Goal: Task Accomplishment & Management: Use online tool/utility

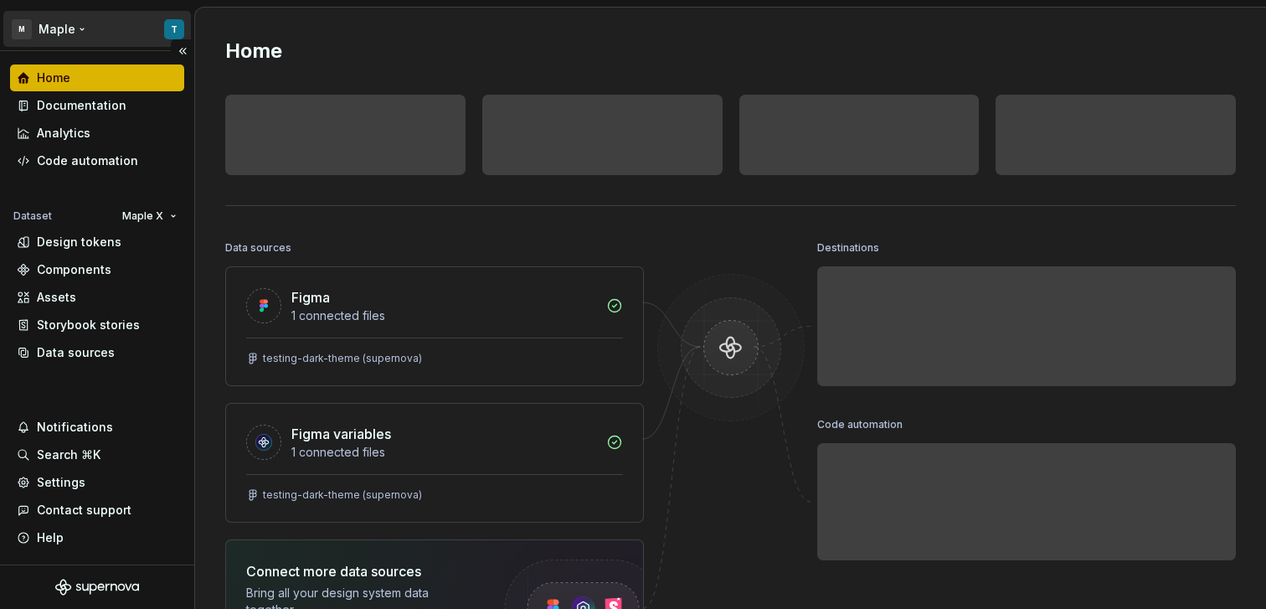
click at [182, 35] on html "M Maple T Home Documentation Analytics Code automation Dataset Maple X Design t…" at bounding box center [633, 304] width 1266 height 609
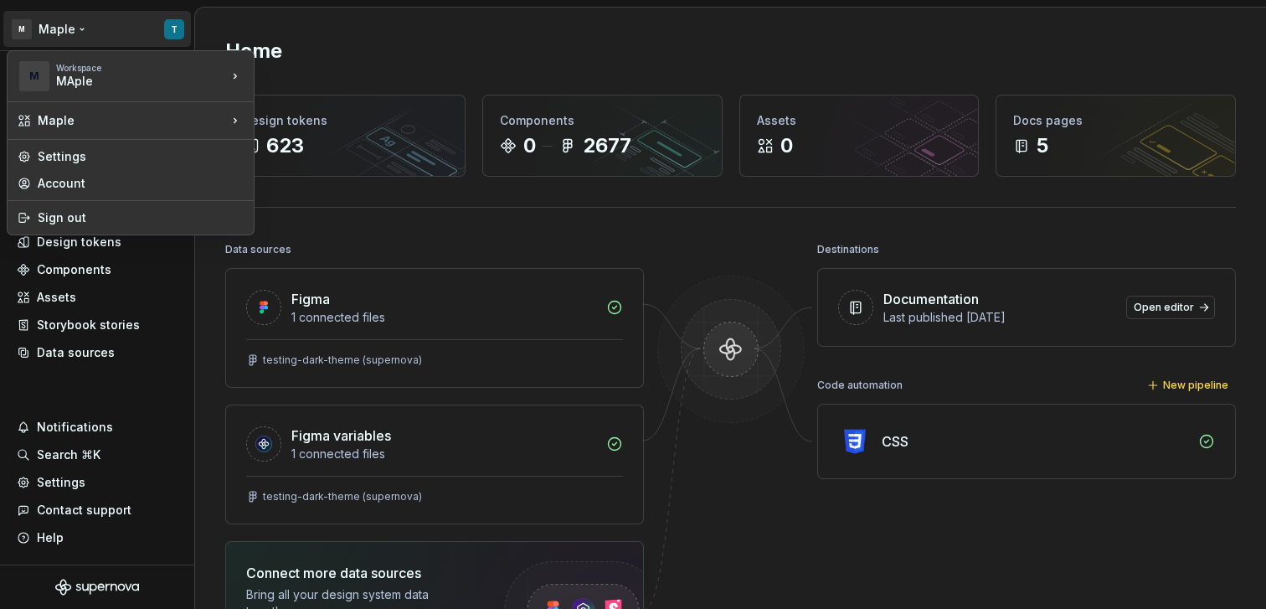
click at [346, 236] on html "M Maple T Home Documentation Analytics Code automation Dataset Maple X Design t…" at bounding box center [633, 304] width 1266 height 609
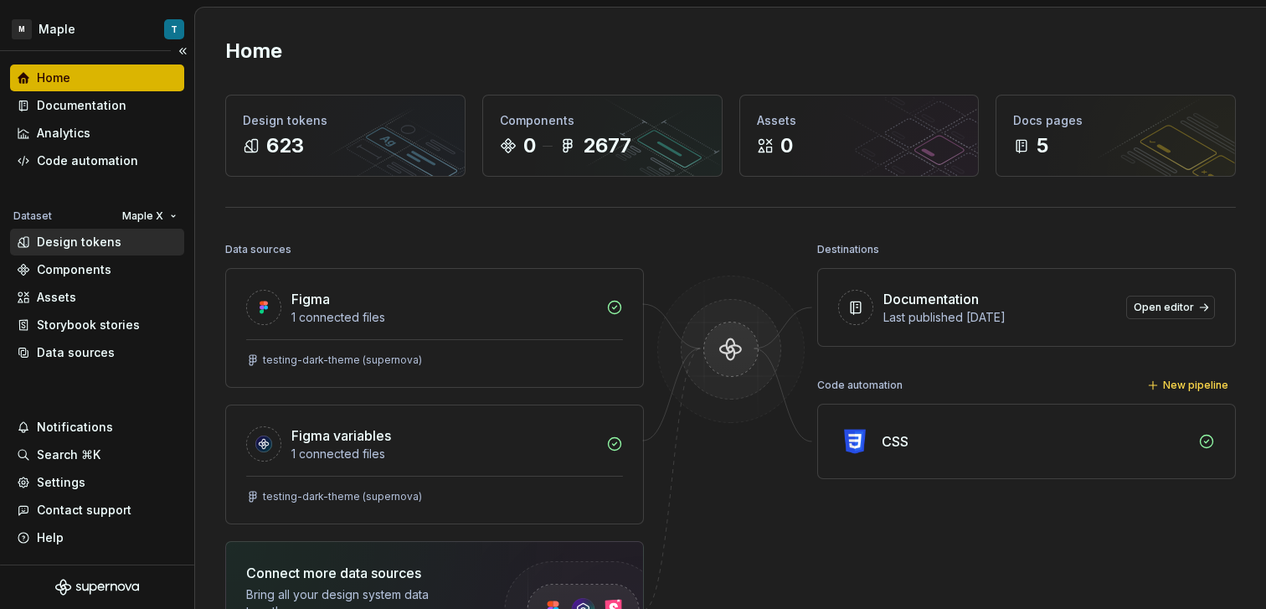
click at [121, 249] on div "Design tokens" at bounding box center [97, 242] width 161 height 17
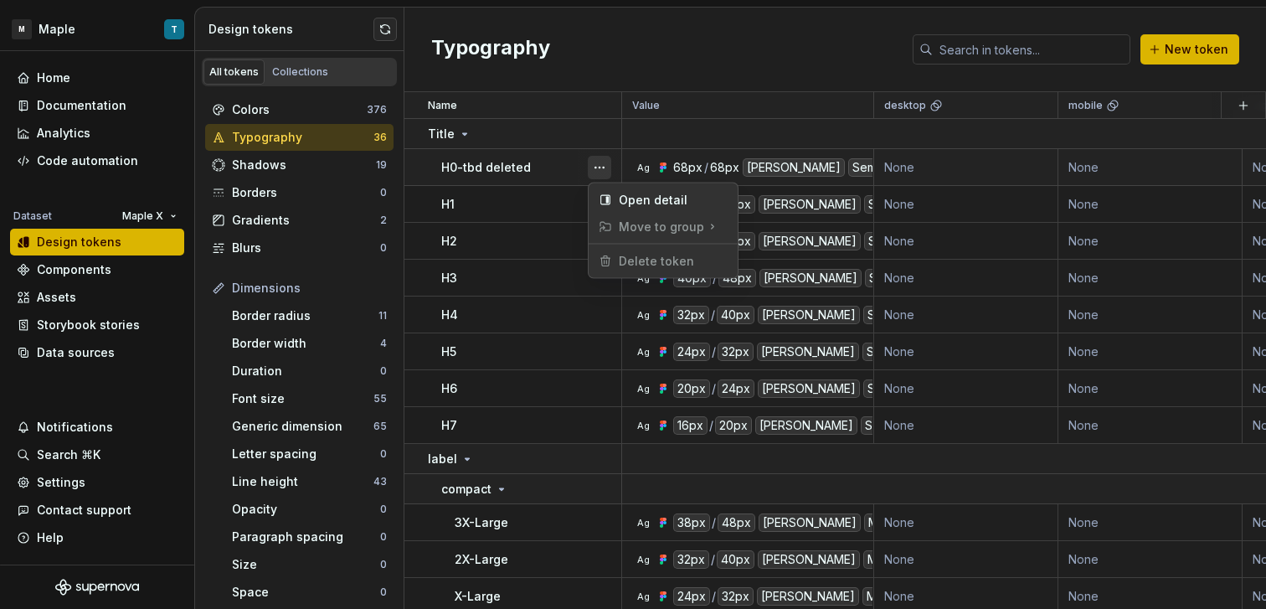
click at [594, 169] on button "button" at bounding box center [599, 167] width 23 height 23
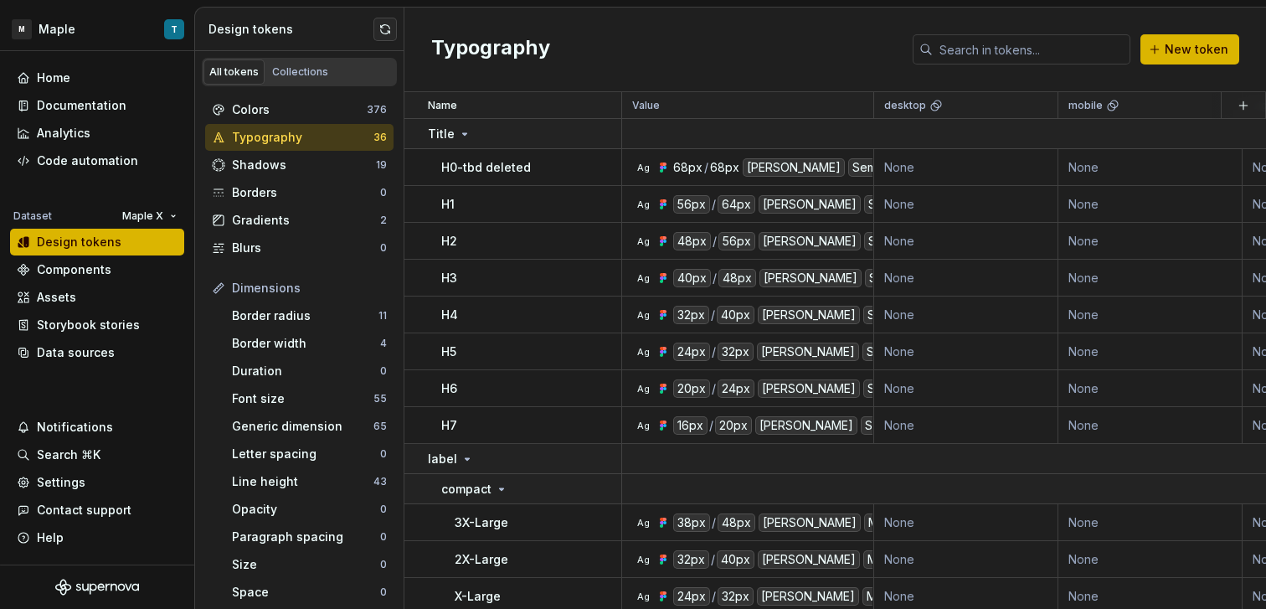
click at [506, 241] on html "M Maple T Home Documentation Analytics Code automation Dataset Maple X Design t…" at bounding box center [633, 304] width 1266 height 609
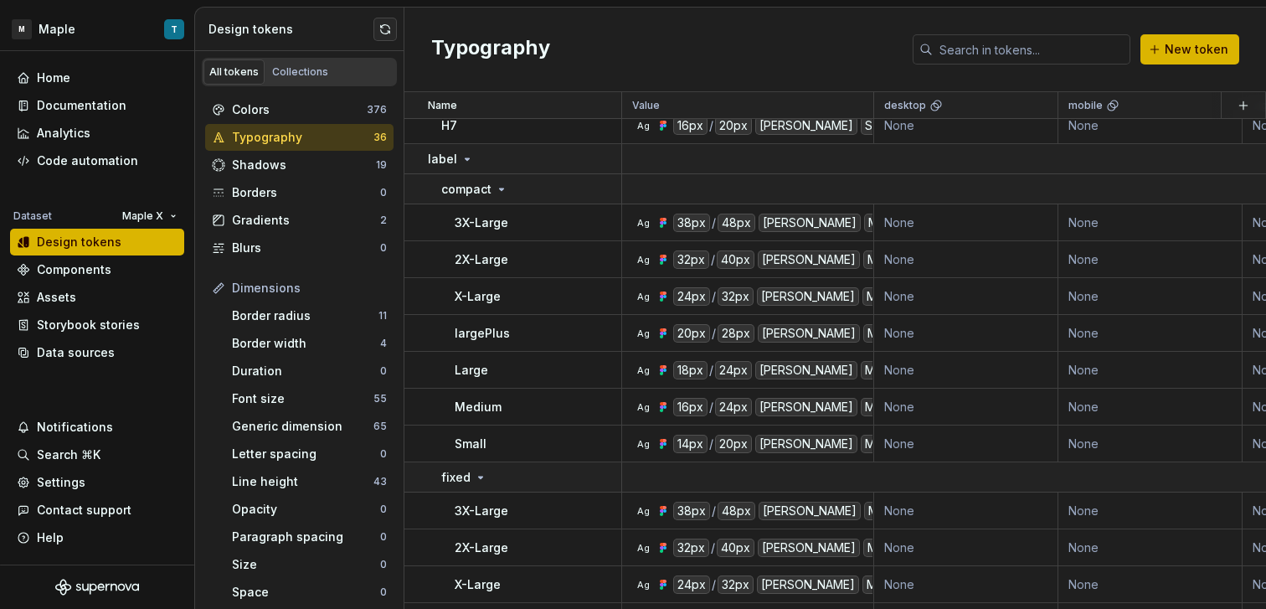
scroll to position [324, 0]
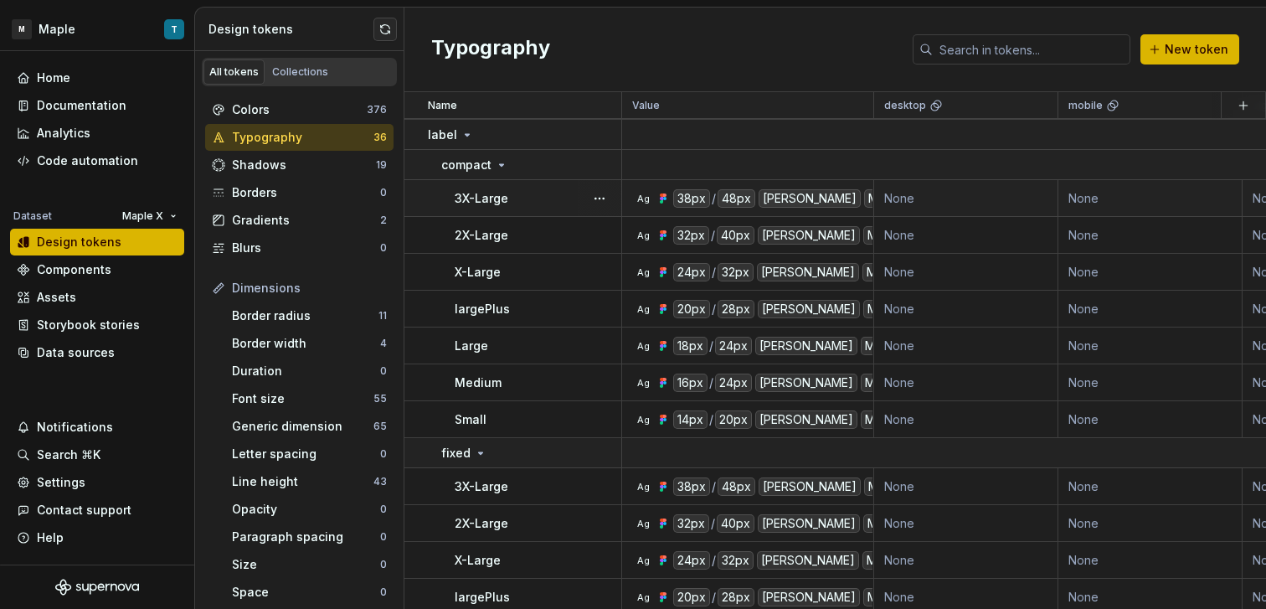
click at [541, 201] on div "3X-Large" at bounding box center [538, 198] width 166 height 17
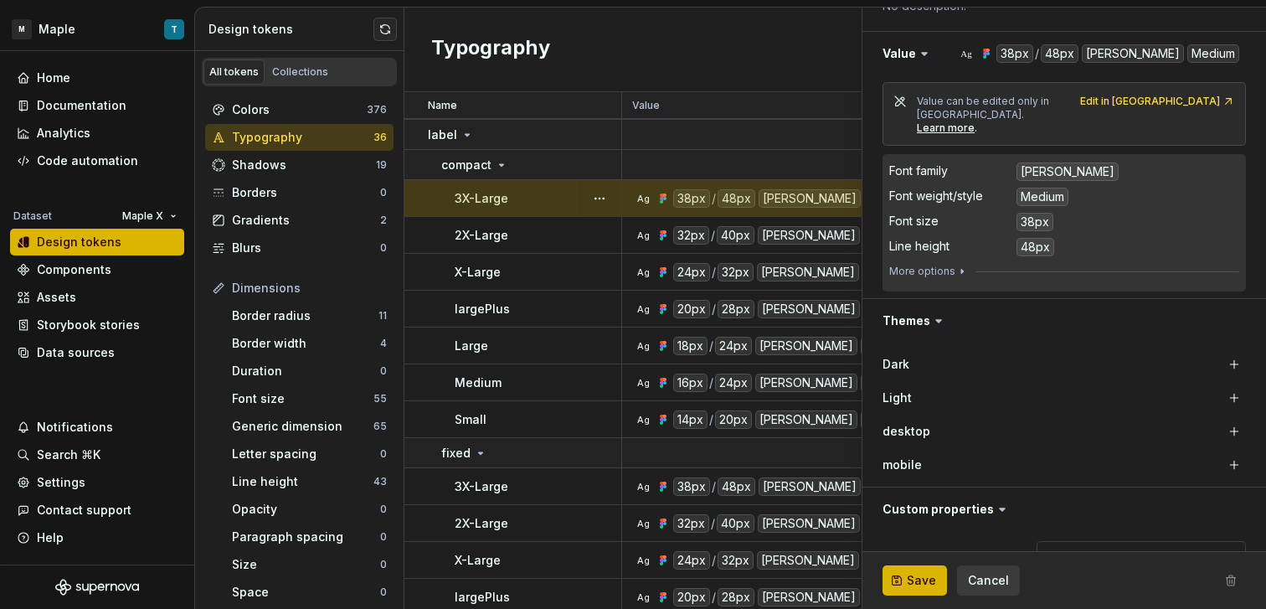
scroll to position [283, 0]
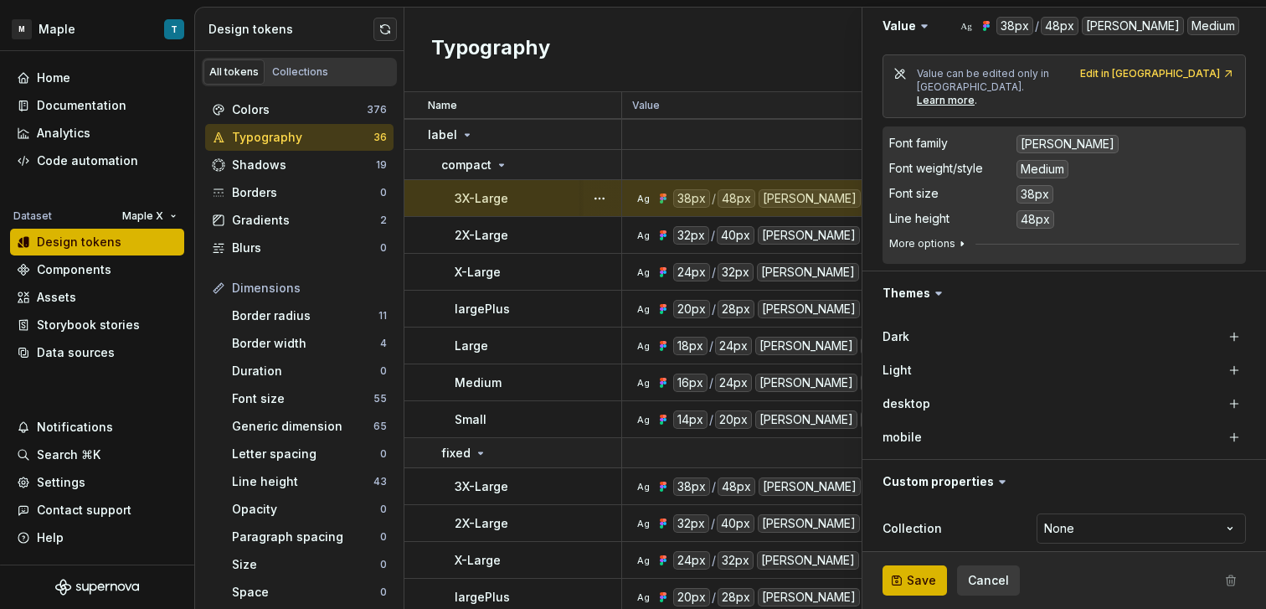
click at [960, 237] on icon "button" at bounding box center [961, 243] width 13 height 13
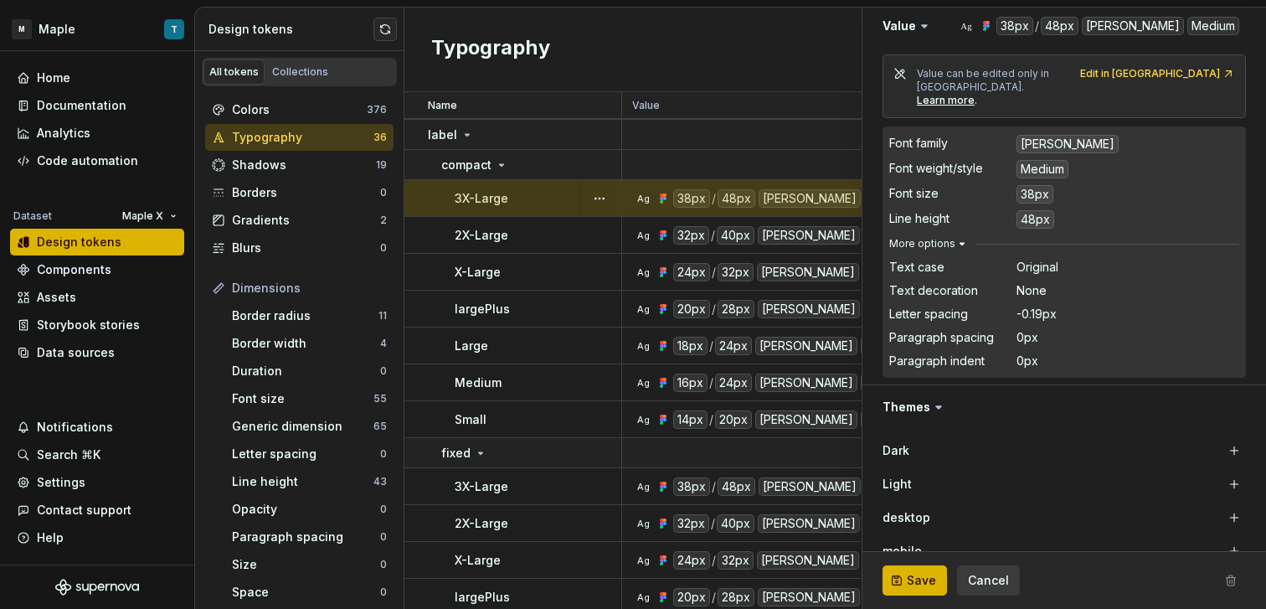
click at [959, 237] on icon "button" at bounding box center [961, 243] width 13 height 13
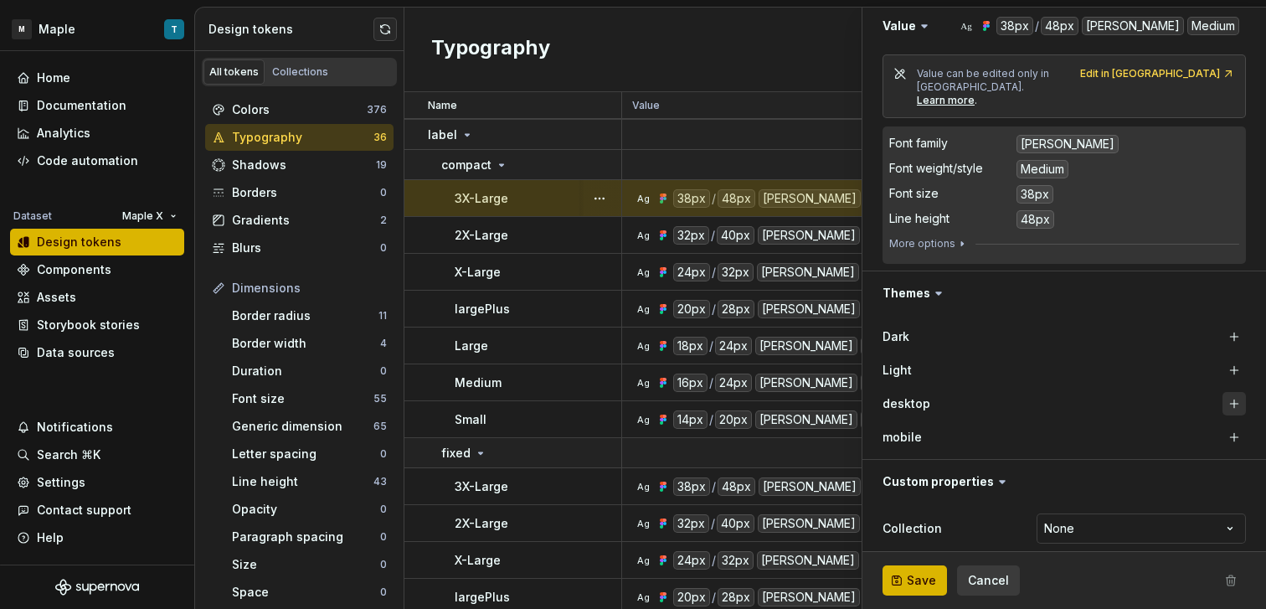
click at [1222, 395] on button "button" at bounding box center [1233, 403] width 23 height 23
click at [1222, 425] on button "button" at bounding box center [1233, 436] width 23 height 23
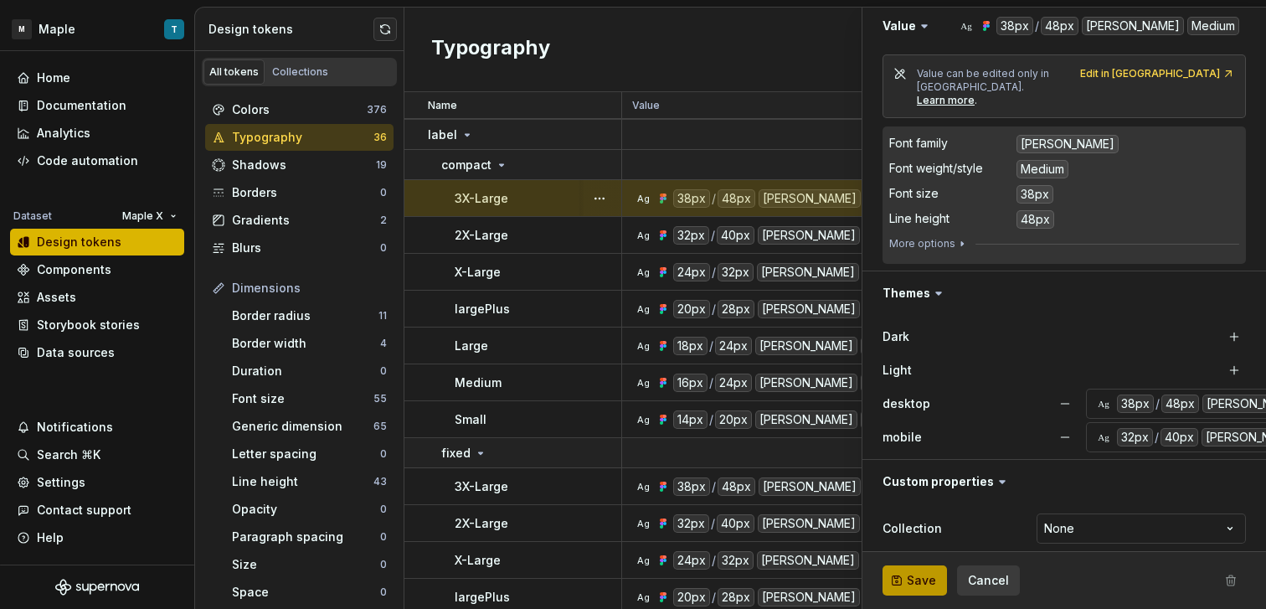
click at [917, 590] on button "Save" at bounding box center [914, 580] width 64 height 30
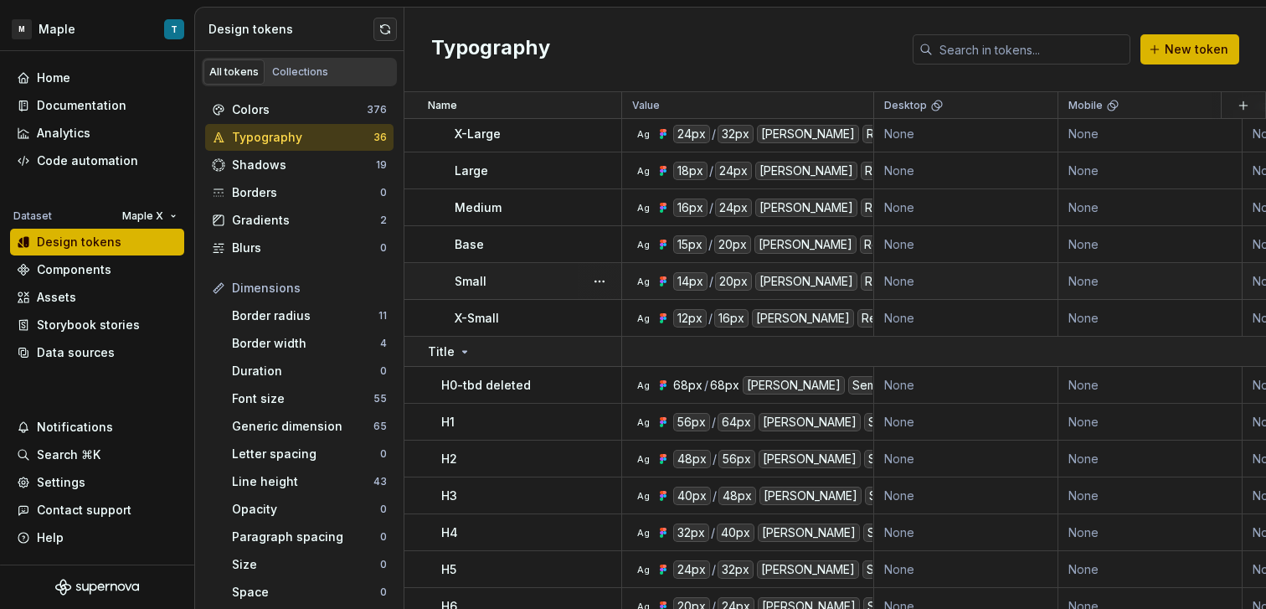
scroll to position [1050, 0]
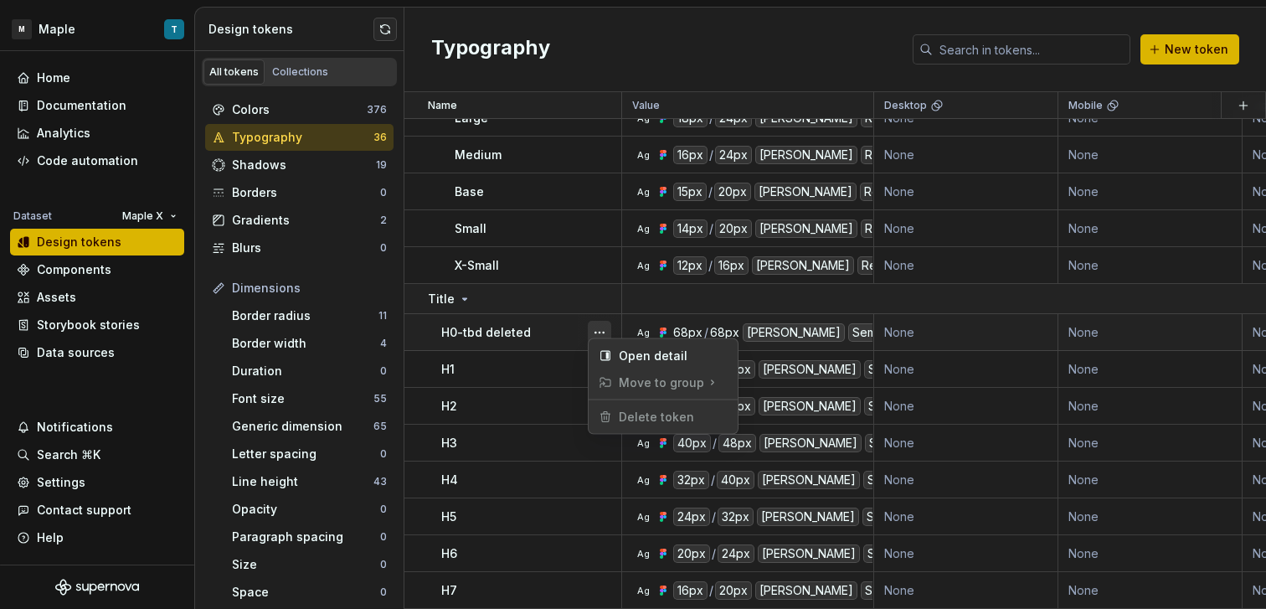
click at [590, 321] on button "button" at bounding box center [599, 332] width 23 height 23
click at [521, 321] on html "M Maple T Home Documentation Analytics Code automation Dataset Maple X Design t…" at bounding box center [633, 304] width 1266 height 609
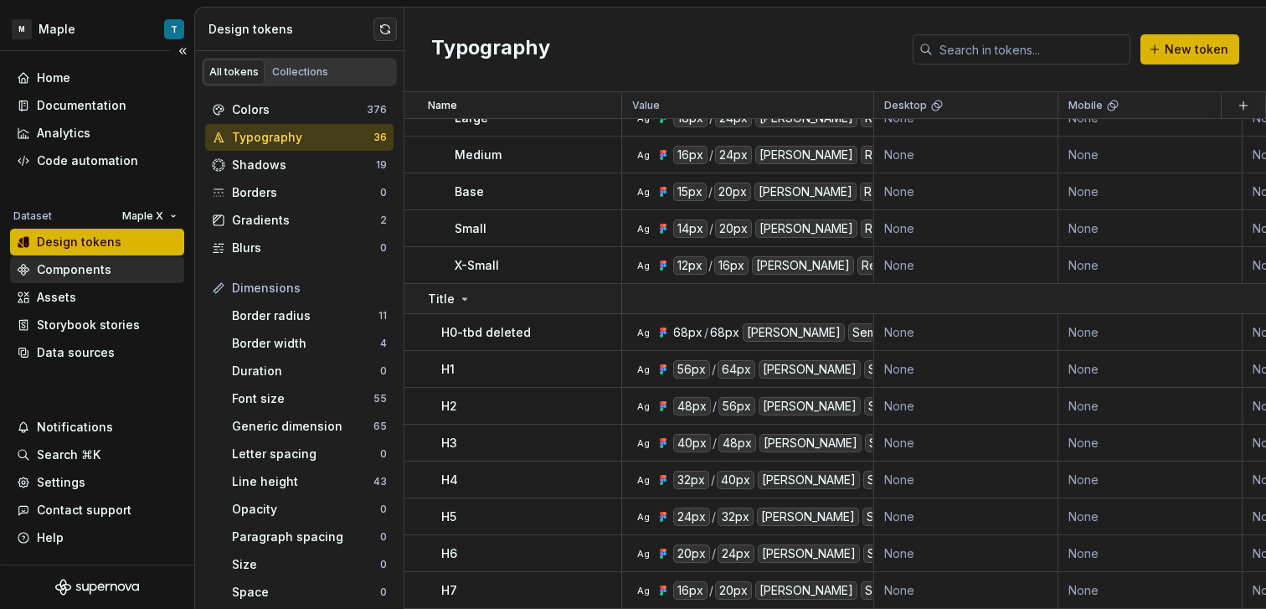
click at [131, 275] on div "Components" at bounding box center [97, 269] width 161 height 17
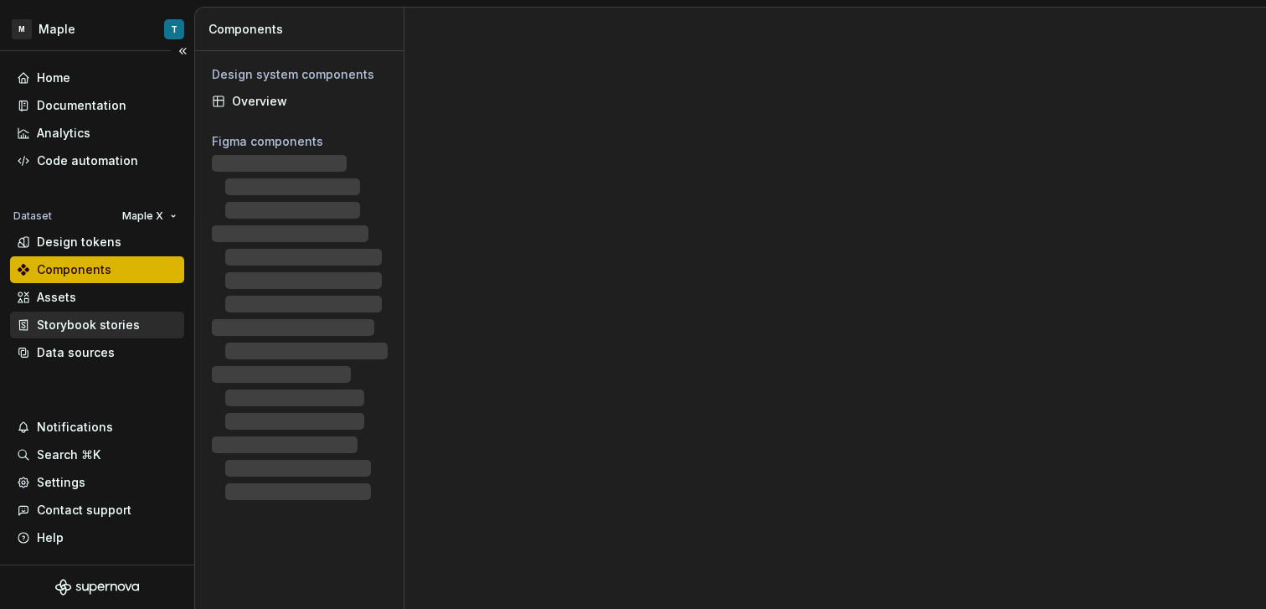
click at [131, 327] on div "Storybook stories" at bounding box center [88, 324] width 103 height 17
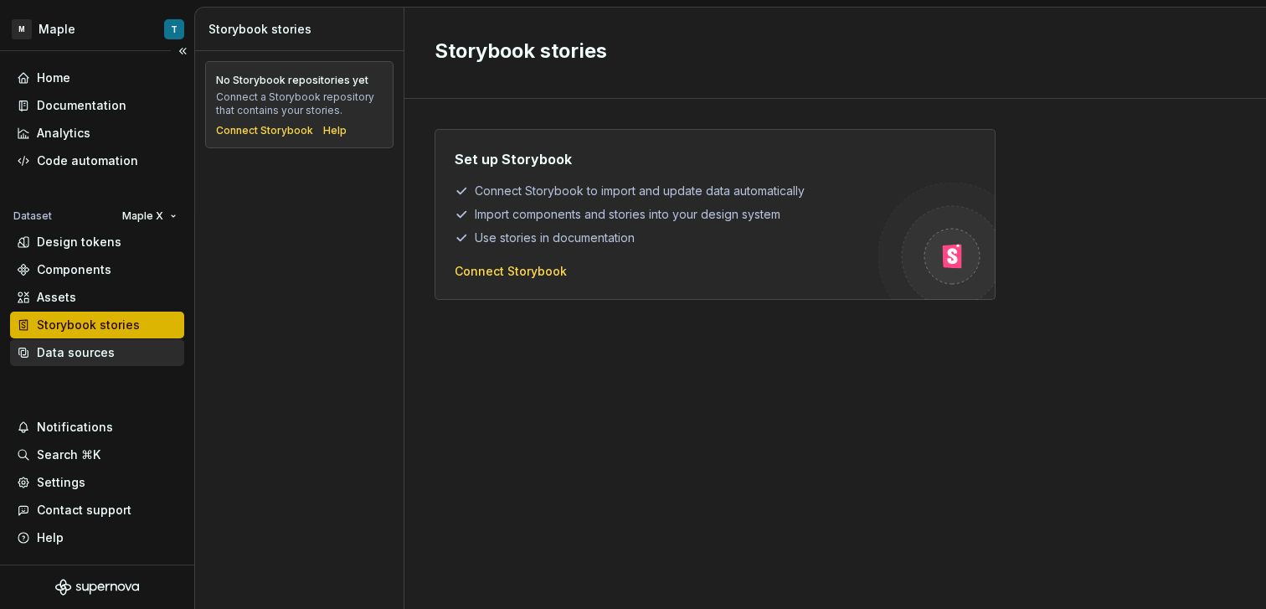
click at [131, 352] on div "Data sources" at bounding box center [97, 352] width 161 height 17
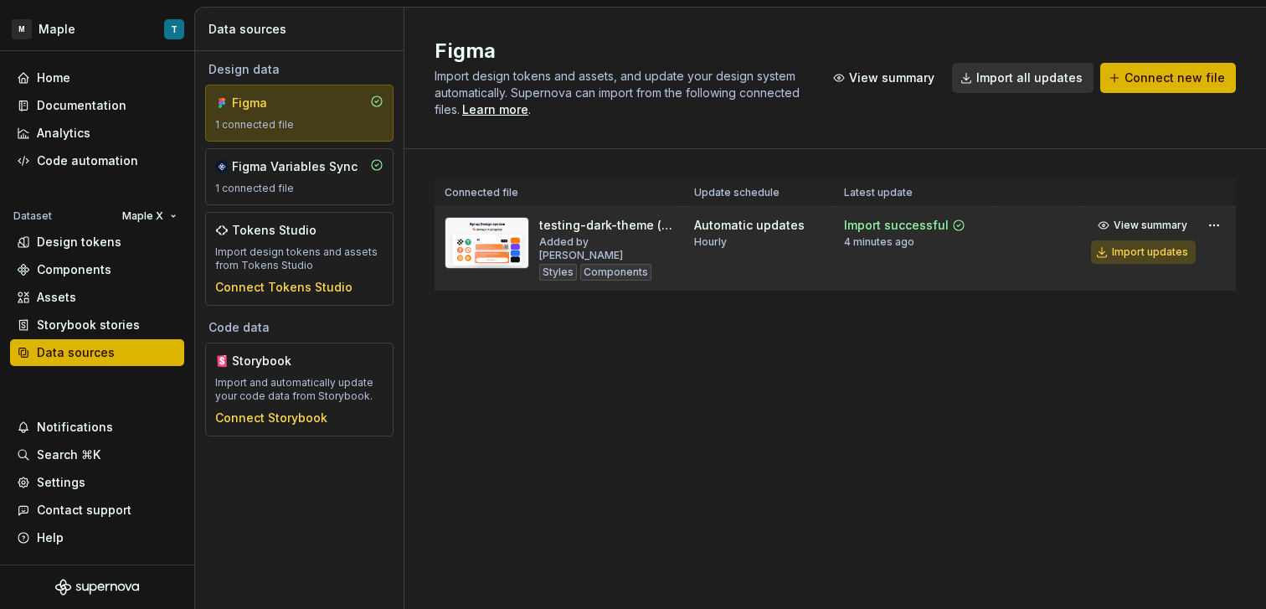
click at [1149, 260] on button "Import updates" at bounding box center [1143, 251] width 105 height 23
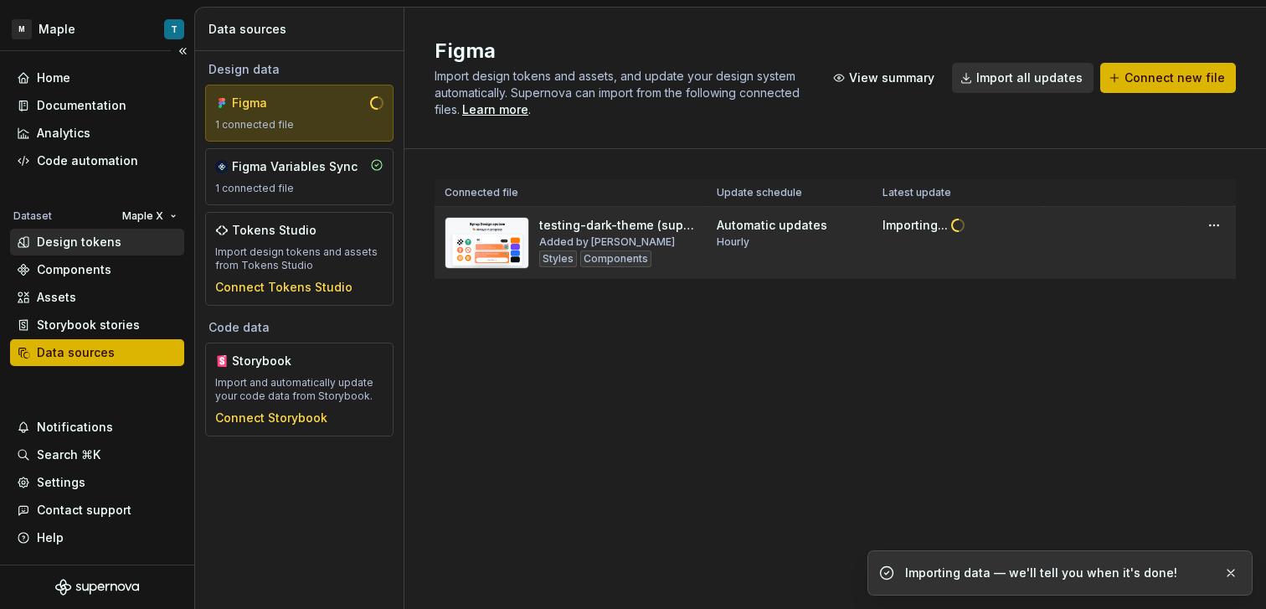
click at [100, 240] on div "Design tokens" at bounding box center [79, 242] width 85 height 17
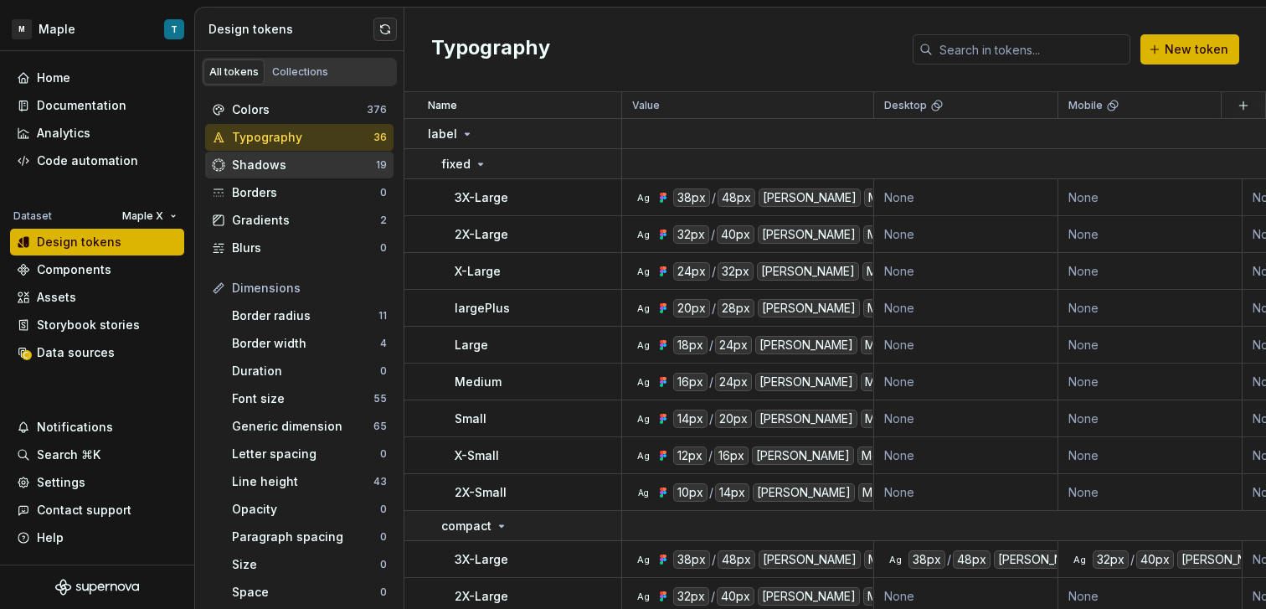
click at [326, 165] on div "Shadows" at bounding box center [304, 165] width 144 height 17
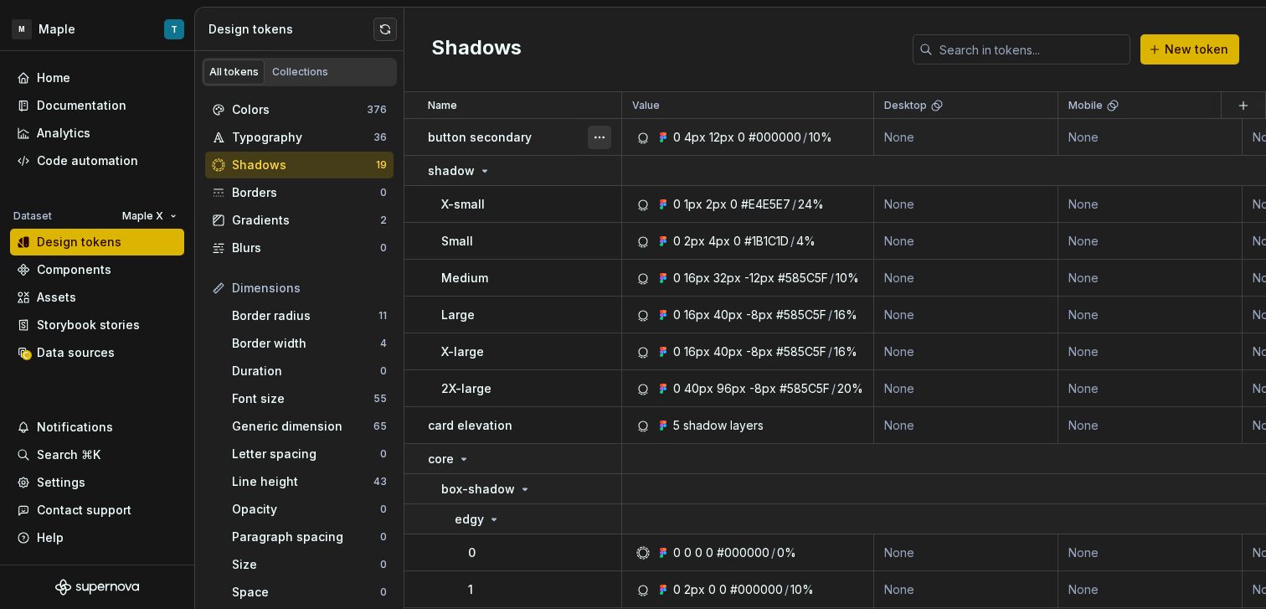
click at [599, 138] on button "button" at bounding box center [599, 137] width 23 height 23
click at [510, 182] on html "M Maple T Home Documentation Analytics Code automation Dataset Maple X Design t…" at bounding box center [633, 304] width 1266 height 609
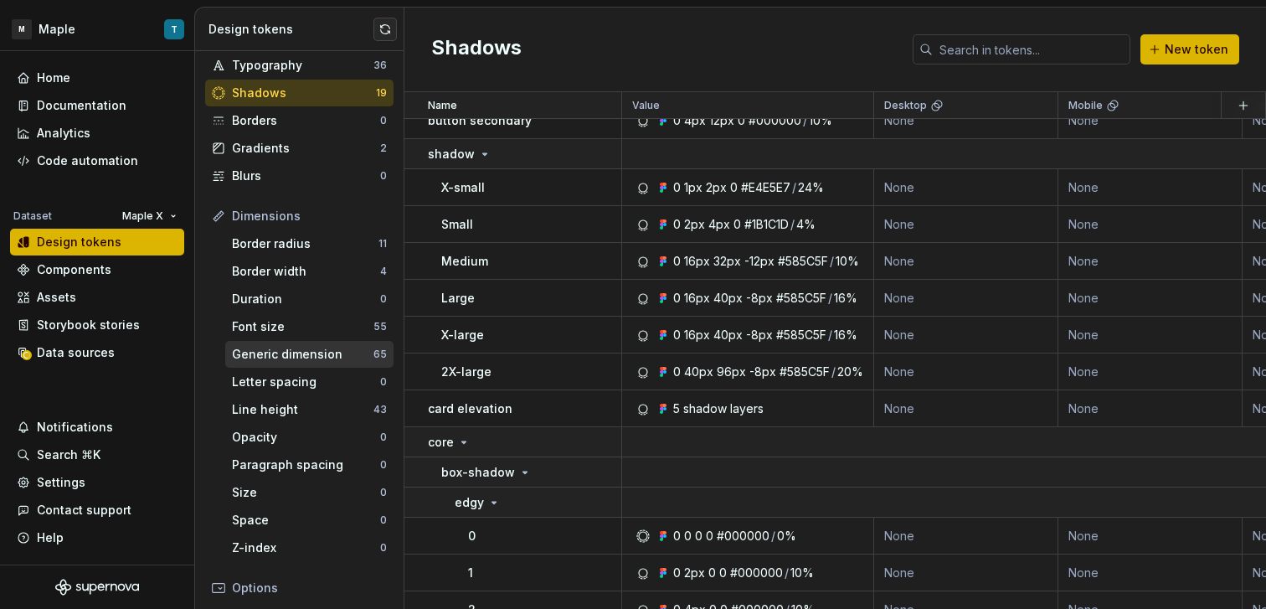
scroll to position [78, 0]
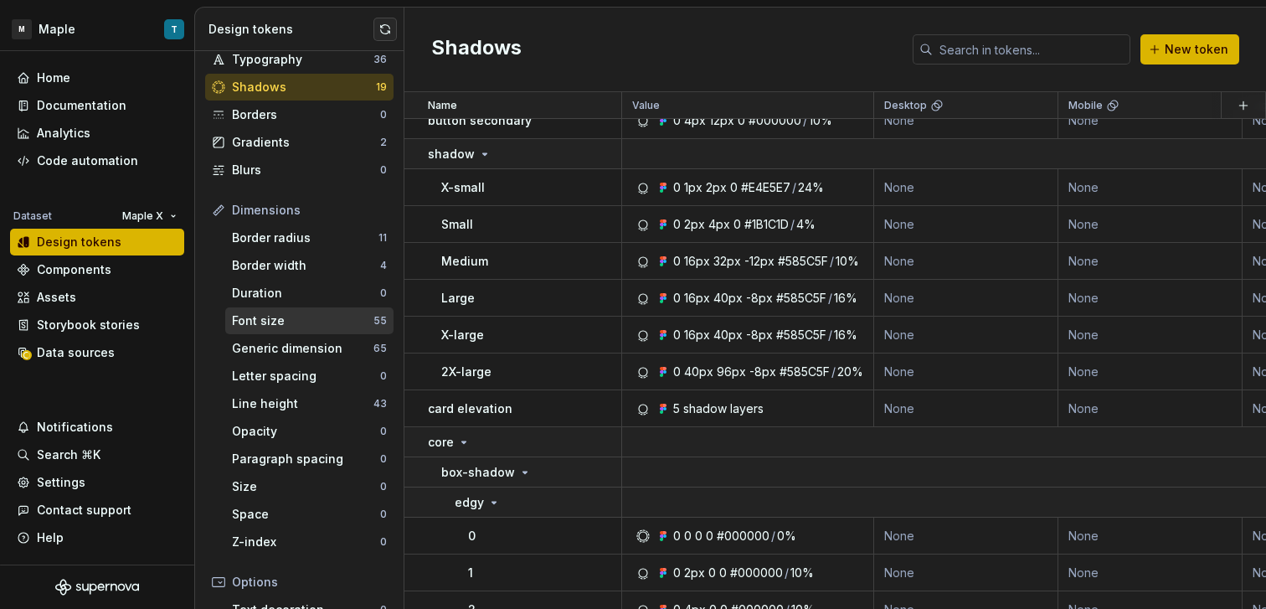
click at [266, 324] on div "Font size" at bounding box center [302, 320] width 141 height 17
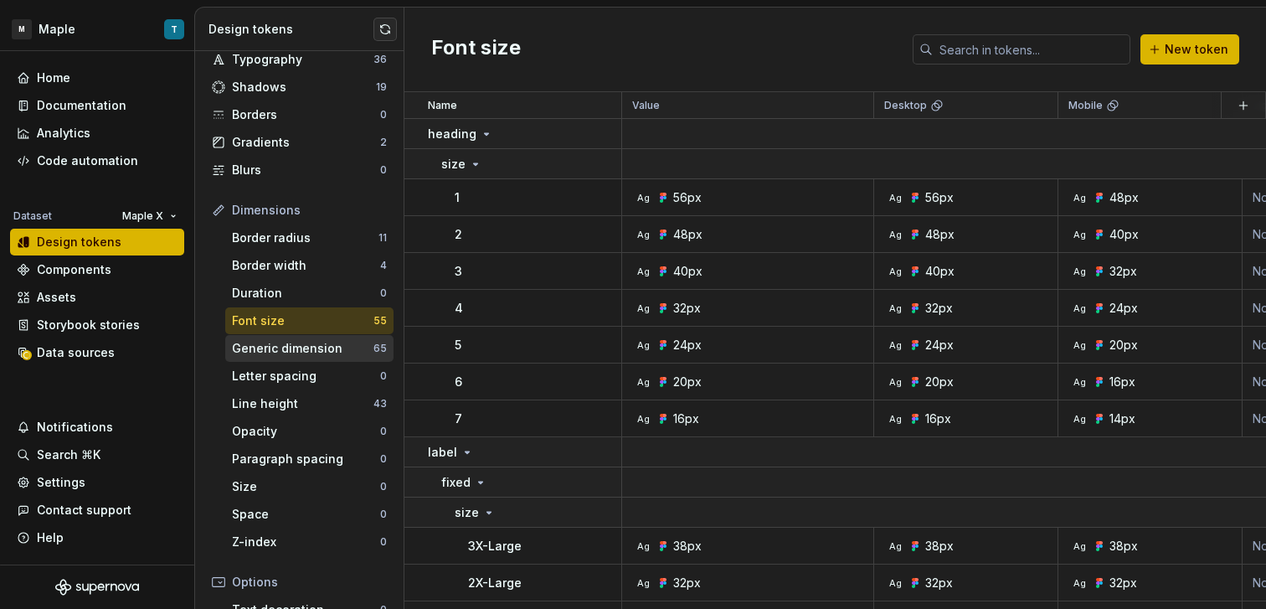
click at [292, 347] on div "Generic dimension" at bounding box center [302, 348] width 141 height 17
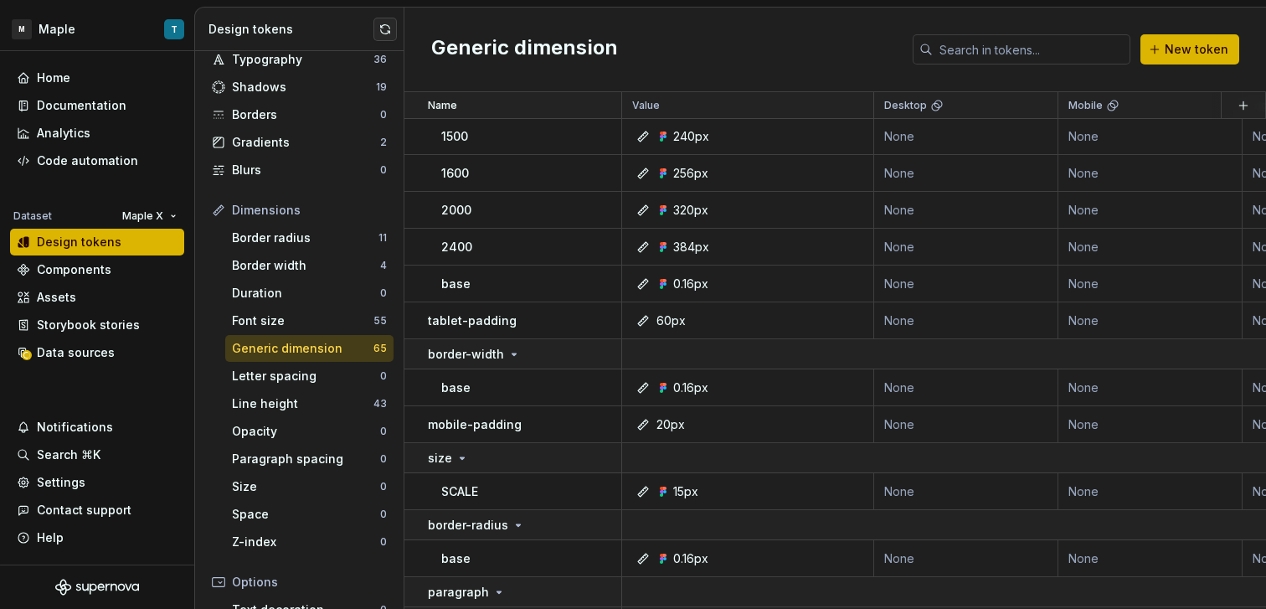
scroll to position [1394, 0]
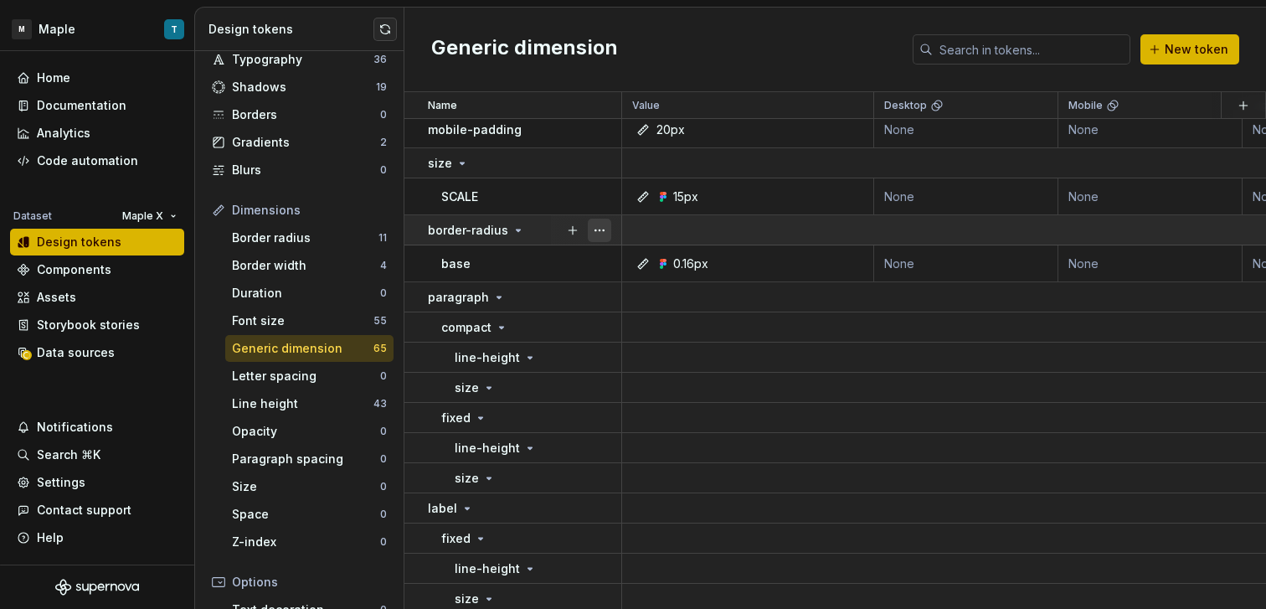
click at [599, 232] on button "button" at bounding box center [599, 229] width 23 height 23
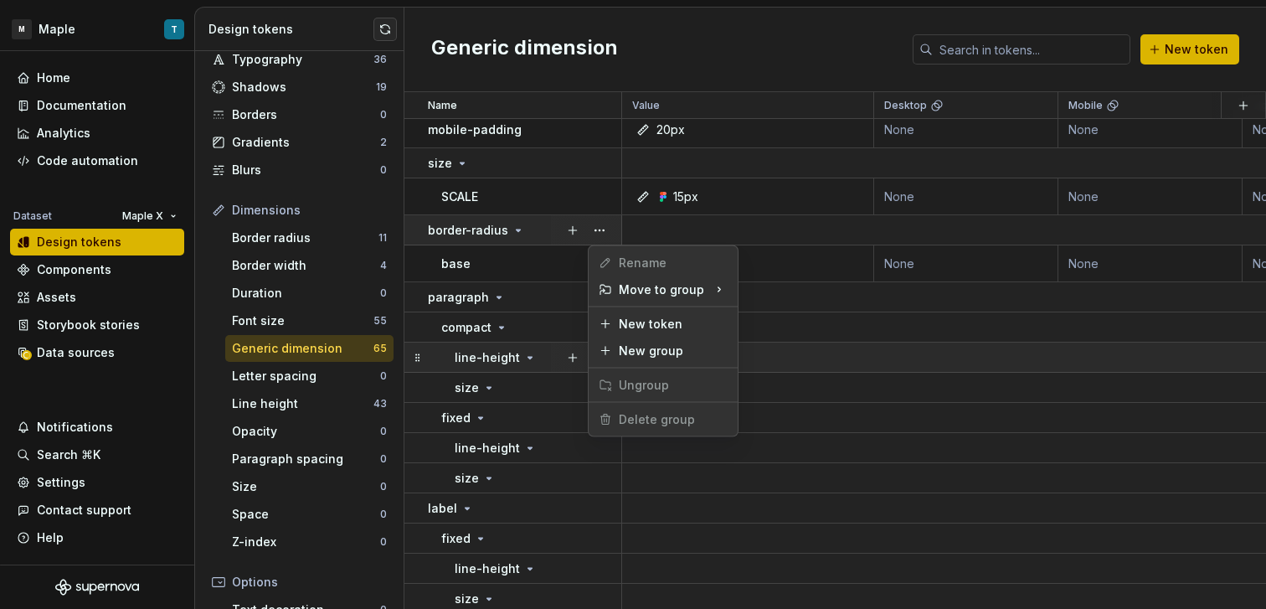
click at [529, 342] on html "M Maple T Home Documentation Analytics Code automation Dataset Maple X Design t…" at bounding box center [633, 304] width 1266 height 609
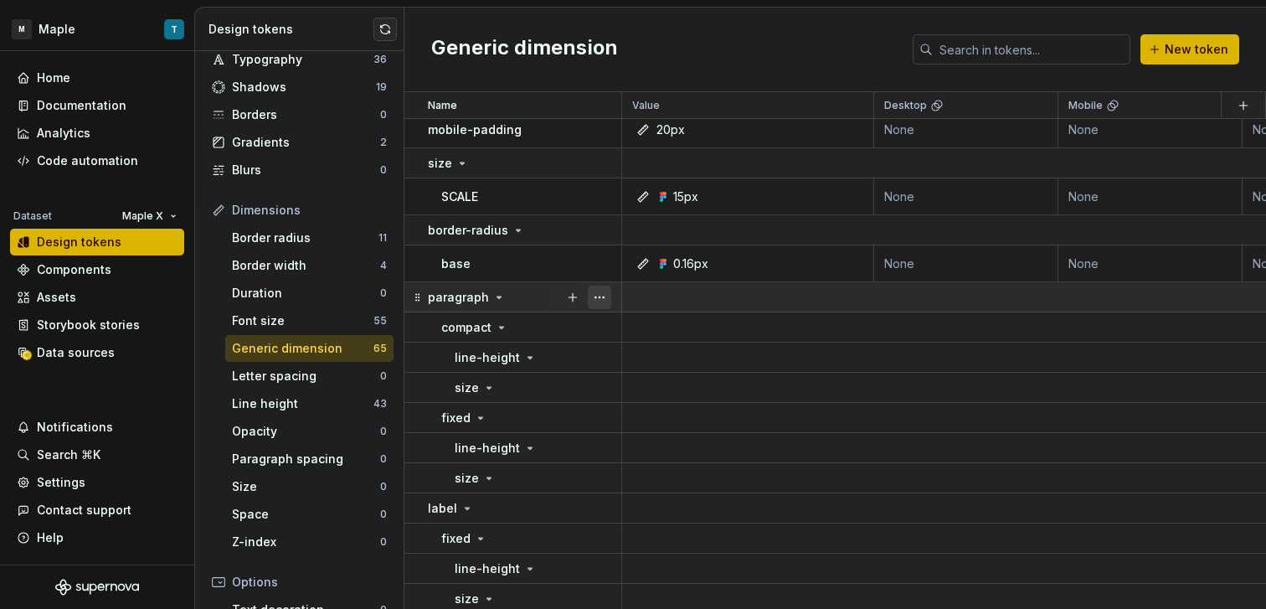
click at [599, 298] on button "button" at bounding box center [599, 296] width 23 height 23
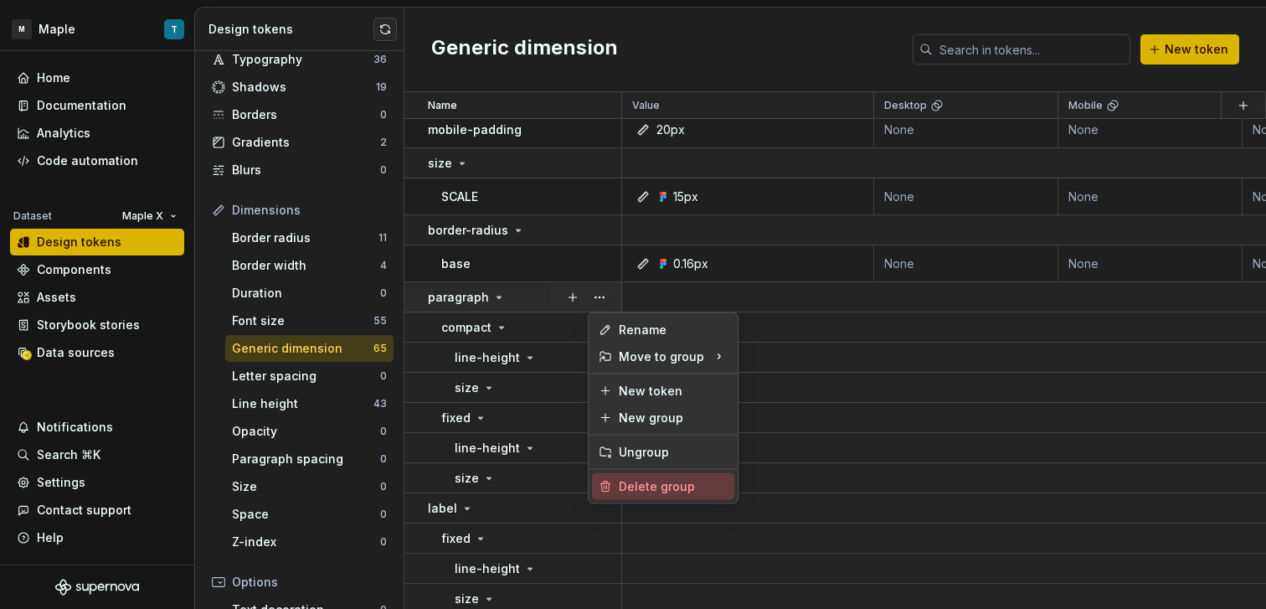
click at [661, 491] on div "Delete group" at bounding box center [673, 486] width 109 height 17
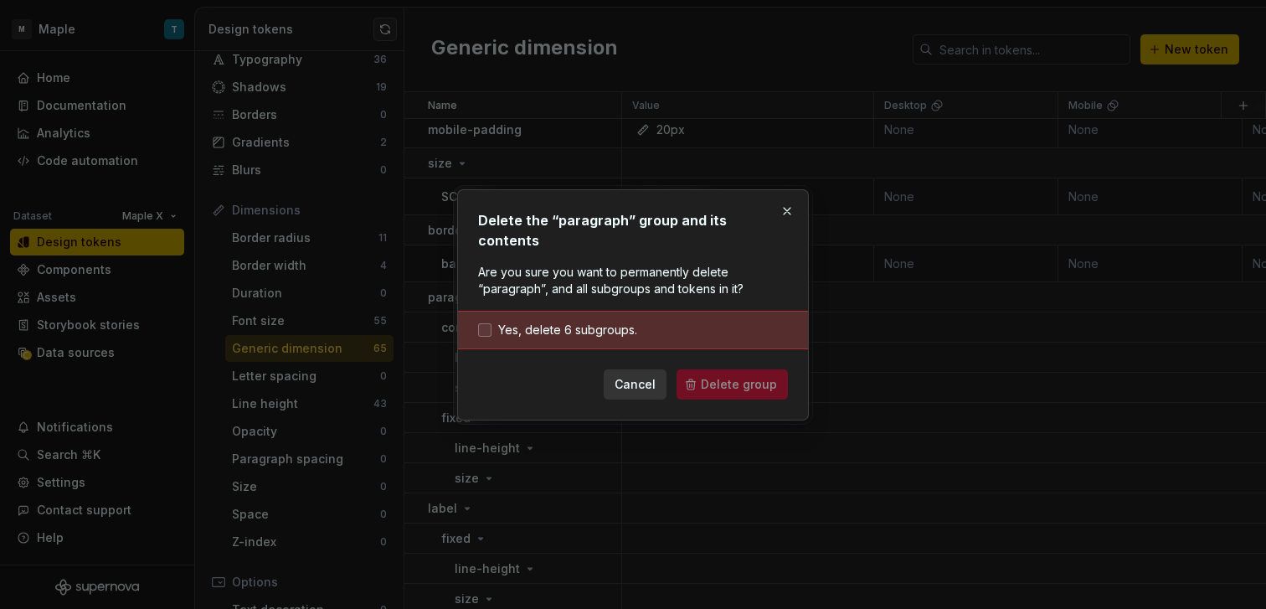
click at [585, 321] on span "Yes, delete 6 subgroups." at bounding box center [567, 329] width 139 height 17
click at [764, 383] on button "Delete group" at bounding box center [731, 384] width 111 height 30
click at [784, 223] on button "button" at bounding box center [786, 210] width 23 height 23
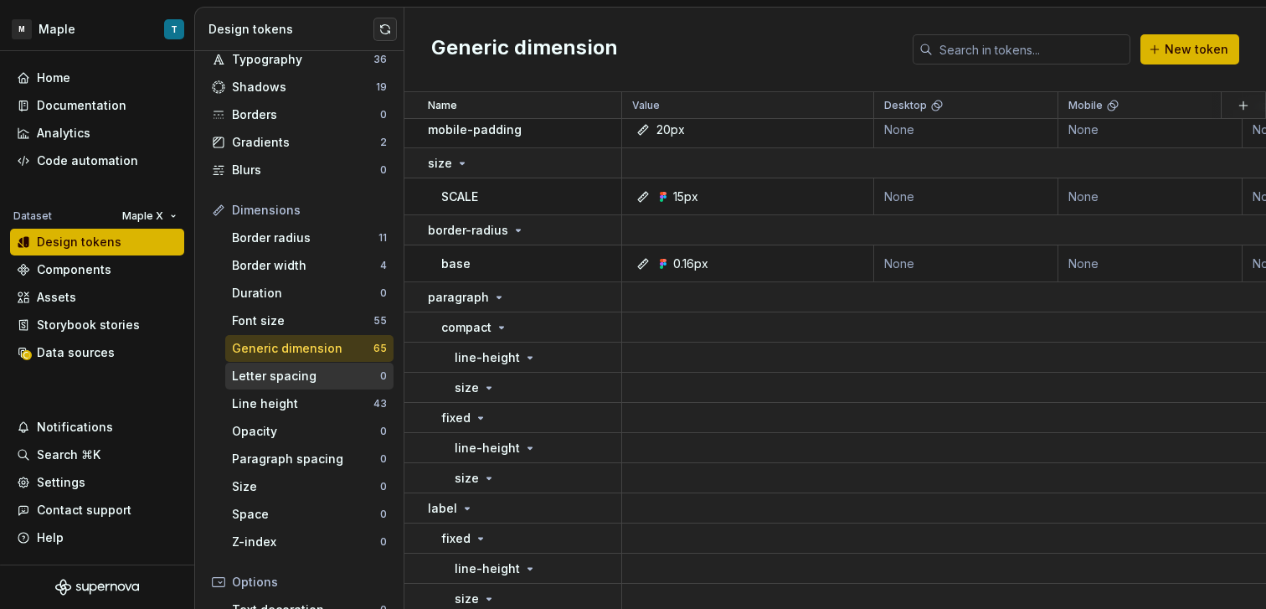
click at [301, 375] on div "Letter spacing" at bounding box center [306, 375] width 148 height 17
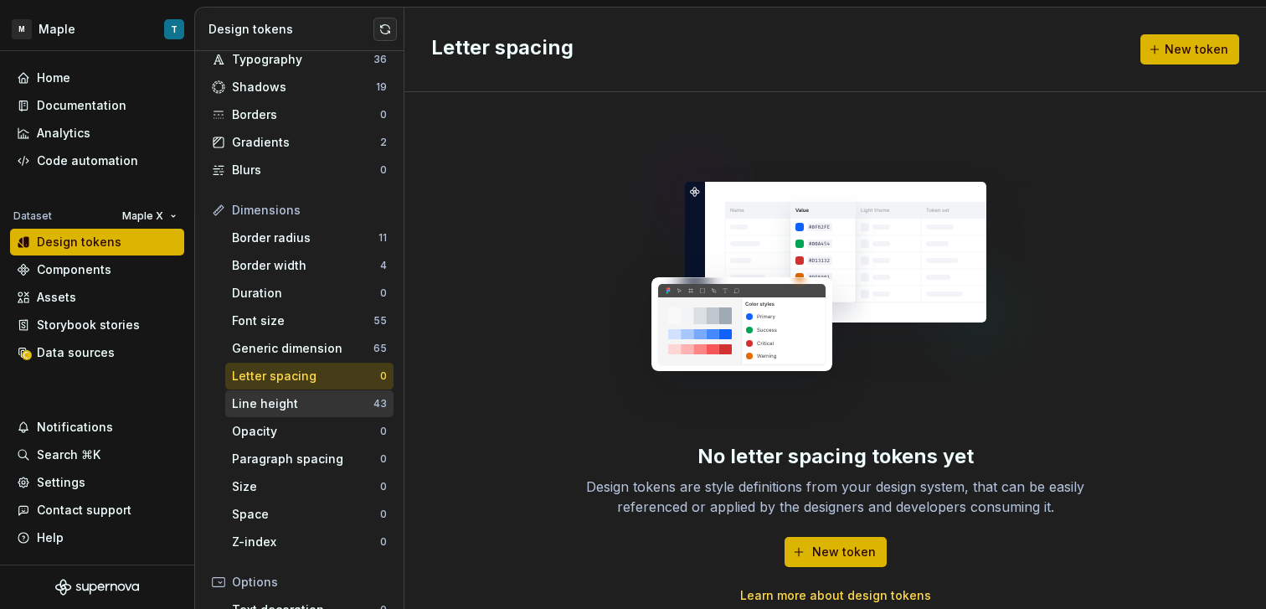
click at [324, 401] on div "Line height" at bounding box center [302, 403] width 141 height 17
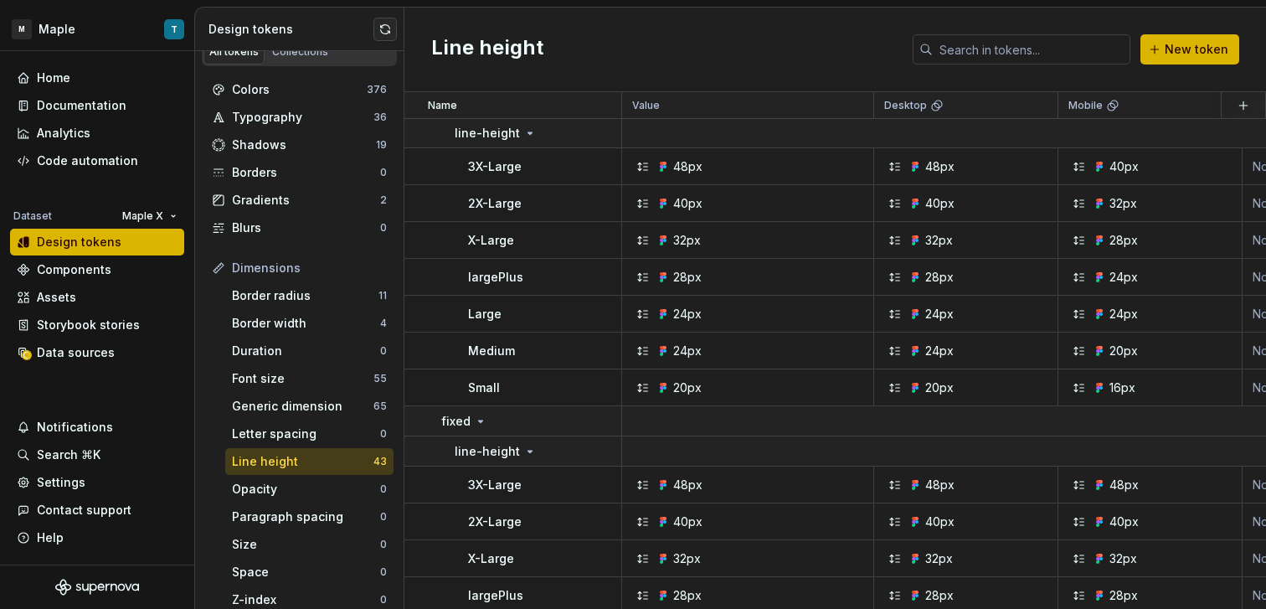
scroll to position [3, 0]
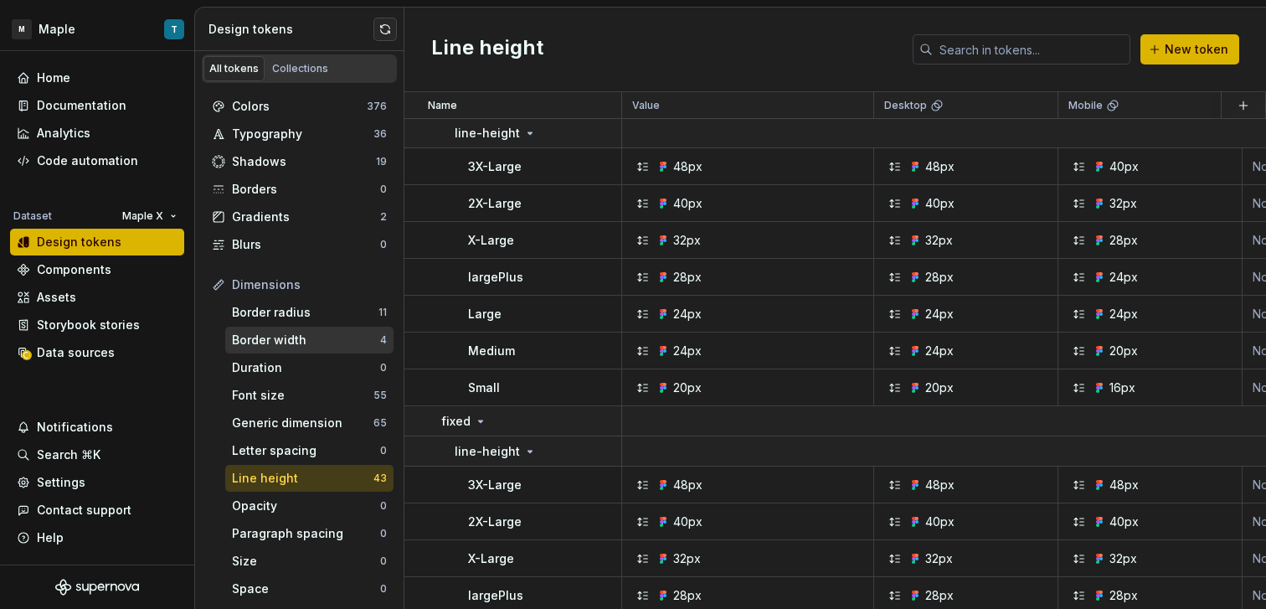
click at [309, 339] on div "Border width" at bounding box center [306, 339] width 148 height 17
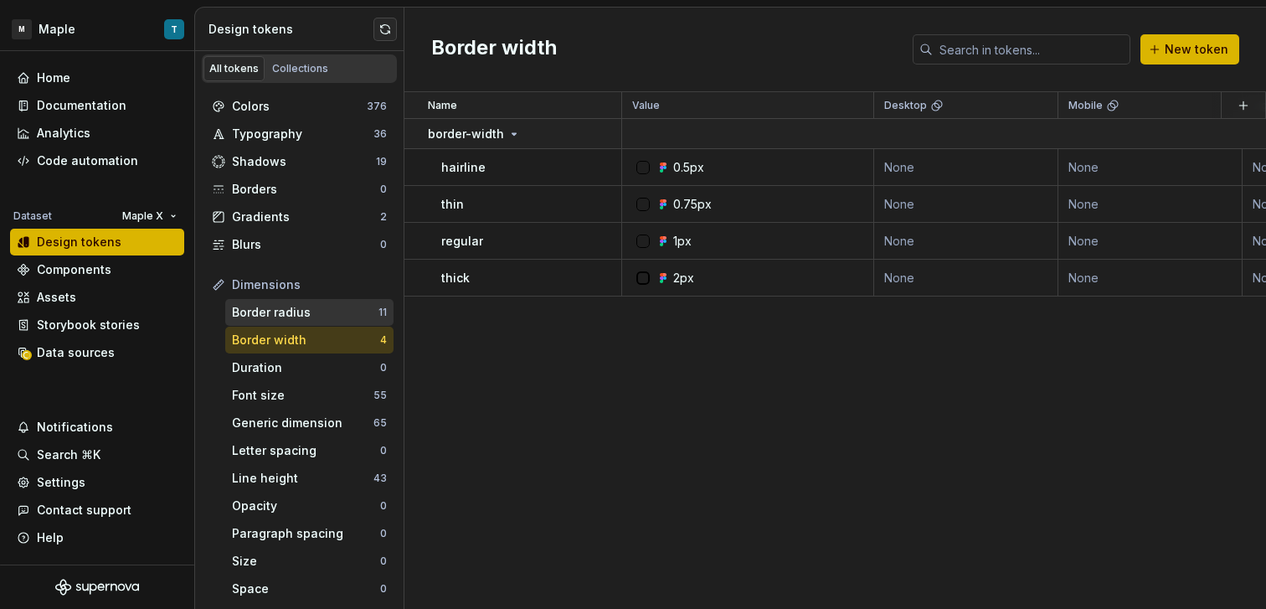
click at [320, 309] on div "Border radius" at bounding box center [305, 312] width 146 height 17
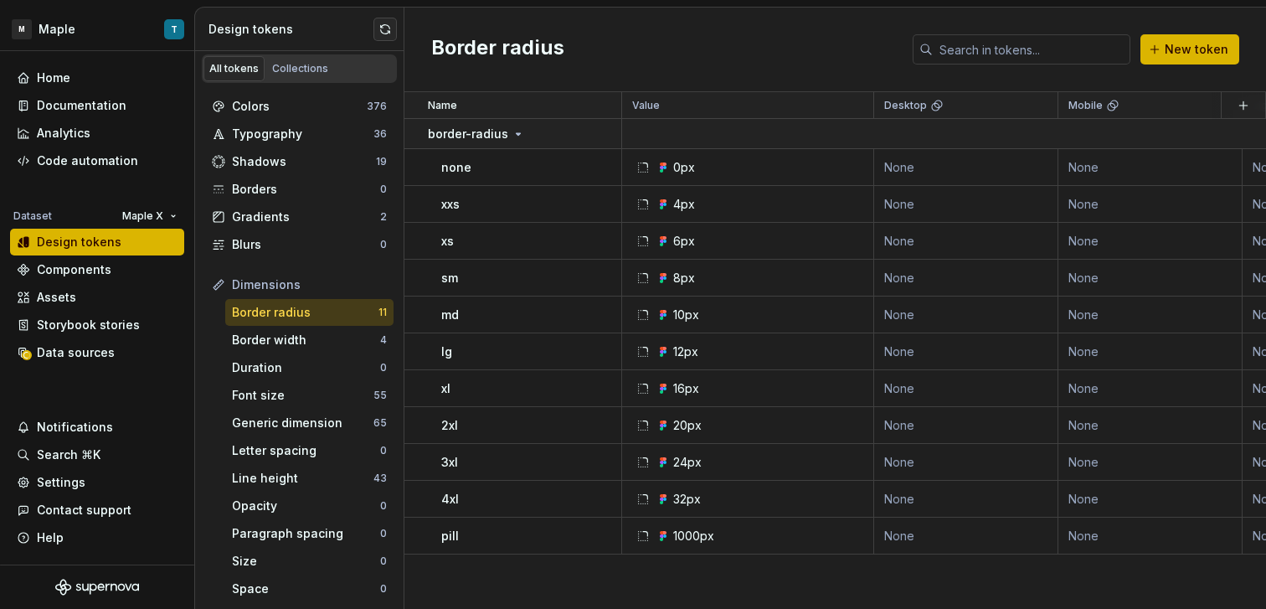
click at [323, 325] on div "Border radius 11" at bounding box center [309, 312] width 168 height 27
click at [320, 331] on div "Border width 4" at bounding box center [309, 339] width 168 height 27
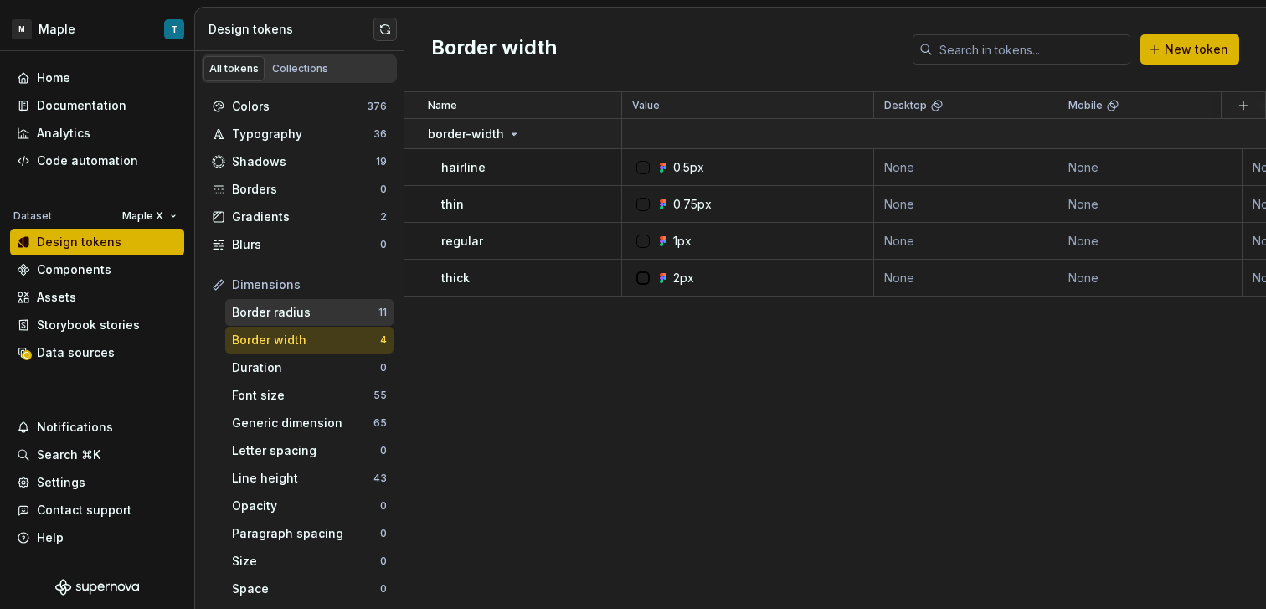
click at [297, 314] on div "Border radius" at bounding box center [305, 312] width 146 height 17
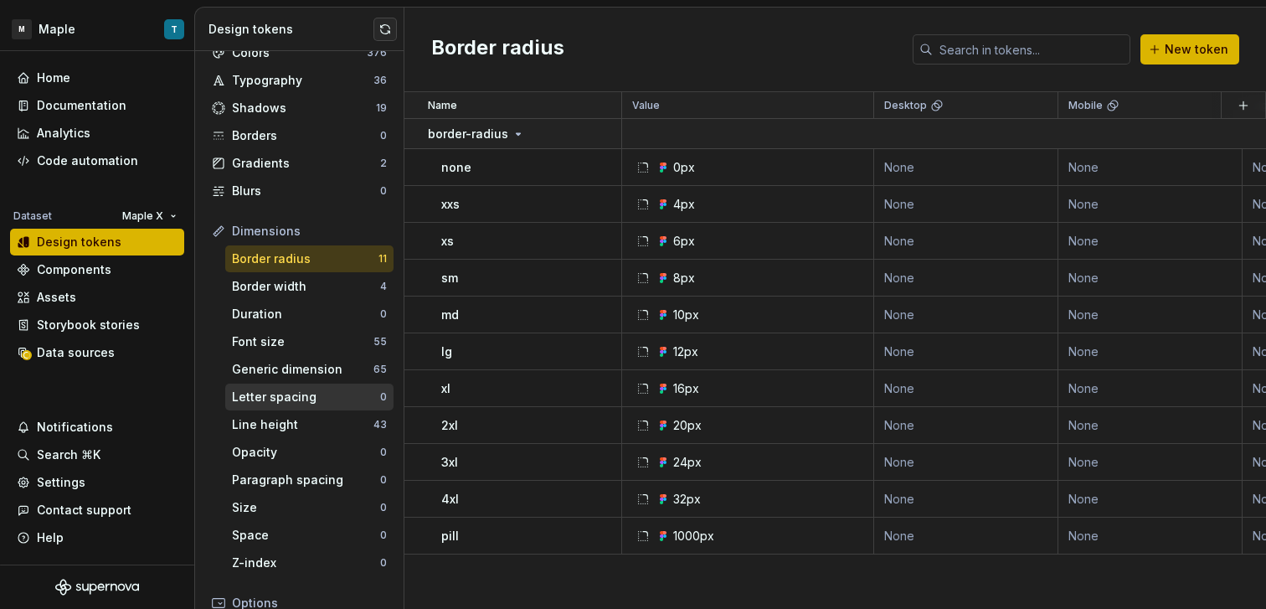
scroll to position [99, 0]
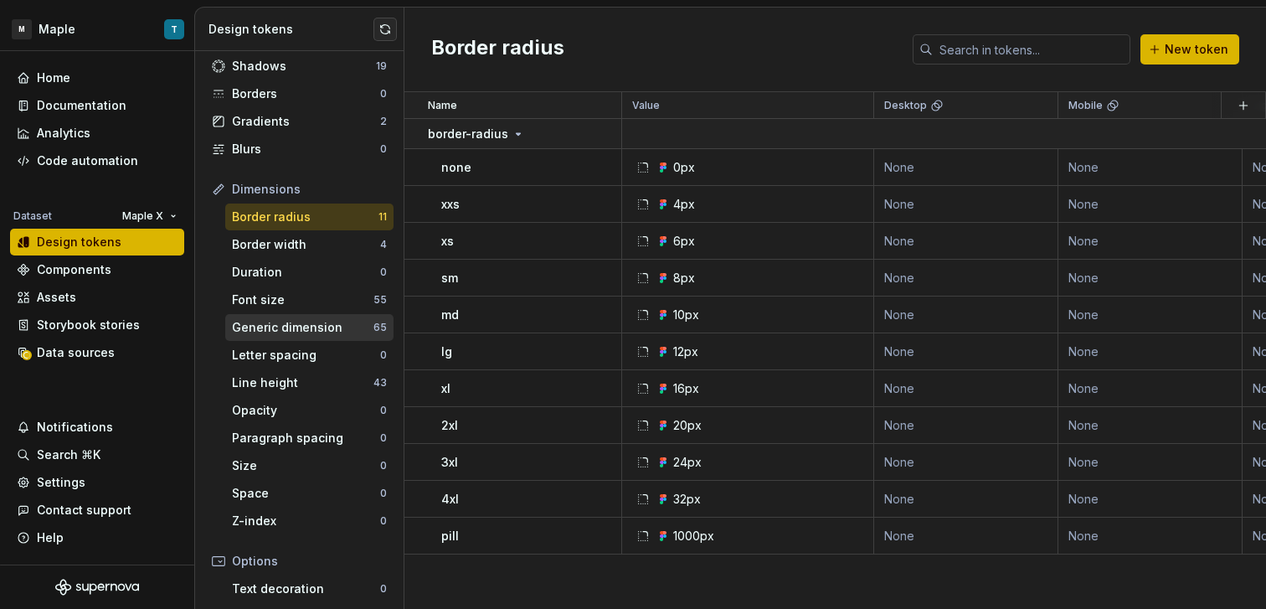
click at [309, 331] on div "Generic dimension" at bounding box center [302, 327] width 141 height 17
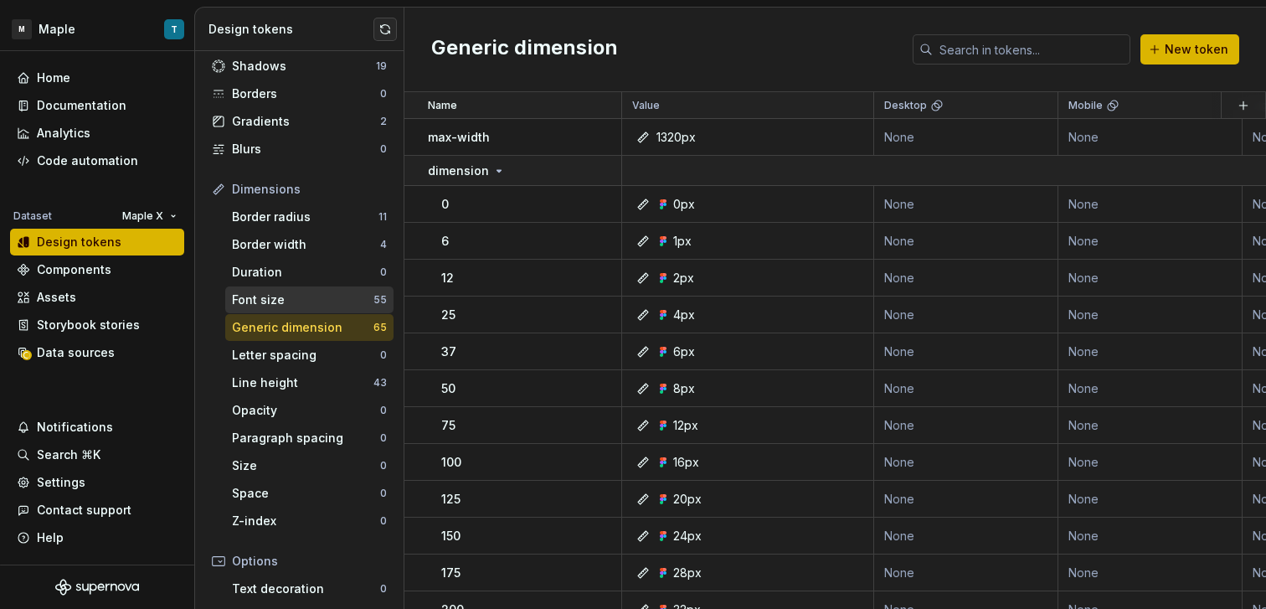
click at [314, 294] on div "Font size" at bounding box center [302, 299] width 141 height 17
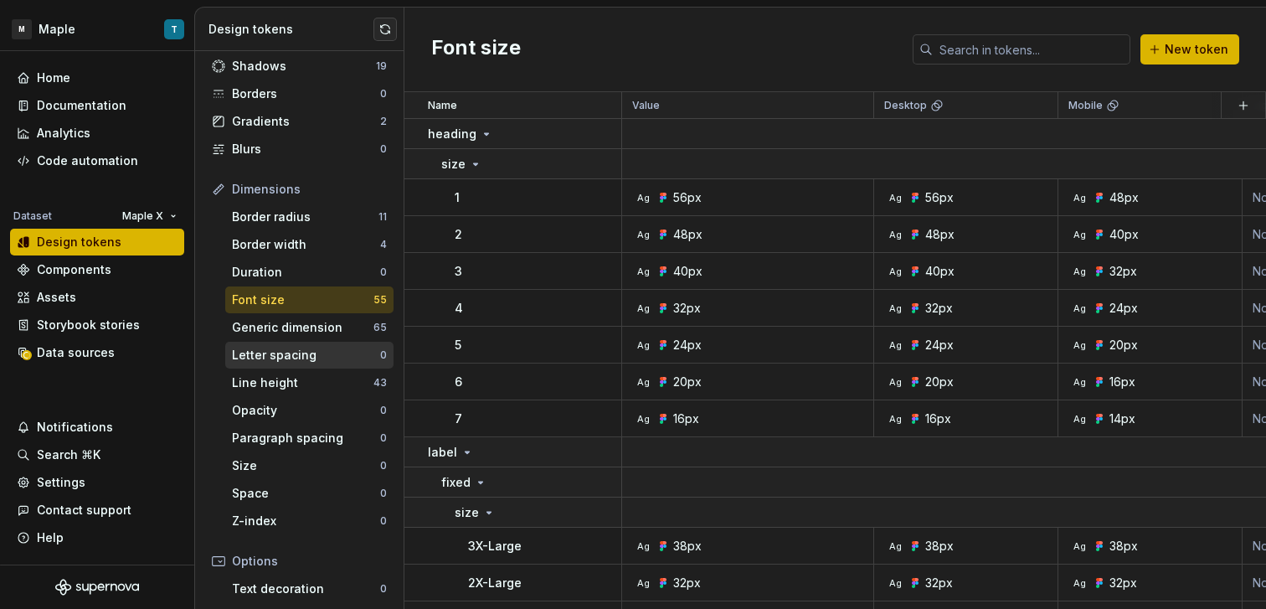
click at [320, 357] on div "Letter spacing" at bounding box center [306, 355] width 148 height 17
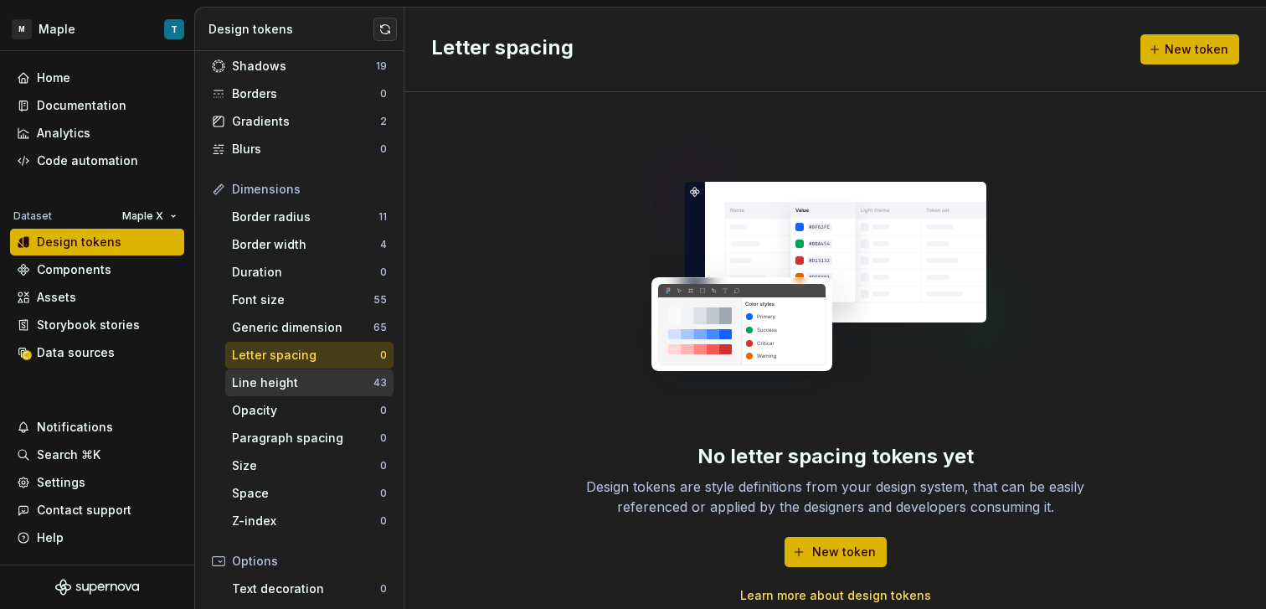
click at [321, 388] on div "Line height" at bounding box center [302, 382] width 141 height 17
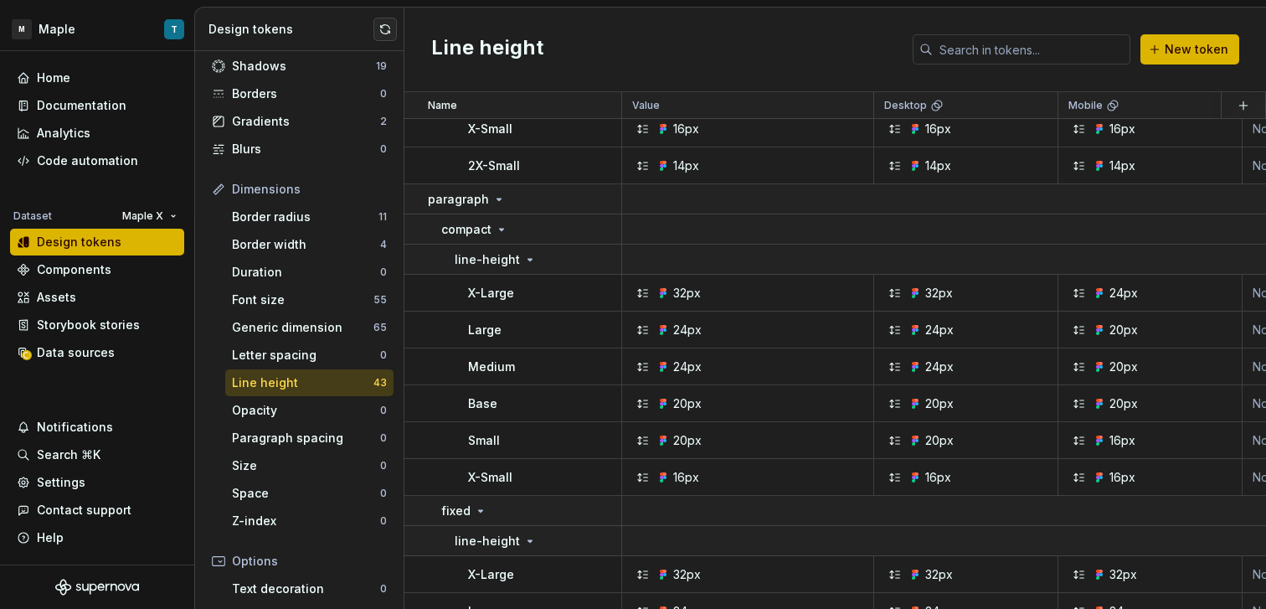
scroll to position [991, 0]
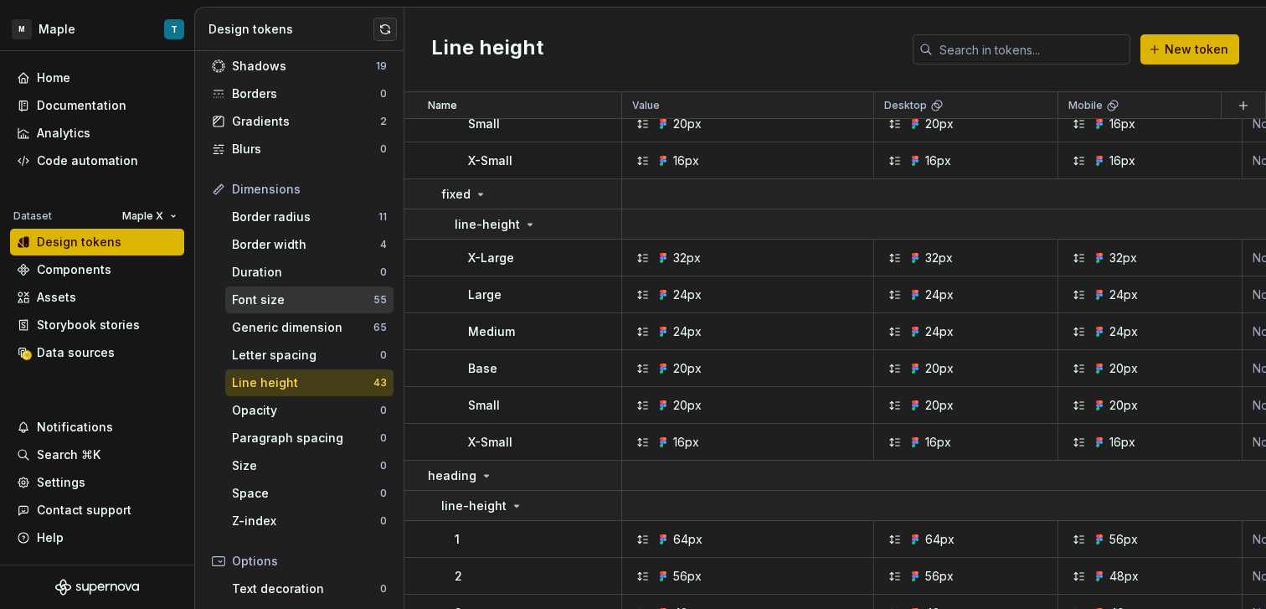
click at [316, 310] on div "Font size 55" at bounding box center [309, 299] width 168 height 27
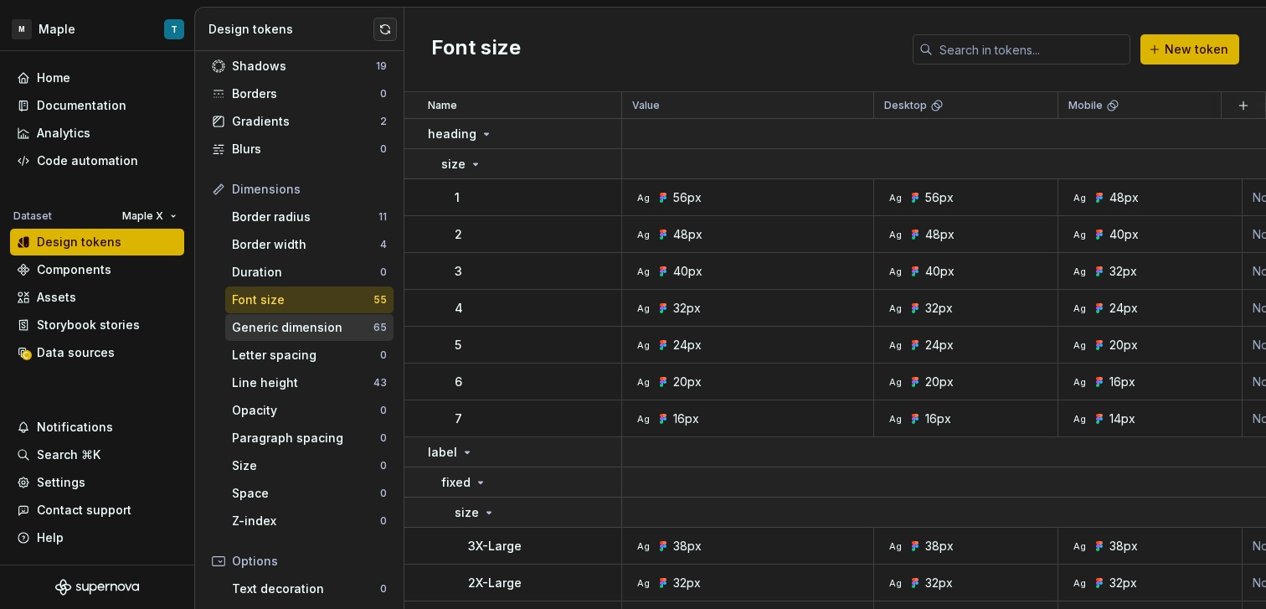
click at [317, 326] on div "Generic dimension" at bounding box center [302, 327] width 141 height 17
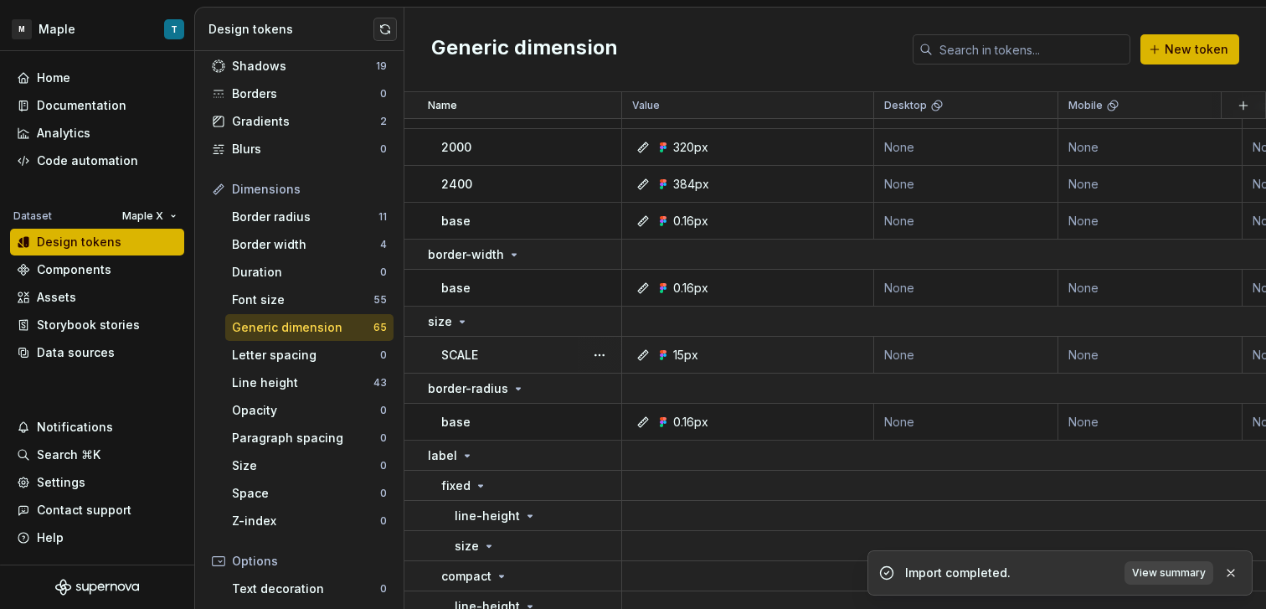
scroll to position [1219, 0]
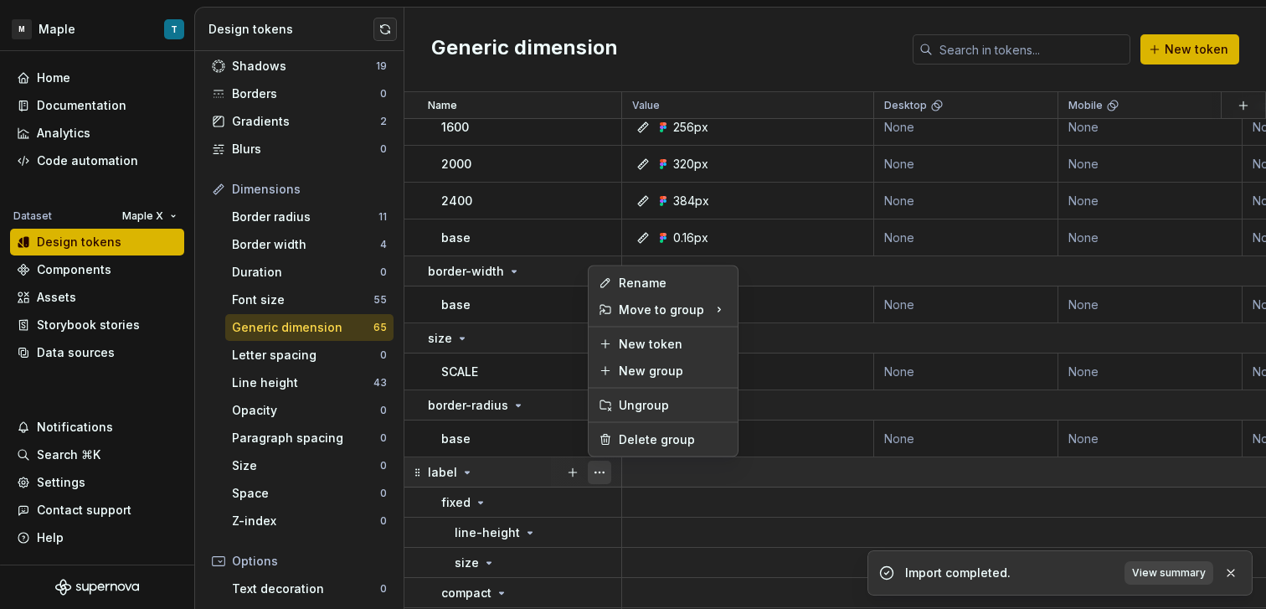
click at [596, 471] on button "button" at bounding box center [599, 471] width 23 height 23
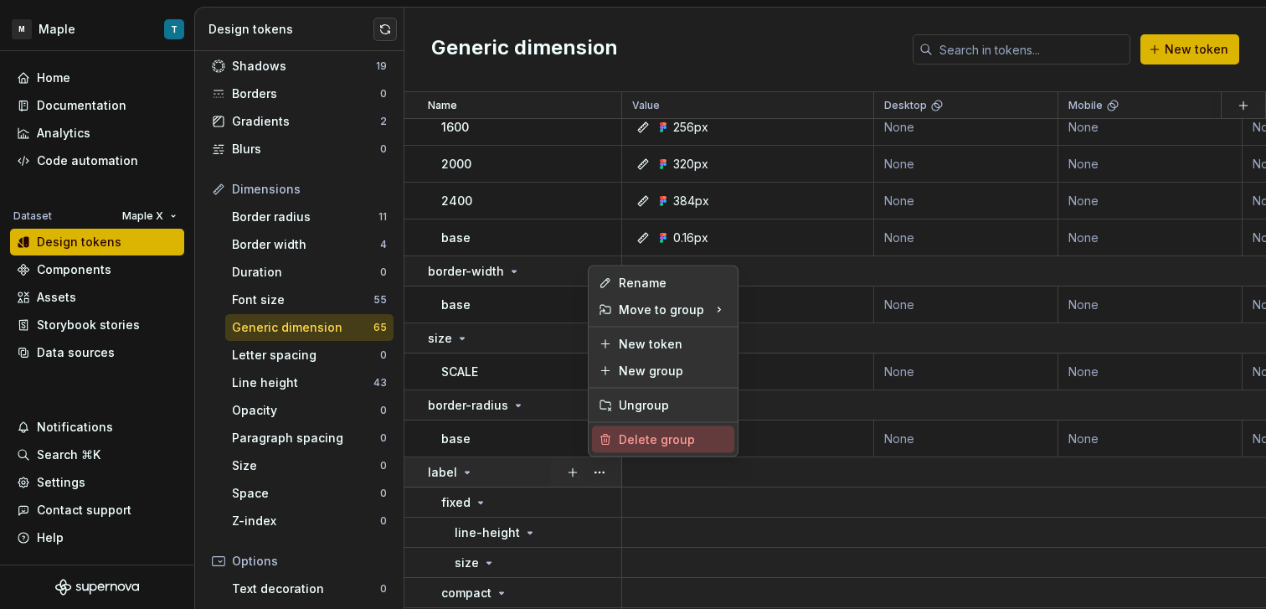
click at [624, 426] on div "Delete group" at bounding box center [663, 439] width 142 height 27
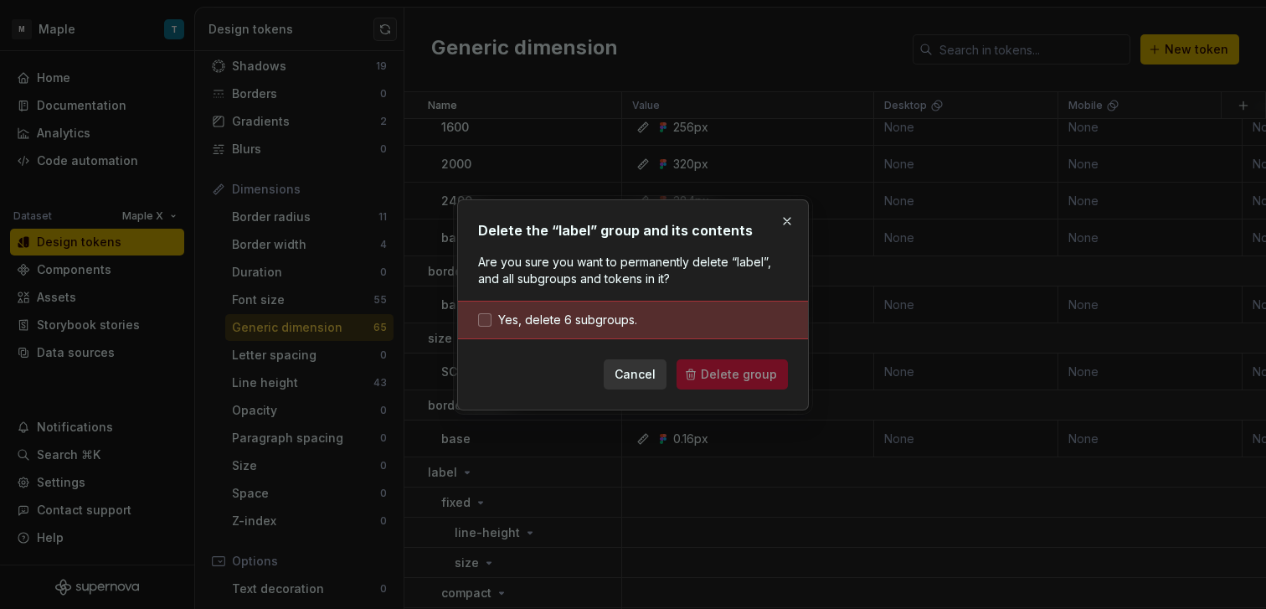
click at [590, 323] on span "Yes, delete 6 subgroups." at bounding box center [567, 319] width 139 height 17
click at [718, 357] on form "Yes, delete 6 subgroups. Cancel Delete group" at bounding box center [633, 345] width 310 height 89
click at [725, 370] on span "Delete group" at bounding box center [739, 374] width 76 height 17
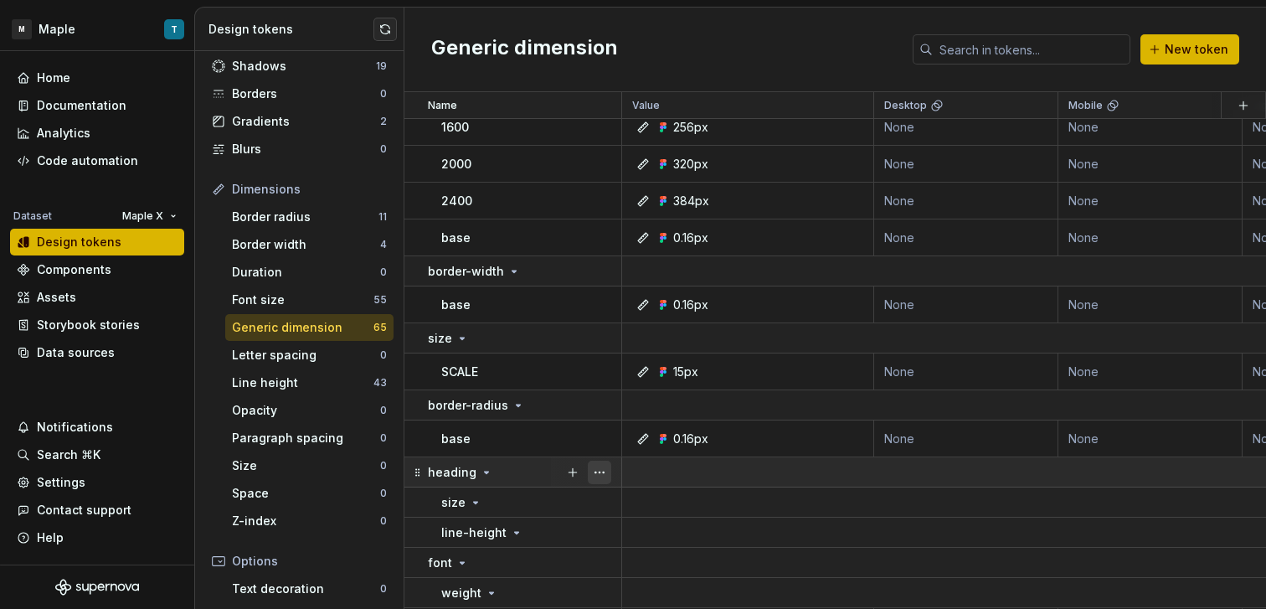
click at [594, 464] on button "button" at bounding box center [599, 471] width 23 height 23
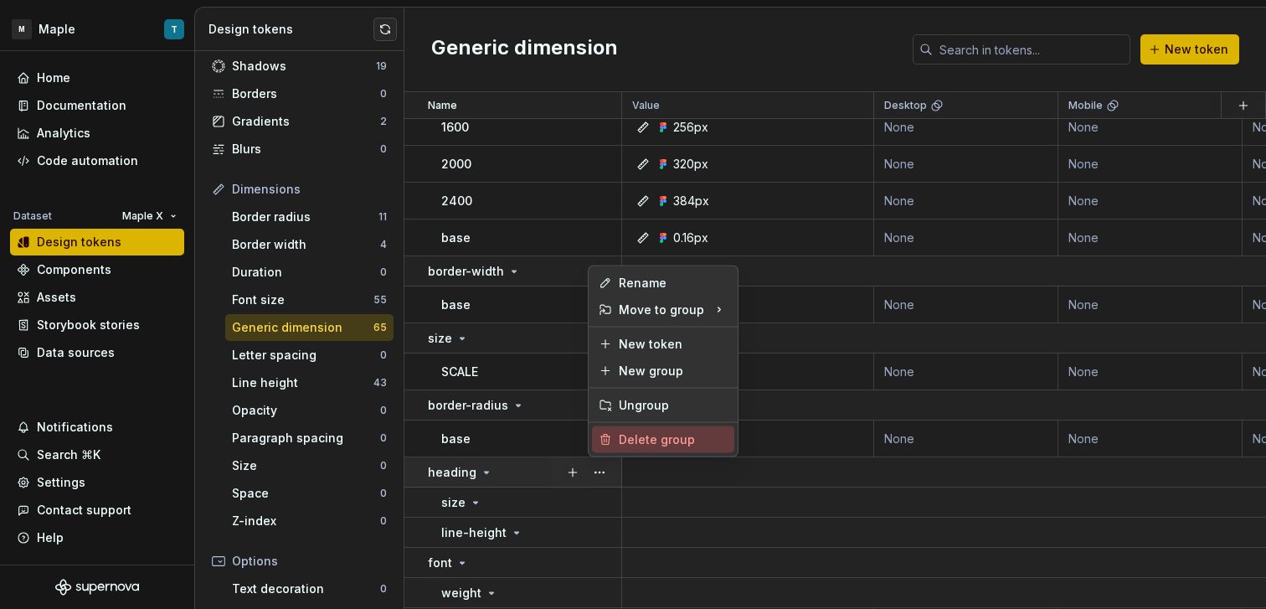
click at [650, 445] on div "Delete group" at bounding box center [673, 439] width 109 height 17
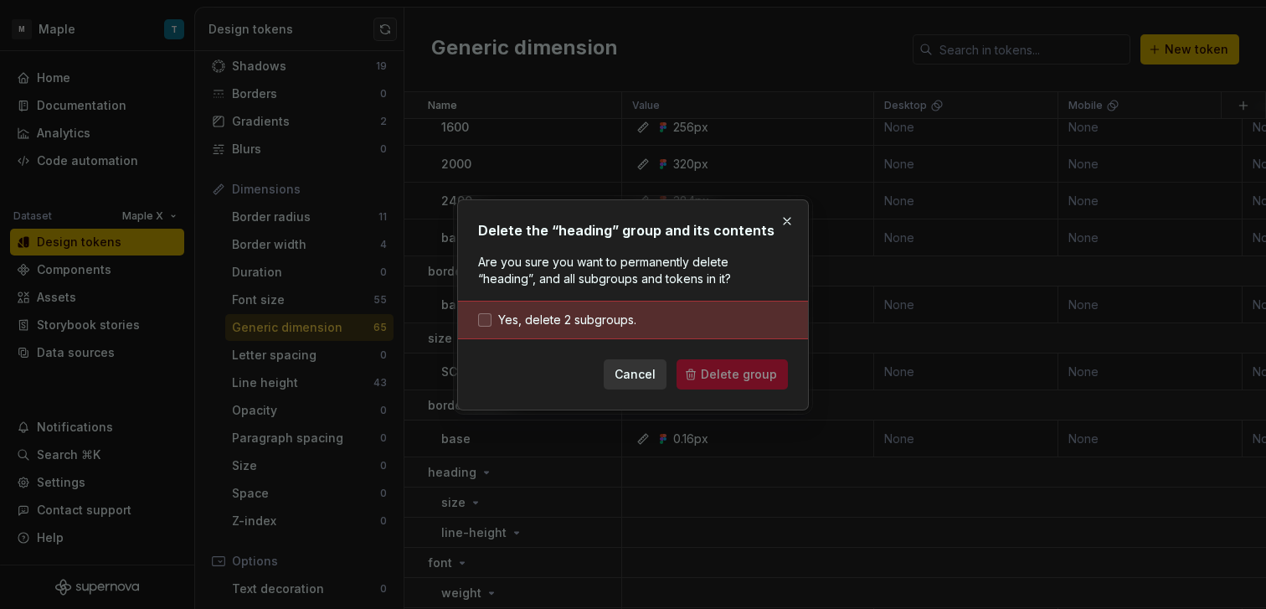
click at [628, 320] on span "Yes, delete 2 subgroups." at bounding box center [567, 319] width 138 height 17
click at [703, 361] on button "Delete group" at bounding box center [731, 374] width 111 height 30
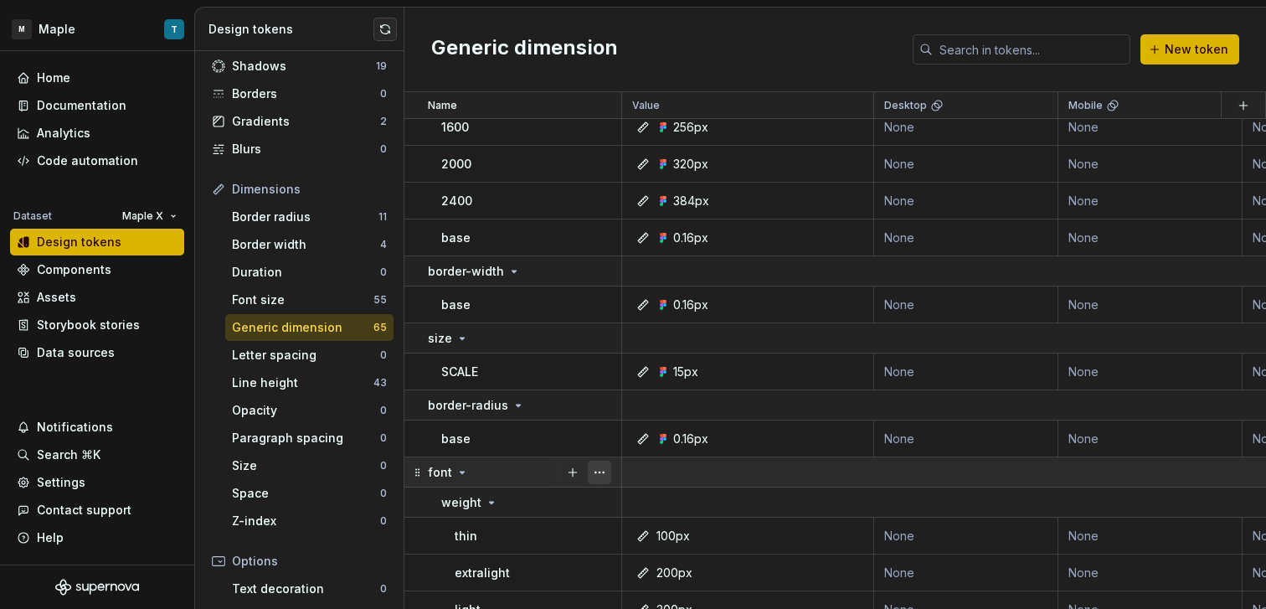
click at [602, 471] on button "button" at bounding box center [599, 471] width 23 height 23
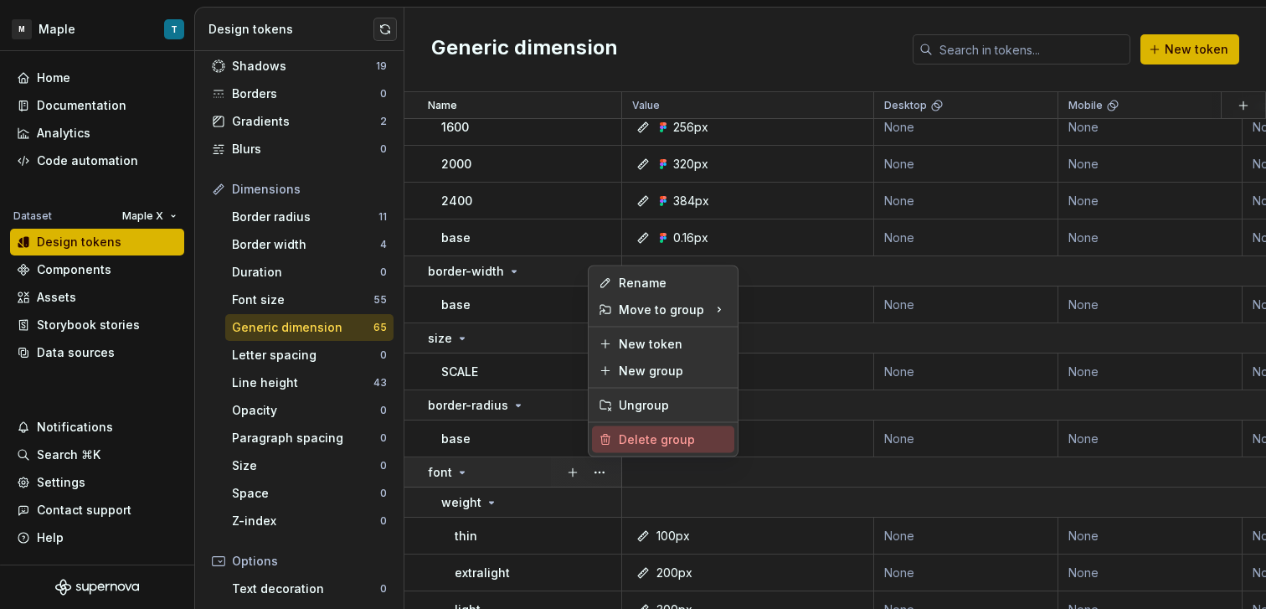
click at [630, 445] on div "Delete group" at bounding box center [673, 439] width 109 height 17
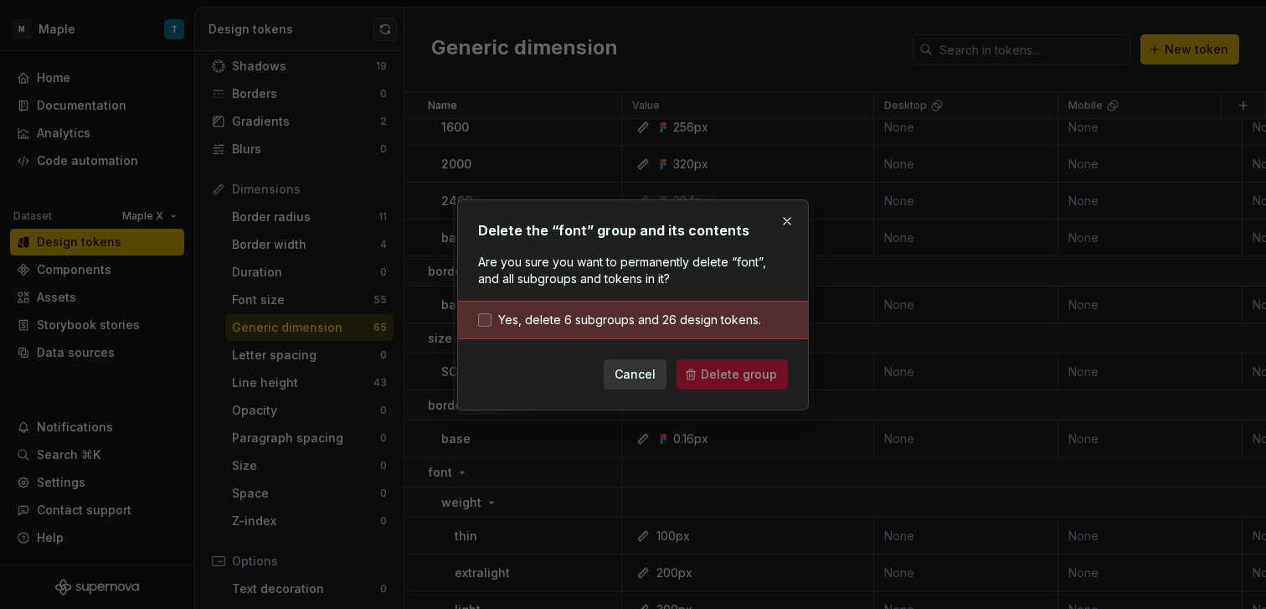
click at [573, 314] on span "Yes, delete 6 subgroups and 26 design tokens." at bounding box center [629, 319] width 263 height 17
click at [731, 367] on span "Delete group" at bounding box center [739, 374] width 76 height 17
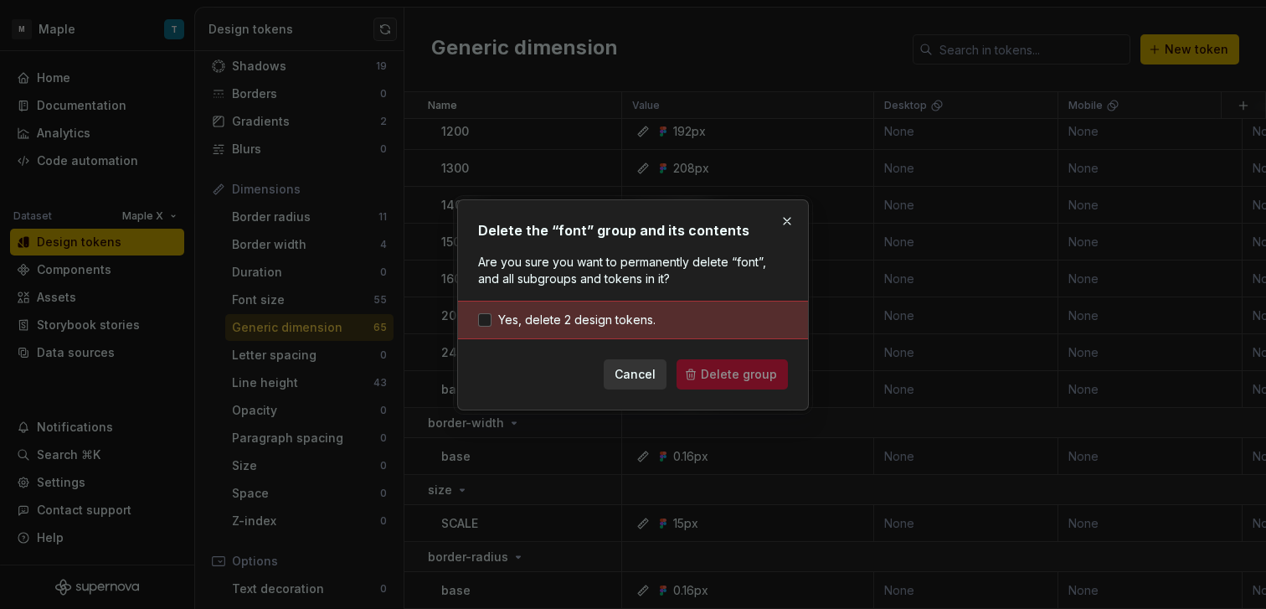
scroll to position [1077, 0]
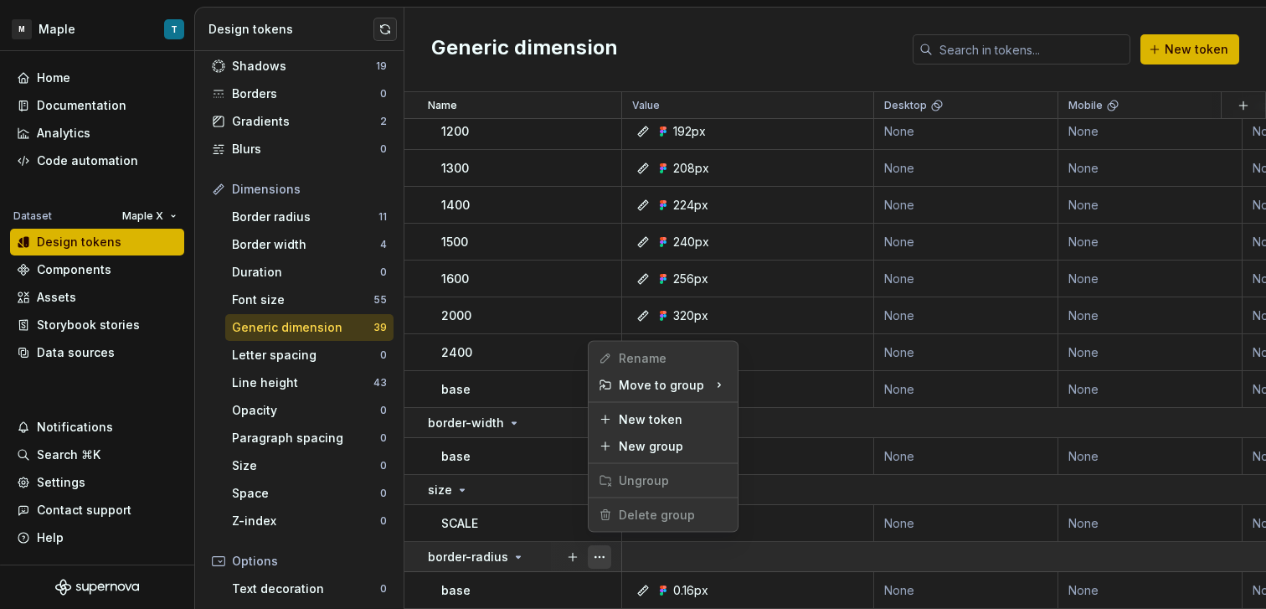
click at [597, 546] on button "button" at bounding box center [599, 556] width 23 height 23
drag, startPoint x: 781, startPoint y: 566, endPoint x: 760, endPoint y: 500, distance: 69.4
click at [781, 565] on html "M Maple T Home Documentation Analytics Code automation Dataset Maple X Design t…" at bounding box center [633, 304] width 1266 height 609
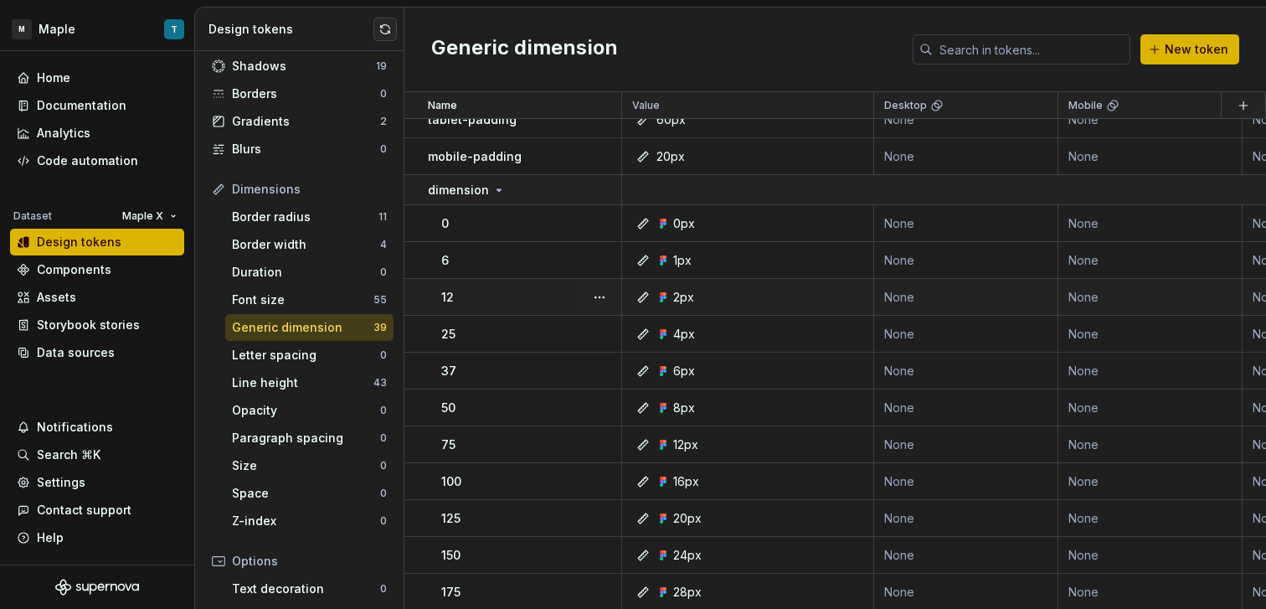
scroll to position [0, 0]
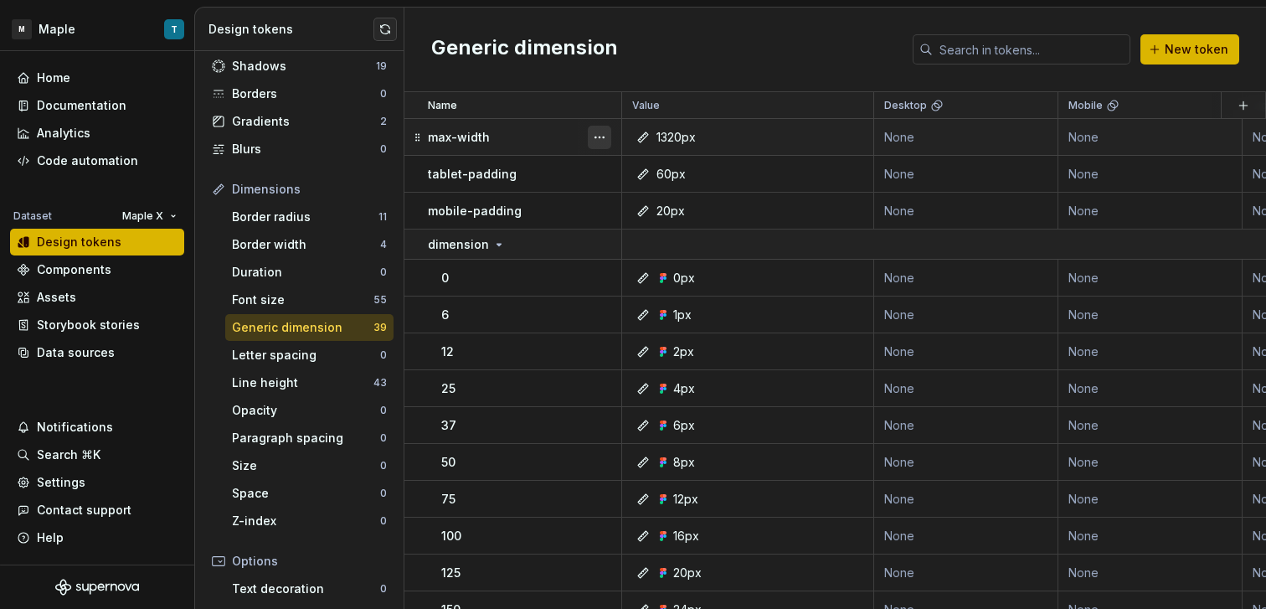
click at [594, 133] on button "button" at bounding box center [599, 137] width 23 height 23
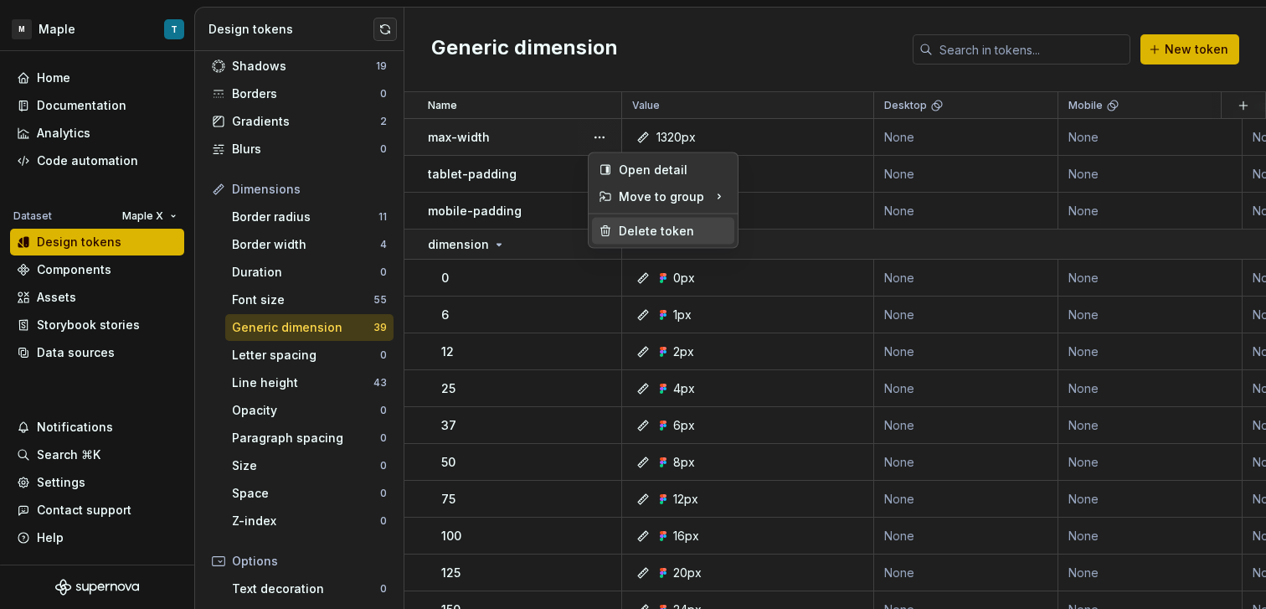
click at [630, 228] on div "Delete token" at bounding box center [673, 231] width 109 height 17
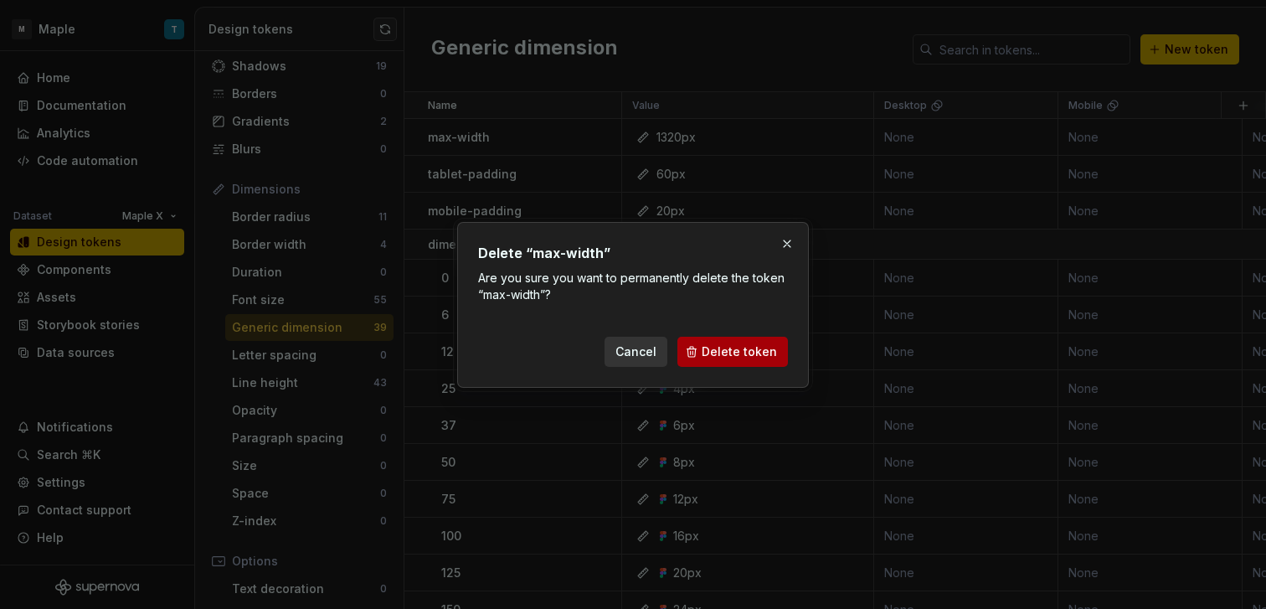
click at [702, 346] on button "Delete token" at bounding box center [732, 352] width 110 height 30
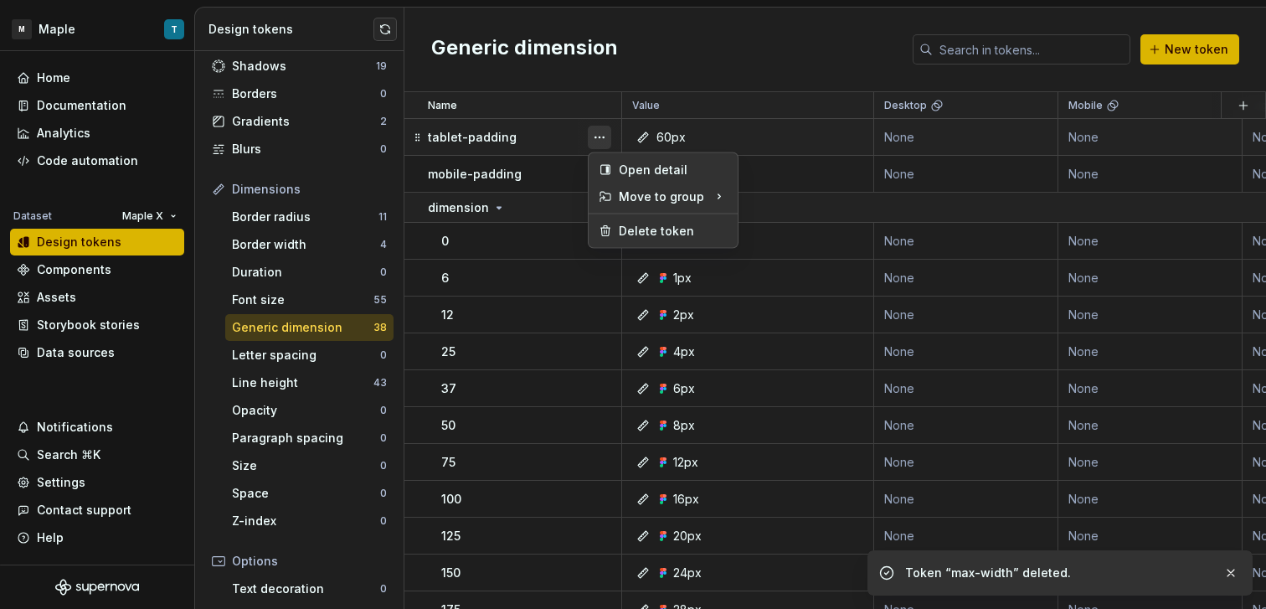
click at [605, 142] on button "button" at bounding box center [599, 137] width 23 height 23
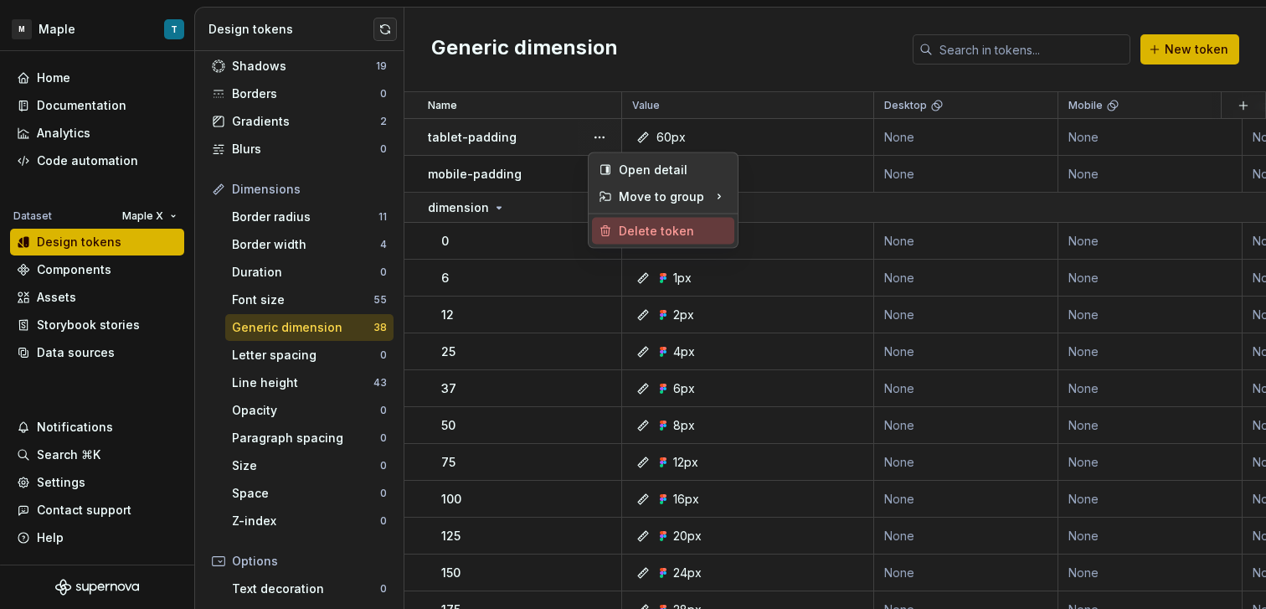
click at [640, 223] on div "Delete token" at bounding box center [673, 231] width 109 height 17
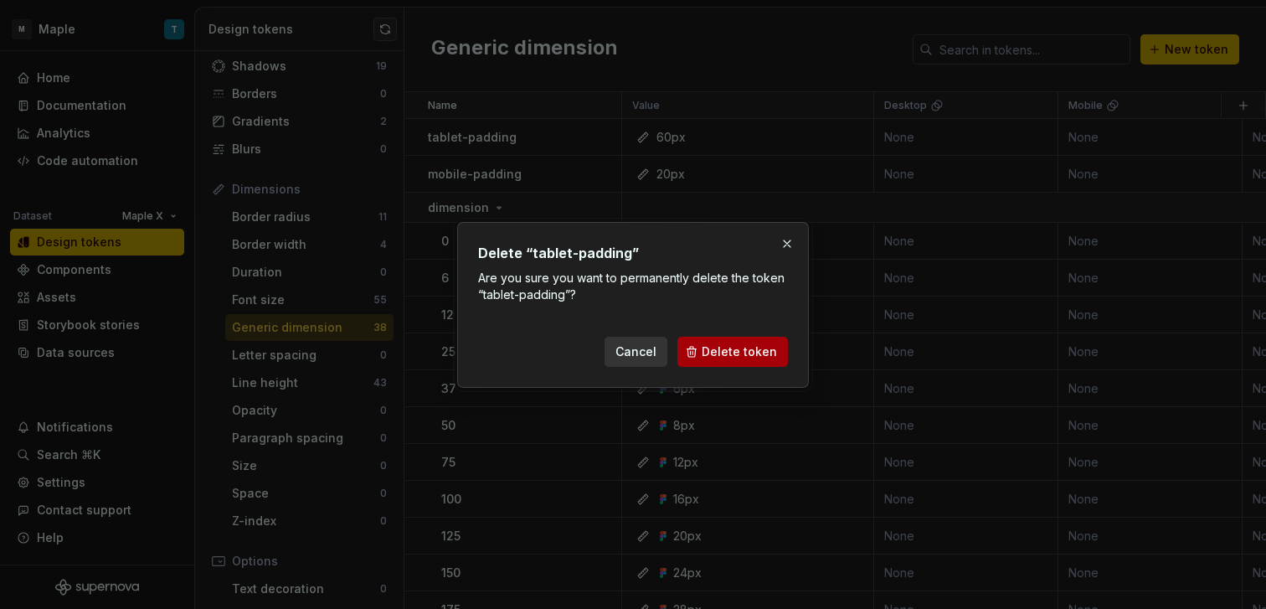
click at [740, 356] on span "Delete token" at bounding box center [739, 351] width 75 height 17
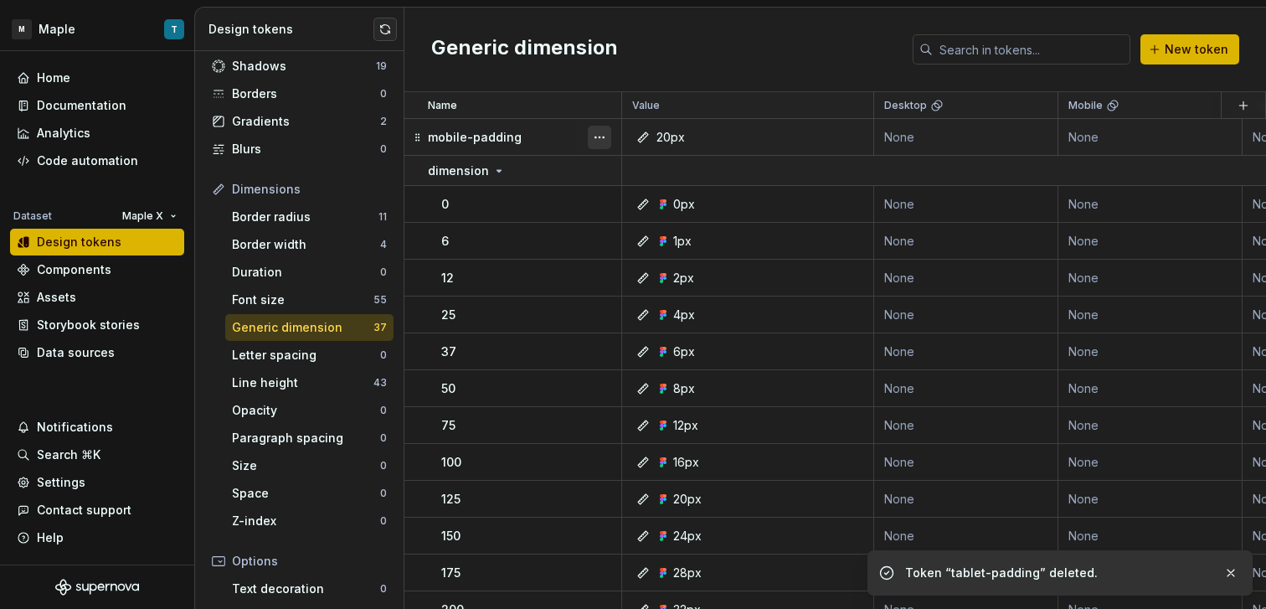
click at [601, 136] on button "button" at bounding box center [599, 137] width 23 height 23
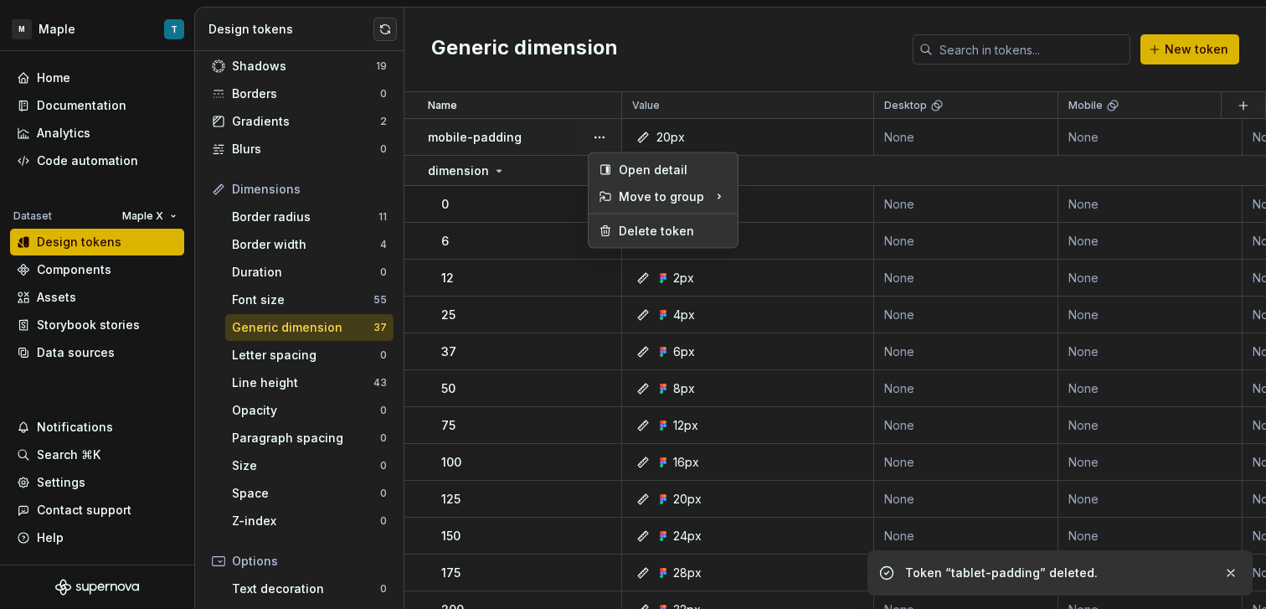
click at [649, 216] on div "Open detail Move to group Delete token" at bounding box center [663, 201] width 142 height 88
click at [651, 224] on div "Delete token" at bounding box center [673, 231] width 109 height 17
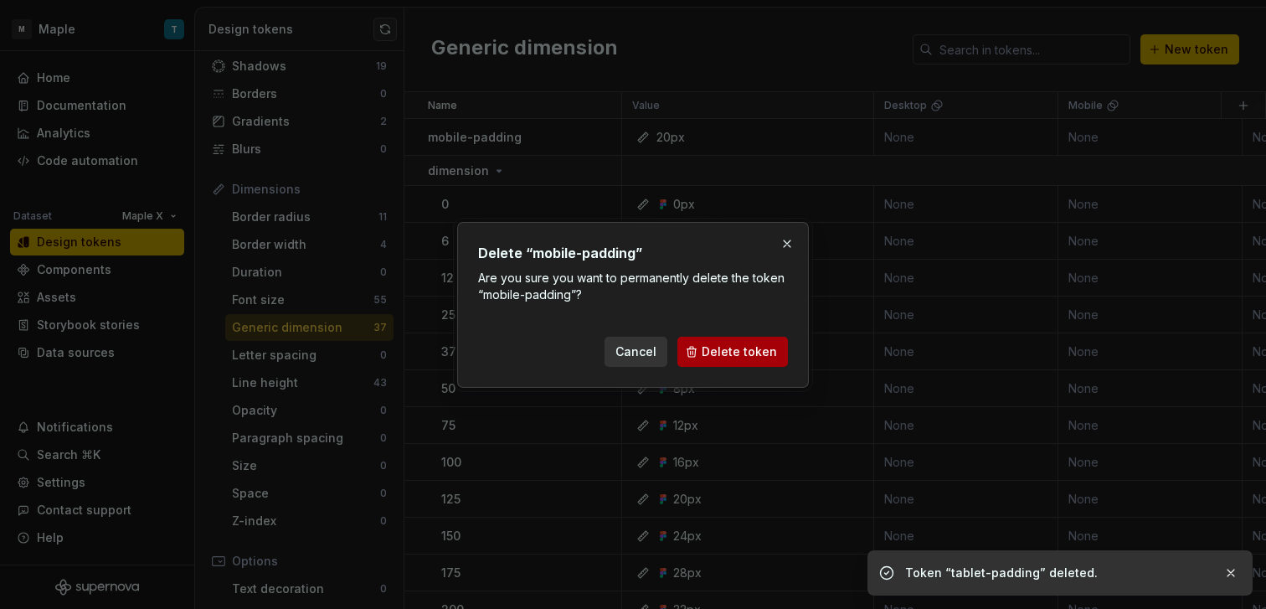
click at [743, 351] on span "Delete token" at bounding box center [739, 351] width 75 height 17
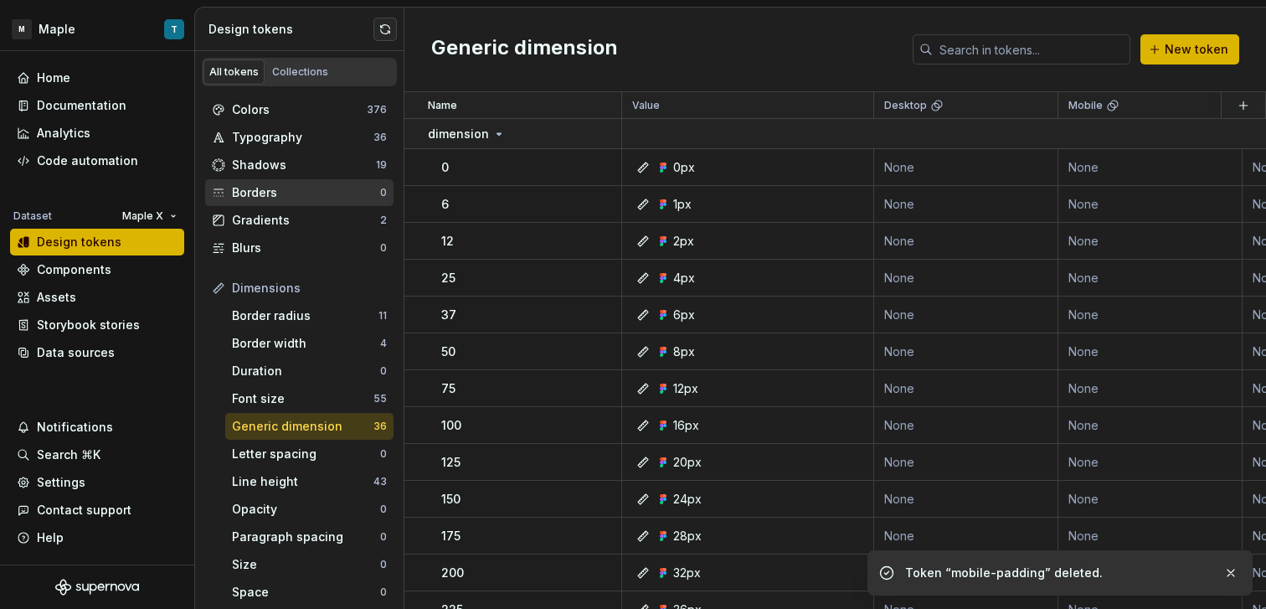
scroll to position [17, 0]
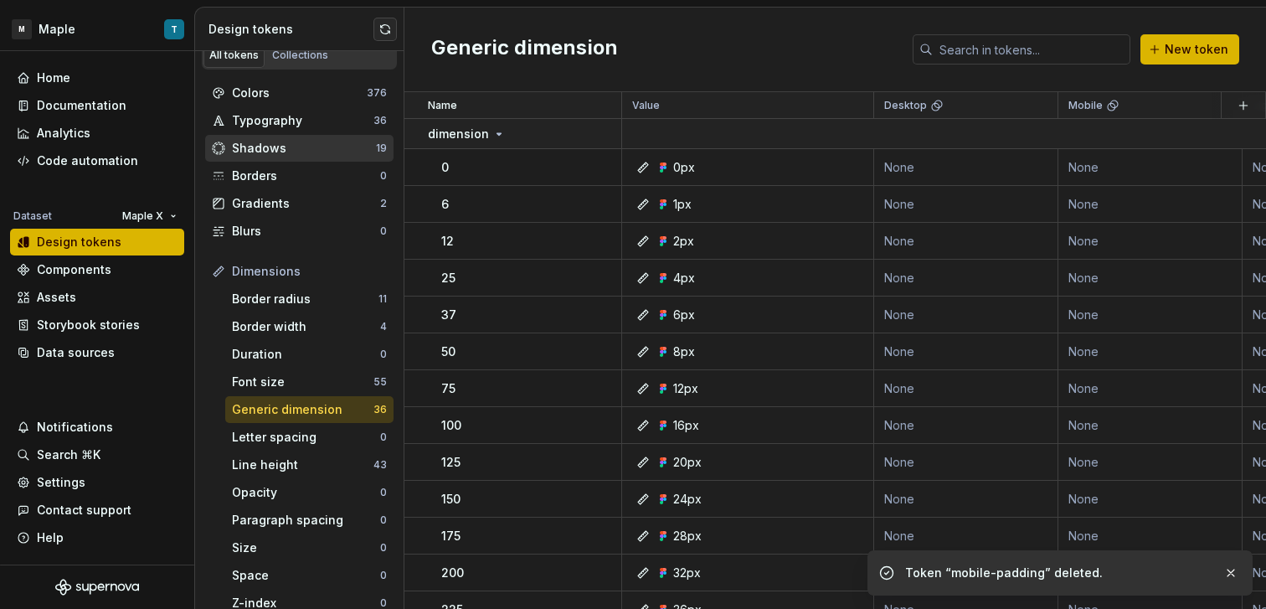
click at [316, 154] on div "Shadows" at bounding box center [304, 148] width 144 height 17
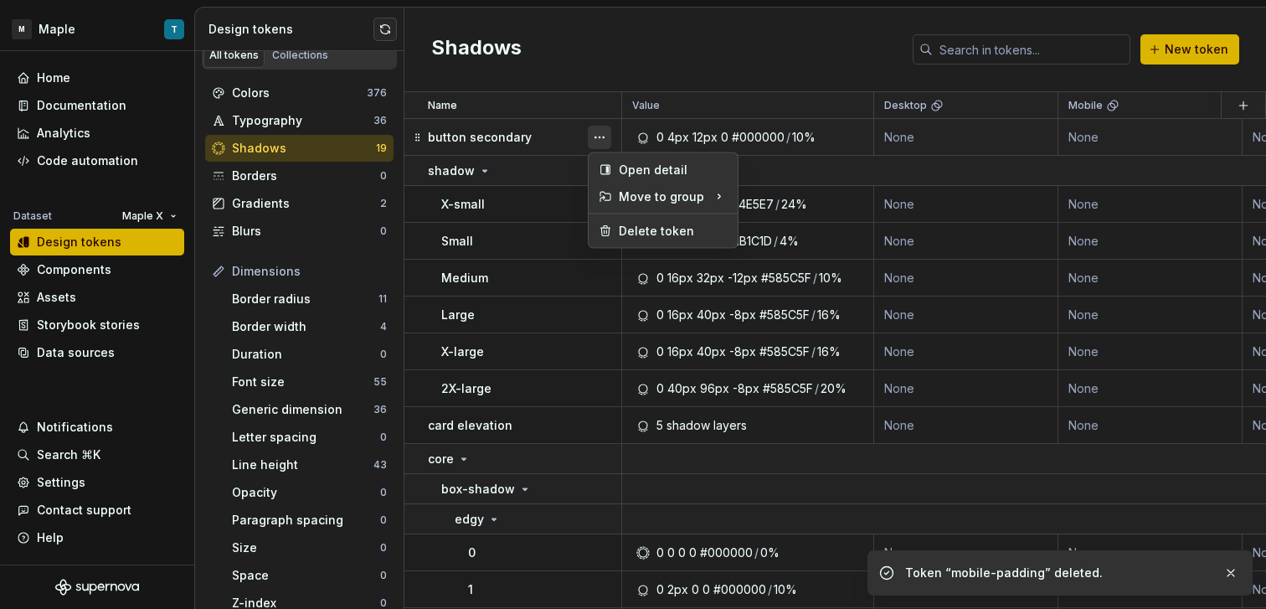
click at [604, 137] on button "button" at bounding box center [599, 137] width 23 height 23
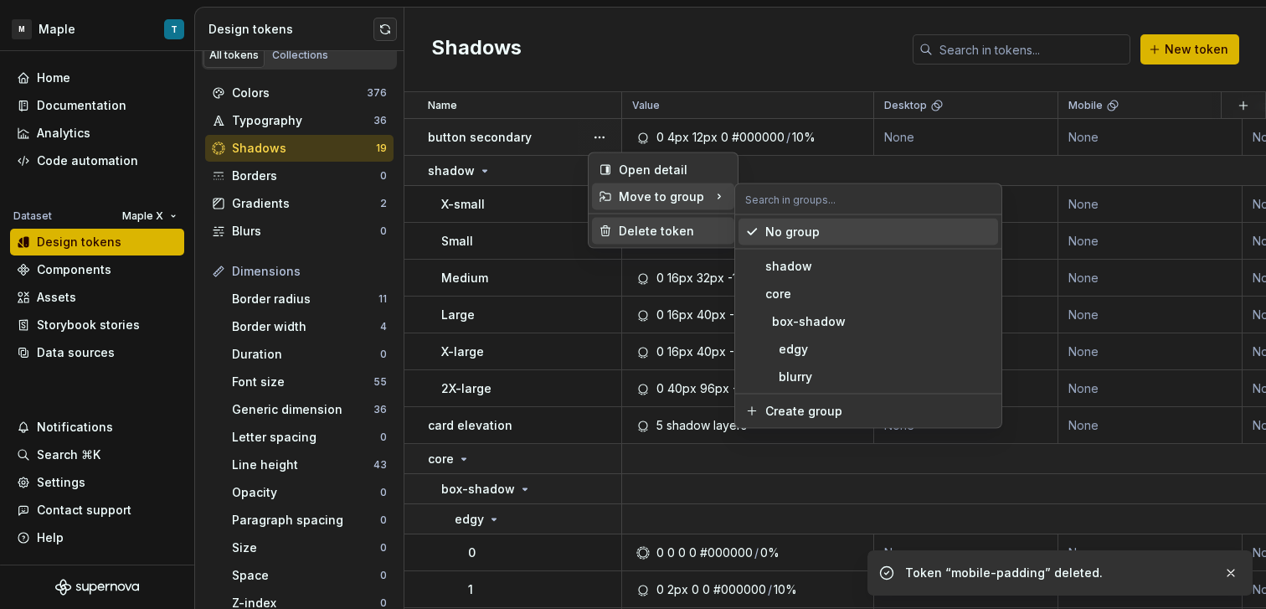
click at [645, 219] on div "Delete token" at bounding box center [663, 231] width 142 height 27
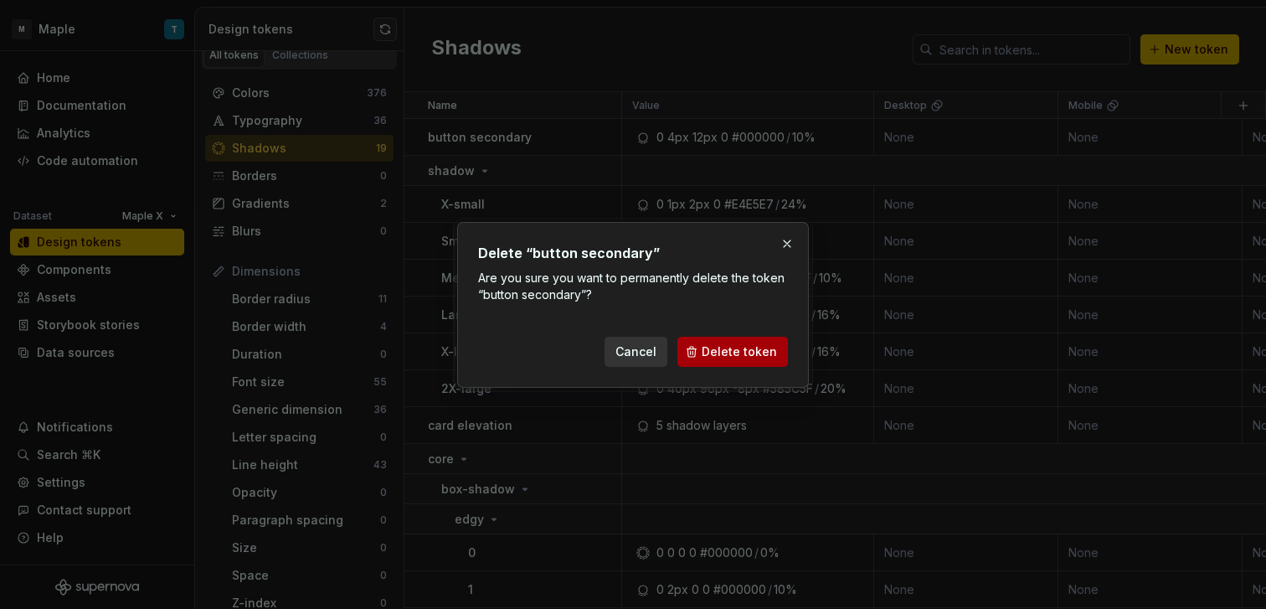
click at [701, 348] on button "Delete token" at bounding box center [732, 352] width 110 height 30
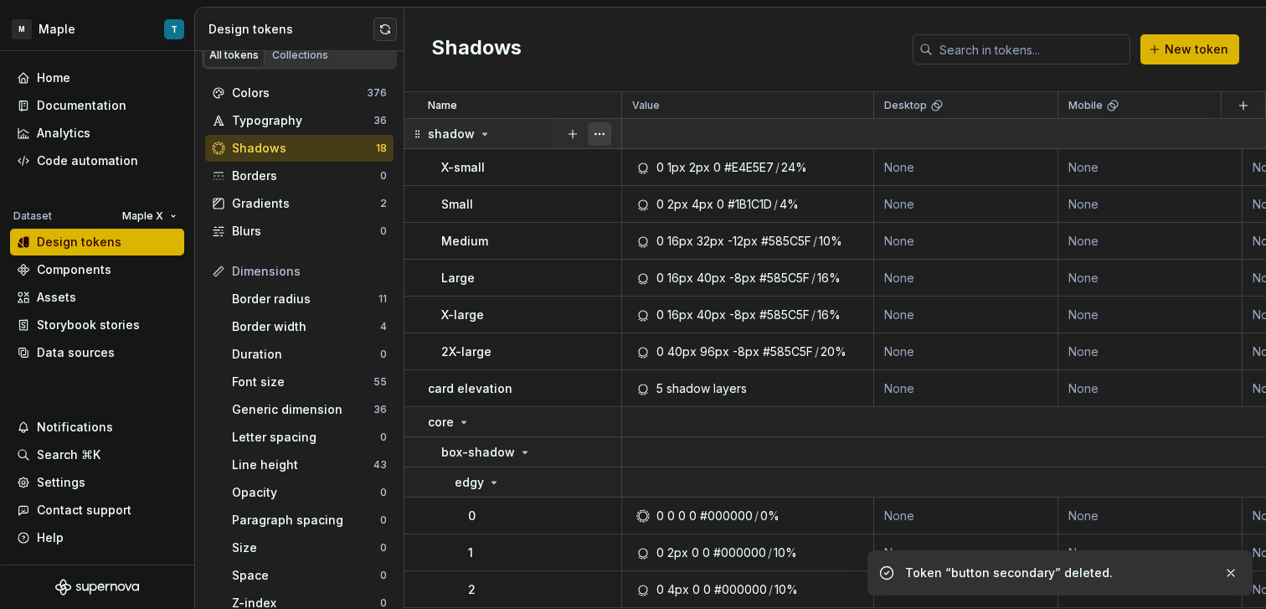
click at [592, 143] on button "button" at bounding box center [599, 133] width 23 height 23
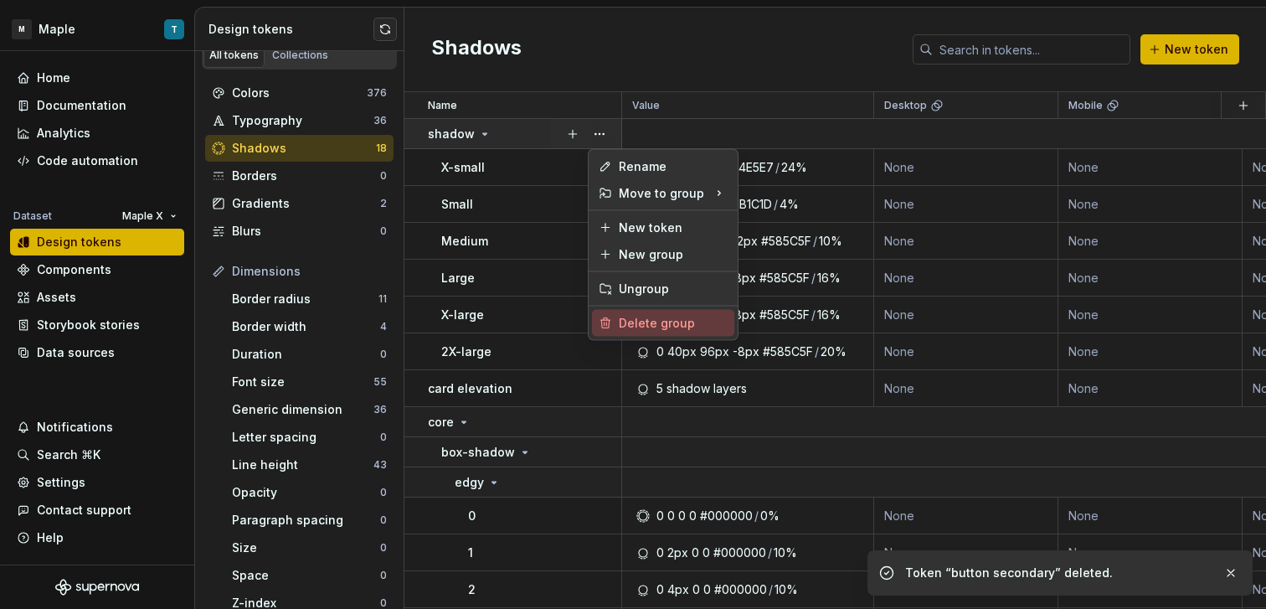
click at [663, 312] on div "Delete group" at bounding box center [663, 323] width 142 height 27
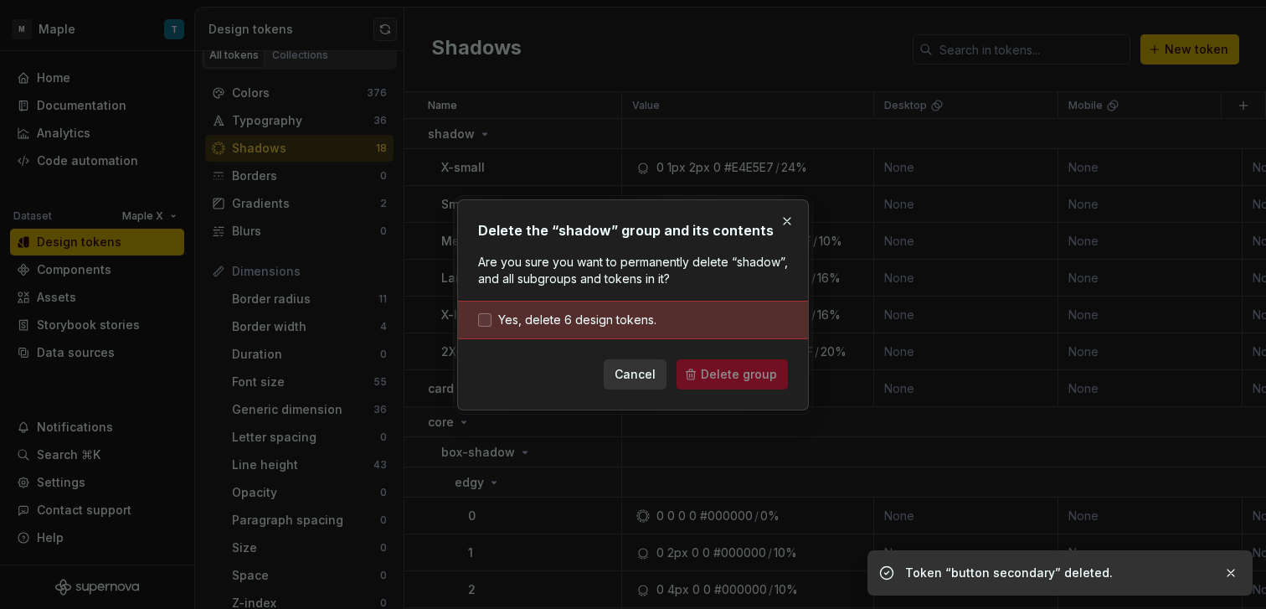
click at [633, 324] on span "Yes, delete 6 design tokens." at bounding box center [577, 319] width 158 height 17
click at [735, 375] on span "Delete group" at bounding box center [739, 374] width 76 height 17
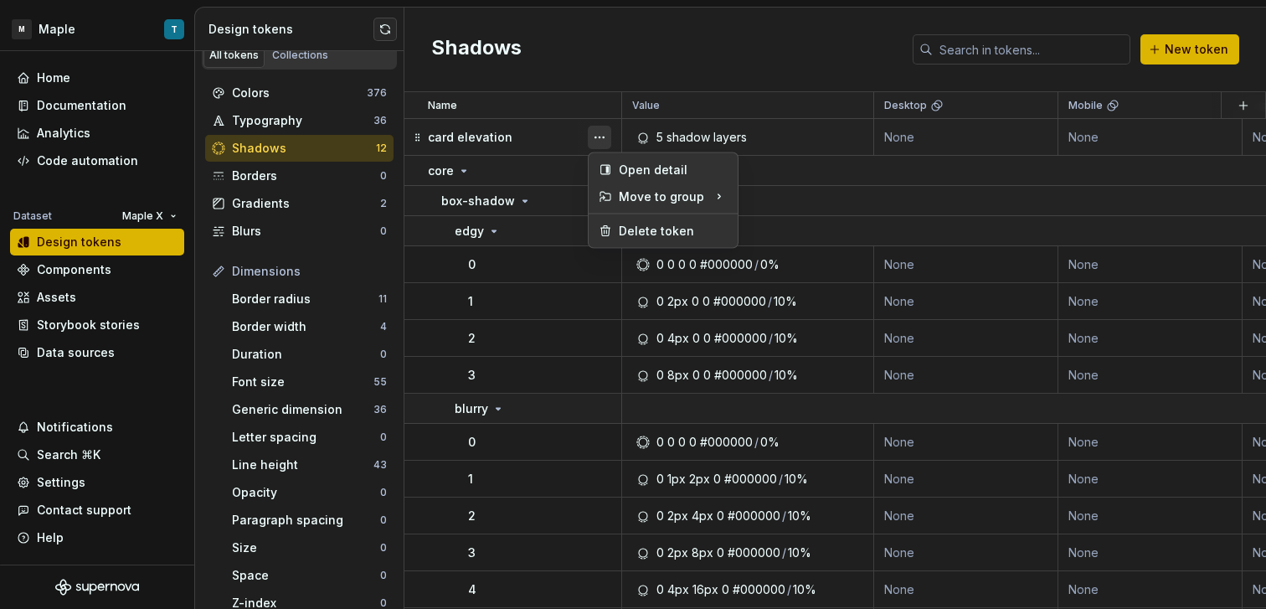
click at [596, 141] on button "button" at bounding box center [599, 137] width 23 height 23
click at [640, 229] on div "Delete token" at bounding box center [673, 231] width 109 height 17
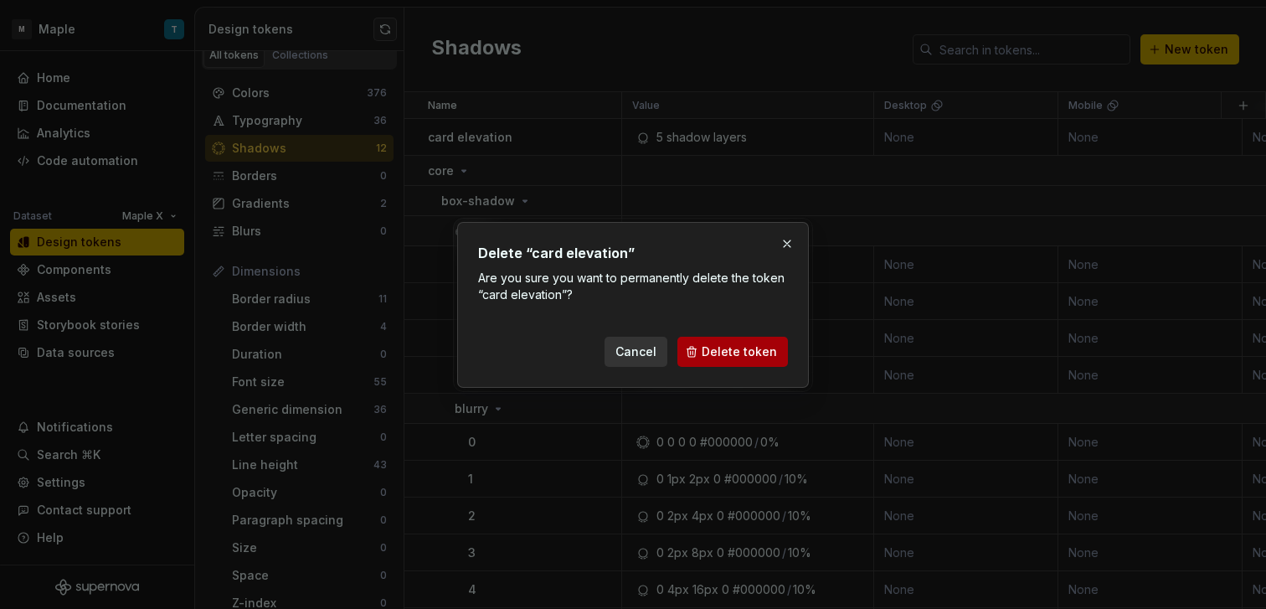
click at [722, 349] on span "Delete token" at bounding box center [739, 351] width 75 height 17
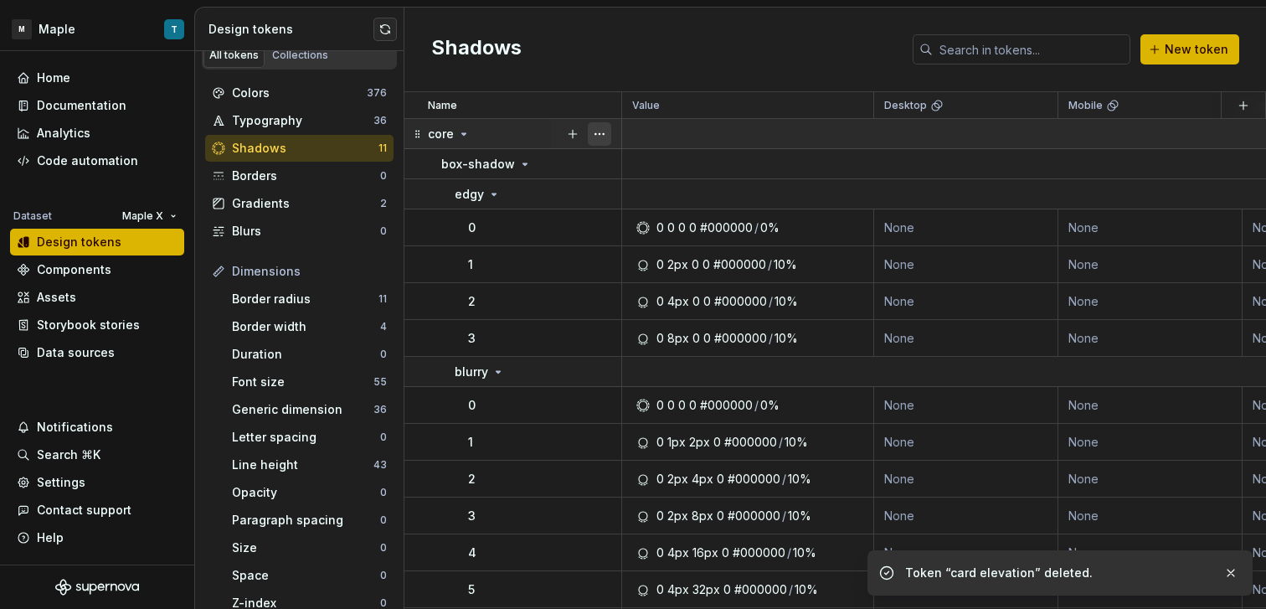
click at [604, 133] on button "button" at bounding box center [599, 133] width 23 height 23
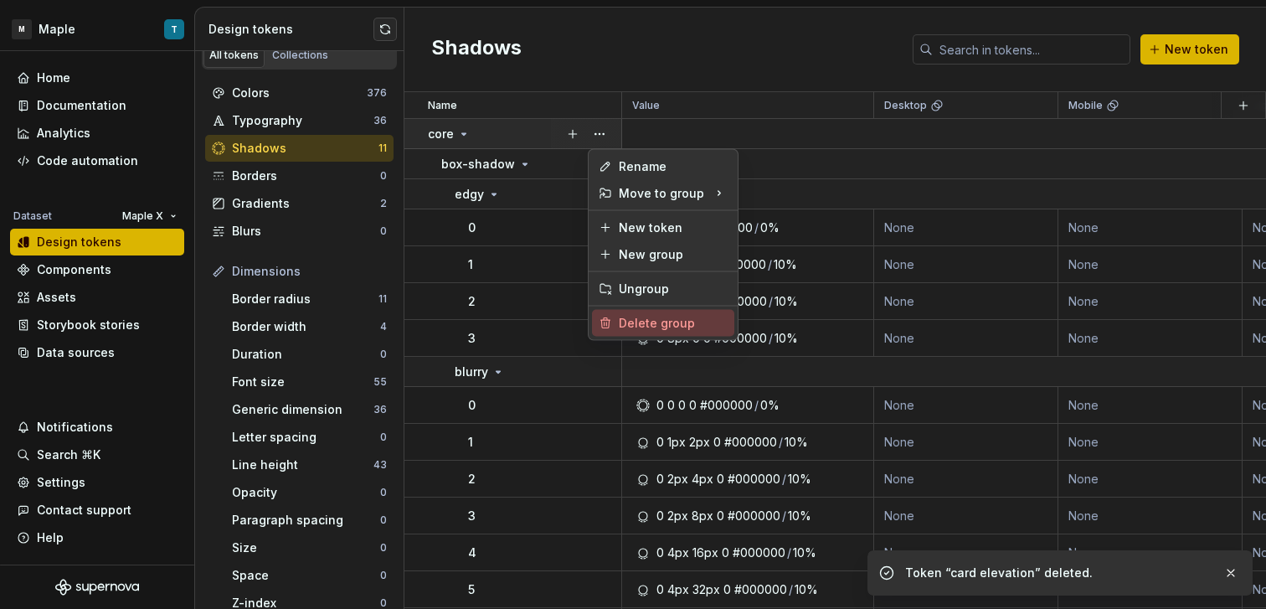
click at [673, 321] on div "Delete group" at bounding box center [673, 323] width 109 height 17
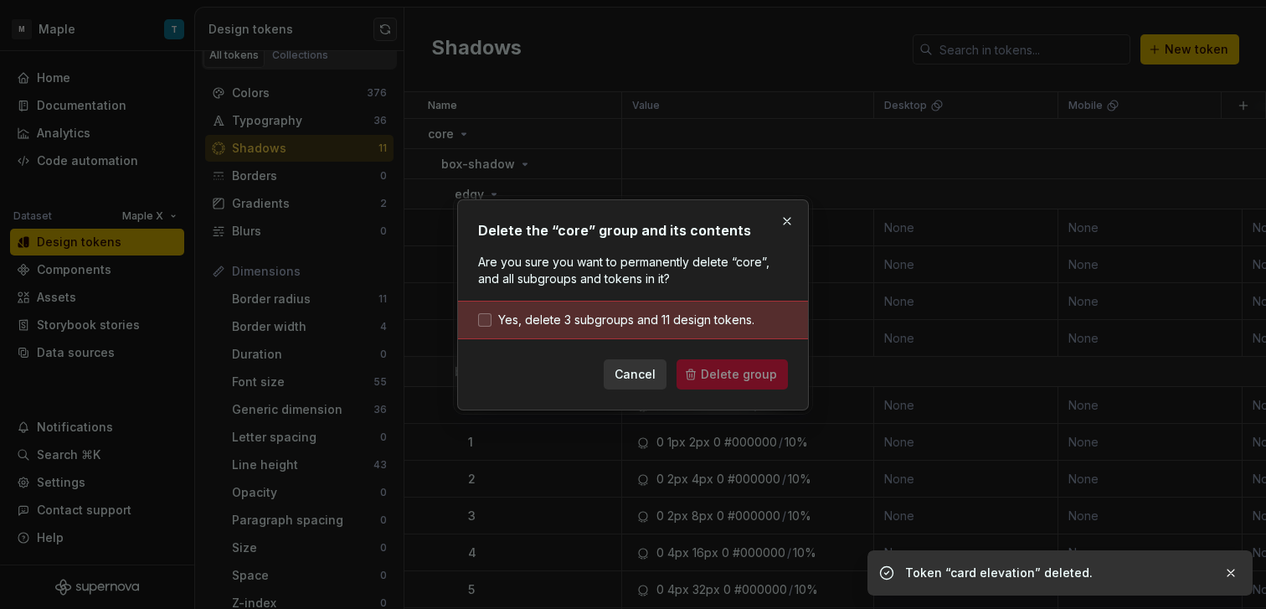
click at [688, 321] on span "Yes, delete 3 subgroups and 11 design tokens." at bounding box center [626, 319] width 256 height 17
click at [727, 373] on span "Delete group" at bounding box center [739, 374] width 76 height 17
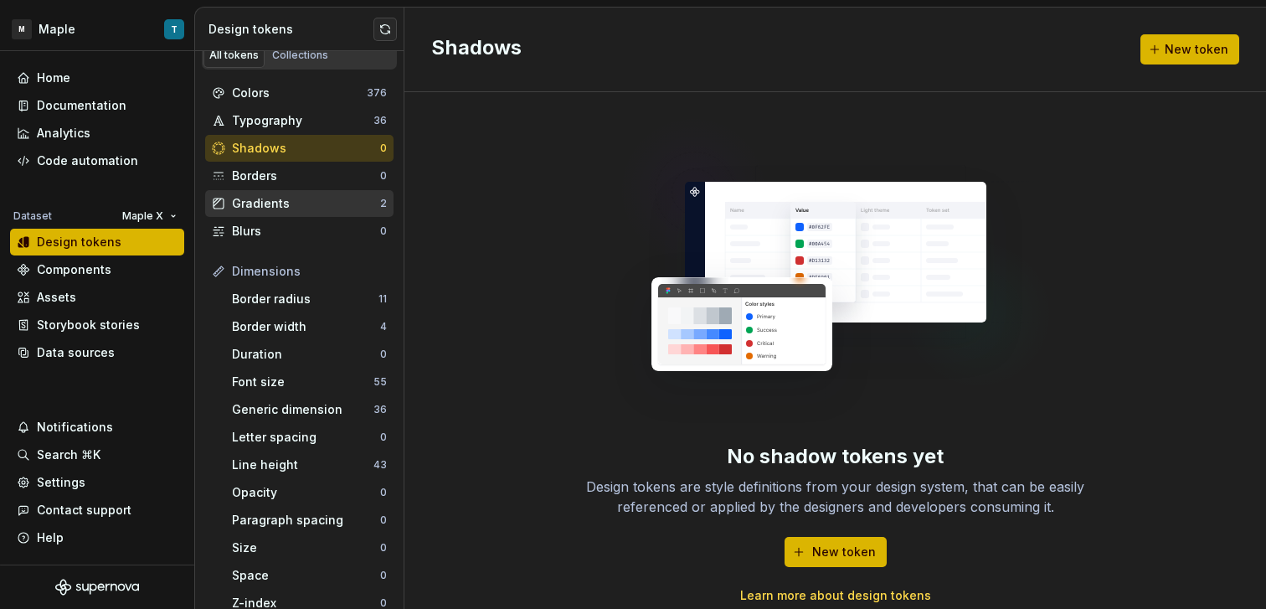
click at [317, 171] on div "Borders" at bounding box center [306, 175] width 148 height 17
click at [318, 192] on div "Gradients 2" at bounding box center [299, 203] width 188 height 27
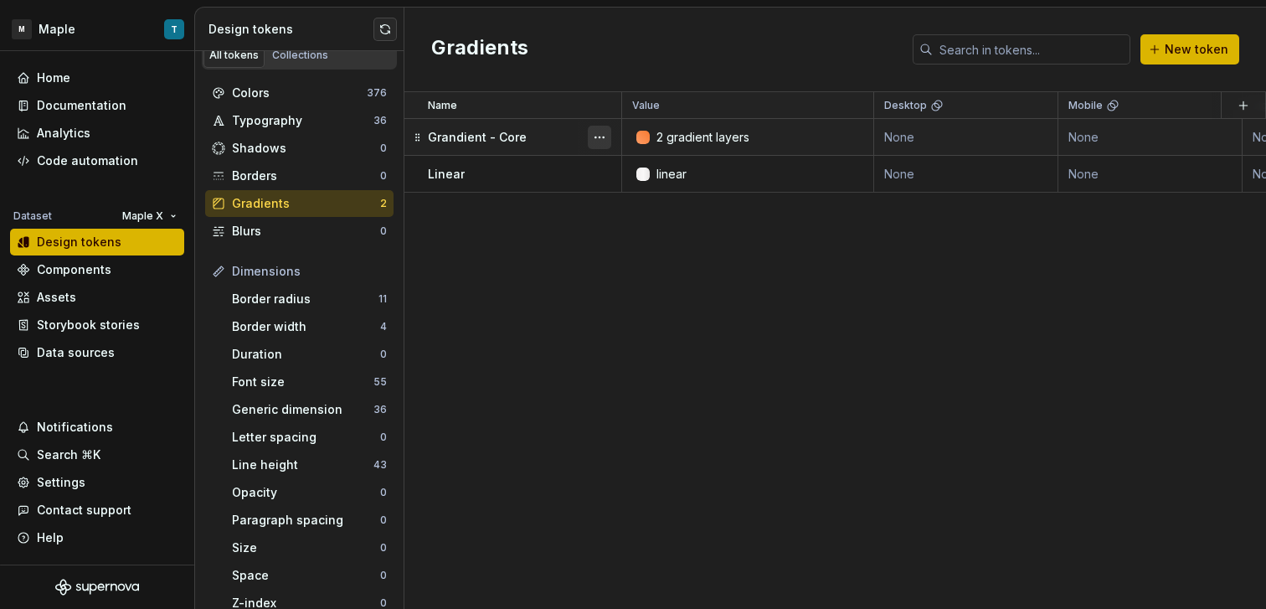
click at [602, 137] on button "button" at bounding box center [599, 137] width 23 height 23
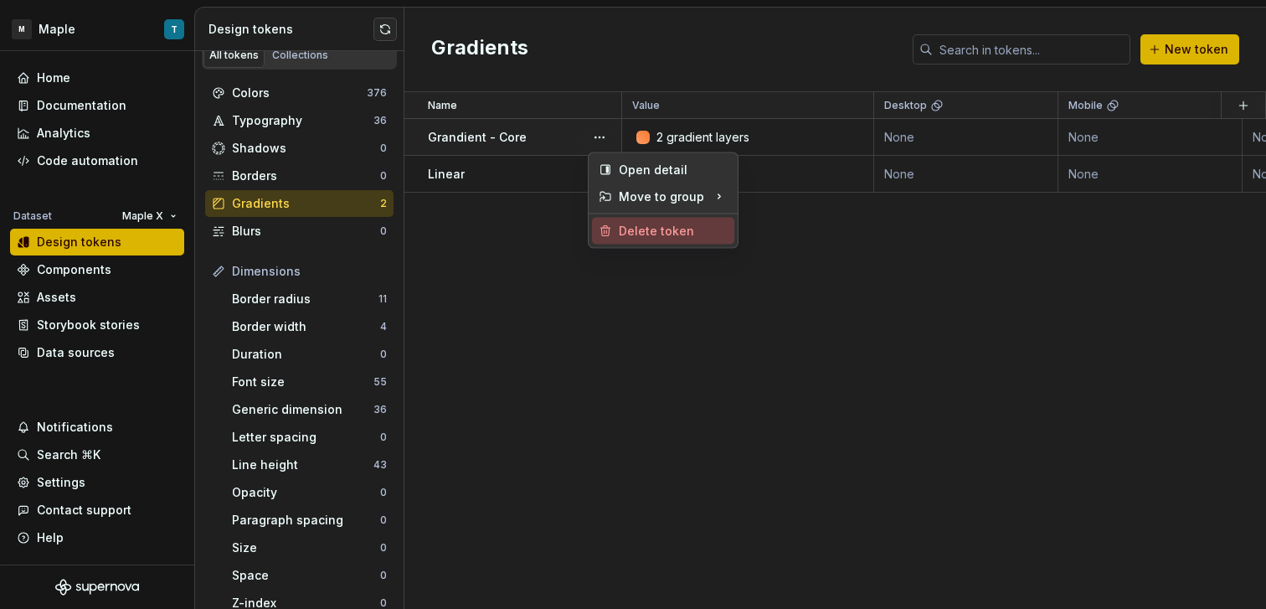
click at [638, 232] on div "Delete token" at bounding box center [673, 231] width 109 height 17
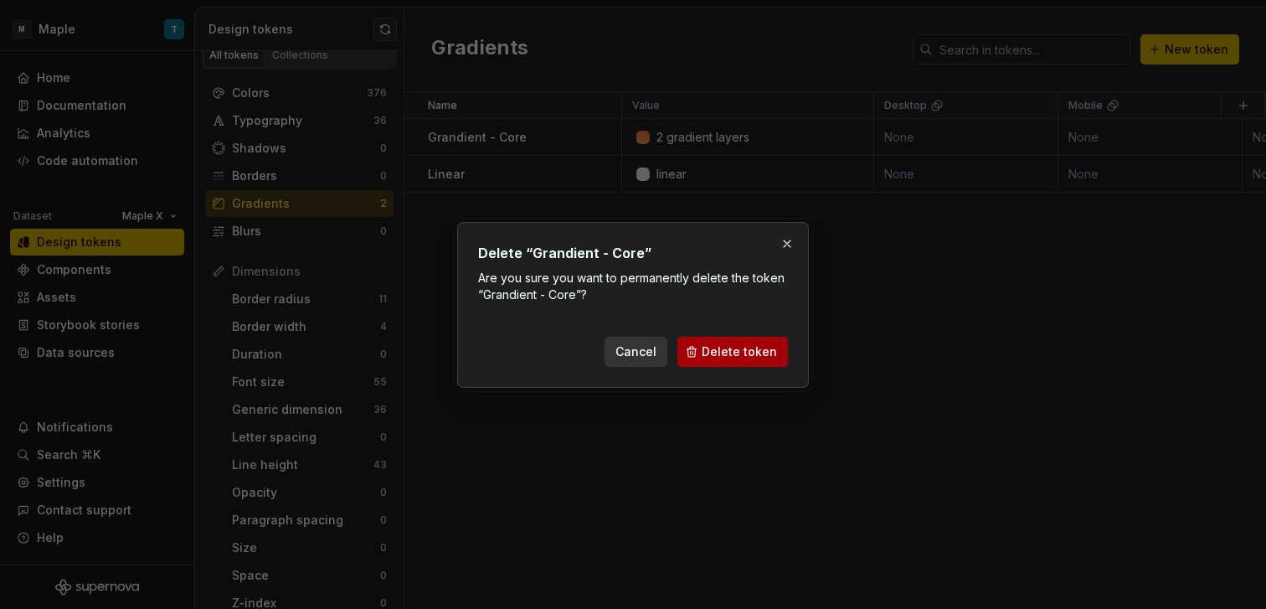
click at [691, 347] on button "Delete token" at bounding box center [732, 352] width 110 height 30
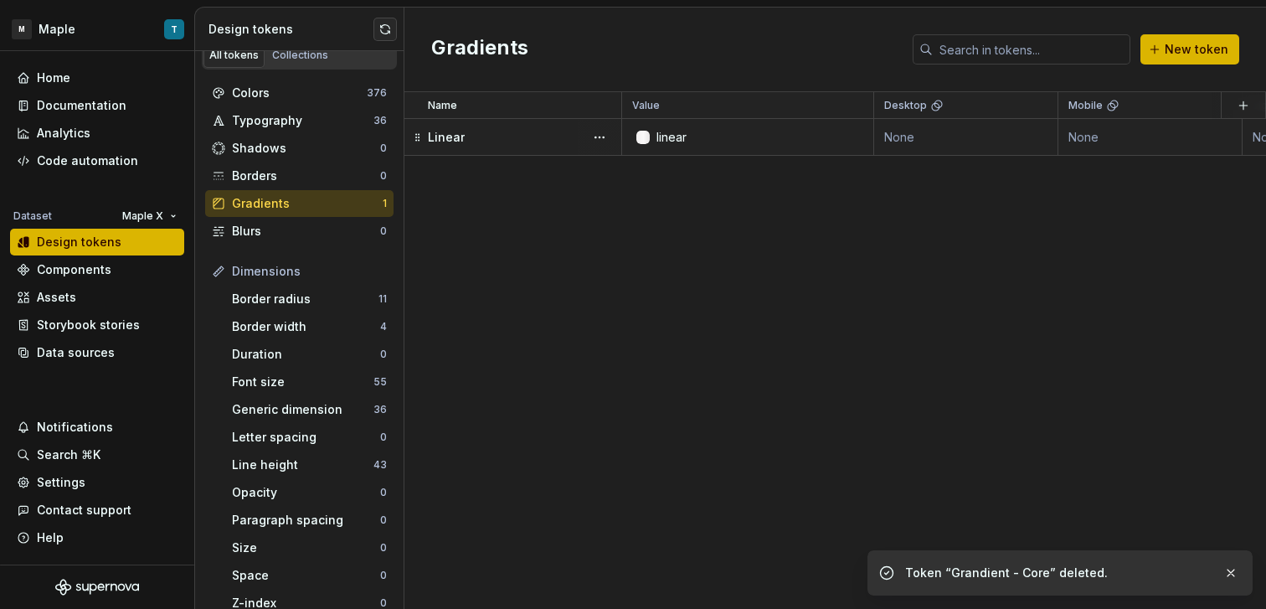
click at [614, 134] on div at bounding box center [600, 137] width 44 height 36
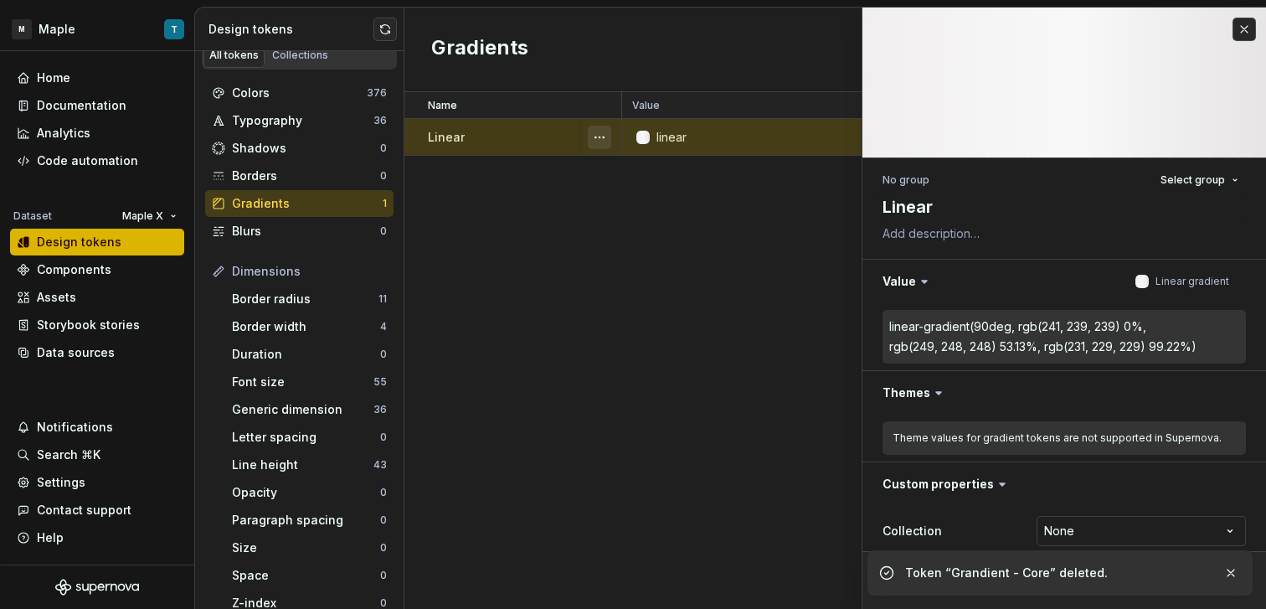
click at [607, 134] on button "button" at bounding box center [599, 137] width 23 height 23
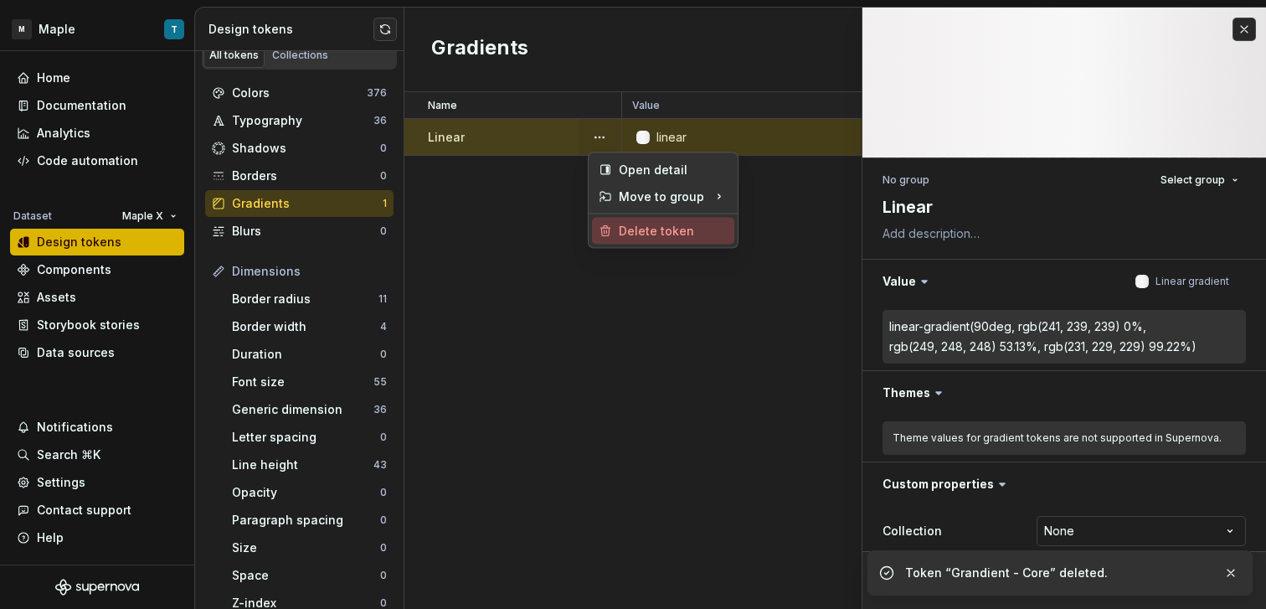
click at [662, 230] on div "Delete token" at bounding box center [673, 231] width 109 height 17
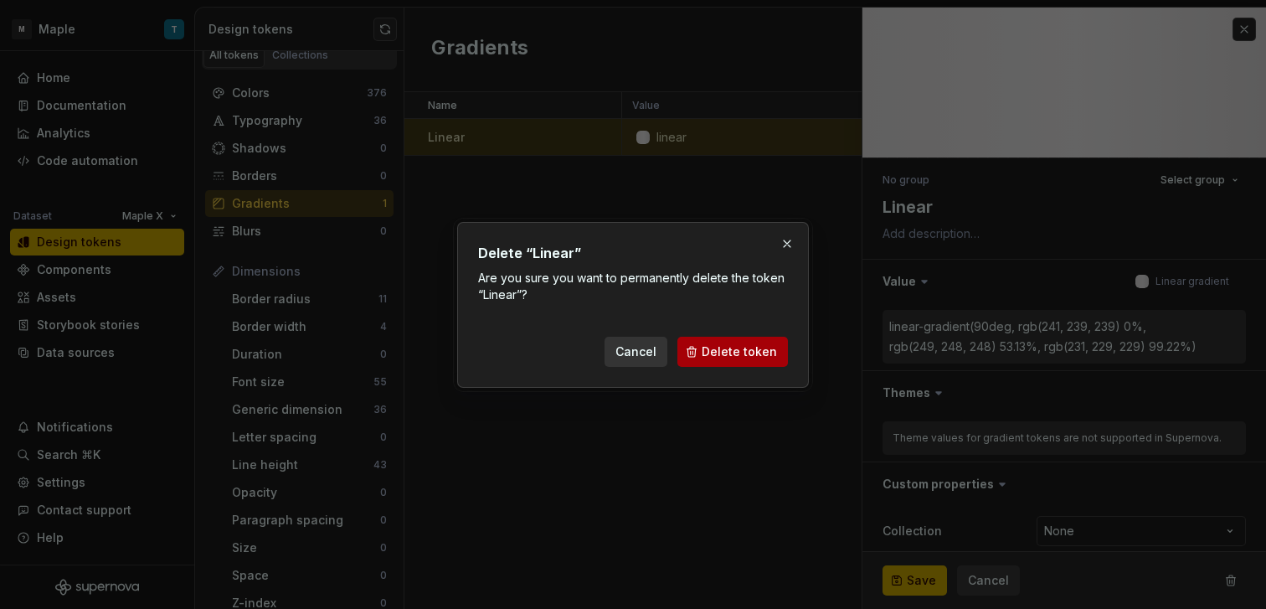
click at [709, 337] on button "Delete token" at bounding box center [732, 352] width 110 height 30
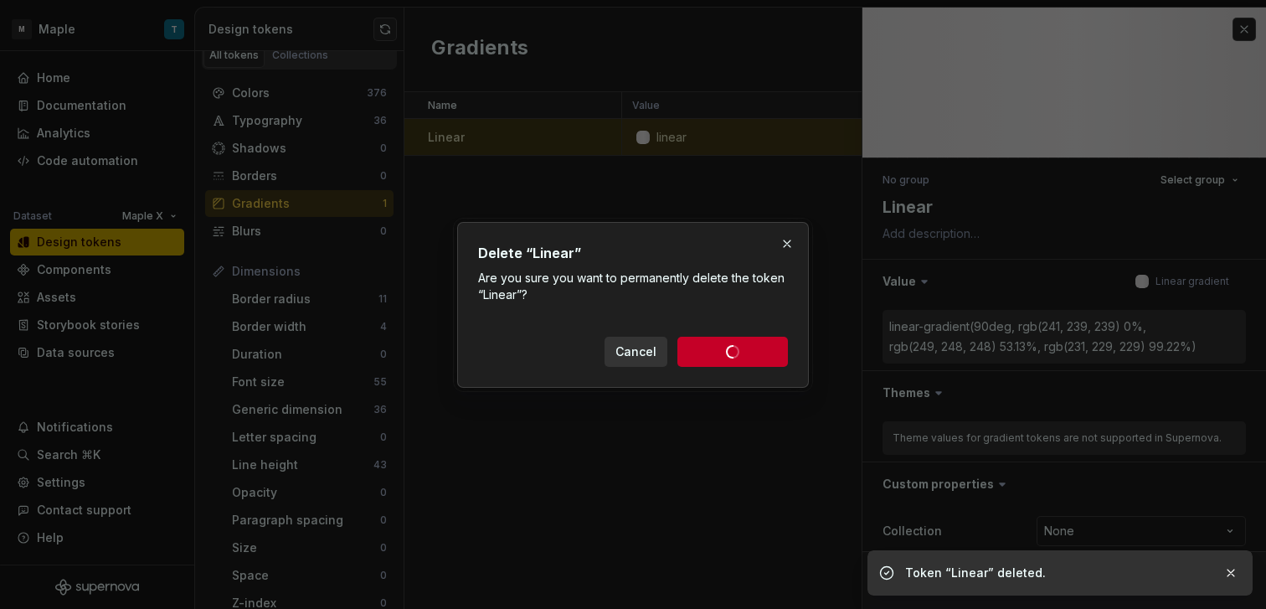
type textarea "*"
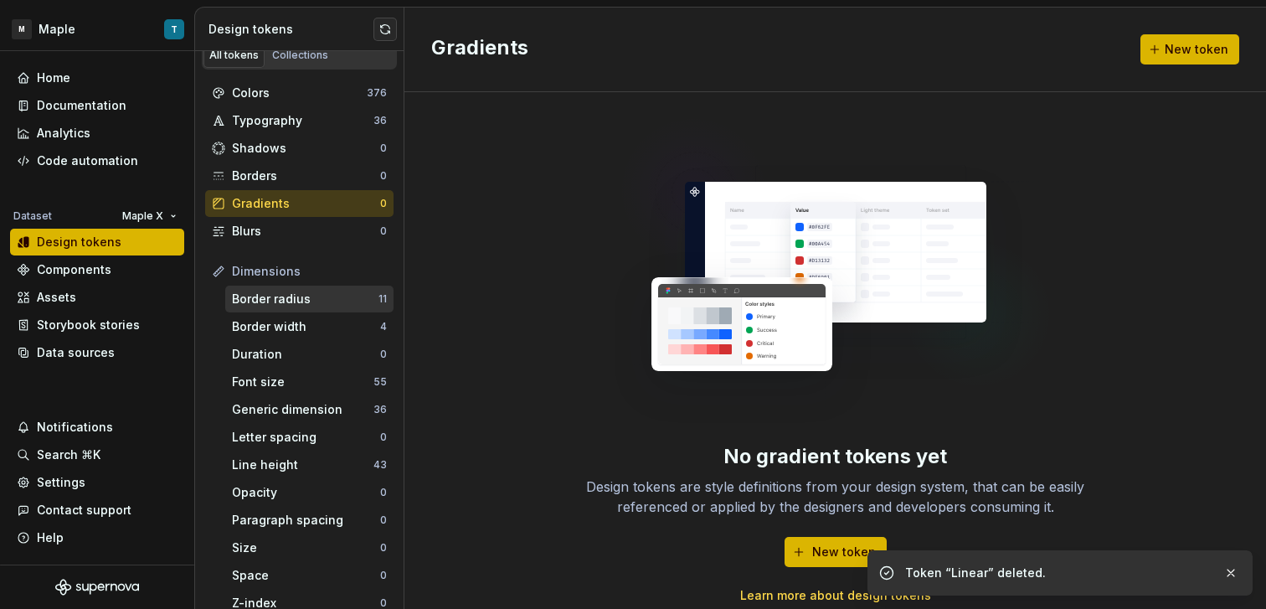
click at [320, 301] on div "Border radius" at bounding box center [305, 298] width 146 height 17
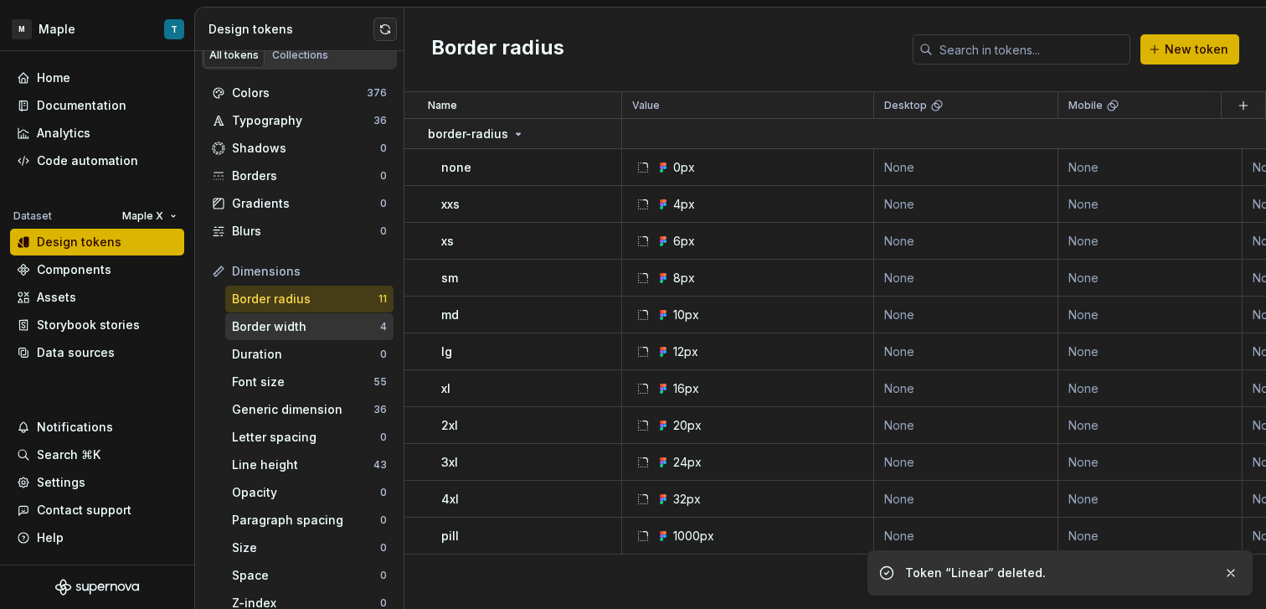
click at [331, 316] on div "Border width 4" at bounding box center [309, 326] width 168 height 27
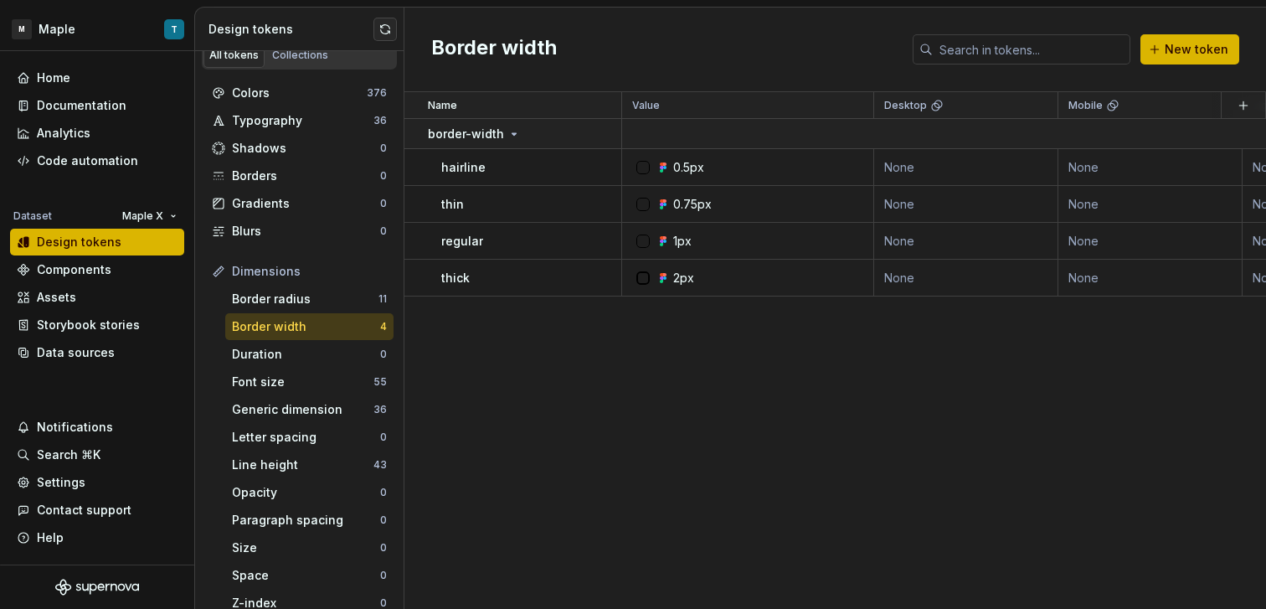
click at [335, 339] on div "Border width 4" at bounding box center [309, 326] width 168 height 27
click at [346, 385] on div "Font size" at bounding box center [302, 381] width 141 height 17
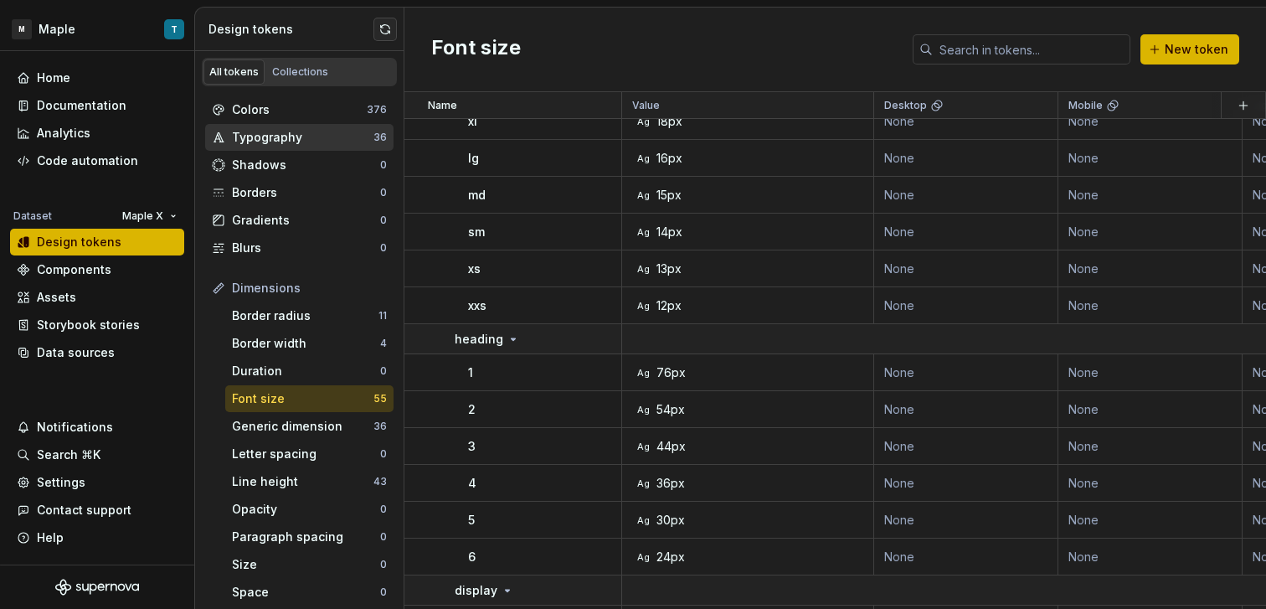
click at [299, 142] on div "Typography" at bounding box center [302, 137] width 141 height 17
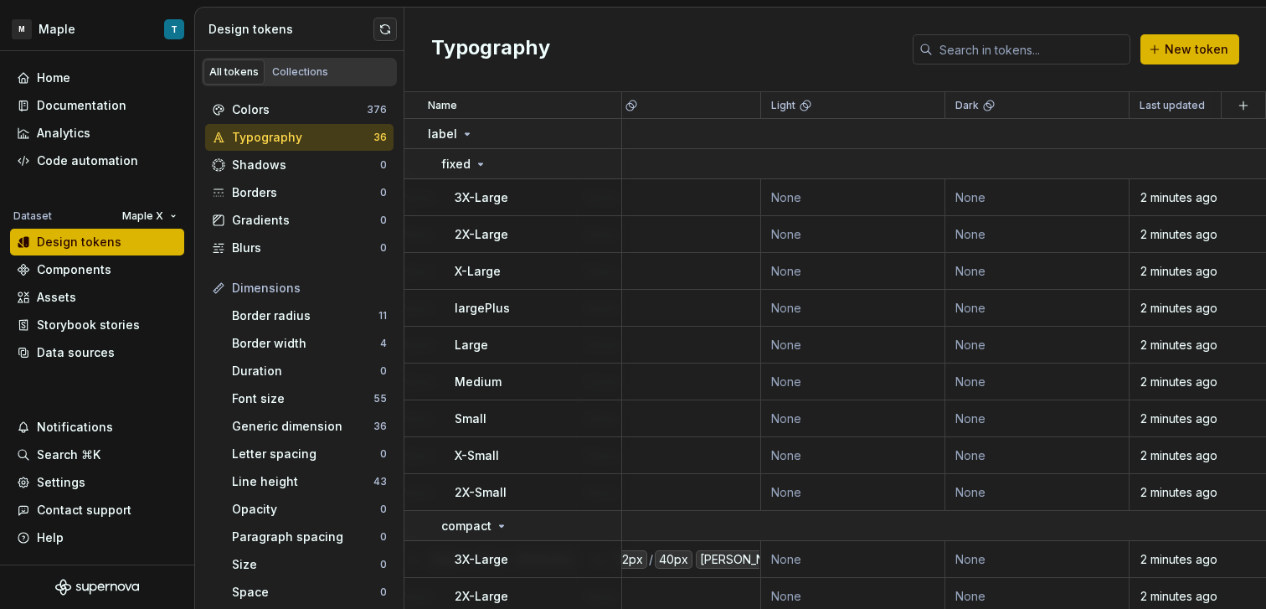
scroll to position [0, 487]
click at [918, 106] on html "M Maple T Home Documentation Analytics Code automation Dataset Maple X Design t…" at bounding box center [633, 304] width 1266 height 609
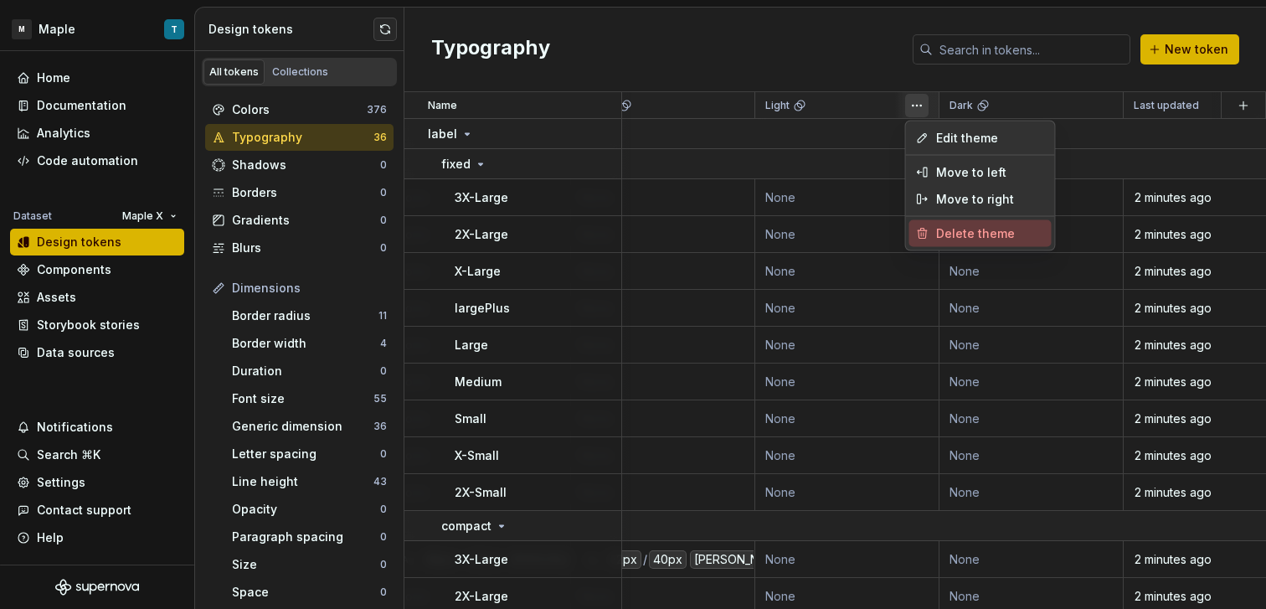
click at [974, 229] on span "Delete theme" at bounding box center [990, 233] width 109 height 17
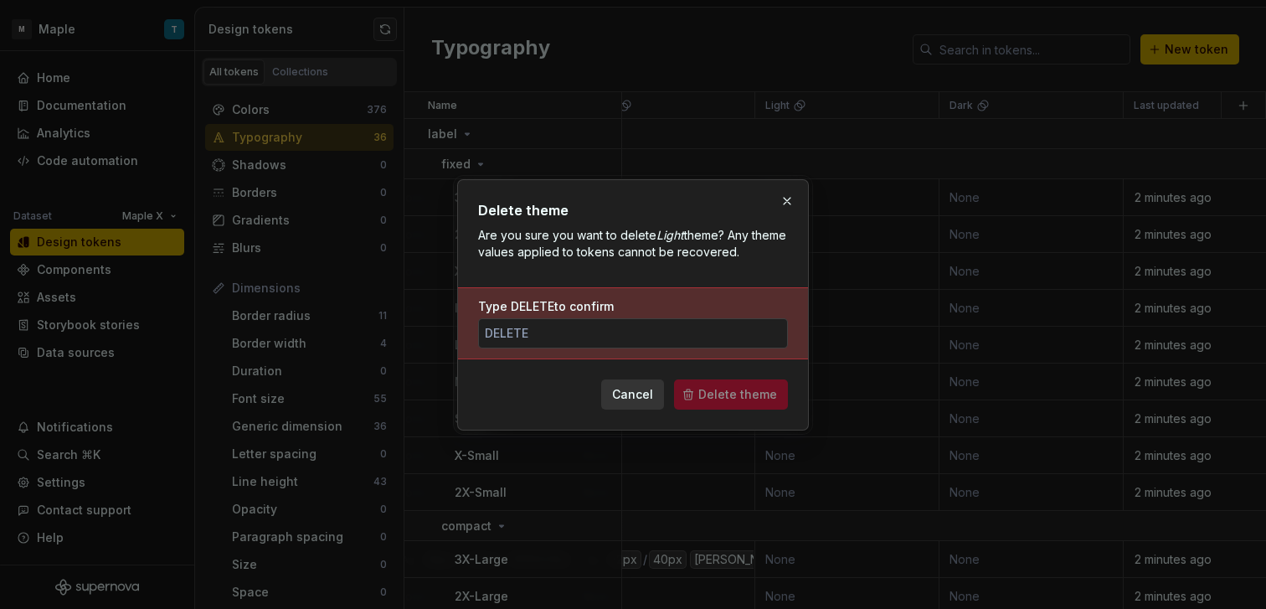
click at [667, 347] on div "Type DELETE to confirm" at bounding box center [633, 323] width 350 height 72
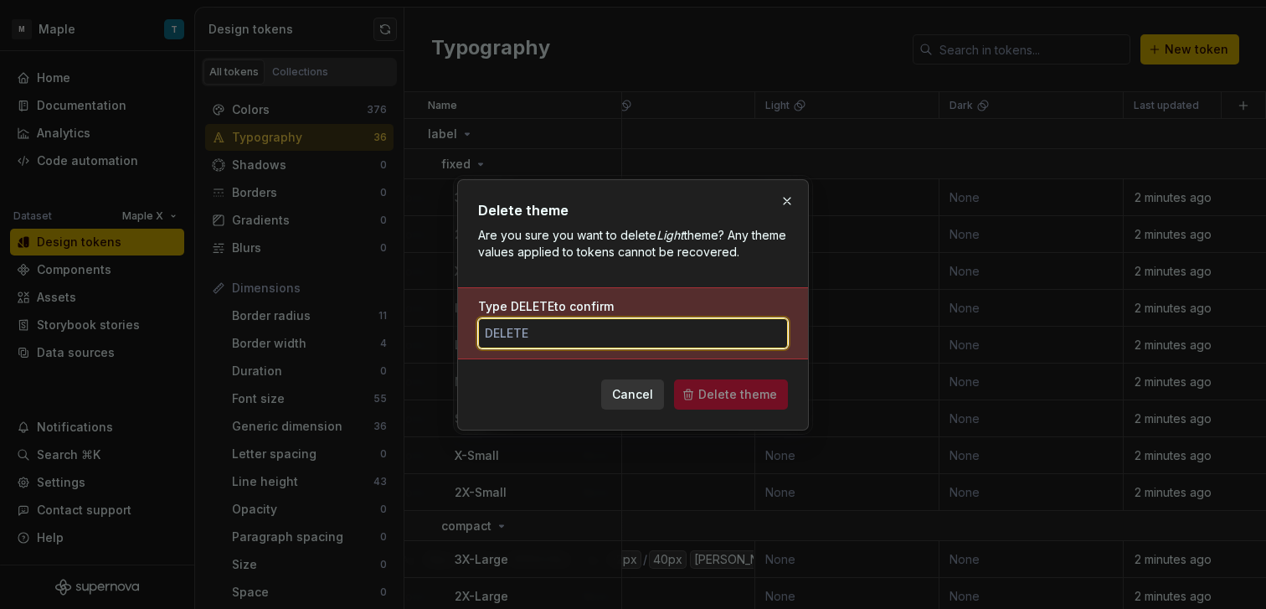
click at [666, 344] on input "Type DELETE to confirm" at bounding box center [633, 333] width 310 height 30
type input "DELETE"
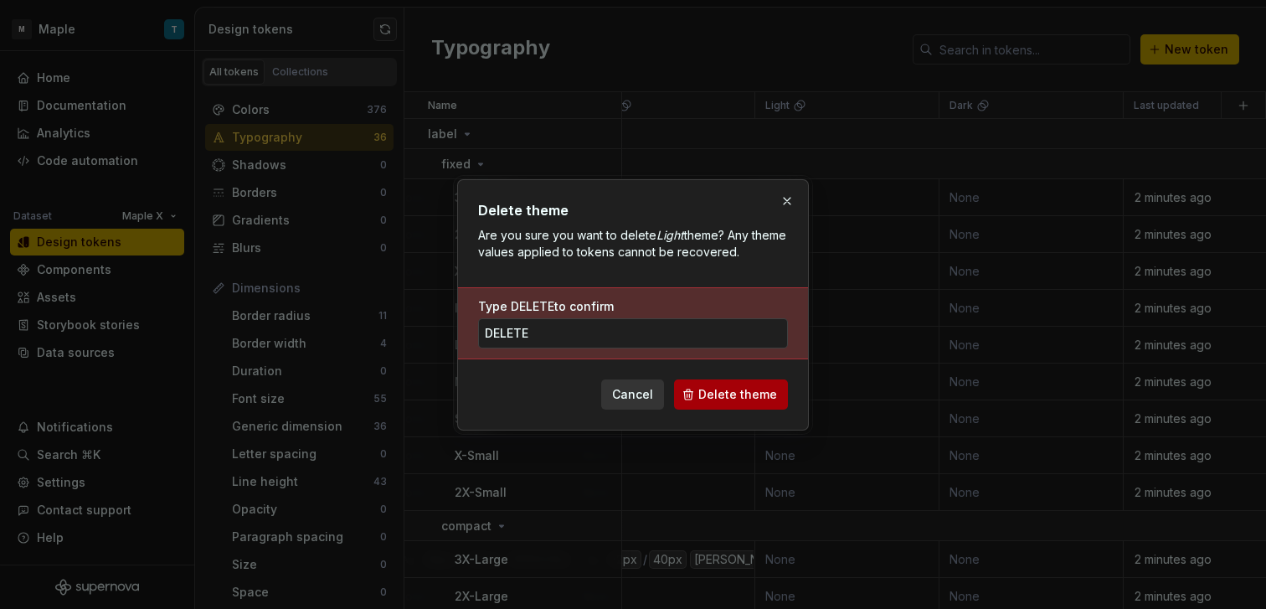
click at [706, 388] on span "Delete theme" at bounding box center [737, 394] width 79 height 17
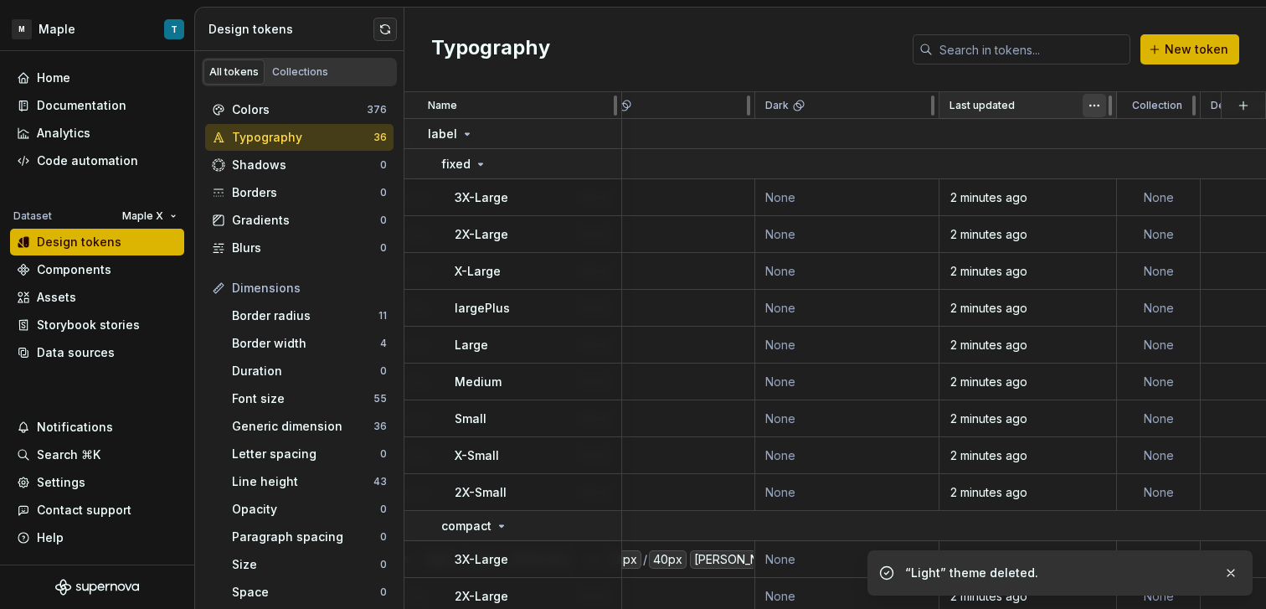
click at [1097, 108] on html "M Maple T Home Documentation Analytics Code automation Dataset Maple X Design t…" at bounding box center [633, 304] width 1266 height 609
click at [1032, 108] on html "M Maple T Home Documentation Analytics Code automation Dataset Maple X Design t…" at bounding box center [633, 304] width 1266 height 609
click at [920, 106] on html "M Maple T Home Documentation Analytics Code automation Dataset Maple X Design t…" at bounding box center [633, 304] width 1266 height 609
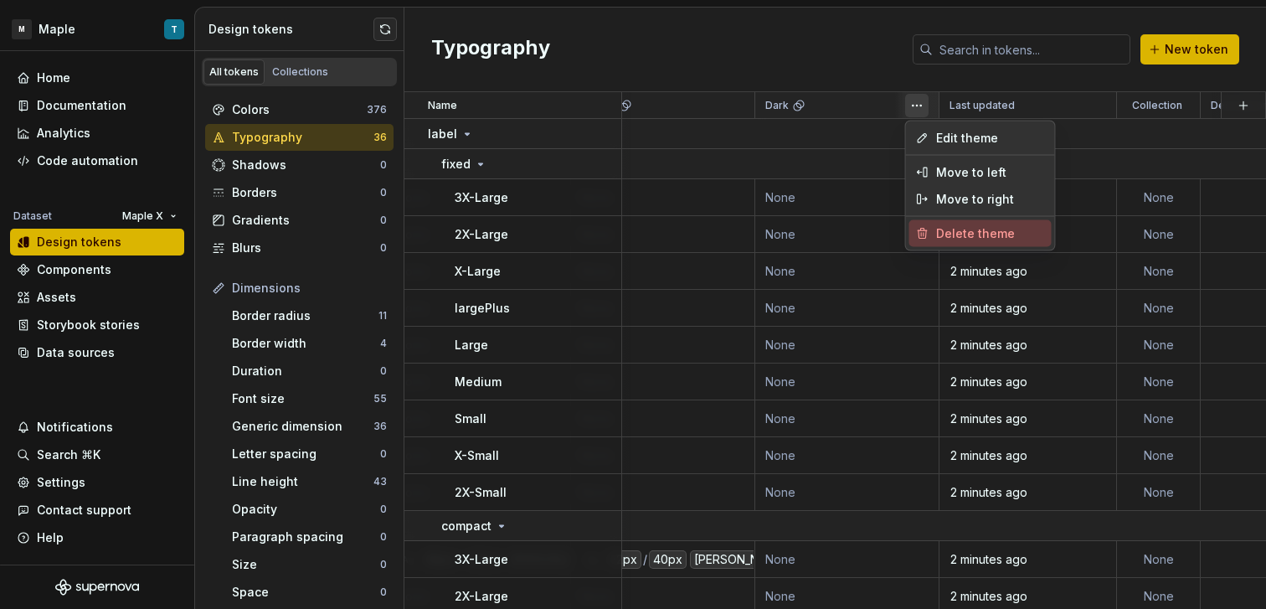
click at [959, 224] on div "Delete theme" at bounding box center [980, 233] width 142 height 27
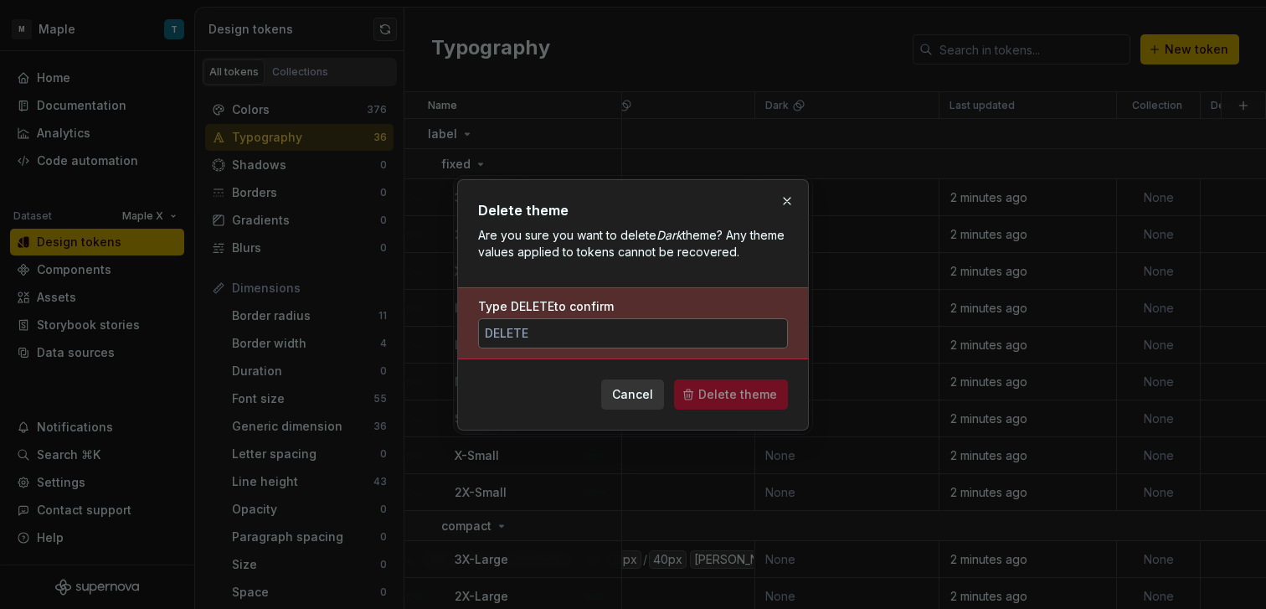
click at [741, 330] on input "Type DELETE to confirm" at bounding box center [633, 333] width 310 height 30
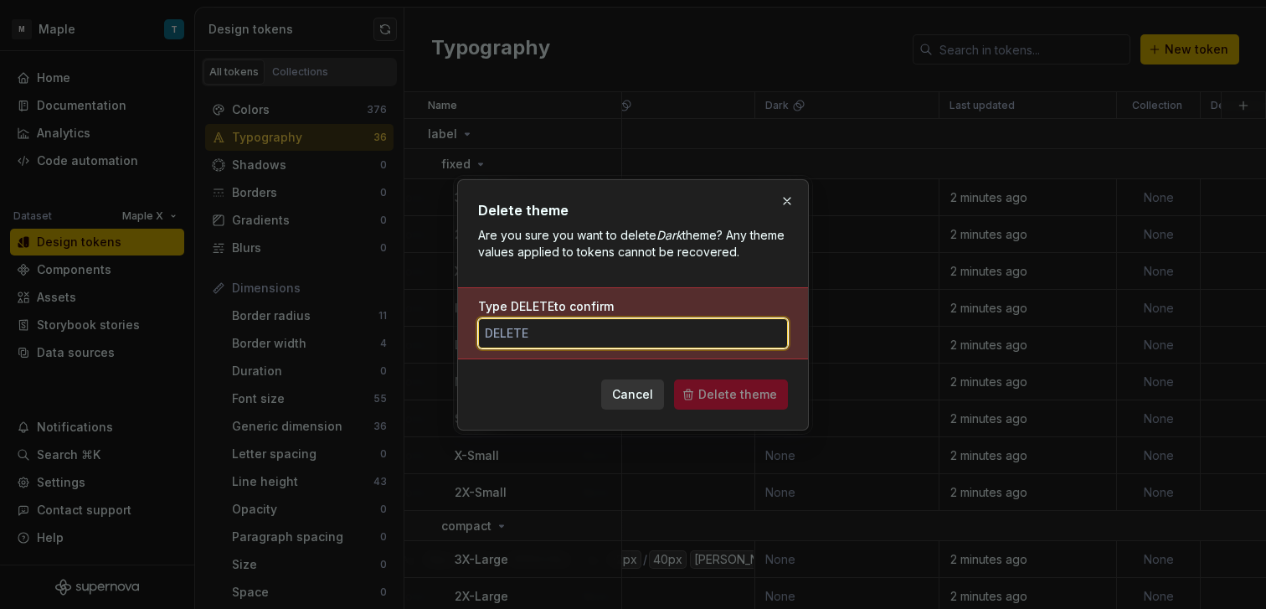
type input "DELETE"
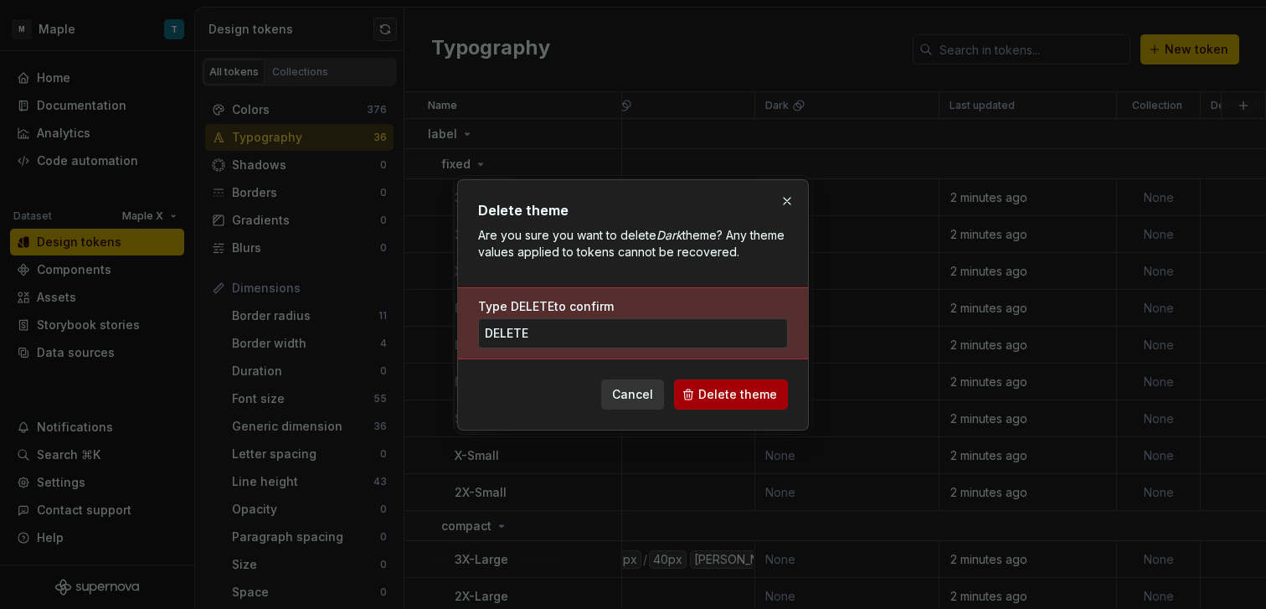
click at [722, 400] on span "Delete theme" at bounding box center [737, 394] width 79 height 17
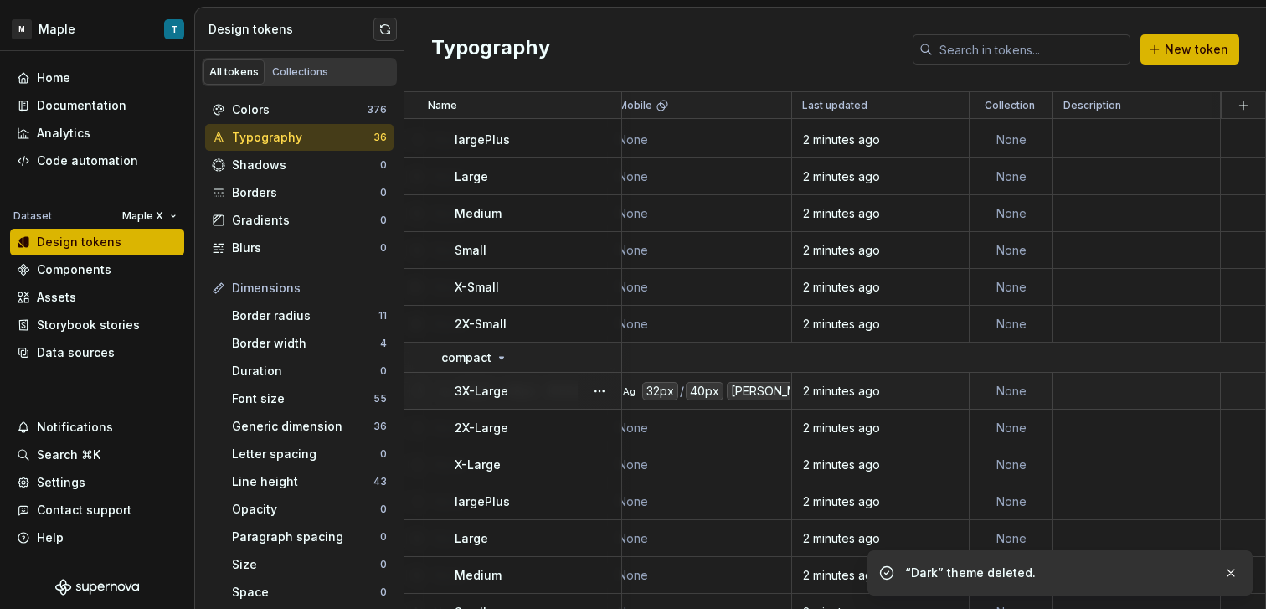
scroll to position [0, 459]
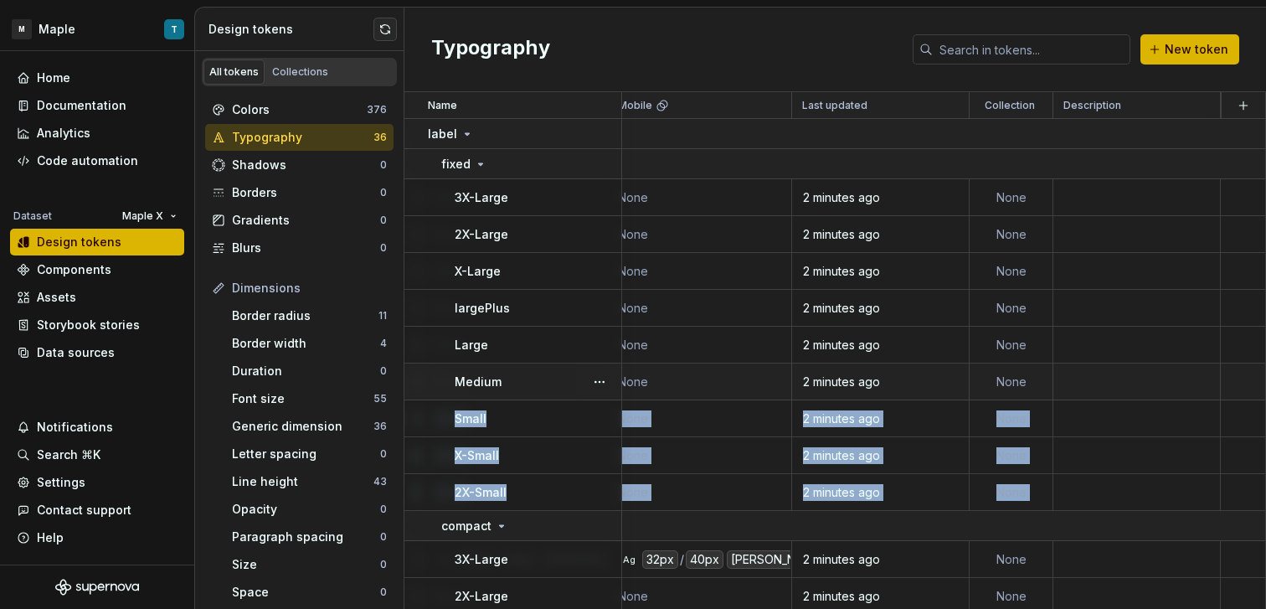
drag, startPoint x: 416, startPoint y: 527, endPoint x: 439, endPoint y: 397, distance: 132.7
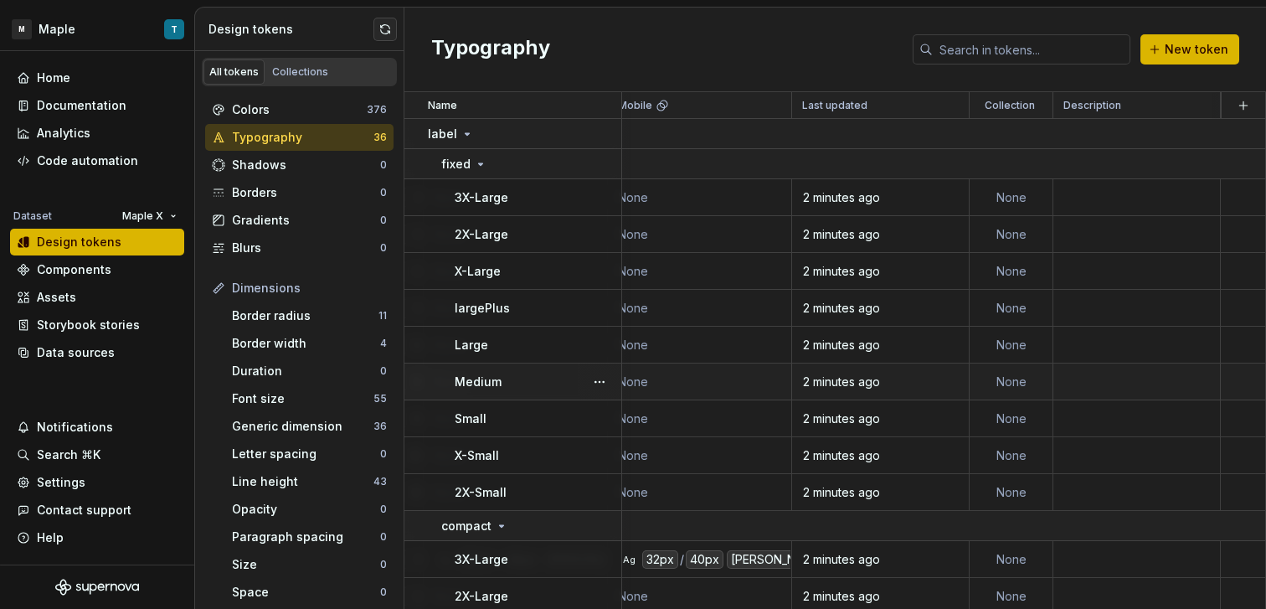
drag, startPoint x: 450, startPoint y: 375, endPoint x: 486, endPoint y: 382, distance: 36.6
click at [450, 375] on td "Medium" at bounding box center [513, 381] width 218 height 37
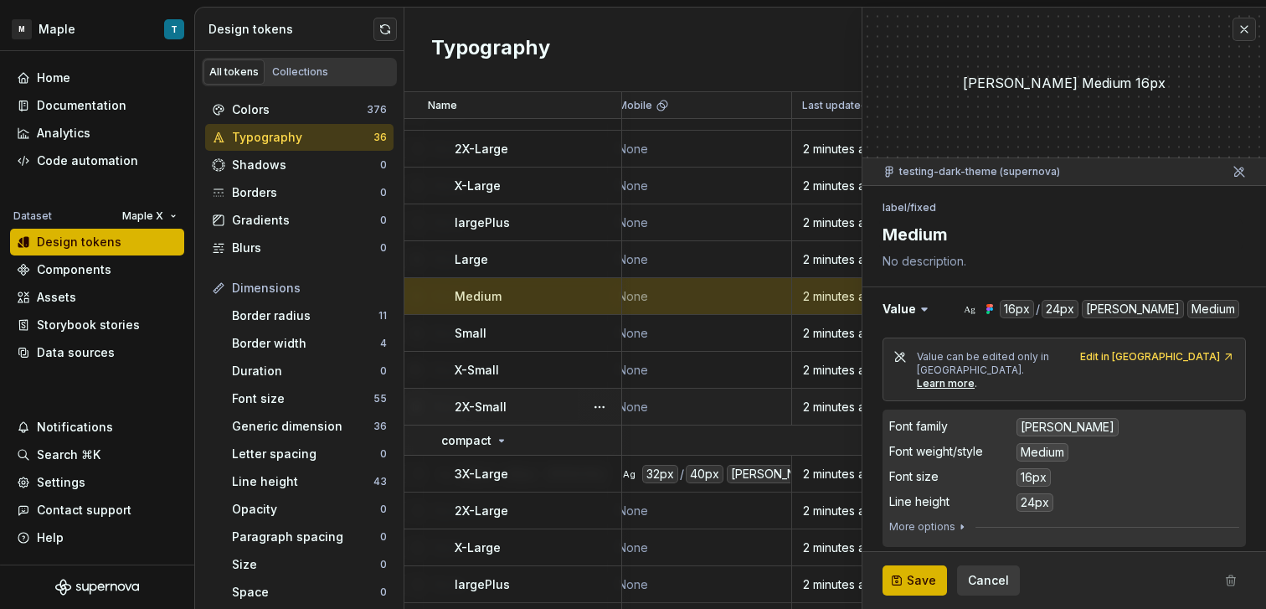
scroll to position [126, 459]
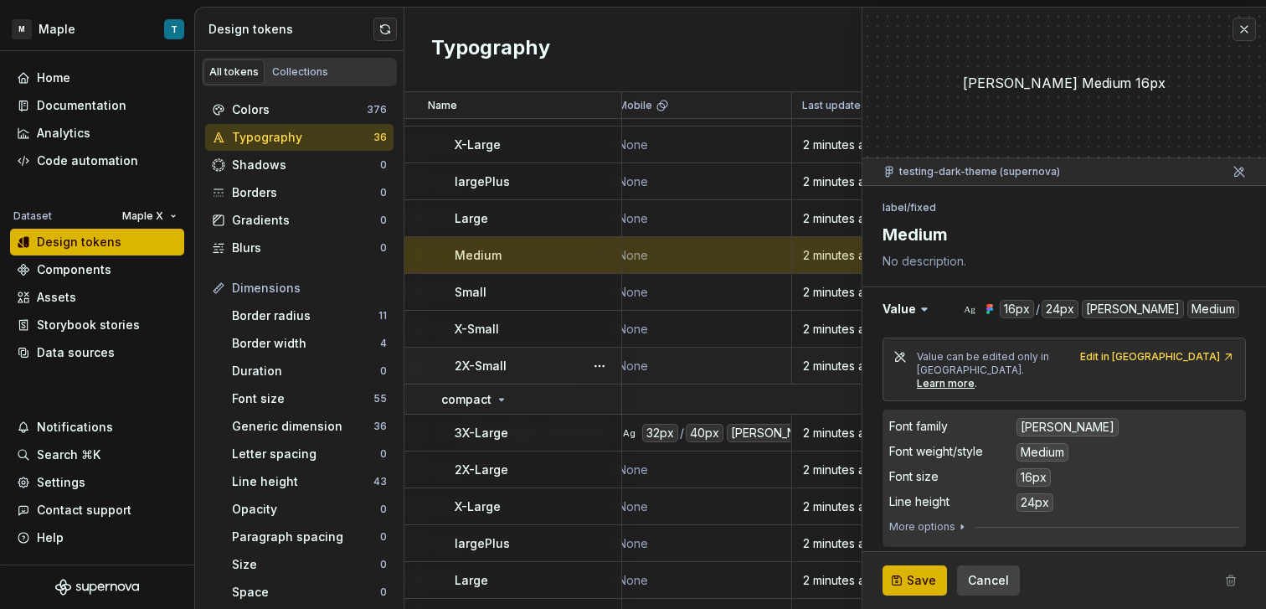
click at [996, 582] on span "Cancel" at bounding box center [988, 580] width 41 height 17
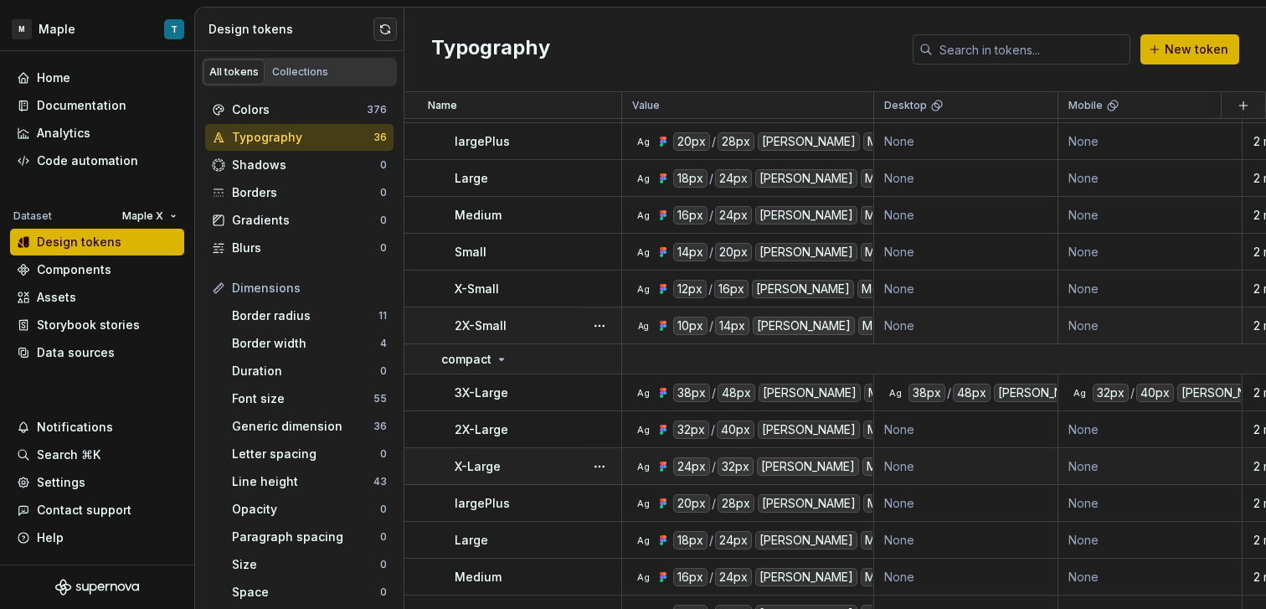
scroll to position [197, 0]
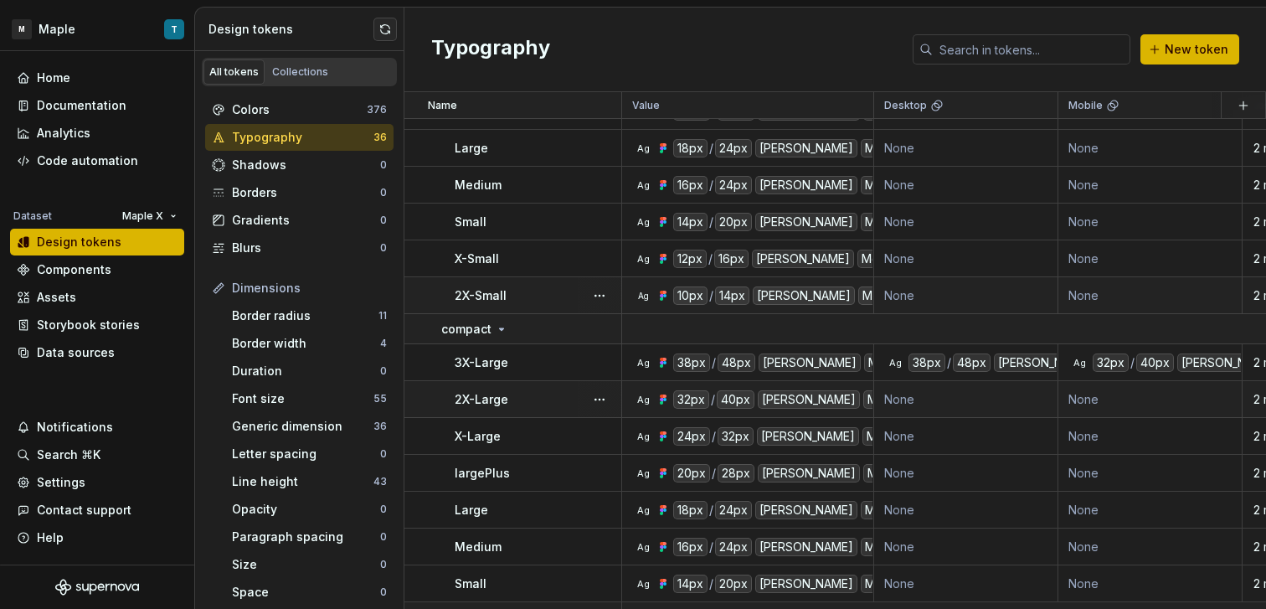
click at [535, 407] on td "2X-Large" at bounding box center [513, 399] width 218 height 37
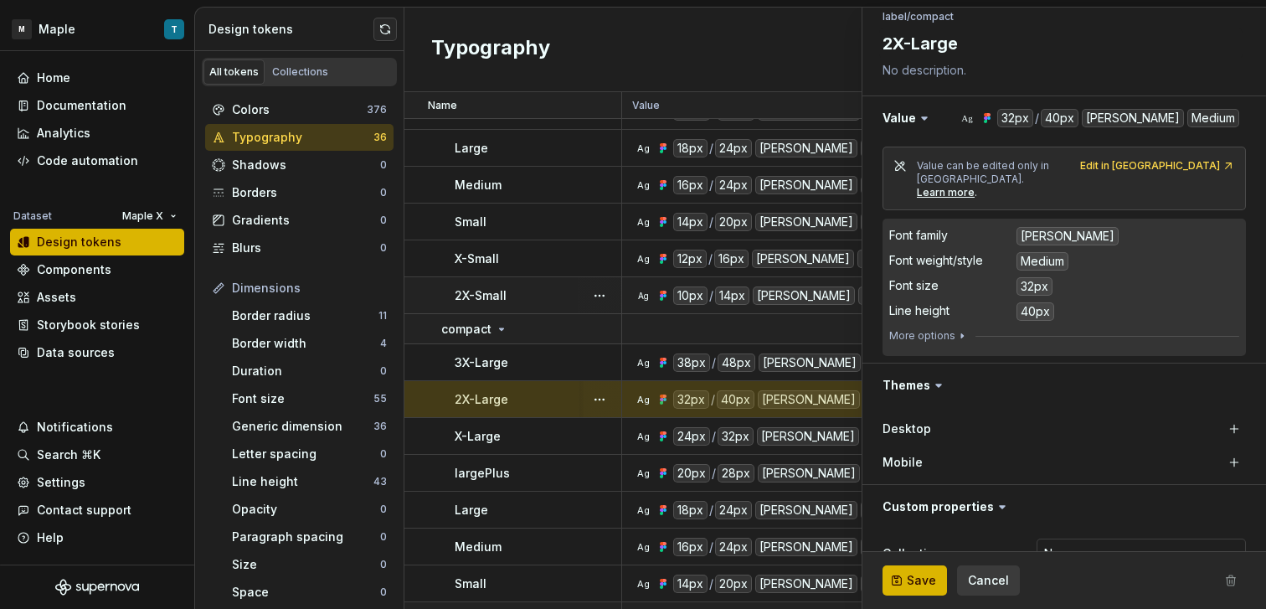
scroll to position [216, 0]
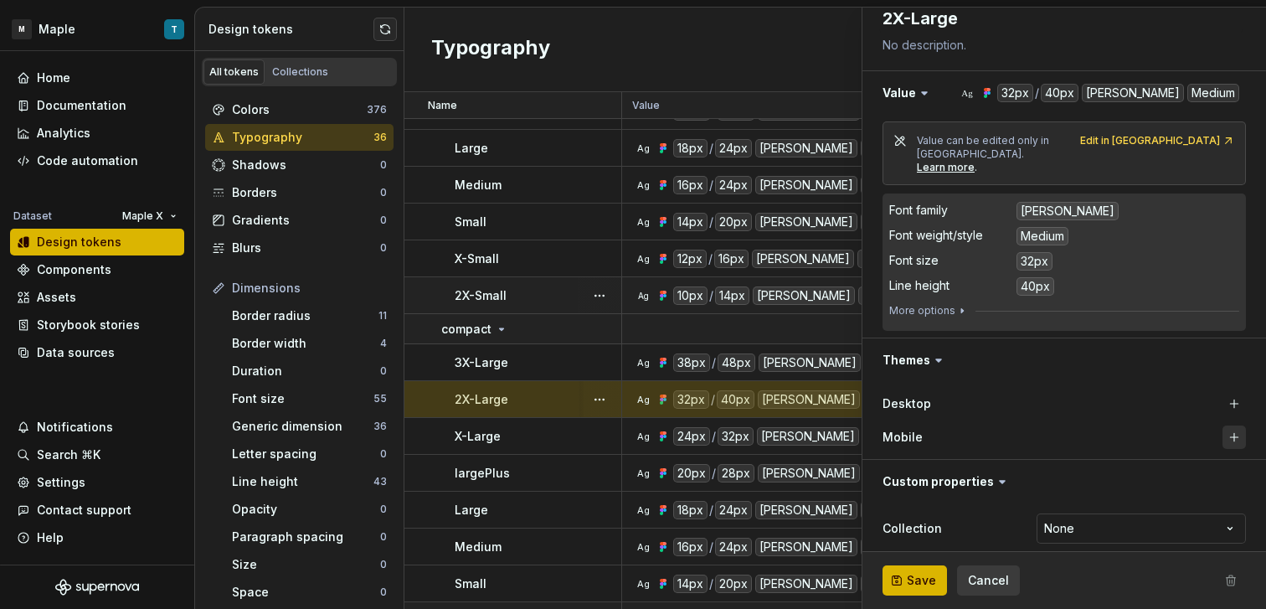
click at [1225, 425] on button "button" at bounding box center [1233, 436] width 23 height 23
click at [1222, 392] on button "button" at bounding box center [1233, 403] width 23 height 23
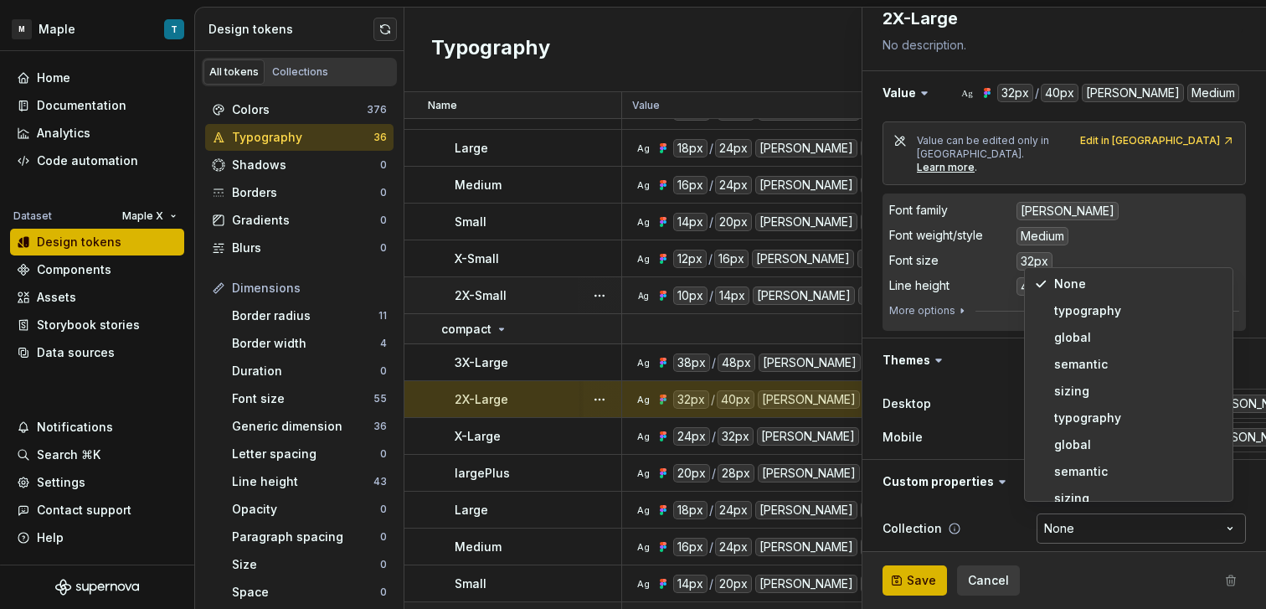
click at [1075, 516] on html "M Maple T Home Documentation Analytics Code automation Dataset Maple X Design t…" at bounding box center [633, 304] width 1266 height 609
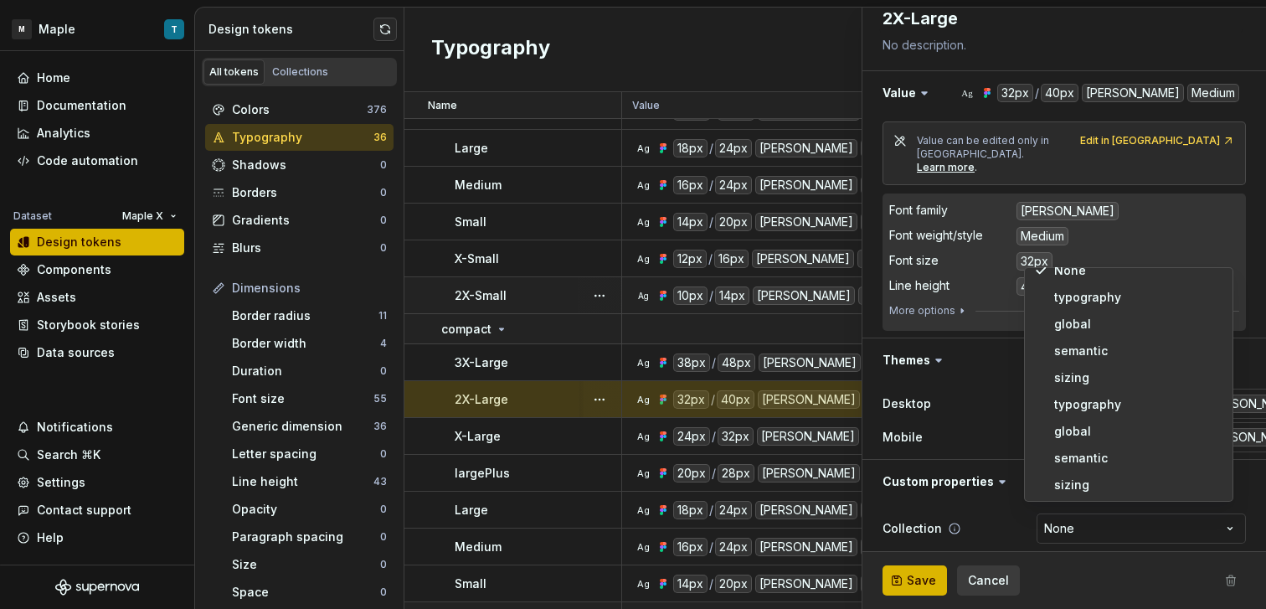
click at [976, 524] on html "M Maple T Home Documentation Analytics Code automation Dataset Maple X Design t…" at bounding box center [633, 304] width 1266 height 609
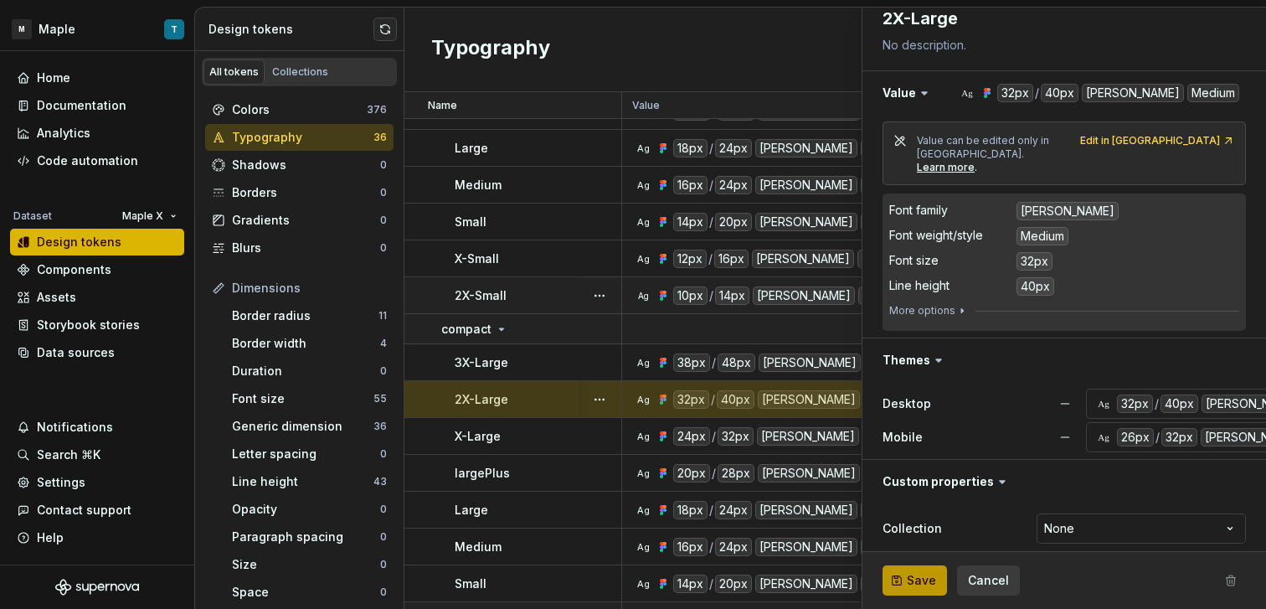
click at [907, 580] on span "Save" at bounding box center [921, 580] width 29 height 17
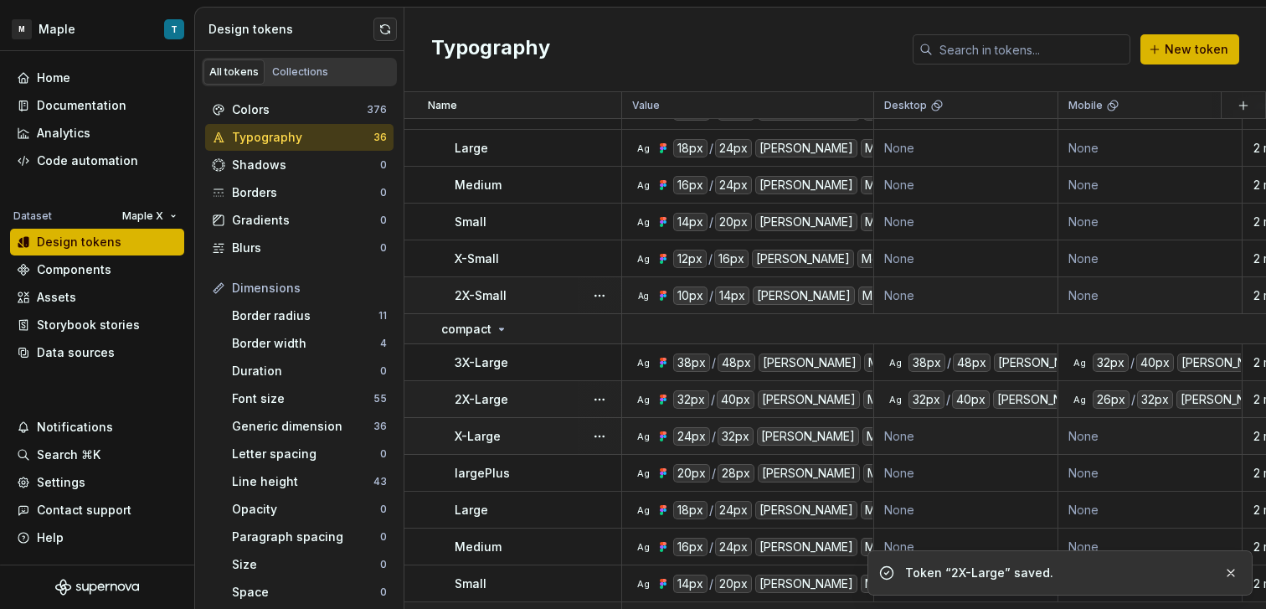
click at [551, 433] on div "X-Large" at bounding box center [538, 436] width 166 height 17
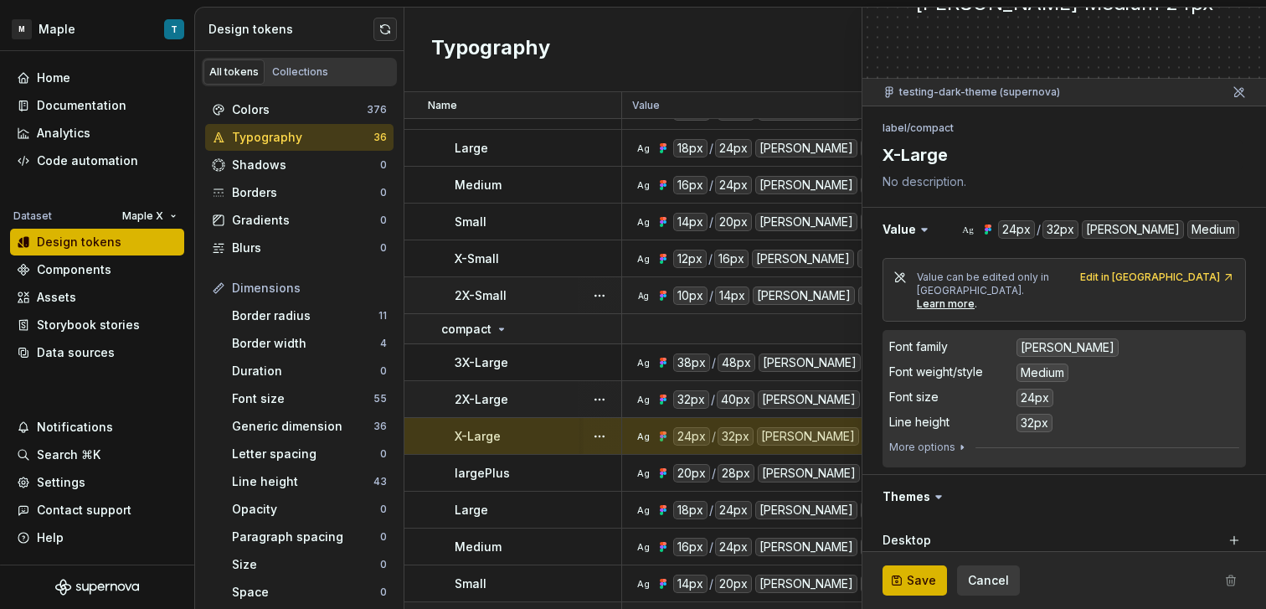
scroll to position [216, 0]
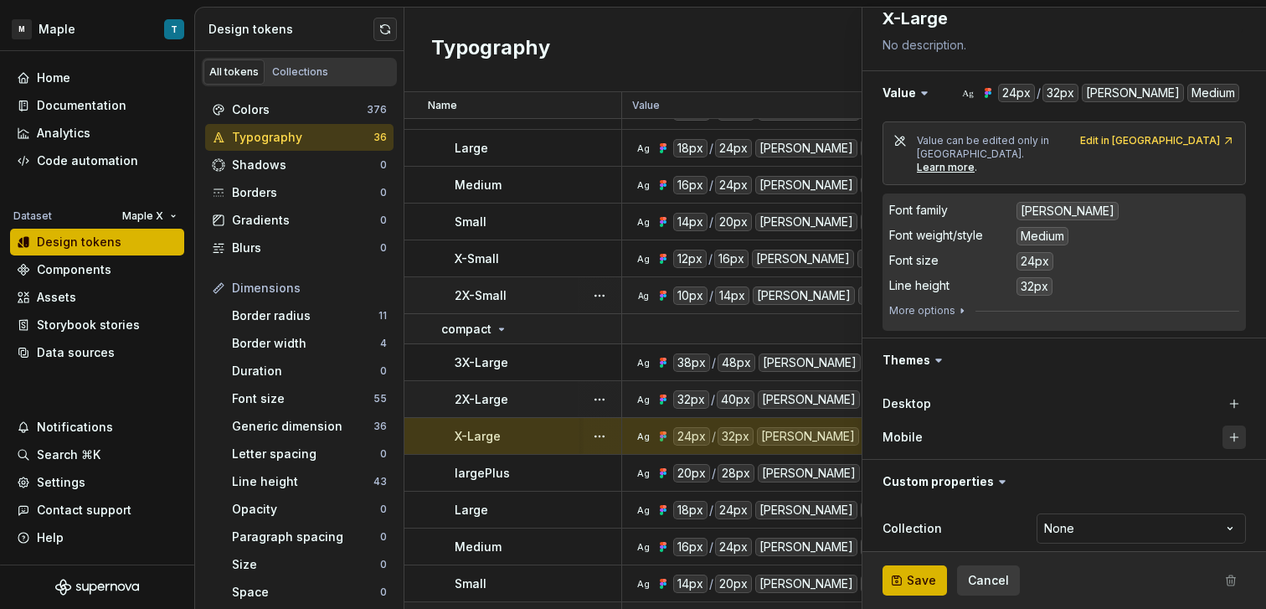
click at [1222, 427] on button "button" at bounding box center [1233, 436] width 23 height 23
click at [1222, 393] on button "button" at bounding box center [1233, 403] width 23 height 23
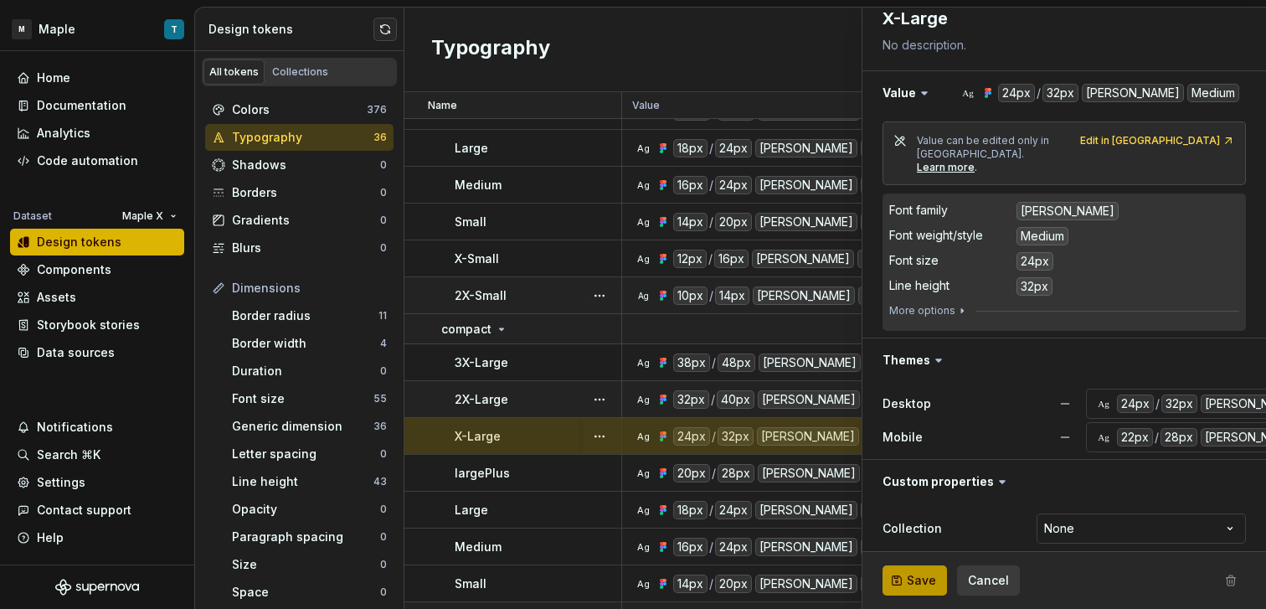
click at [929, 581] on span "Save" at bounding box center [921, 580] width 29 height 17
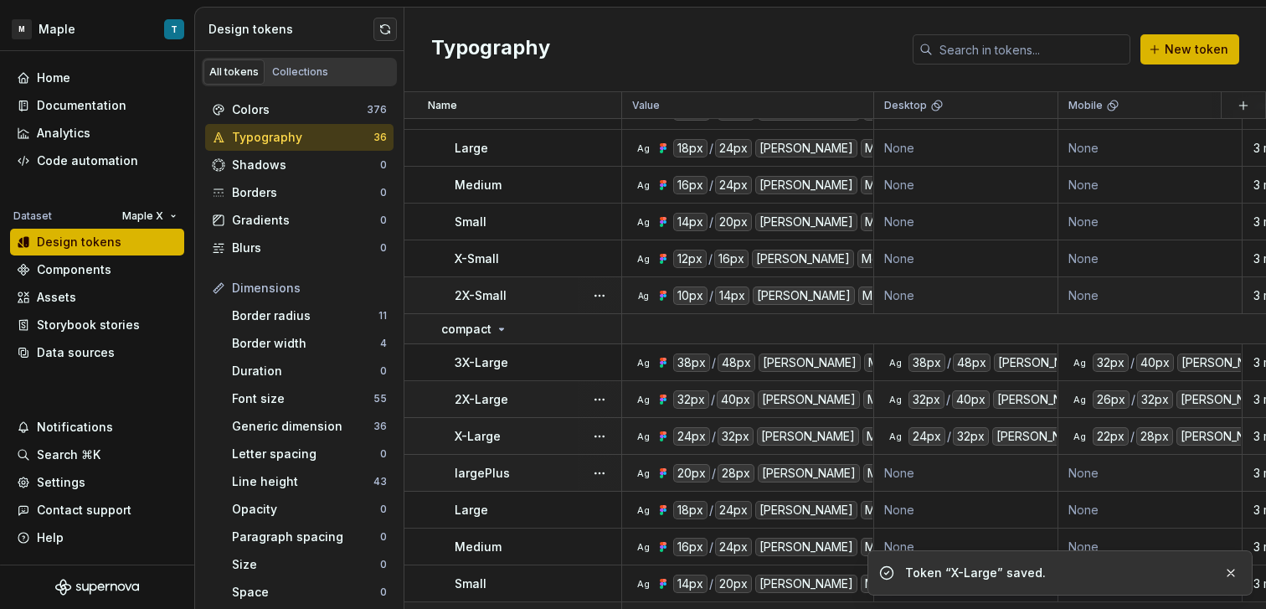
click at [587, 472] on div at bounding box center [600, 473] width 44 height 36
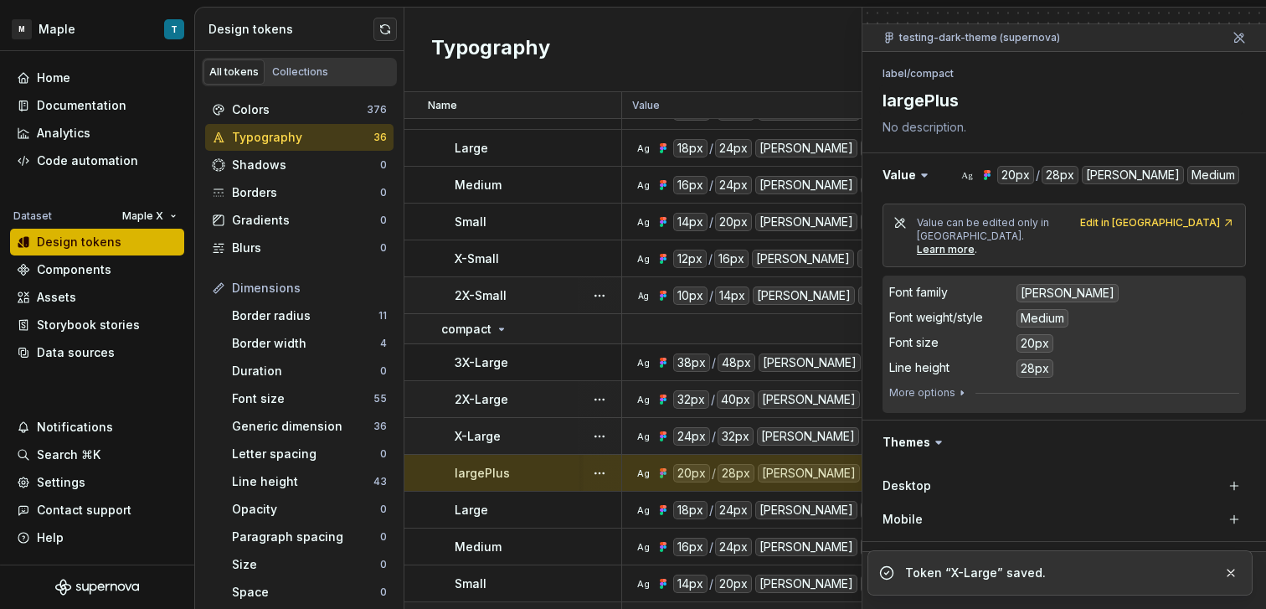
scroll to position [216, 0]
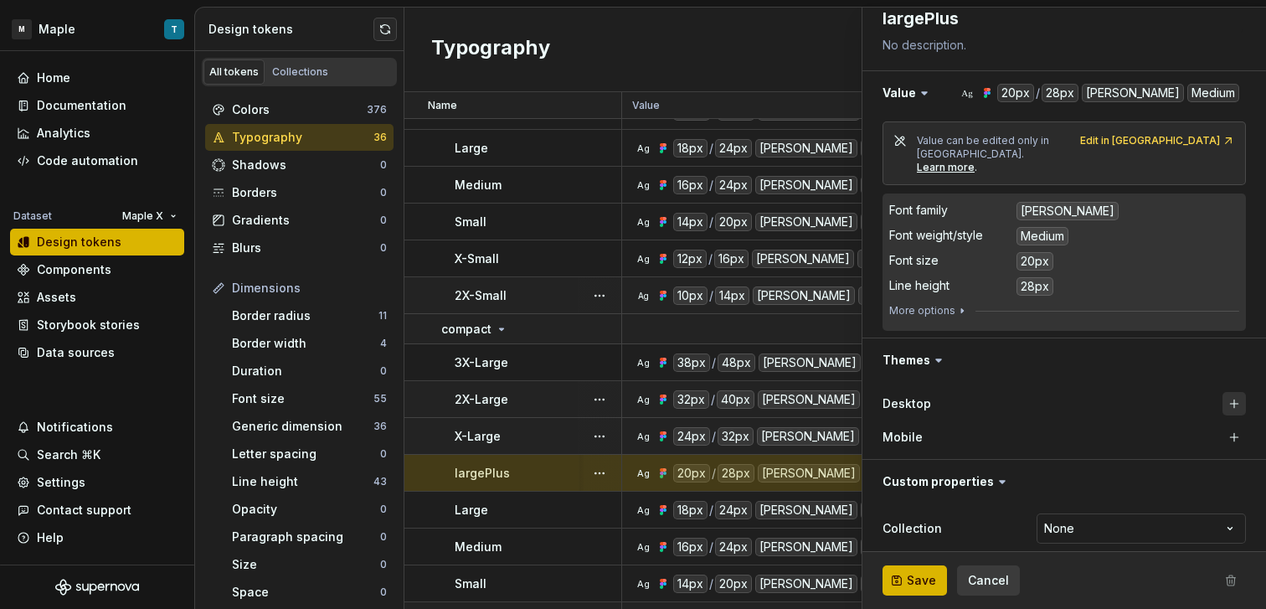
click at [1222, 392] on button "button" at bounding box center [1233, 403] width 23 height 23
click at [1222, 425] on button "button" at bounding box center [1233, 436] width 23 height 23
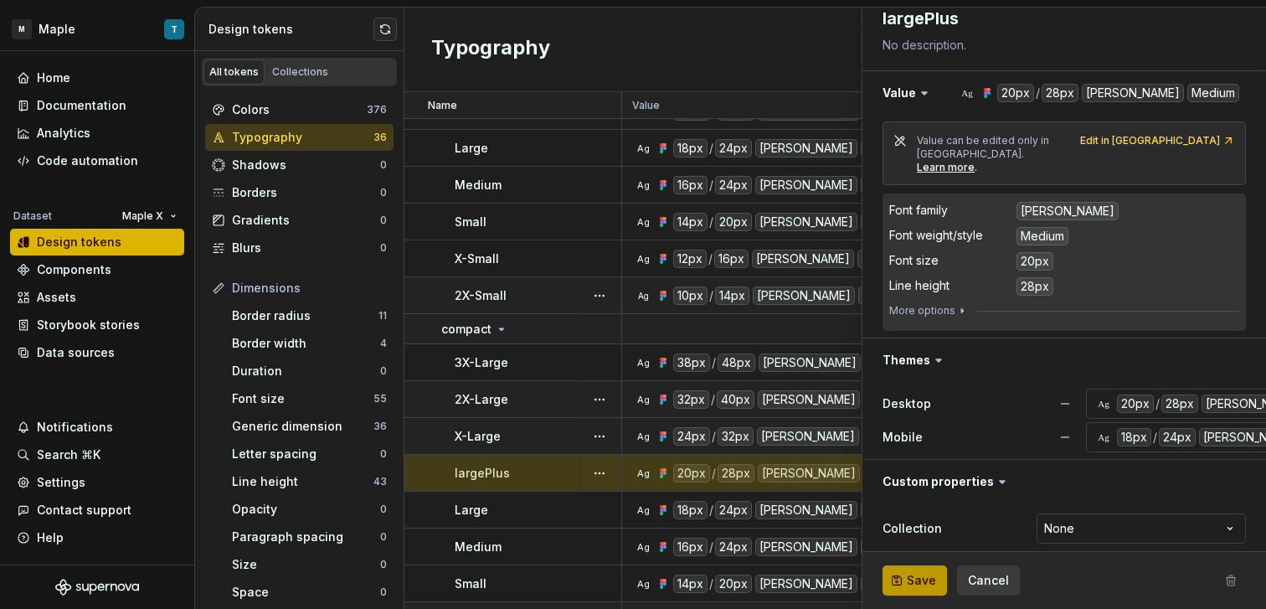
click at [910, 589] on button "Save" at bounding box center [914, 580] width 64 height 30
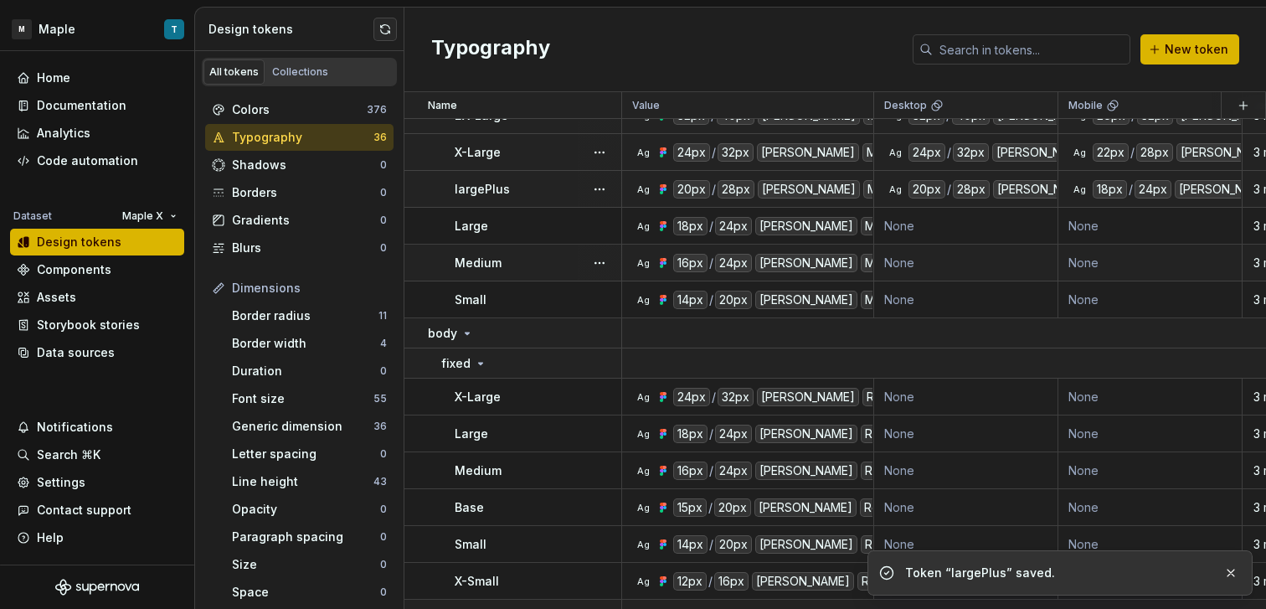
scroll to position [337, 0]
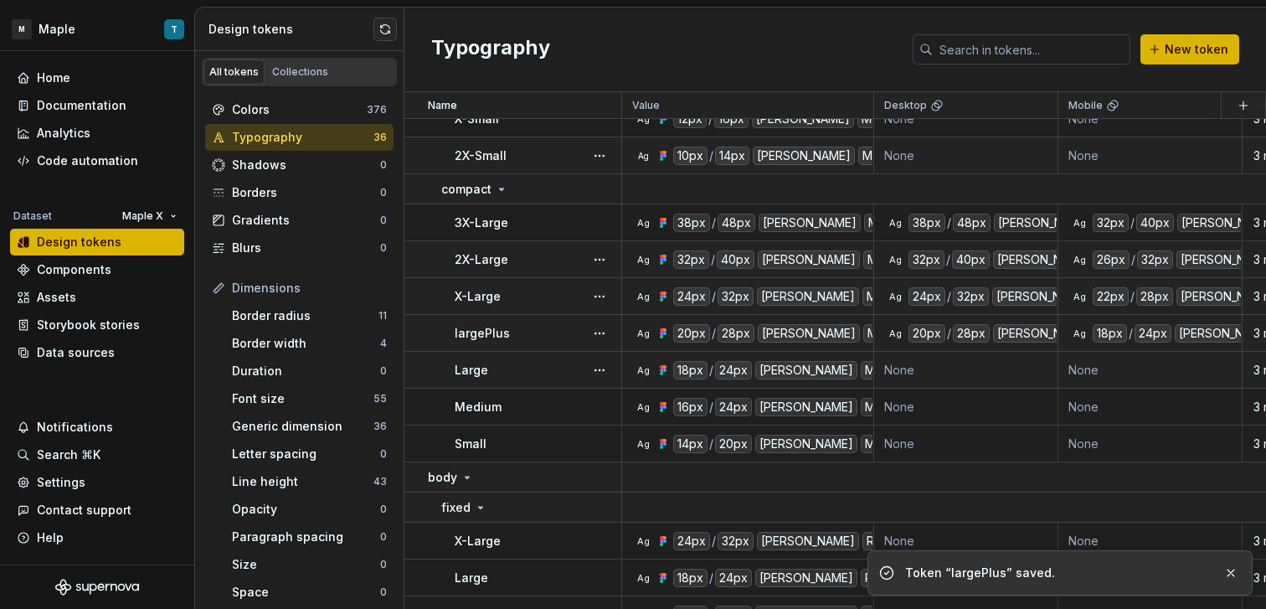
click at [583, 358] on div at bounding box center [600, 370] width 44 height 36
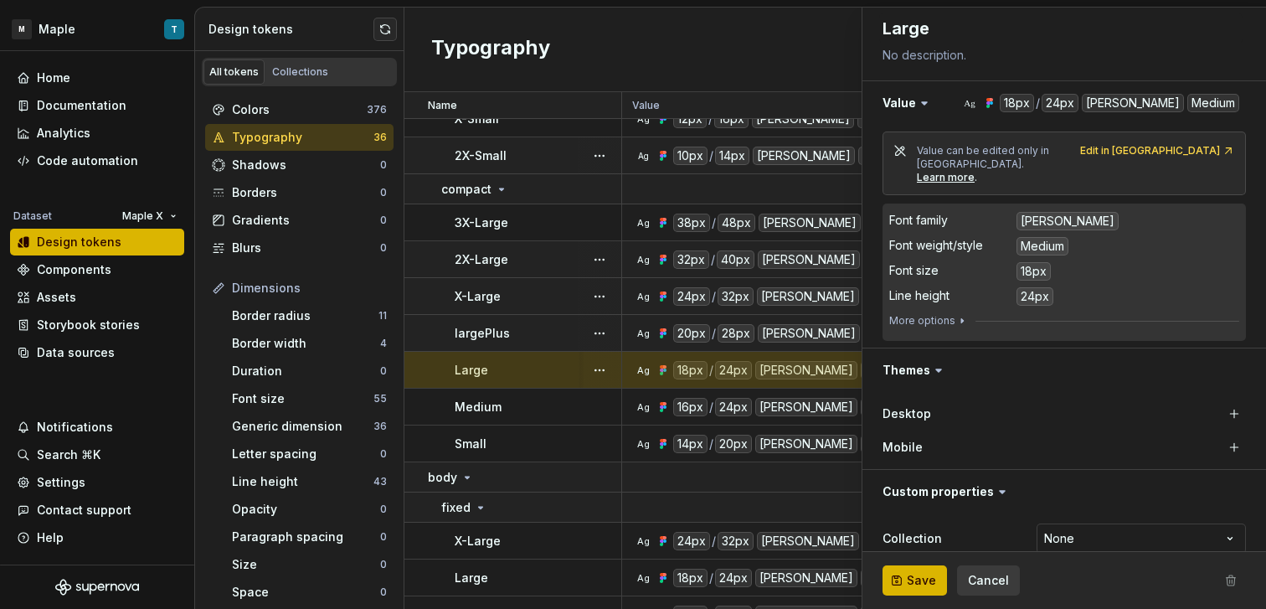
scroll to position [216, 0]
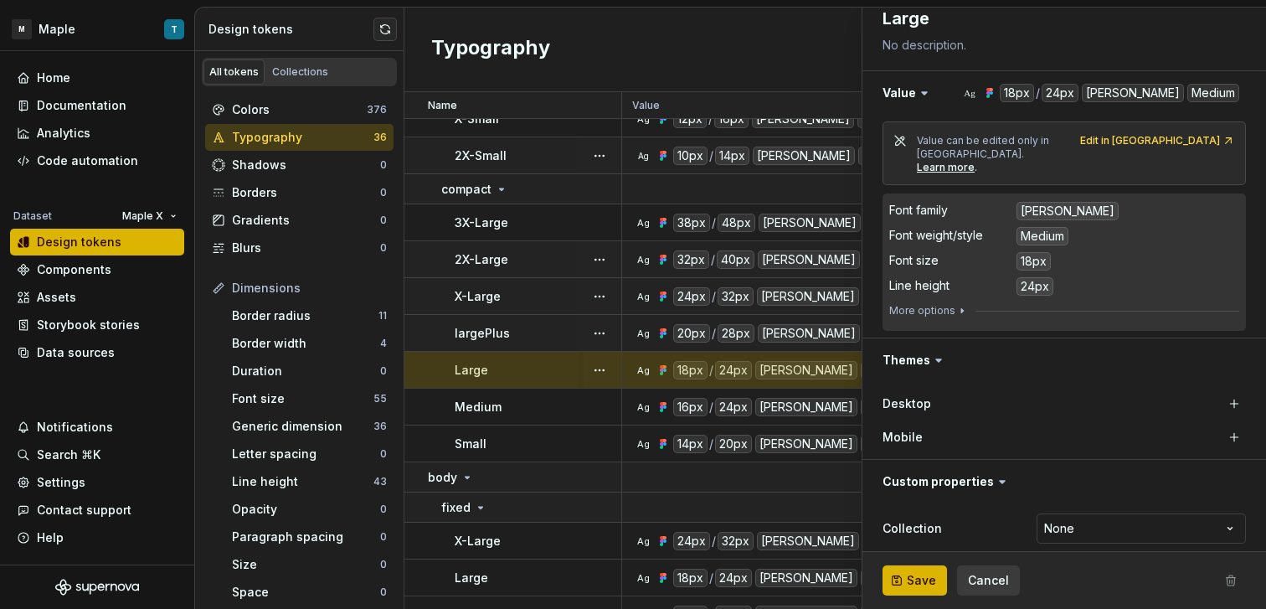
click at [1235, 416] on div "Desktop Mobile" at bounding box center [1063, 420] width 403 height 77
click at [1231, 425] on button "button" at bounding box center [1233, 436] width 23 height 23
click at [1222, 392] on button "button" at bounding box center [1233, 403] width 23 height 23
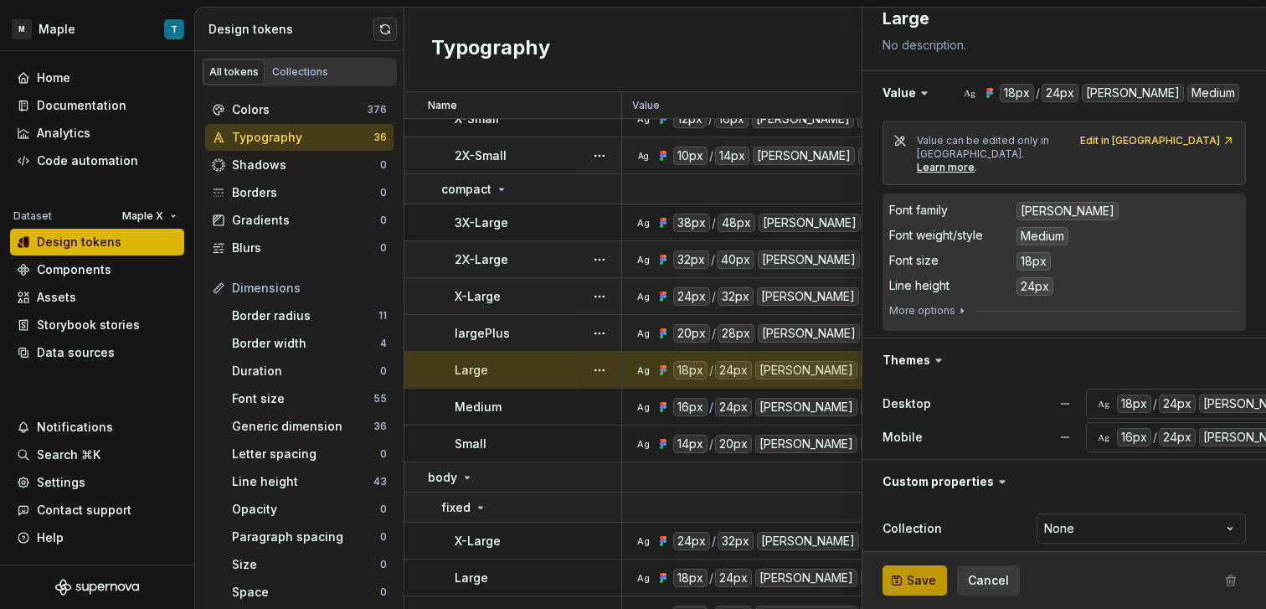
click at [933, 566] on button "Save" at bounding box center [914, 580] width 64 height 30
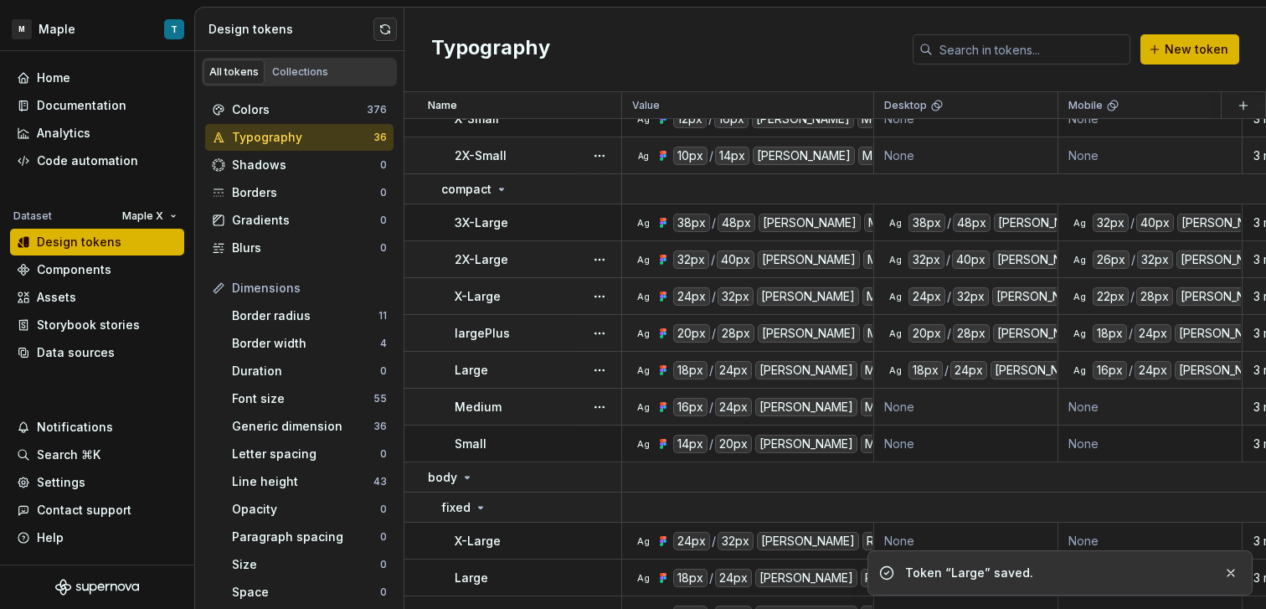
click at [541, 403] on div "Medium" at bounding box center [538, 406] width 166 height 17
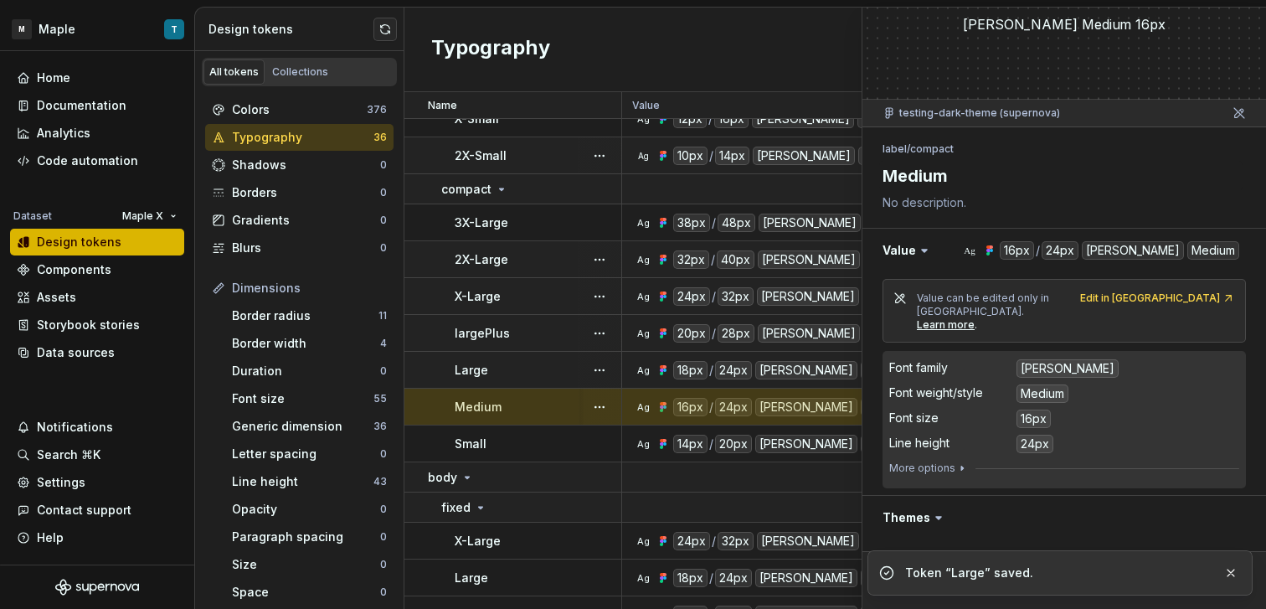
scroll to position [216, 0]
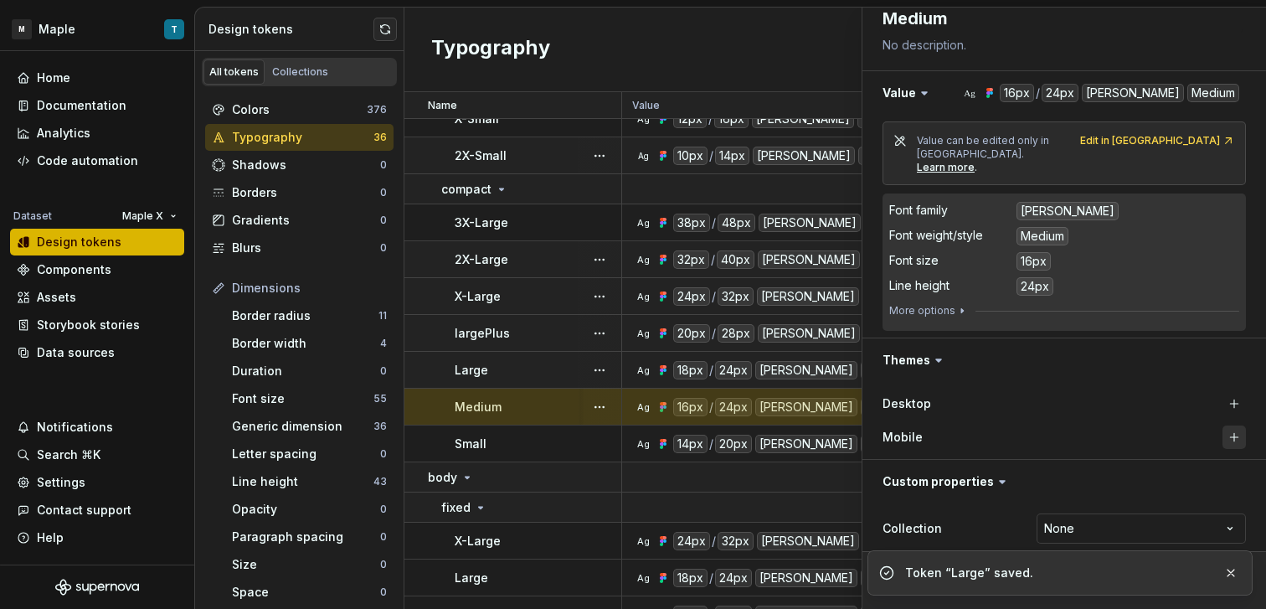
click at [1221, 422] on div "Mobile" at bounding box center [1063, 437] width 363 height 30
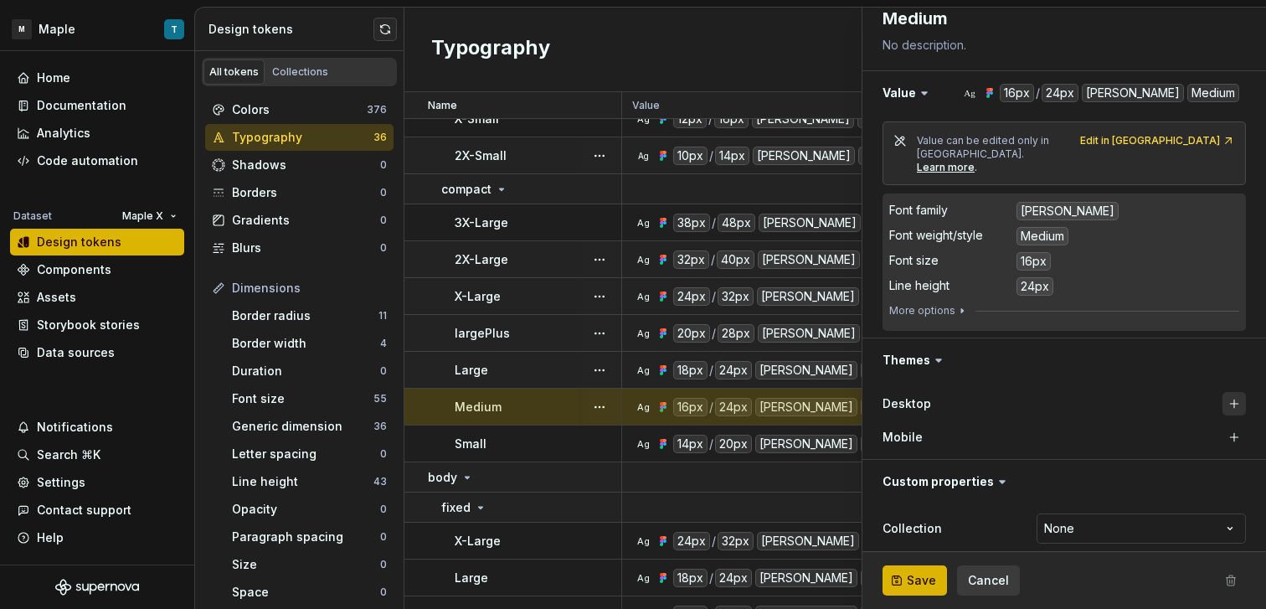
click at [1222, 396] on button "button" at bounding box center [1233, 403] width 23 height 23
click at [1222, 425] on button "button" at bounding box center [1233, 436] width 23 height 23
click at [934, 574] on button "Save" at bounding box center [914, 580] width 64 height 30
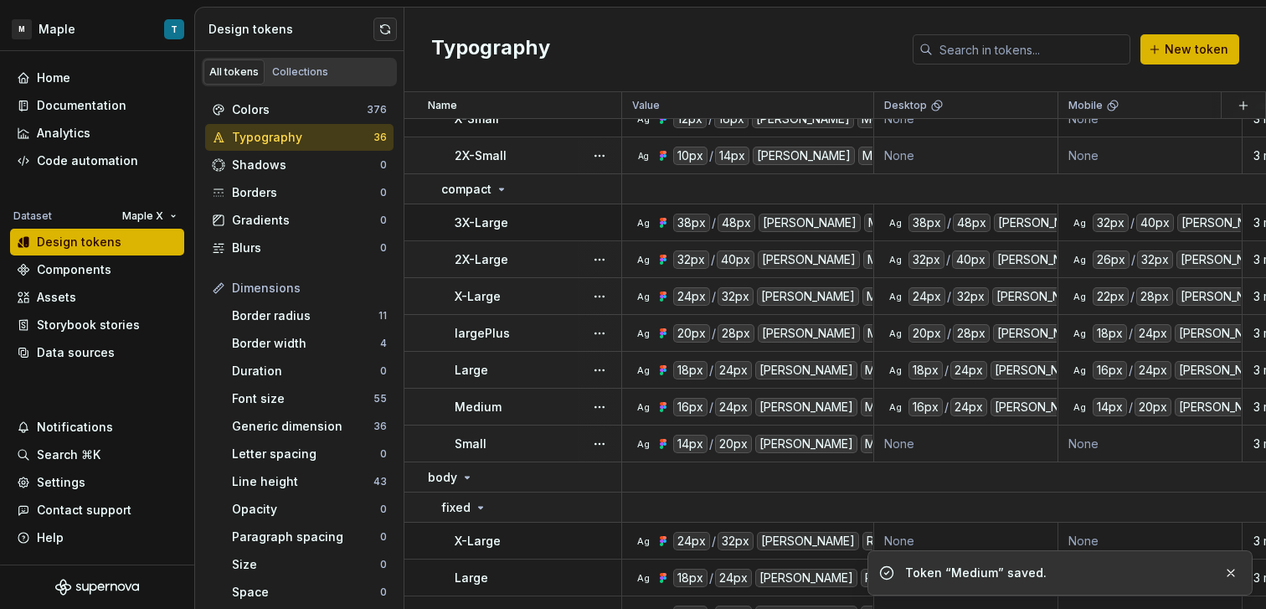
click at [525, 444] on div "Small" at bounding box center [538, 443] width 166 height 17
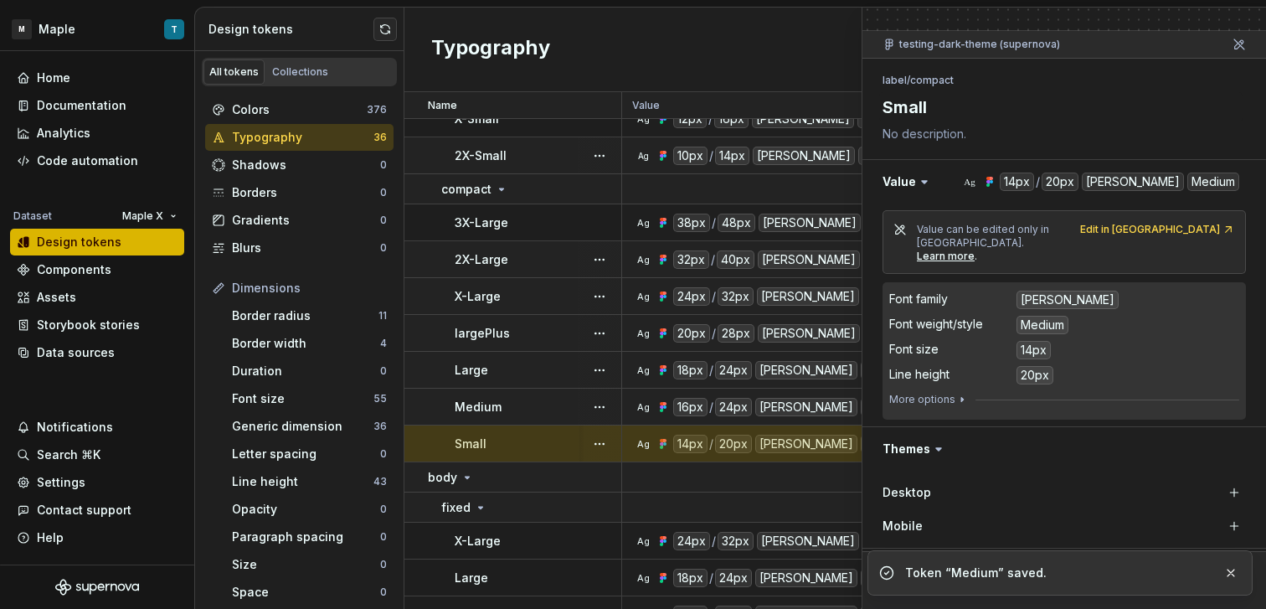
scroll to position [216, 0]
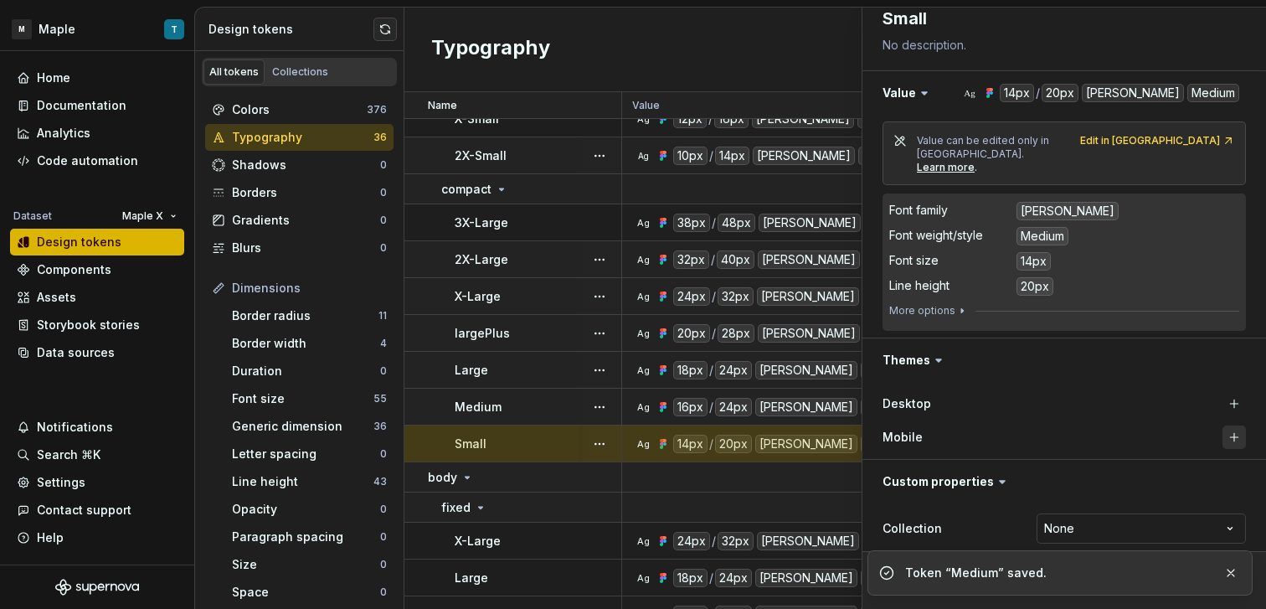
click at [1222, 425] on button "button" at bounding box center [1233, 436] width 23 height 23
click at [1222, 393] on button "button" at bounding box center [1233, 403] width 23 height 23
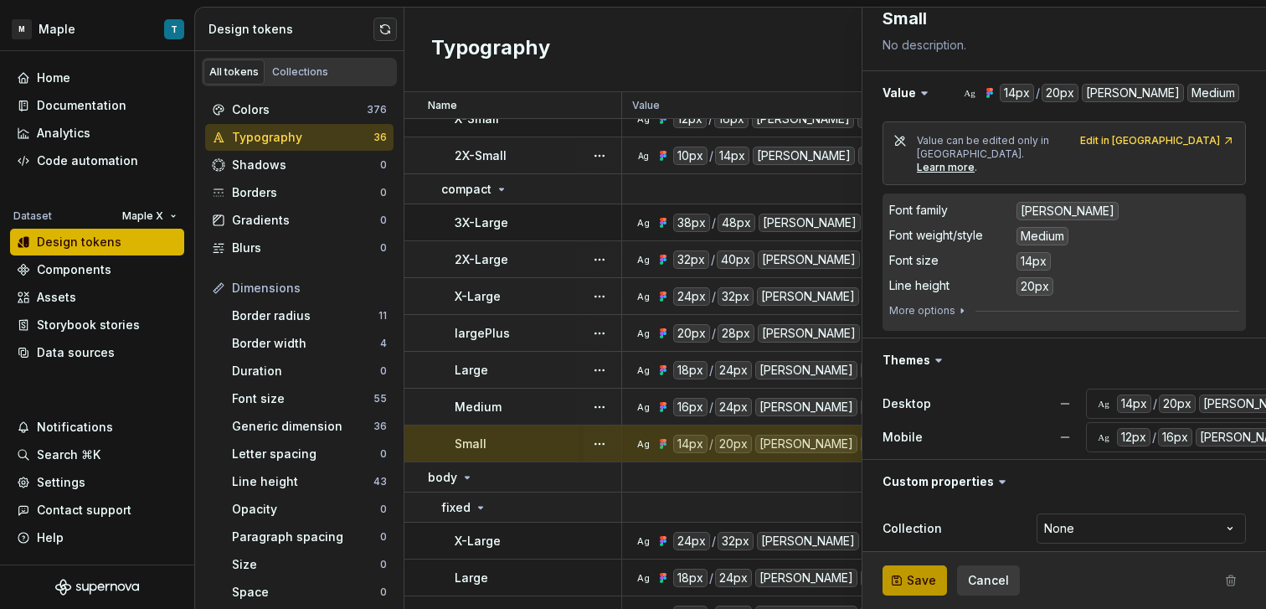
click at [908, 597] on div "Save Cancel" at bounding box center [1063, 580] width 403 height 57
click at [907, 580] on span "Save" at bounding box center [921, 580] width 29 height 17
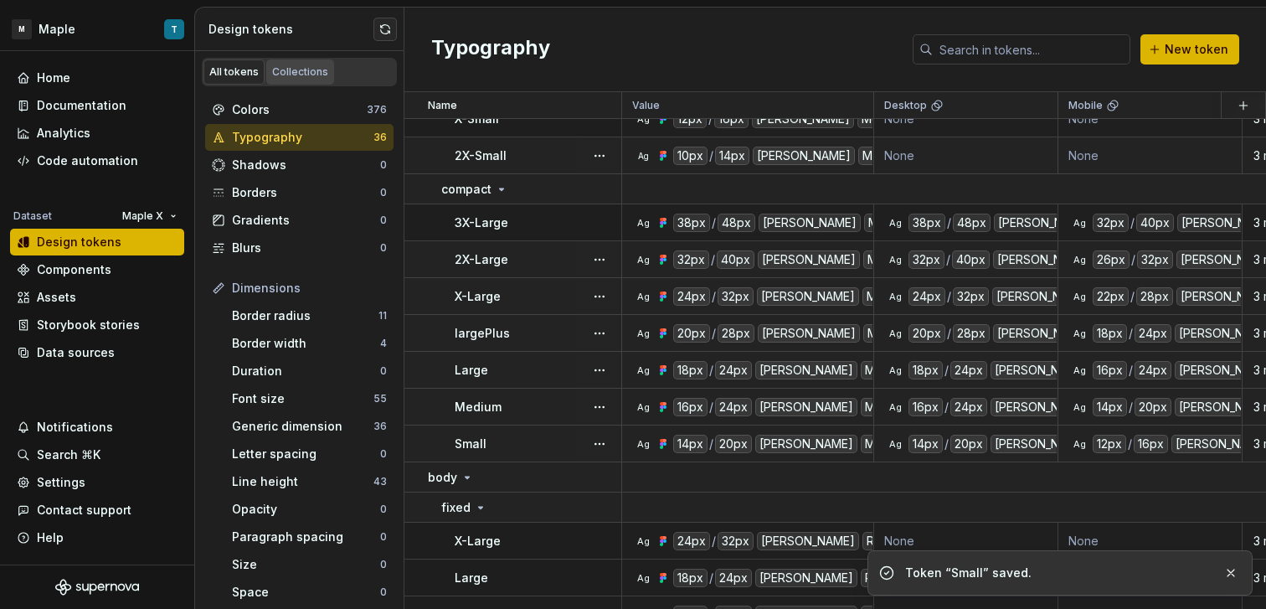
click at [307, 60] on link "Collections" at bounding box center [300, 71] width 68 height 25
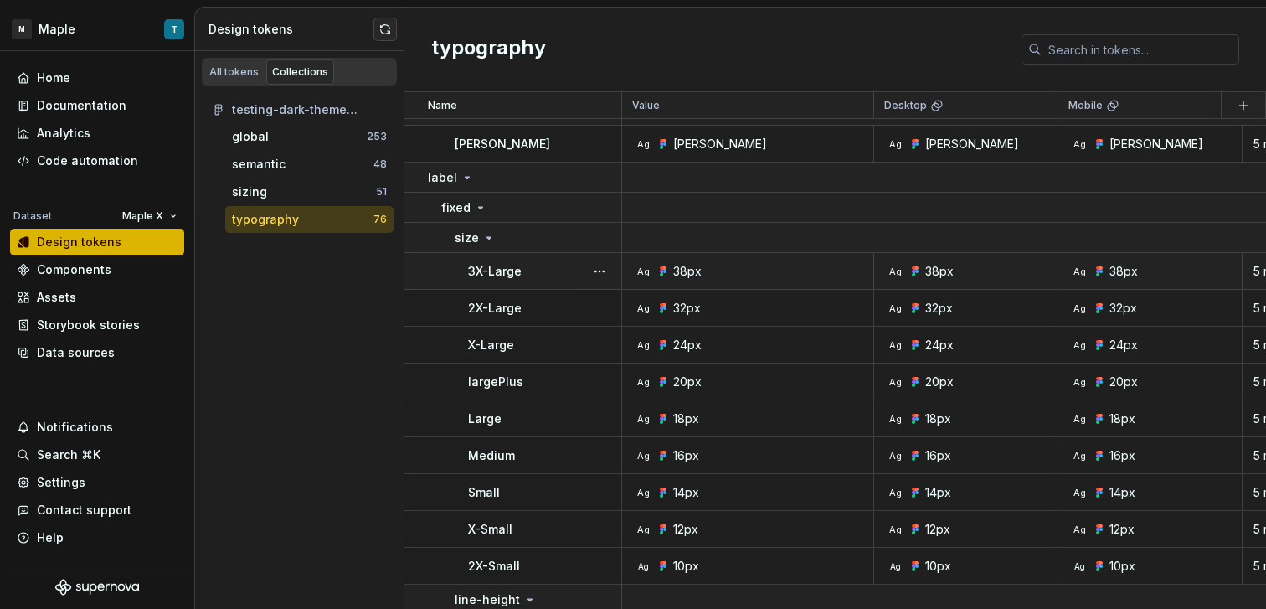
scroll to position [578, 0]
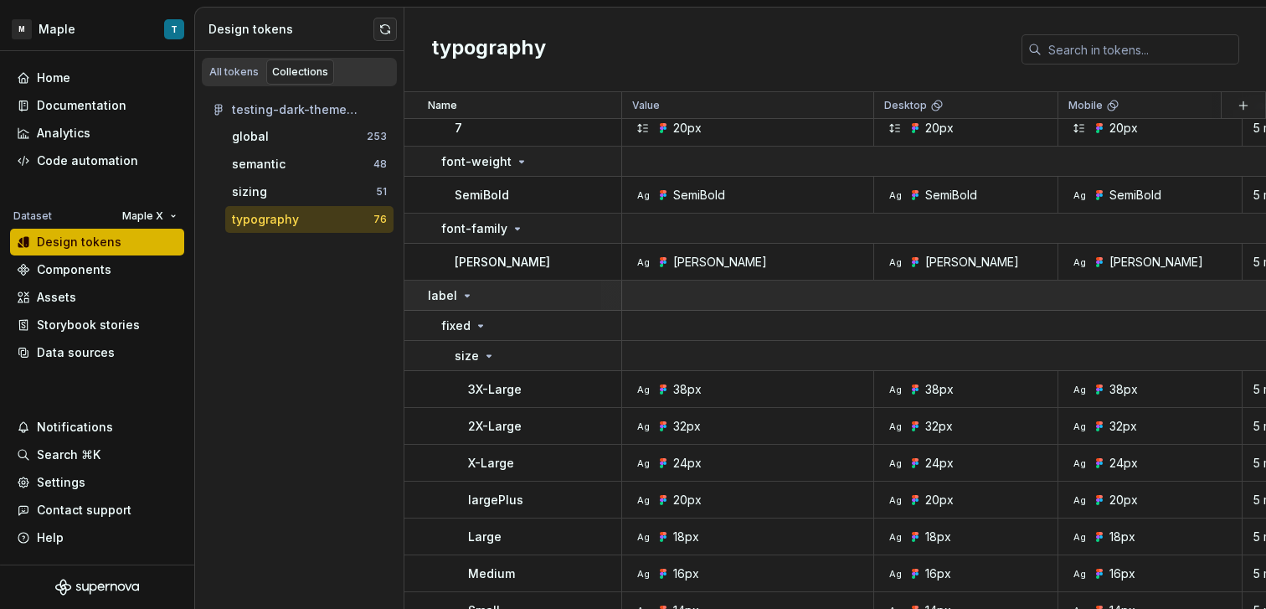
click at [590, 296] on div "label" at bounding box center [524, 295] width 193 height 17
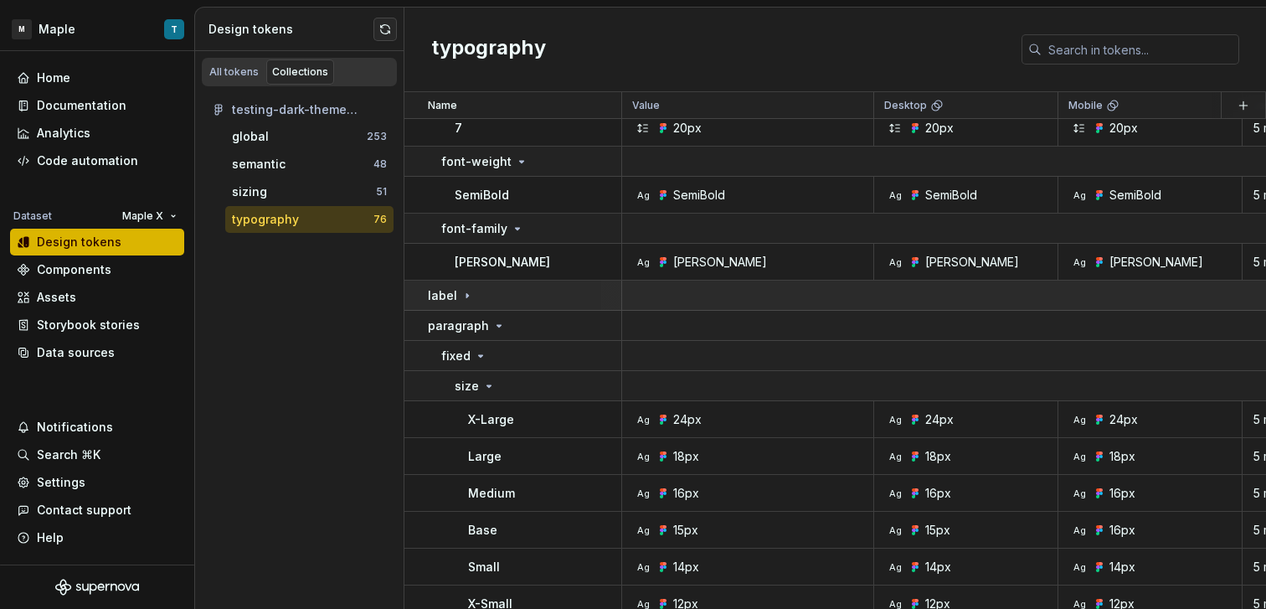
click at [544, 297] on div "label" at bounding box center [524, 295] width 193 height 17
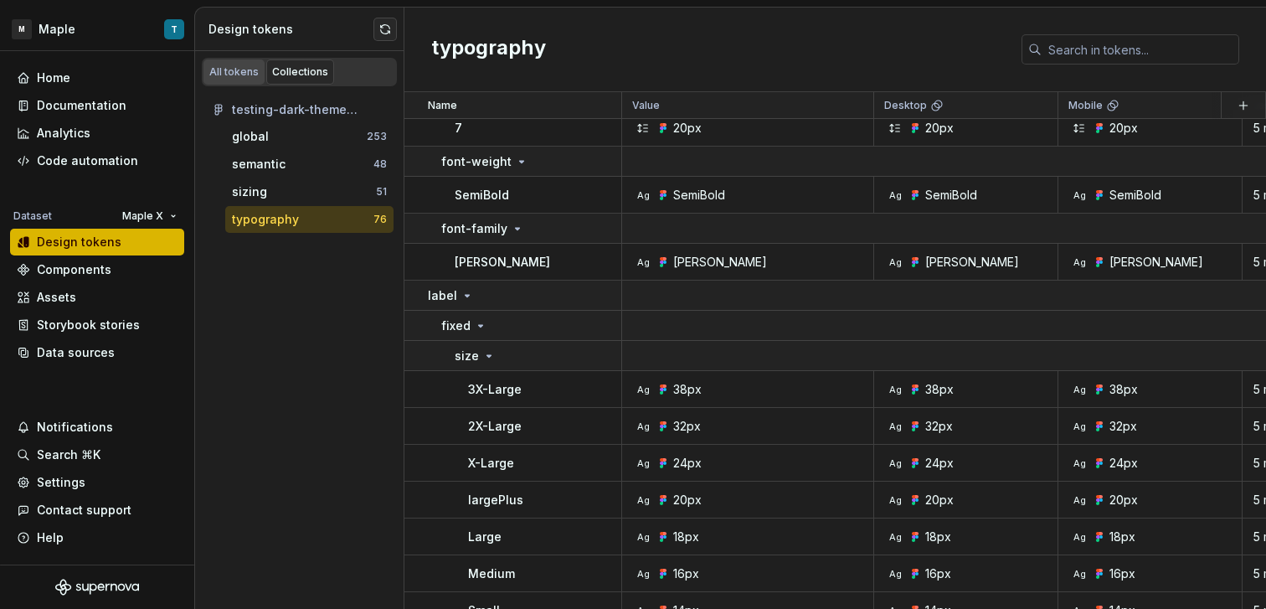
click at [238, 75] on div "All tokens" at bounding box center [233, 71] width 49 height 13
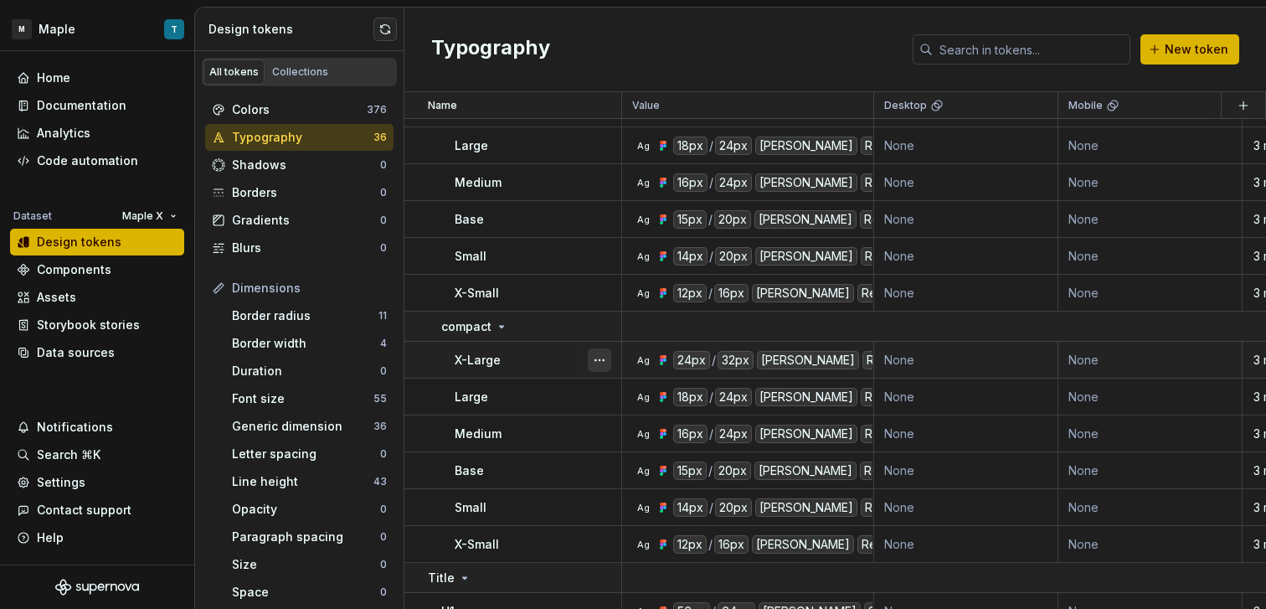
scroll to position [772, 0]
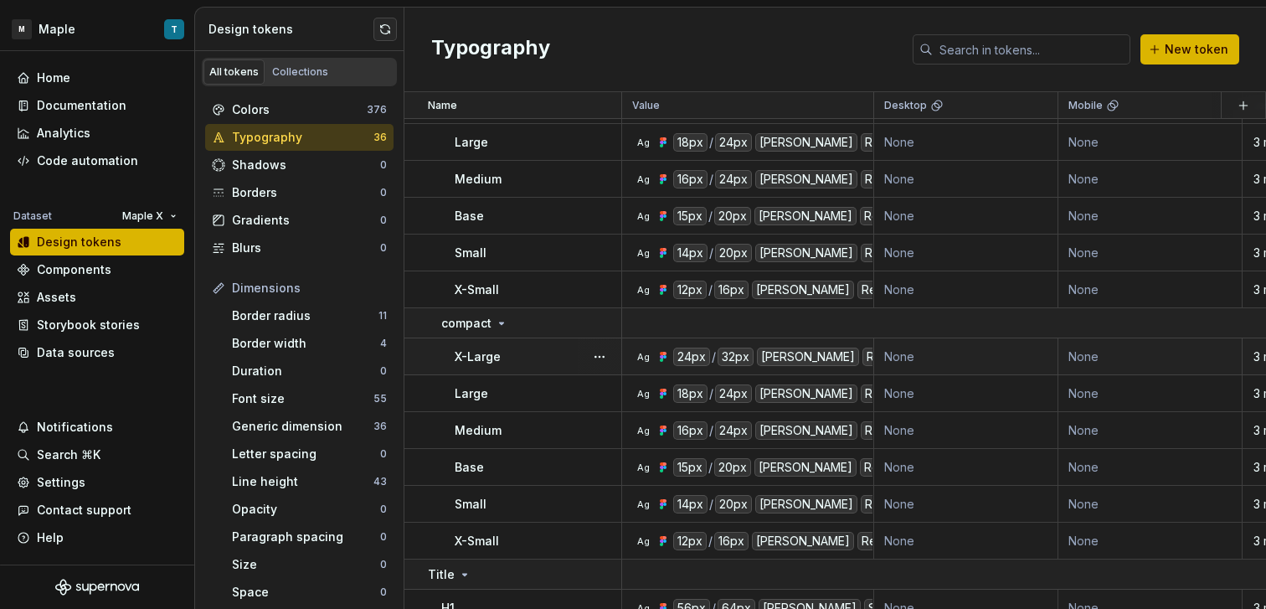
click at [558, 356] on div "X-Large" at bounding box center [538, 356] width 166 height 17
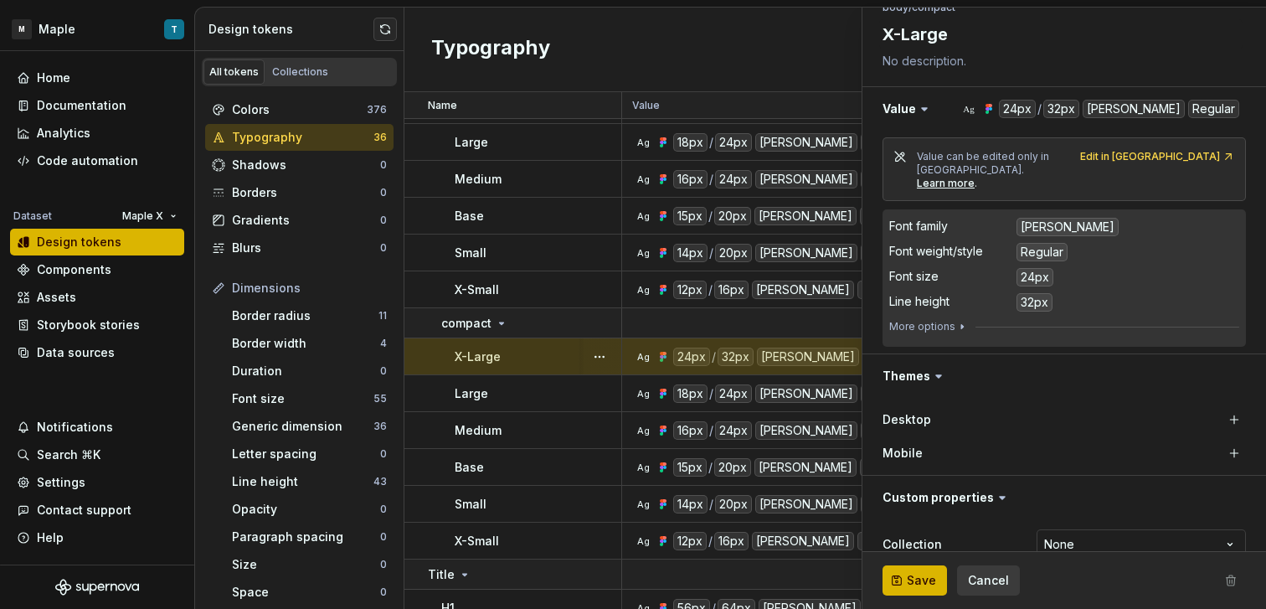
scroll to position [216, 0]
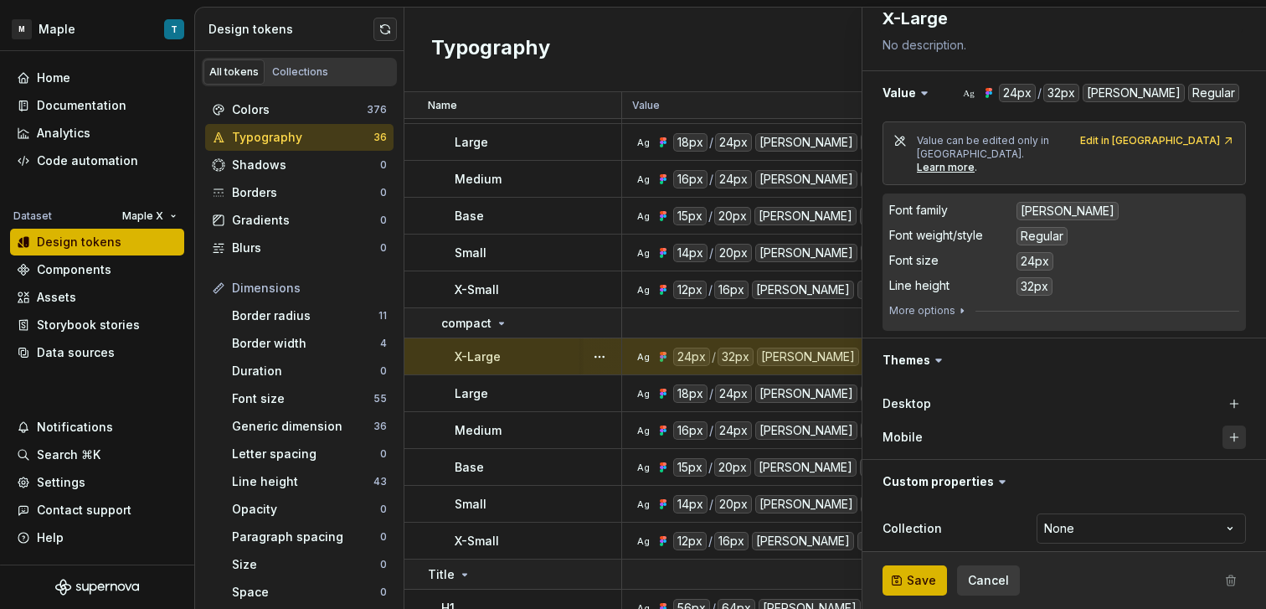
click at [1222, 425] on button "button" at bounding box center [1233, 436] width 23 height 23
click at [1222, 393] on button "button" at bounding box center [1233, 403] width 23 height 23
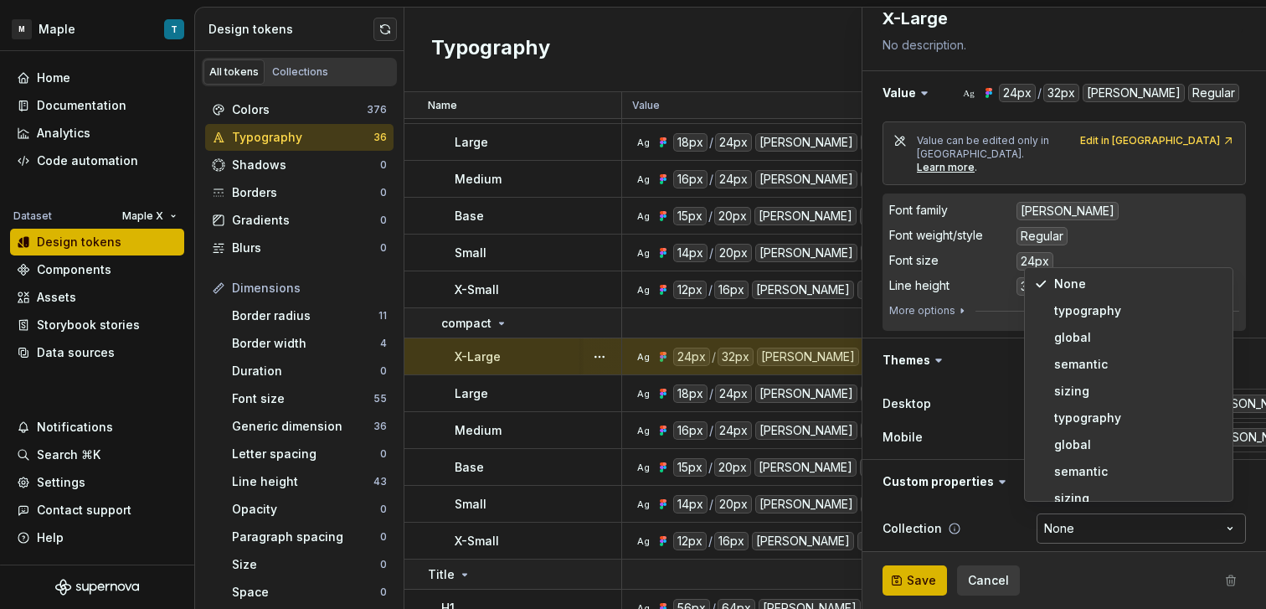
click at [1039, 517] on html "M Maple T Home Documentation Analytics Code automation Dataset Maple X Design t…" at bounding box center [633, 304] width 1266 height 609
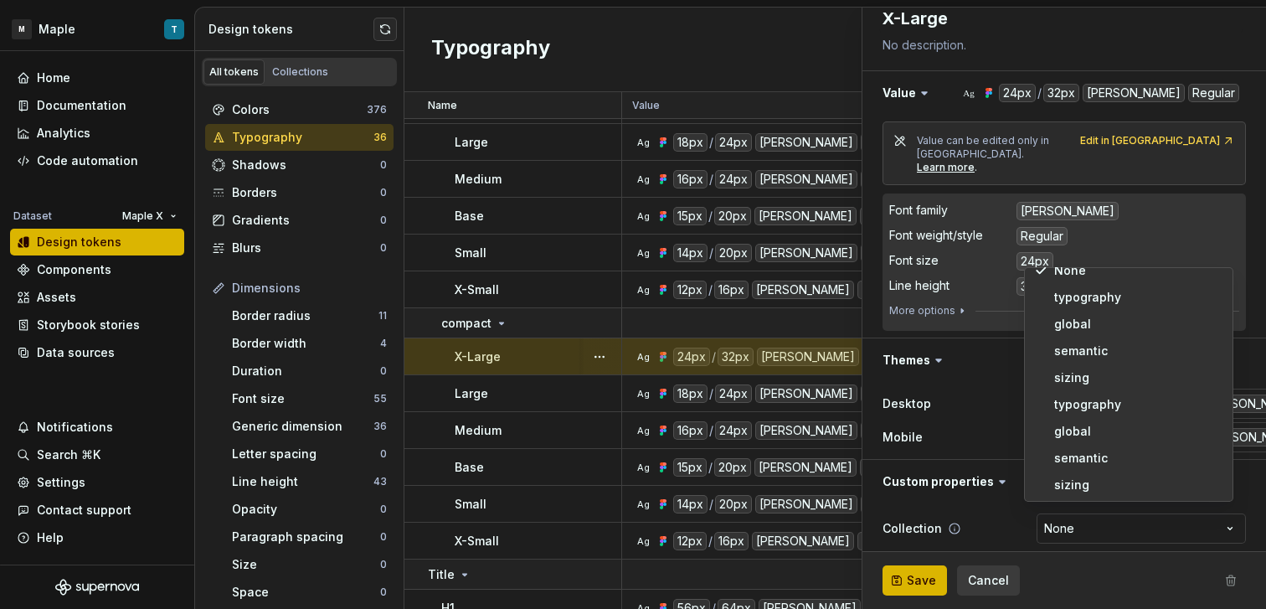
click at [954, 500] on html "M Maple T Home Documentation Analytics Code automation Dataset Maple X Design t…" at bounding box center [633, 304] width 1266 height 609
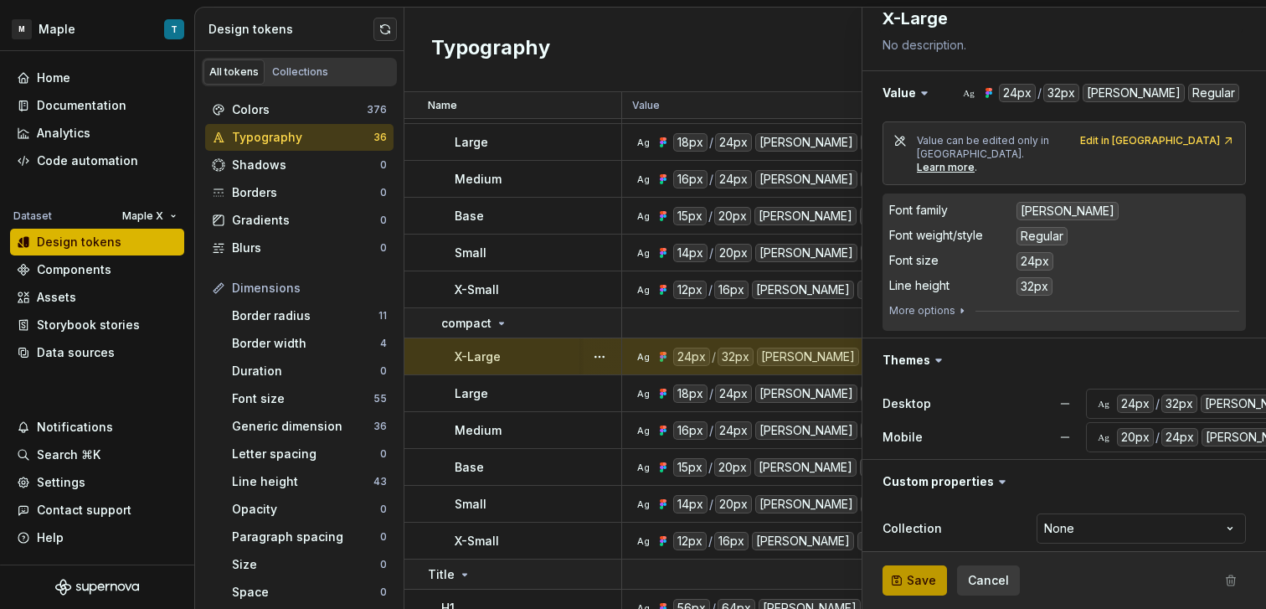
click at [922, 572] on span "Save" at bounding box center [921, 580] width 29 height 17
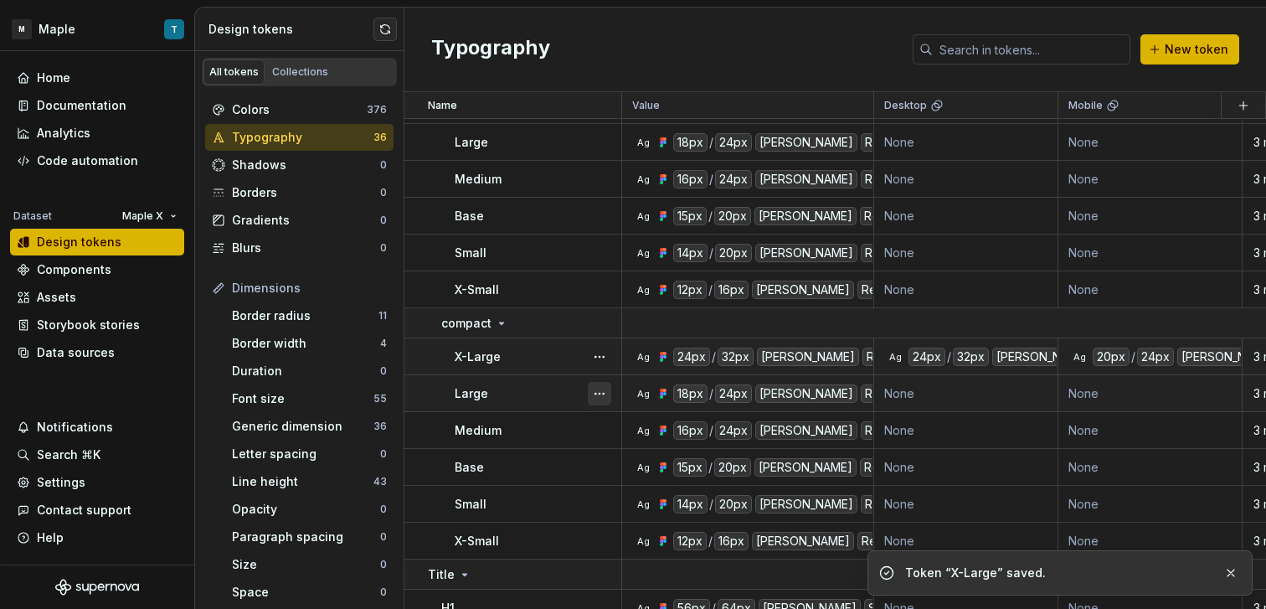
click at [596, 391] on button "button" at bounding box center [599, 393] width 23 height 23
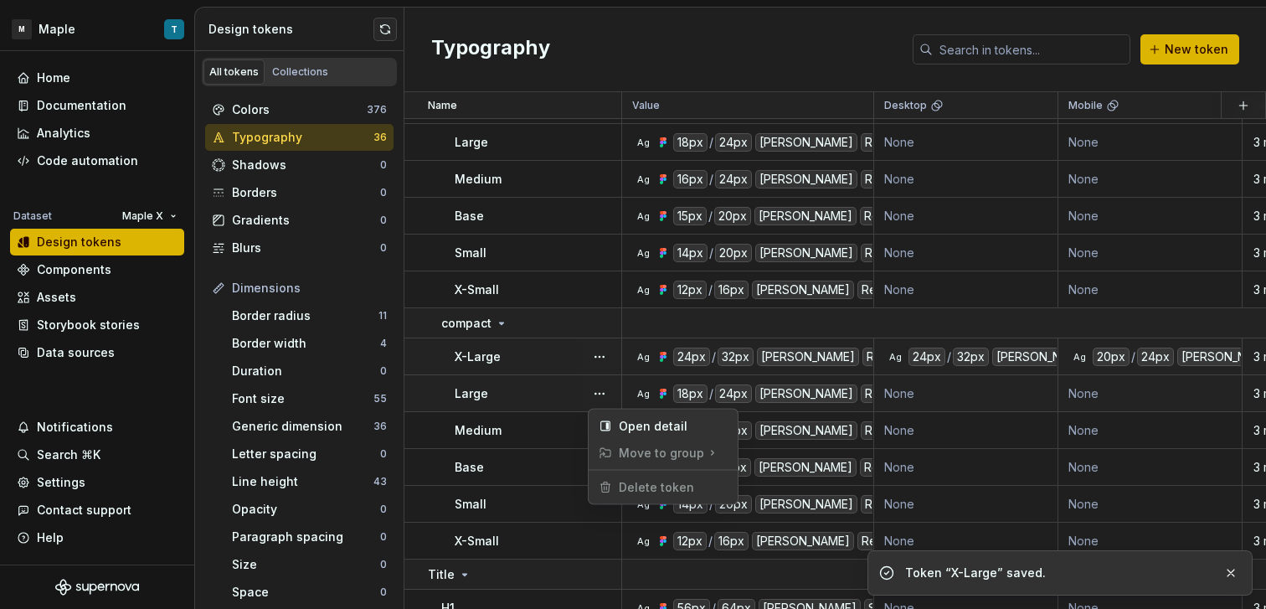
click at [484, 388] on html "M Maple T Home Documentation Analytics Code automation Dataset Maple X Design t…" at bounding box center [633, 304] width 1266 height 609
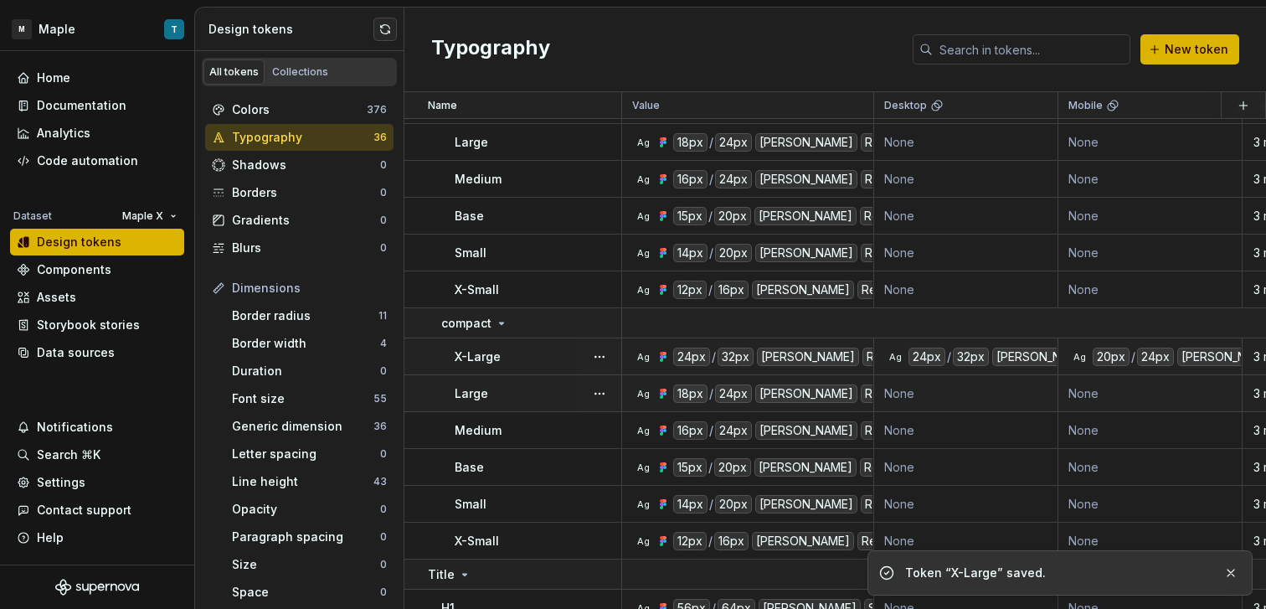
click at [528, 401] on div "Large" at bounding box center [538, 393] width 166 height 17
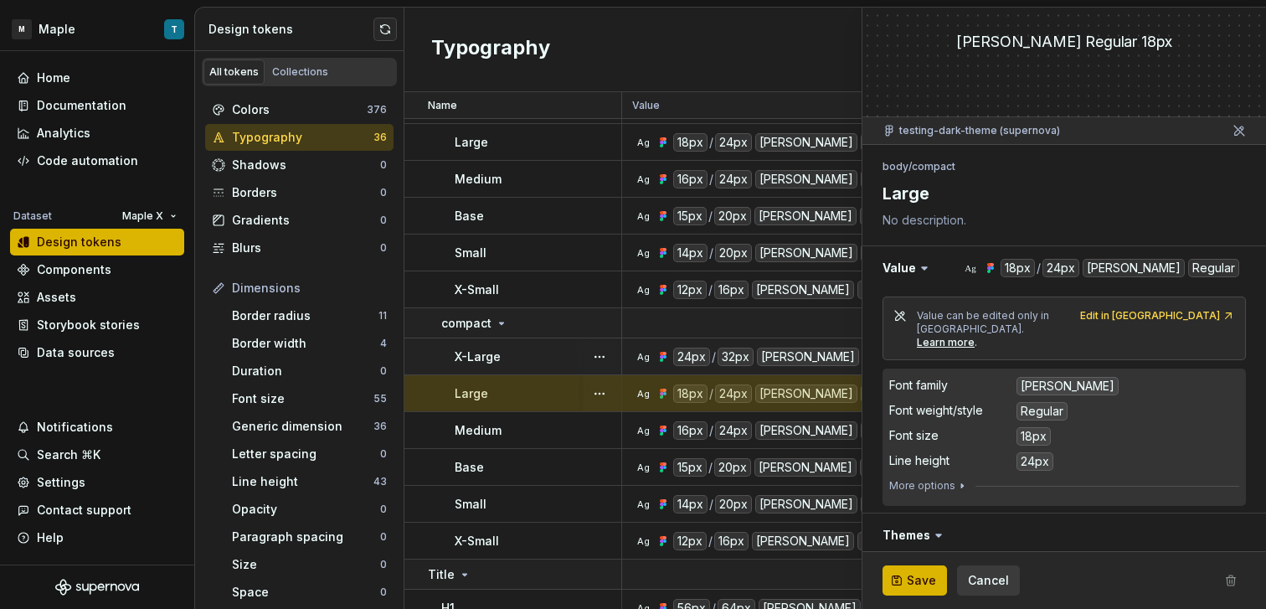
scroll to position [216, 0]
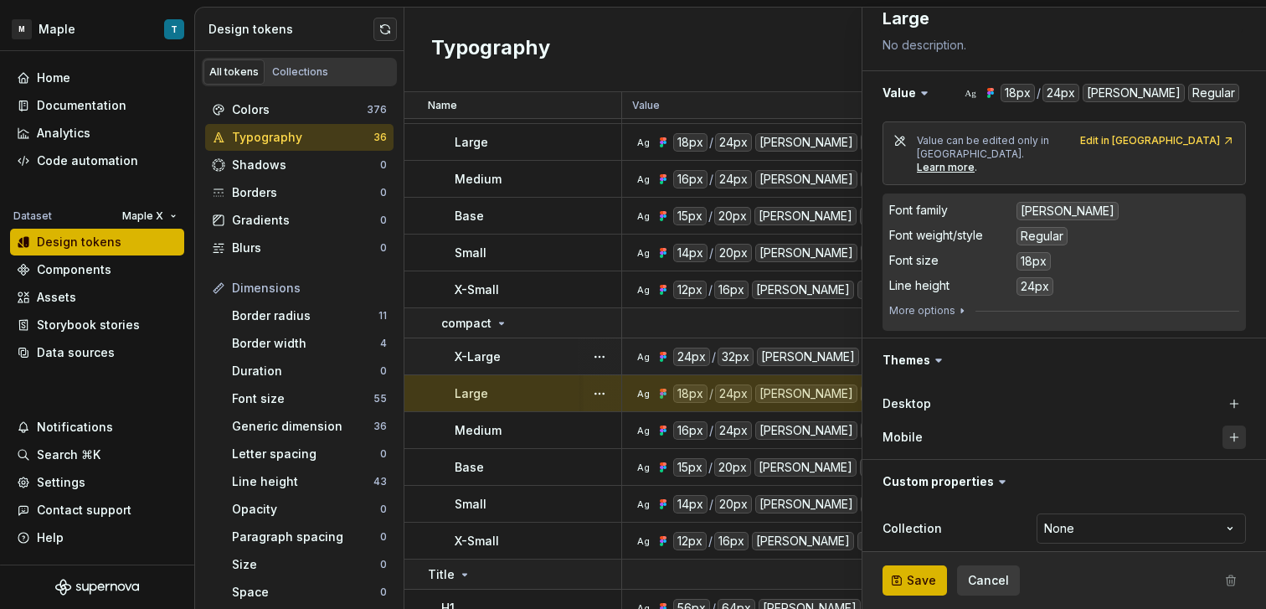
click at [1222, 425] on button "button" at bounding box center [1233, 436] width 23 height 23
click at [1222, 392] on button "button" at bounding box center [1233, 403] width 23 height 23
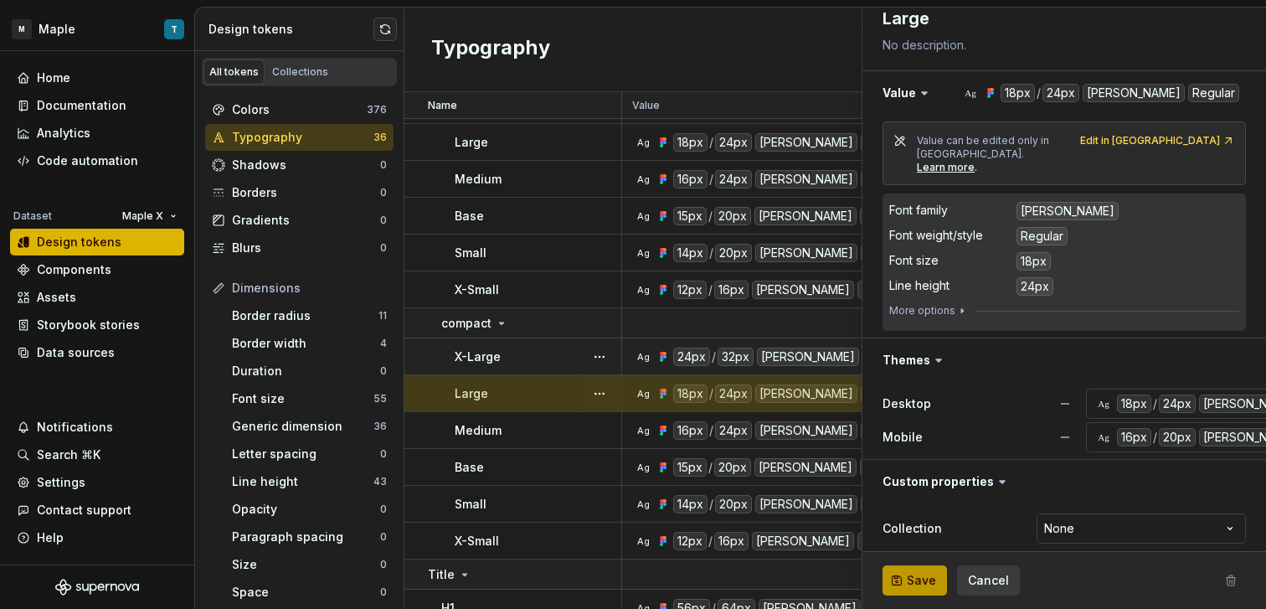
click at [917, 573] on span "Save" at bounding box center [921, 580] width 29 height 17
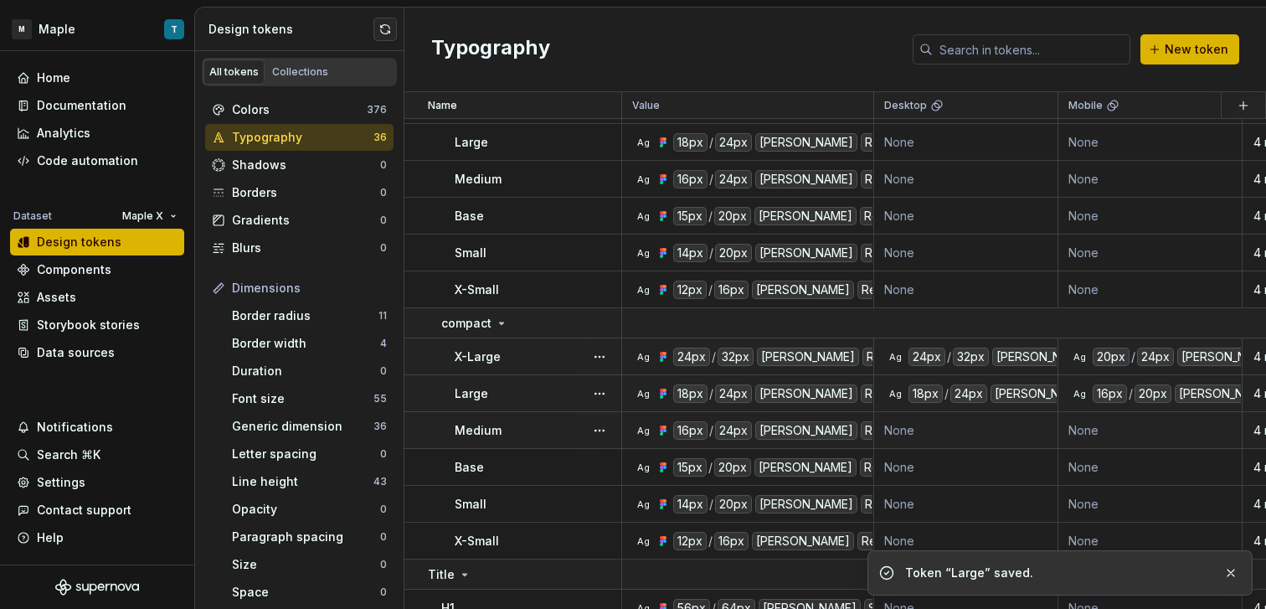
drag, startPoint x: 570, startPoint y: 433, endPoint x: 584, endPoint y: 431, distance: 14.3
click at [570, 432] on div "Medium" at bounding box center [538, 430] width 166 height 17
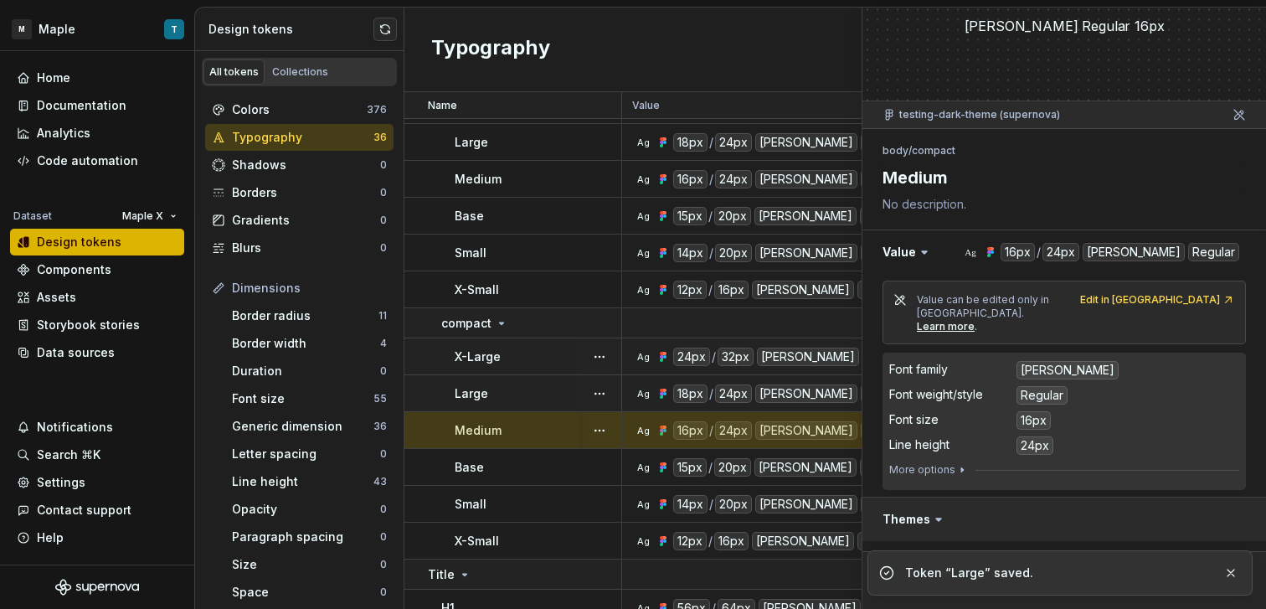
scroll to position [216, 0]
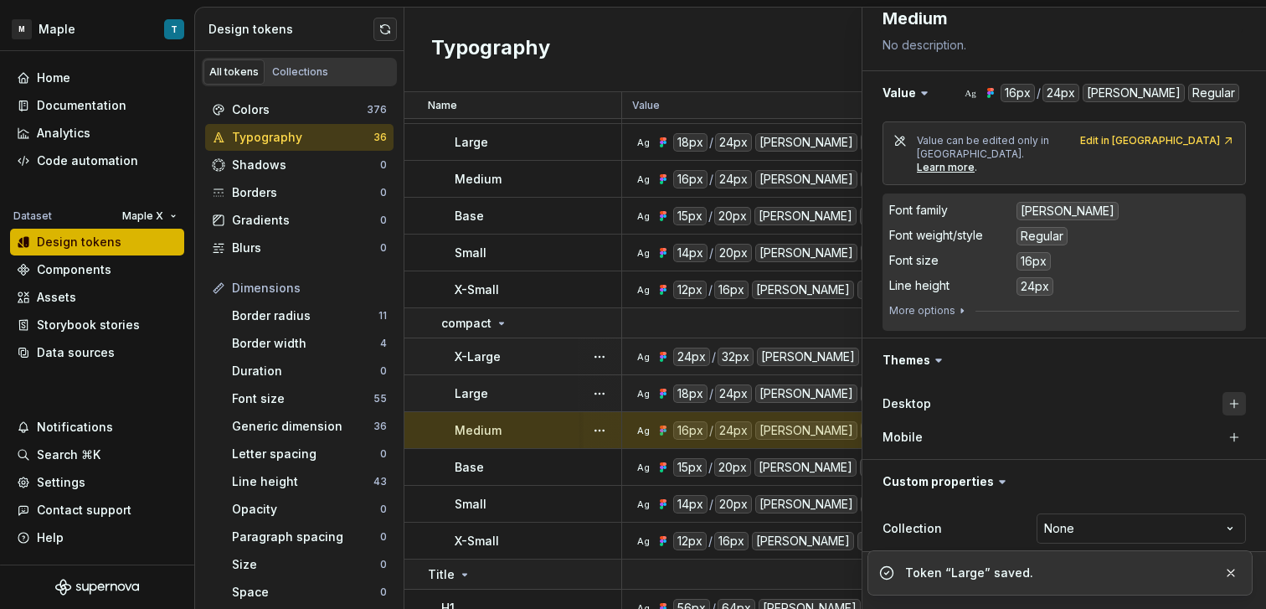
click at [1228, 392] on button "button" at bounding box center [1233, 403] width 23 height 23
click at [1224, 428] on button "button" at bounding box center [1233, 436] width 23 height 23
click at [1233, 570] on button "button" at bounding box center [1231, 572] width 22 height 23
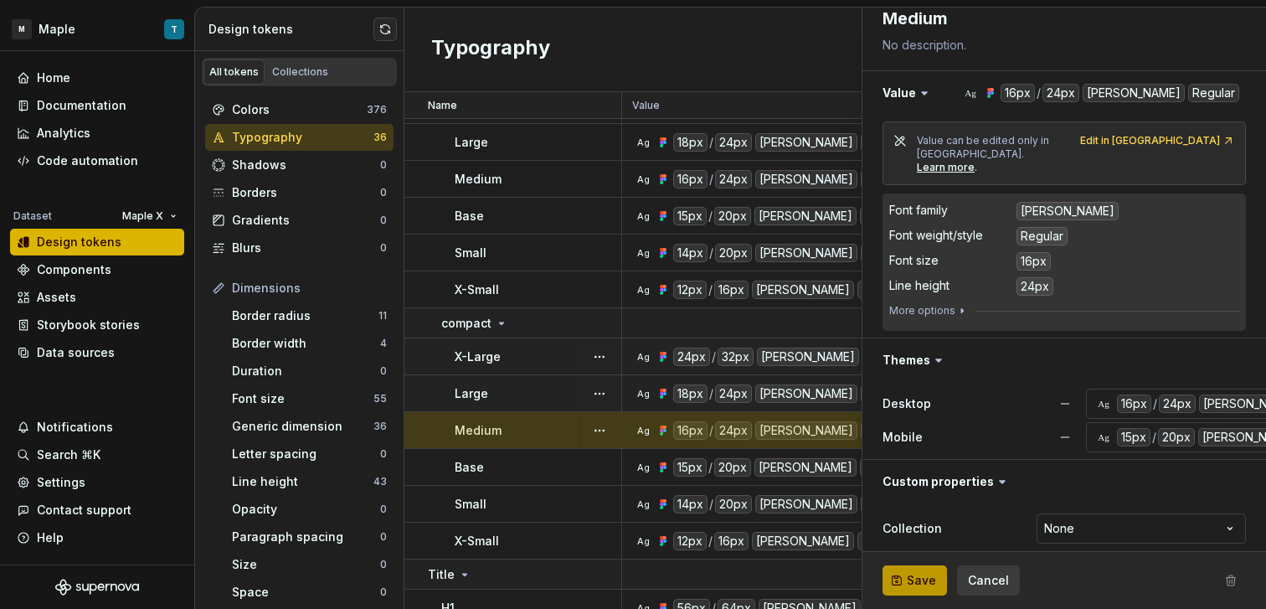
click at [907, 582] on span "Save" at bounding box center [921, 580] width 29 height 17
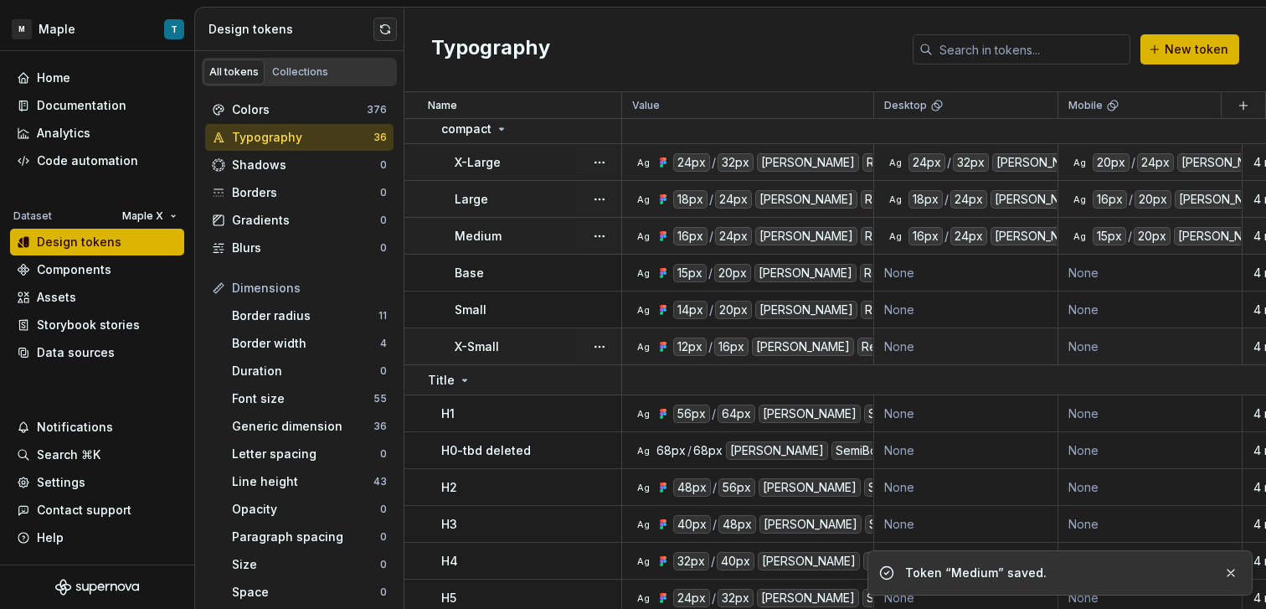
scroll to position [974, 0]
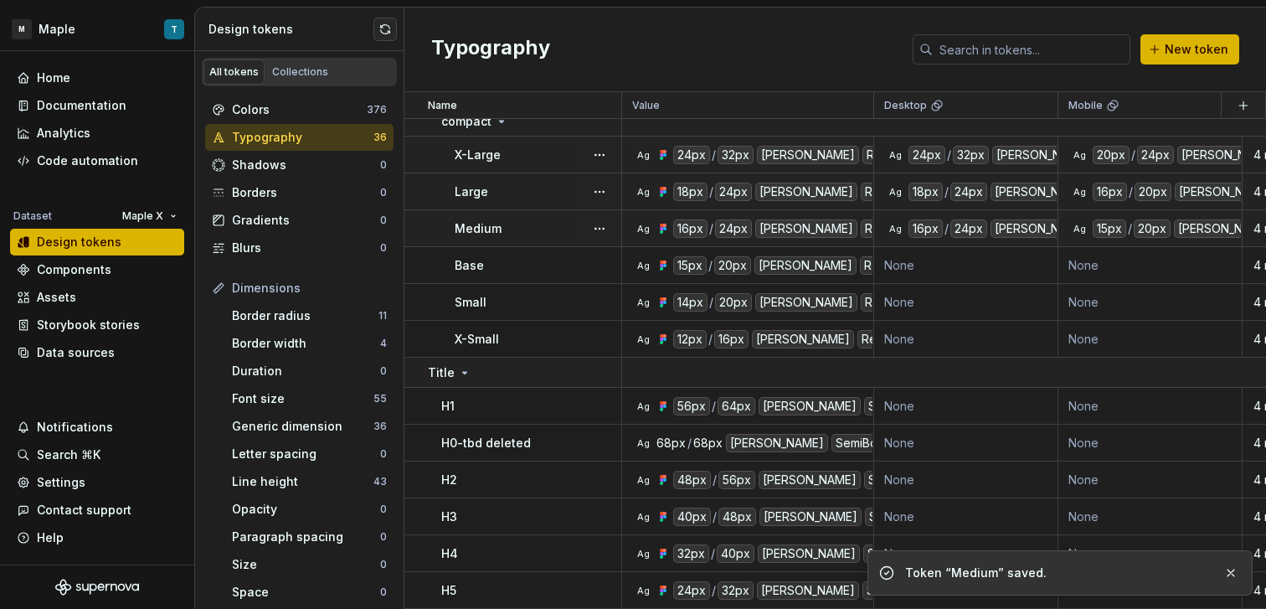
click at [527, 230] on div "Medium" at bounding box center [538, 228] width 166 height 17
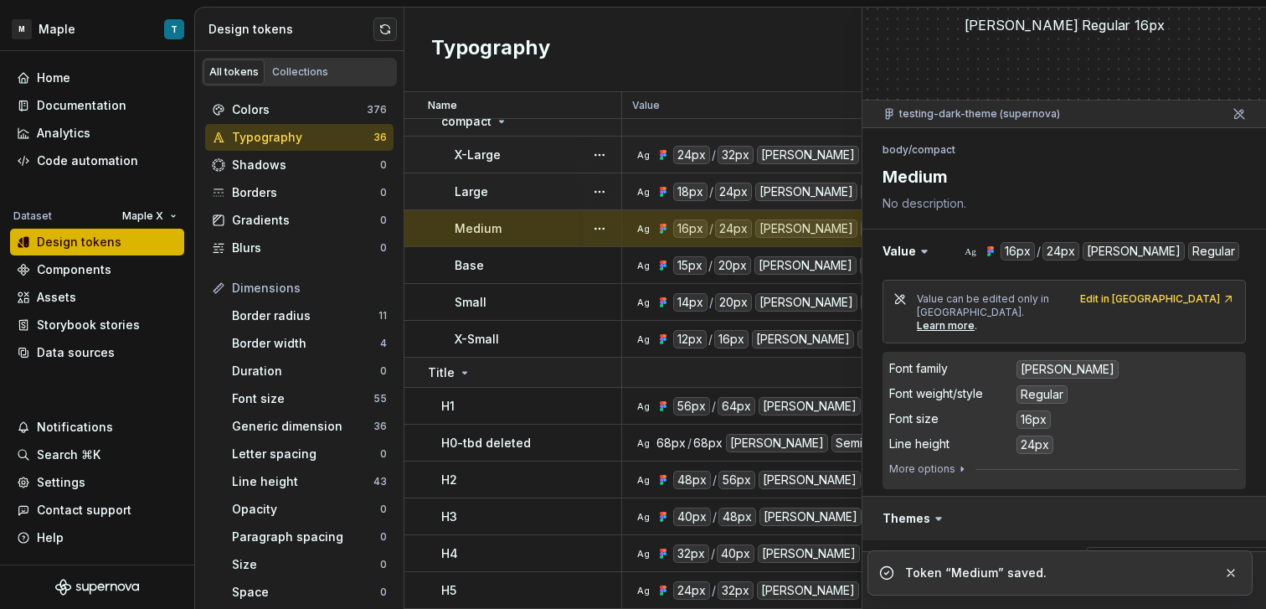
scroll to position [216, 0]
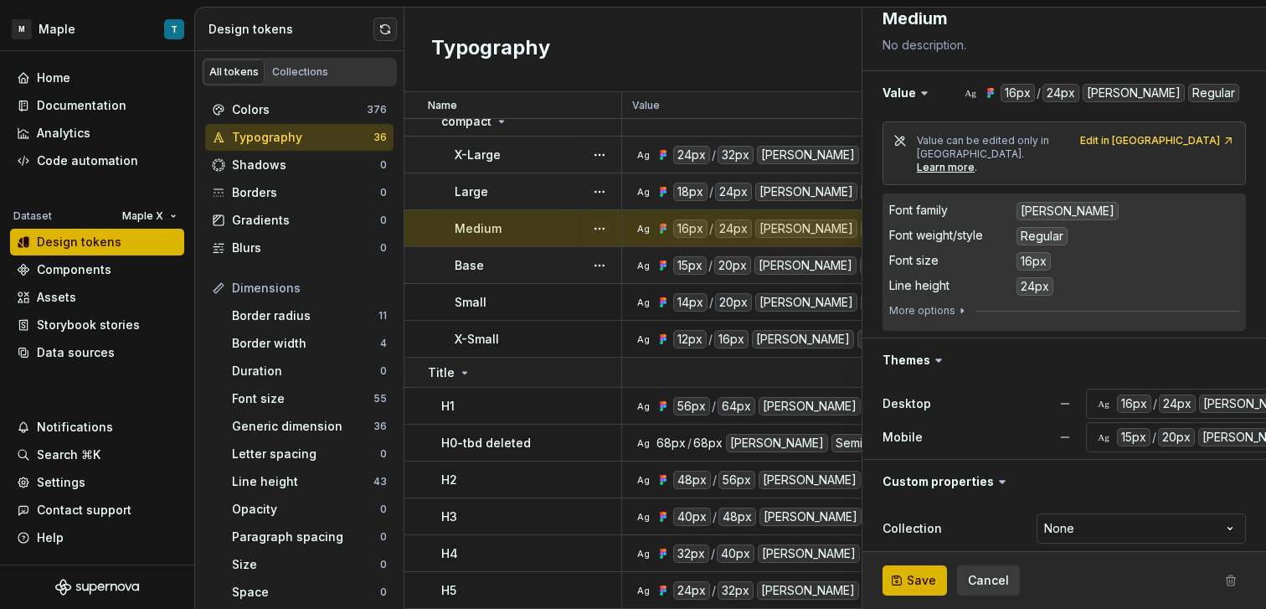
click at [511, 259] on div "Base" at bounding box center [538, 265] width 166 height 17
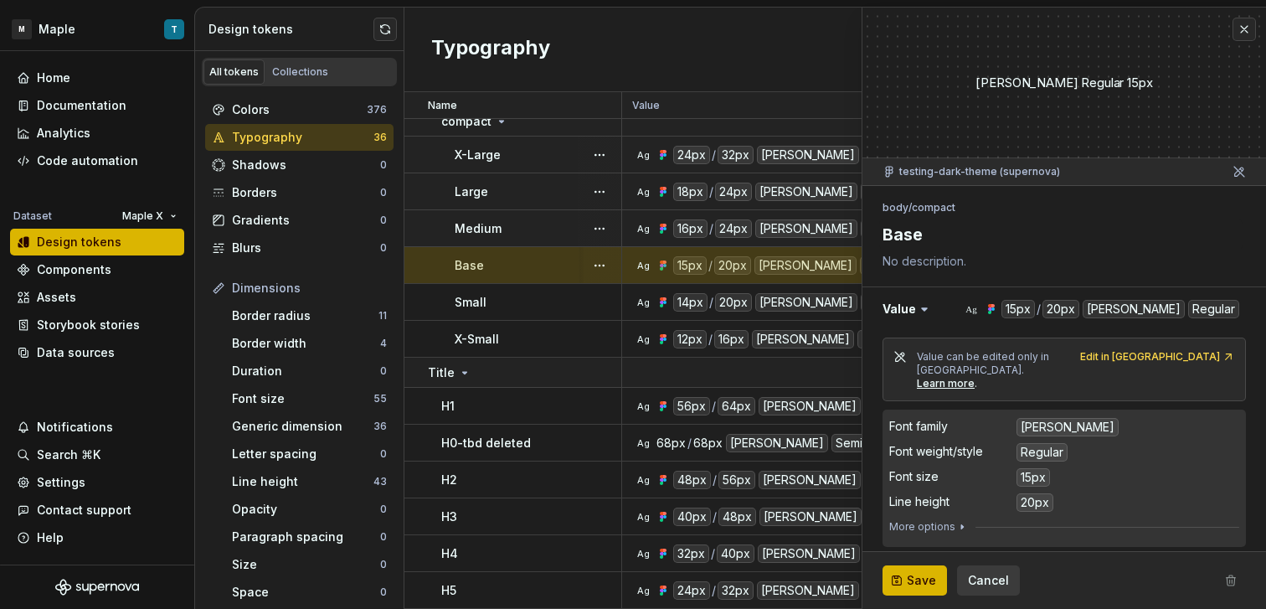
scroll to position [216, 0]
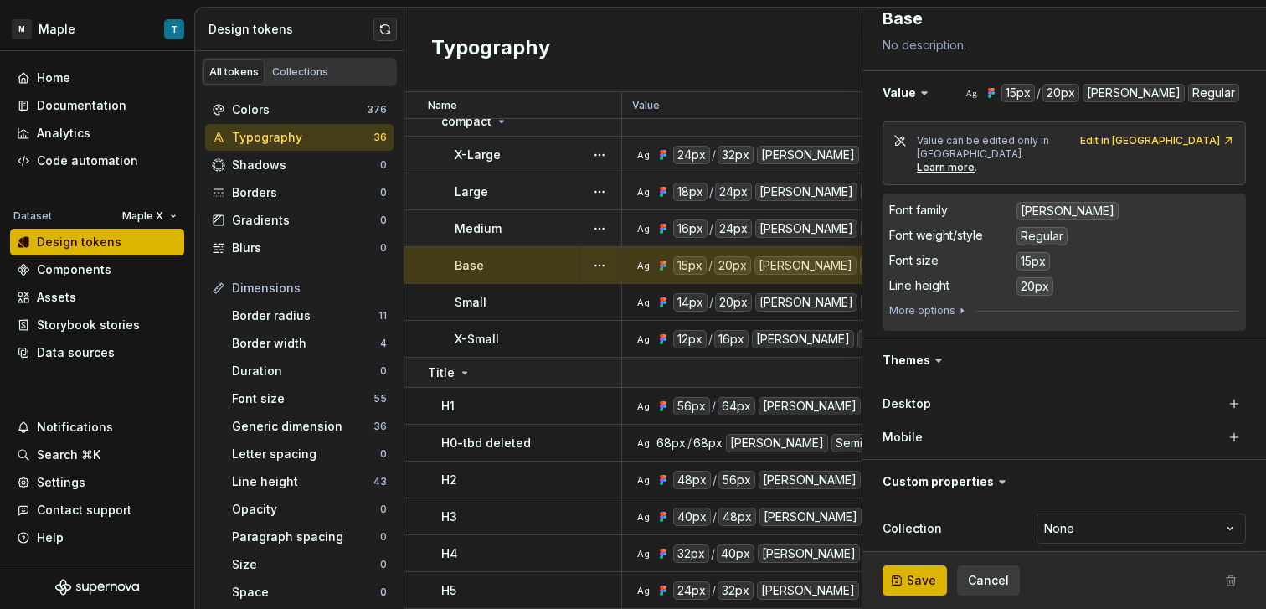
drag, startPoint x: 1225, startPoint y: 414, endPoint x: 1219, endPoint y: 405, distance: 10.2
click at [1224, 425] on button "button" at bounding box center [1233, 436] width 23 height 23
click at [1222, 392] on button "button" at bounding box center [1233, 403] width 23 height 23
click at [938, 563] on div "Save Cancel" at bounding box center [1063, 580] width 403 height 57
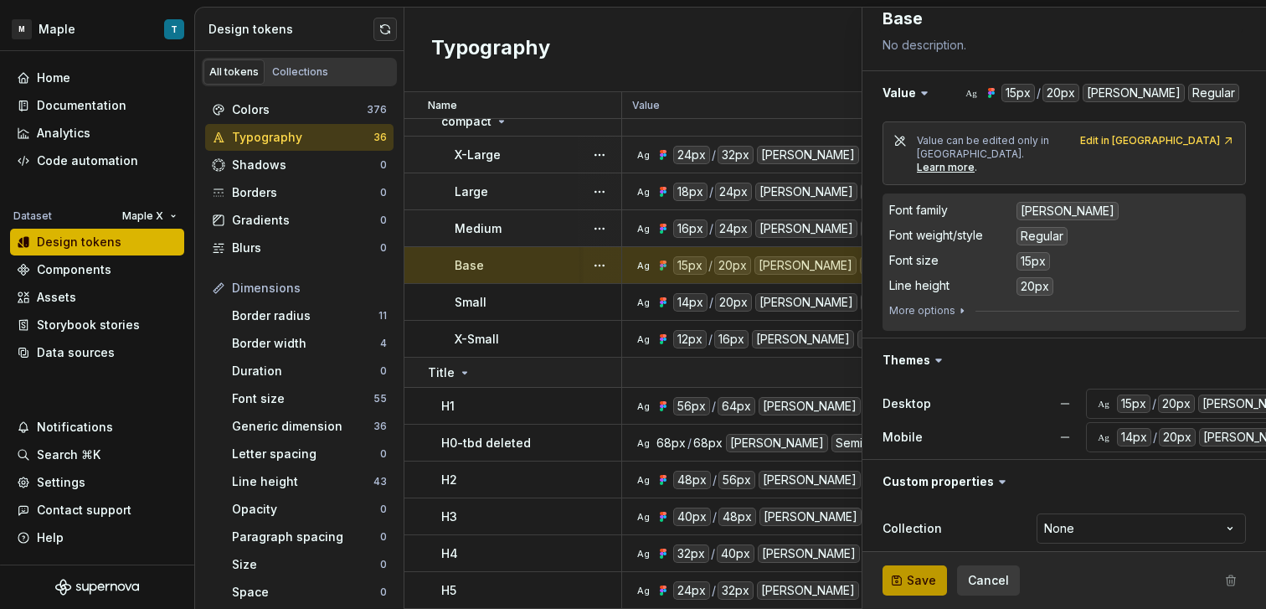
click at [938, 570] on button "Save" at bounding box center [914, 580] width 64 height 30
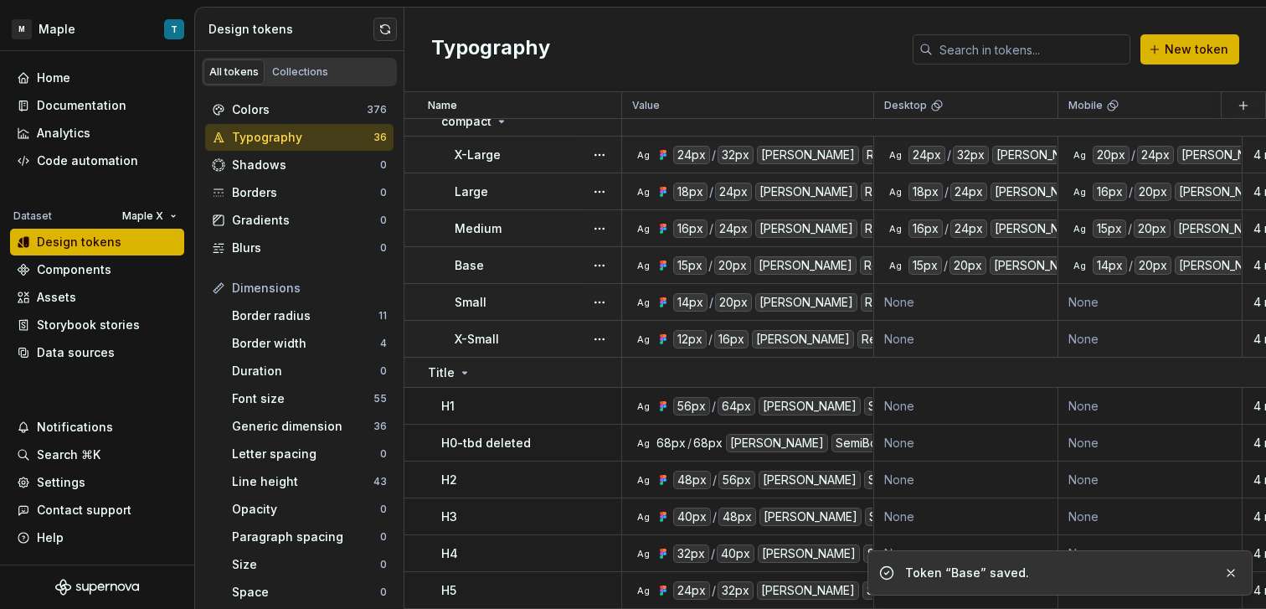
click at [584, 306] on div at bounding box center [600, 302] width 44 height 36
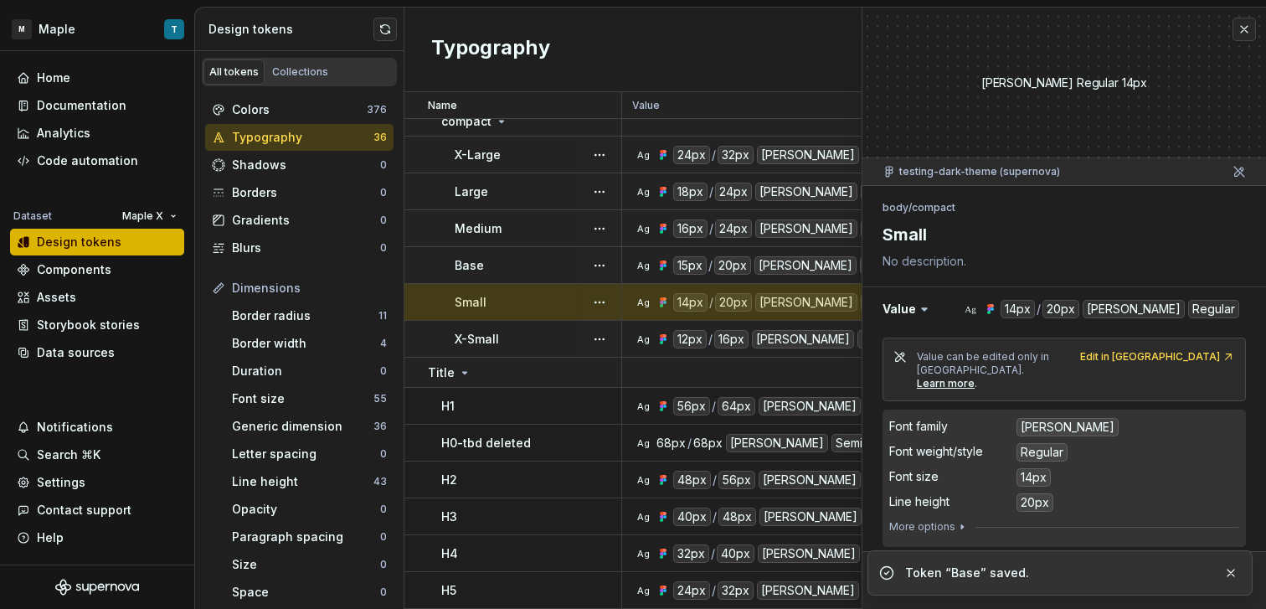
scroll to position [216, 0]
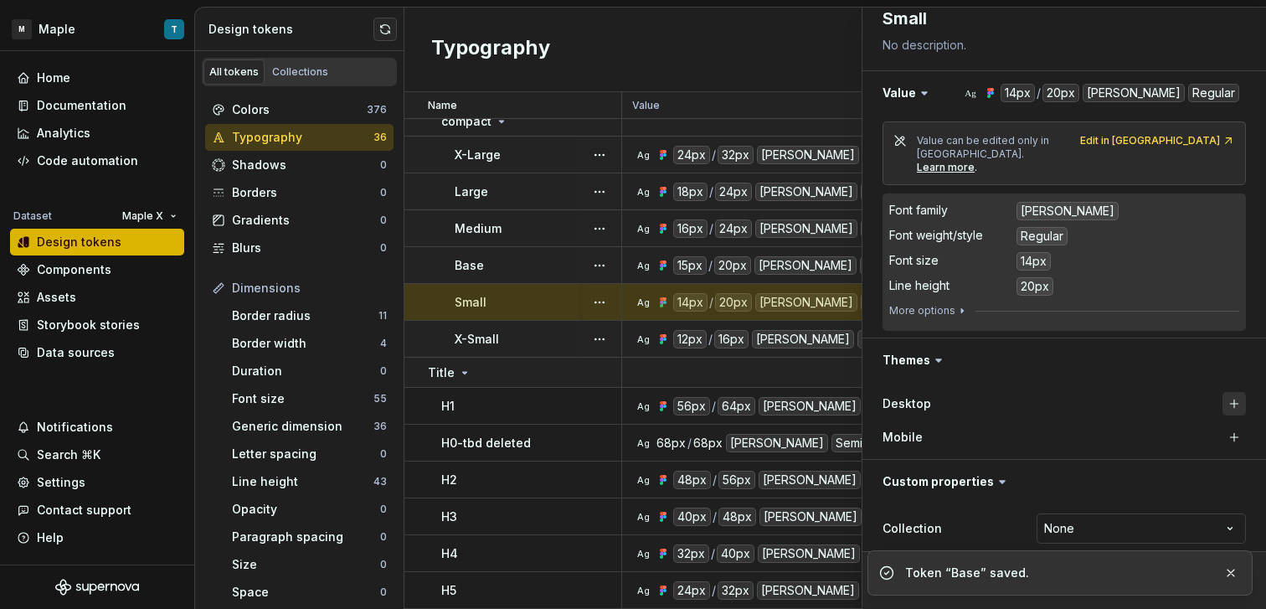
click at [1224, 392] on button "button" at bounding box center [1233, 403] width 23 height 23
click at [1222, 425] on button "button" at bounding box center [1233, 436] width 23 height 23
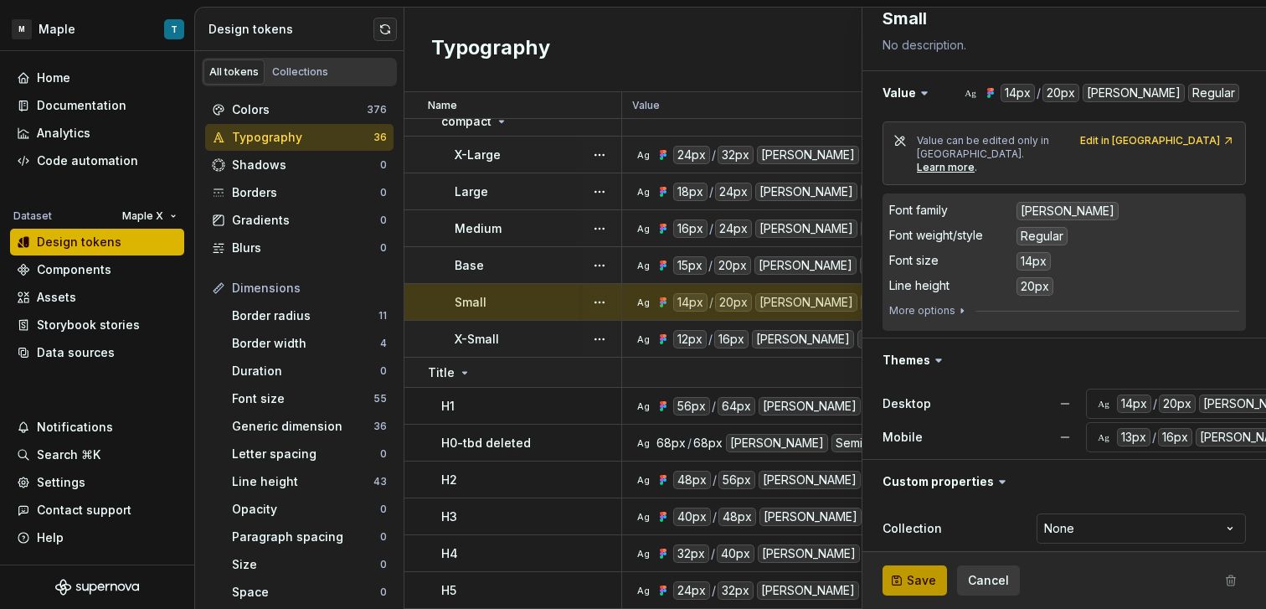
click at [935, 578] on button "Save" at bounding box center [914, 580] width 64 height 30
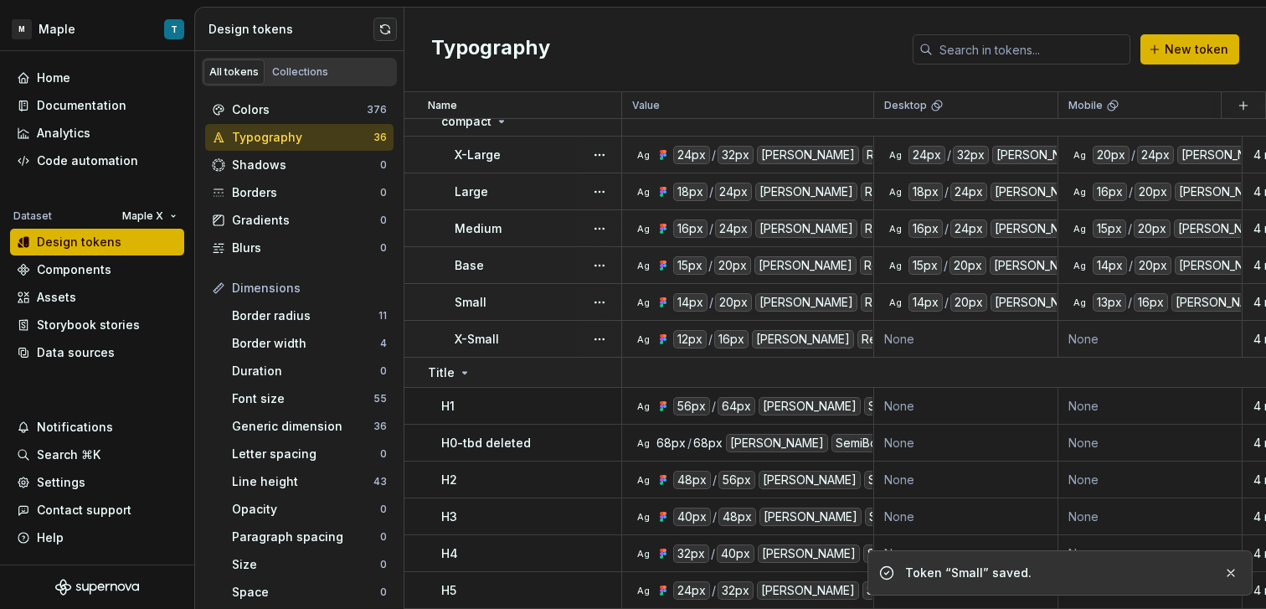
click at [574, 334] on div "X-Small" at bounding box center [538, 339] width 166 height 17
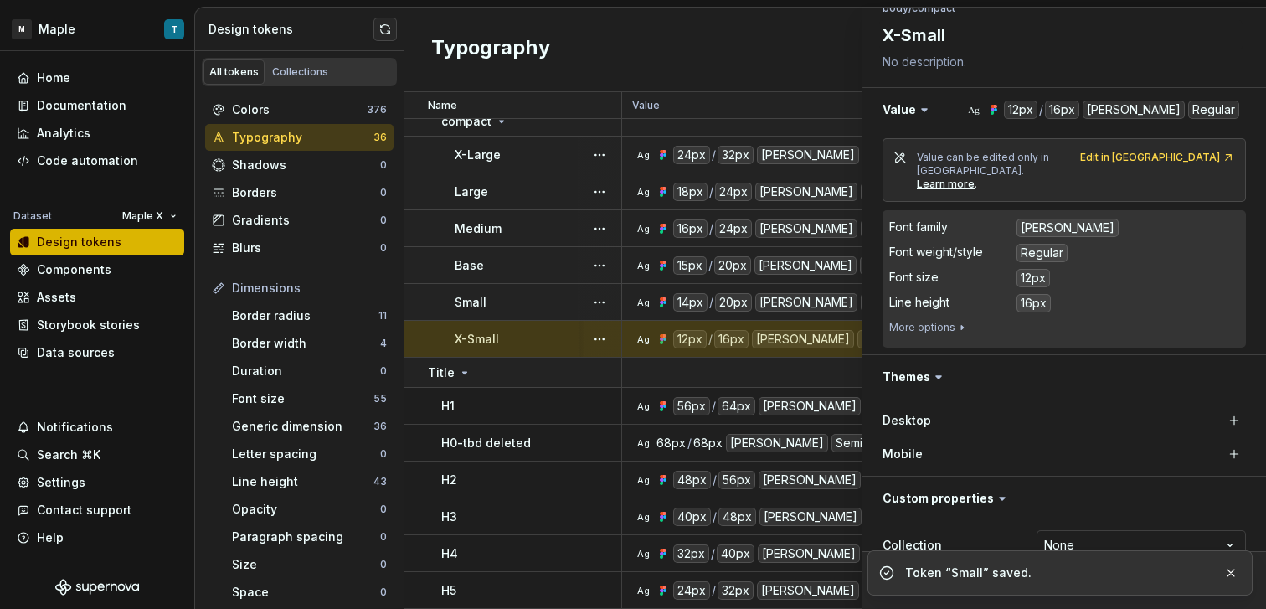
scroll to position [216, 0]
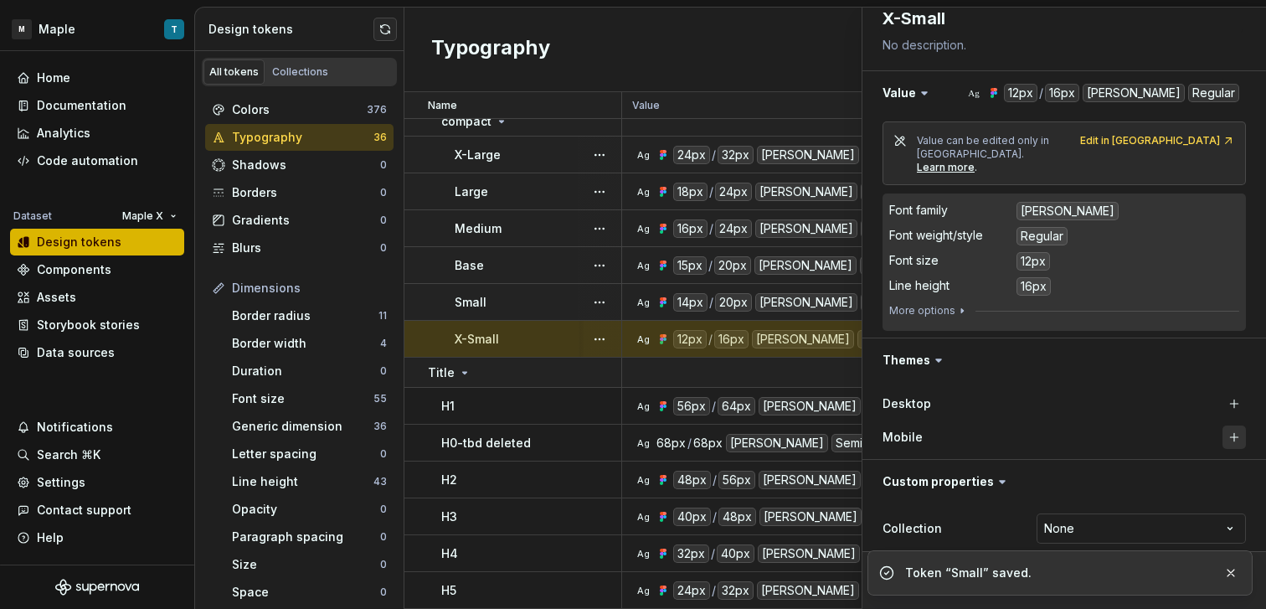
click at [1222, 428] on button "button" at bounding box center [1233, 436] width 23 height 23
click at [1222, 392] on button "button" at bounding box center [1233, 403] width 23 height 23
click at [1226, 566] on button "button" at bounding box center [1231, 572] width 22 height 23
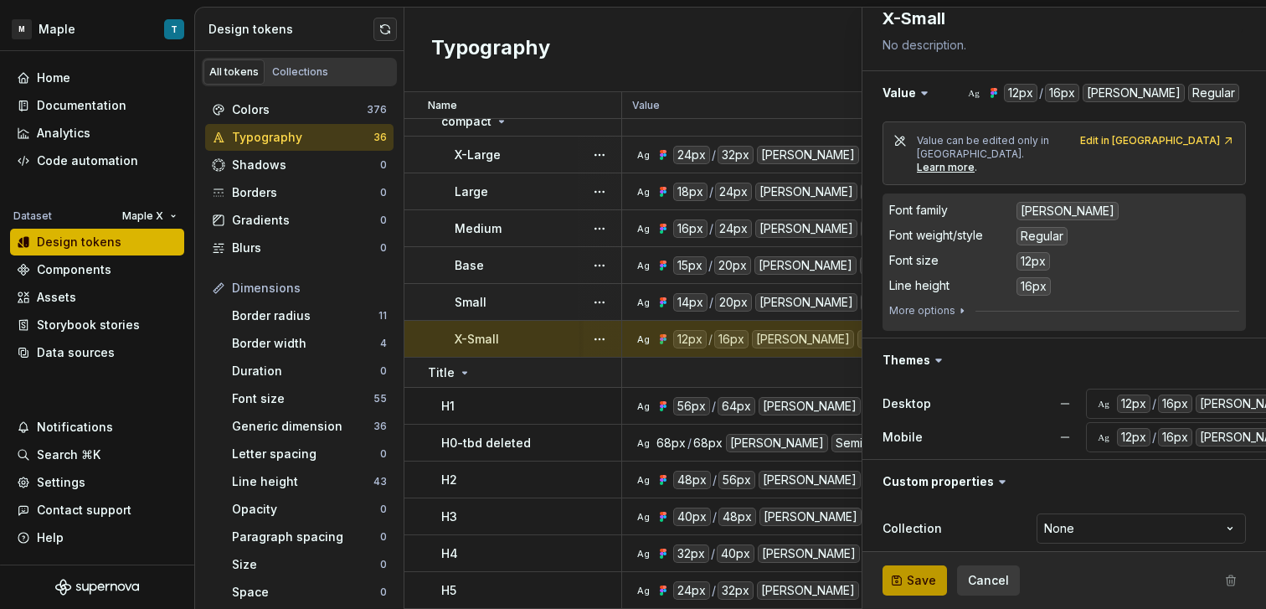
click at [912, 584] on span "Save" at bounding box center [921, 580] width 29 height 17
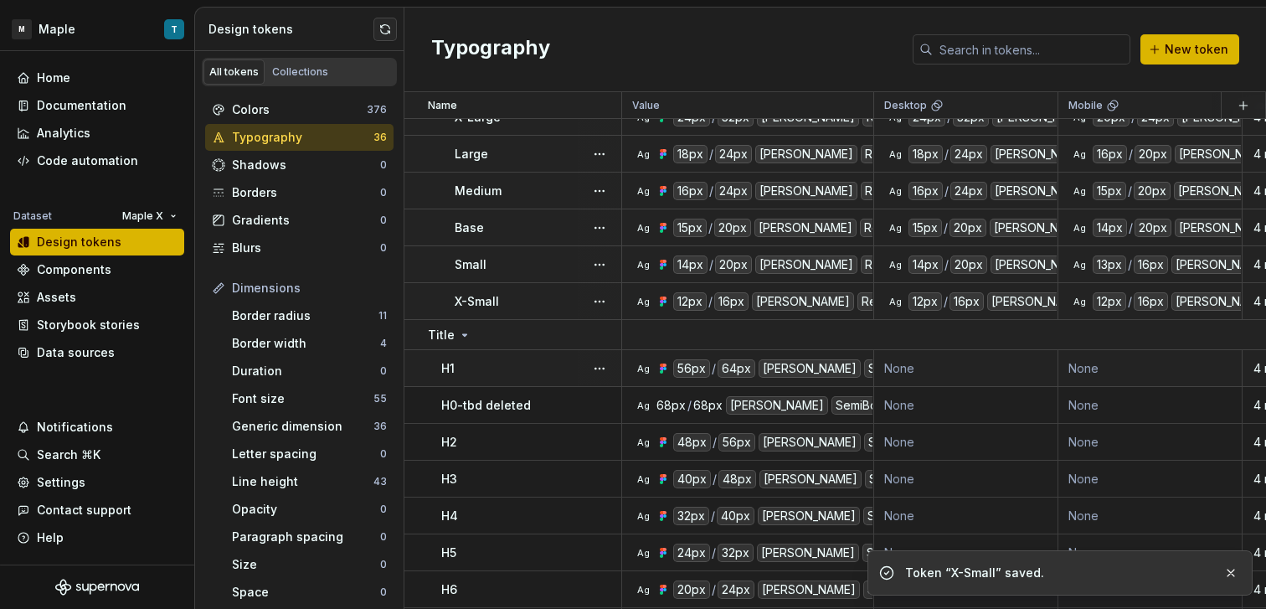
scroll to position [1056, 0]
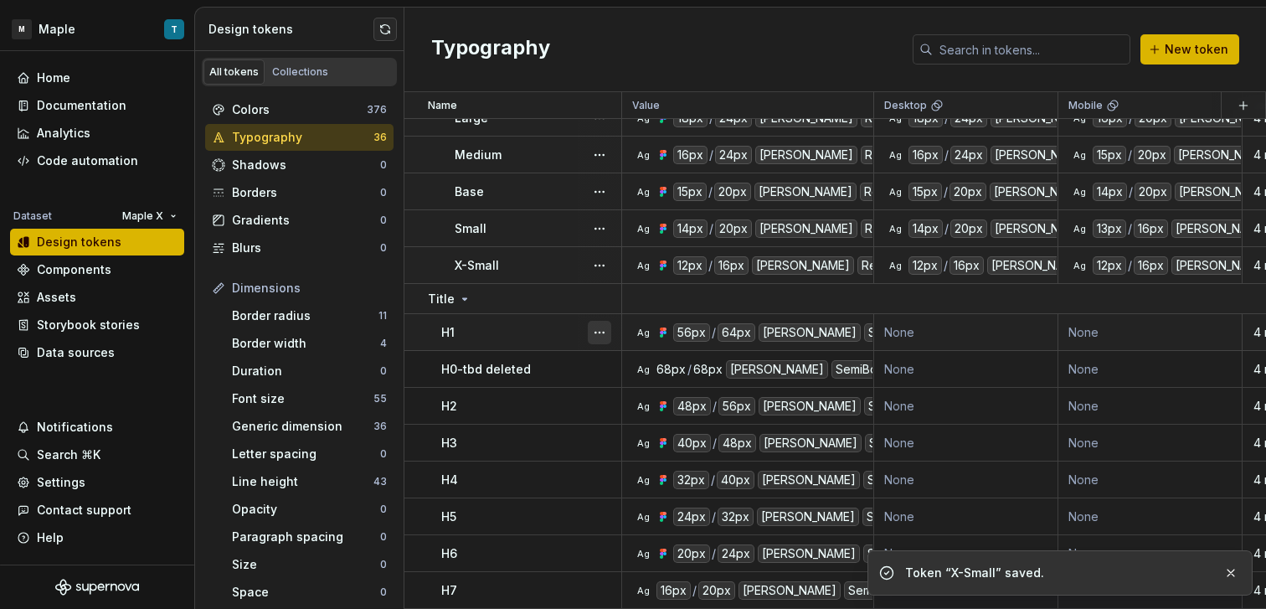
click at [606, 326] on button "button" at bounding box center [599, 332] width 23 height 23
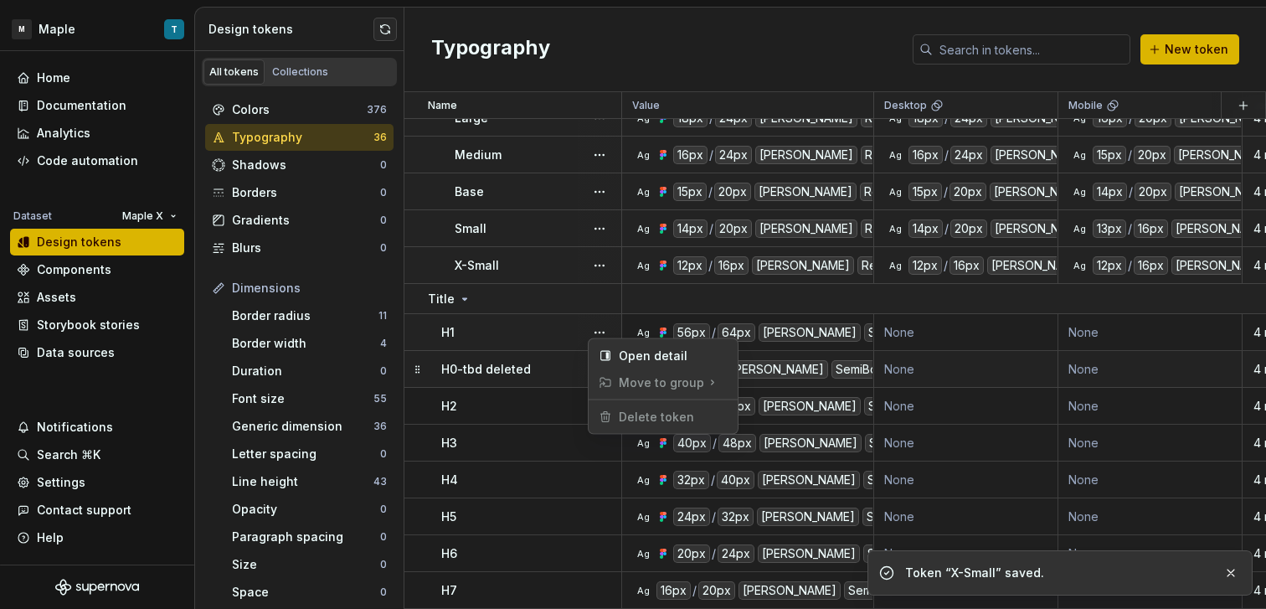
click at [556, 359] on html "M Maple T Home Documentation Analytics Code automation Dataset Maple X Design t…" at bounding box center [633, 304] width 1266 height 609
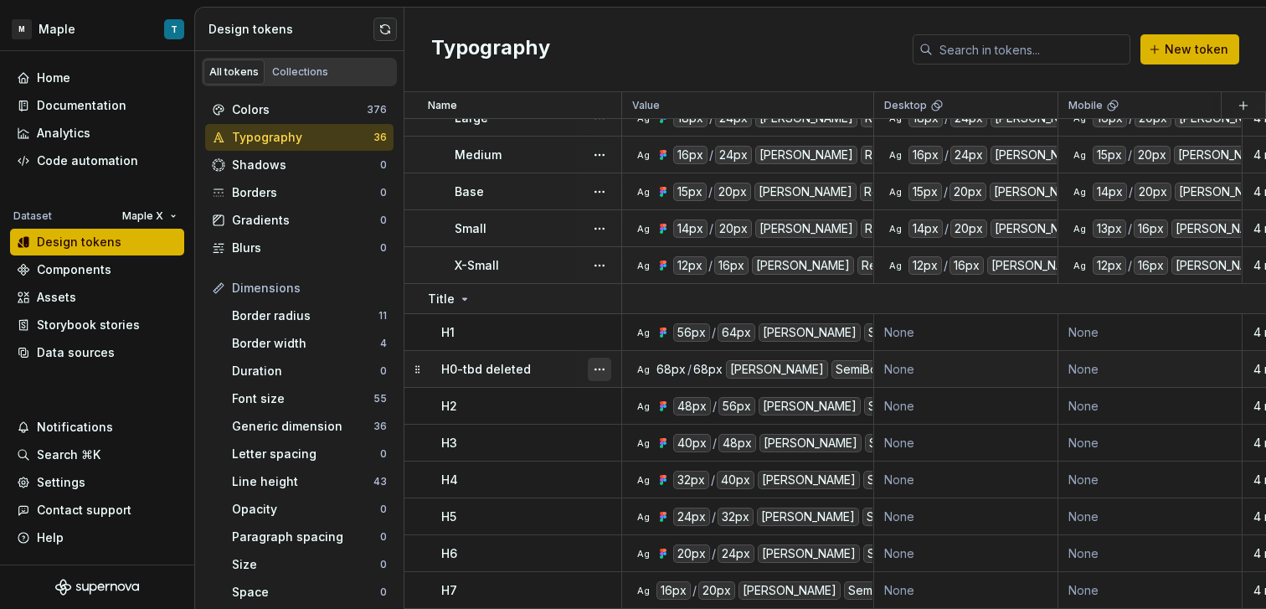
click at [588, 358] on button "button" at bounding box center [599, 368] width 23 height 23
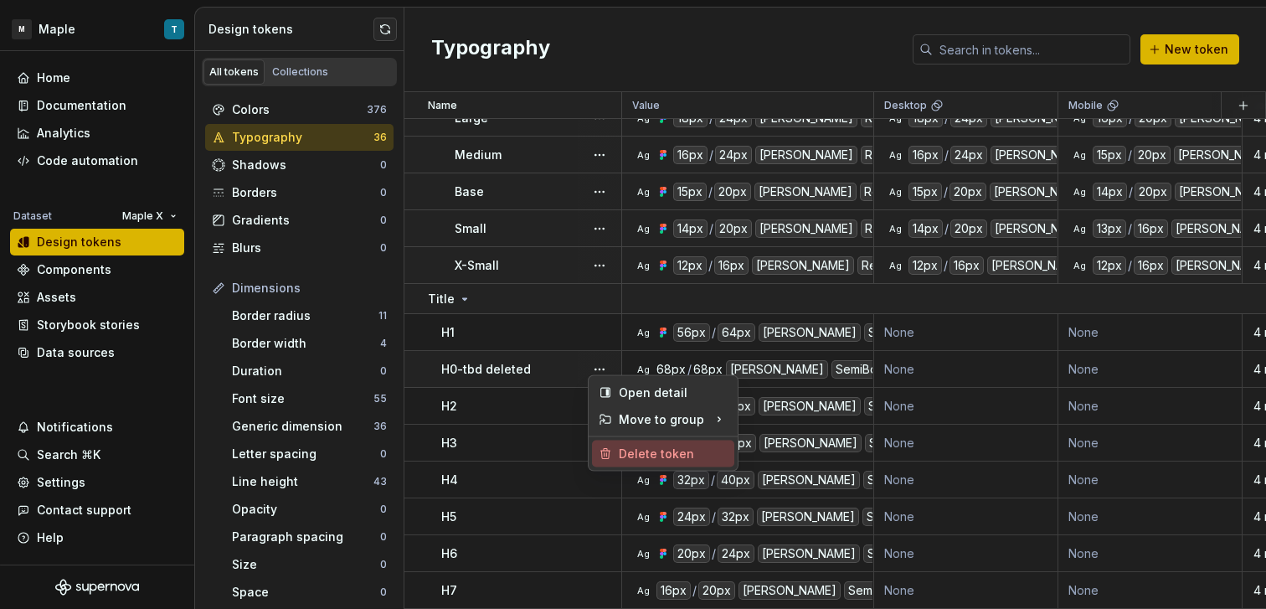
click at [665, 457] on div "Delete token" at bounding box center [673, 453] width 109 height 17
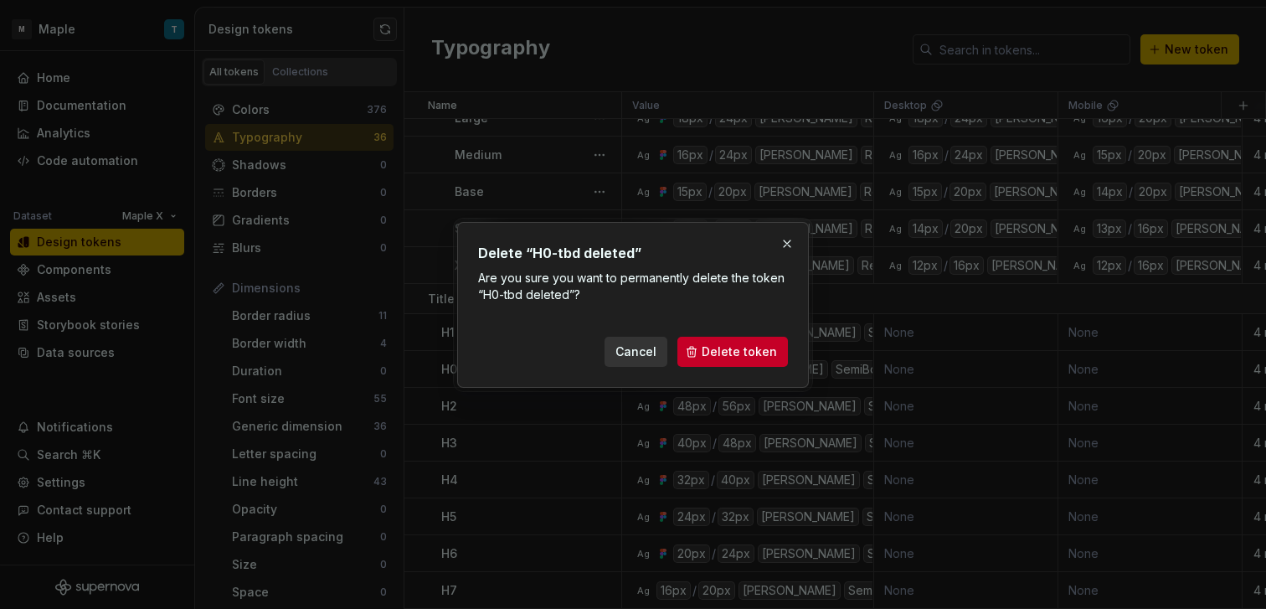
click at [701, 348] on button "Delete token" at bounding box center [732, 352] width 110 height 30
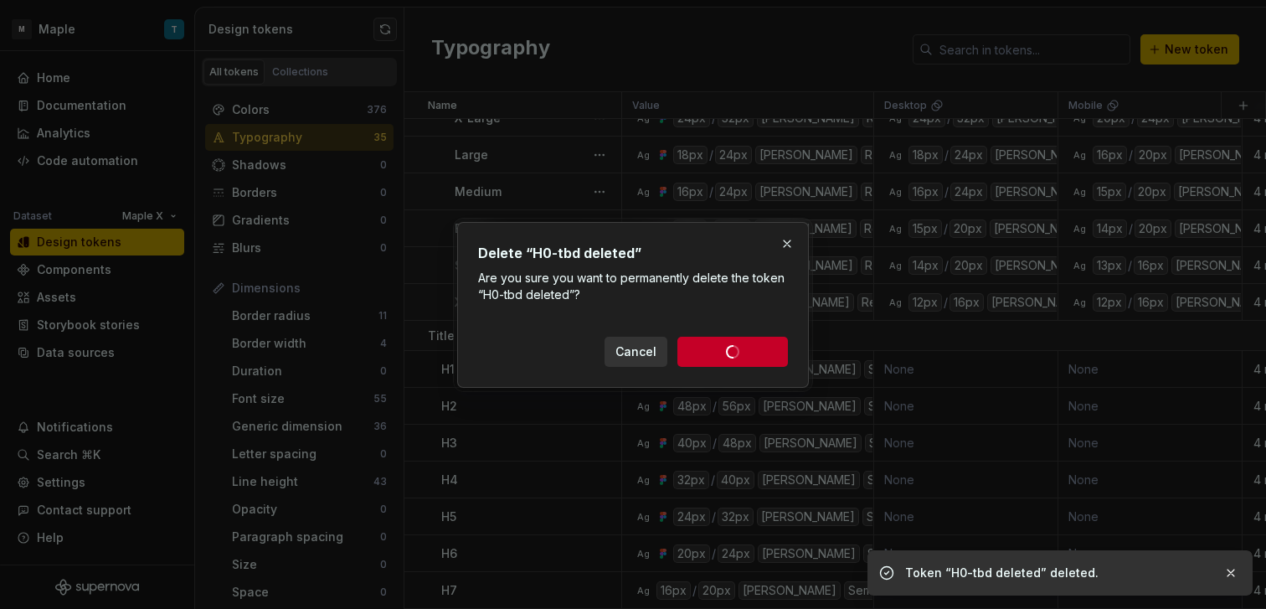
scroll to position [1020, 0]
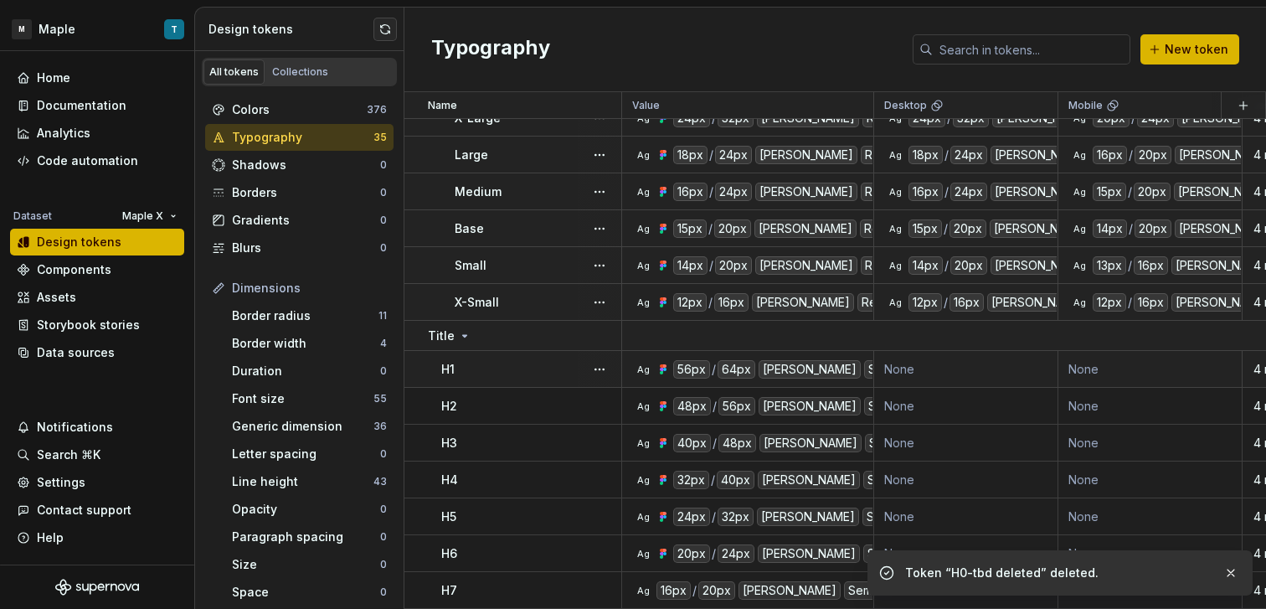
click at [533, 367] on div "H1" at bounding box center [530, 369] width 179 height 17
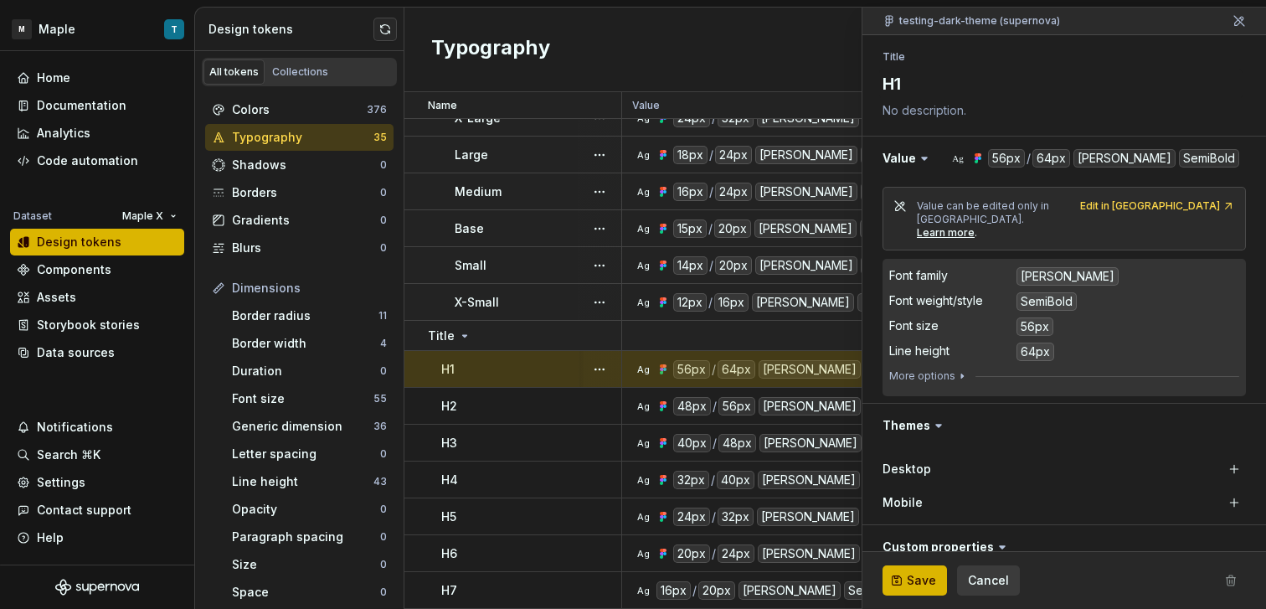
scroll to position [216, 0]
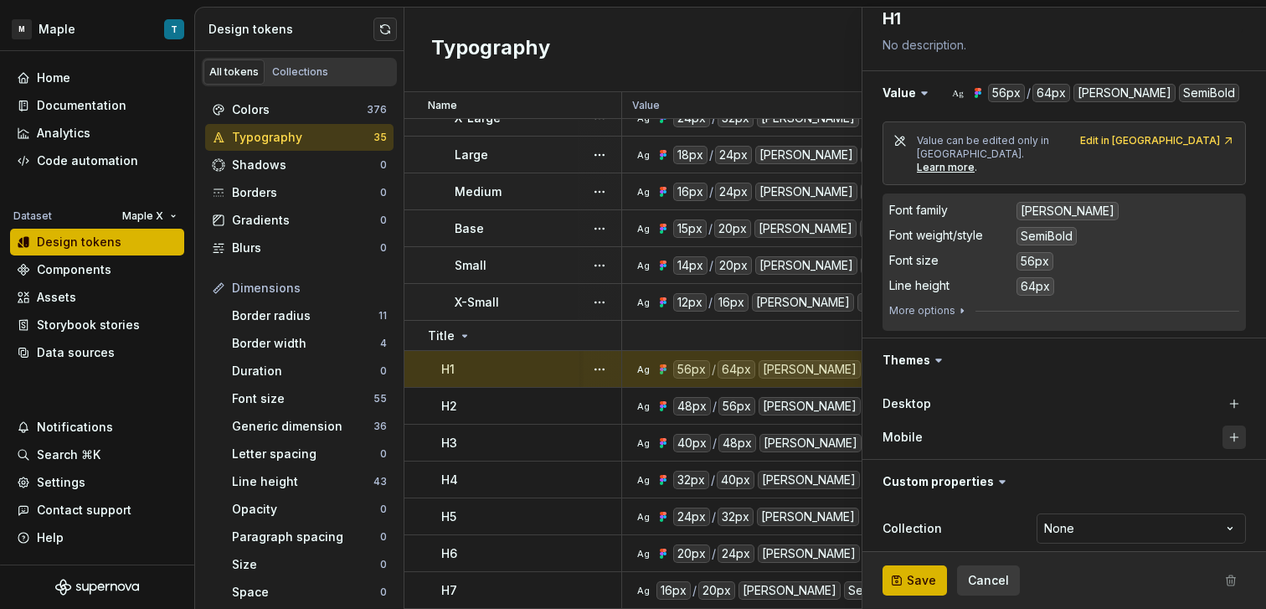
click at [1222, 425] on span at bounding box center [1233, 436] width 23 height 23
click at [1222, 392] on button "button" at bounding box center [1233, 403] width 23 height 23
click at [1222, 425] on button "button" at bounding box center [1233, 436] width 23 height 23
click at [933, 584] on span "Save" at bounding box center [921, 580] width 29 height 17
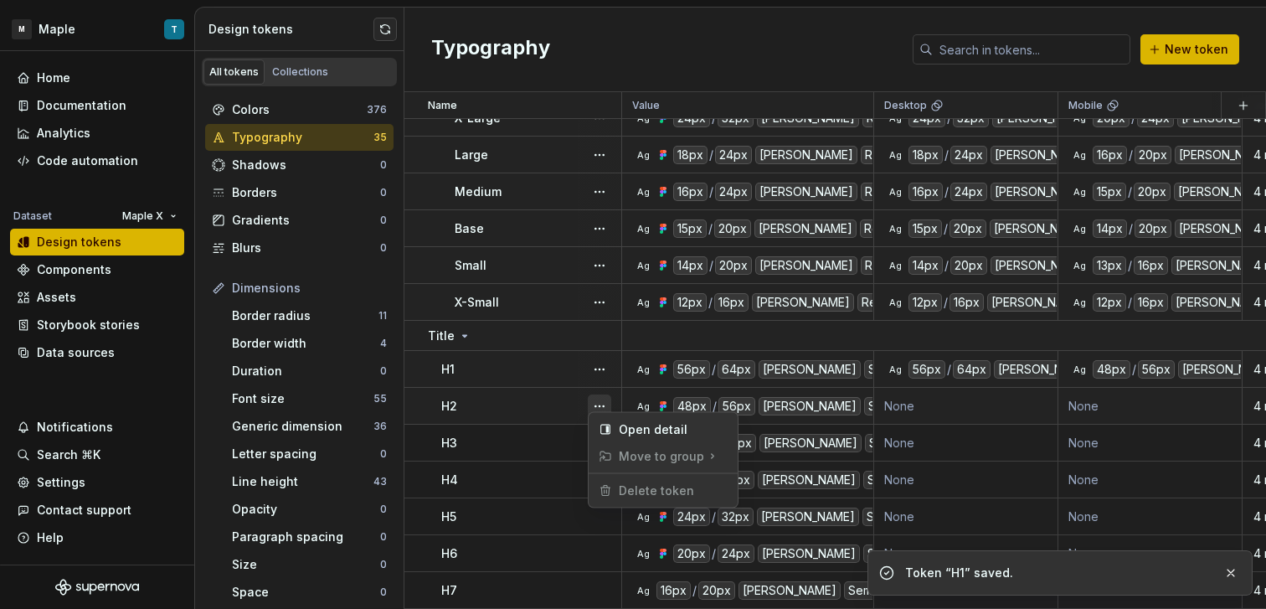
click at [594, 394] on button "button" at bounding box center [599, 405] width 23 height 23
click at [495, 399] on html "M Maple T Home Documentation Analytics Code automation Dataset Maple X Design t…" at bounding box center [633, 304] width 1266 height 609
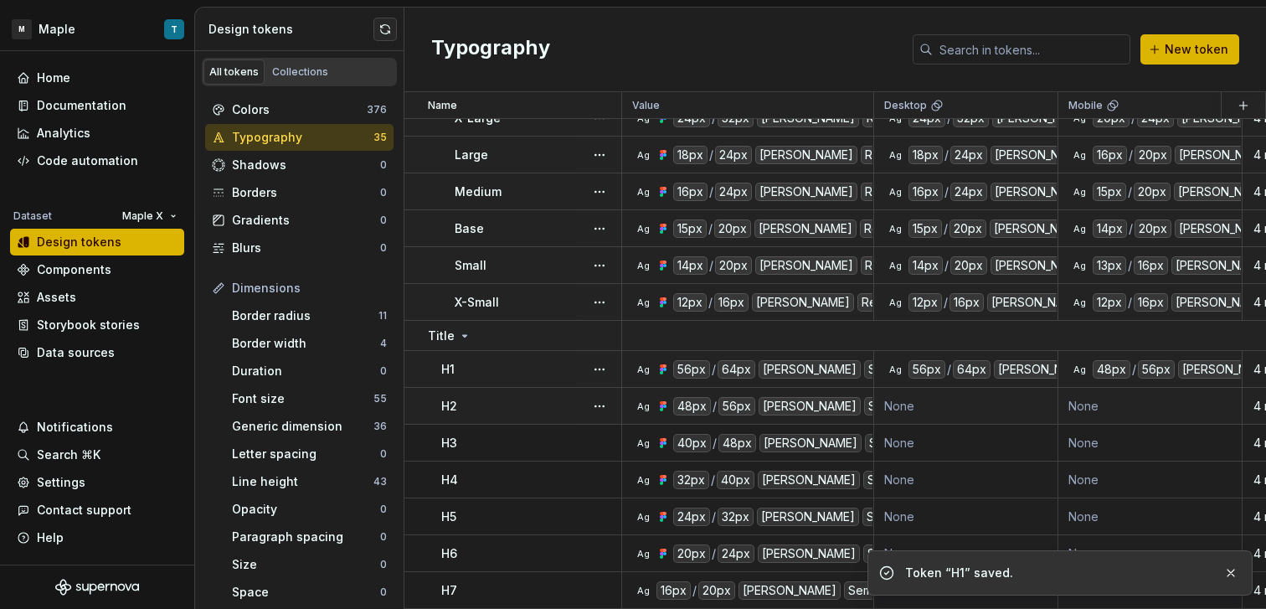
click at [501, 400] on div "H2" at bounding box center [530, 406] width 179 height 17
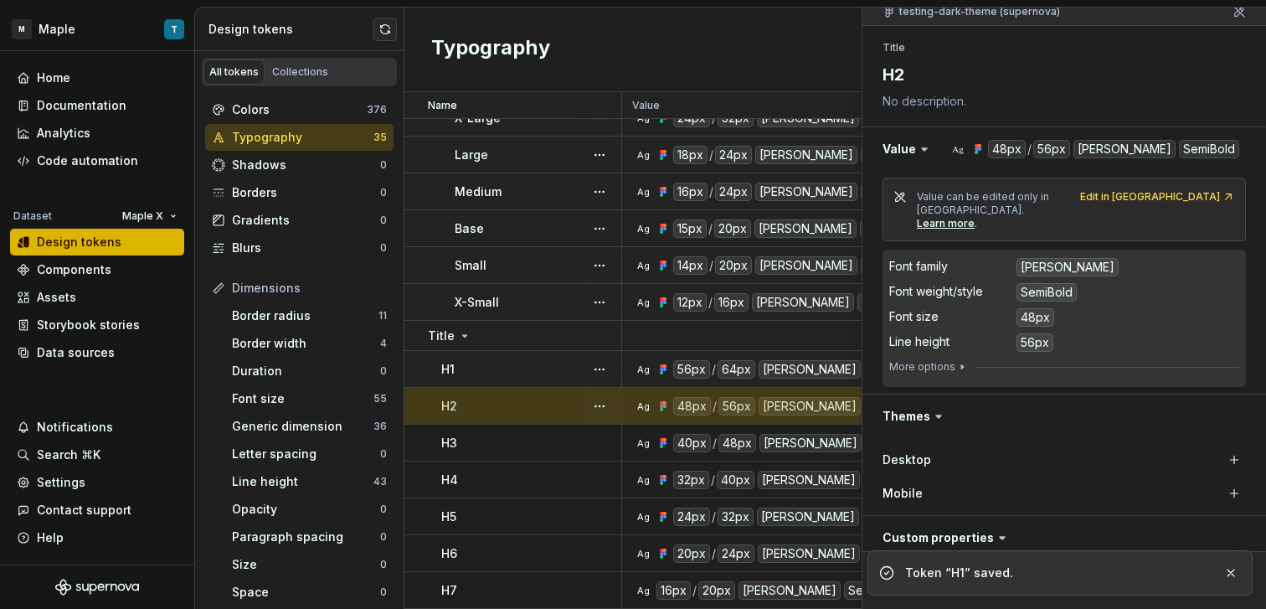
scroll to position [216, 0]
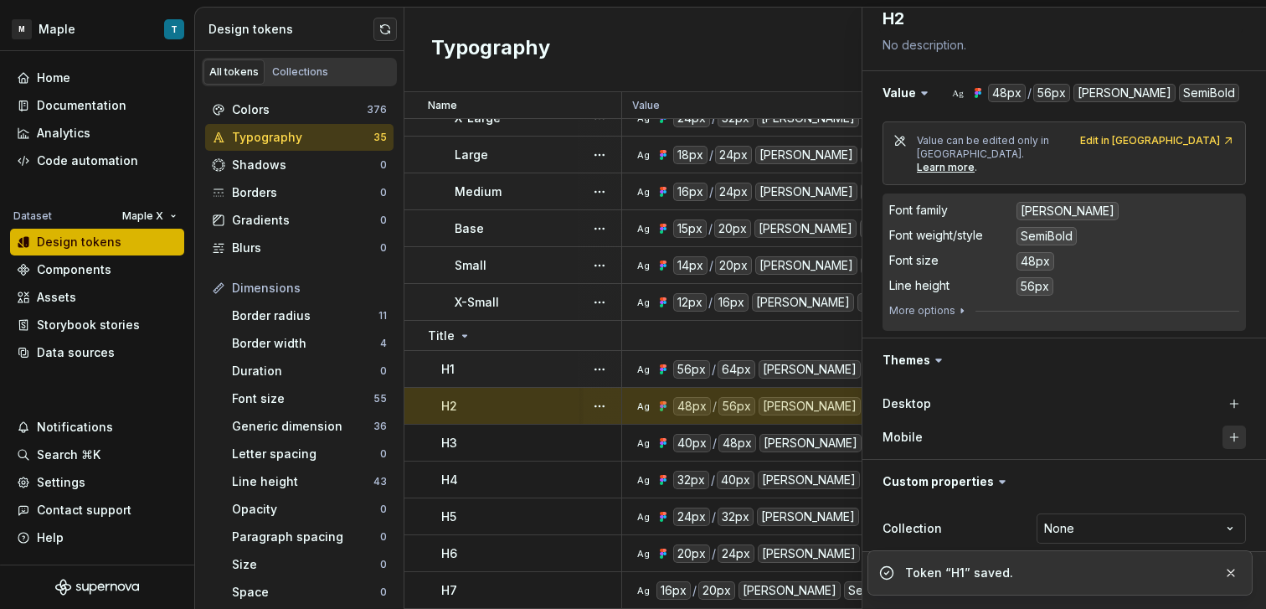
click at [1229, 425] on button "button" at bounding box center [1233, 436] width 23 height 23
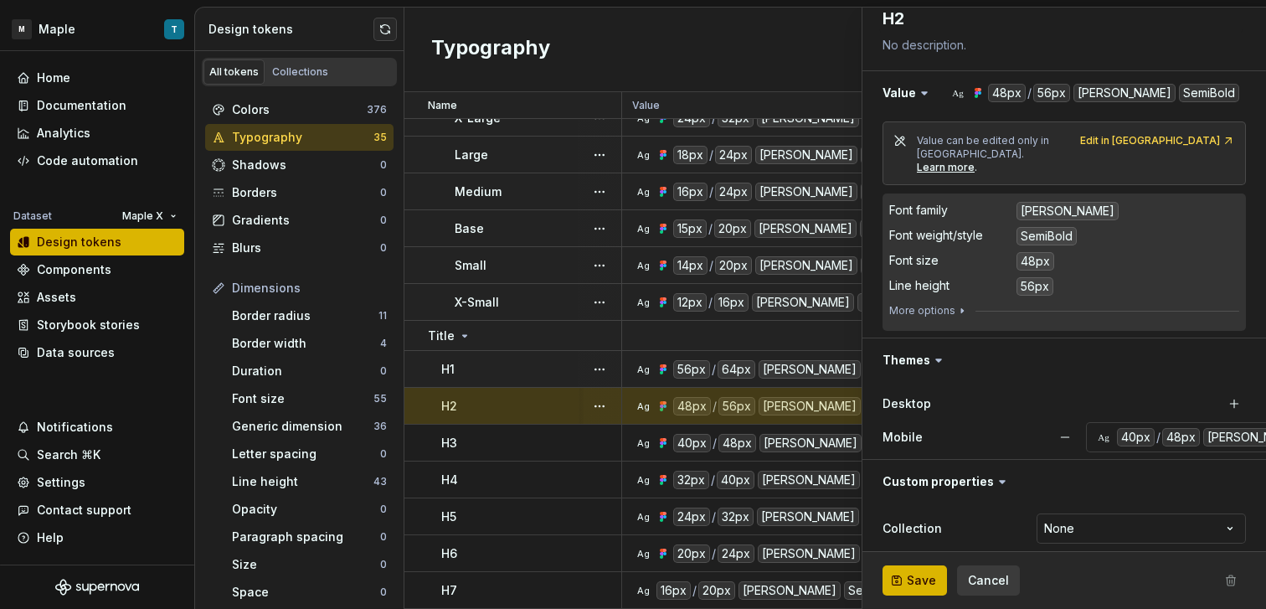
click at [1209, 392] on div "Desktop" at bounding box center [1063, 403] width 363 height 23
click at [1222, 392] on button "button" at bounding box center [1233, 403] width 23 height 23
click at [939, 577] on button "Save" at bounding box center [914, 580] width 64 height 30
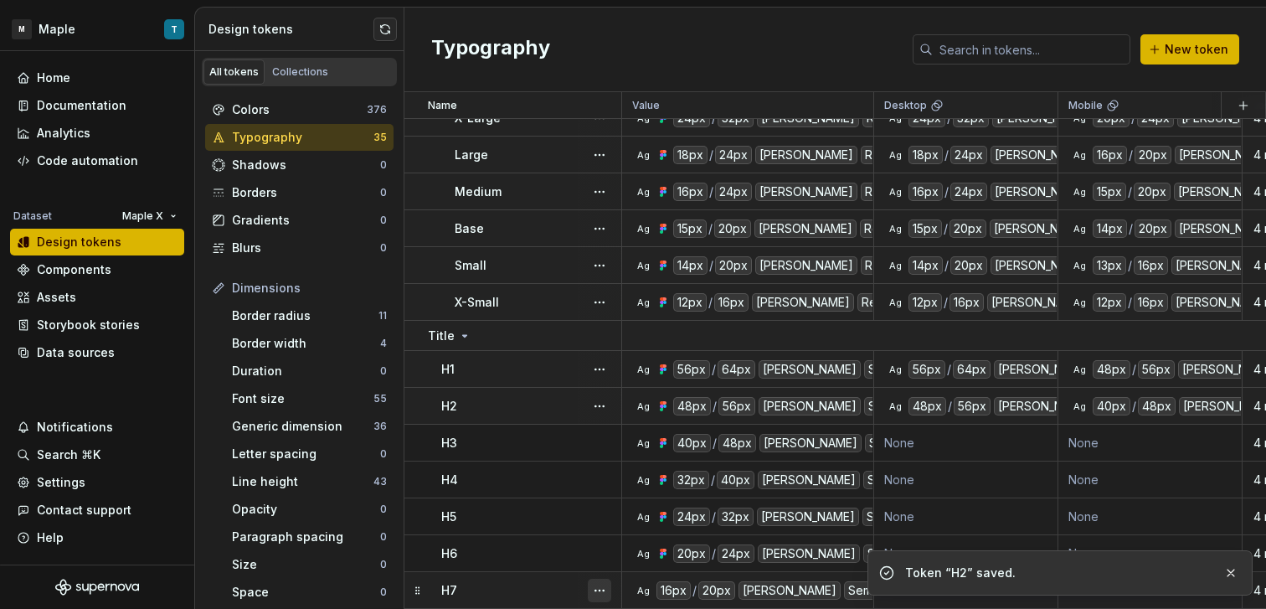
click at [603, 579] on button "button" at bounding box center [599, 589] width 23 height 23
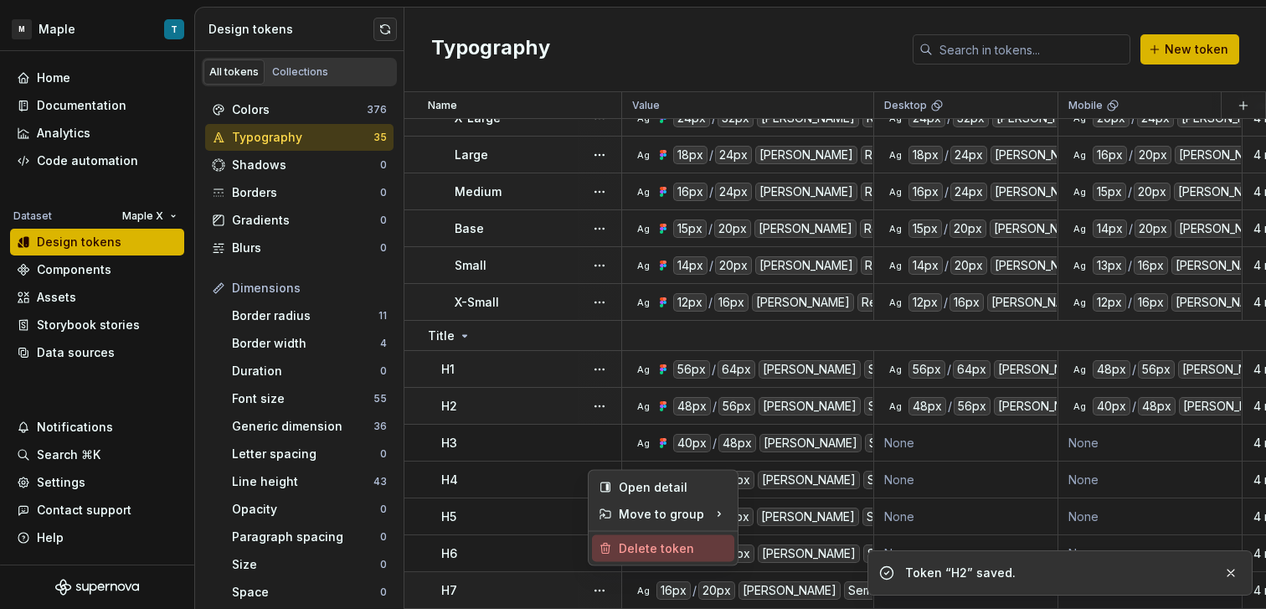
click at [625, 552] on div "Delete token" at bounding box center [673, 548] width 109 height 17
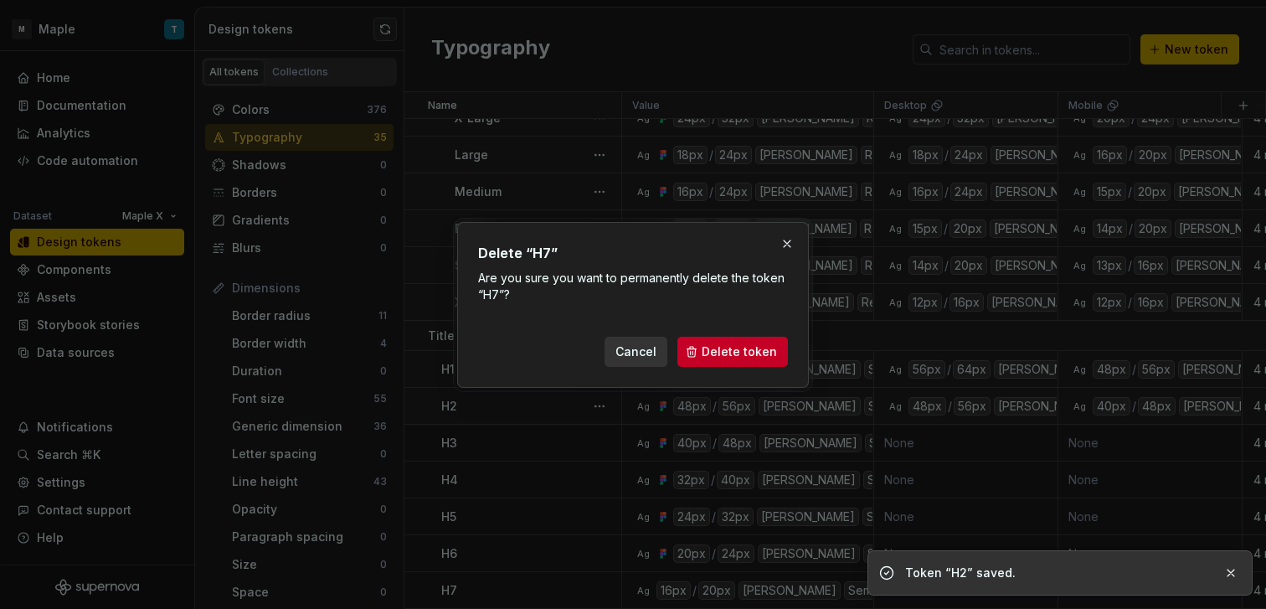
click at [737, 350] on span "Delete token" at bounding box center [739, 351] width 75 height 17
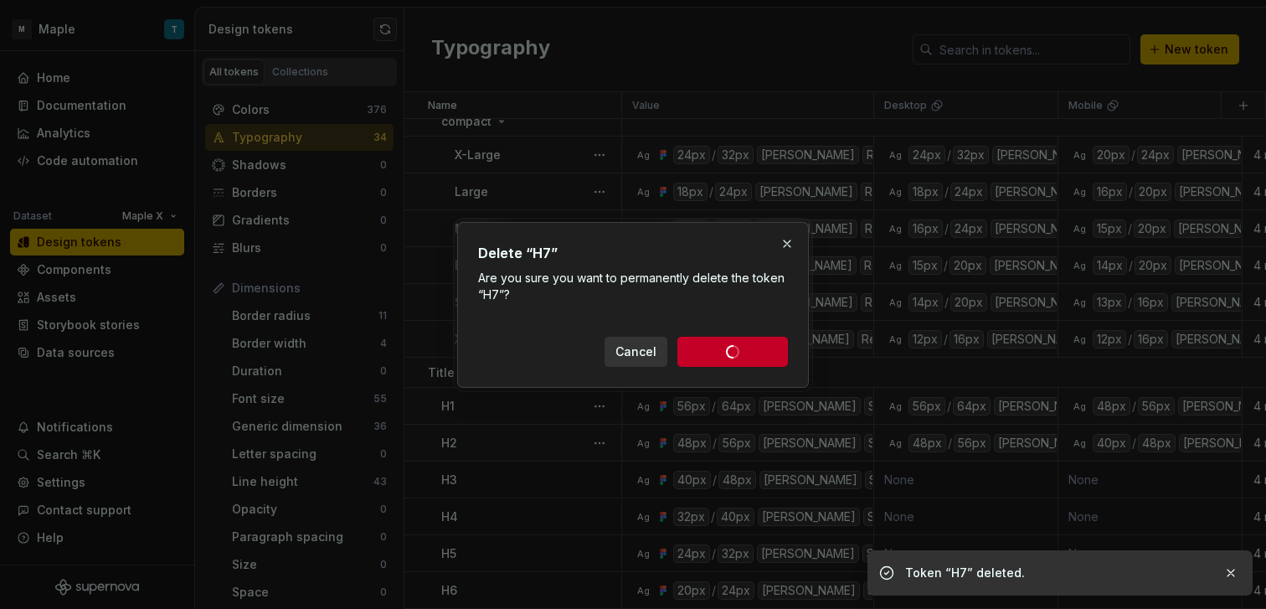
scroll to position [983, 0]
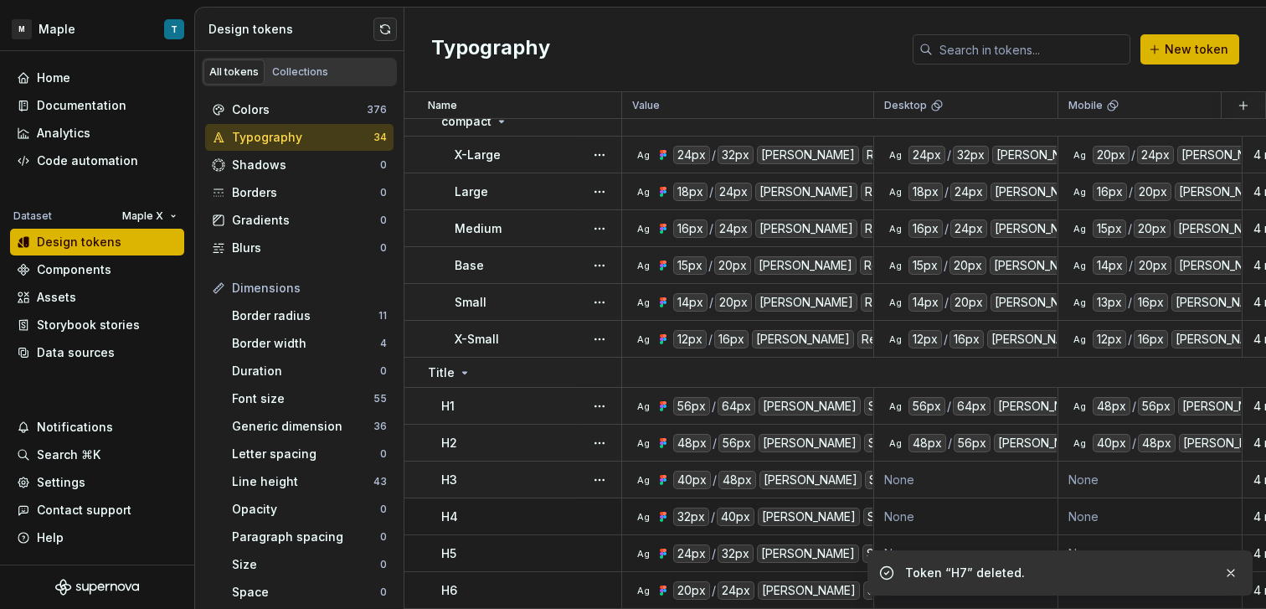
click at [512, 471] on div "H3" at bounding box center [530, 479] width 179 height 17
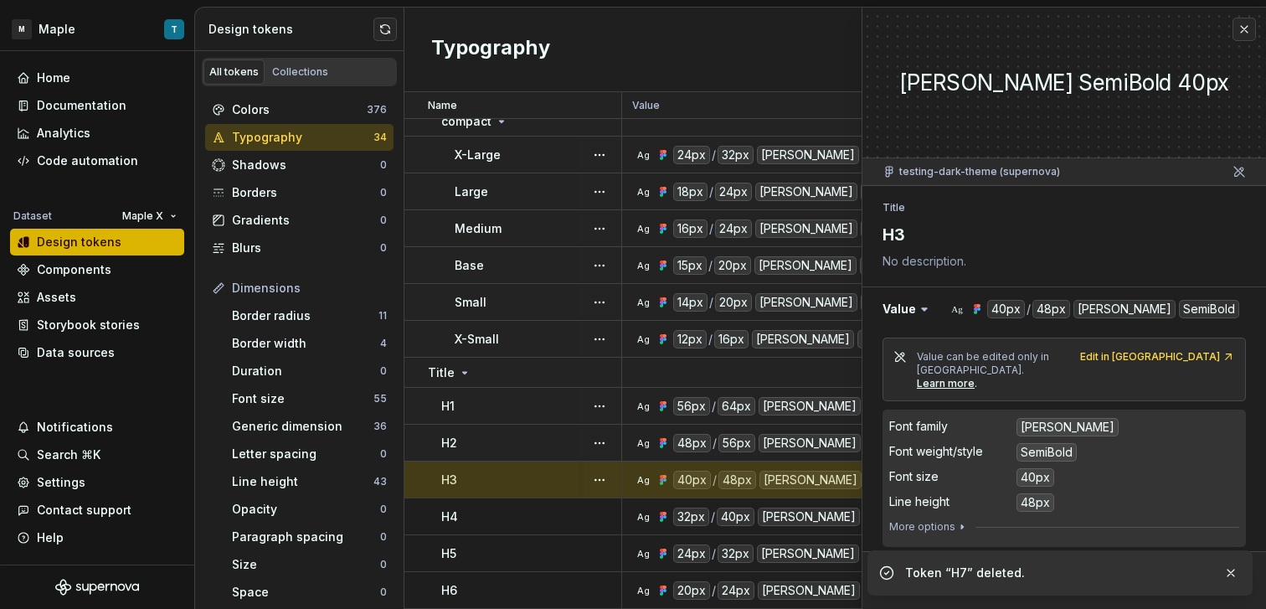
scroll to position [216, 0]
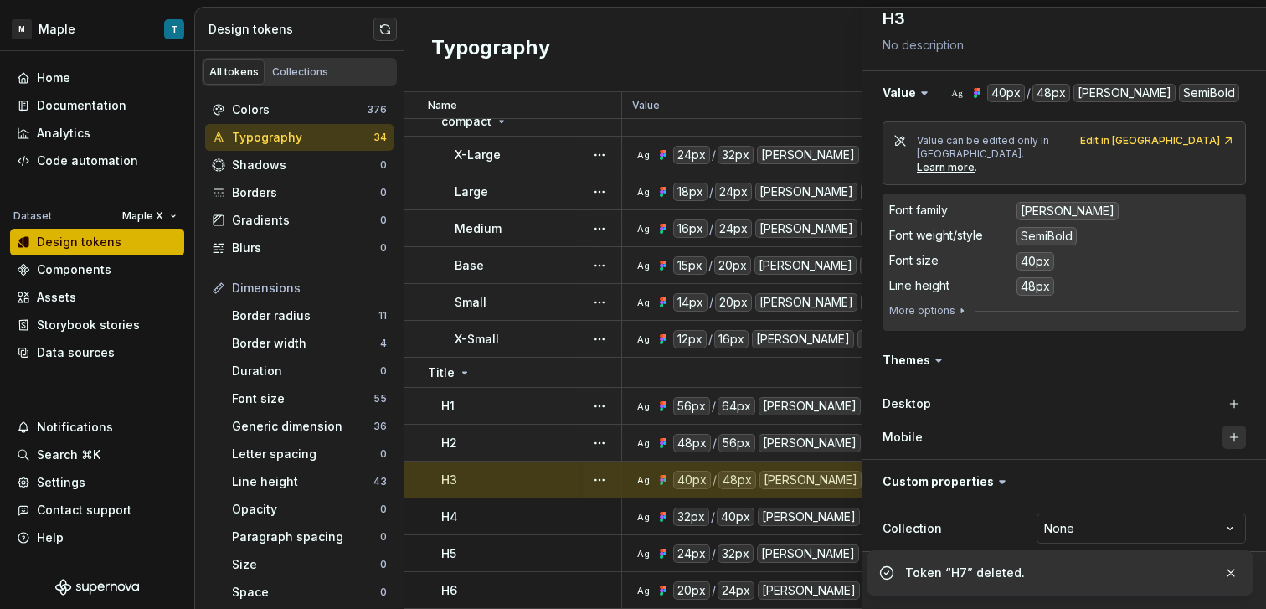
click at [1223, 428] on button "button" at bounding box center [1233, 436] width 23 height 23
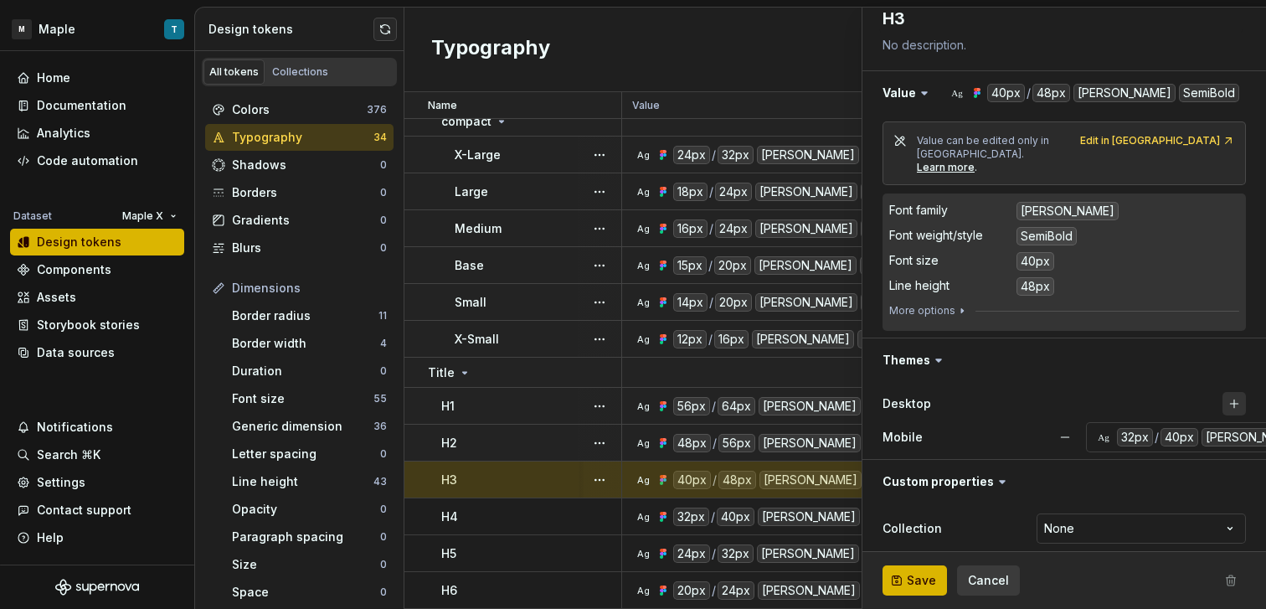
click at [1222, 392] on button "button" at bounding box center [1233, 403] width 23 height 23
click at [915, 590] on button "Save" at bounding box center [914, 580] width 64 height 30
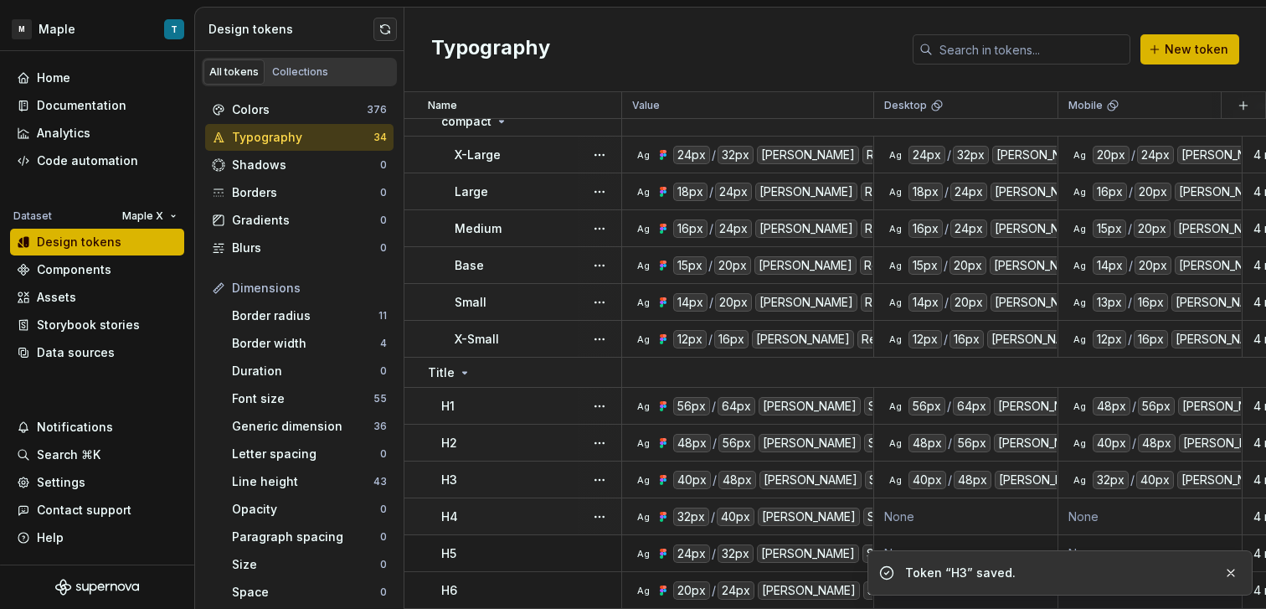
click at [555, 508] on div "H4" at bounding box center [530, 516] width 179 height 17
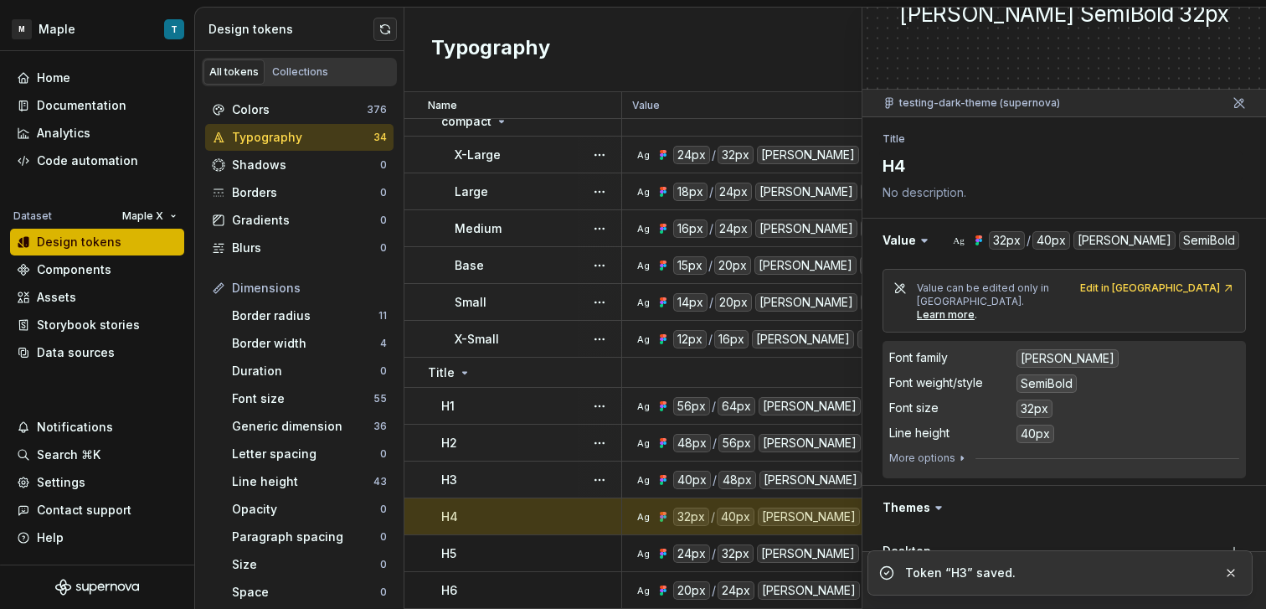
scroll to position [216, 0]
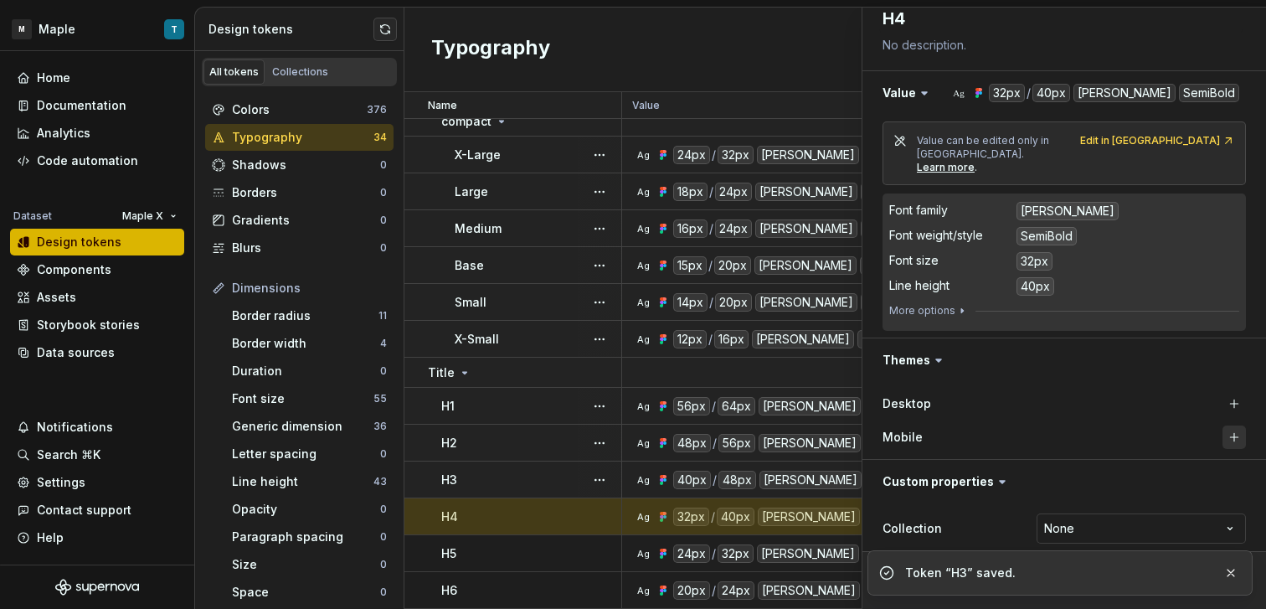
click at [1222, 426] on button "button" at bounding box center [1233, 436] width 23 height 23
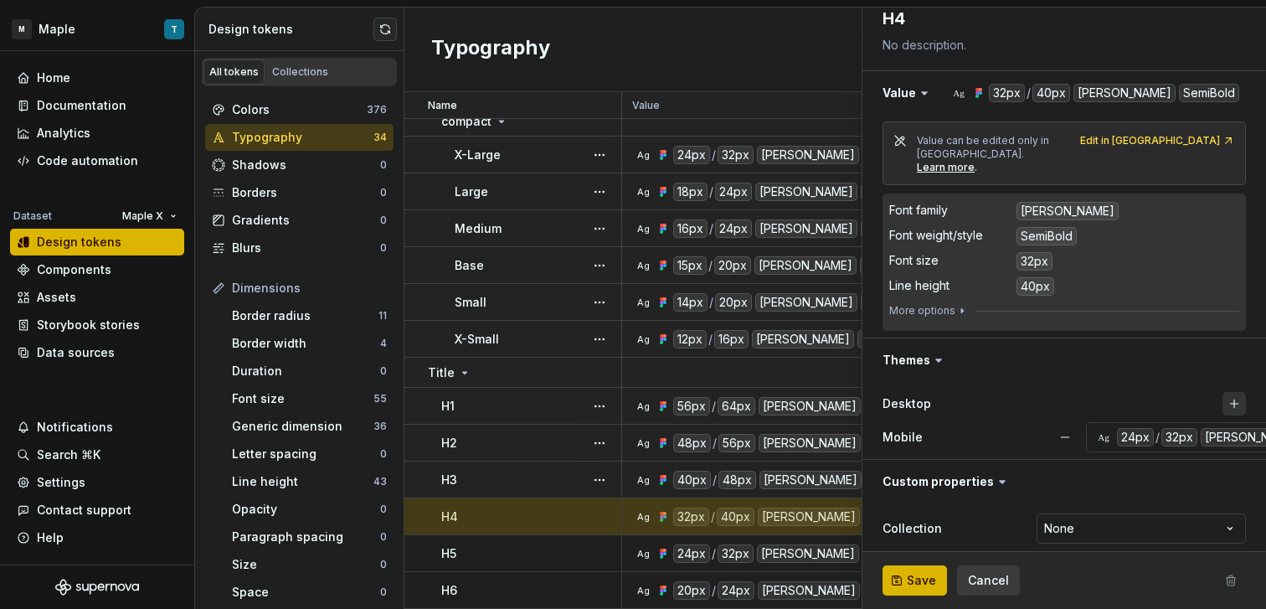
click at [1222, 393] on button "button" at bounding box center [1233, 403] width 23 height 23
click at [928, 578] on span "Save" at bounding box center [921, 580] width 29 height 17
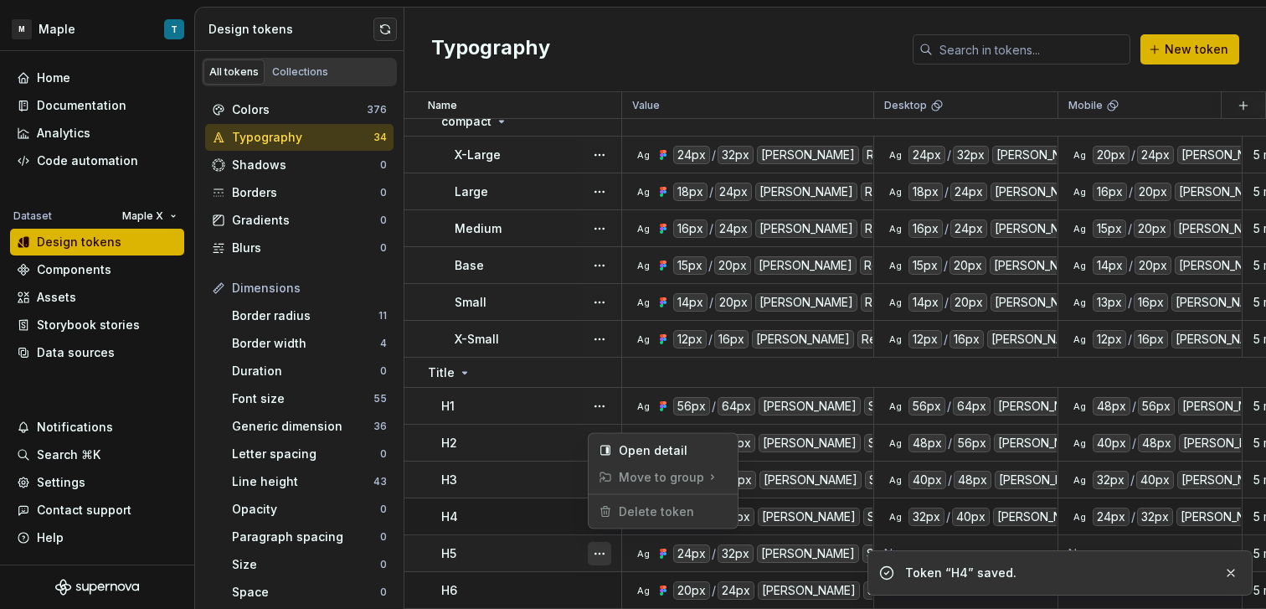
click at [588, 542] on button "button" at bounding box center [599, 553] width 23 height 23
click at [539, 542] on html "M Maple T Home Documentation Analytics Code automation Dataset Maple X Design t…" at bounding box center [633, 304] width 1266 height 609
click at [549, 545] on div "H5" at bounding box center [530, 553] width 179 height 17
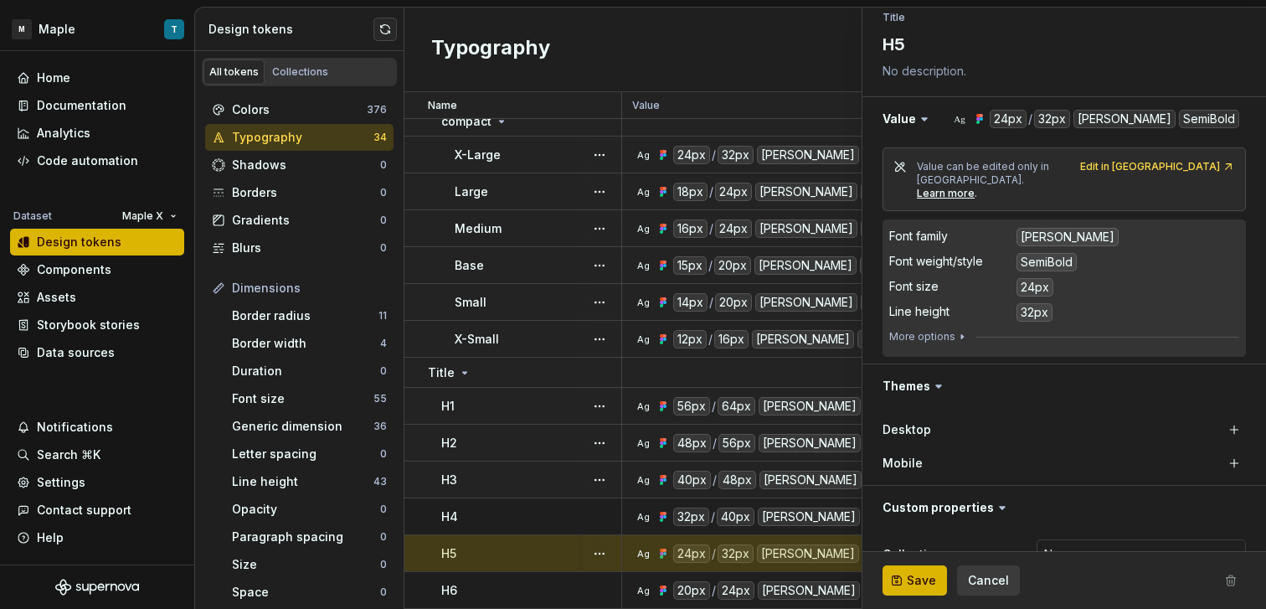
scroll to position [216, 0]
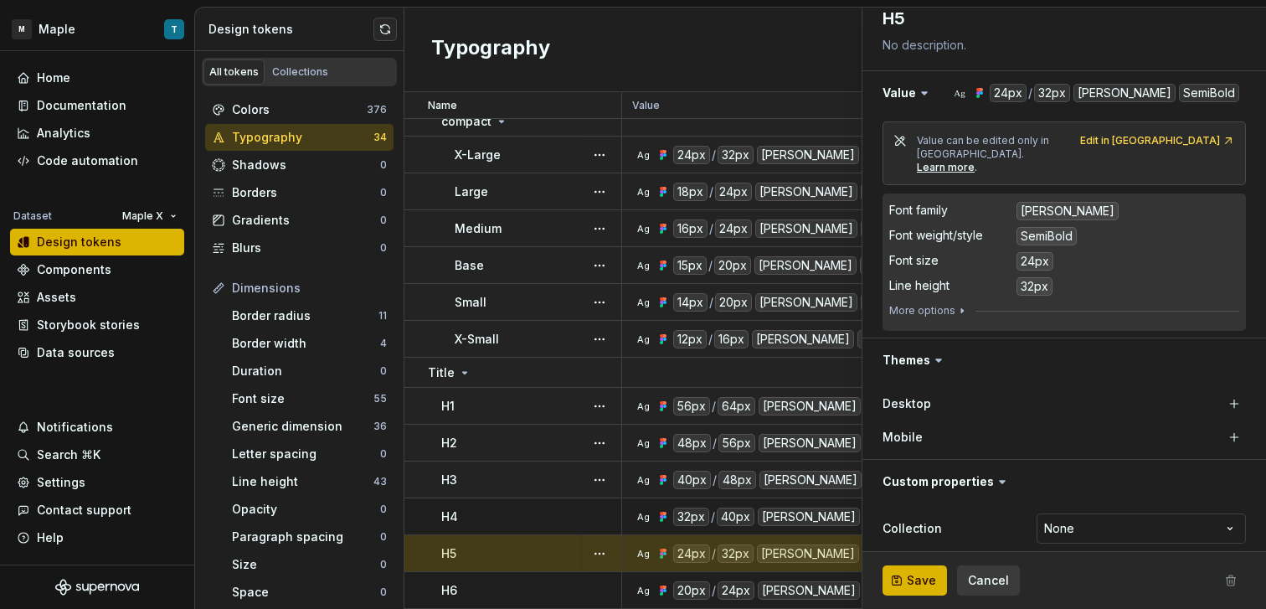
click at [1235, 392] on div "Desktop Mobile" at bounding box center [1063, 420] width 403 height 77
click at [1222, 395] on button "button" at bounding box center [1233, 403] width 23 height 23
click at [1222, 425] on button "button" at bounding box center [1233, 436] width 23 height 23
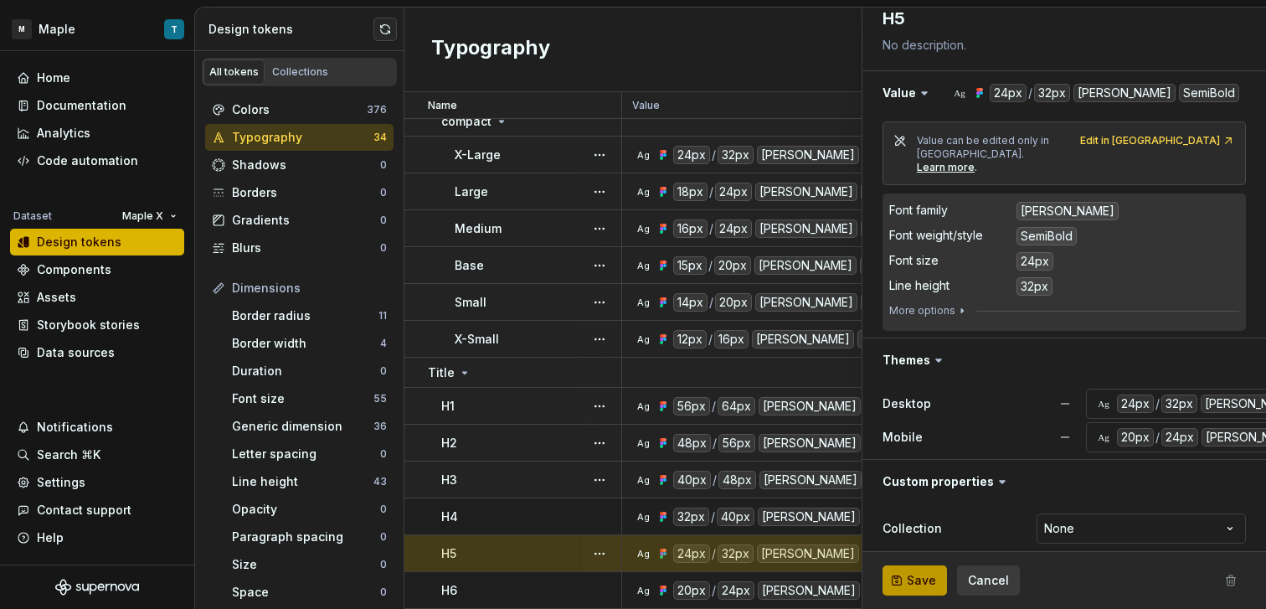
click at [933, 588] on button "Save" at bounding box center [914, 580] width 64 height 30
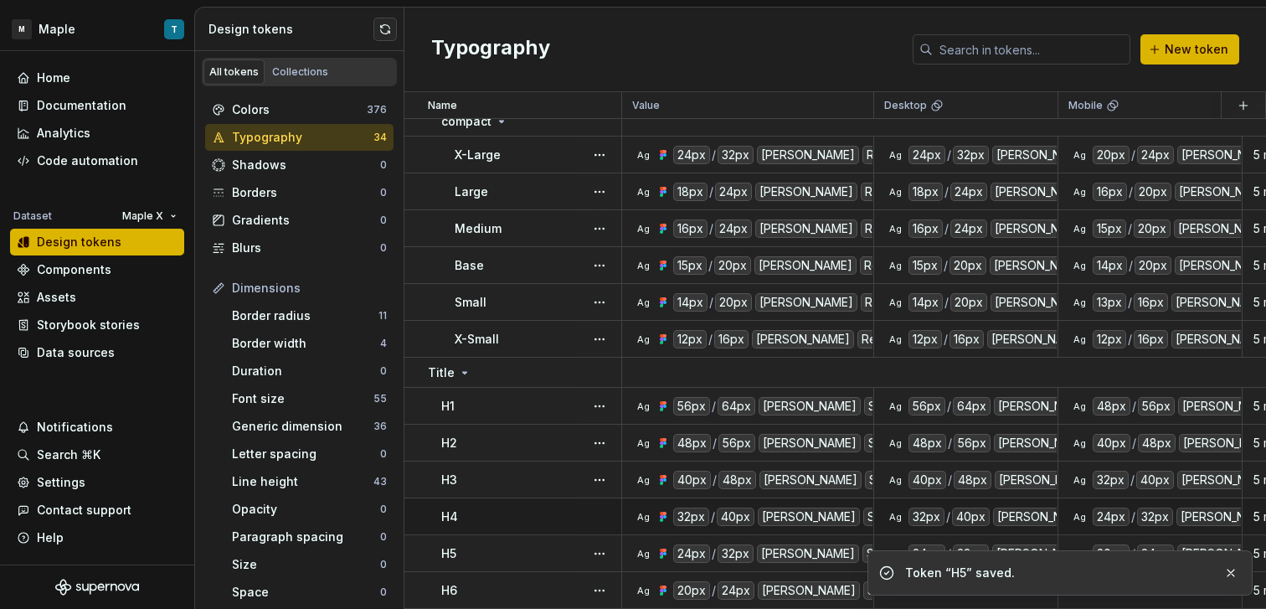
click at [536, 585] on div "H6" at bounding box center [530, 590] width 179 height 17
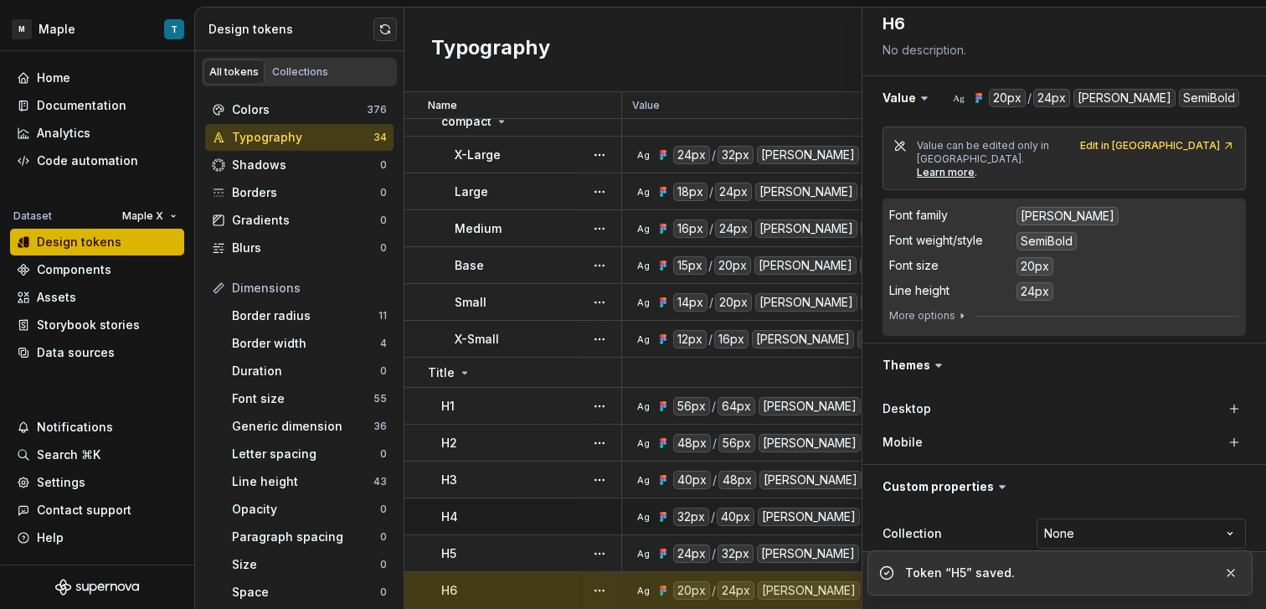
scroll to position [216, 0]
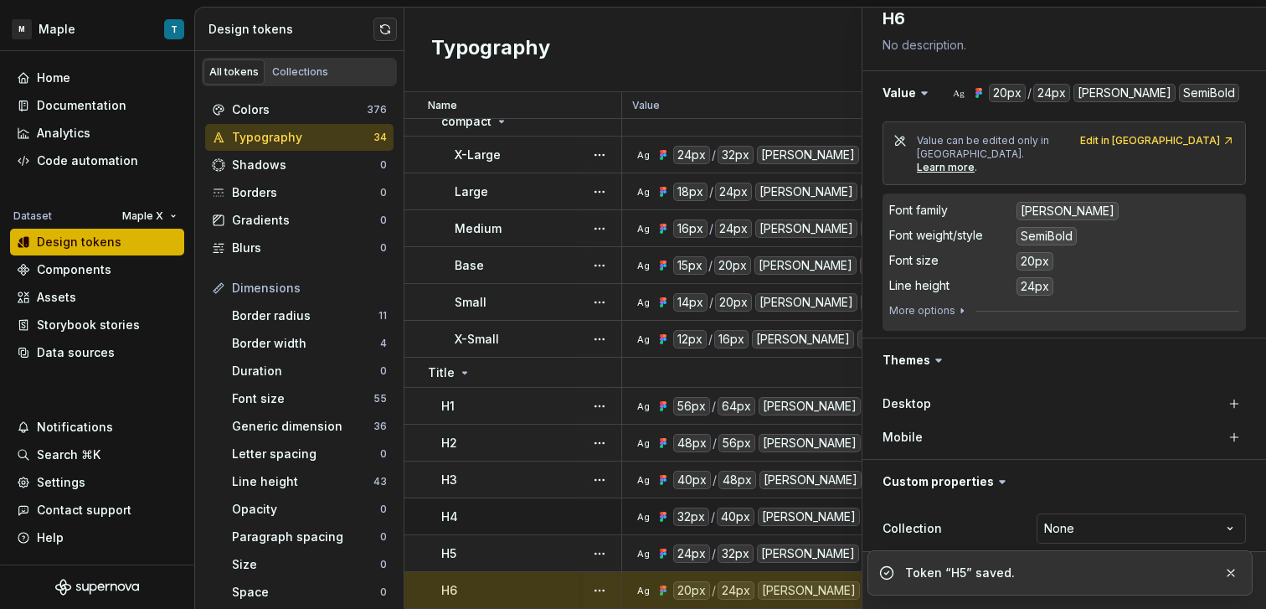
click at [1233, 424] on div "Desktop Mobile" at bounding box center [1063, 420] width 403 height 77
click at [1224, 425] on button "button" at bounding box center [1233, 436] width 23 height 23
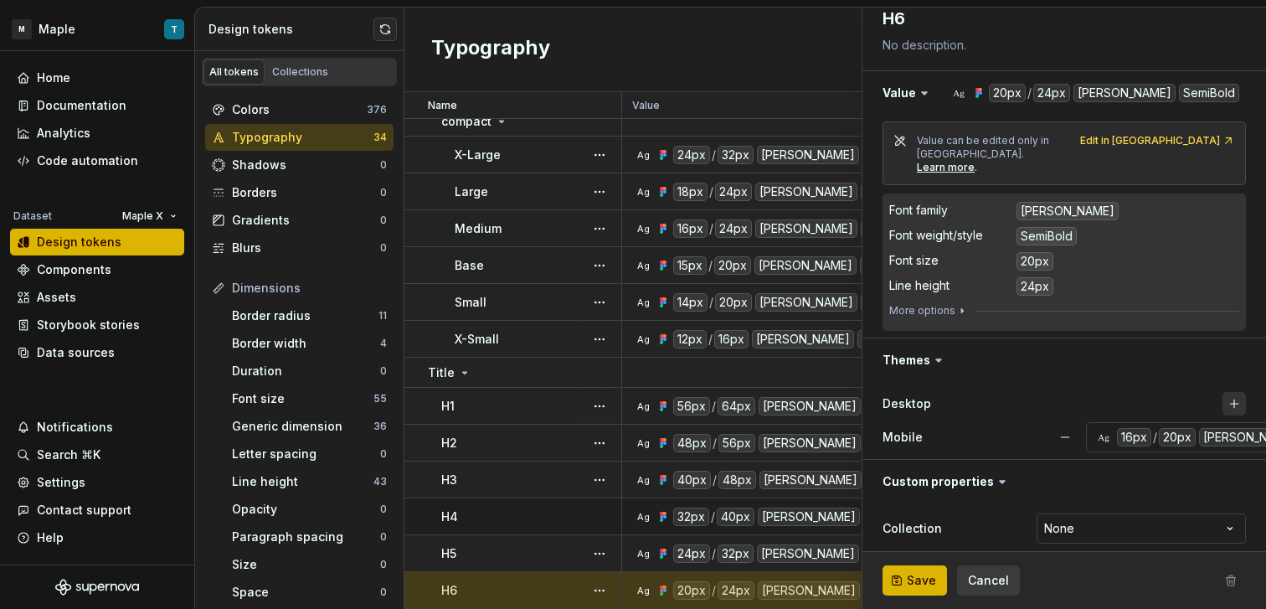
click at [1222, 398] on button "button" at bounding box center [1233, 403] width 23 height 23
click at [924, 582] on span "Save" at bounding box center [921, 580] width 29 height 17
type textarea "*"
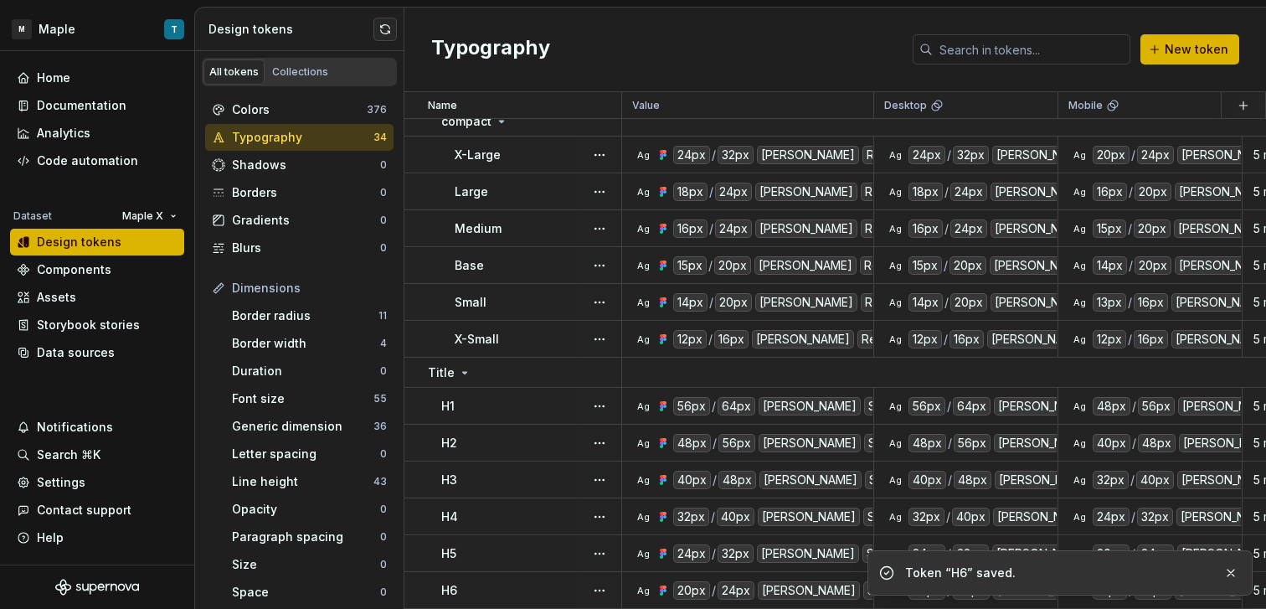
drag, startPoint x: 1231, startPoint y: 575, endPoint x: 1088, endPoint y: 522, distance: 151.8
click at [1230, 575] on button "button" at bounding box center [1231, 572] width 22 height 23
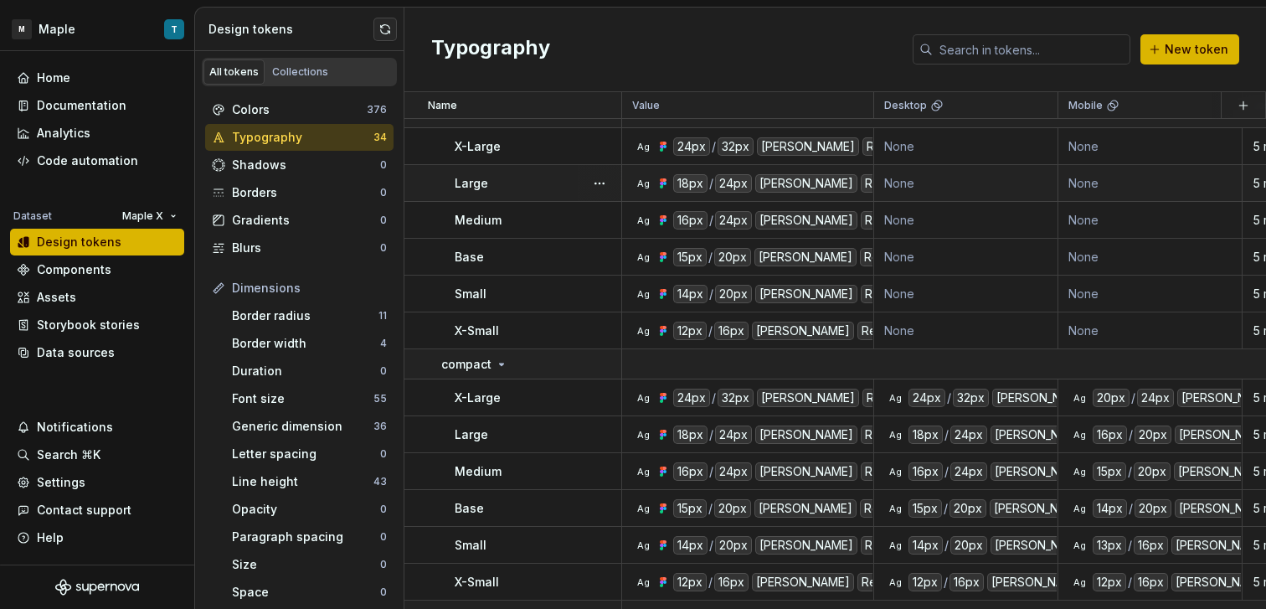
scroll to position [983, 0]
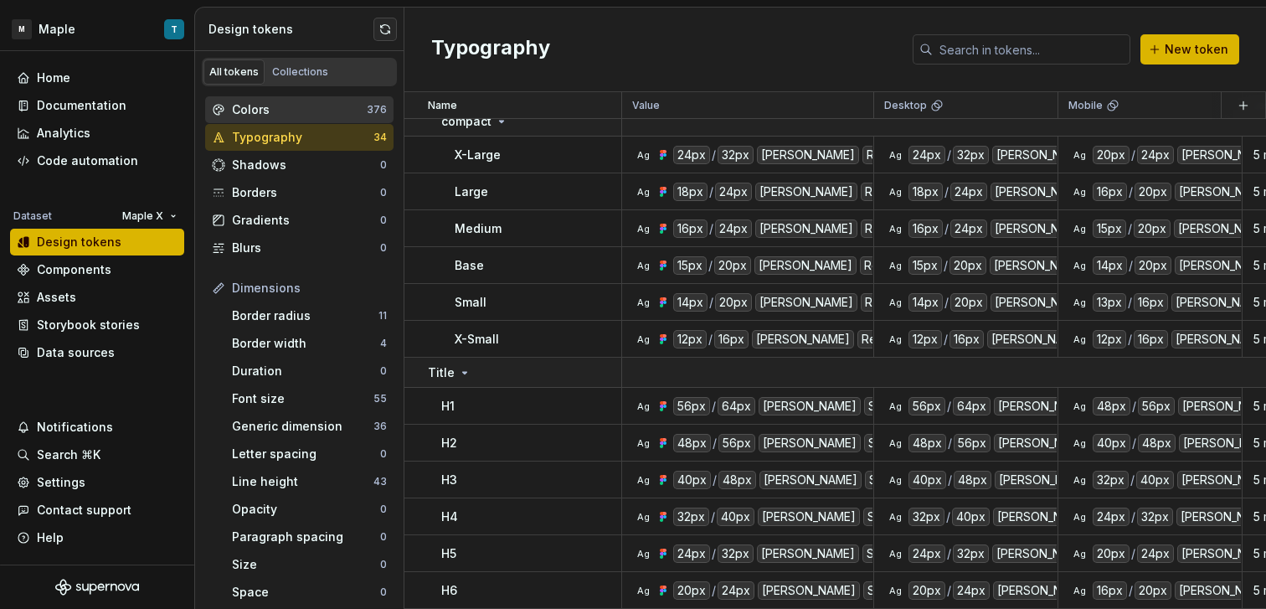
click at [352, 108] on div "Colors" at bounding box center [299, 109] width 135 height 17
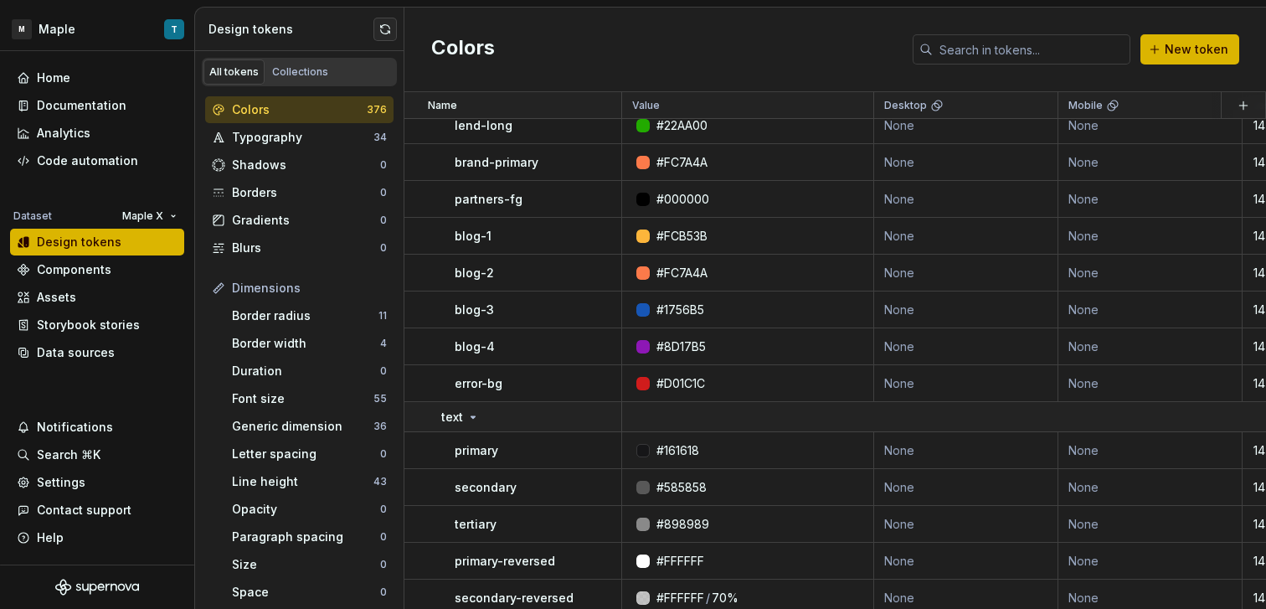
scroll to position [14665, 0]
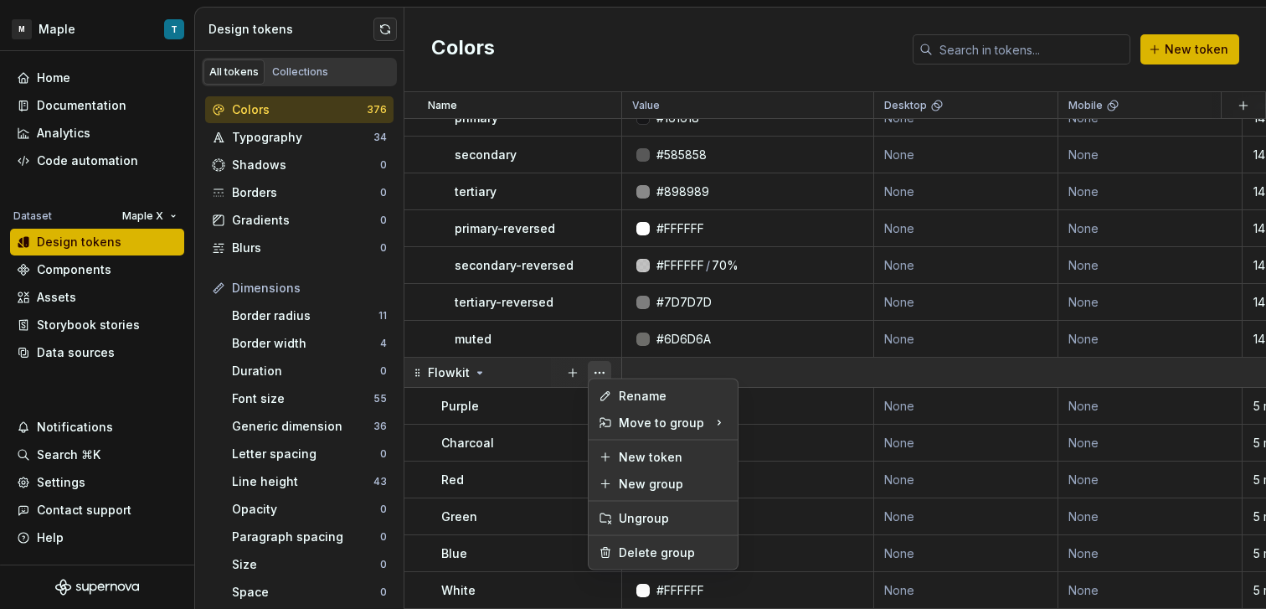
click at [588, 362] on button "button" at bounding box center [599, 372] width 23 height 23
click at [686, 551] on div "Delete group" at bounding box center [673, 552] width 109 height 17
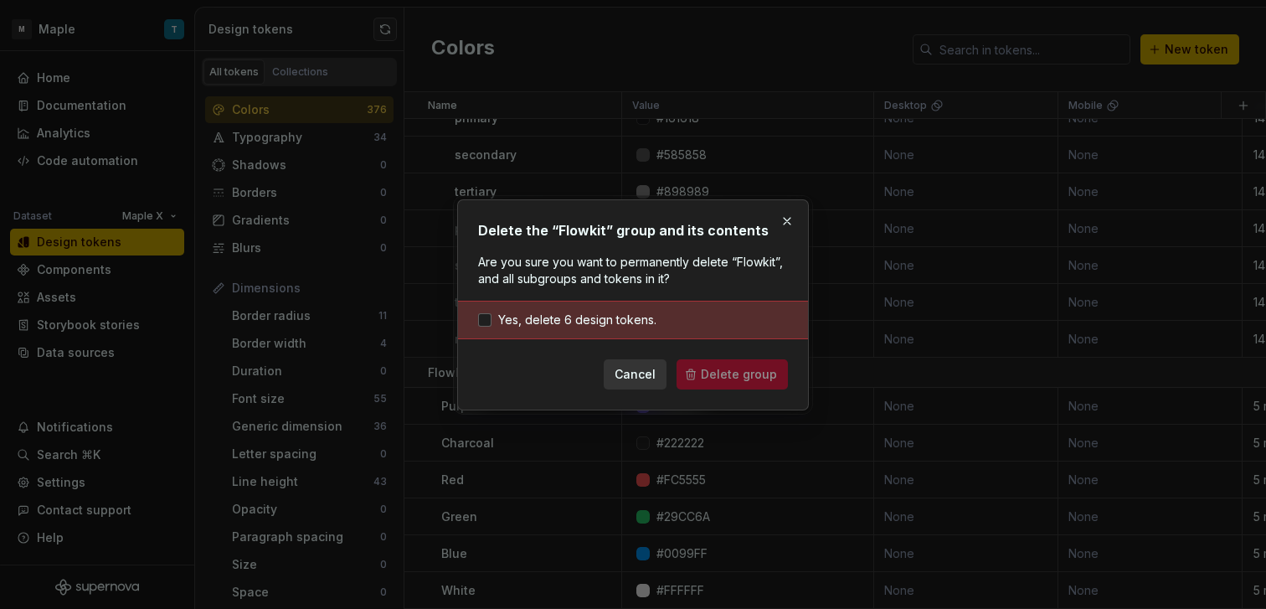
drag, startPoint x: 624, startPoint y: 326, endPoint x: 671, endPoint y: 357, distance: 55.5
click at [624, 326] on span "Yes, delete 6 design tokens." at bounding box center [577, 319] width 158 height 17
click at [732, 378] on span "Delete group" at bounding box center [739, 374] width 76 height 17
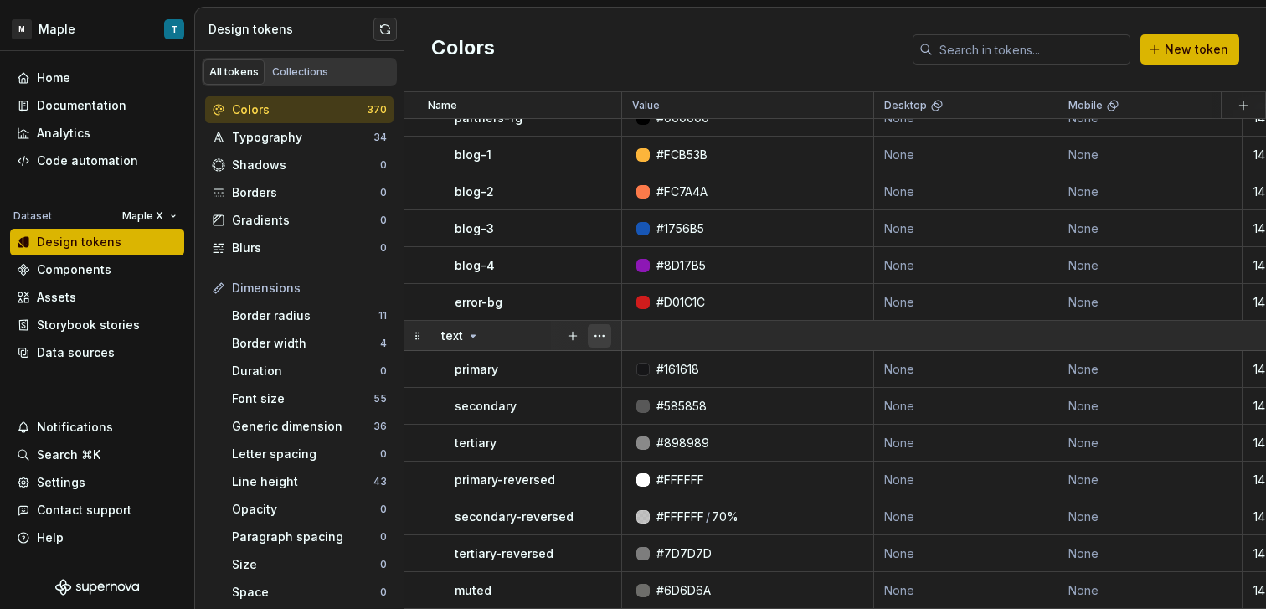
click at [605, 326] on button "button" at bounding box center [599, 335] width 23 height 23
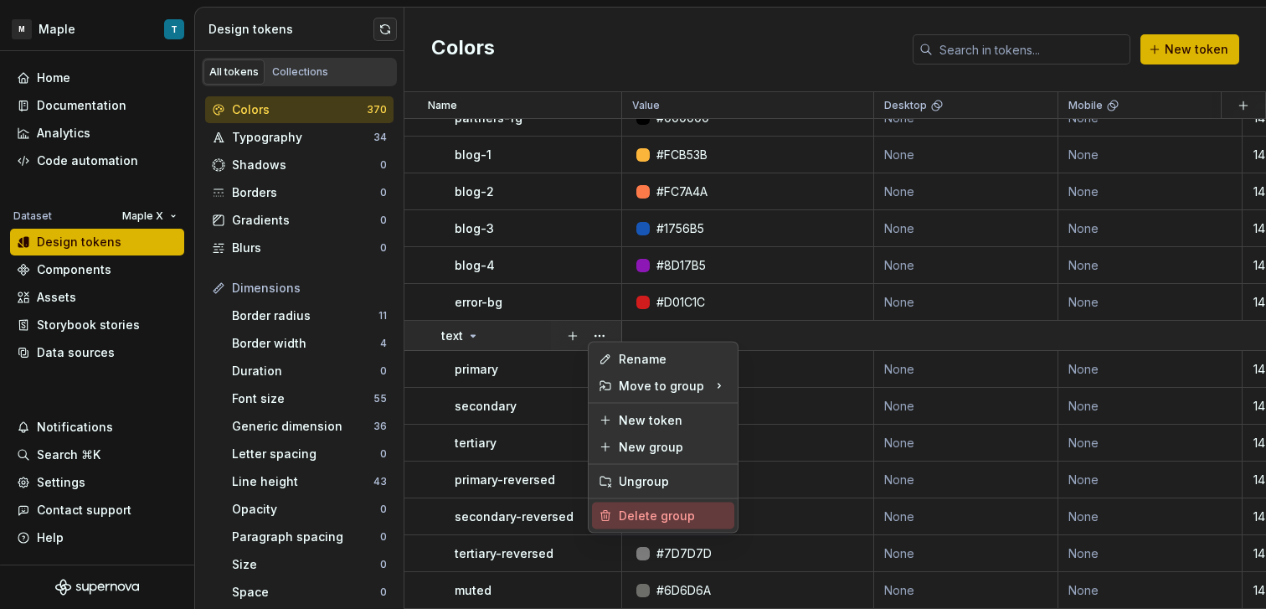
click at [675, 522] on div "Delete group" at bounding box center [673, 515] width 109 height 17
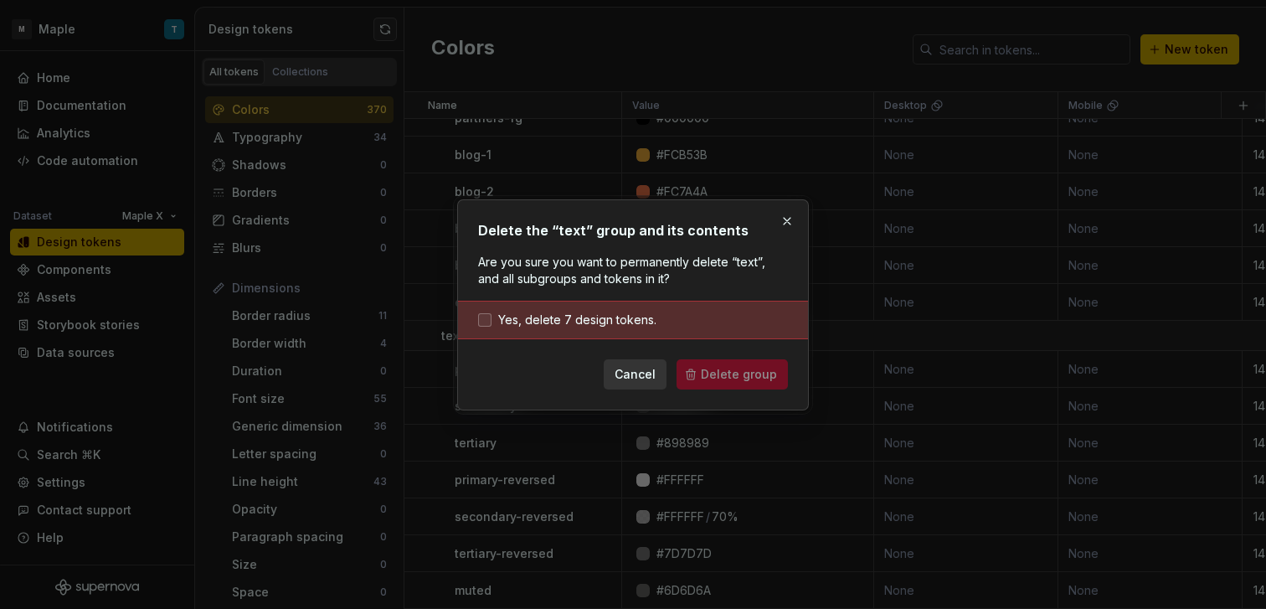
click at [642, 311] on div "Yes, delete 7 design tokens." at bounding box center [633, 320] width 350 height 39
click at [619, 316] on span "Yes, delete 7 design tokens." at bounding box center [577, 319] width 158 height 17
click at [743, 376] on span "Delete group" at bounding box center [739, 374] width 76 height 17
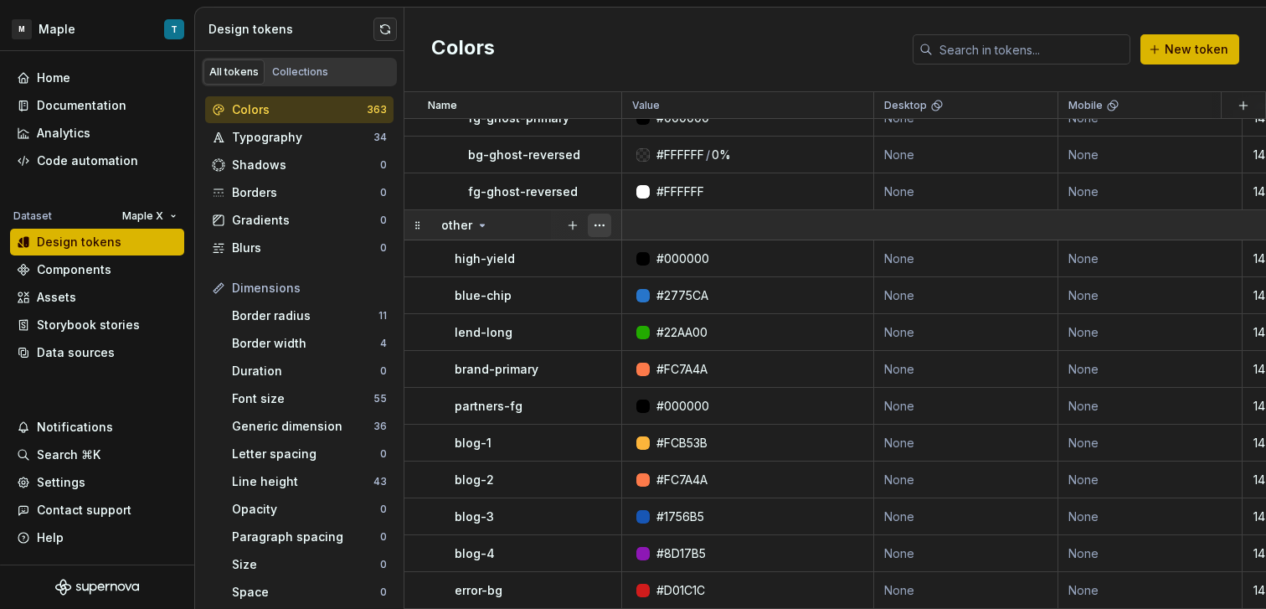
click at [604, 216] on button "button" at bounding box center [599, 224] width 23 height 23
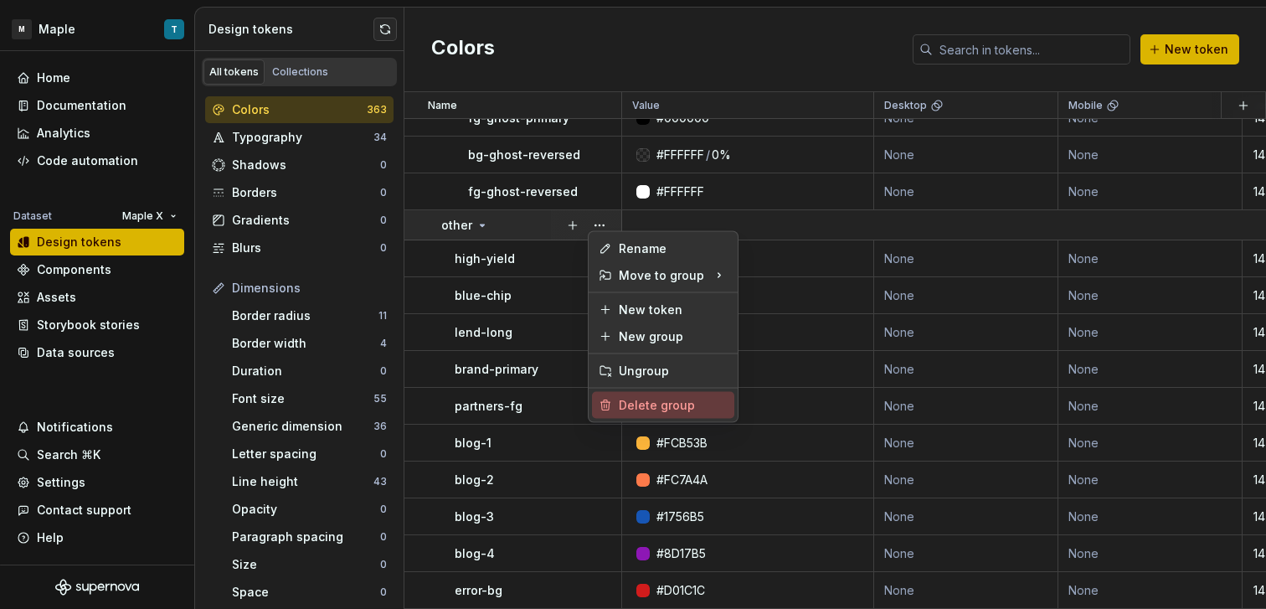
click at [663, 407] on div "Delete group" at bounding box center [673, 405] width 109 height 17
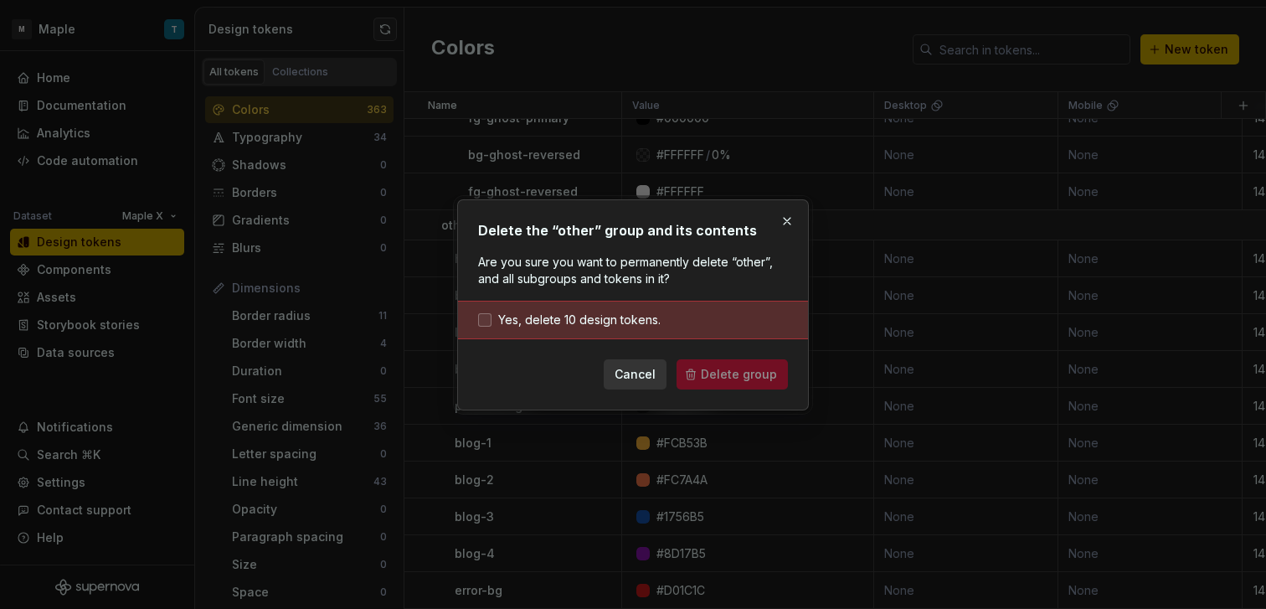
click at [618, 324] on span "Yes, delete 10 design tokens." at bounding box center [579, 319] width 162 height 17
click at [707, 370] on span "Delete group" at bounding box center [739, 374] width 76 height 17
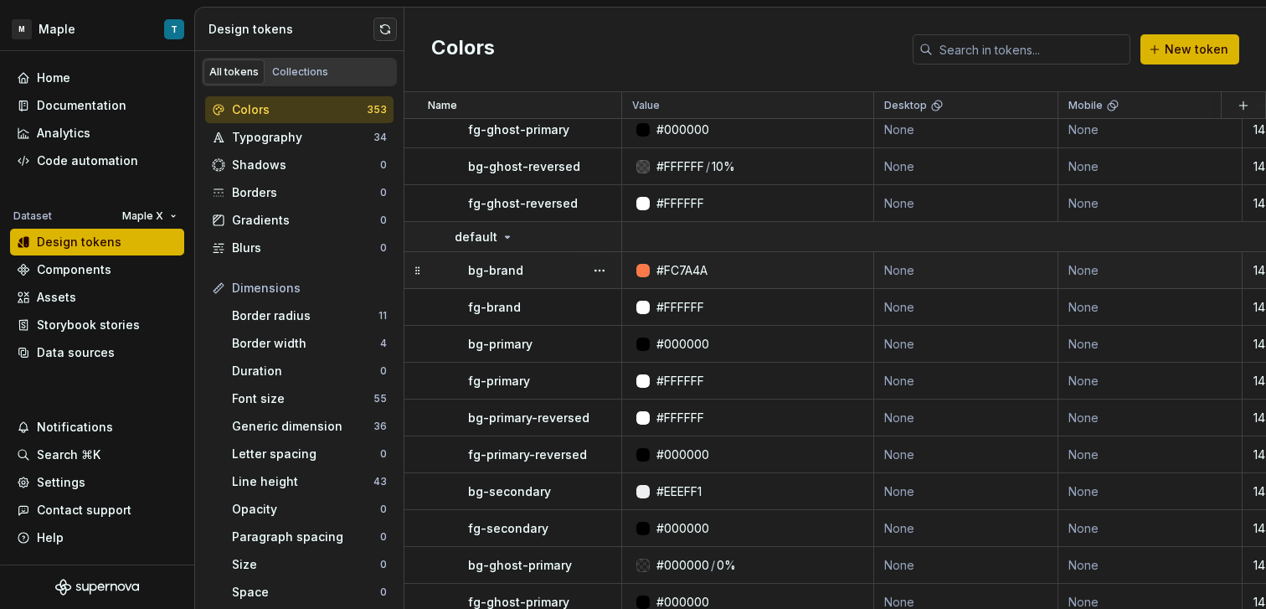
scroll to position [13631, 0]
click at [597, 234] on button "button" at bounding box center [599, 238] width 23 height 23
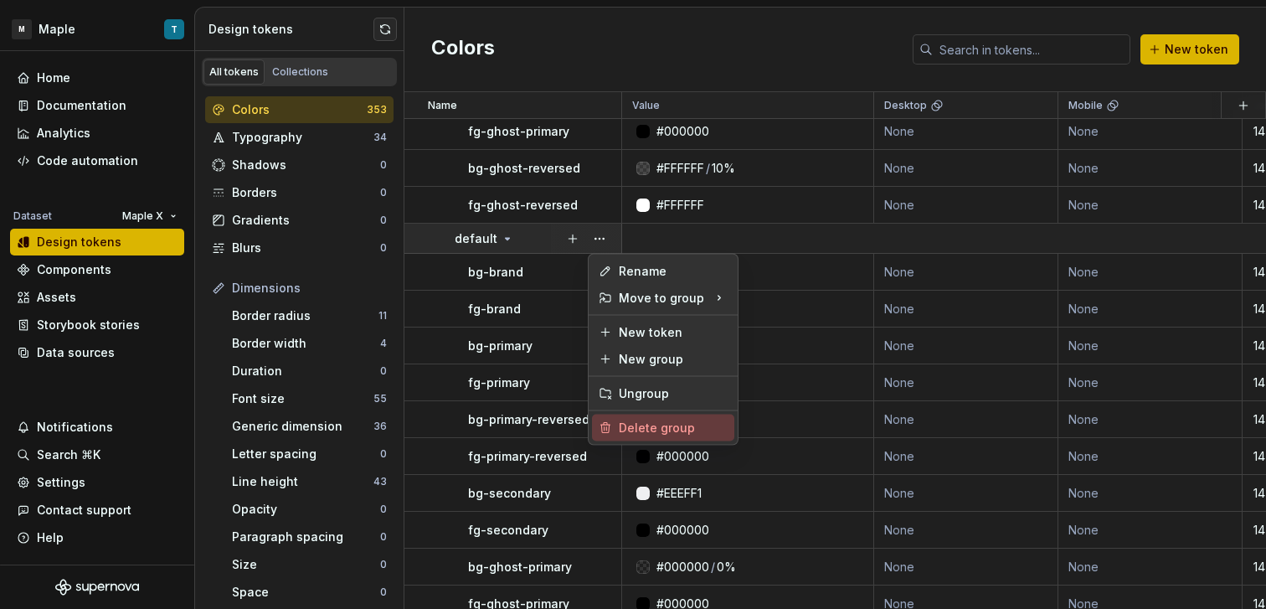
click at [666, 438] on div "Delete group" at bounding box center [663, 427] width 142 height 27
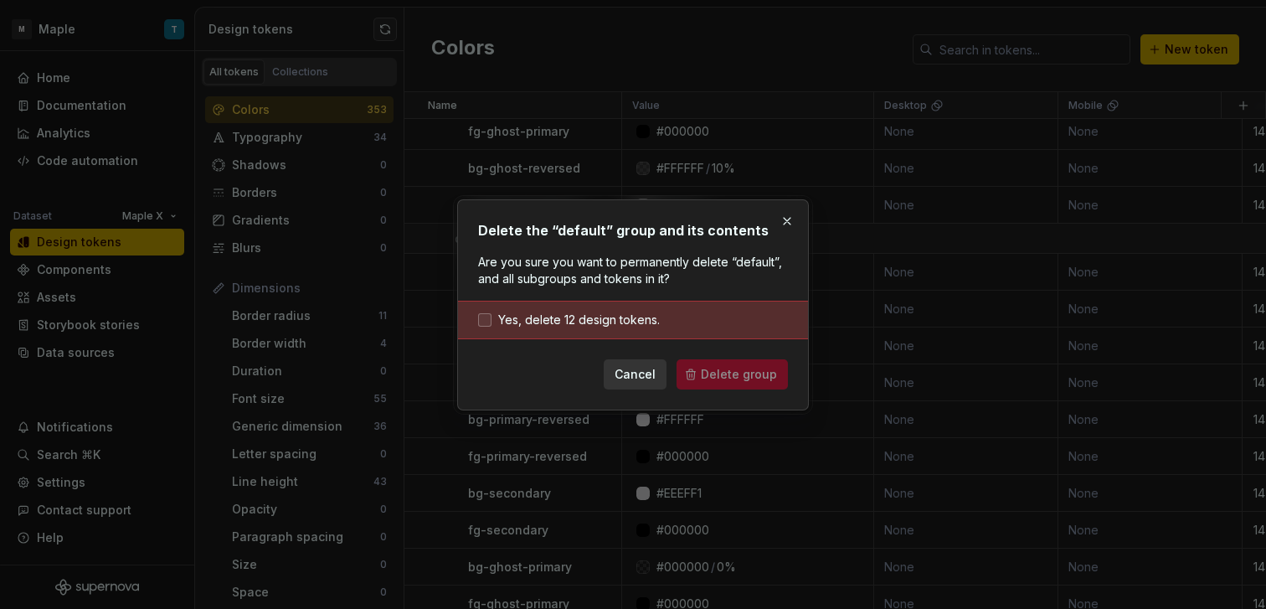
click at [636, 322] on span "Yes, delete 12 design tokens." at bounding box center [579, 319] width 162 height 17
click at [772, 378] on span "Delete group" at bounding box center [739, 374] width 76 height 17
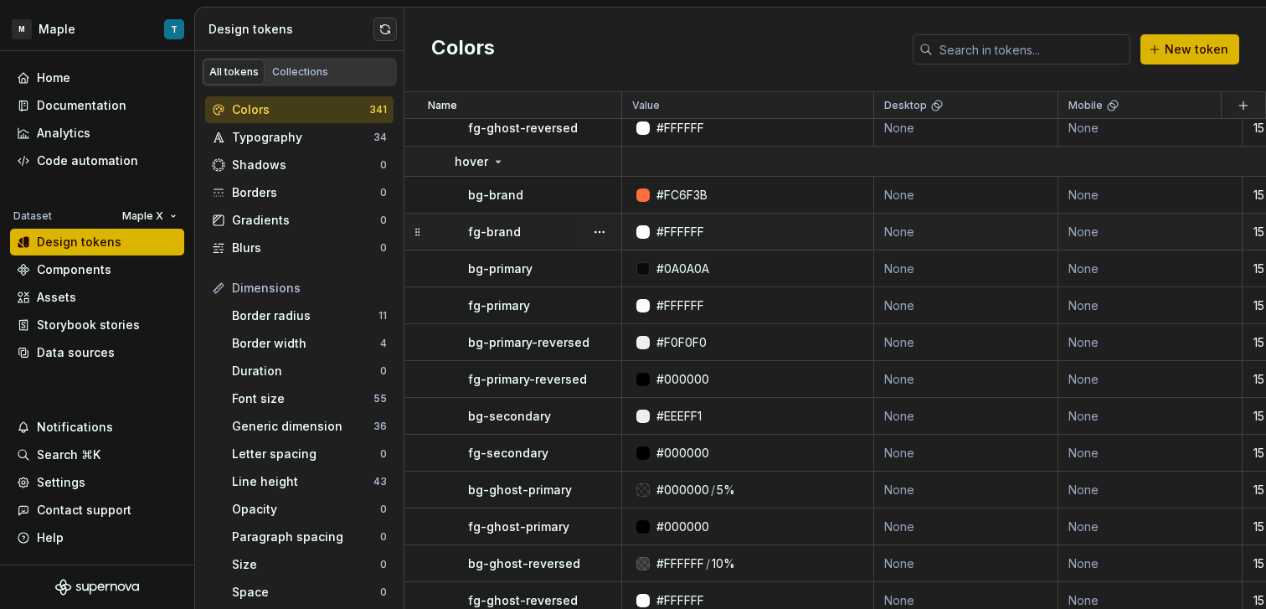
scroll to position [13211, 0]
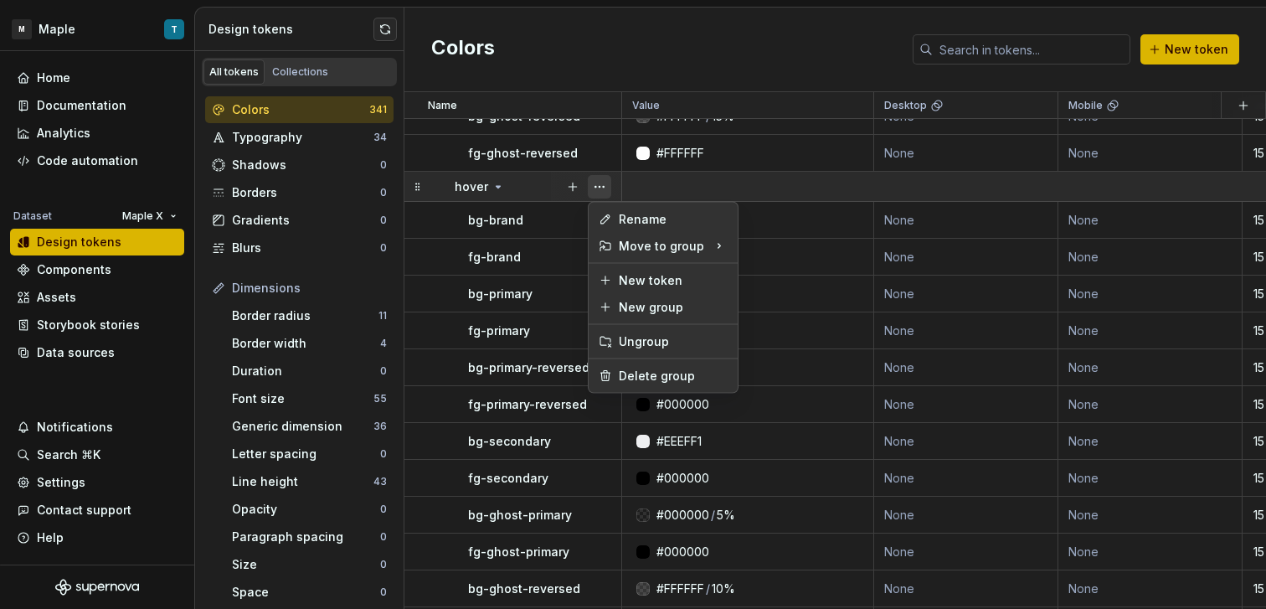
click at [599, 184] on button "button" at bounding box center [599, 186] width 23 height 23
click at [658, 382] on div "Delete group" at bounding box center [673, 375] width 109 height 17
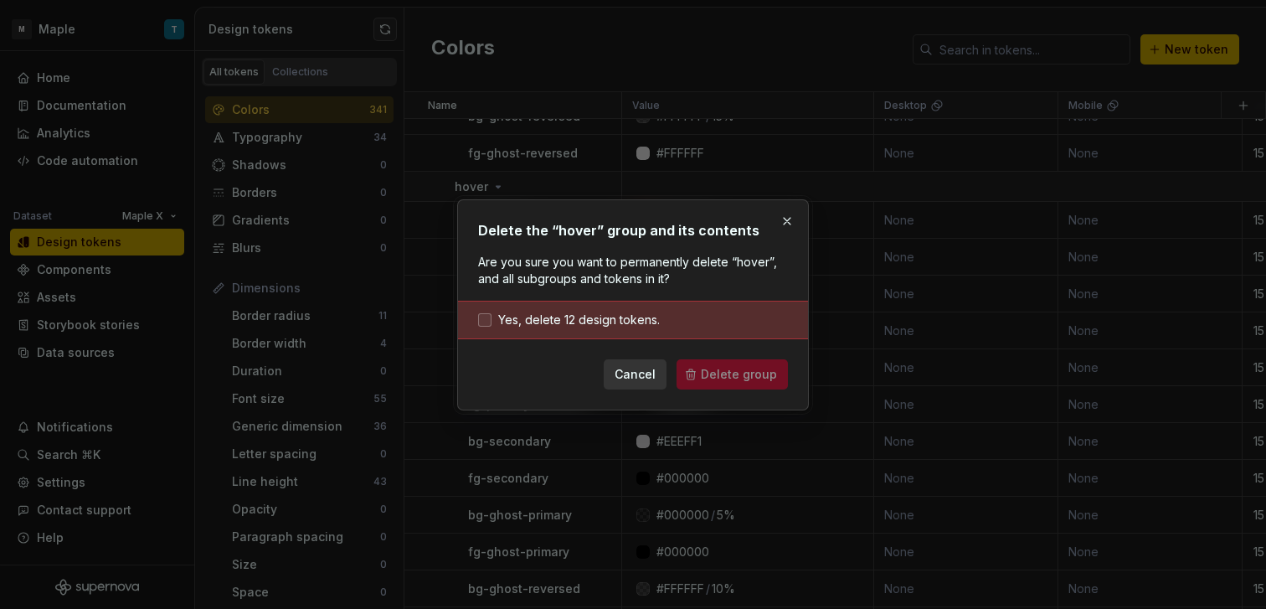
click at [631, 321] on span "Yes, delete 12 design tokens." at bounding box center [579, 319] width 162 height 17
click at [712, 371] on span "Delete group" at bounding box center [739, 374] width 76 height 17
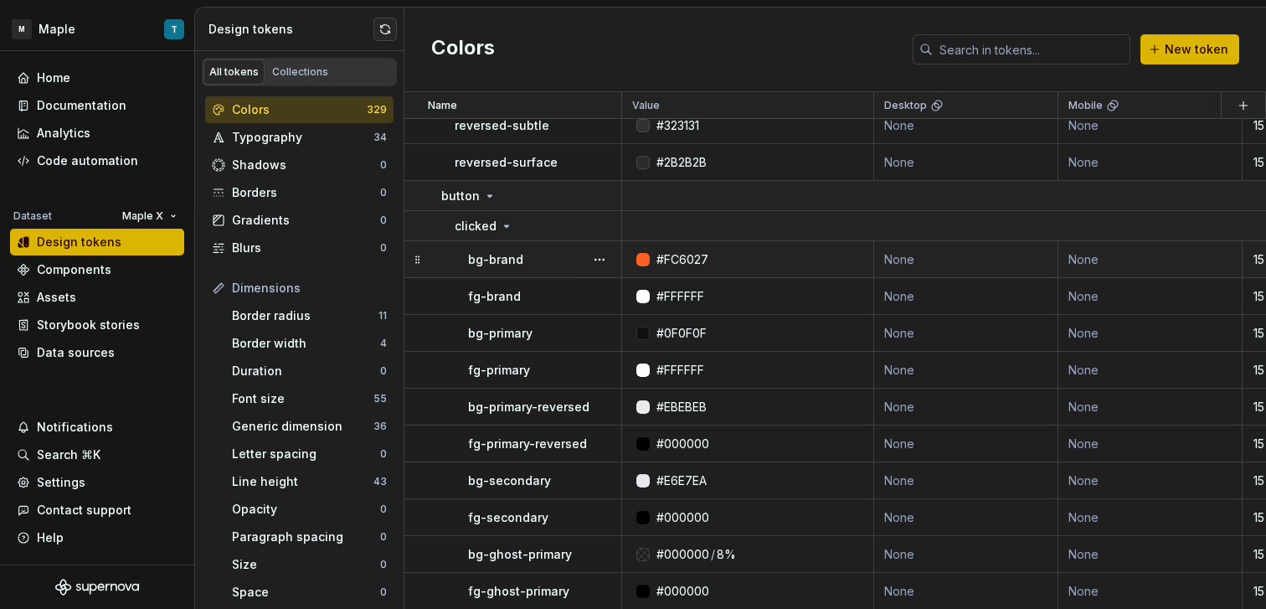
scroll to position [12716, 0]
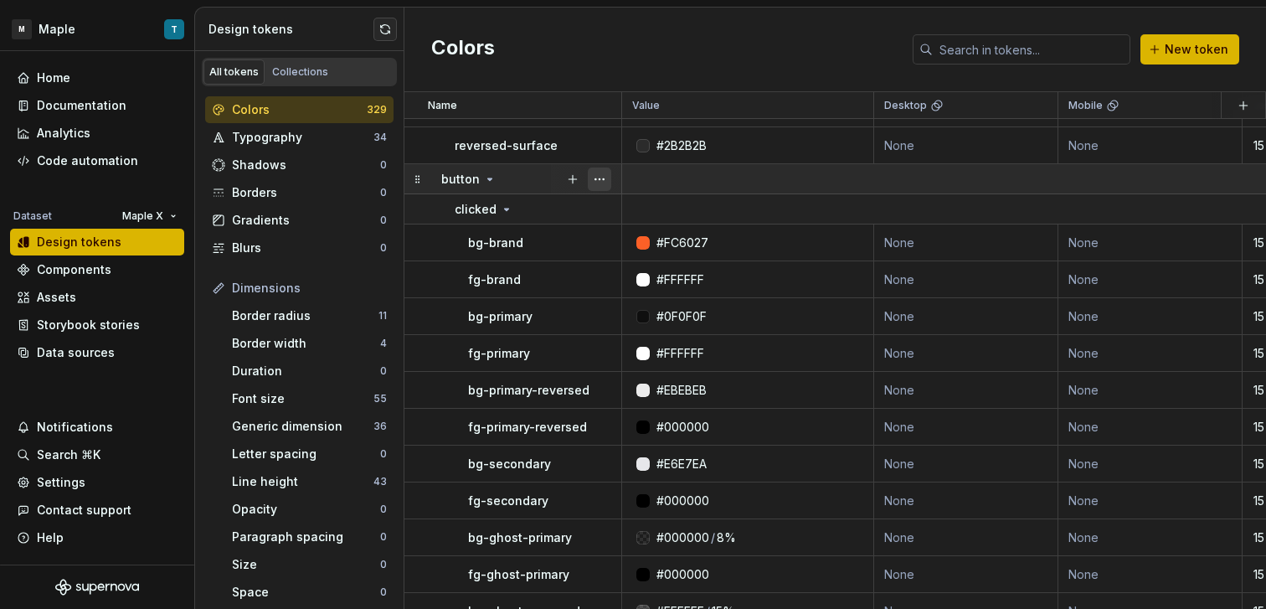
click at [600, 180] on button "button" at bounding box center [599, 178] width 23 height 23
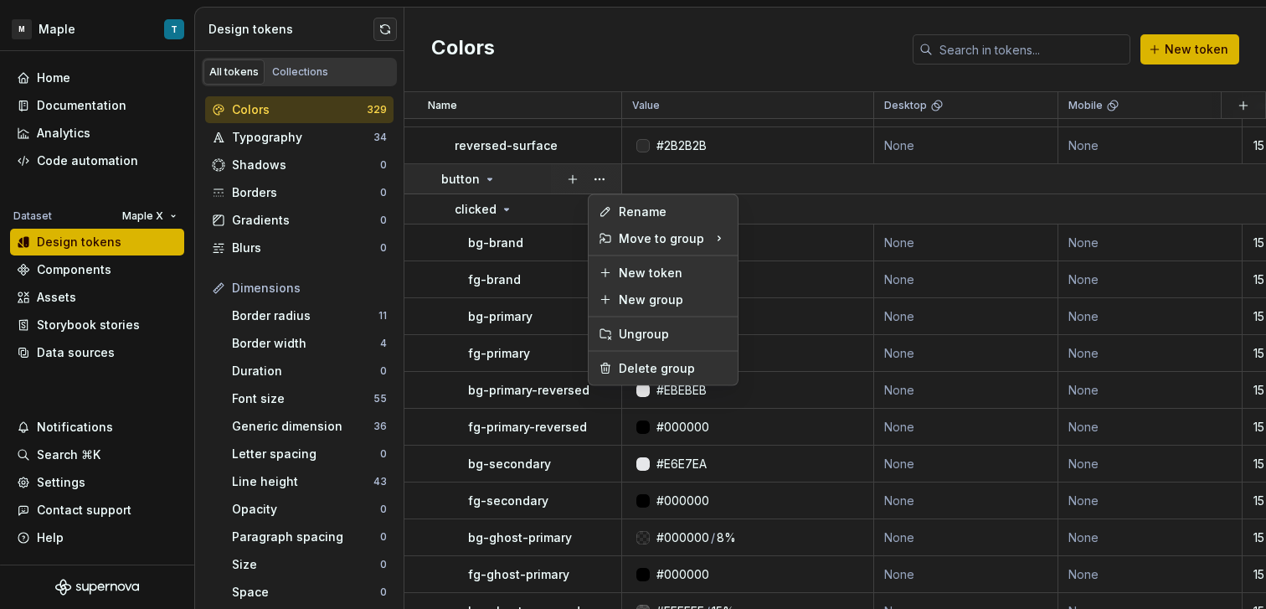
click at [654, 383] on div "Rename Move to group New token New group Ungroup Delete group" at bounding box center [663, 290] width 151 height 192
click at [652, 373] on div "Delete group" at bounding box center [673, 368] width 109 height 17
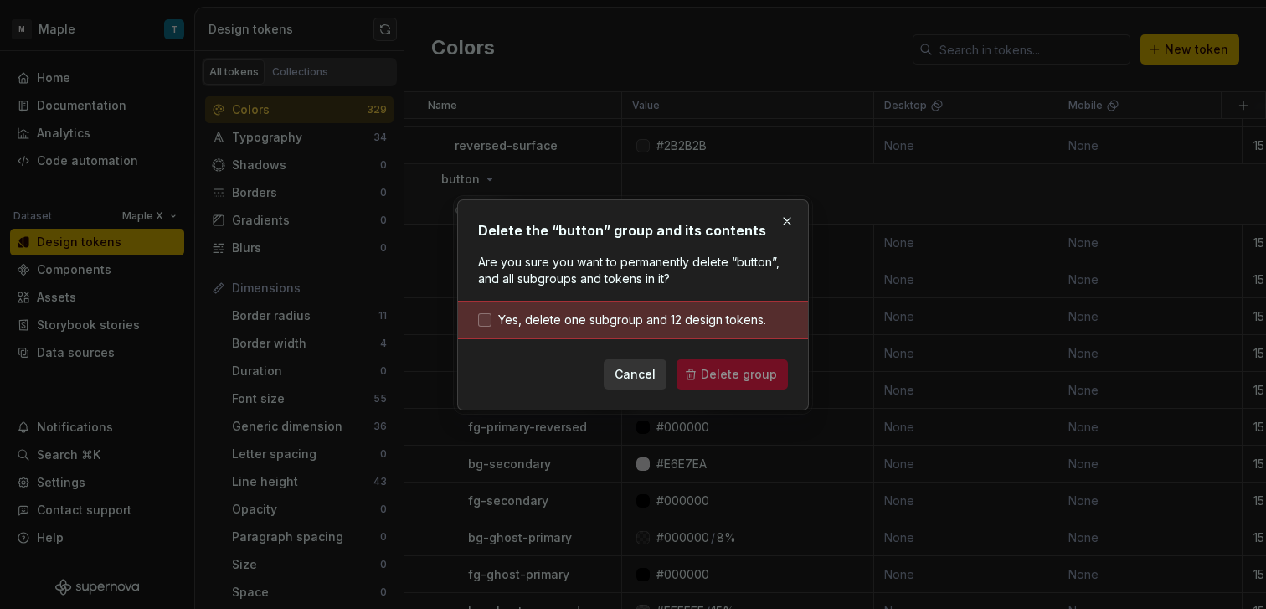
click at [620, 319] on span "Yes, delete one subgroup and 12 design tokens." at bounding box center [632, 319] width 268 height 17
click at [712, 377] on span "Delete group" at bounding box center [739, 374] width 76 height 17
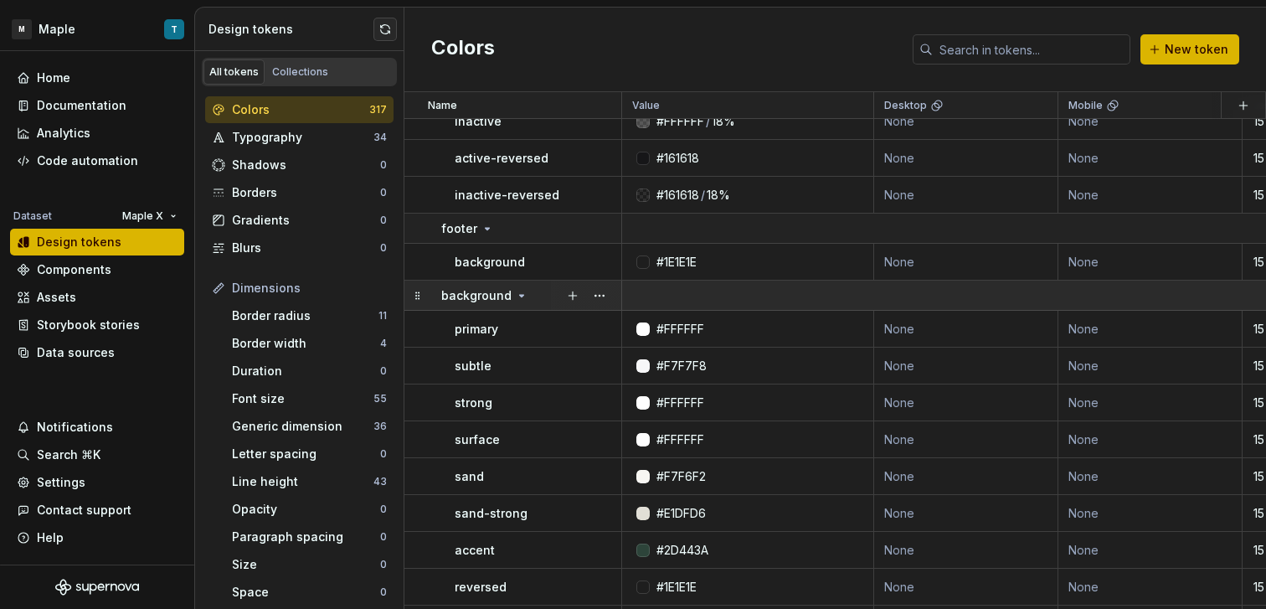
scroll to position [12157, 0]
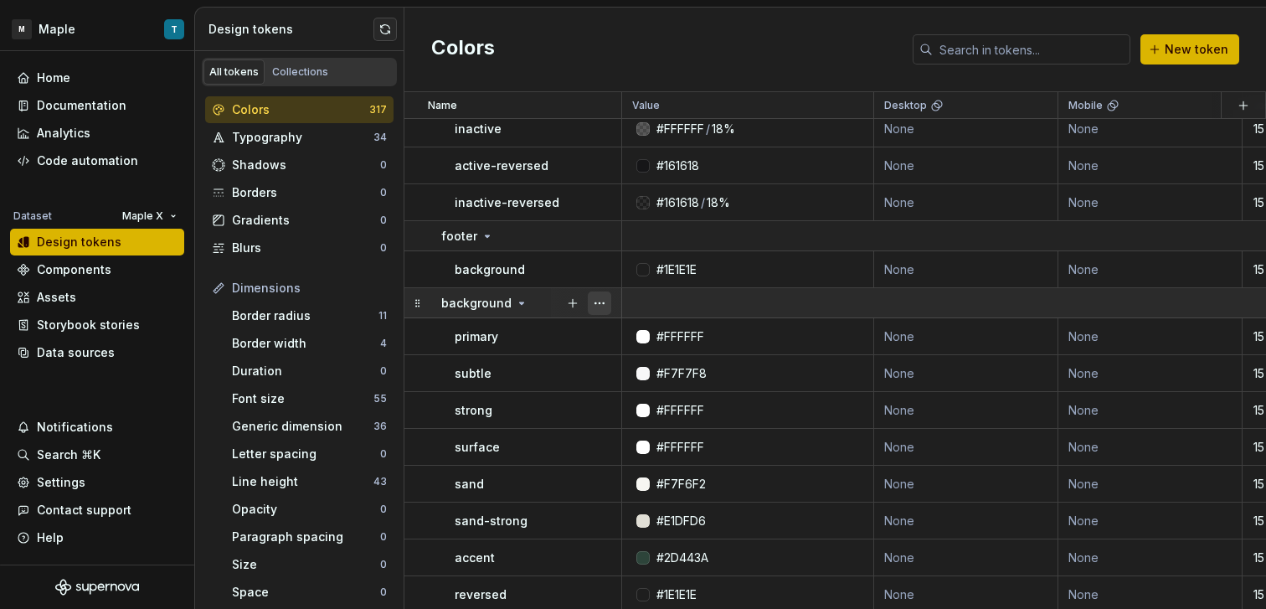
click at [604, 298] on button "button" at bounding box center [599, 302] width 23 height 23
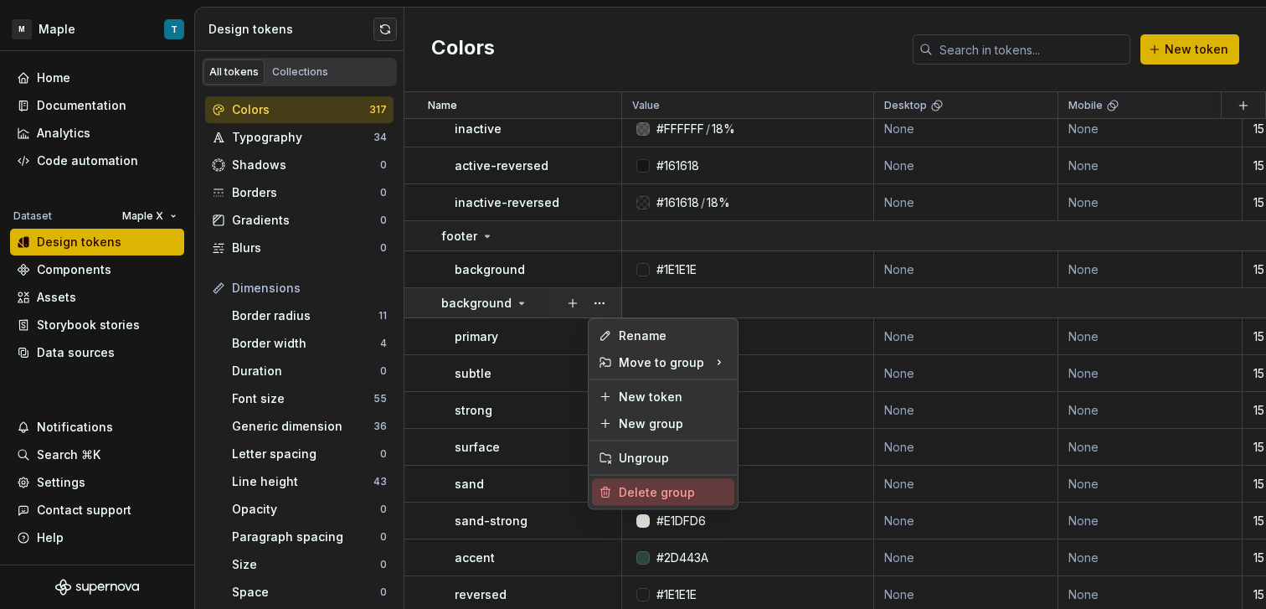
click at [668, 484] on div "Delete group" at bounding box center [663, 492] width 142 height 27
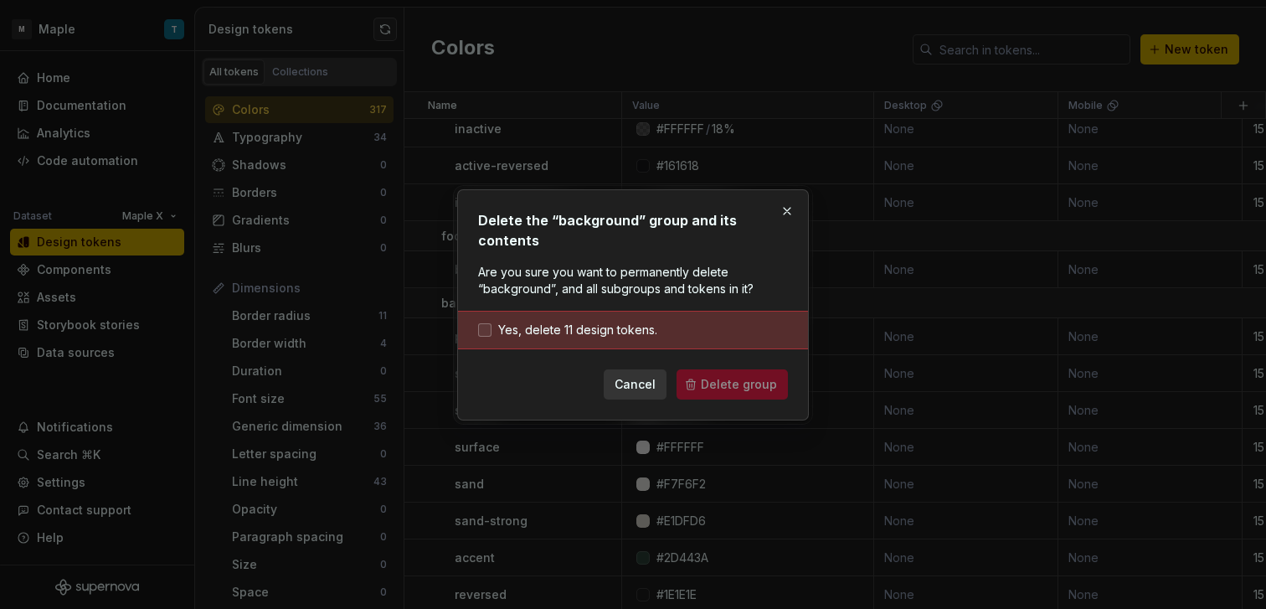
click at [610, 326] on span "Yes, delete 11 design tokens." at bounding box center [577, 329] width 159 height 17
click at [734, 383] on span "Delete group" at bounding box center [739, 384] width 76 height 17
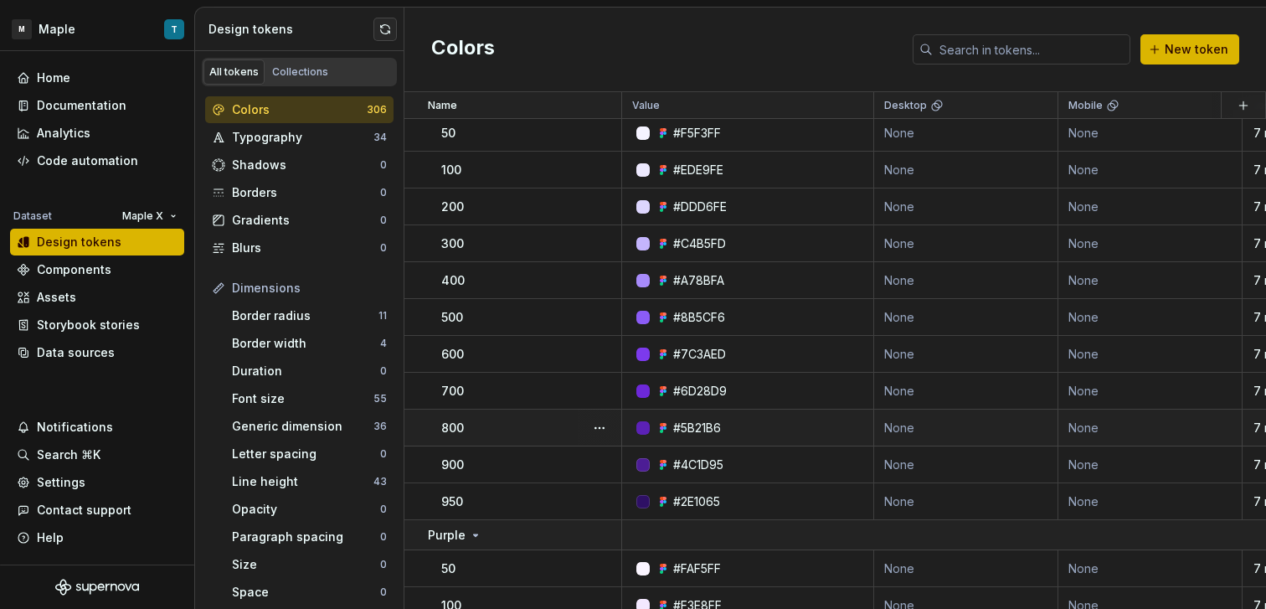
scroll to position [7935, 0]
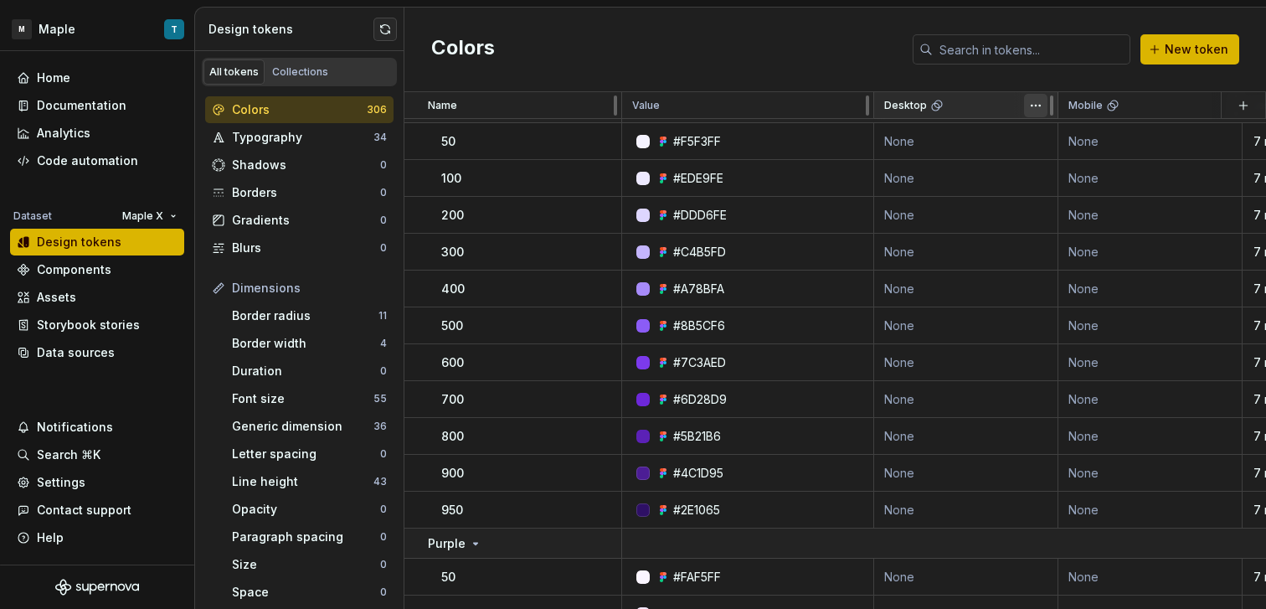
click at [1041, 111] on html "M Maple T Home Documentation Analytics Code automation Dataset Maple X Design t…" at bounding box center [633, 304] width 1266 height 609
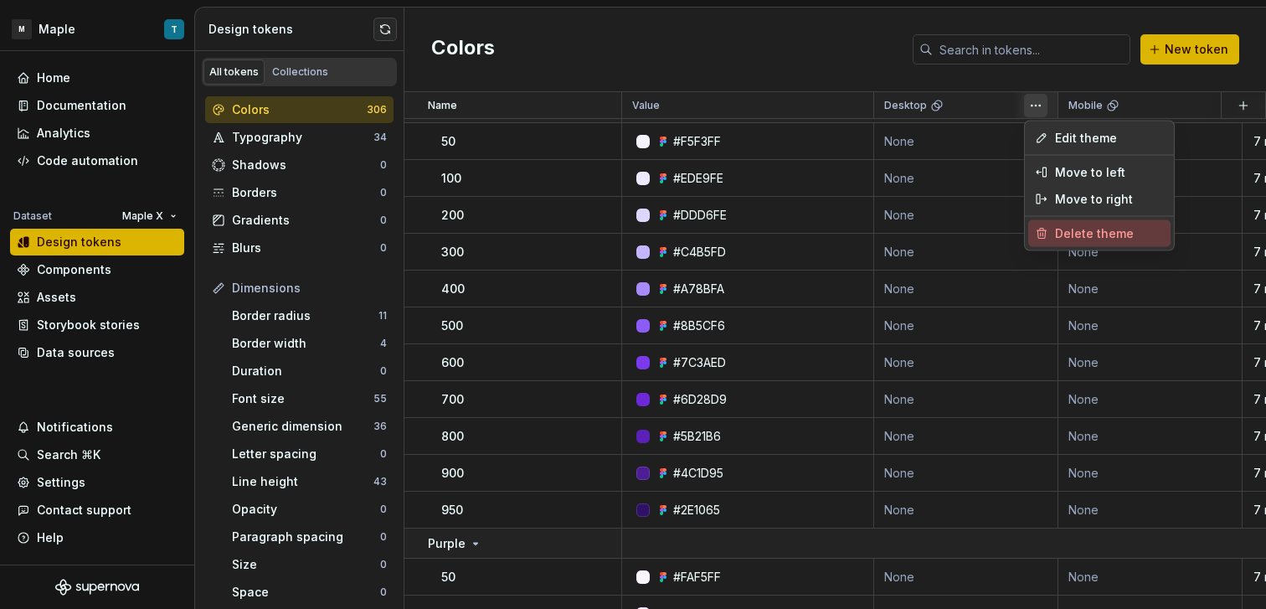
click at [1077, 234] on span "Delete theme" at bounding box center [1109, 233] width 109 height 17
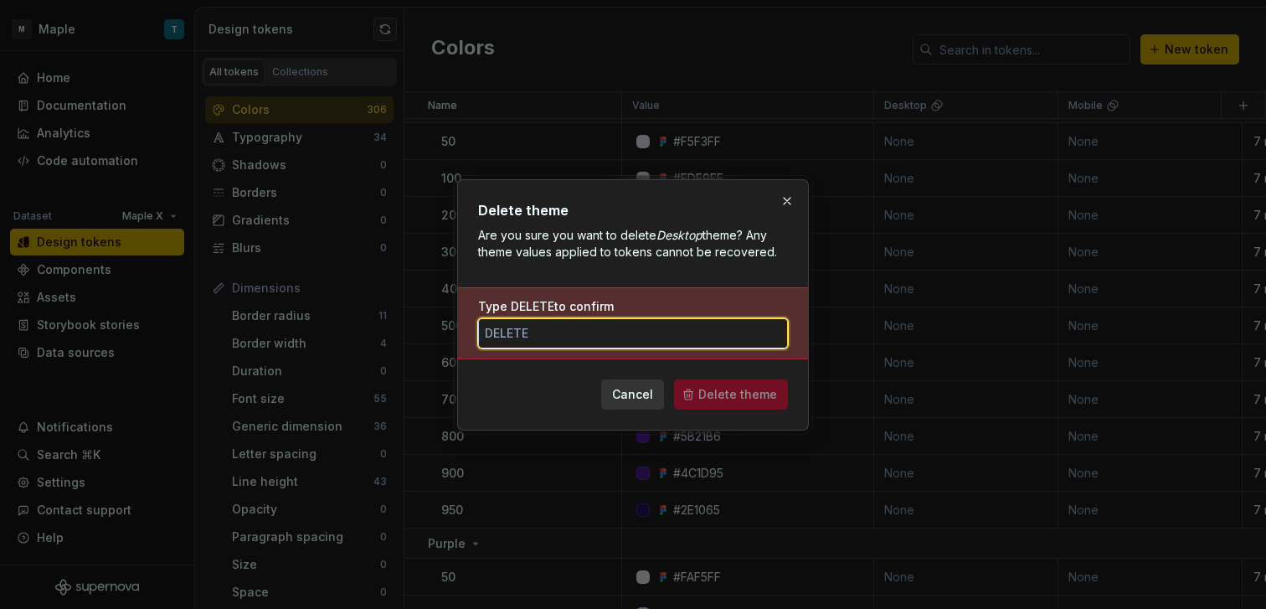
click at [695, 328] on input "Type DELETE to confirm" at bounding box center [633, 333] width 310 height 30
type input "DELETE"
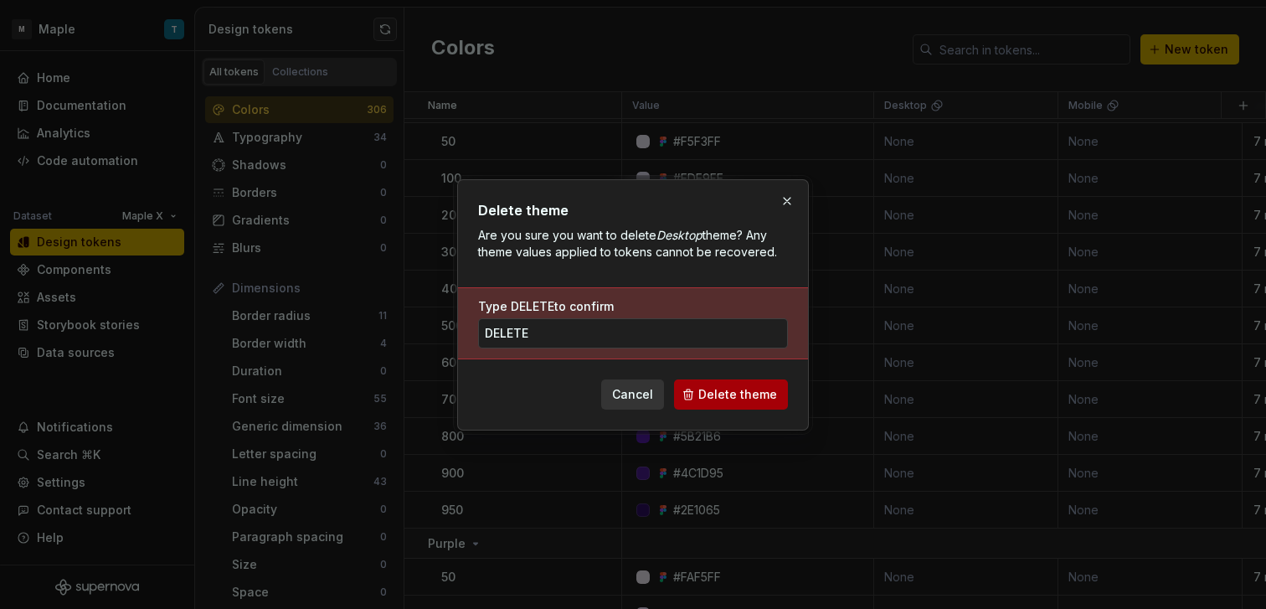
click at [707, 388] on span "Delete theme" at bounding box center [737, 394] width 79 height 17
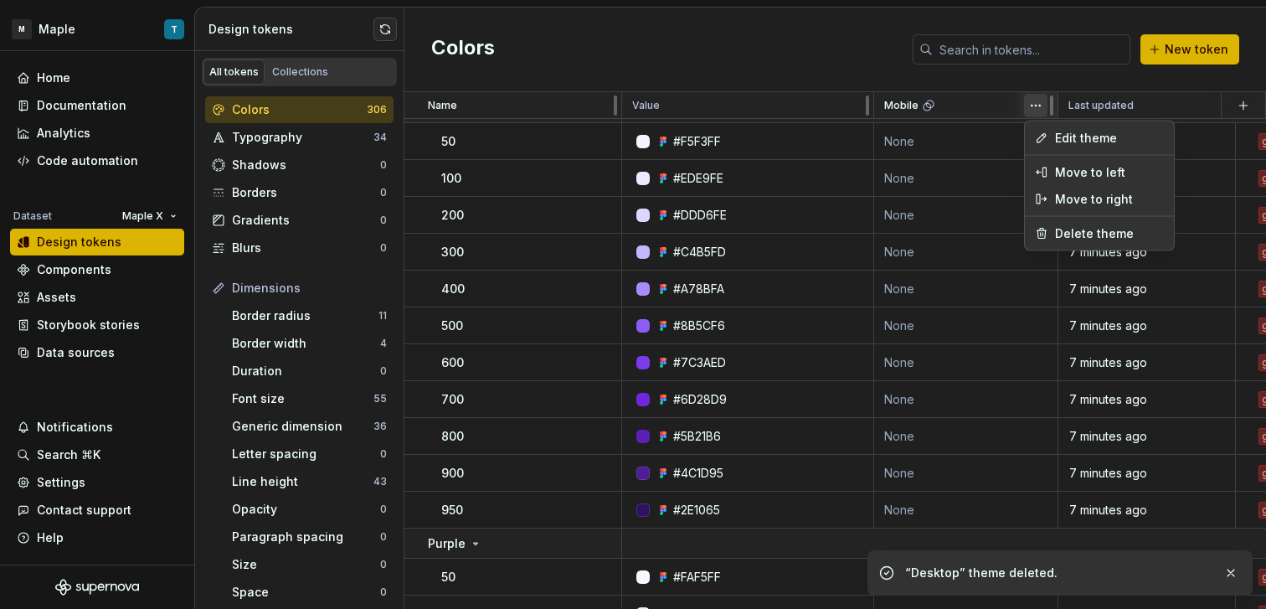
click at [1028, 113] on html "M Maple T Home Documentation Analytics Code automation Dataset Maple X Design t…" at bounding box center [633, 304] width 1266 height 609
click at [1077, 234] on span "Delete theme" at bounding box center [1109, 233] width 109 height 17
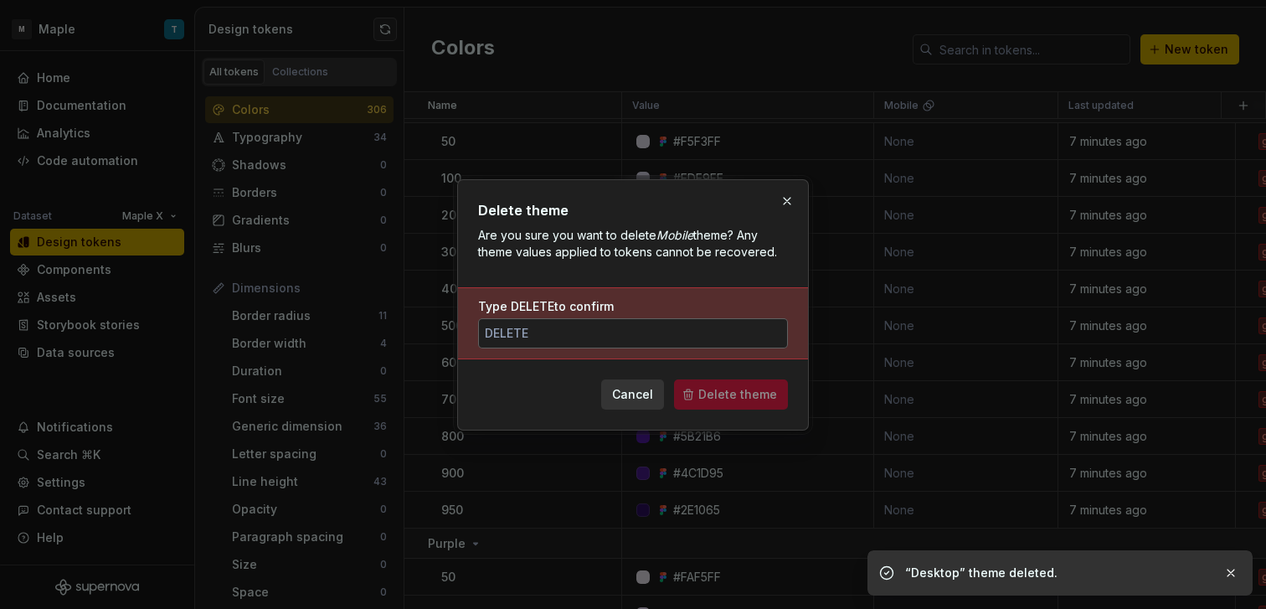
click at [687, 343] on input "Type DELETE to confirm" at bounding box center [633, 333] width 310 height 30
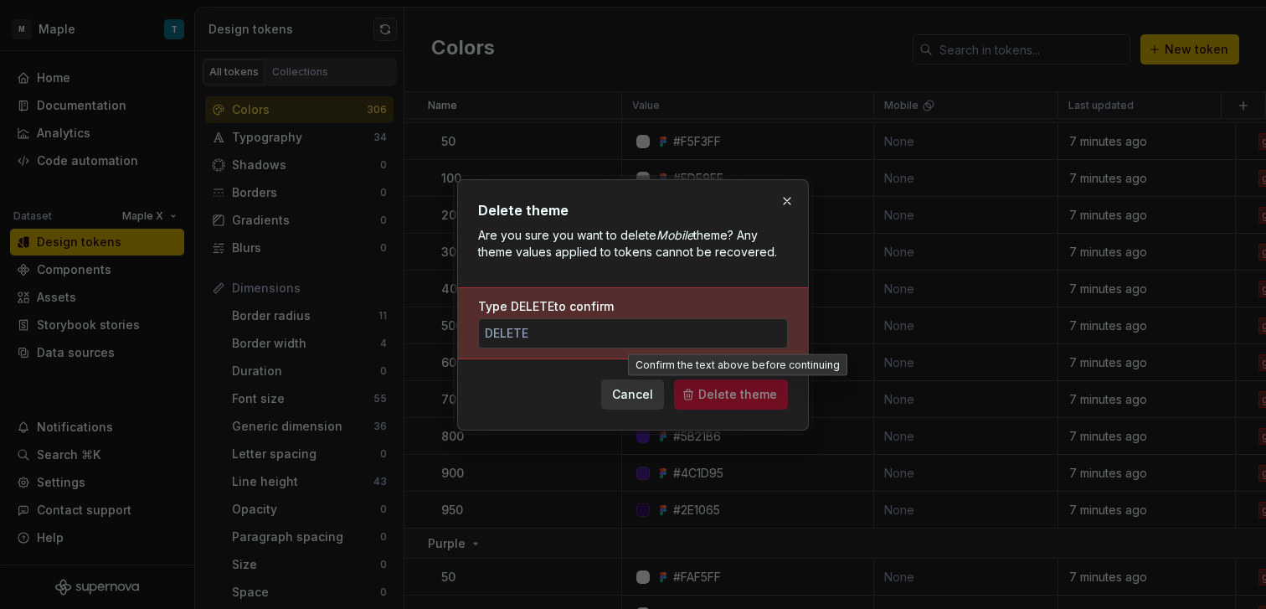
click at [727, 396] on span "Delete theme" at bounding box center [731, 394] width 114 height 30
click at [654, 341] on input "Type DELETE to confirm" at bounding box center [633, 333] width 310 height 30
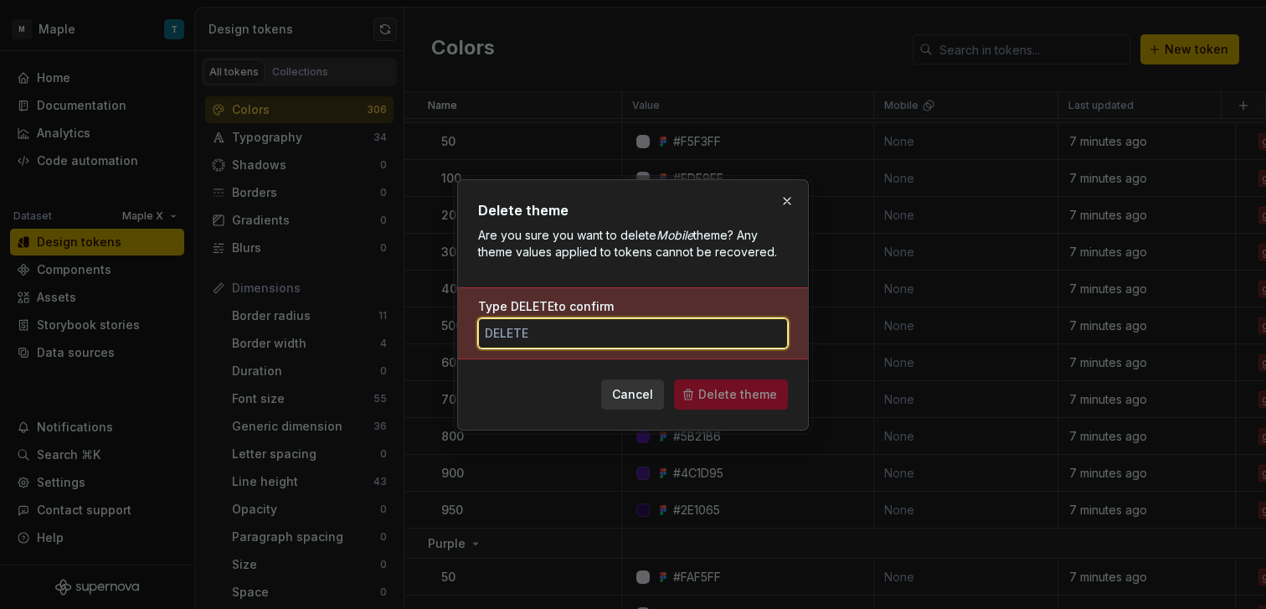
type input "DELETE"
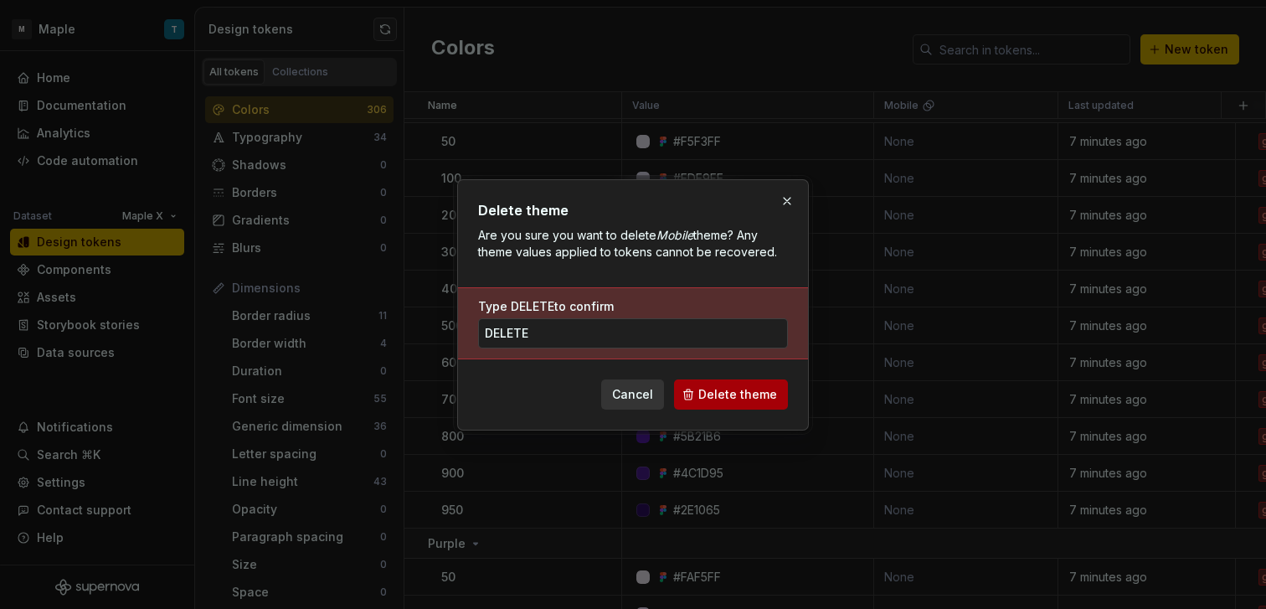
click at [717, 393] on span "Delete theme" at bounding box center [737, 394] width 79 height 17
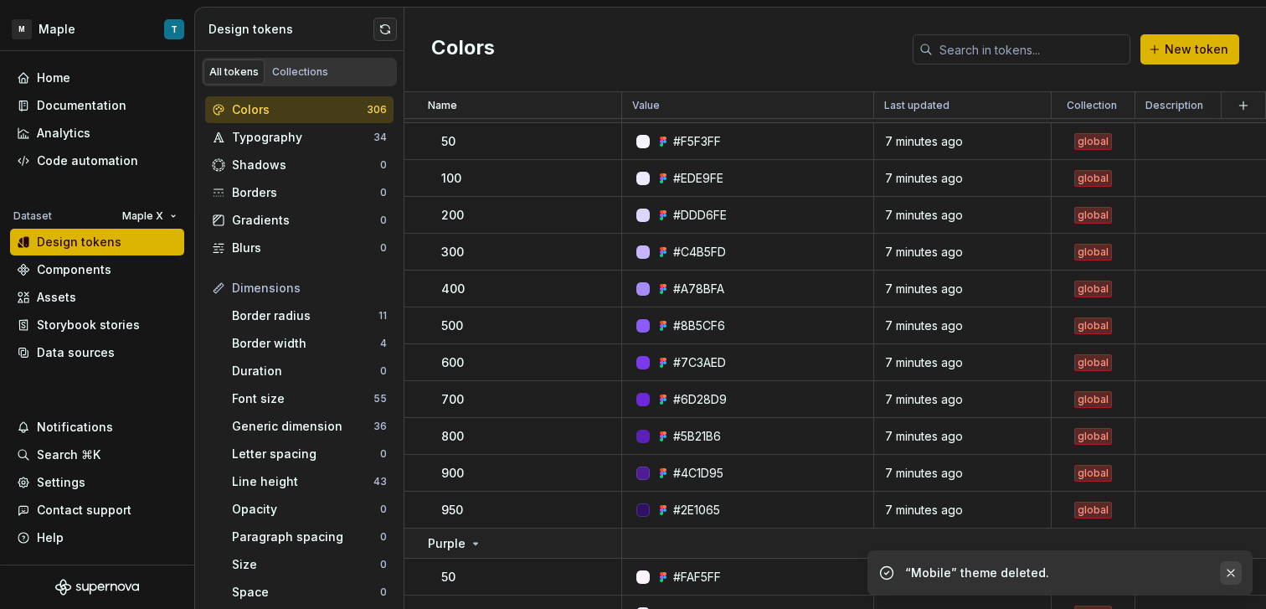
click at [1240, 570] on div "“Mobile” theme deleted." at bounding box center [1059, 572] width 385 height 45
click at [1235, 570] on button "button" at bounding box center [1231, 572] width 22 height 23
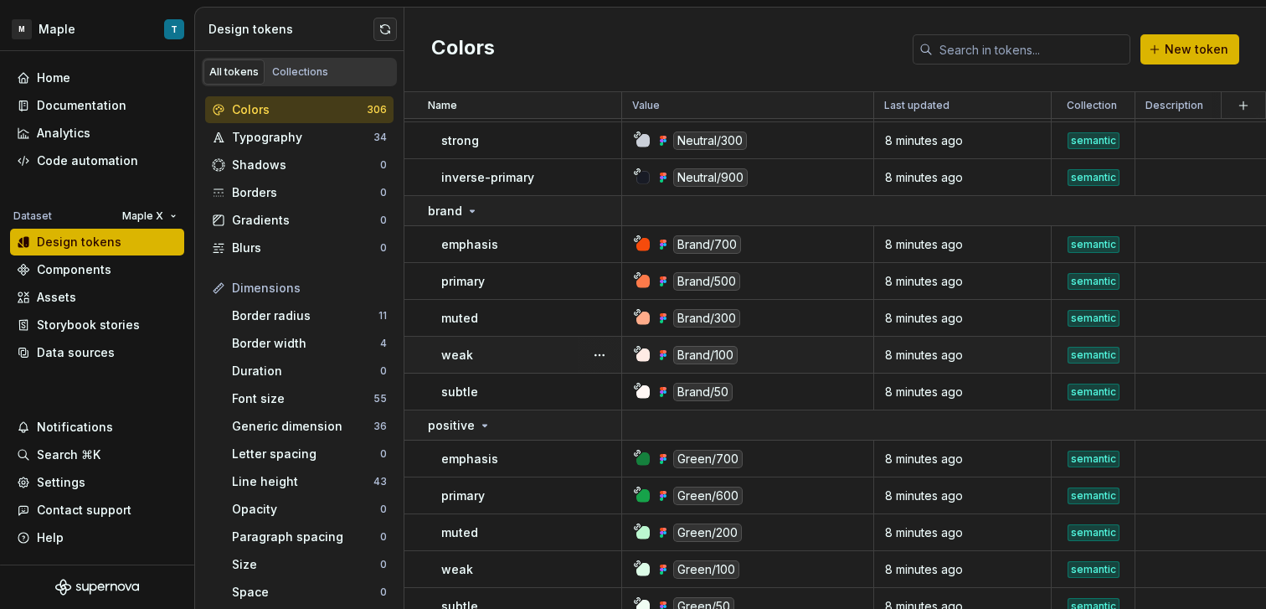
scroll to position [10846, 0]
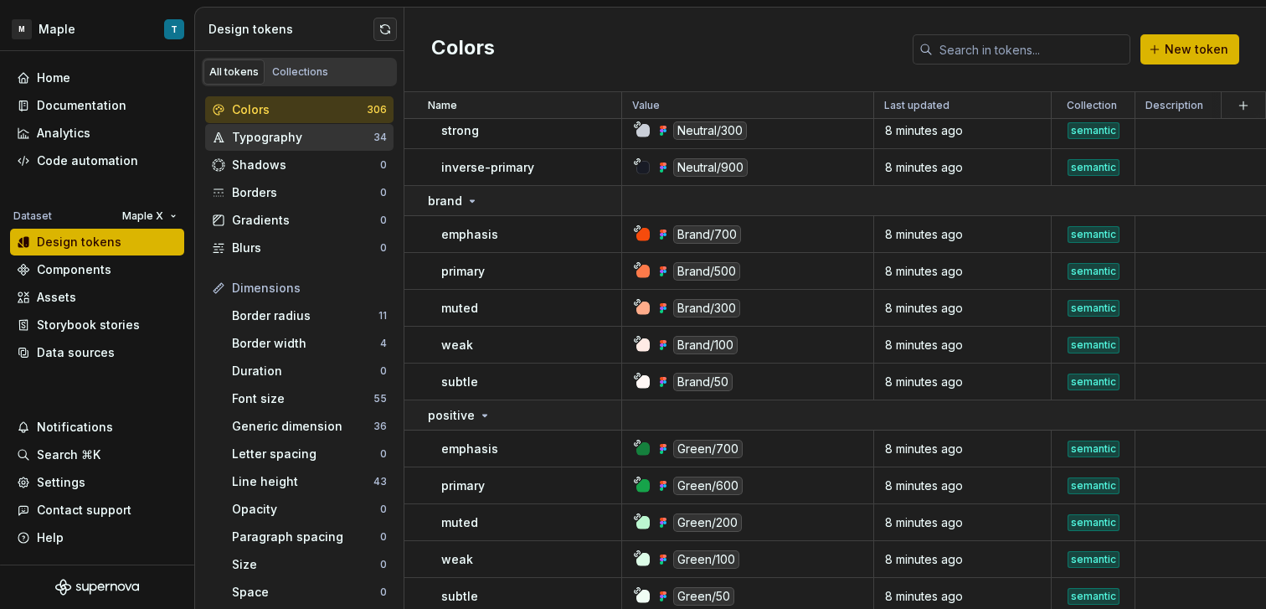
click at [311, 144] on div "Typography" at bounding box center [302, 137] width 141 height 17
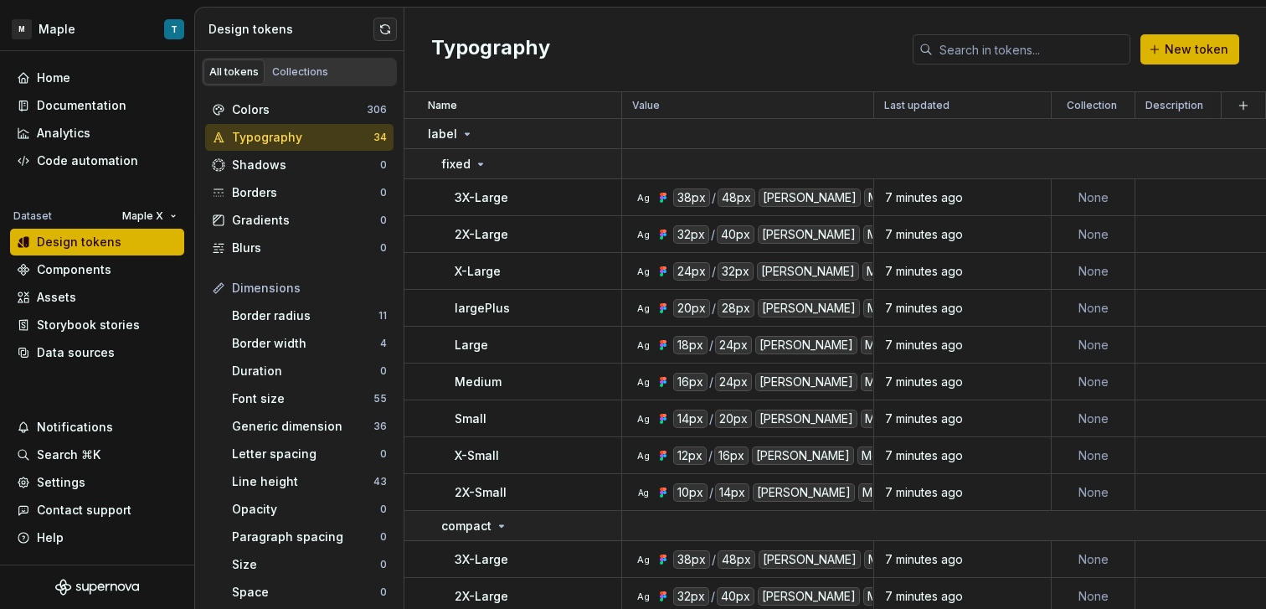
click at [374, 32] on button "button" at bounding box center [384, 29] width 23 height 23
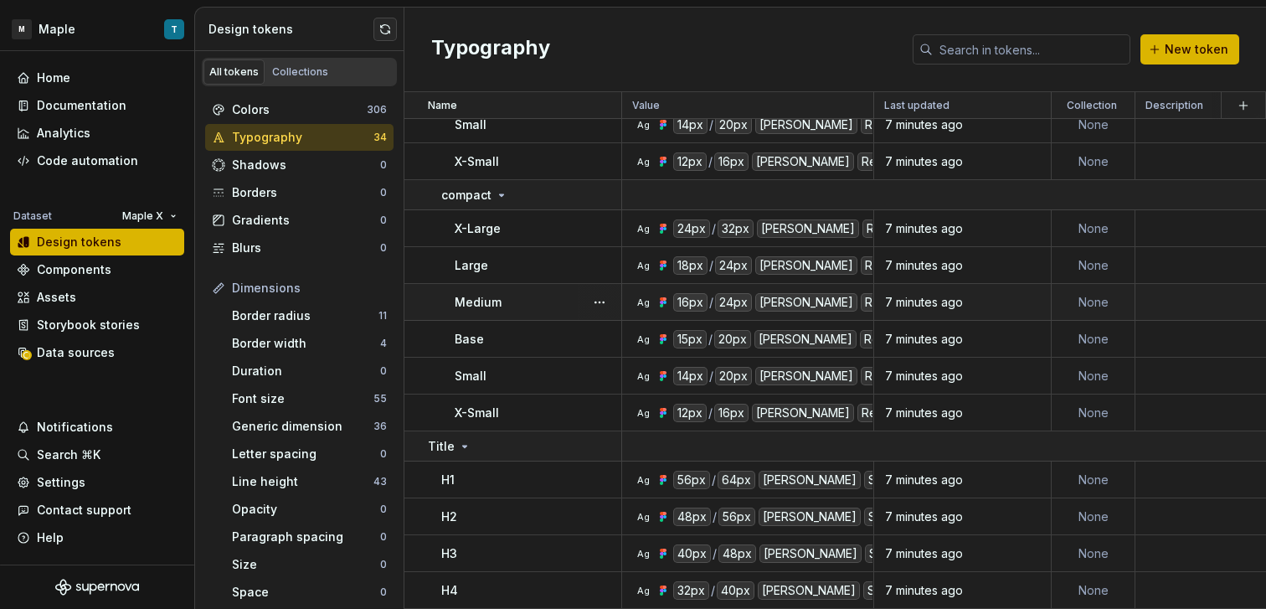
scroll to position [983, 0]
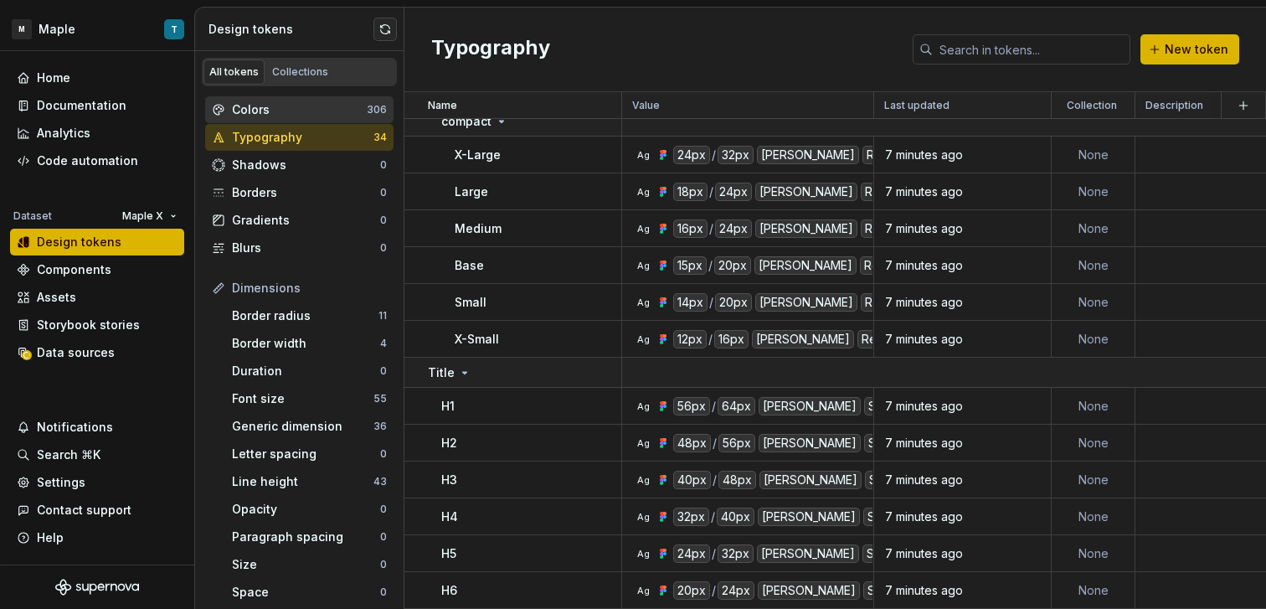
click at [286, 114] on div "Colors" at bounding box center [299, 109] width 135 height 17
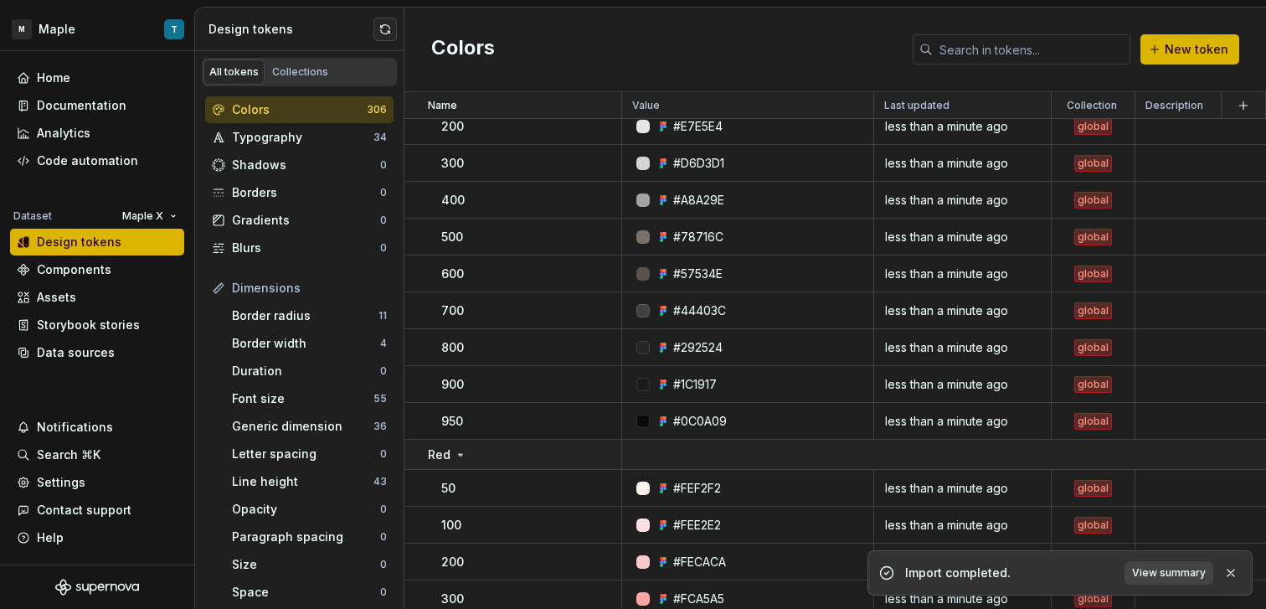
scroll to position [2409, 0]
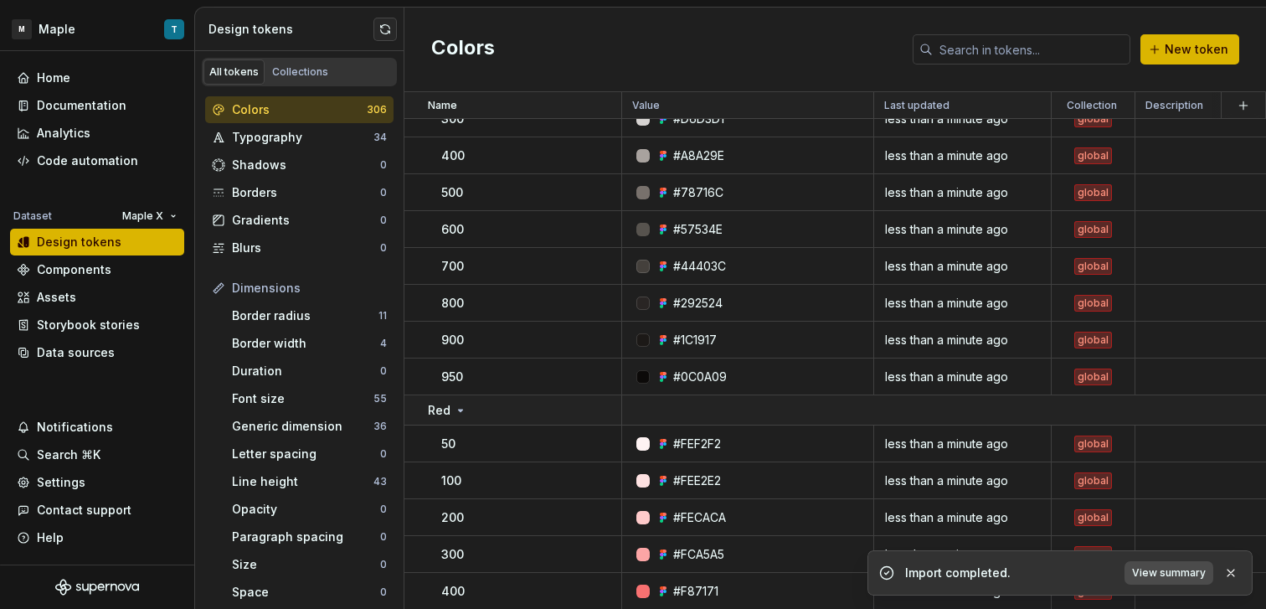
click at [1148, 567] on span "View summary" at bounding box center [1169, 572] width 74 height 13
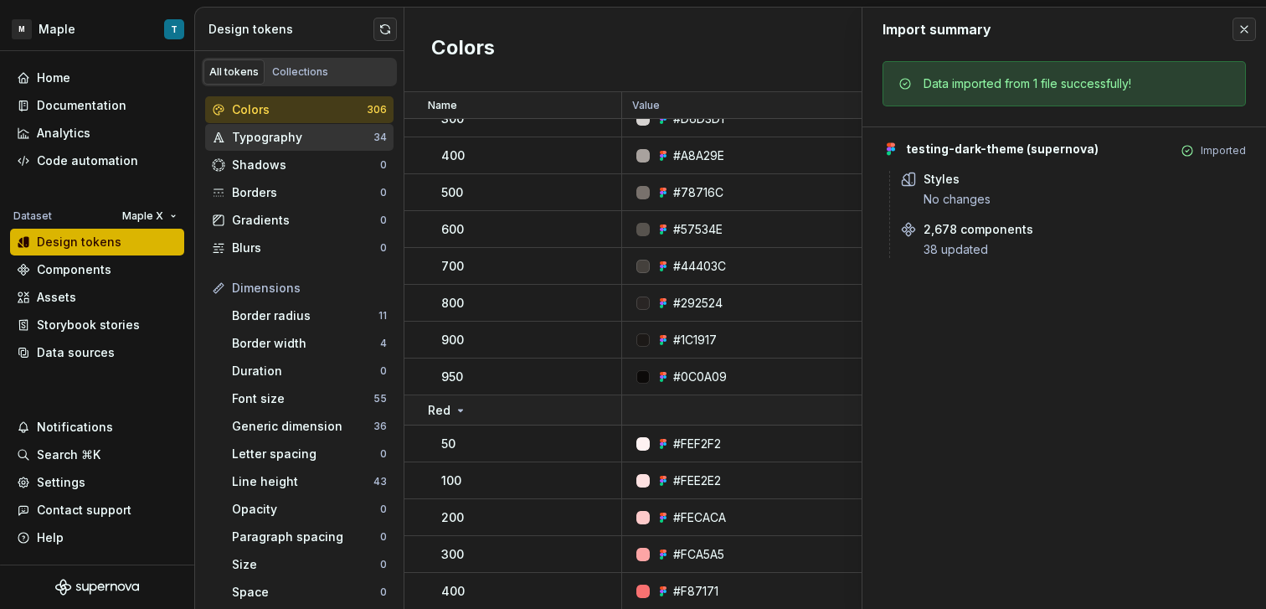
click at [329, 147] on div "Typography 34" at bounding box center [299, 137] width 188 height 27
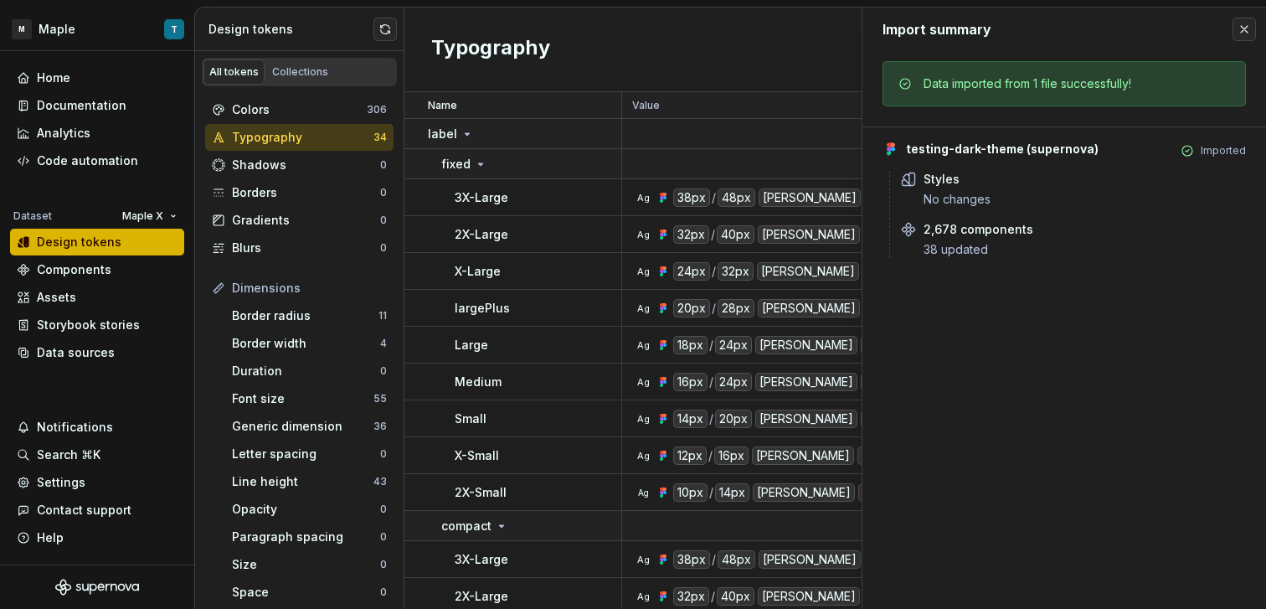
click at [761, 80] on div "Typography New token" at bounding box center [834, 50] width 861 height 85
click at [1231, 29] on div "Import summary" at bounding box center [1063, 30] width 403 height 44
click at [1233, 29] on button "button" at bounding box center [1243, 29] width 23 height 23
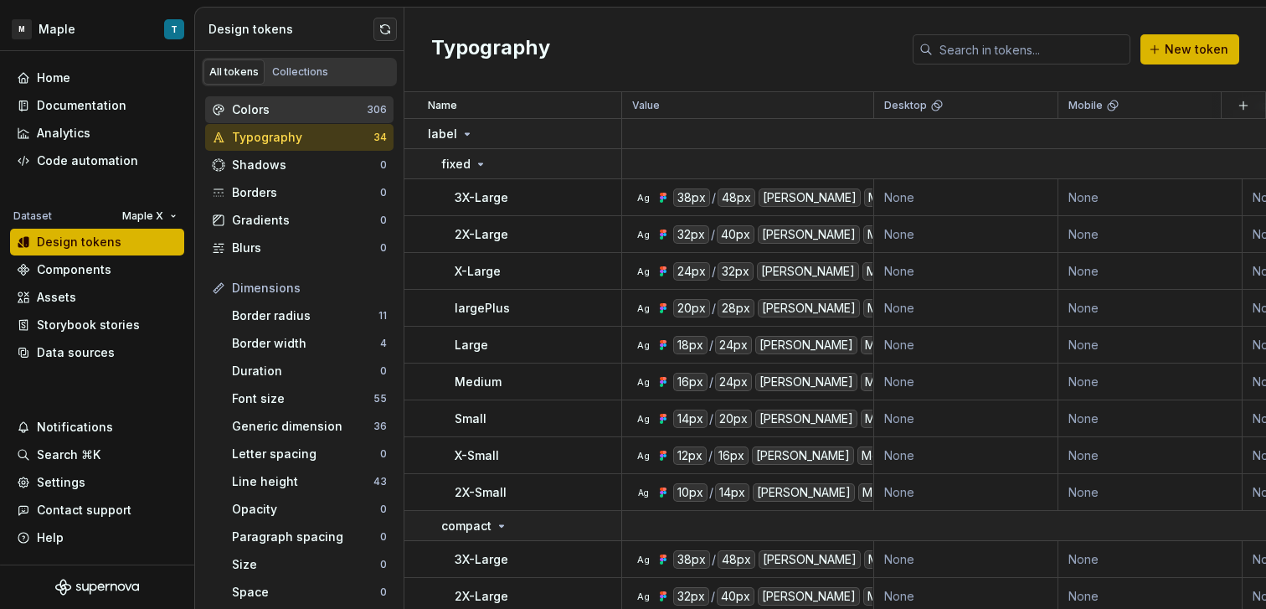
click at [298, 109] on div "Colors" at bounding box center [299, 109] width 135 height 17
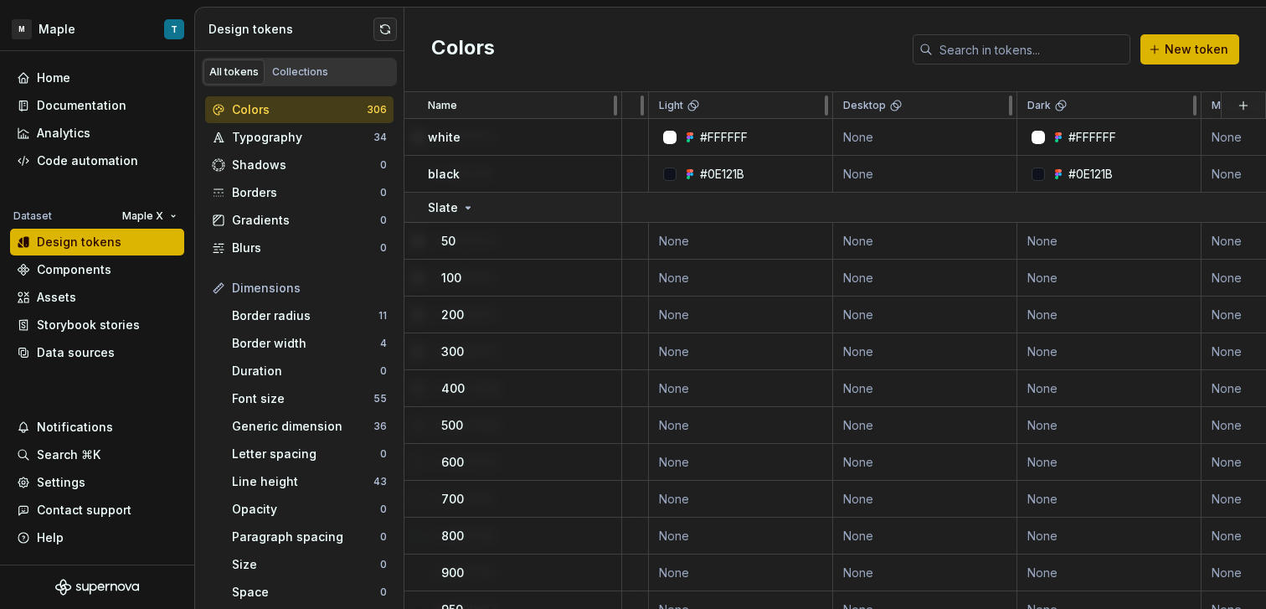
scroll to position [0, 193]
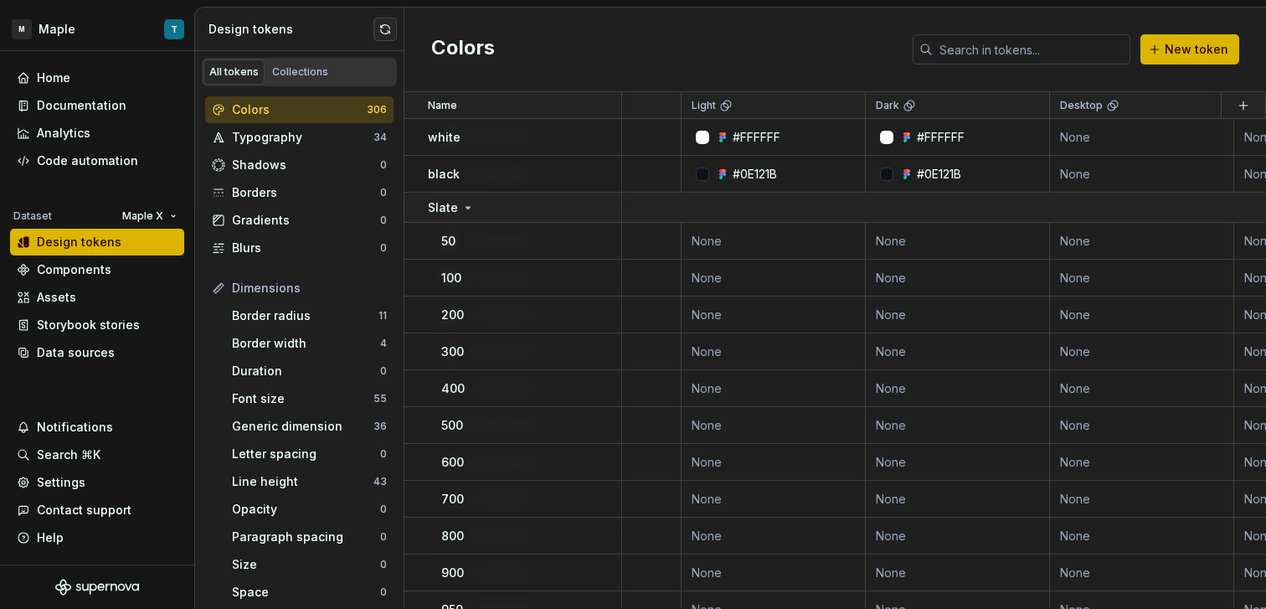
click at [815, 64] on div "Colors New token" at bounding box center [834, 50] width 861 height 85
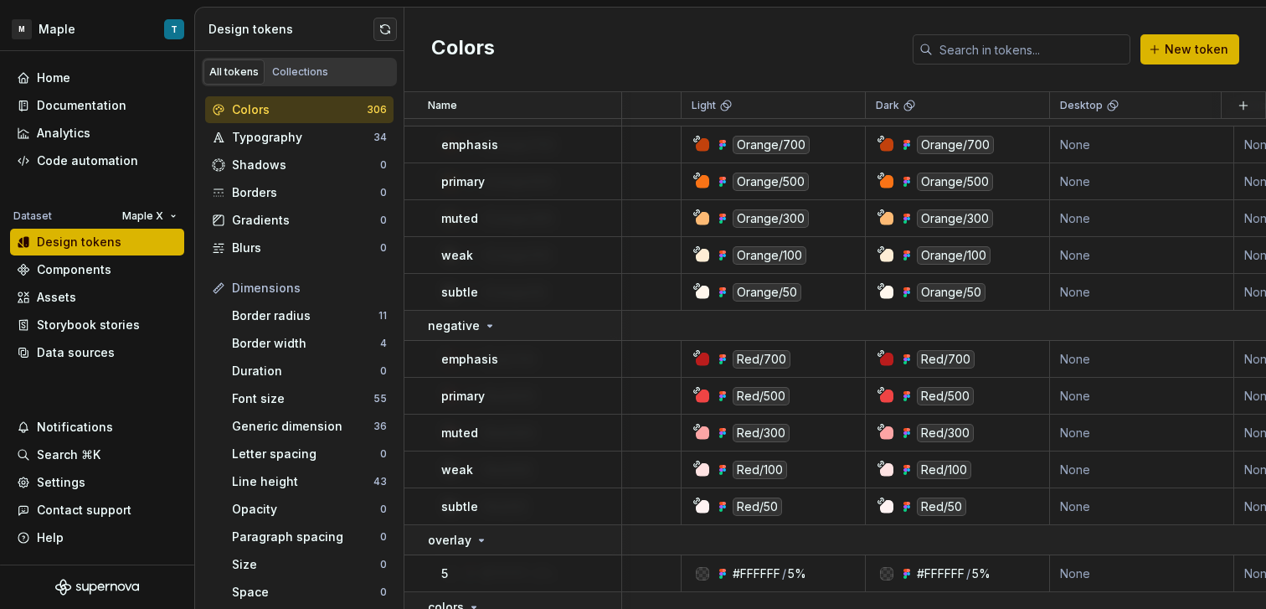
scroll to position [11845, 193]
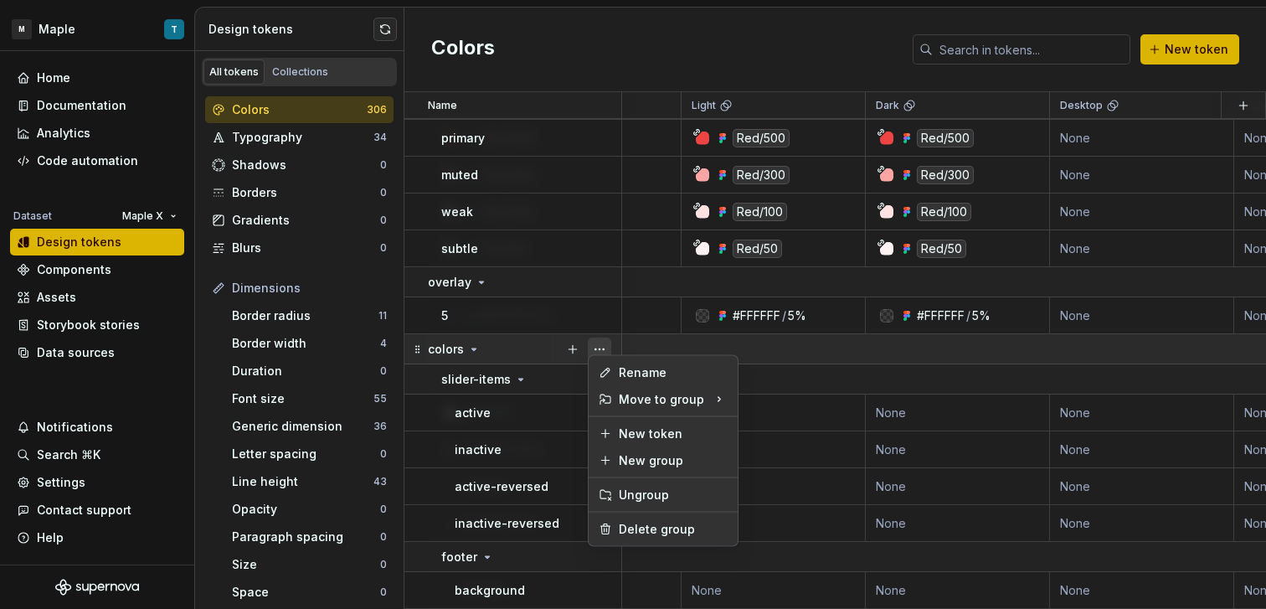
click at [596, 340] on button "button" at bounding box center [599, 348] width 23 height 23
click at [695, 528] on div "Delete group" at bounding box center [673, 529] width 109 height 17
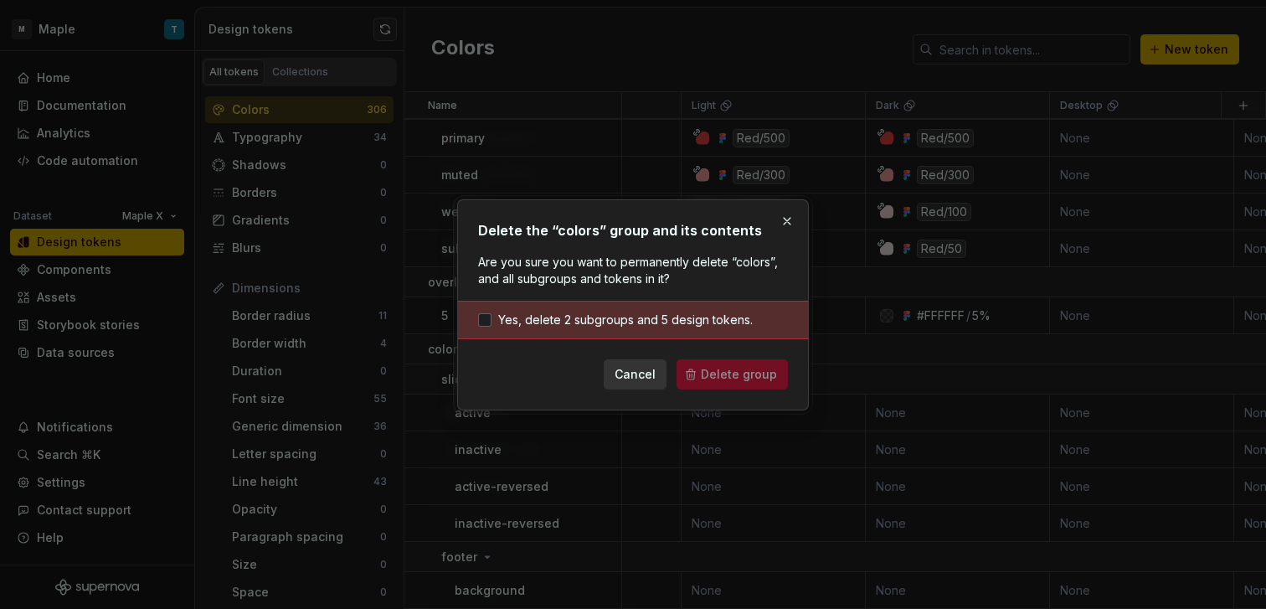
click at [565, 301] on div "Yes, delete 2 subgroups and 5 design tokens." at bounding box center [633, 320] width 350 height 39
click at [577, 328] on div "Yes, delete 2 subgroups and 5 design tokens." at bounding box center [633, 320] width 350 height 39
click at [626, 324] on span "Yes, delete 2 subgroups and 5 design tokens." at bounding box center [625, 319] width 254 height 17
click at [689, 359] on button "Delete group" at bounding box center [731, 374] width 111 height 30
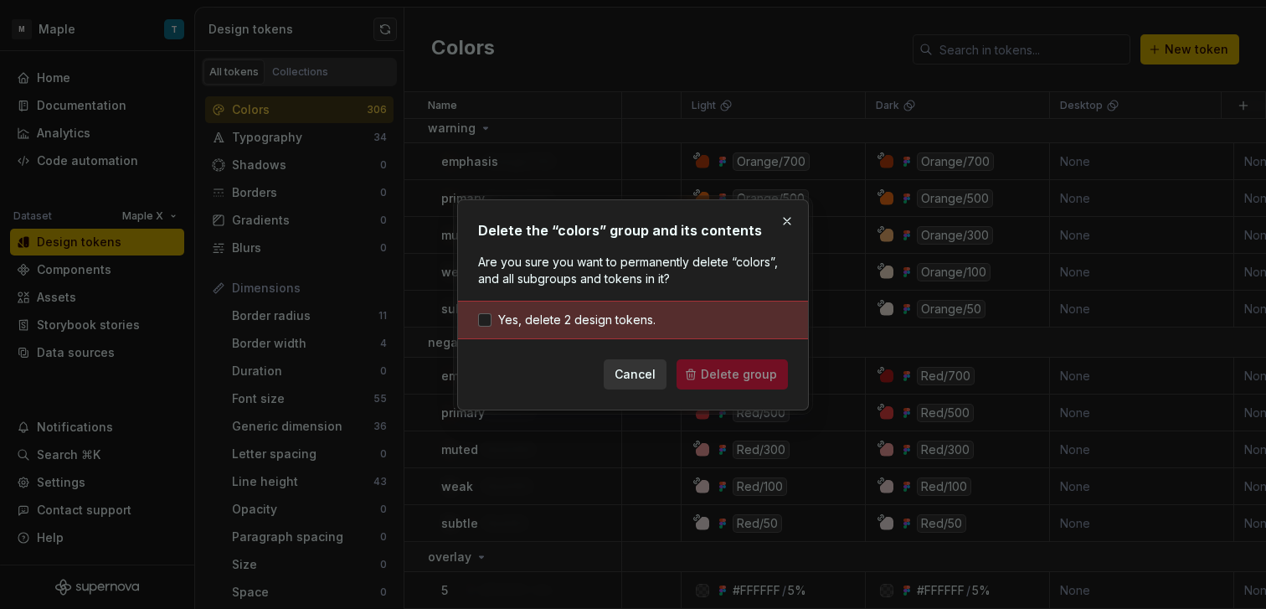
scroll to position [11571, 193]
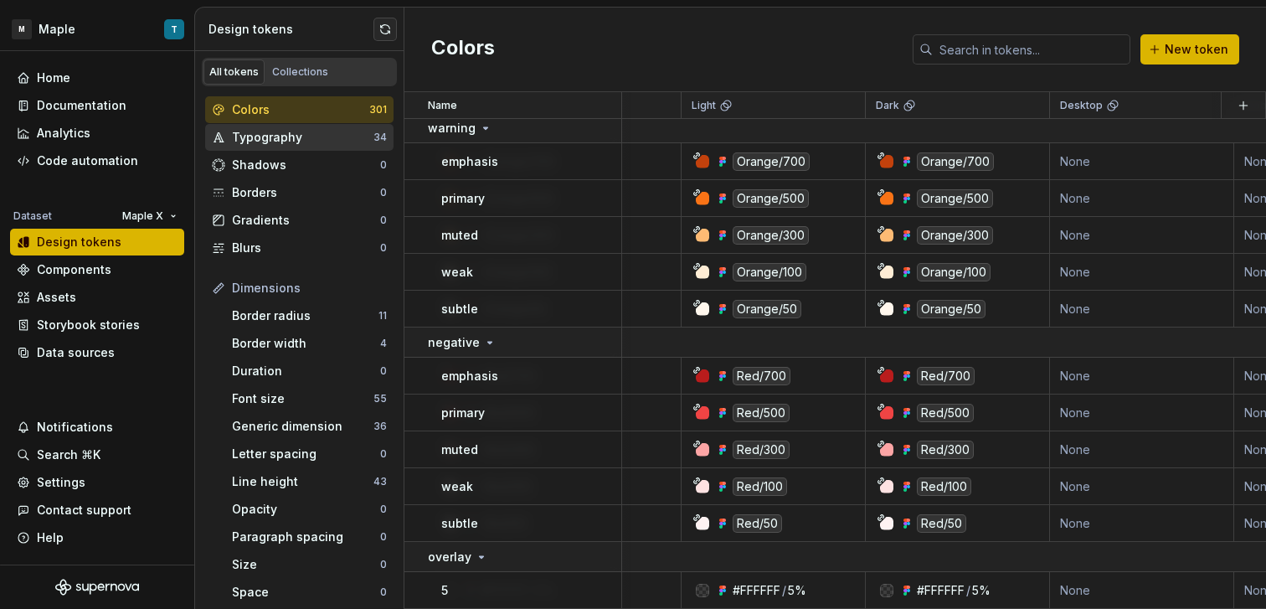
click at [281, 144] on div "Typography" at bounding box center [302, 137] width 141 height 17
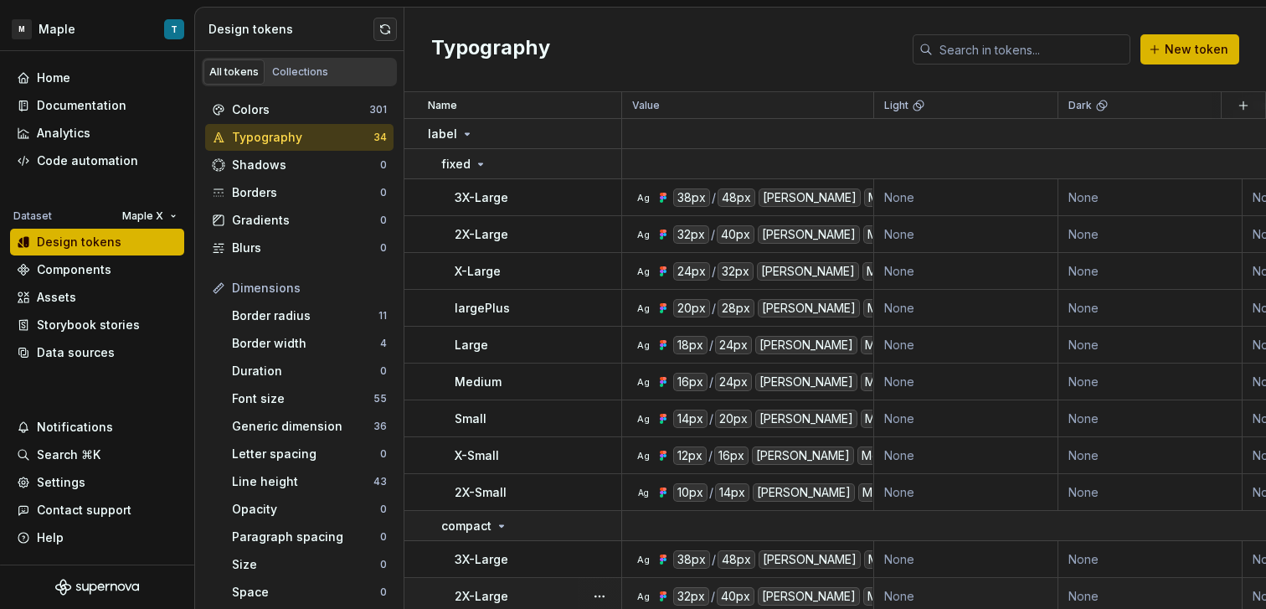
click at [743, 584] on td "Ag 32px / 40px Geist Medium" at bounding box center [748, 596] width 252 height 37
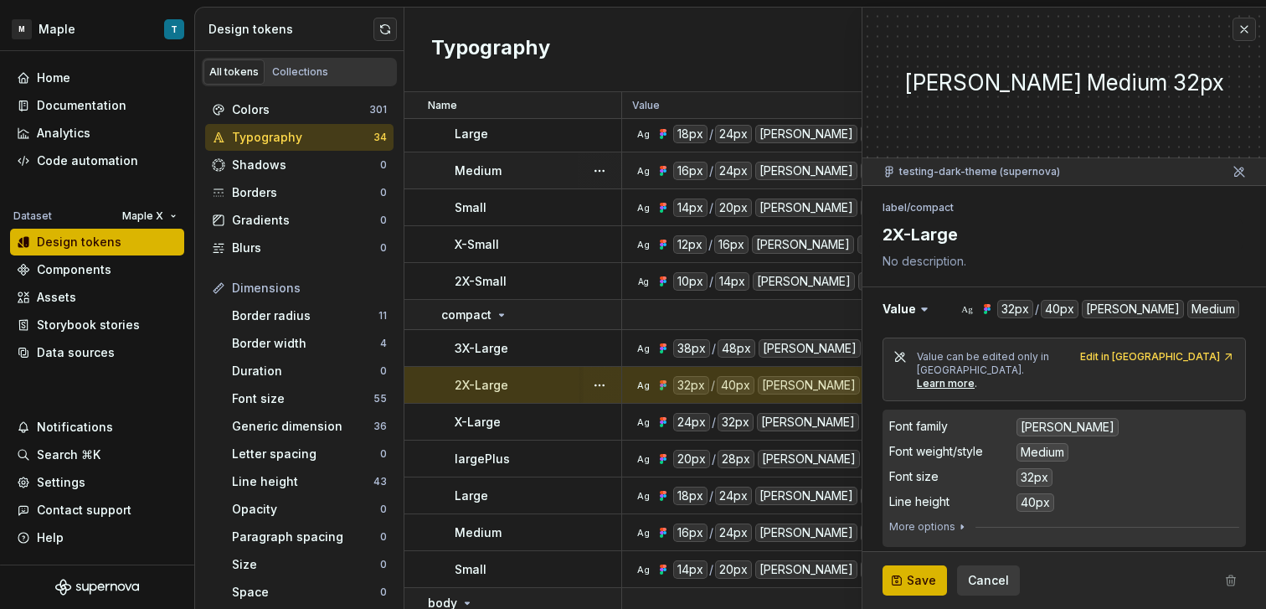
scroll to position [337, 0]
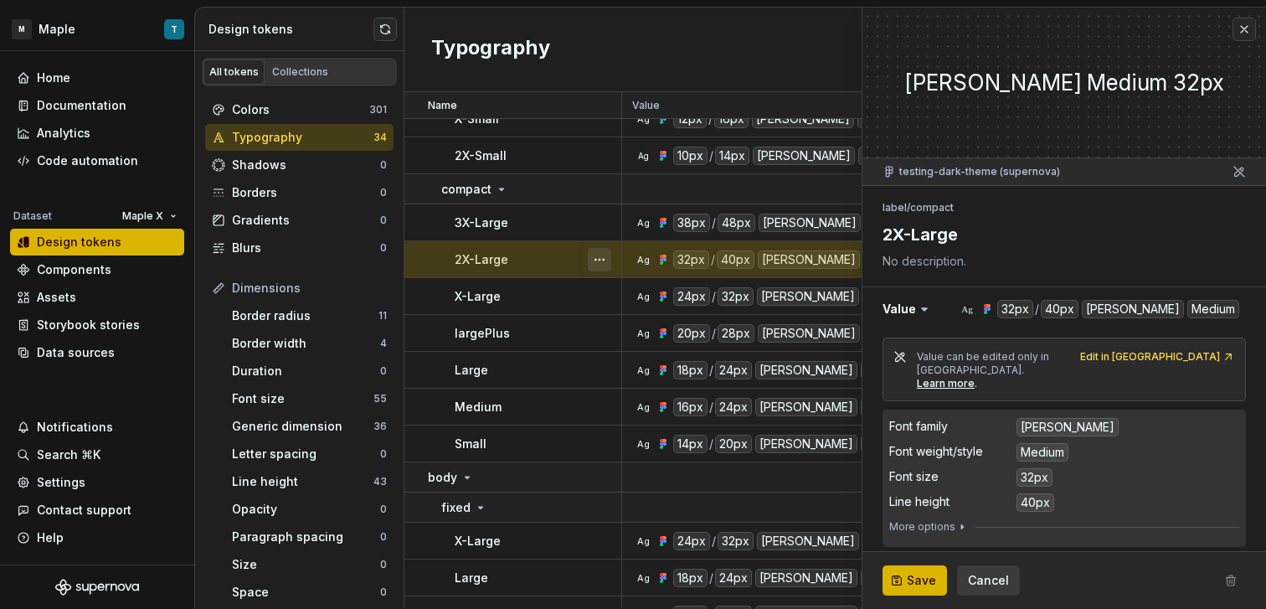
drag, startPoint x: 517, startPoint y: 224, endPoint x: 589, endPoint y: 260, distance: 80.9
click at [517, 224] on div "3X-Large" at bounding box center [538, 222] width 166 height 17
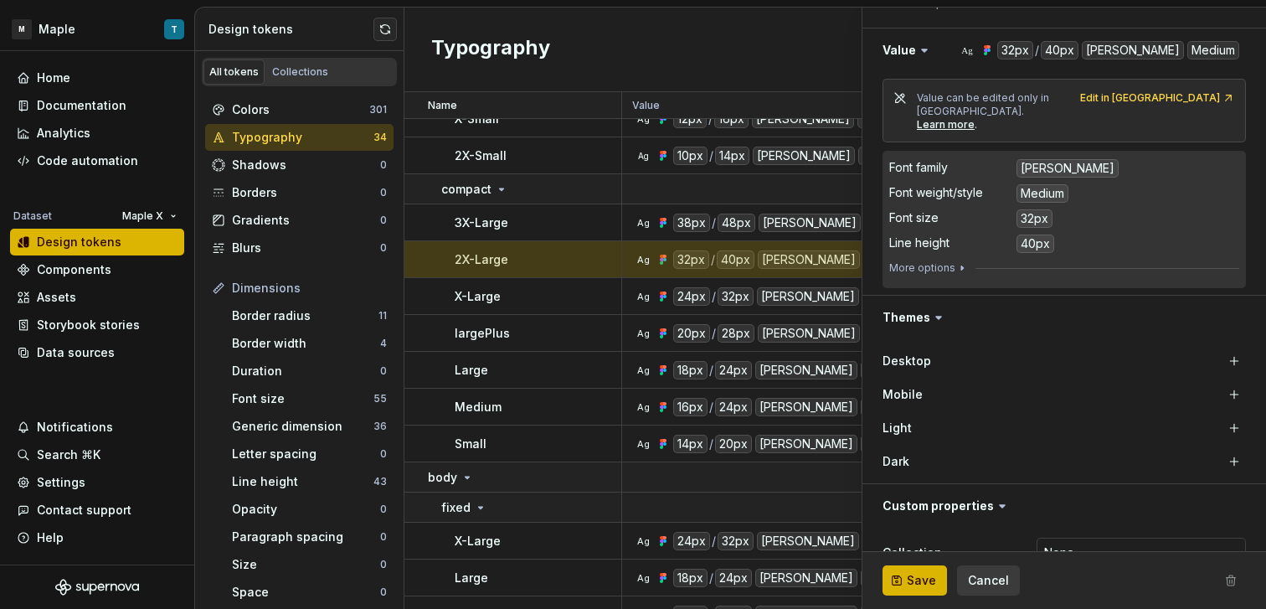
scroll to position [280, 0]
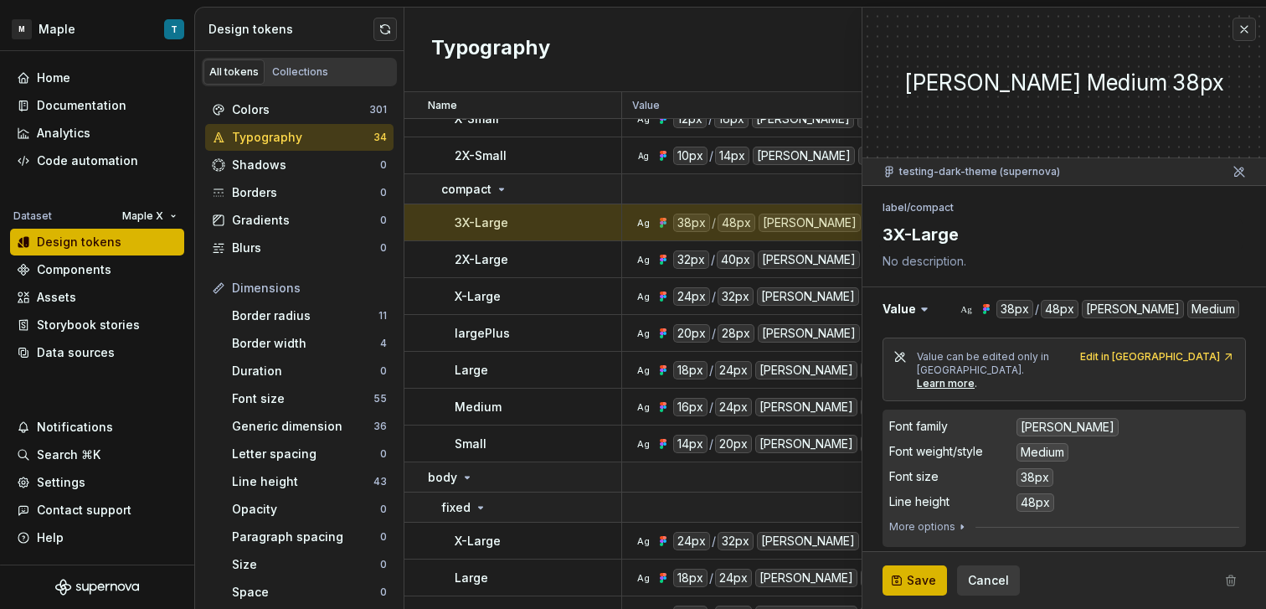
scroll to position [283, 0]
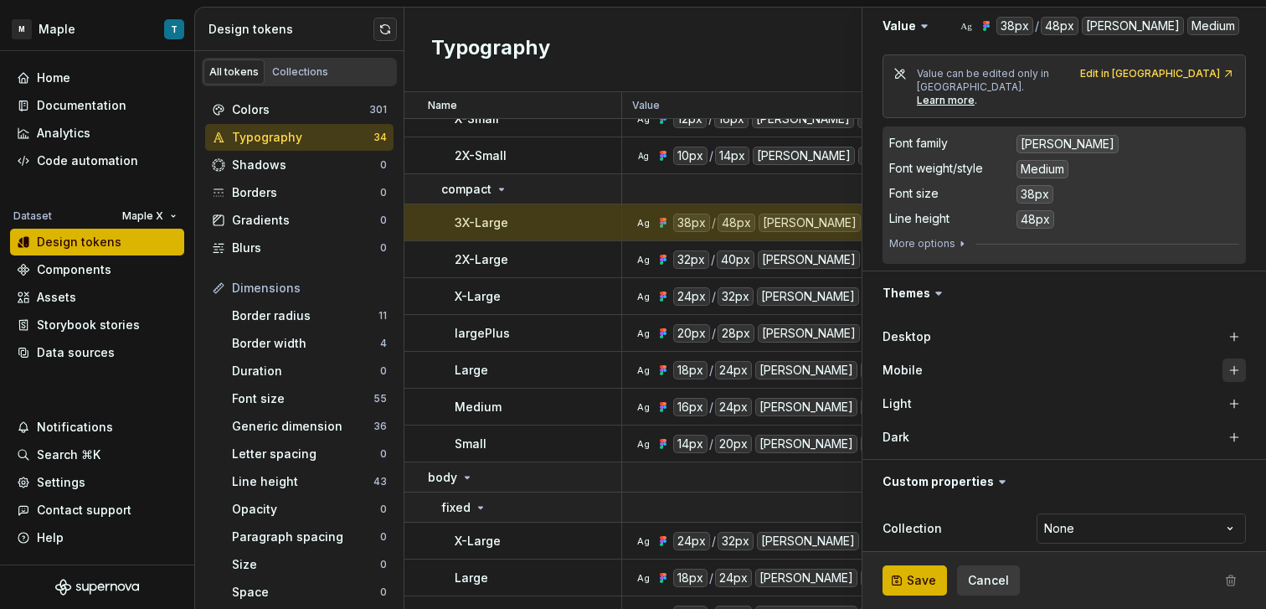
click at [1222, 362] on button "button" at bounding box center [1233, 369] width 23 height 23
click at [1222, 325] on button "button" at bounding box center [1233, 336] width 23 height 23
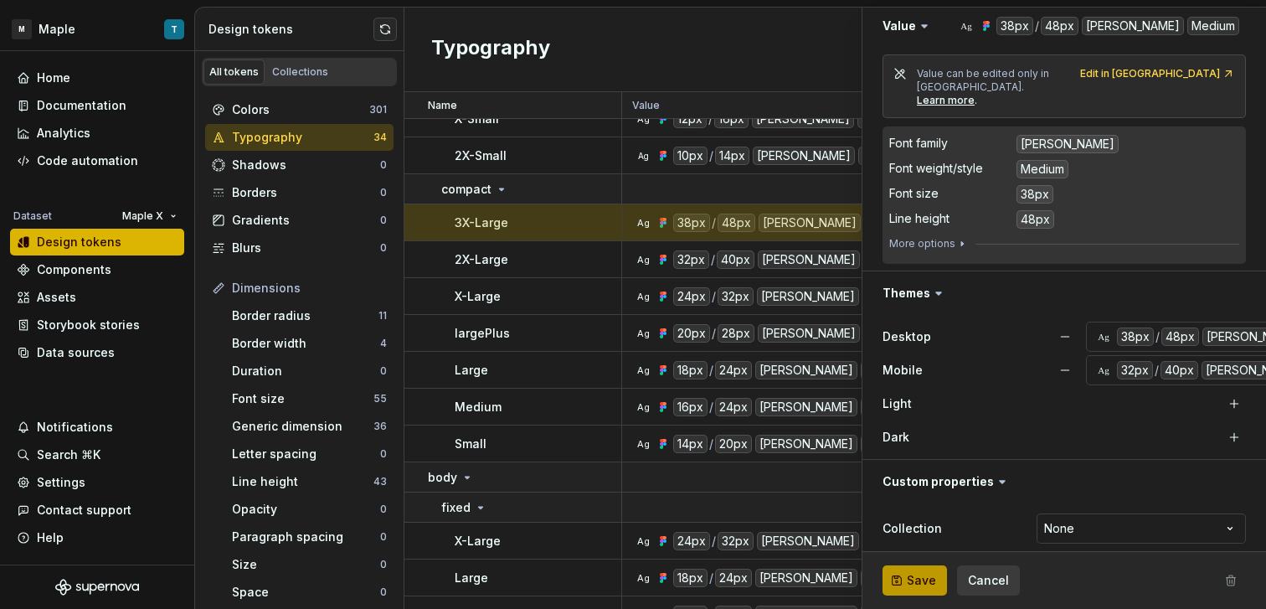
click at [923, 580] on span "Save" at bounding box center [921, 580] width 29 height 17
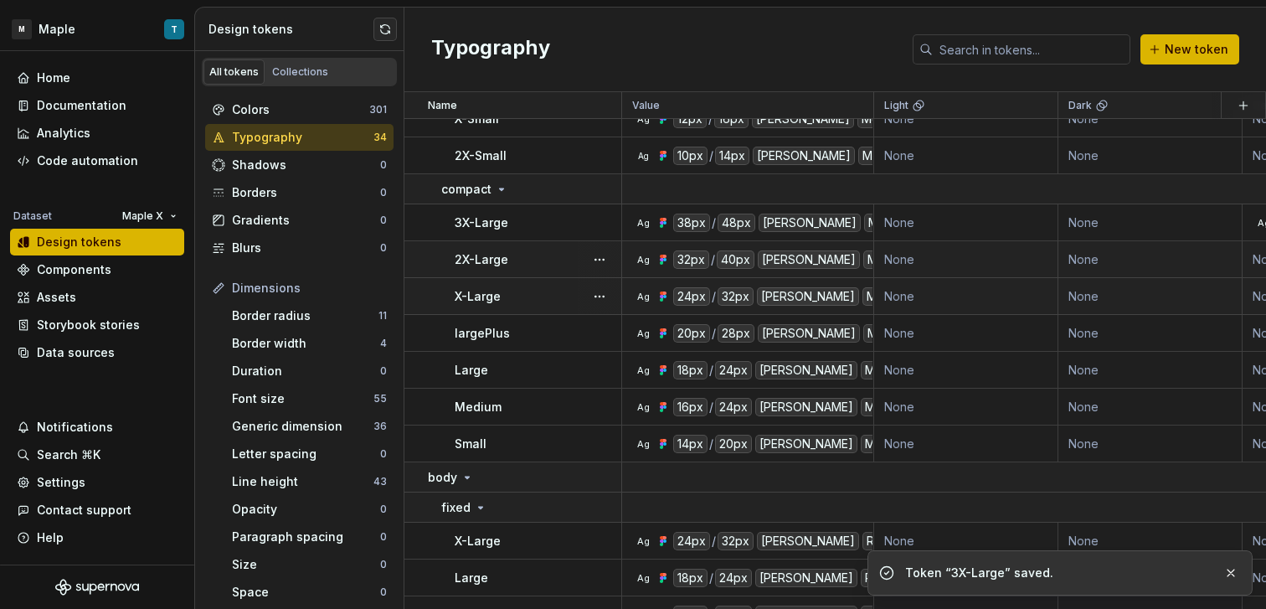
click at [572, 264] on div "2X-Large" at bounding box center [538, 259] width 166 height 17
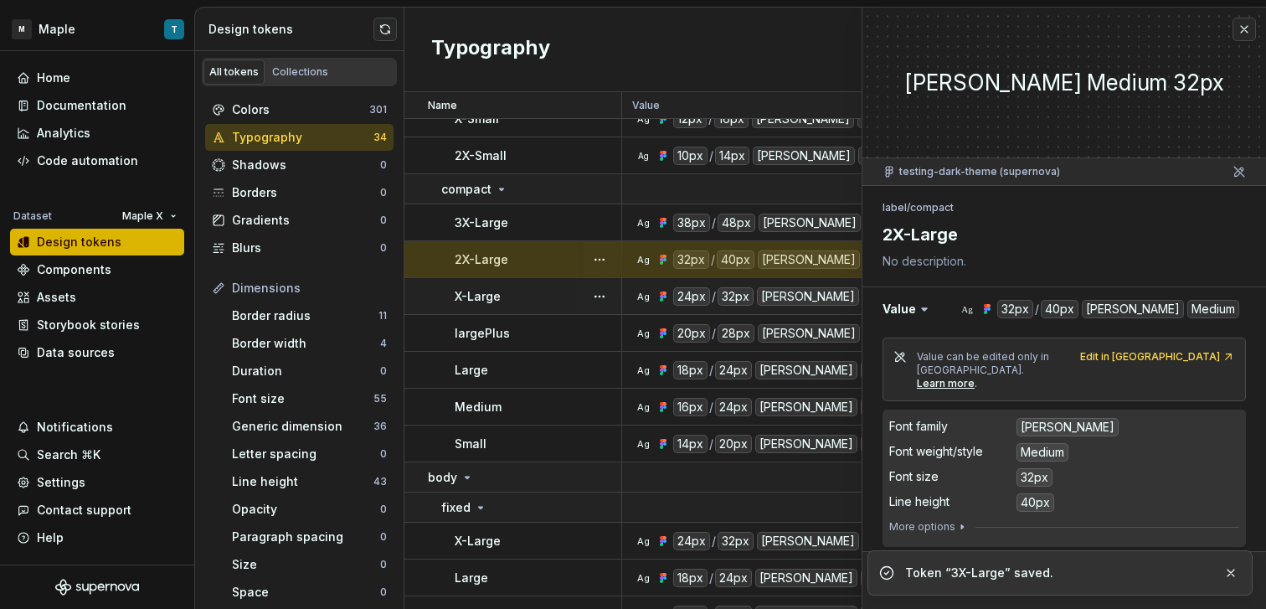
scroll to position [283, 0]
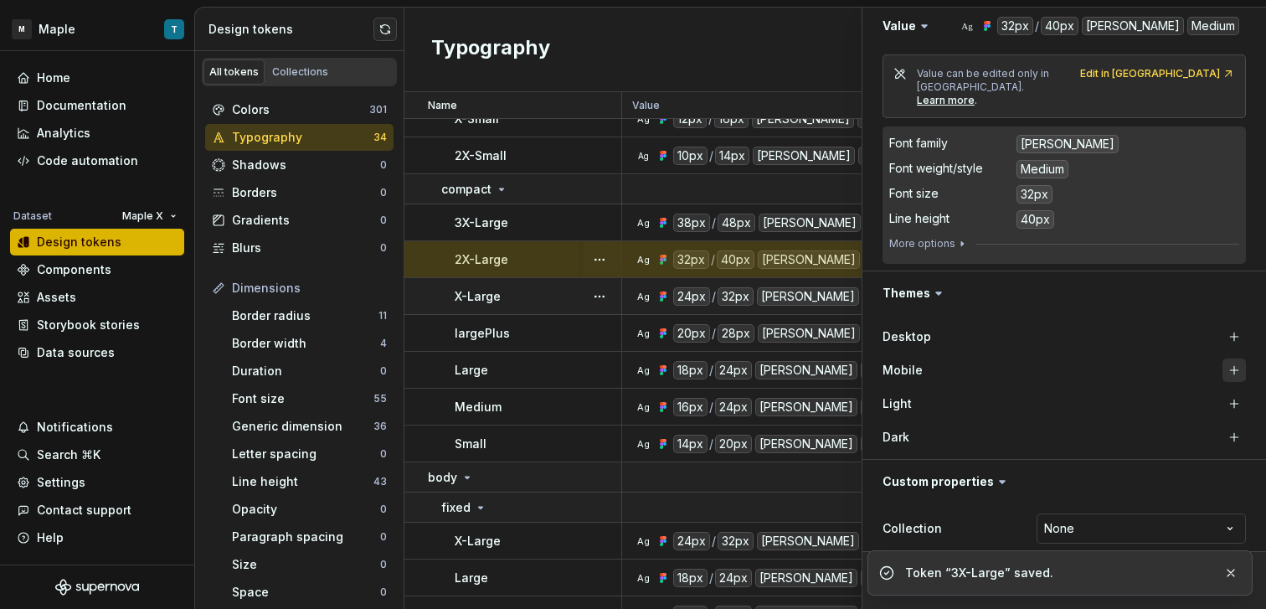
click at [1226, 358] on button "button" at bounding box center [1233, 369] width 23 height 23
click at [1222, 325] on button "button" at bounding box center [1233, 336] width 23 height 23
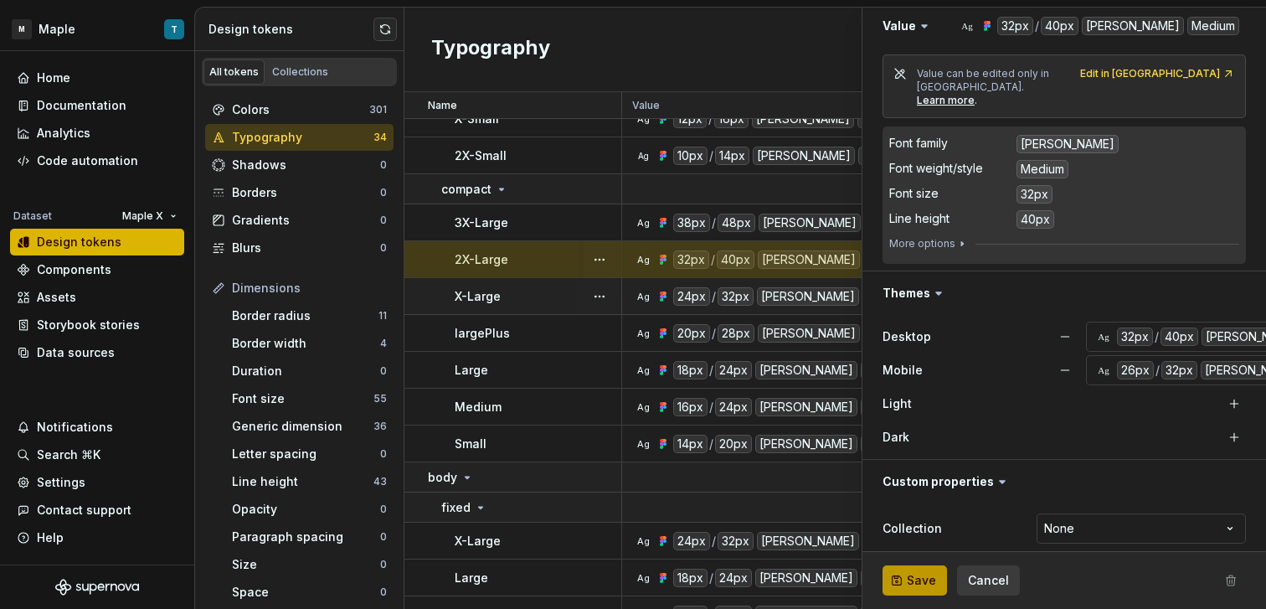
click at [904, 578] on button "Save" at bounding box center [914, 580] width 64 height 30
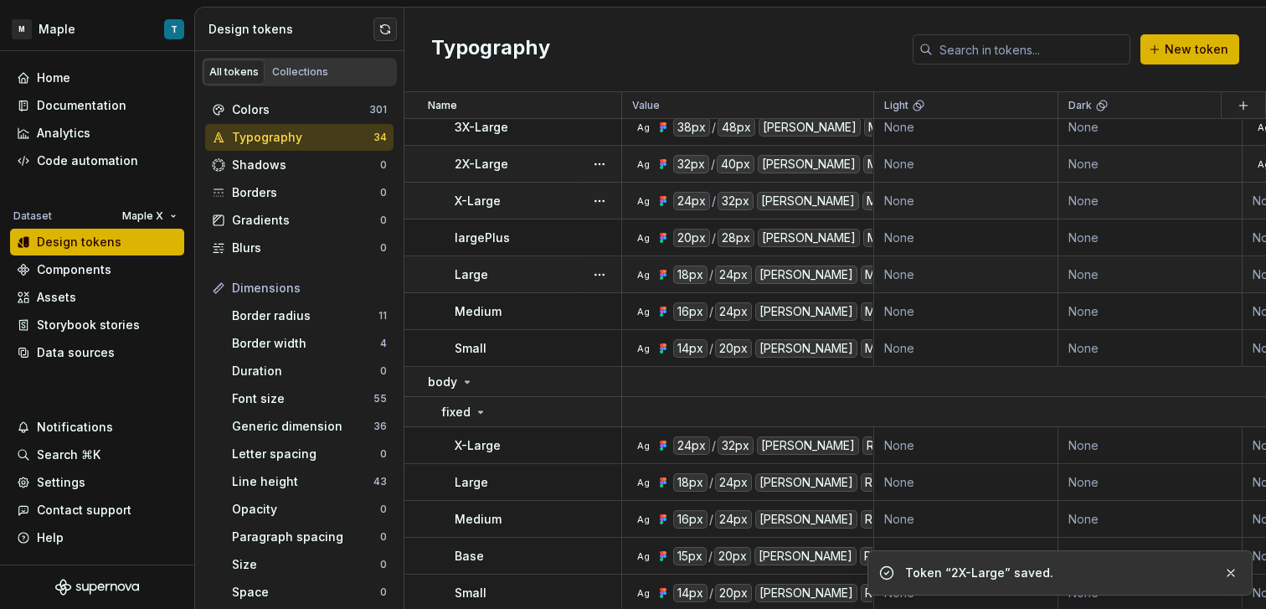
scroll to position [402, 0]
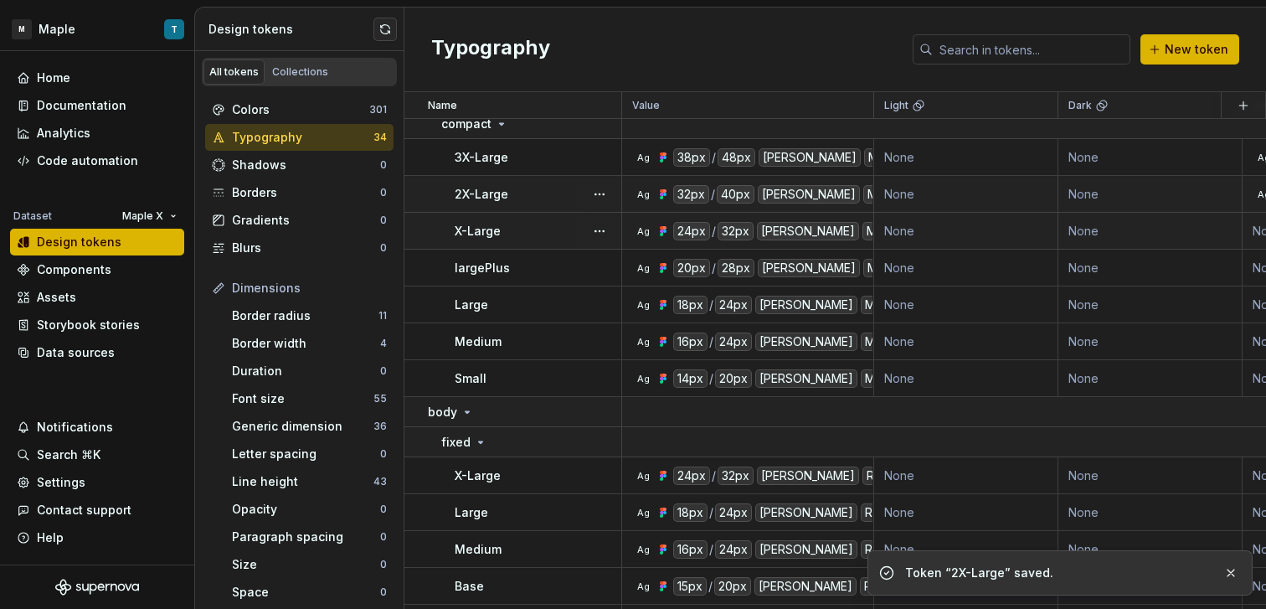
click at [540, 242] on td "X-Large" at bounding box center [513, 231] width 218 height 37
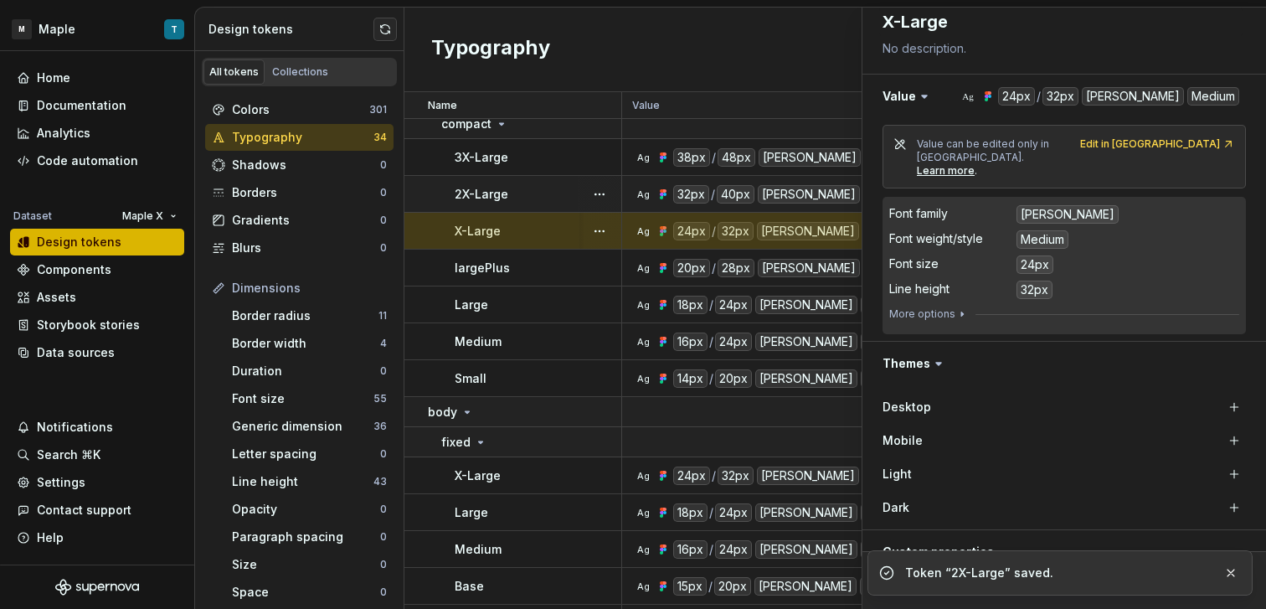
scroll to position [283, 0]
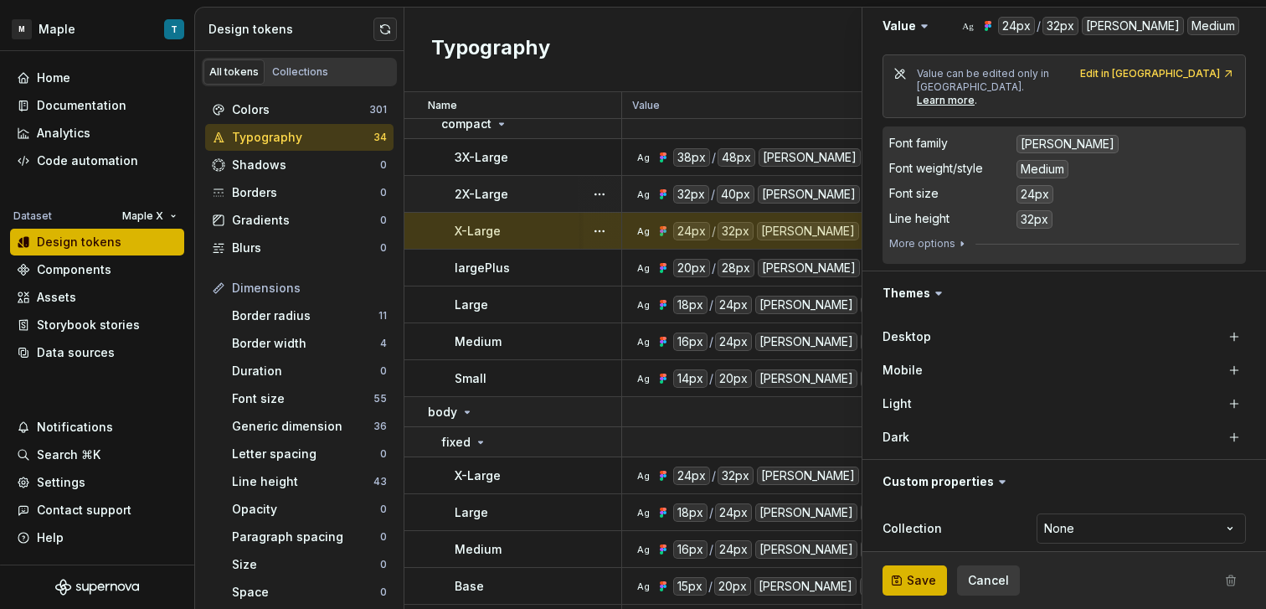
click at [1214, 355] on div "Mobile" at bounding box center [1063, 370] width 363 height 30
click at [1222, 326] on button "button" at bounding box center [1233, 336] width 23 height 23
click at [1222, 358] on button "button" at bounding box center [1233, 369] width 23 height 23
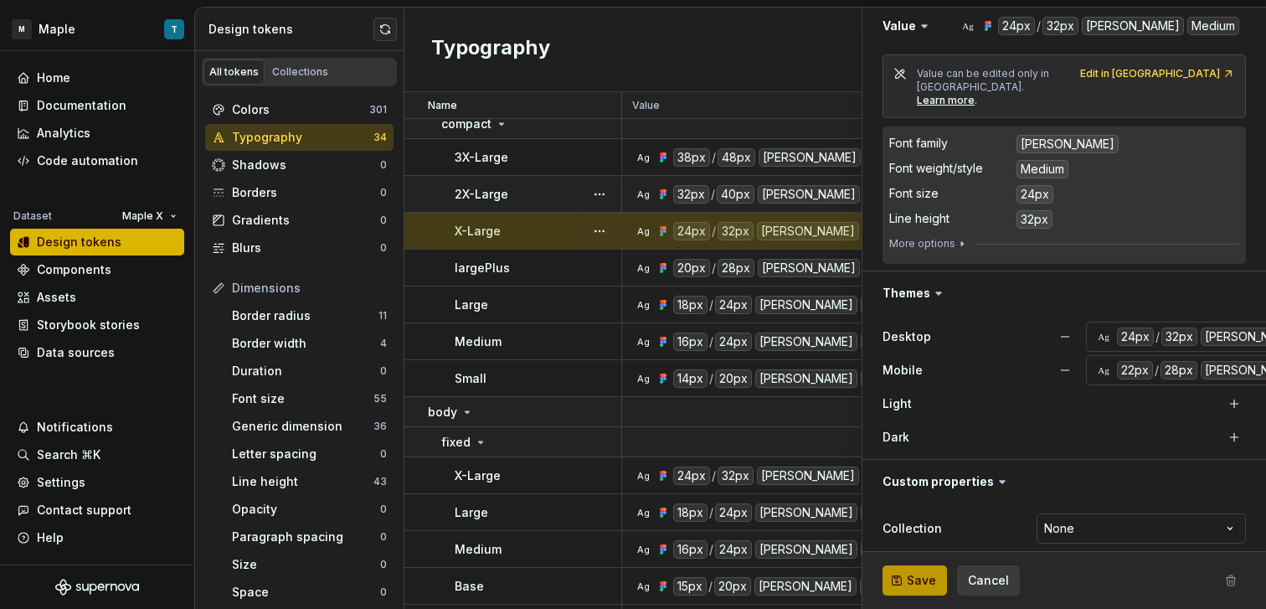
click at [923, 589] on button "Save" at bounding box center [914, 580] width 64 height 30
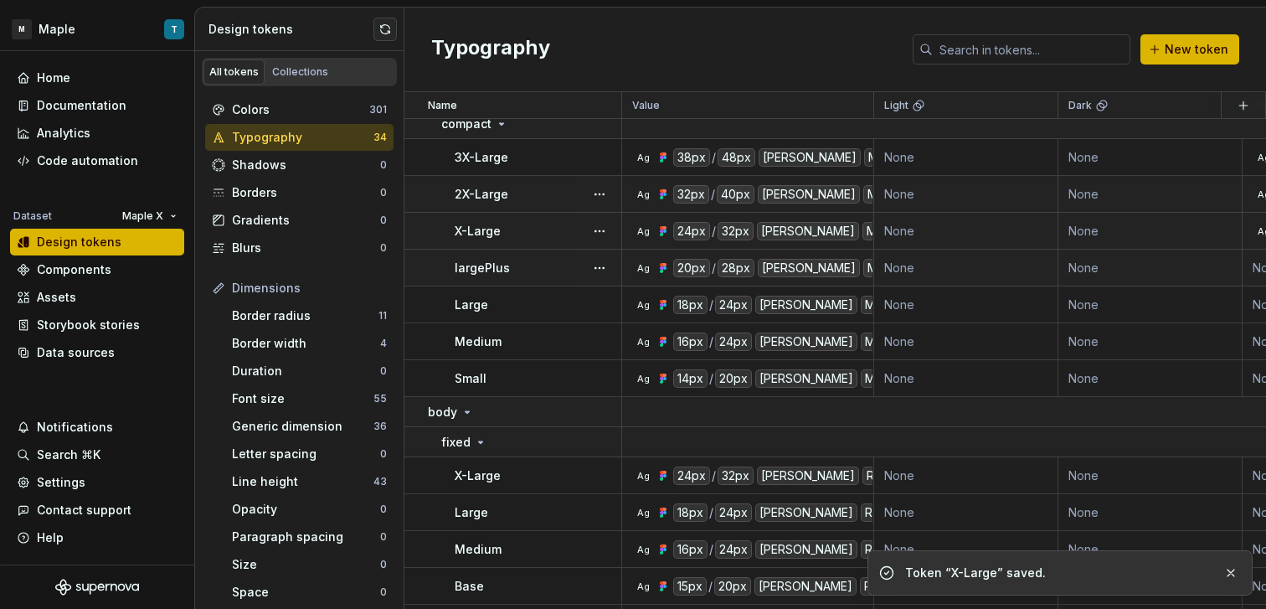
click at [552, 270] on div "largePlus" at bounding box center [538, 268] width 166 height 17
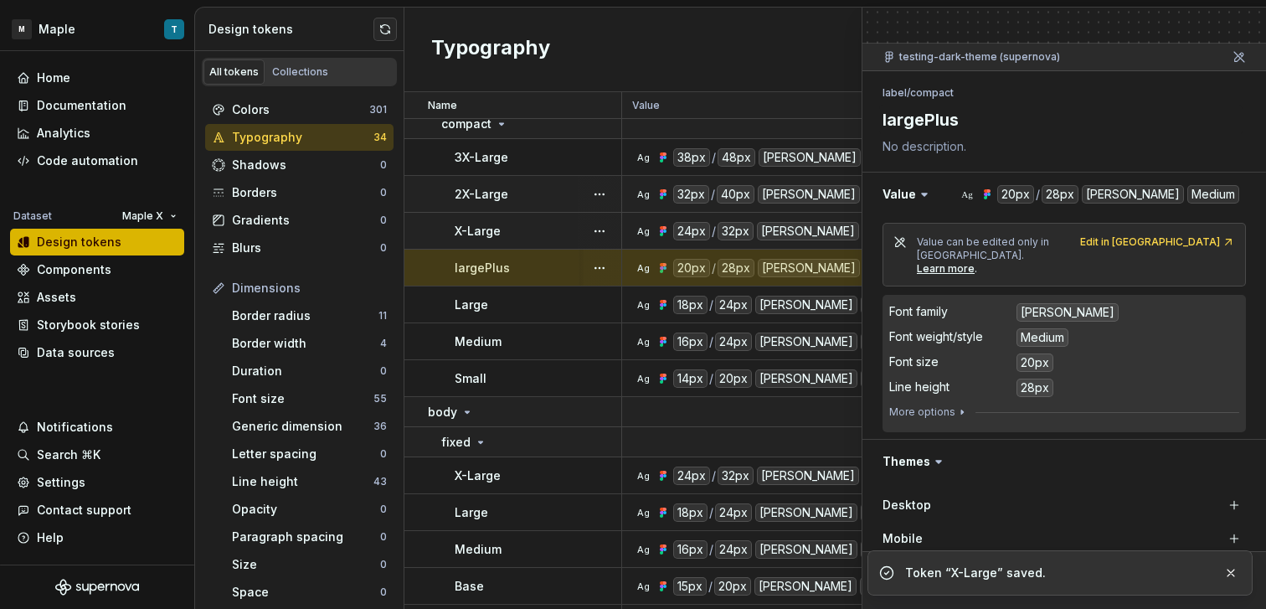
scroll to position [223, 0]
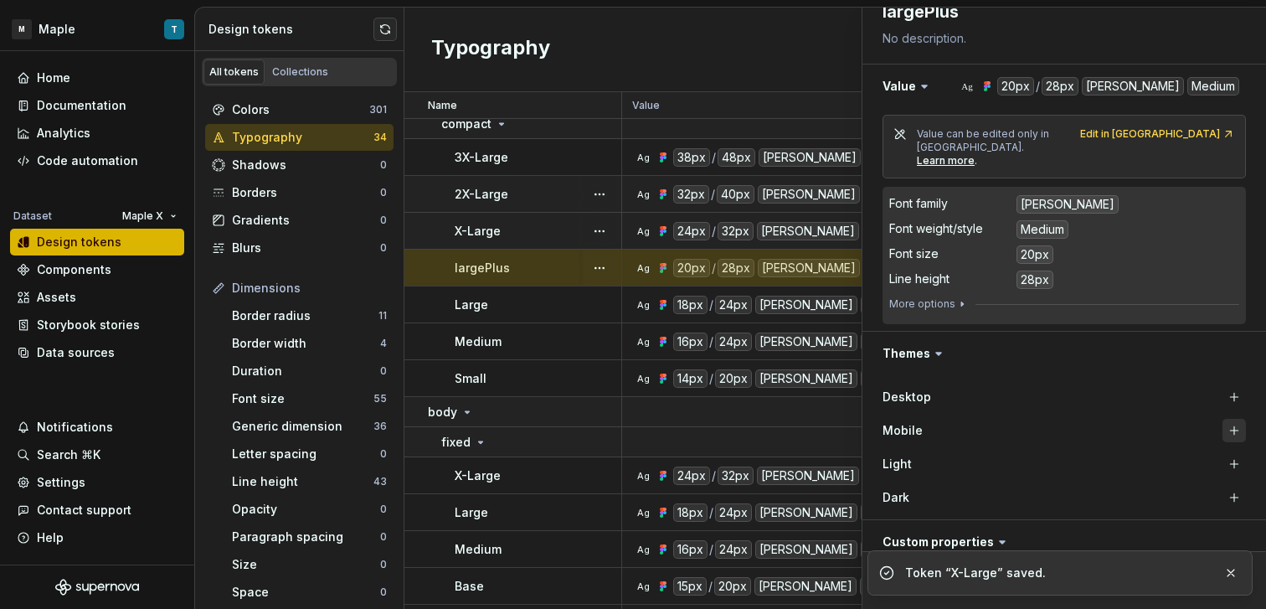
click at [1222, 419] on button "button" at bounding box center [1233, 430] width 23 height 23
click at [1222, 385] on button "button" at bounding box center [1233, 396] width 23 height 23
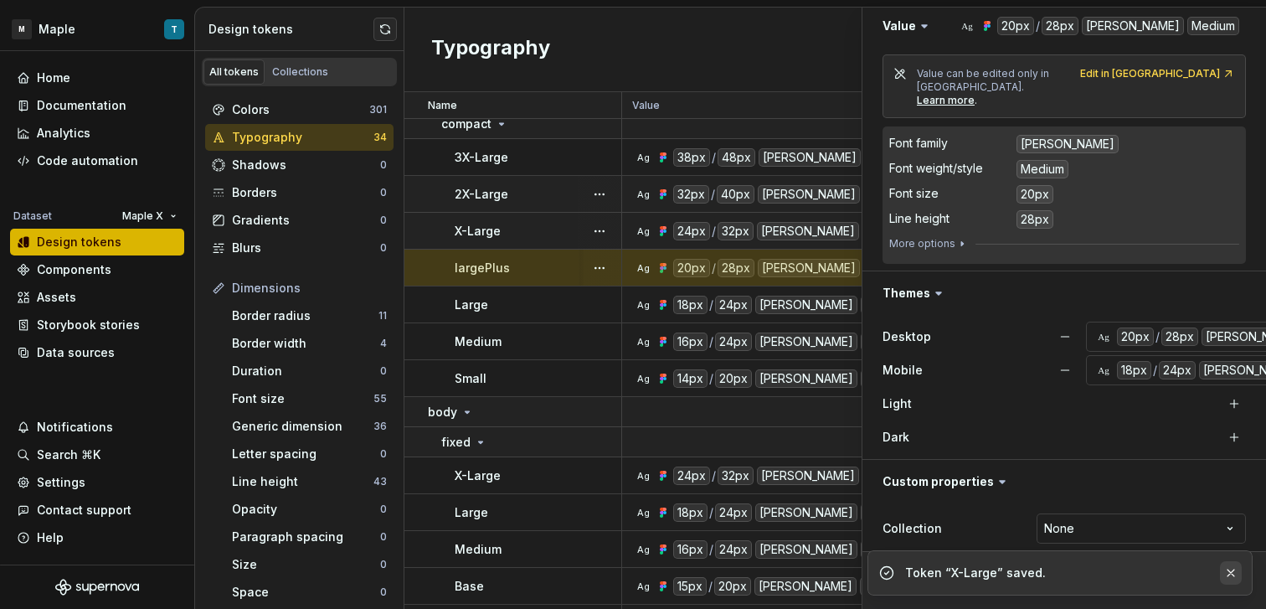
click at [1239, 571] on button "button" at bounding box center [1231, 572] width 22 height 23
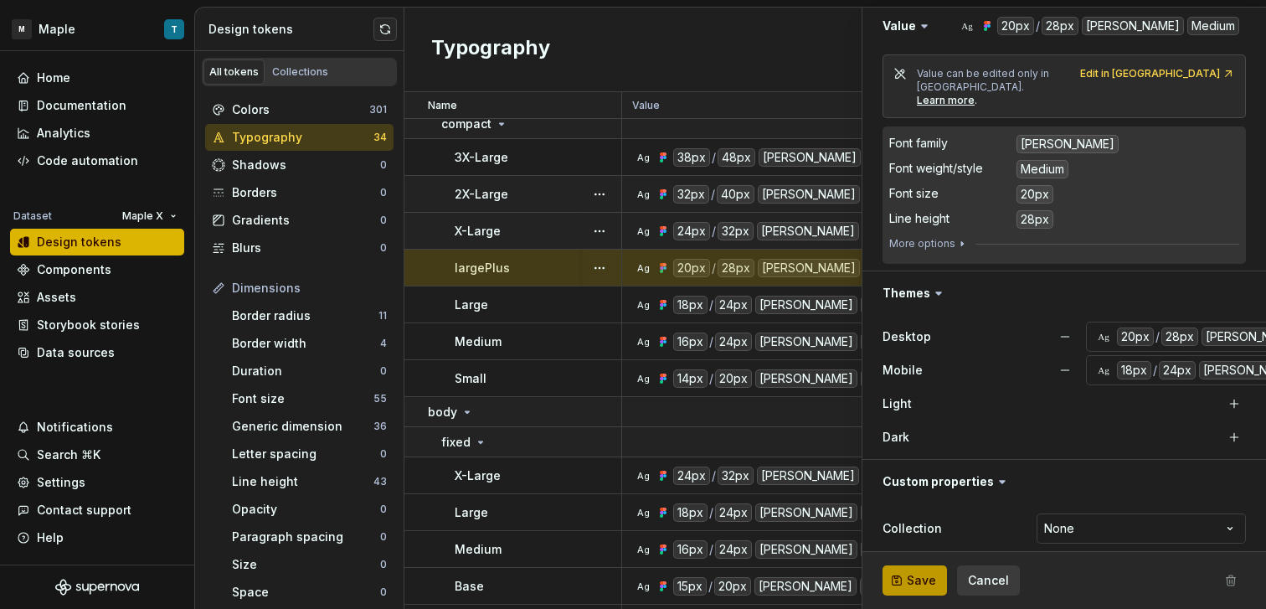
click at [903, 577] on button "Save" at bounding box center [914, 580] width 64 height 30
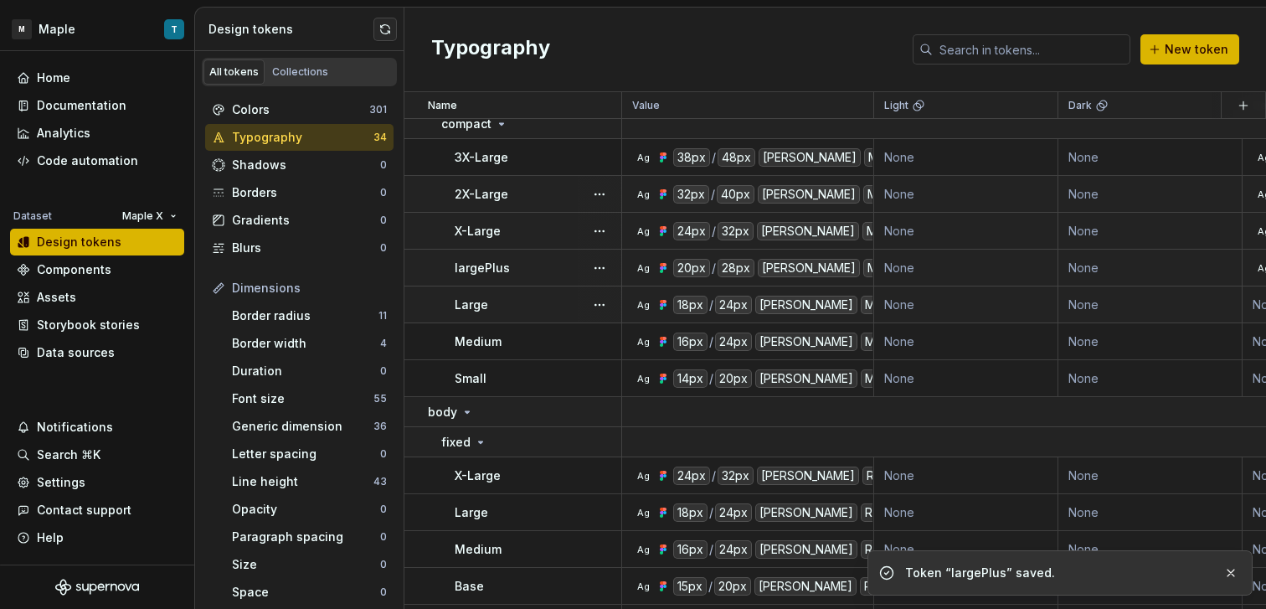
click at [516, 297] on div "Large" at bounding box center [538, 304] width 166 height 17
type textarea "*"
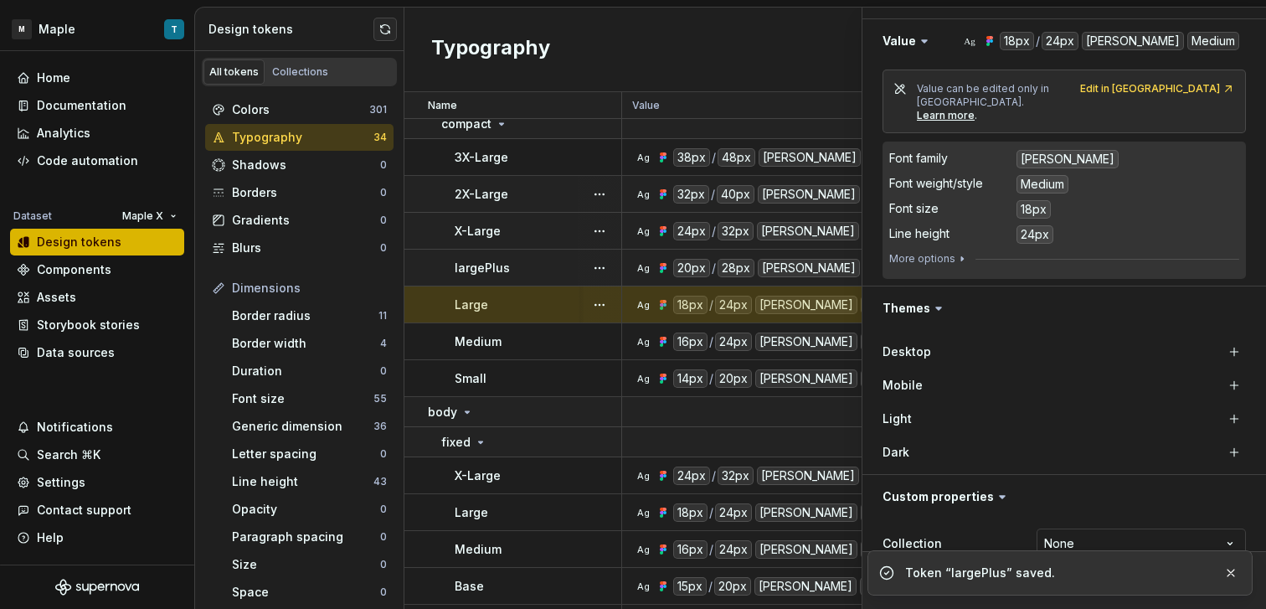
scroll to position [283, 0]
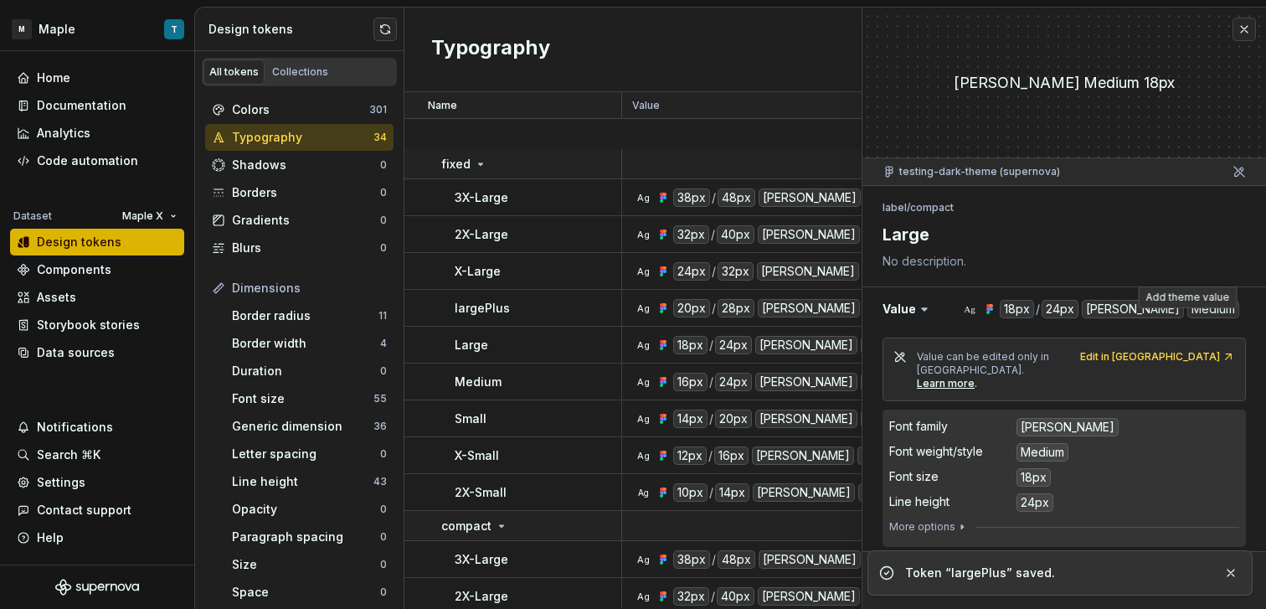
drag, startPoint x: 0, startPoint y: 0, endPoint x: 1215, endPoint y: 312, distance: 1254.1
click at [1222, 608] on button "button" at bounding box center [1233, 619] width 23 height 23
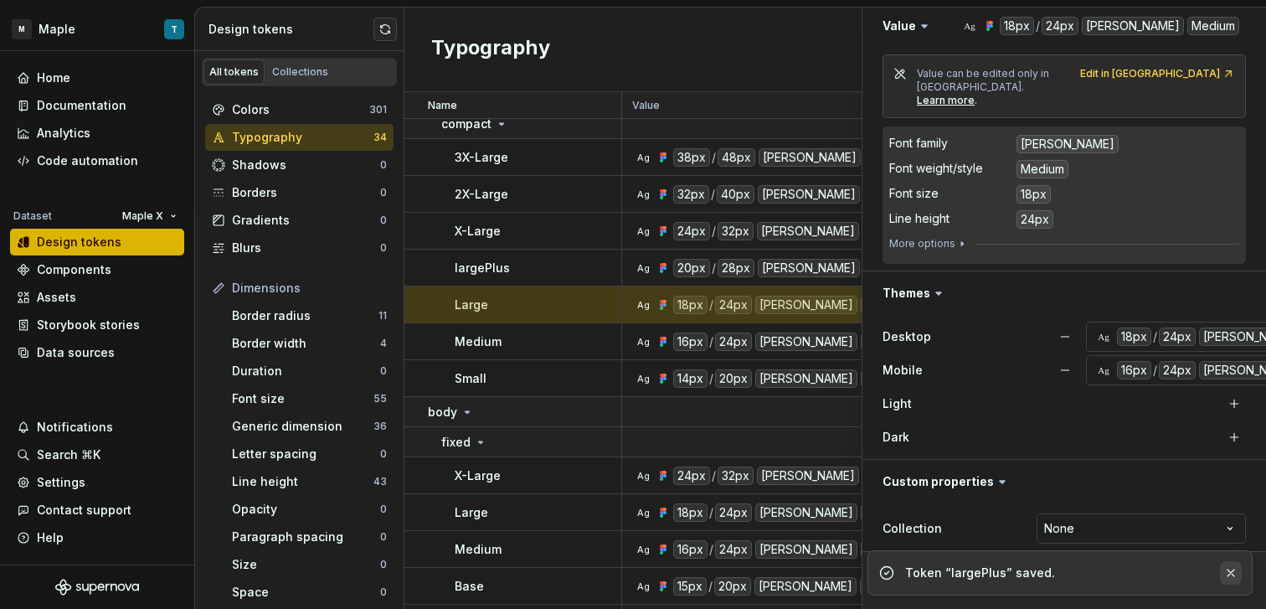
click at [1237, 569] on button "button" at bounding box center [1231, 572] width 22 height 23
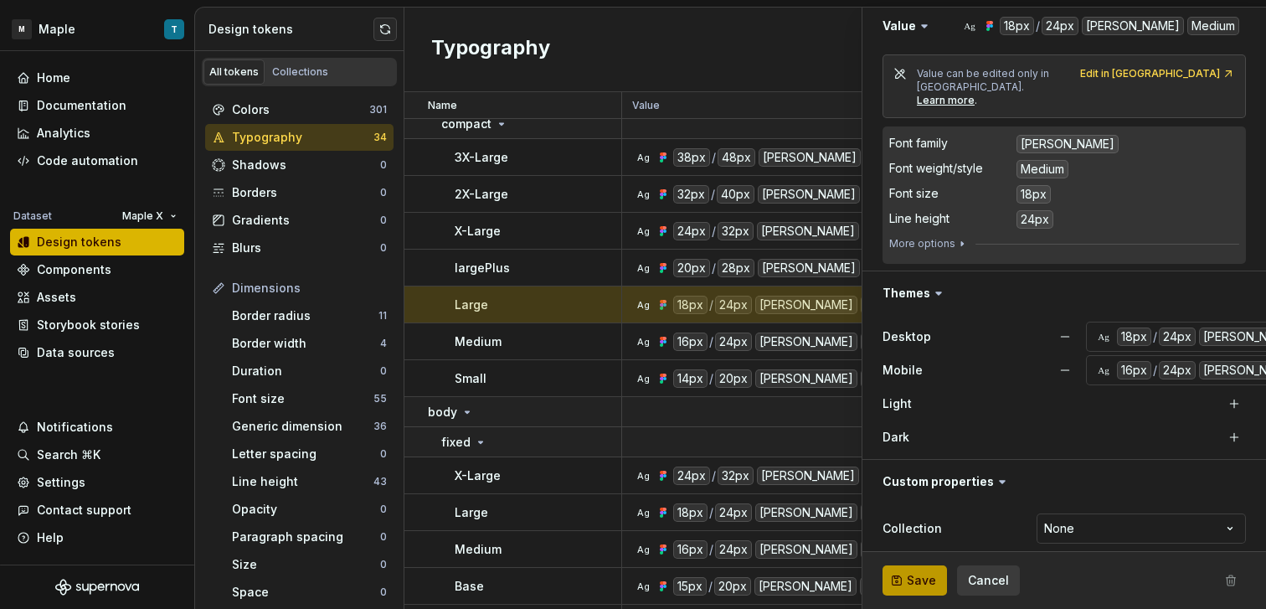
click at [912, 577] on span "Save" at bounding box center [921, 580] width 29 height 17
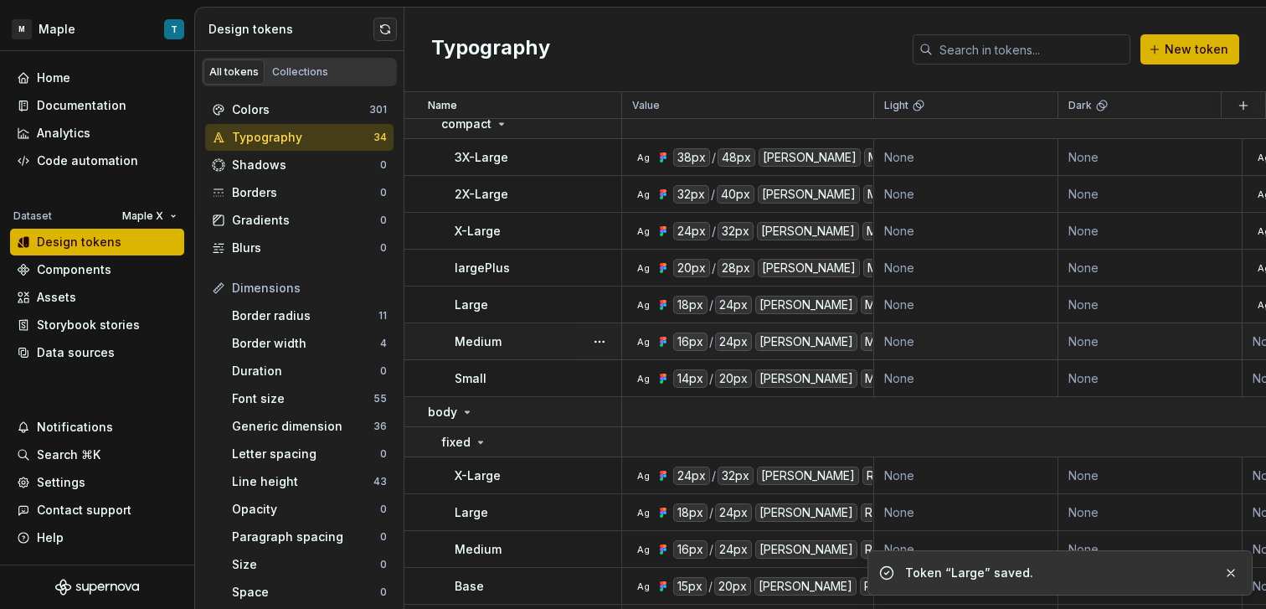
click at [538, 337] on div "Medium" at bounding box center [538, 341] width 166 height 17
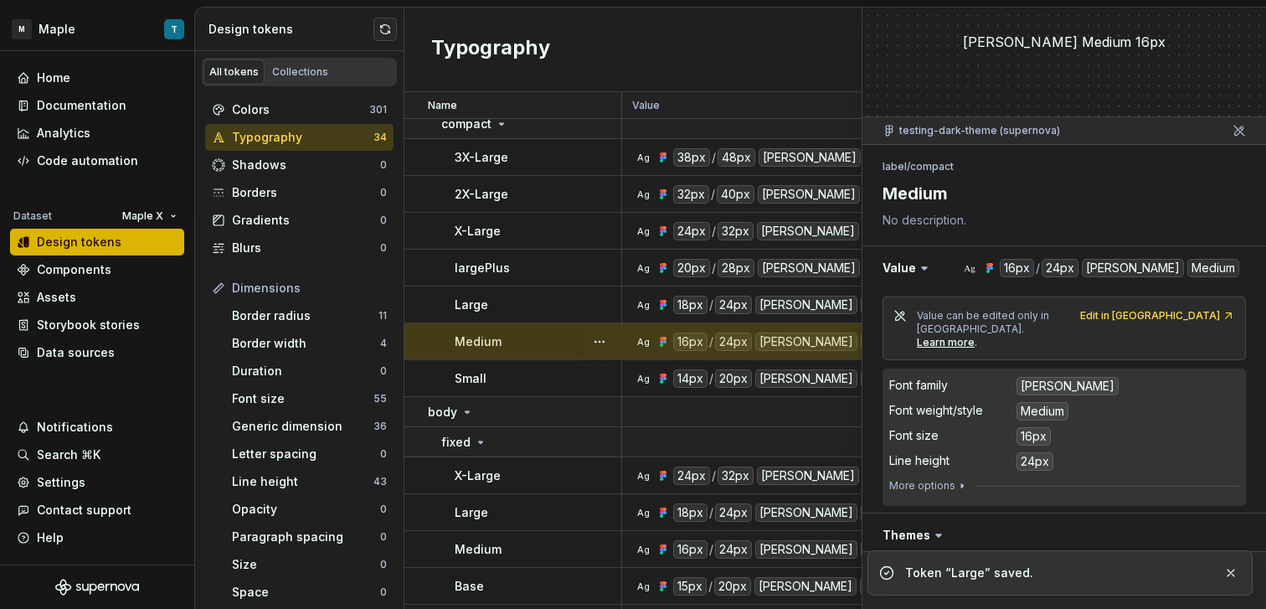
scroll to position [283, 0]
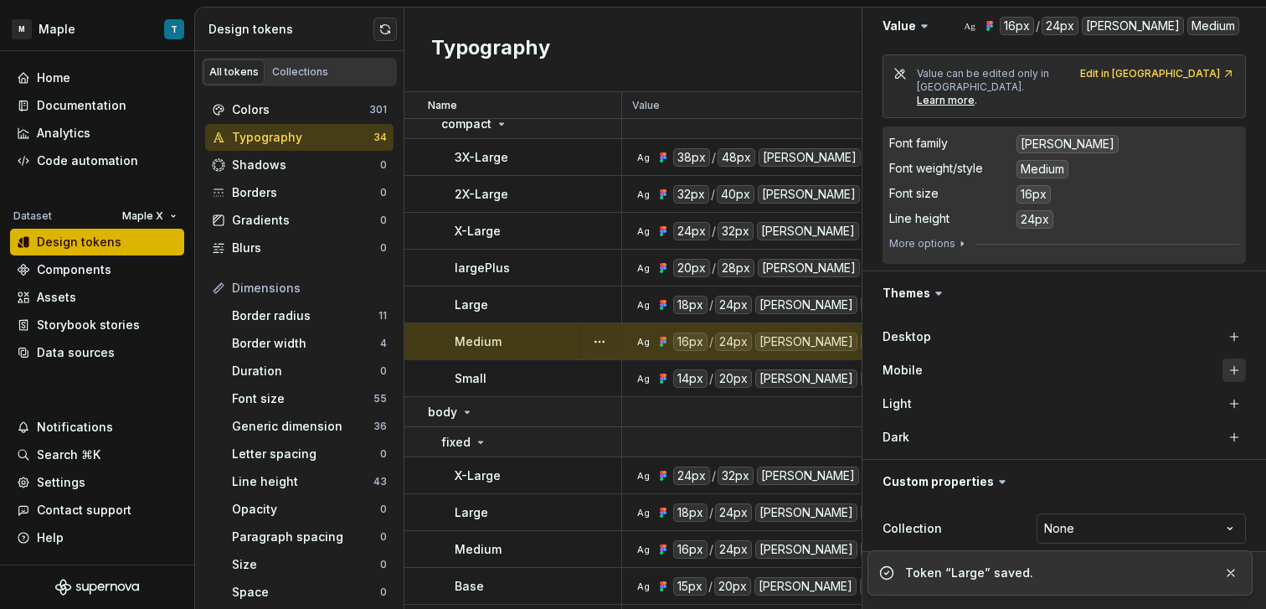
click at [1228, 358] on button "button" at bounding box center [1233, 369] width 23 height 23
click at [1226, 325] on button "button" at bounding box center [1233, 336] width 23 height 23
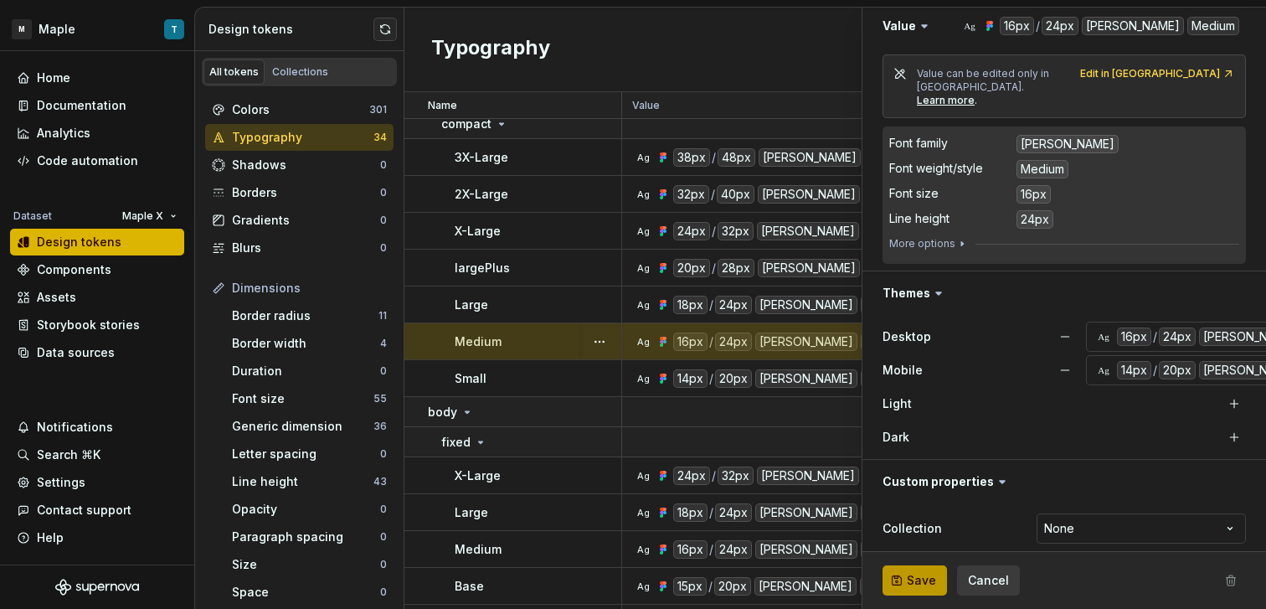
click at [918, 583] on span "Save" at bounding box center [921, 580] width 29 height 17
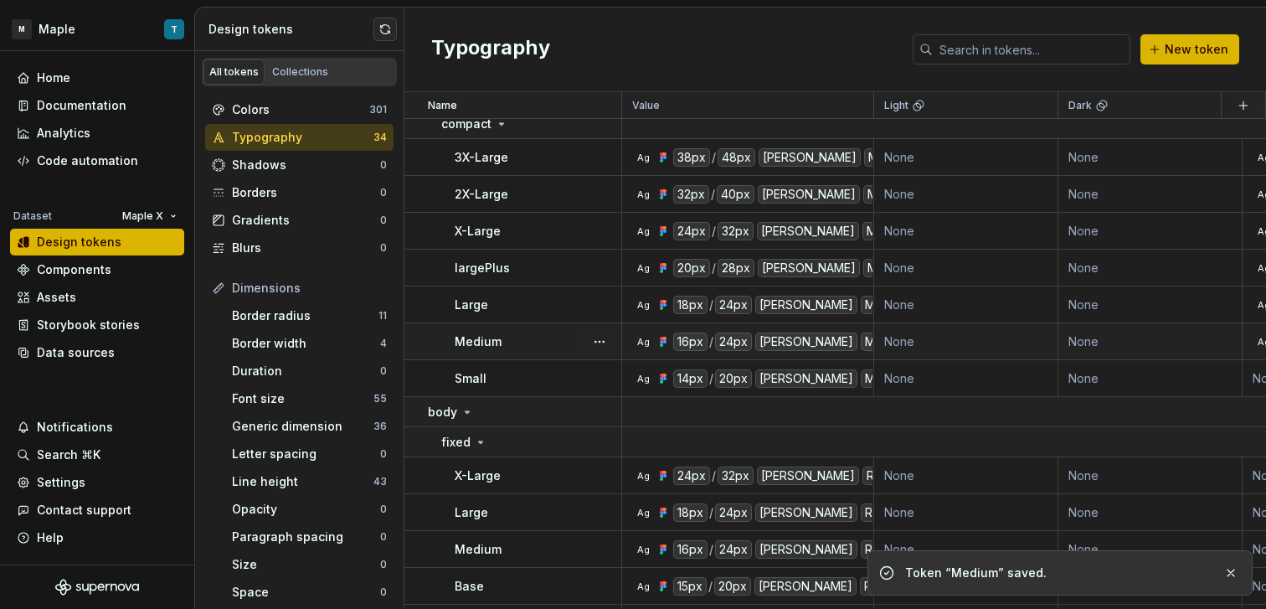
click at [558, 383] on div "Small" at bounding box center [538, 378] width 166 height 17
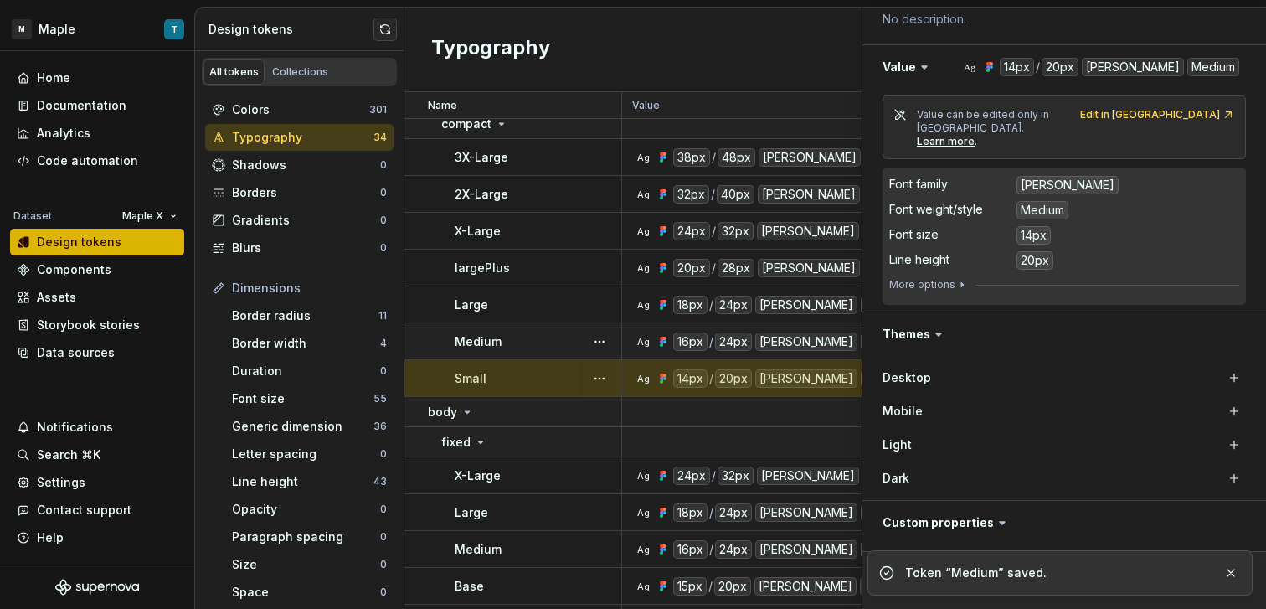
scroll to position [283, 0]
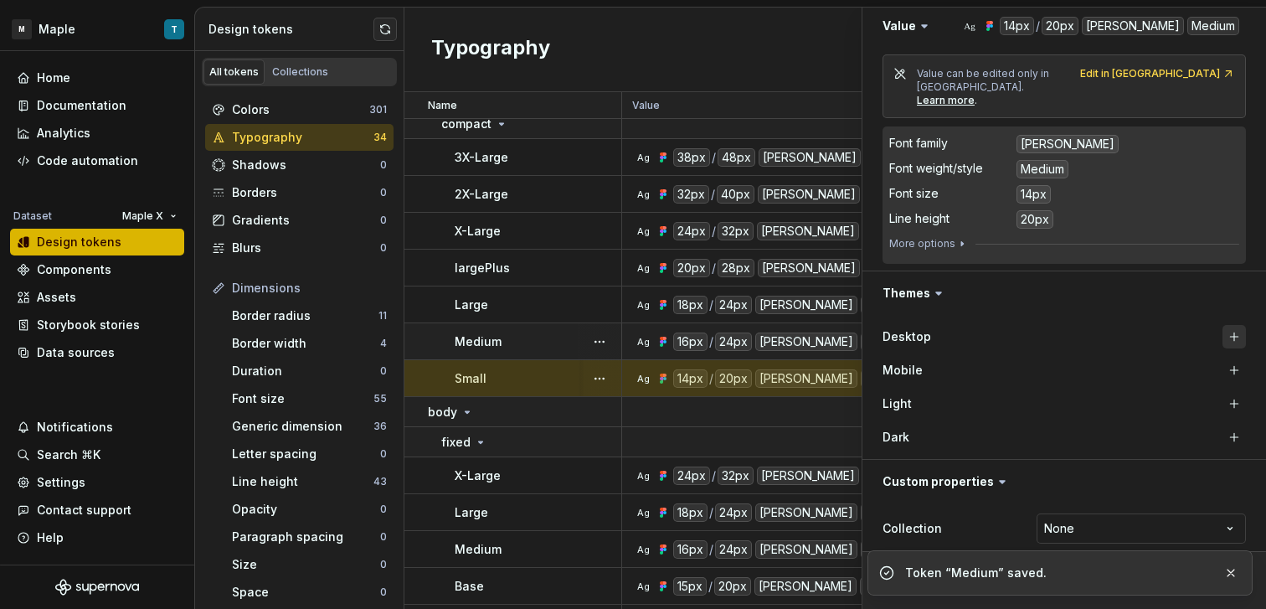
click at [1223, 325] on button "button" at bounding box center [1233, 336] width 23 height 23
click at [1224, 358] on button "button" at bounding box center [1233, 369] width 23 height 23
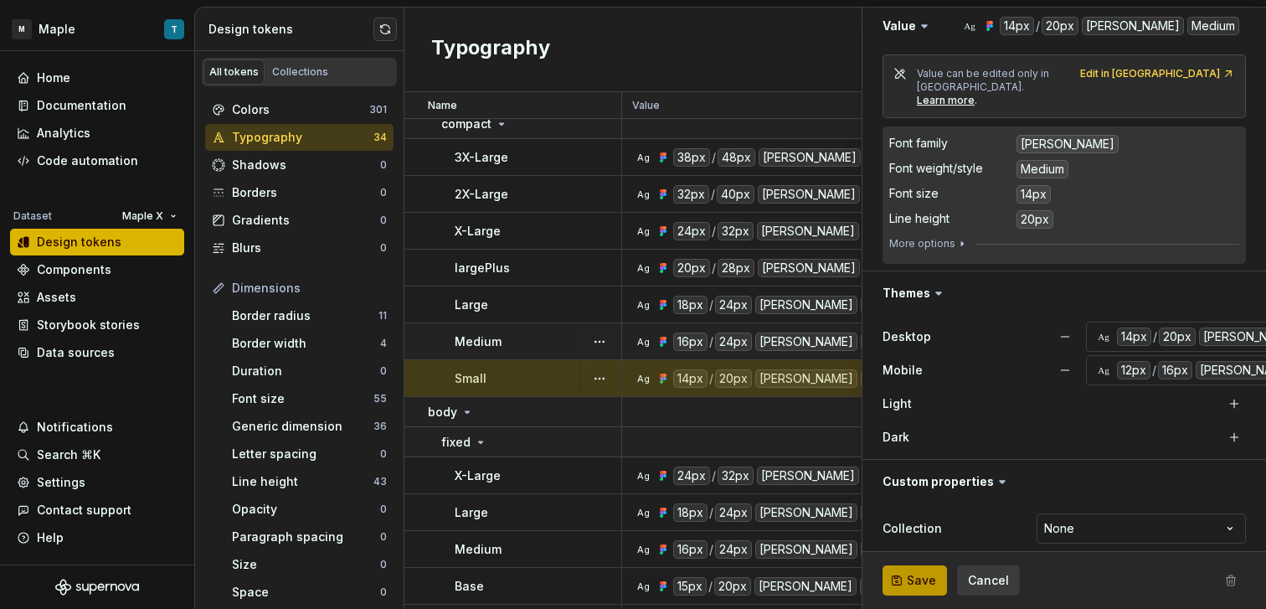
click at [916, 578] on span "Save" at bounding box center [921, 580] width 29 height 17
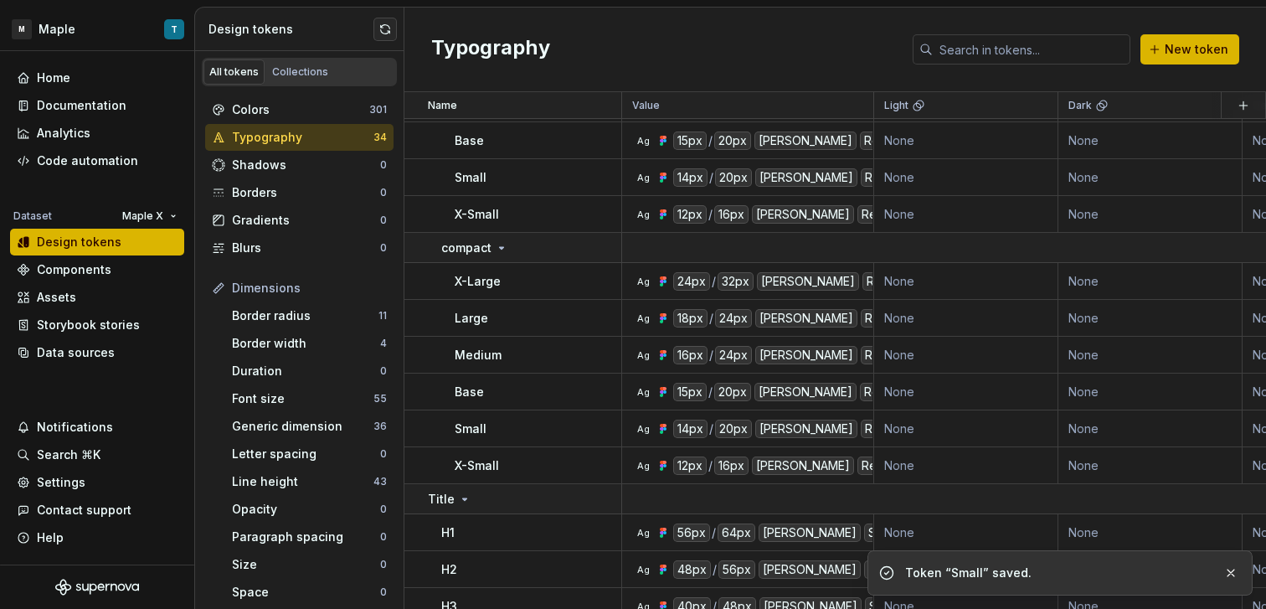
scroll to position [911, 0]
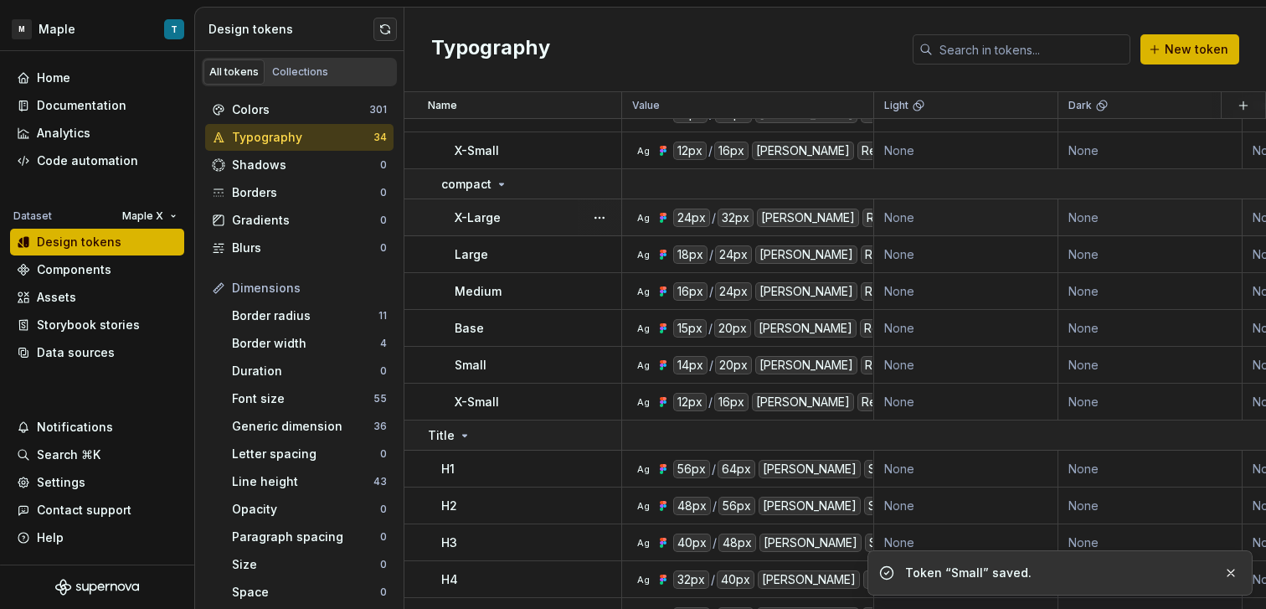
click at [490, 218] on p "X-Large" at bounding box center [478, 217] width 46 height 17
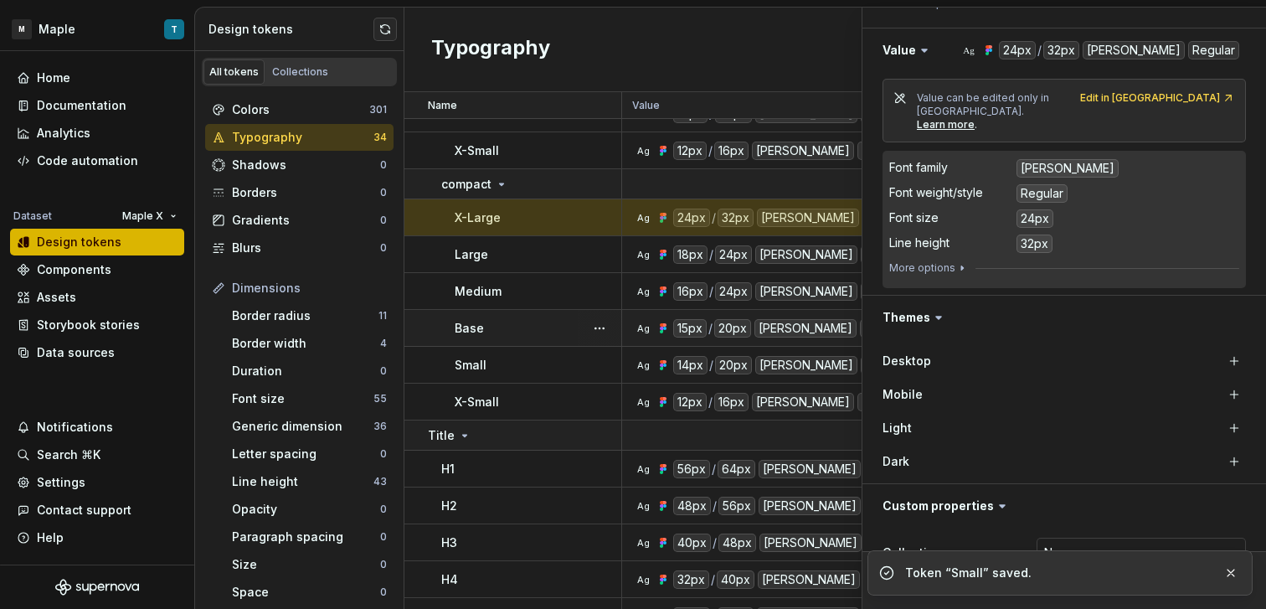
scroll to position [283, 0]
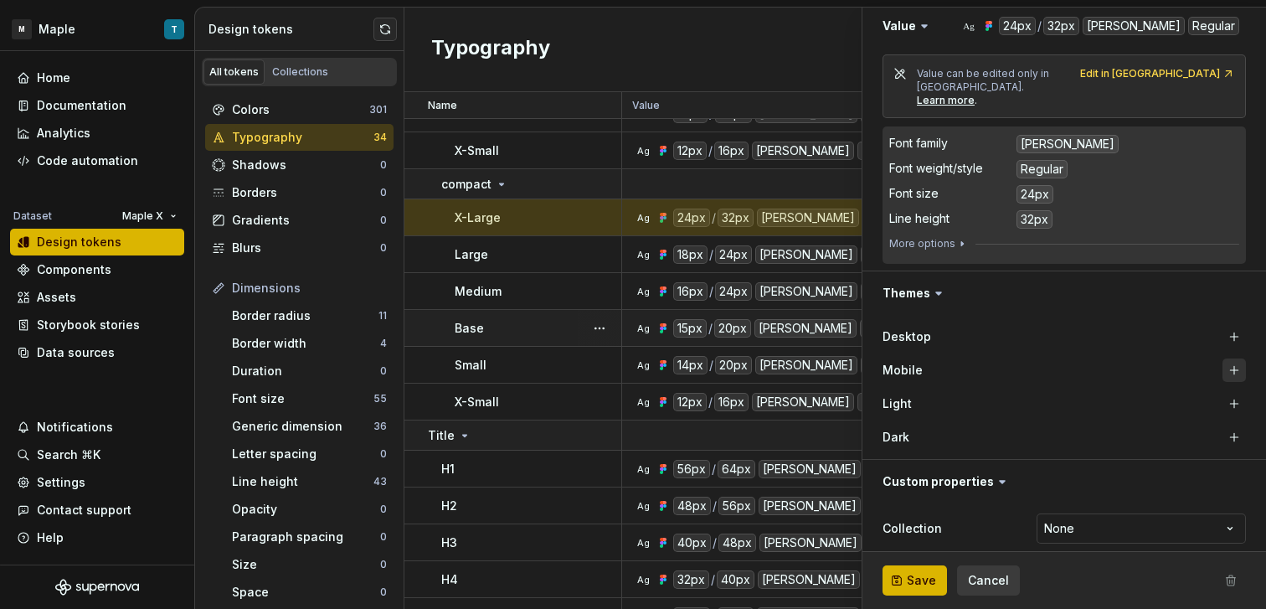
click at [1222, 358] on button "button" at bounding box center [1233, 369] width 23 height 23
click at [1222, 325] on button "button" at bounding box center [1233, 336] width 23 height 23
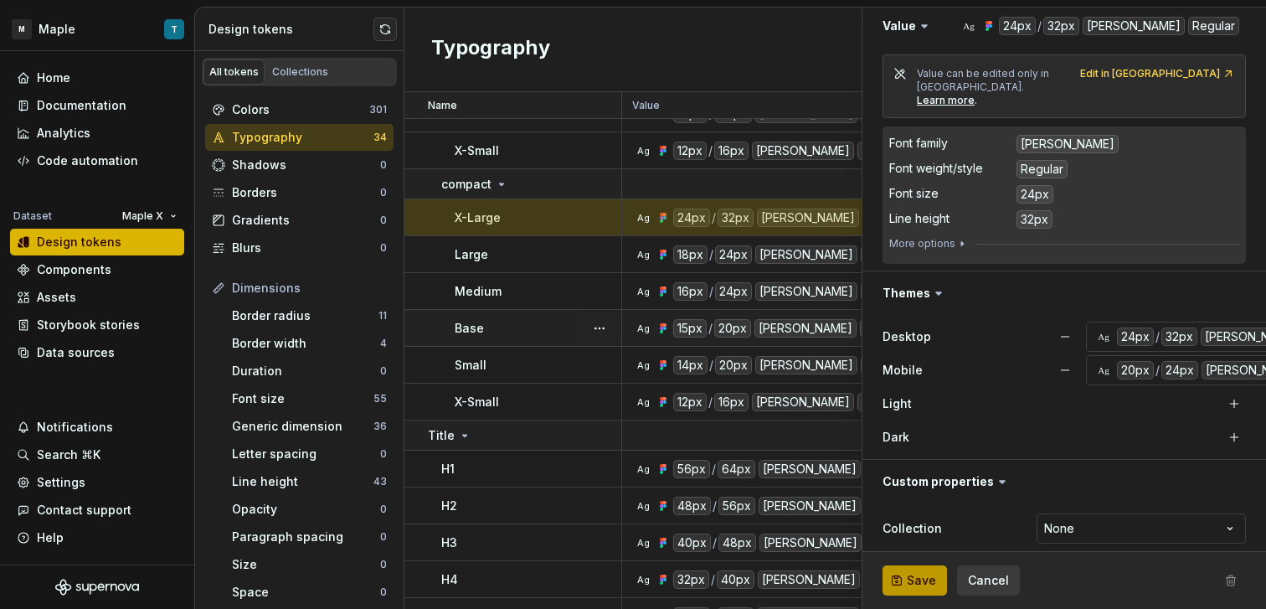
click at [900, 569] on button "Save" at bounding box center [914, 580] width 64 height 30
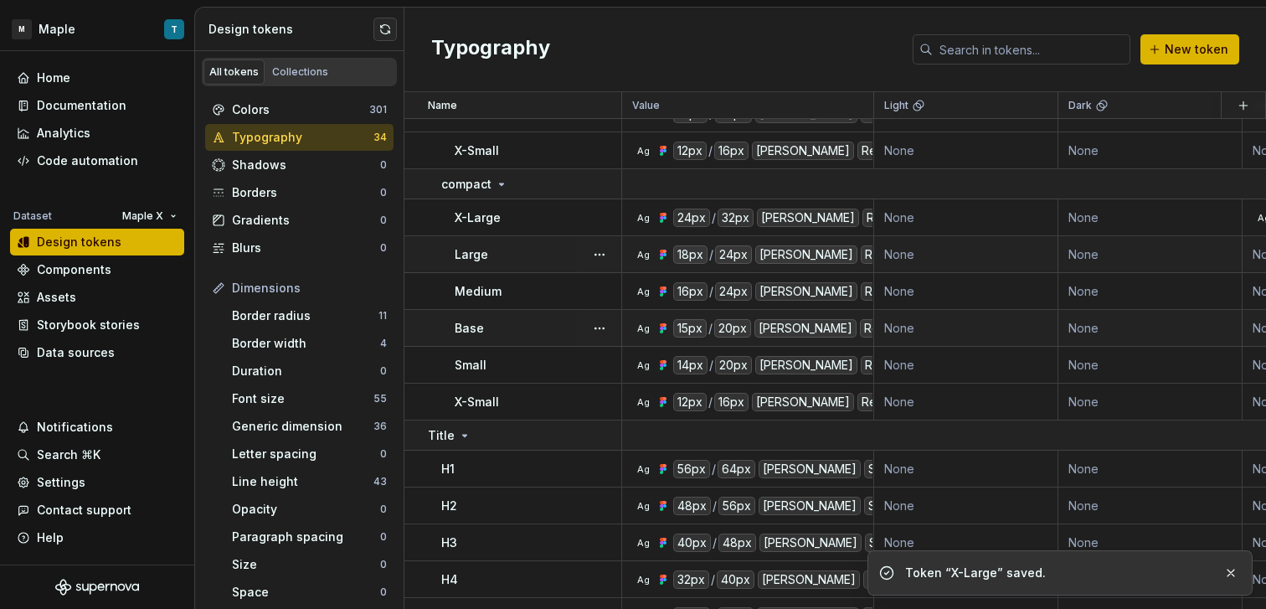
click at [531, 252] on div "Large" at bounding box center [538, 254] width 166 height 17
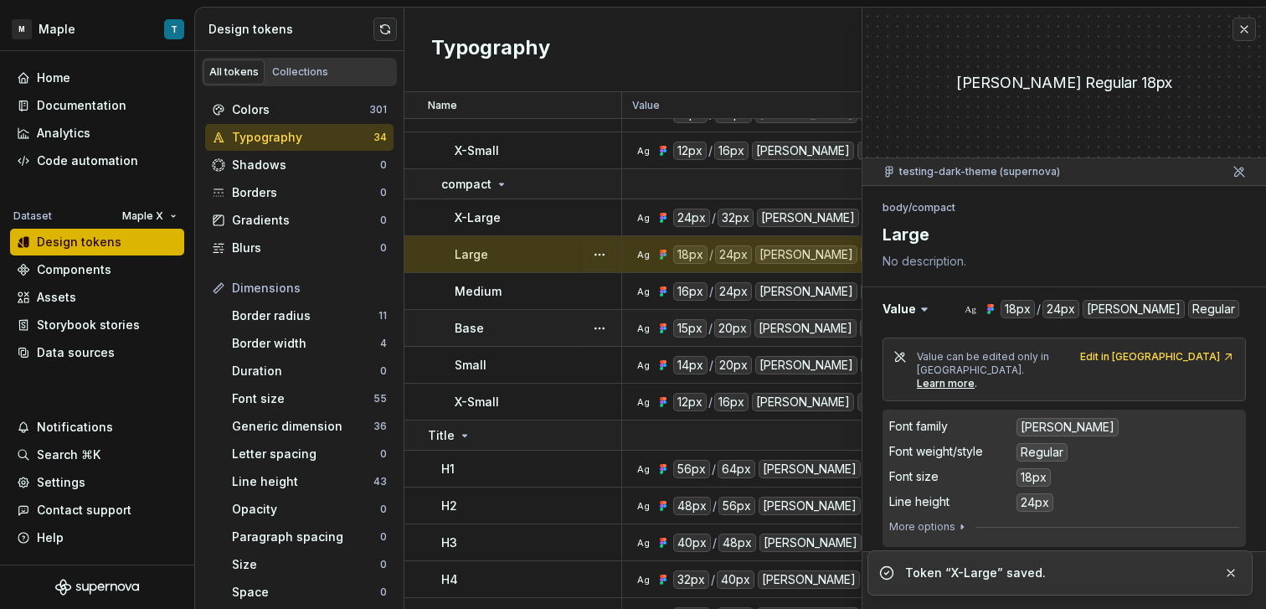
scroll to position [283, 0]
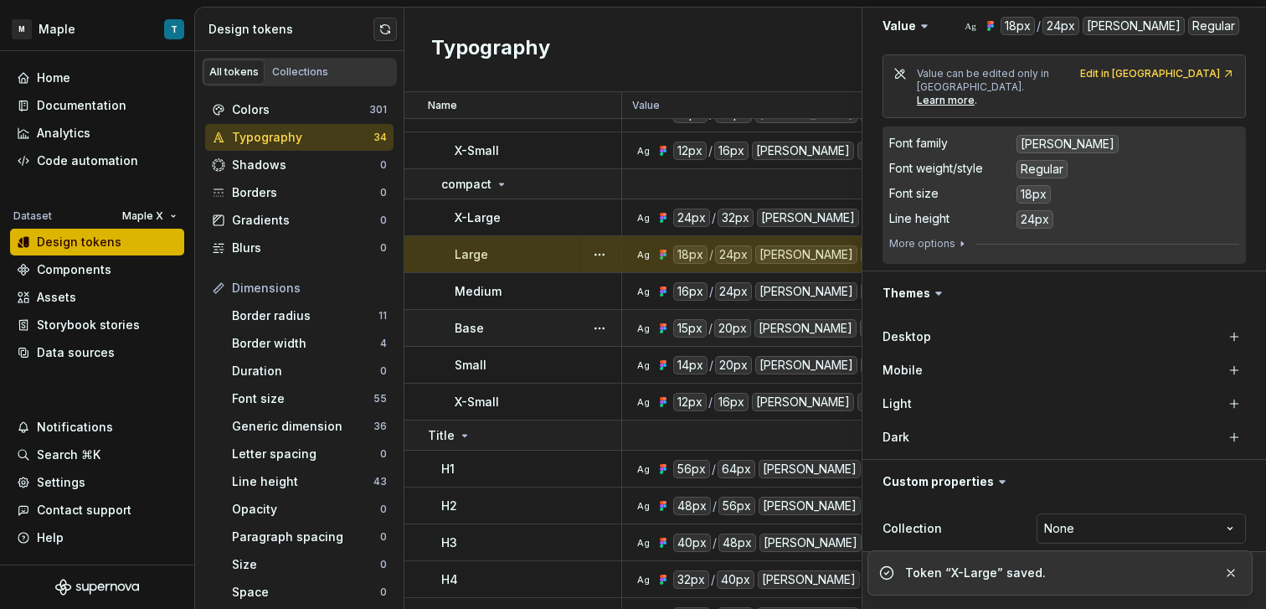
click at [1206, 328] on div "Desktop" at bounding box center [1052, 336] width 340 height 17
click at [1226, 325] on button "button" at bounding box center [1233, 336] width 23 height 23
click at [1222, 358] on button "button" at bounding box center [1233, 369] width 23 height 23
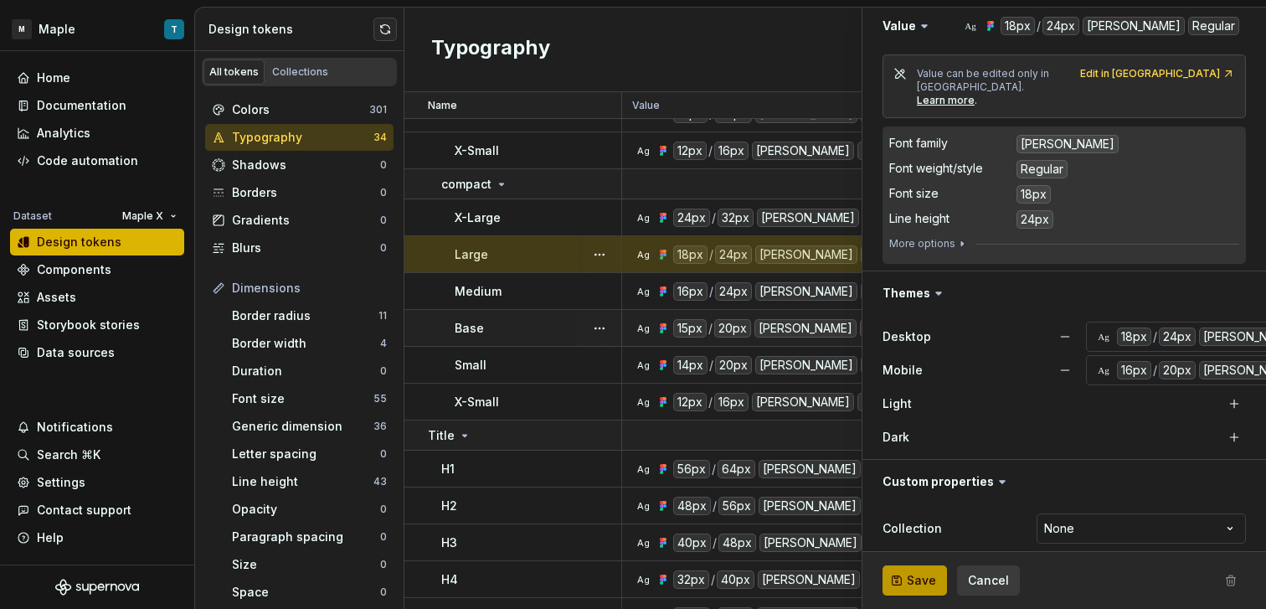
click at [916, 585] on span "Save" at bounding box center [921, 580] width 29 height 17
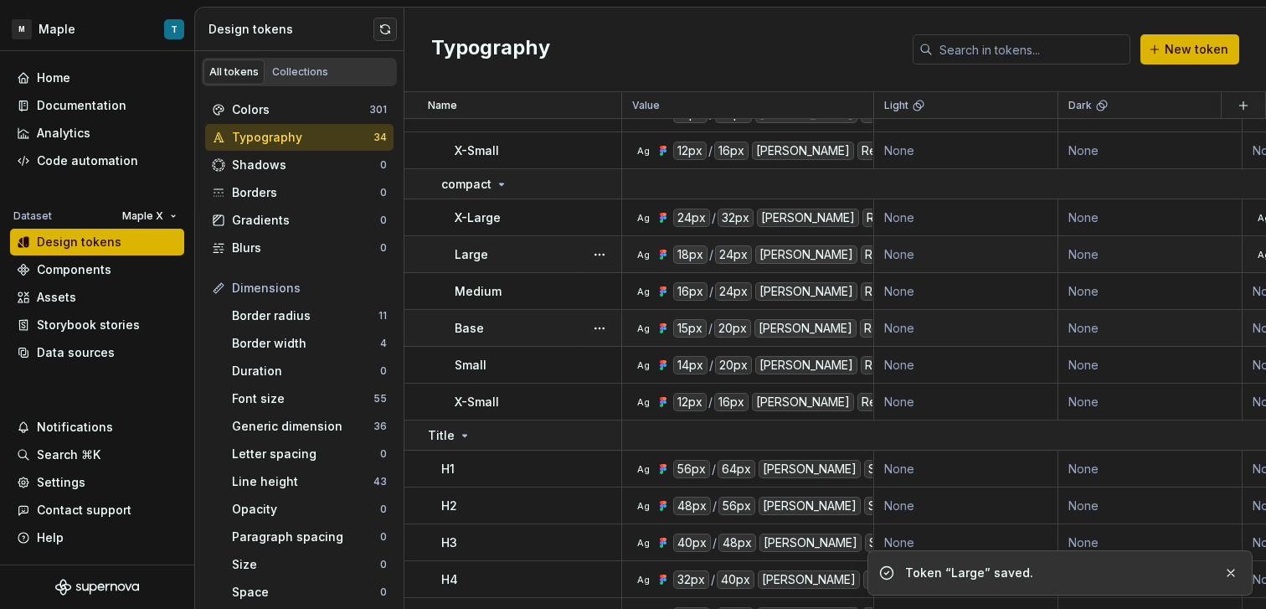
click at [552, 287] on div "Medium" at bounding box center [538, 291] width 166 height 17
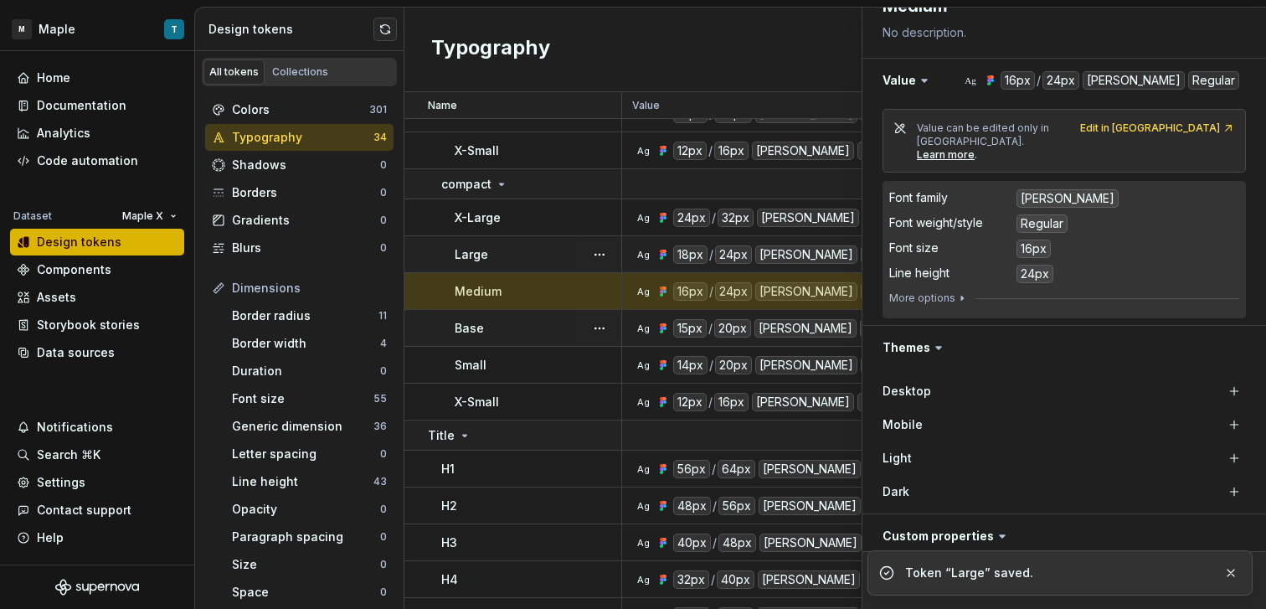
scroll to position [283, 0]
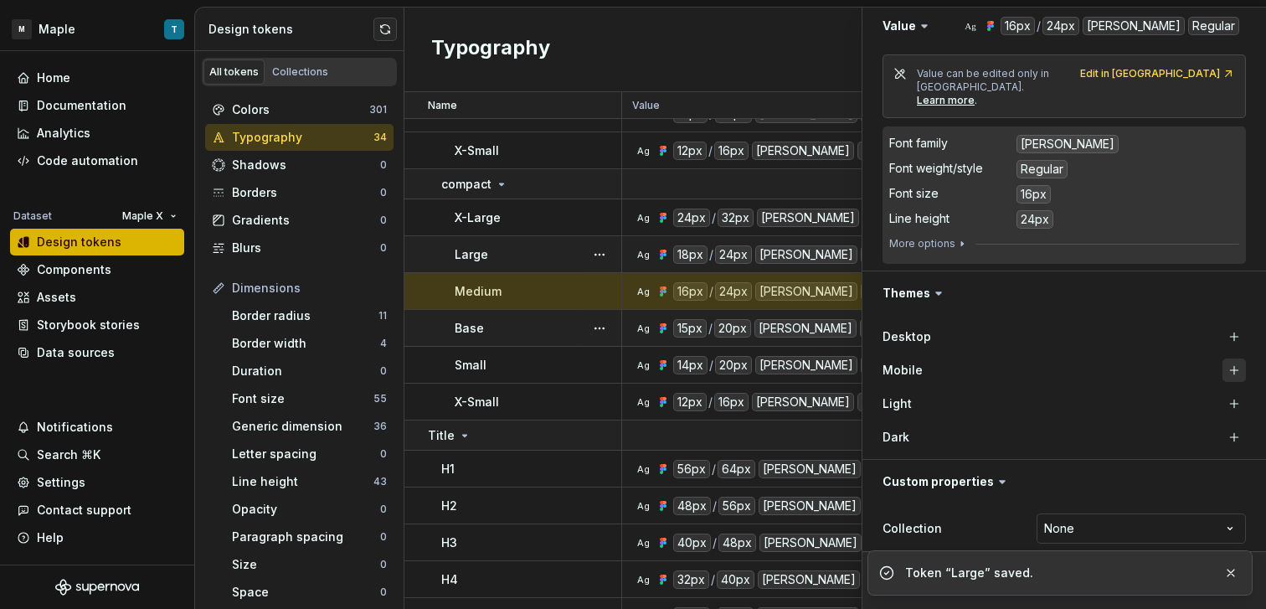
click at [1222, 358] on button "button" at bounding box center [1233, 369] width 23 height 23
click at [1222, 326] on button "button" at bounding box center [1233, 336] width 23 height 23
click at [1226, 568] on button "button" at bounding box center [1231, 572] width 22 height 23
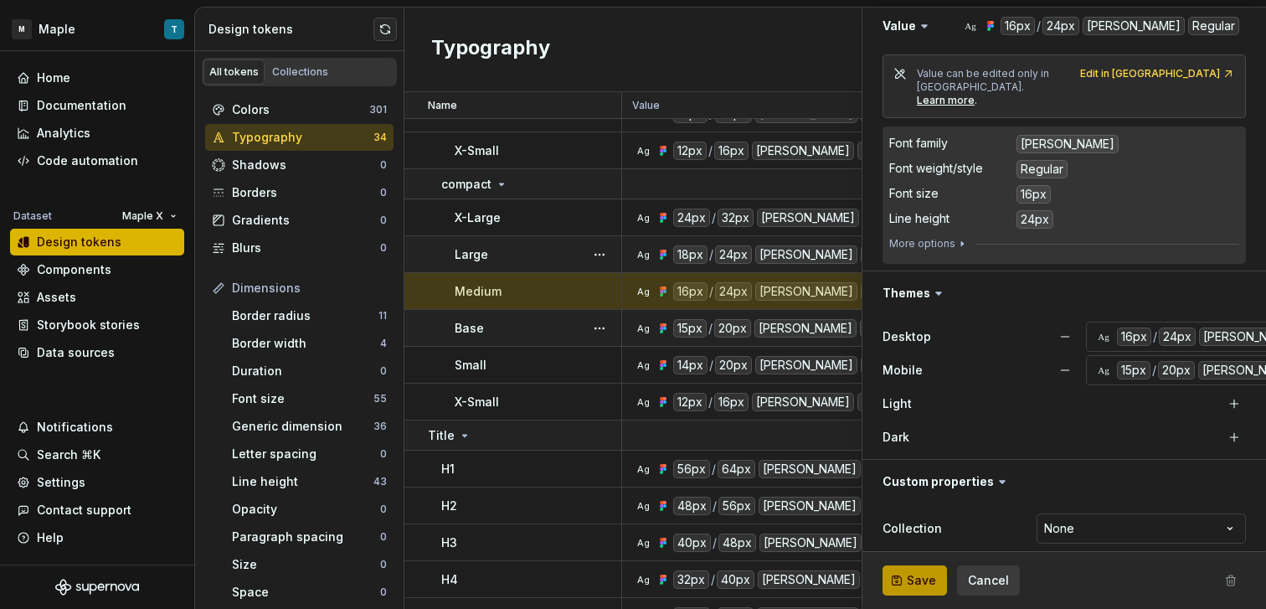
click at [936, 580] on button "Save" at bounding box center [914, 580] width 64 height 30
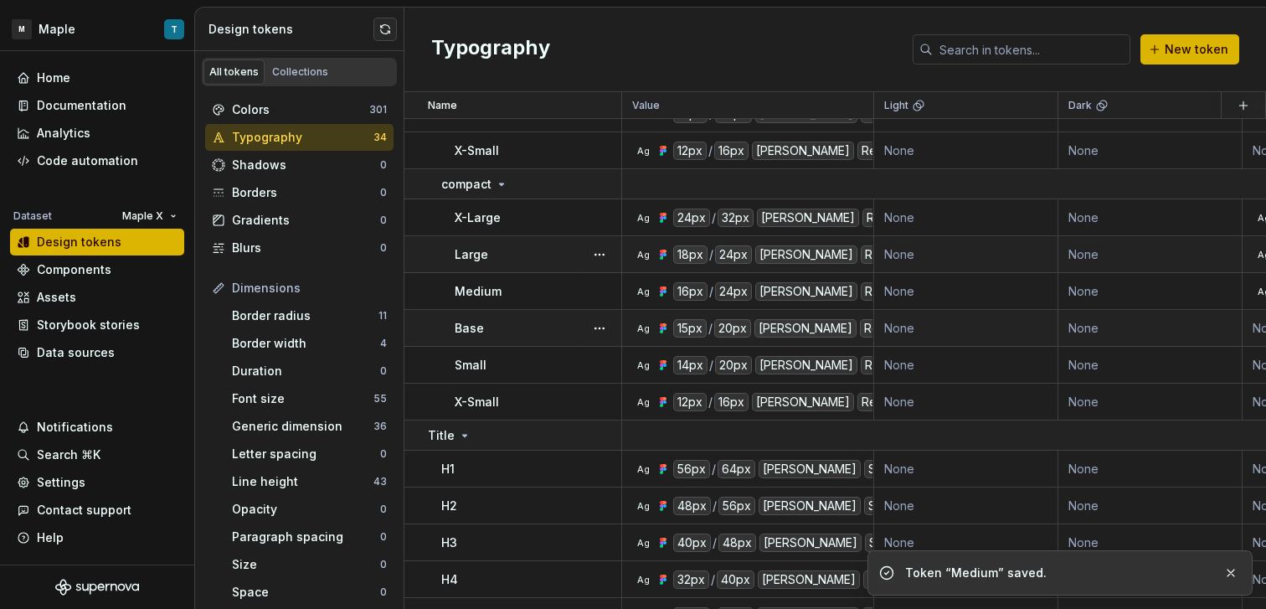
click at [541, 331] on div "Base" at bounding box center [538, 328] width 166 height 17
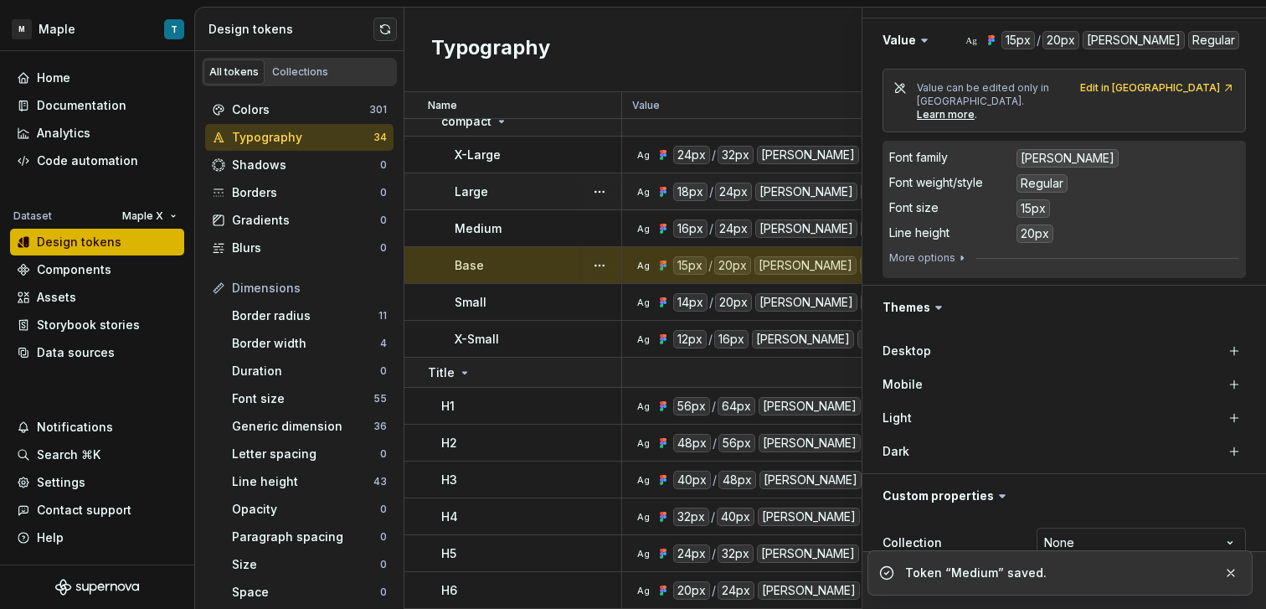
scroll to position [283, 0]
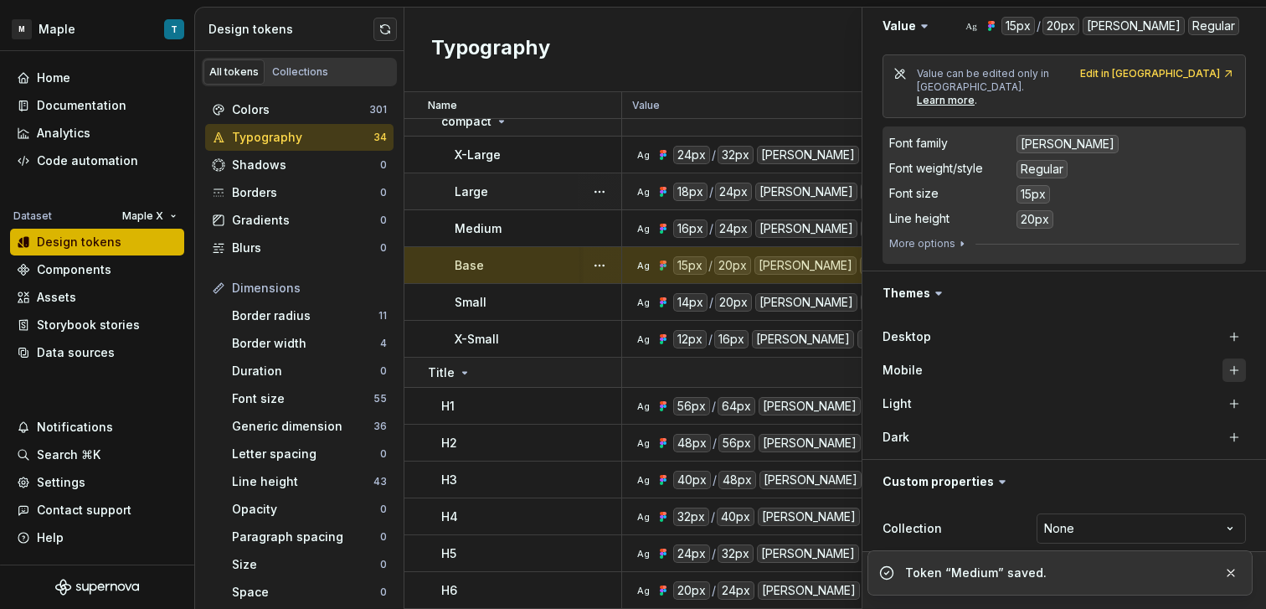
click at [1222, 358] on button "button" at bounding box center [1233, 369] width 23 height 23
click at [1222, 325] on button "button" at bounding box center [1233, 336] width 23 height 23
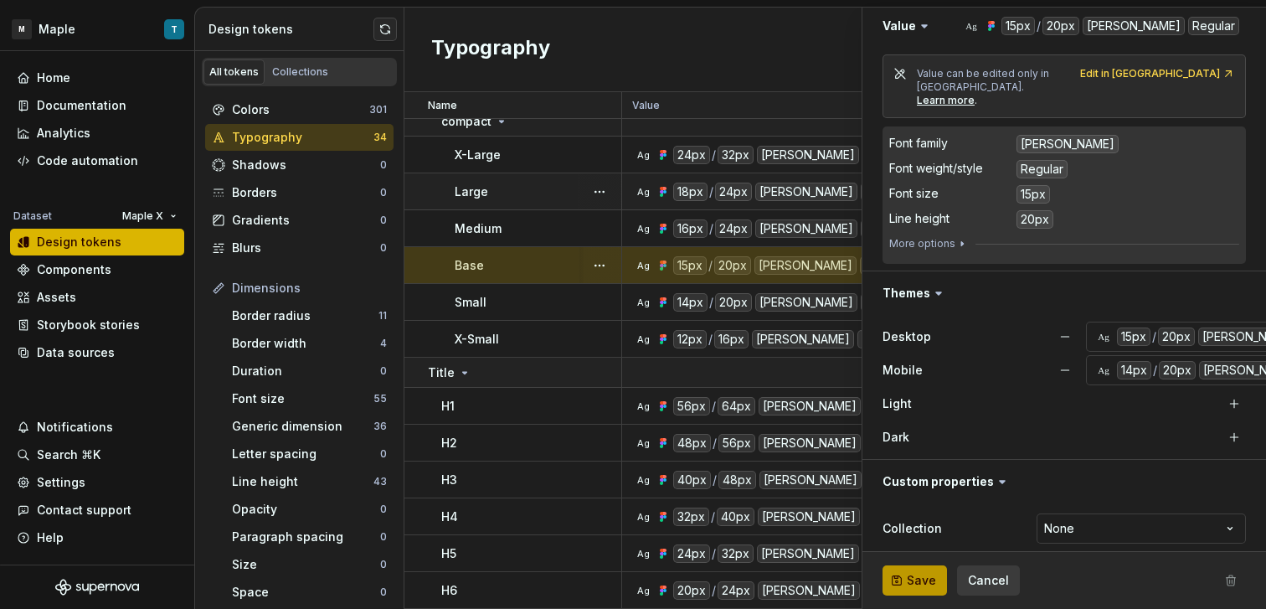
click at [928, 582] on span "Save" at bounding box center [921, 580] width 29 height 17
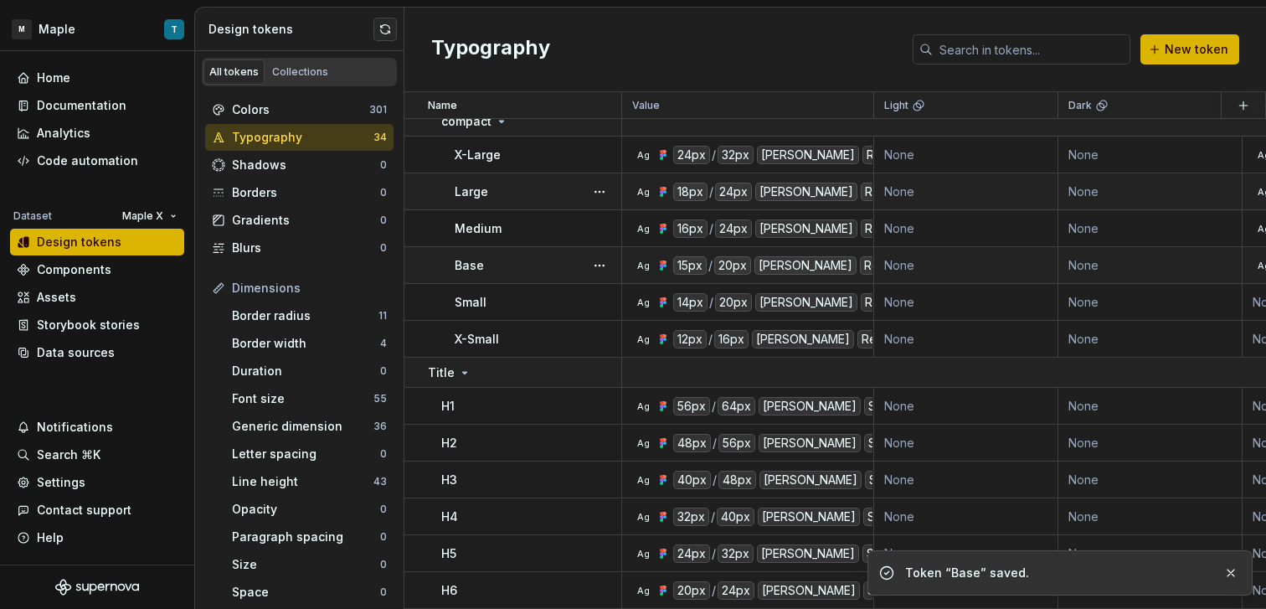
click at [537, 298] on div "Small" at bounding box center [538, 302] width 166 height 17
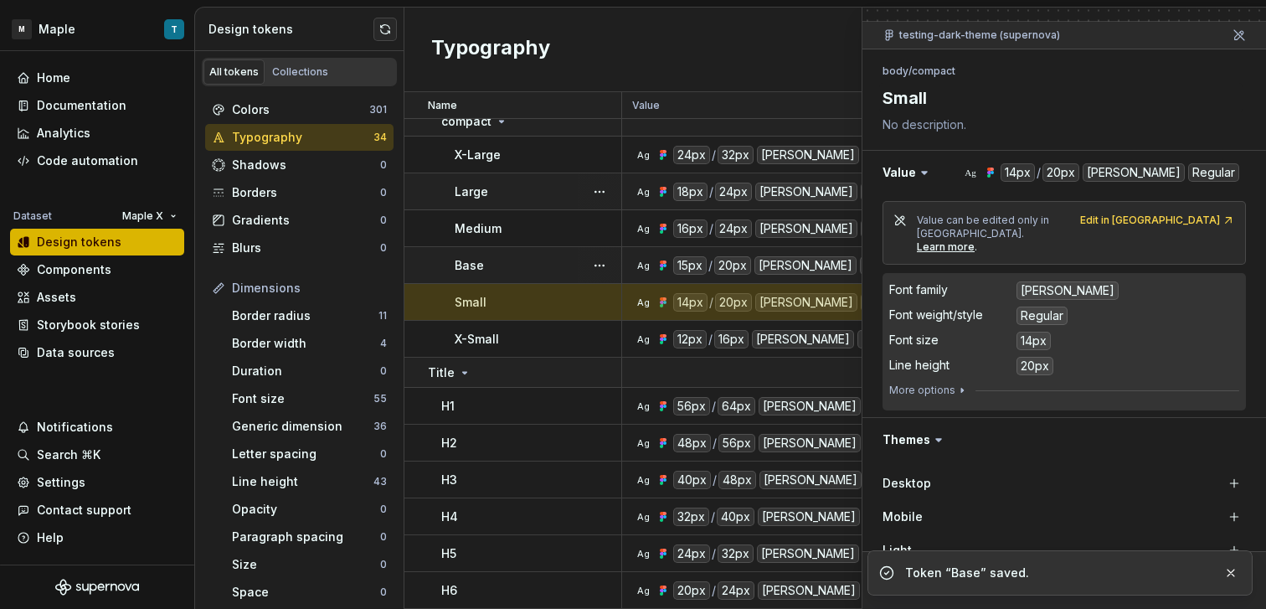
scroll to position [283, 0]
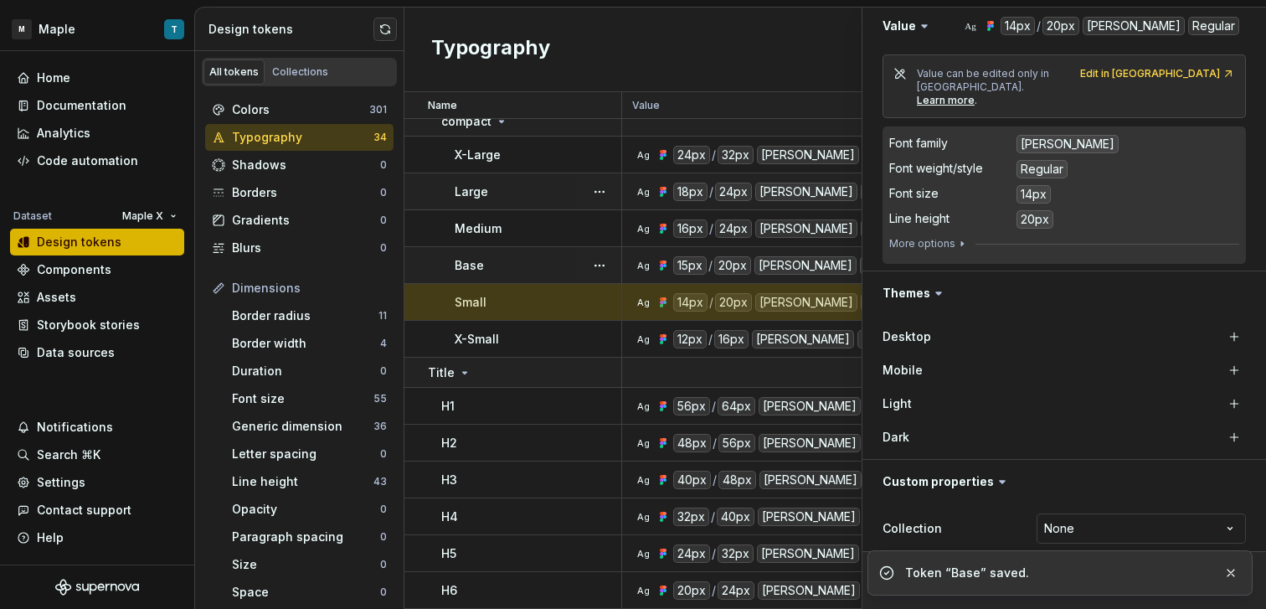
click at [1217, 355] on div "Mobile" at bounding box center [1063, 370] width 363 height 30
click at [1220, 368] on div "Mobile" at bounding box center [1063, 370] width 363 height 30
click at [1222, 358] on button "button" at bounding box center [1233, 369] width 23 height 23
click at [1222, 331] on button "button" at bounding box center [1233, 336] width 23 height 23
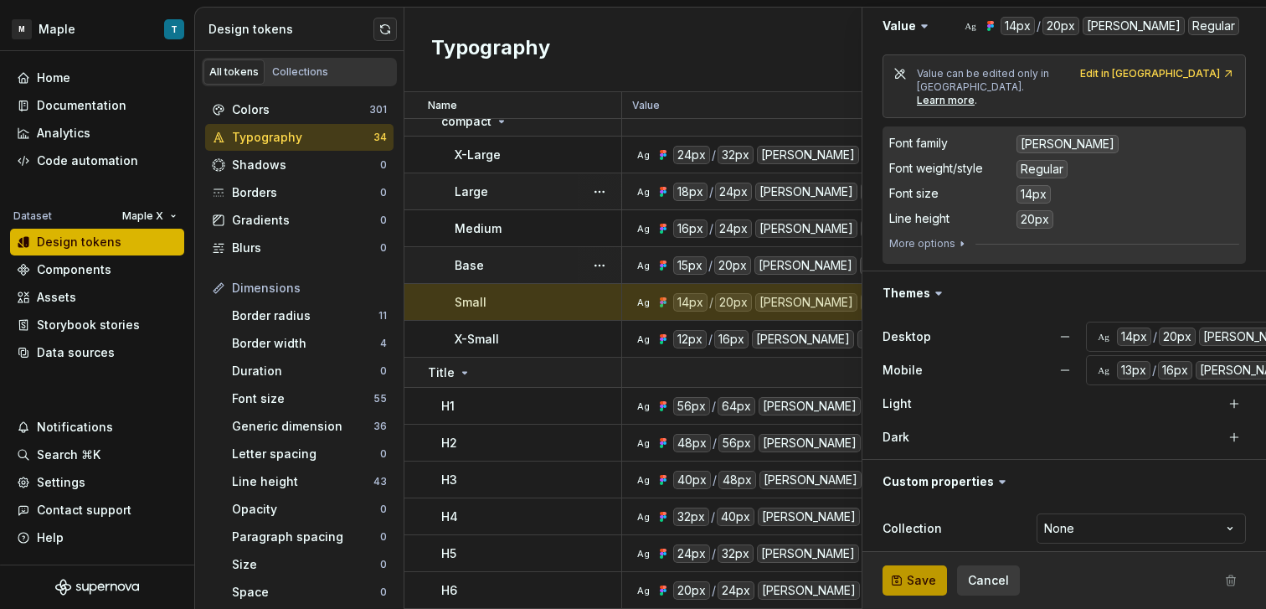
click at [905, 578] on button "Save" at bounding box center [914, 580] width 64 height 30
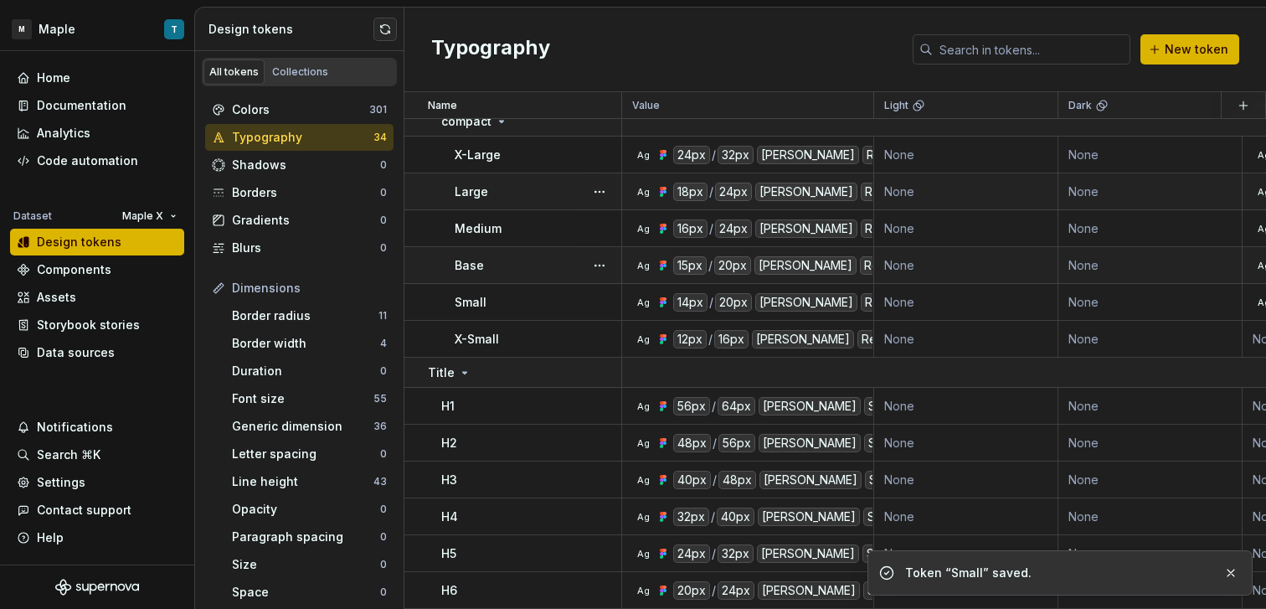
click at [514, 337] on div "X-Small" at bounding box center [538, 339] width 166 height 17
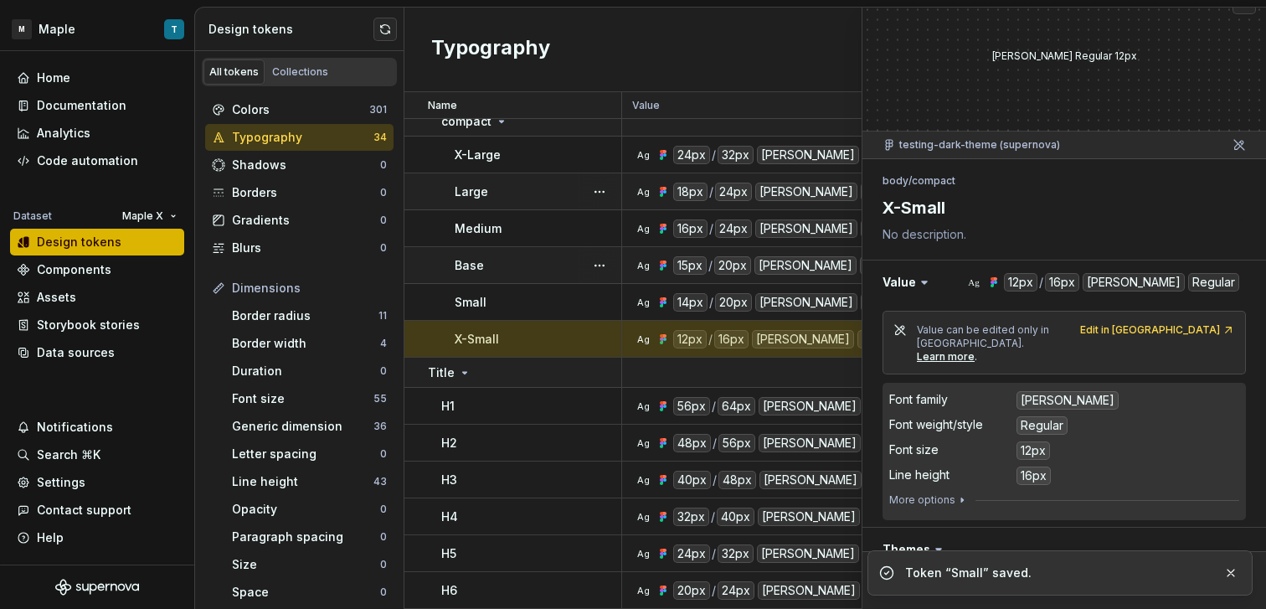
scroll to position [283, 0]
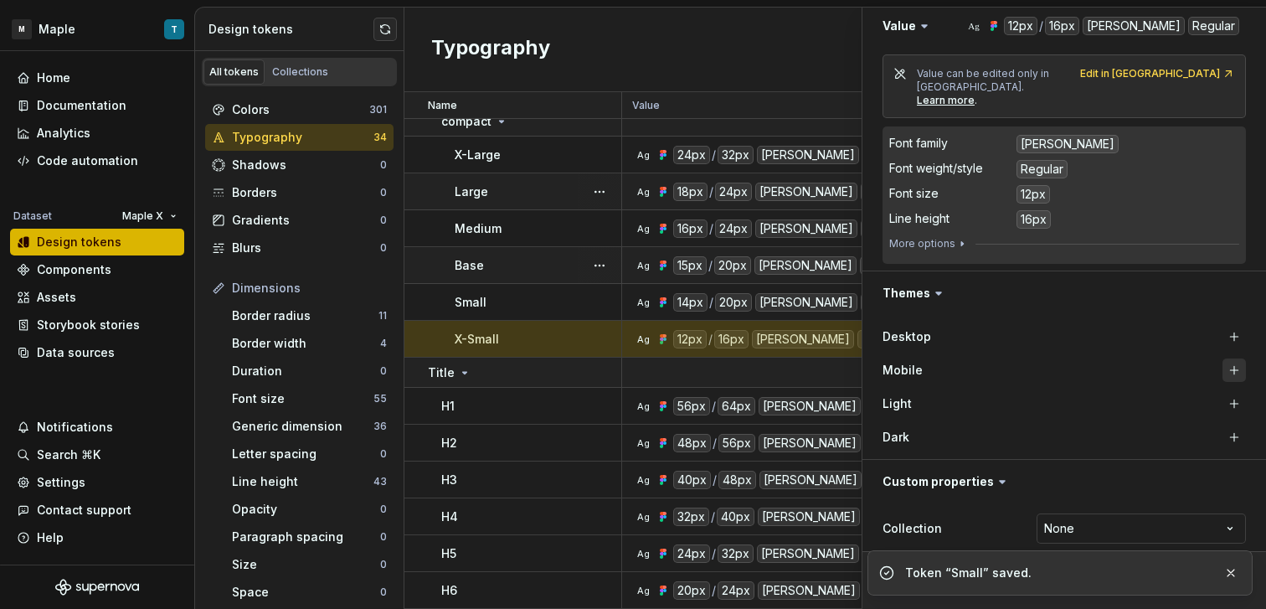
click at [1222, 364] on button "button" at bounding box center [1233, 369] width 23 height 23
click at [1222, 325] on button "button" at bounding box center [1233, 336] width 23 height 23
click at [1226, 576] on button "button" at bounding box center [1231, 572] width 22 height 23
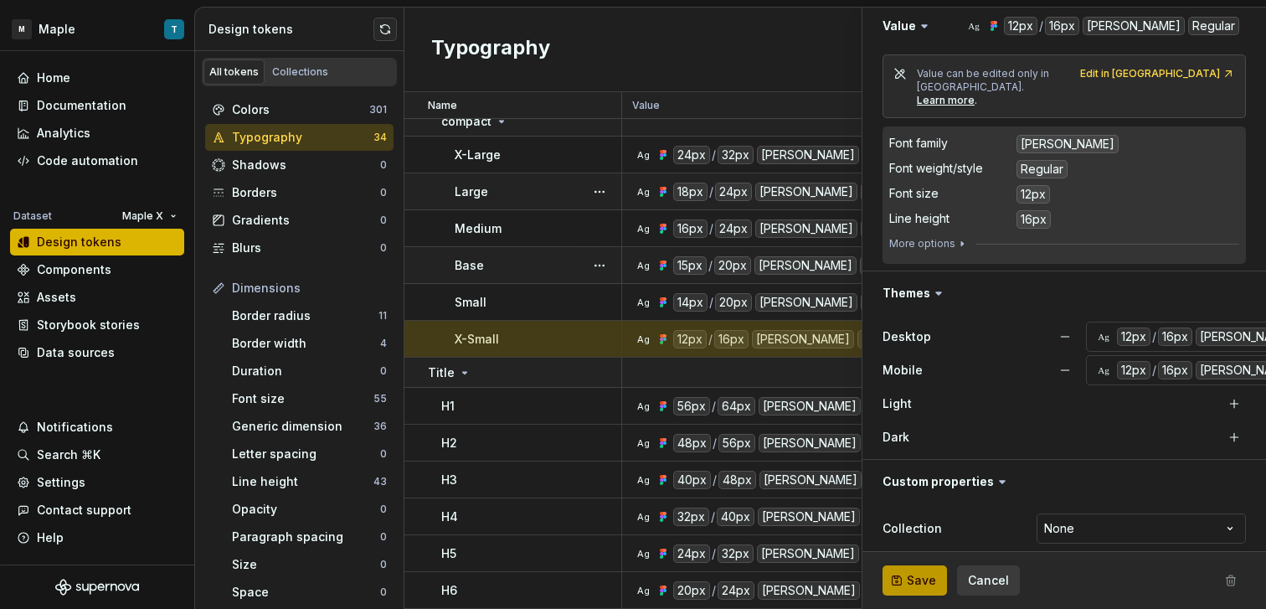
click at [916, 579] on span "Save" at bounding box center [921, 580] width 29 height 17
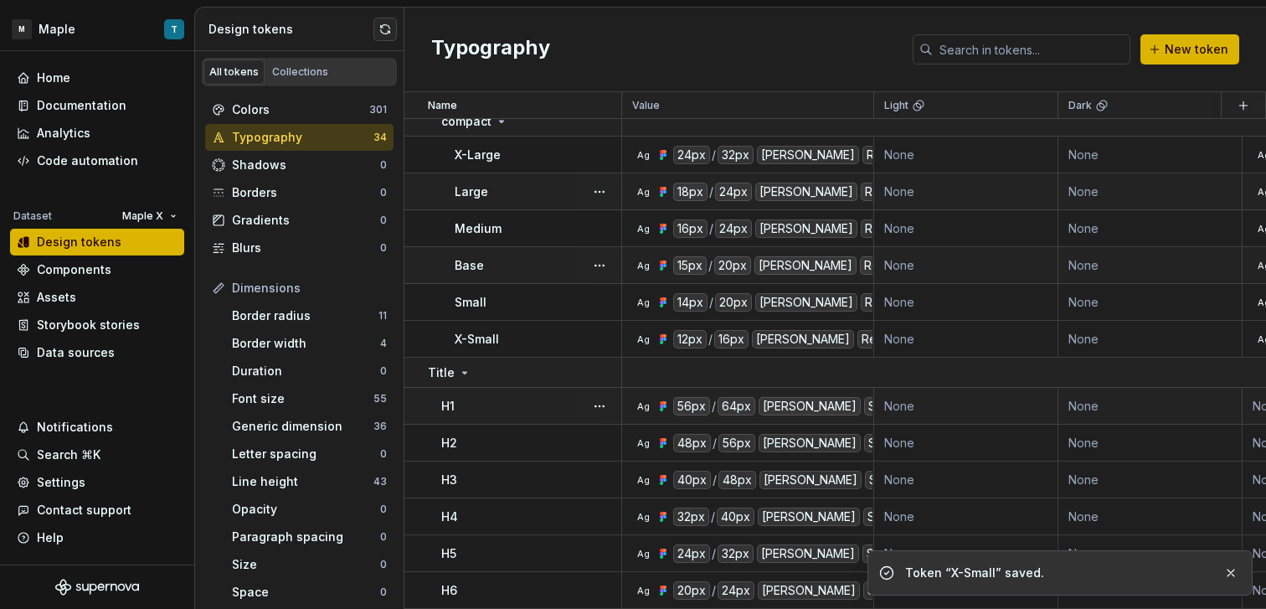
click at [528, 403] on div "H1" at bounding box center [530, 406] width 179 height 17
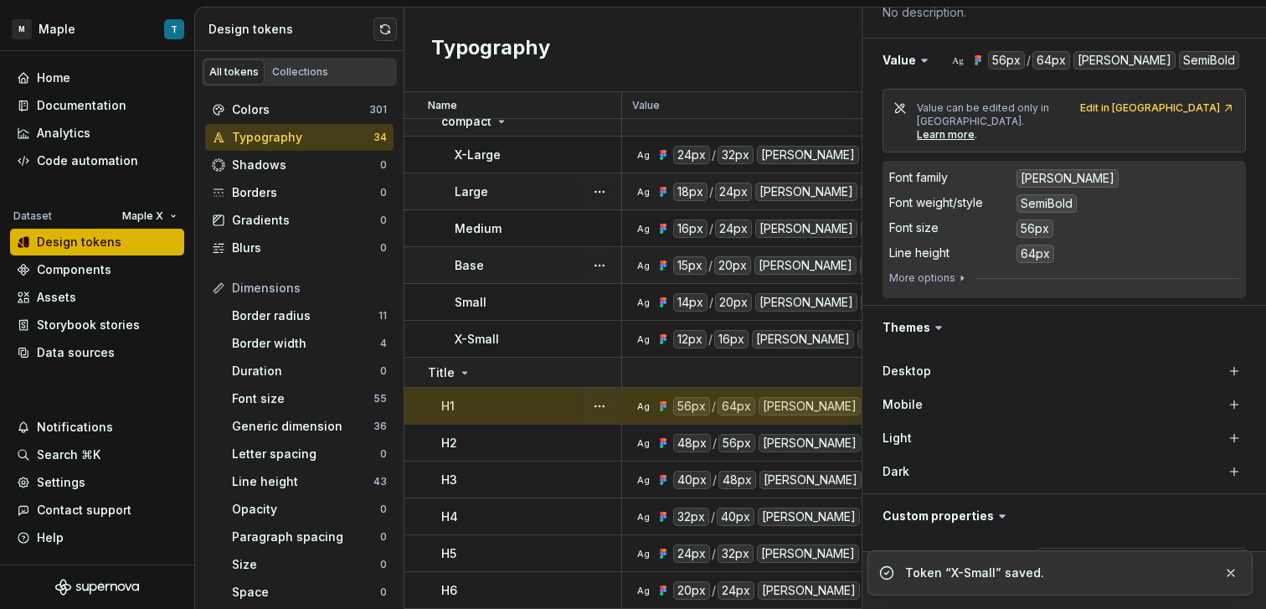
scroll to position [283, 0]
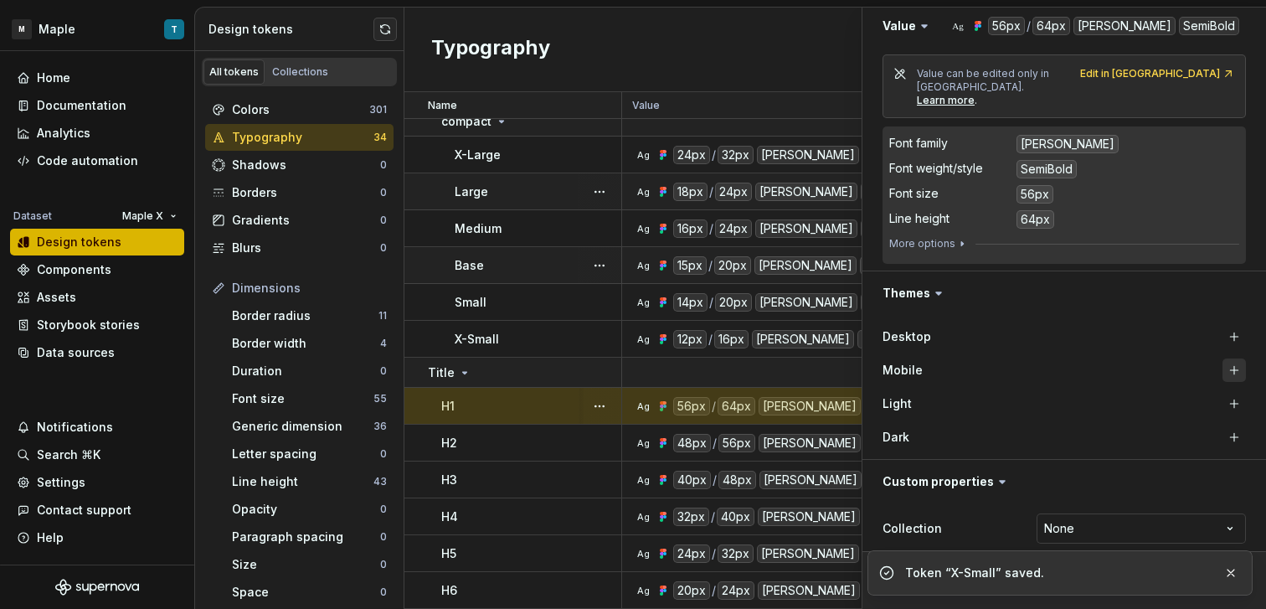
click at [1228, 358] on button "button" at bounding box center [1233, 369] width 23 height 23
click at [1222, 325] on button "button" at bounding box center [1233, 336] width 23 height 23
click at [1225, 577] on button "button" at bounding box center [1231, 572] width 22 height 23
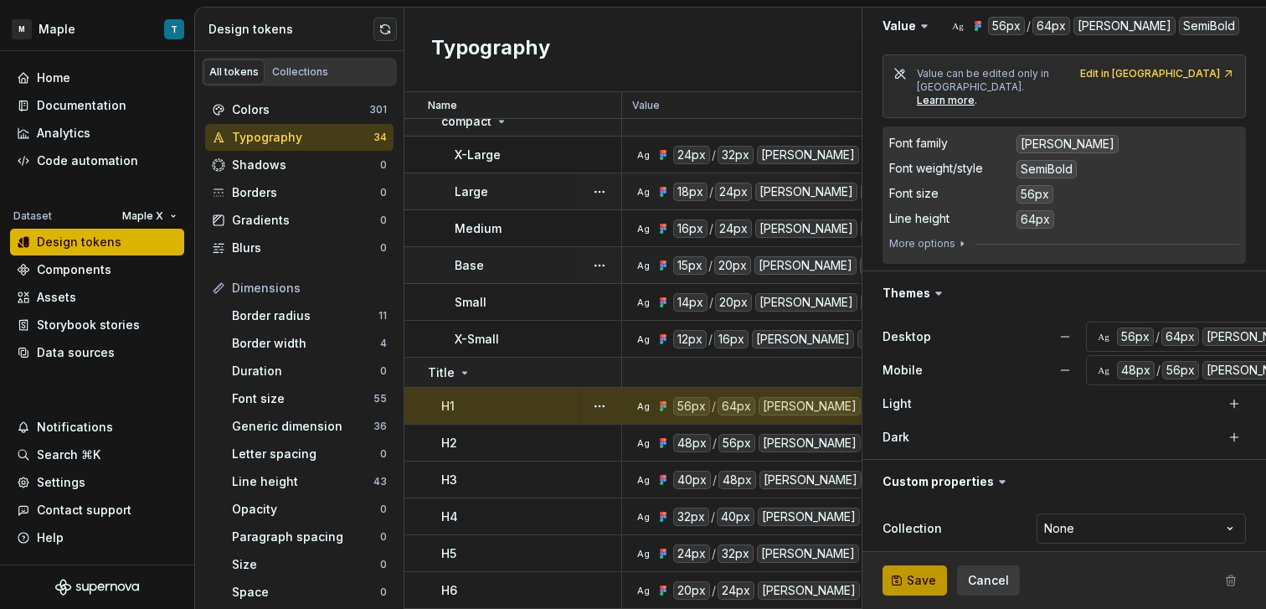
click at [927, 581] on span "Save" at bounding box center [921, 580] width 29 height 17
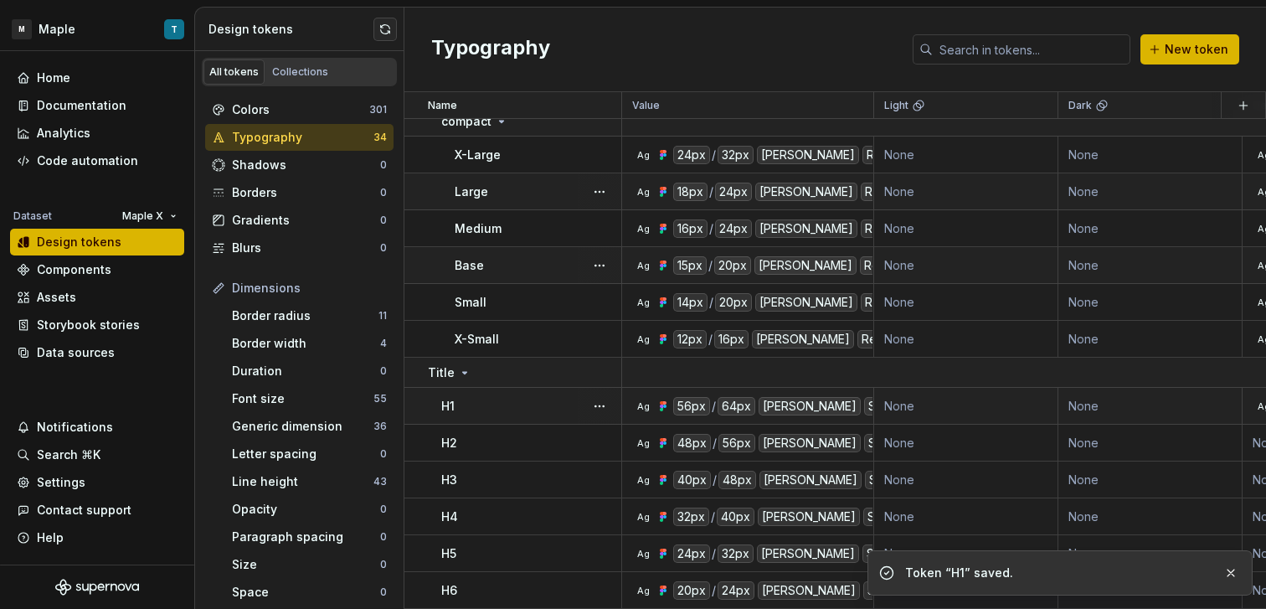
click at [549, 437] on div "H2" at bounding box center [530, 442] width 179 height 17
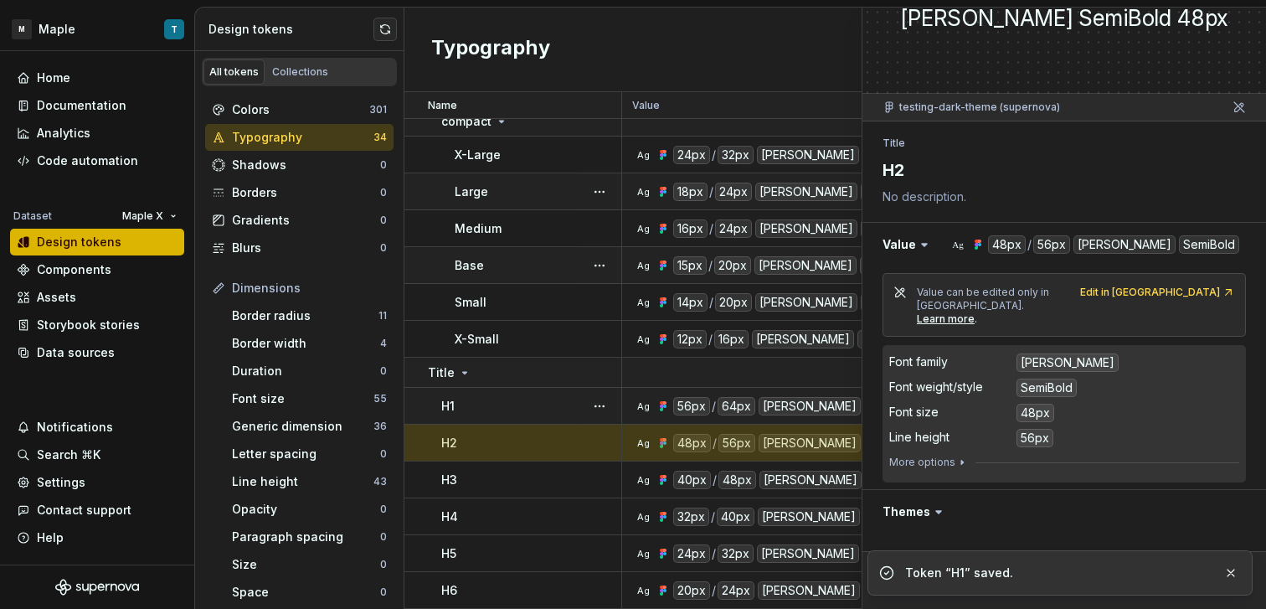
scroll to position [283, 0]
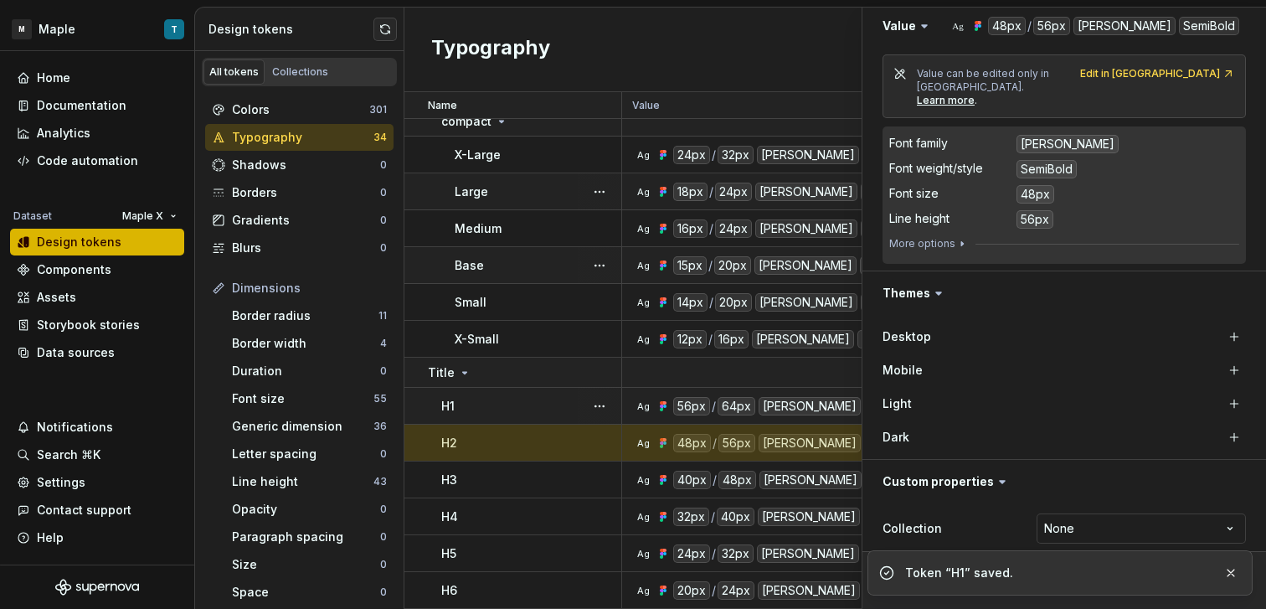
drag, startPoint x: 1224, startPoint y: 347, endPoint x: 1223, endPoint y: 337, distance: 9.2
click at [1224, 358] on button "button" at bounding box center [1233, 369] width 23 height 23
click at [1223, 331] on button "button" at bounding box center [1233, 336] width 23 height 23
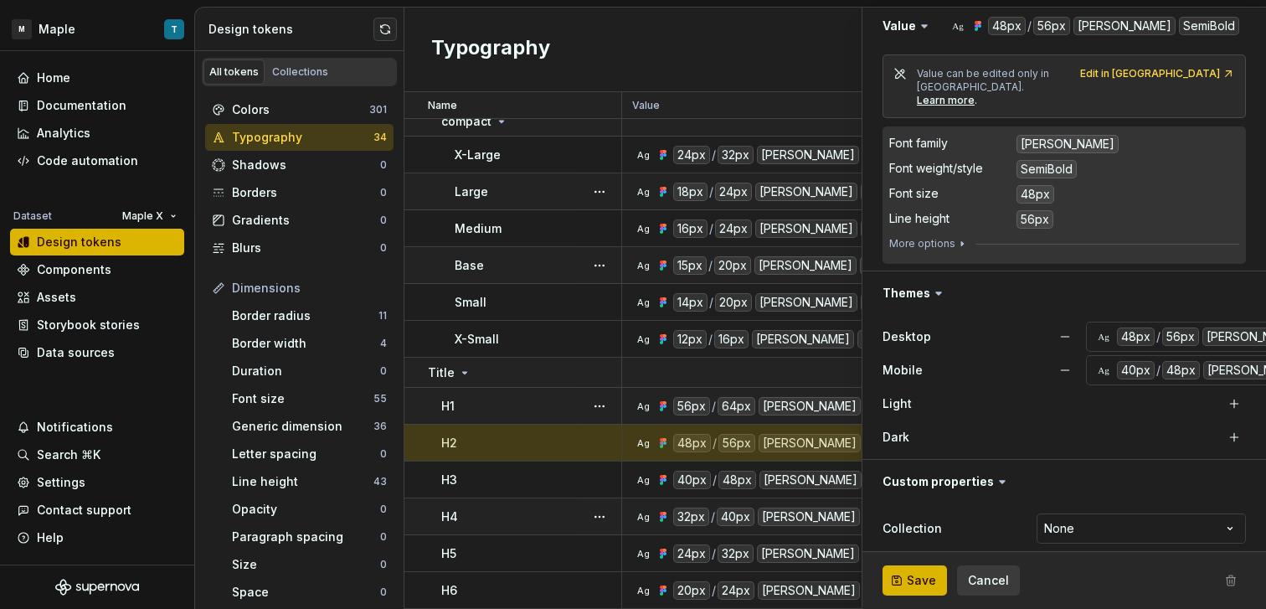
drag, startPoint x: 922, startPoint y: 578, endPoint x: 836, endPoint y: 521, distance: 103.1
click at [922, 578] on span "Save" at bounding box center [921, 580] width 29 height 17
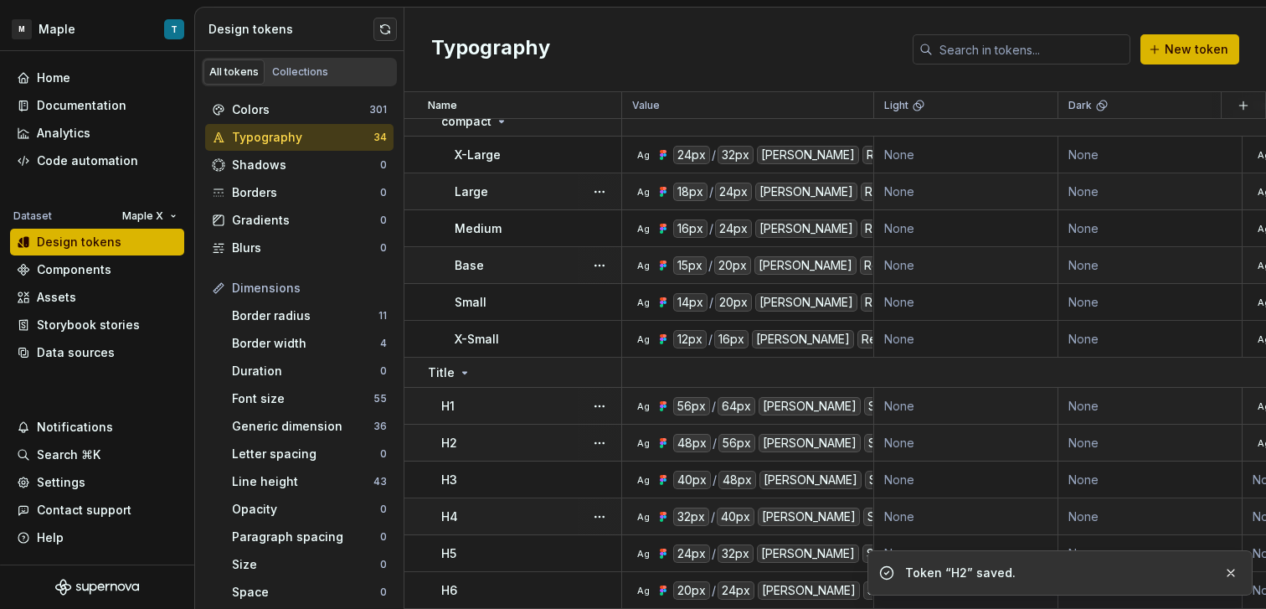
click at [539, 445] on td "H2" at bounding box center [513, 442] width 218 height 37
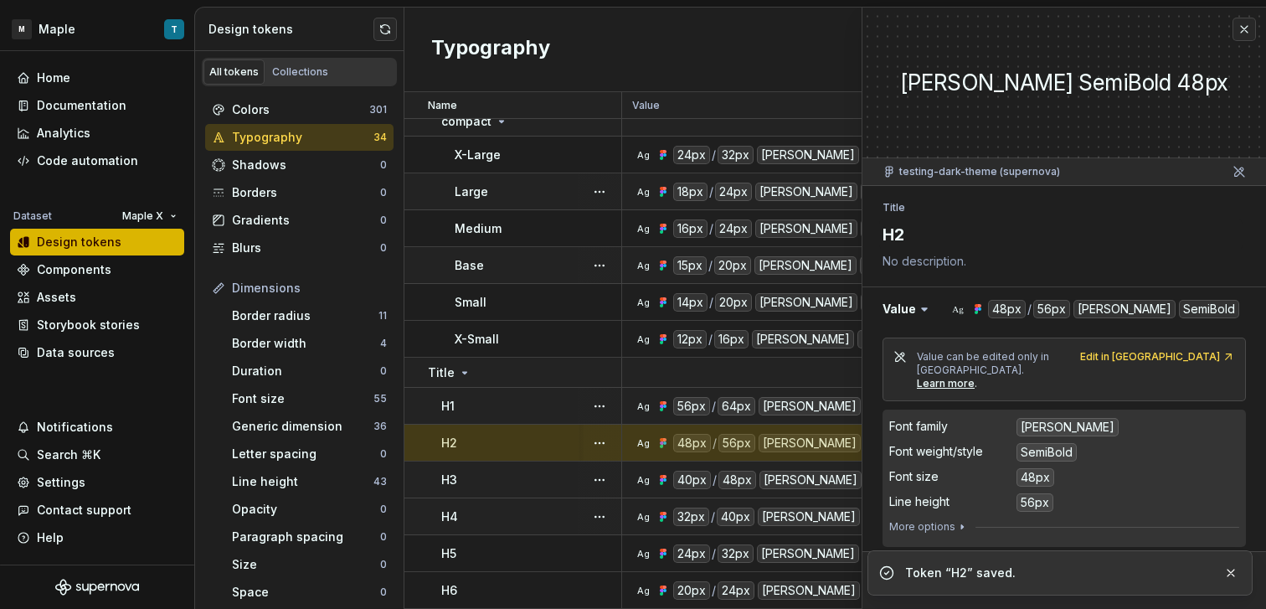
drag, startPoint x: 539, startPoint y: 445, endPoint x: 541, endPoint y: 467, distance: 21.8
click at [541, 471] on div "H3" at bounding box center [530, 479] width 179 height 17
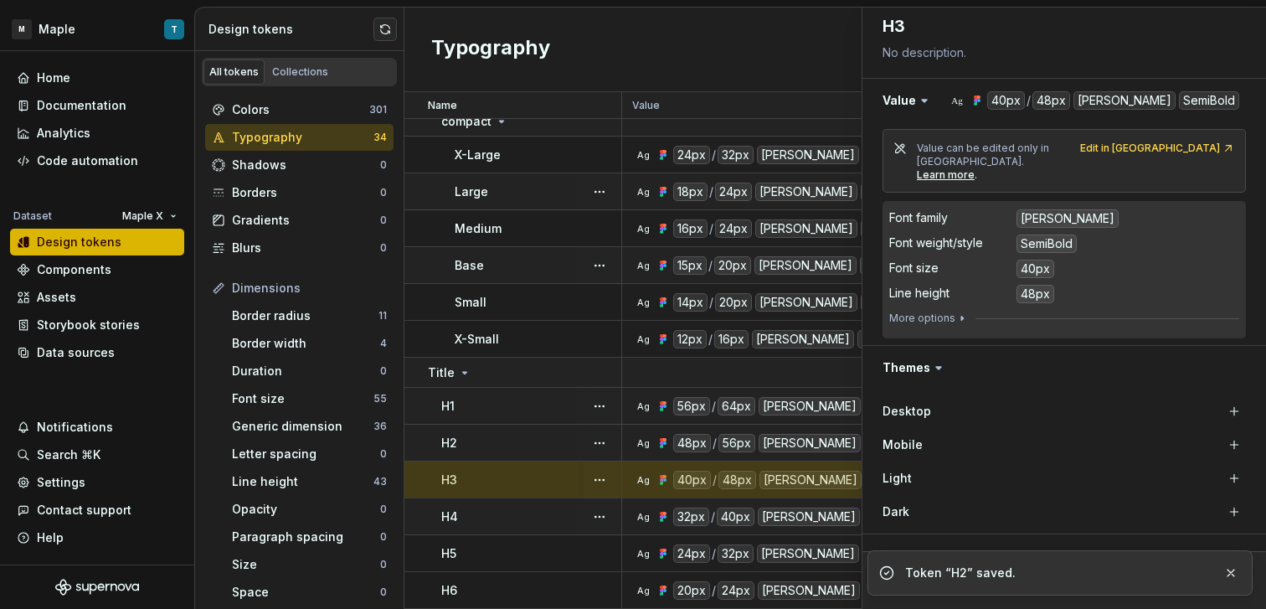
scroll to position [283, 0]
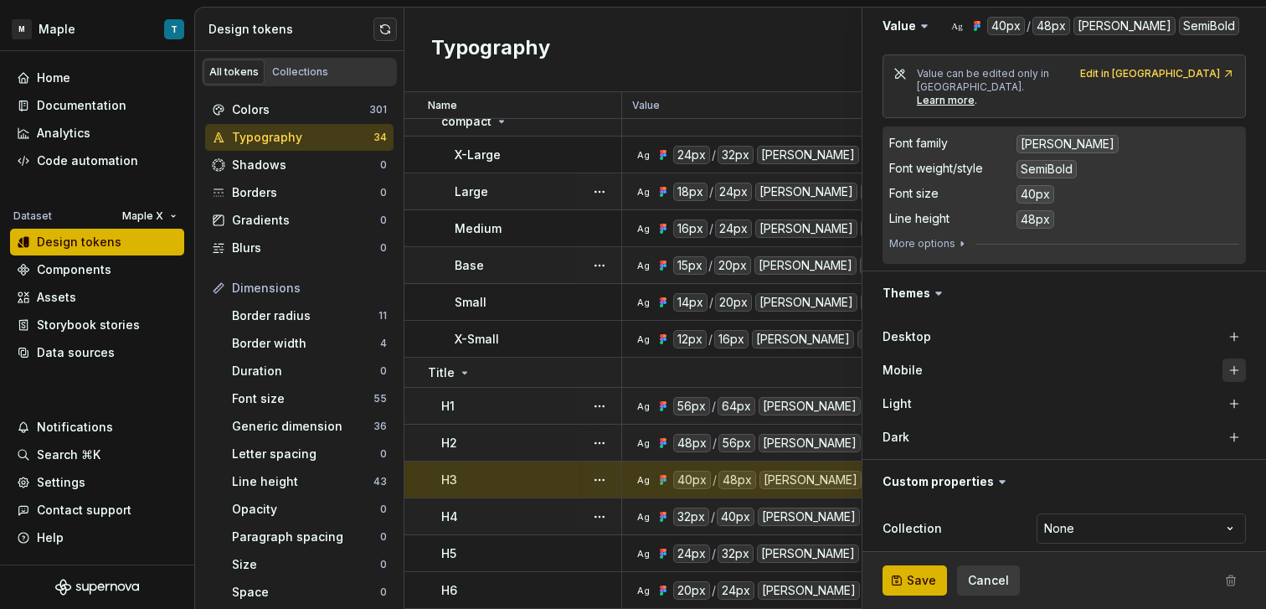
click at [1222, 358] on button "button" at bounding box center [1233, 369] width 23 height 23
click at [1222, 330] on button "button" at bounding box center [1233, 336] width 23 height 23
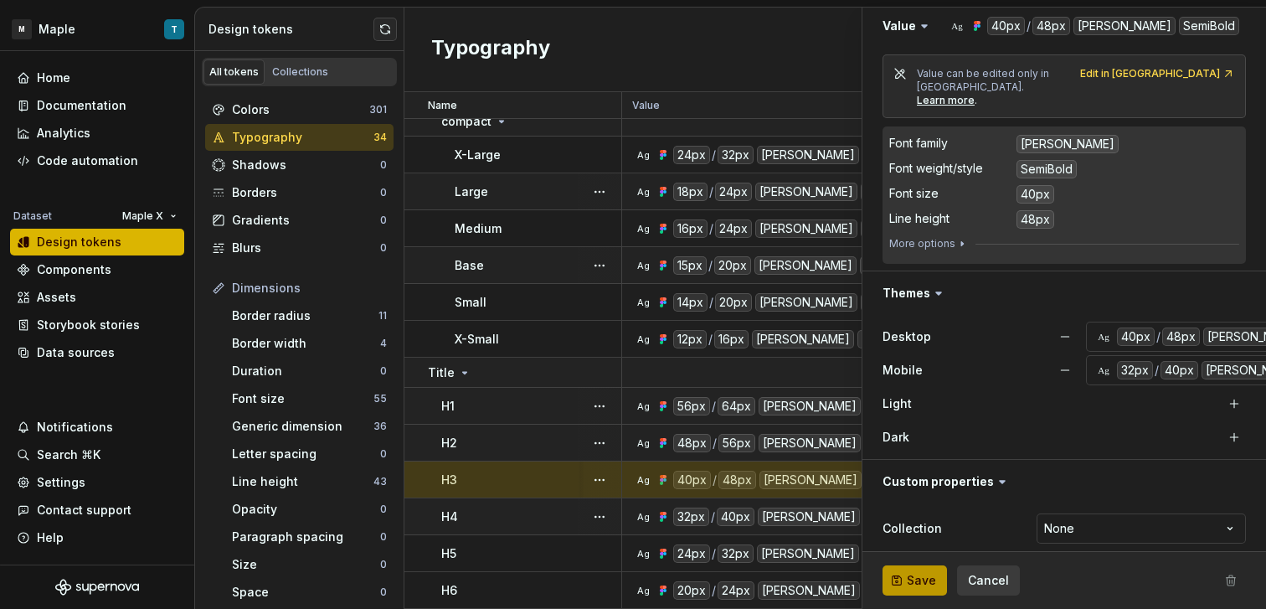
click at [893, 580] on button "Save" at bounding box center [914, 580] width 64 height 30
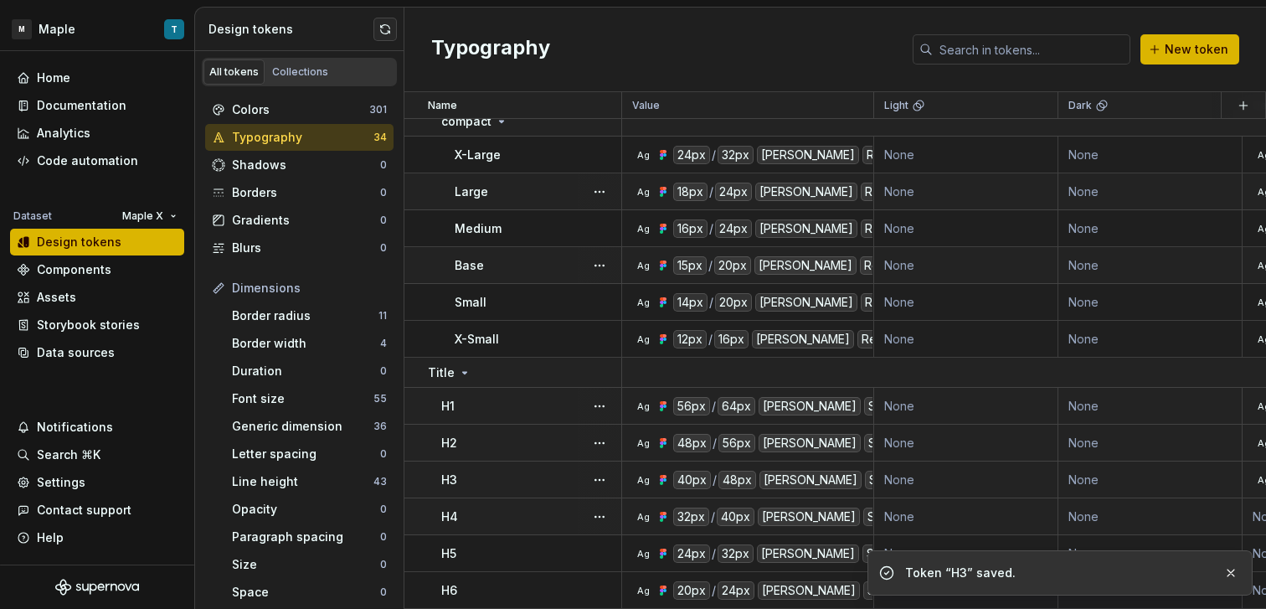
click at [552, 508] on div "H4" at bounding box center [530, 516] width 179 height 17
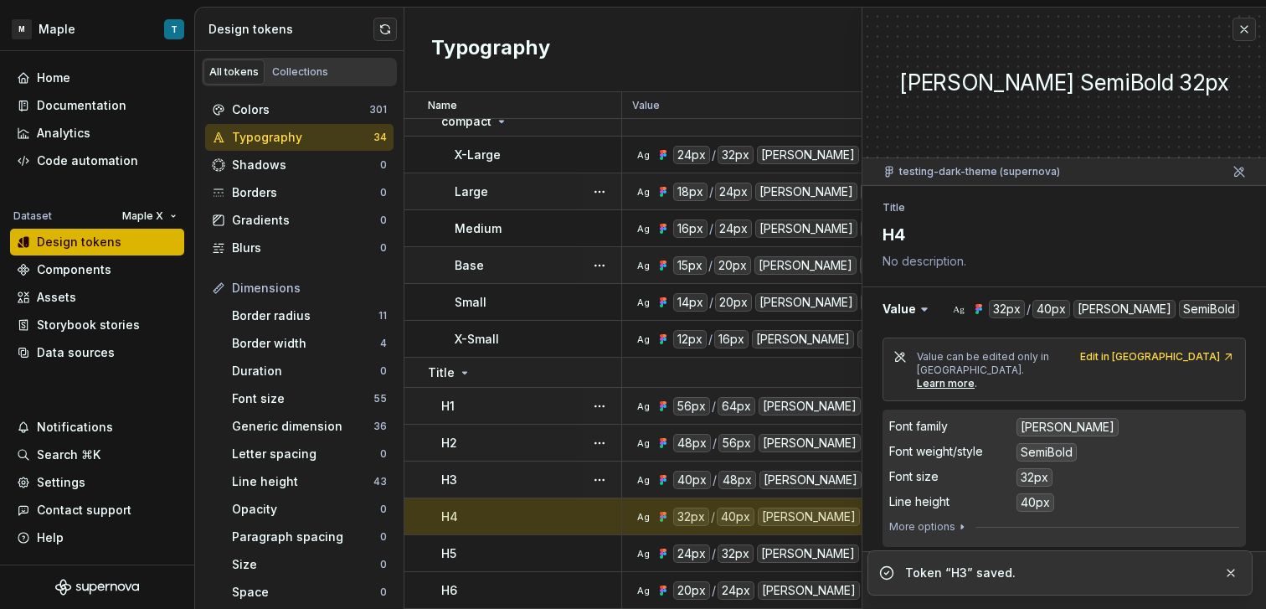
scroll to position [283, 0]
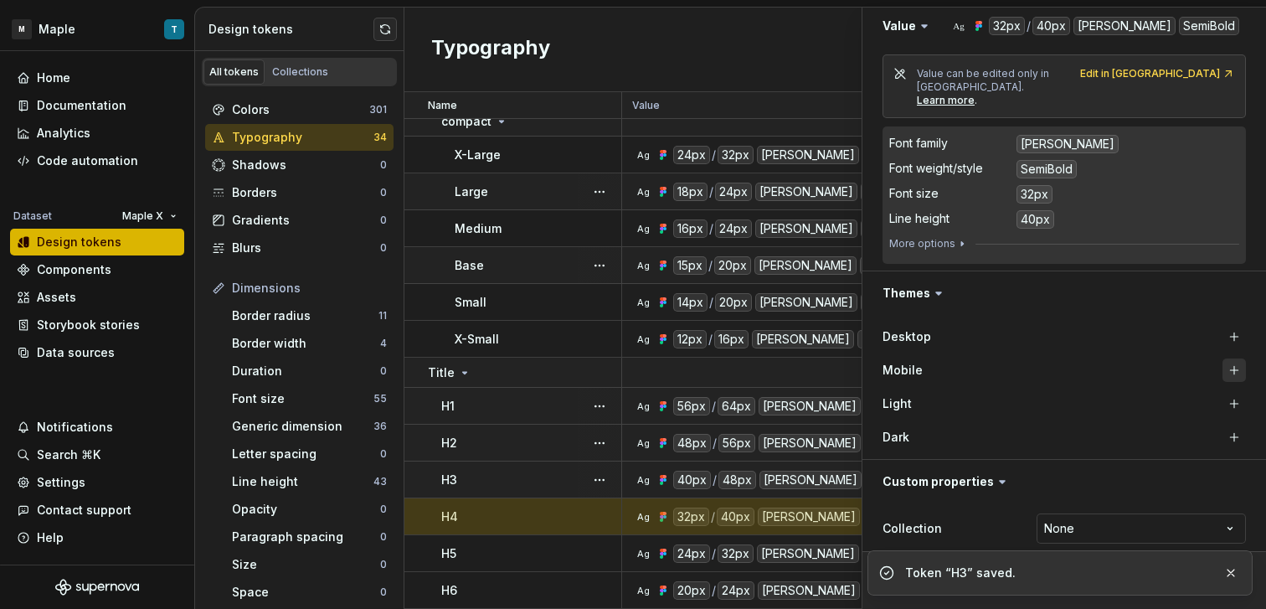
click at [1222, 358] on button "button" at bounding box center [1233, 369] width 23 height 23
click at [1222, 331] on button "button" at bounding box center [1233, 336] width 23 height 23
click at [1226, 568] on button "button" at bounding box center [1231, 572] width 22 height 23
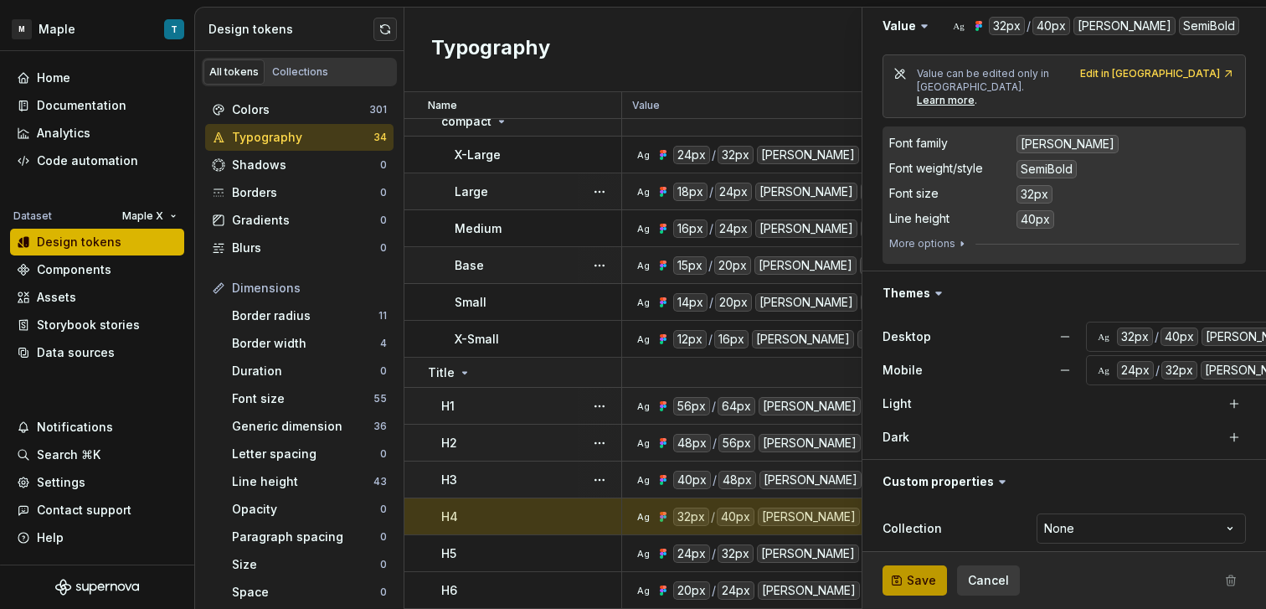
click at [910, 573] on span "Save" at bounding box center [921, 580] width 29 height 17
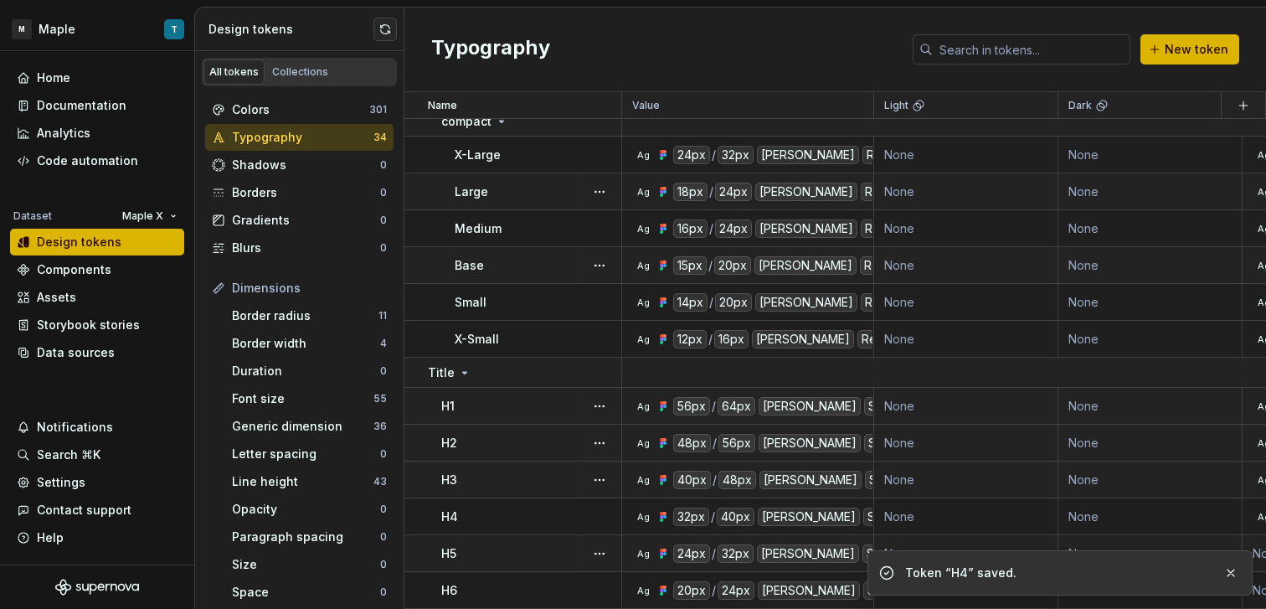
click at [501, 535] on td "H5" at bounding box center [513, 553] width 218 height 37
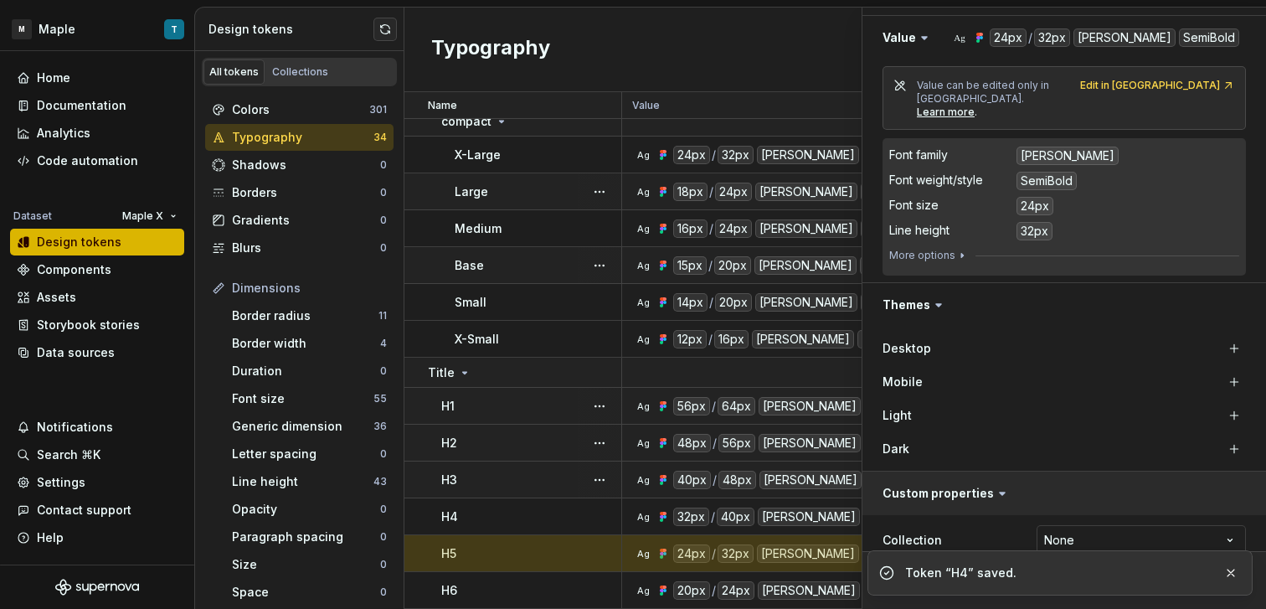
scroll to position [283, 0]
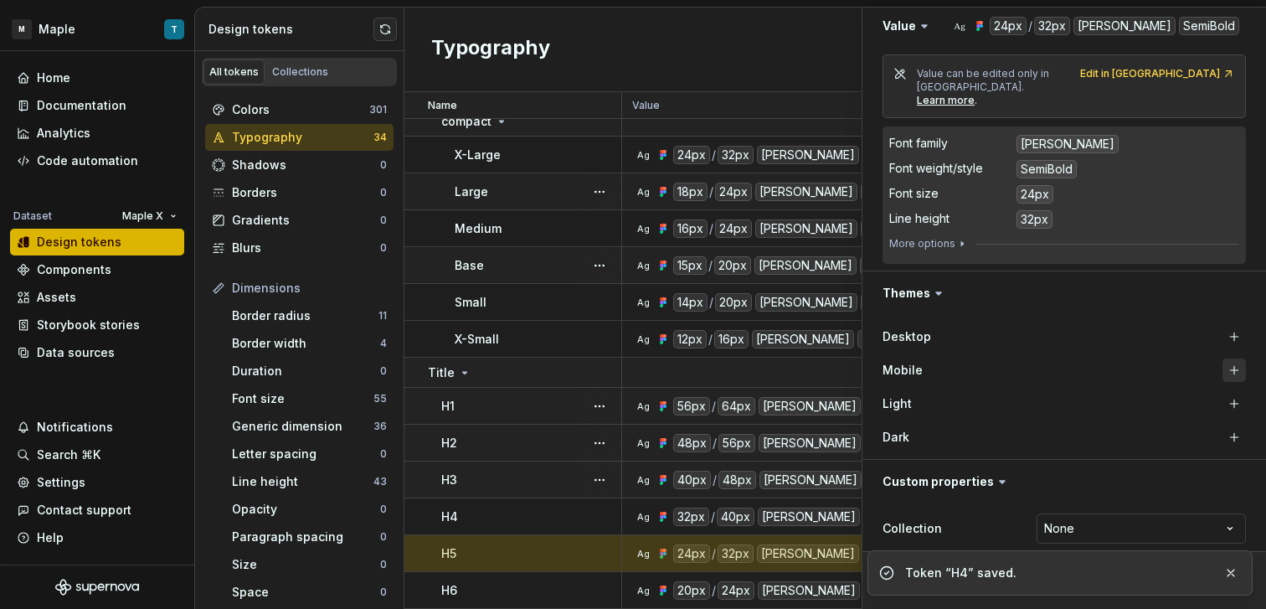
click at [1222, 358] on button "button" at bounding box center [1233, 369] width 23 height 23
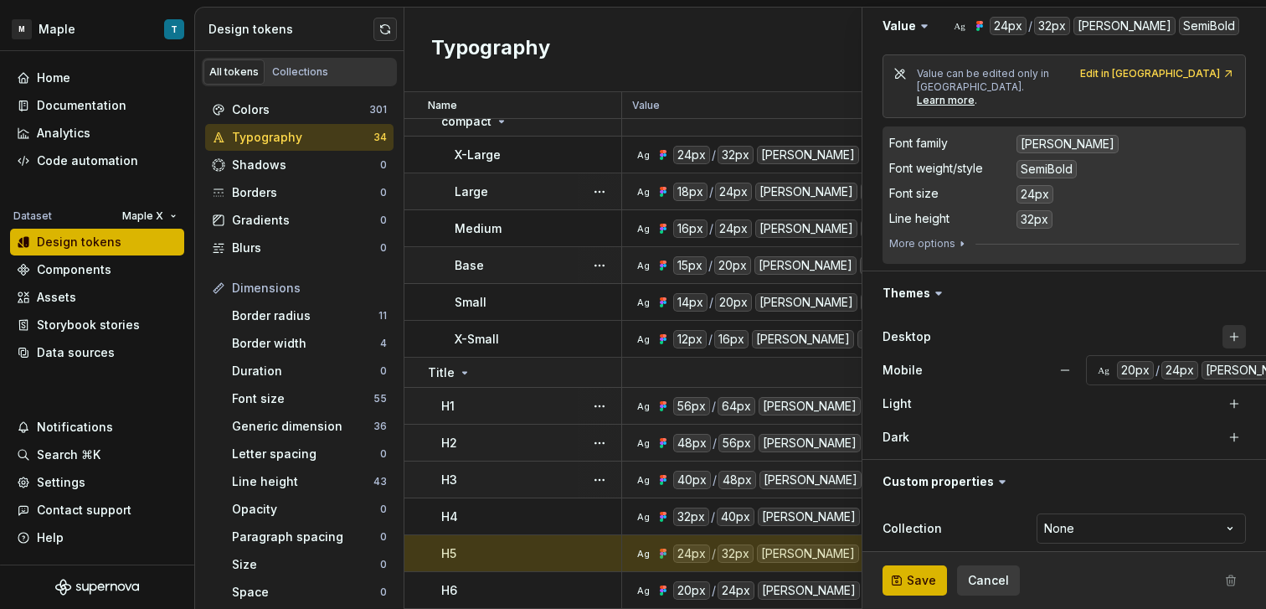
click at [1222, 325] on button "button" at bounding box center [1233, 336] width 23 height 23
click at [925, 574] on span "Save" at bounding box center [921, 580] width 29 height 17
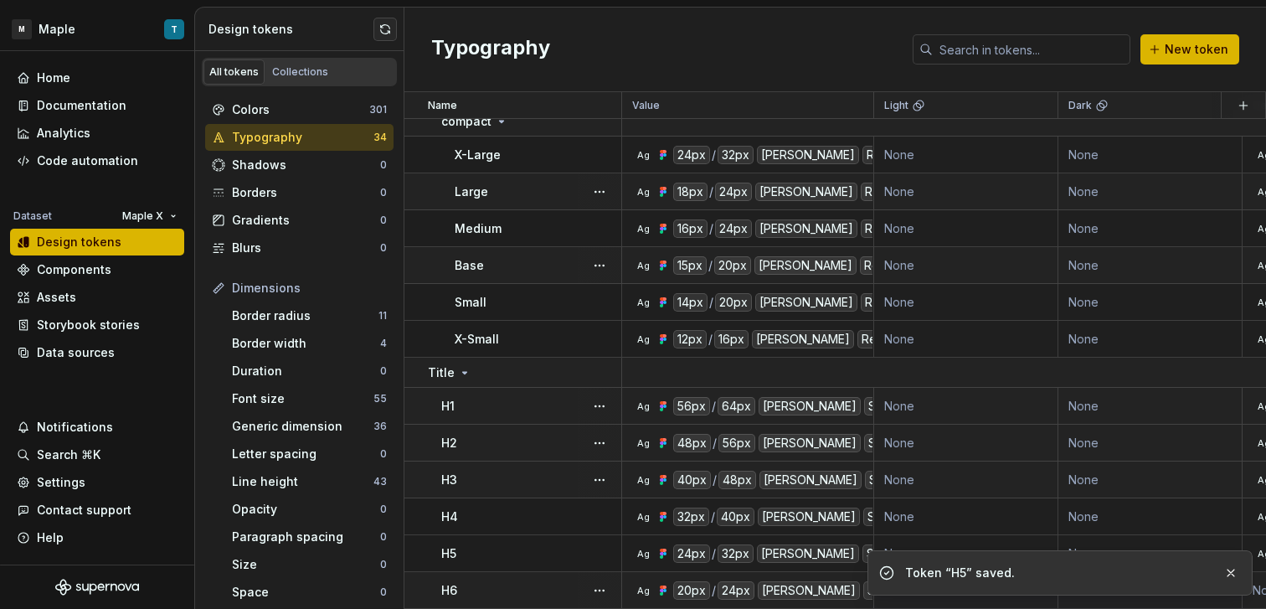
click at [513, 572] on td "H6" at bounding box center [513, 590] width 218 height 37
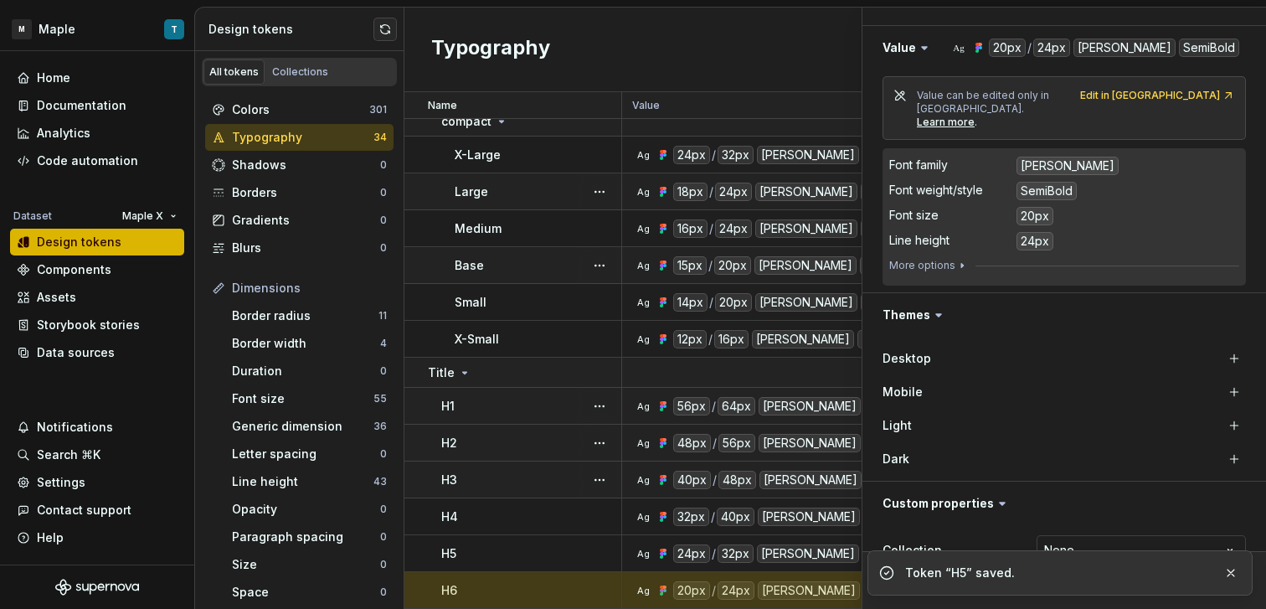
scroll to position [283, 0]
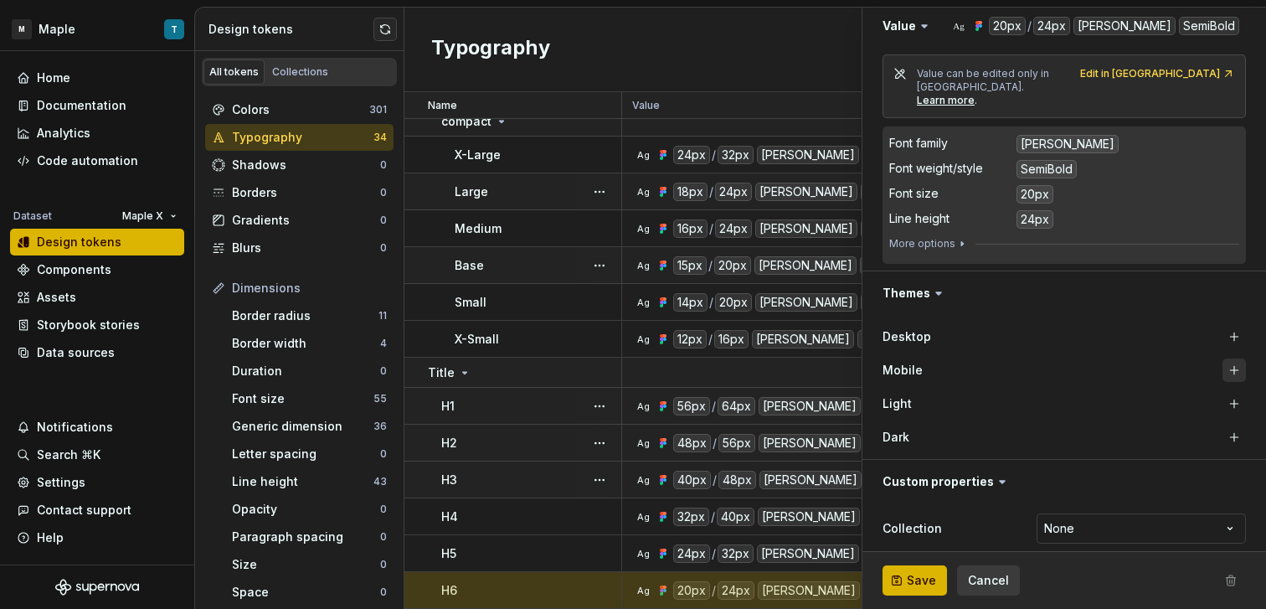
click at [1222, 362] on button "button" at bounding box center [1233, 369] width 23 height 23
click at [1222, 325] on button "button" at bounding box center [1233, 336] width 23 height 23
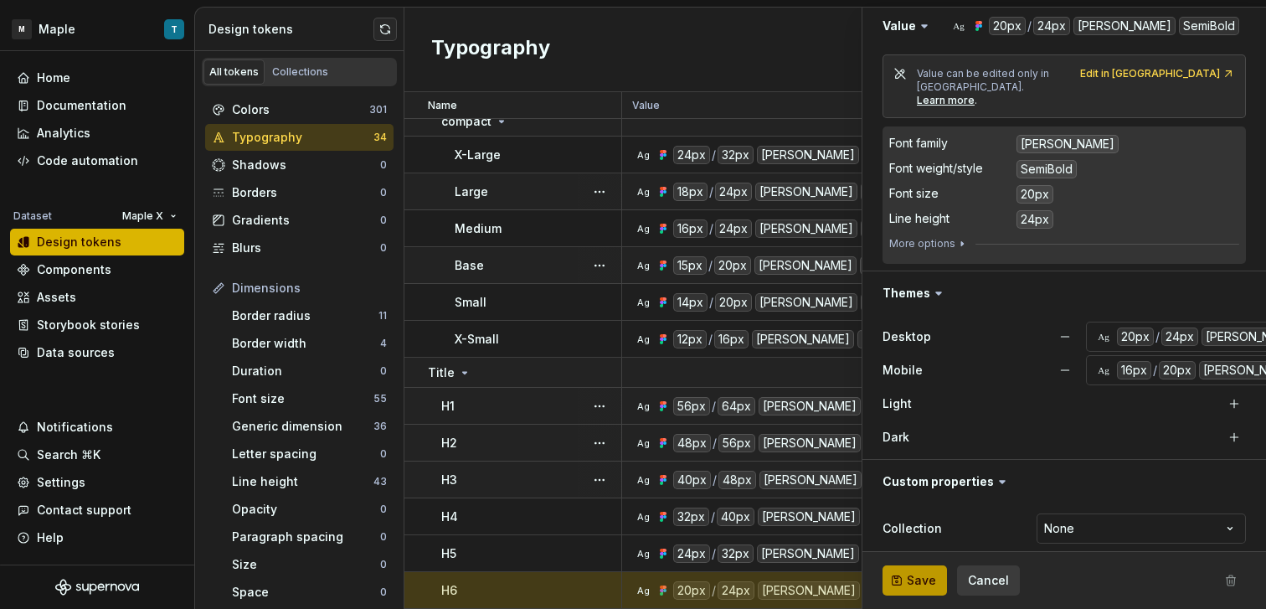
click at [898, 579] on button "Save" at bounding box center [914, 580] width 64 height 30
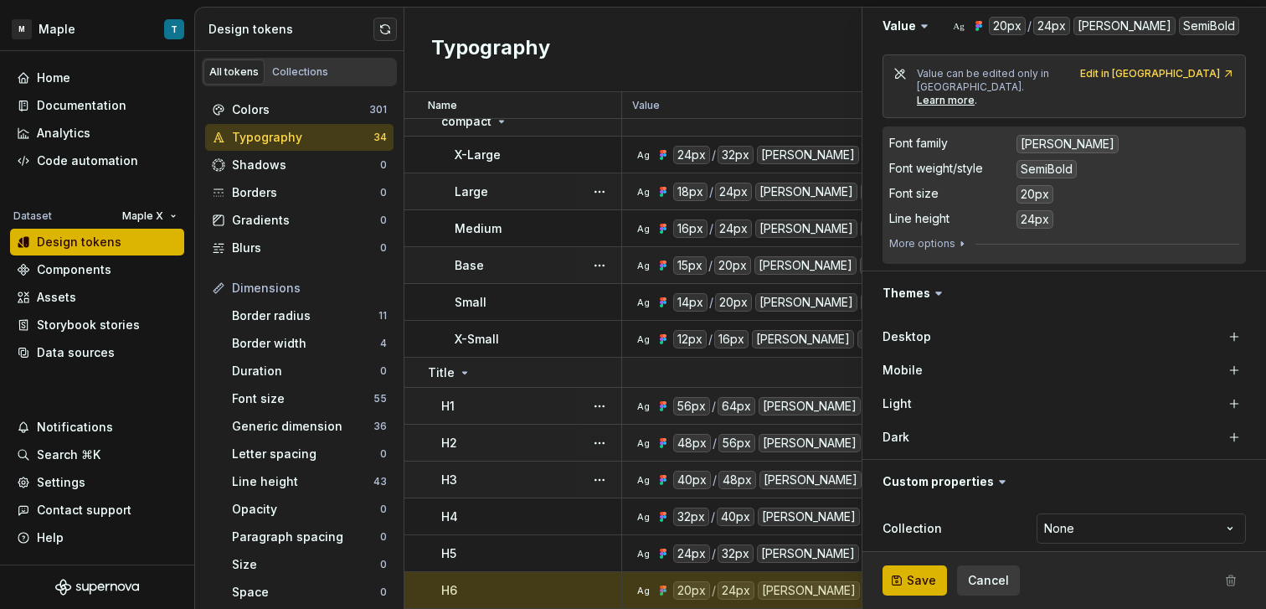
type textarea "*"
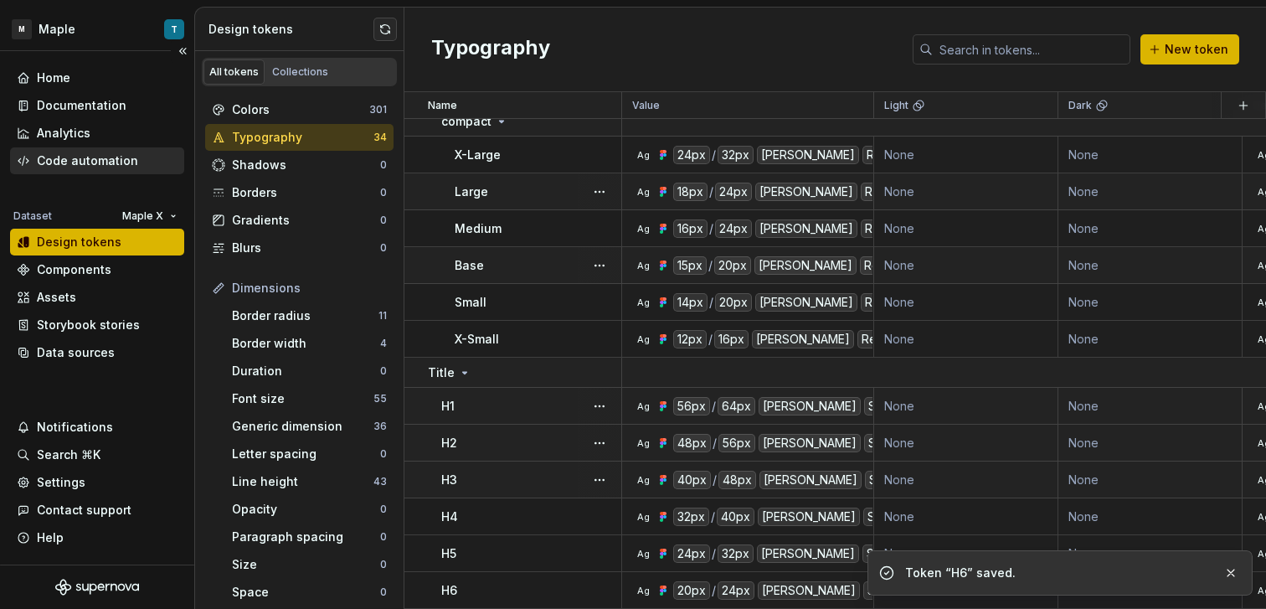
click at [117, 160] on div "Code automation" at bounding box center [87, 160] width 101 height 17
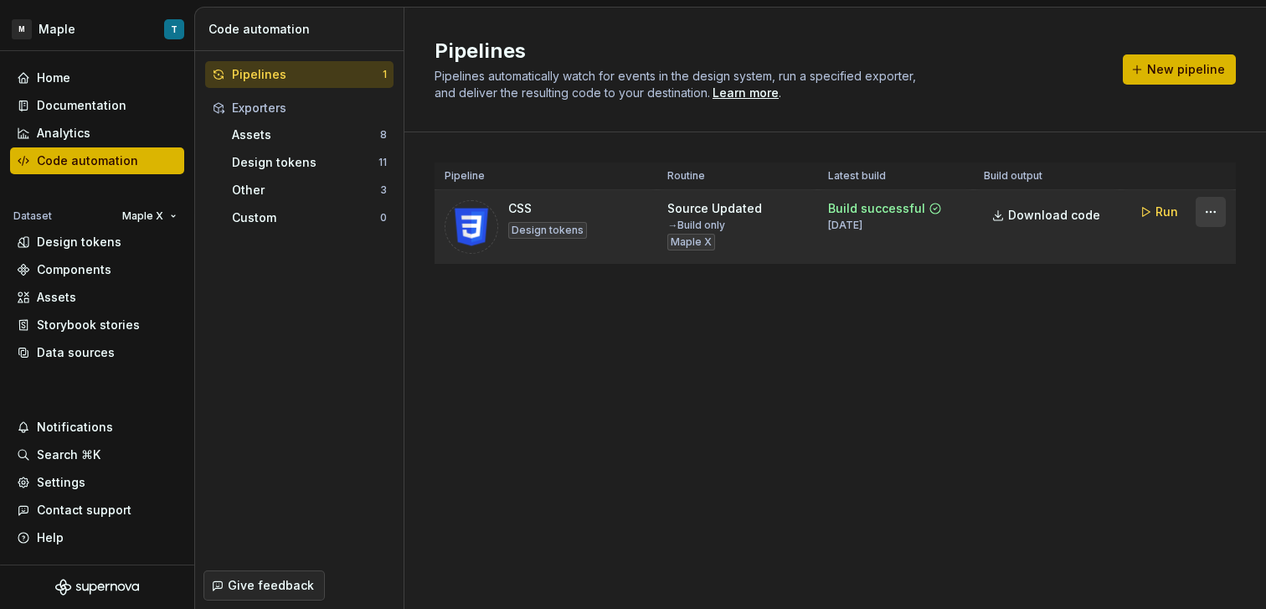
click at [1209, 214] on html "M Maple T Home Documentation Analytics Code automation Dataset Maple X Design t…" at bounding box center [633, 304] width 1266 height 609
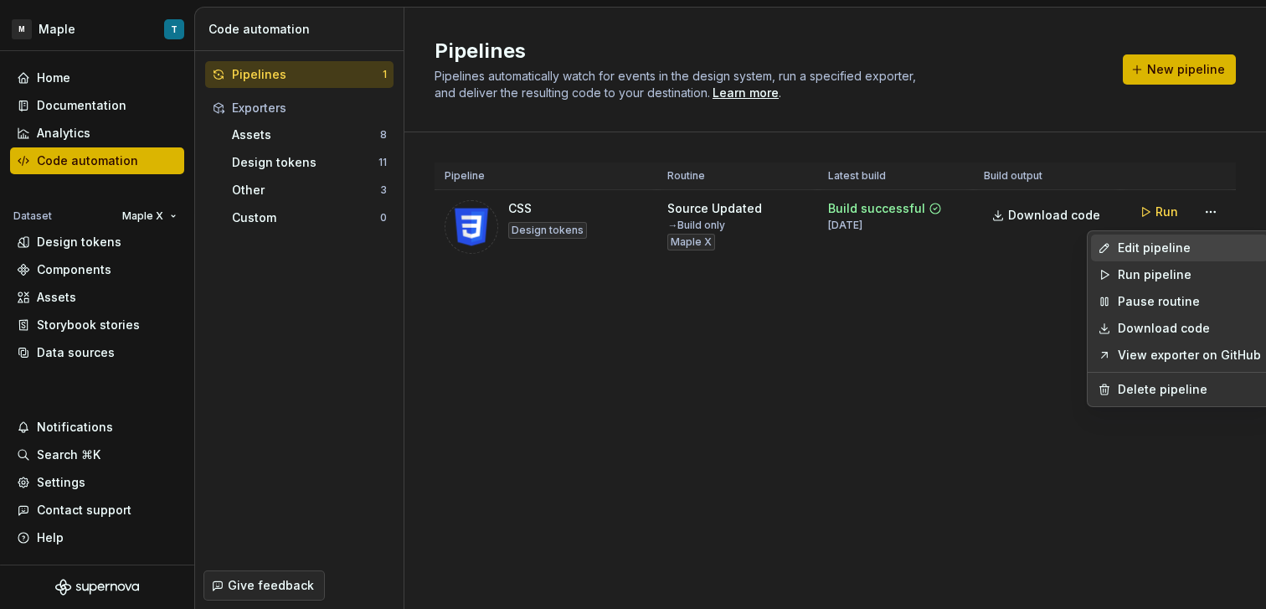
click at [1190, 241] on div "Edit pipeline" at bounding box center [1189, 247] width 143 height 17
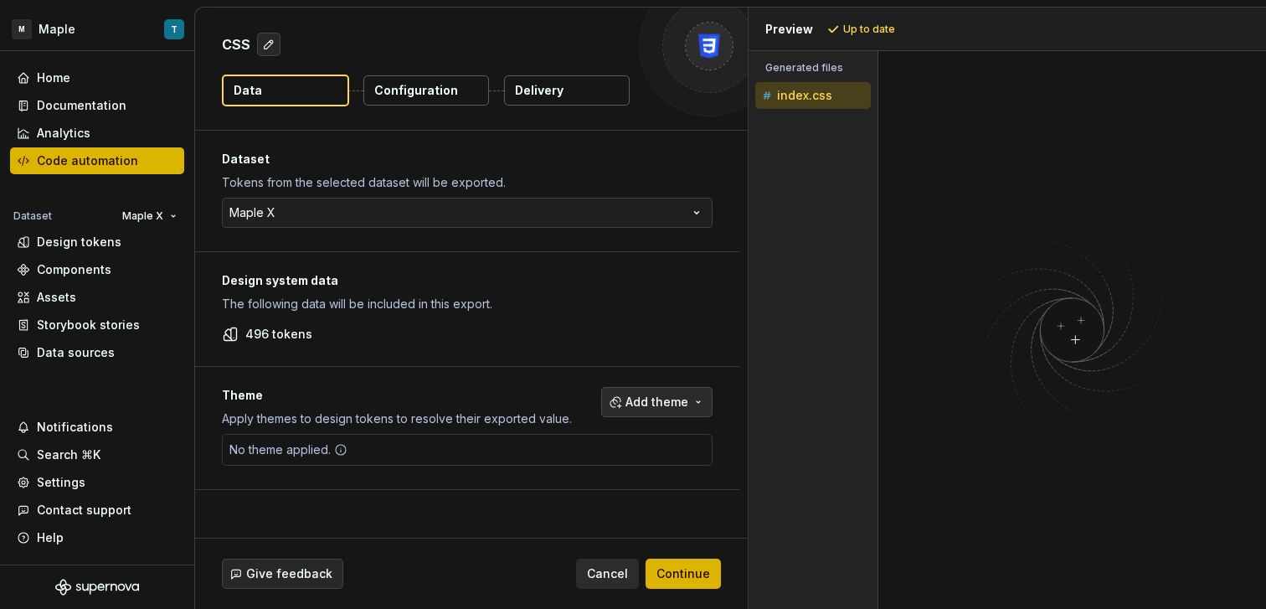
click at [642, 387] on div "Theme Apply themes to design tokens to resolve their exported value. Add theme …" at bounding box center [467, 428] width 544 height 122
click at [647, 396] on span "Add theme" at bounding box center [656, 401] width 63 height 17
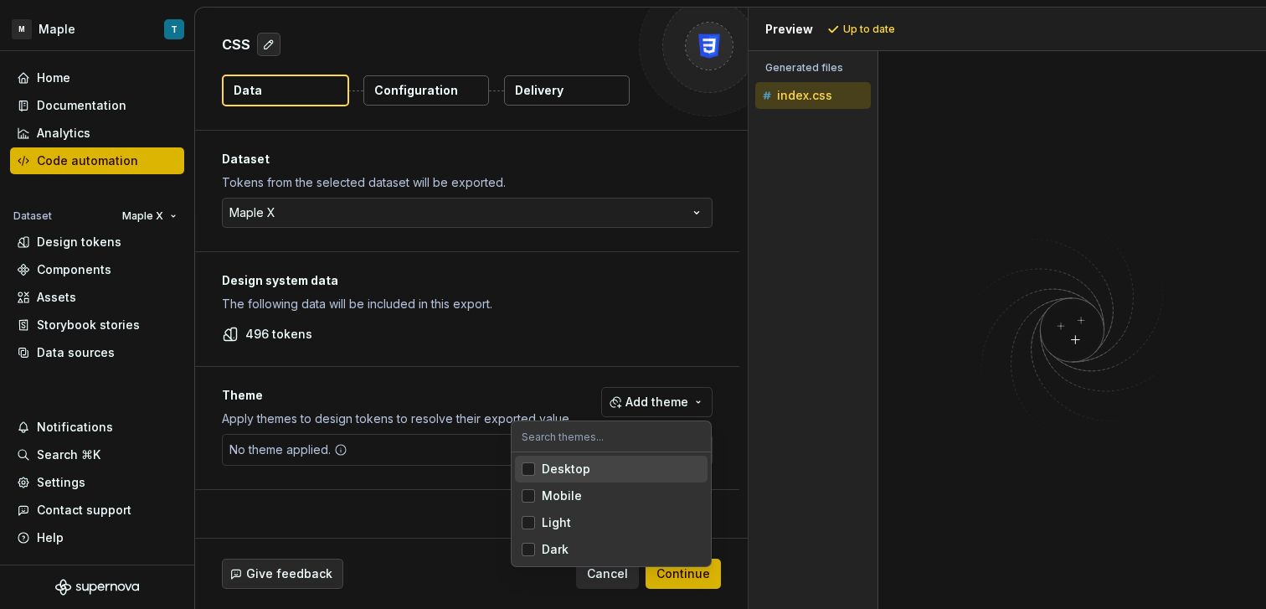
click at [569, 495] on div "Mobile" at bounding box center [562, 495] width 40 height 17
click at [573, 468] on div "Desktop" at bounding box center [566, 468] width 49 height 17
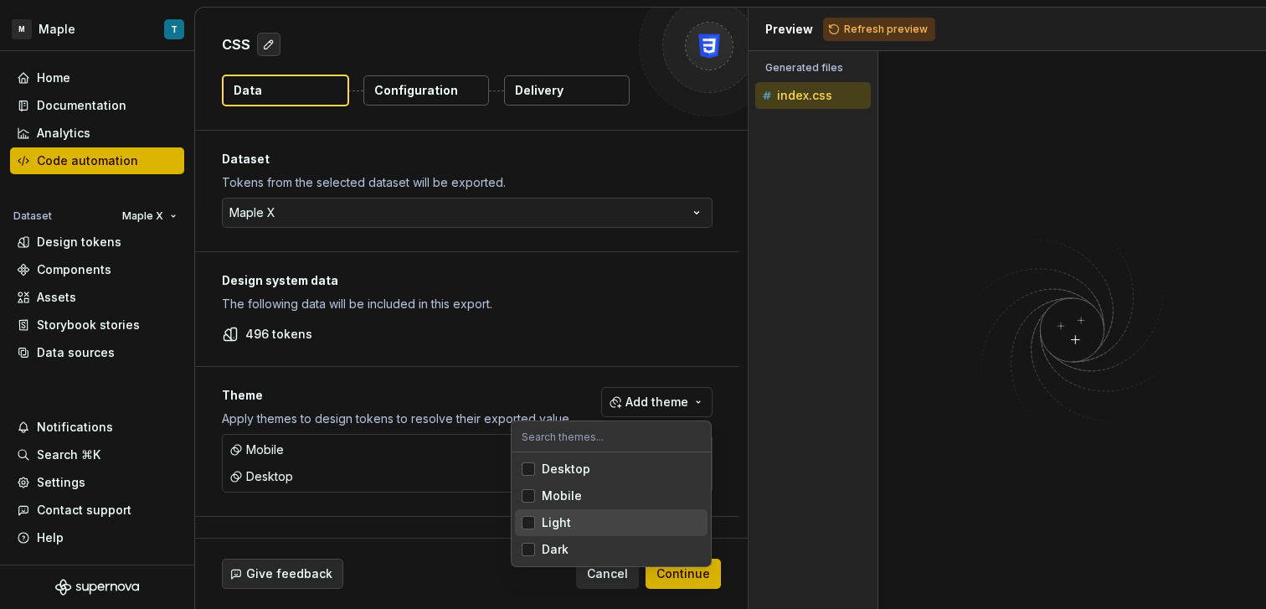
click at [573, 525] on div "Light" at bounding box center [621, 522] width 159 height 17
drag, startPoint x: 568, startPoint y: 543, endPoint x: 602, endPoint y: 557, distance: 36.1
click at [568, 543] on div "Dark" at bounding box center [621, 549] width 159 height 17
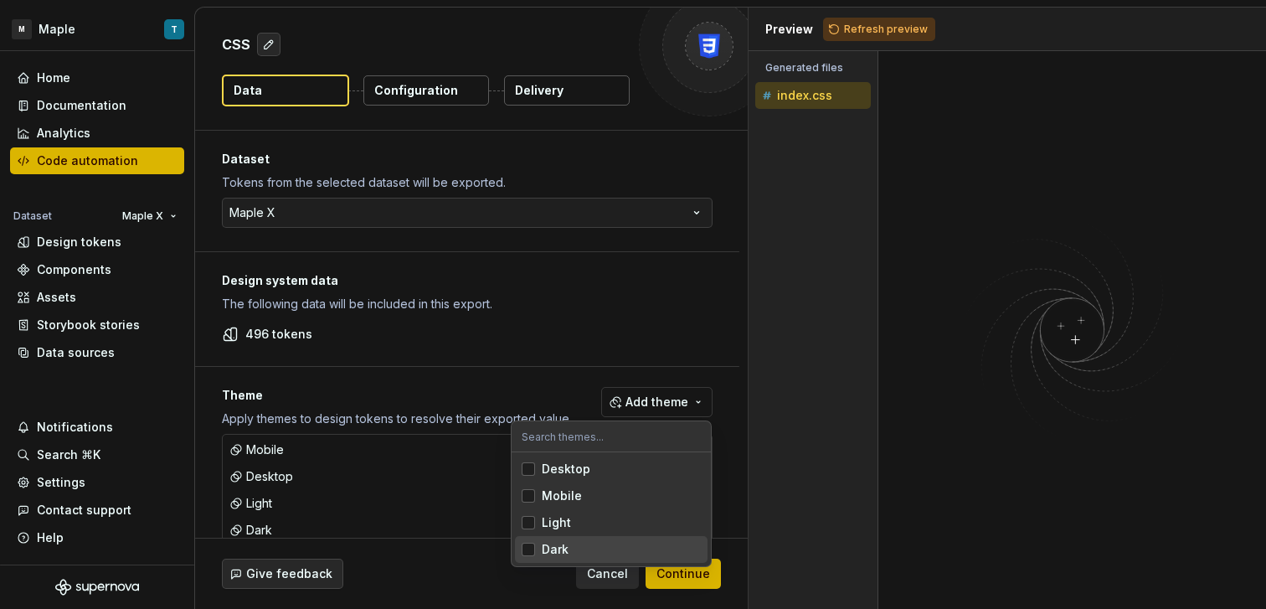
click at [722, 429] on html "M Maple T Home Documentation Analytics Code automation Dataset Maple X Design t…" at bounding box center [633, 304] width 1266 height 609
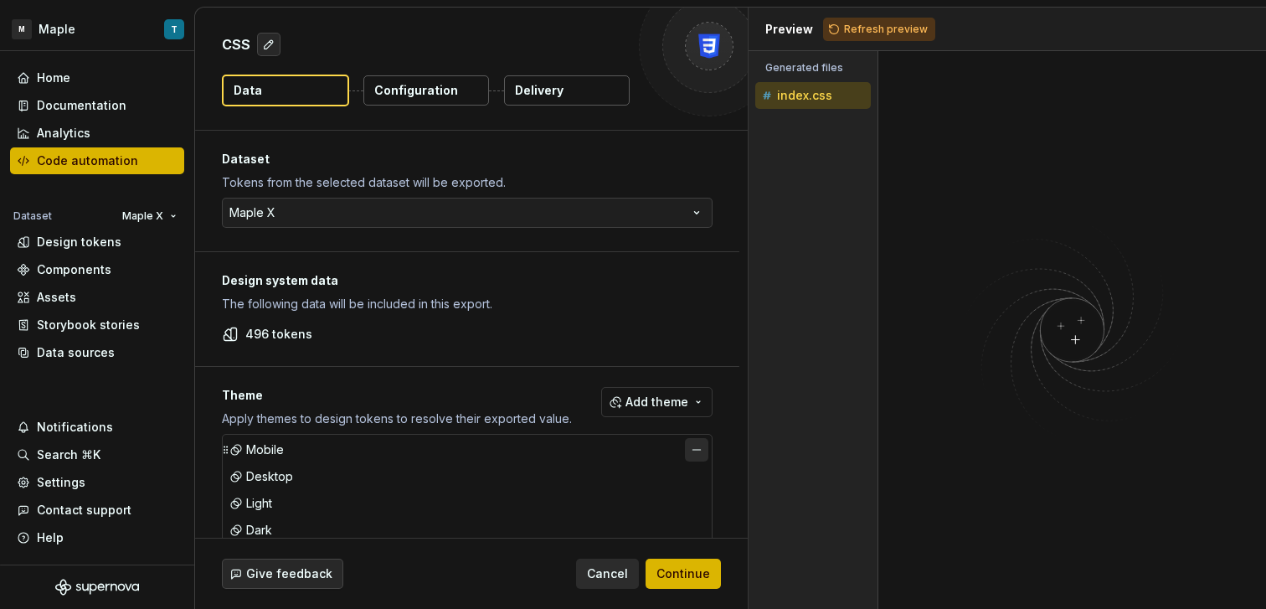
scroll to position [33, 0]
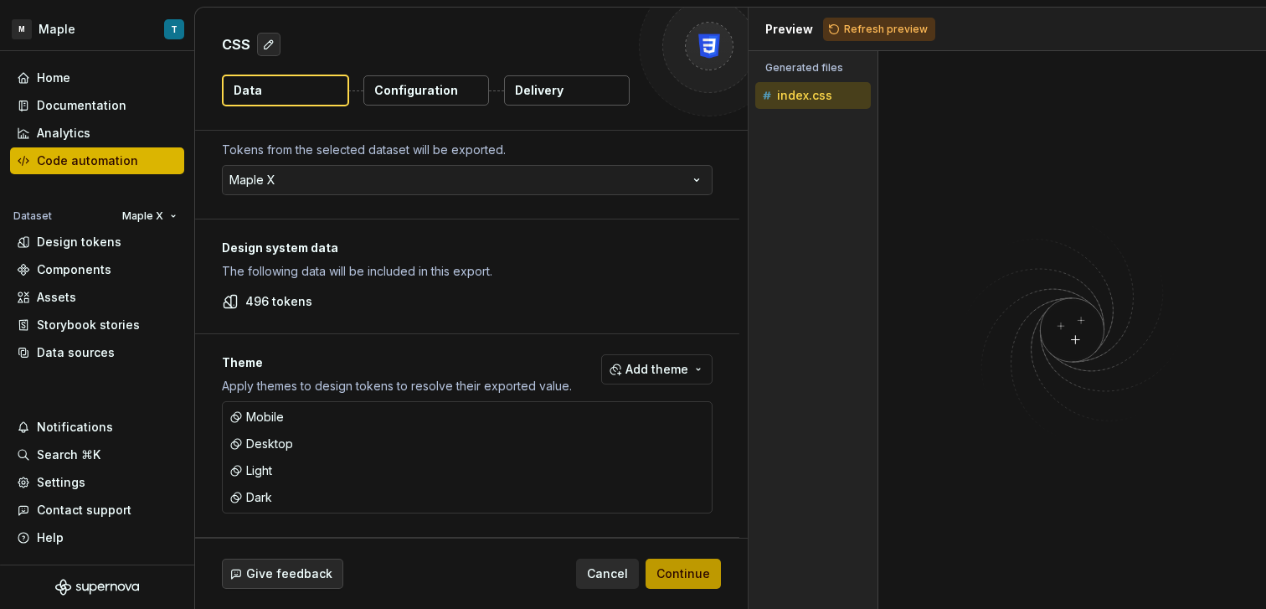
click at [676, 572] on span "Continue" at bounding box center [683, 573] width 54 height 17
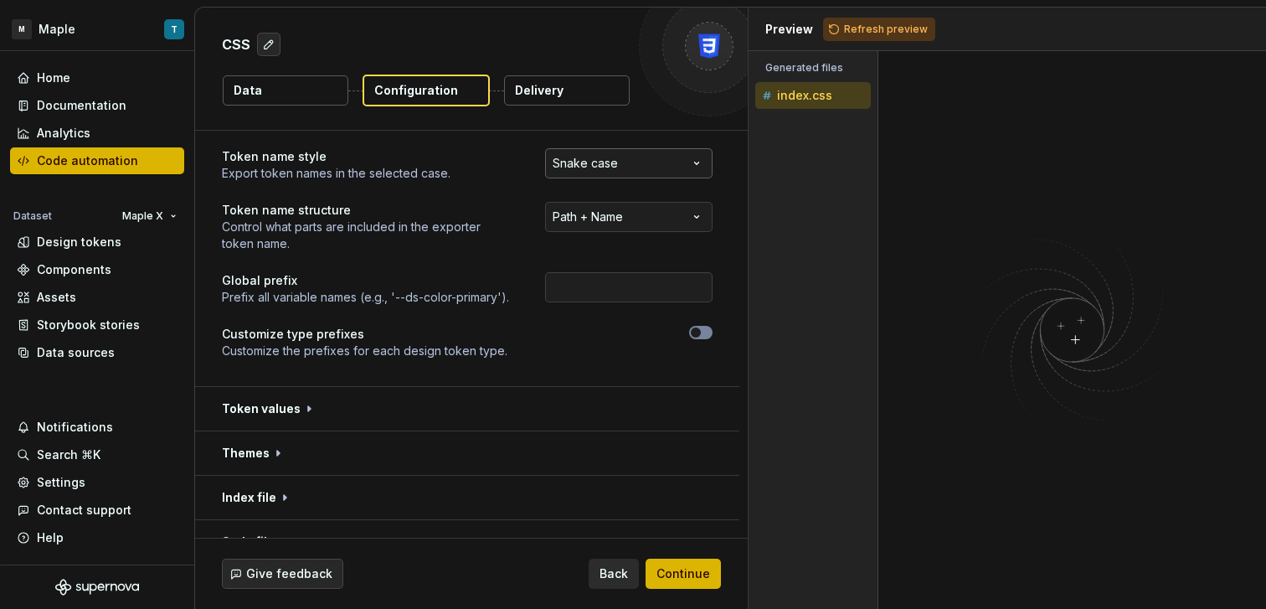
click at [614, 165] on html "**********" at bounding box center [633, 304] width 1266 height 609
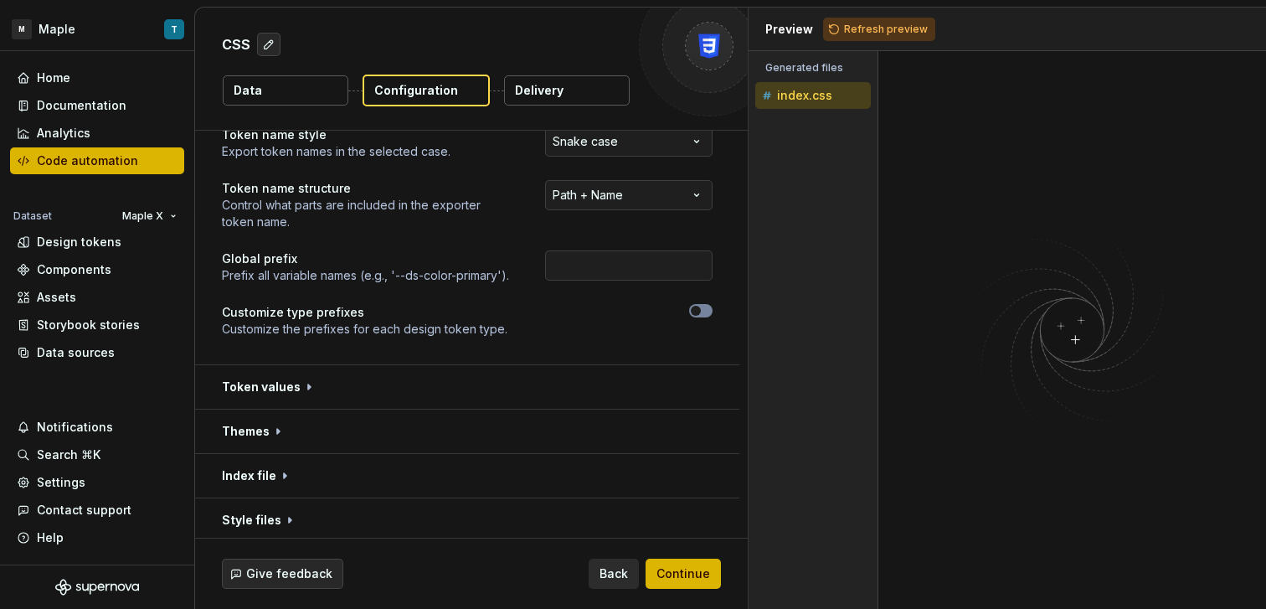
scroll to position [76, 0]
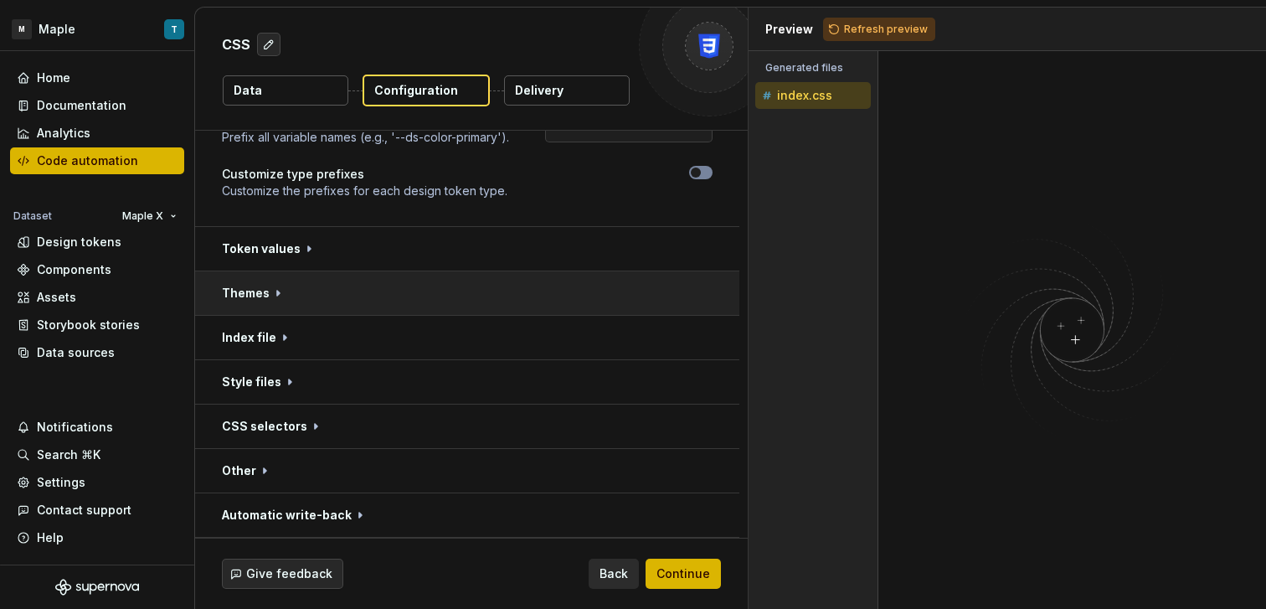
click at [337, 277] on button "button" at bounding box center [467, 293] width 544 height 44
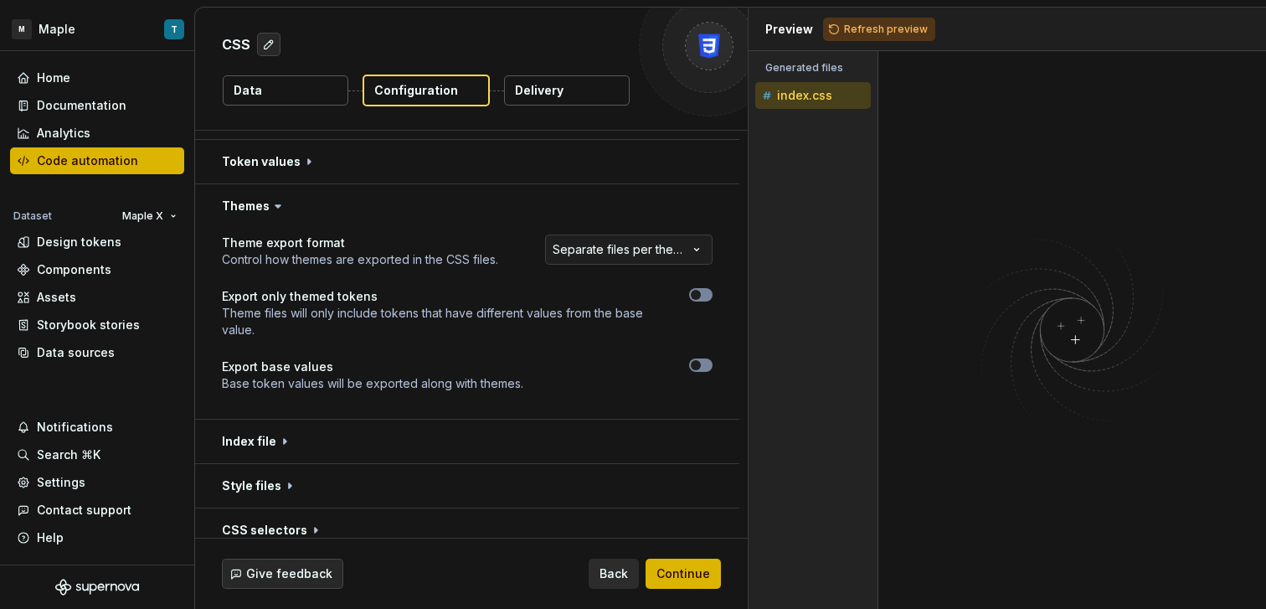
scroll to position [283, 0]
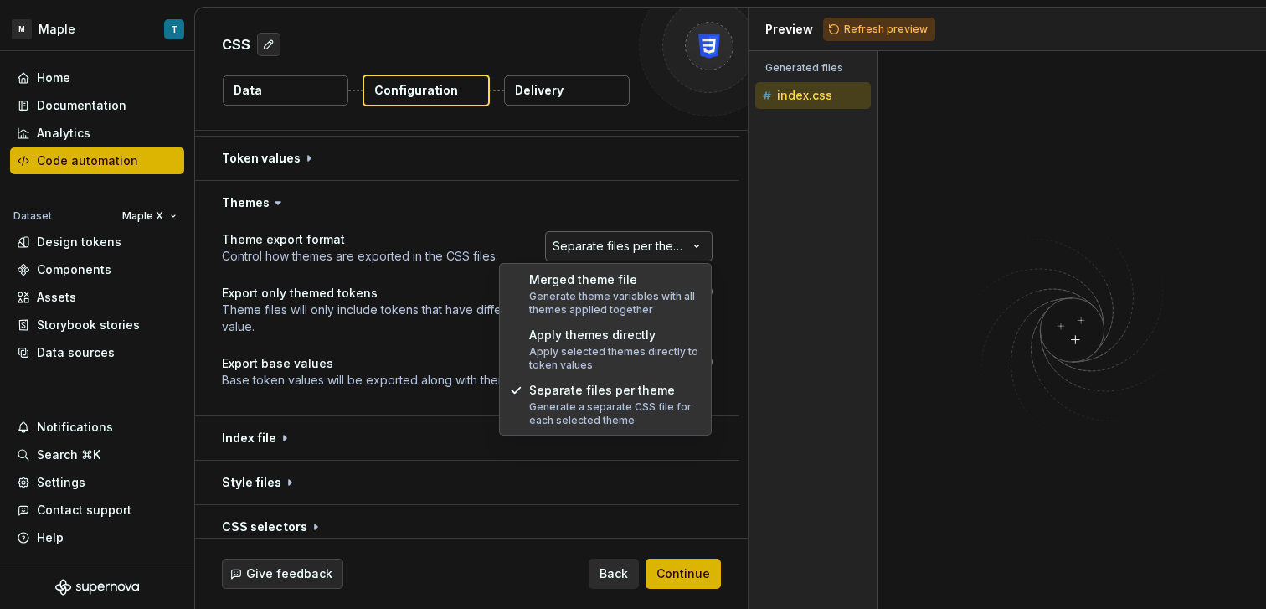
click at [641, 243] on html "**********" at bounding box center [633, 304] width 1266 height 609
select select "**********"
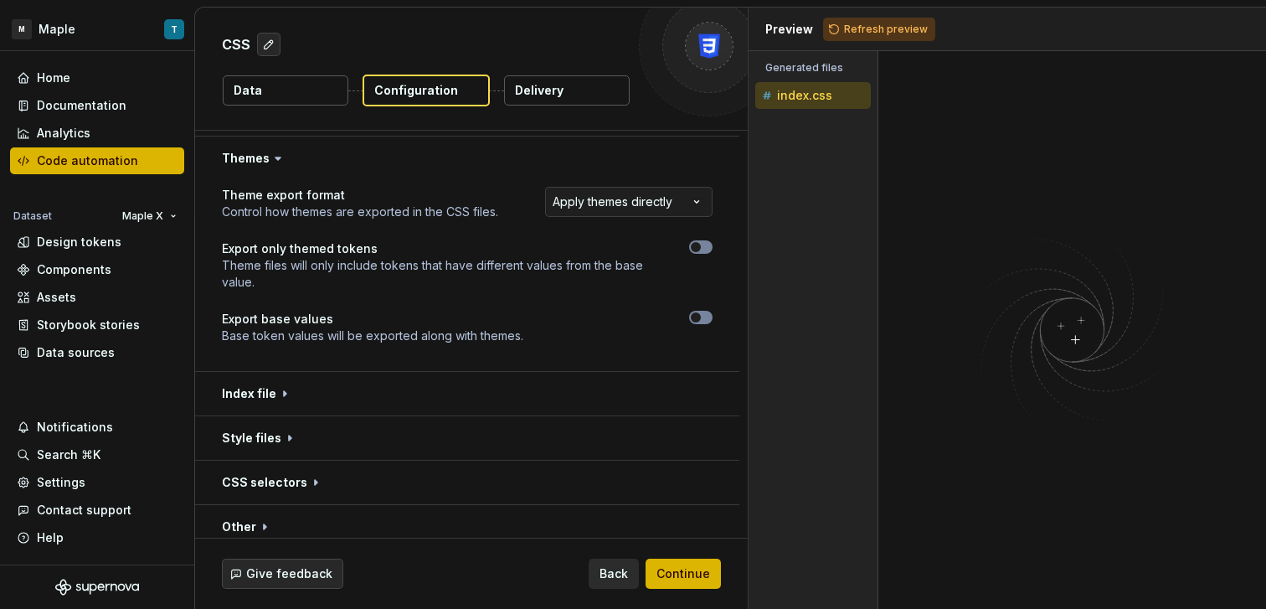
scroll to position [344, 0]
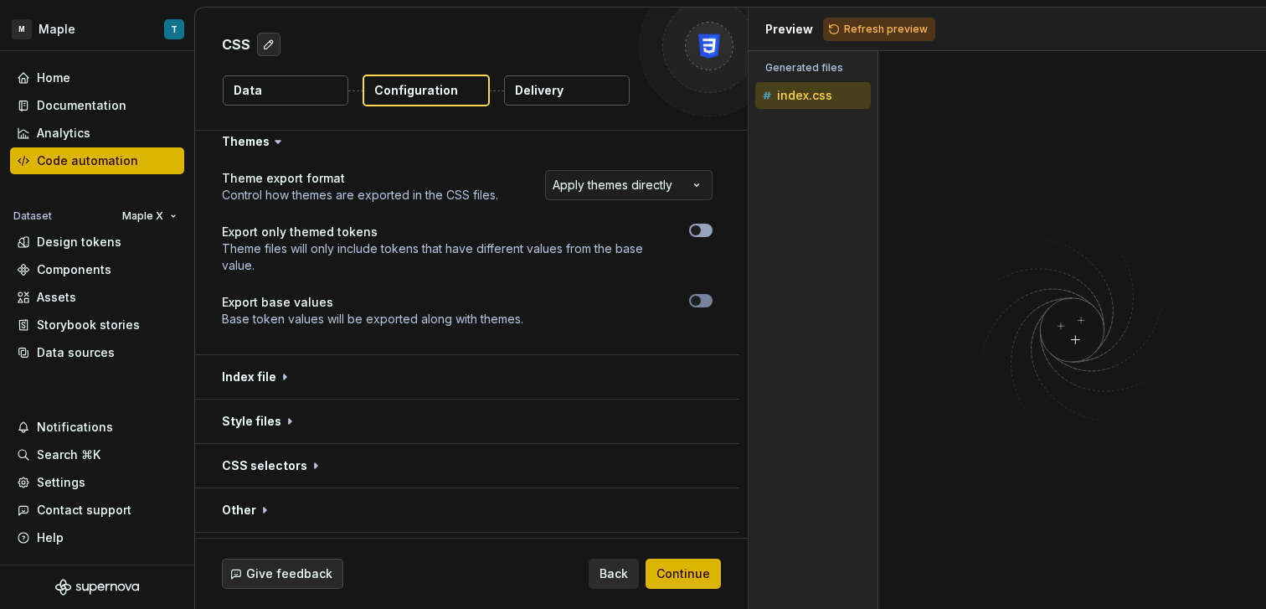
click at [698, 233] on span "button" at bounding box center [696, 230] width 10 height 10
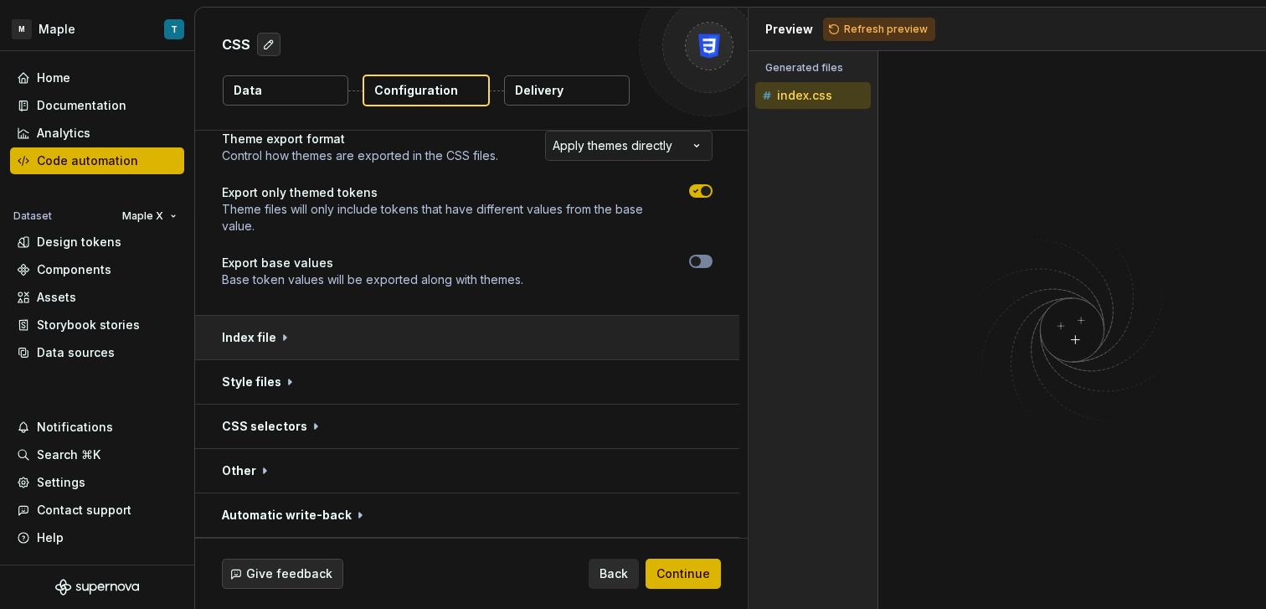
click at [503, 331] on button "button" at bounding box center [467, 338] width 544 height 44
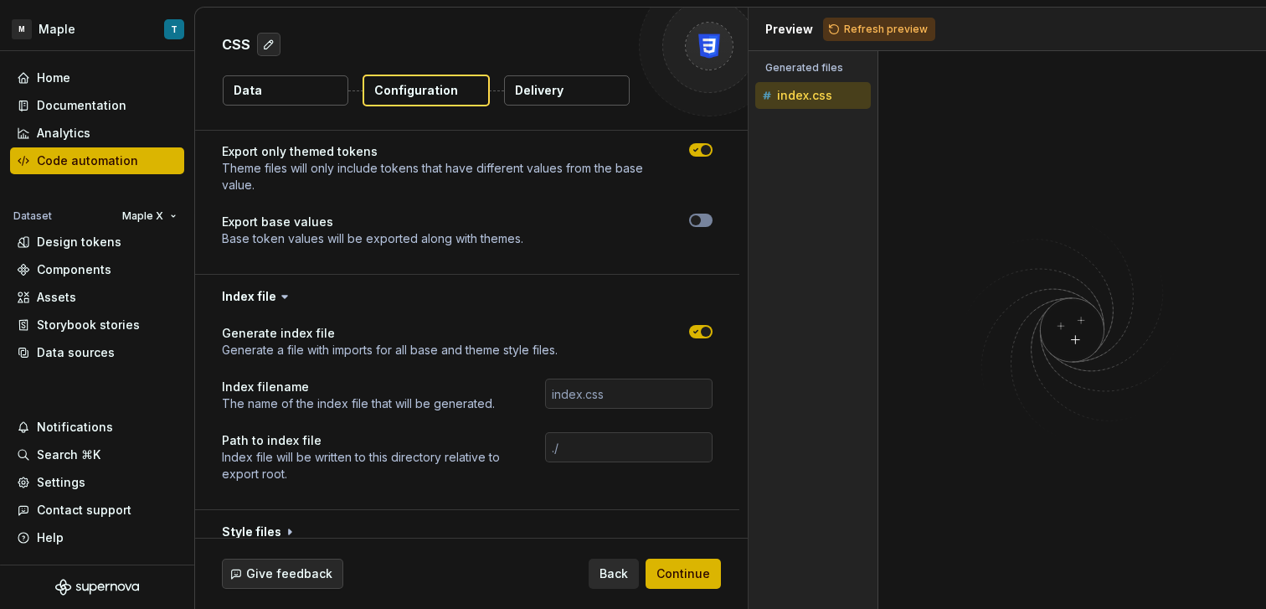
scroll to position [574, 0]
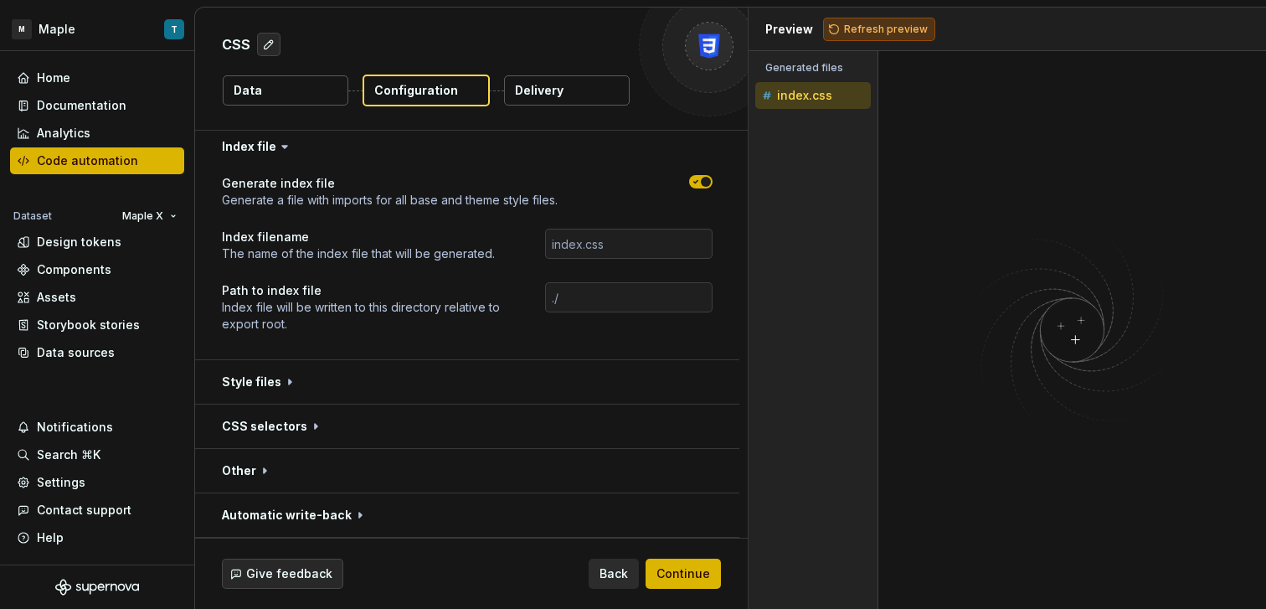
click at [866, 31] on span "Refresh preview" at bounding box center [886, 29] width 84 height 13
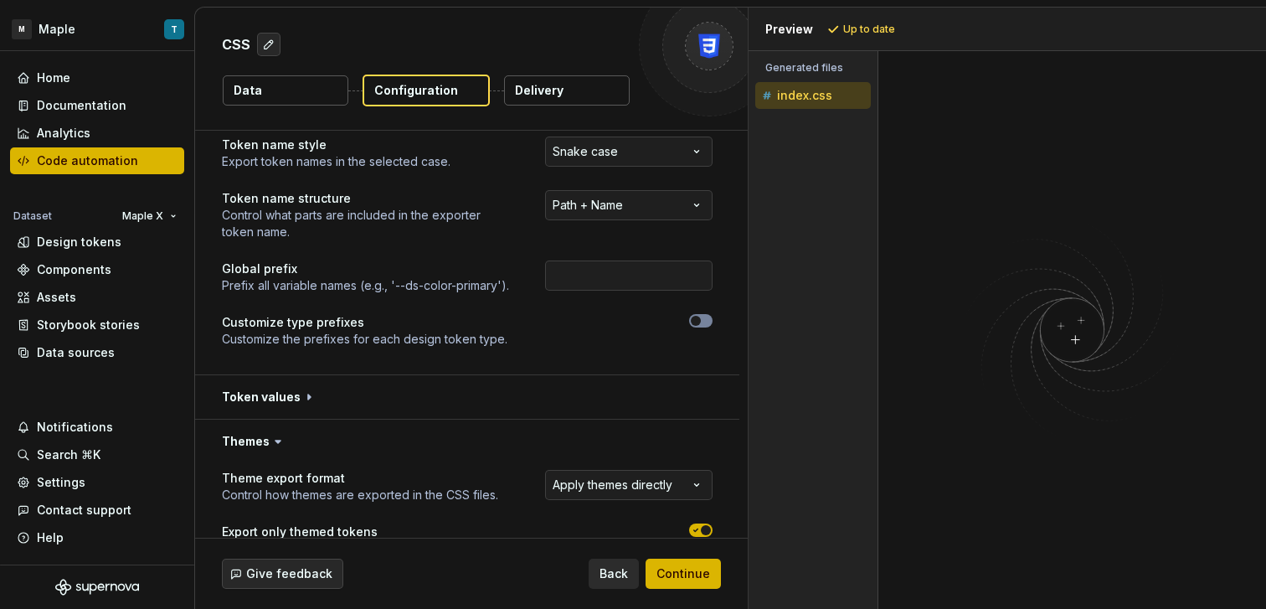
scroll to position [61, 0]
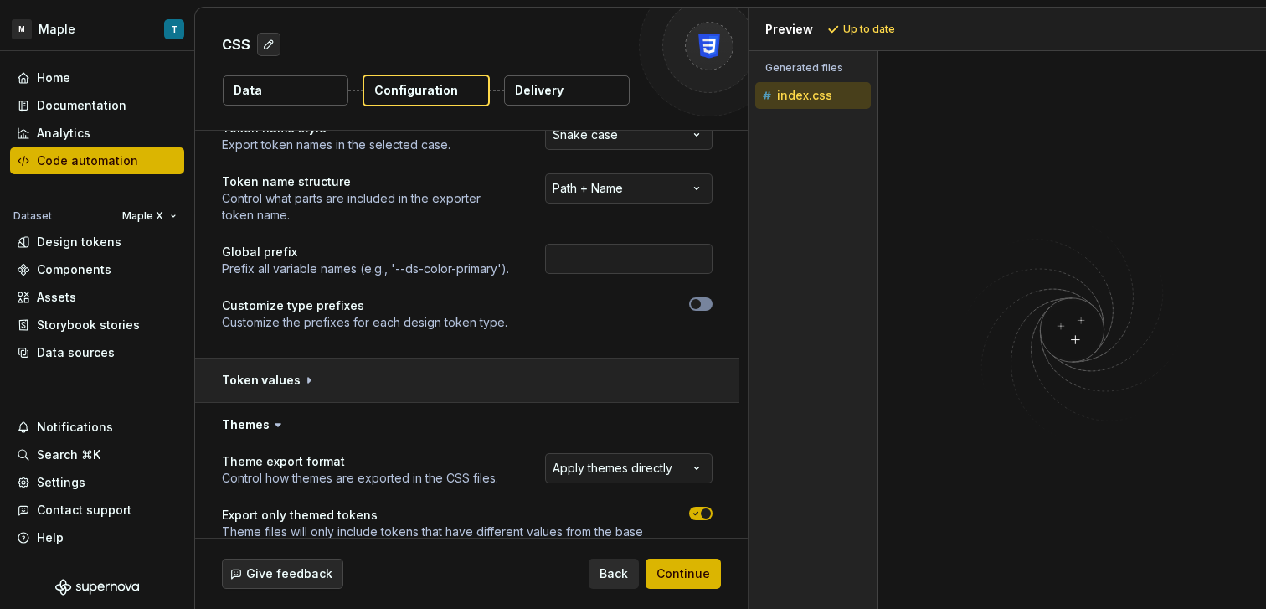
click at [439, 383] on button "button" at bounding box center [467, 380] width 544 height 44
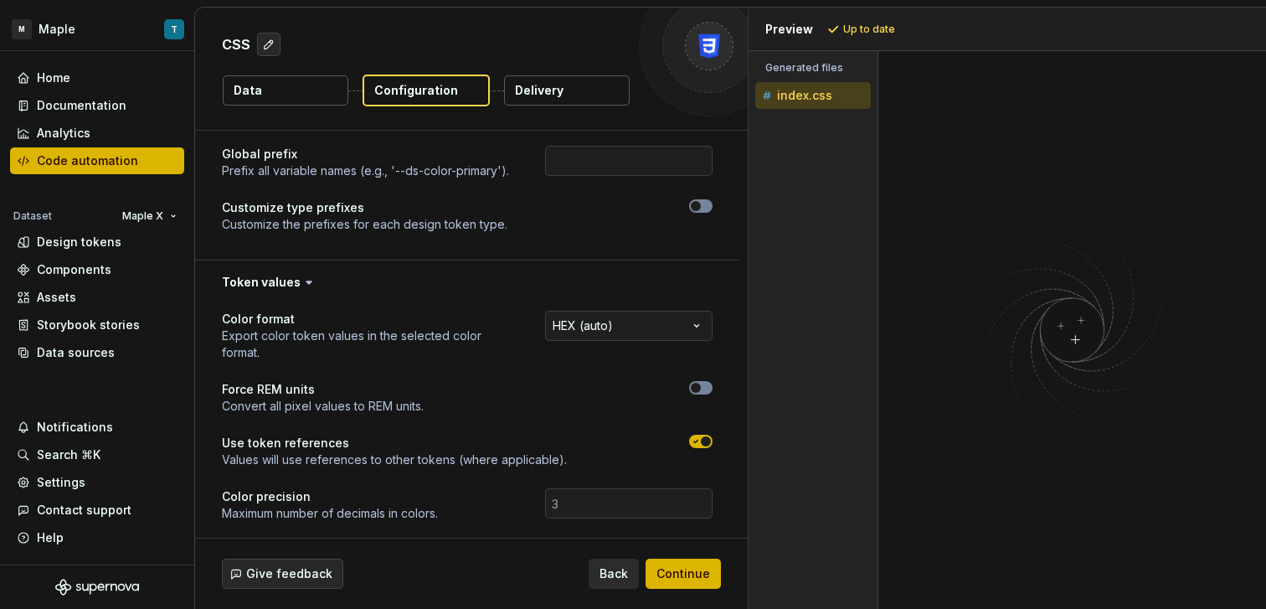
scroll to position [213, 0]
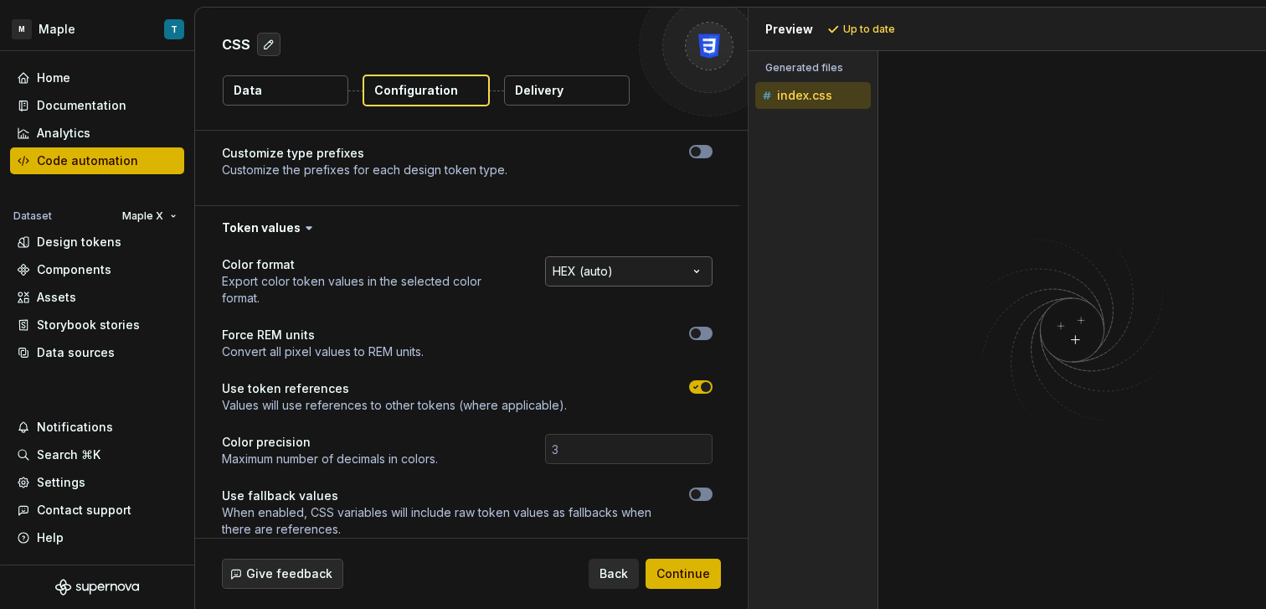
click at [627, 269] on html "**********" at bounding box center [633, 304] width 1266 height 609
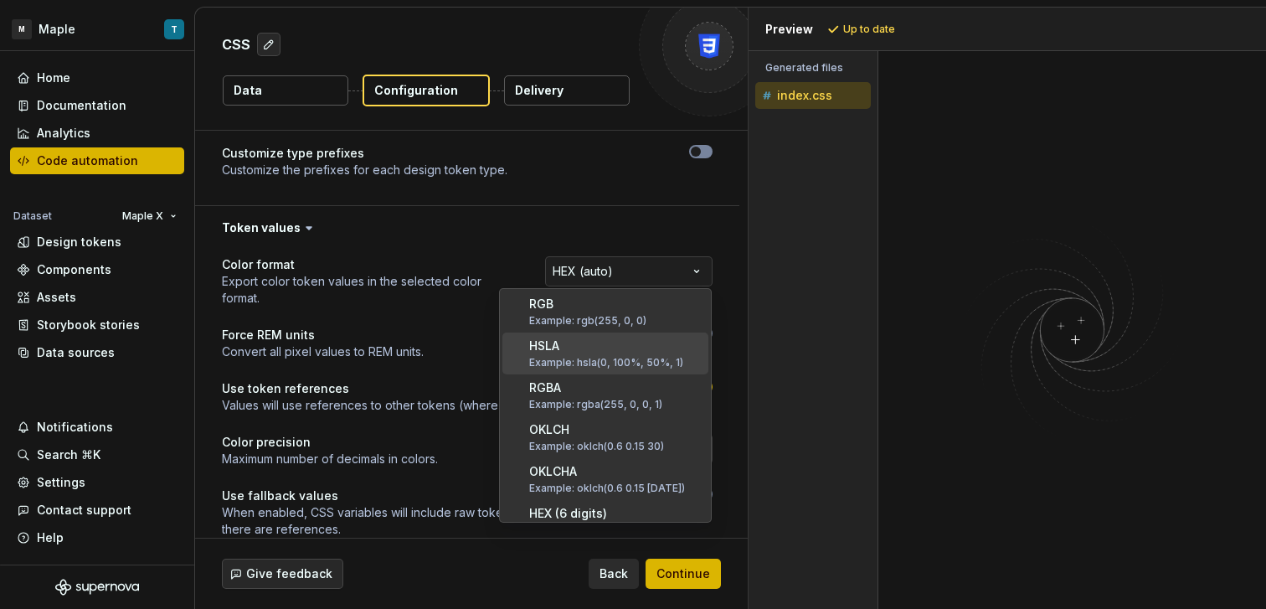
scroll to position [0, 0]
click at [422, 354] on html "**********" at bounding box center [633, 304] width 1266 height 609
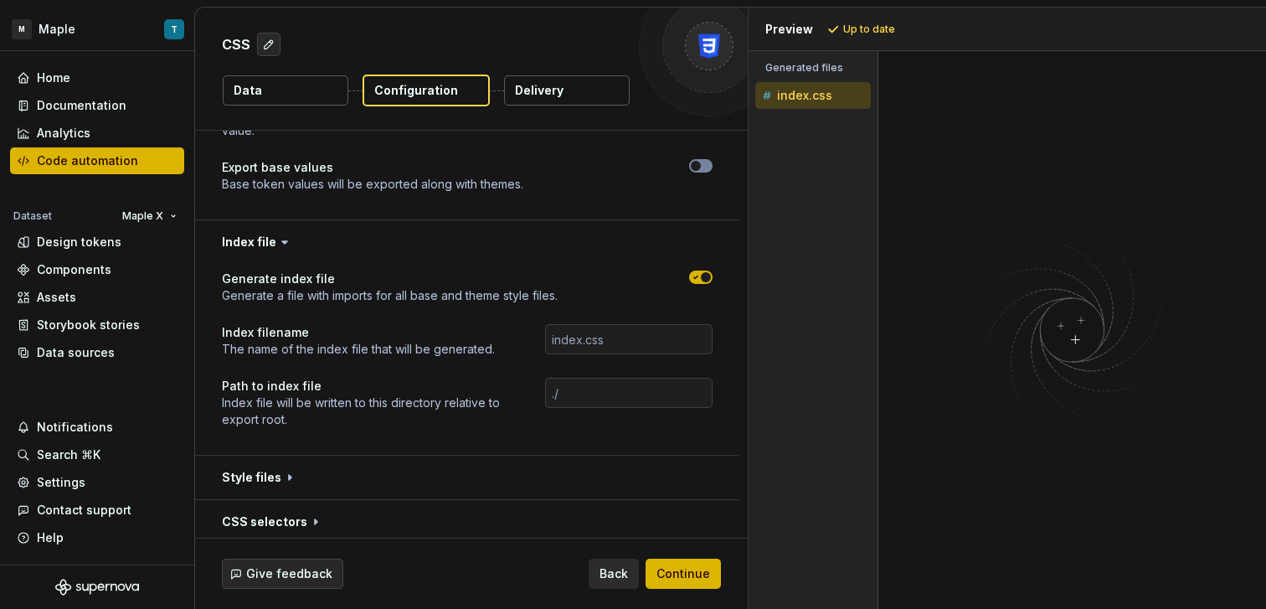
scroll to position [889, 0]
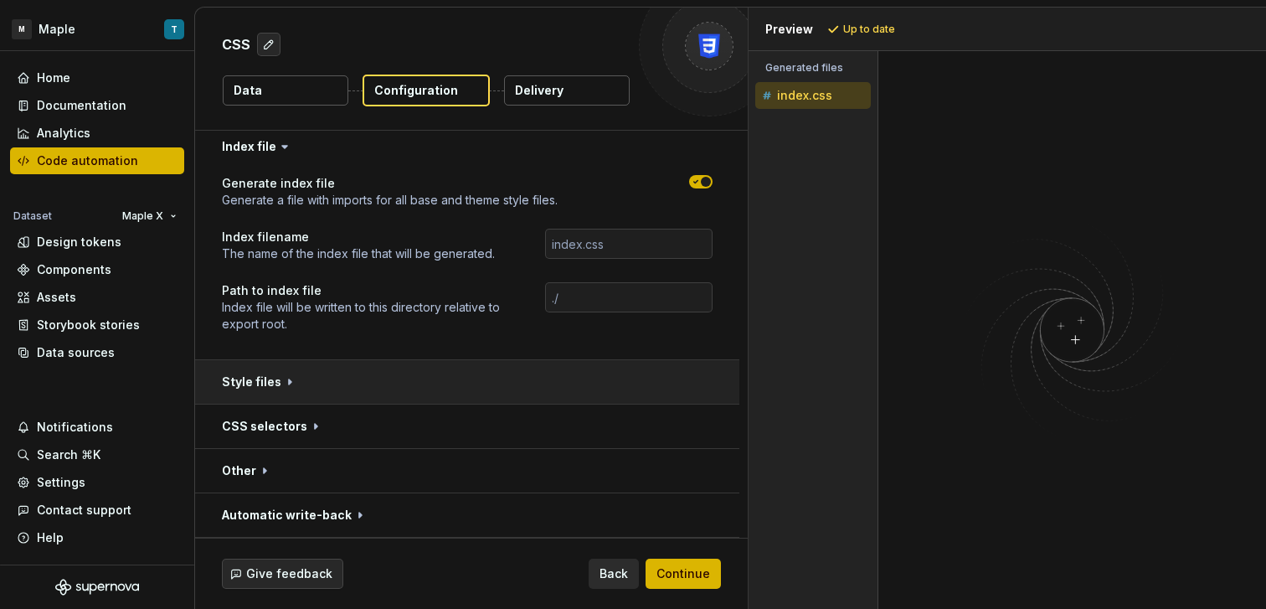
click at [419, 373] on button "button" at bounding box center [467, 382] width 544 height 44
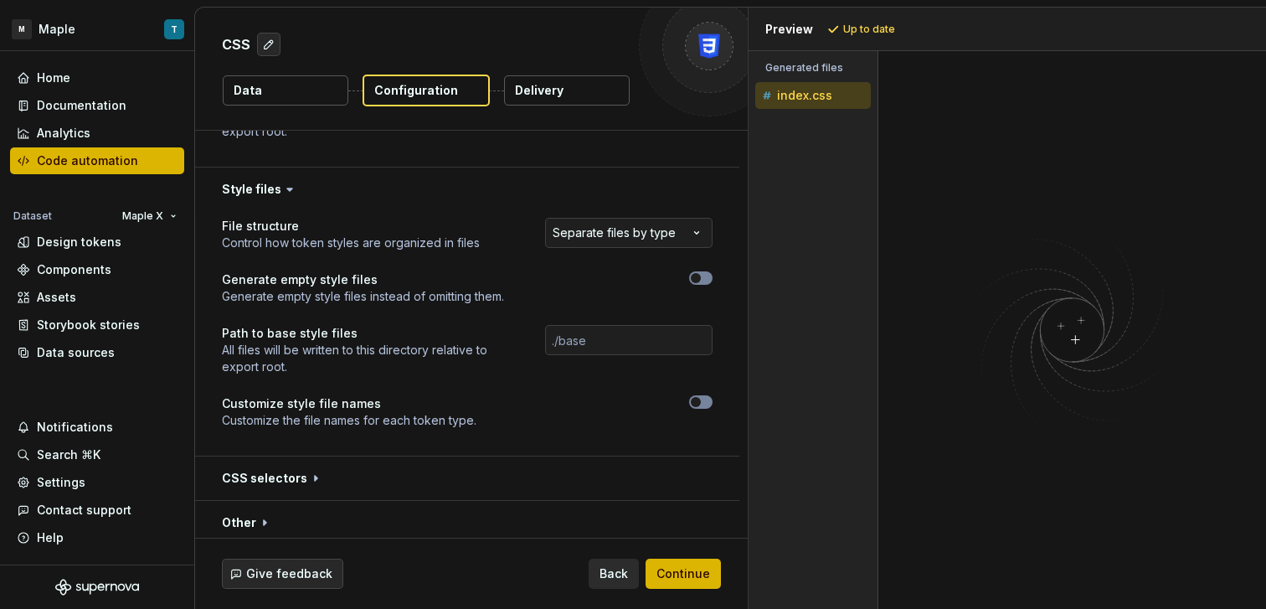
scroll to position [1133, 0]
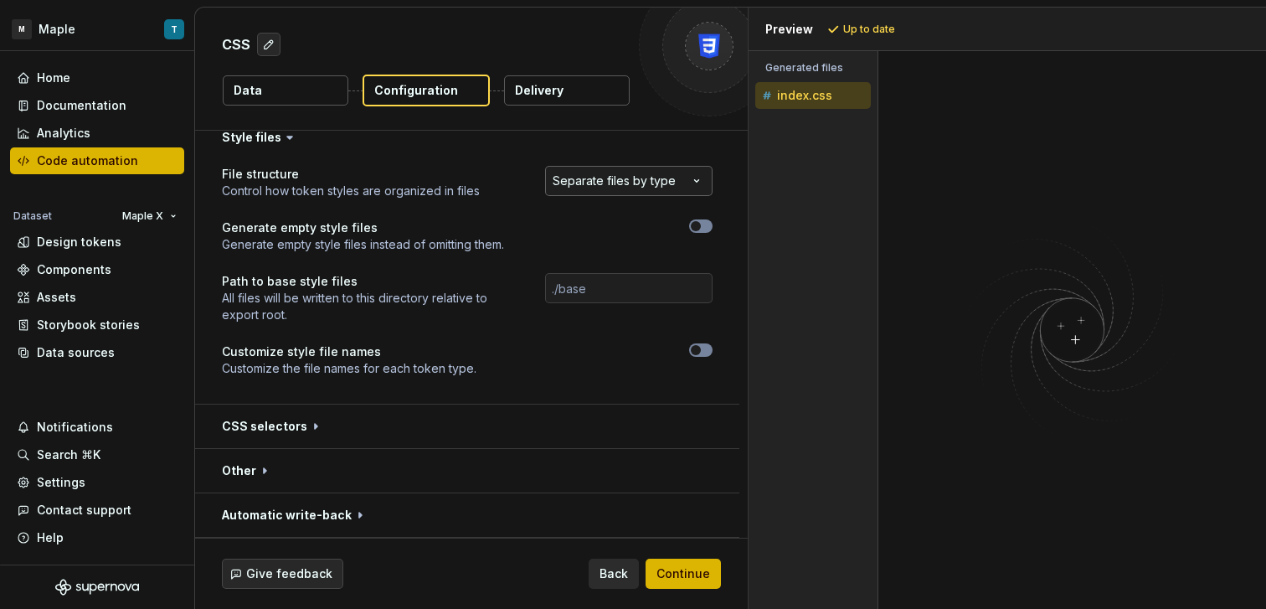
click at [645, 192] on html "**********" at bounding box center [633, 304] width 1266 height 609
click at [475, 315] on html "**********" at bounding box center [633, 304] width 1266 height 609
click at [107, 161] on div "Code automation" at bounding box center [87, 160] width 101 height 17
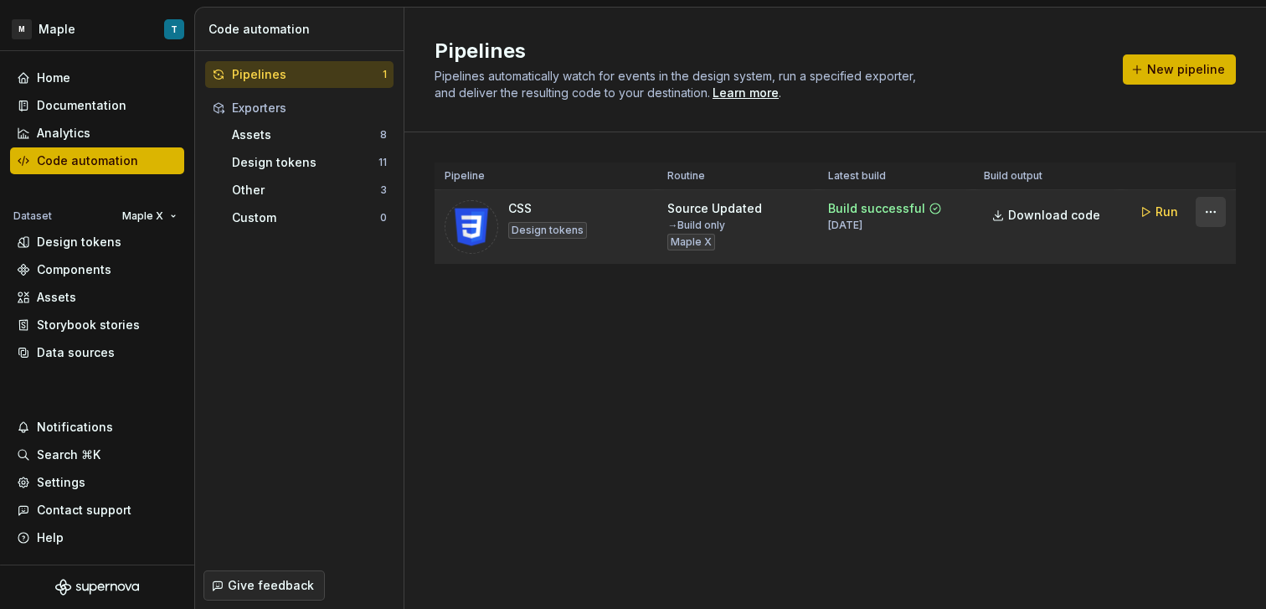
click at [1206, 217] on html "M Maple T Home Documentation Analytics Code automation Dataset Maple X Design t…" at bounding box center [633, 304] width 1266 height 609
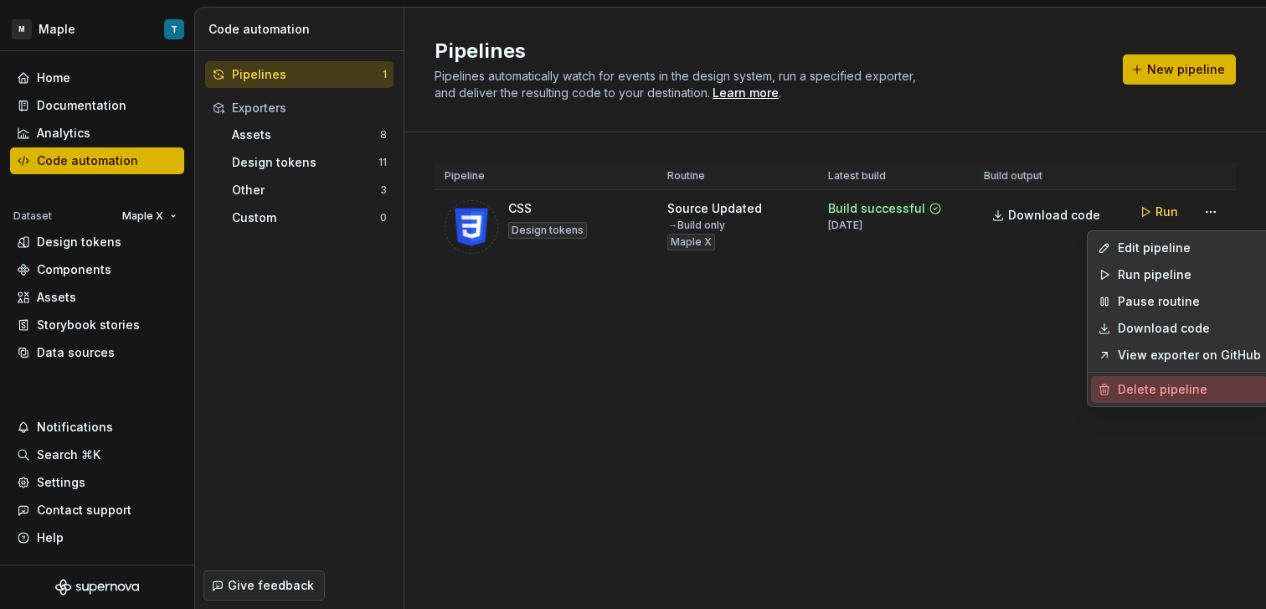
click at [1150, 387] on div "Delete pipeline" at bounding box center [1189, 389] width 143 height 17
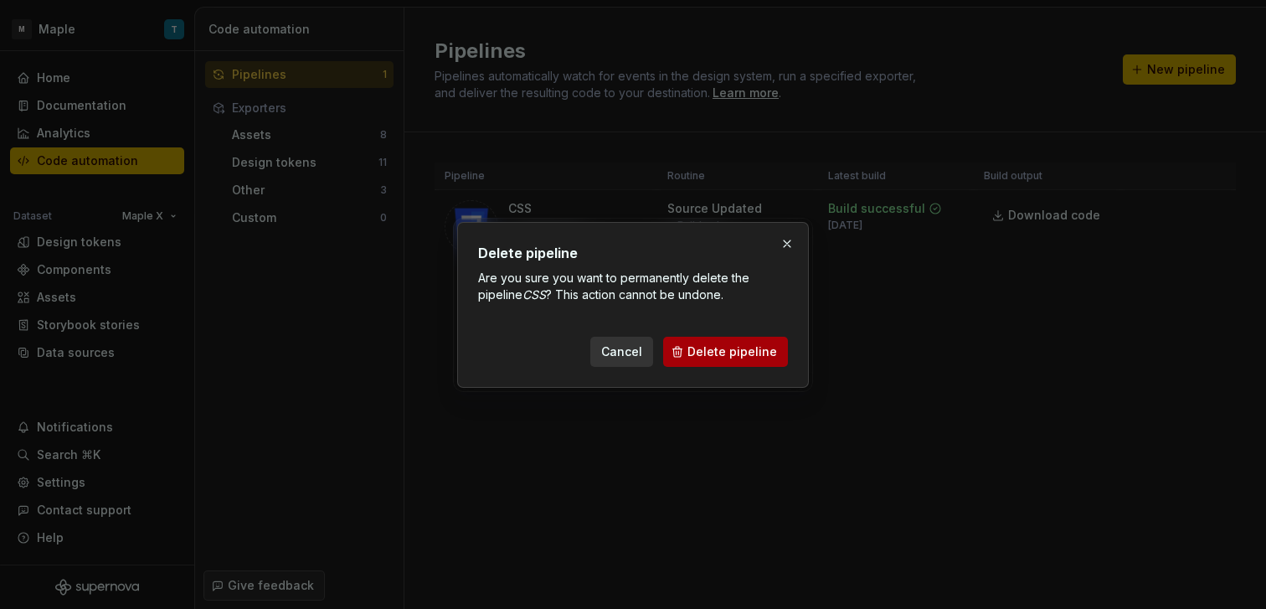
click at [758, 356] on span "Delete pipeline" at bounding box center [732, 351] width 90 height 17
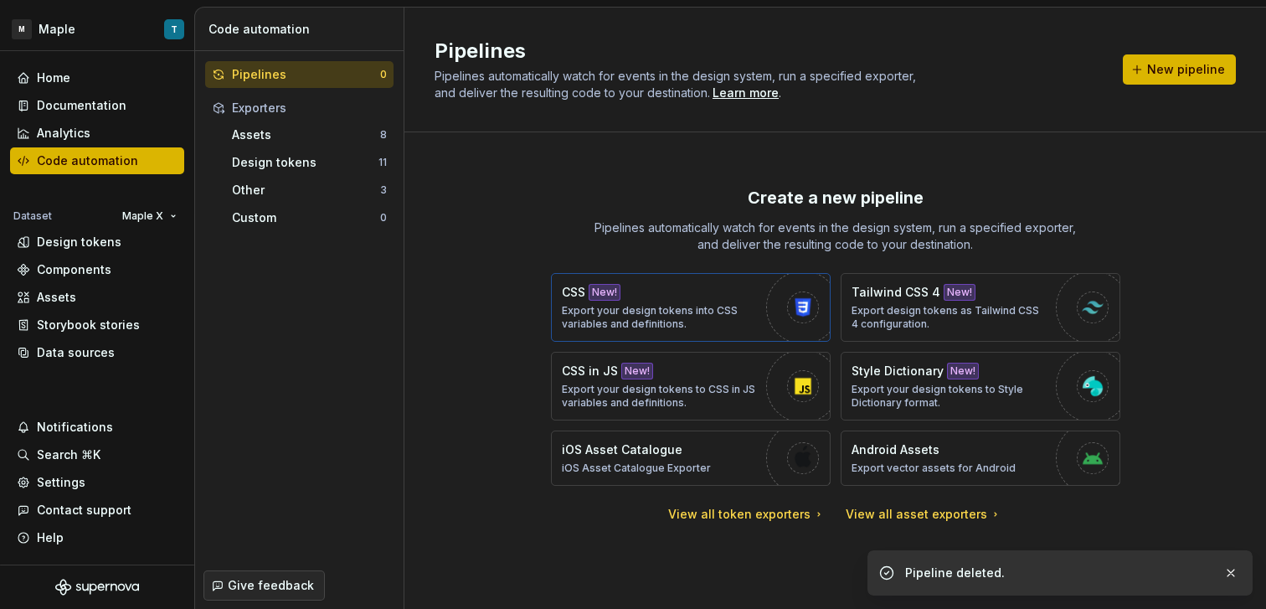
click at [705, 302] on div "CSS New! Export your design tokens into CSS variables and definitions." at bounding box center [660, 307] width 196 height 47
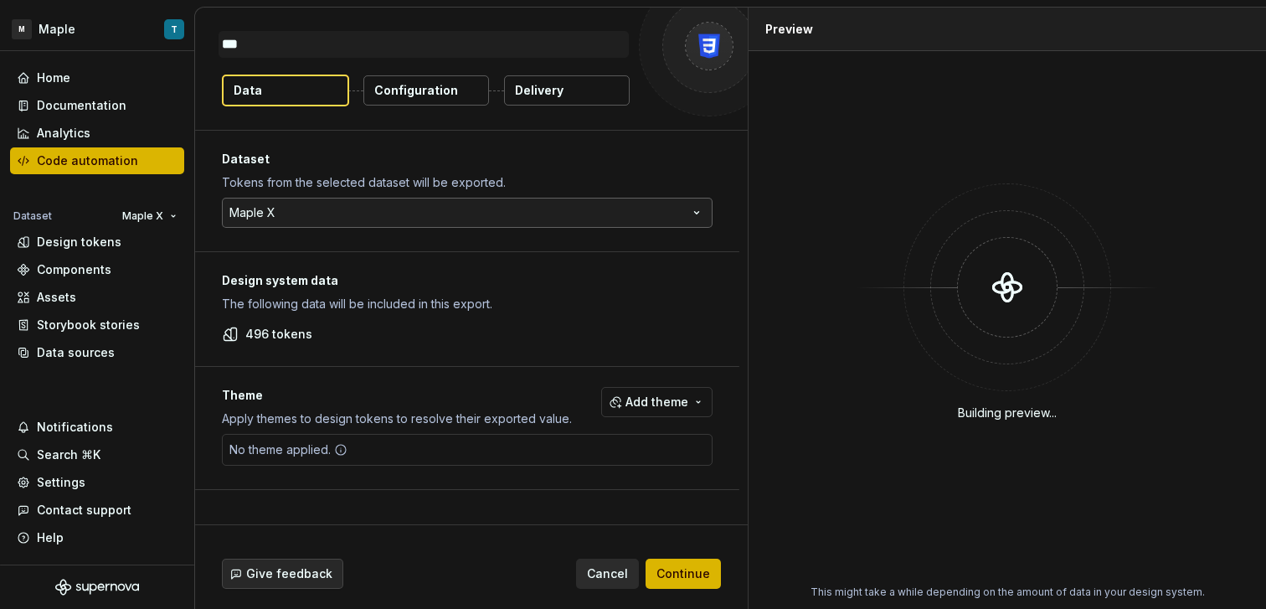
type textarea "*"
click at [618, 405] on button "Add theme" at bounding box center [656, 402] width 111 height 30
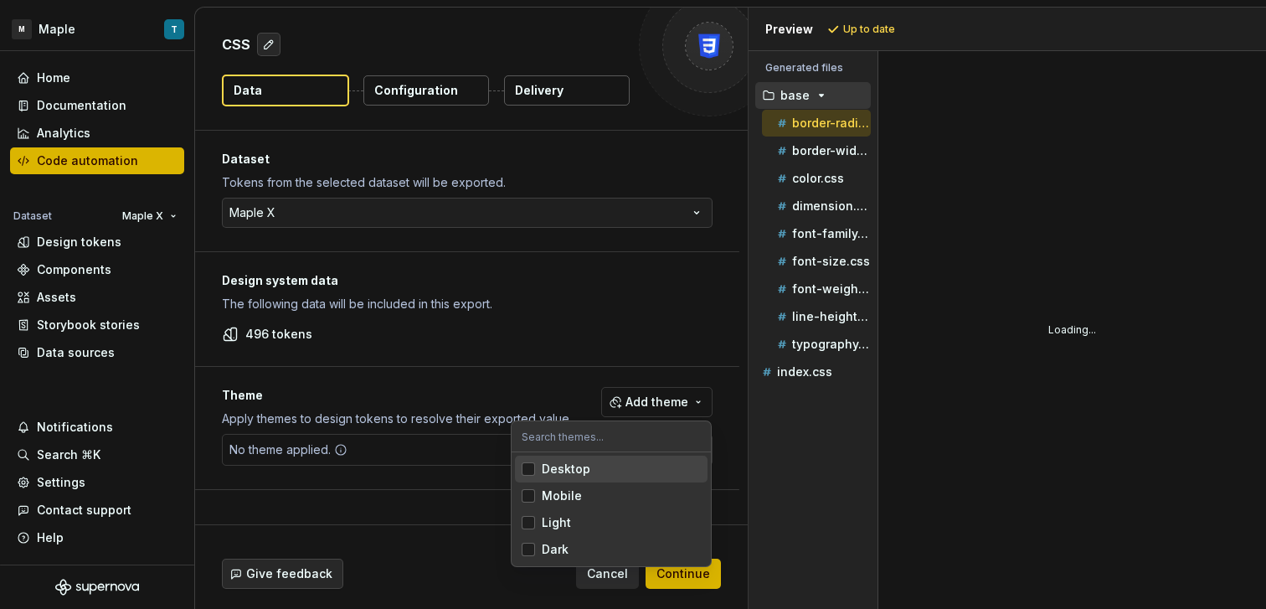
click at [569, 478] on span "Desktop" at bounding box center [611, 468] width 193 height 27
click at [572, 496] on div "Mobile" at bounding box center [562, 495] width 40 height 17
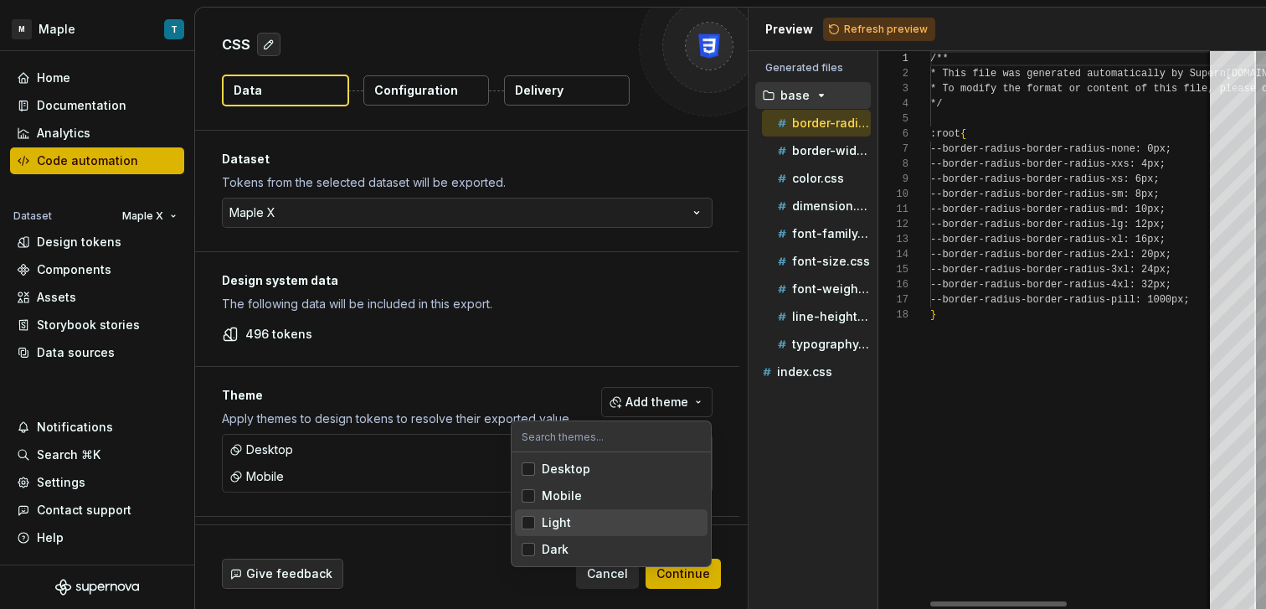
click at [575, 511] on span "Light" at bounding box center [611, 522] width 193 height 27
click at [579, 534] on span "Light" at bounding box center [611, 522] width 193 height 27
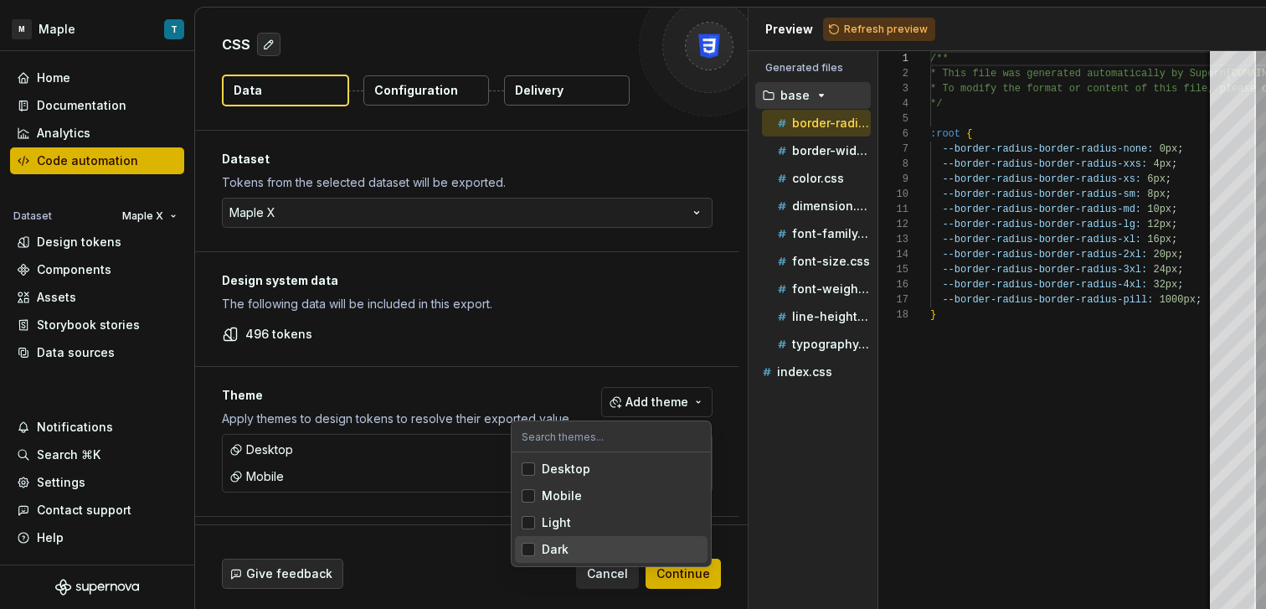
click at [607, 548] on div "Dark" at bounding box center [621, 549] width 159 height 17
click at [599, 522] on div "Light" at bounding box center [621, 522] width 159 height 17
click at [683, 574] on html "M Maple T Home Documentation Analytics Code automation Dataset Maple X Design t…" at bounding box center [633, 304] width 1266 height 609
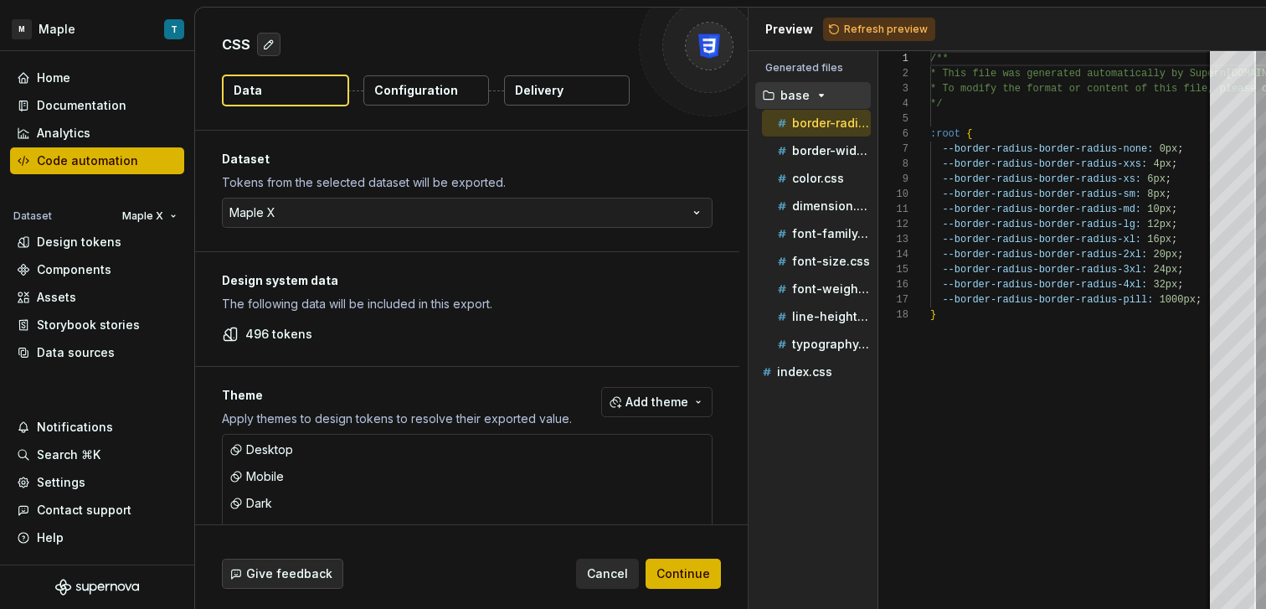
click at [445, 88] on p "Configuration" at bounding box center [416, 90] width 84 height 17
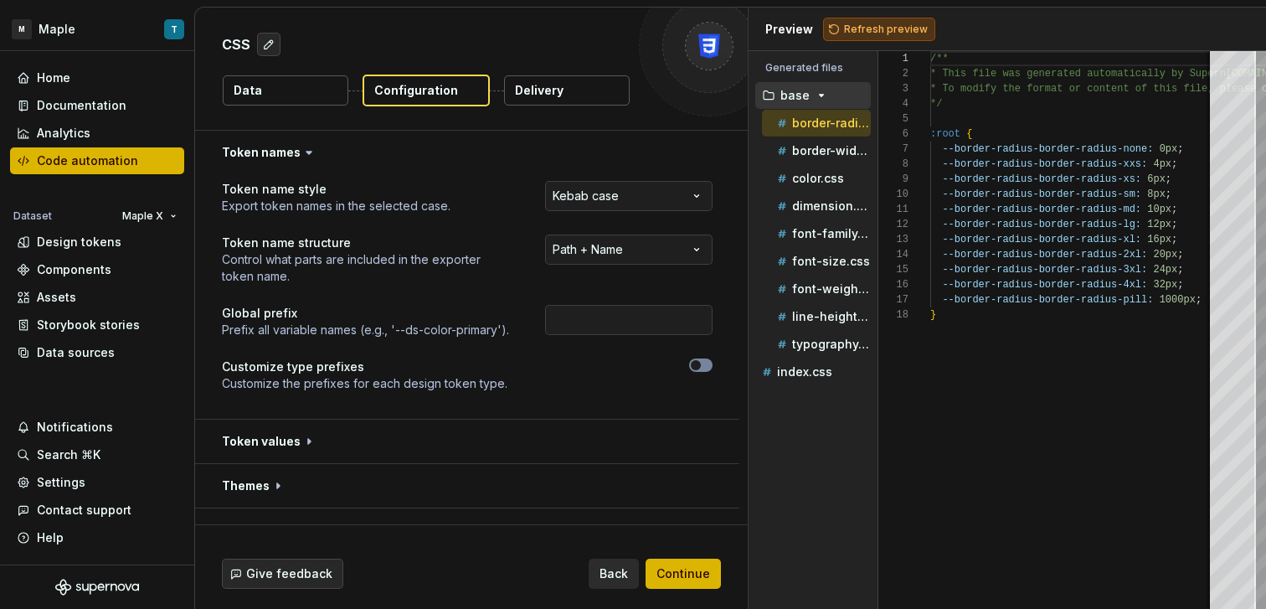
click at [868, 30] on span "Refresh preview" at bounding box center [886, 29] width 84 height 13
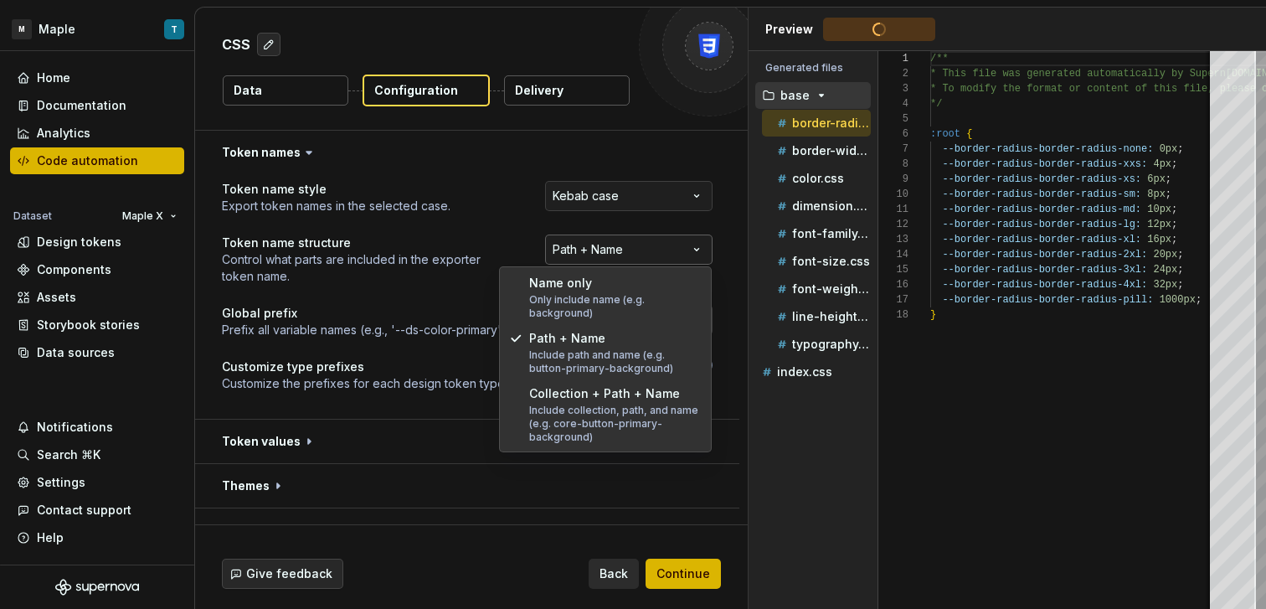
click at [630, 238] on html "**********" at bounding box center [633, 304] width 1266 height 609
select select "********"
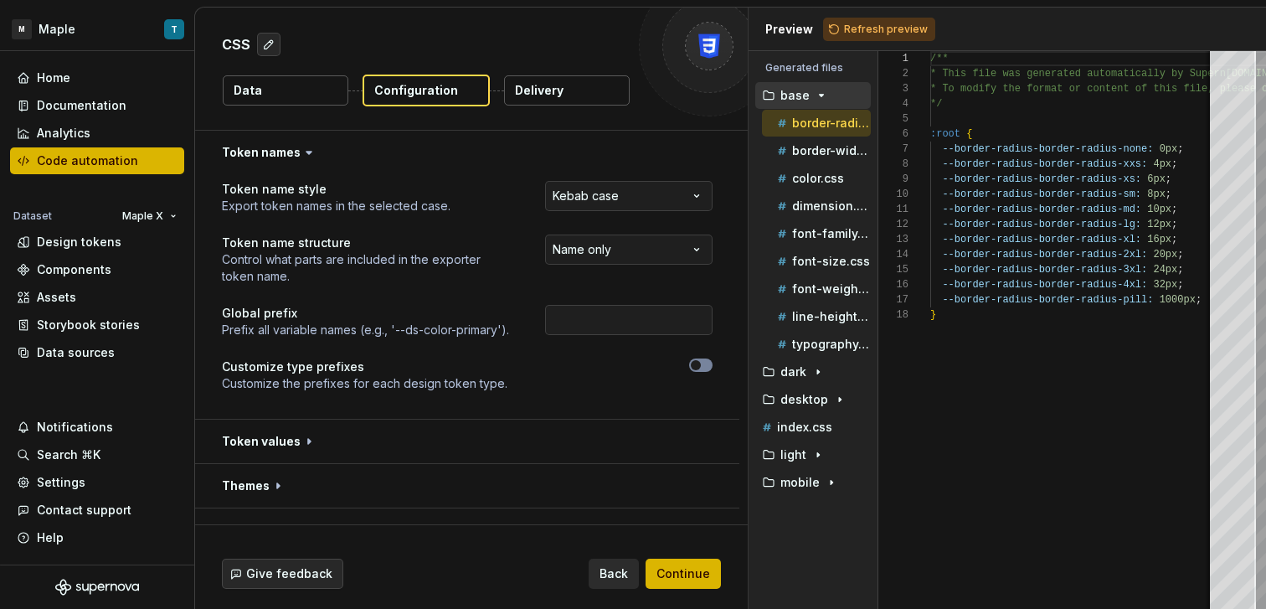
click at [614, 213] on div "**********" at bounding box center [597, 197] width 232 height 33
click at [616, 198] on html "**********" at bounding box center [633, 304] width 1266 height 609
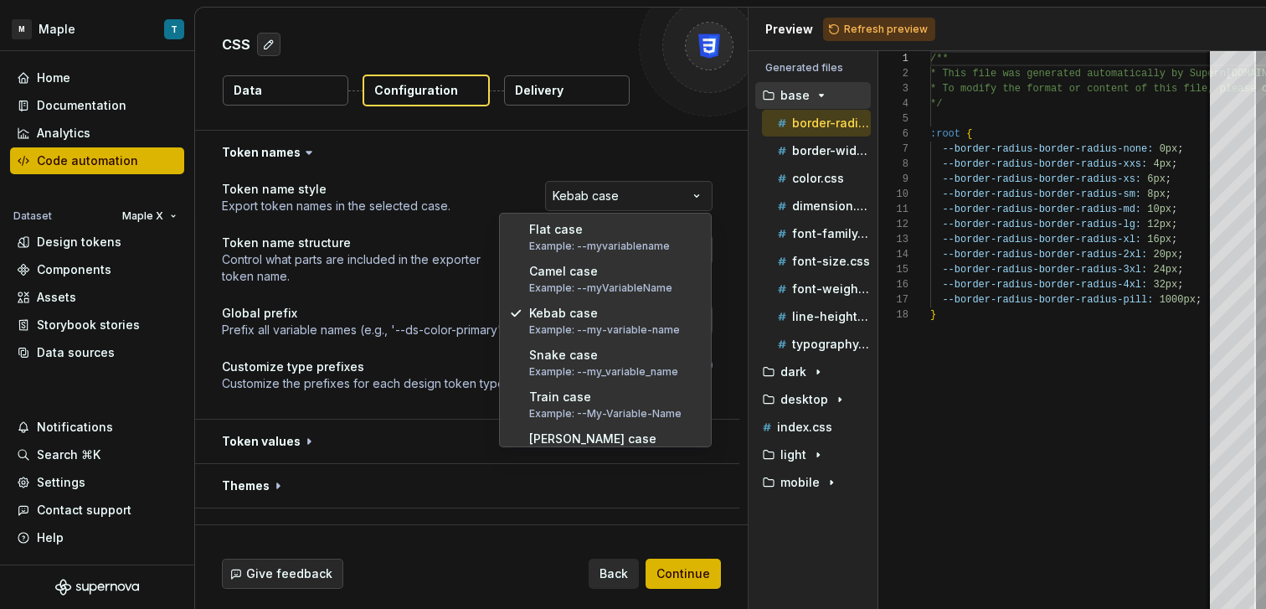
select select "*********"
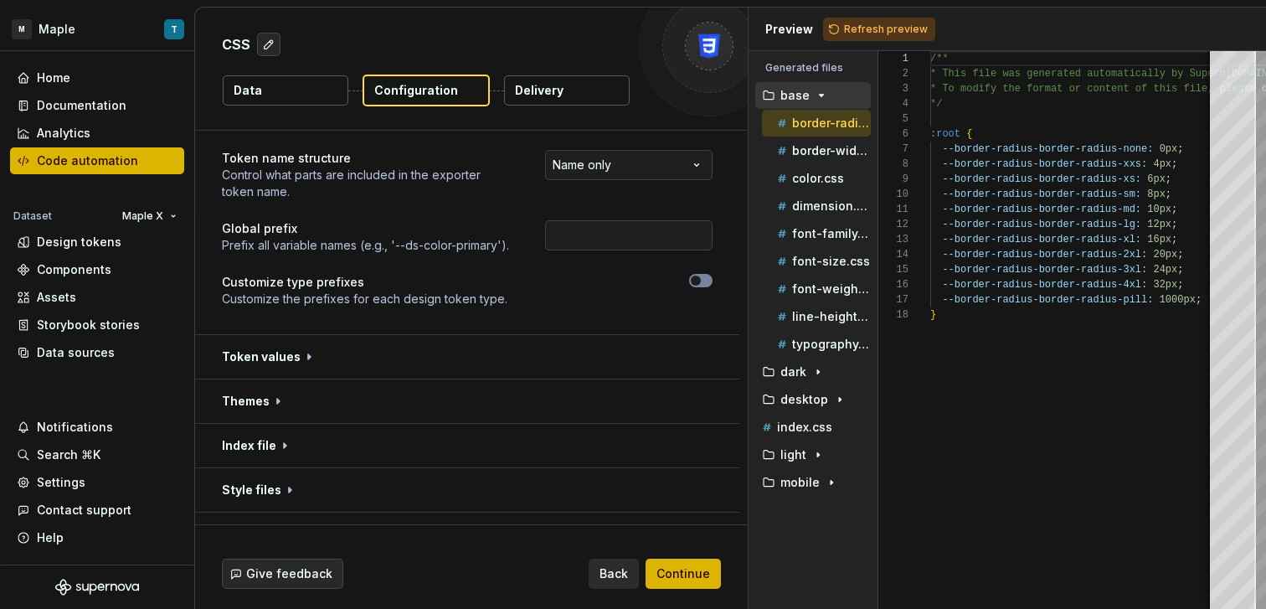
scroll to position [133, 0]
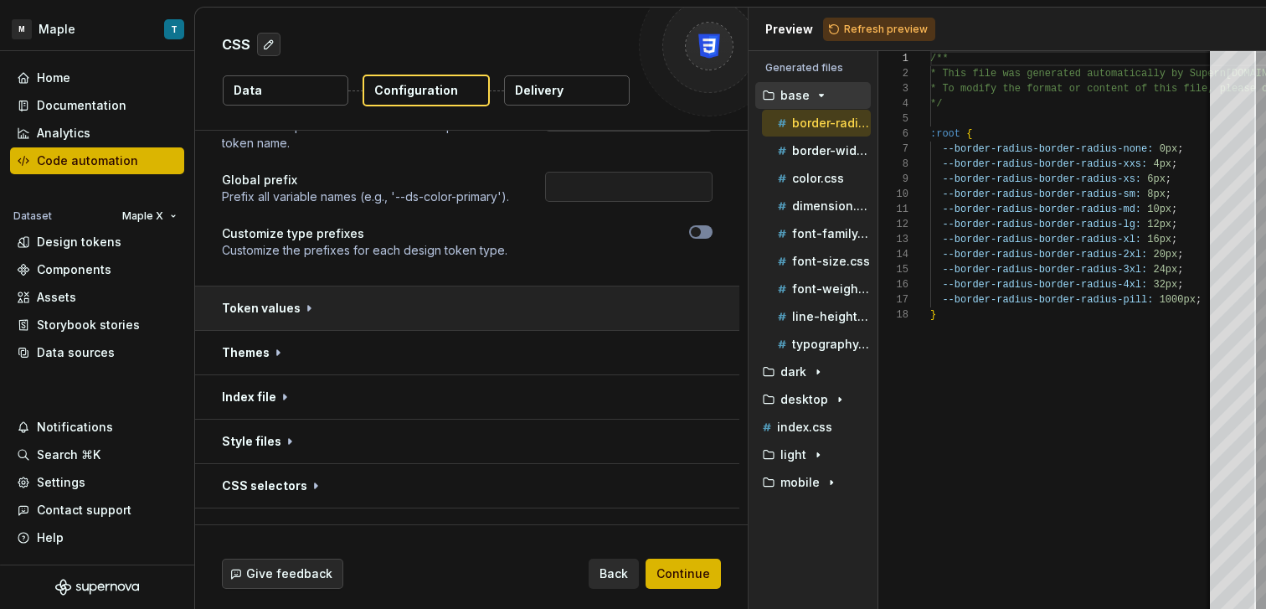
click at [486, 310] on button "button" at bounding box center [467, 308] width 544 height 44
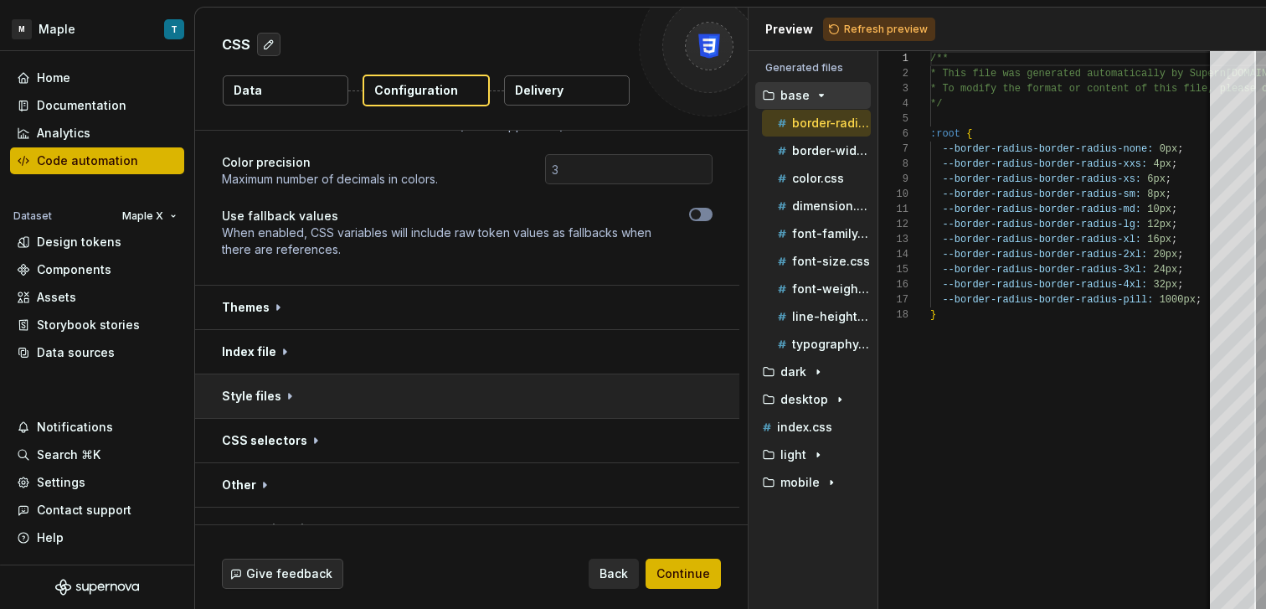
scroll to position [499, 0]
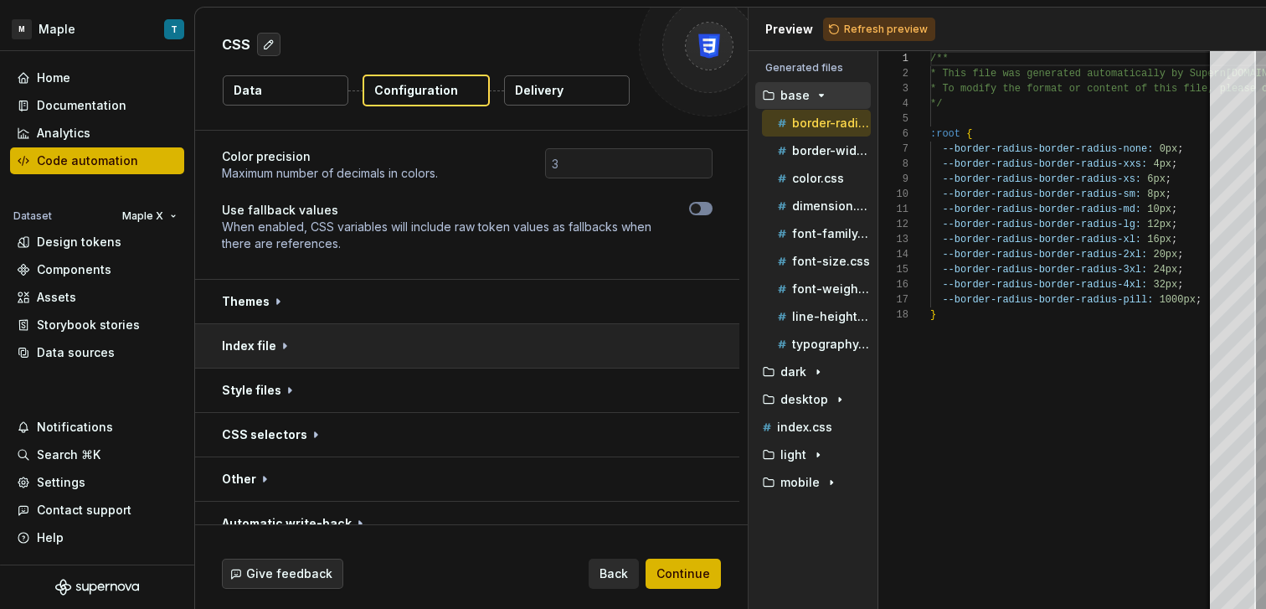
click at [511, 326] on button "button" at bounding box center [467, 346] width 544 height 44
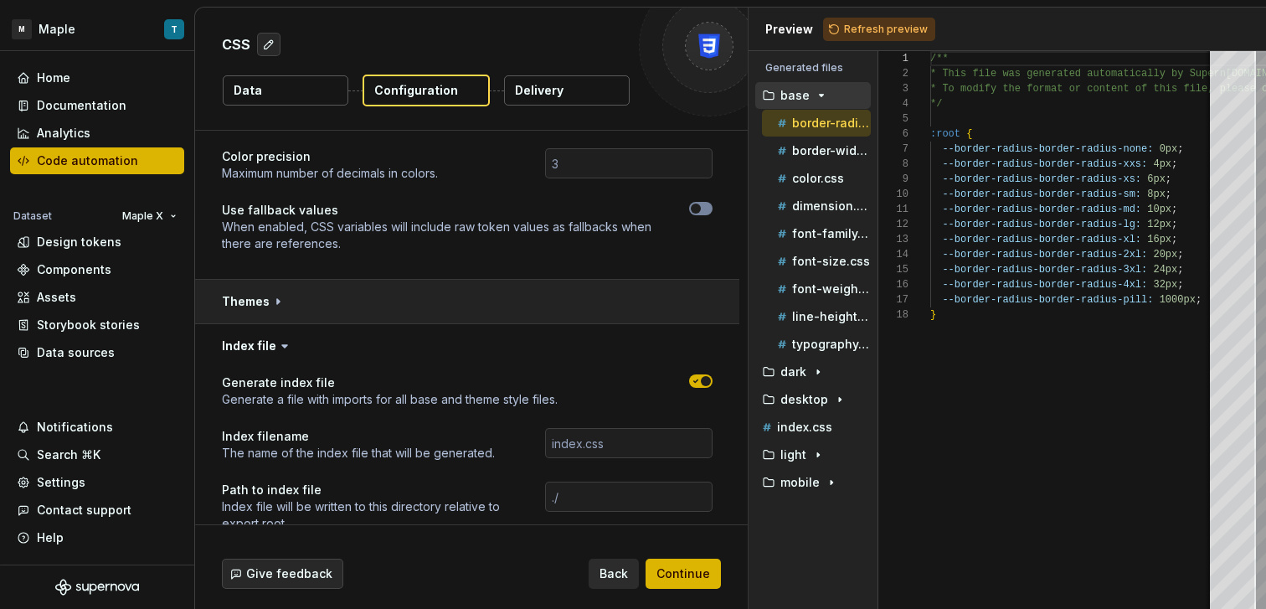
click at [511, 290] on button "button" at bounding box center [467, 302] width 544 height 44
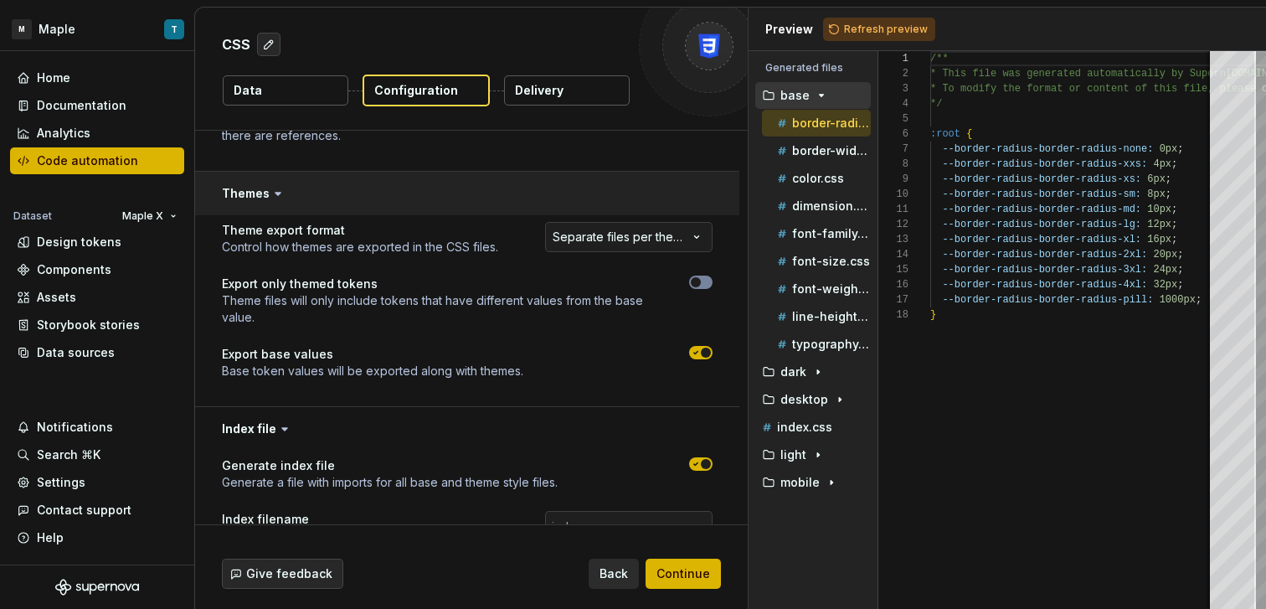
scroll to position [586, 0]
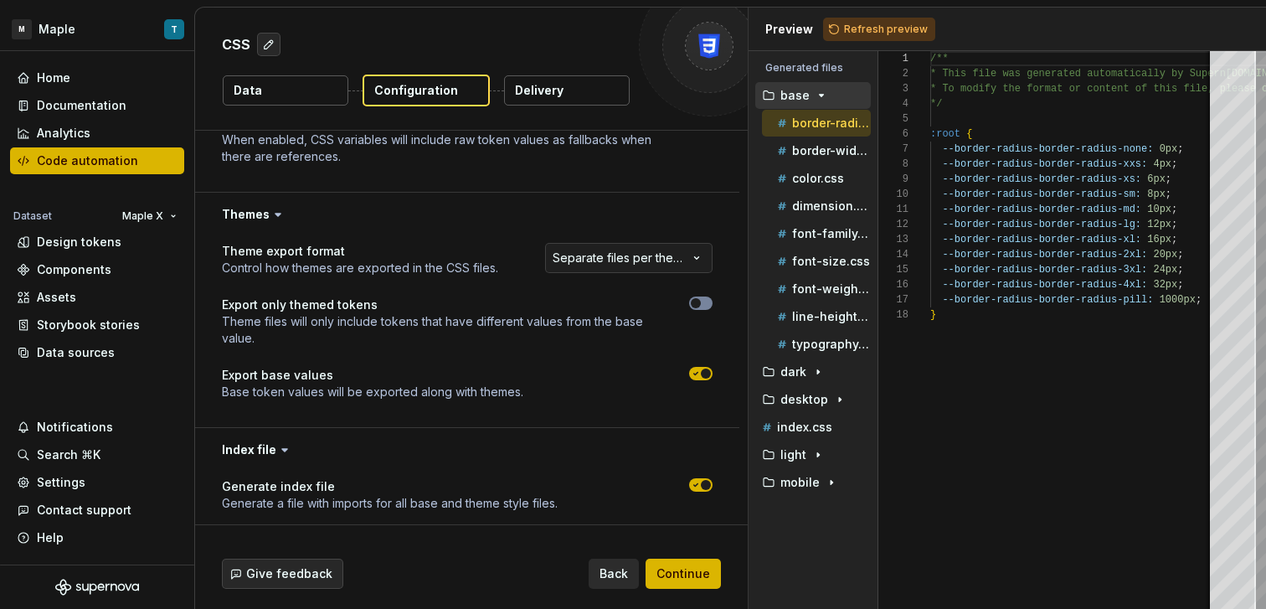
click at [621, 275] on div "**********" at bounding box center [620, 259] width 184 height 33
click at [619, 263] on html "**********" at bounding box center [633, 304] width 1266 height 609
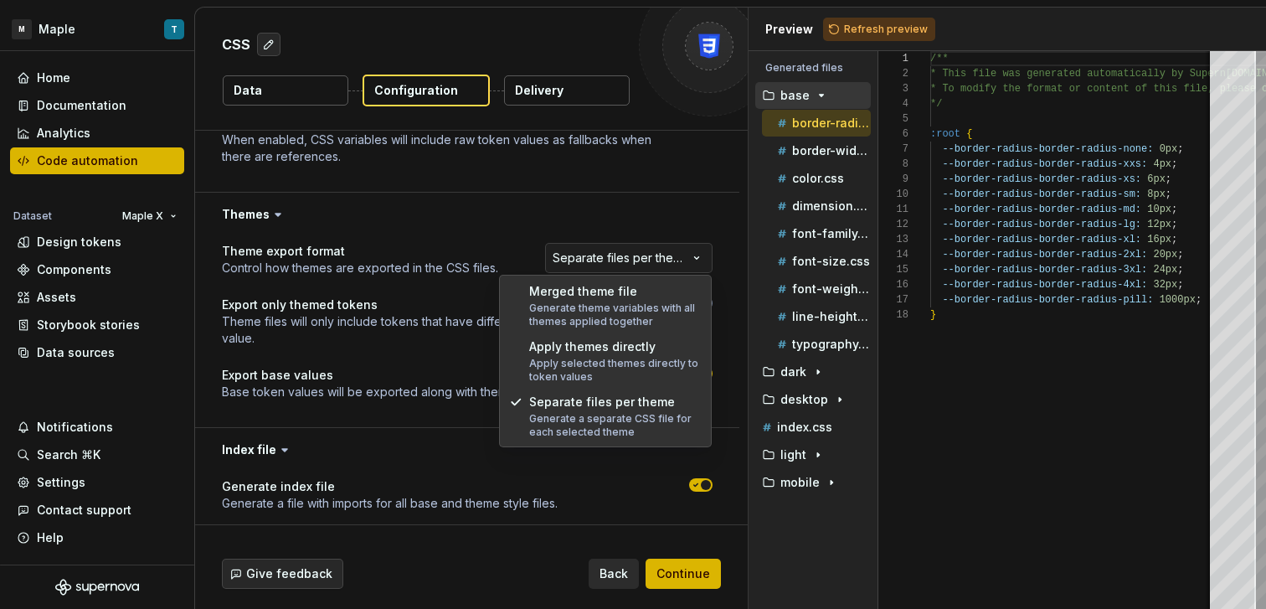
select select "**********"
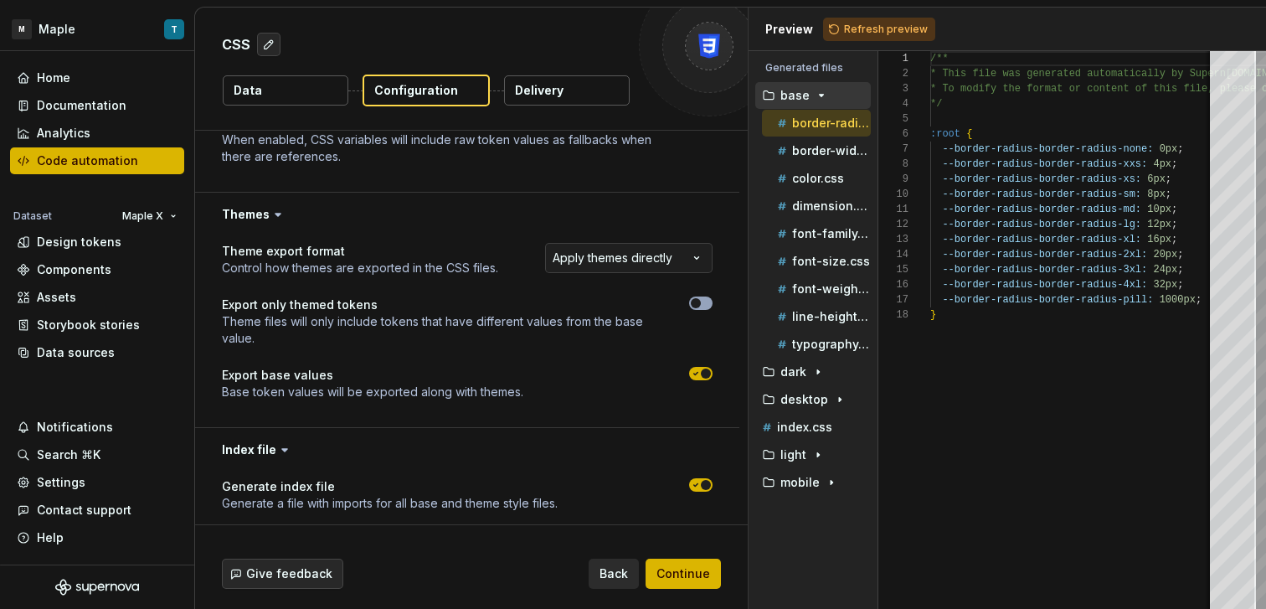
click at [700, 302] on icon "button" at bounding box center [695, 303] width 13 height 10
click at [695, 565] on span "Continue" at bounding box center [683, 573] width 54 height 17
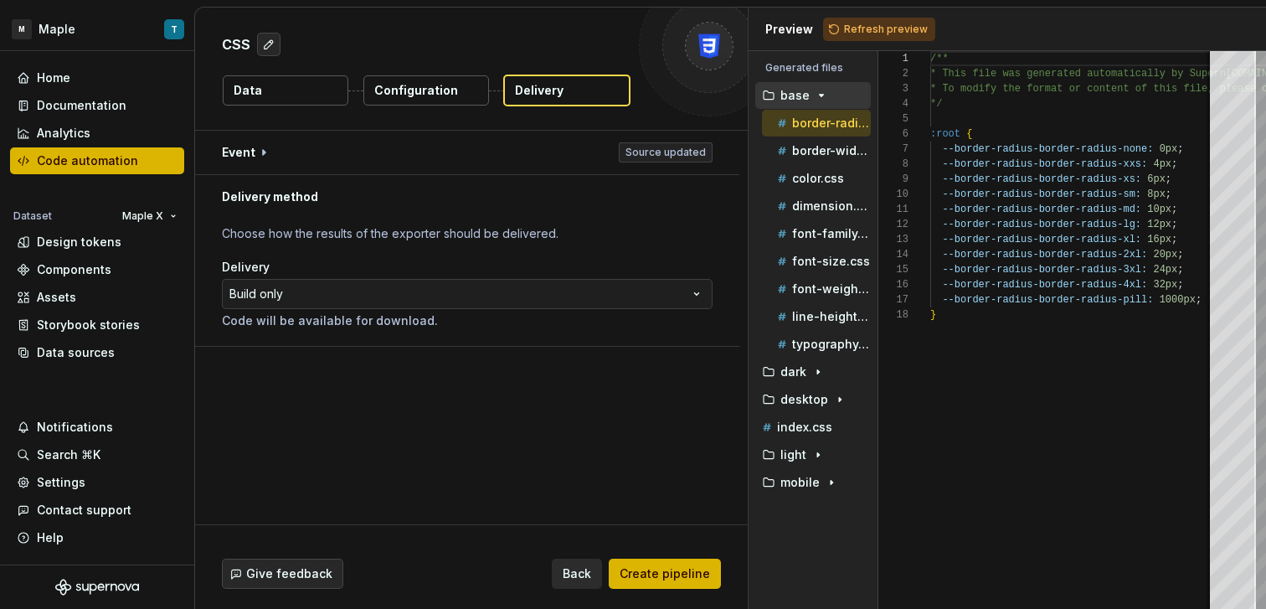
click at [449, 100] on button "Configuration" at bounding box center [426, 90] width 126 height 30
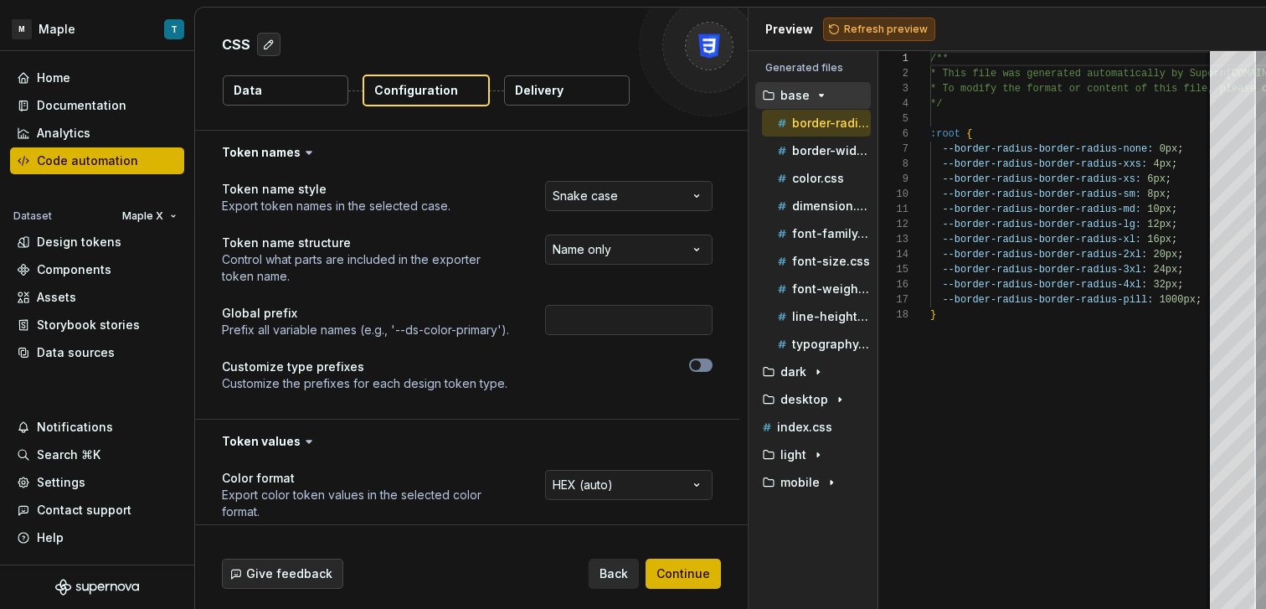
click at [871, 33] on span "Refresh preview" at bounding box center [886, 29] width 84 height 13
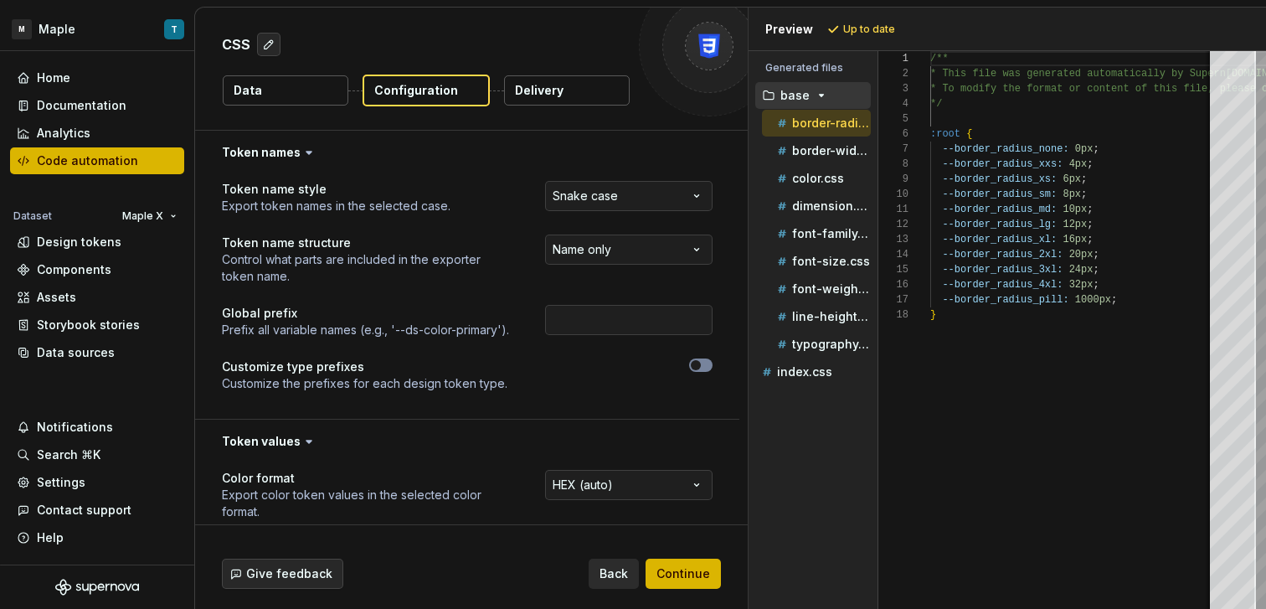
scroll to position [151, 0]
click at [809, 159] on button "border-width.css" at bounding box center [816, 150] width 109 height 18
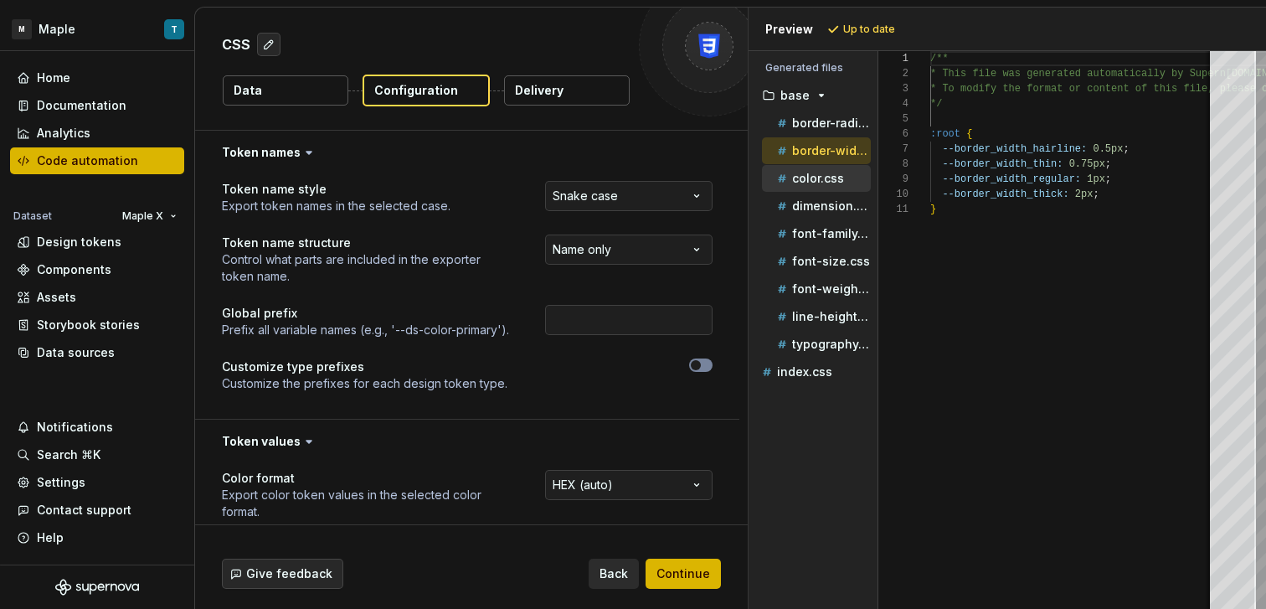
click at [815, 176] on p "color.css" at bounding box center [818, 178] width 52 height 13
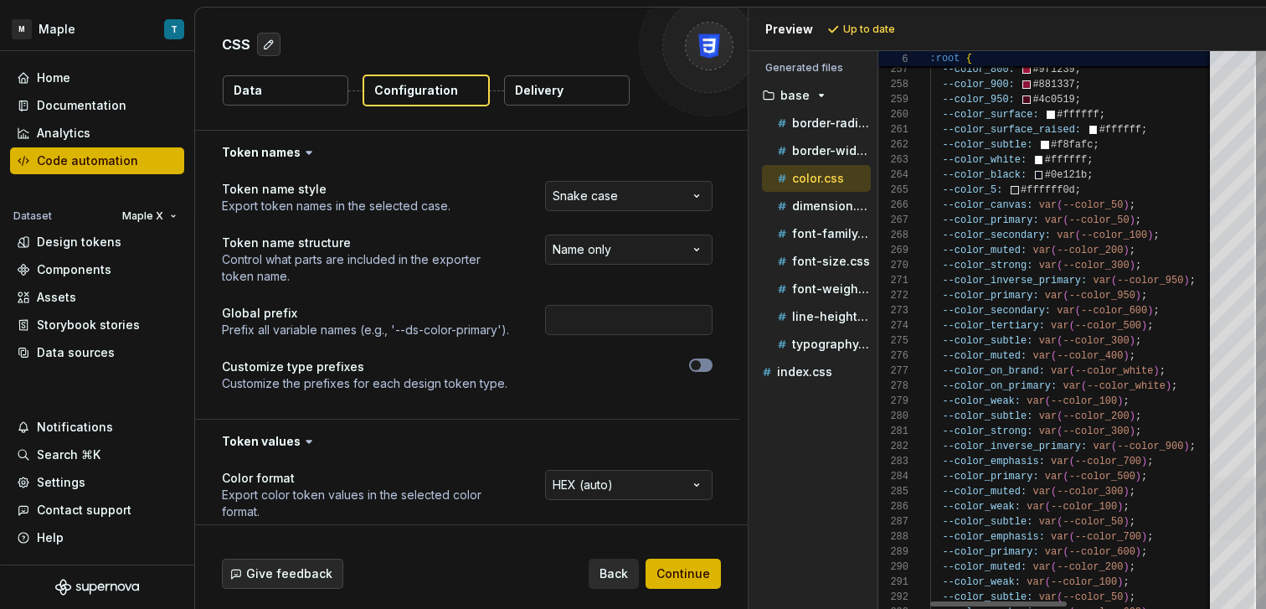
click at [1227, 527] on div at bounding box center [1233, 508] width 46 height 62
click at [834, 208] on p "dimension.css" at bounding box center [831, 205] width 79 height 13
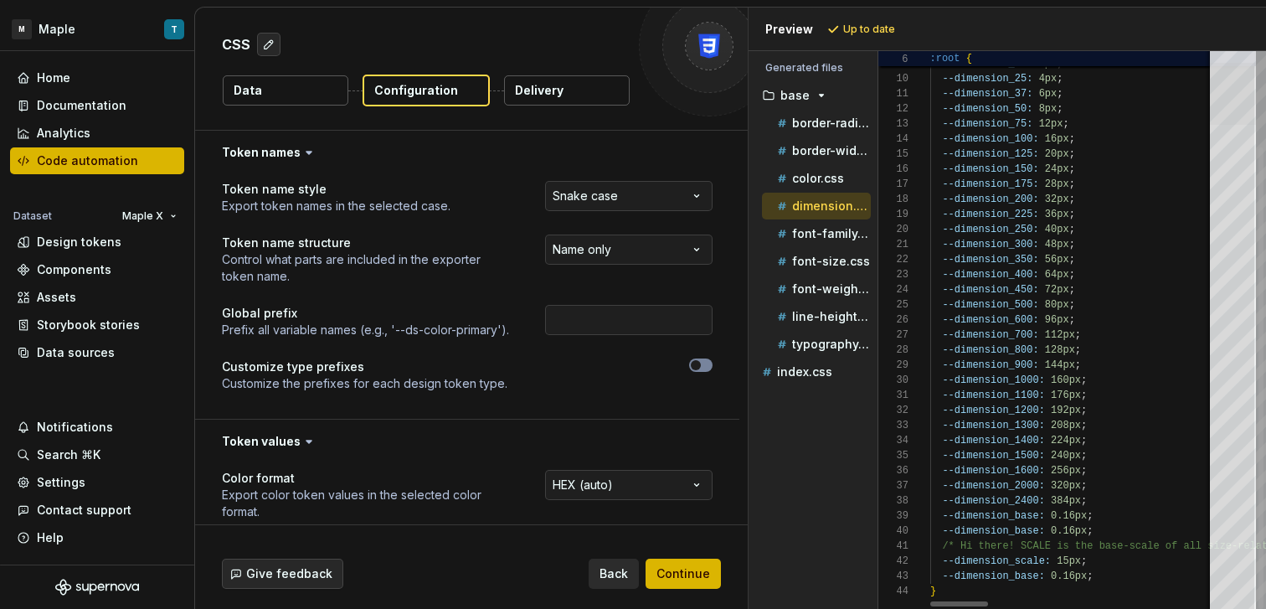
click at [1225, 125] on div at bounding box center [1233, 94] width 46 height 62
click at [833, 234] on p "font-family.css" at bounding box center [831, 233] width 79 height 13
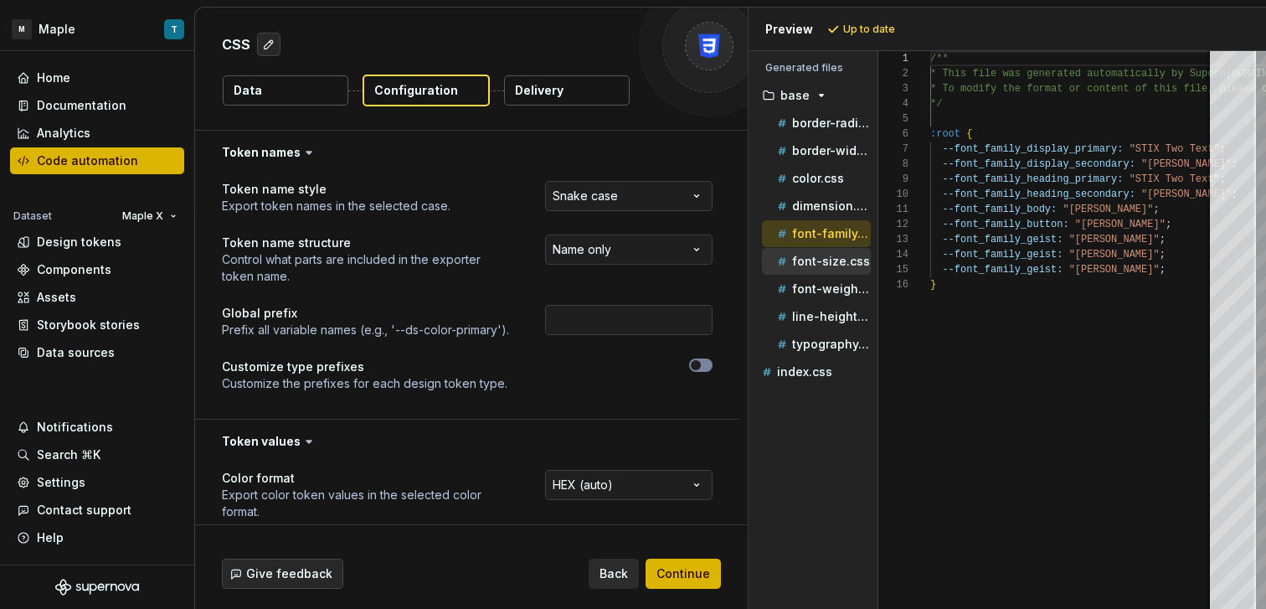
click at [825, 265] on p "font-size.css" at bounding box center [831, 260] width 78 height 13
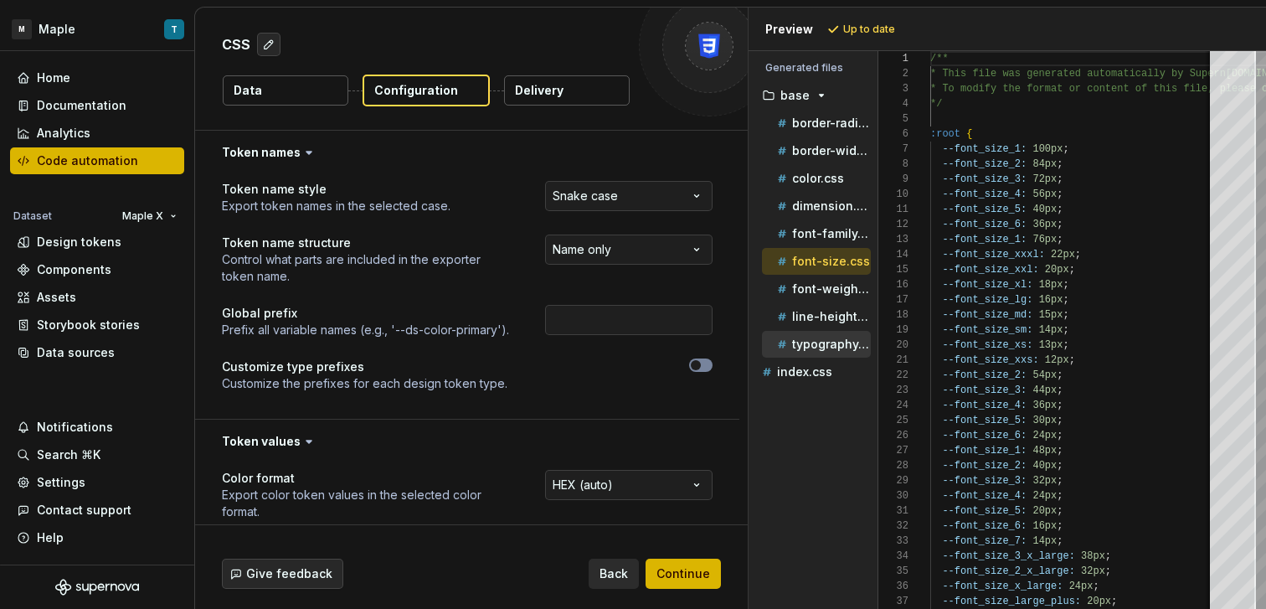
click at [827, 339] on p "typography.css" at bounding box center [831, 343] width 79 height 13
type textarea "**********"
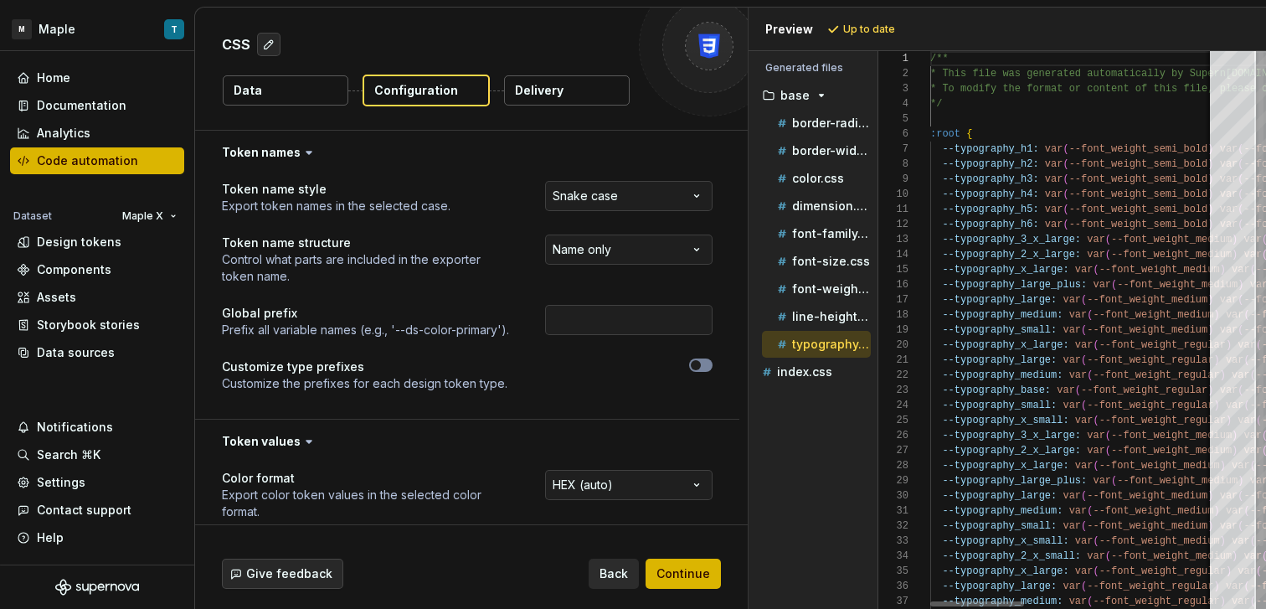
scroll to position [121, 0]
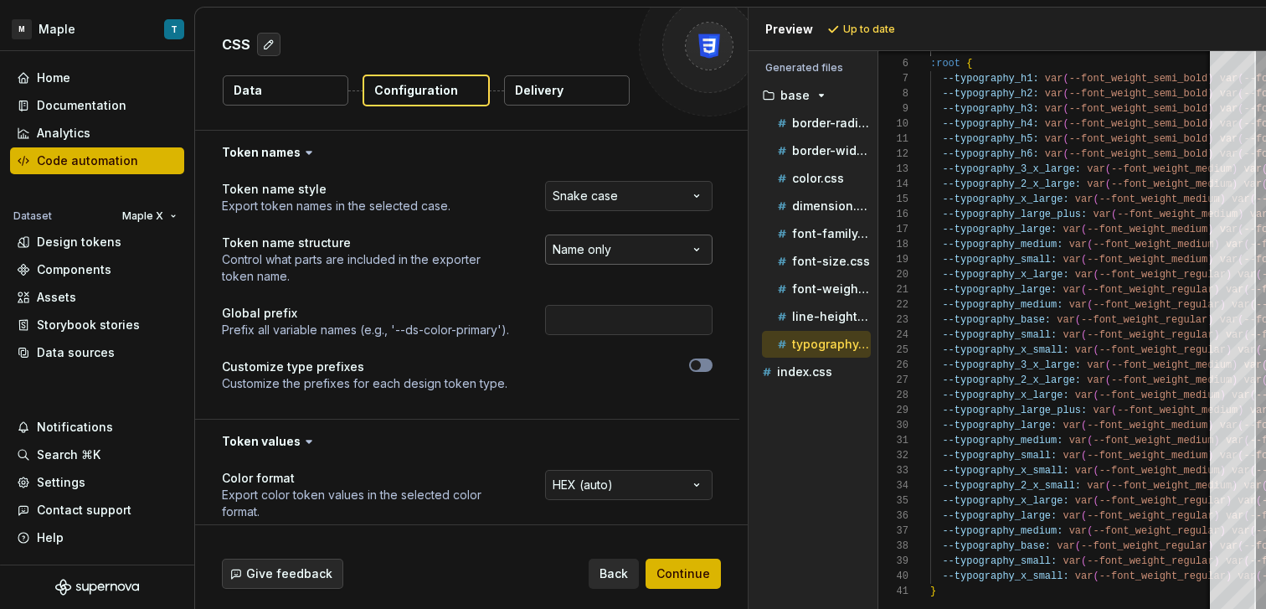
click at [617, 240] on html "**********" at bounding box center [633, 304] width 1266 height 609
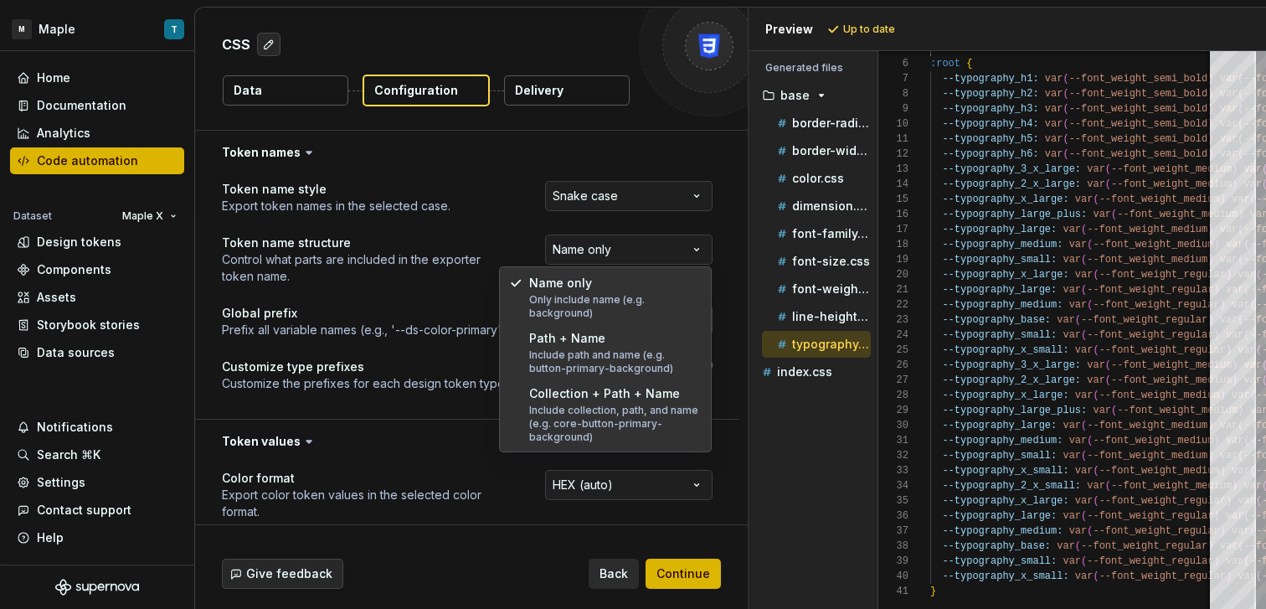
select select "**********"
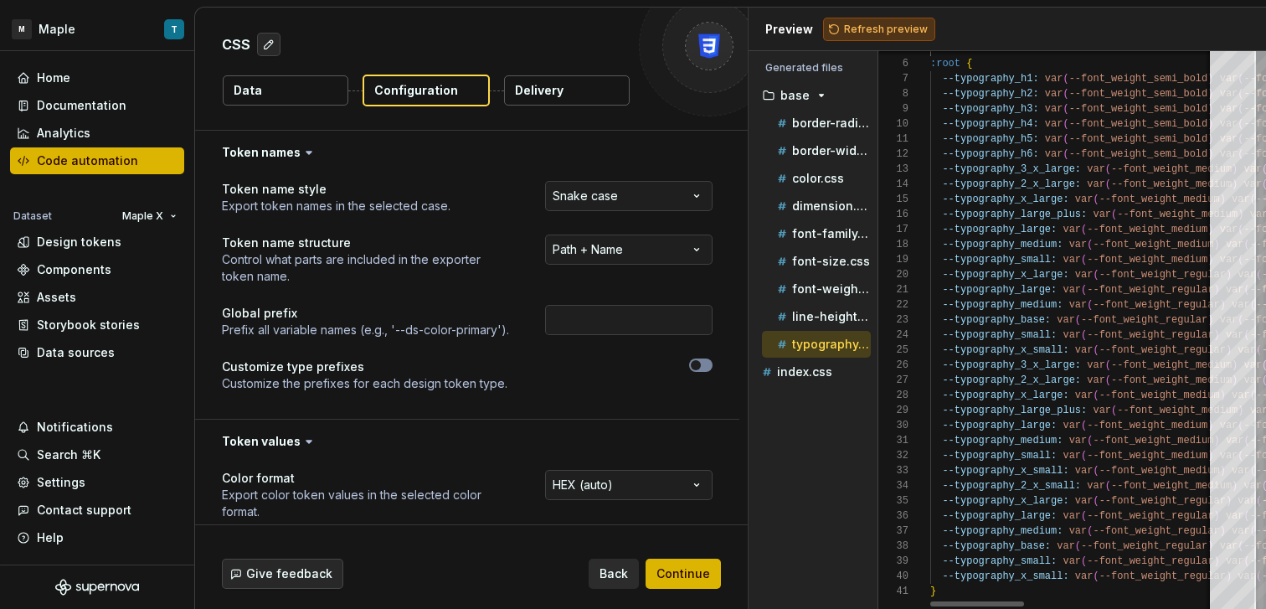
click at [880, 28] on span "Refresh preview" at bounding box center [886, 29] width 84 height 13
type textarea "**********"
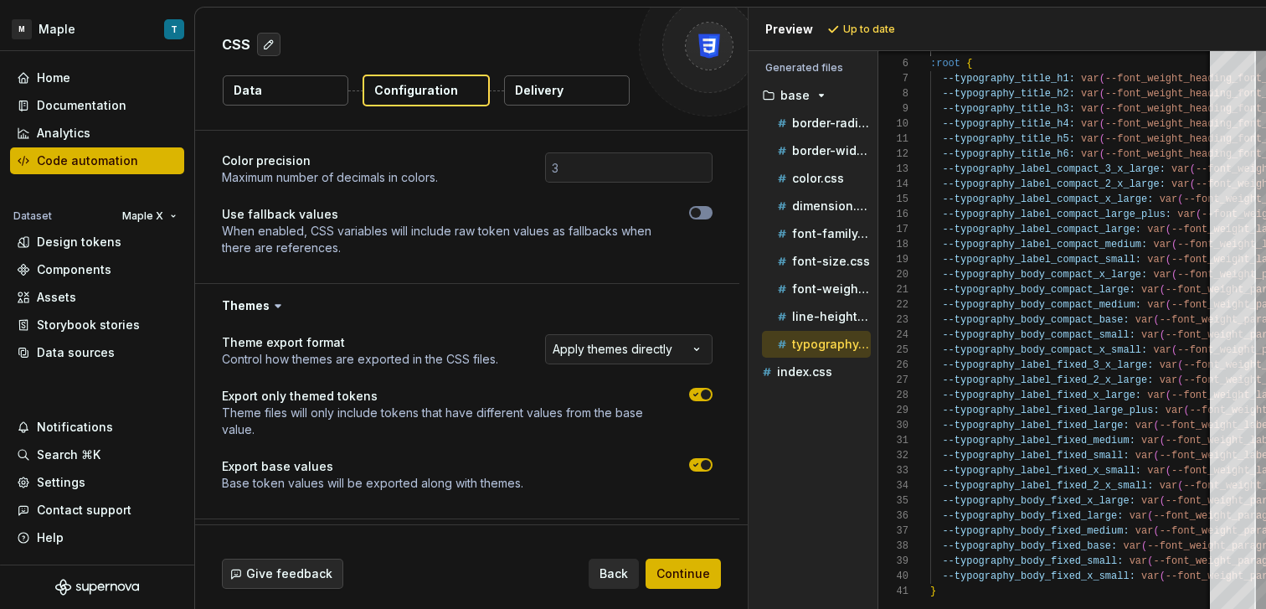
scroll to position [499, 0]
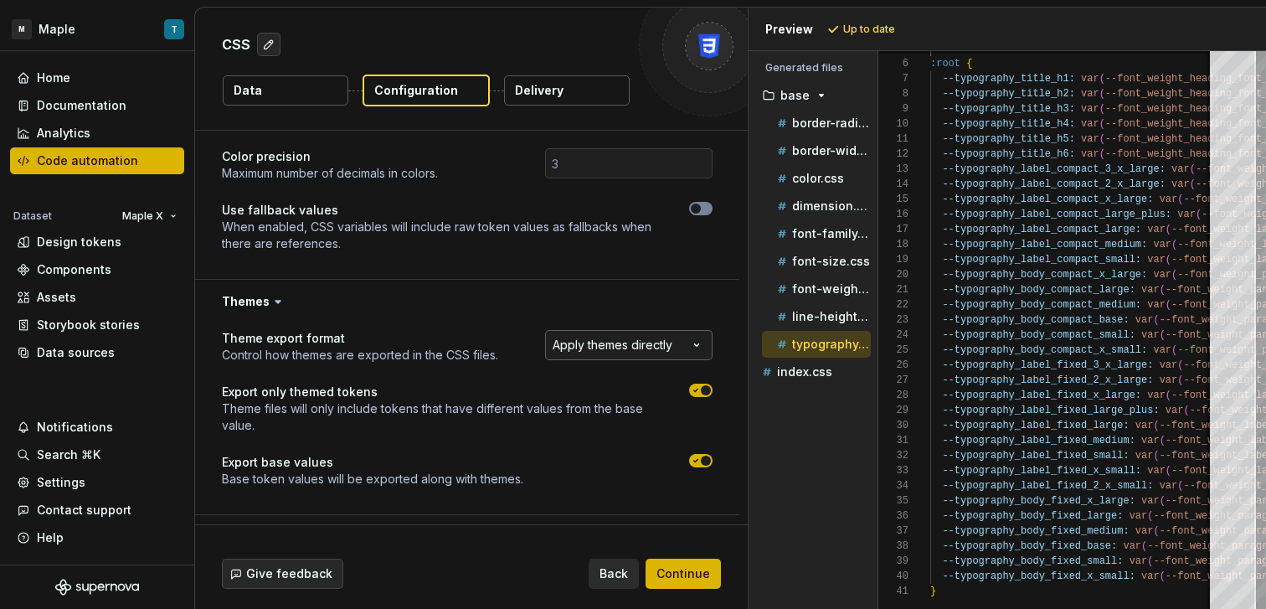
click at [611, 329] on html "**********" at bounding box center [633, 304] width 1266 height 609
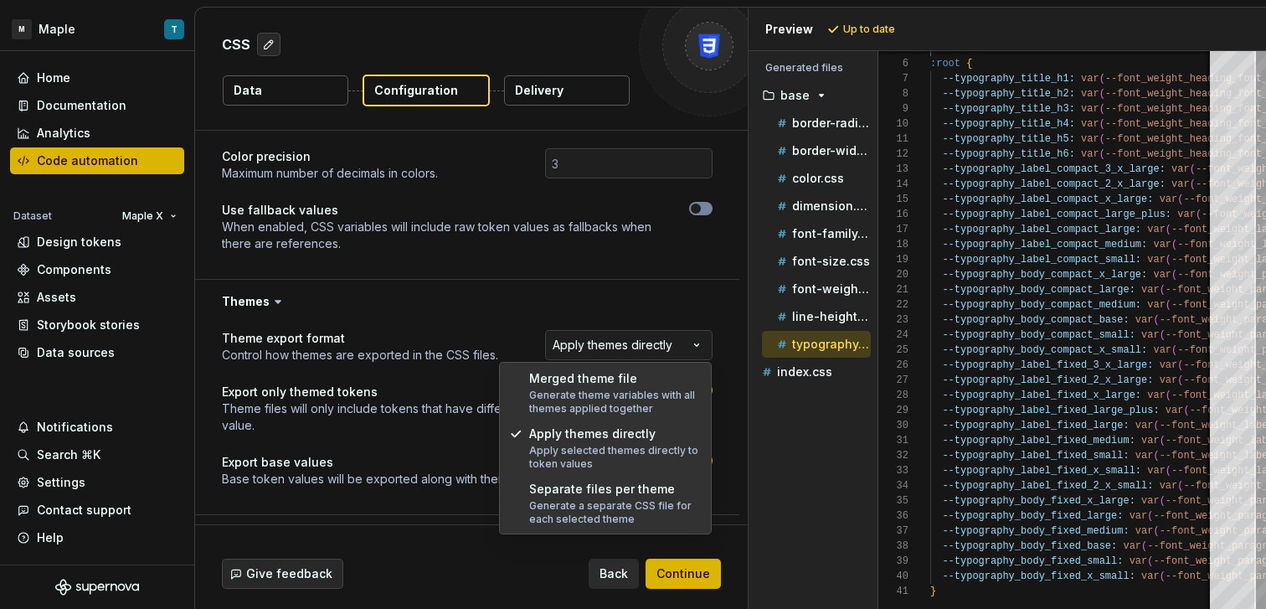
select select "**********"
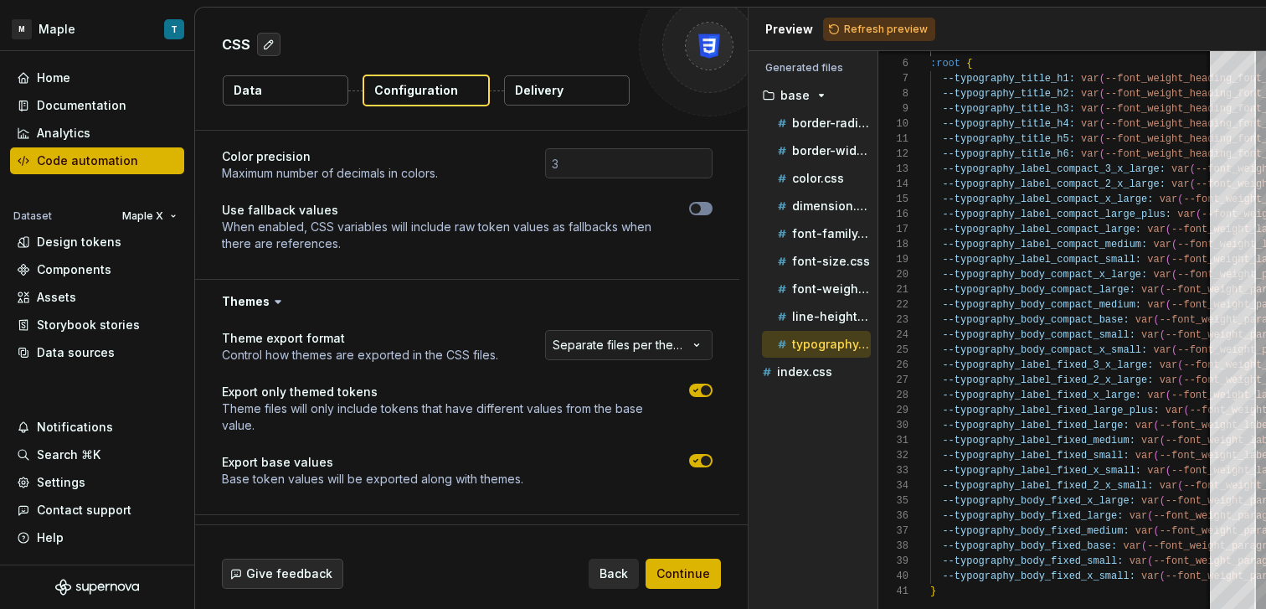
click at [696, 391] on icon "button" at bounding box center [695, 390] width 13 height 10
drag, startPoint x: 704, startPoint y: 457, endPoint x: 709, endPoint y: 411, distance: 46.3
click at [704, 456] on span "button" at bounding box center [706, 460] width 10 height 10
click at [874, 31] on span "Refresh preview" at bounding box center [886, 29] width 84 height 13
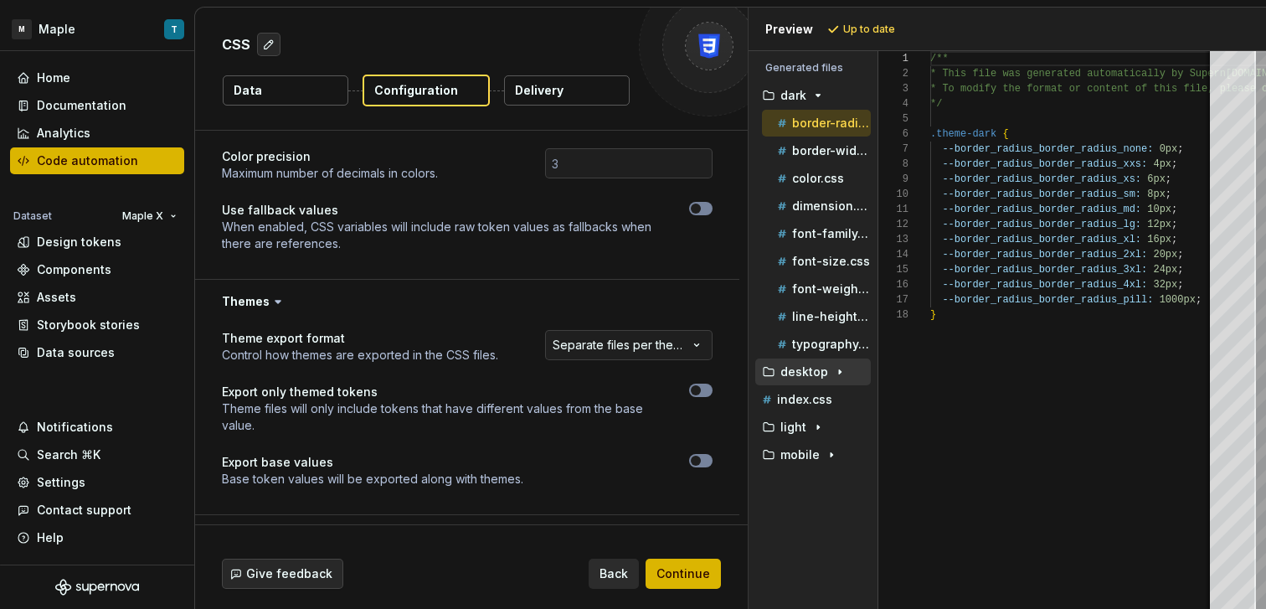
click at [827, 363] on button "desktop" at bounding box center [813, 371] width 116 height 18
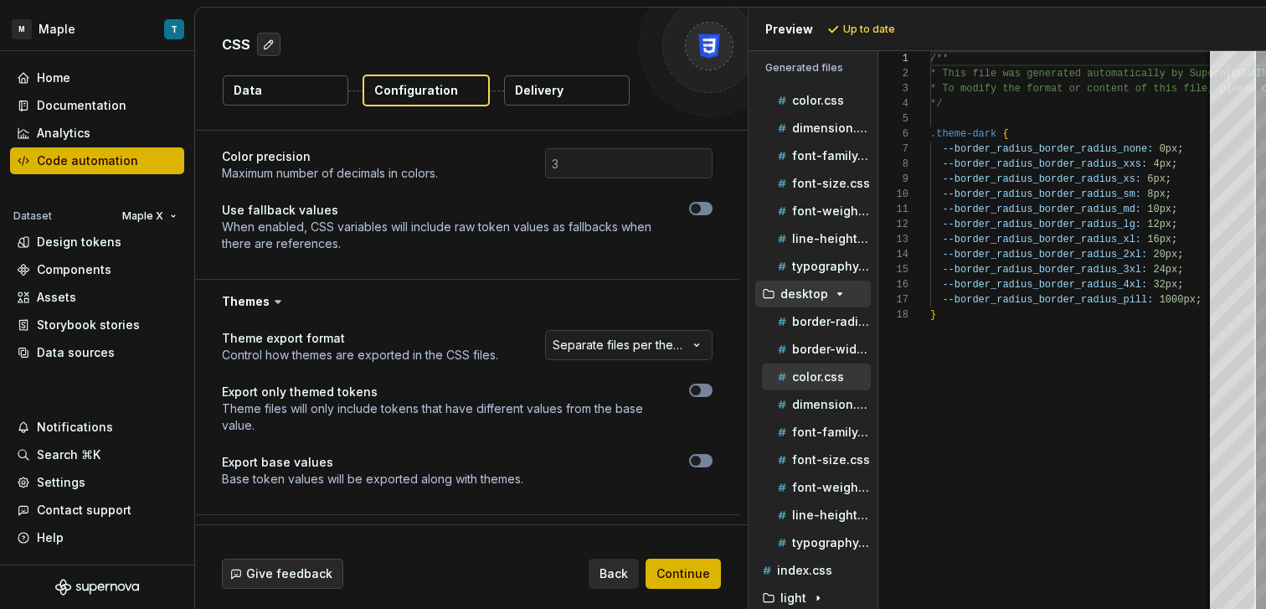
scroll to position [83, 0]
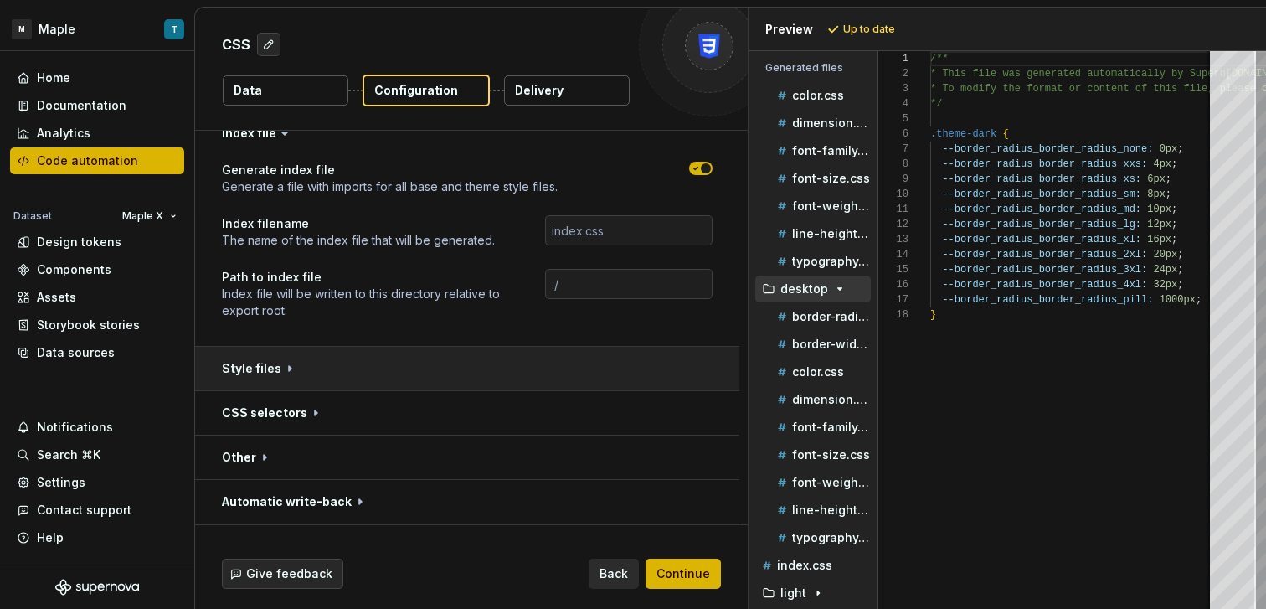
click at [465, 356] on button "button" at bounding box center [467, 369] width 544 height 44
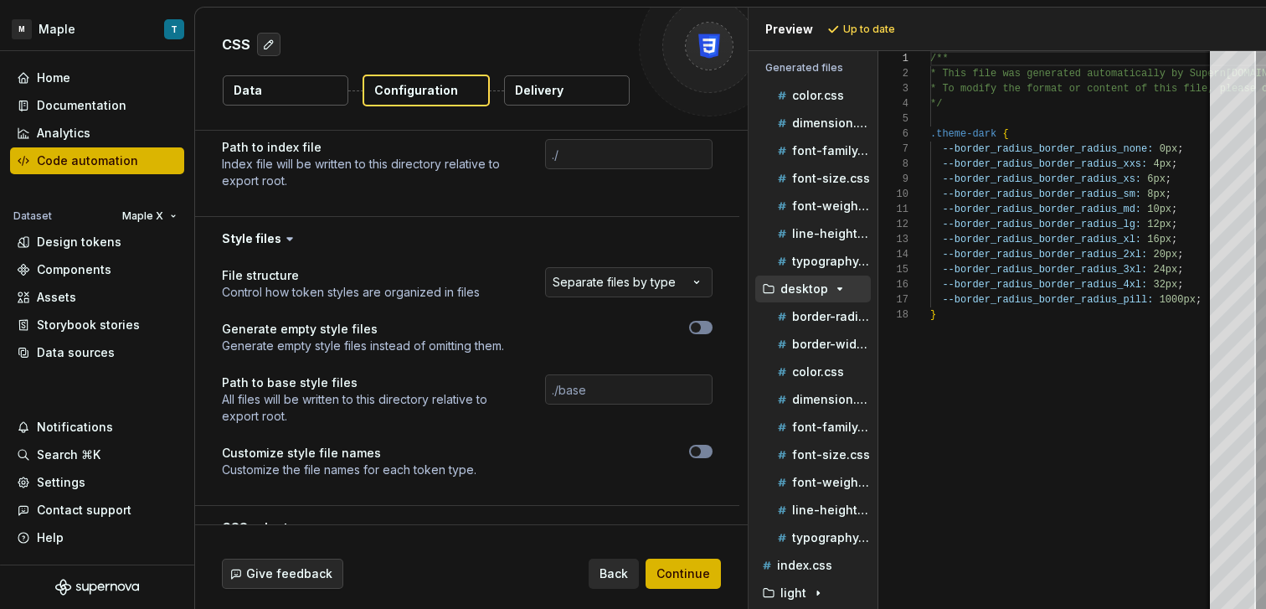
scroll to position [1058, 0]
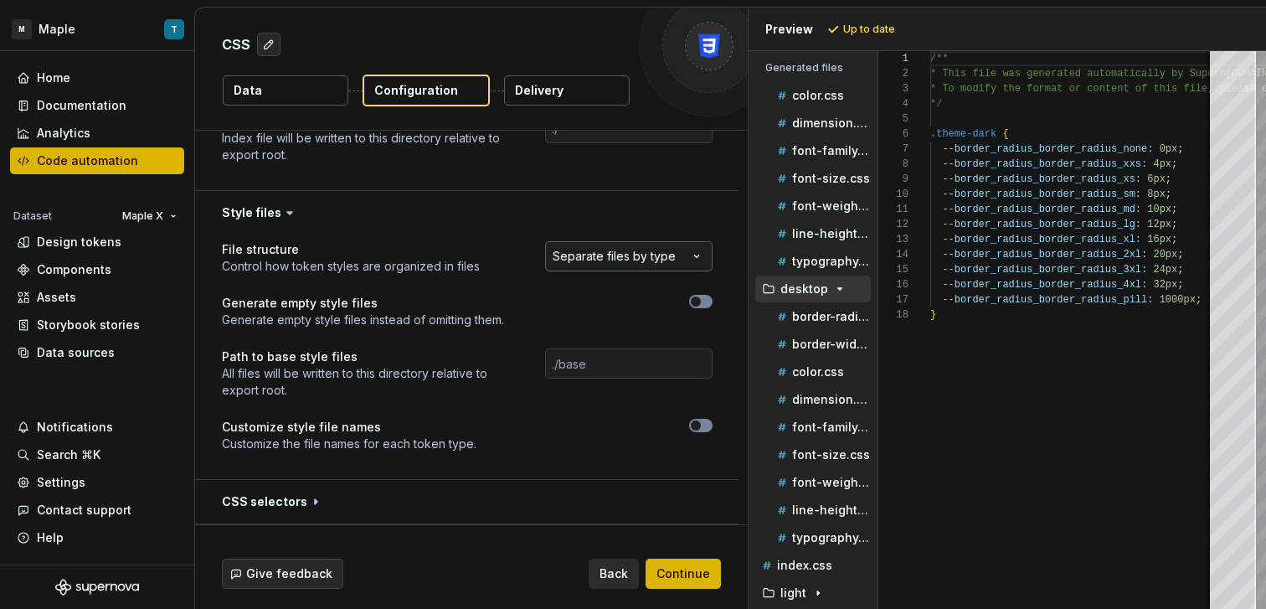
click at [639, 266] on html "**********" at bounding box center [633, 304] width 1266 height 609
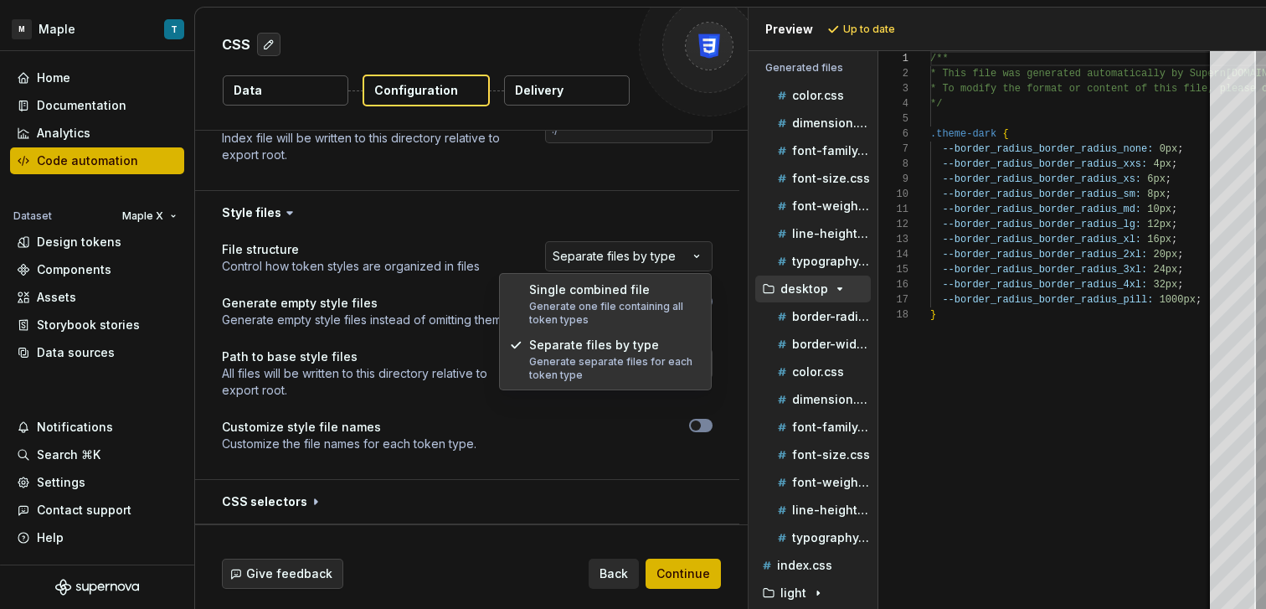
select select "**********"
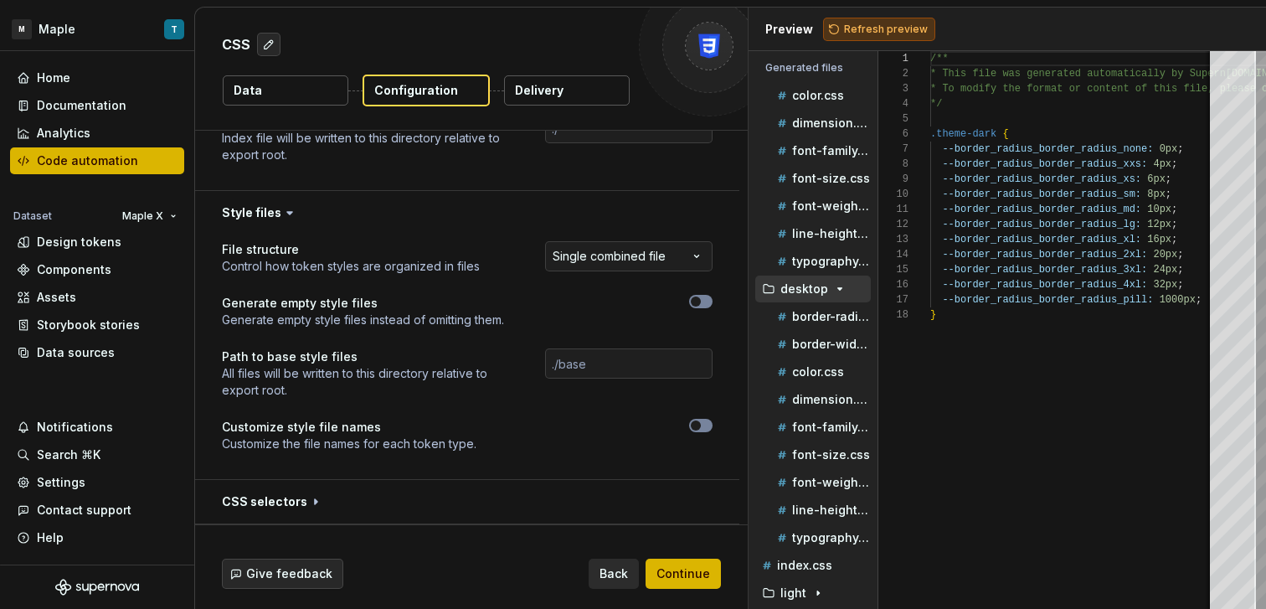
click at [886, 28] on span "Refresh preview" at bounding box center [886, 29] width 84 height 13
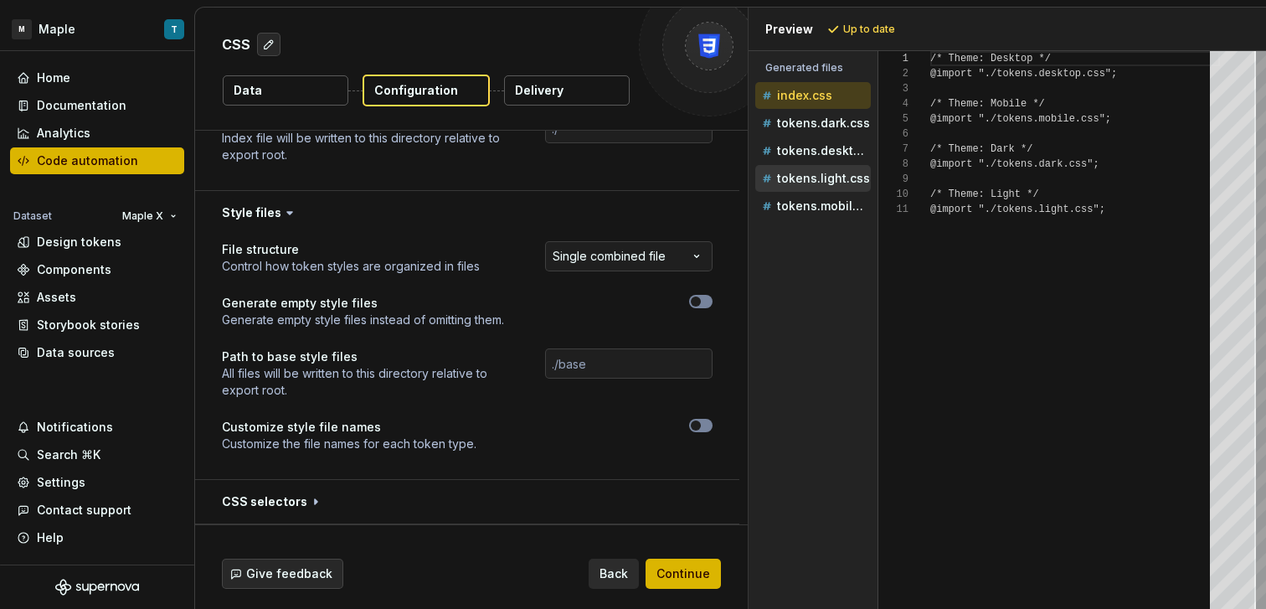
click at [815, 183] on p "tokens.light.css" at bounding box center [823, 178] width 93 height 13
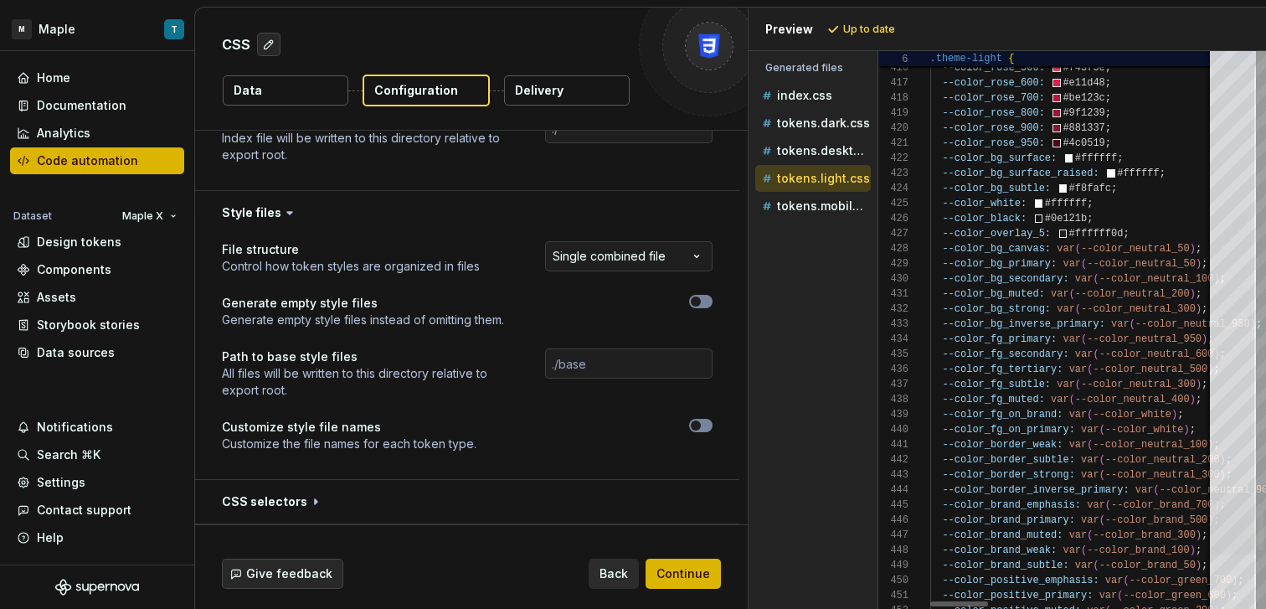
click at [1235, 514] on div at bounding box center [1233, 523] width 46 height 62
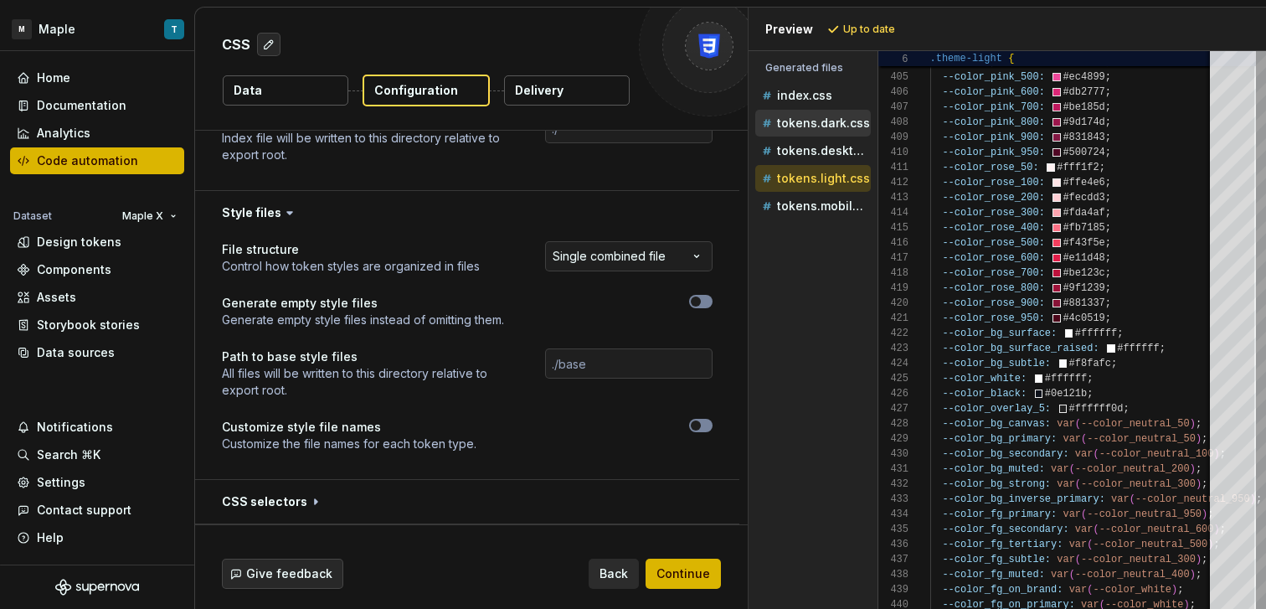
click at [825, 127] on p "tokens.dark.css" at bounding box center [823, 122] width 93 height 13
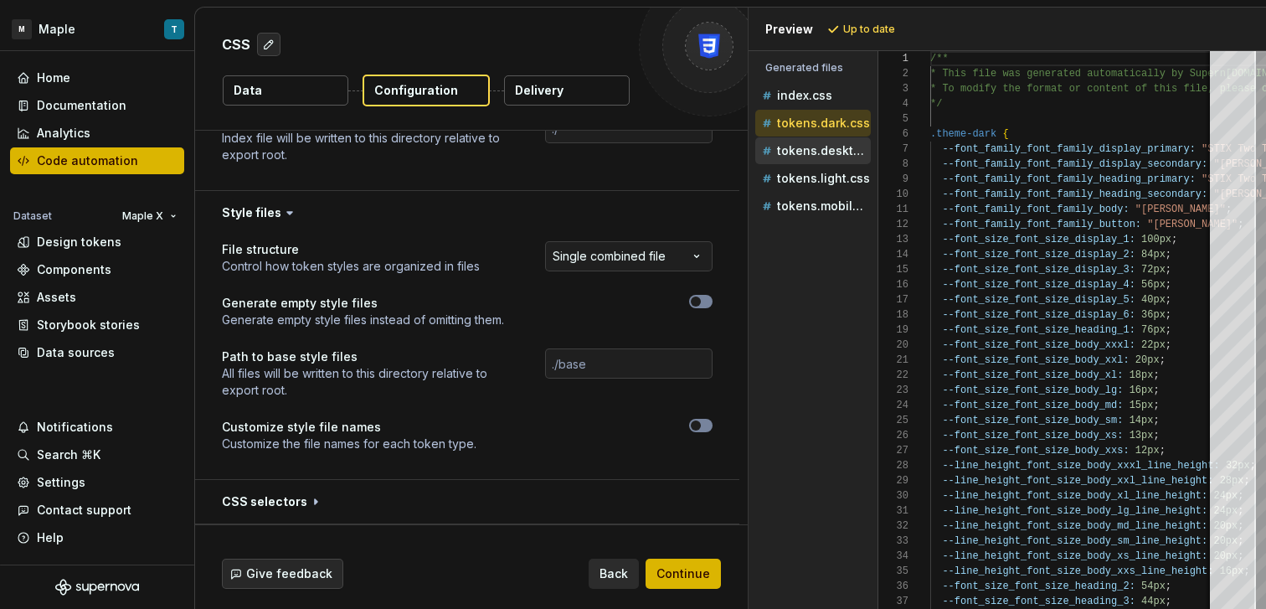
drag, startPoint x: 822, startPoint y: 124, endPoint x: 823, endPoint y: 141, distance: 16.8
click at [821, 144] on ul "index.css tokens.dark.css tokens.desktop.css tokens.light.css tokens.mobile.css" at bounding box center [809, 150] width 122 height 137
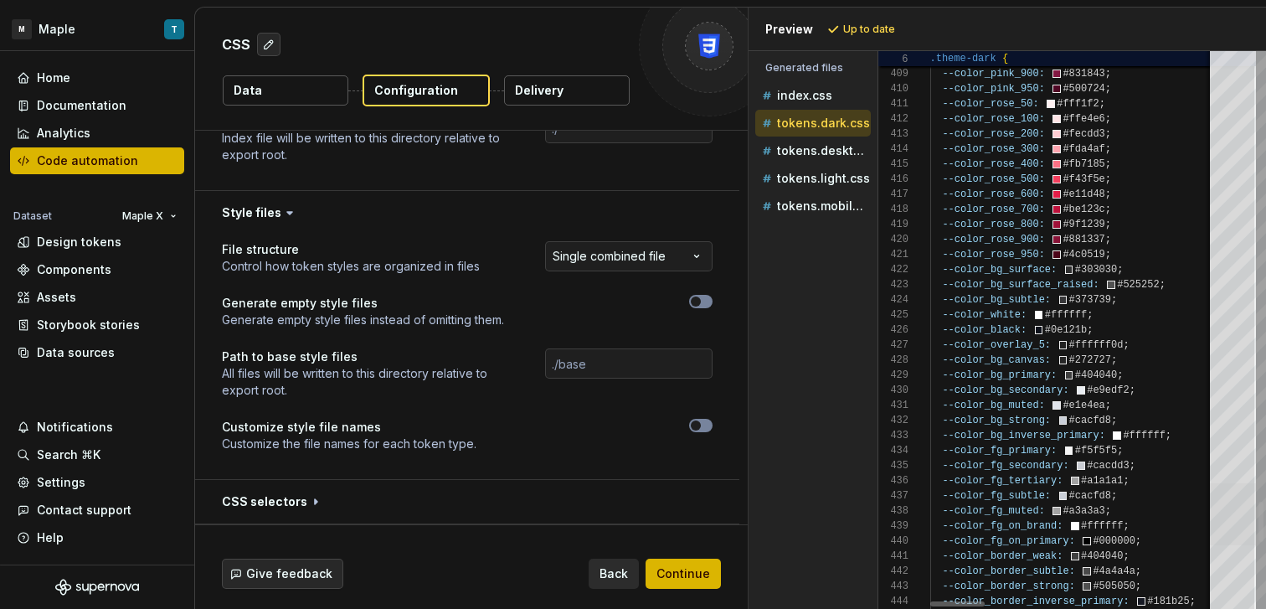
click at [1246, 521] on div at bounding box center [1233, 514] width 46 height 62
click at [831, 152] on p "tokens.desktop.css" at bounding box center [824, 150] width 94 height 13
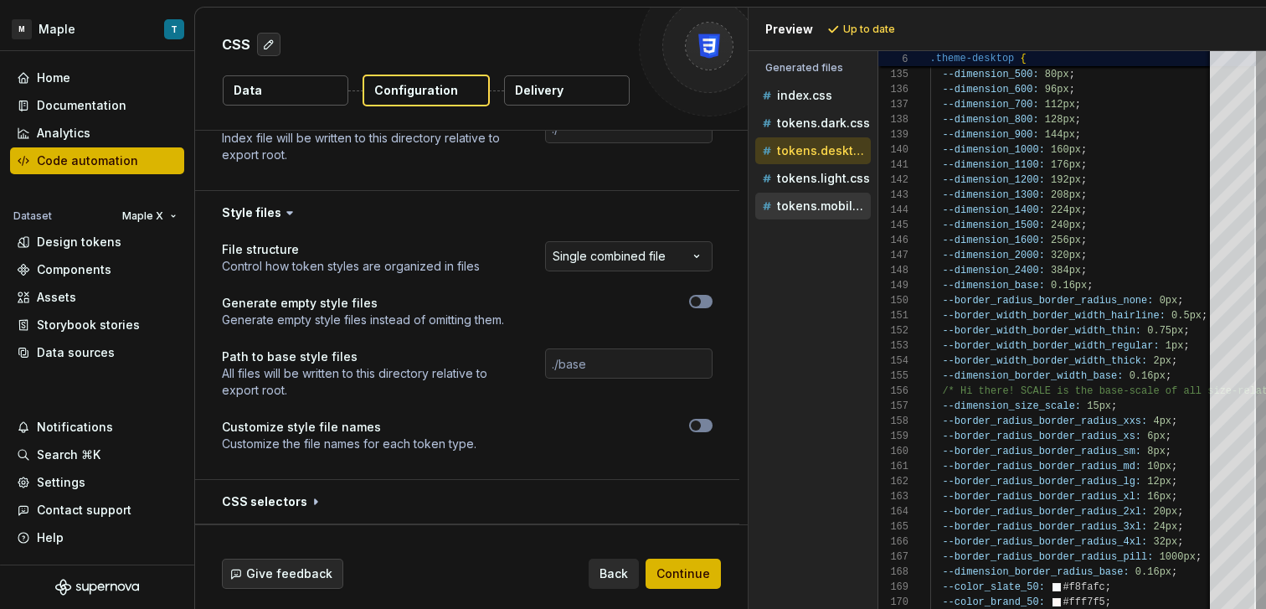
click at [821, 200] on p "tokens.mobile.css" at bounding box center [824, 205] width 94 height 13
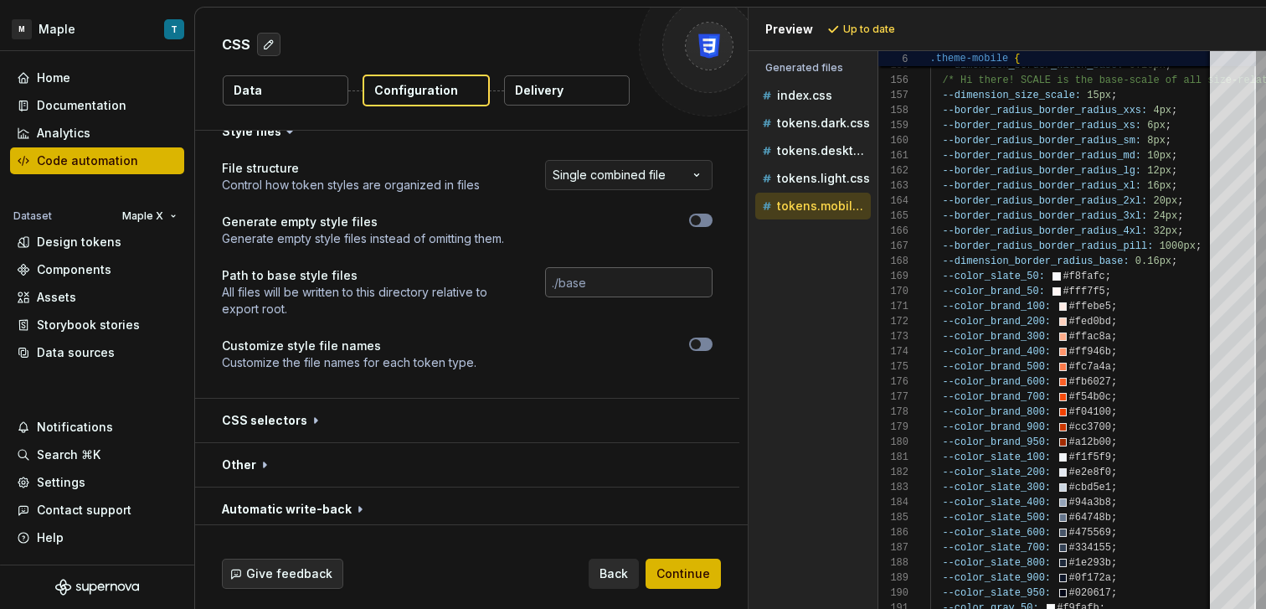
scroll to position [1141, 0]
click at [699, 347] on button "button" at bounding box center [700, 342] width 23 height 13
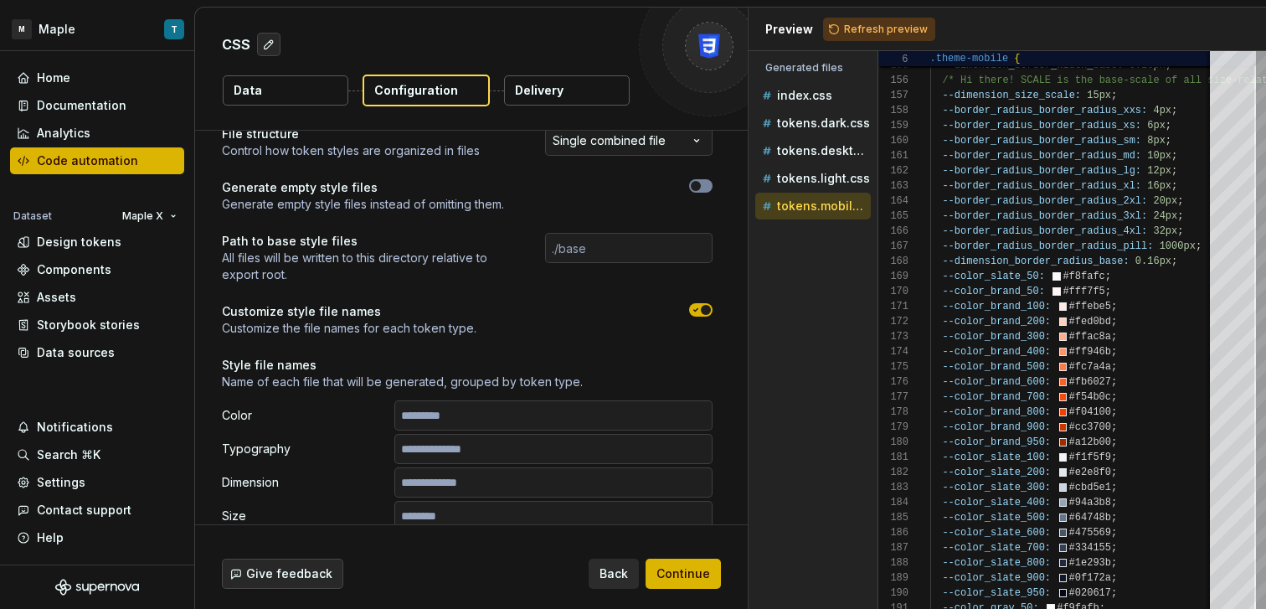
click at [695, 306] on icon "button" at bounding box center [695, 310] width 13 height 10
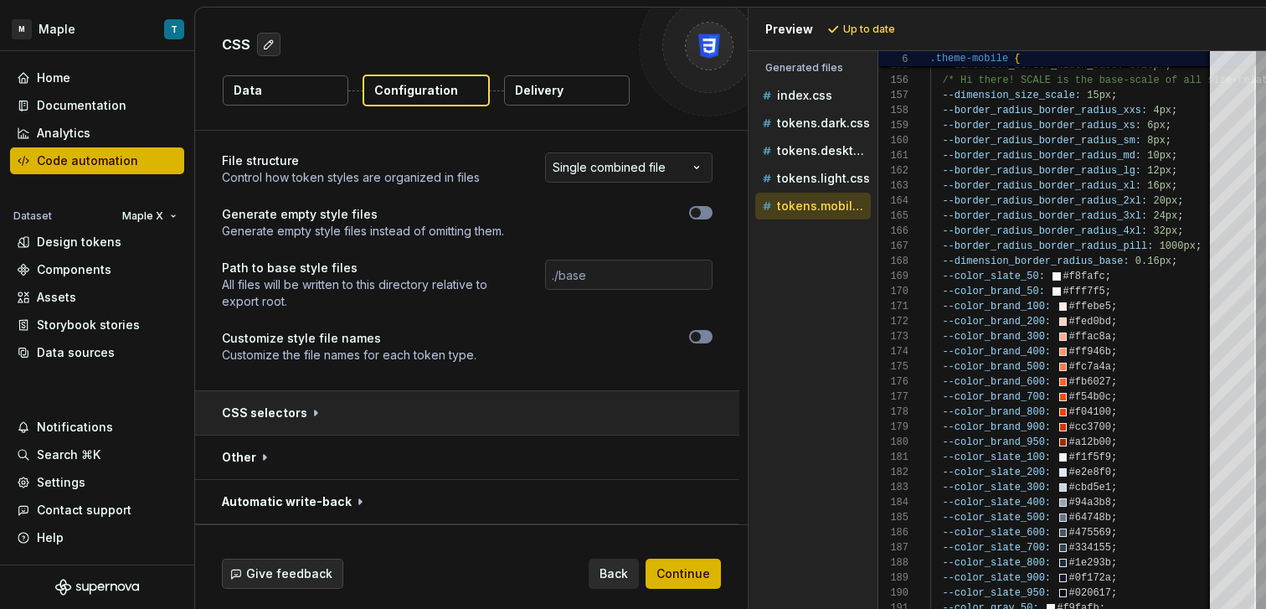
click at [309, 407] on button "button" at bounding box center [467, 413] width 544 height 44
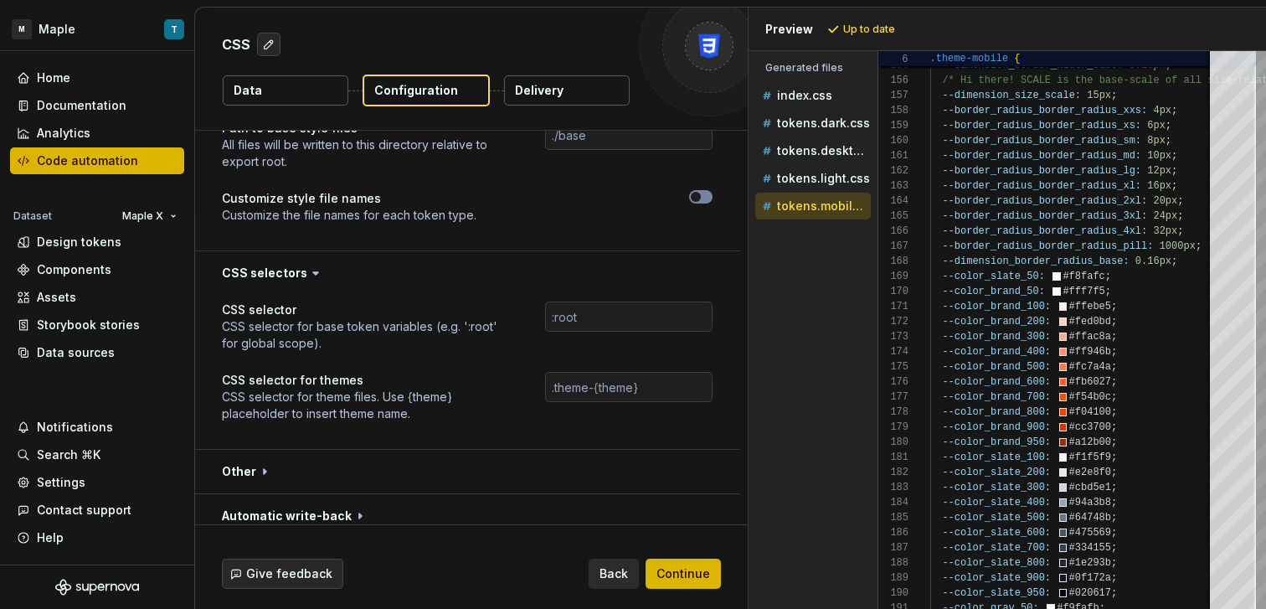
scroll to position [1301, 0]
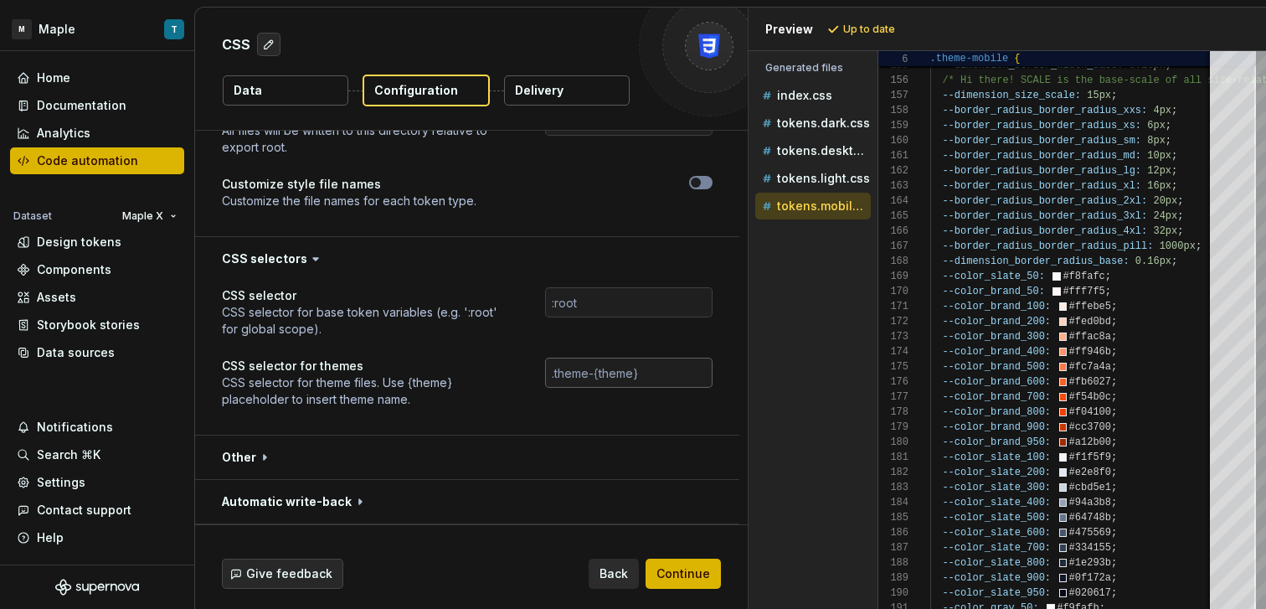
click at [595, 371] on input "text" at bounding box center [628, 372] width 167 height 30
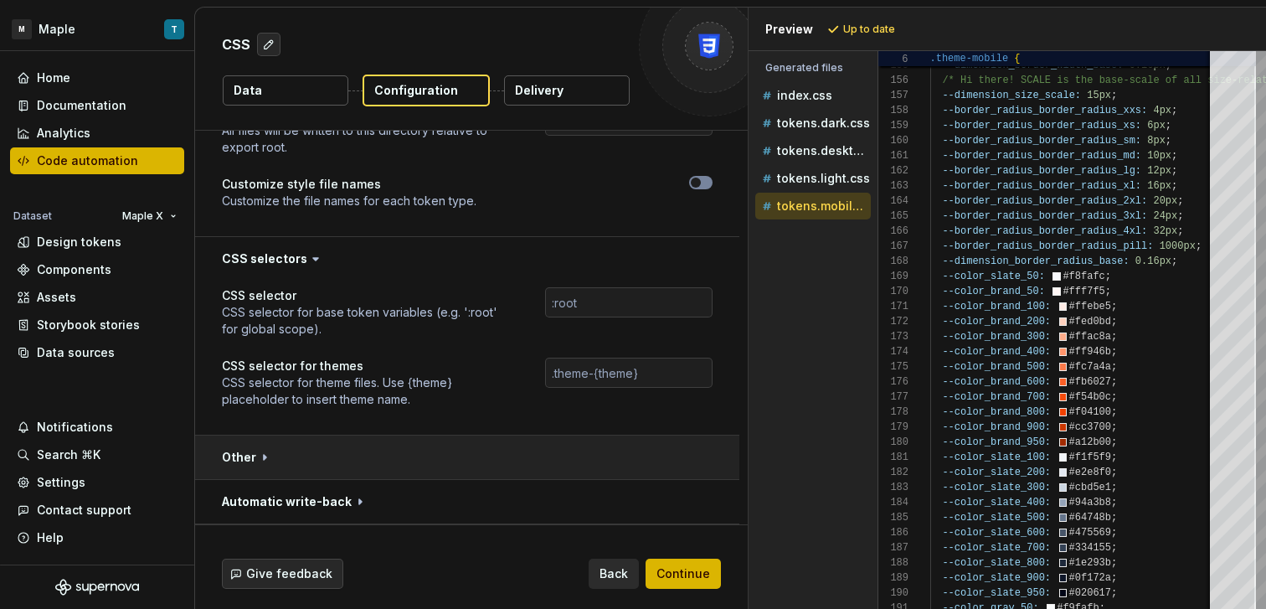
click at [391, 464] on button "button" at bounding box center [467, 457] width 544 height 44
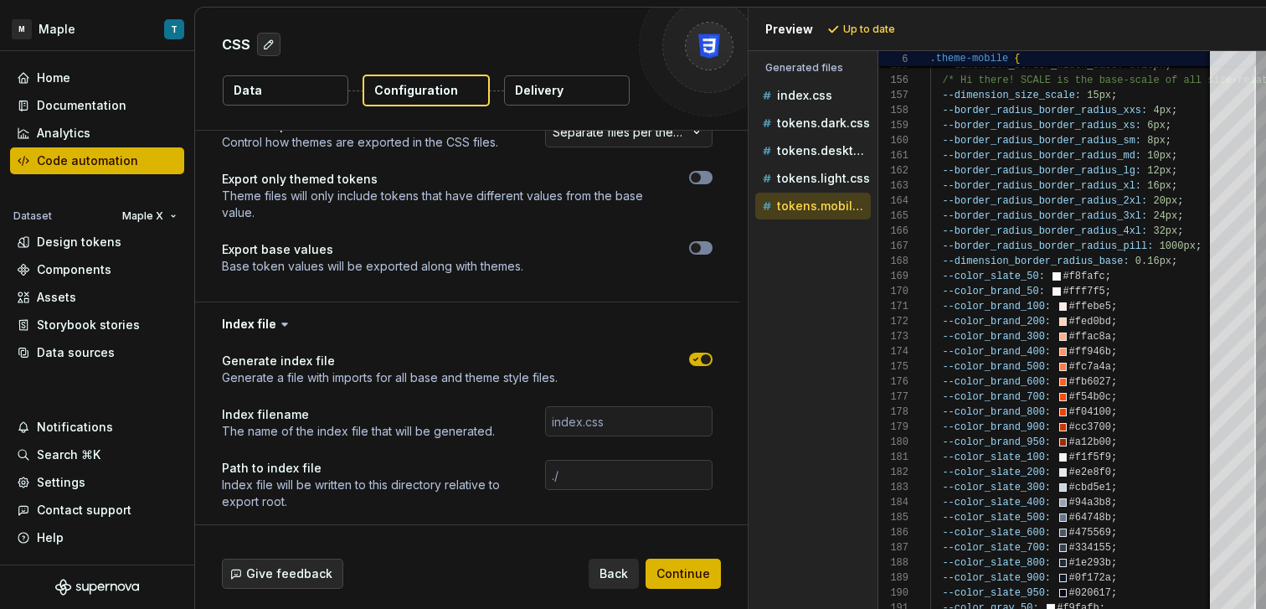
scroll to position [631, 0]
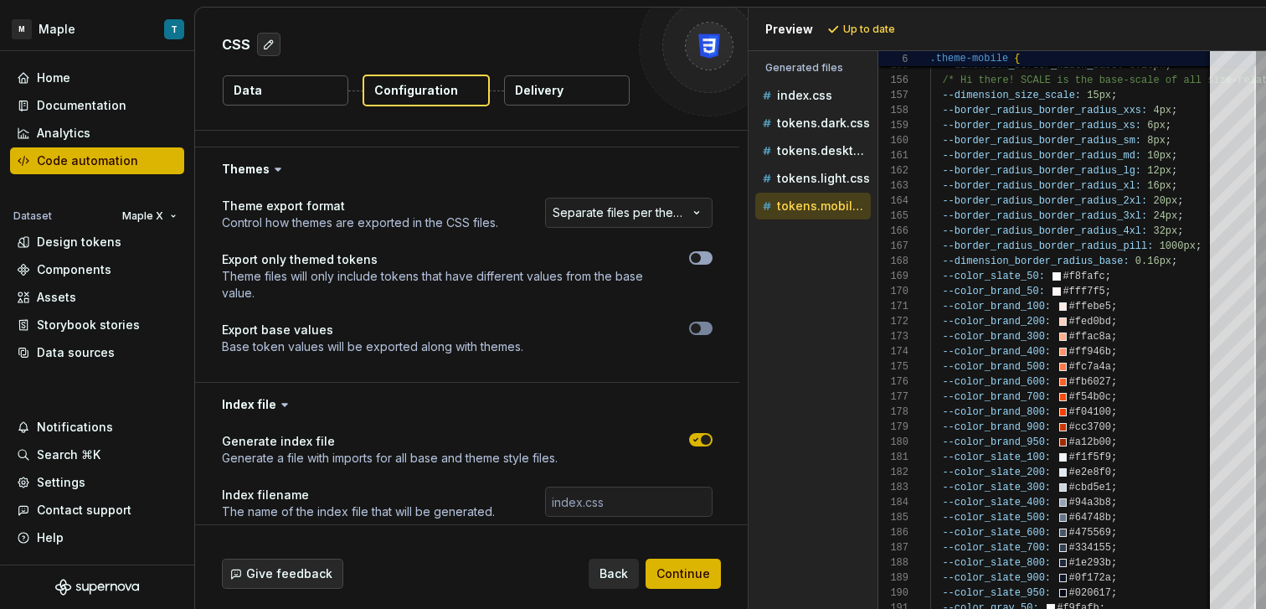
click at [702, 255] on button "button" at bounding box center [700, 257] width 23 height 13
click at [854, 19] on button "Refresh preview" at bounding box center [879, 29] width 112 height 23
type textarea "**********"
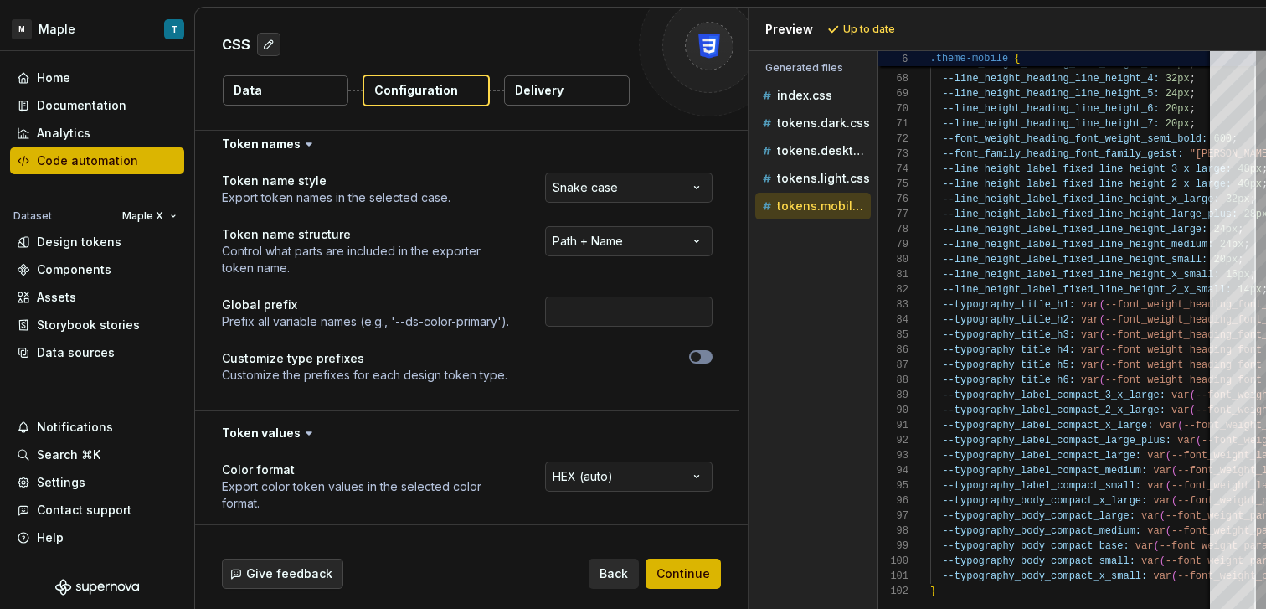
scroll to position [0, 0]
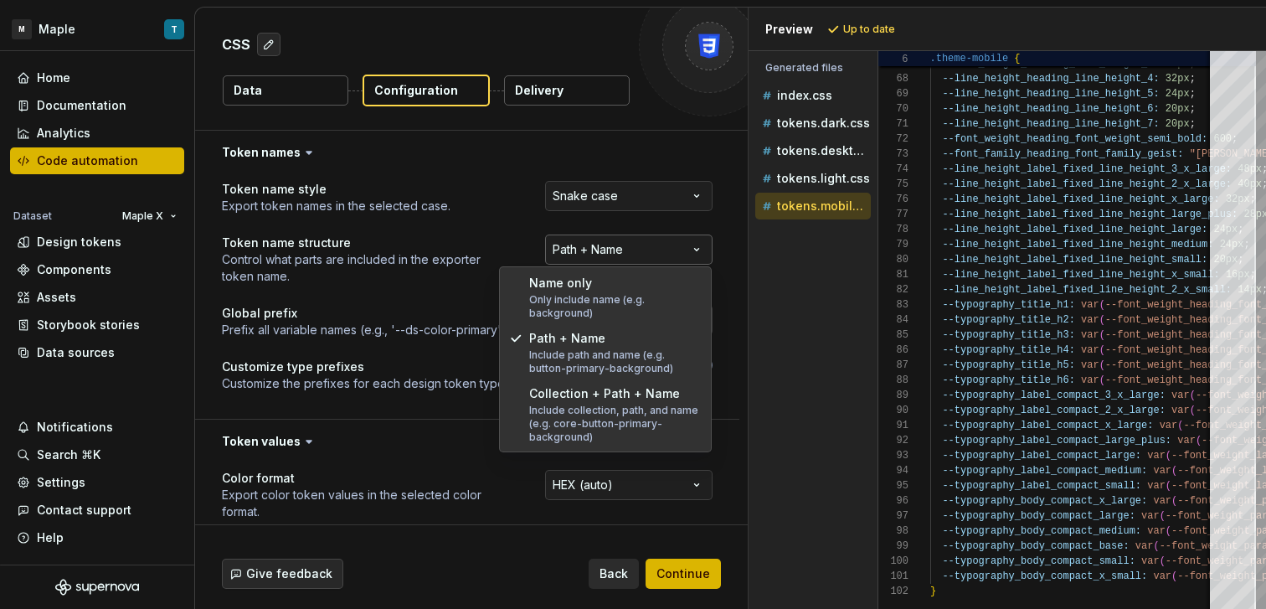
click at [614, 260] on html "**********" at bounding box center [633, 304] width 1266 height 609
select select "**********"
drag, startPoint x: 630, startPoint y: 412, endPoint x: 640, endPoint y: 389, distance: 24.4
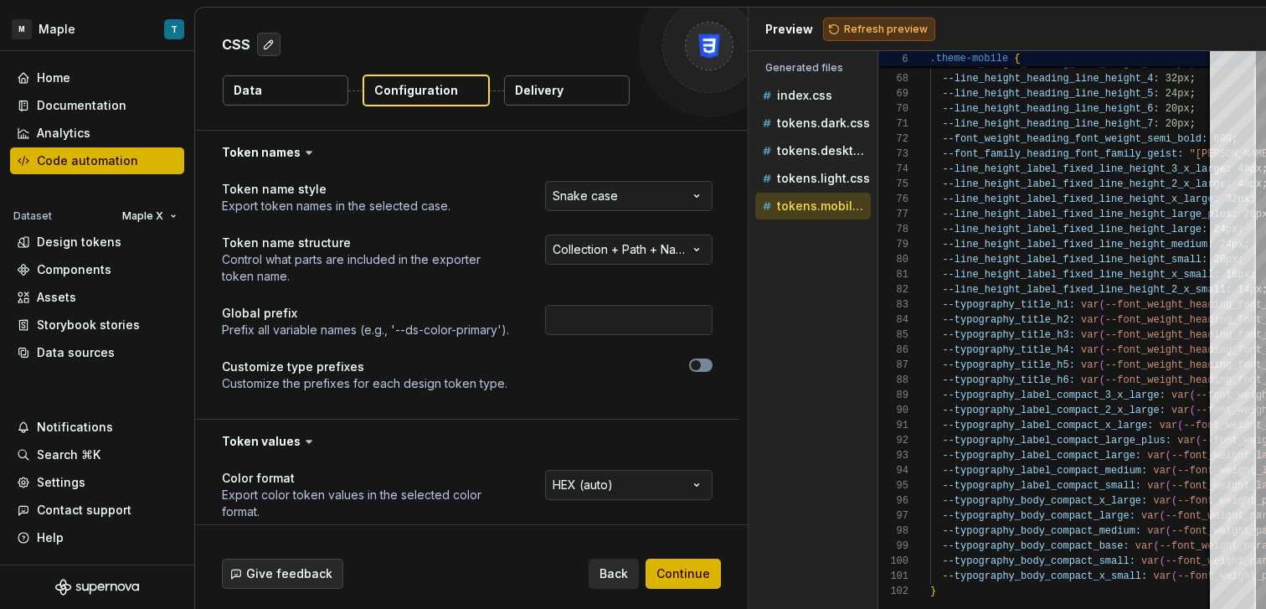
click at [853, 35] on button "Refresh preview" at bounding box center [879, 29] width 112 height 23
type textarea "**********"
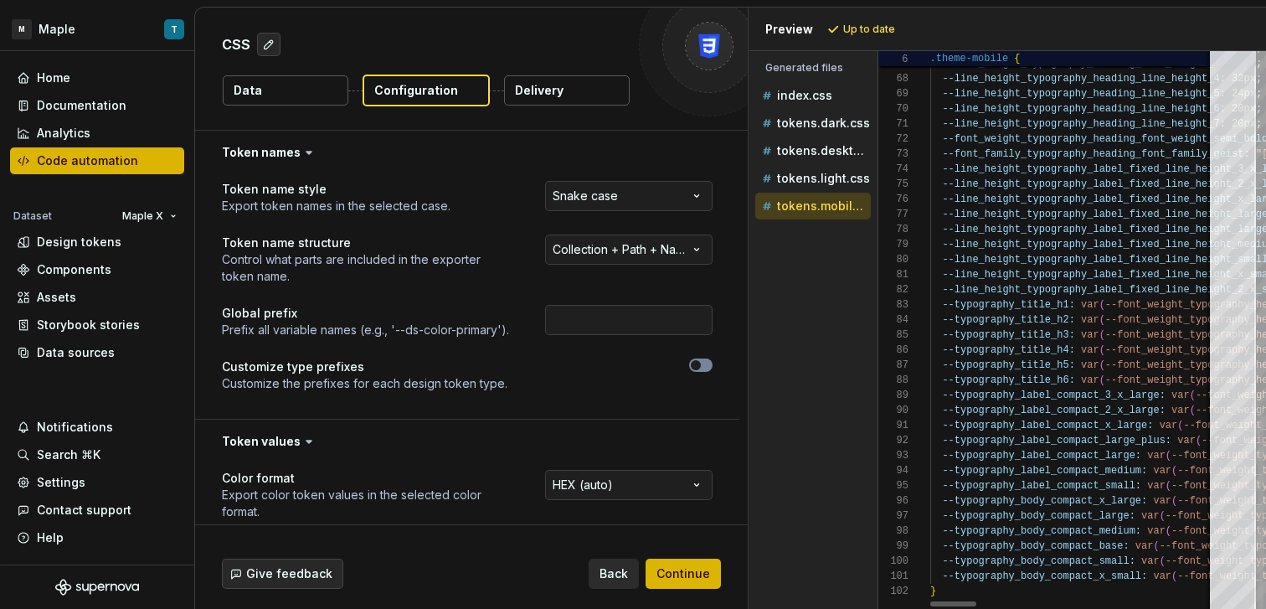
click at [930, 601] on div at bounding box center [953, 603] width 46 height 5
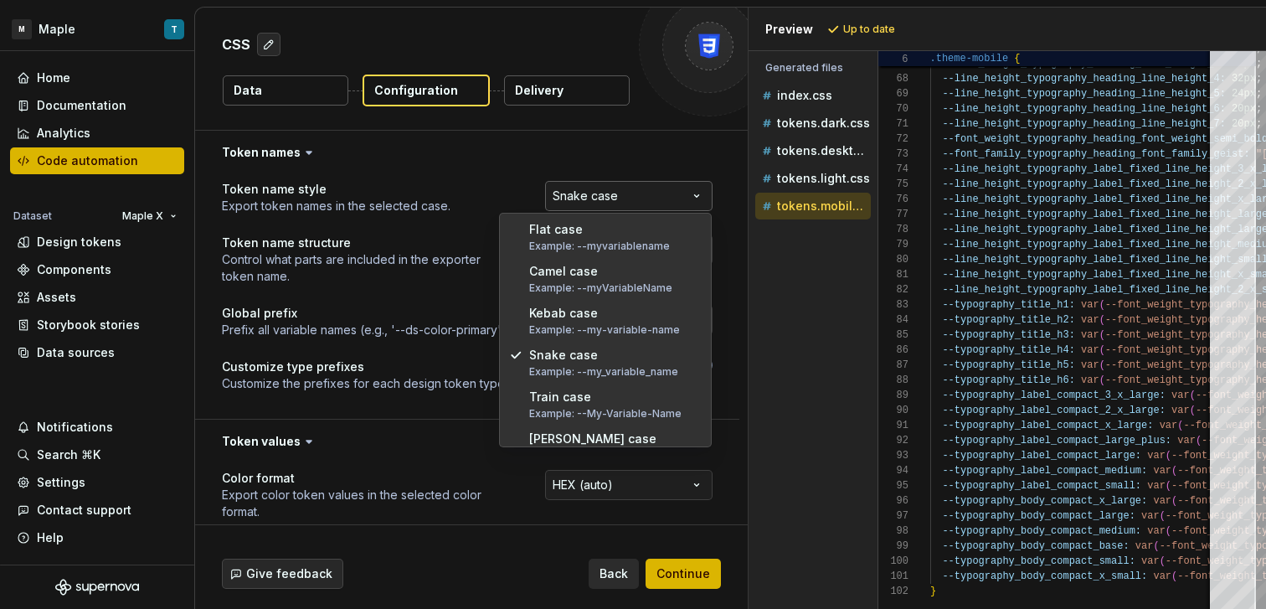
click at [649, 197] on html "**********" at bounding box center [633, 304] width 1266 height 609
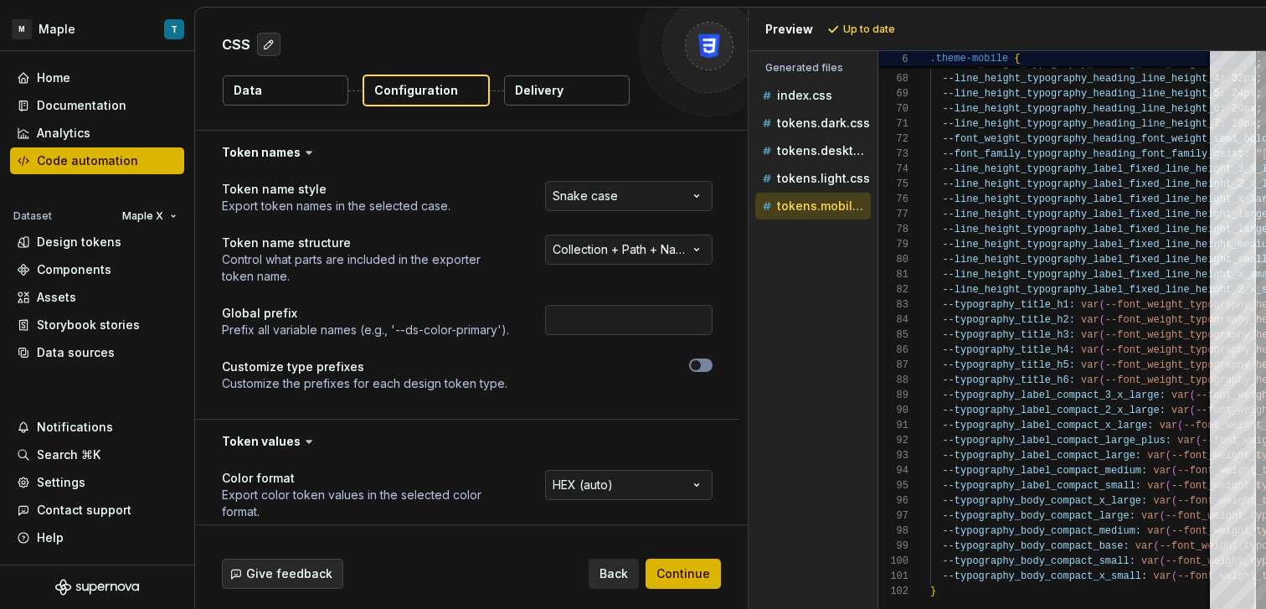
drag, startPoint x: 414, startPoint y: 313, endPoint x: 423, endPoint y: 303, distance: 13.1
click at [414, 313] on html "**********" at bounding box center [633, 304] width 1266 height 609
click at [584, 251] on html "**********" at bounding box center [633, 304] width 1266 height 609
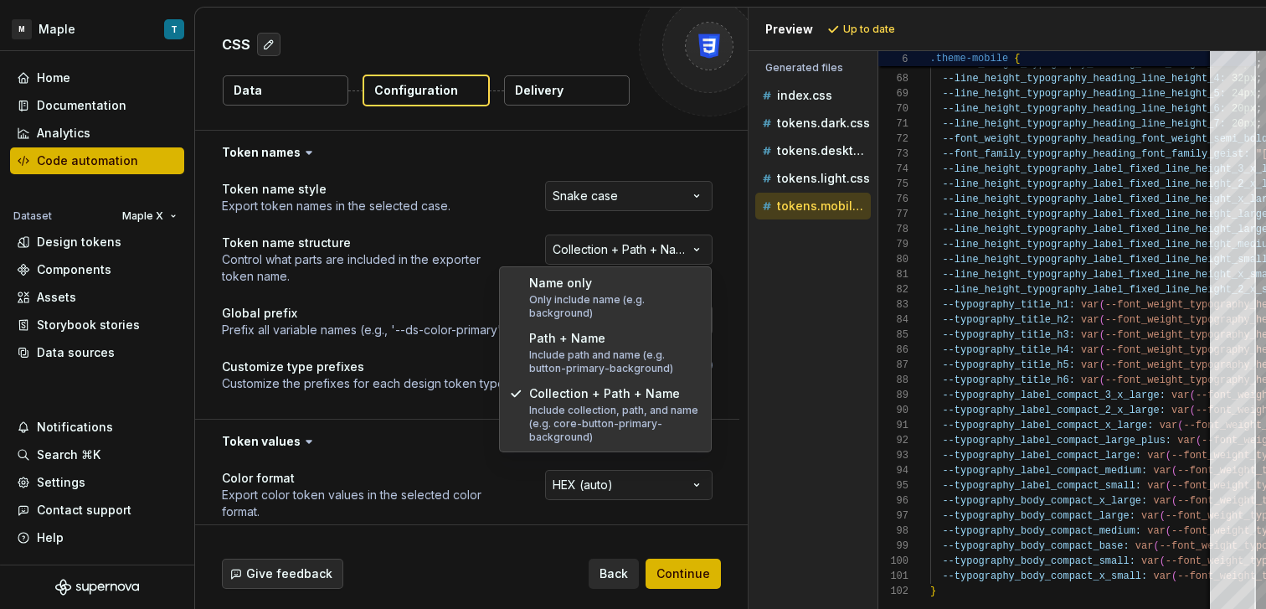
select select "********"
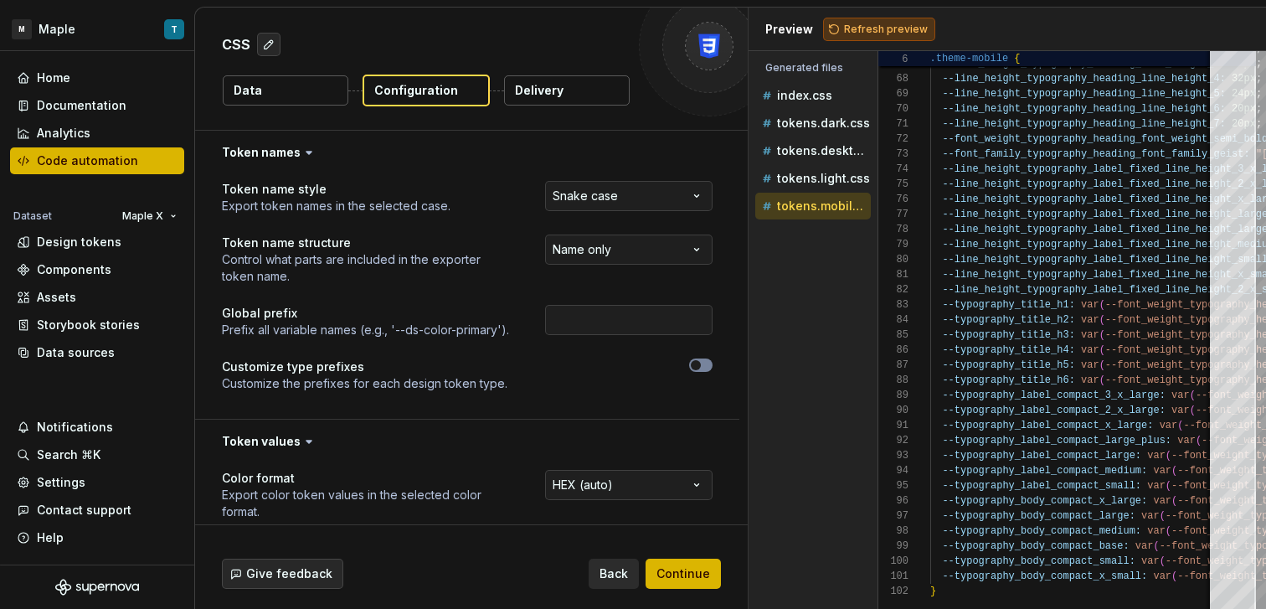
click at [873, 28] on span "Refresh preview" at bounding box center [886, 29] width 84 height 13
type textarea "**********"
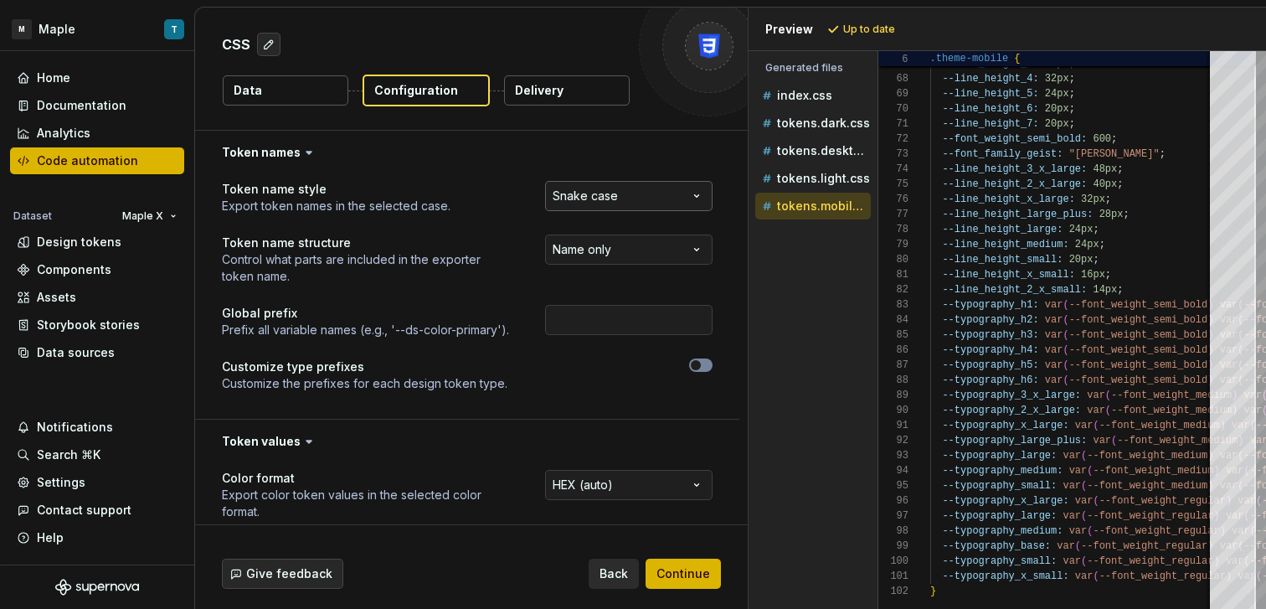
click at [638, 198] on html "**********" at bounding box center [633, 304] width 1266 height 609
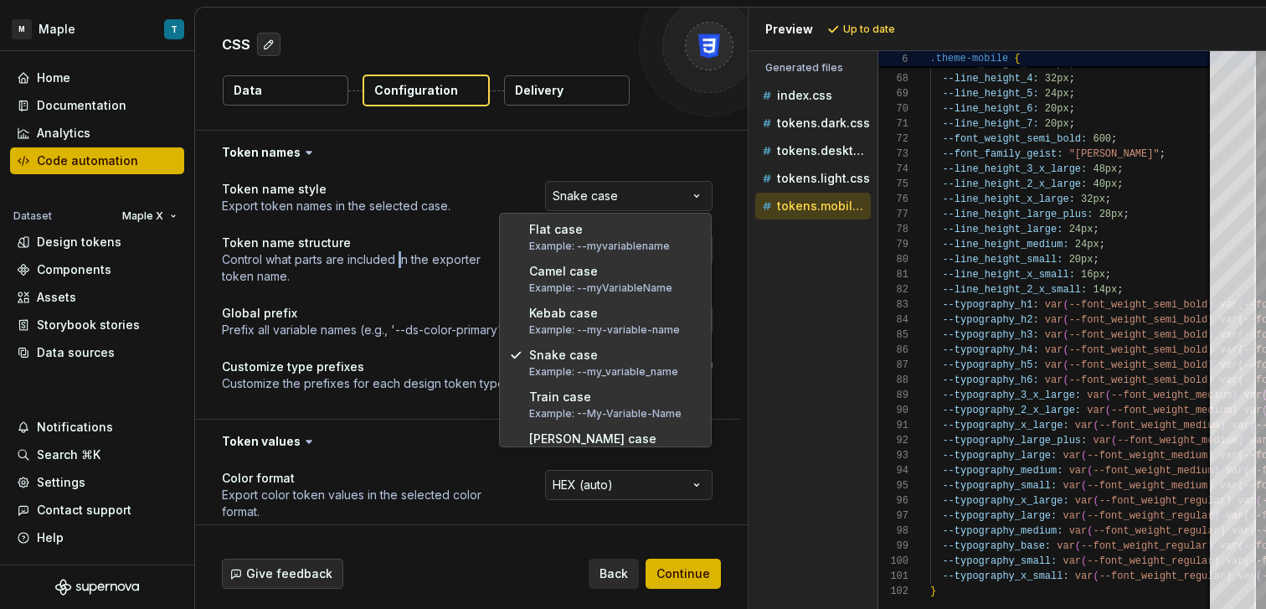
click at [398, 260] on html "**********" at bounding box center [633, 304] width 1266 height 609
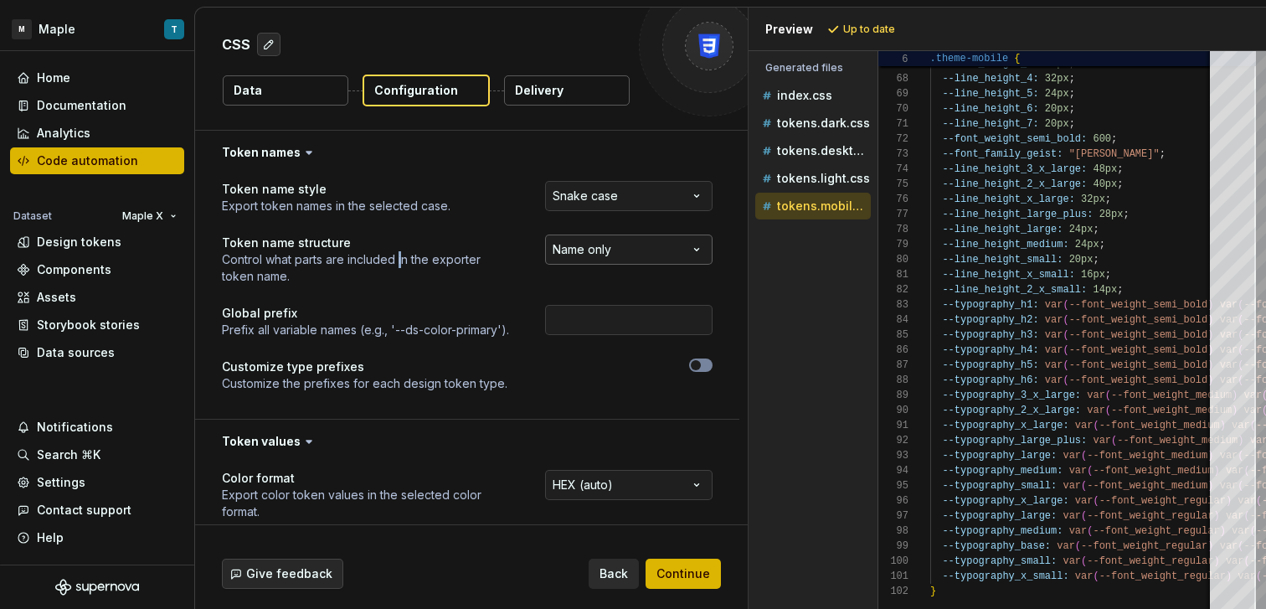
click at [618, 243] on html "**********" at bounding box center [633, 304] width 1266 height 609
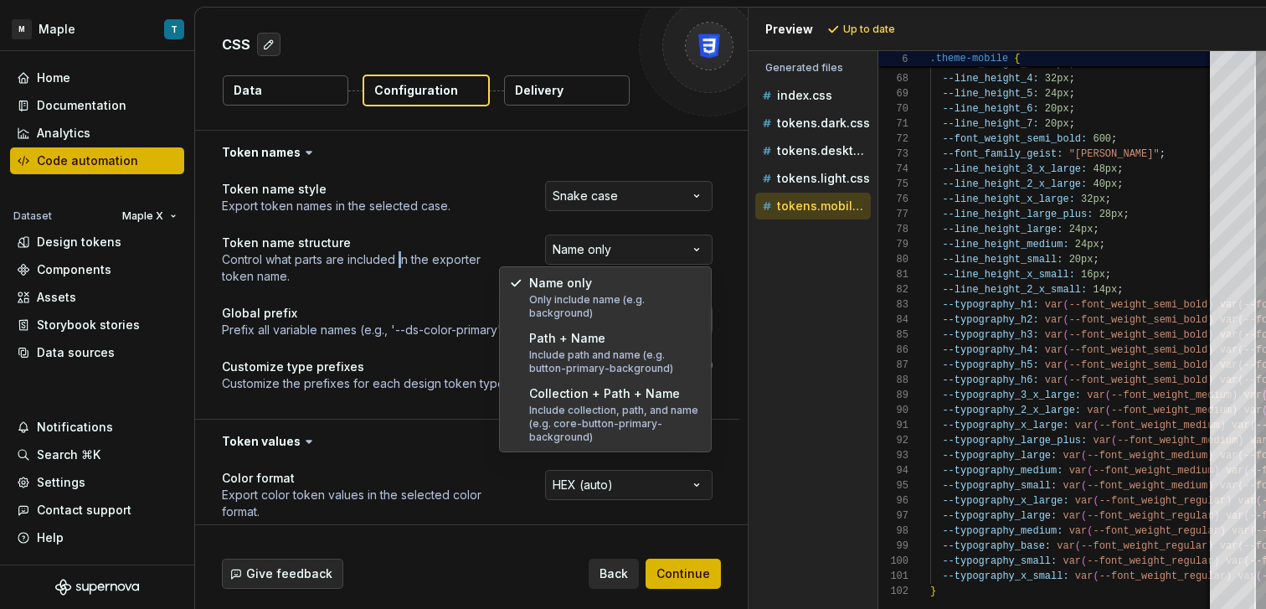
select select "**********"
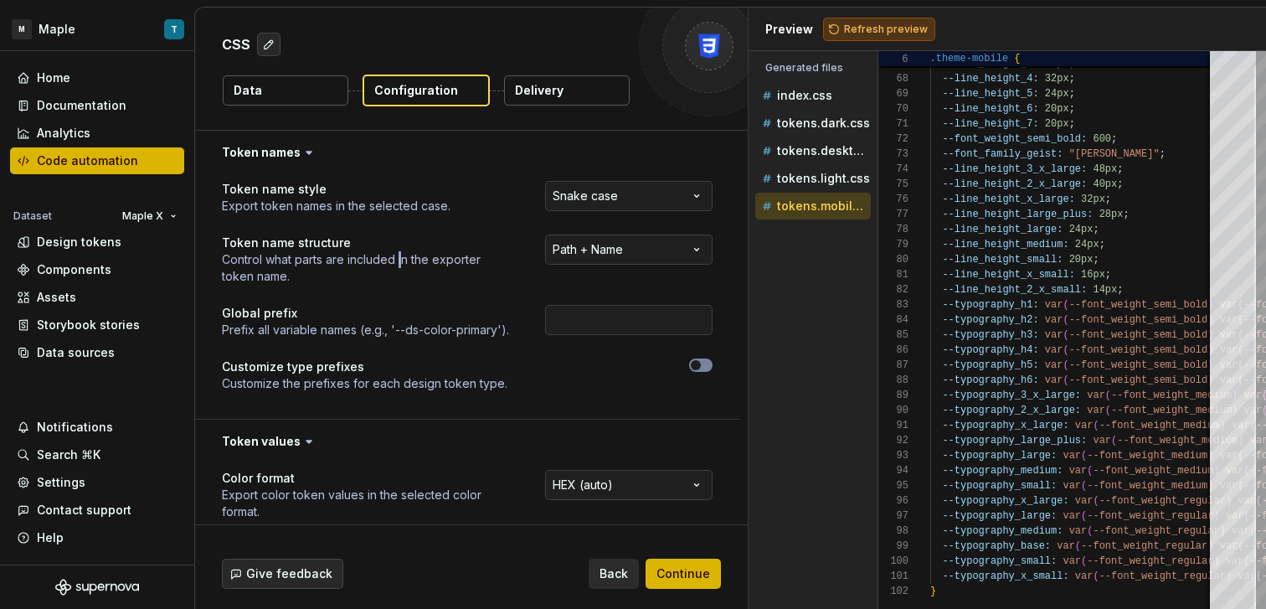
click at [846, 29] on span "Refresh preview" at bounding box center [886, 29] width 84 height 13
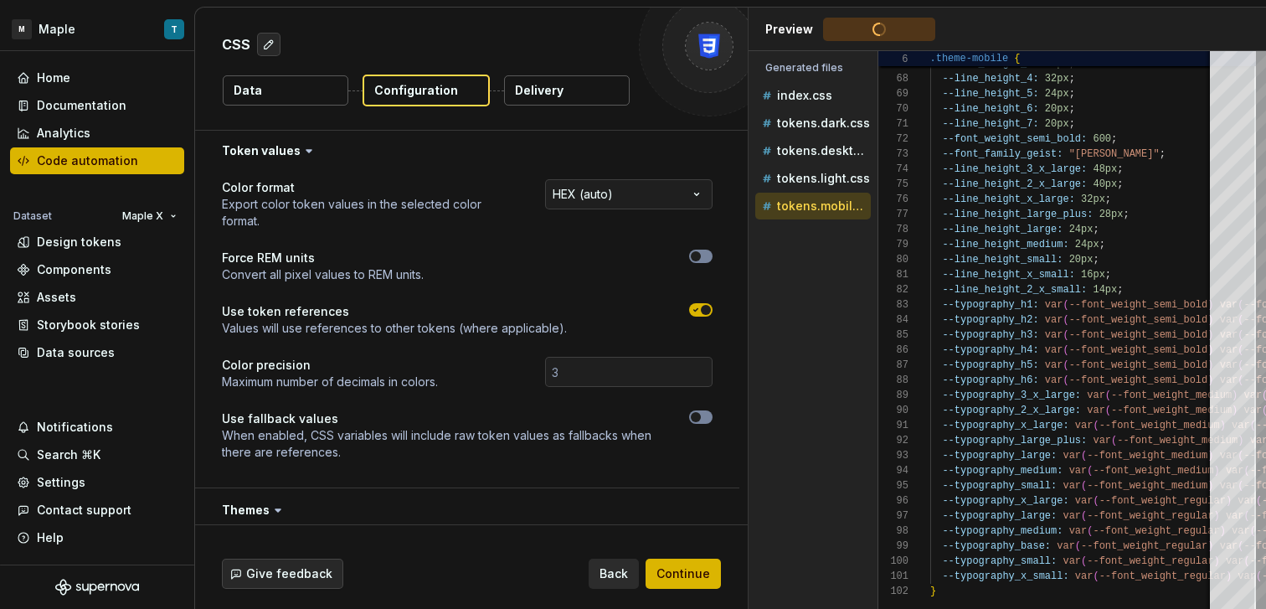
scroll to position [303, 0]
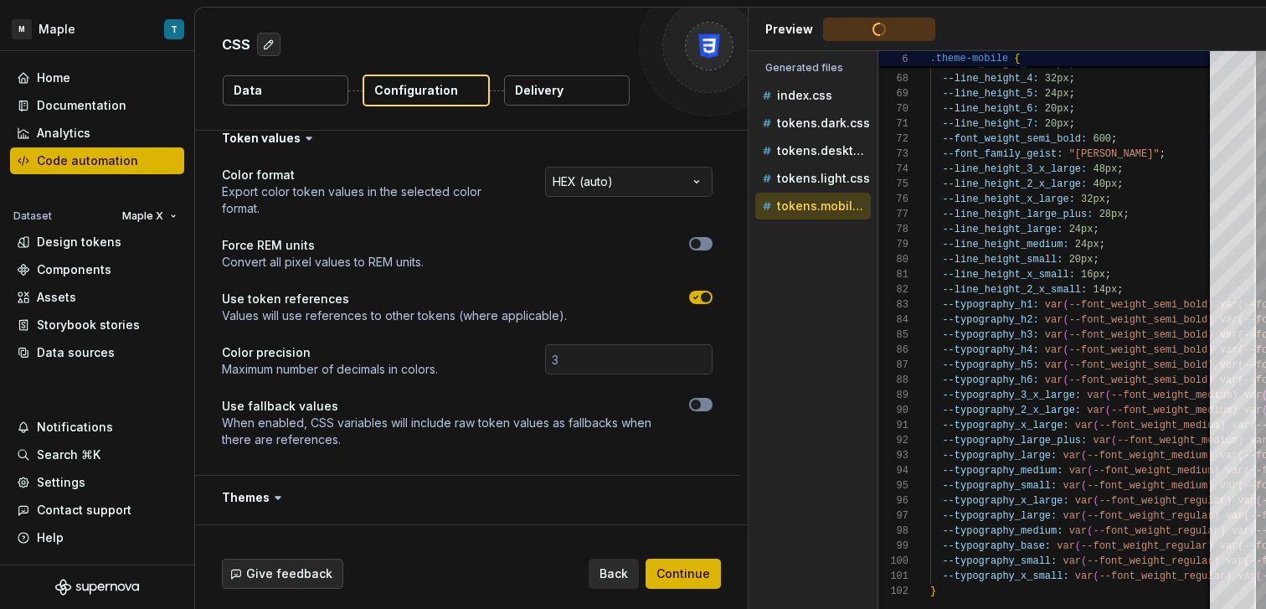
type textarea "**********"
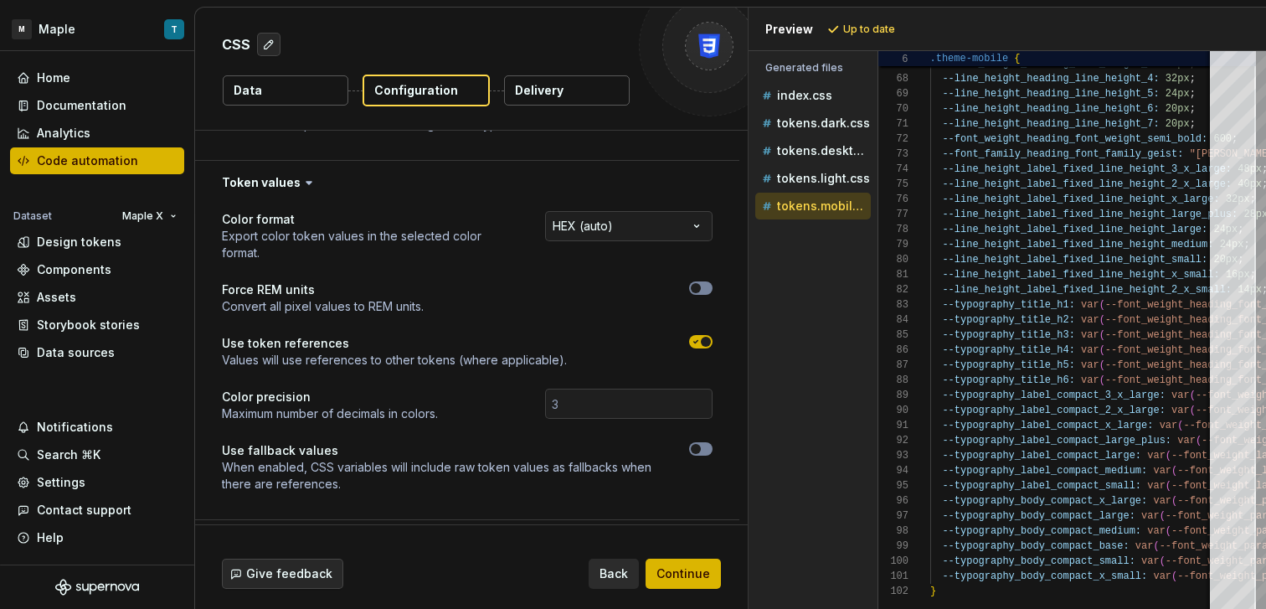
scroll to position [0, 0]
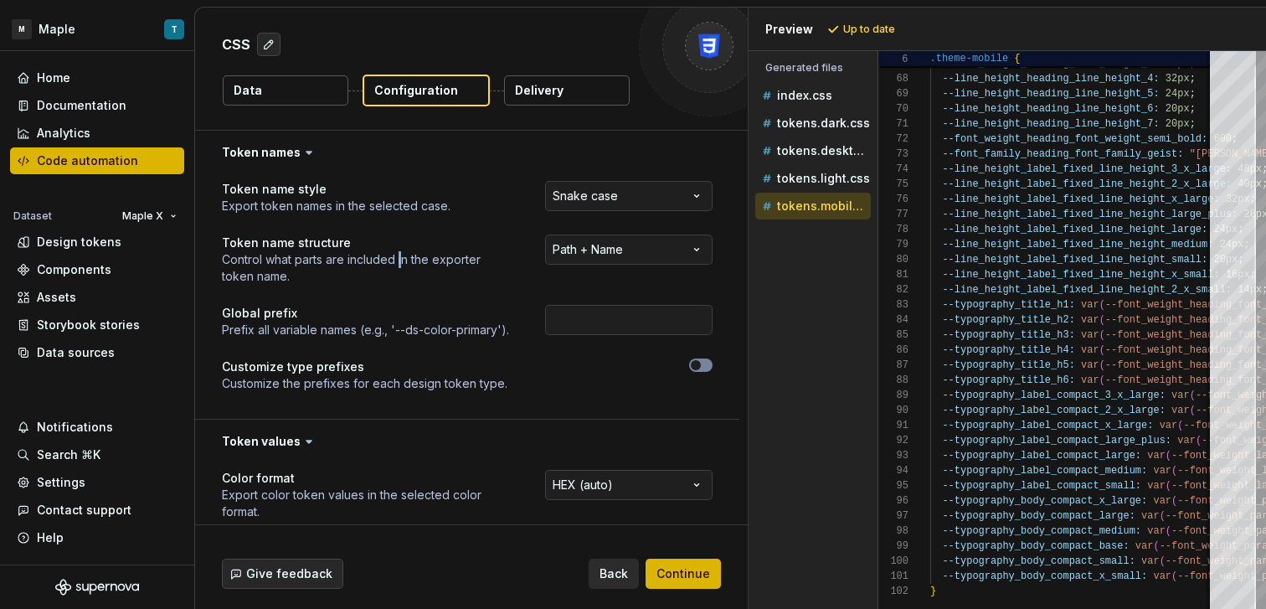
click at [321, 88] on button "Data" at bounding box center [286, 90] width 126 height 30
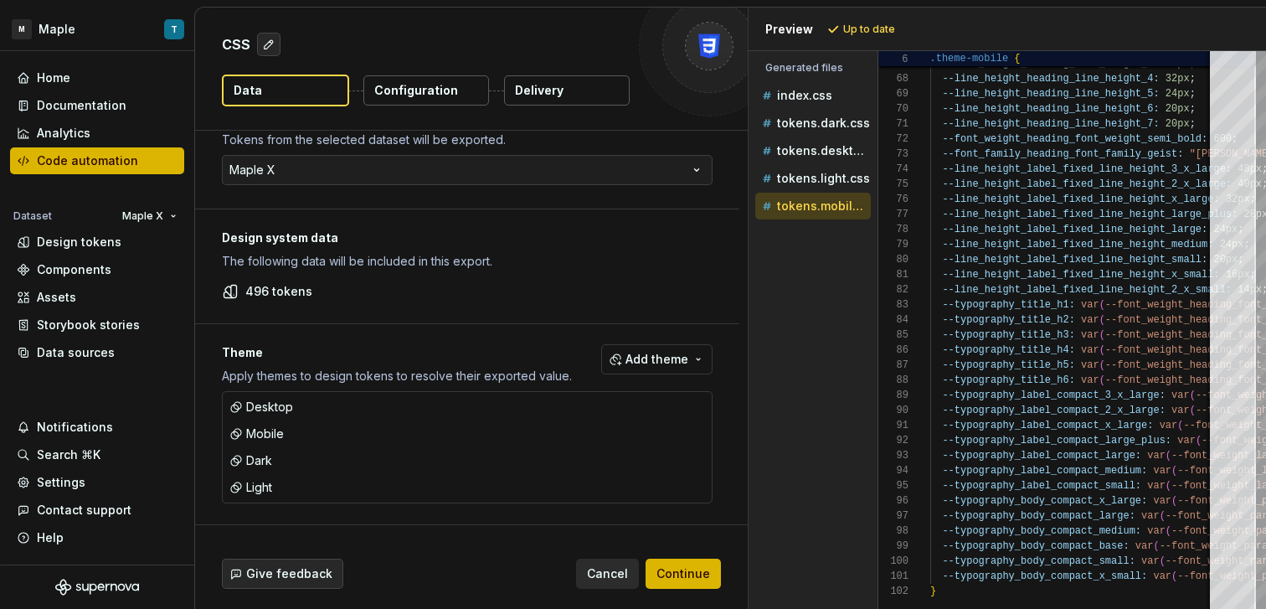
scroll to position [46, 0]
click at [691, 431] on button "button" at bounding box center [696, 430] width 23 height 23
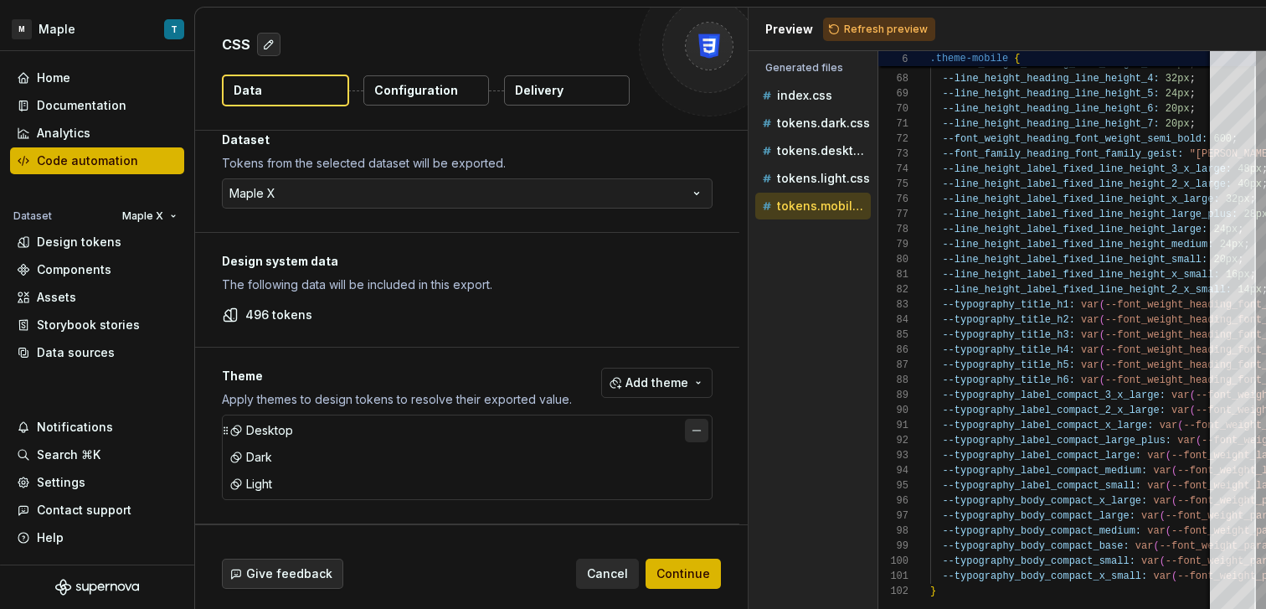
click at [697, 428] on button "button" at bounding box center [696, 430] width 23 height 23
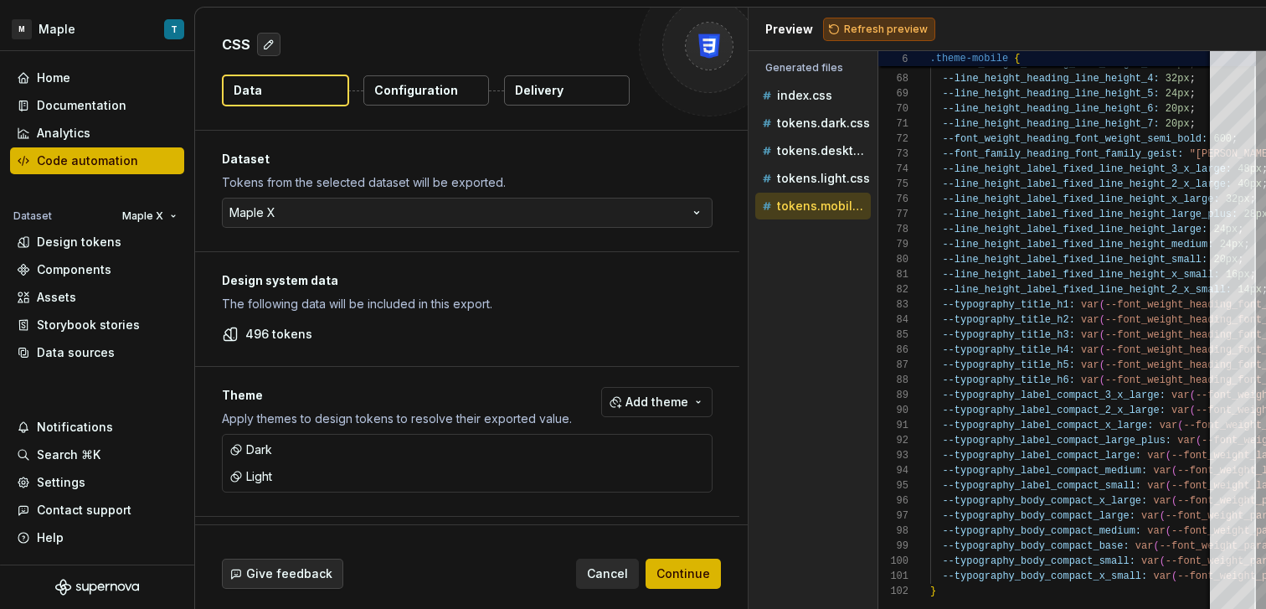
click at [848, 31] on span "Refresh preview" at bounding box center [886, 29] width 84 height 13
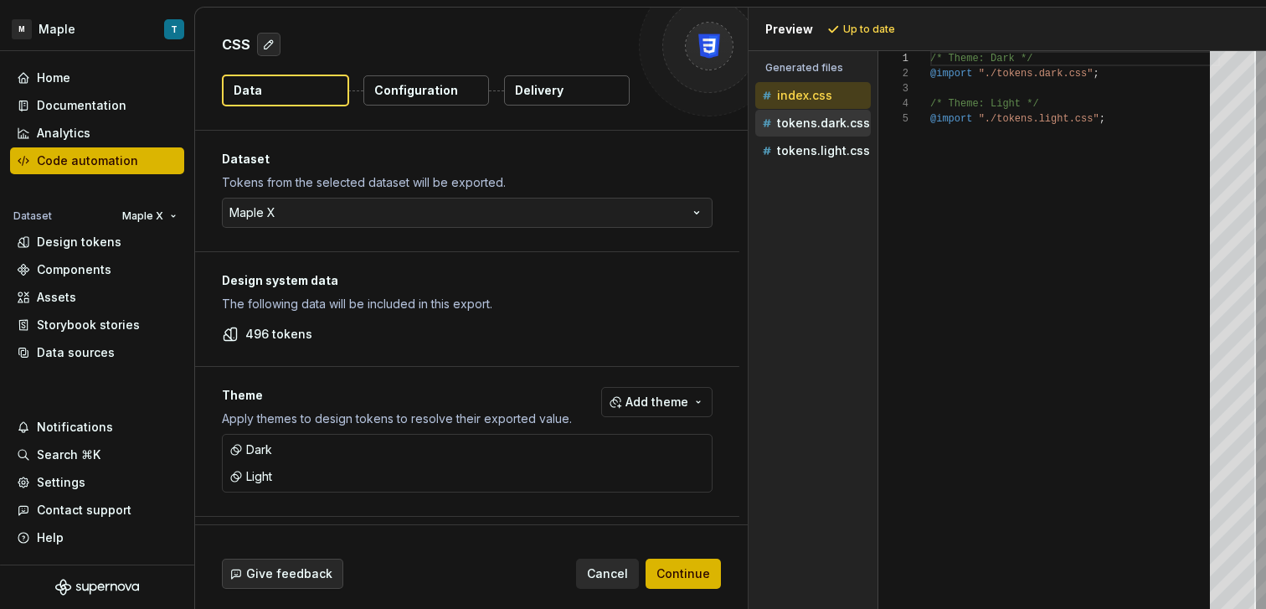
click at [825, 126] on p "tokens.dark.css" at bounding box center [823, 122] width 93 height 13
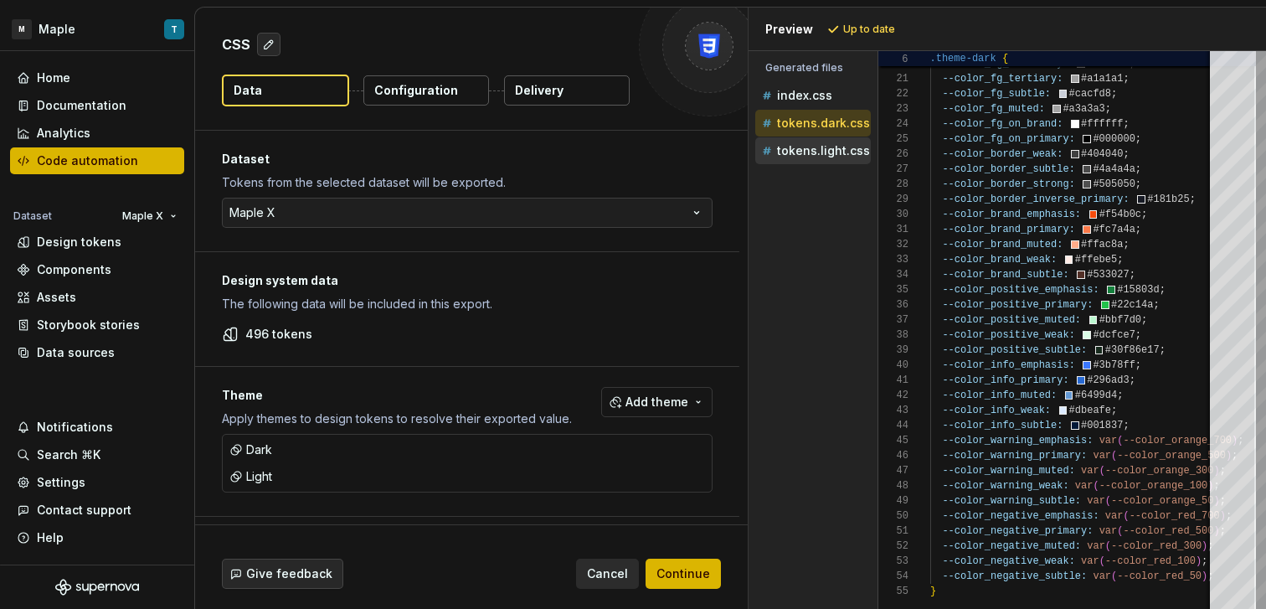
click at [816, 158] on div "tokens.light.css" at bounding box center [814, 150] width 112 height 17
type textarea "**********"
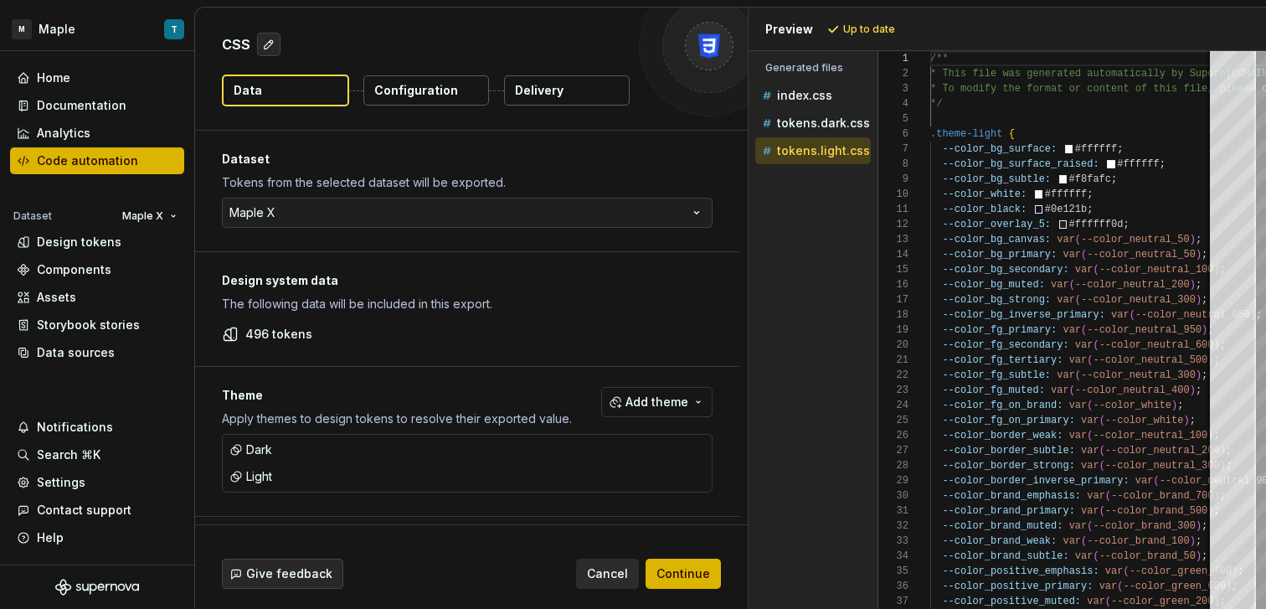
click at [439, 100] on button "Configuration" at bounding box center [426, 90] width 126 height 30
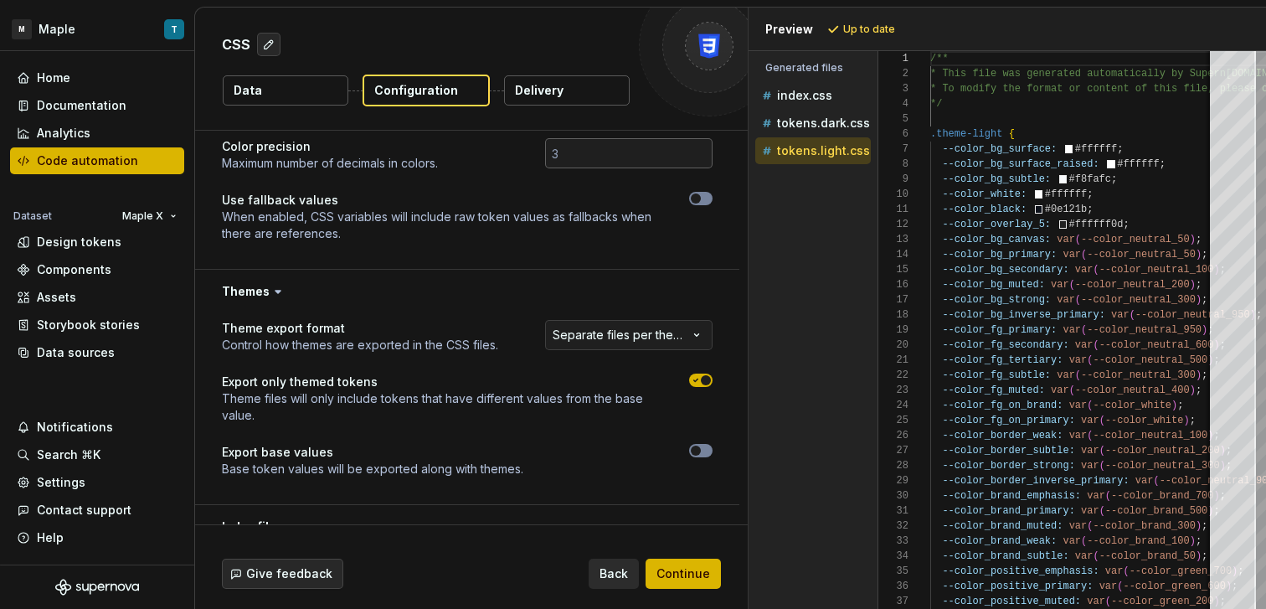
scroll to position [526, 0]
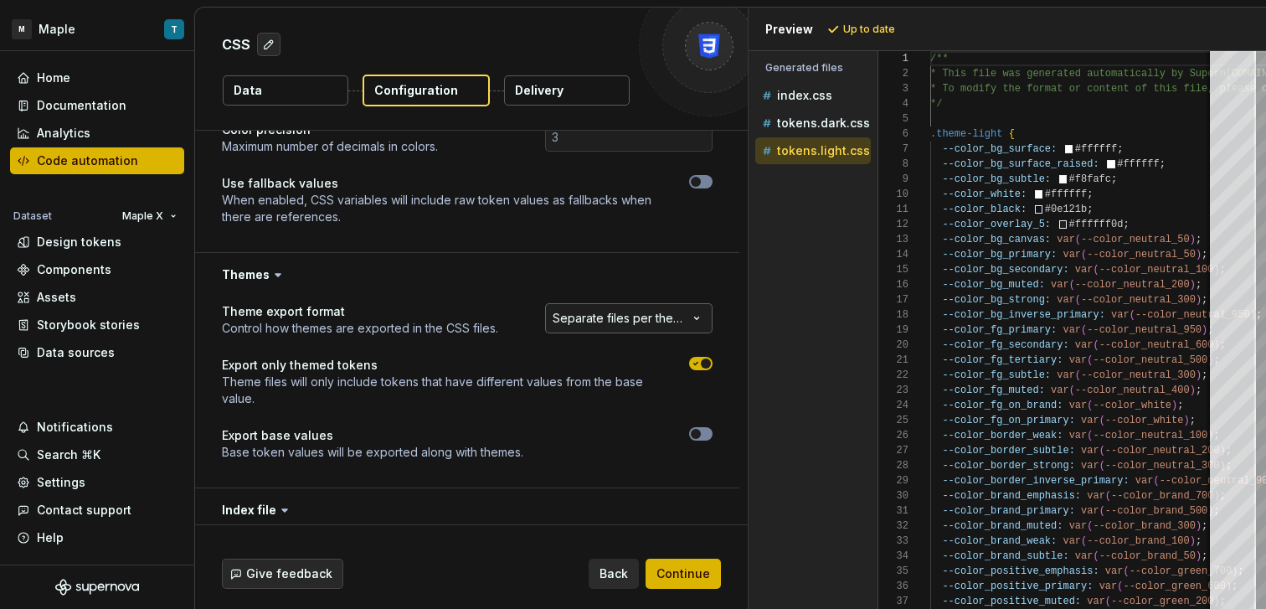
click at [572, 319] on html "**********" at bounding box center [633, 304] width 1266 height 609
click at [499, 302] on html "**********" at bounding box center [633, 304] width 1266 height 609
click at [678, 588] on div "Give feedback Back Continue" at bounding box center [471, 567] width 552 height 84
click at [559, 94] on p "Delivery" at bounding box center [539, 90] width 49 height 17
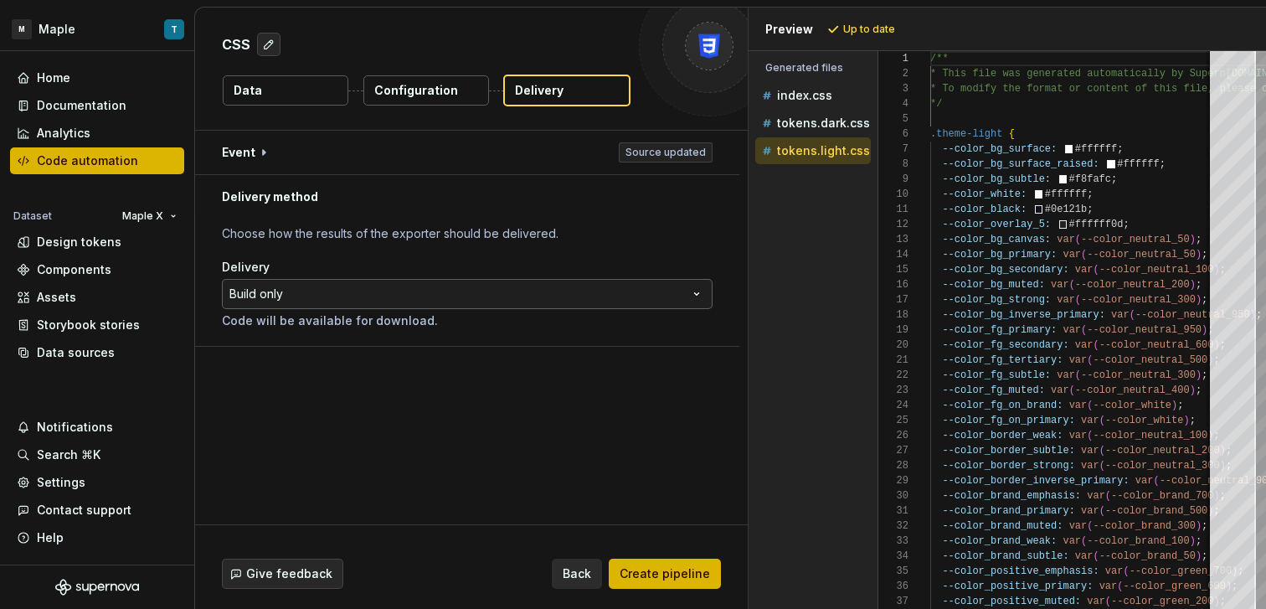
click at [335, 306] on html "**********" at bounding box center [633, 304] width 1266 height 609
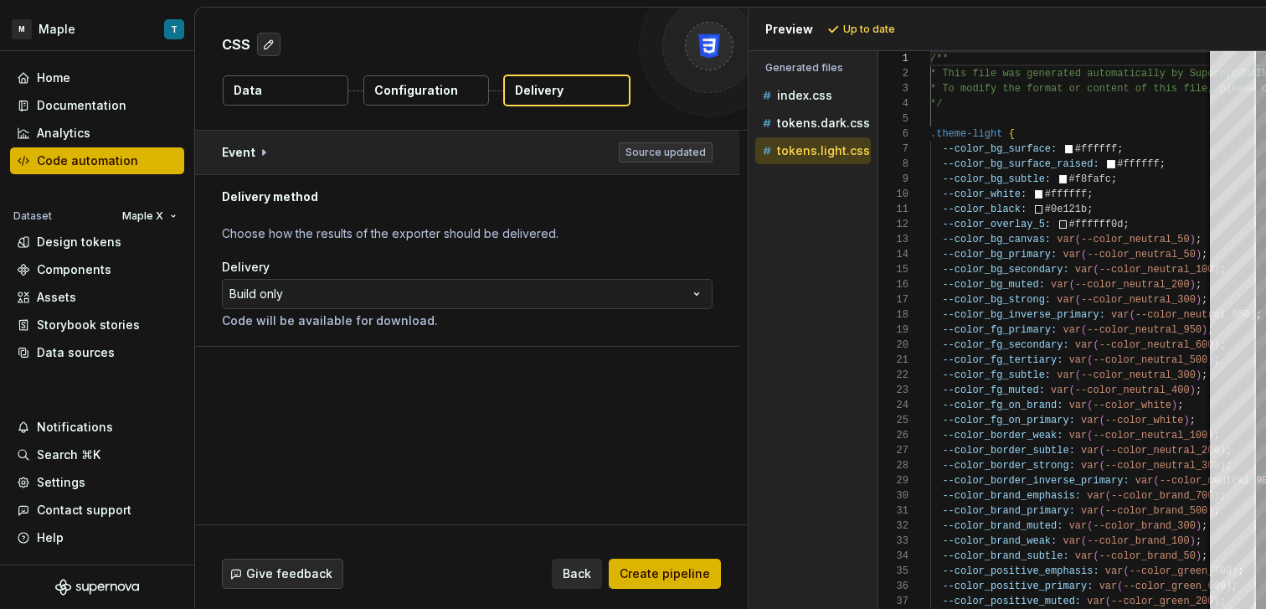
click at [665, 144] on button "button" at bounding box center [467, 153] width 544 height 44
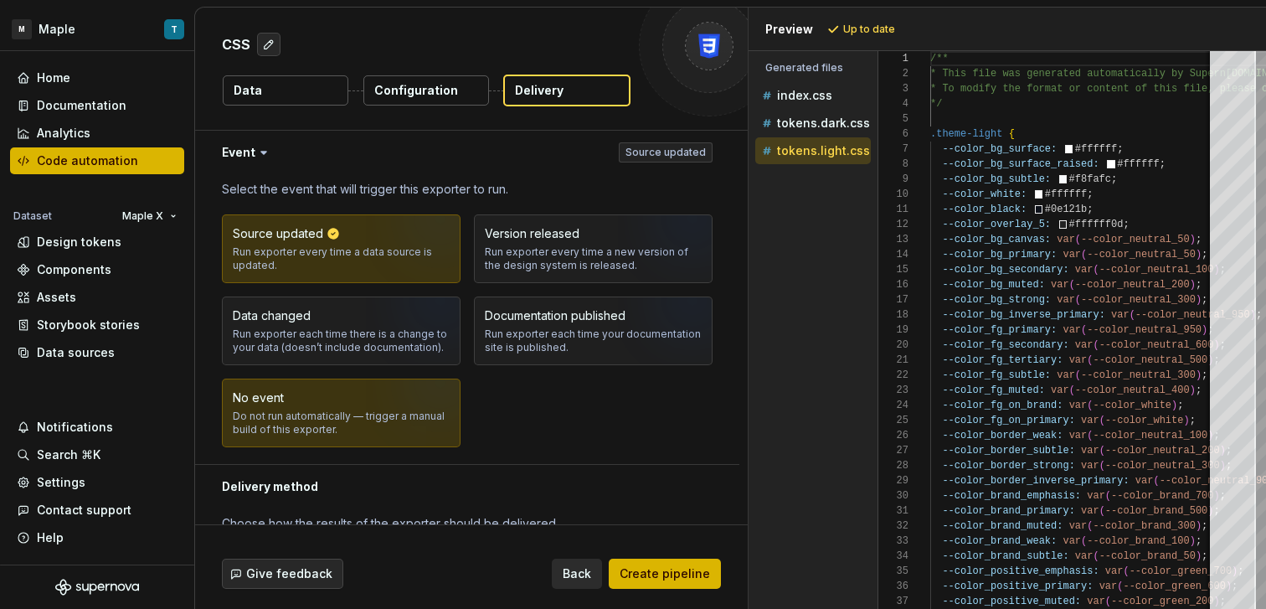
click at [391, 439] on img "button" at bounding box center [419, 418] width 107 height 112
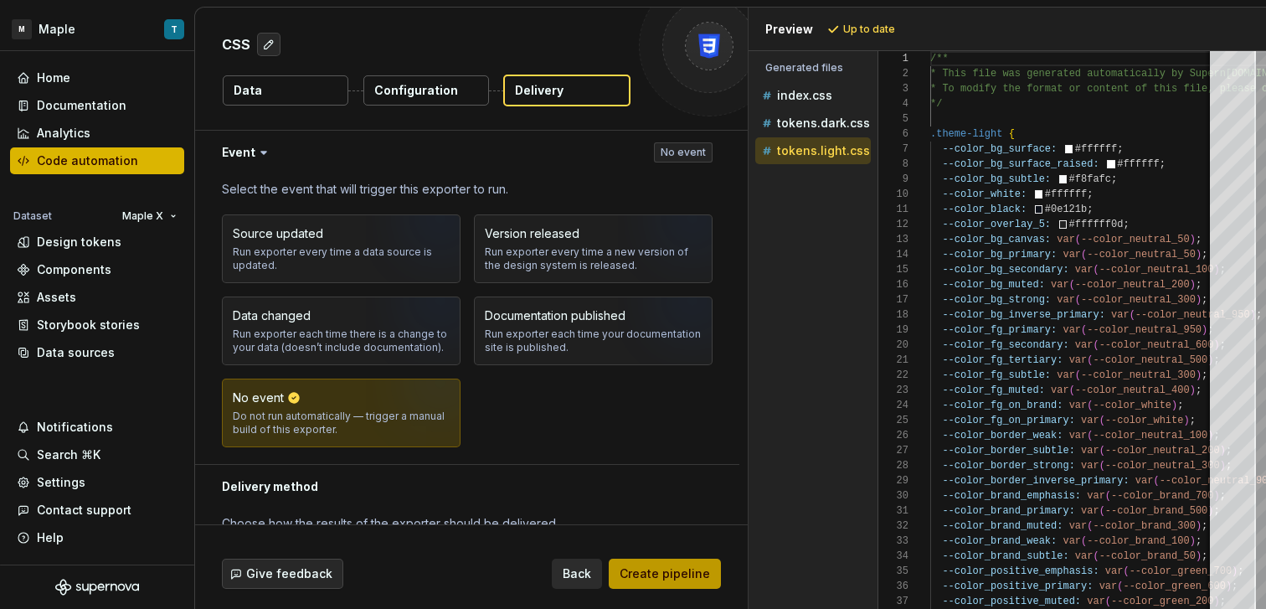
click at [671, 572] on span "Create pipeline" at bounding box center [664, 573] width 90 height 17
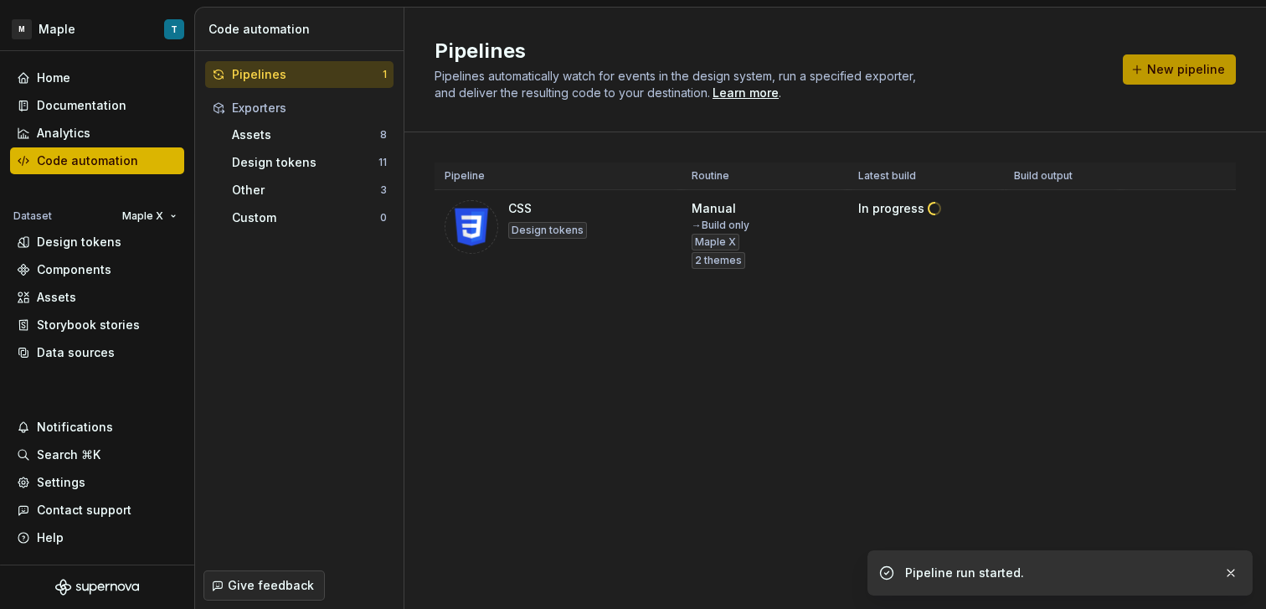
click at [1154, 59] on button "New pipeline" at bounding box center [1179, 69] width 113 height 30
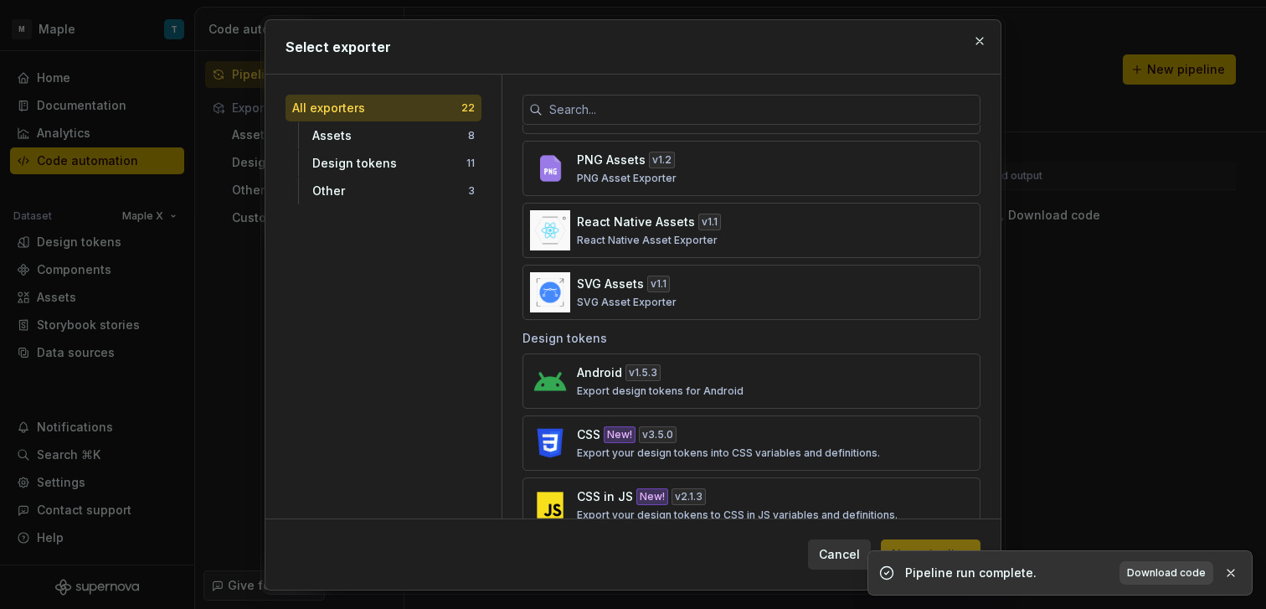
scroll to position [381, 0]
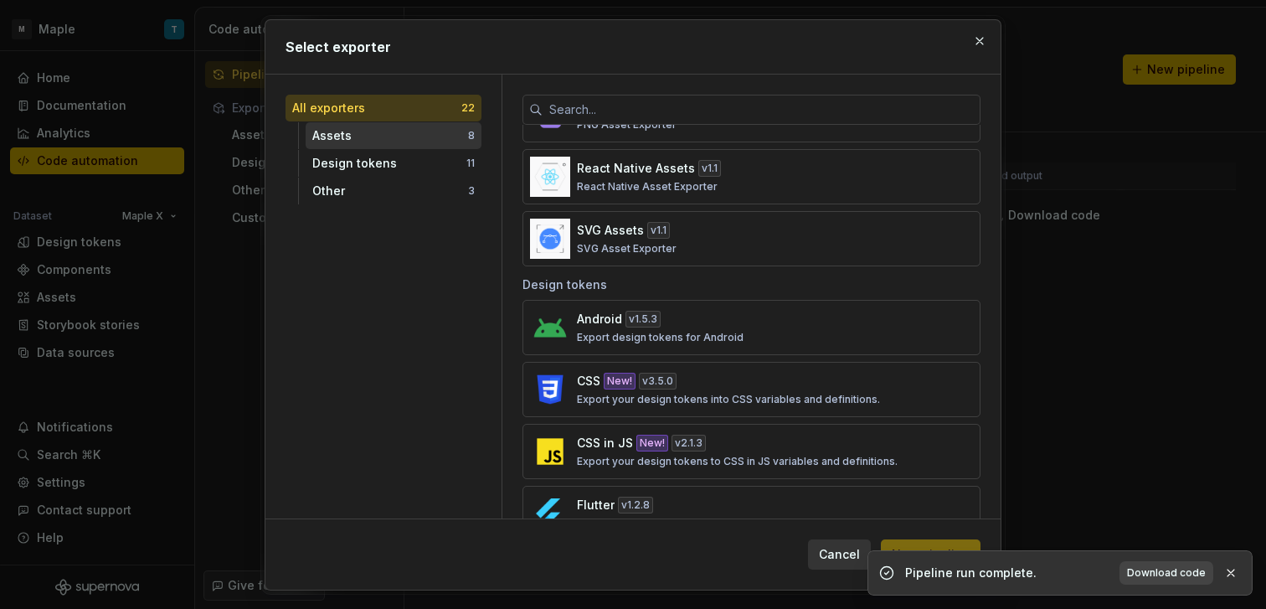
click at [400, 141] on div "Assets" at bounding box center [390, 135] width 156 height 17
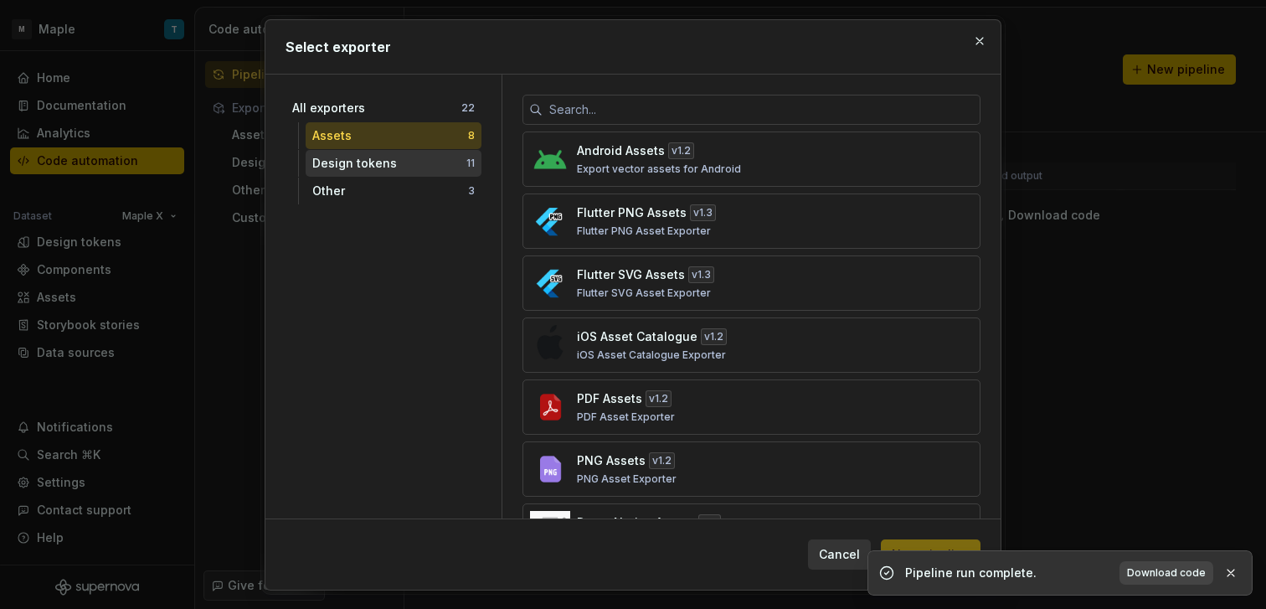
click at [406, 158] on div "Design tokens" at bounding box center [389, 163] width 154 height 17
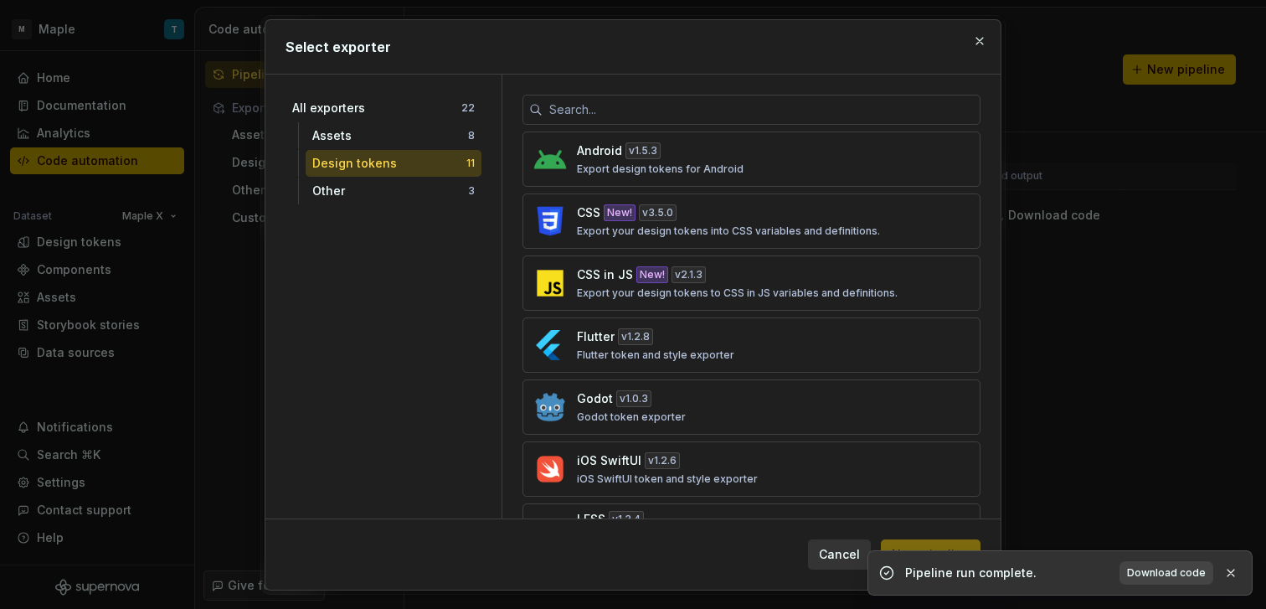
scroll to position [17, 0]
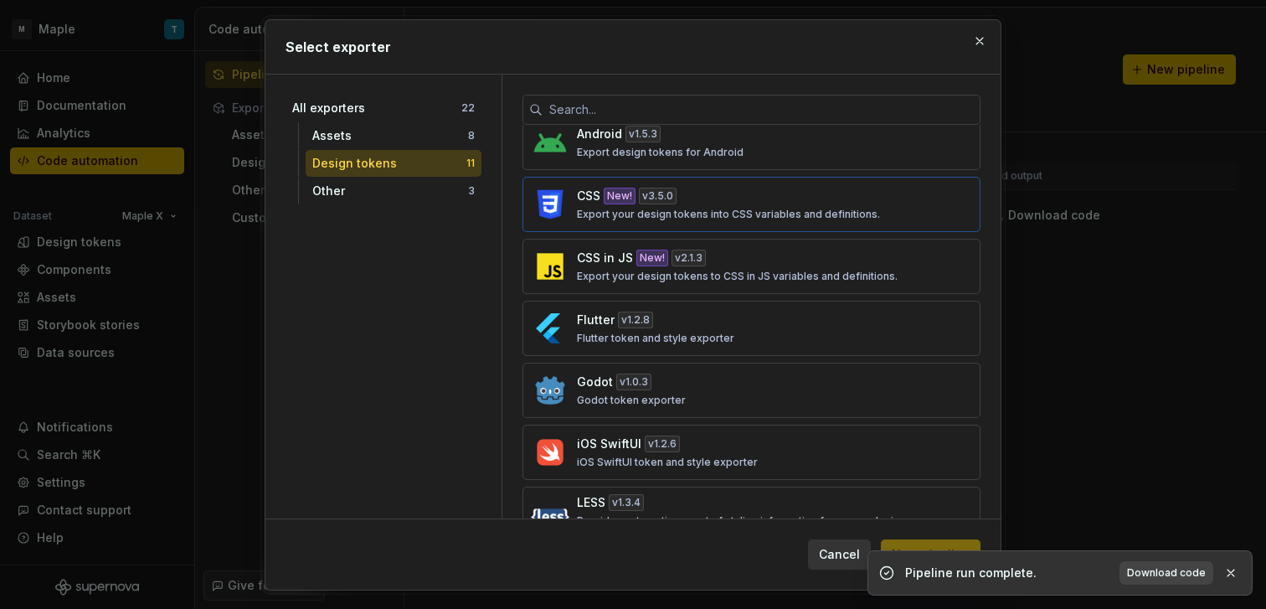
click at [773, 214] on p "Export your design tokens into CSS variables and definitions." at bounding box center [728, 214] width 303 height 13
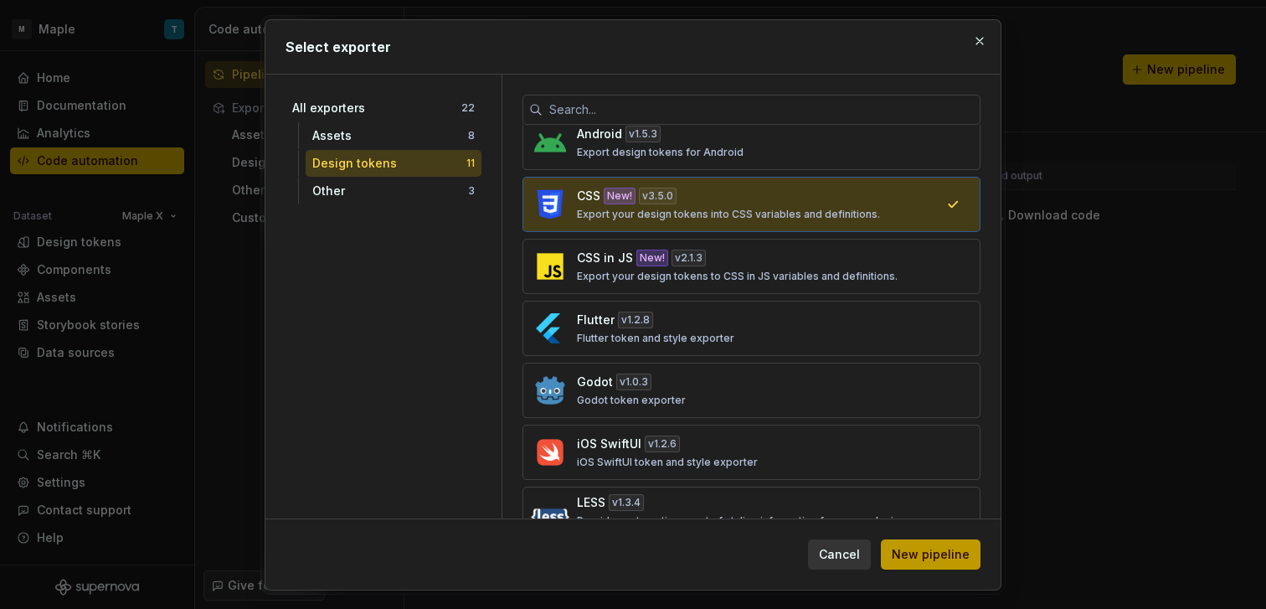
click at [938, 544] on button "New pipeline" at bounding box center [931, 554] width 100 height 30
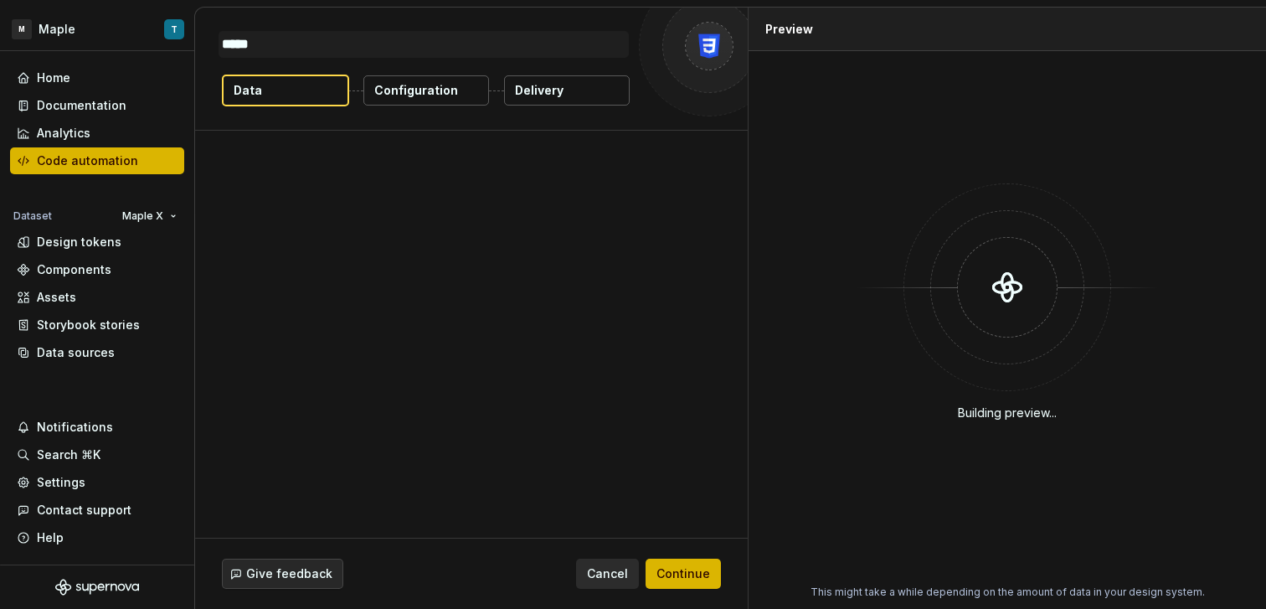
type textarea "*"
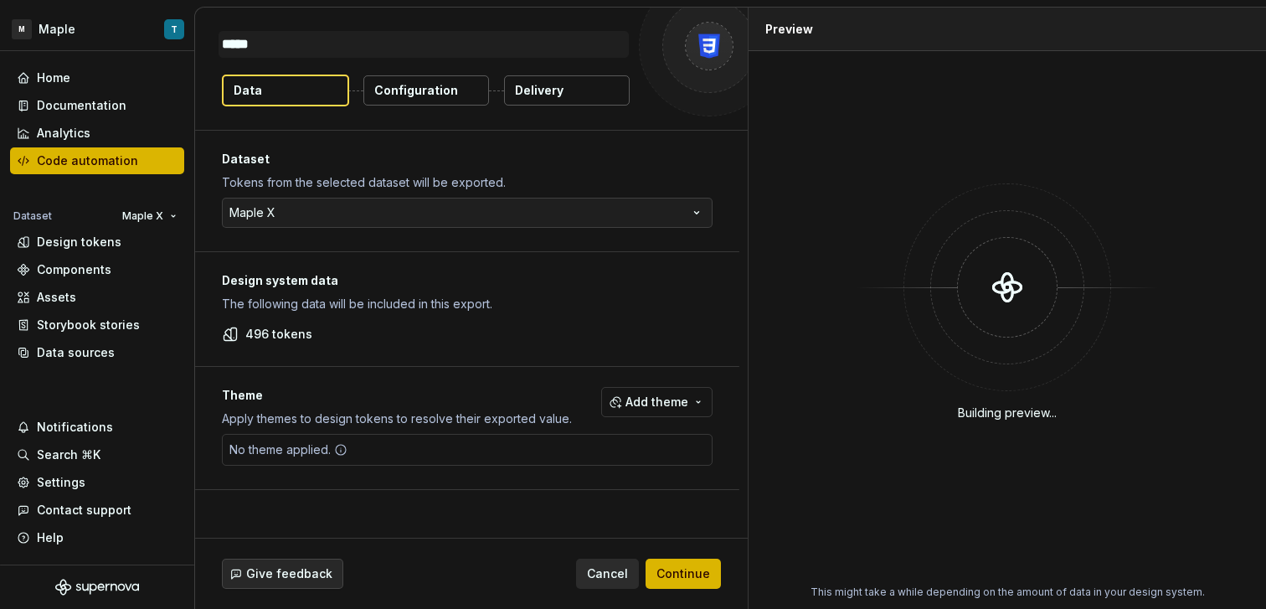
click at [588, 461] on div "No theme applied." at bounding box center [467, 450] width 491 height 32
click at [643, 414] on button "Add theme" at bounding box center [656, 402] width 111 height 30
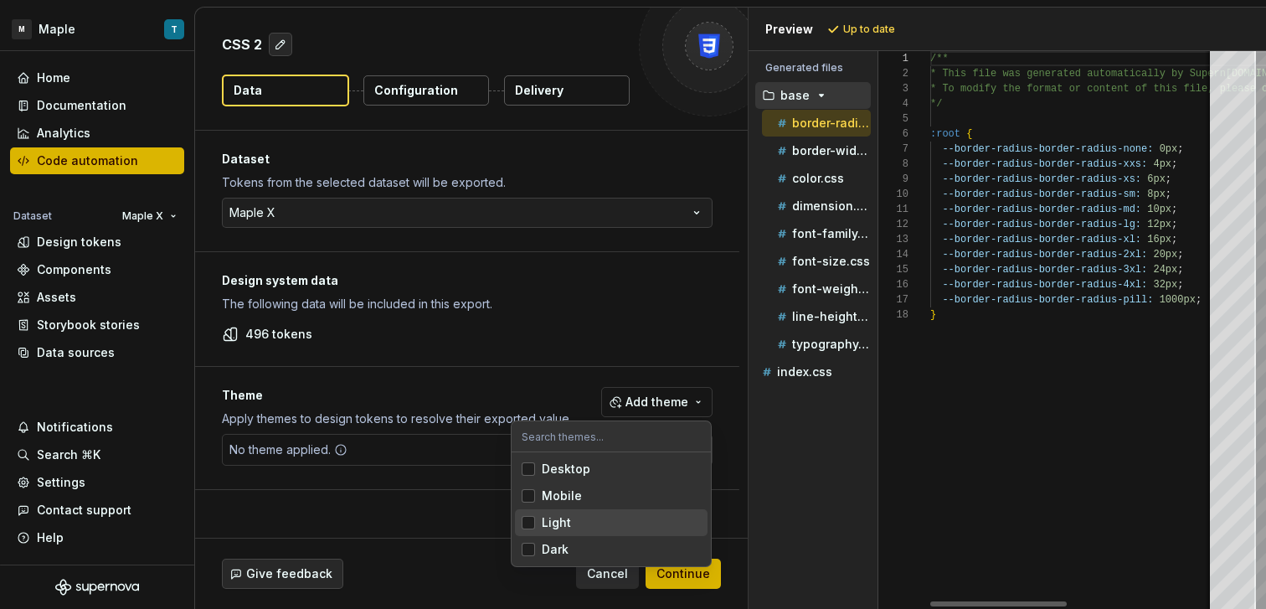
click at [582, 512] on span "Light" at bounding box center [611, 522] width 193 height 27
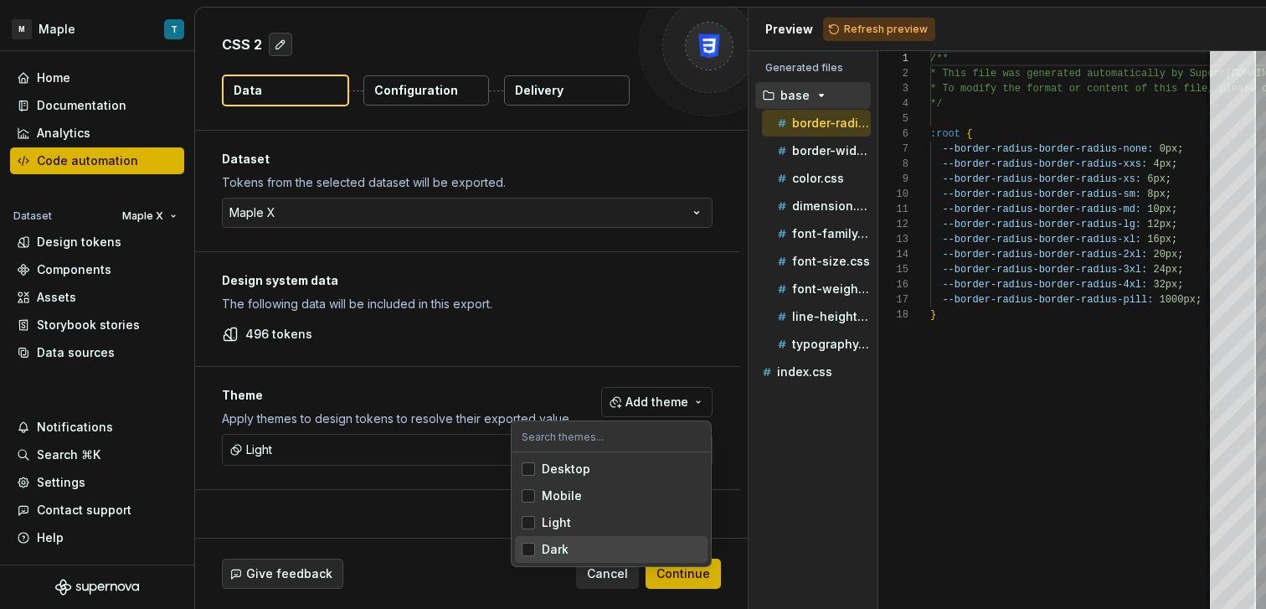
click at [584, 548] on div "Dark" at bounding box center [621, 549] width 159 height 17
click at [583, 527] on div "Light" at bounding box center [621, 522] width 159 height 17
click at [581, 541] on div "Dark" at bounding box center [621, 549] width 159 height 17
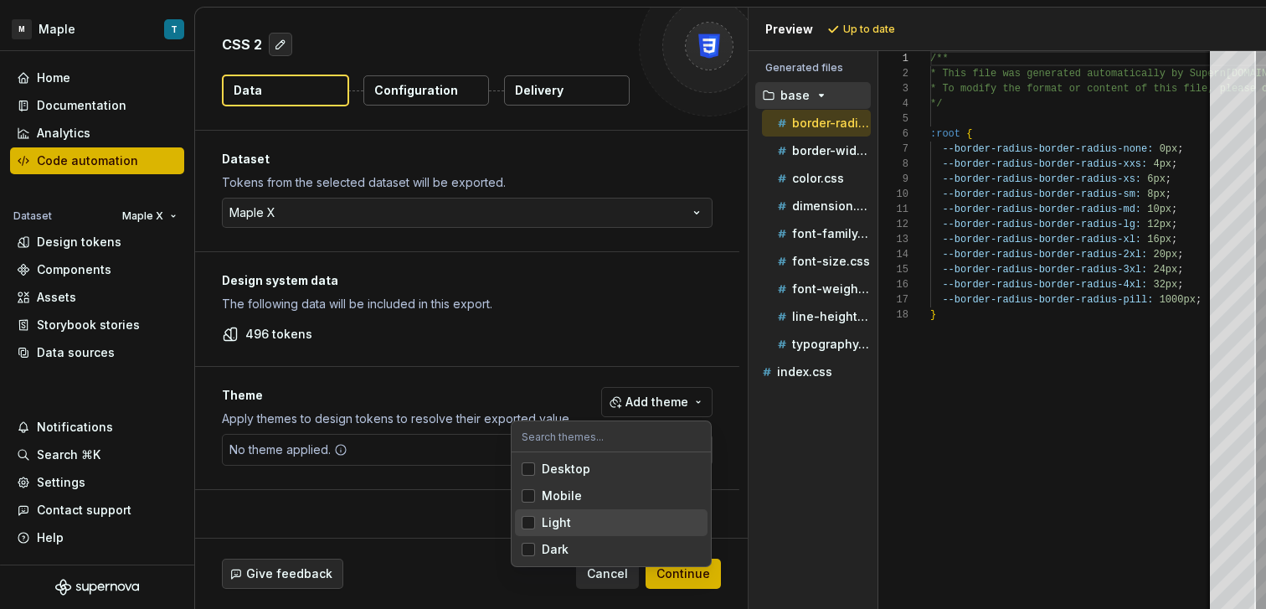
click at [582, 482] on span "Mobile" at bounding box center [611, 495] width 193 height 27
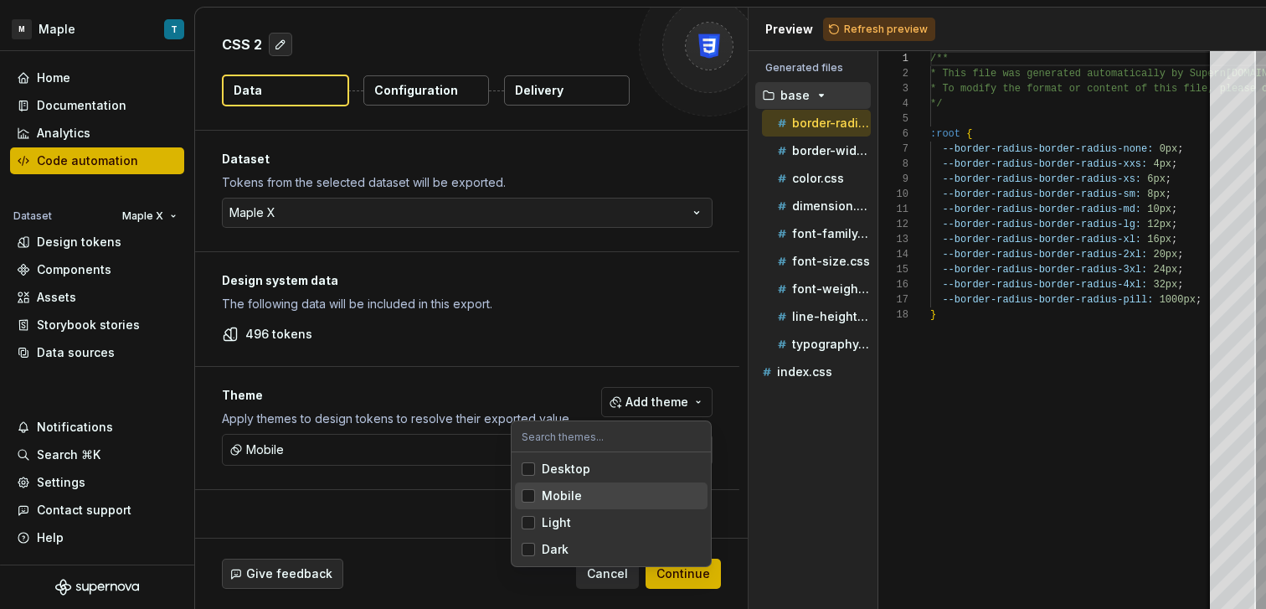
click at [583, 472] on div "Desktop" at bounding box center [566, 468] width 49 height 17
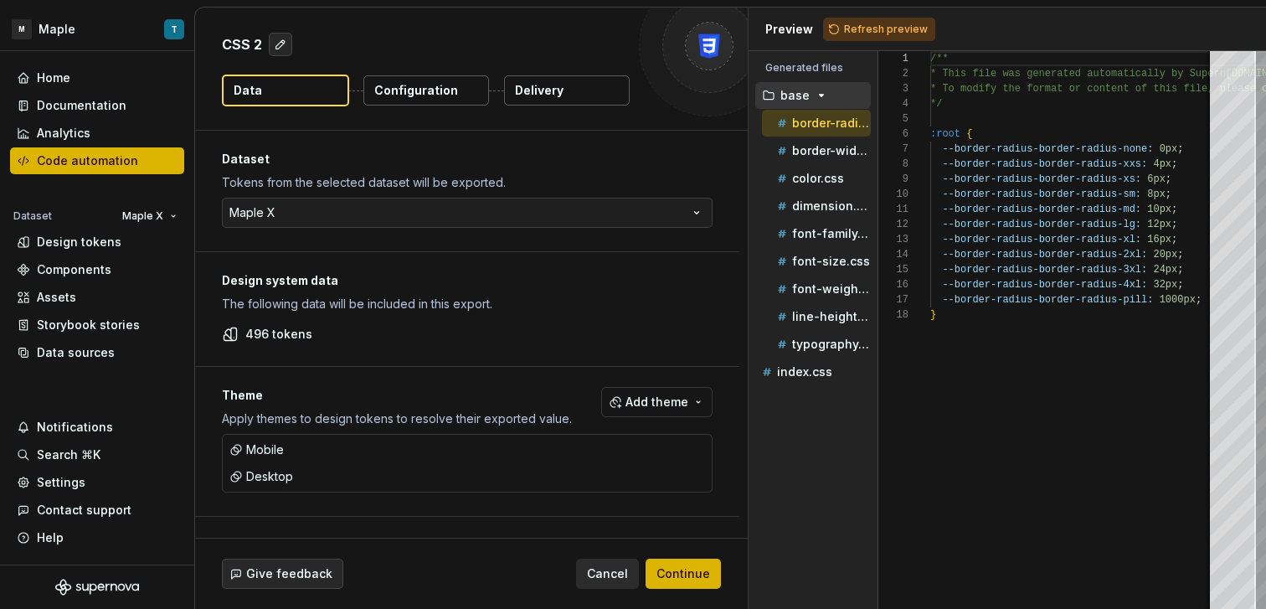
click at [688, 578] on html "M Maple T Home Documentation Analytics Code automation Dataset Maple X Design t…" at bounding box center [633, 304] width 1266 height 609
click at [680, 567] on span "Continue" at bounding box center [683, 573] width 54 height 17
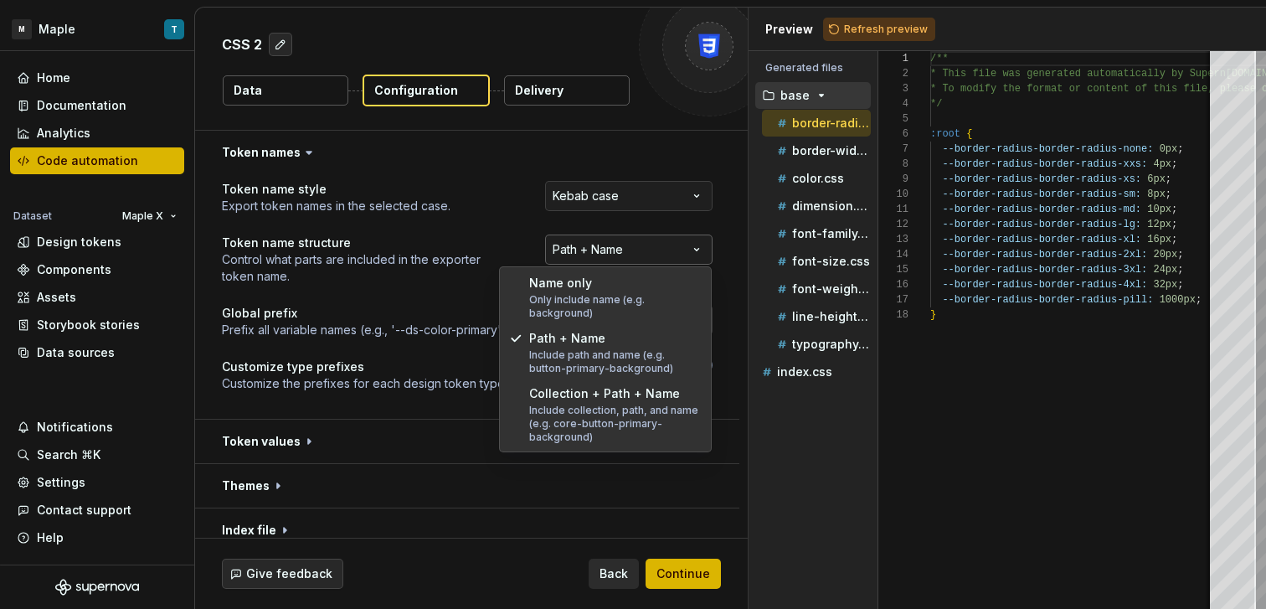
click at [620, 246] on html "**********" at bounding box center [633, 304] width 1266 height 609
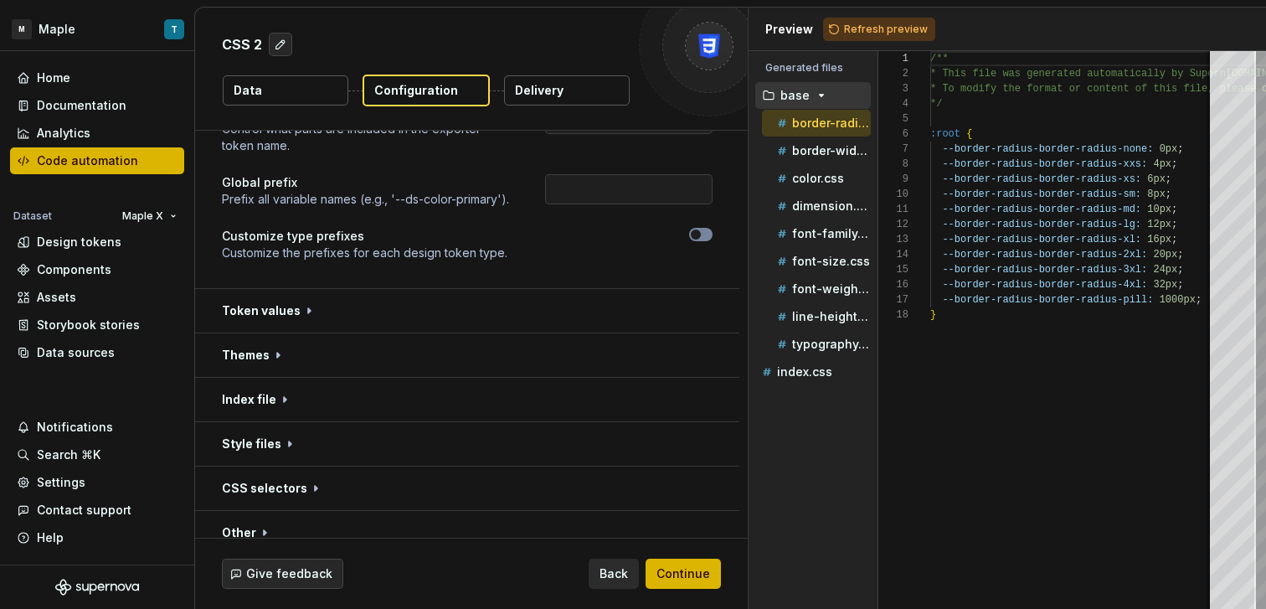
scroll to position [157, 0]
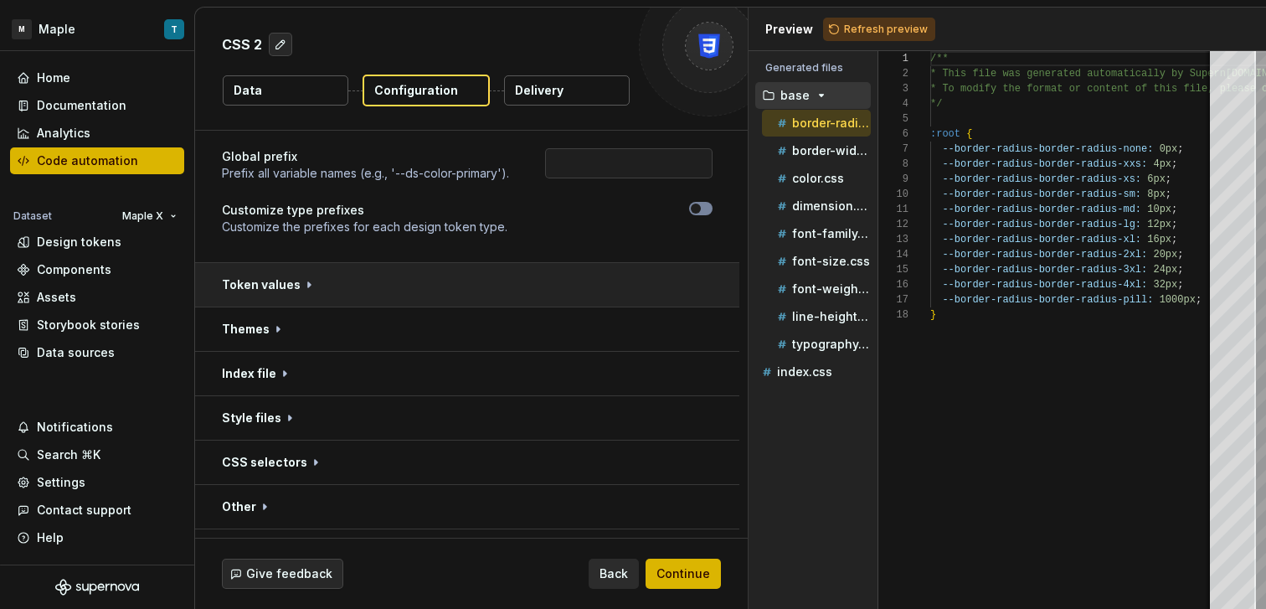
click at [414, 301] on button "button" at bounding box center [467, 285] width 544 height 44
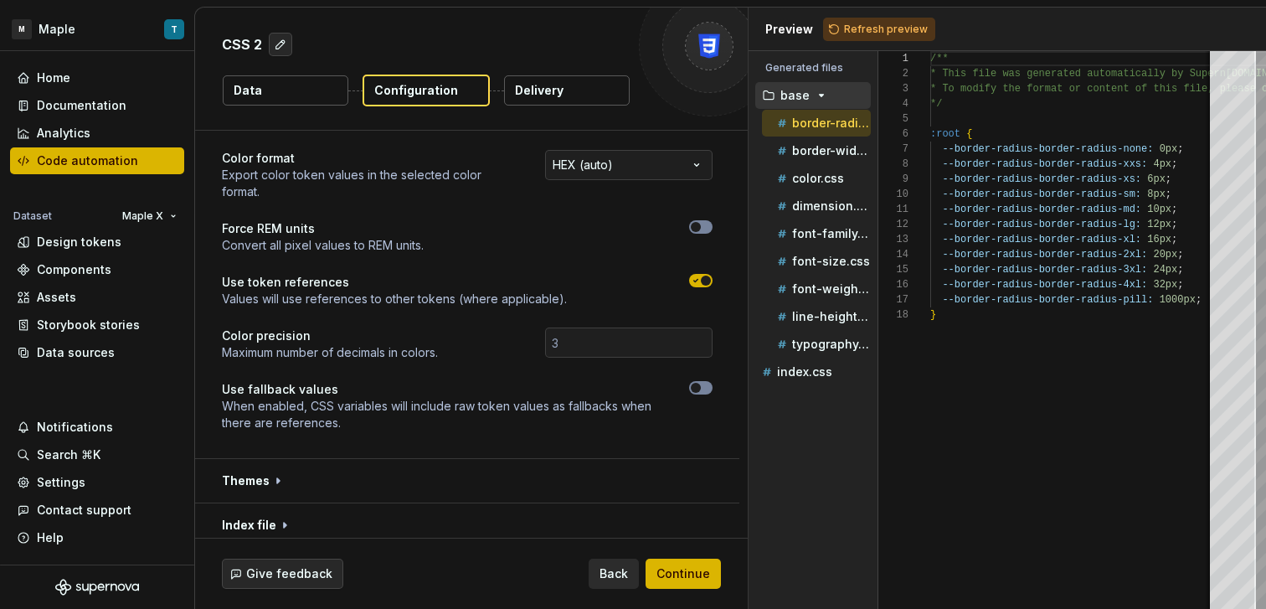
scroll to position [428, 0]
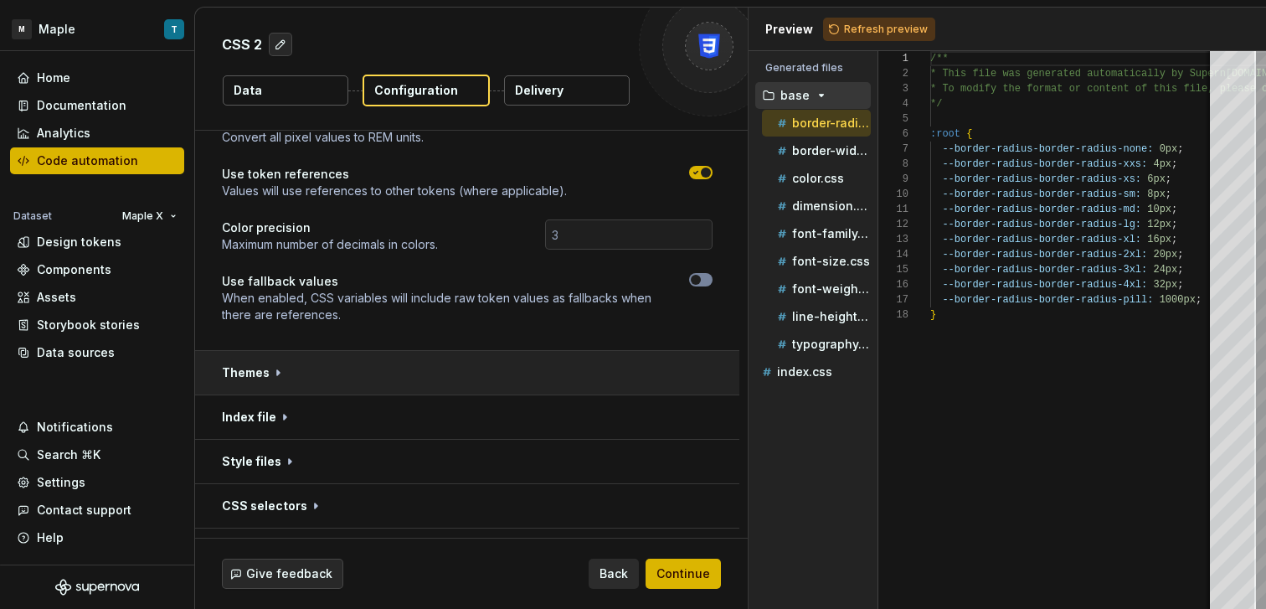
click at [425, 378] on button "button" at bounding box center [467, 373] width 544 height 44
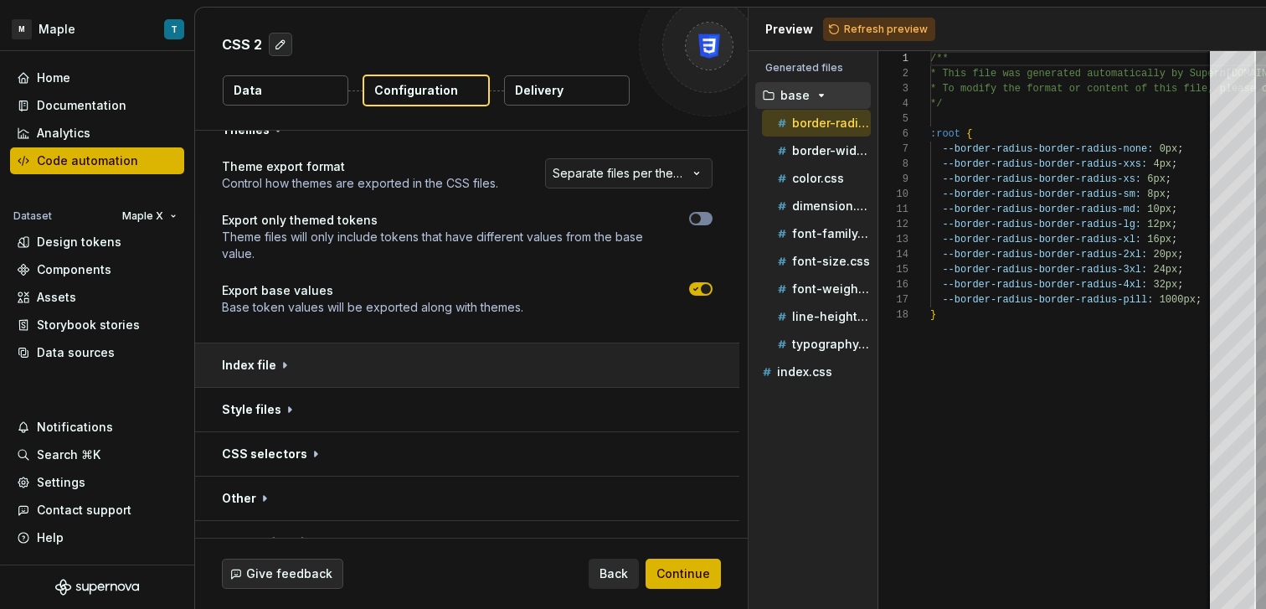
scroll to position [676, 0]
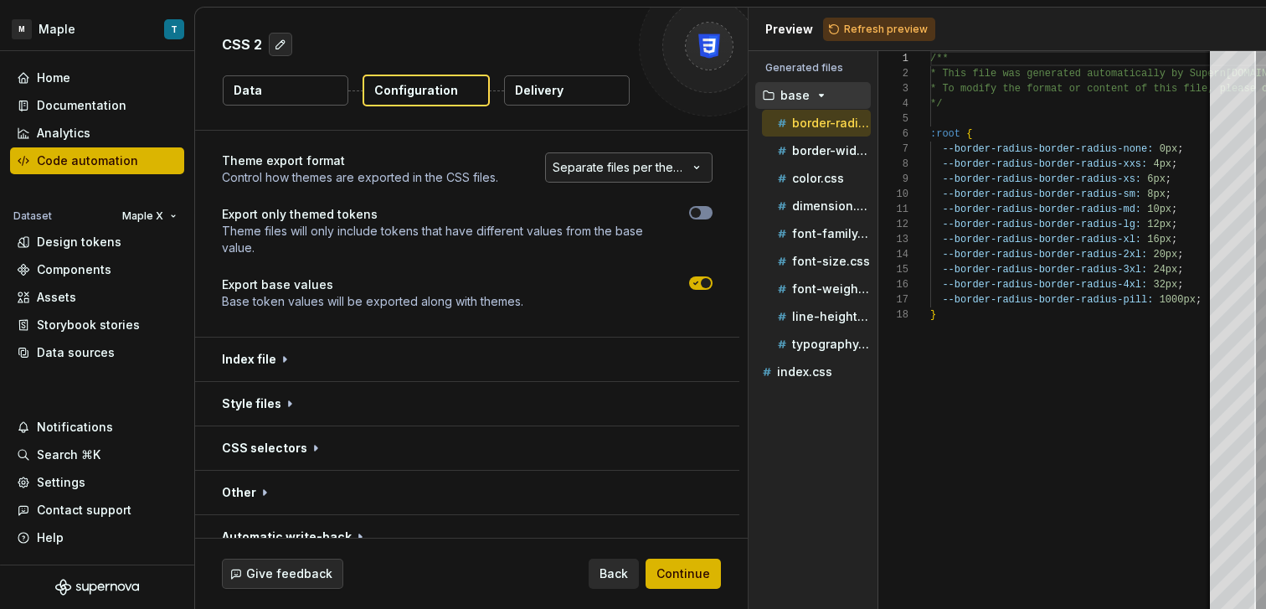
click at [600, 171] on html "**********" at bounding box center [633, 304] width 1266 height 609
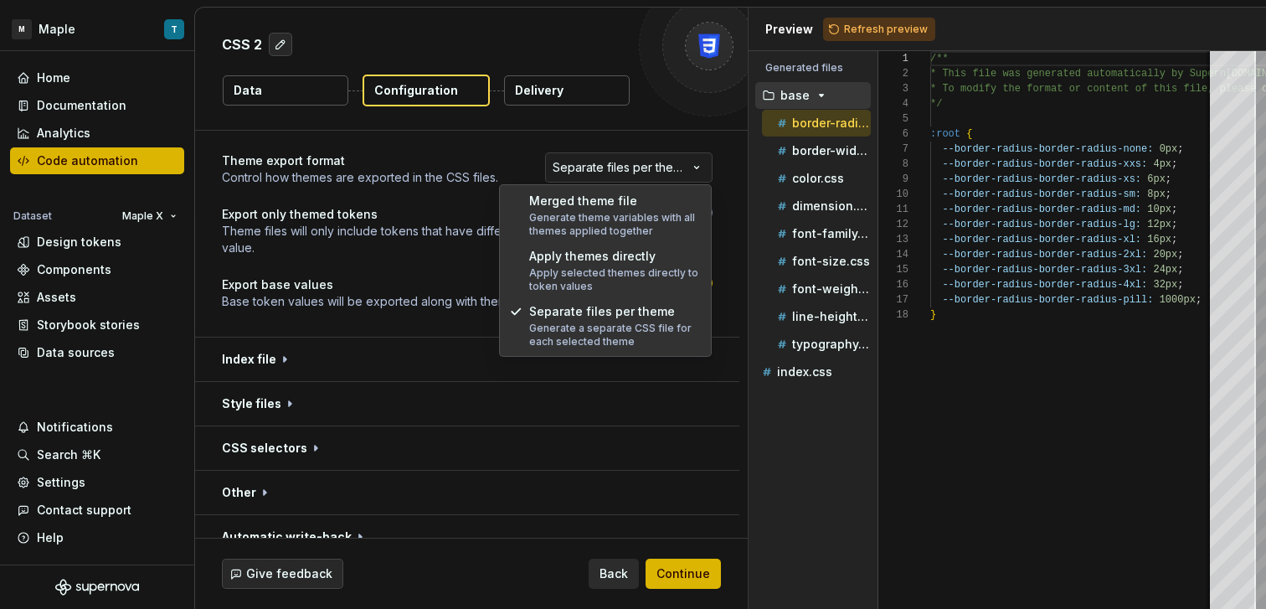
select select "**********"
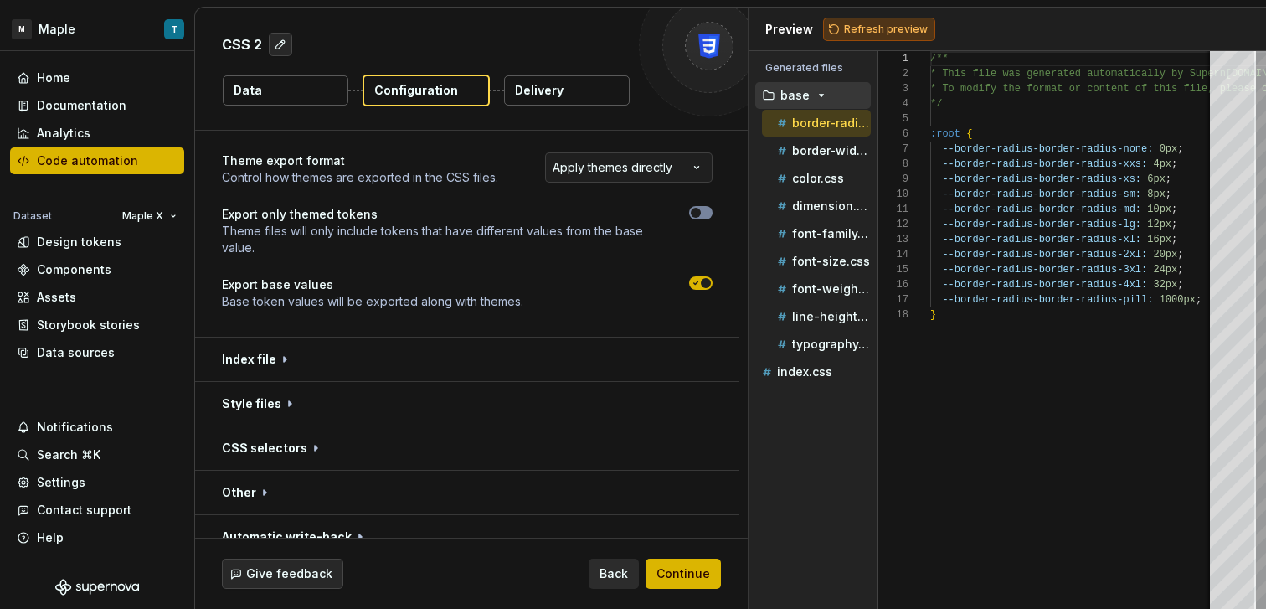
click at [856, 33] on span "Refresh preview" at bounding box center [886, 29] width 84 height 13
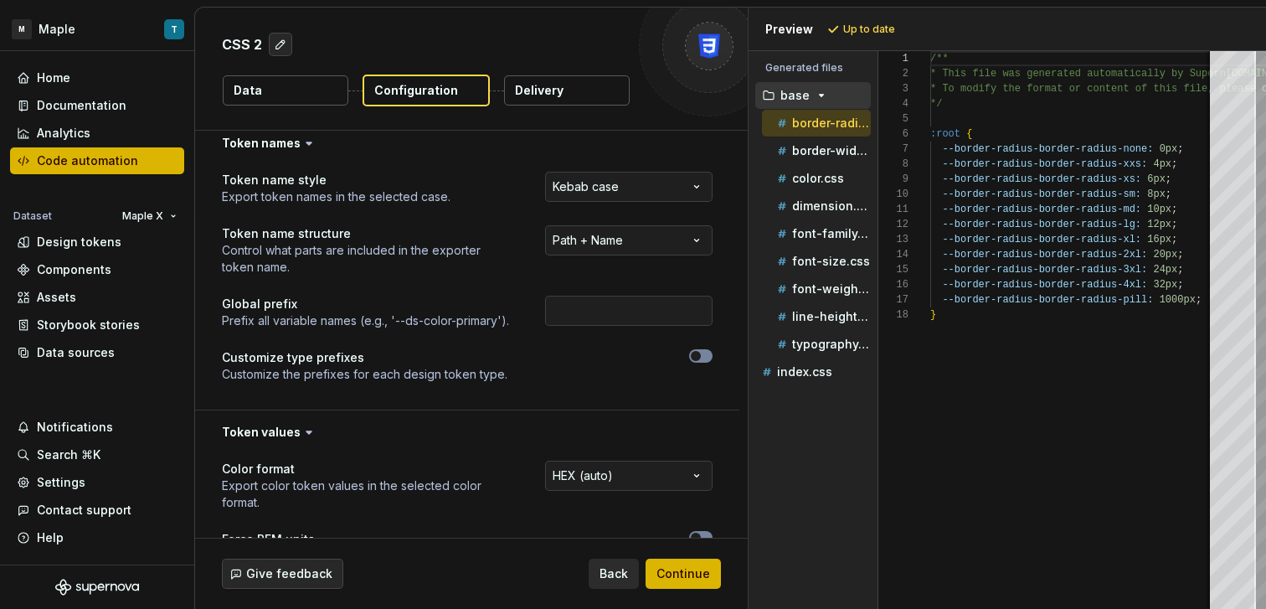
scroll to position [0, 0]
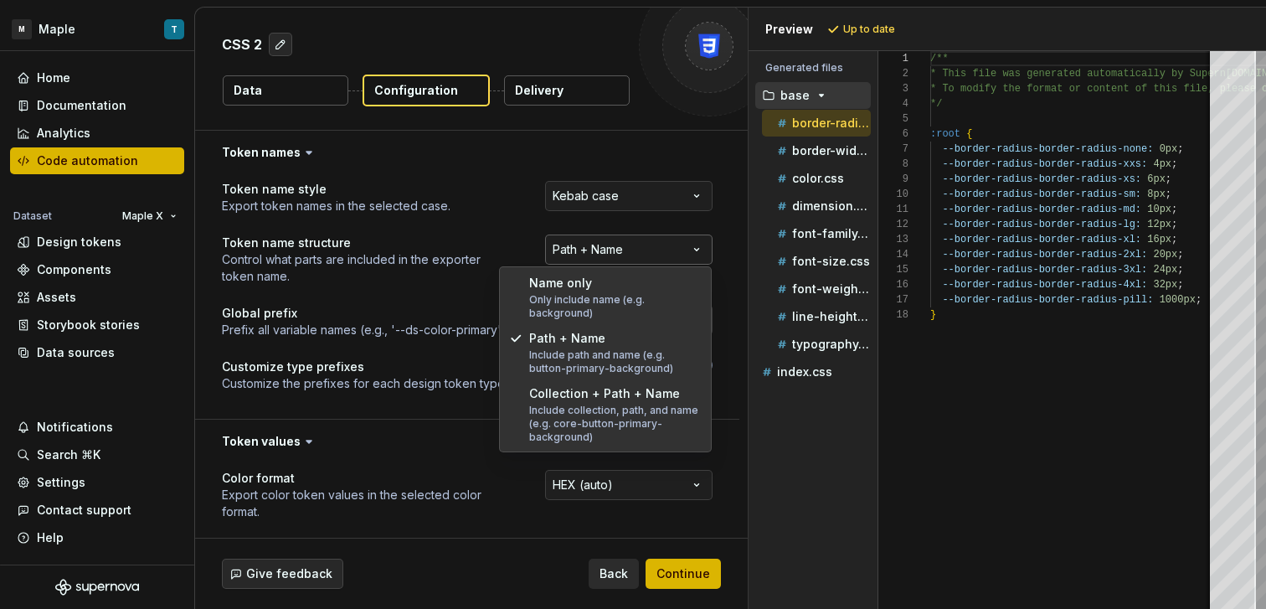
click at [614, 249] on html "**********" at bounding box center [633, 304] width 1266 height 609
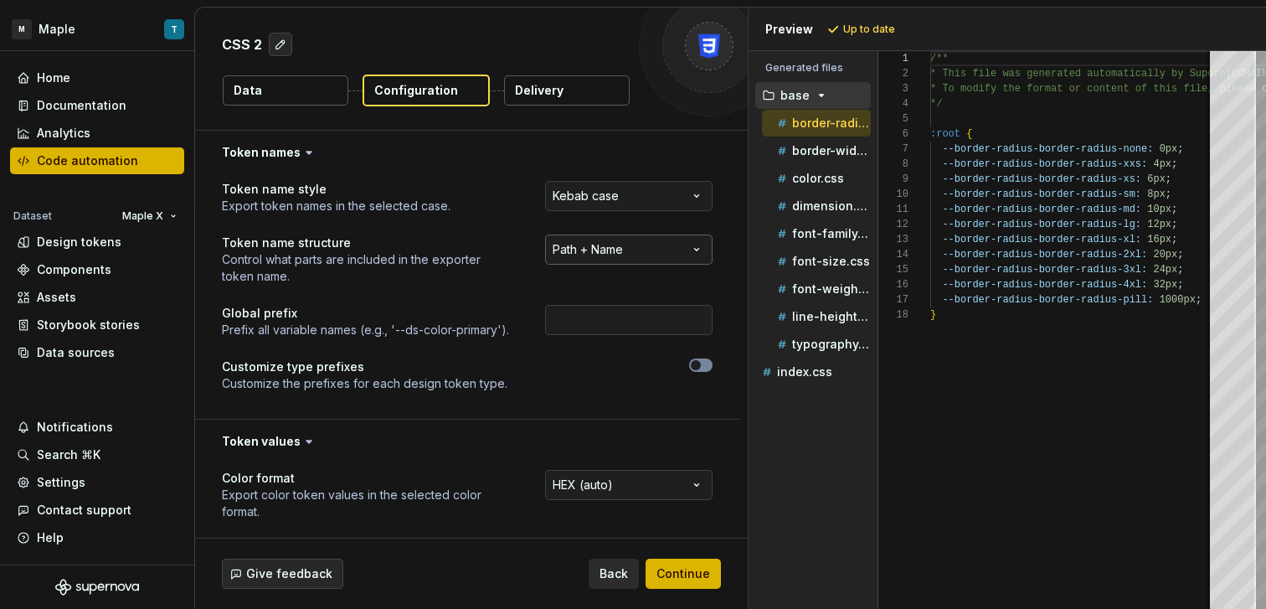
click at [614, 249] on html "**********" at bounding box center [633, 304] width 1266 height 609
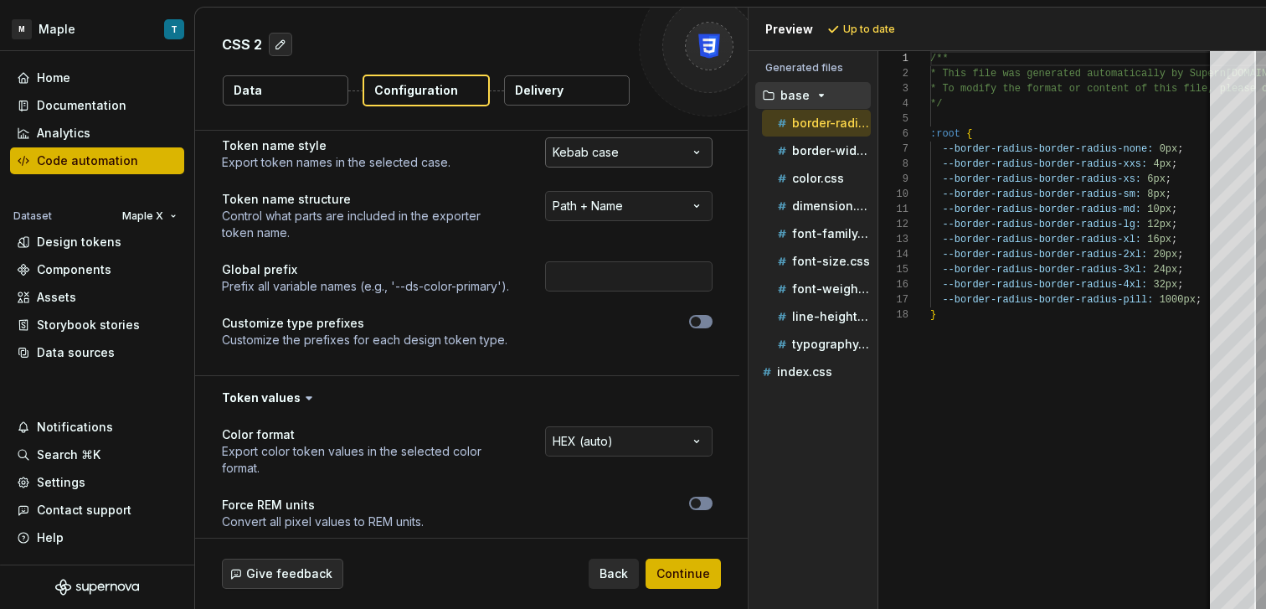
click at [628, 153] on html "**********" at bounding box center [633, 304] width 1266 height 609
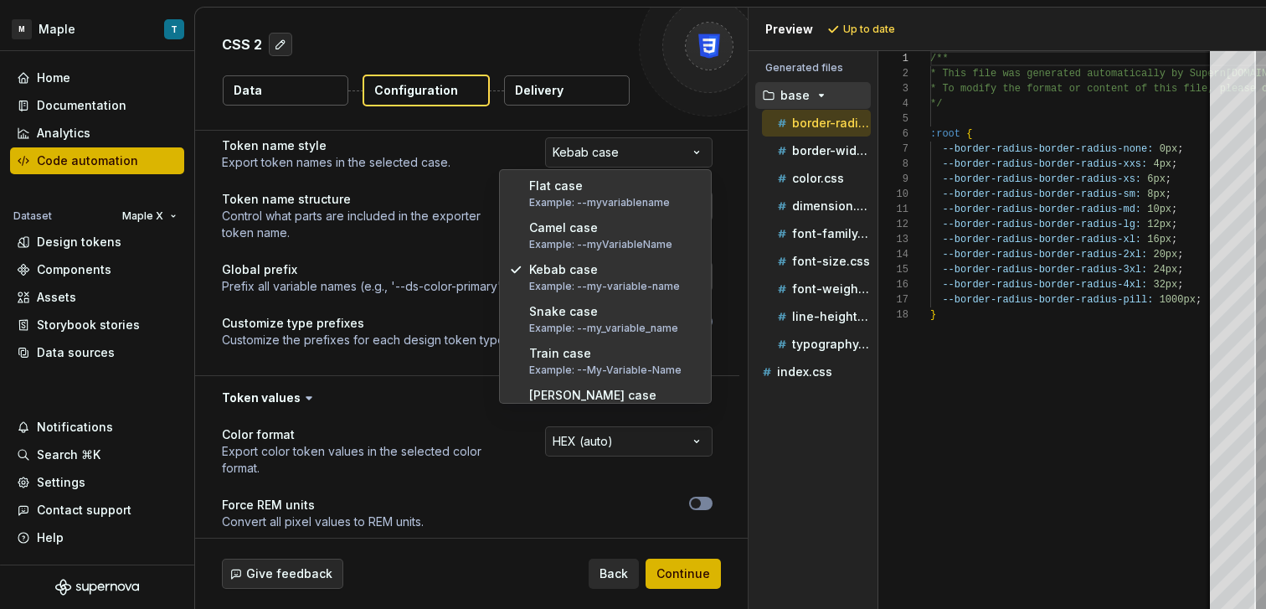
select select "*********"
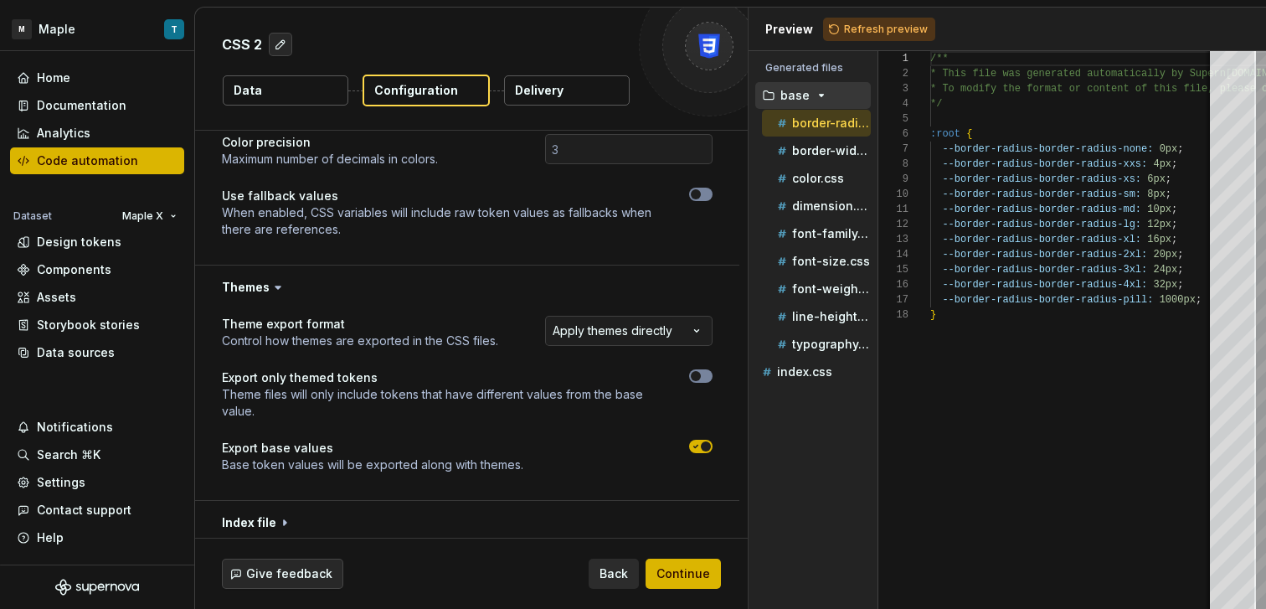
scroll to position [527, 0]
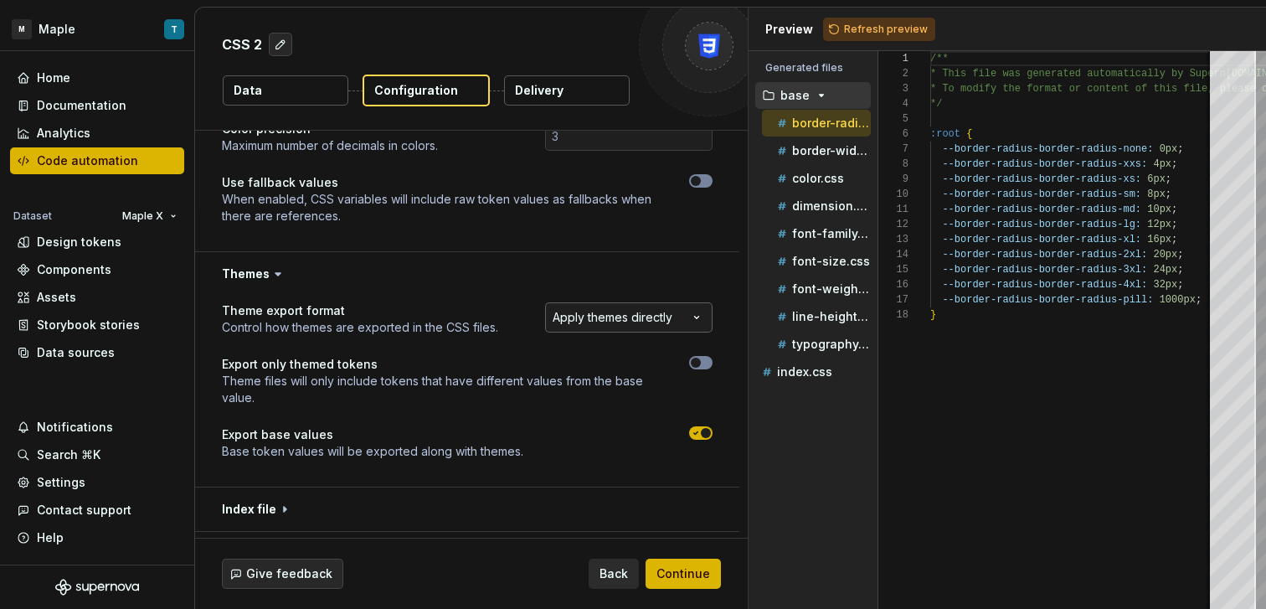
click at [664, 327] on html "**********" at bounding box center [633, 304] width 1266 height 609
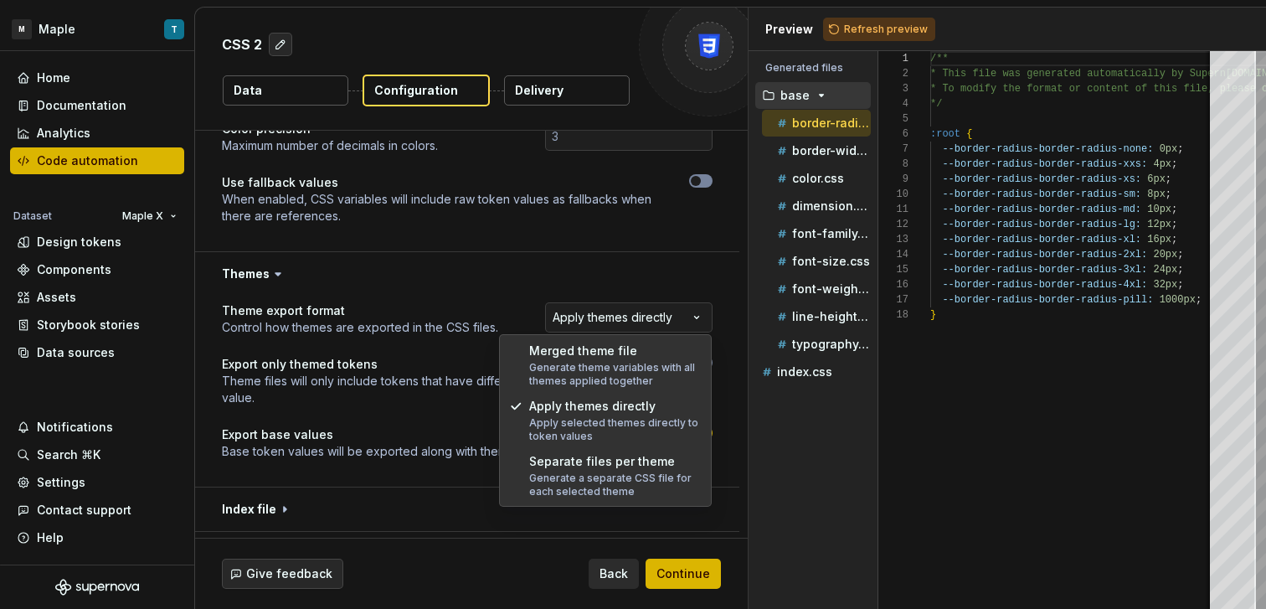
select select "**********"
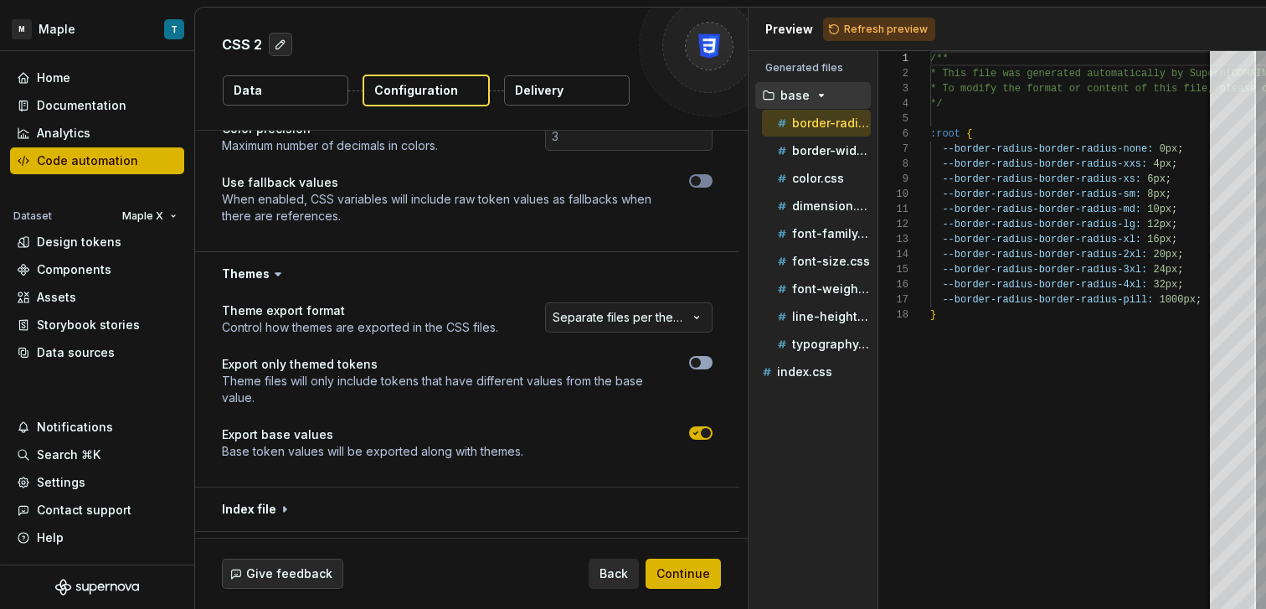
click at [695, 368] on button "button" at bounding box center [700, 362] width 23 height 13
click at [878, 39] on button "Refresh preview" at bounding box center [879, 29] width 112 height 23
type textarea "**********"
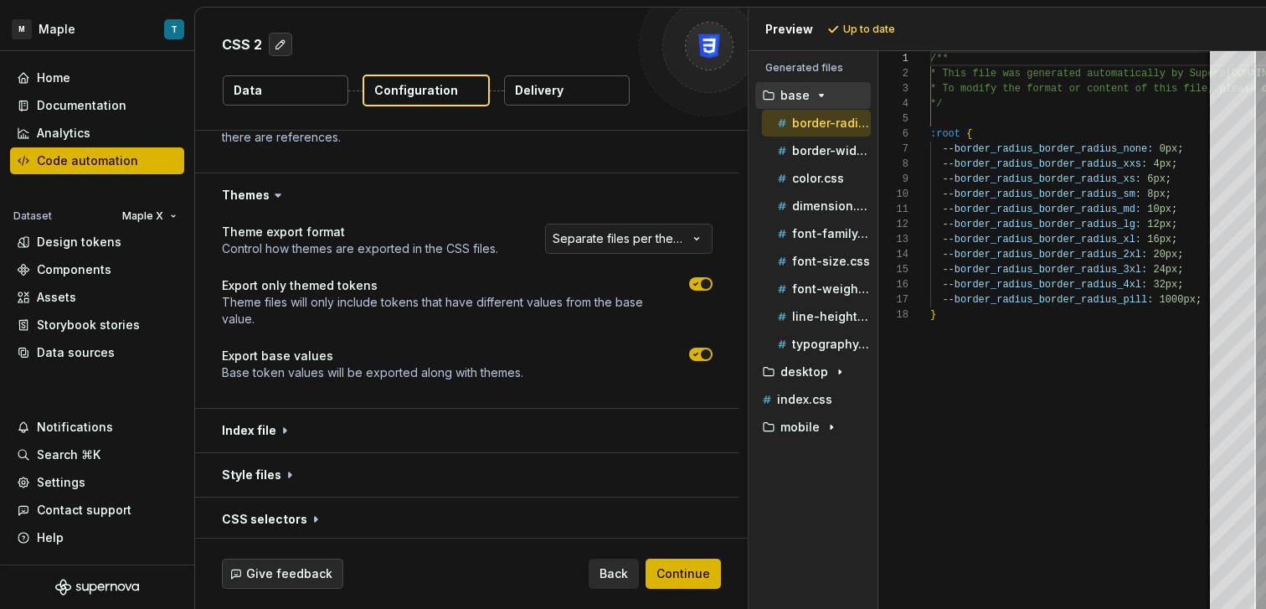
click at [691, 355] on icon "button" at bounding box center [695, 354] width 13 height 10
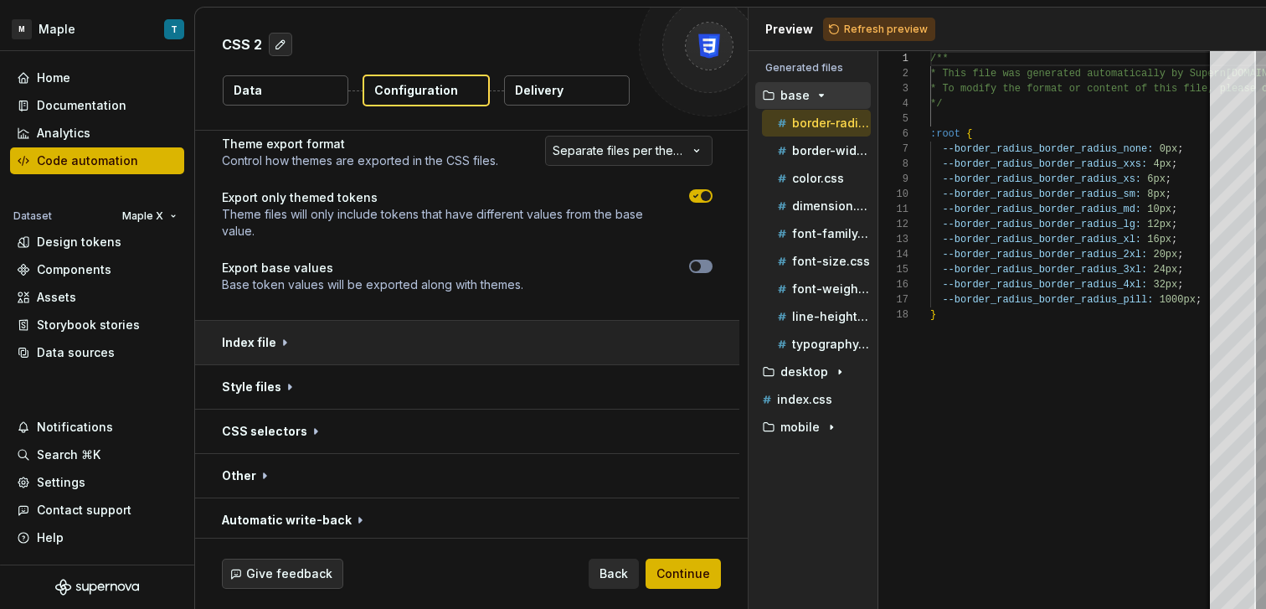
click at [578, 346] on button "button" at bounding box center [467, 343] width 544 height 44
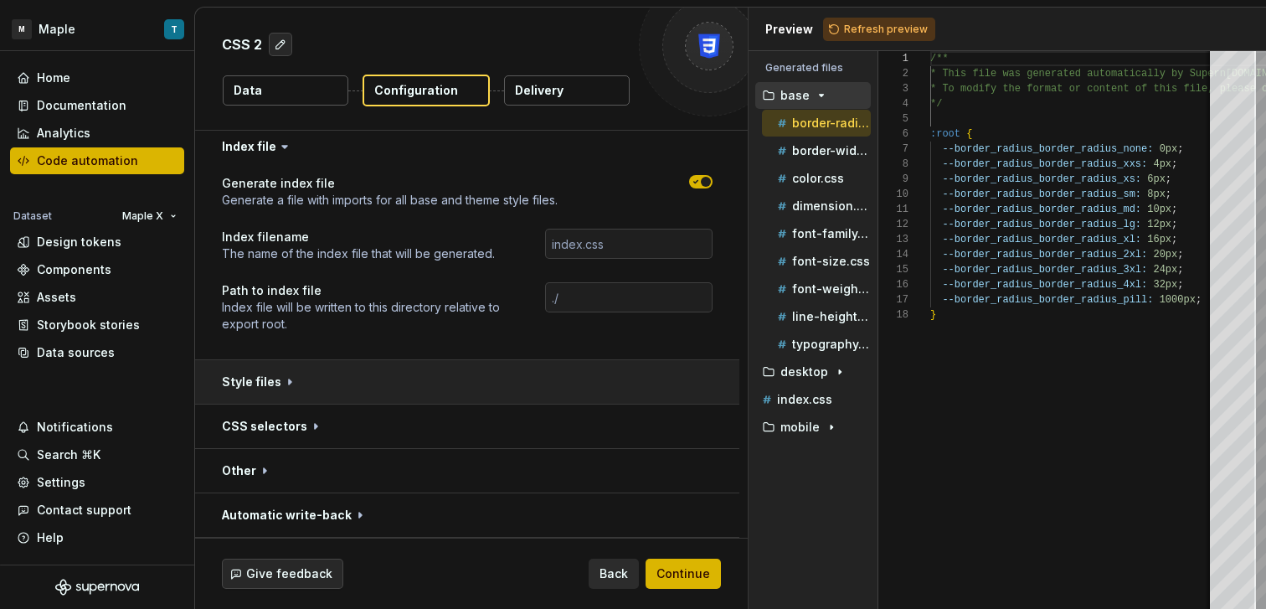
click at [556, 366] on button "button" at bounding box center [467, 382] width 544 height 44
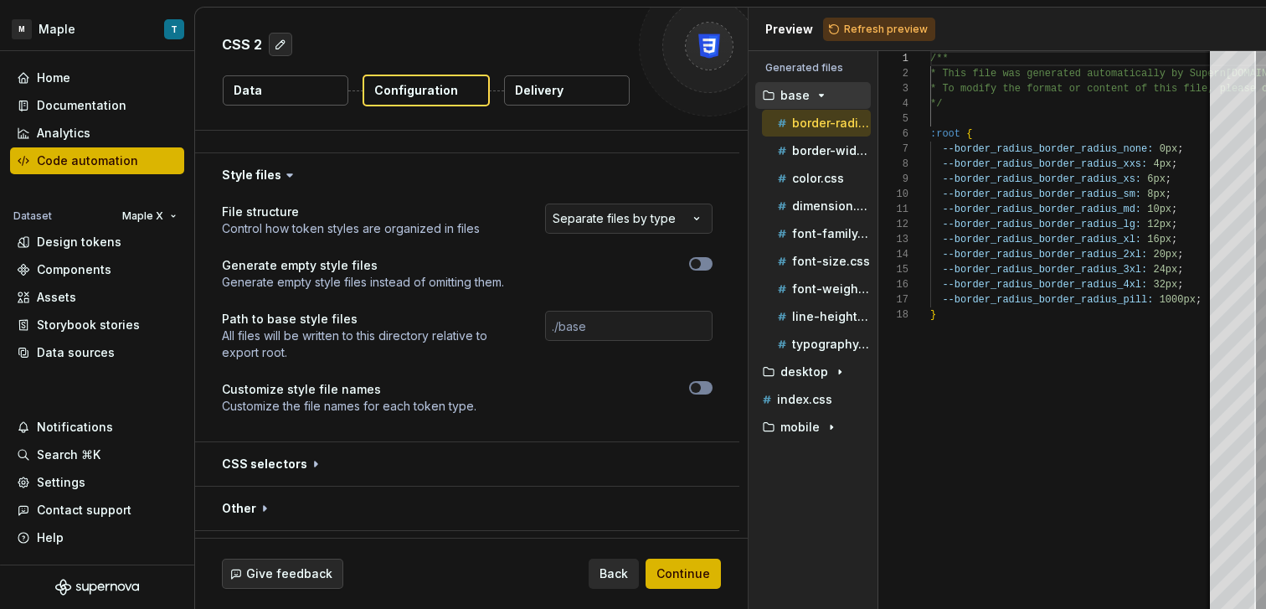
scroll to position [1133, 0]
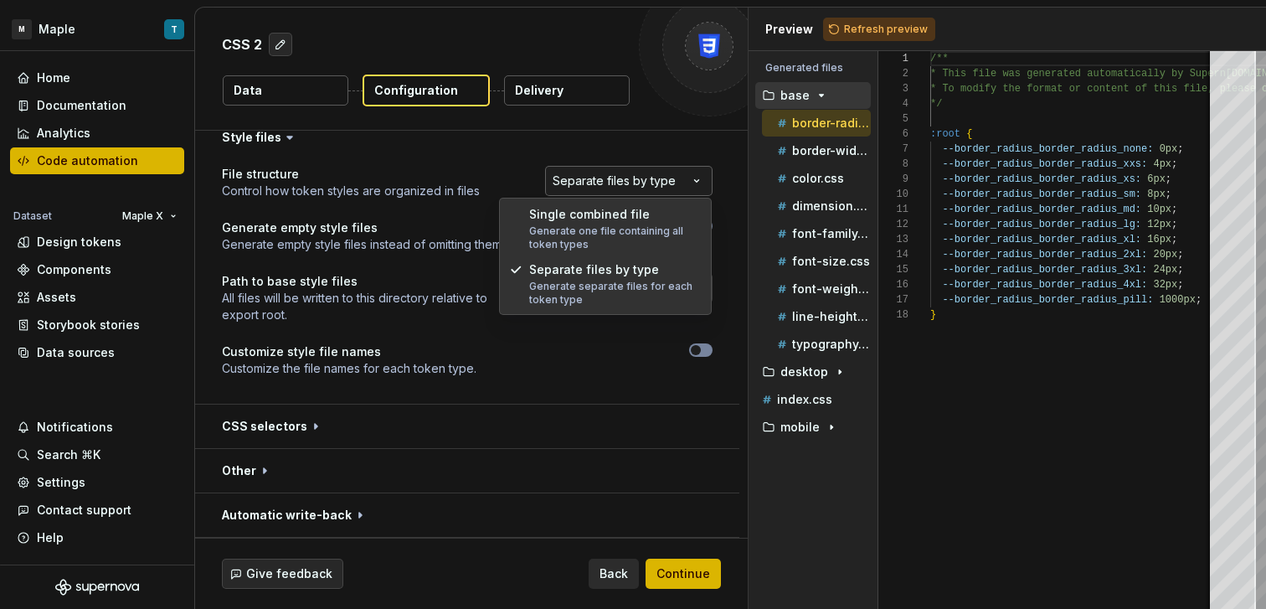
click at [638, 191] on html "**********" at bounding box center [633, 304] width 1266 height 609
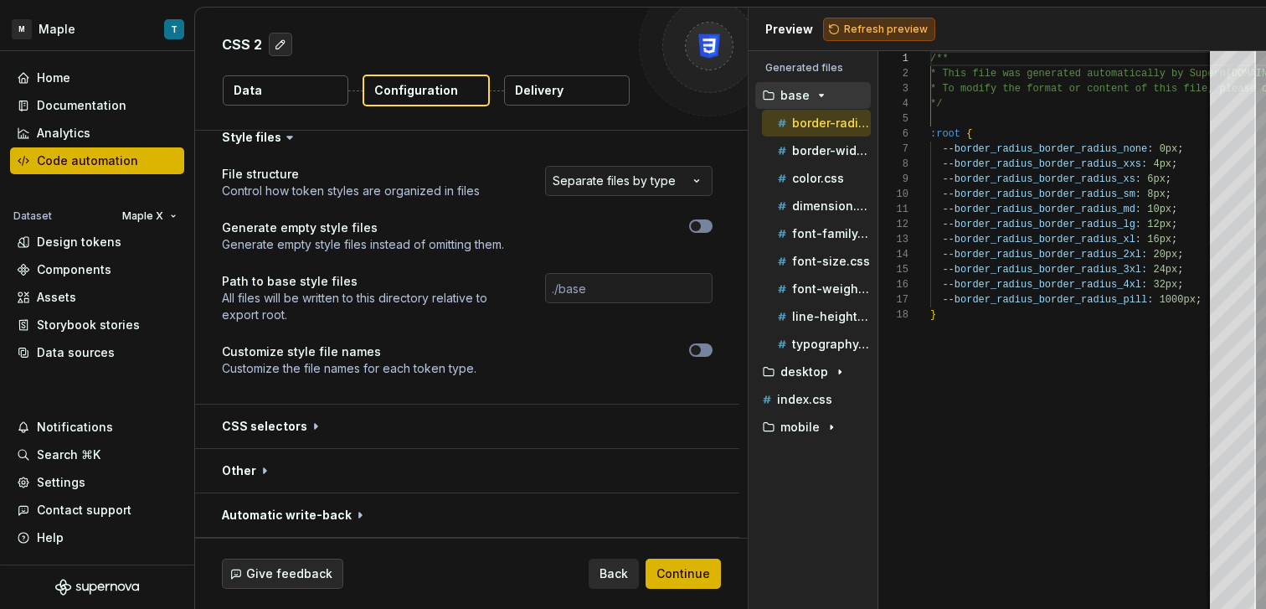
click at [862, 35] on button "Refresh preview" at bounding box center [879, 29] width 112 height 23
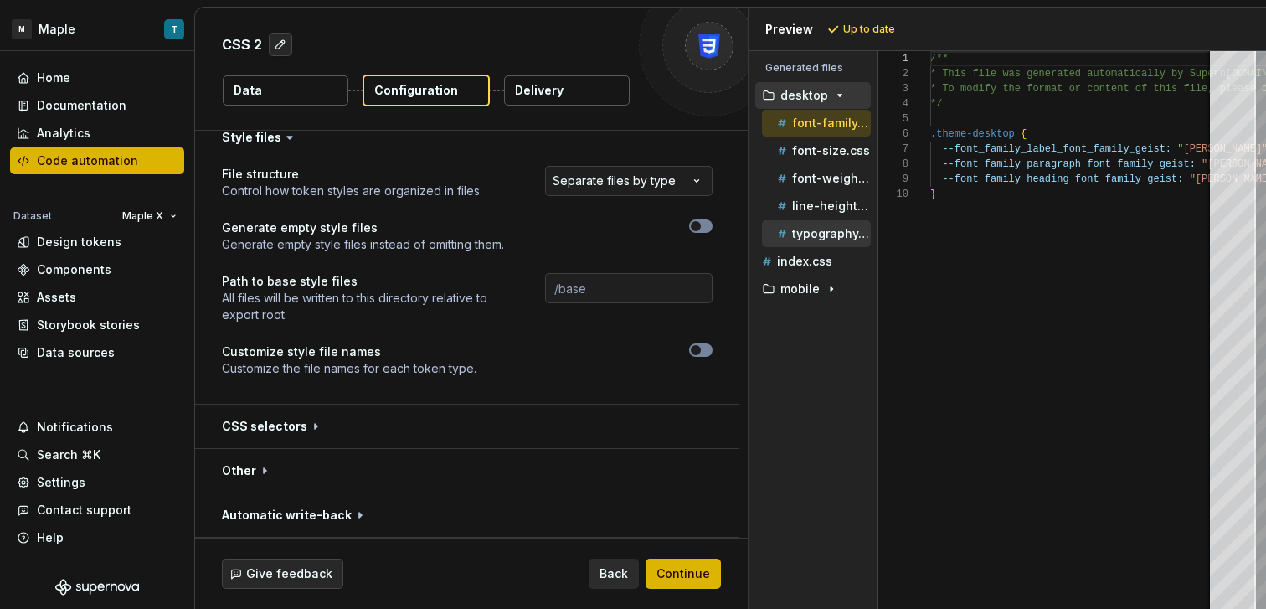
click at [838, 232] on p "typography.css" at bounding box center [831, 233] width 79 height 13
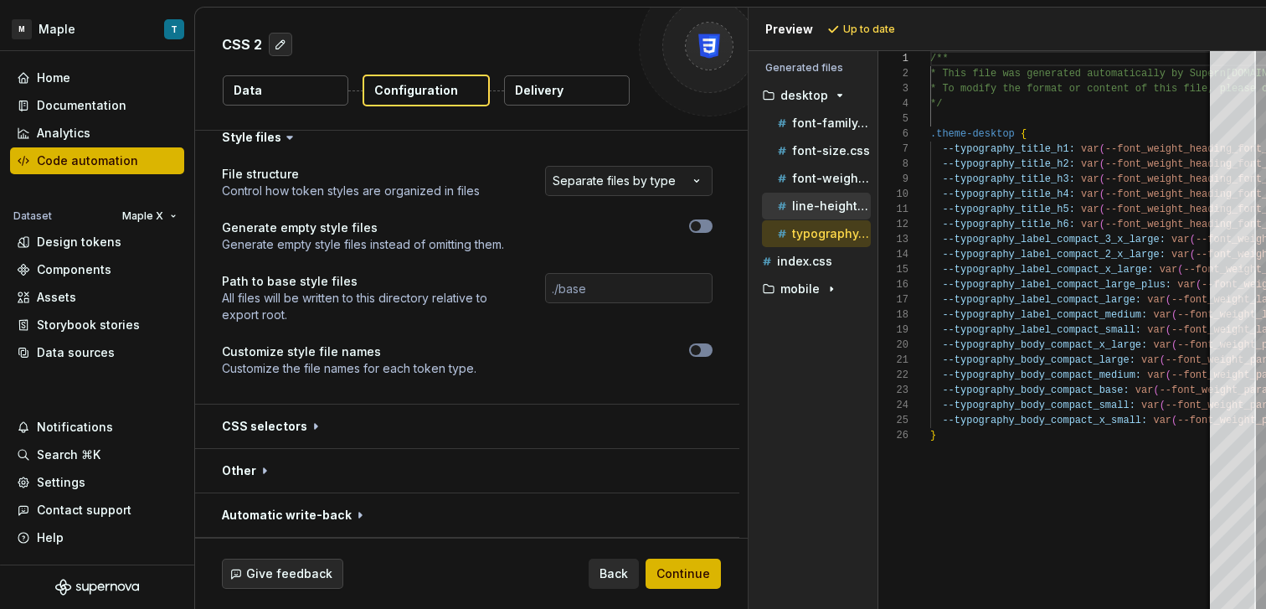
click at [831, 203] on p "line-height.css" at bounding box center [831, 205] width 79 height 13
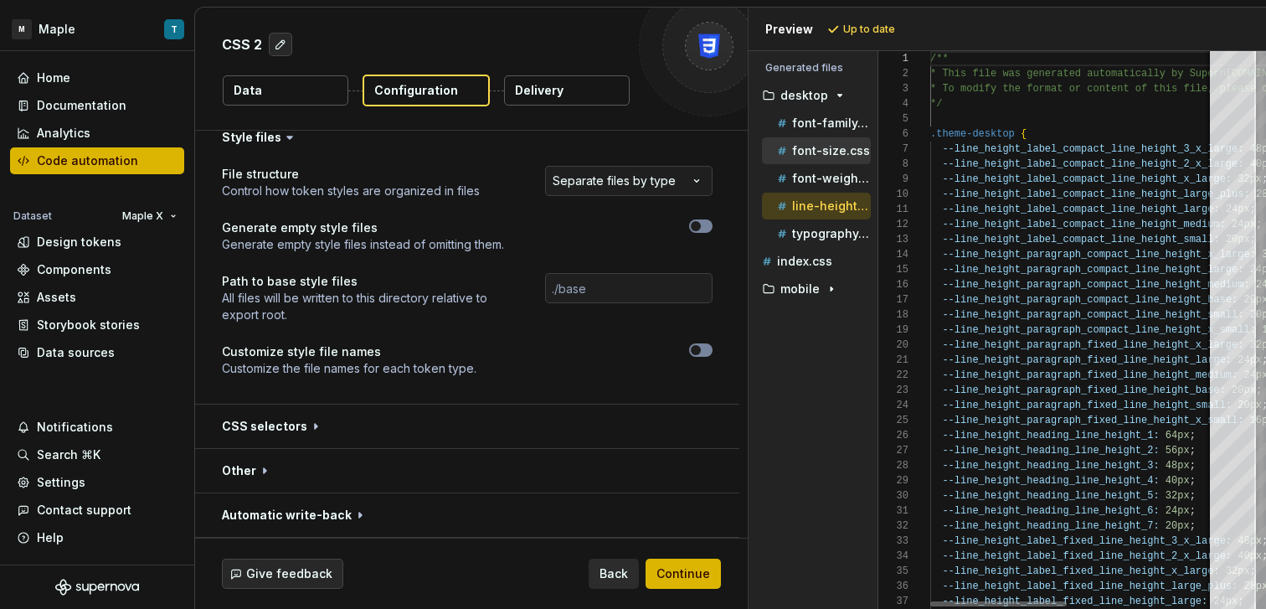
click at [831, 160] on div "font-size.css" at bounding box center [816, 150] width 109 height 27
click at [835, 178] on p "font-weight.css" at bounding box center [831, 178] width 79 height 13
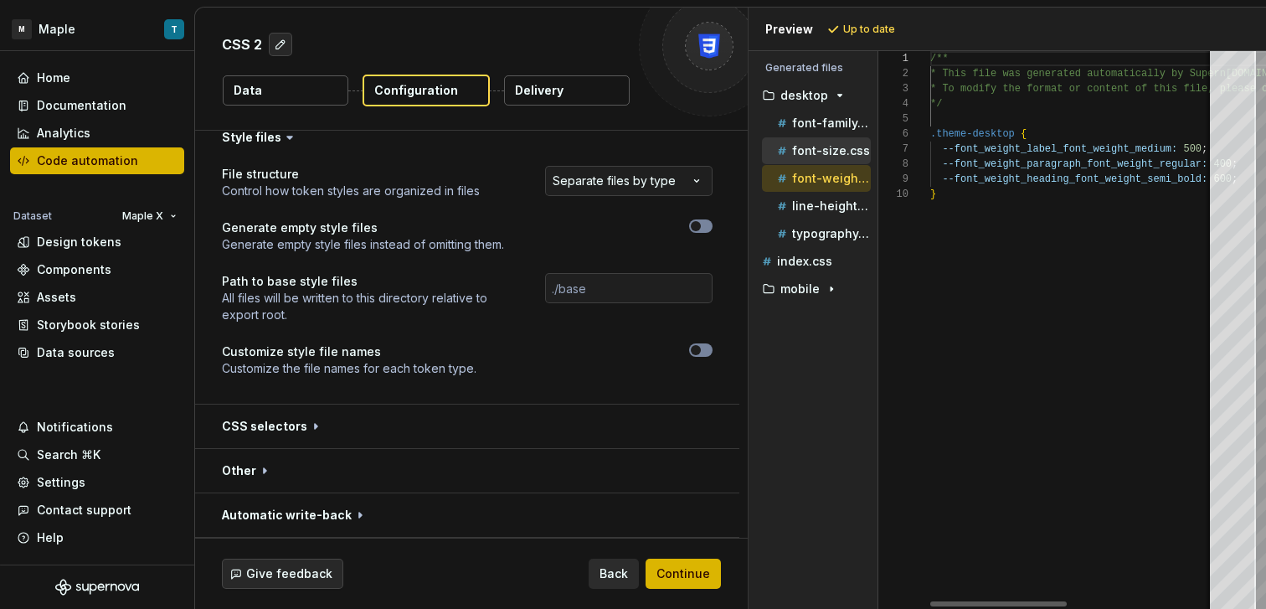
click at [832, 151] on p "font-size.css" at bounding box center [831, 150] width 78 height 13
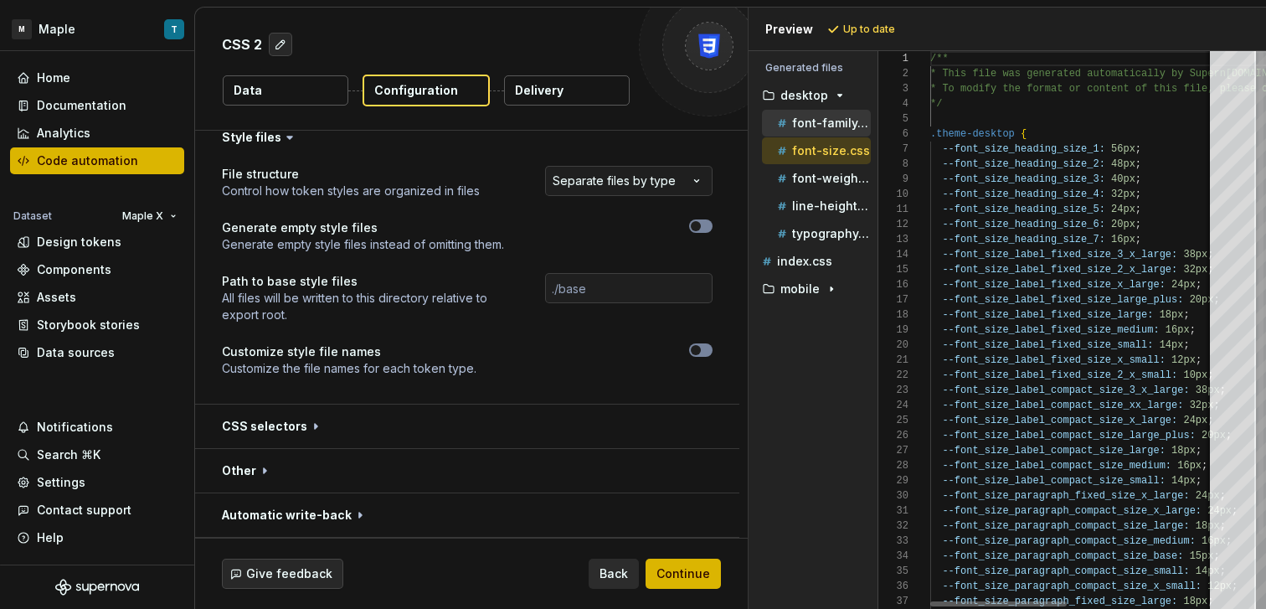
click at [832, 128] on p "font-family.css" at bounding box center [831, 122] width 79 height 13
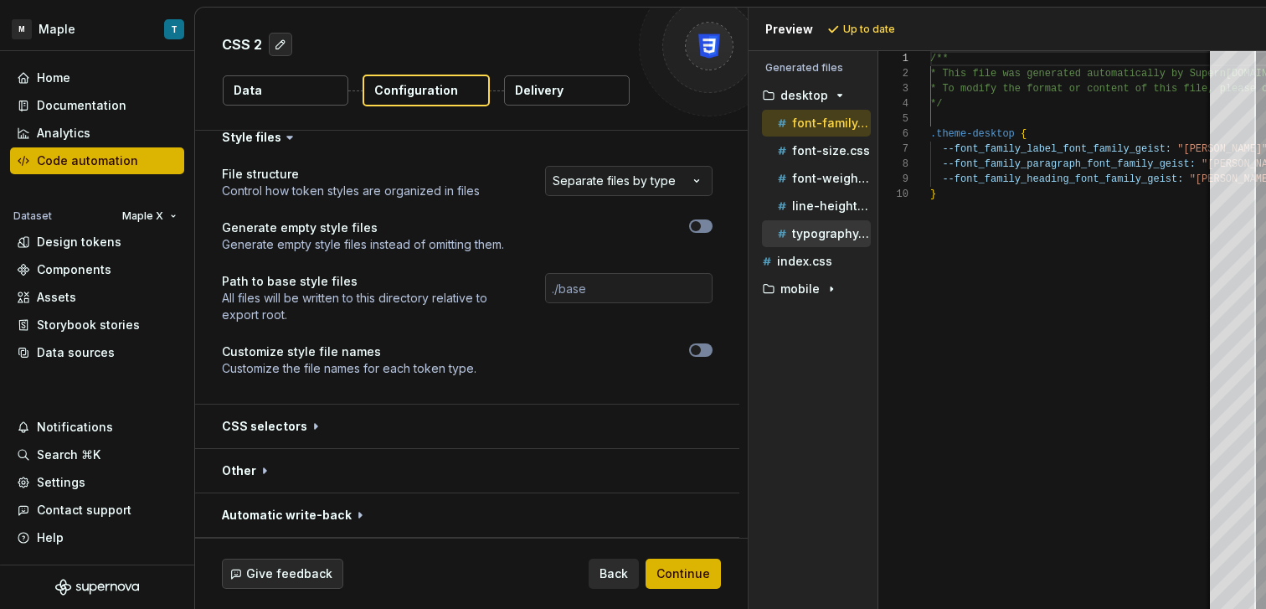
click at [809, 234] on p "typography.css" at bounding box center [831, 233] width 79 height 13
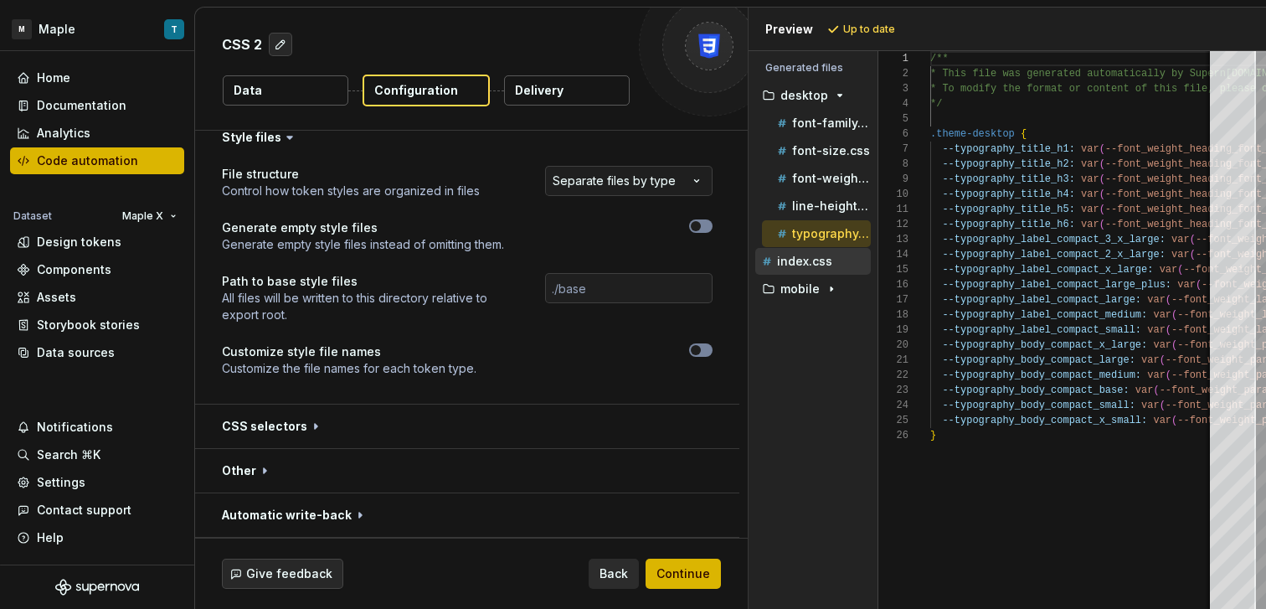
click at [825, 267] on p "index.css" at bounding box center [804, 260] width 55 height 13
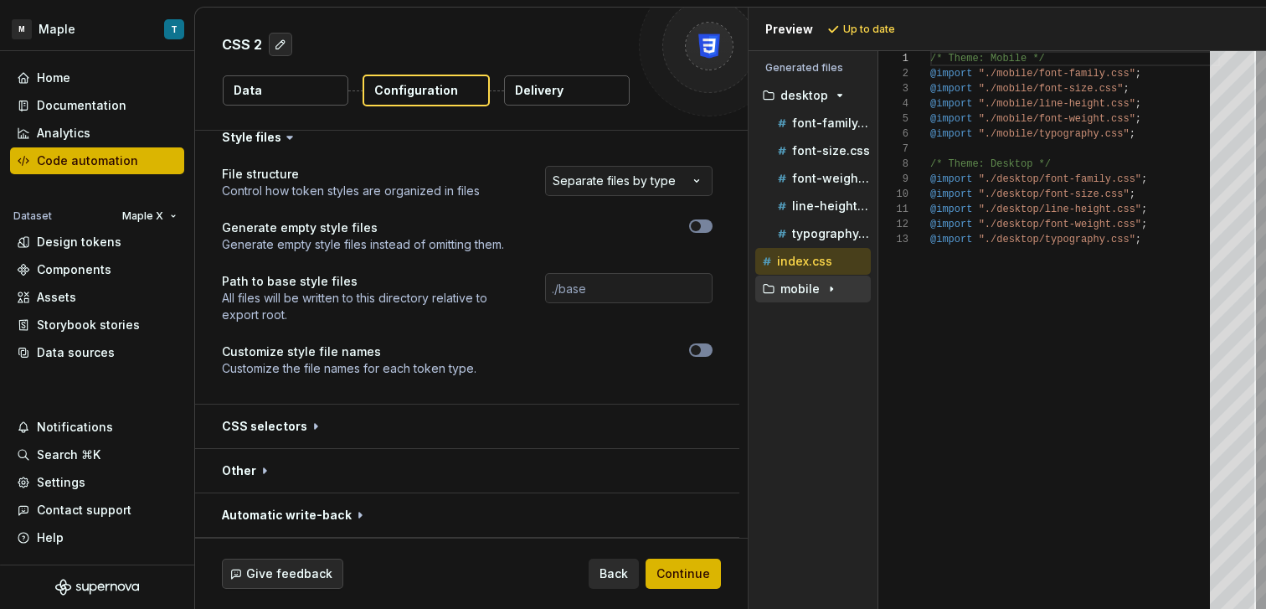
click at [826, 290] on icon "button" at bounding box center [831, 288] width 13 height 13
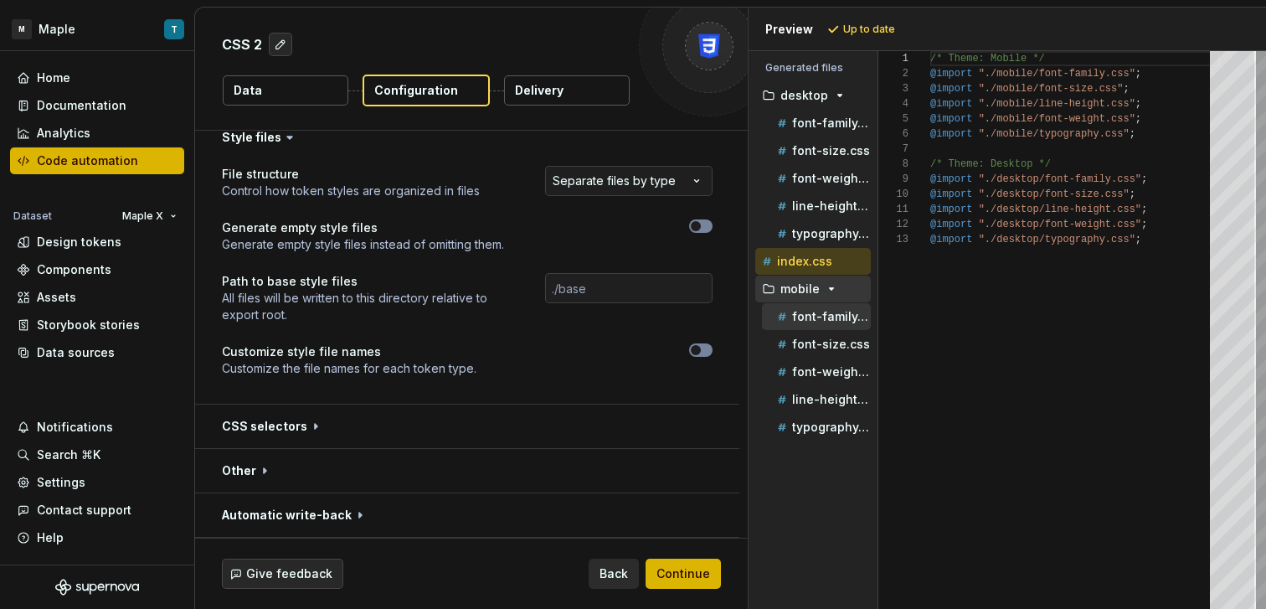
click at [838, 325] on button "font-family.css" at bounding box center [816, 316] width 109 height 18
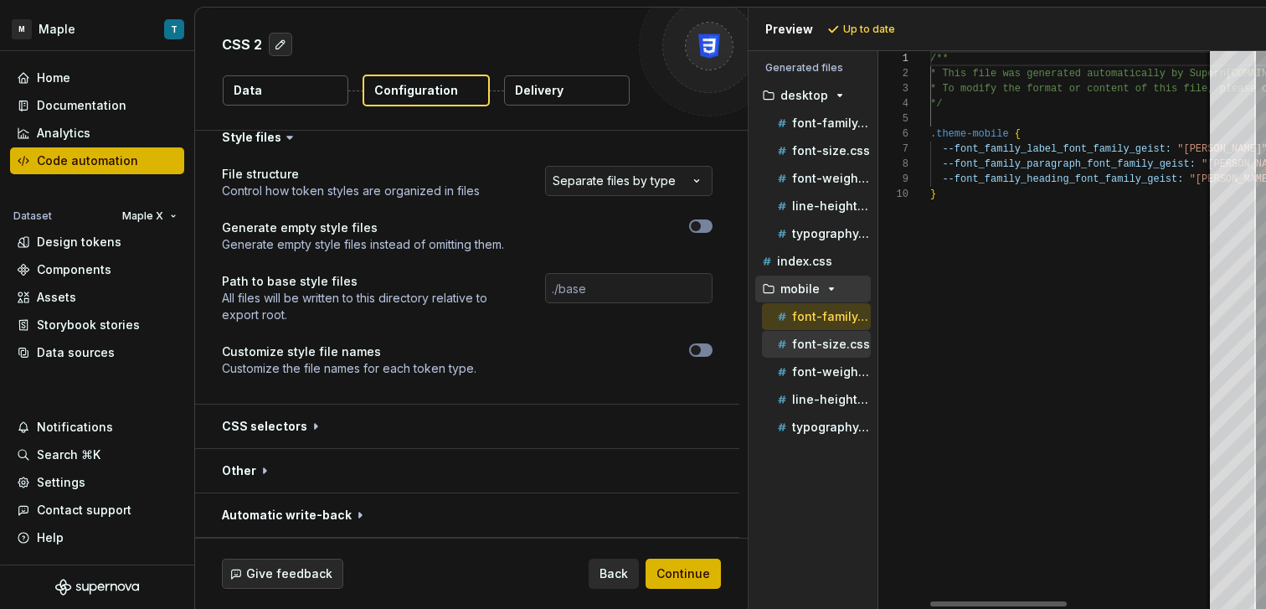
click at [835, 349] on p "font-size.css" at bounding box center [831, 343] width 78 height 13
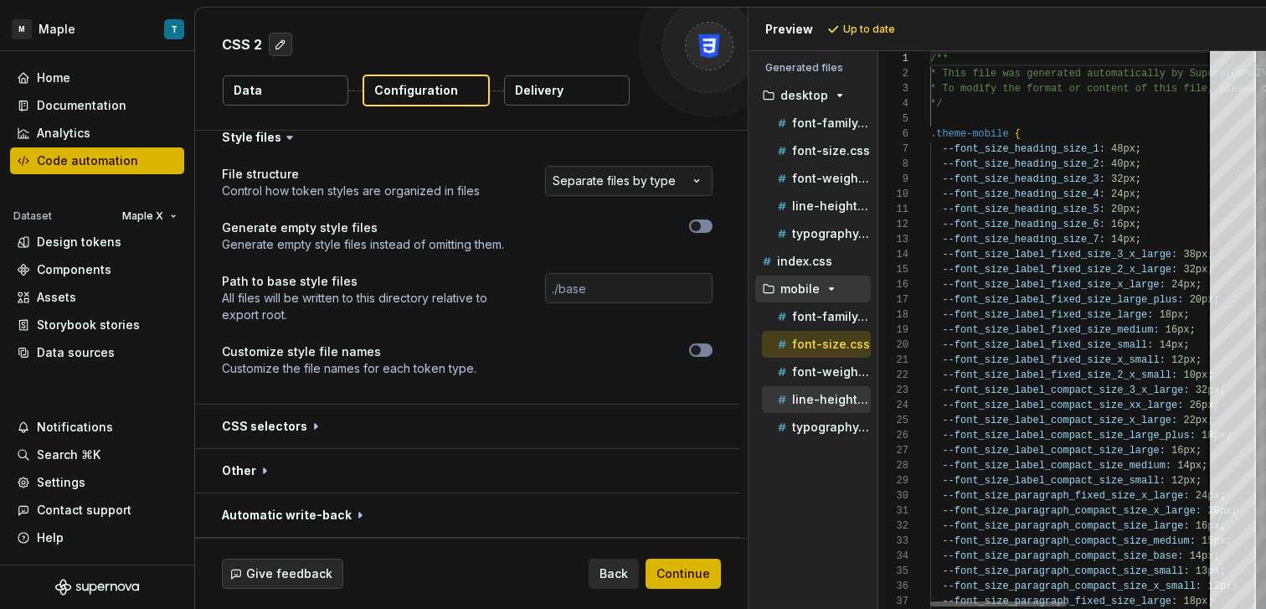
click at [835, 399] on p "line-height.css" at bounding box center [831, 399] width 79 height 13
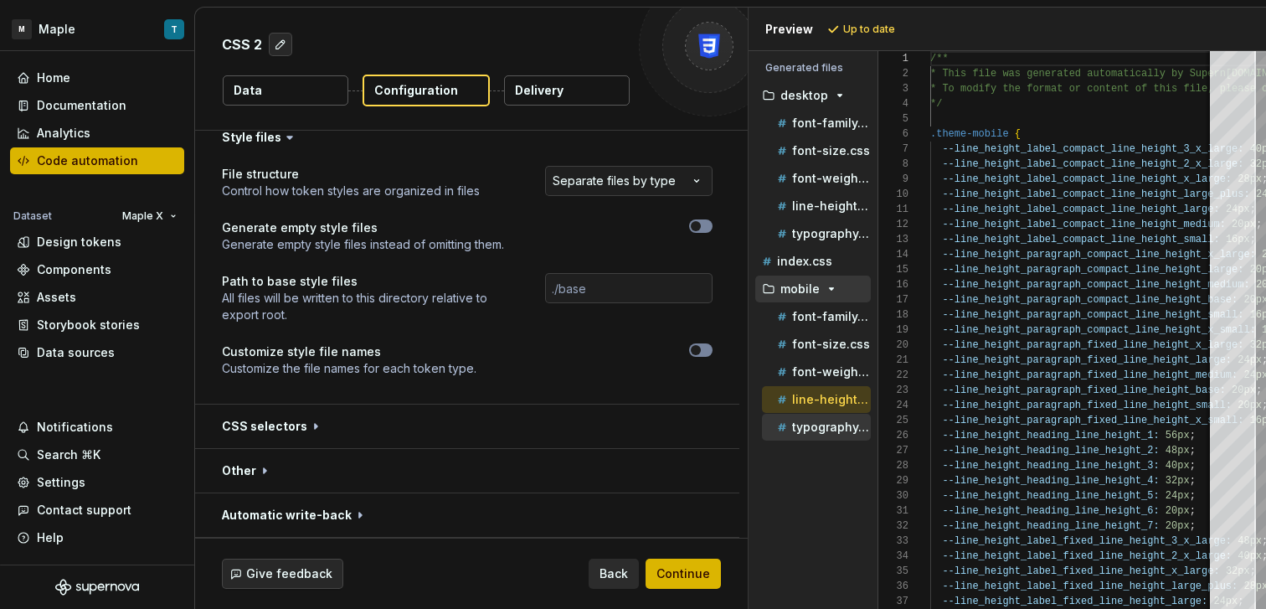
click at [840, 438] on div "typography.css" at bounding box center [816, 427] width 109 height 27
click at [820, 425] on p "typography.css" at bounding box center [831, 426] width 79 height 13
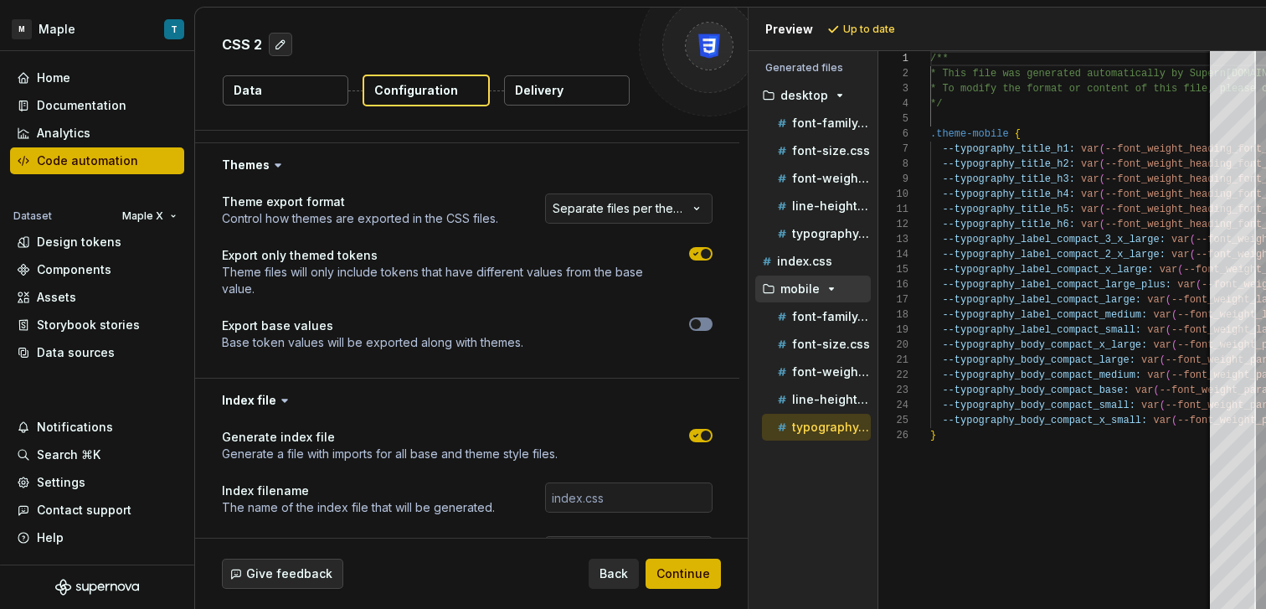
scroll to position [624, 0]
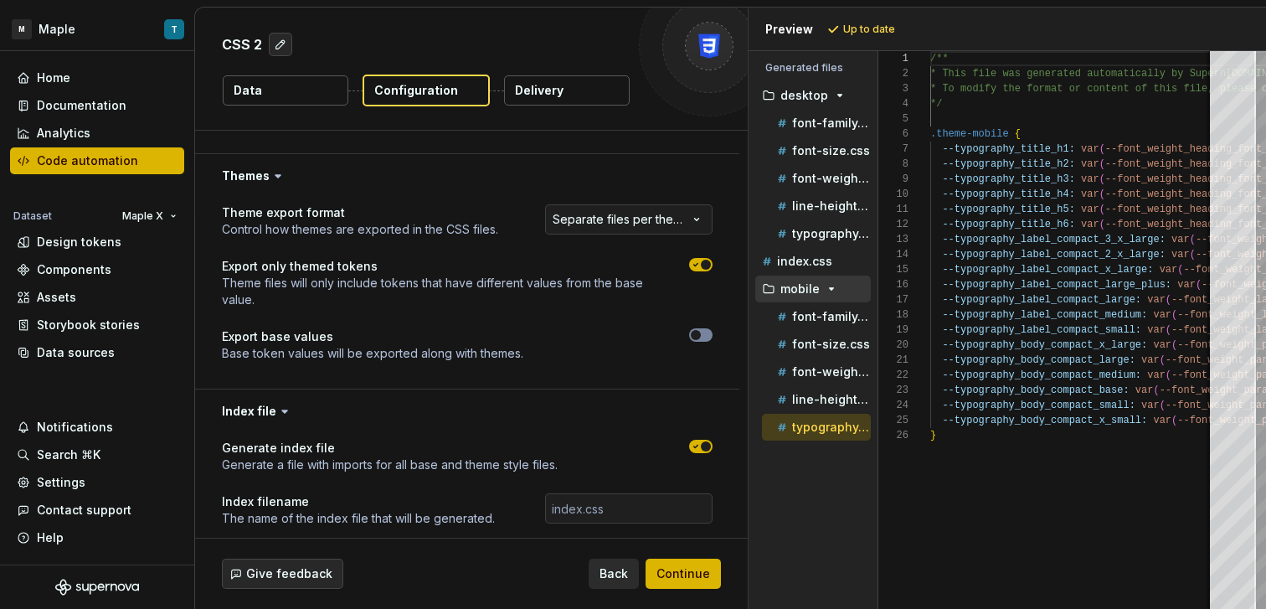
click at [702, 262] on span "button" at bounding box center [706, 265] width 10 height 10
click at [866, 35] on button "Refresh preview" at bounding box center [879, 29] width 112 height 23
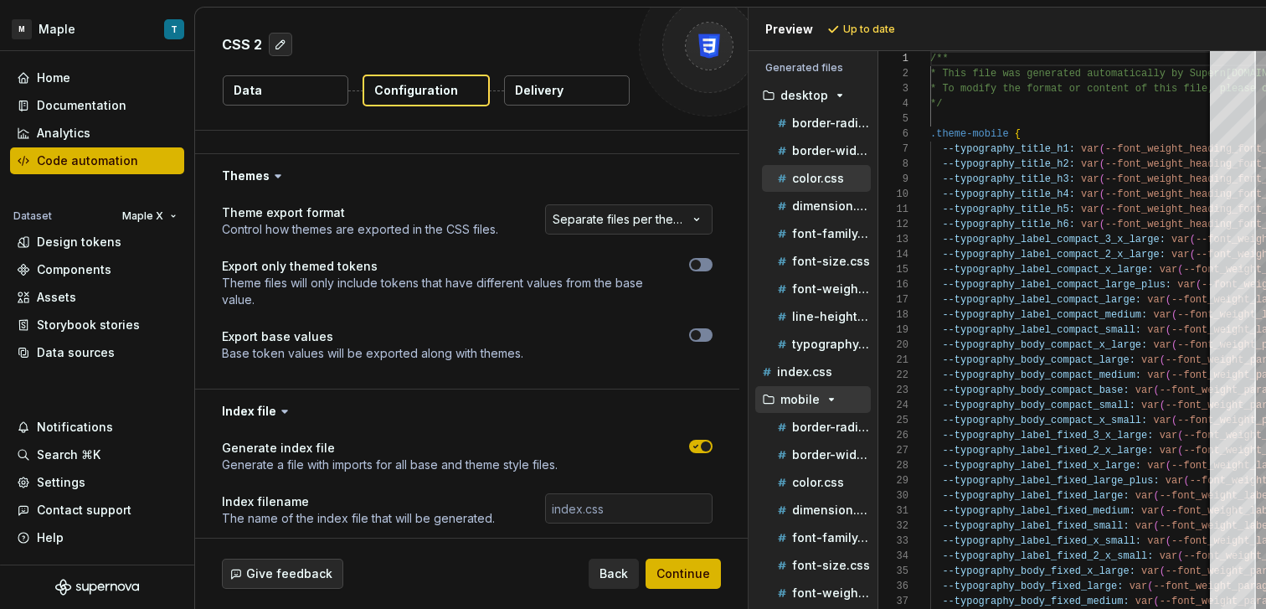
click at [823, 177] on p "color.css" at bounding box center [818, 178] width 52 height 13
type textarea "**********"
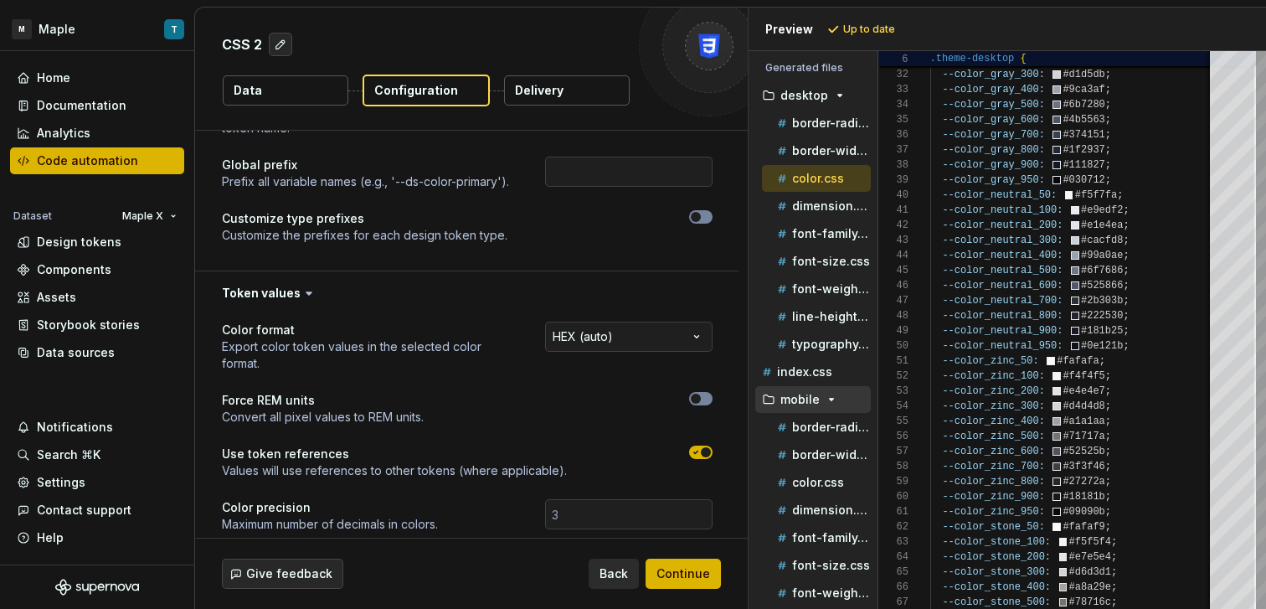
scroll to position [122, 0]
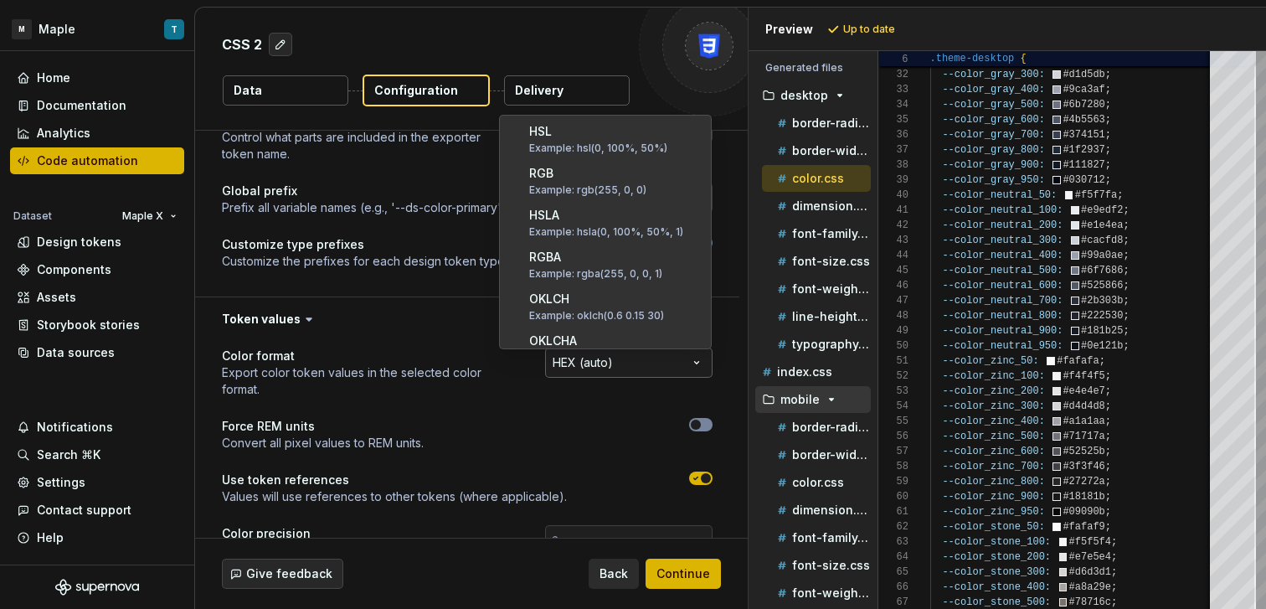
click at [653, 367] on html "**********" at bounding box center [633, 304] width 1266 height 609
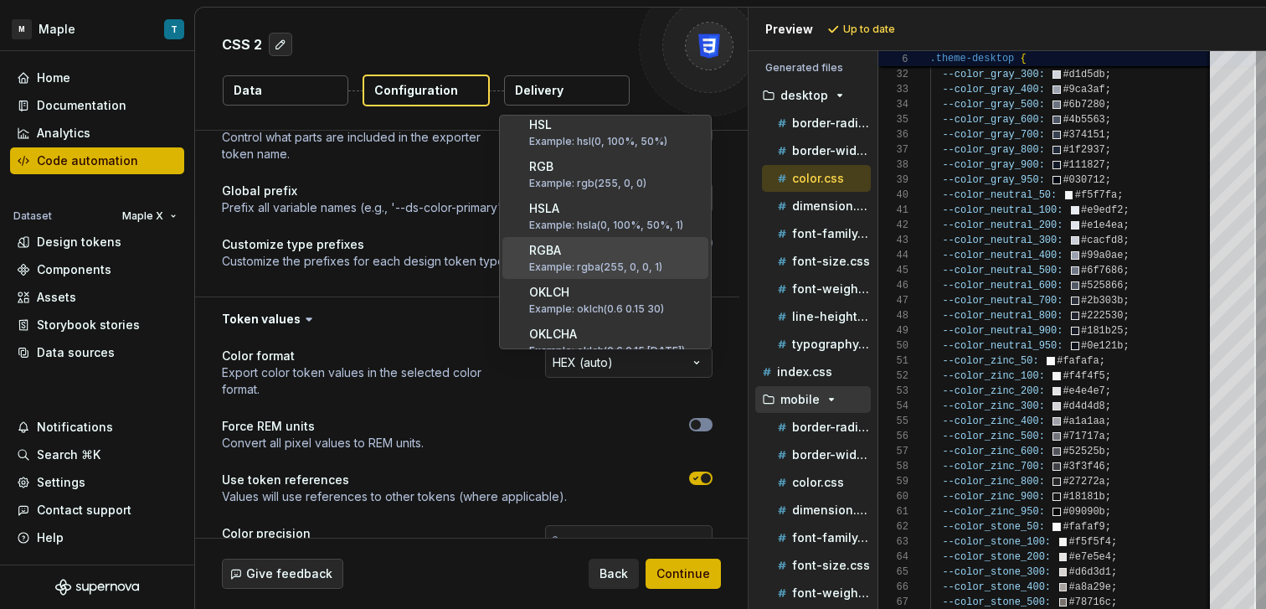
scroll to position [3, 0]
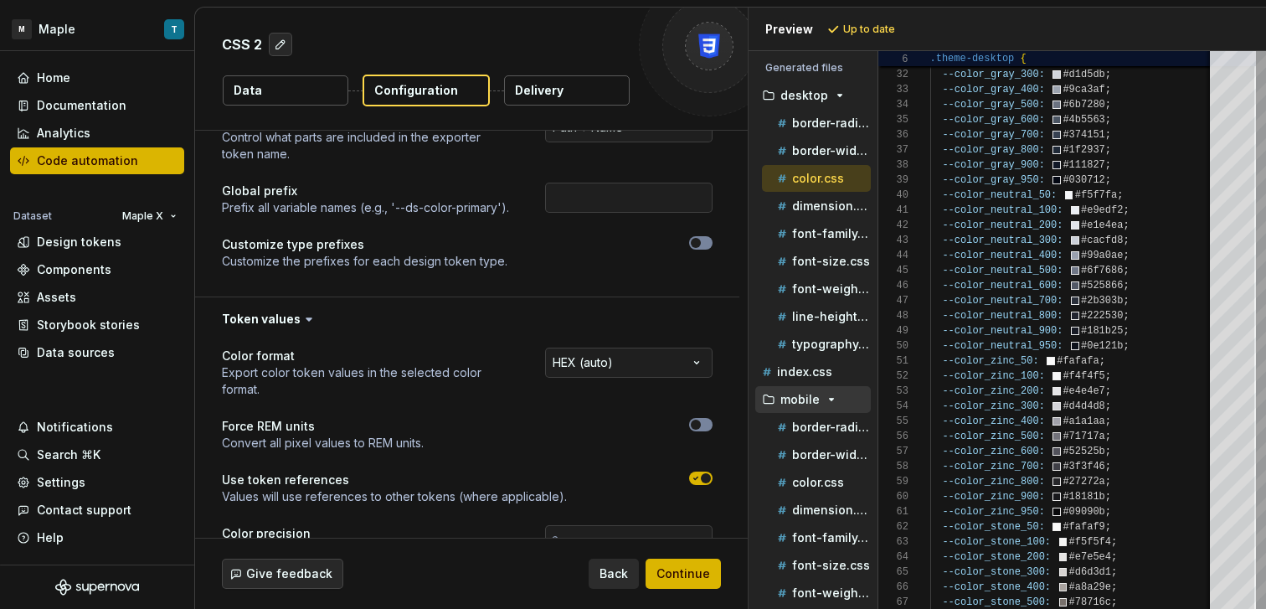
click at [429, 348] on html "**********" at bounding box center [633, 304] width 1266 height 609
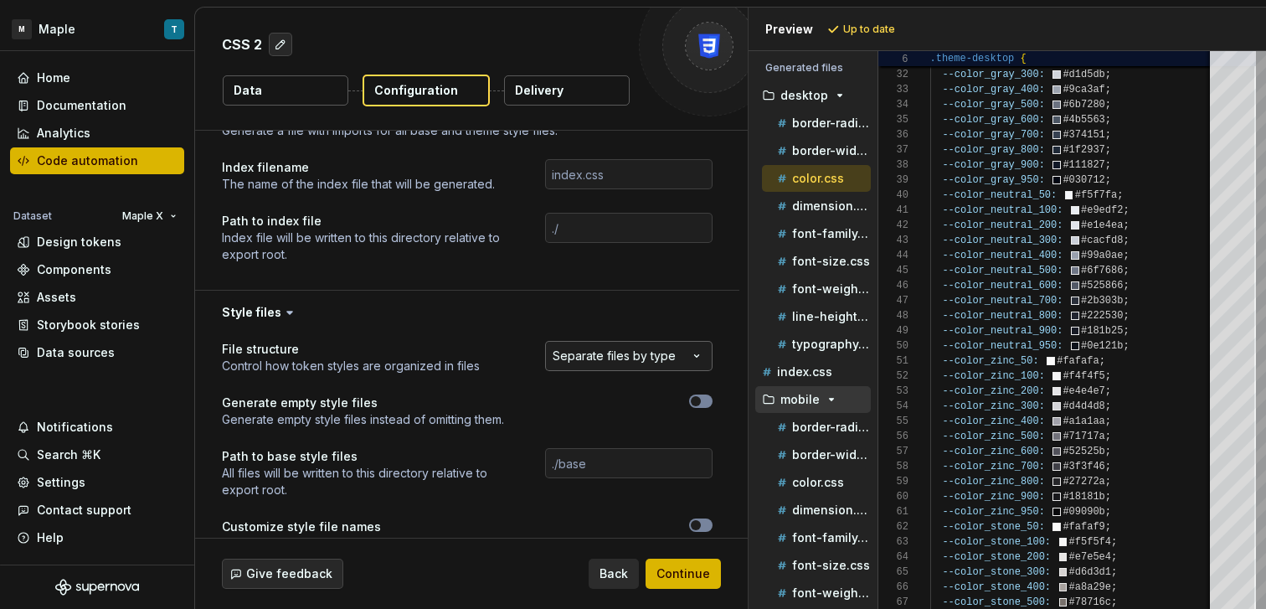
scroll to position [991, 0]
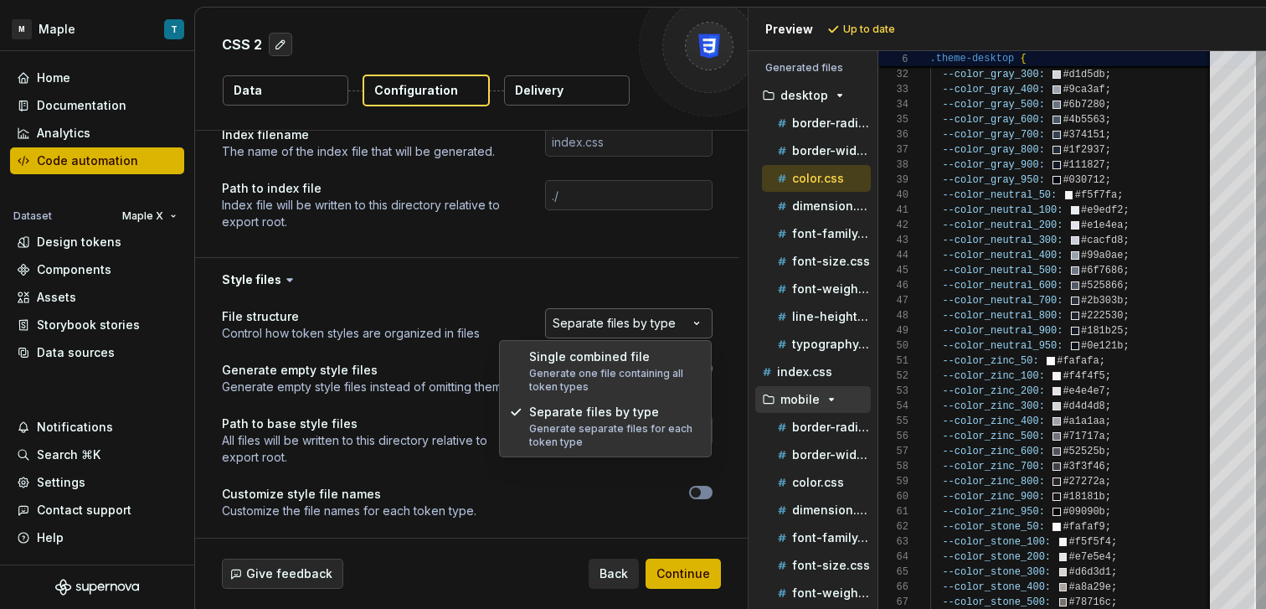
click at [624, 331] on html "**********" at bounding box center [633, 304] width 1266 height 609
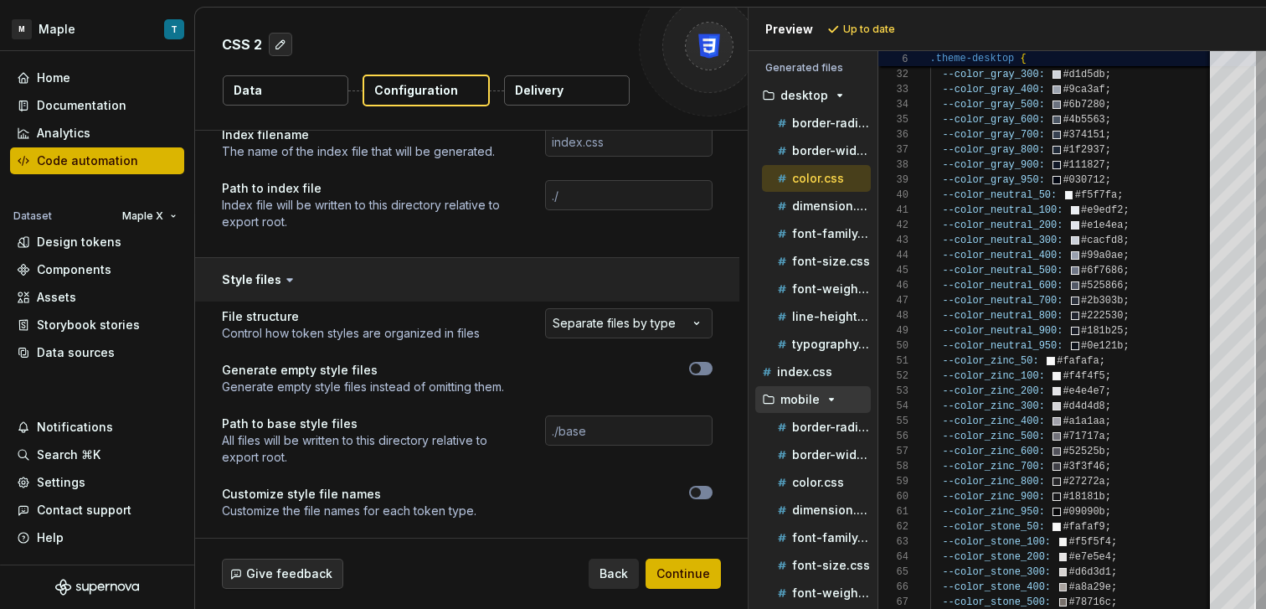
click at [511, 271] on html "**********" at bounding box center [633, 304] width 1266 height 609
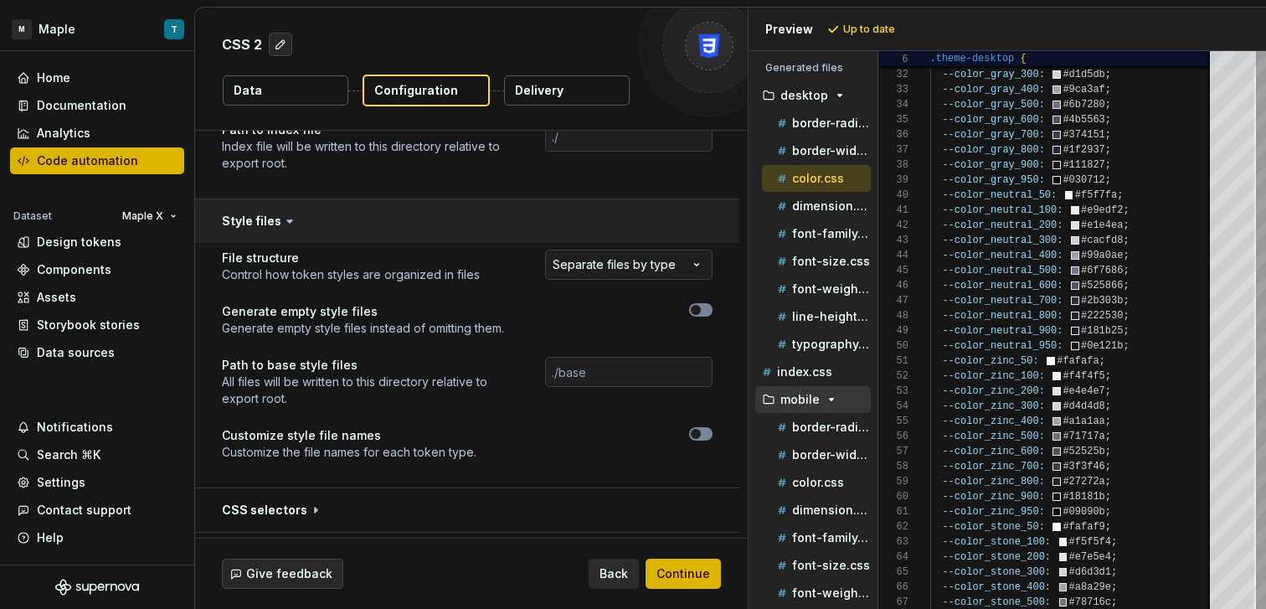
scroll to position [1133, 0]
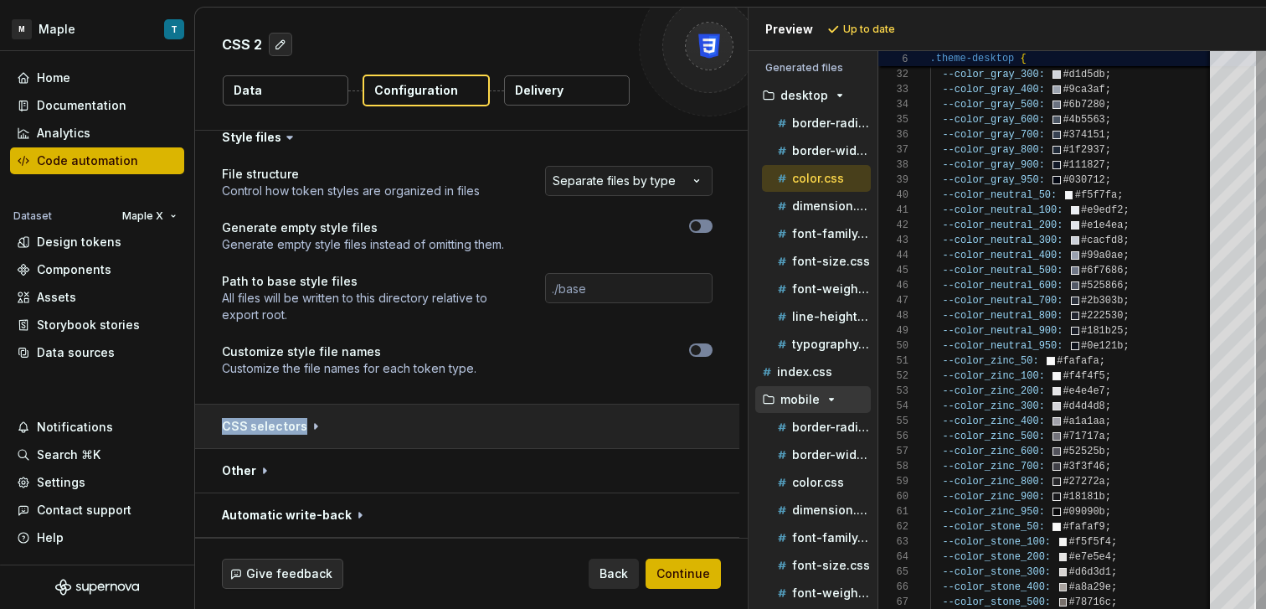
click at [487, 447] on div "CSS selectors" at bounding box center [467, 426] width 544 height 44
click at [486, 439] on button "button" at bounding box center [467, 426] width 544 height 44
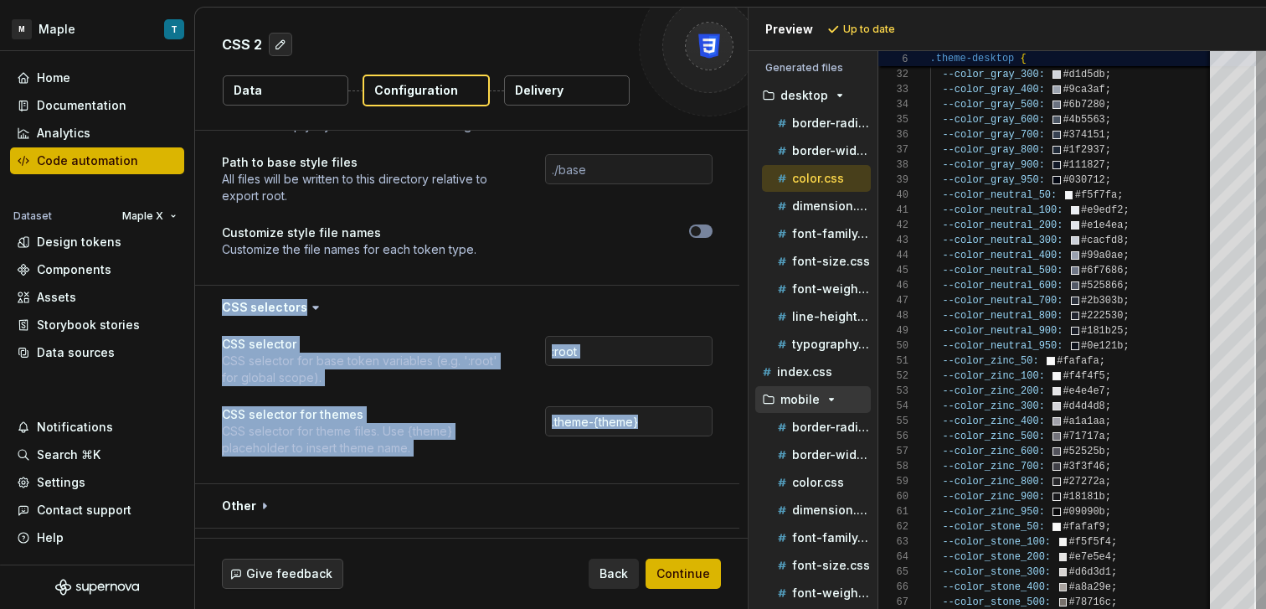
scroll to position [1283, 0]
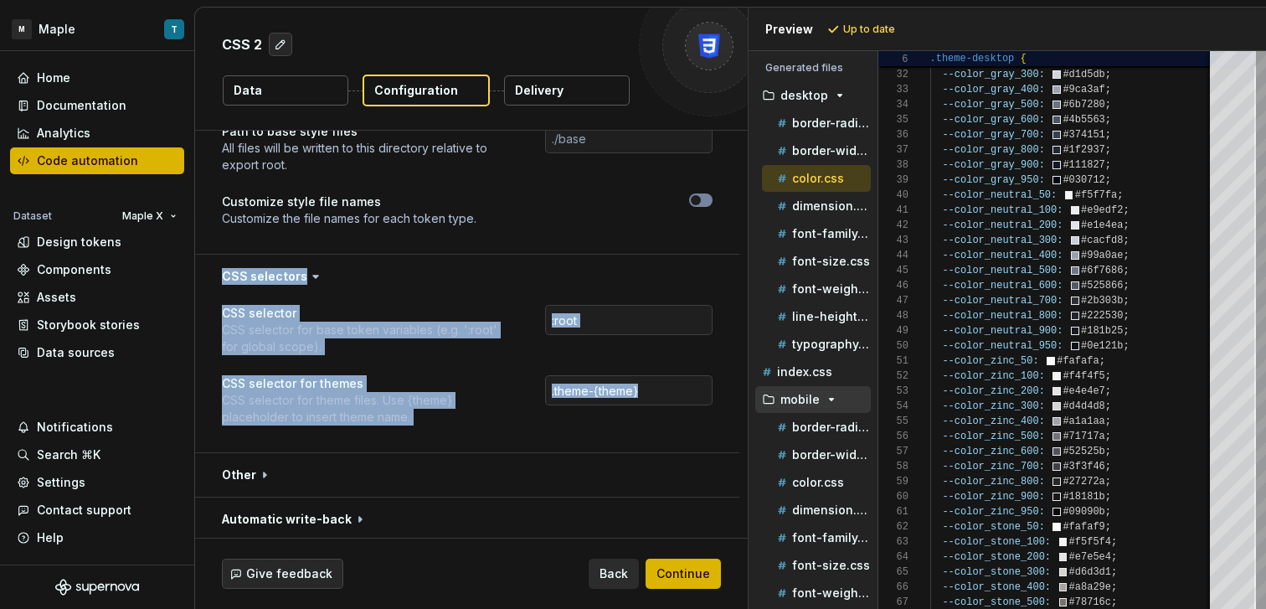
click at [439, 367] on div "CSS selector CSS selector for base token variables (e.g. ':root' for global sco…" at bounding box center [467, 375] width 491 height 141
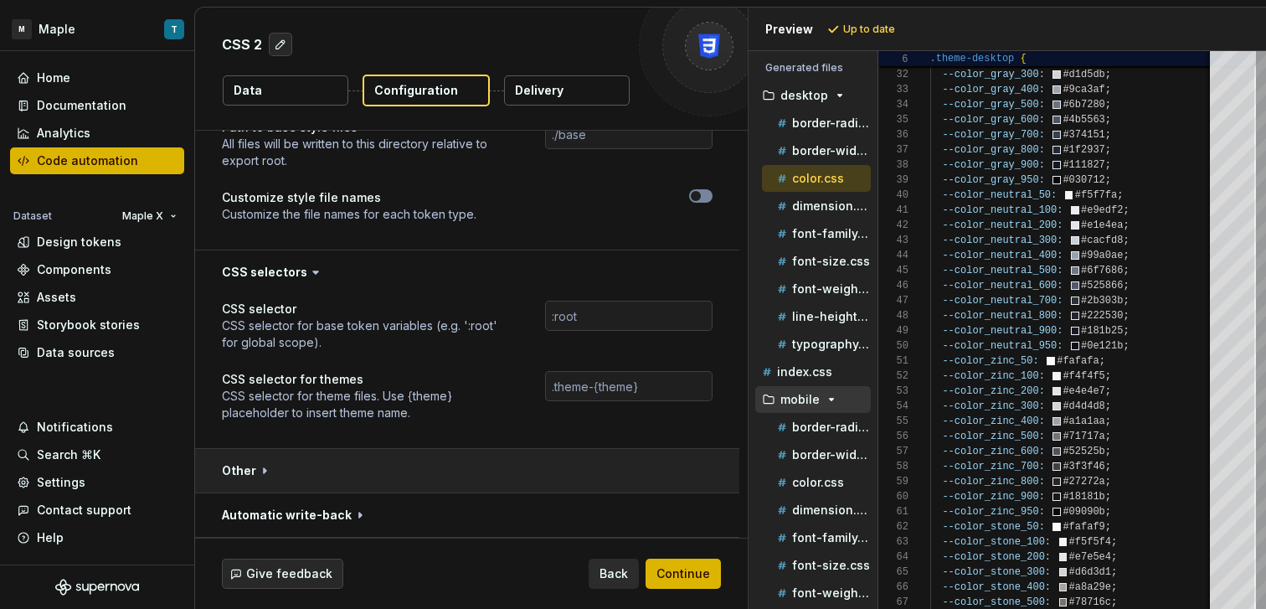
click at [419, 458] on button "button" at bounding box center [467, 471] width 544 height 44
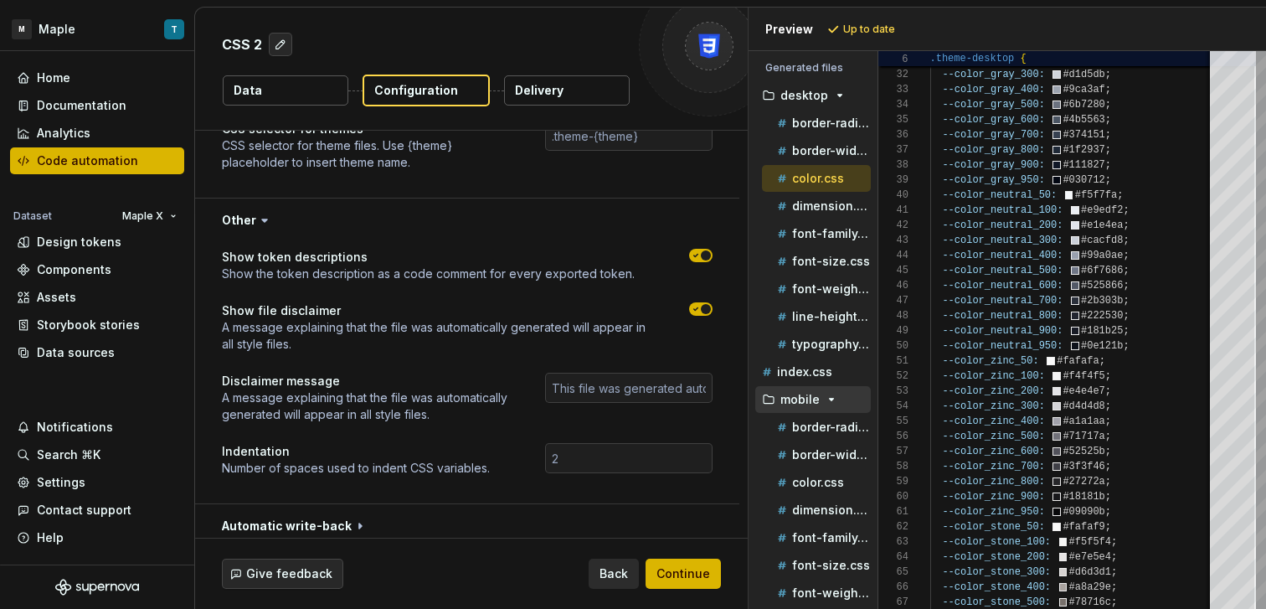
scroll to position [1549, 0]
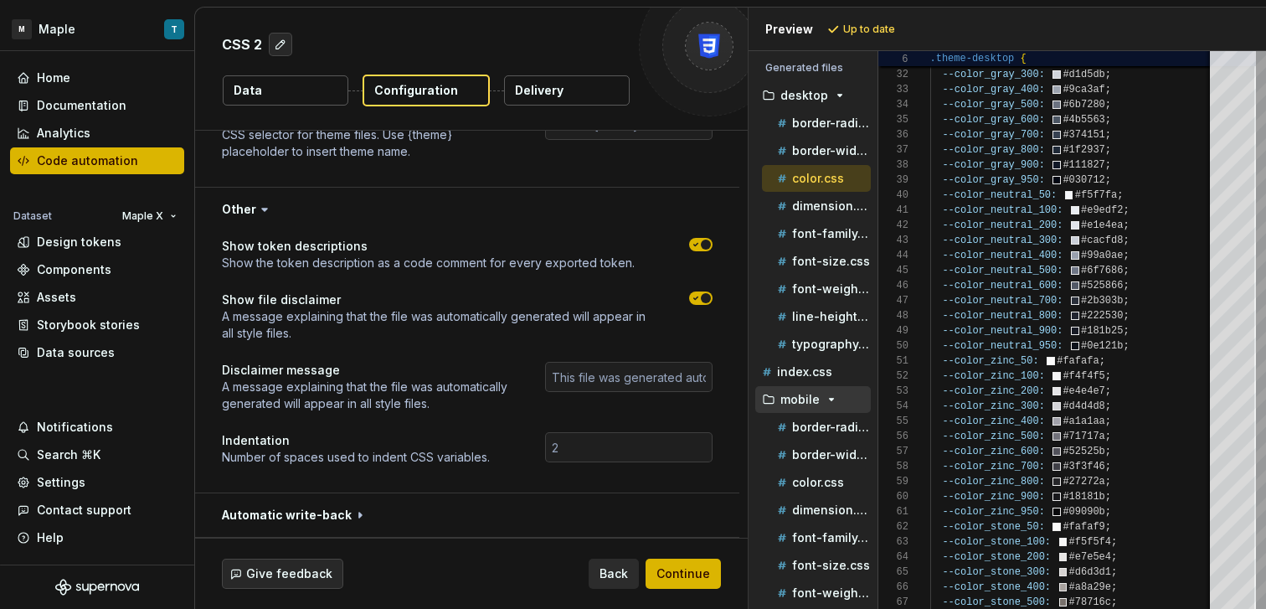
click at [444, 491] on div "Show token descriptions Show the token description as a code comment for every …" at bounding box center [467, 361] width 544 height 261
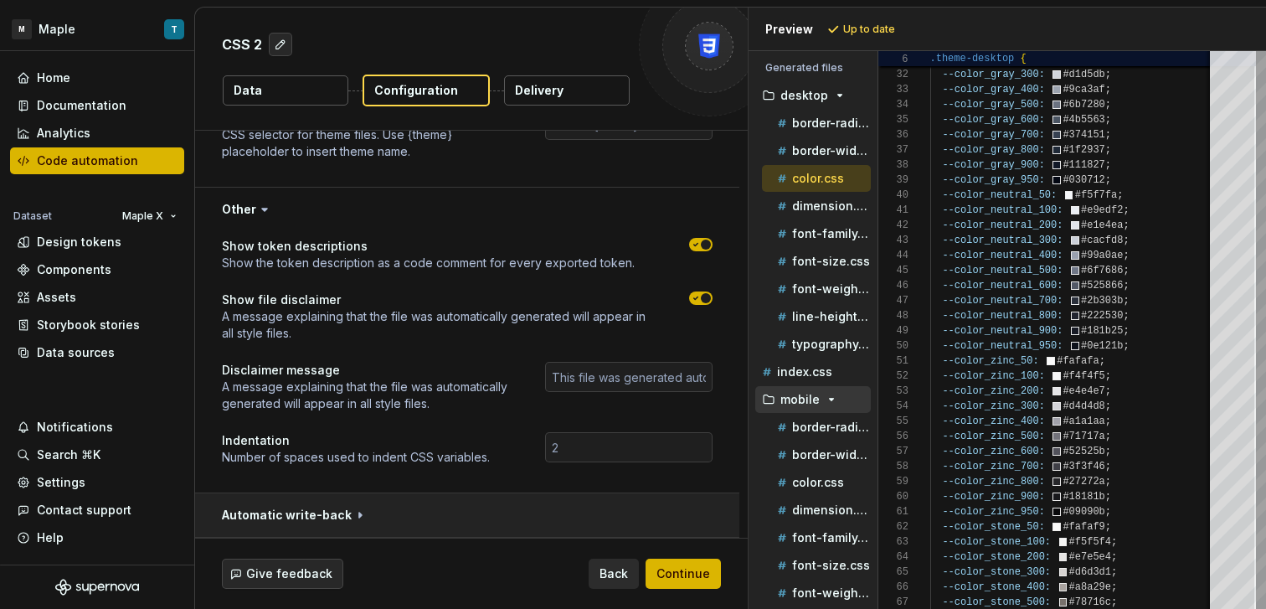
click at [448, 500] on button "button" at bounding box center [467, 515] width 544 height 44
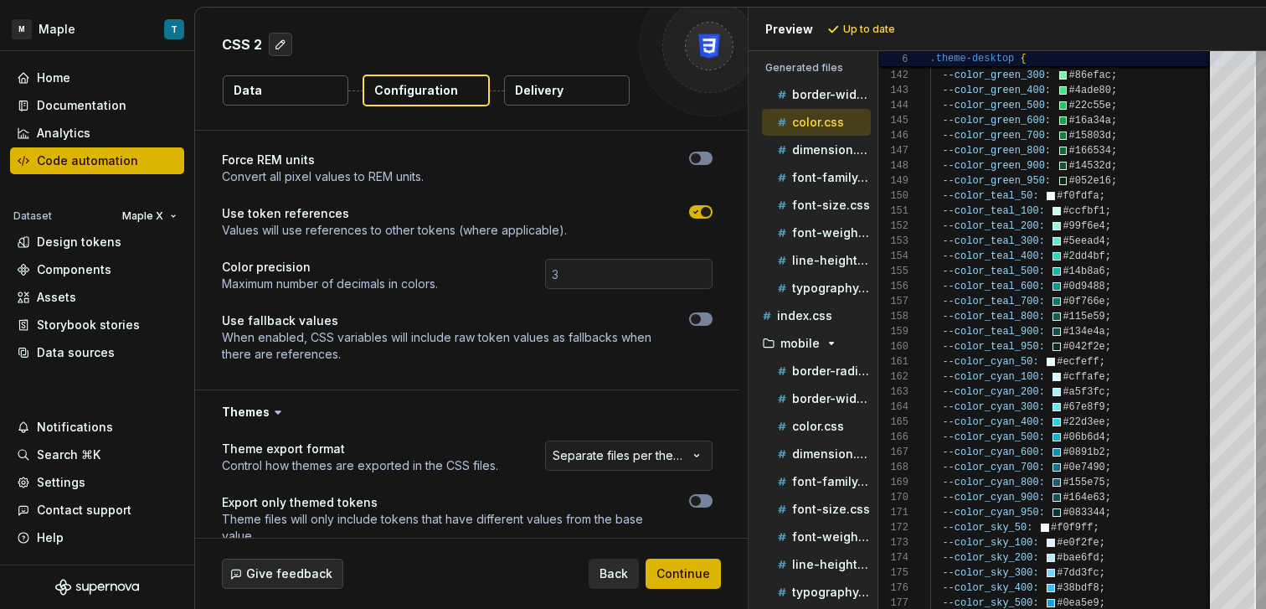
scroll to position [369, 0]
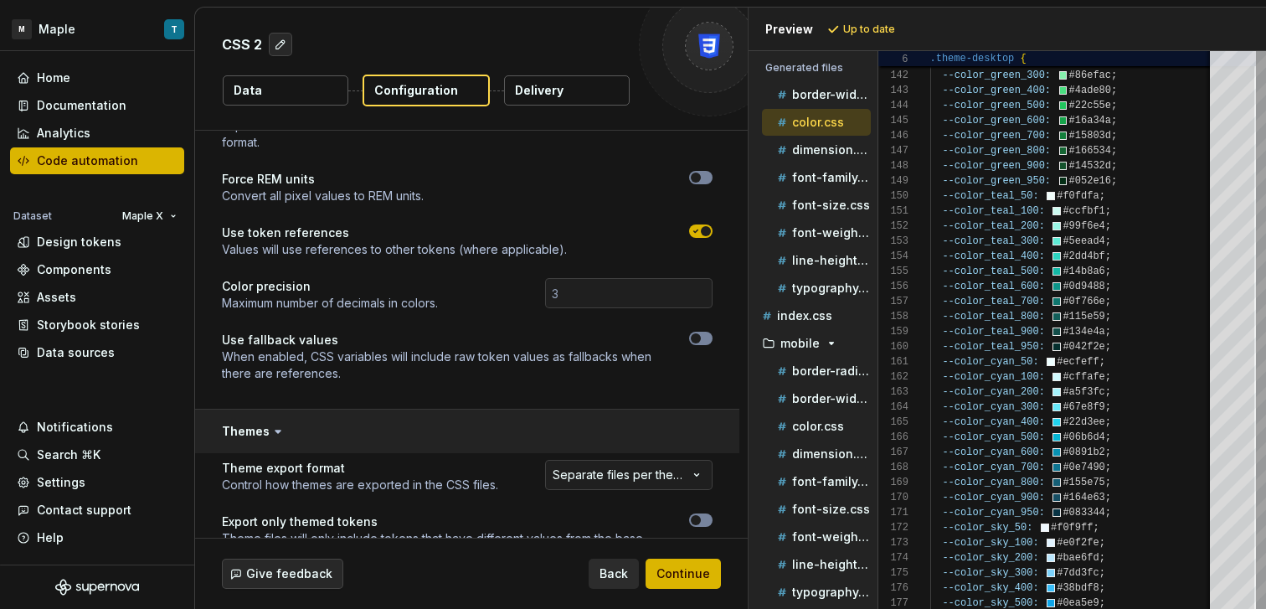
click at [629, 449] on button "button" at bounding box center [467, 431] width 544 height 44
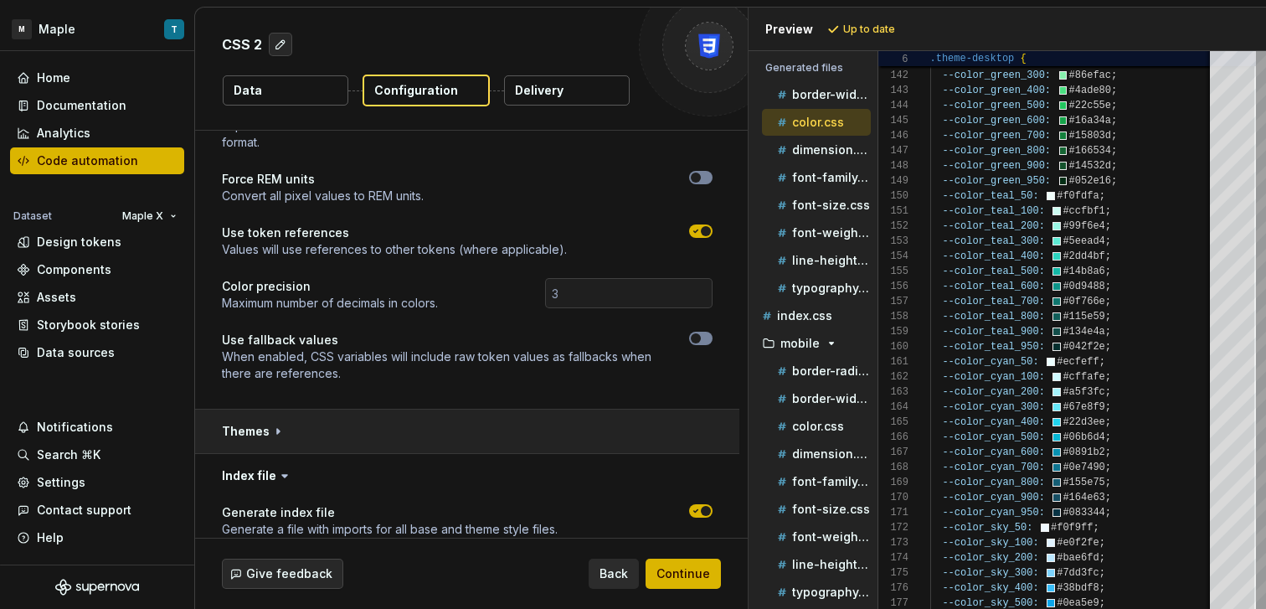
click at [609, 422] on button "button" at bounding box center [467, 431] width 544 height 44
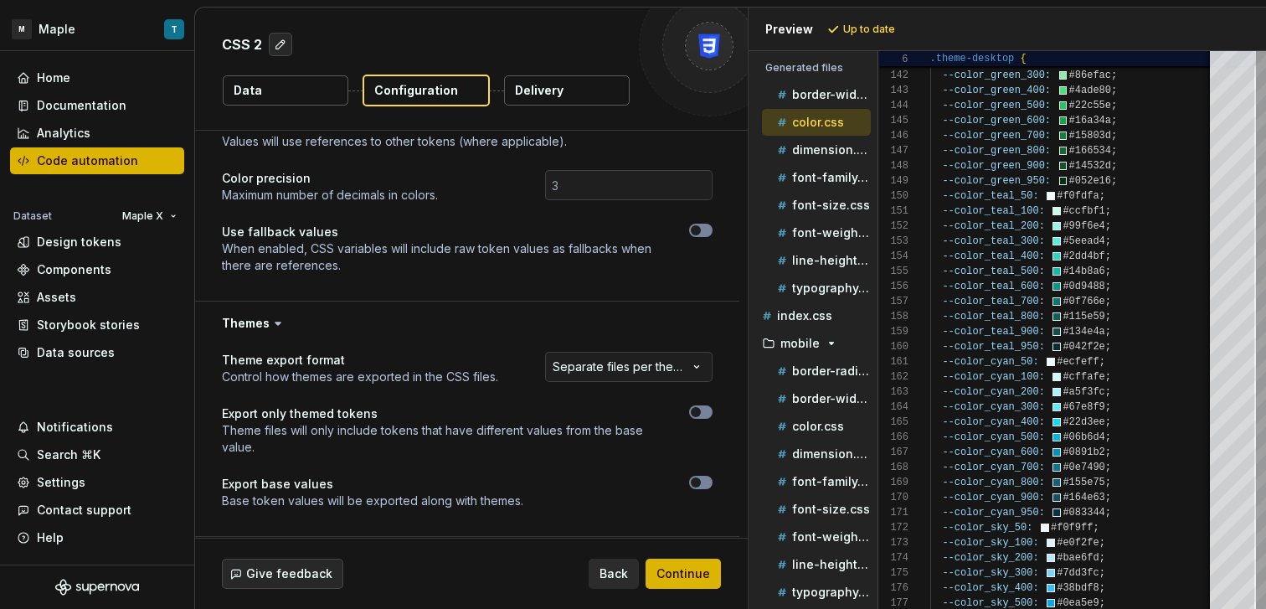
scroll to position [514, 0]
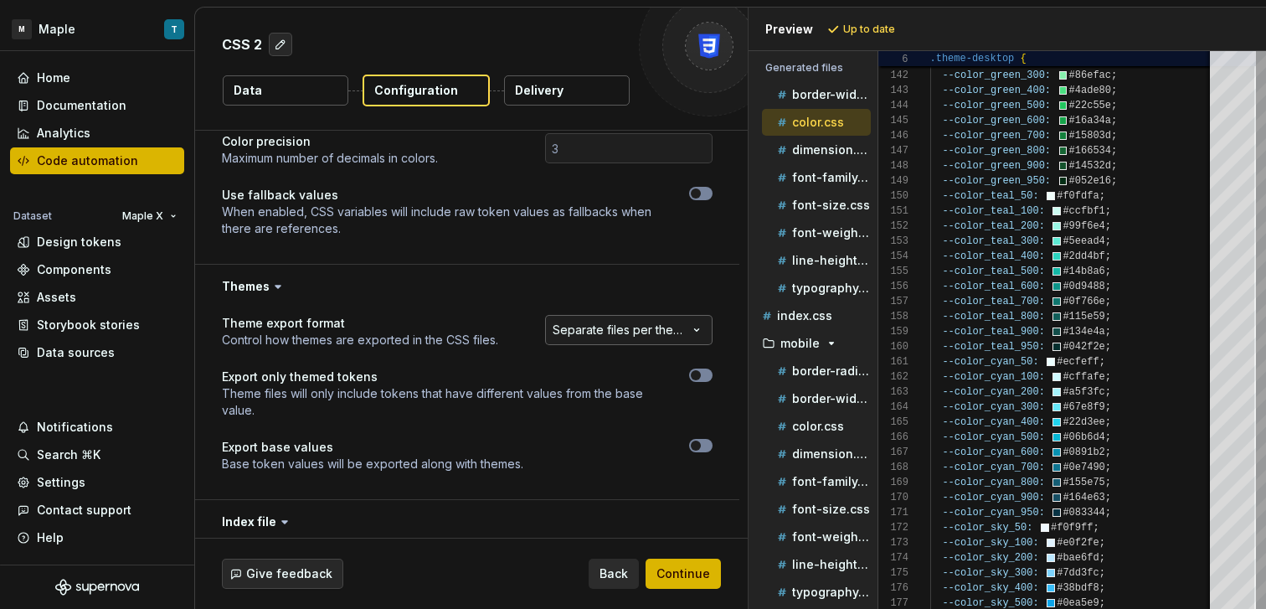
click at [617, 334] on html "**********" at bounding box center [633, 304] width 1266 height 609
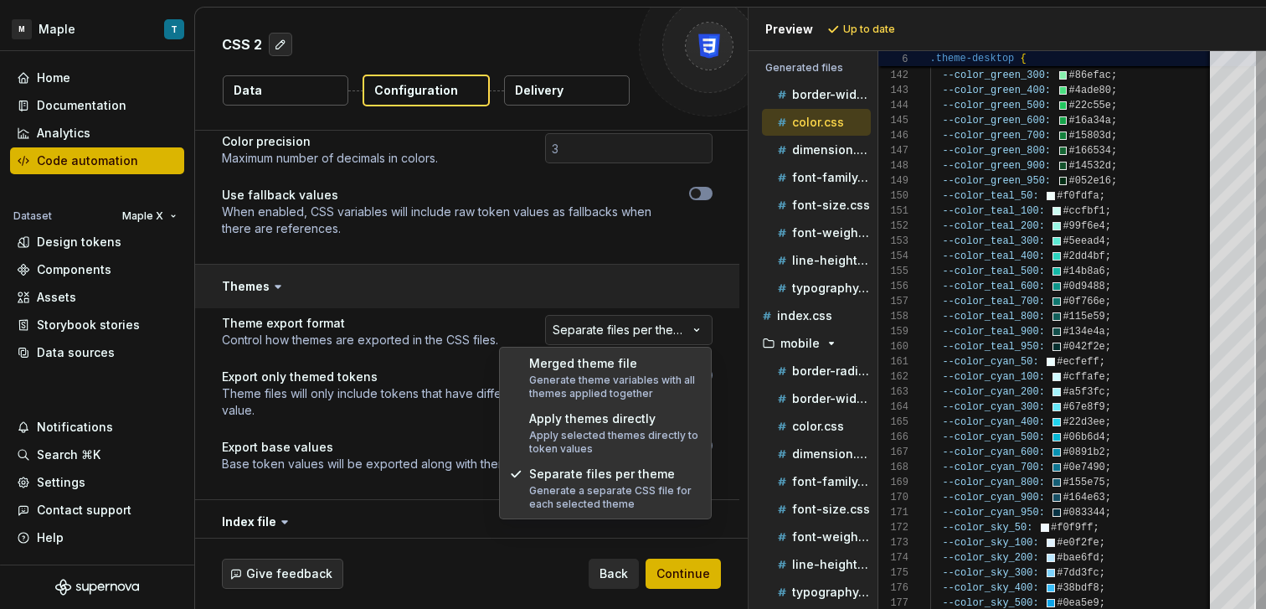
click at [507, 294] on html "**********" at bounding box center [633, 304] width 1266 height 609
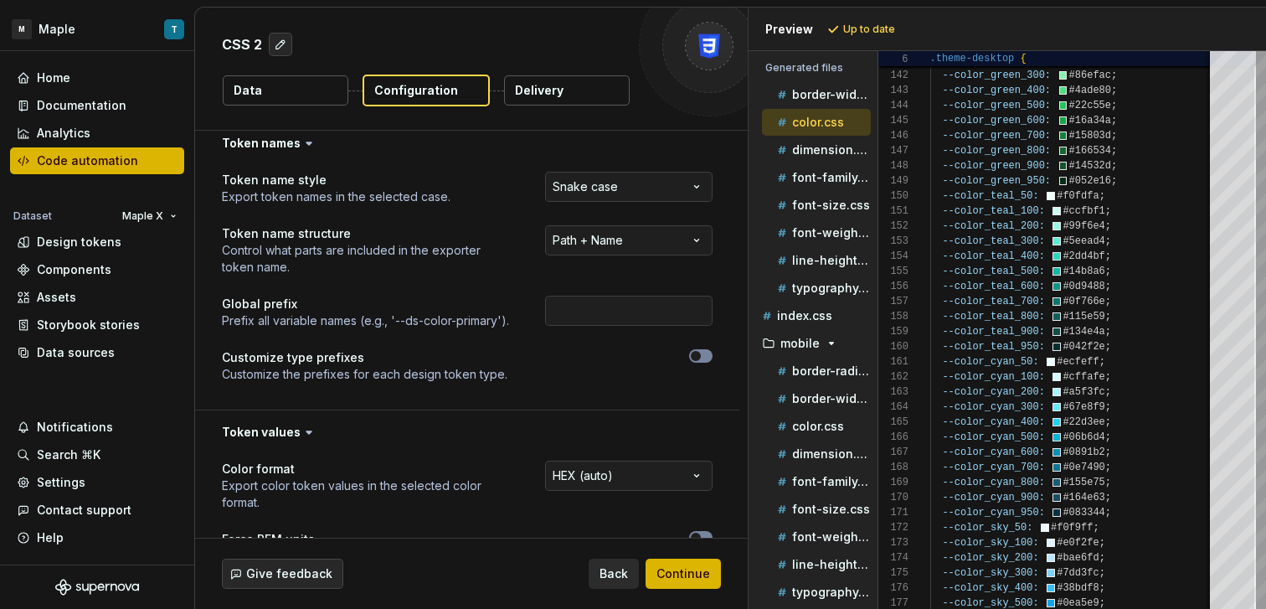
scroll to position [0, 0]
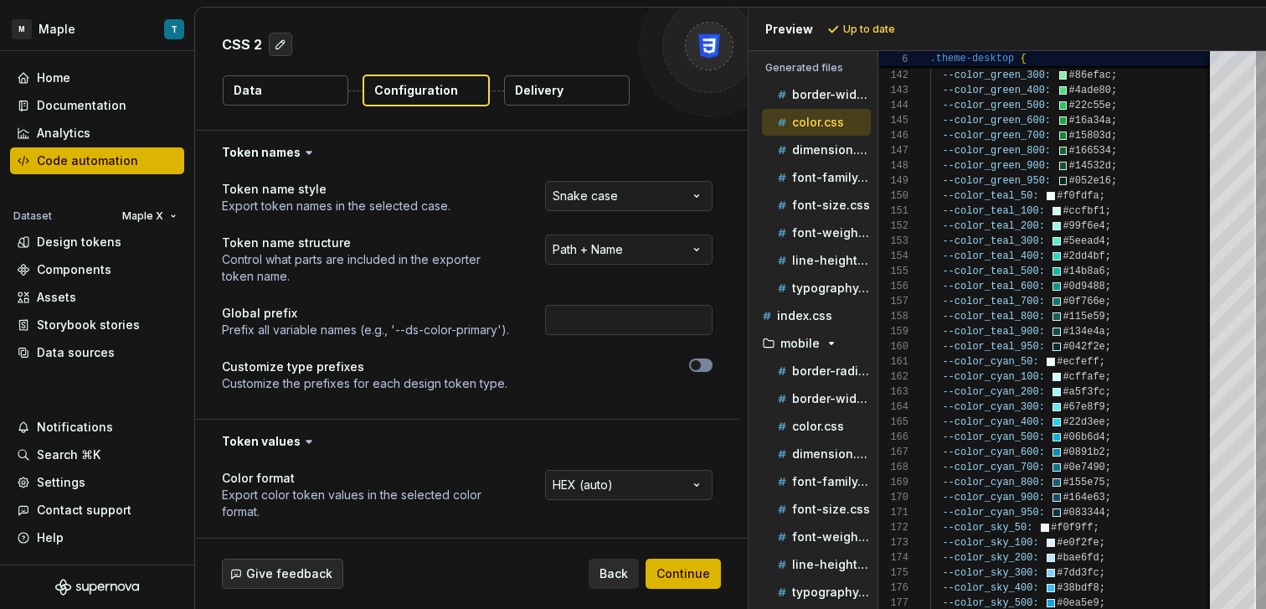
click at [602, 104] on button "Delivery" at bounding box center [567, 90] width 126 height 30
click at [599, 95] on button "Delivery" at bounding box center [567, 90] width 126 height 30
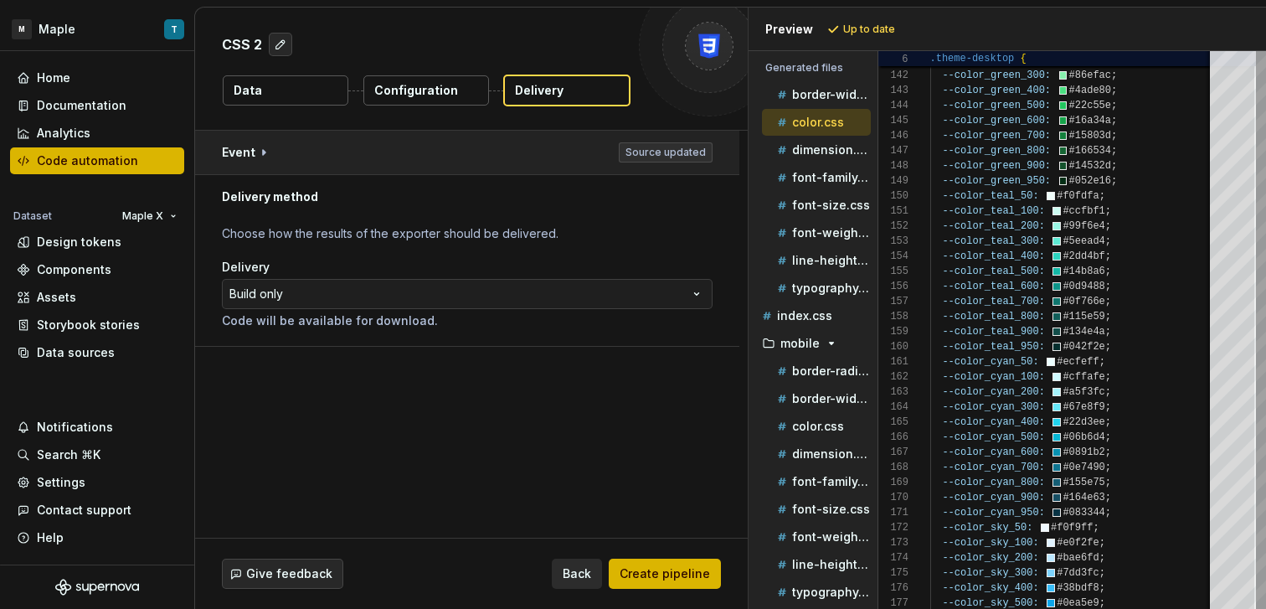
click at [477, 160] on button "button" at bounding box center [467, 153] width 544 height 44
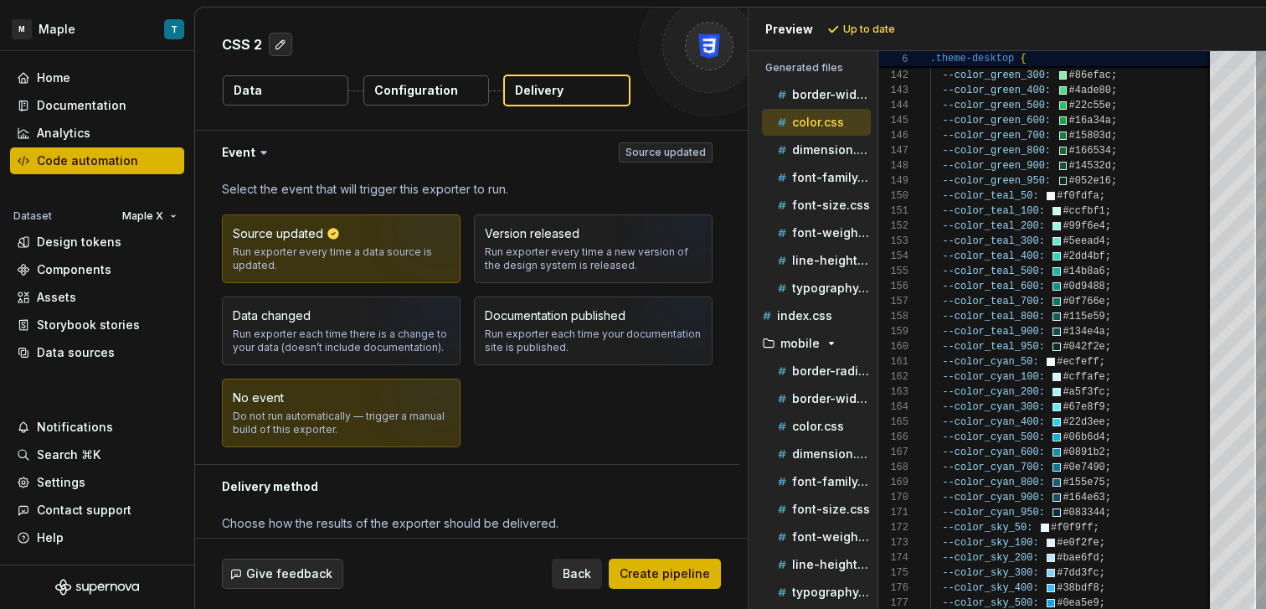
click at [366, 445] on img "button" at bounding box center [419, 418] width 107 height 112
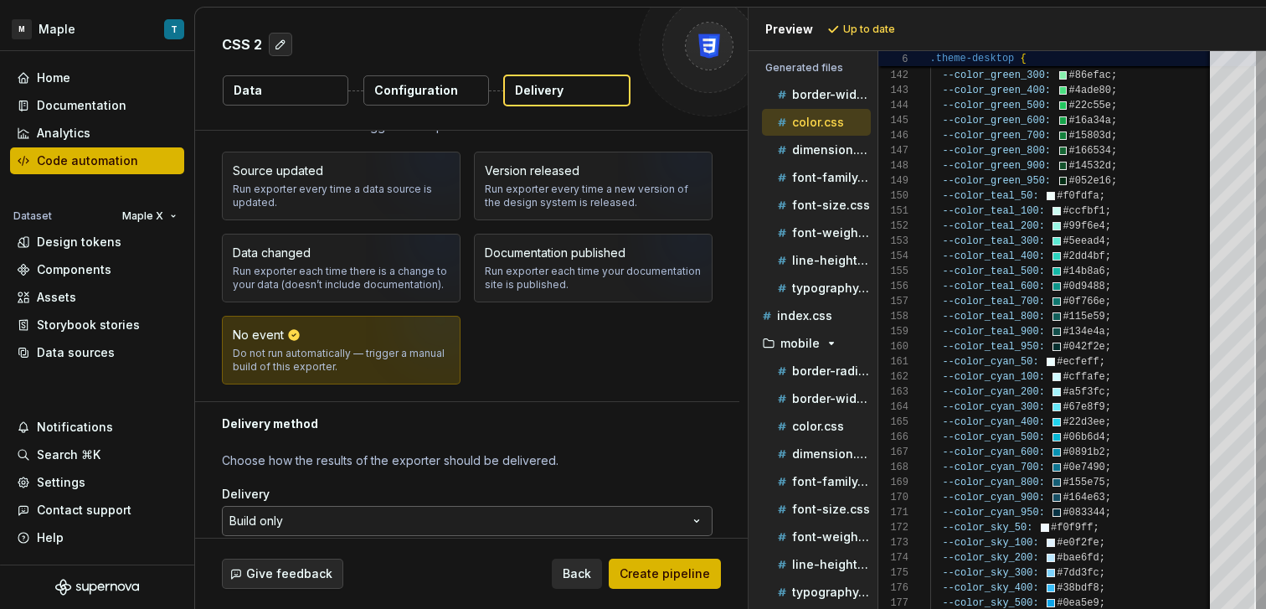
scroll to position [99, 0]
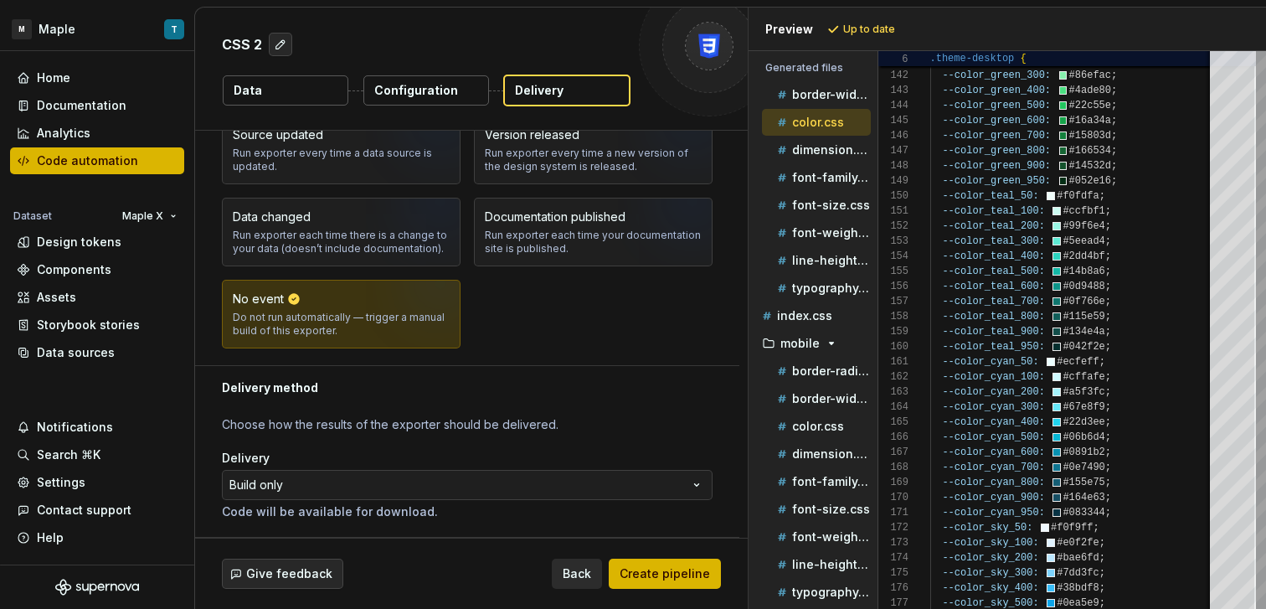
click at [654, 577] on span "Create pipeline" at bounding box center [664, 573] width 90 height 17
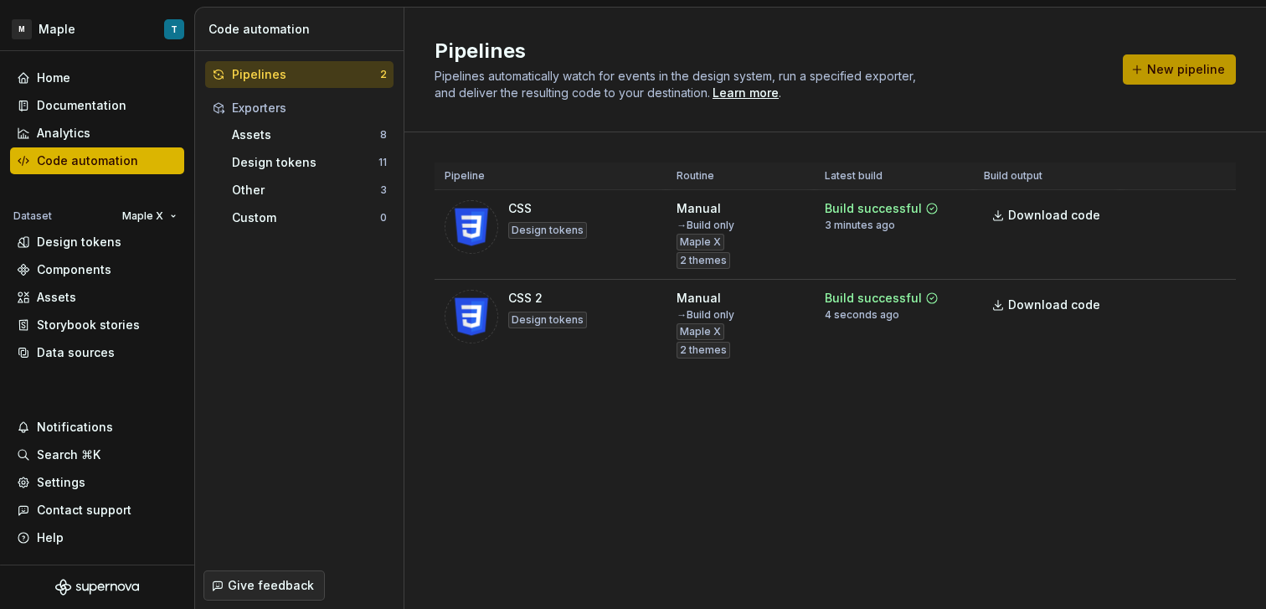
click at [1184, 65] on span "New pipeline" at bounding box center [1186, 69] width 78 height 17
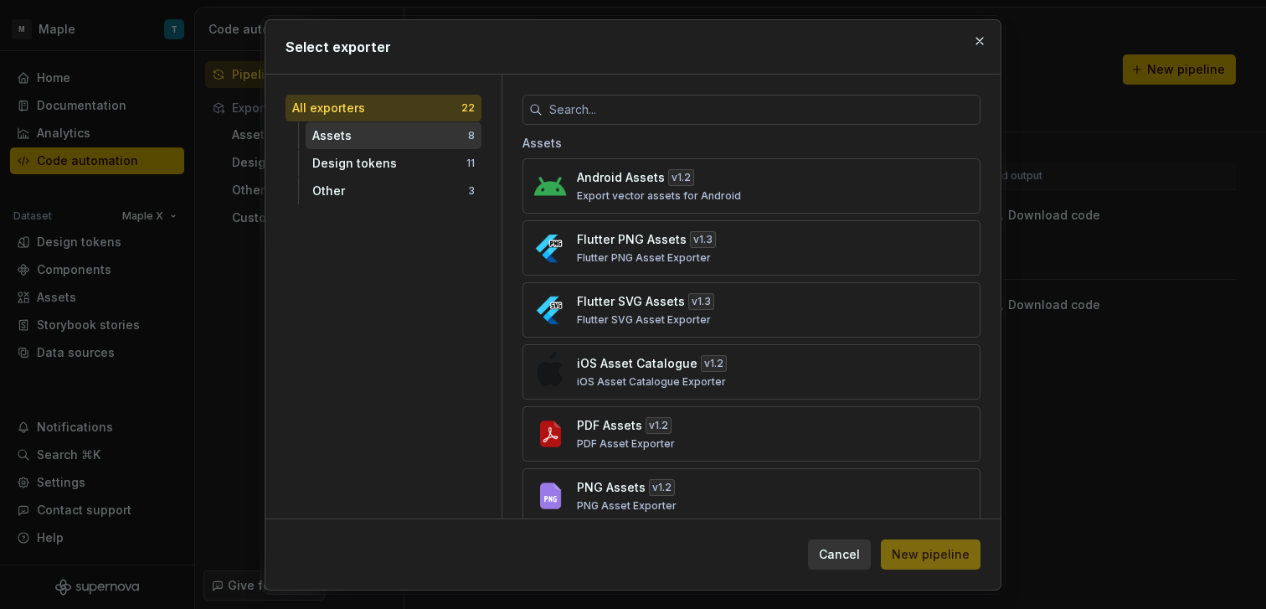
click at [393, 138] on div "Assets" at bounding box center [390, 135] width 156 height 17
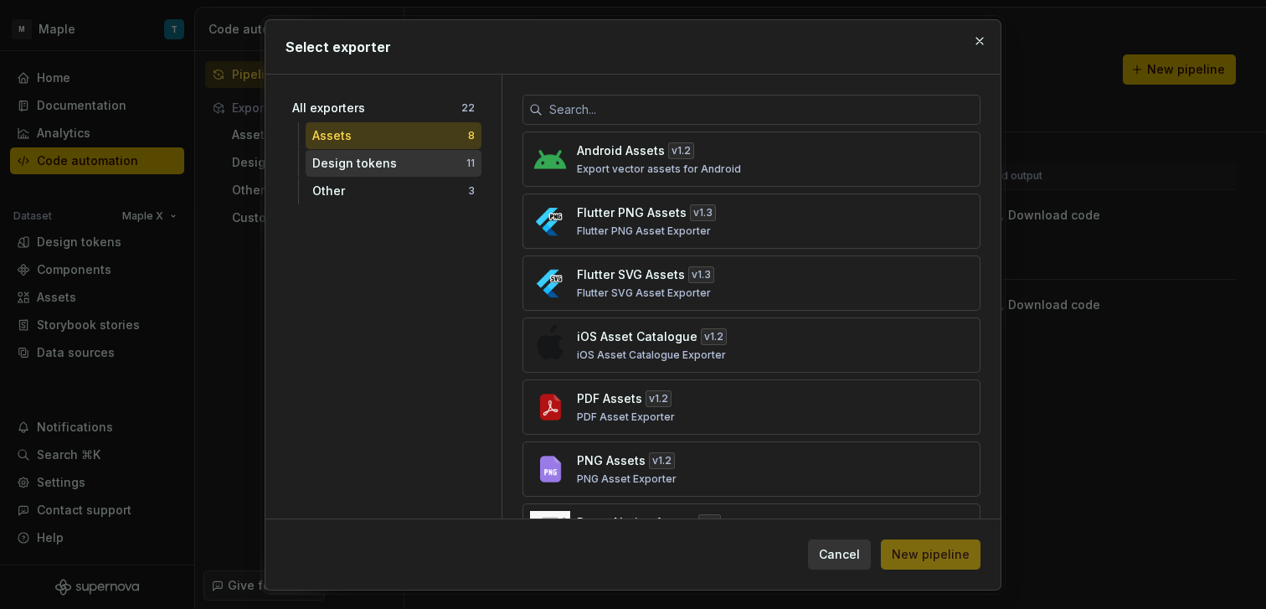
click at [433, 168] on div "Design tokens" at bounding box center [389, 163] width 154 height 17
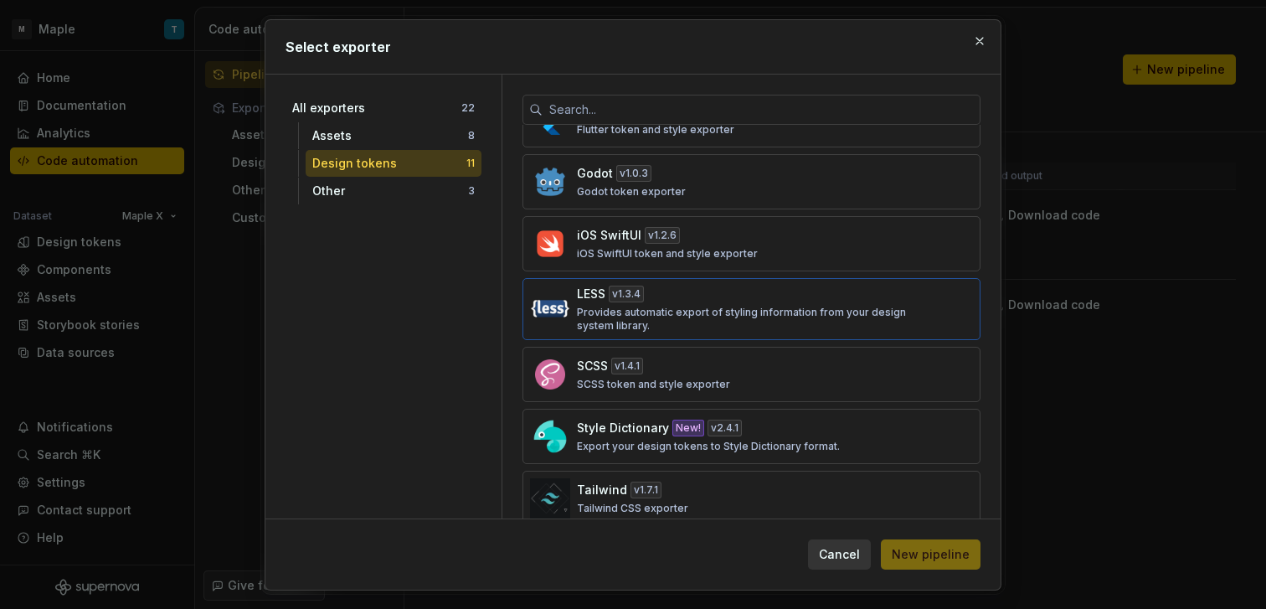
scroll to position [315, 0]
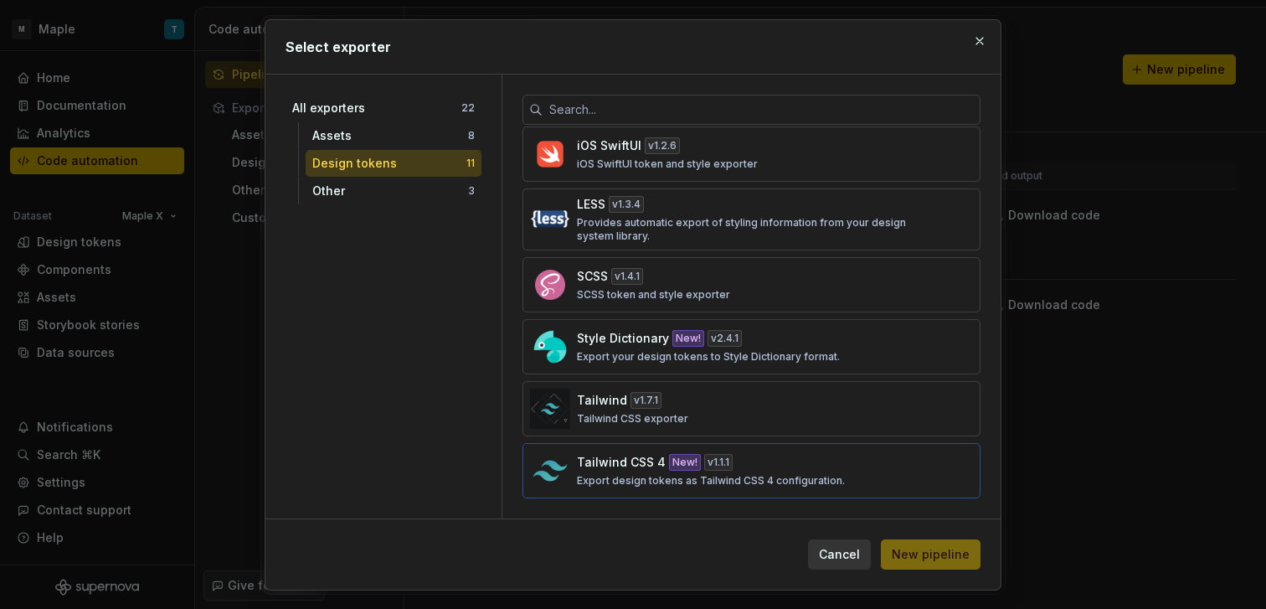
click at [820, 470] on div "Tailwind CSS 4 New! v 1.1.1 Export design tokens as Tailwind CSS 4 configuratio…" at bounding box center [746, 470] width 339 height 33
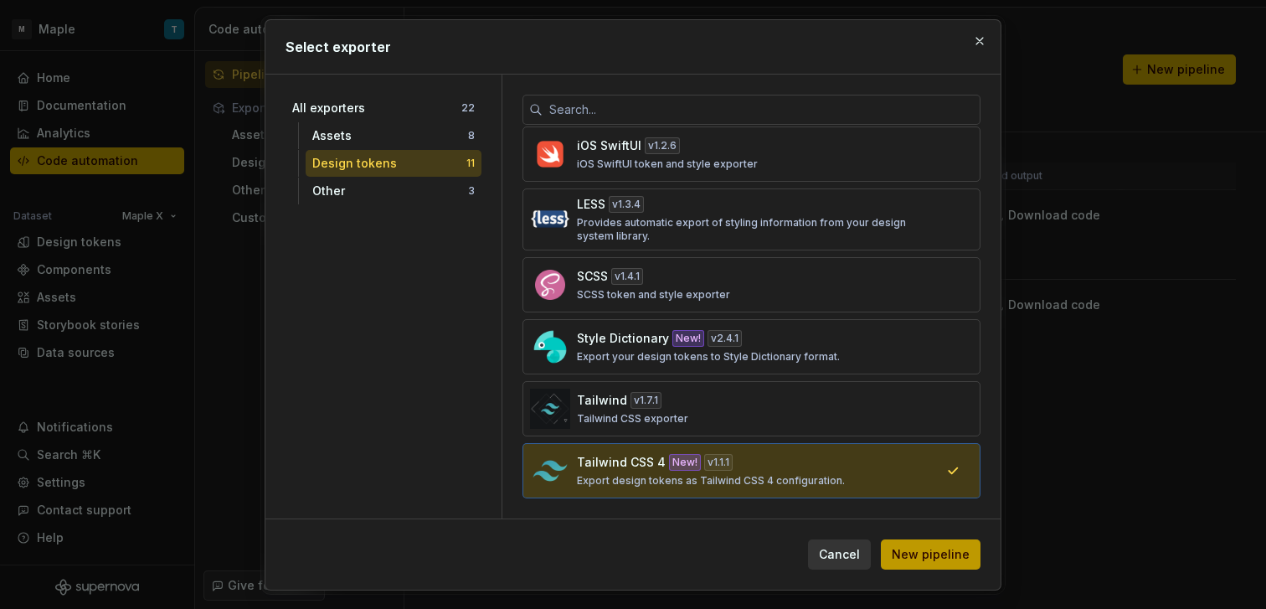
click at [936, 547] on span "New pipeline" at bounding box center [931, 554] width 78 height 17
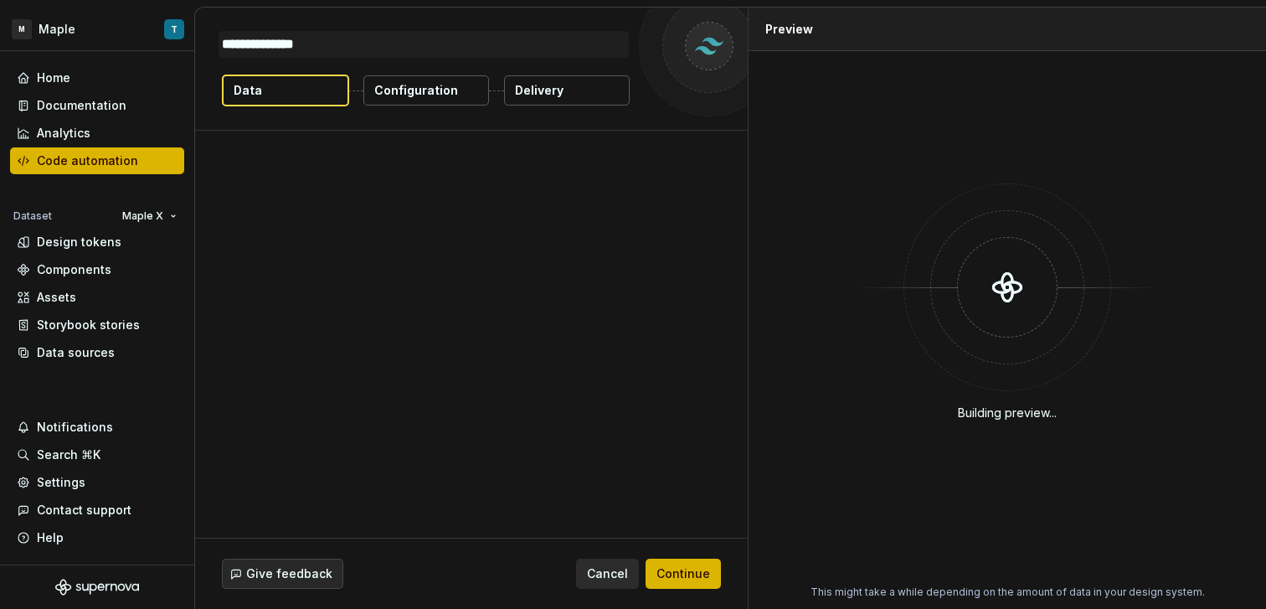
type textarea "*"
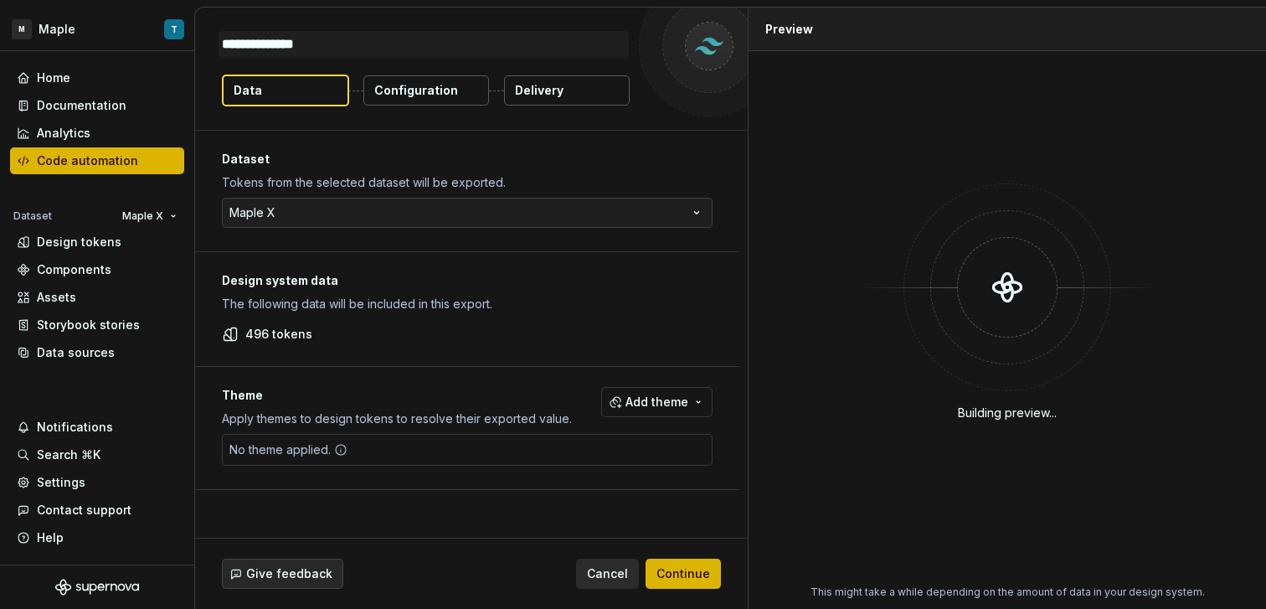
click at [609, 456] on div "No theme applied." at bounding box center [467, 450] width 491 height 32
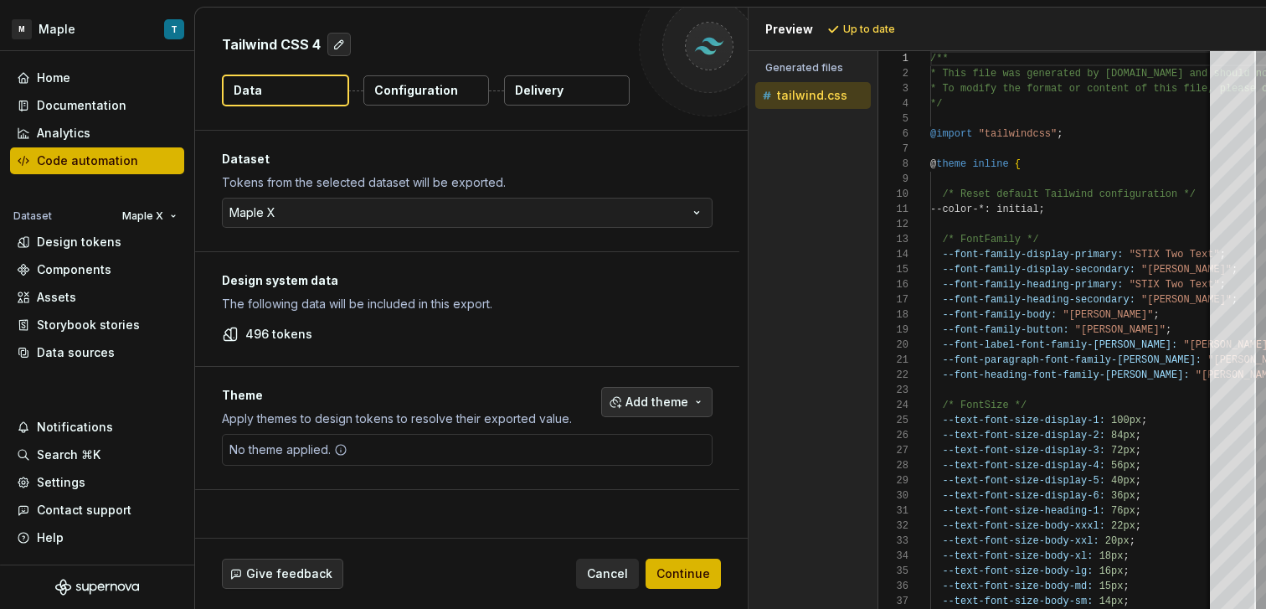
click at [707, 398] on button "Add theme" at bounding box center [656, 402] width 111 height 30
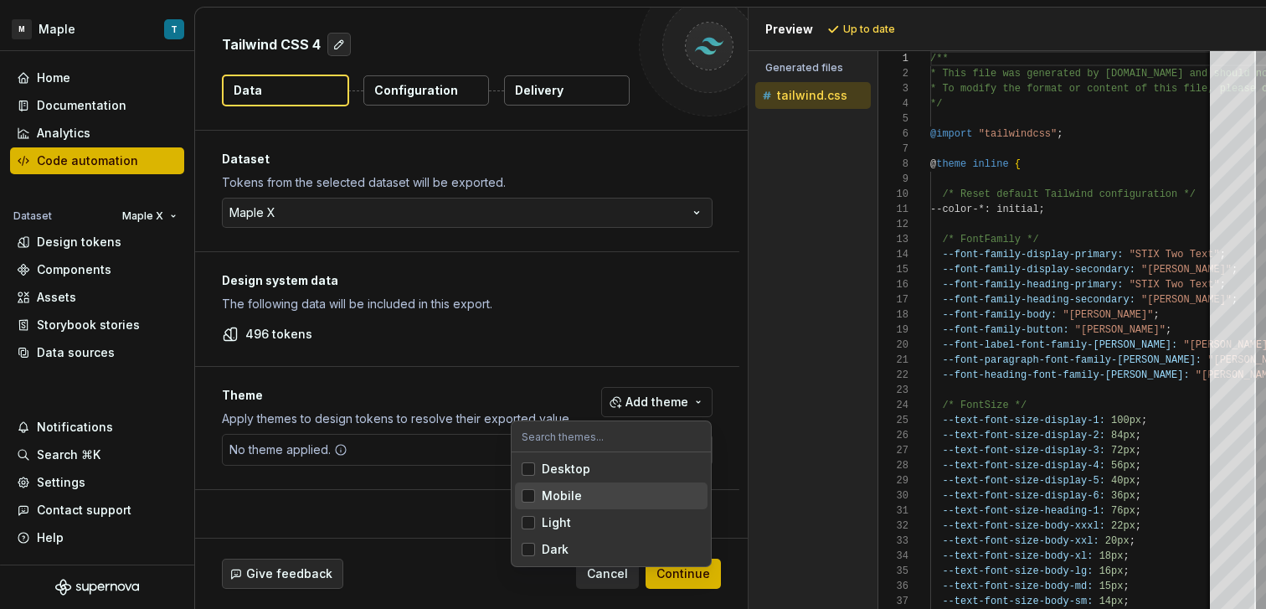
click at [588, 499] on div "Mobile" at bounding box center [621, 495] width 159 height 17
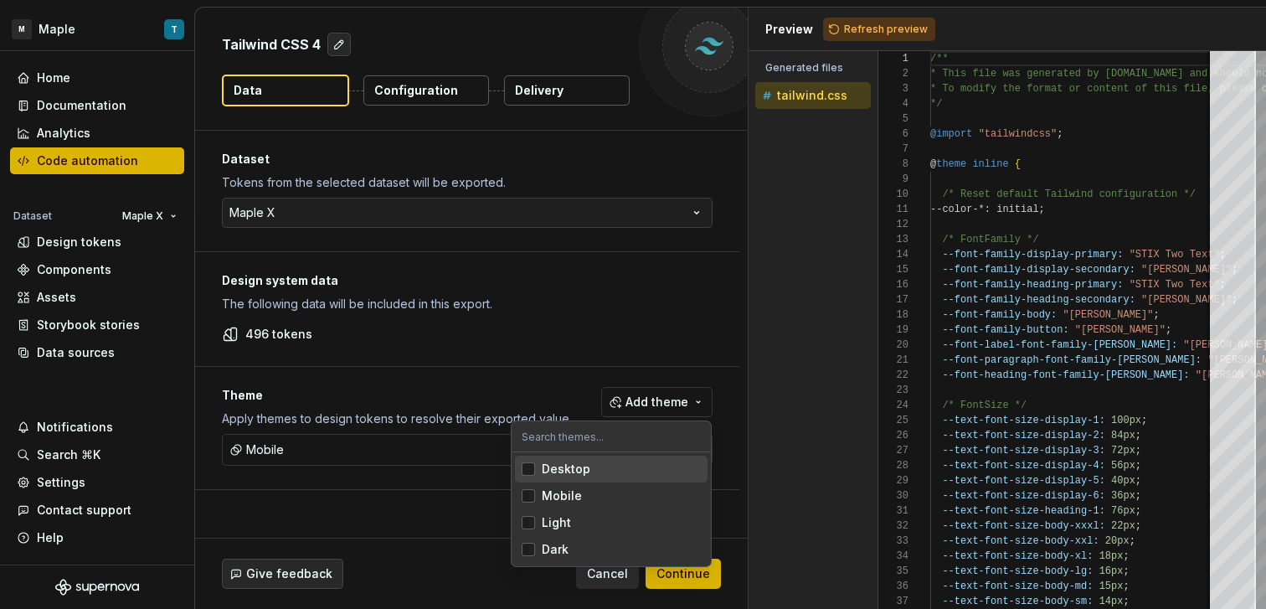
click at [590, 470] on div "Desktop" at bounding box center [621, 468] width 159 height 17
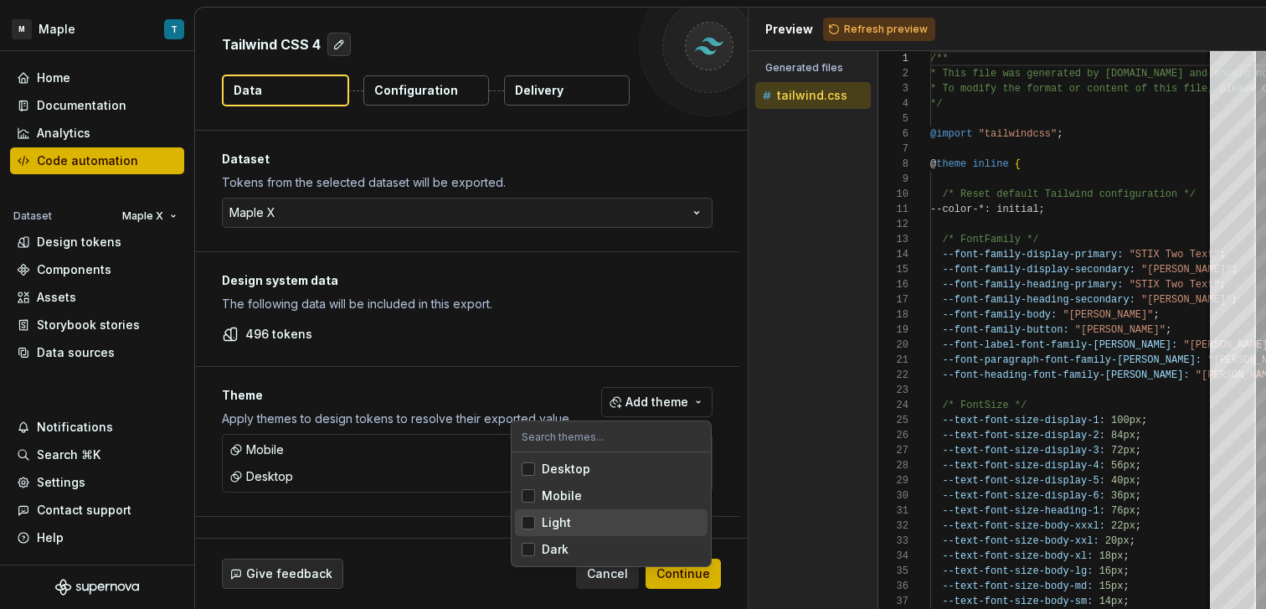
click at [594, 516] on div "Light" at bounding box center [621, 522] width 159 height 17
click at [595, 540] on span "Dark" at bounding box center [611, 549] width 193 height 27
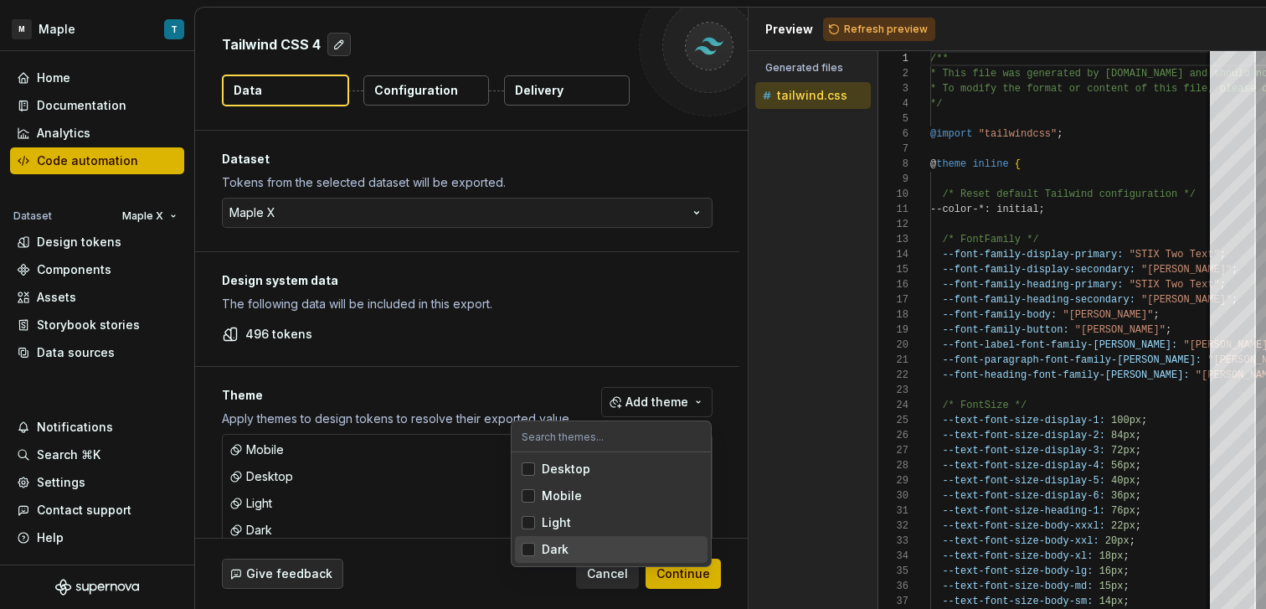
click at [721, 587] on html "M Maple T Home Documentation Analytics Code automation Dataset Maple X Design t…" at bounding box center [633, 304] width 1266 height 609
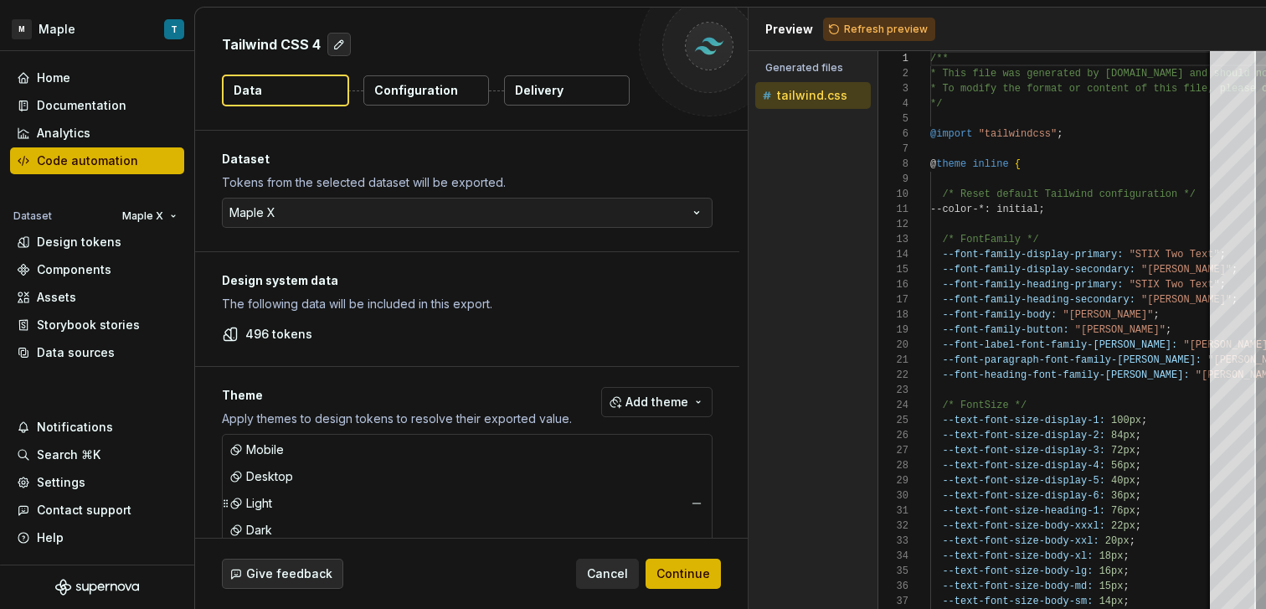
scroll to position [33, 0]
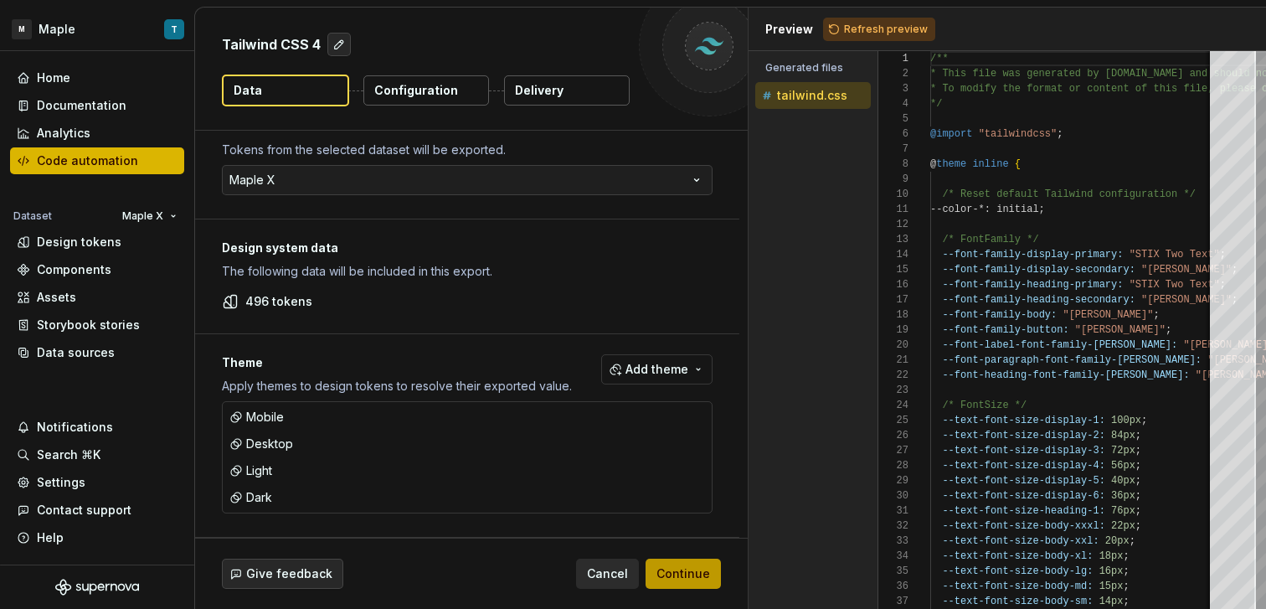
click at [688, 562] on button "Continue" at bounding box center [682, 573] width 75 height 30
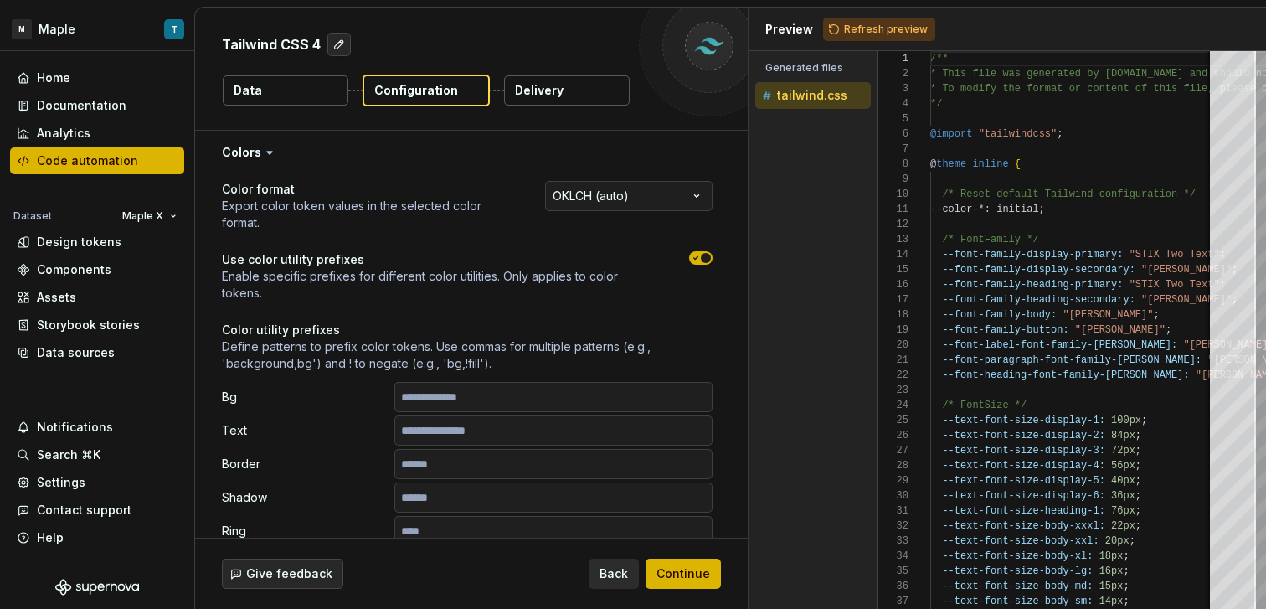
drag, startPoint x: 880, startPoint y: 28, endPoint x: 867, endPoint y: 43, distance: 19.6
click at [880, 28] on span "Refresh preview" at bounding box center [886, 29] width 84 height 13
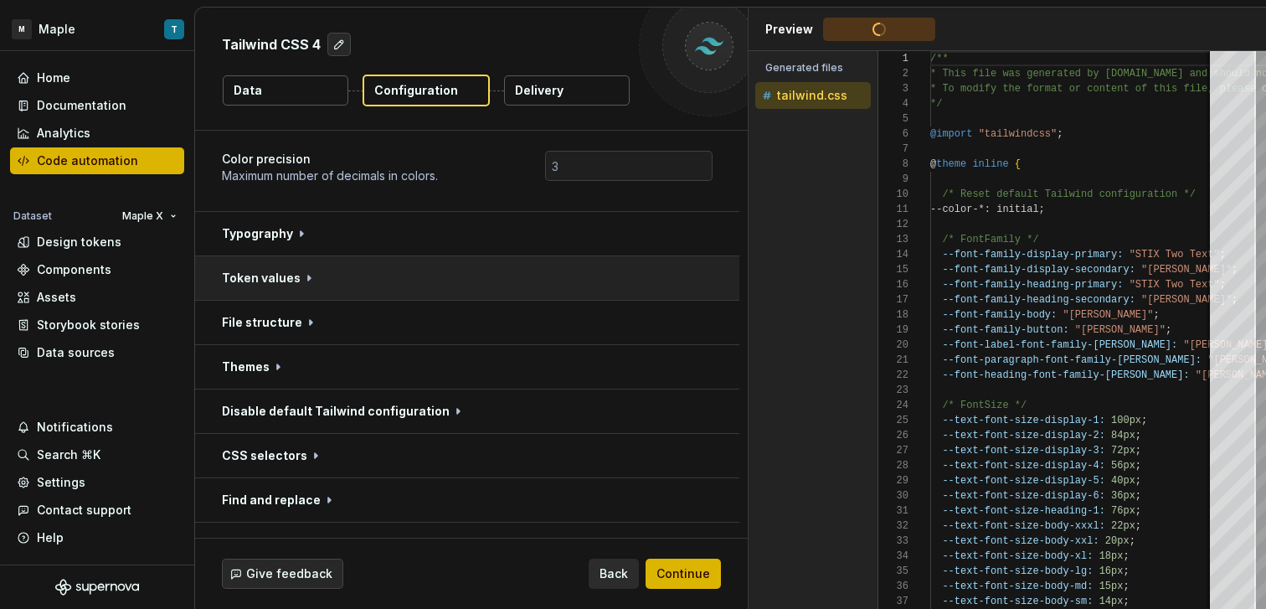
scroll to position [519, 0]
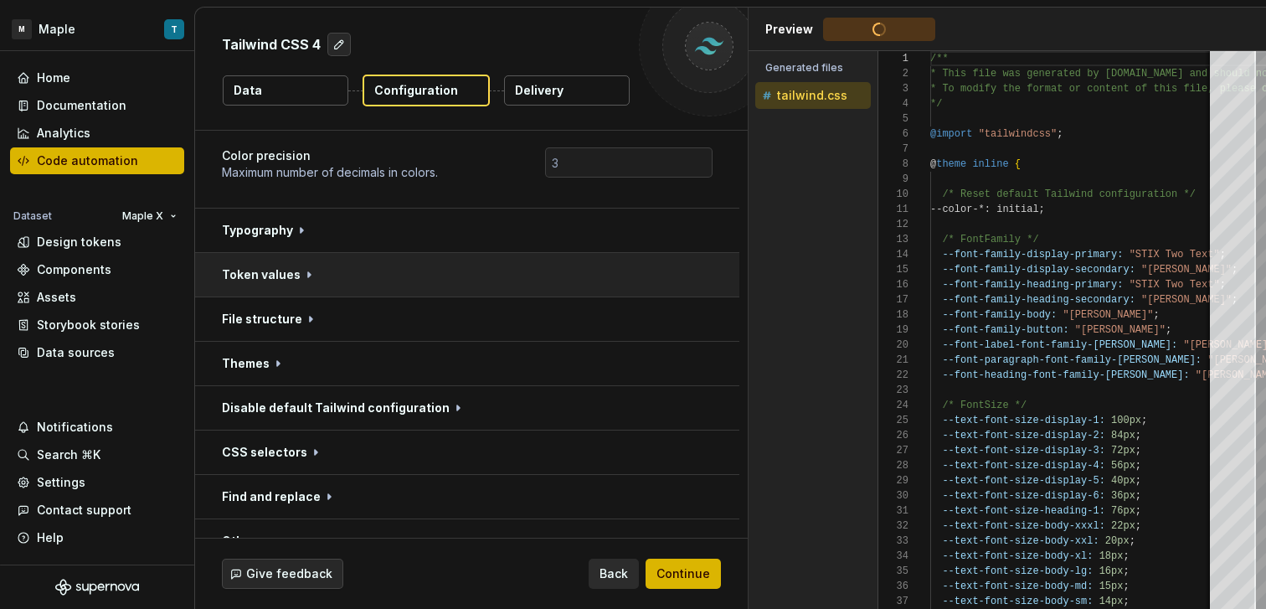
click at [556, 280] on button "button" at bounding box center [467, 275] width 544 height 44
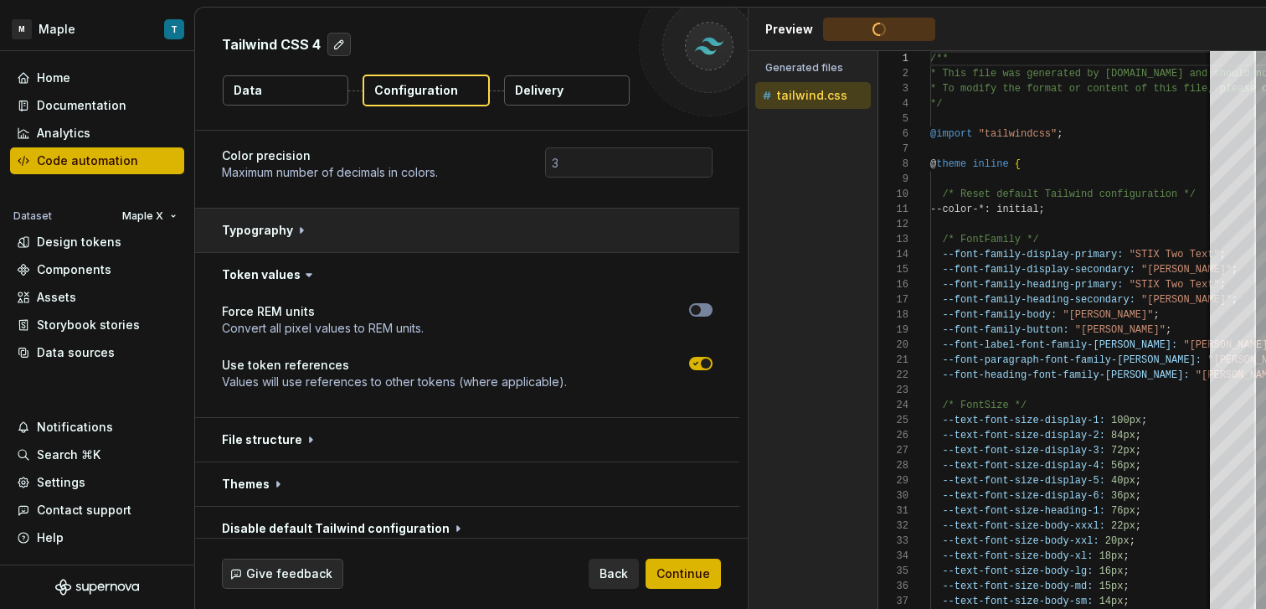
click at [594, 224] on button "button" at bounding box center [467, 230] width 544 height 44
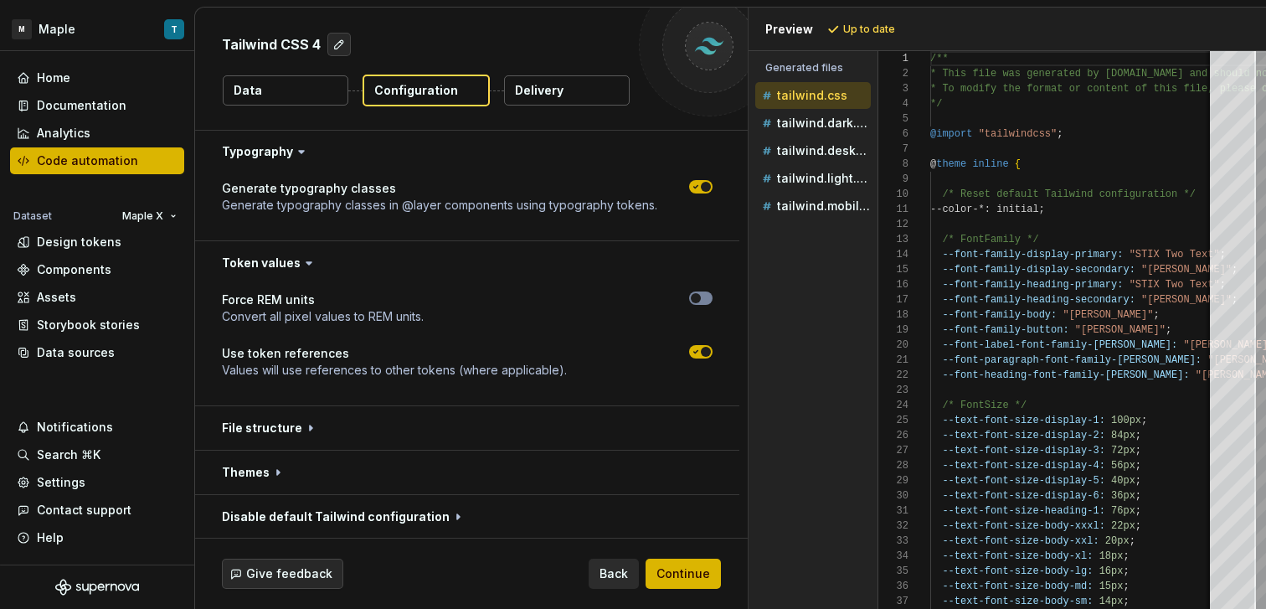
scroll to position [644, 0]
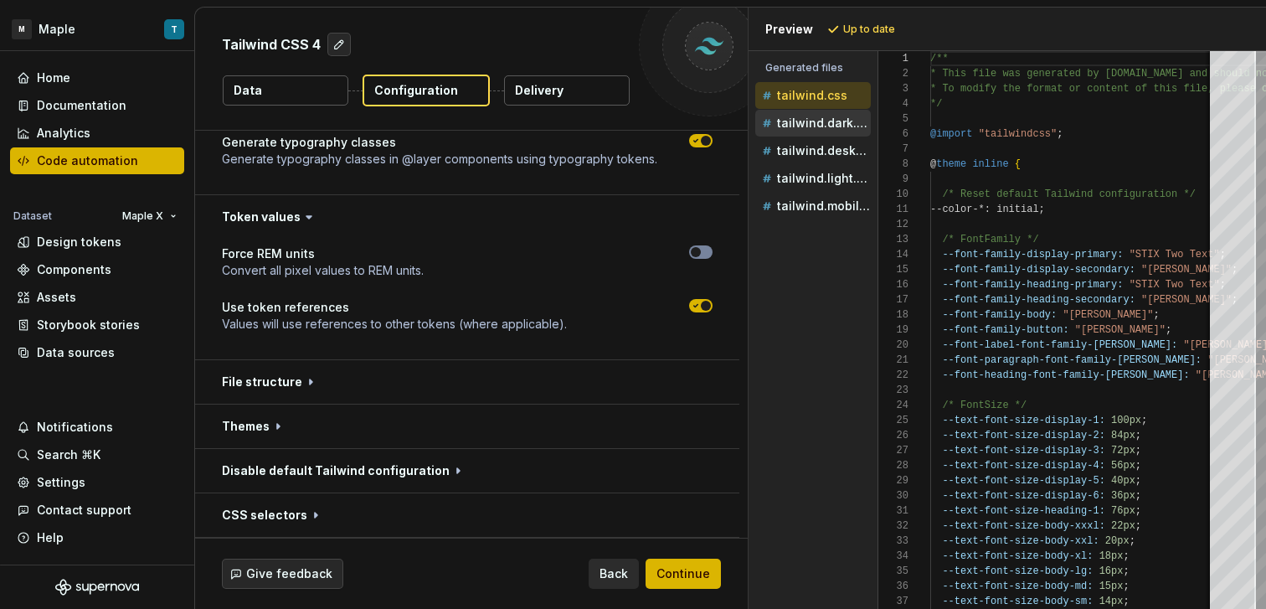
click at [822, 121] on p "tailwind.dark.css" at bounding box center [824, 122] width 94 height 13
type textarea "**********"
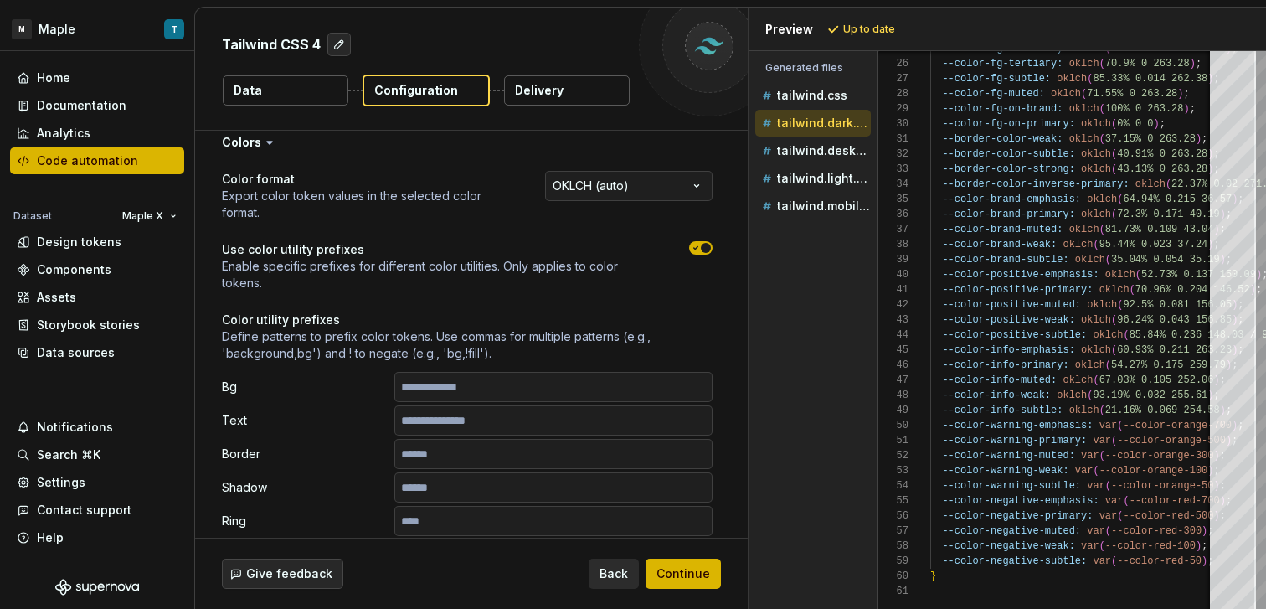
scroll to position [0, 0]
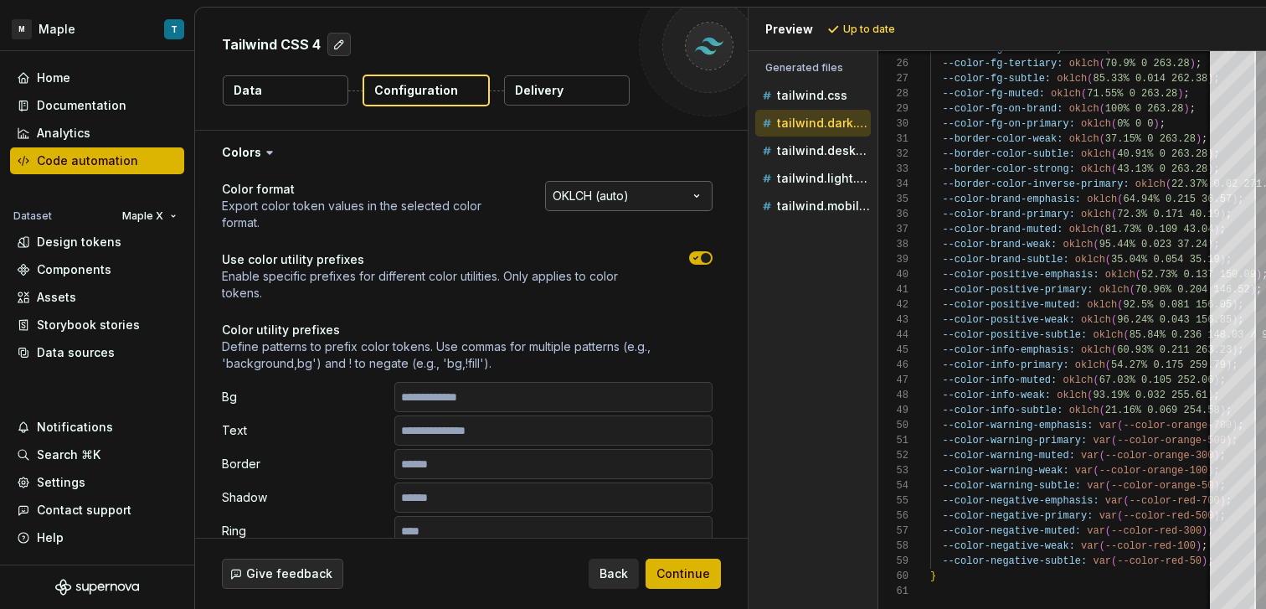
click at [614, 200] on html "**********" at bounding box center [633, 304] width 1266 height 609
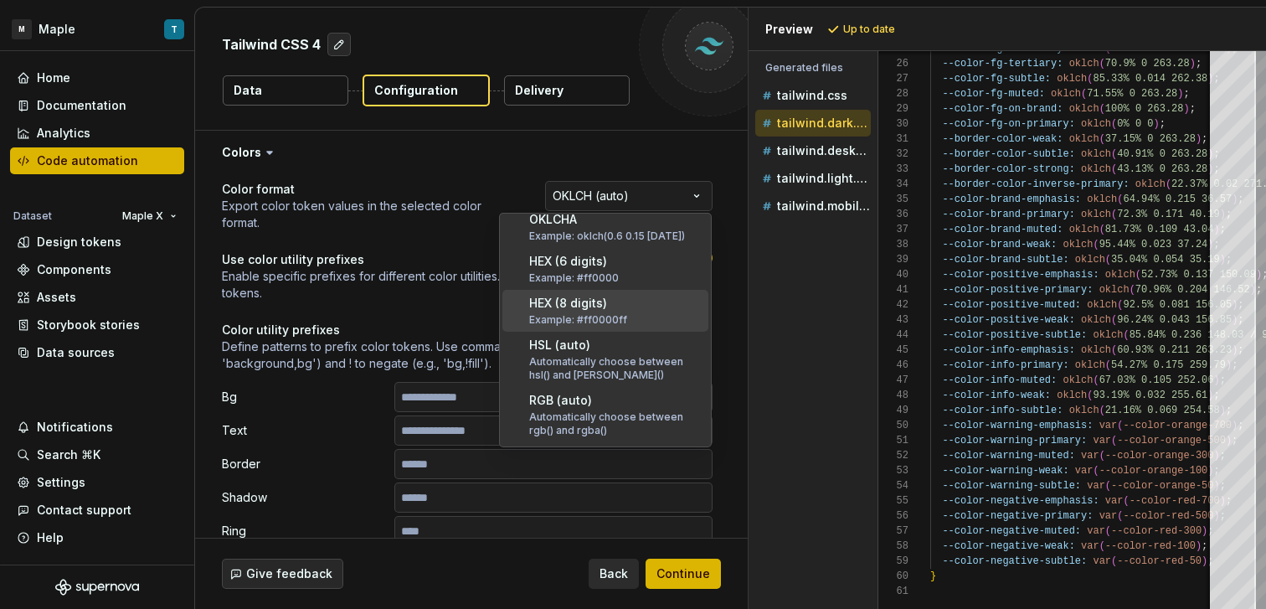
scroll to position [198, 0]
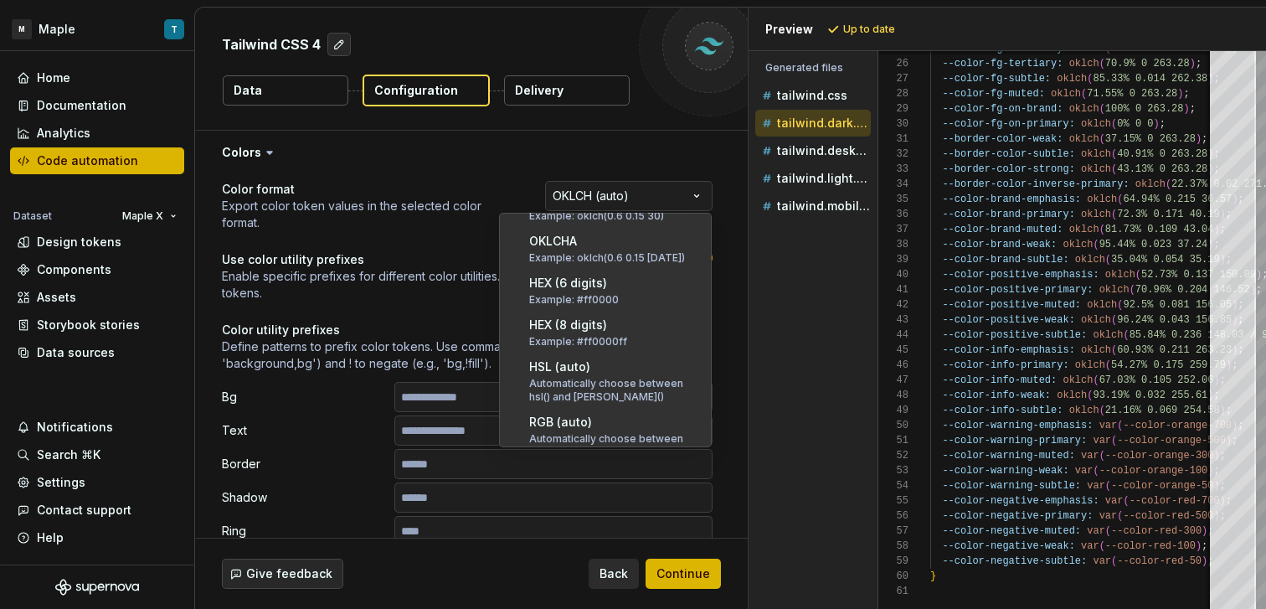
select select "********"
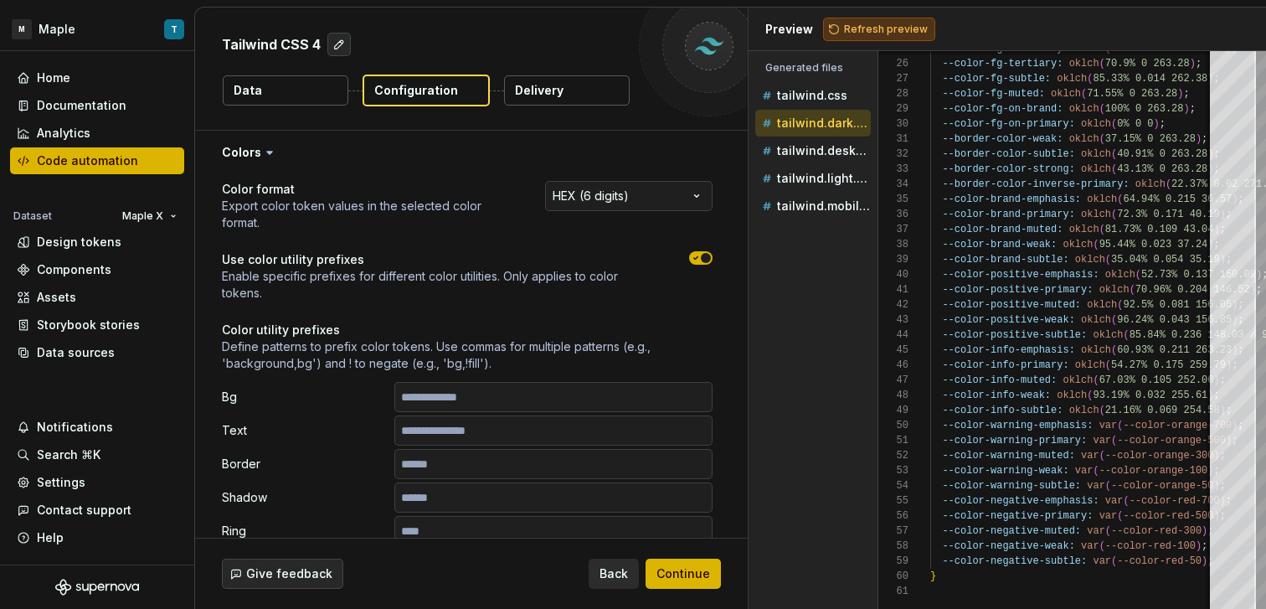
click at [845, 33] on span "Refresh preview" at bounding box center [886, 29] width 84 height 13
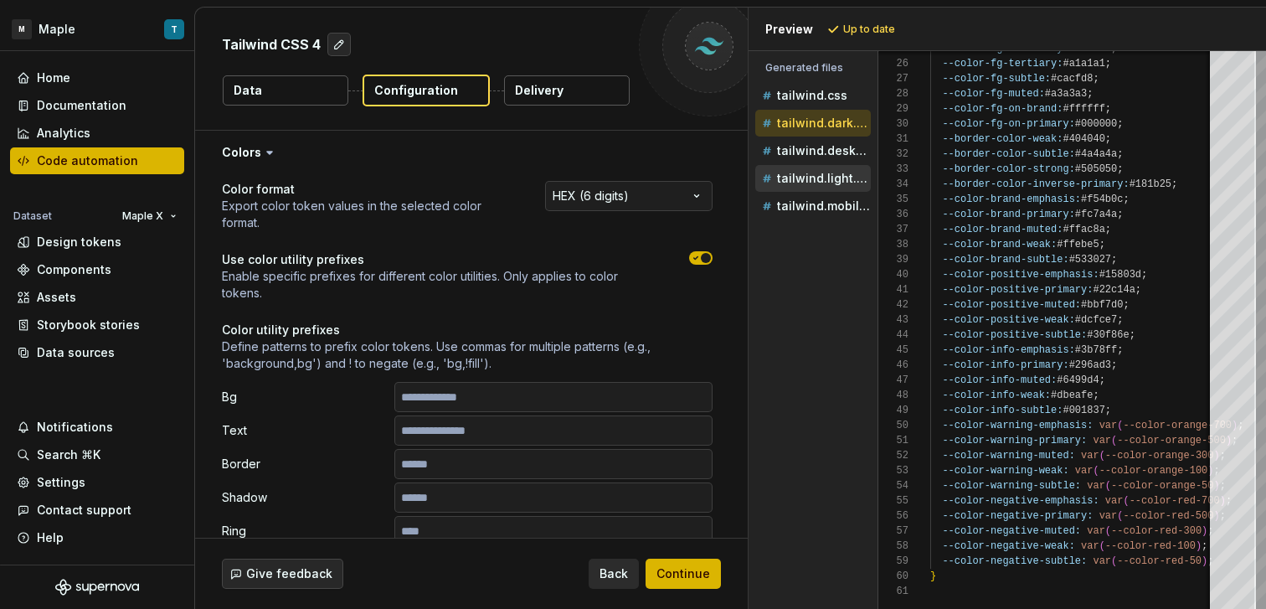
click at [786, 175] on p "tailwind.light.css" at bounding box center [824, 178] width 94 height 13
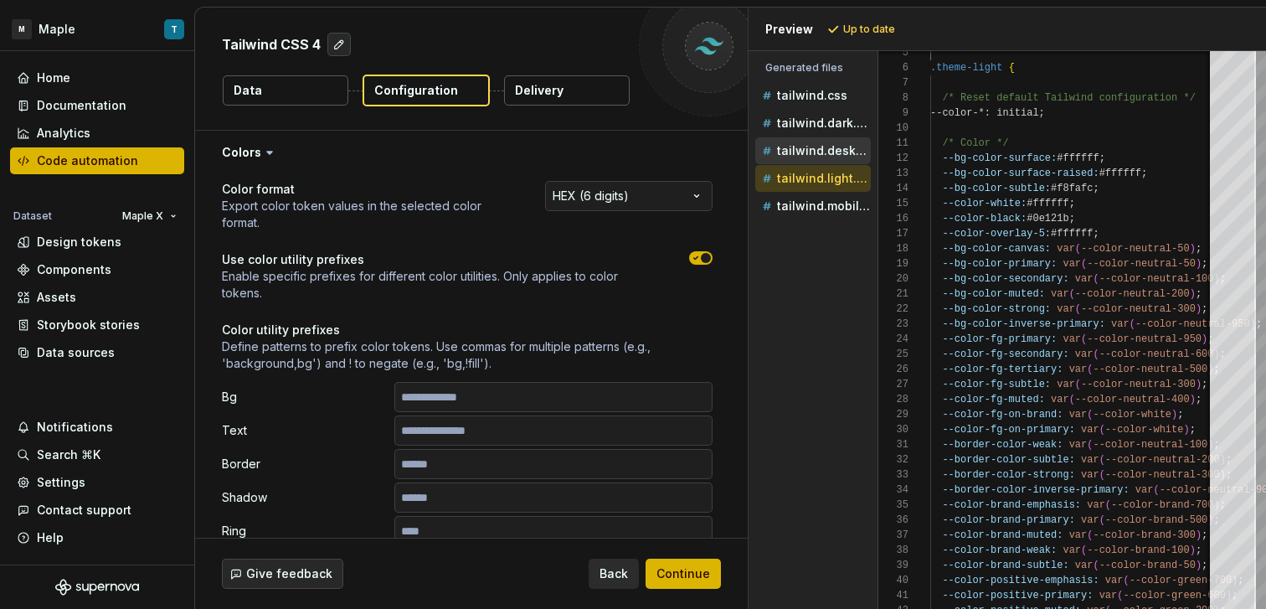
click at [821, 153] on p "tailwind.desktop.css" at bounding box center [824, 150] width 94 height 13
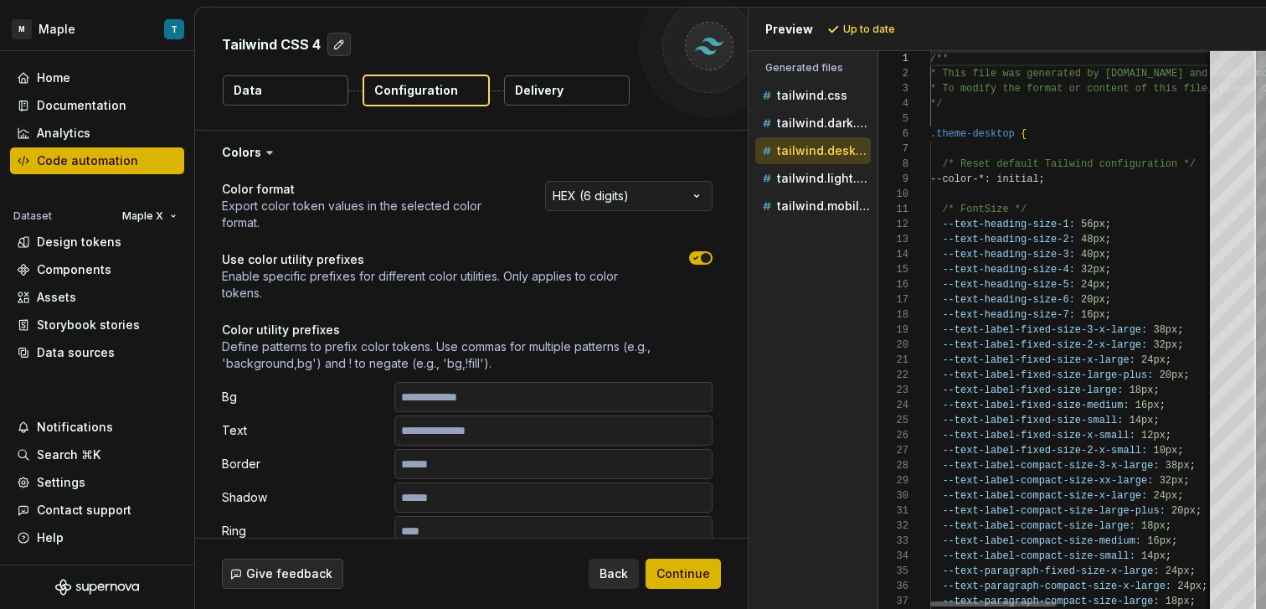
click at [1210, 54] on div at bounding box center [1233, 82] width 46 height 62
click at [814, 99] on p "tailwind.css" at bounding box center [812, 95] width 70 height 13
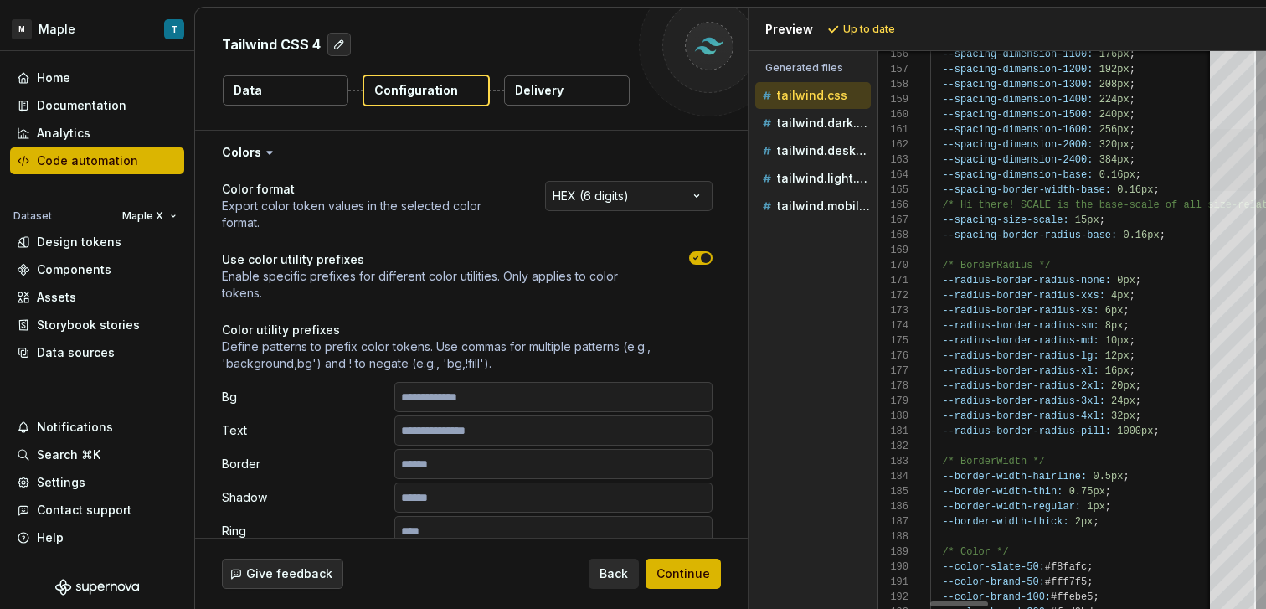
click at [1249, 172] on div at bounding box center [1233, 160] width 46 height 62
click at [829, 214] on button "tailwind.mobile.css" at bounding box center [813, 206] width 116 height 18
type textarea "**********"
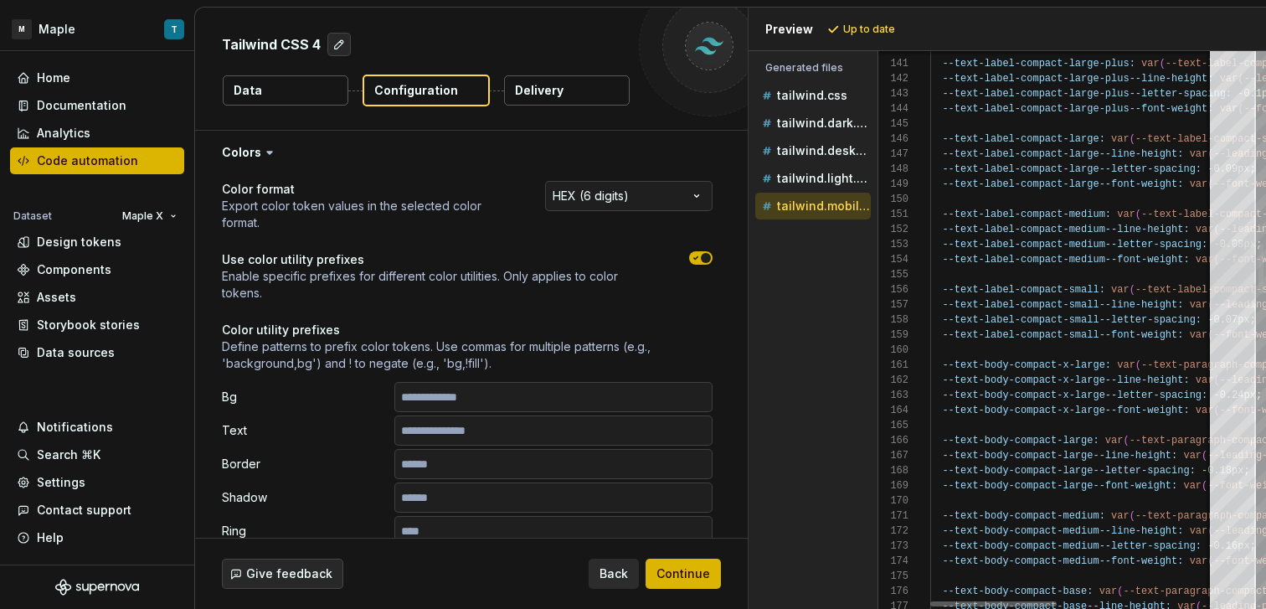
click at [1221, 270] on div at bounding box center [1233, 272] width 46 height 62
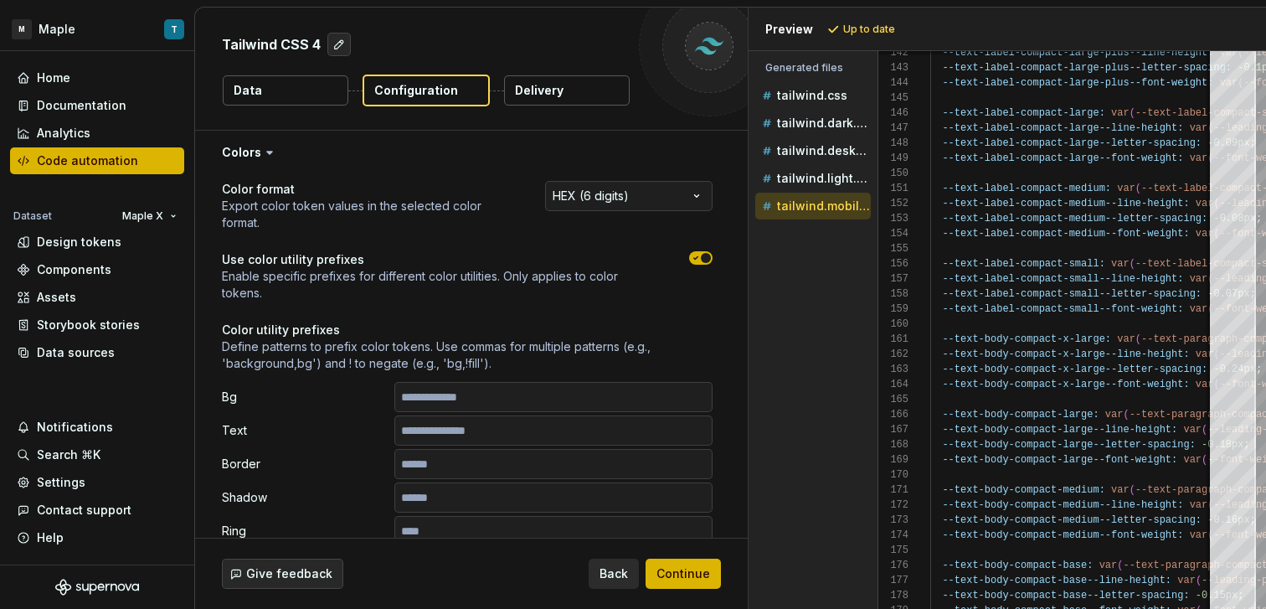
click at [508, 254] on p "Use color utility prefixes" at bounding box center [440, 259] width 437 height 17
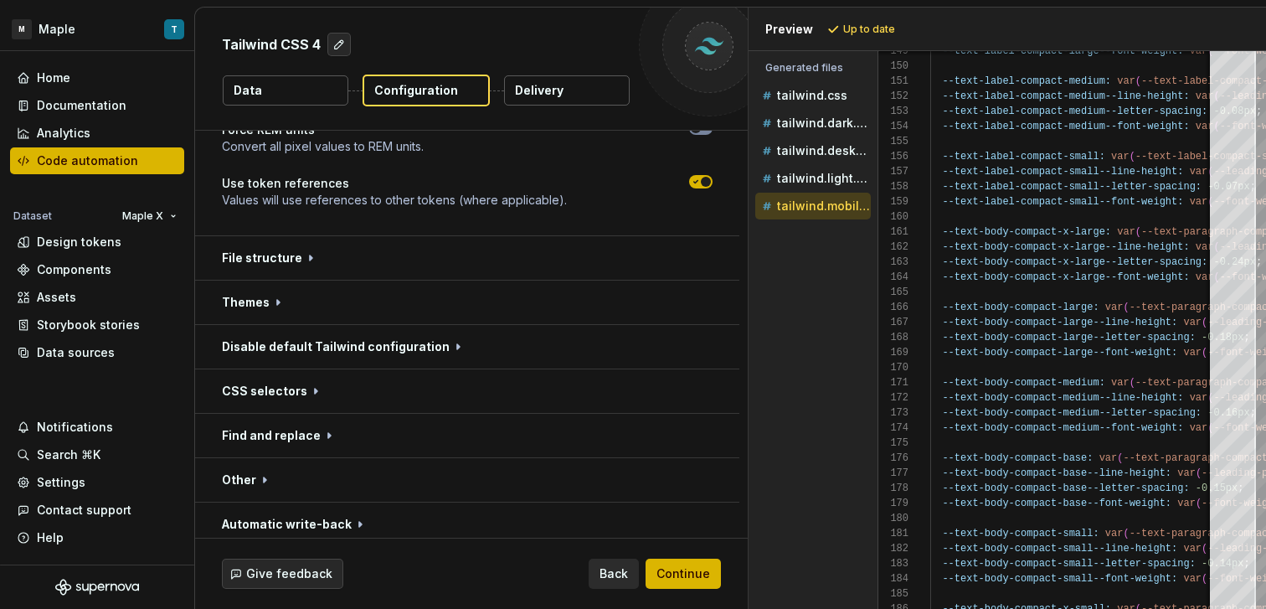
scroll to position [777, 0]
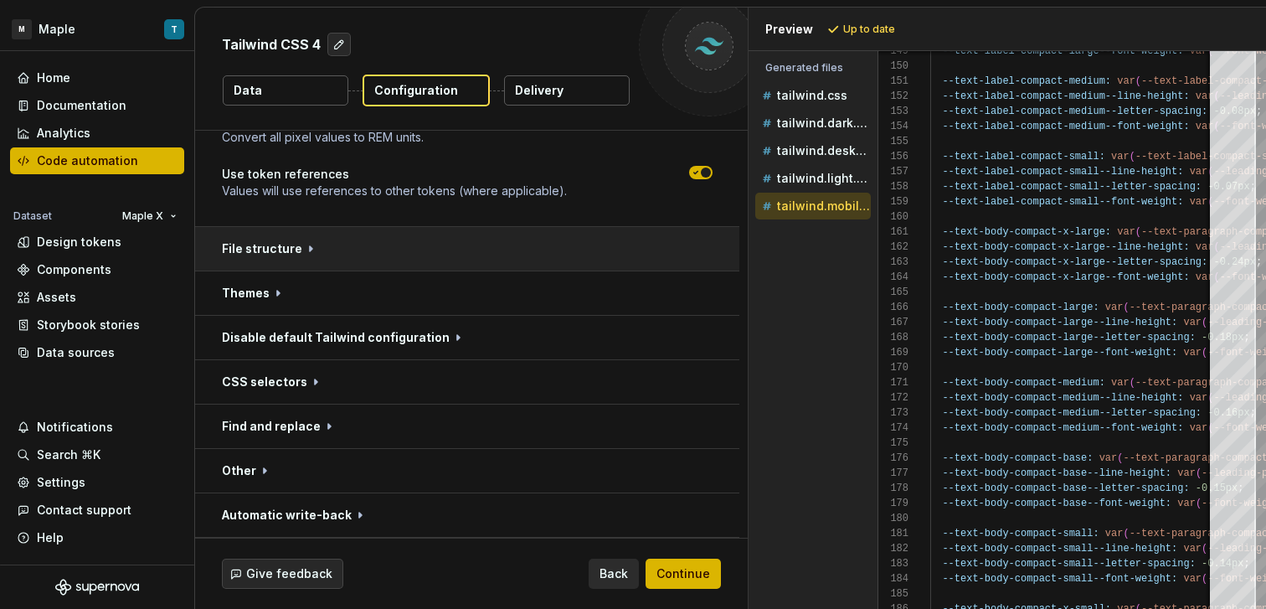
click at [520, 256] on button "button" at bounding box center [467, 249] width 544 height 44
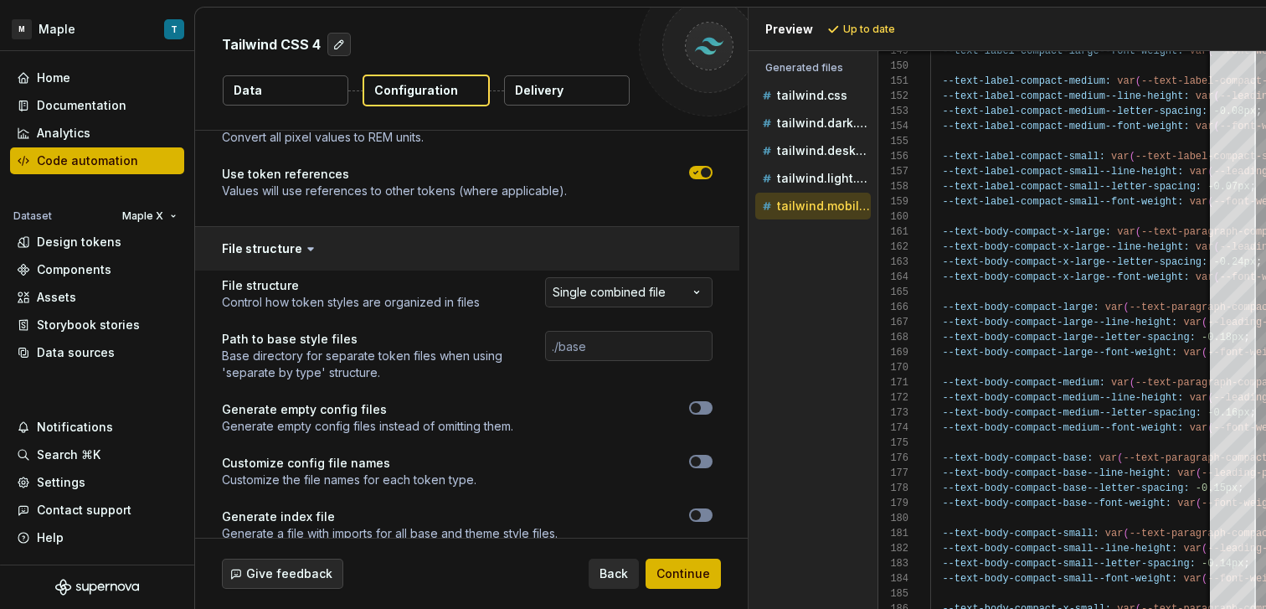
scroll to position [821, 0]
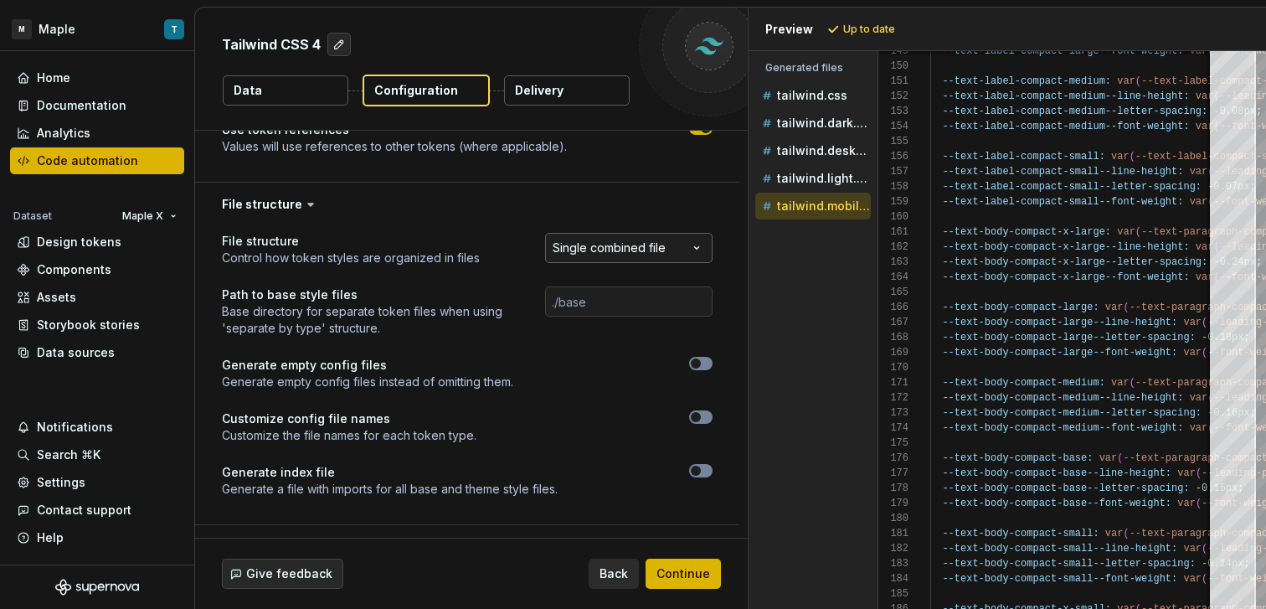
click at [654, 257] on html "**********" at bounding box center [633, 304] width 1266 height 609
click at [851, 37] on button "Refresh preview" at bounding box center [879, 29] width 112 height 23
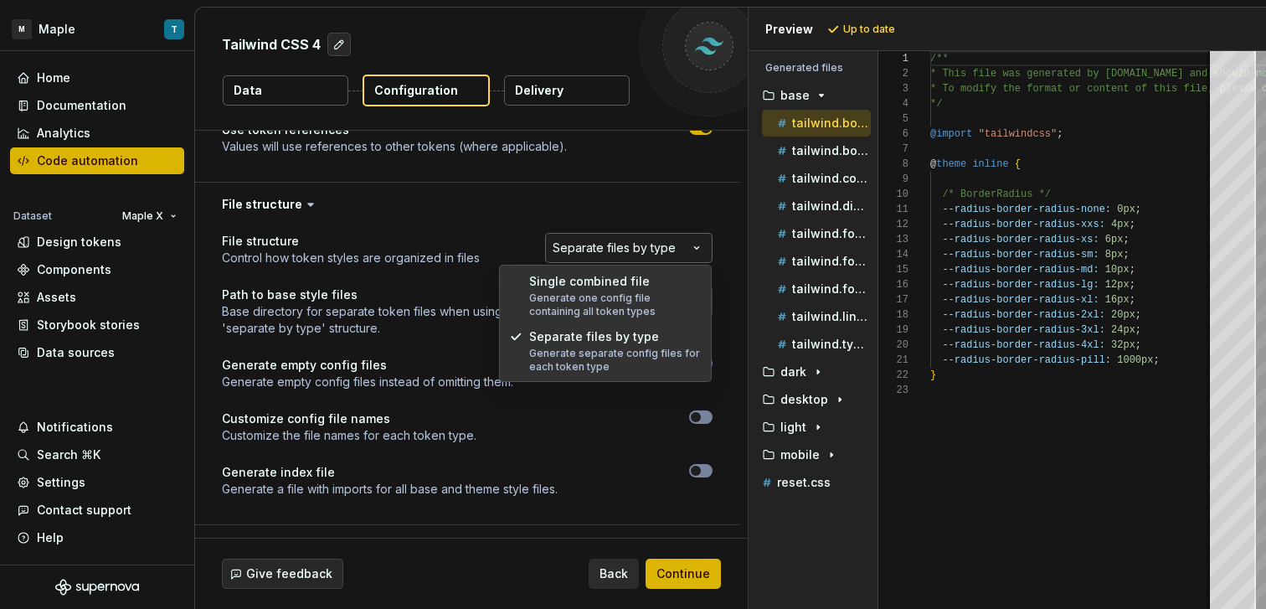
click at [649, 251] on html "**********" at bounding box center [633, 304] width 1266 height 609
click at [638, 266] on div "Single combined file Generate one config file containing all token types Separa…" at bounding box center [605, 323] width 213 height 117
select select "**********"
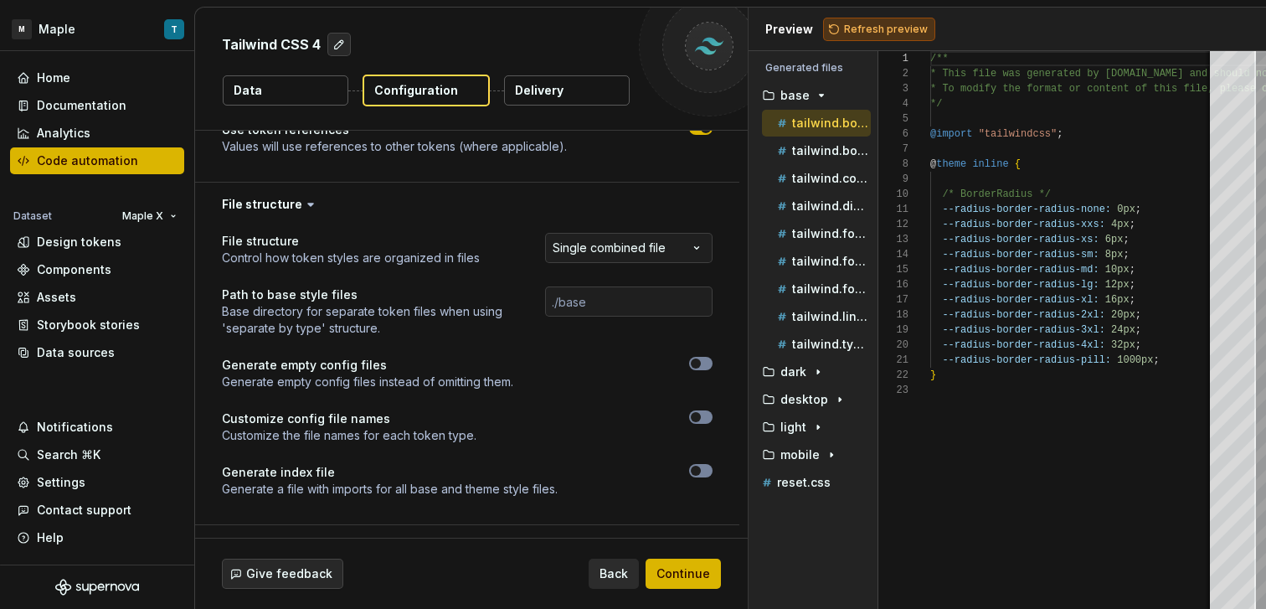
click at [860, 23] on span "Refresh preview" at bounding box center [886, 29] width 84 height 13
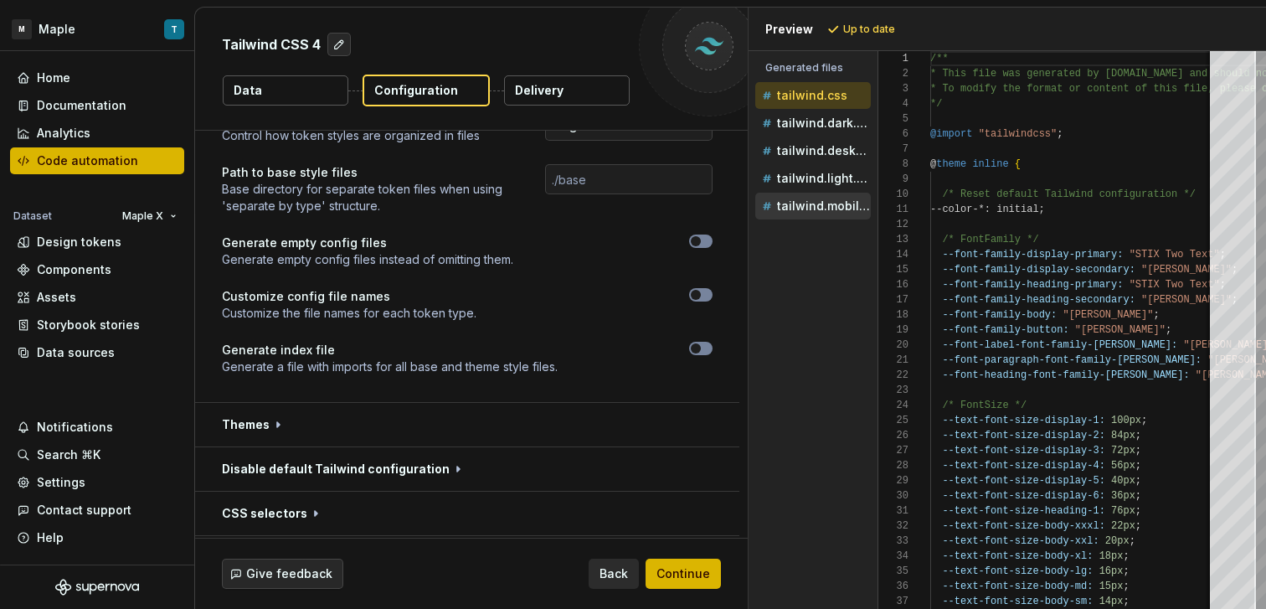
scroll to position [980, 0]
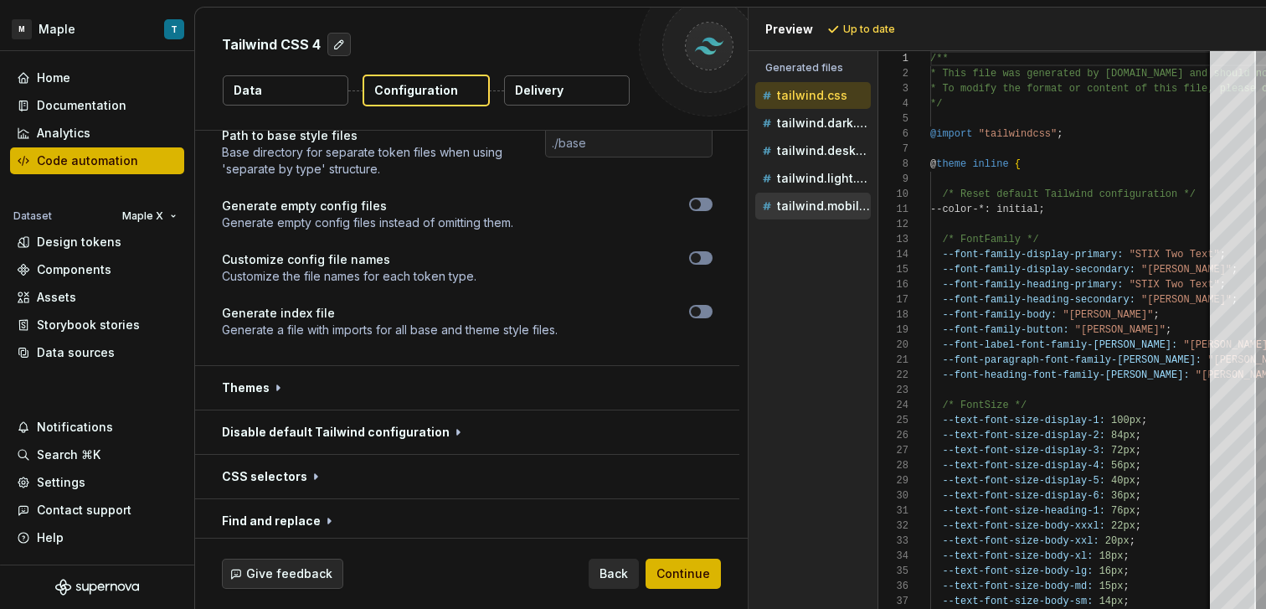
click at [684, 274] on div at bounding box center [609, 267] width 206 height 33
click at [699, 259] on span "button" at bounding box center [696, 258] width 10 height 10
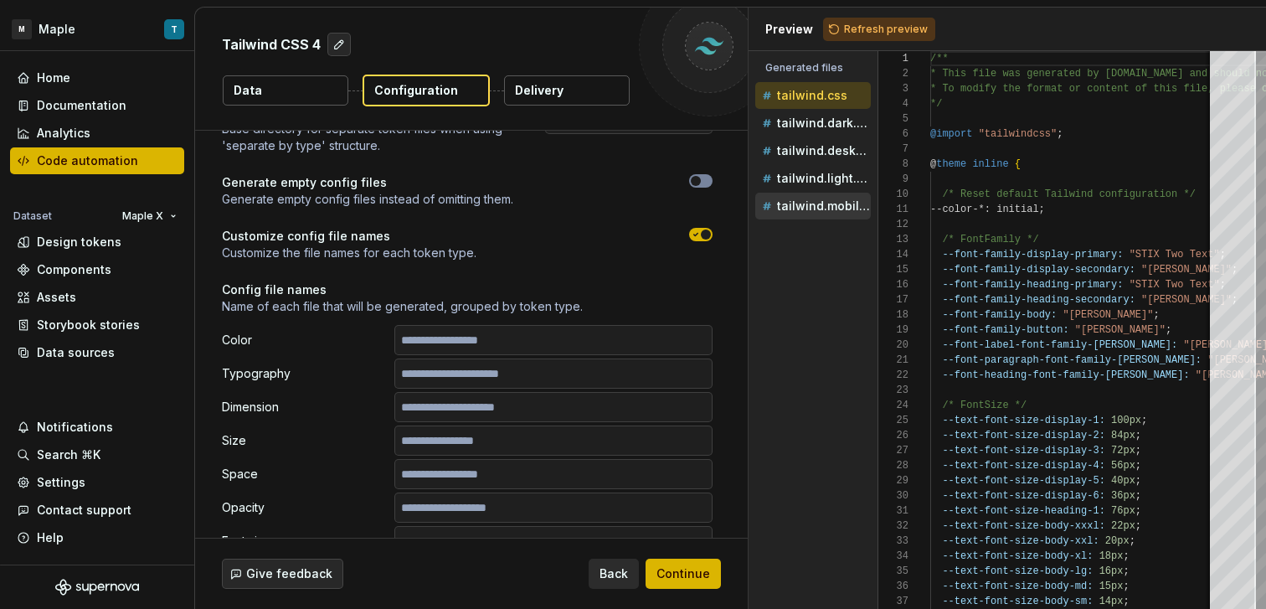
scroll to position [1025, 0]
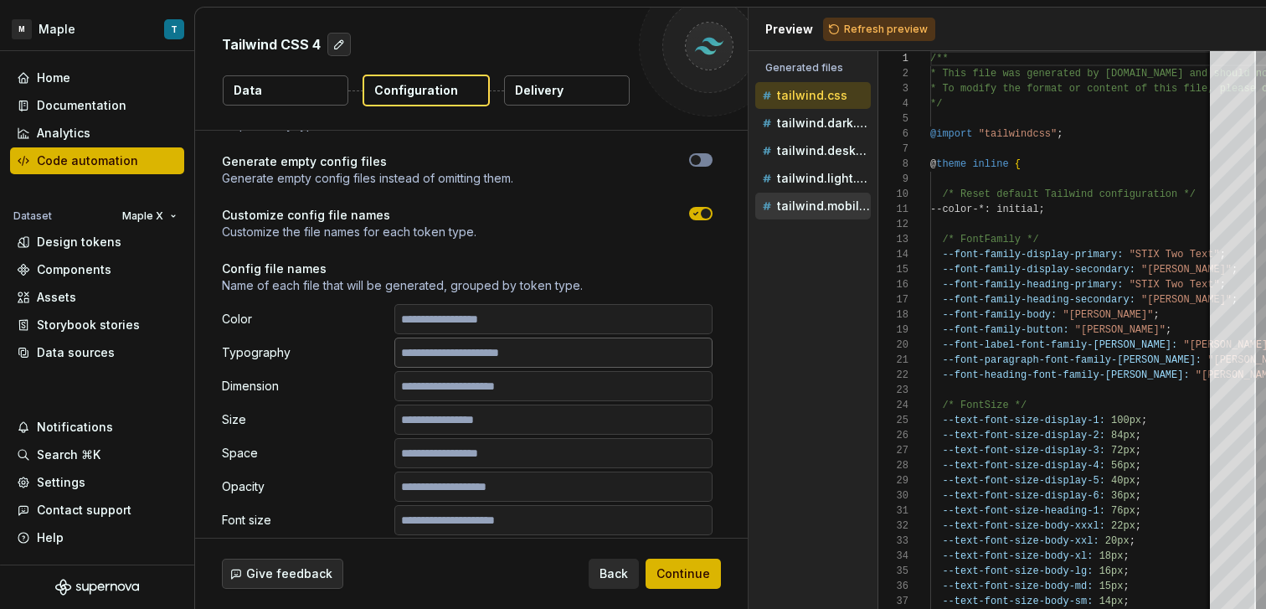
click at [556, 347] on input "text" at bounding box center [553, 352] width 318 height 30
click at [819, 203] on p "tailwind.mobile.css" at bounding box center [824, 205] width 94 height 13
type textarea "**********"
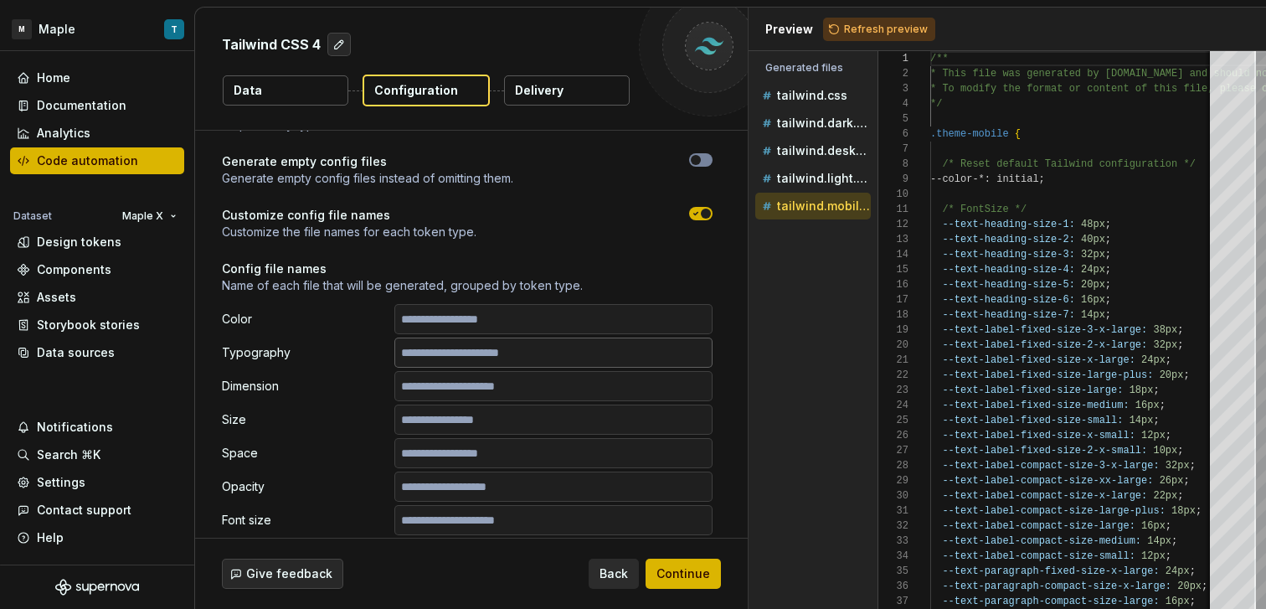
click at [624, 351] on input "text" at bounding box center [553, 352] width 318 height 30
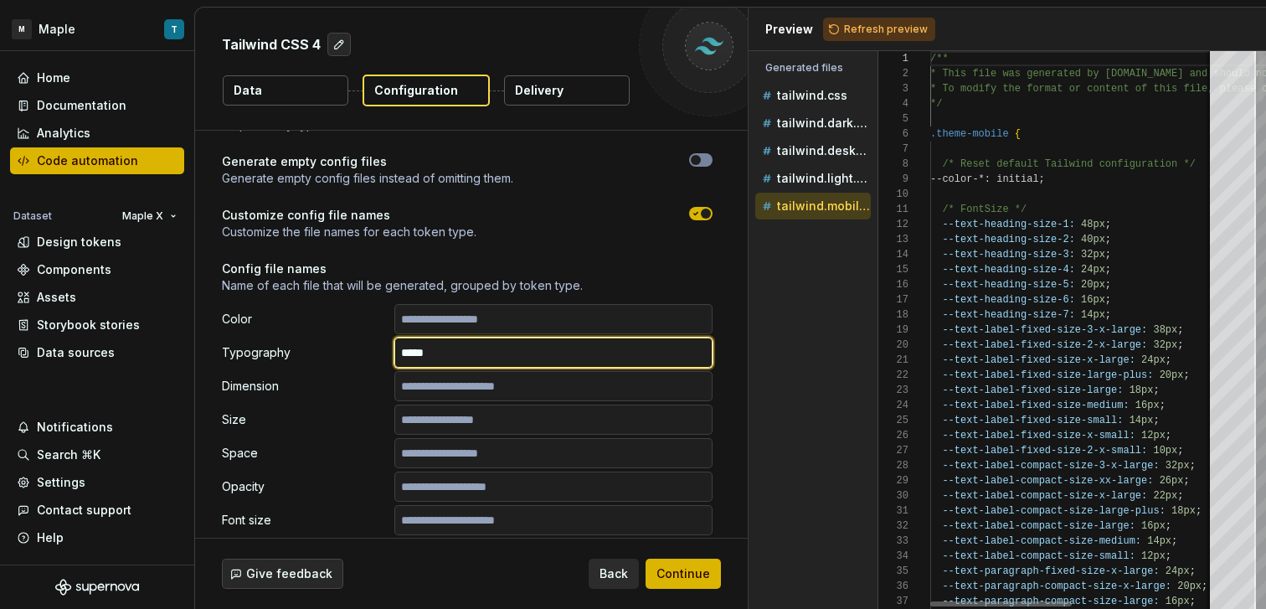
type input "*****"
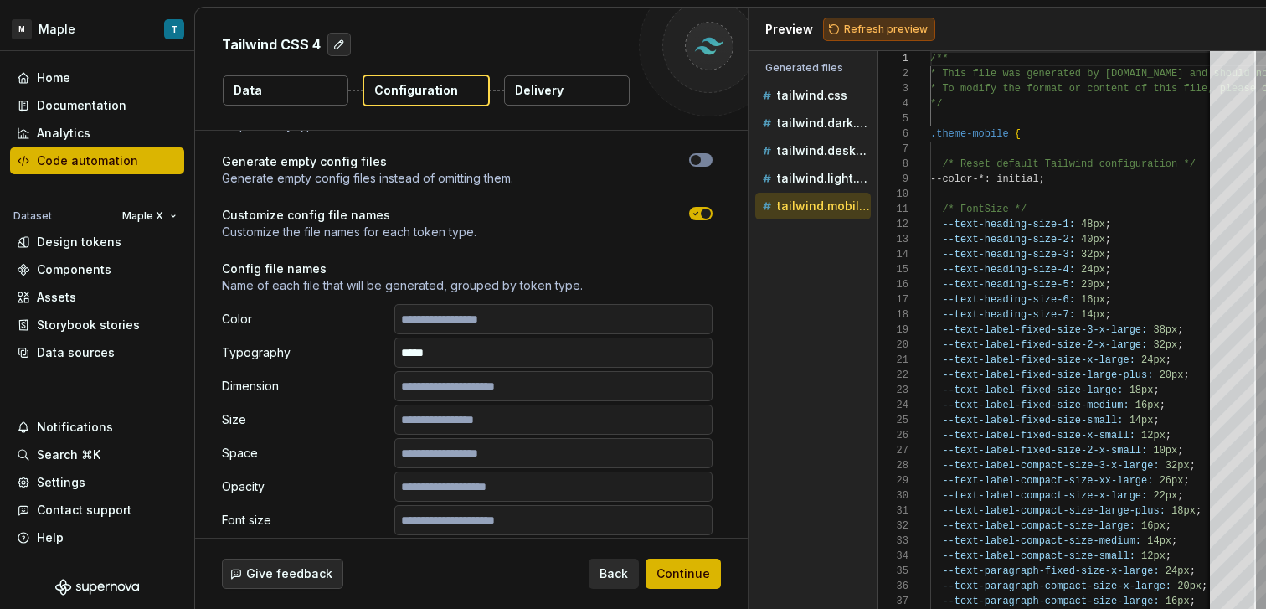
click at [928, 26] on div "Preview Refresh preview" at bounding box center [1006, 30] width 517 height 44
click at [890, 26] on span "Refresh preview" at bounding box center [886, 29] width 84 height 13
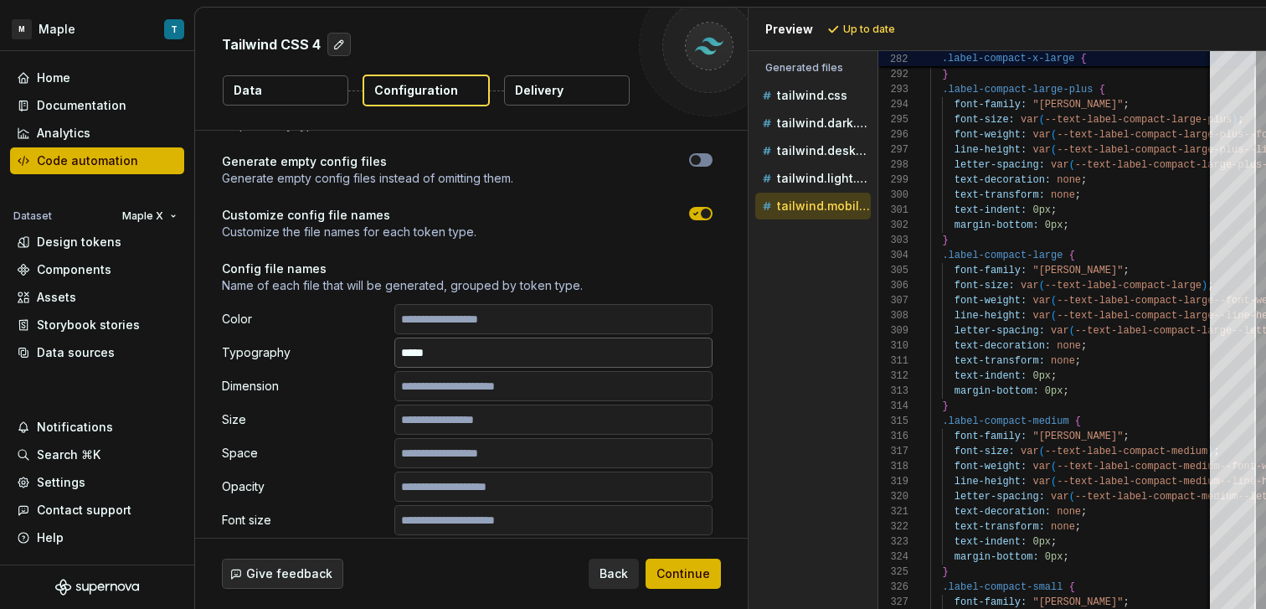
click at [556, 357] on input "*****" at bounding box center [553, 352] width 318 height 30
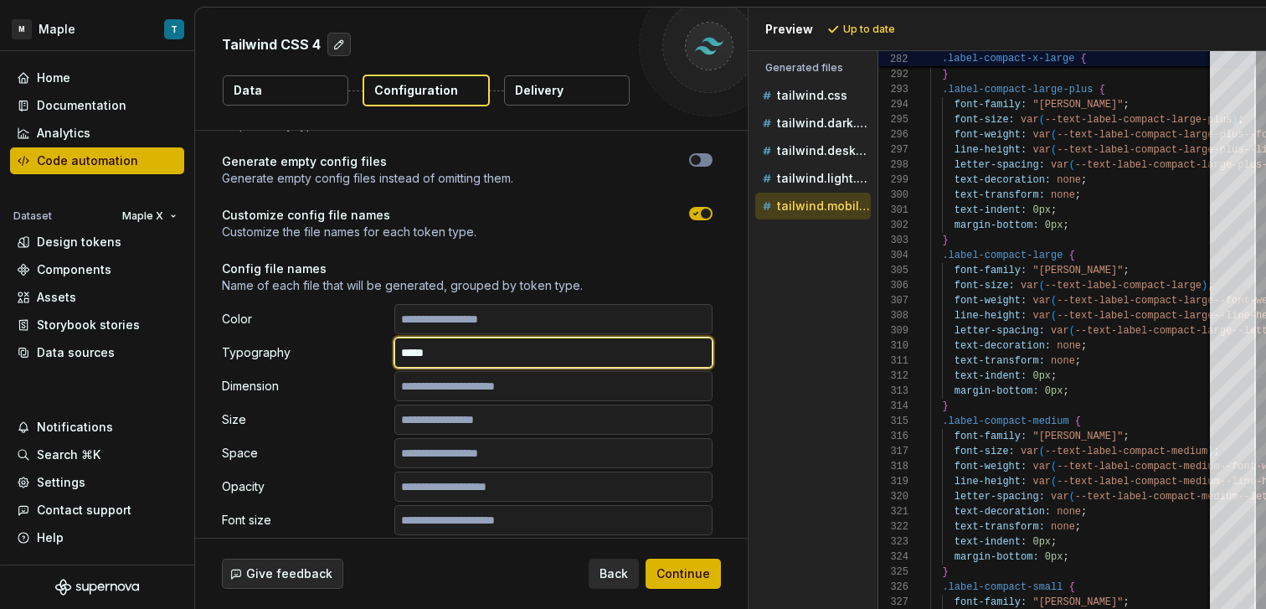
click at [556, 357] on input "*****" at bounding box center [553, 352] width 318 height 30
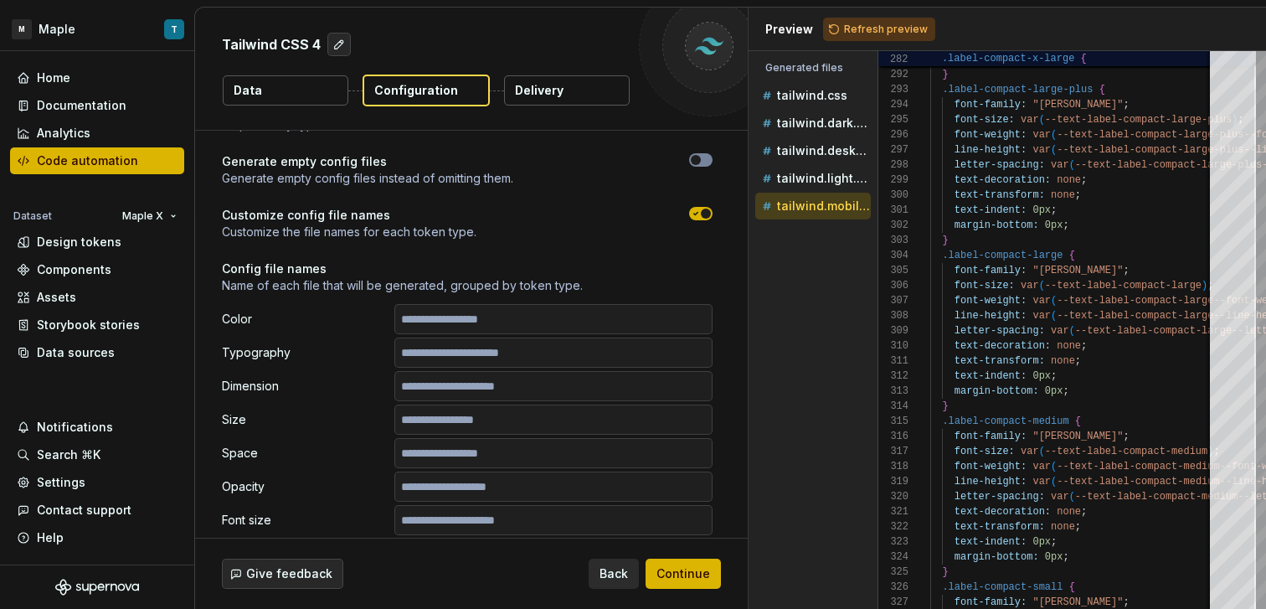
click at [578, 258] on div "**********" at bounding box center [467, 620] width 491 height 1182
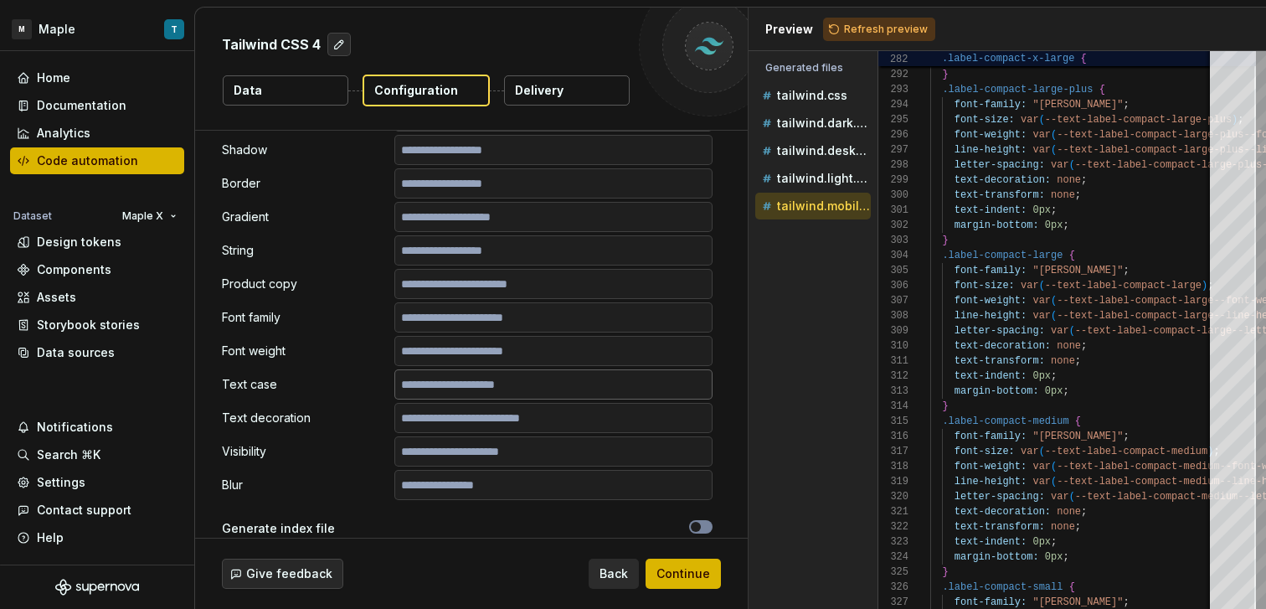
scroll to position [1941, 0]
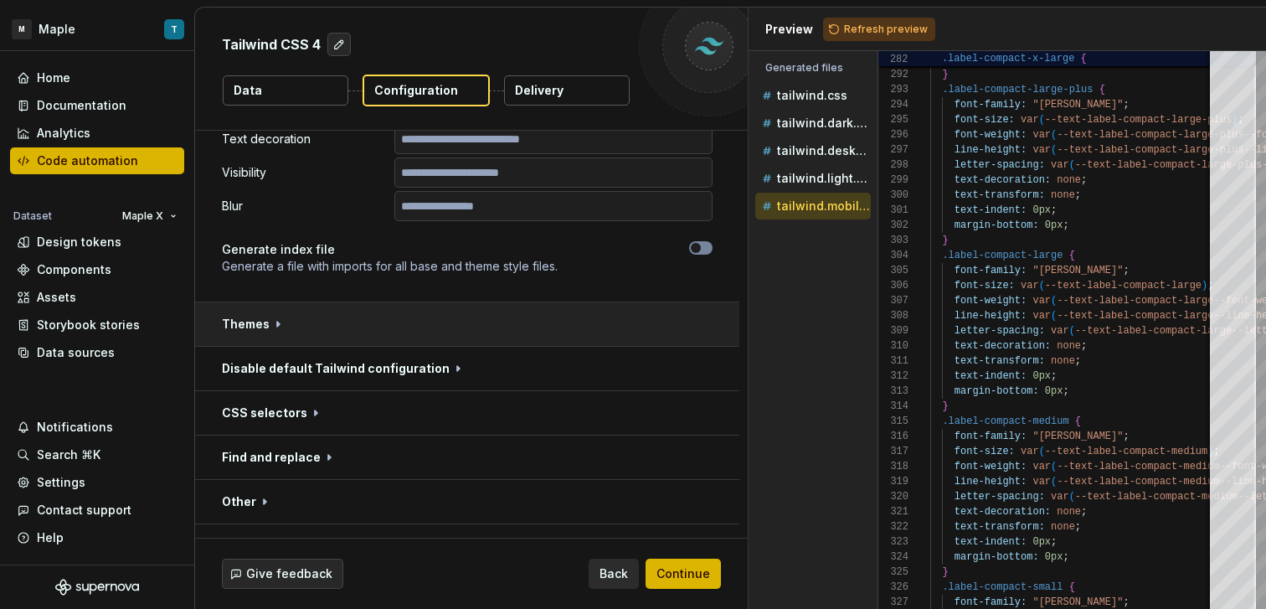
click at [450, 326] on button "button" at bounding box center [467, 324] width 544 height 44
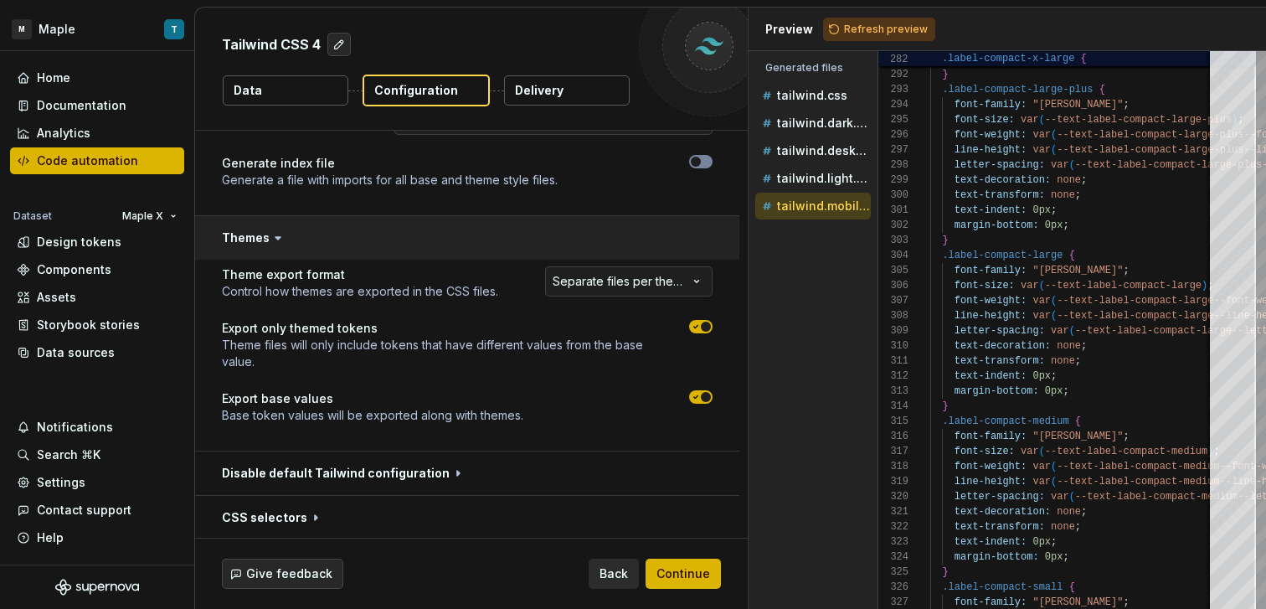
scroll to position [2031, 0]
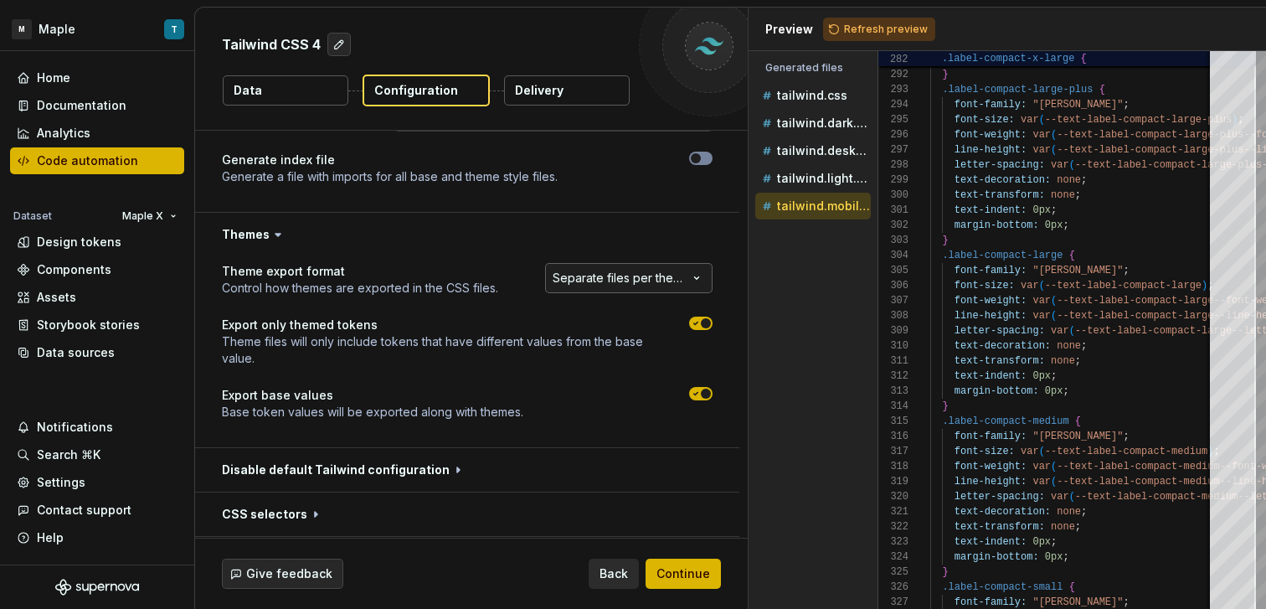
click at [640, 290] on html "**********" at bounding box center [633, 304] width 1266 height 609
click at [866, 28] on span "Refresh preview" at bounding box center [886, 29] width 84 height 13
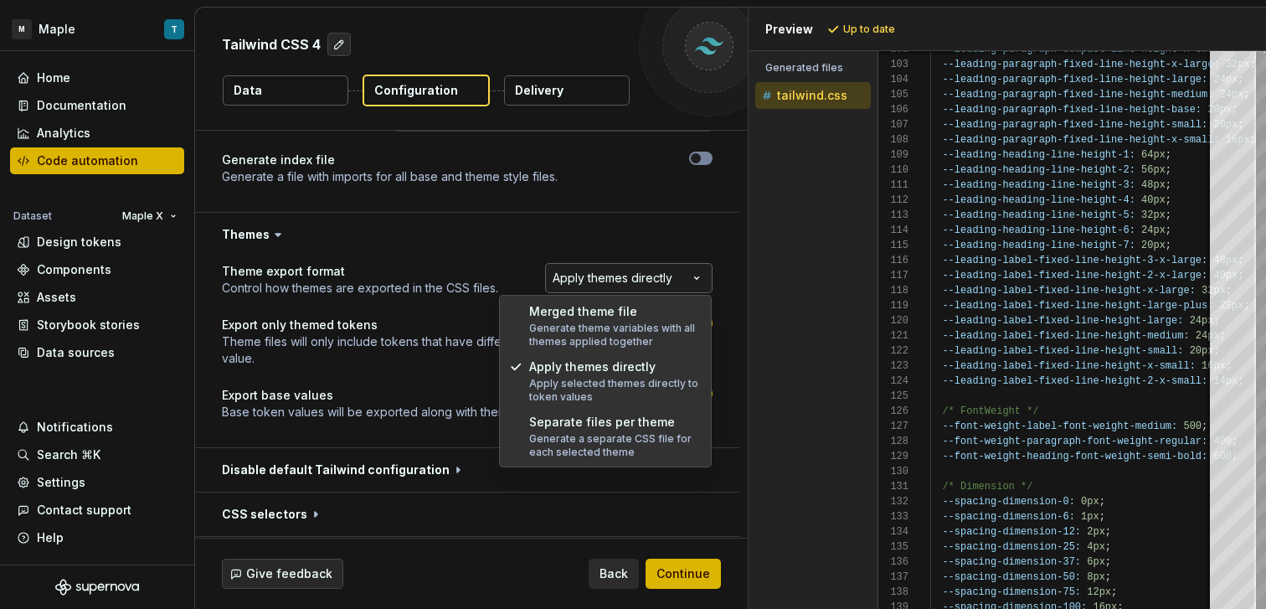
click at [584, 276] on html "**********" at bounding box center [633, 304] width 1266 height 609
select select "**********"
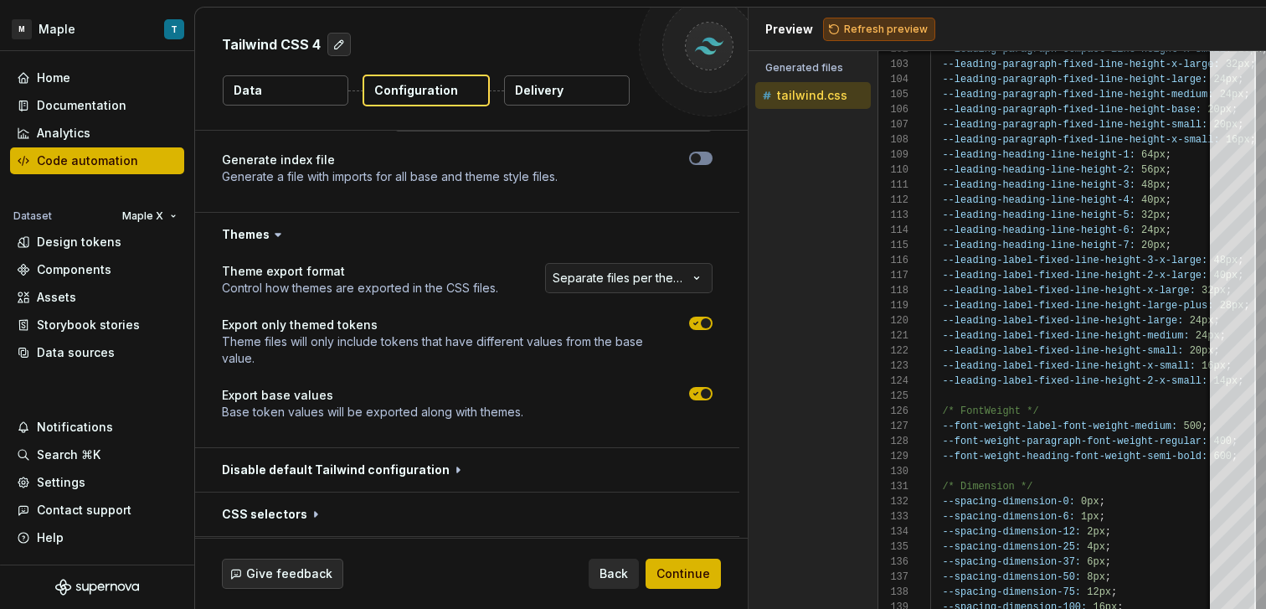
click at [861, 23] on span "Refresh preview" at bounding box center [886, 29] width 84 height 13
click at [701, 388] on icon "button" at bounding box center [695, 393] width 13 height 10
type textarea "**********"
click at [703, 318] on span "button" at bounding box center [706, 323] width 10 height 10
click at [870, 31] on span "Refresh preview" at bounding box center [886, 29] width 84 height 13
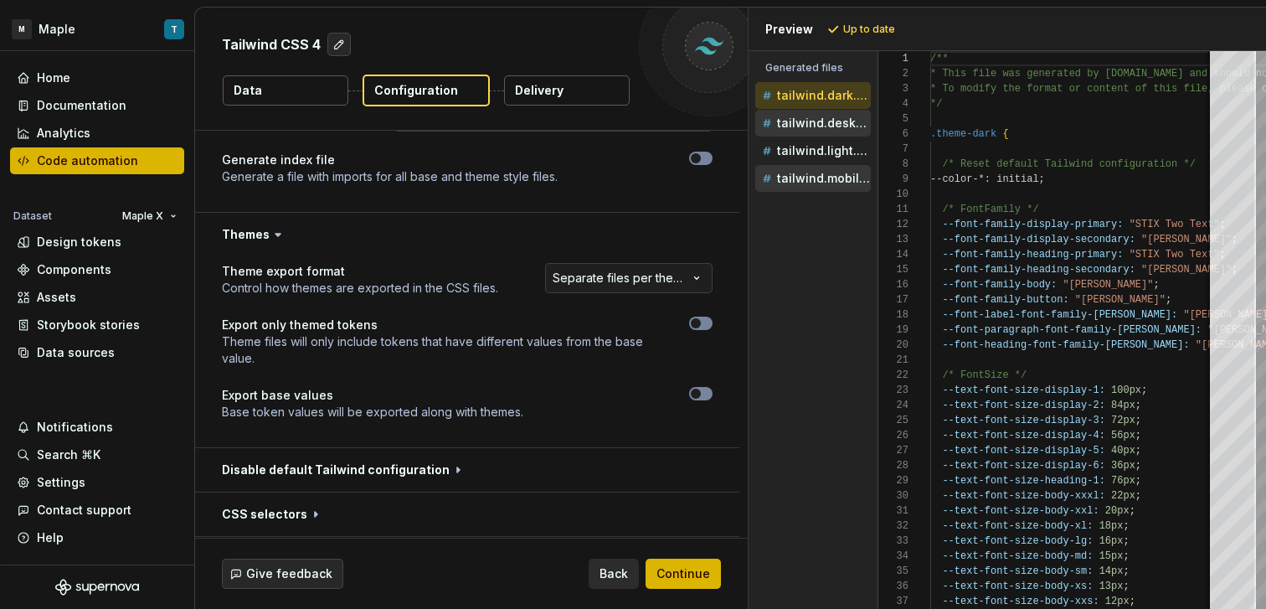
click at [828, 126] on p "tailwind.desktop.css" at bounding box center [824, 122] width 94 height 13
type textarea "**********"
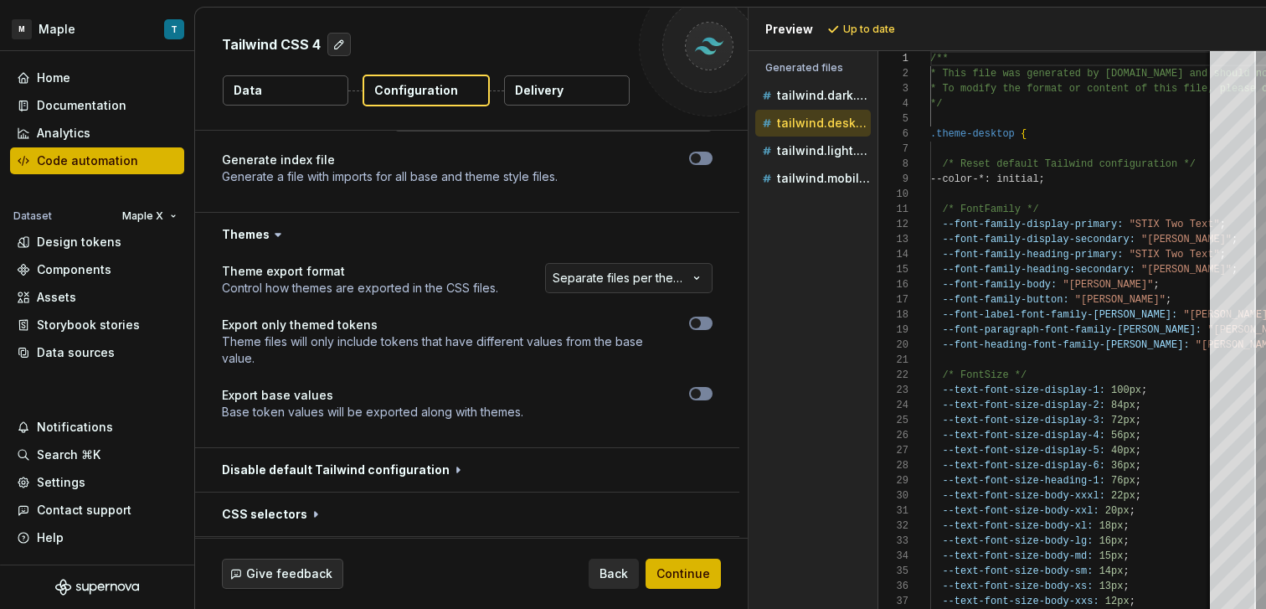
scroll to position [151, 0]
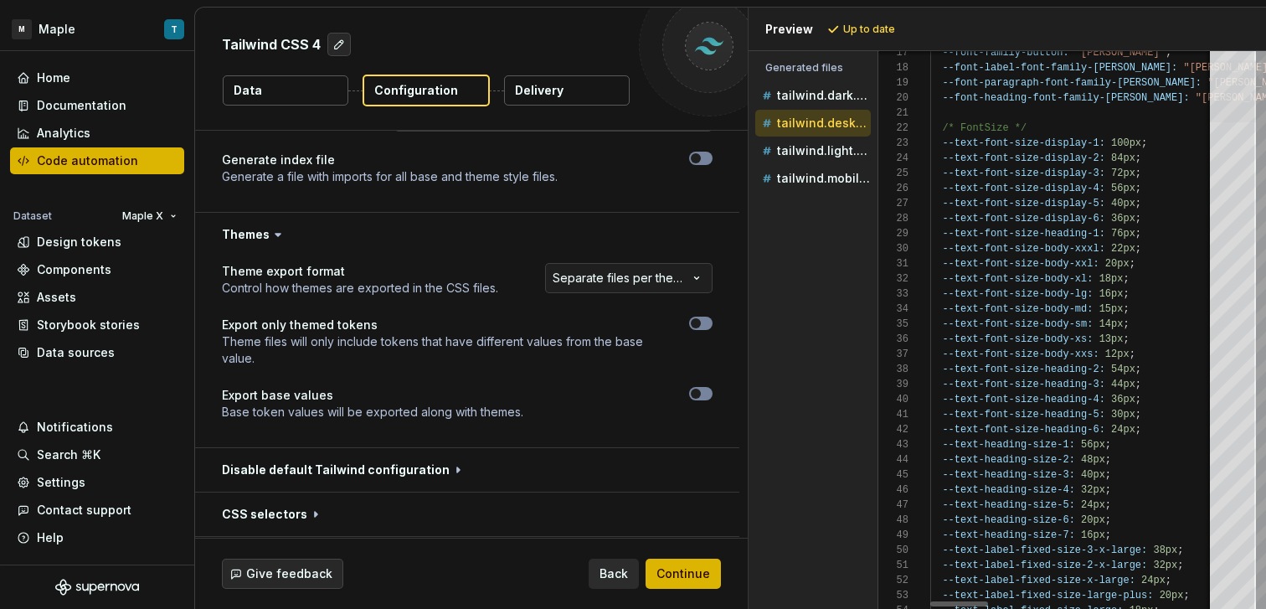
click at [1231, 67] on div at bounding box center [1233, 91] width 46 height 62
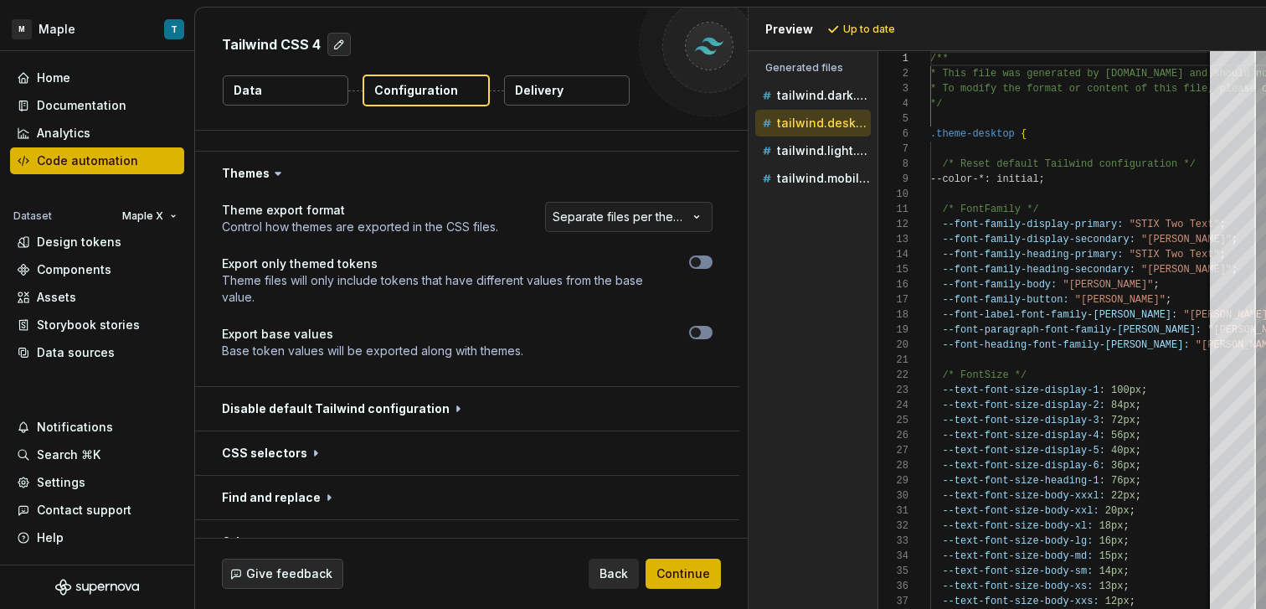
click at [285, 89] on button "Data" at bounding box center [286, 90] width 126 height 30
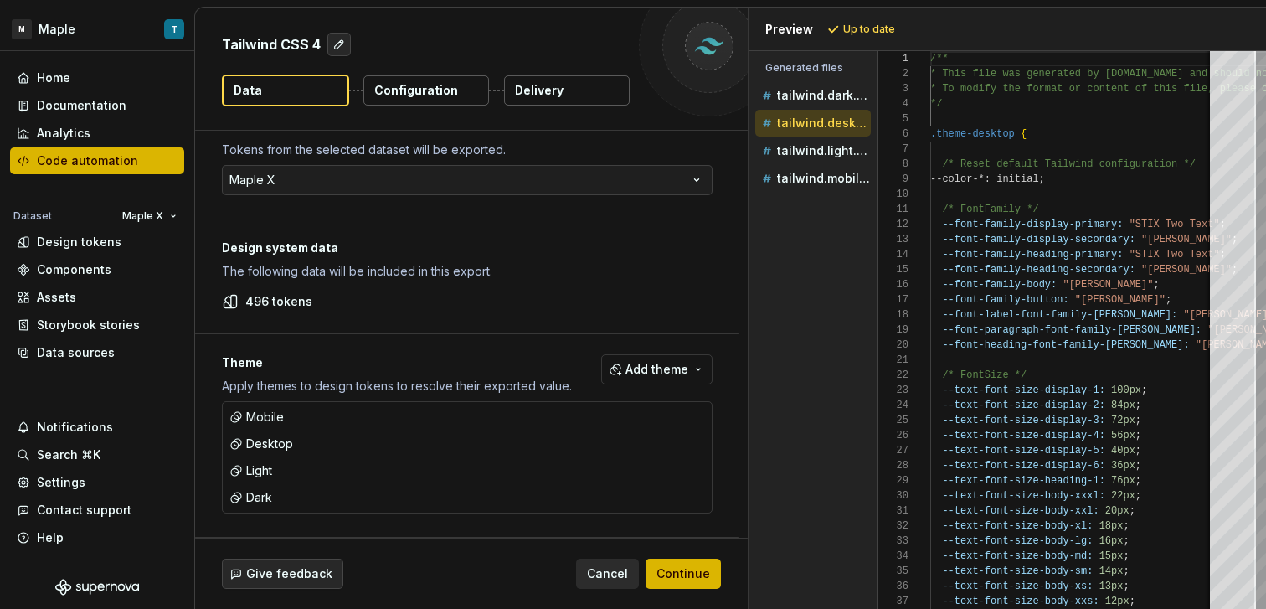
scroll to position [33, 0]
click at [695, 421] on button "button" at bounding box center [696, 416] width 23 height 23
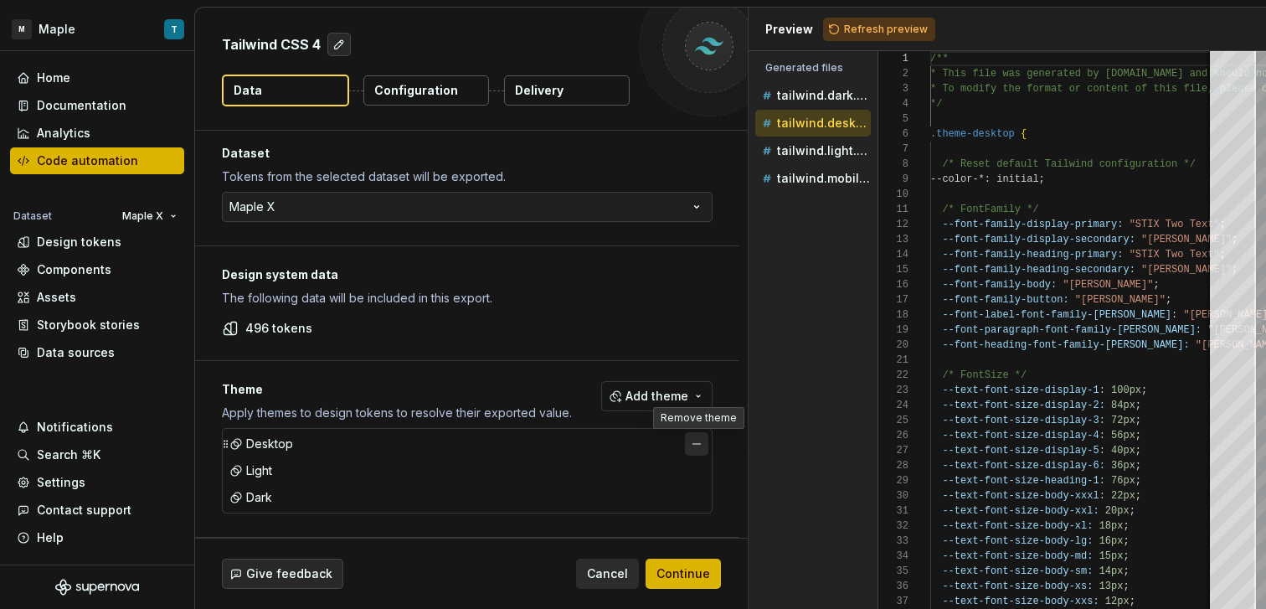
click at [699, 441] on button "button" at bounding box center [696, 443] width 23 height 23
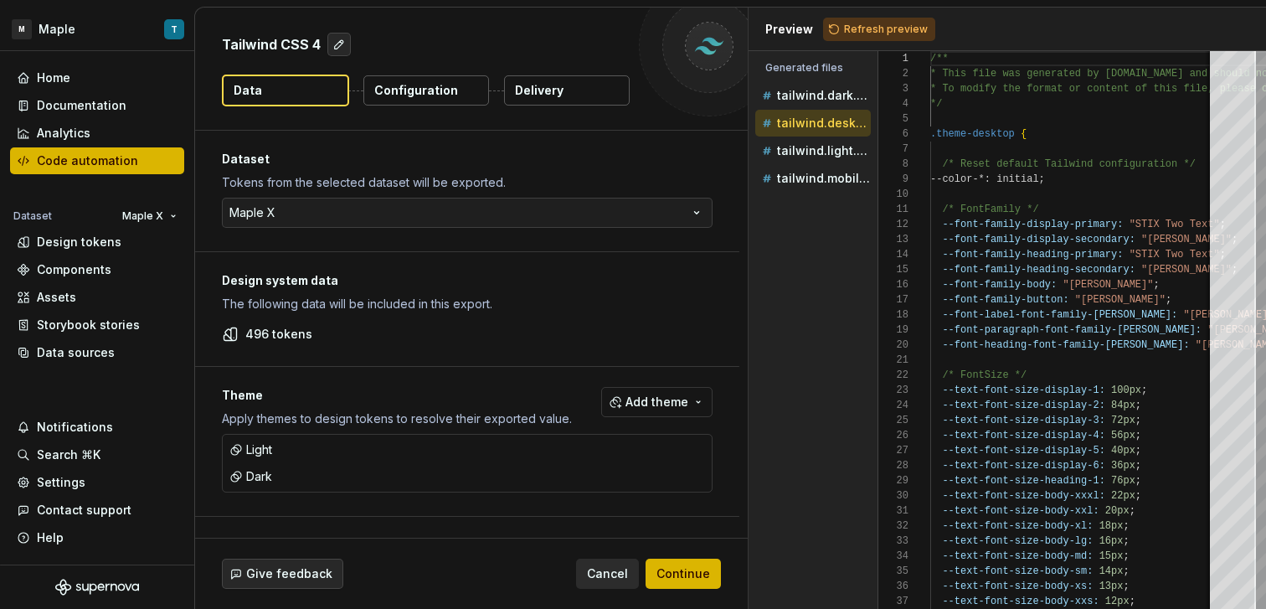
scroll to position [0, 0]
click at [879, 18] on button "Refresh preview" at bounding box center [879, 29] width 112 height 23
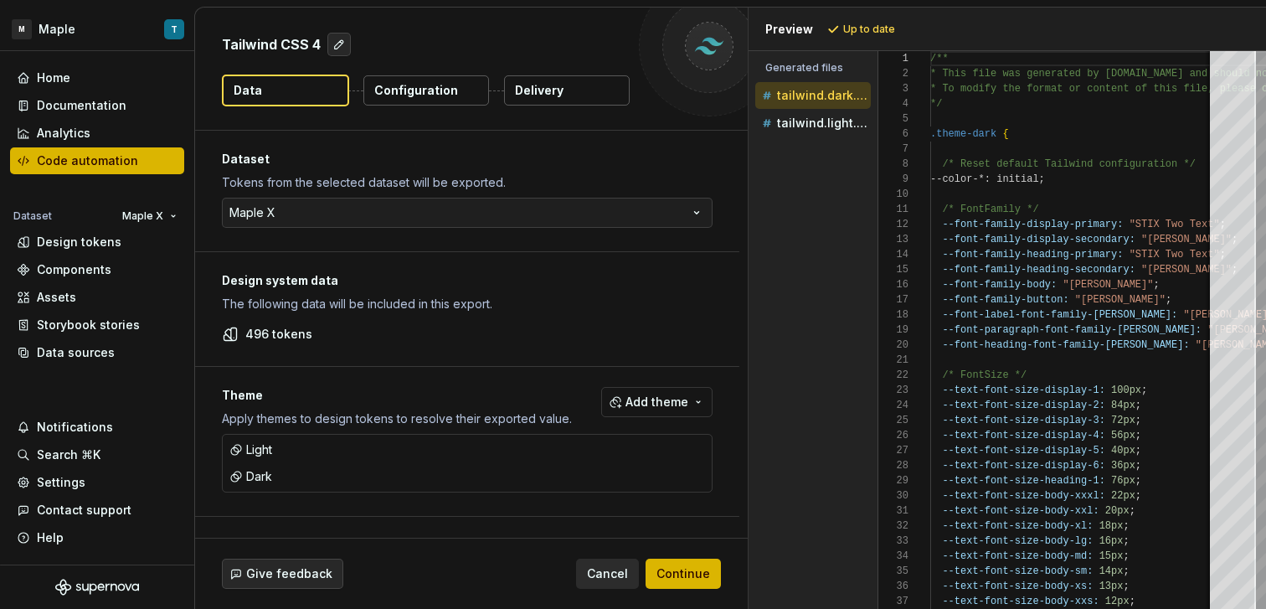
click at [809, 95] on p "tailwind.dark.css" at bounding box center [824, 95] width 94 height 13
click at [1227, 64] on div at bounding box center [1233, 82] width 46 height 62
drag, startPoint x: 411, startPoint y: 95, endPoint x: 431, endPoint y: 122, distance: 34.2
click at [411, 95] on p "Configuration" at bounding box center [416, 90] width 84 height 17
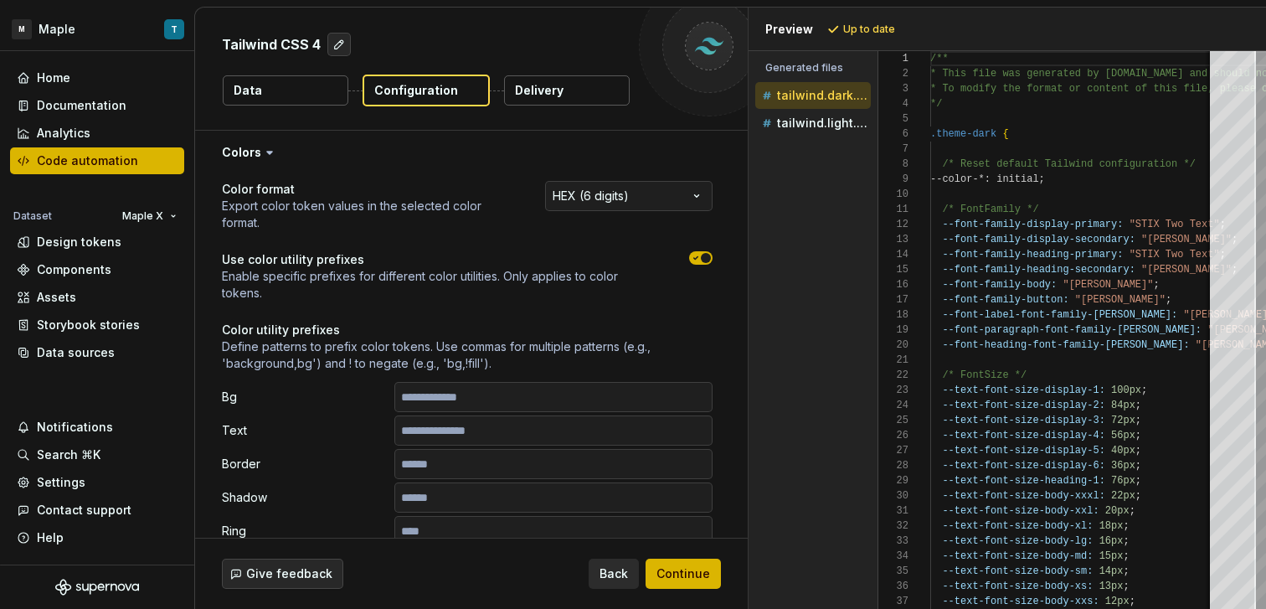
click at [698, 260] on icon "button" at bounding box center [695, 258] width 13 height 10
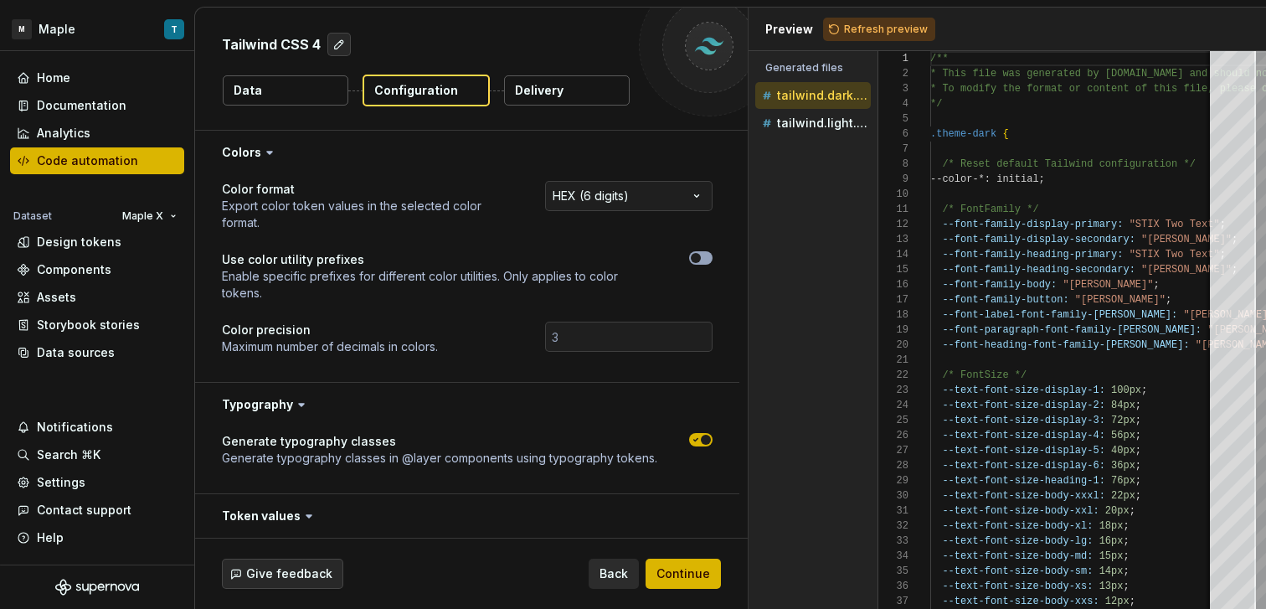
click at [697, 260] on span "button" at bounding box center [696, 258] width 10 height 10
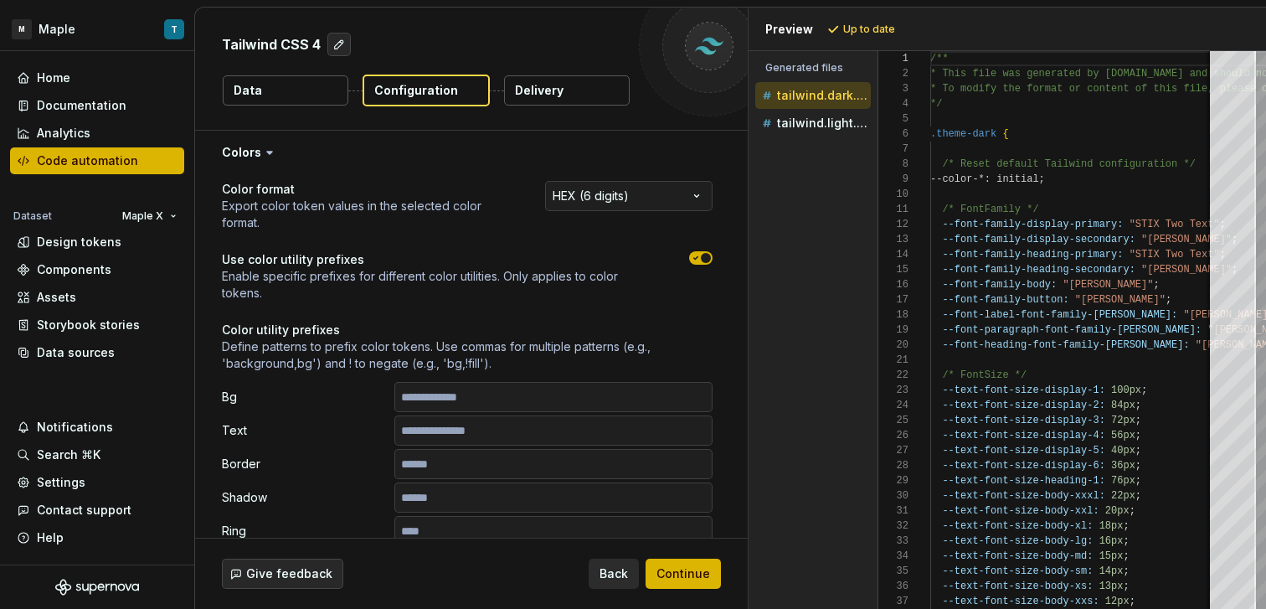
click at [697, 260] on icon "button" at bounding box center [695, 258] width 13 height 10
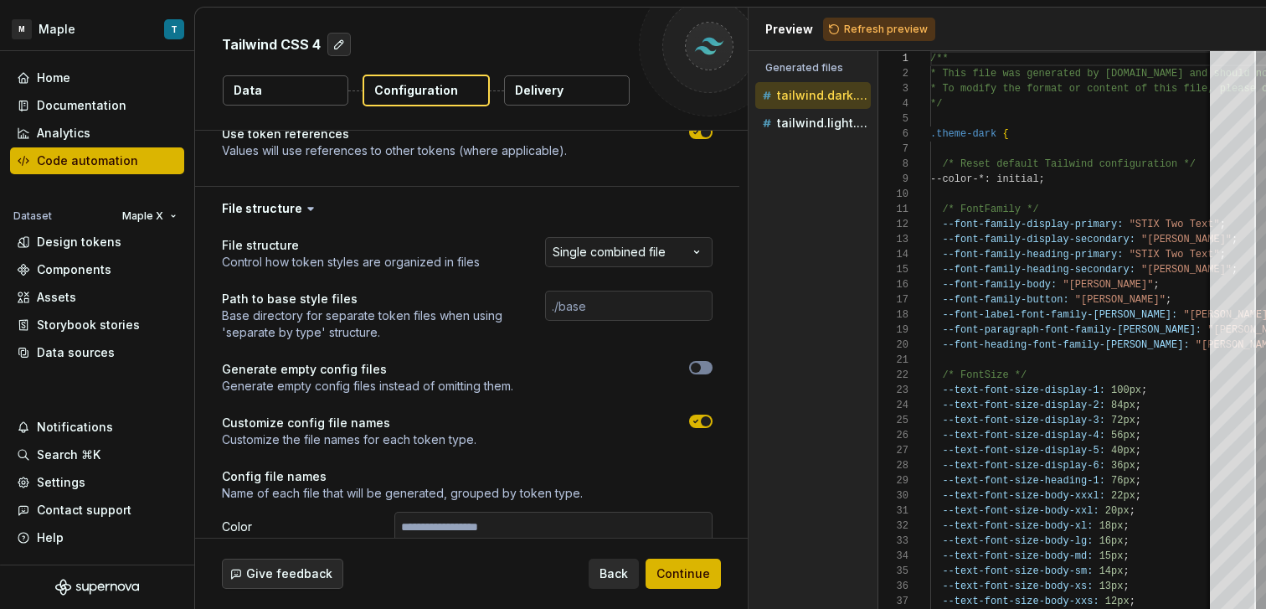
scroll to position [474, 0]
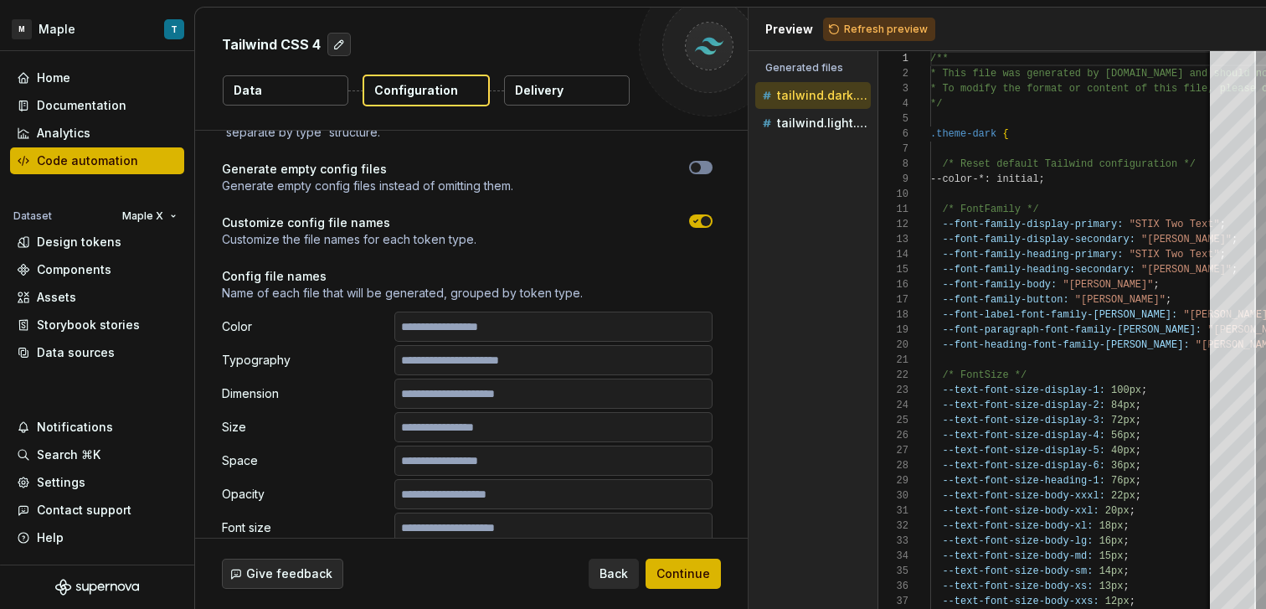
click at [699, 221] on button "button" at bounding box center [700, 220] width 23 height 13
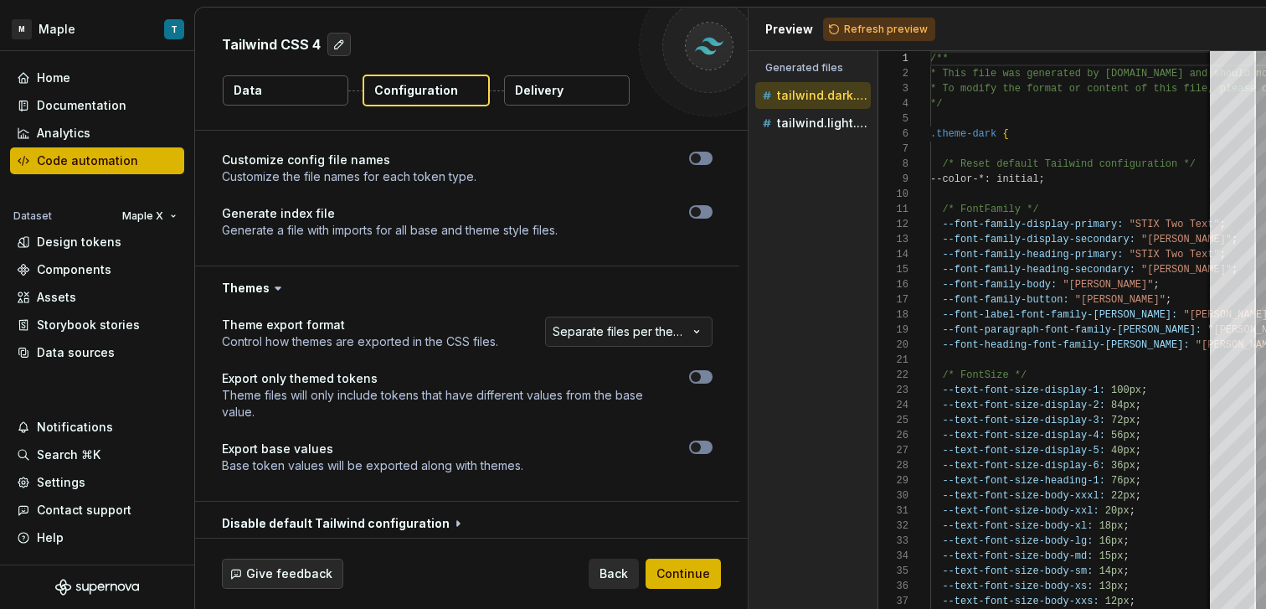
scroll to position [853, 0]
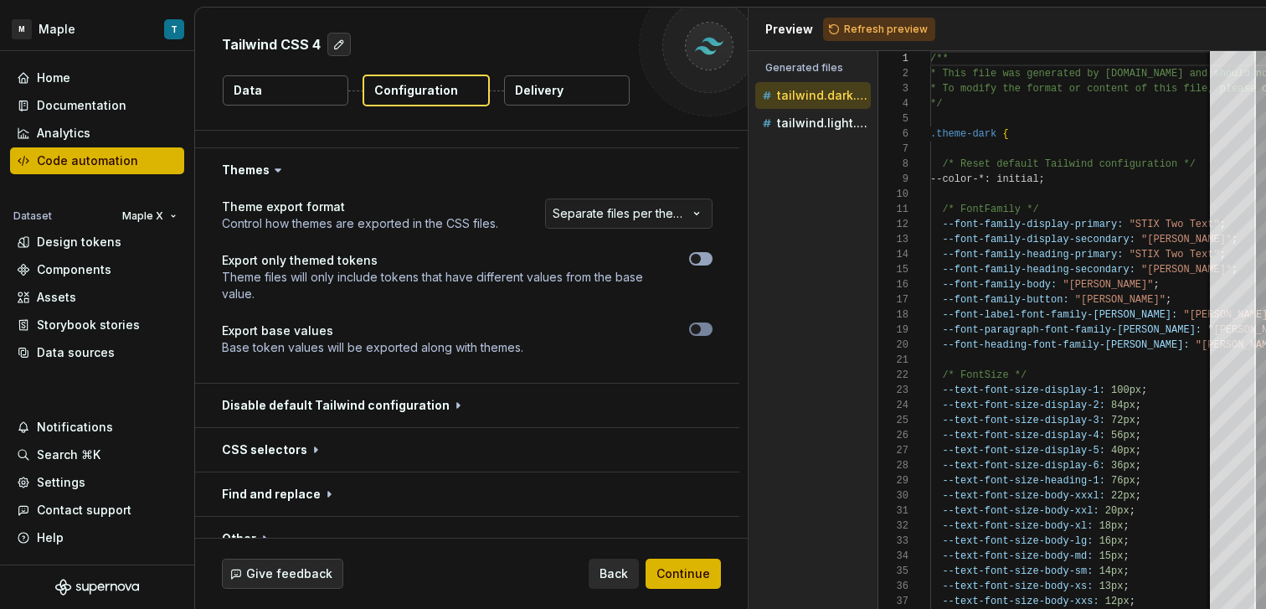
click at [700, 260] on icon "button" at bounding box center [695, 259] width 13 height 10
click at [844, 35] on button "Refresh preview" at bounding box center [879, 29] width 112 height 23
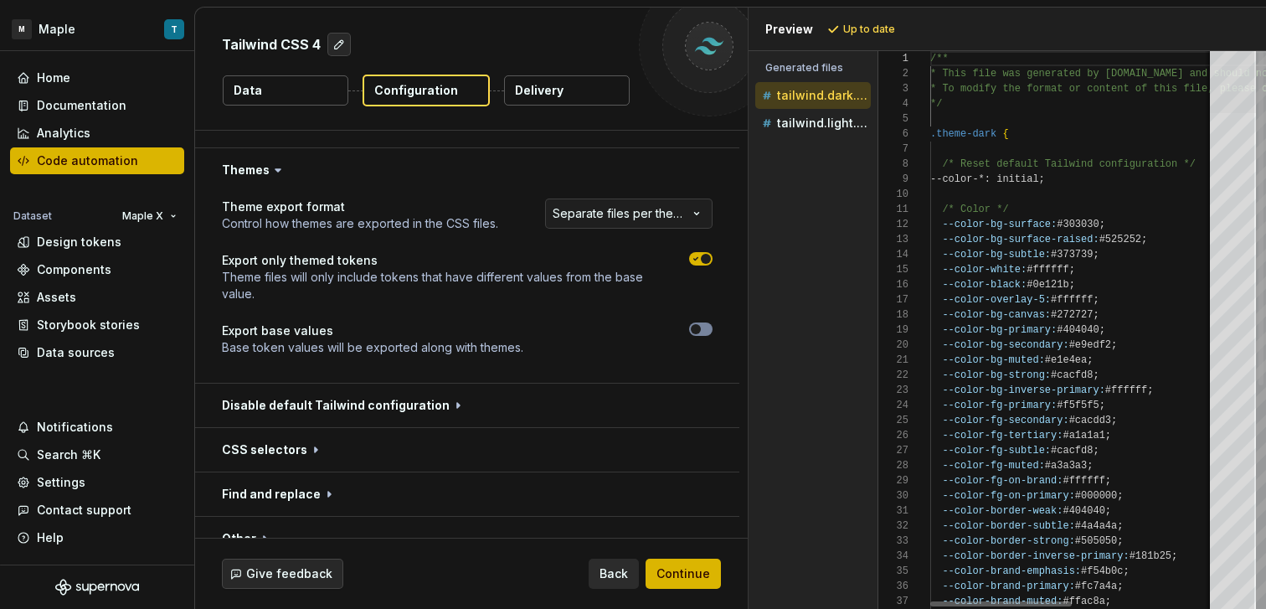
scroll to position [151, 0]
click at [1218, 59] on div at bounding box center [1233, 82] width 46 height 62
click at [824, 119] on p "tailwind.light.css" at bounding box center [824, 122] width 94 height 13
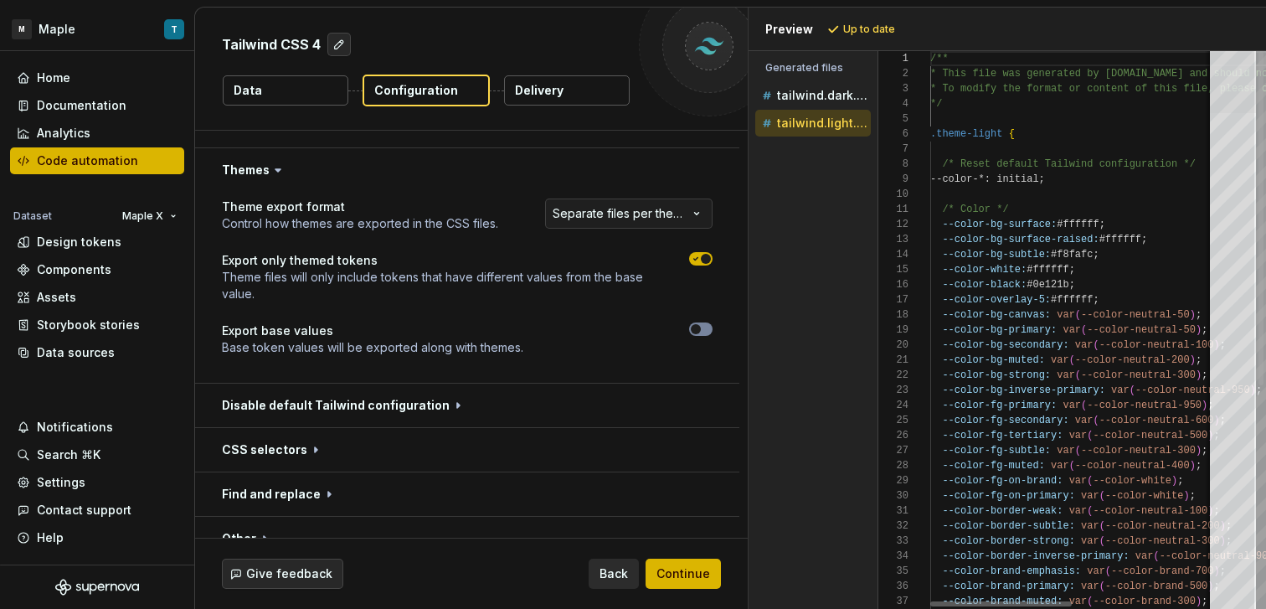
click at [1230, 69] on div at bounding box center [1233, 82] width 46 height 62
drag, startPoint x: 1011, startPoint y: 172, endPoint x: 912, endPoint y: 177, distance: 98.9
click at [930, 176] on div "--color-fg-secondary: var ( --color-neutral-600 ) ; --color-fg-tertiary: var ( …" at bounding box center [1216, 515] width 572 height 929
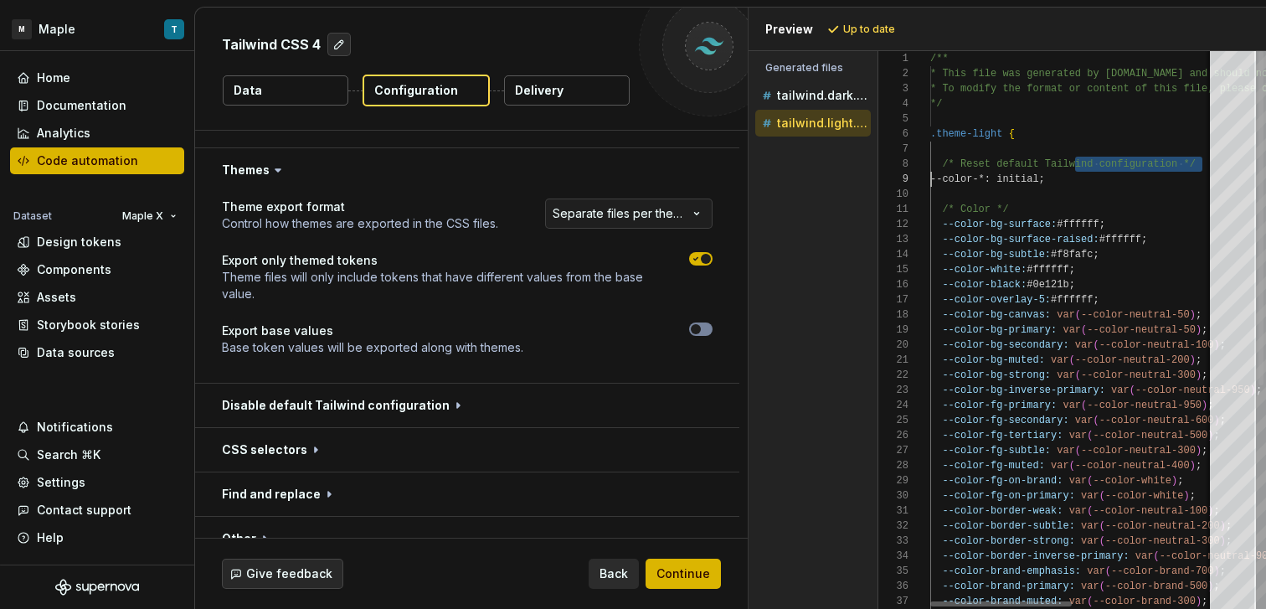
type textarea "**********"
click at [1045, 226] on div "--color-fg-secondary: var ( --color-neutral-600 ) ; --color-fg-tertiary: var ( …" at bounding box center [1216, 515] width 572 height 929
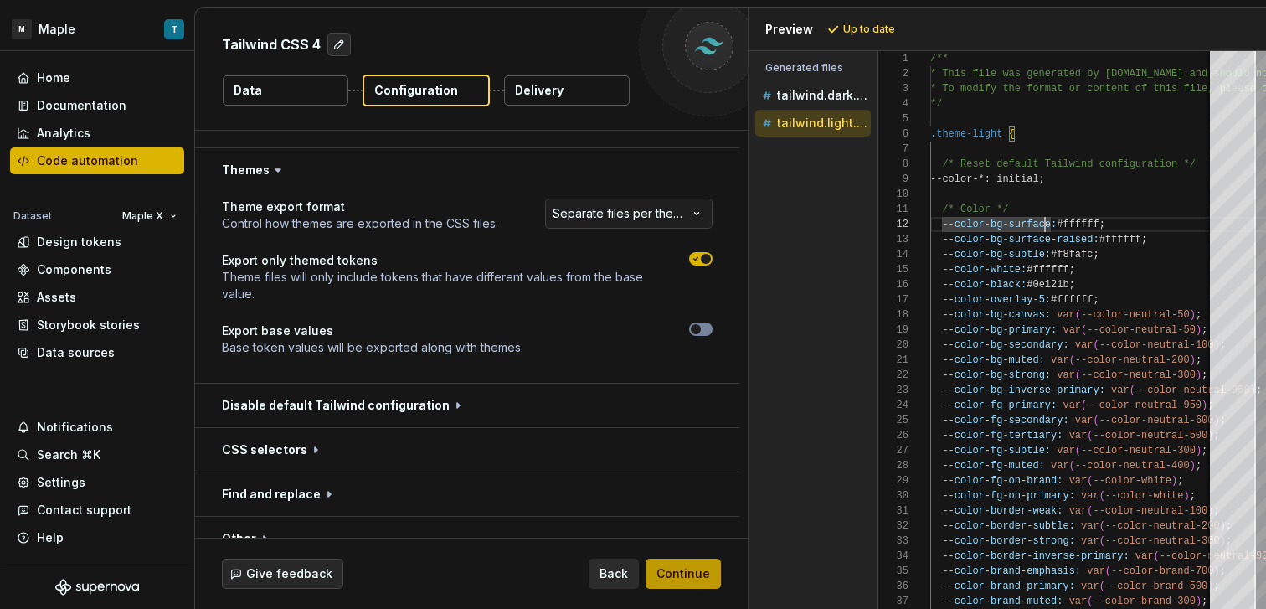
click at [710, 578] on button "Continue" at bounding box center [682, 573] width 75 height 30
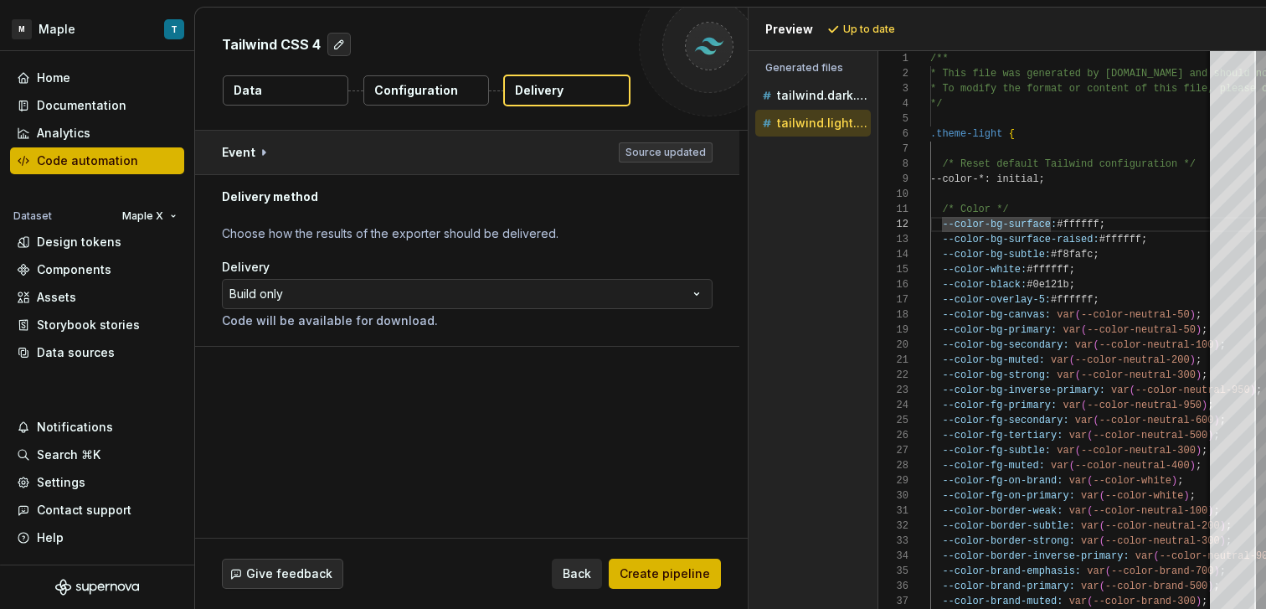
click at [646, 156] on button "button" at bounding box center [467, 153] width 544 height 44
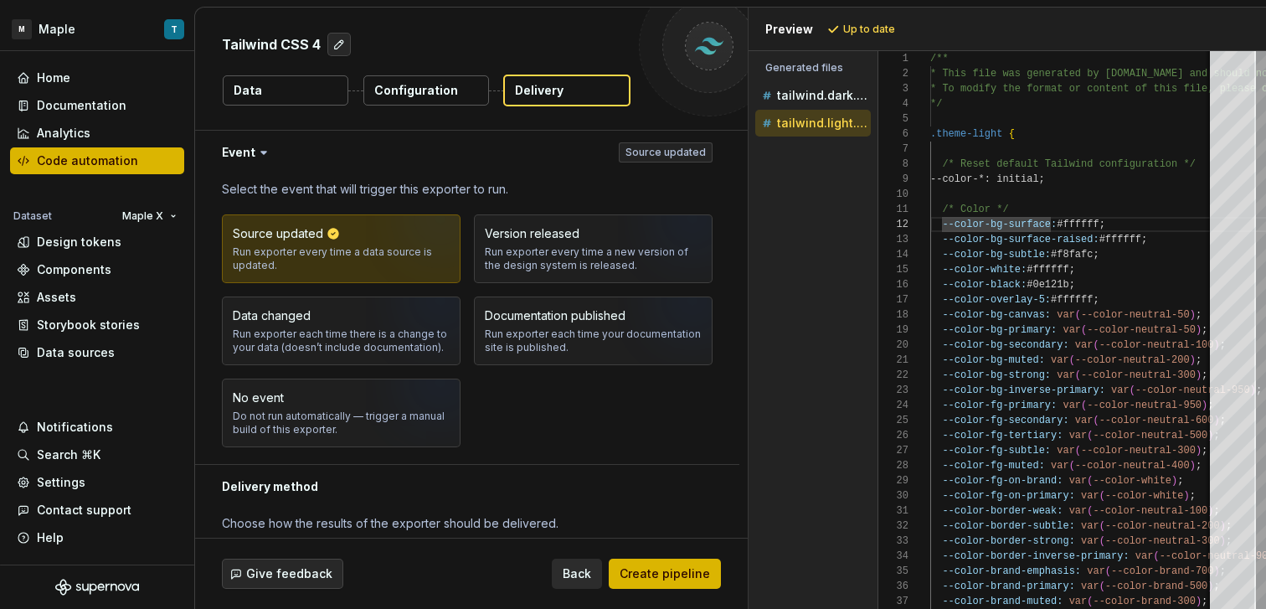
scroll to position [99, 0]
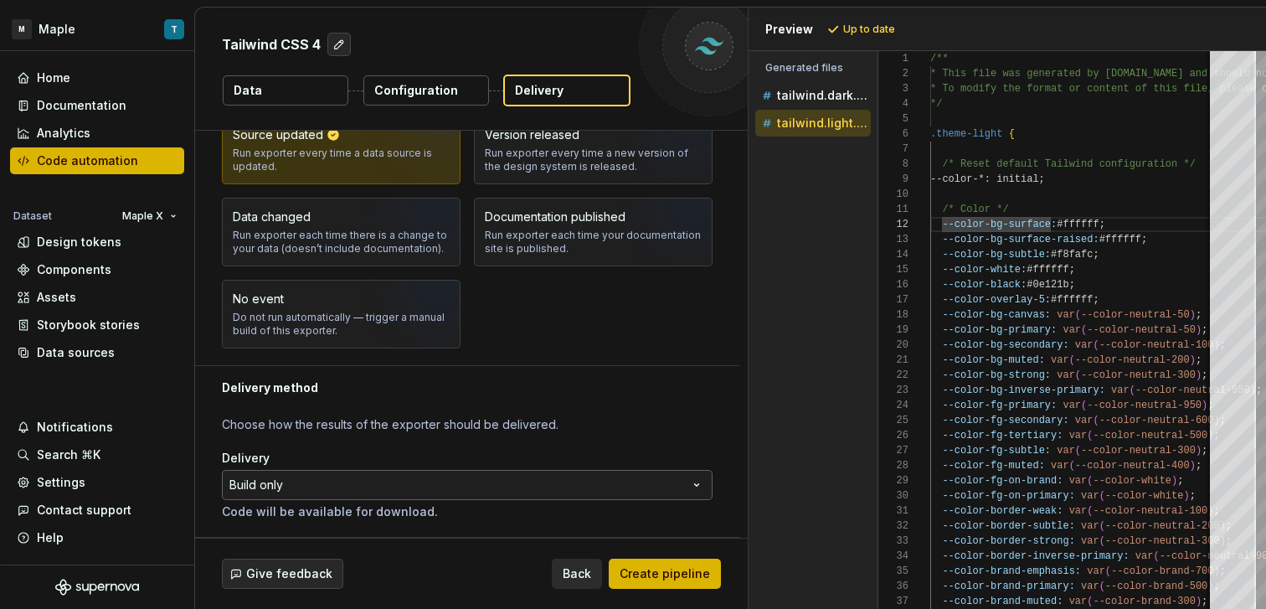
click at [528, 489] on html "**********" at bounding box center [633, 304] width 1266 height 609
click at [703, 542] on html "**********" at bounding box center [633, 304] width 1266 height 609
click at [698, 554] on div "Give feedback Back Create pipeline" at bounding box center [471, 573] width 552 height 70
click at [702, 563] on button "Create pipeline" at bounding box center [665, 573] width 112 height 30
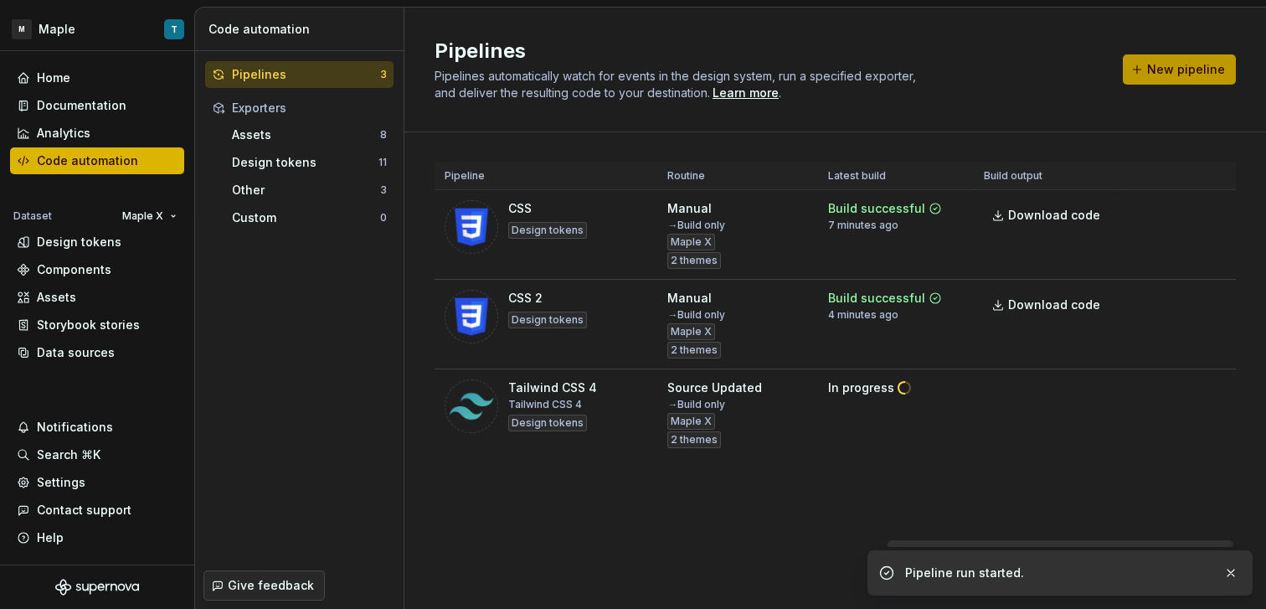
click at [1191, 75] on span "New pipeline" at bounding box center [1186, 69] width 78 height 17
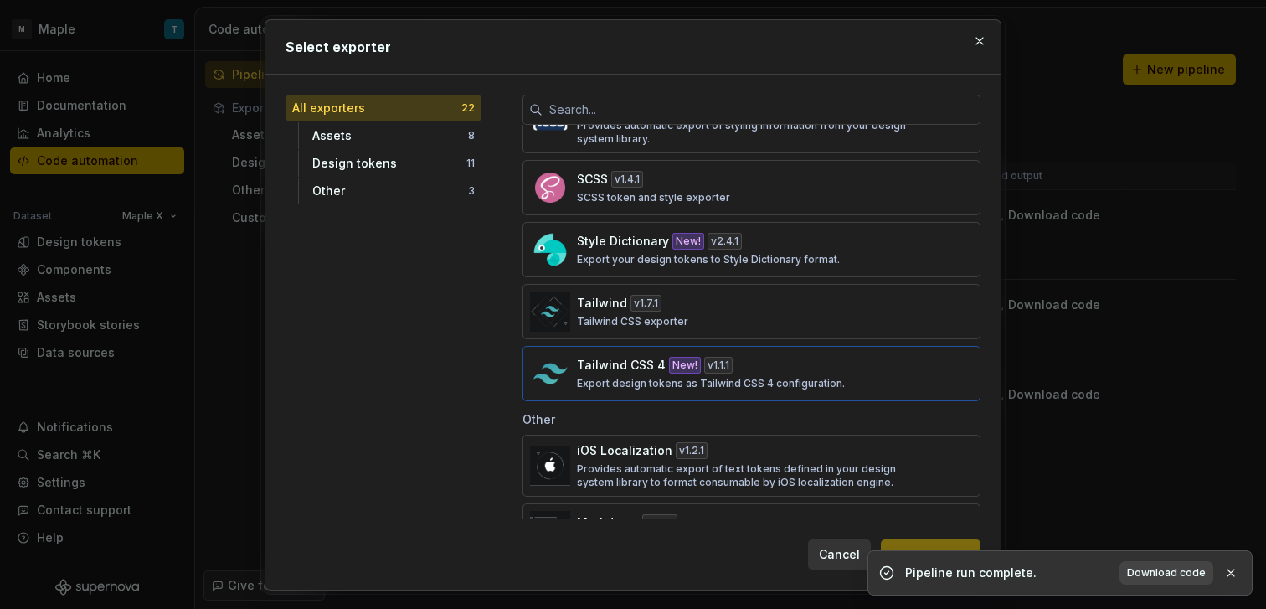
scroll to position [1090, 0]
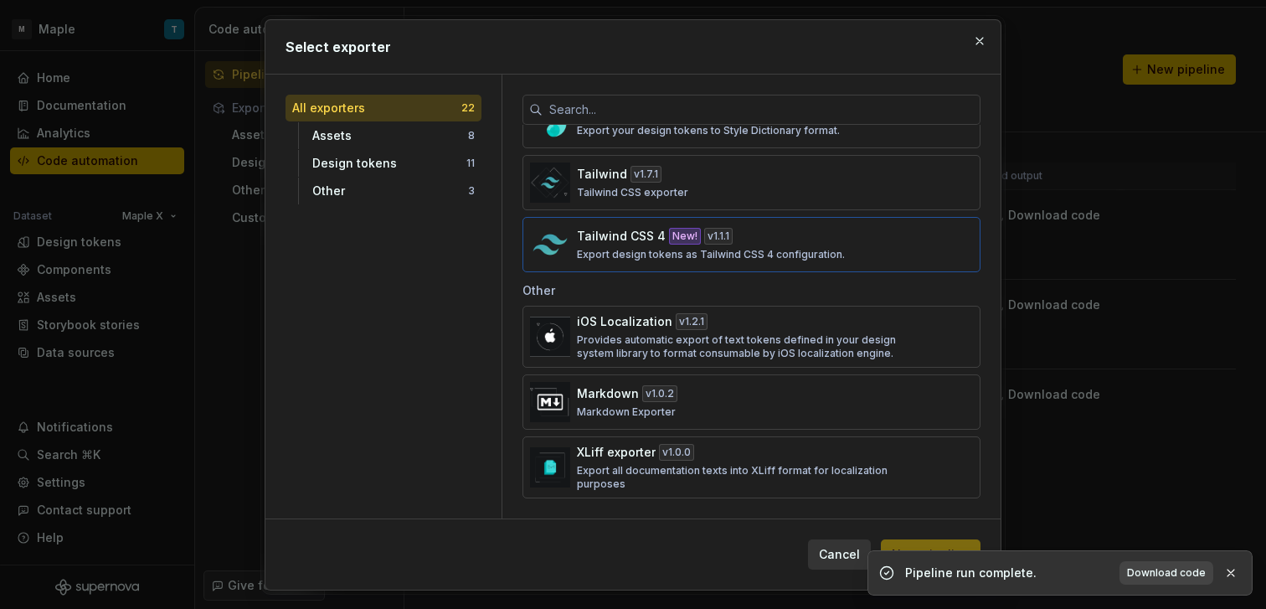
click at [609, 245] on div "Tailwind CSS 4 New! v 1.1.1 Export design tokens as Tailwind CSS 4 configuratio…" at bounding box center [746, 244] width 339 height 33
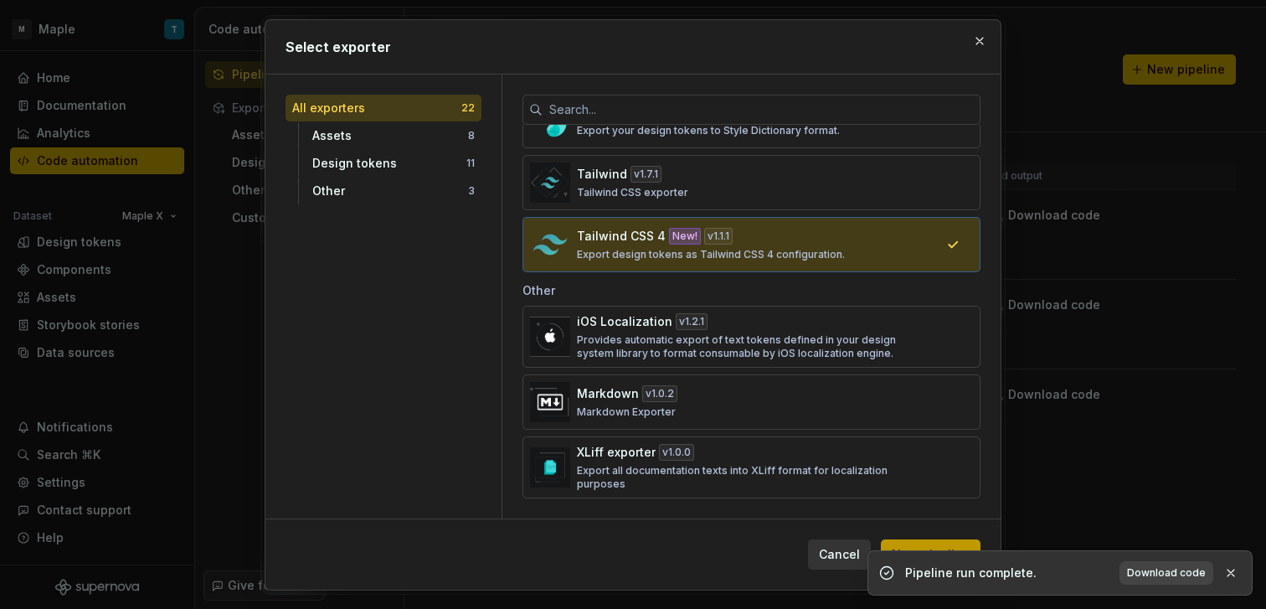
click at [895, 540] on button "New pipeline" at bounding box center [931, 554] width 100 height 30
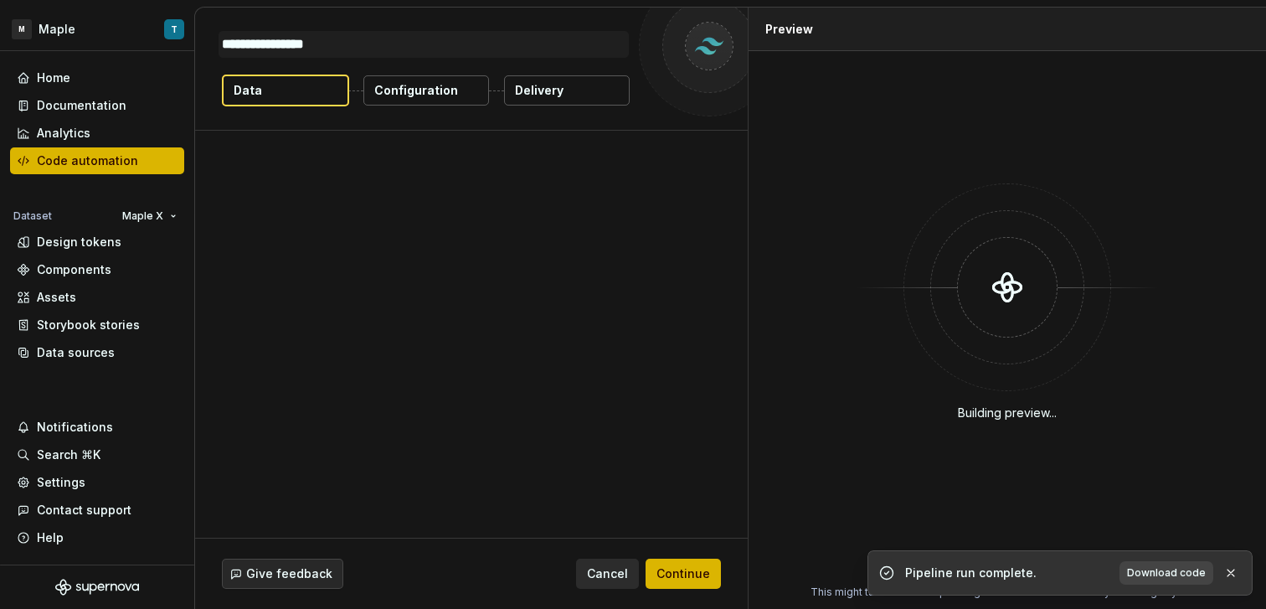
type textarea "*"
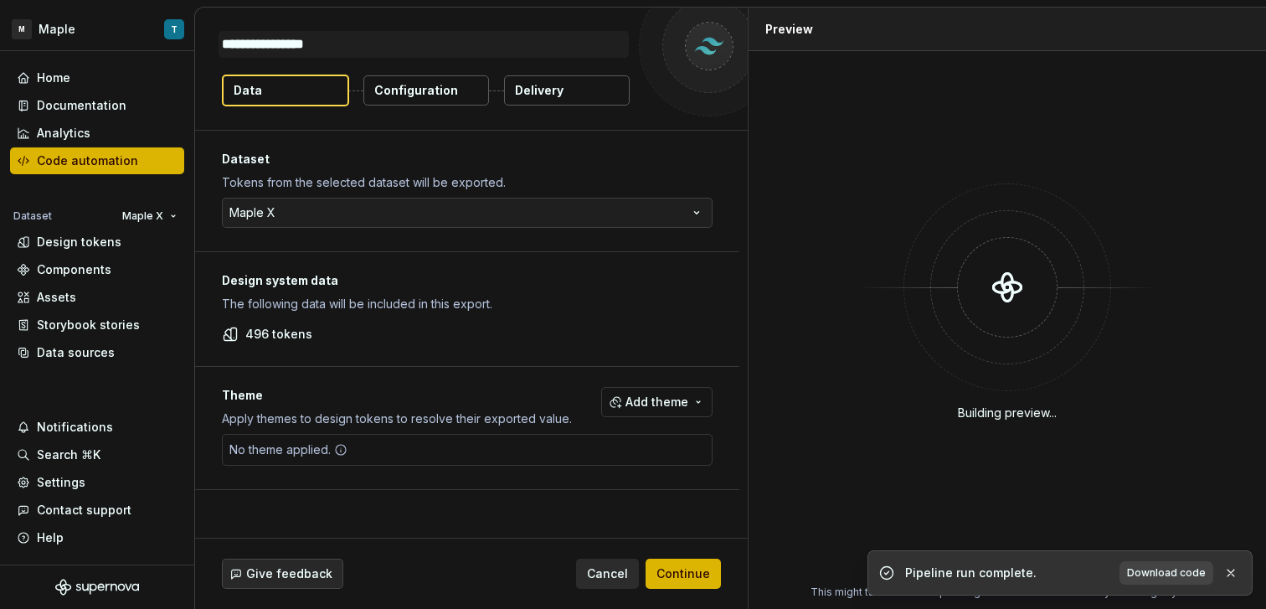
click at [377, 448] on div "No theme applied." at bounding box center [467, 450] width 491 height 32
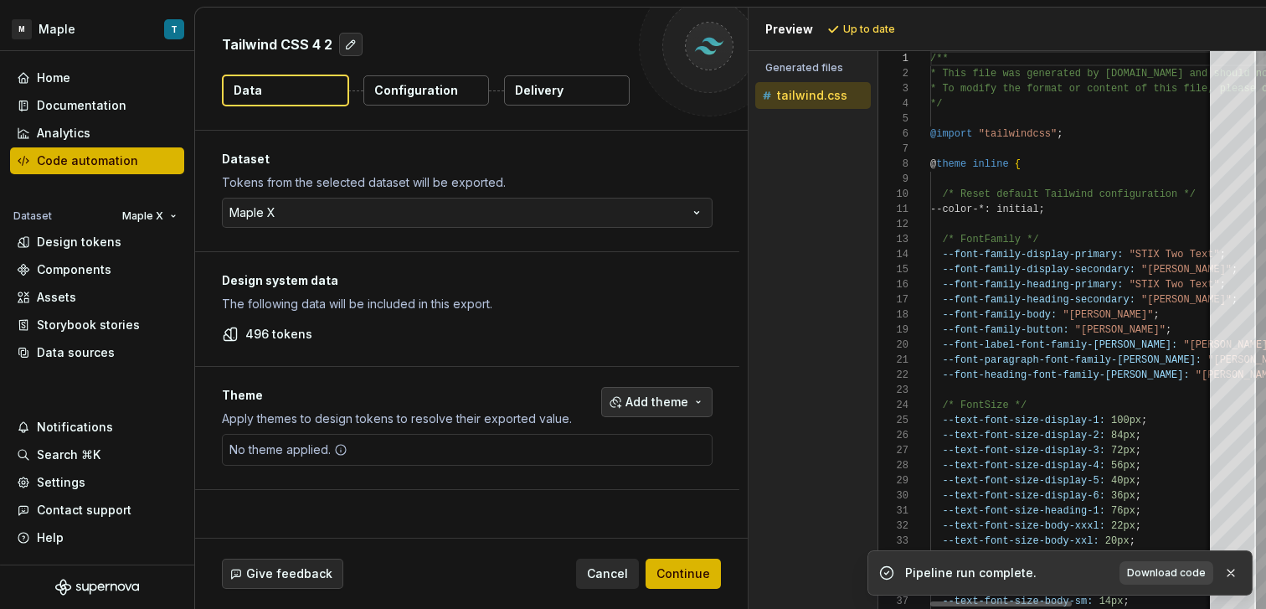
click at [690, 400] on button "Add theme" at bounding box center [656, 402] width 111 height 30
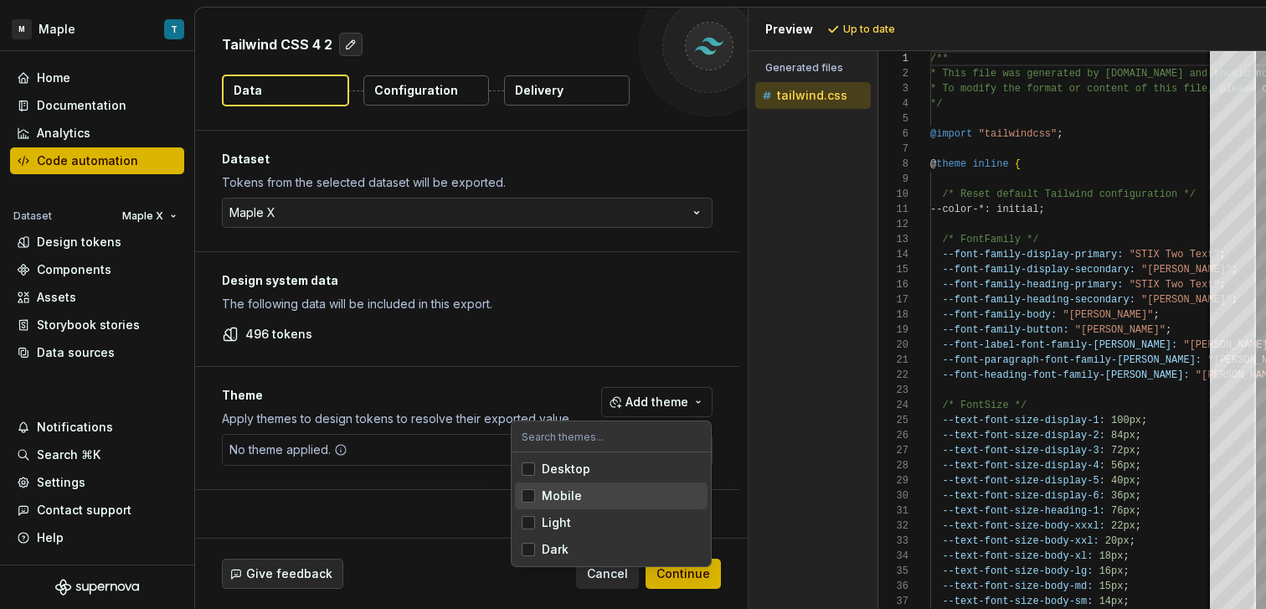
drag, startPoint x: 591, startPoint y: 496, endPoint x: 592, endPoint y: 467, distance: 29.3
click at [591, 496] on div "Mobile" at bounding box center [621, 495] width 159 height 17
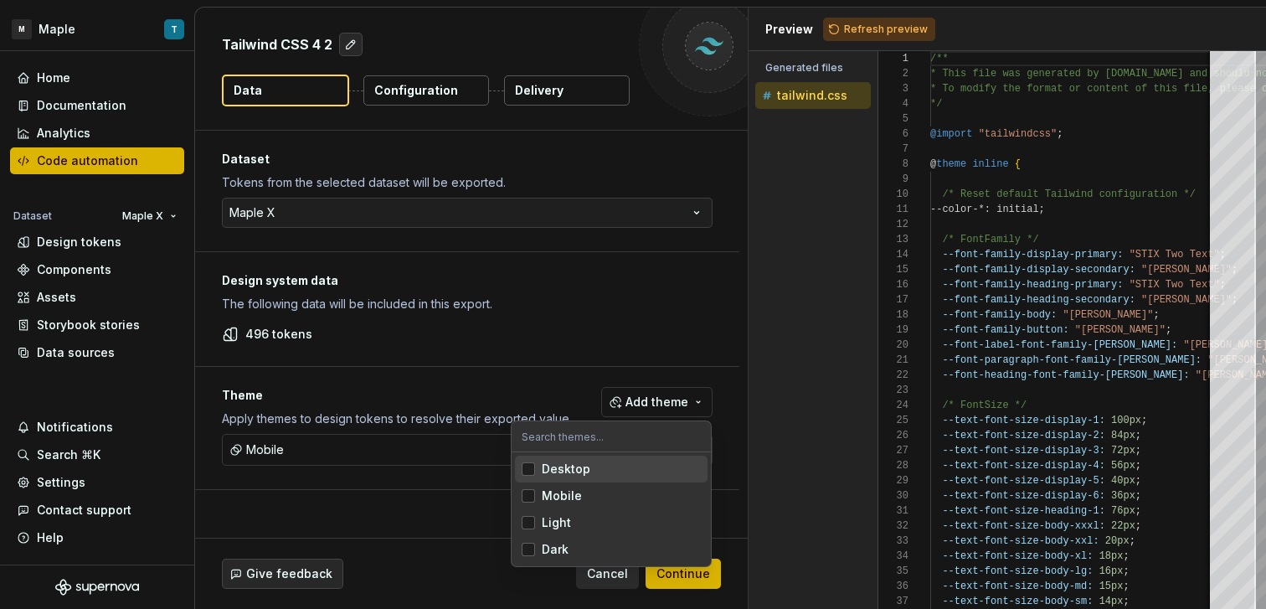
click at [593, 462] on div "Desktop" at bounding box center [621, 468] width 159 height 17
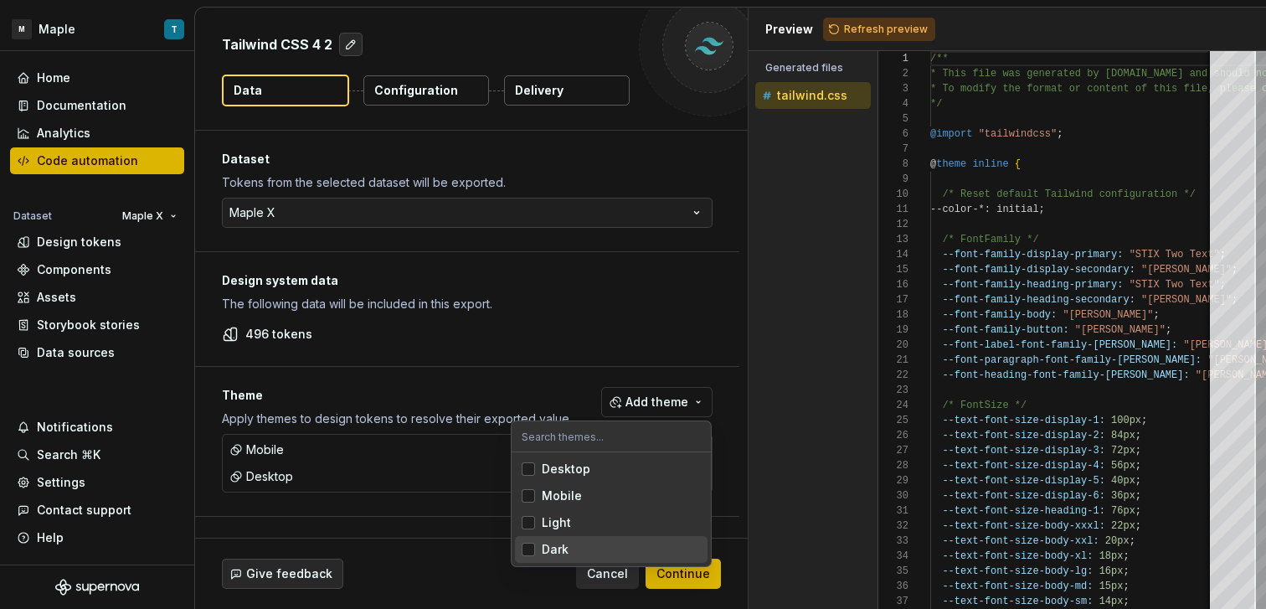
click at [730, 567] on html "M Maple T Home Documentation Analytics Code automation Dataset Maple X Design t…" at bounding box center [633, 304] width 1266 height 609
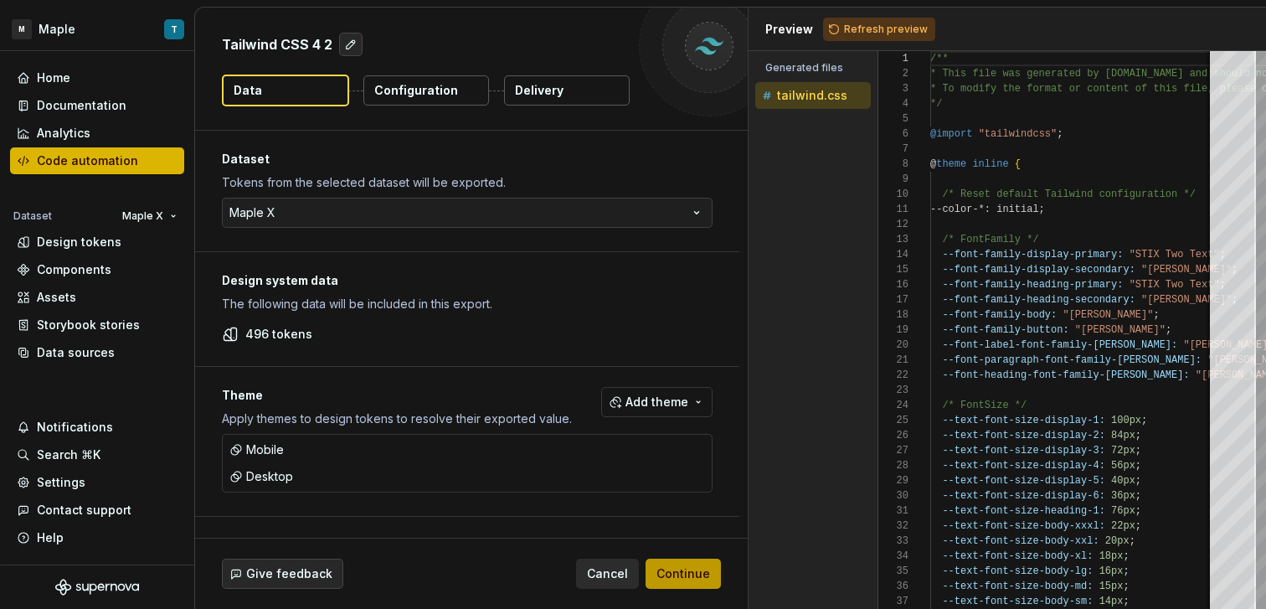
click at [706, 573] on span "Continue" at bounding box center [683, 573] width 54 height 17
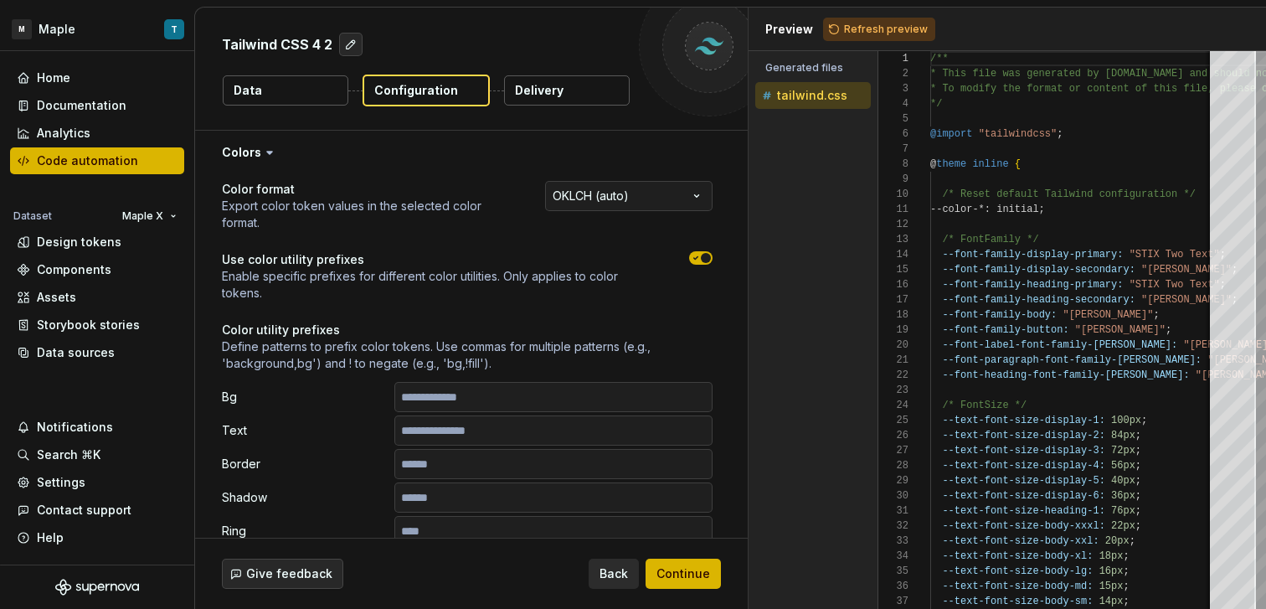
click at [599, 212] on div "**********" at bounding box center [628, 206] width 167 height 50
click at [605, 196] on html "**********" at bounding box center [633, 304] width 1266 height 609
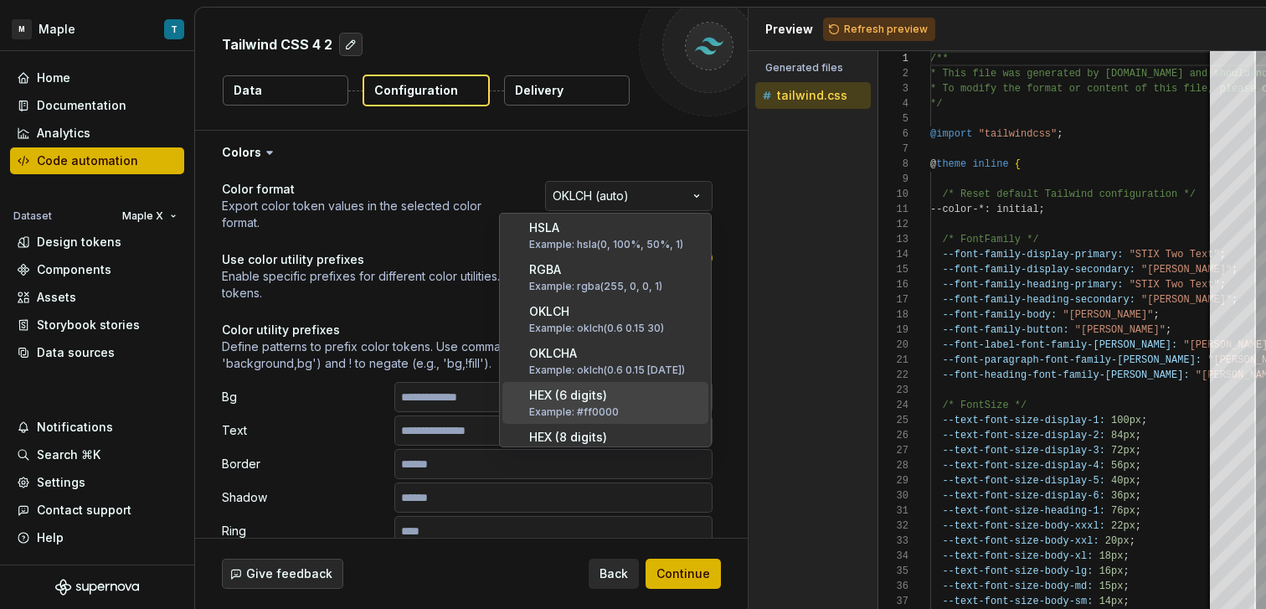
scroll to position [102, 0]
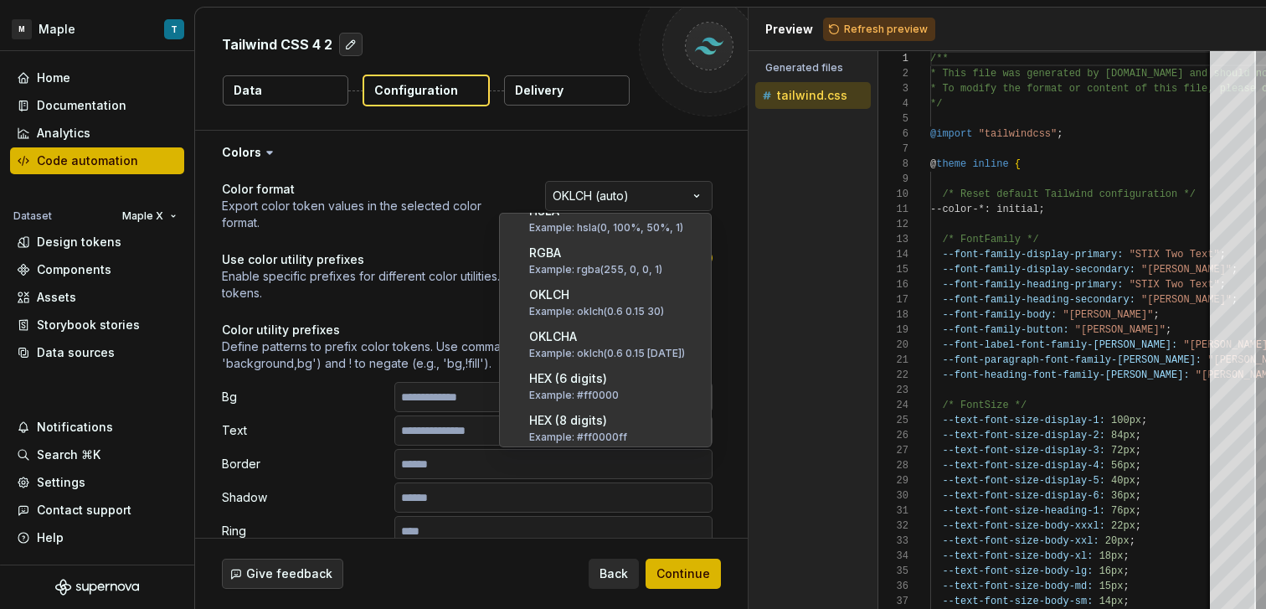
select select "********"
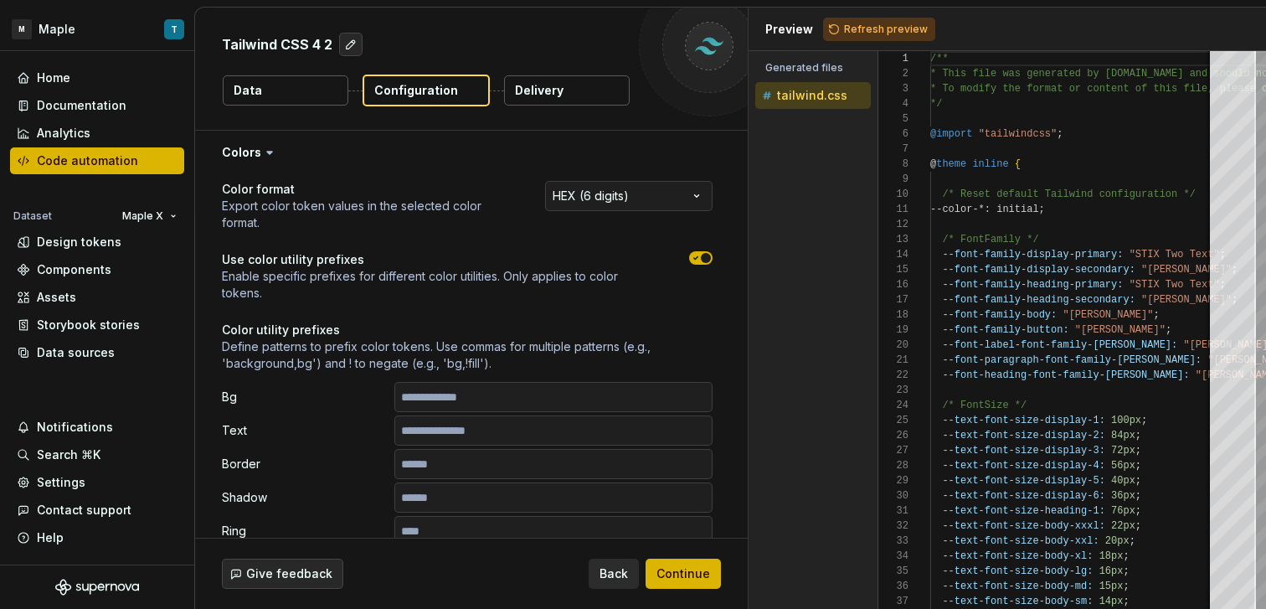
click at [698, 264] on button "button" at bounding box center [700, 257] width 23 height 13
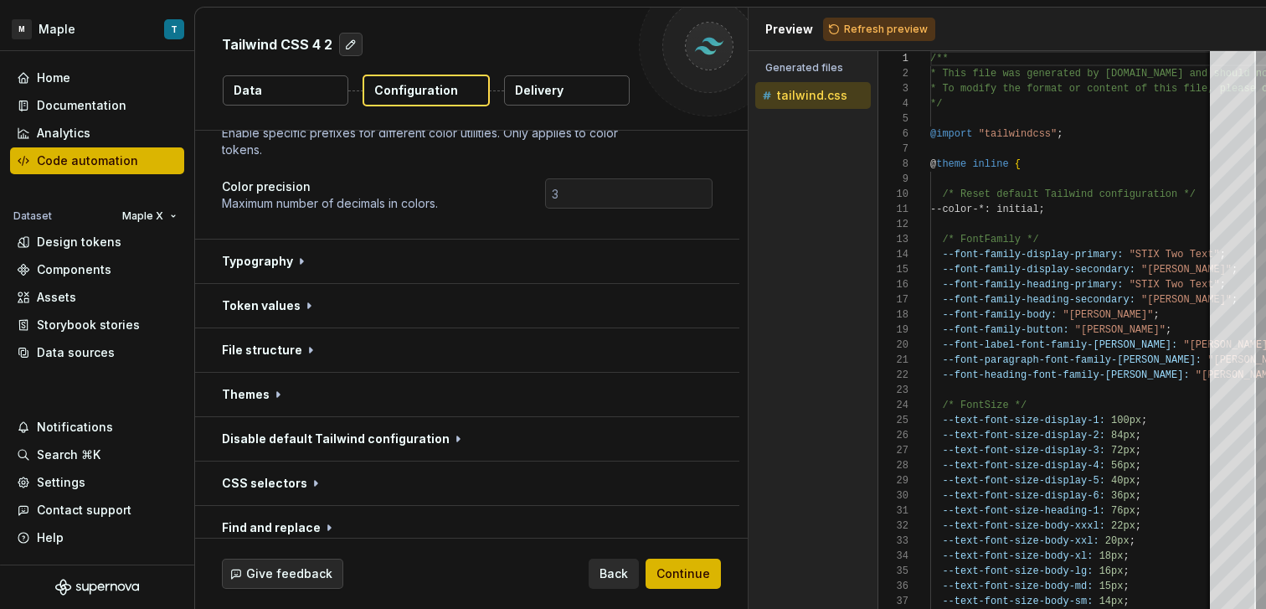
scroll to position [148, 0]
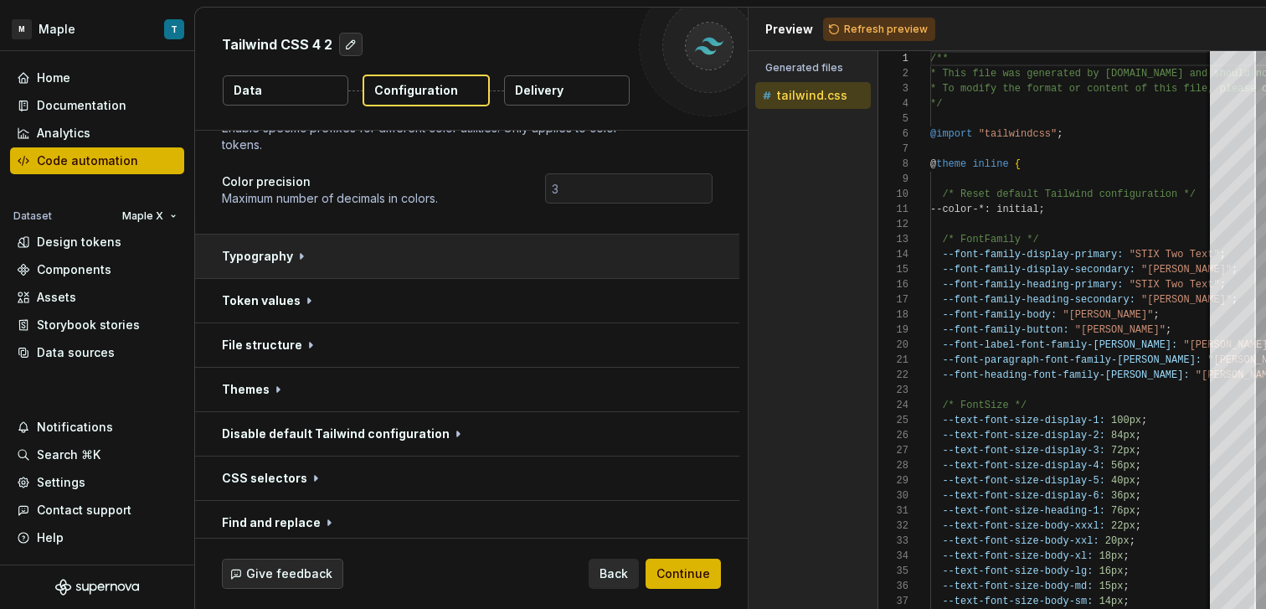
click at [592, 264] on button "button" at bounding box center [467, 256] width 544 height 44
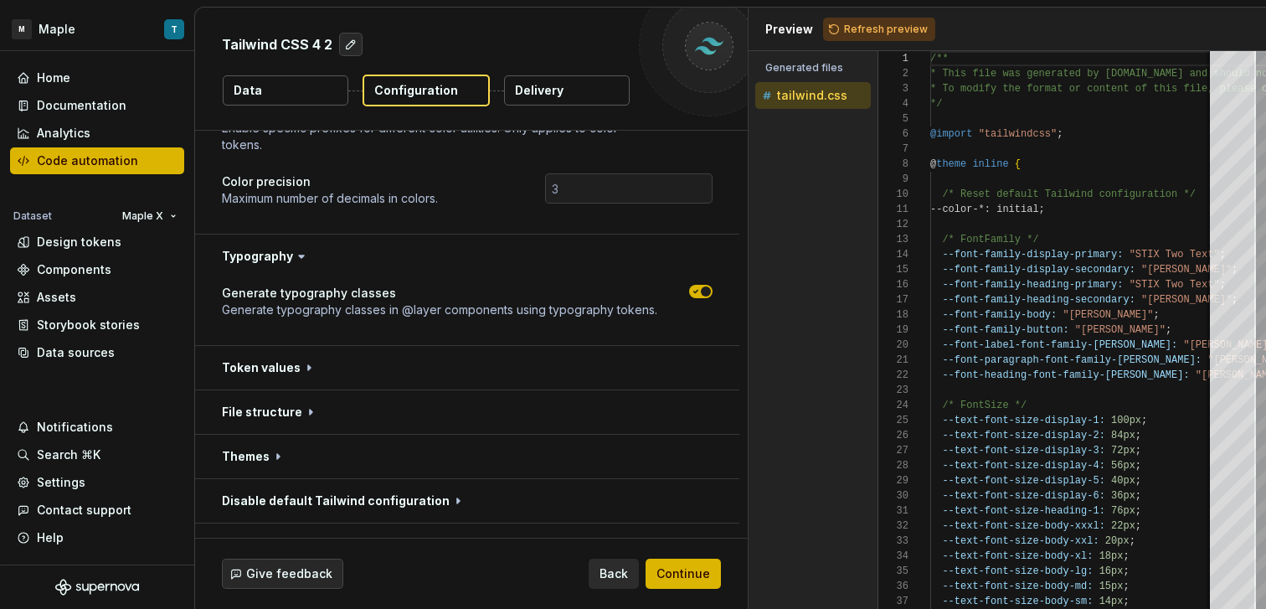
click at [881, 33] on span "Refresh preview" at bounding box center [886, 29] width 84 height 13
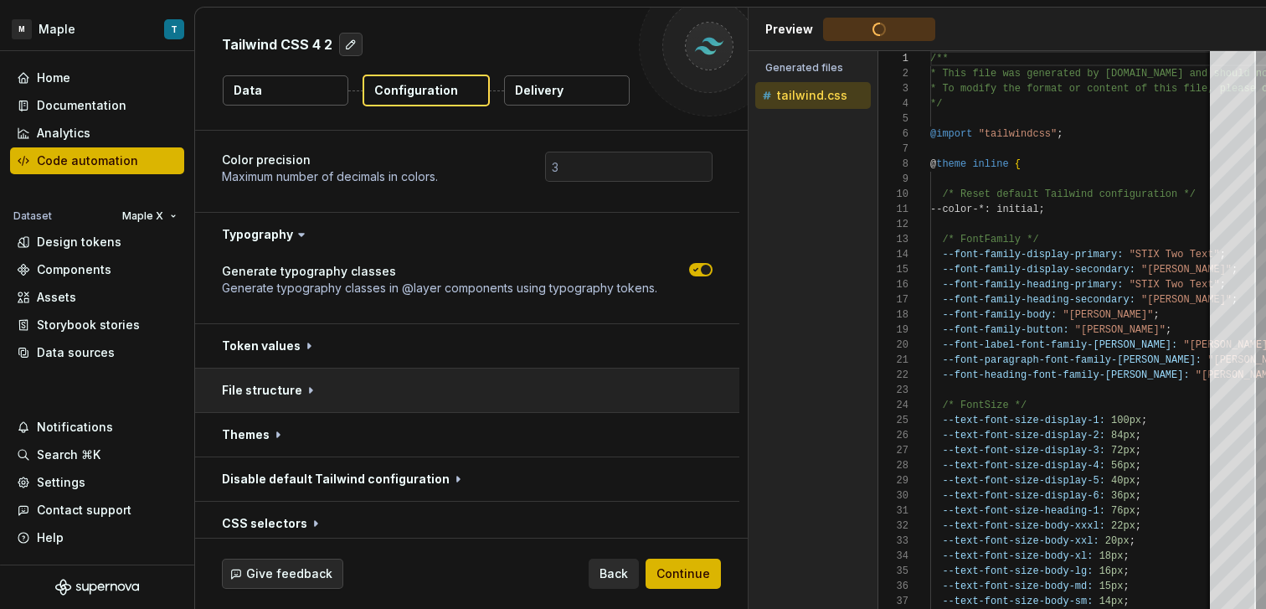
scroll to position [193, 0]
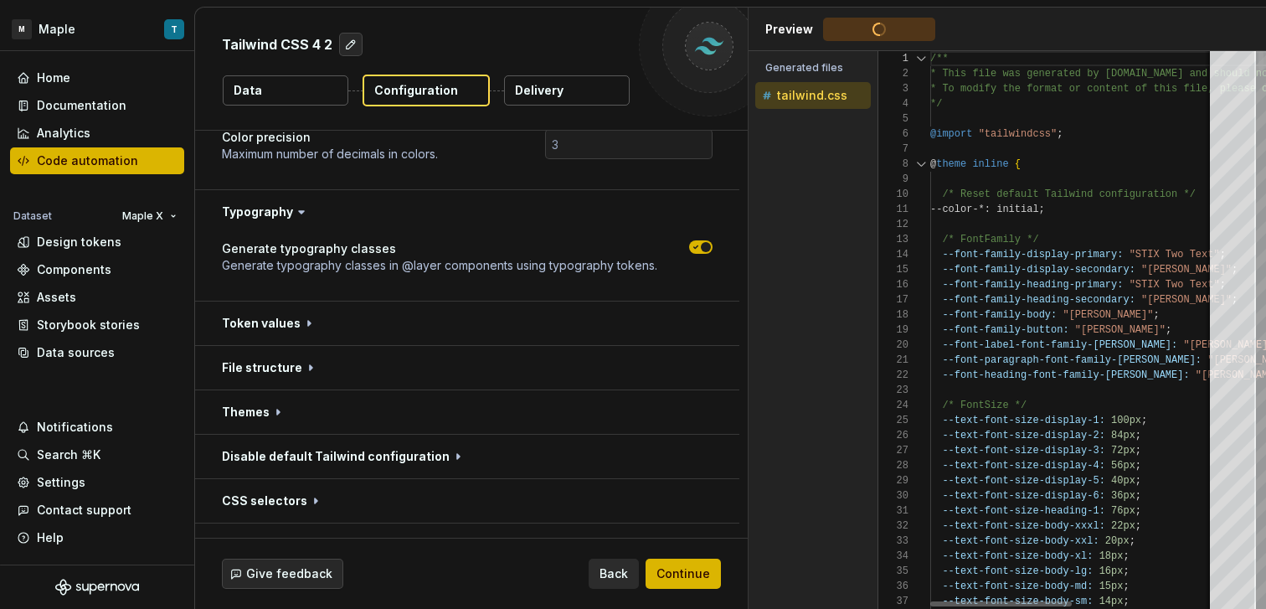
type textarea "**********"
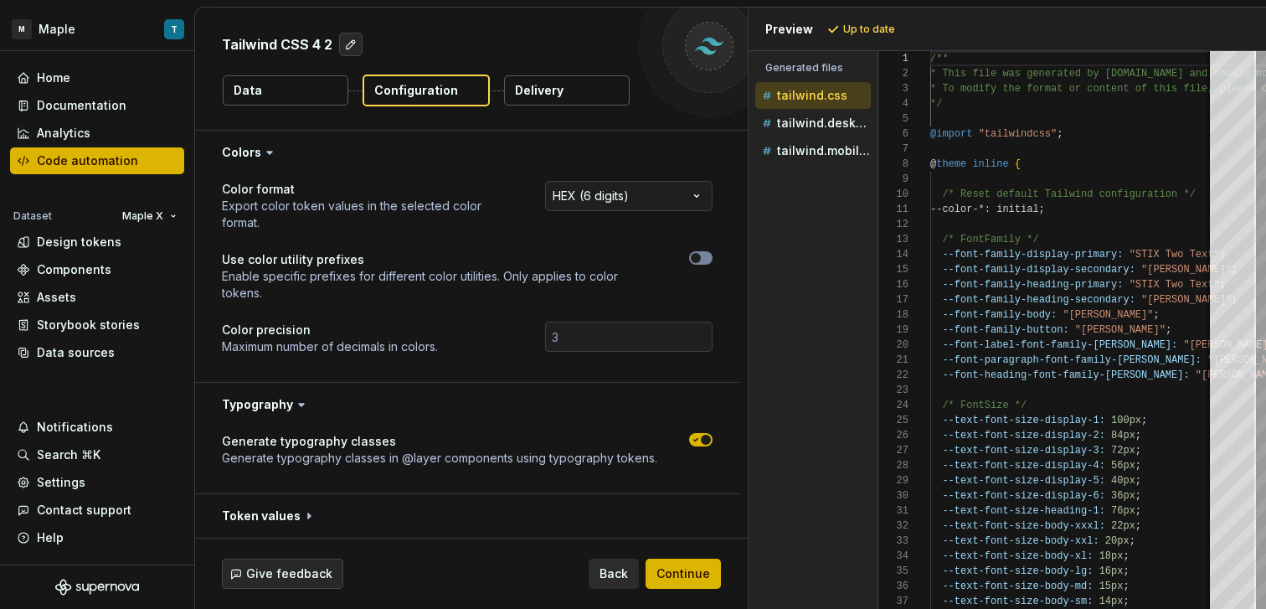
select select "********"
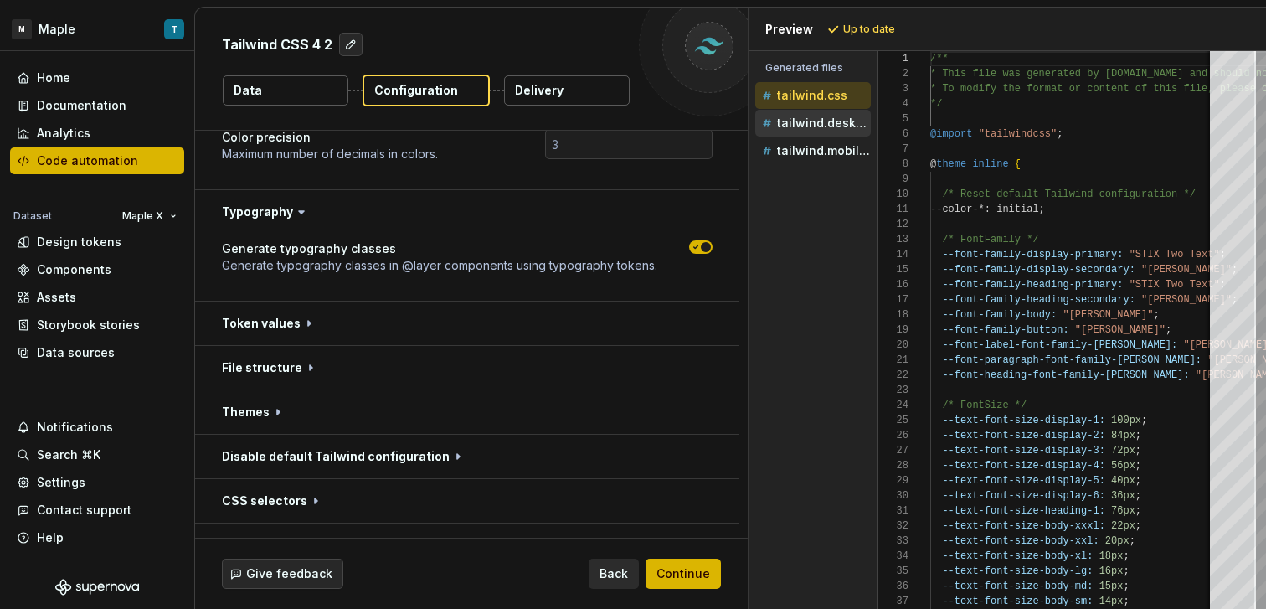
click at [830, 131] on div "tailwind.desktop.css" at bounding box center [813, 123] width 116 height 27
click at [827, 116] on p "tailwind.desktop.css" at bounding box center [824, 122] width 94 height 13
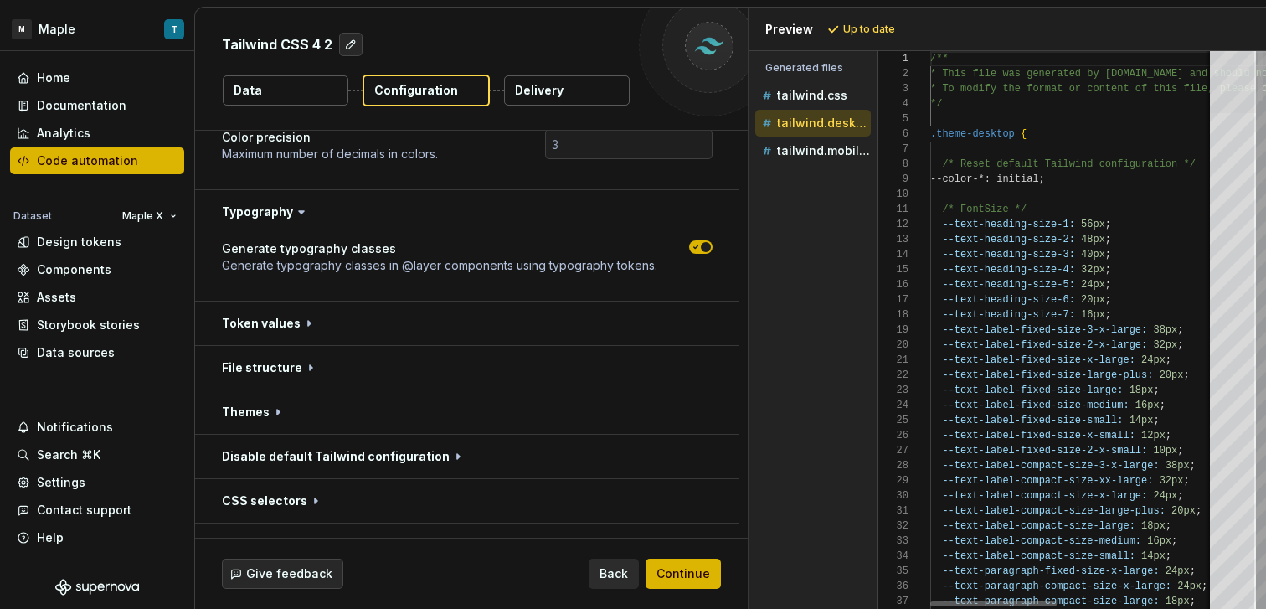
click at [1226, 60] on div at bounding box center [1233, 82] width 46 height 62
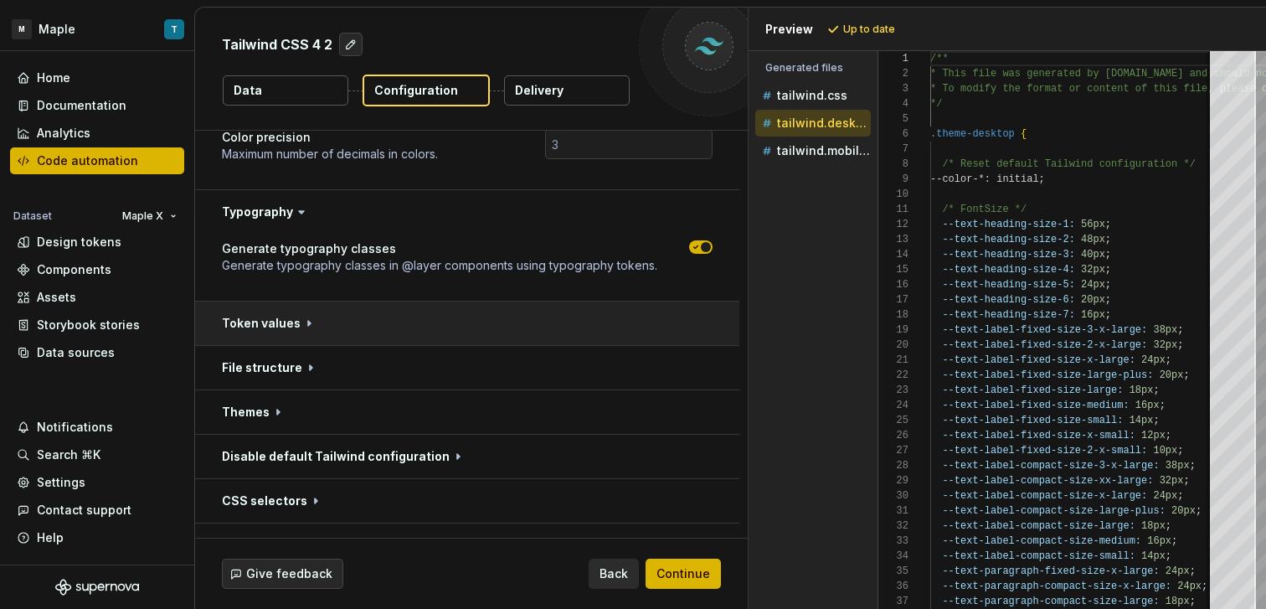
click at [543, 317] on button "button" at bounding box center [467, 323] width 544 height 44
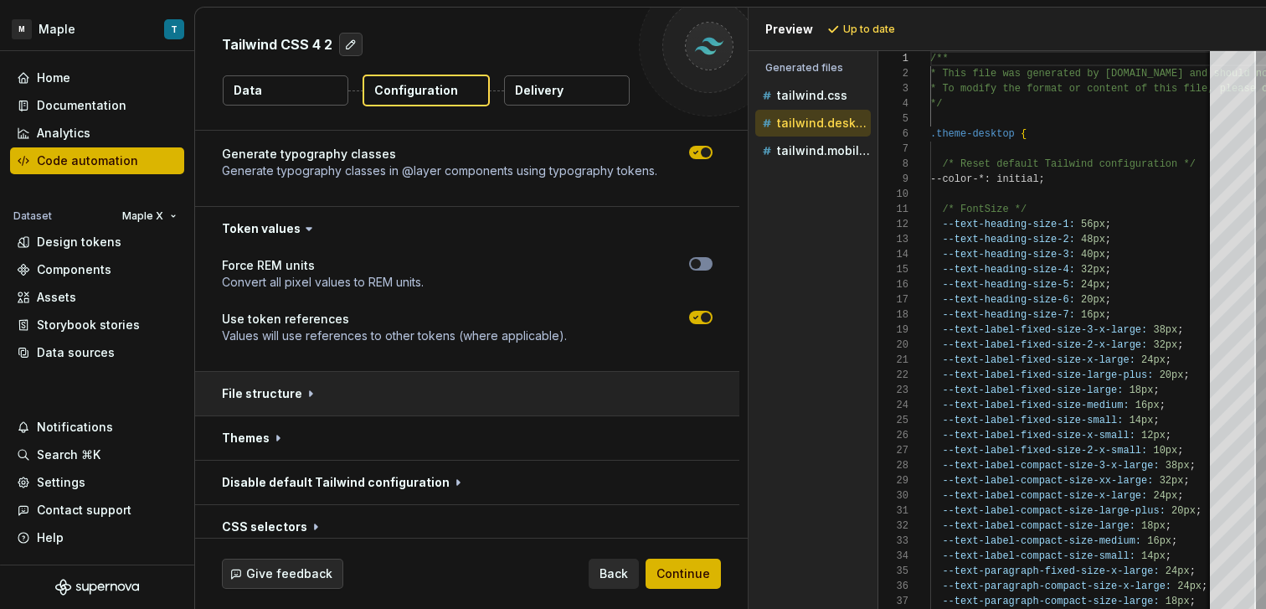
click at [472, 403] on button "button" at bounding box center [467, 394] width 544 height 44
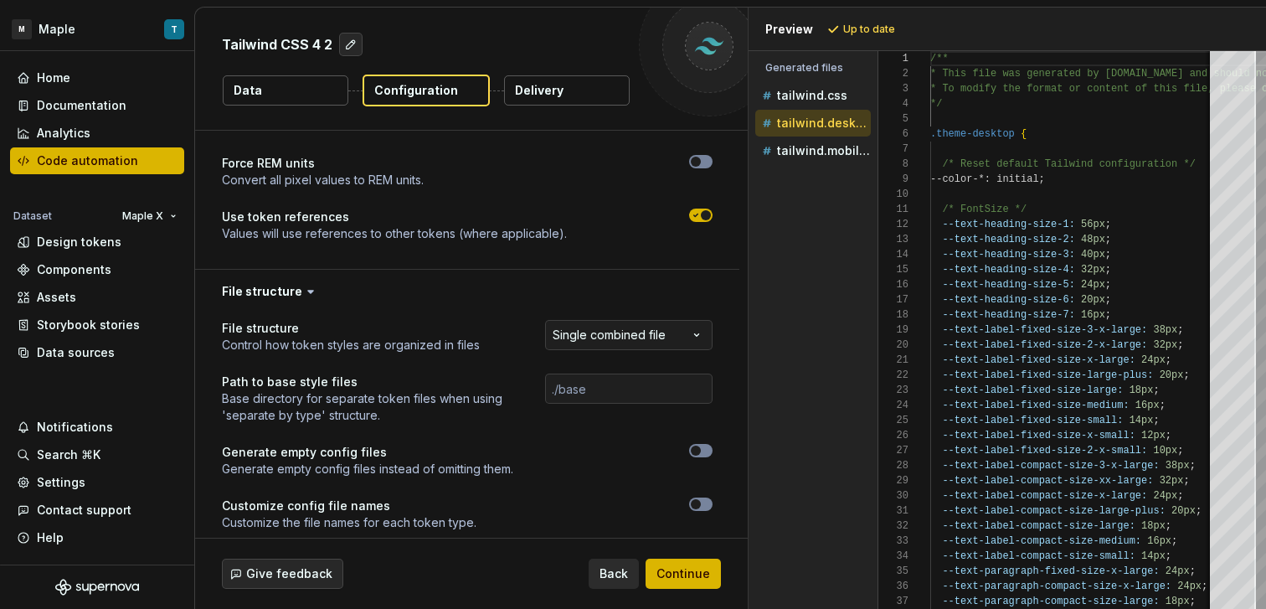
scroll to position [501, 0]
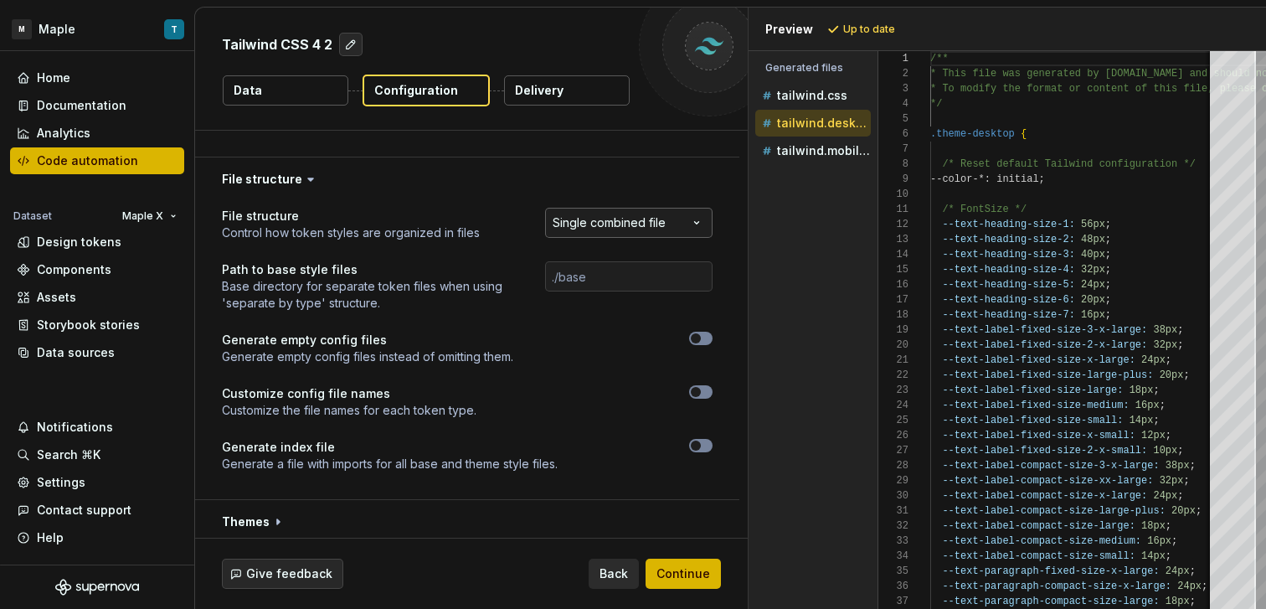
click at [622, 231] on html "**********" at bounding box center [633, 304] width 1266 height 609
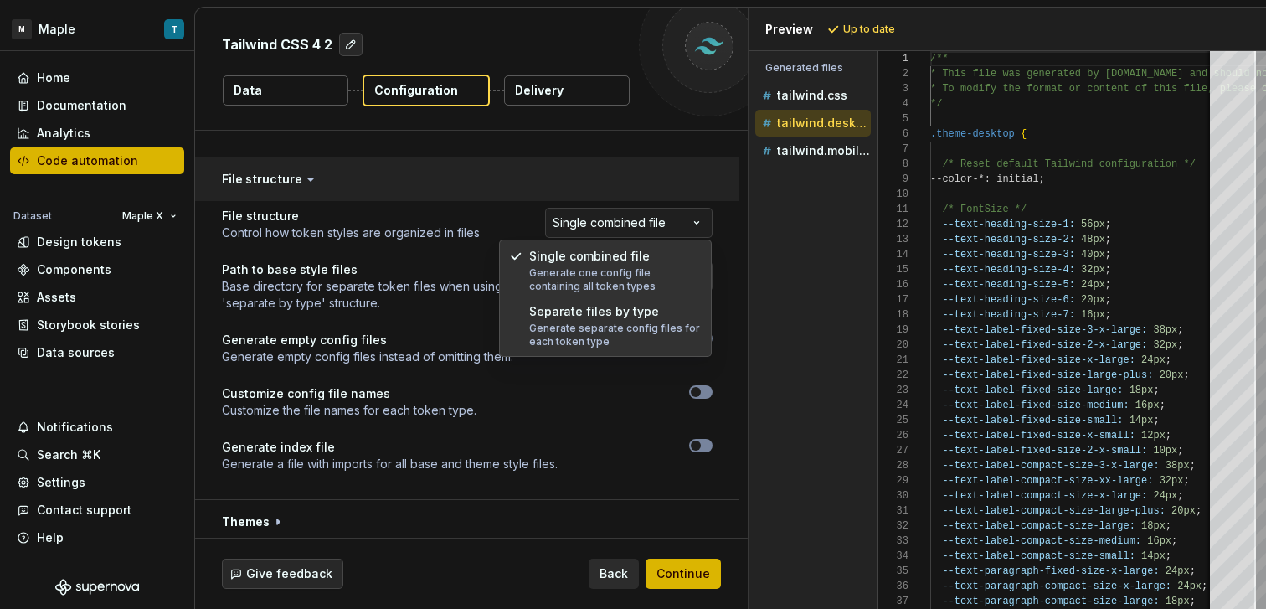
click at [578, 198] on html "**********" at bounding box center [633, 304] width 1266 height 609
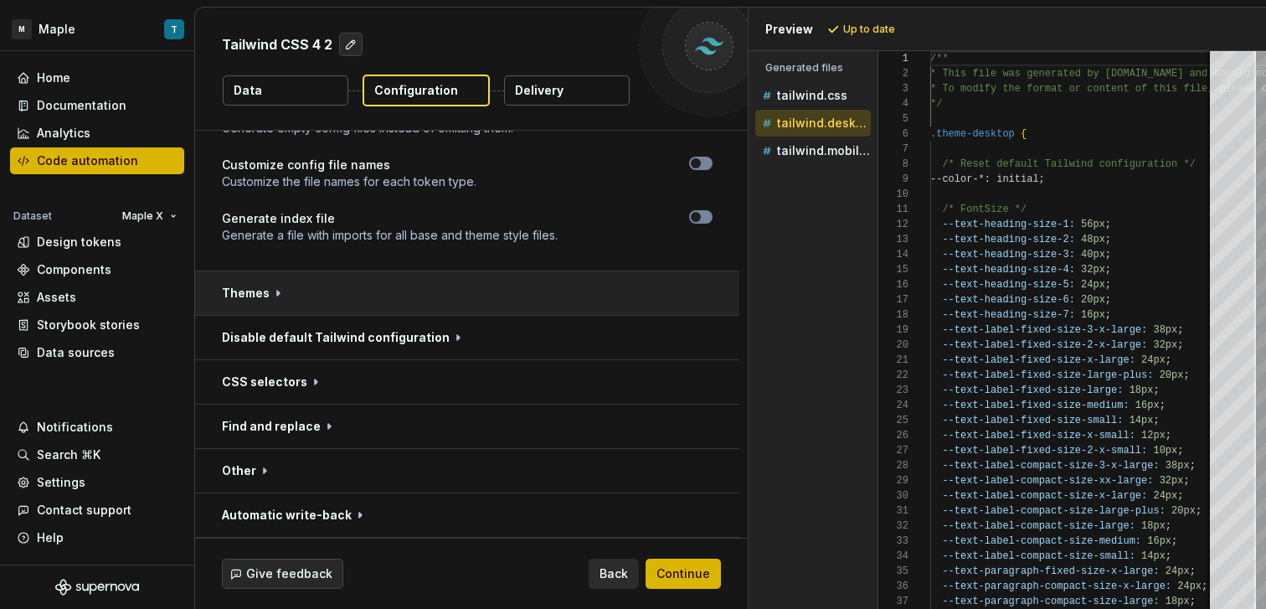
click at [527, 296] on button "button" at bounding box center [467, 293] width 544 height 44
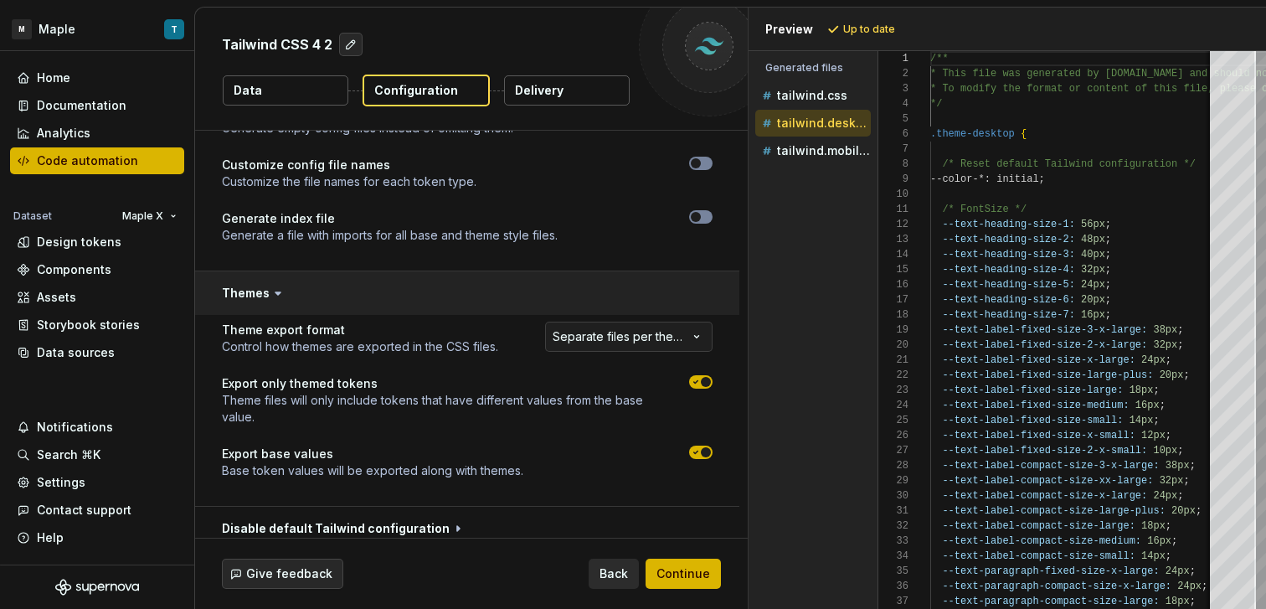
scroll to position [773, 0]
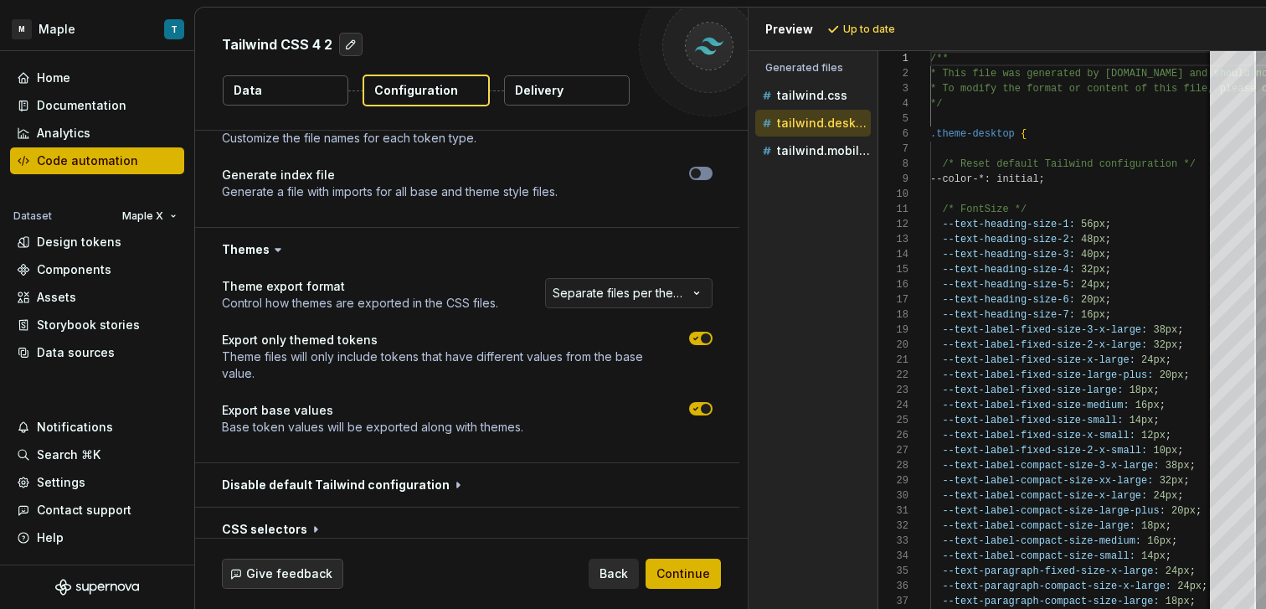
click at [695, 339] on icon "button" at bounding box center [695, 338] width 13 height 10
click at [882, 31] on span "Refresh preview" at bounding box center [886, 29] width 84 height 13
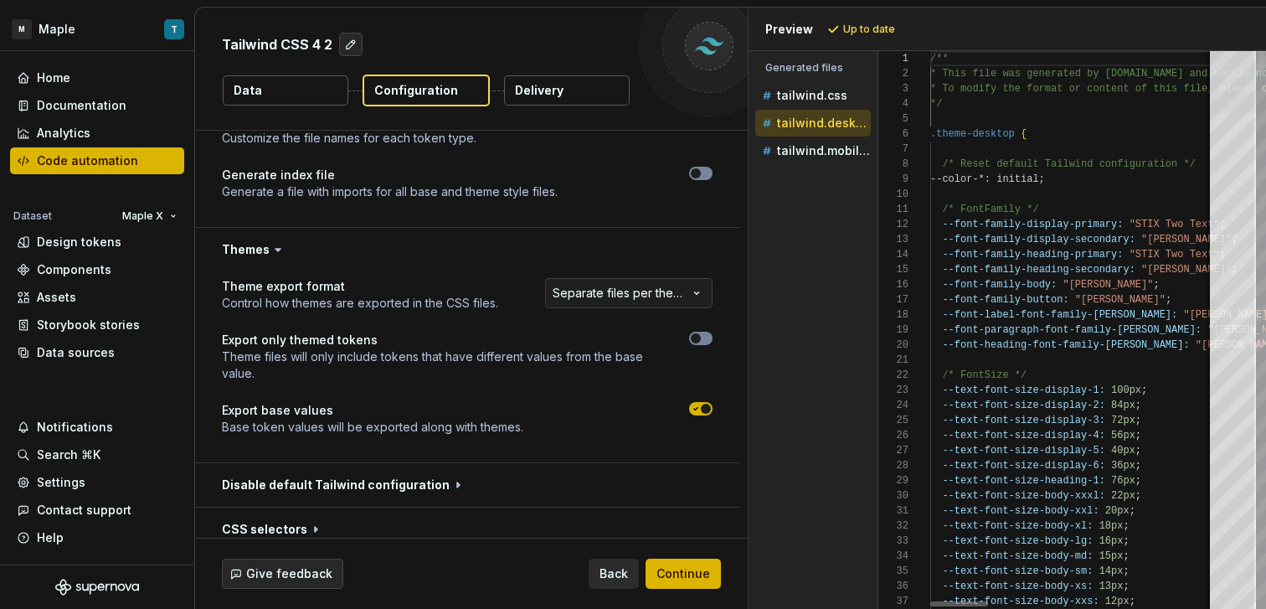
click at [1210, 70] on div at bounding box center [1233, 82] width 46 height 62
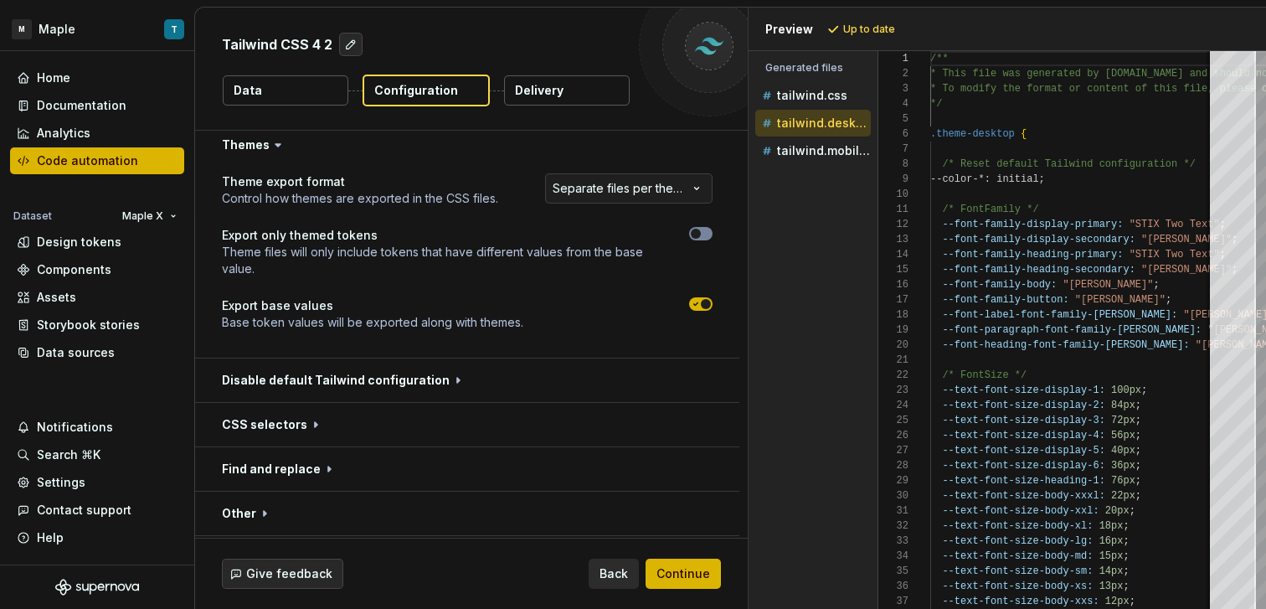
scroll to position [896, 0]
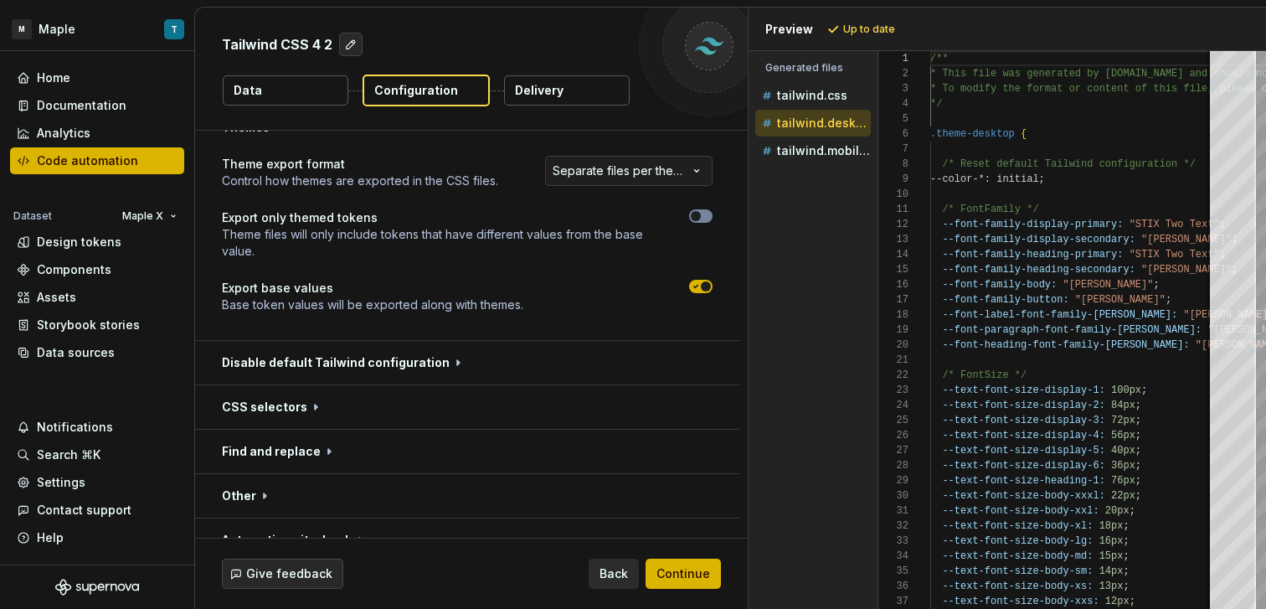
click at [692, 285] on icon "button" at bounding box center [695, 286] width 13 height 10
click at [858, 33] on span "Refresh preview" at bounding box center [886, 29] width 84 height 13
click at [832, 131] on div "tailwind.mobile.css" at bounding box center [814, 123] width 112 height 17
type textarea "**********"
click at [828, 105] on div "tailwind.desktop.css" at bounding box center [813, 95] width 116 height 27
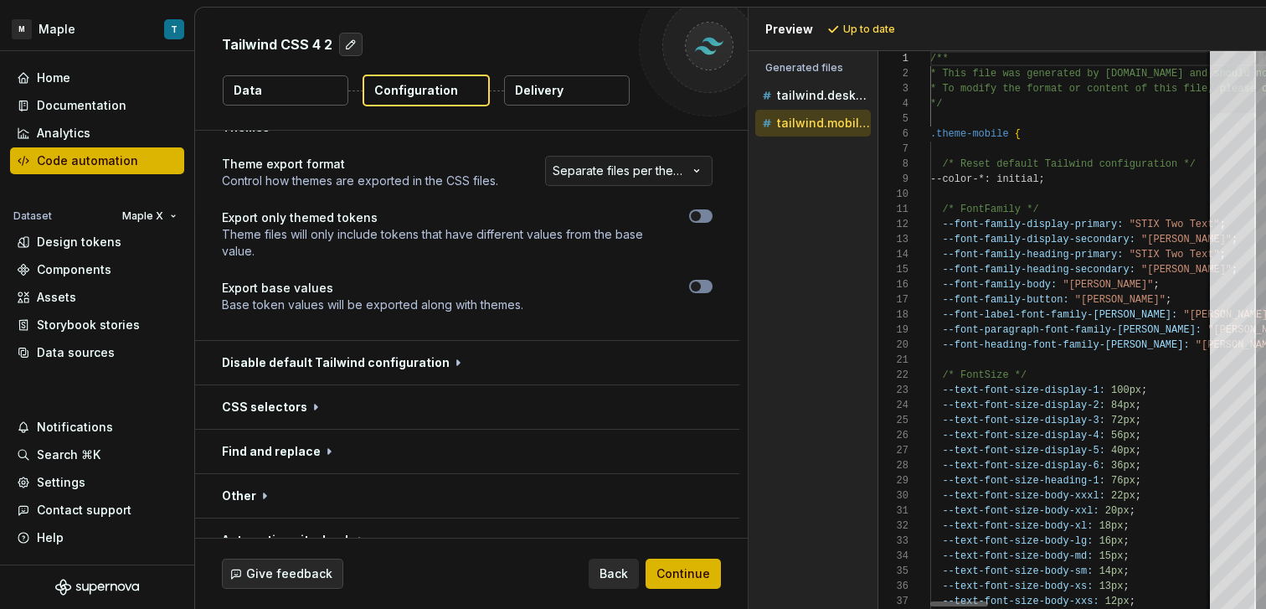
click at [1246, 67] on div at bounding box center [1233, 82] width 46 height 62
click at [695, 288] on span "button" at bounding box center [696, 286] width 10 height 10
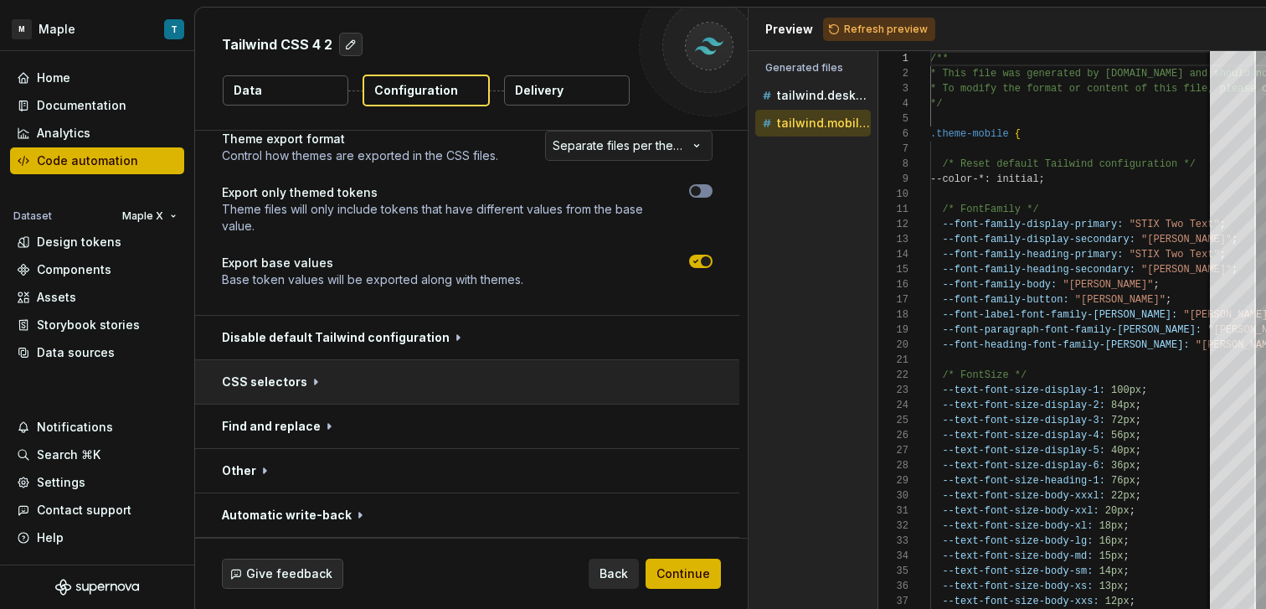
click at [387, 377] on button "button" at bounding box center [467, 382] width 544 height 44
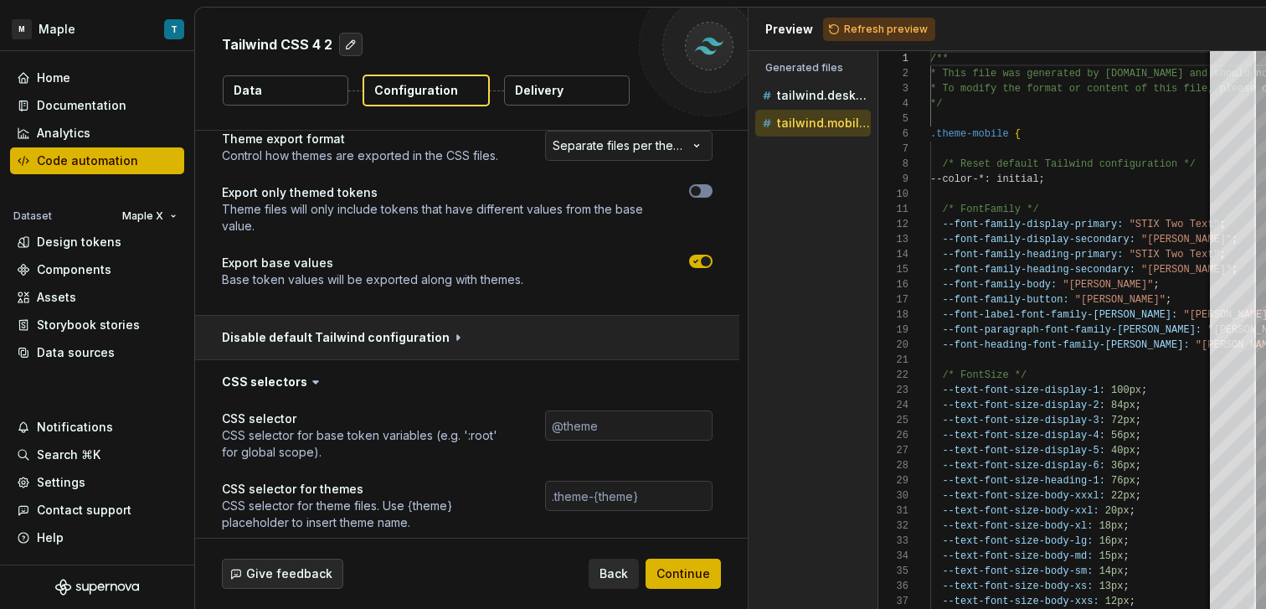
click at [419, 338] on button "button" at bounding box center [467, 338] width 544 height 44
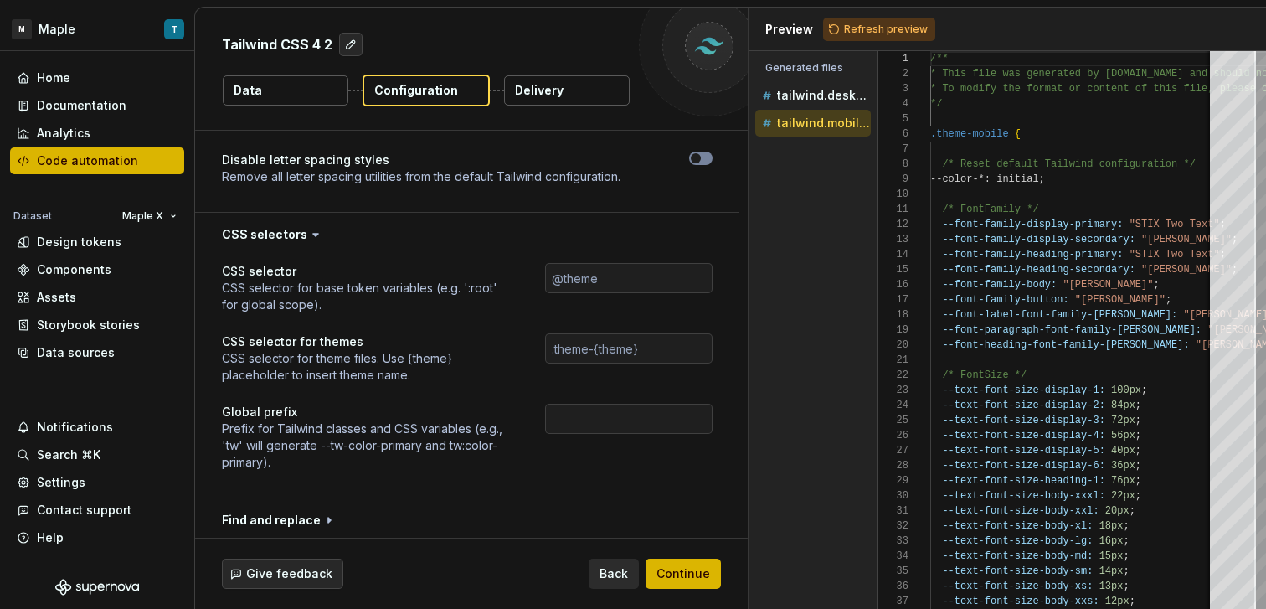
scroll to position [2010, 0]
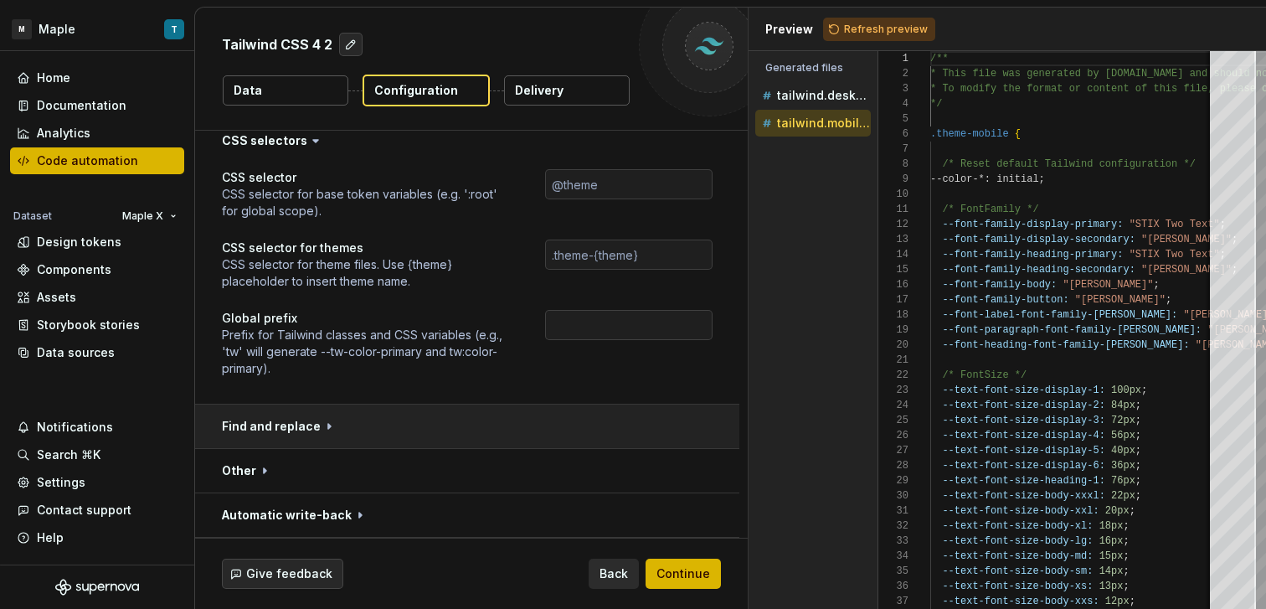
click at [351, 415] on button "button" at bounding box center [467, 426] width 544 height 44
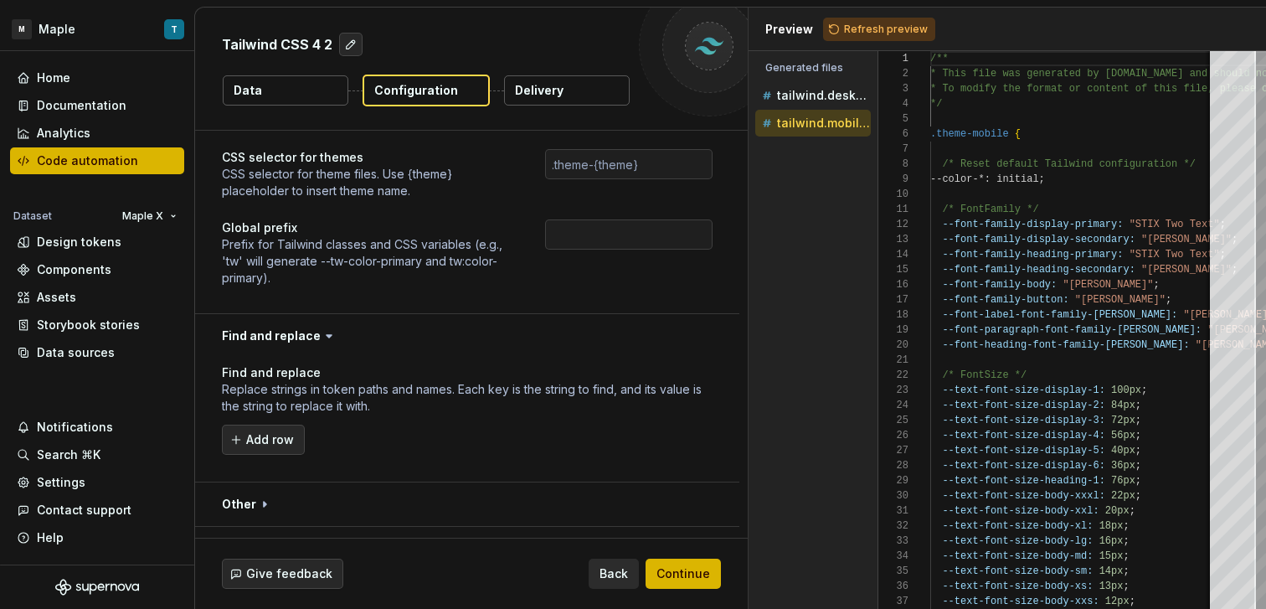
scroll to position [2210, 0]
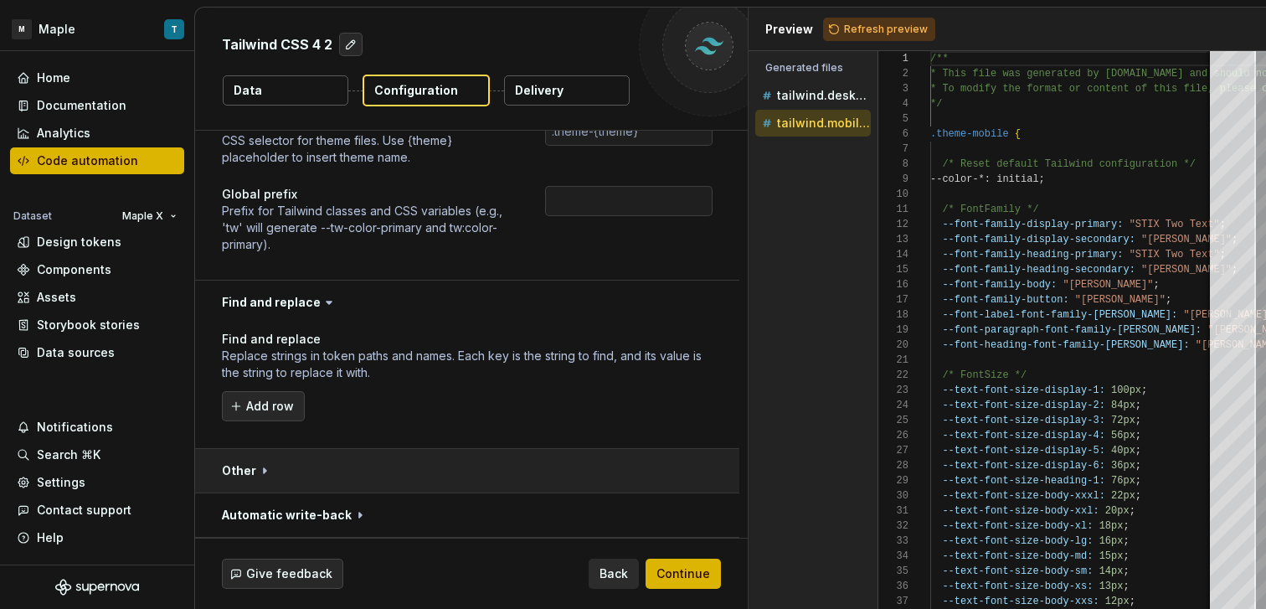
click at [352, 463] on button "button" at bounding box center [467, 471] width 544 height 44
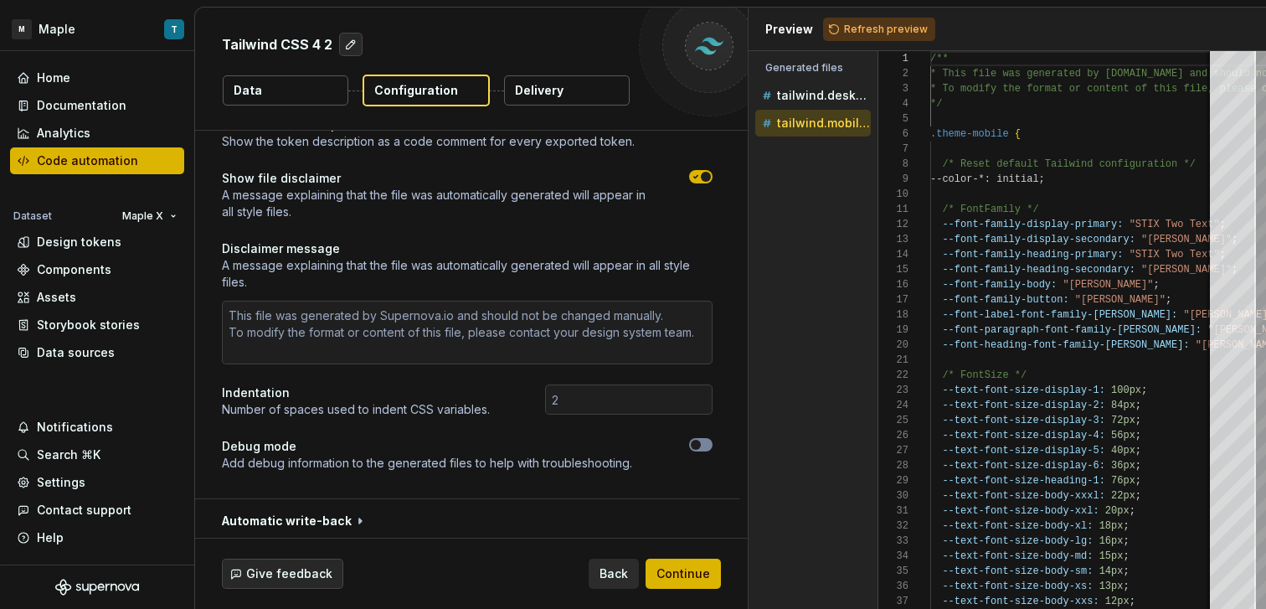
scroll to position [2598, 0]
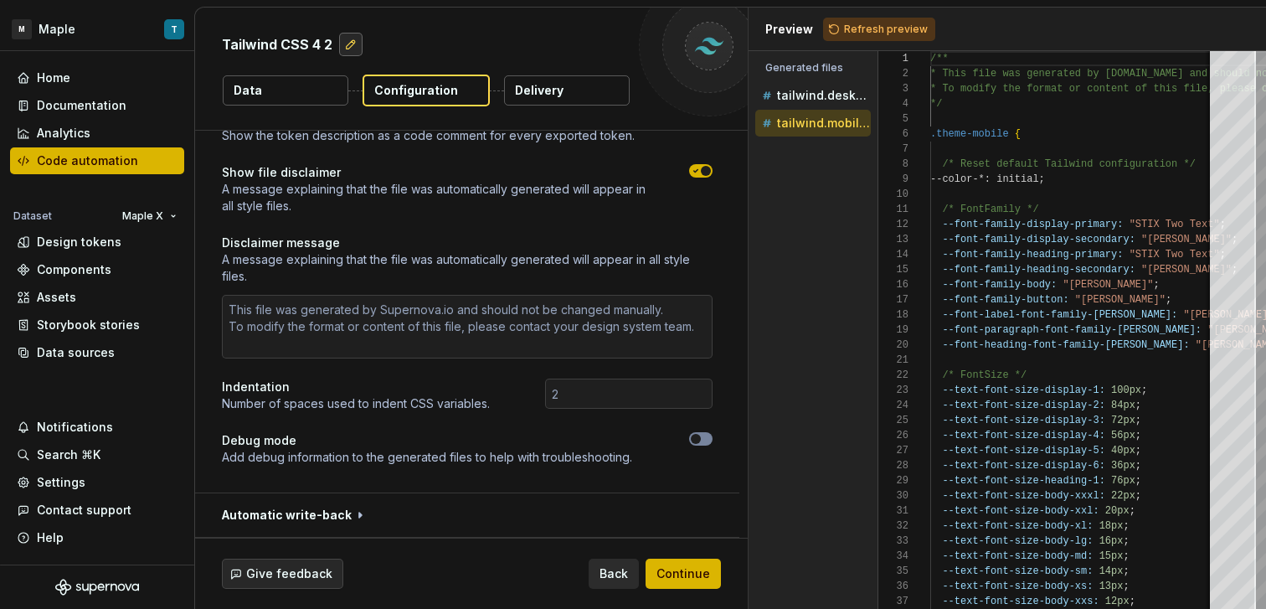
click at [341, 41] on button "button" at bounding box center [350, 44] width 23 height 23
type textarea "*"
click at [386, 167] on p "Show file disclaimer" at bounding box center [440, 172] width 437 height 17
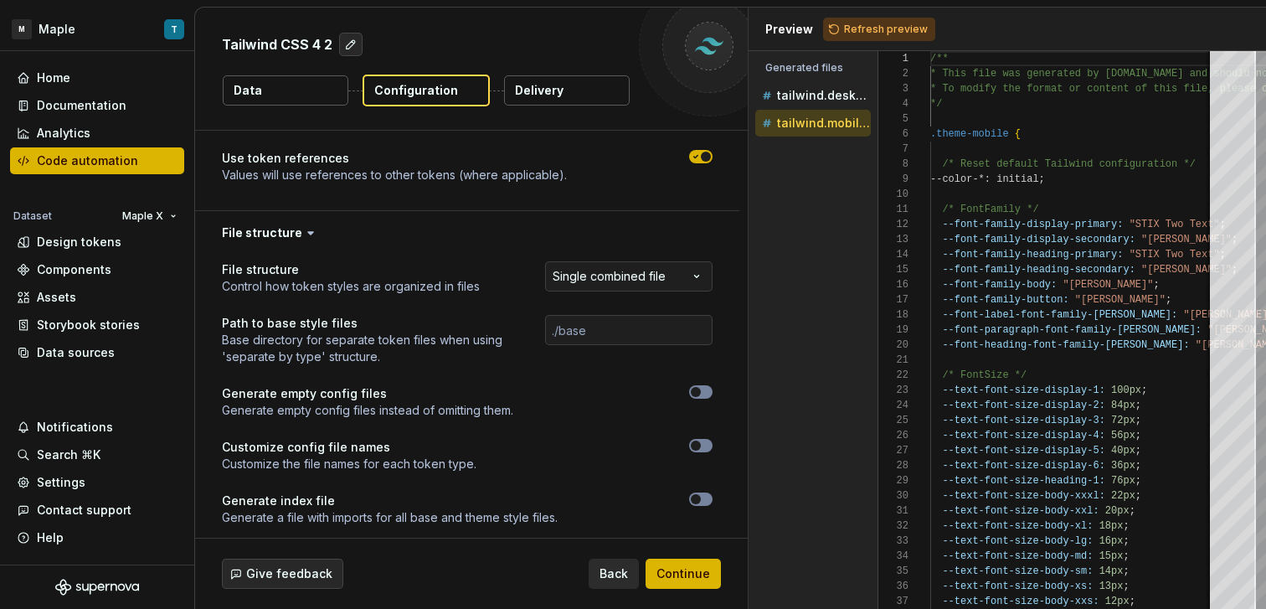
scroll to position [486, 0]
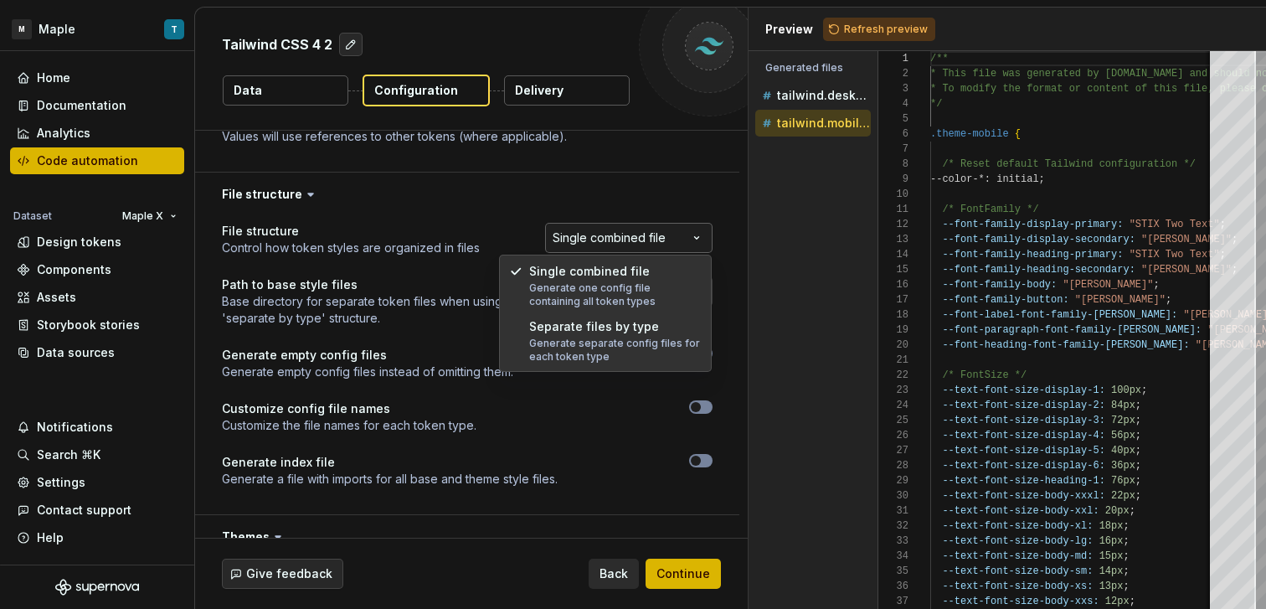
click at [599, 241] on html "**********" at bounding box center [633, 304] width 1266 height 609
select select "**********"
type textarea "*"
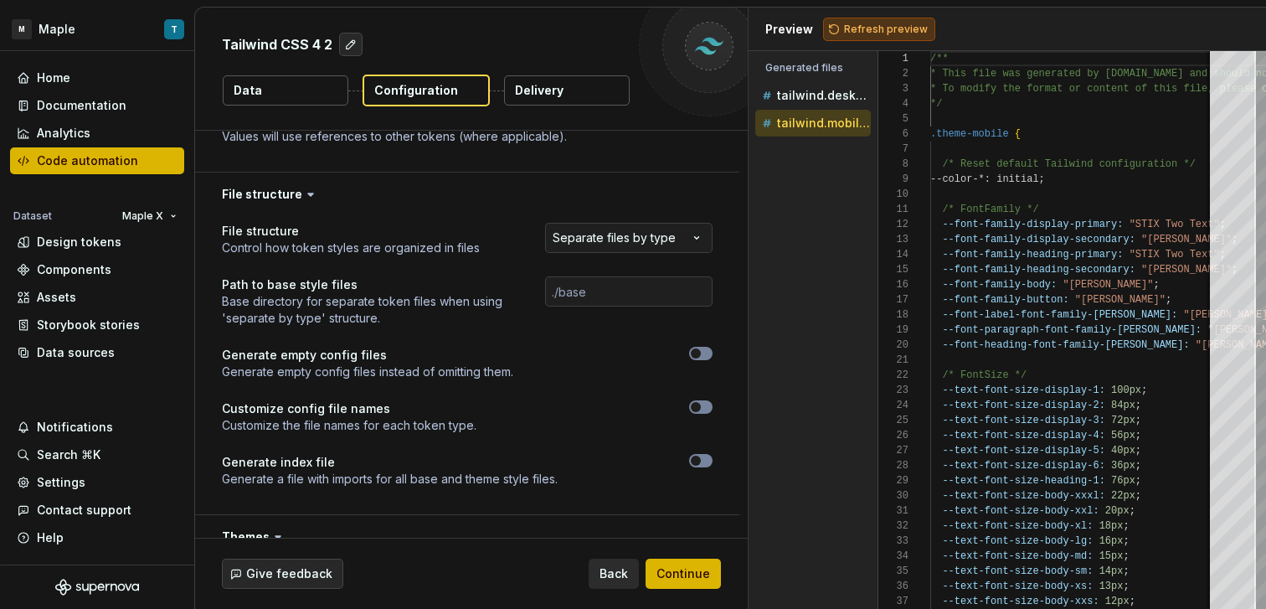
click at [878, 28] on span "Refresh preview" at bounding box center [886, 29] width 84 height 13
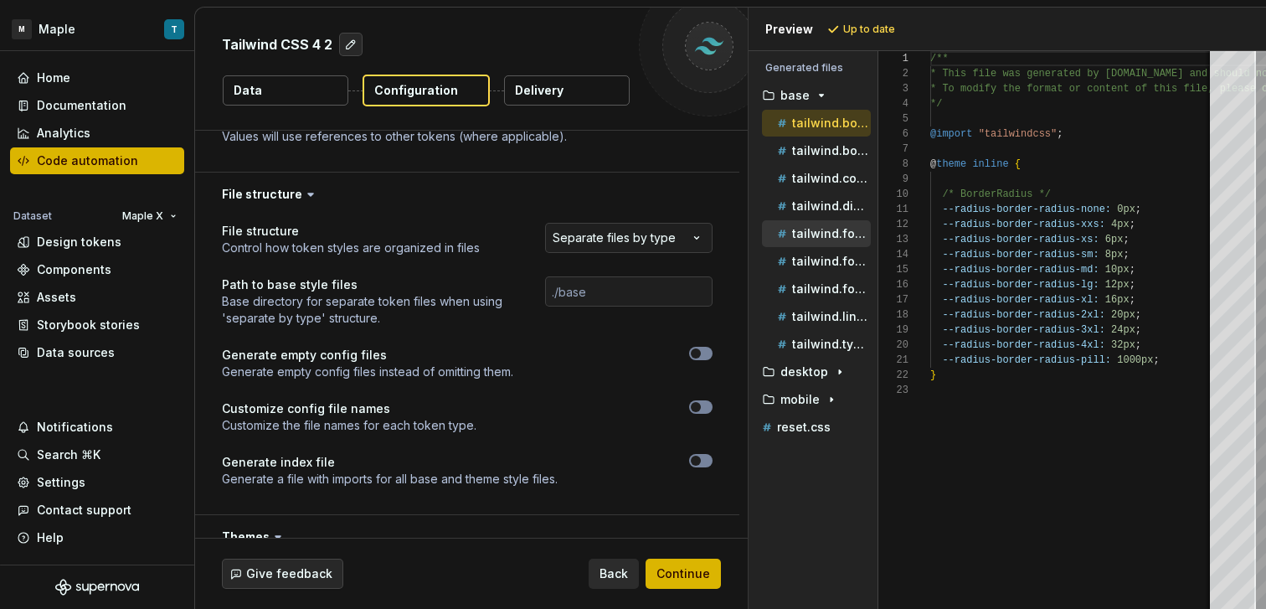
click at [820, 234] on p "tailwind.font-family.css" at bounding box center [831, 233] width 79 height 13
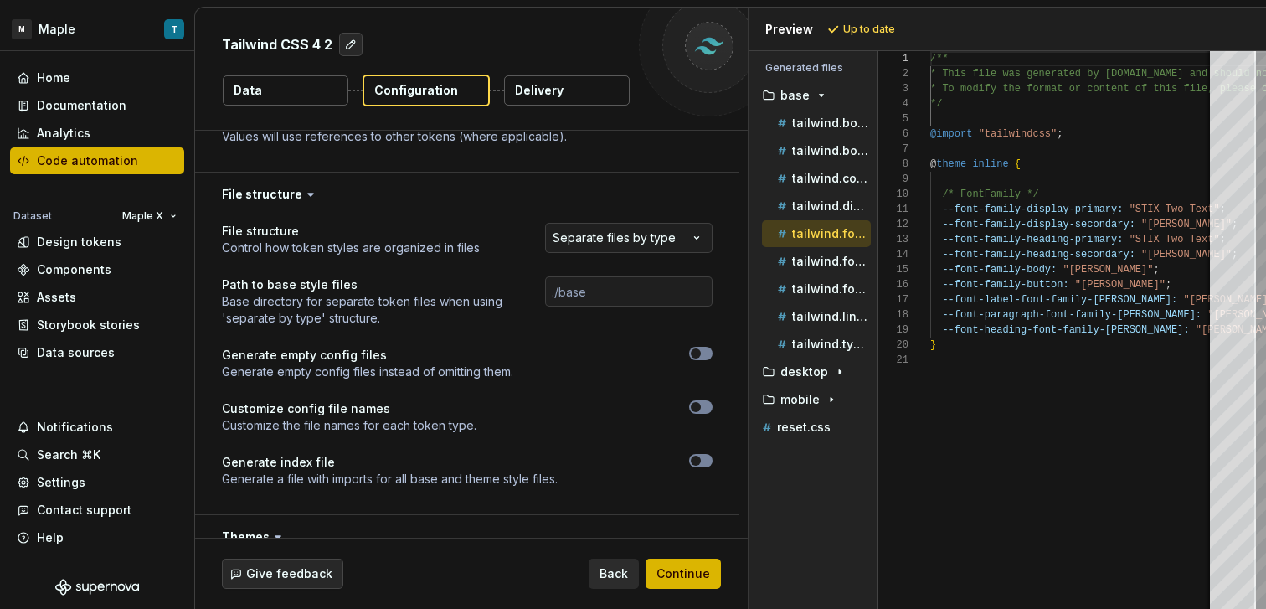
scroll to position [151, 0]
click at [820, 260] on p "tailwind.font-size.css" at bounding box center [831, 260] width 79 height 13
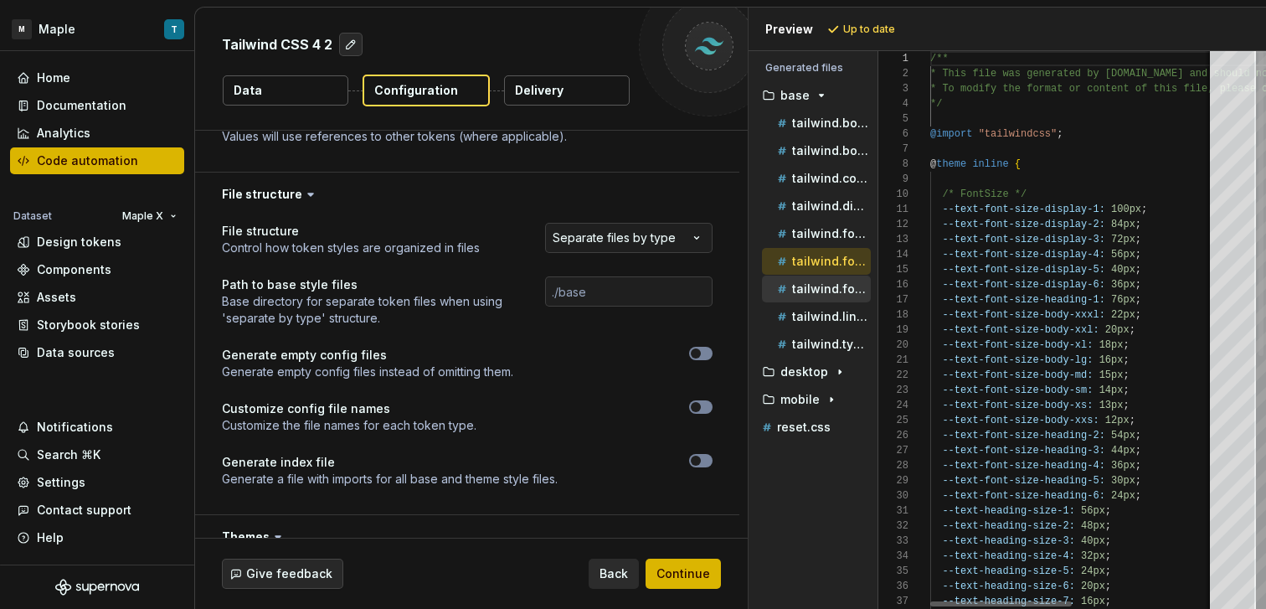
click at [818, 285] on p "tailwind.font-weight.css" at bounding box center [831, 288] width 79 height 13
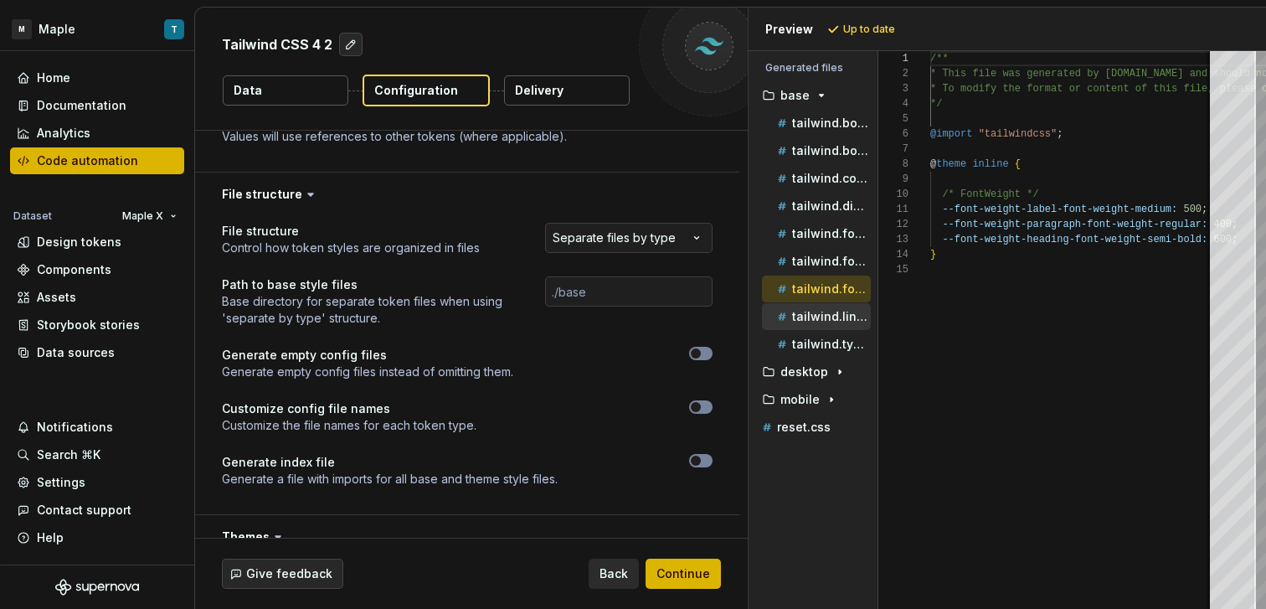
click at [820, 310] on p "tailwind.line-height.css" at bounding box center [831, 316] width 79 height 13
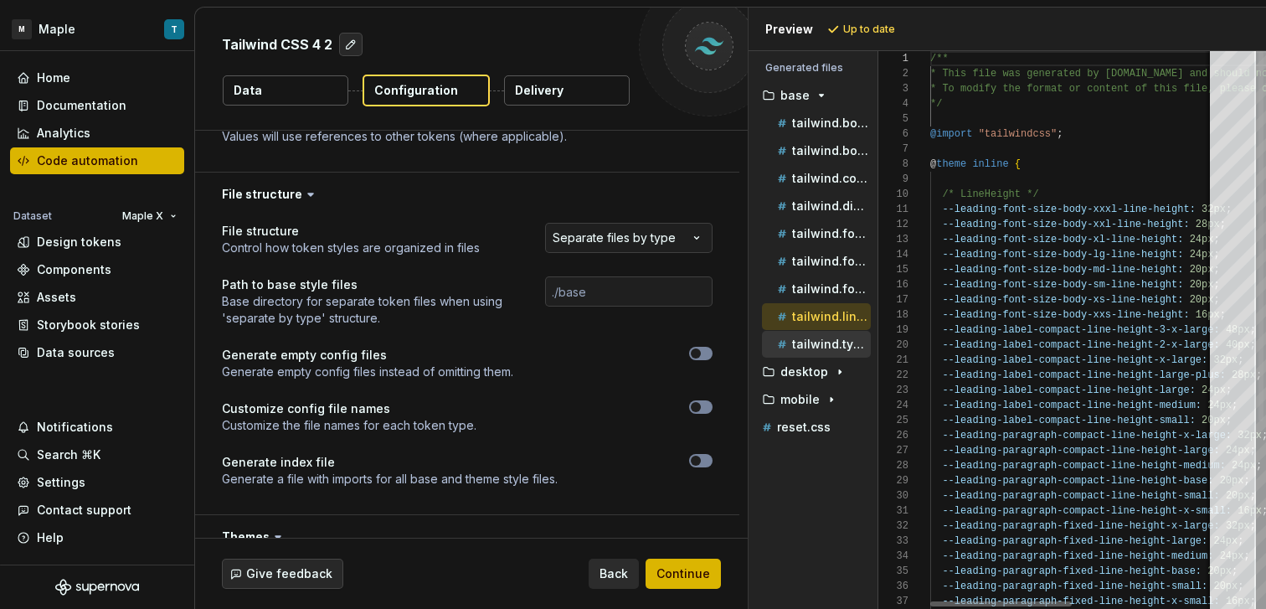
click at [822, 342] on p "tailwind.typography.css" at bounding box center [831, 343] width 79 height 13
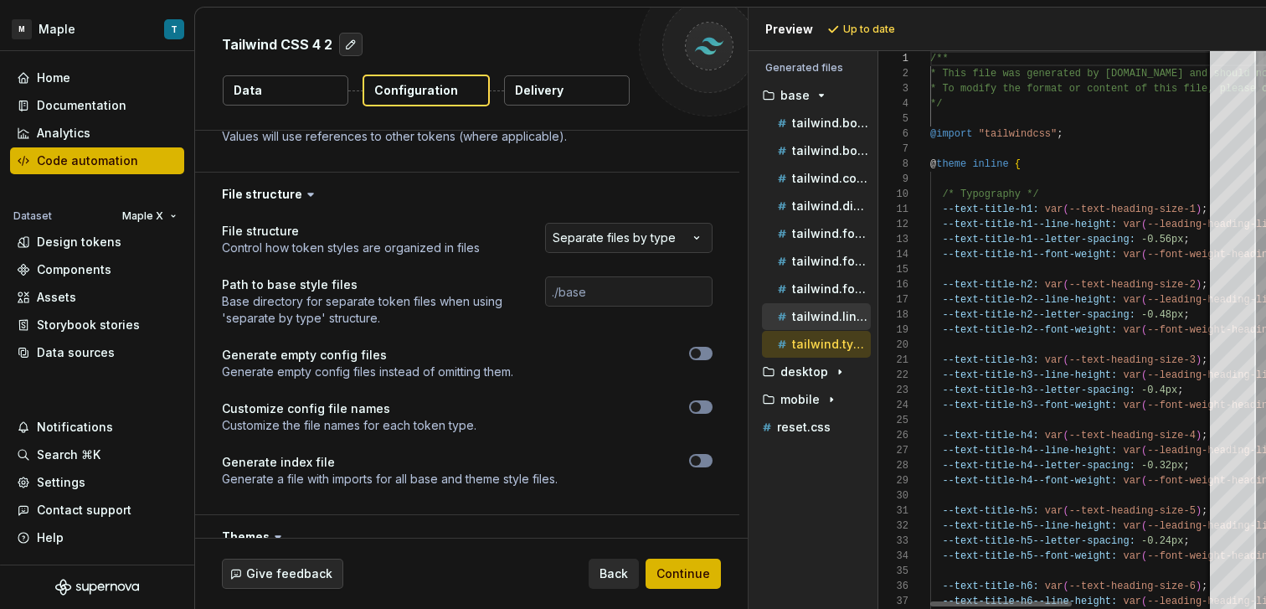
click at [819, 318] on p "tailwind.line-height.css" at bounding box center [831, 316] width 79 height 13
type textarea "**********"
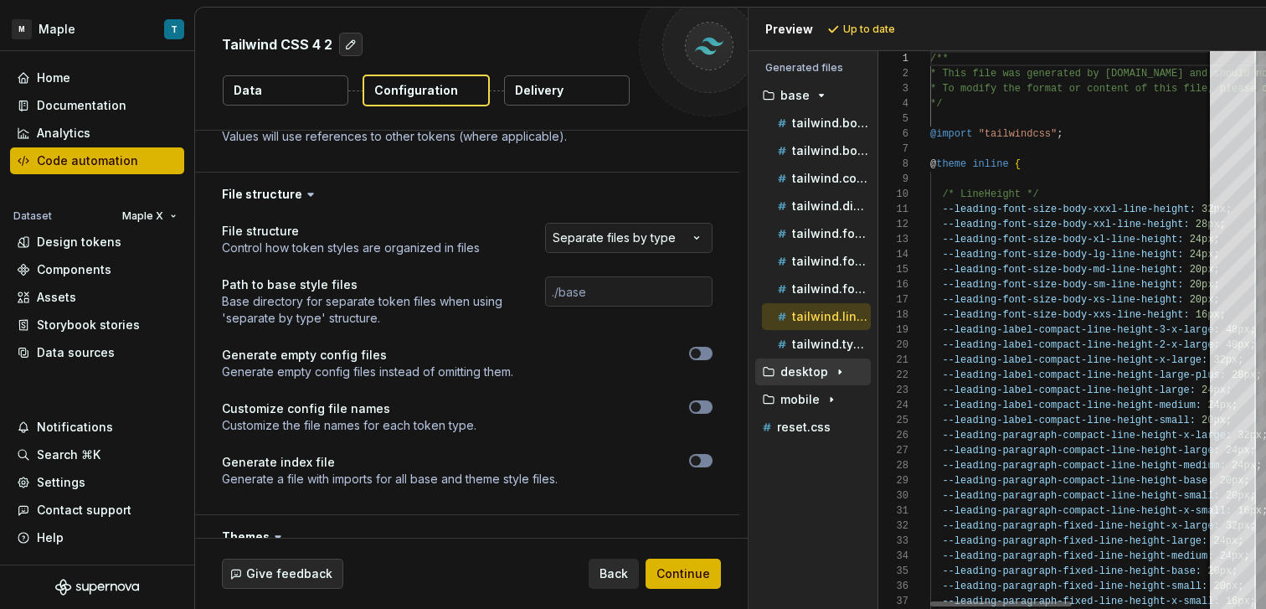
click at [815, 375] on p "desktop" at bounding box center [804, 371] width 48 height 13
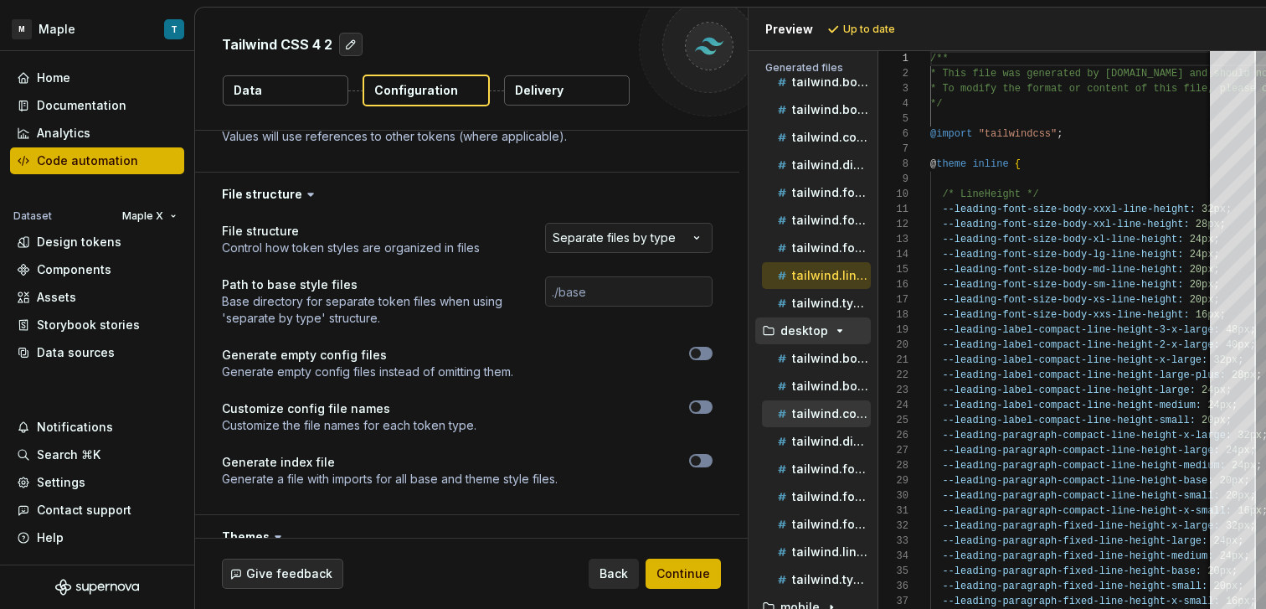
scroll to position [84, 0]
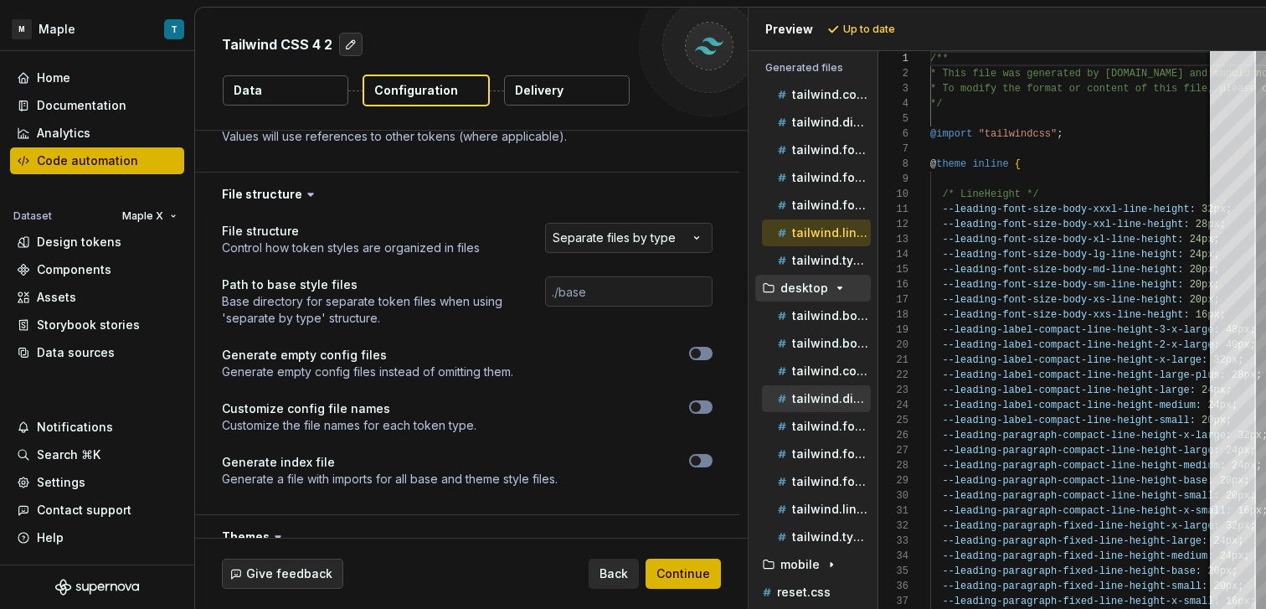
click at [813, 388] on div "tailwind.dimension.css" at bounding box center [816, 398] width 109 height 27
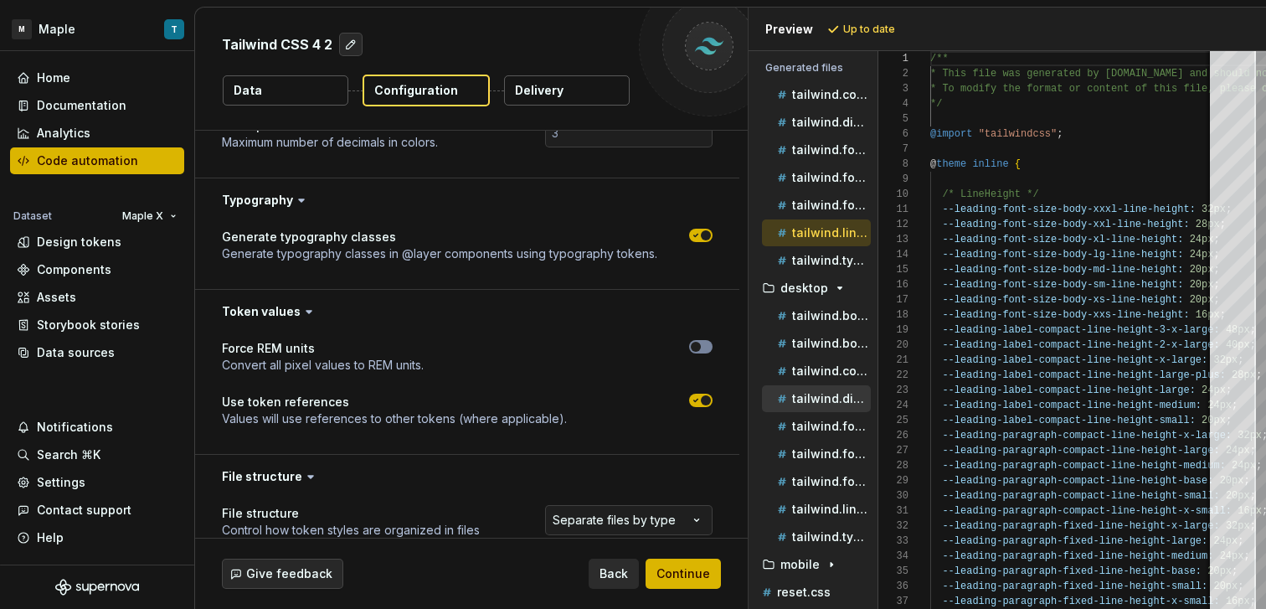
scroll to position [0, 0]
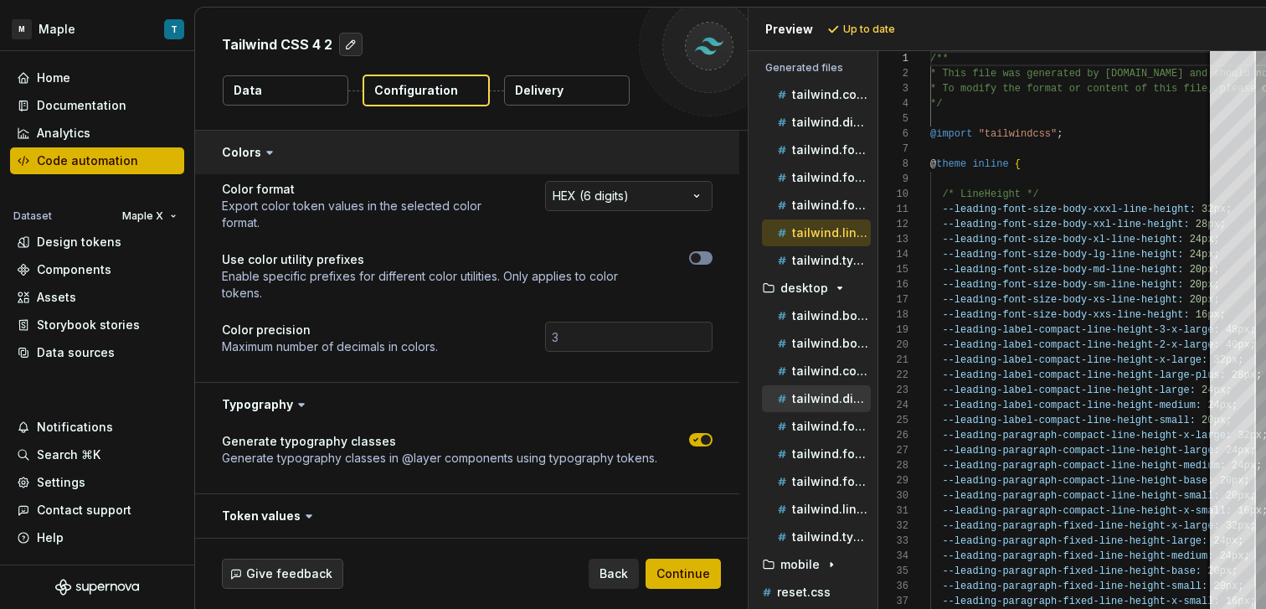
click at [453, 173] on button "button" at bounding box center [467, 153] width 544 height 44
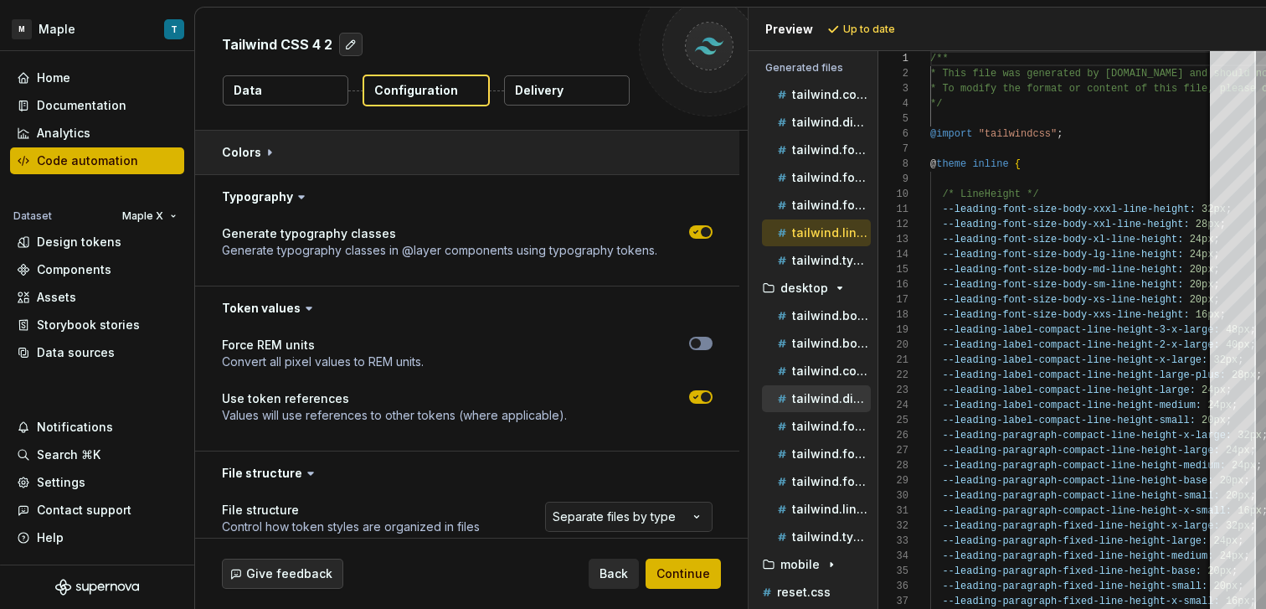
click at [452, 158] on button "button" at bounding box center [467, 153] width 544 height 44
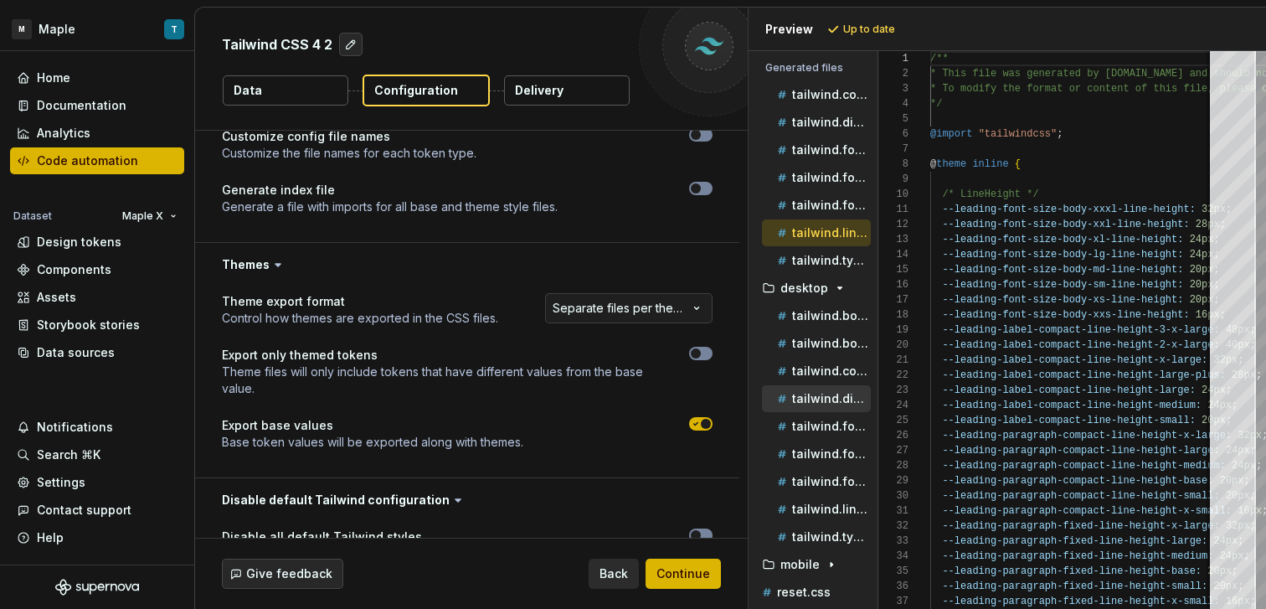
scroll to position [861, 0]
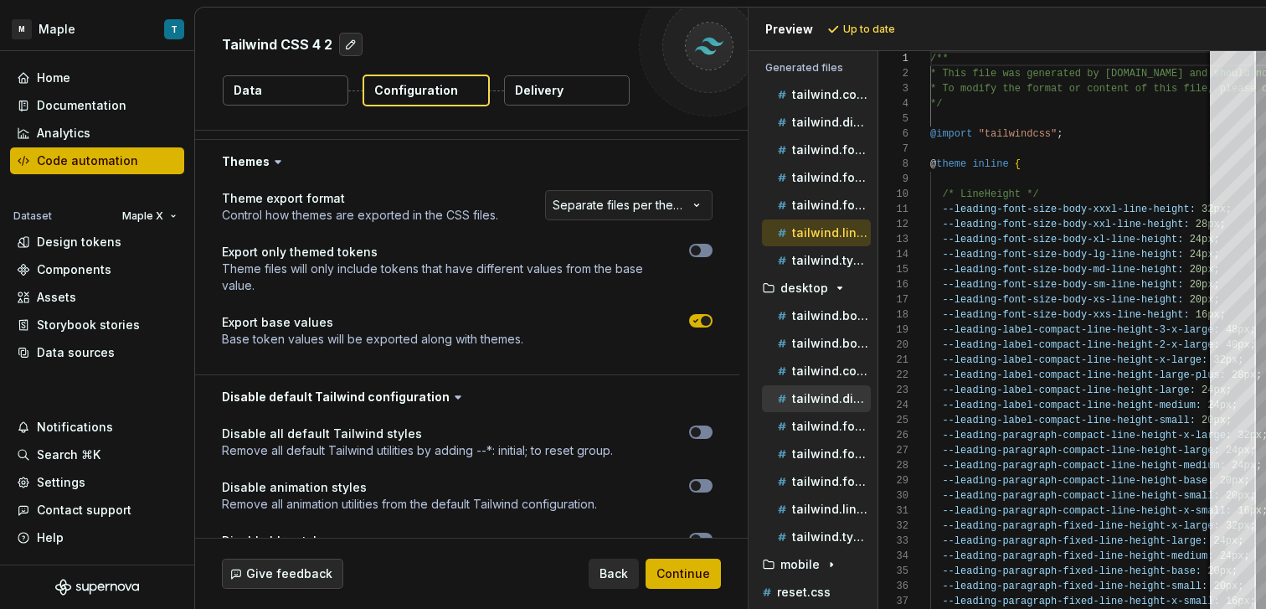
click at [323, 85] on button "Data" at bounding box center [286, 90] width 126 height 30
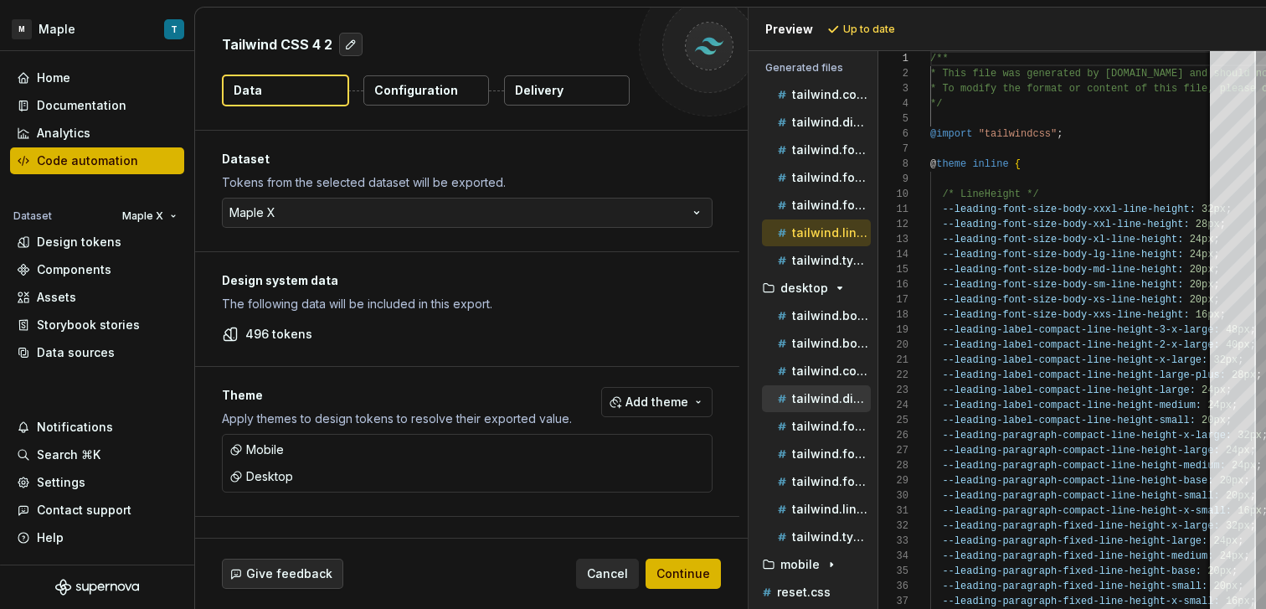
click at [465, 79] on button "Configuration" at bounding box center [426, 90] width 126 height 30
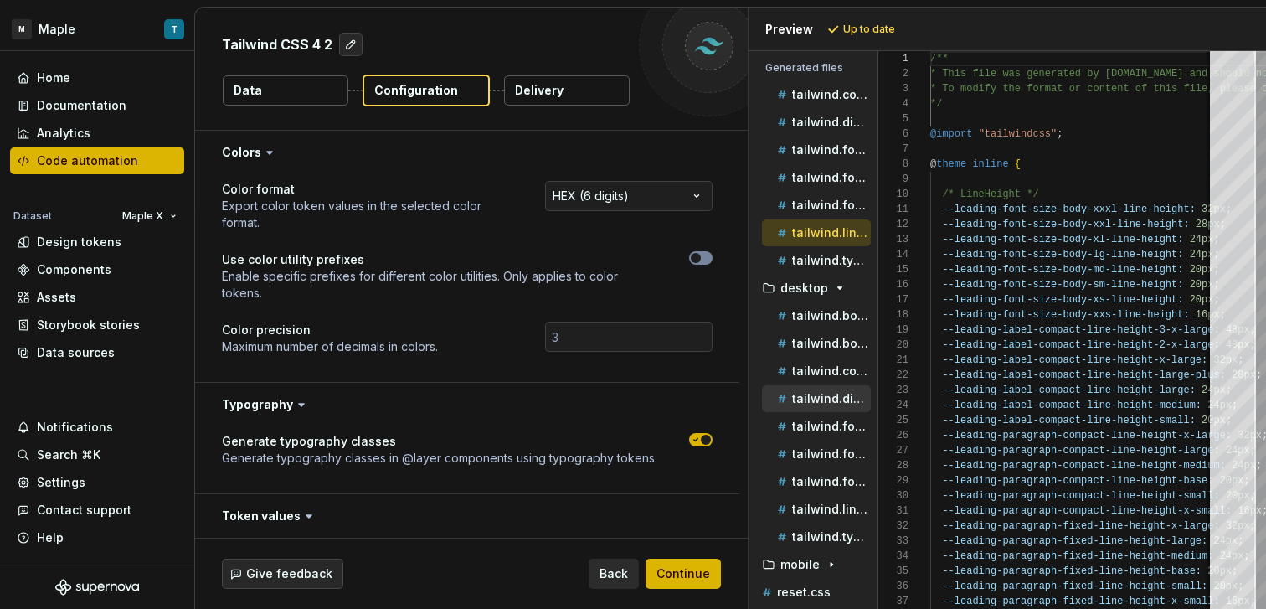
click at [325, 80] on button "Data" at bounding box center [286, 90] width 126 height 30
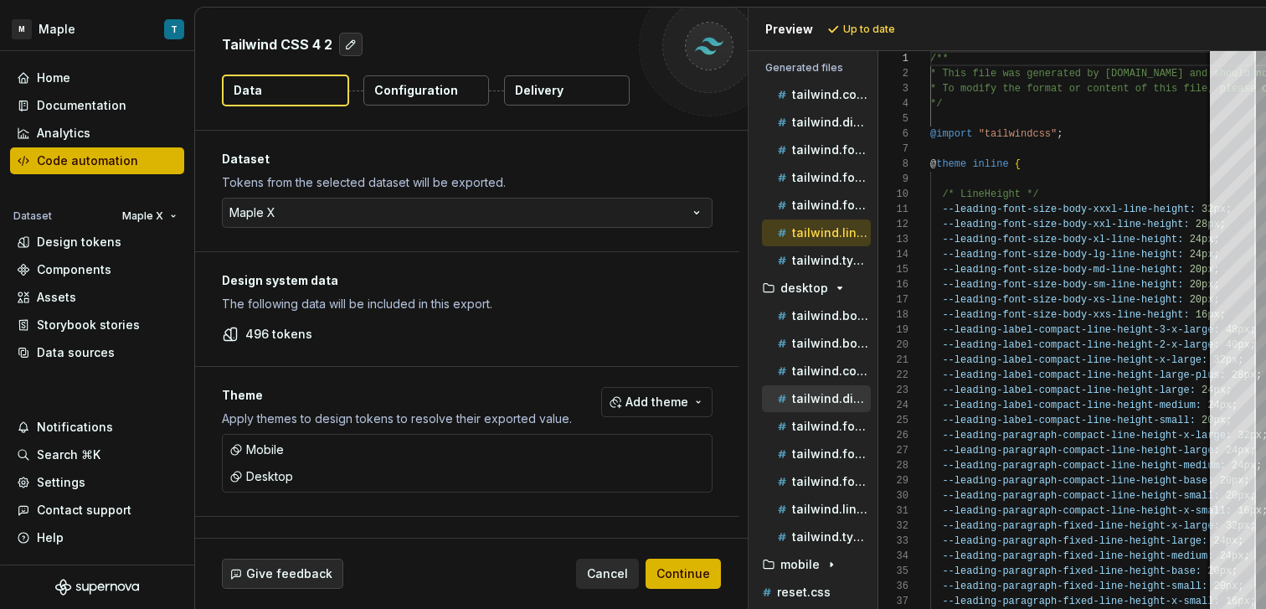
click at [441, 99] on button "Configuration" at bounding box center [426, 90] width 126 height 30
type textarea "*"
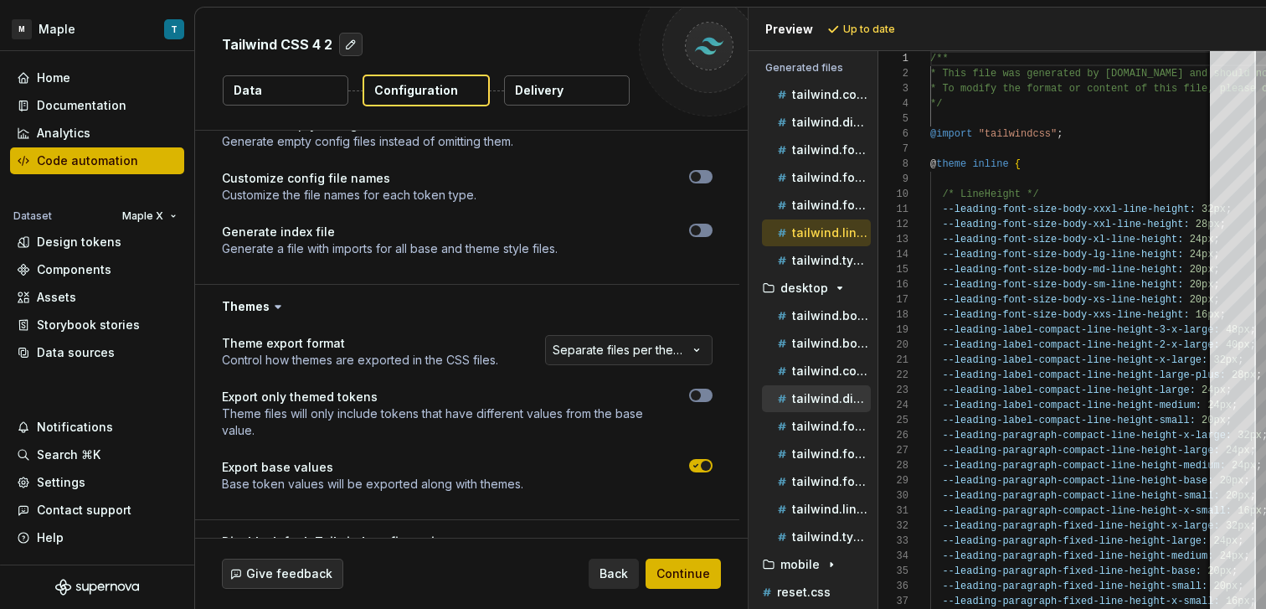
scroll to position [737, 0]
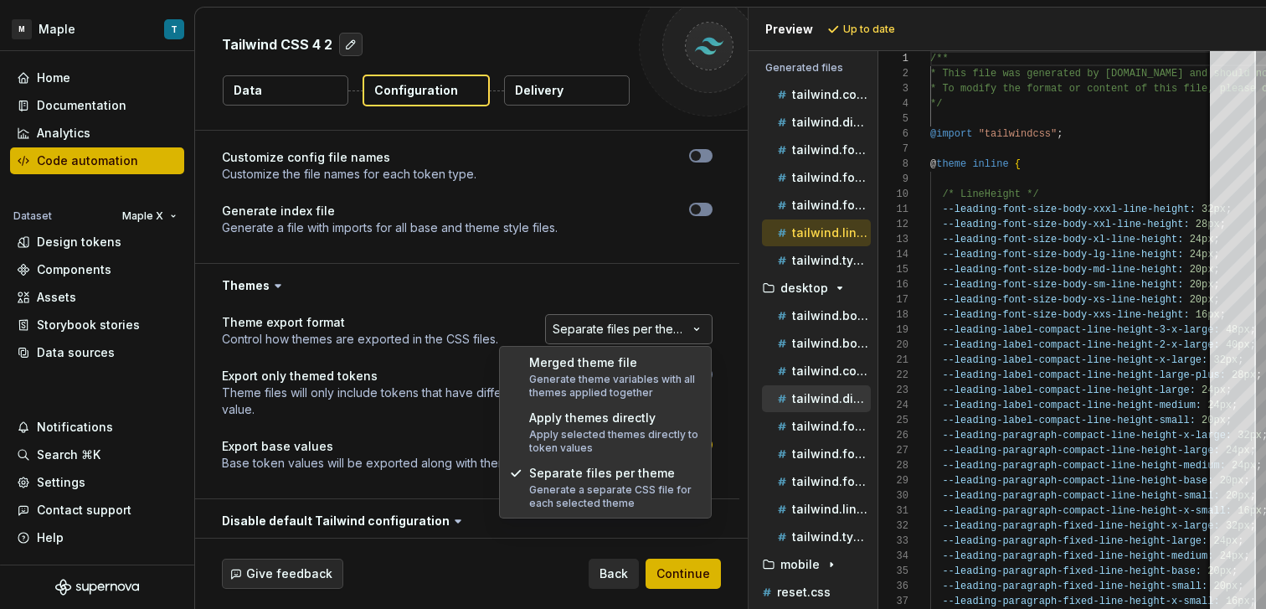
click at [614, 334] on html "**********" at bounding box center [633, 304] width 1266 height 609
select select "**********"
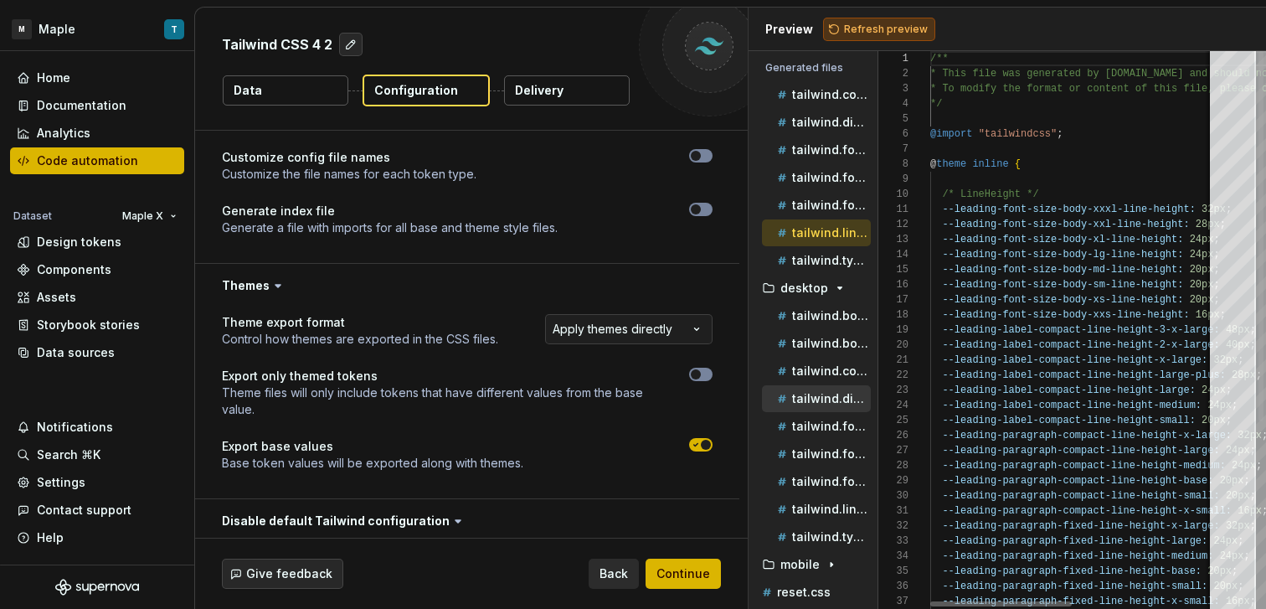
click at [879, 35] on button "Refresh preview" at bounding box center [879, 29] width 112 height 23
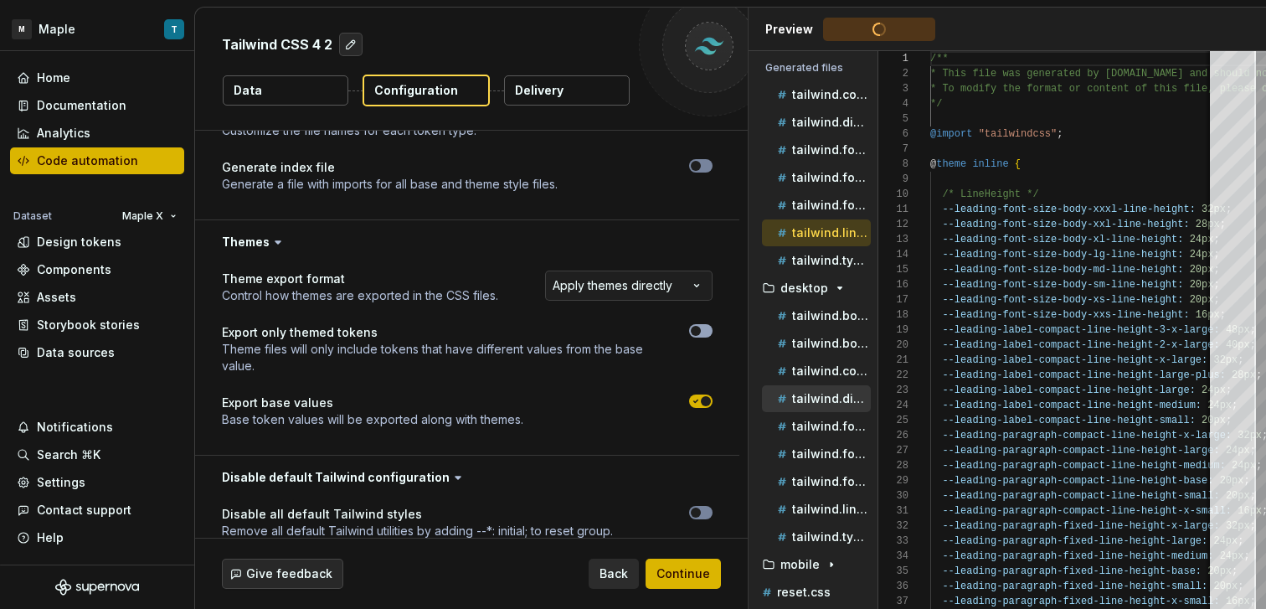
click at [694, 332] on span "button" at bounding box center [696, 331] width 10 height 10
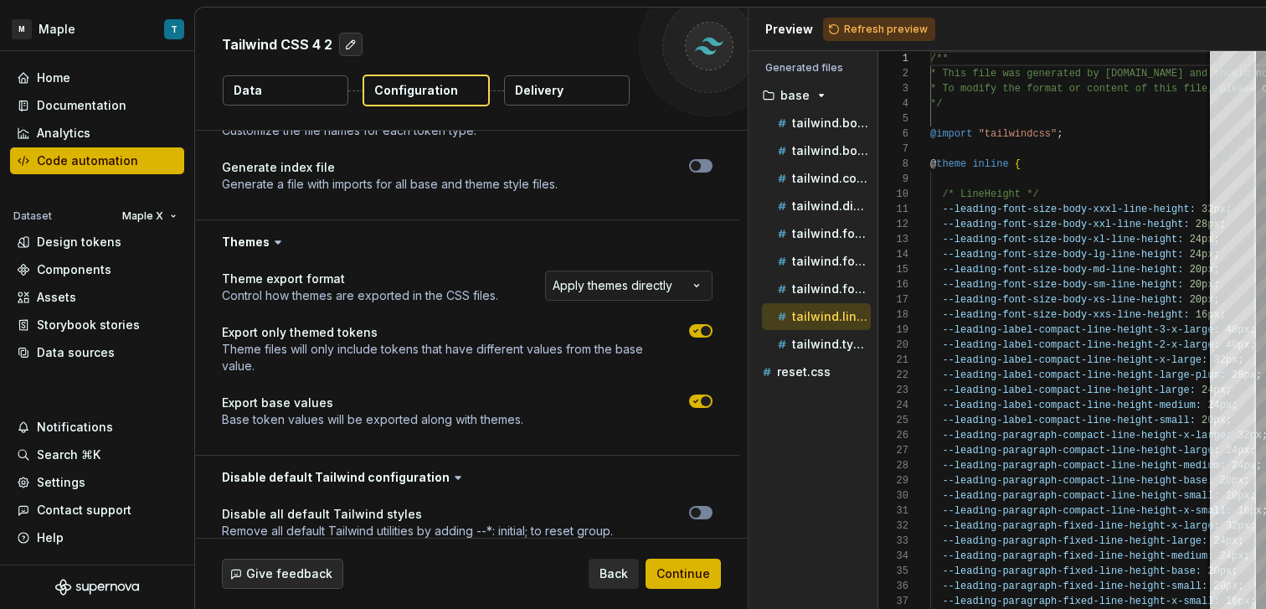
scroll to position [0, 0]
click at [867, 32] on span "Refresh preview" at bounding box center [886, 29] width 84 height 13
click at [686, 403] on div at bounding box center [632, 400] width 159 height 13
click at [707, 398] on span "button" at bounding box center [706, 401] width 10 height 10
type textarea "*"
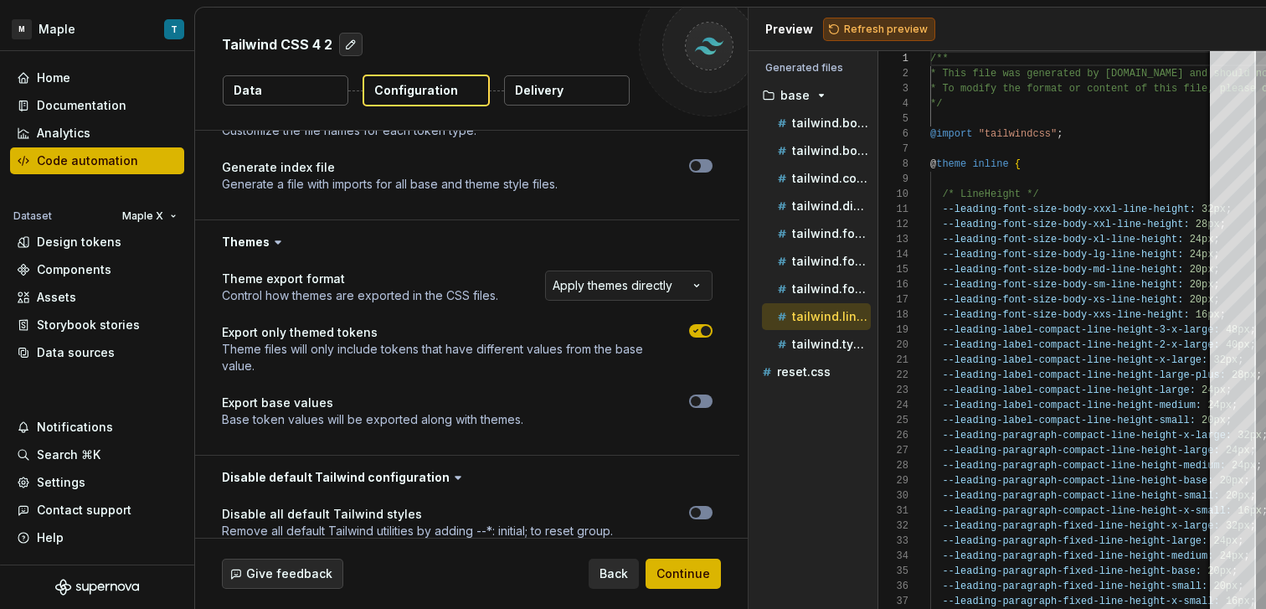
click at [879, 26] on span "Refresh preview" at bounding box center [886, 29] width 84 height 13
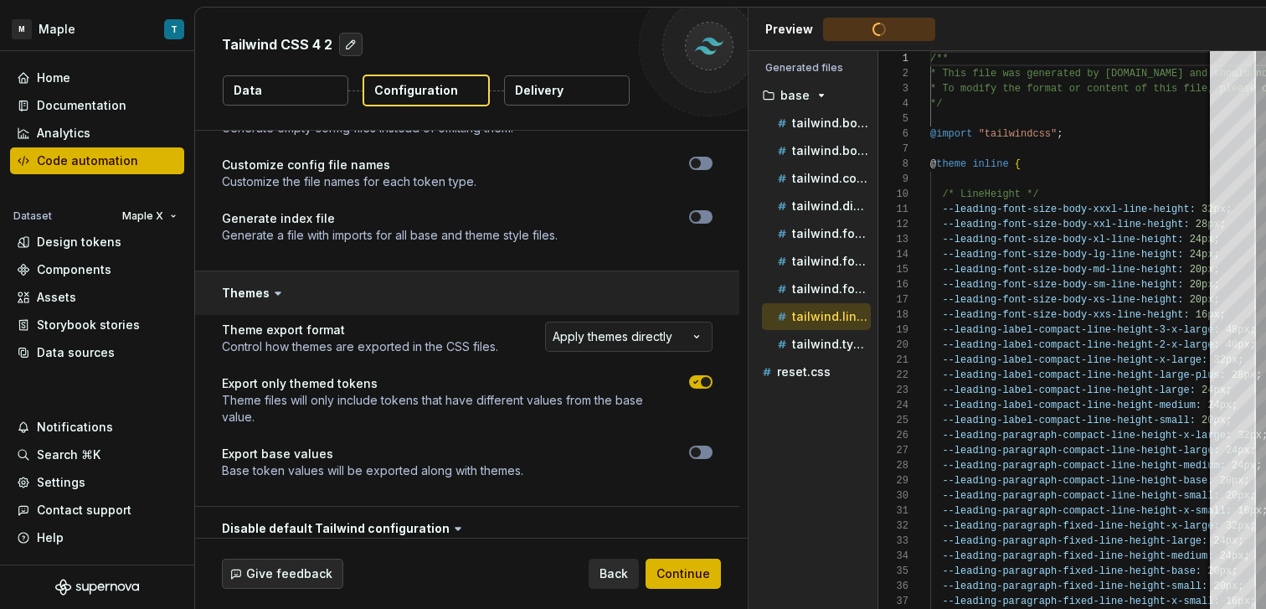
scroll to position [739, 0]
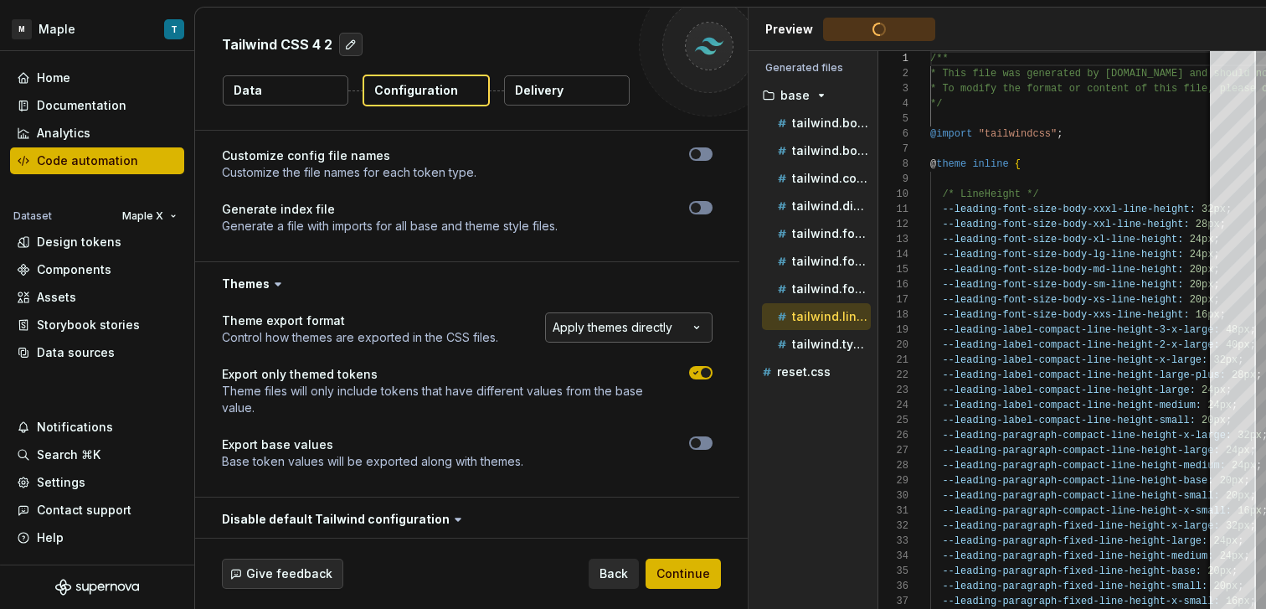
click at [662, 323] on html "**********" at bounding box center [633, 304] width 1266 height 609
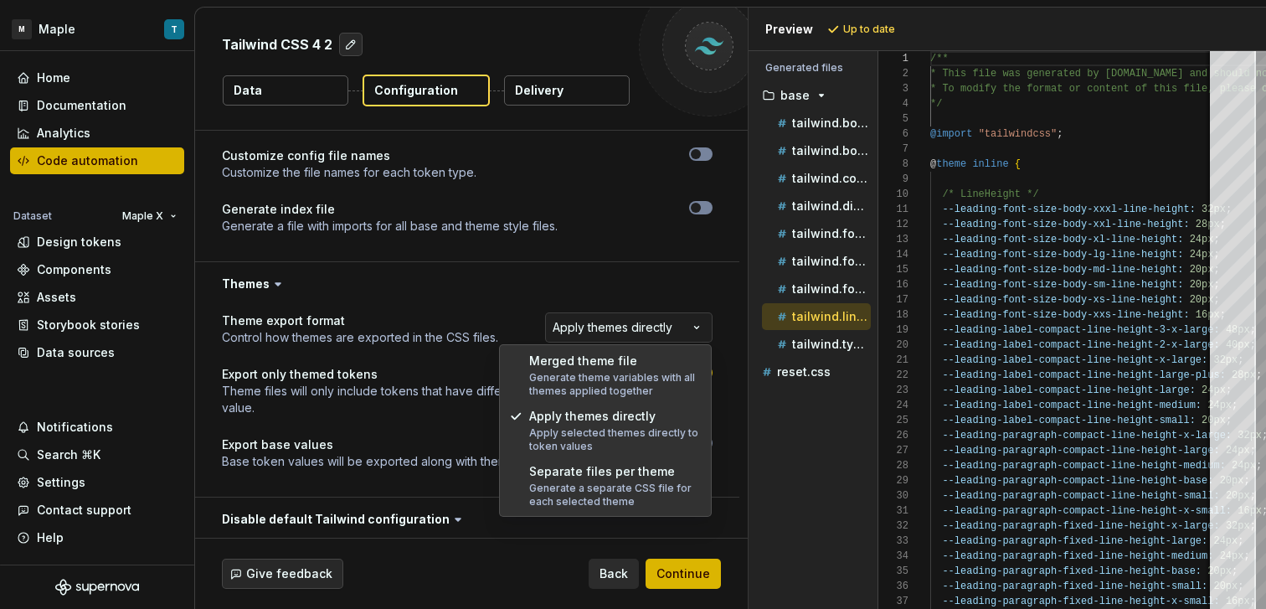
select select "**********"
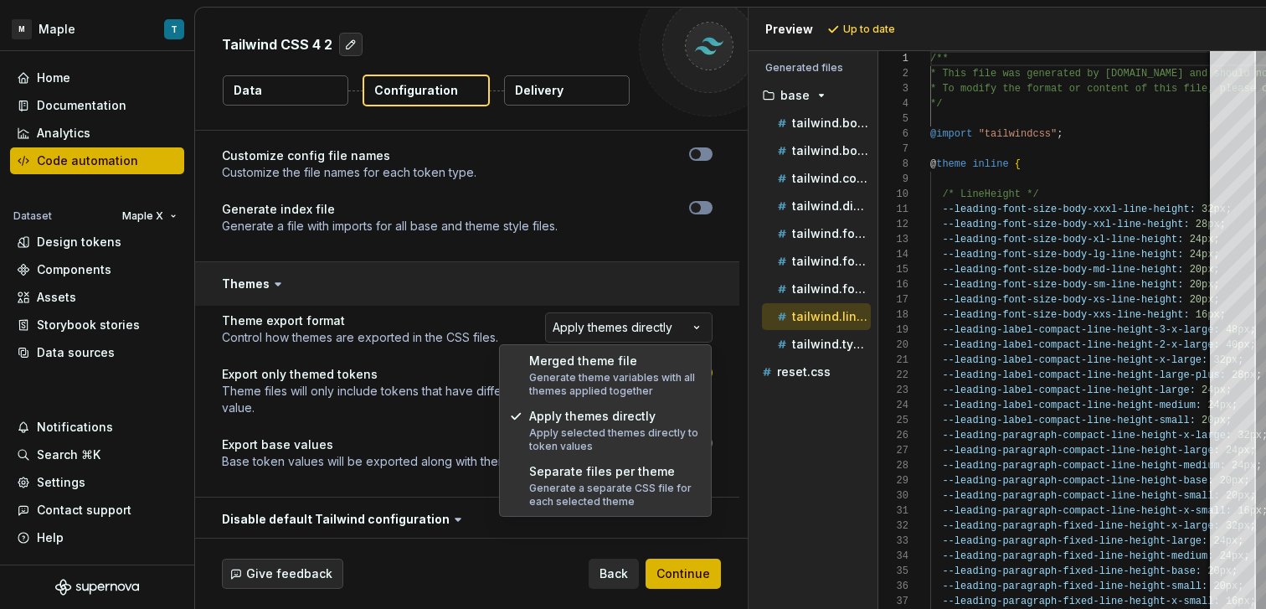
type textarea "*"
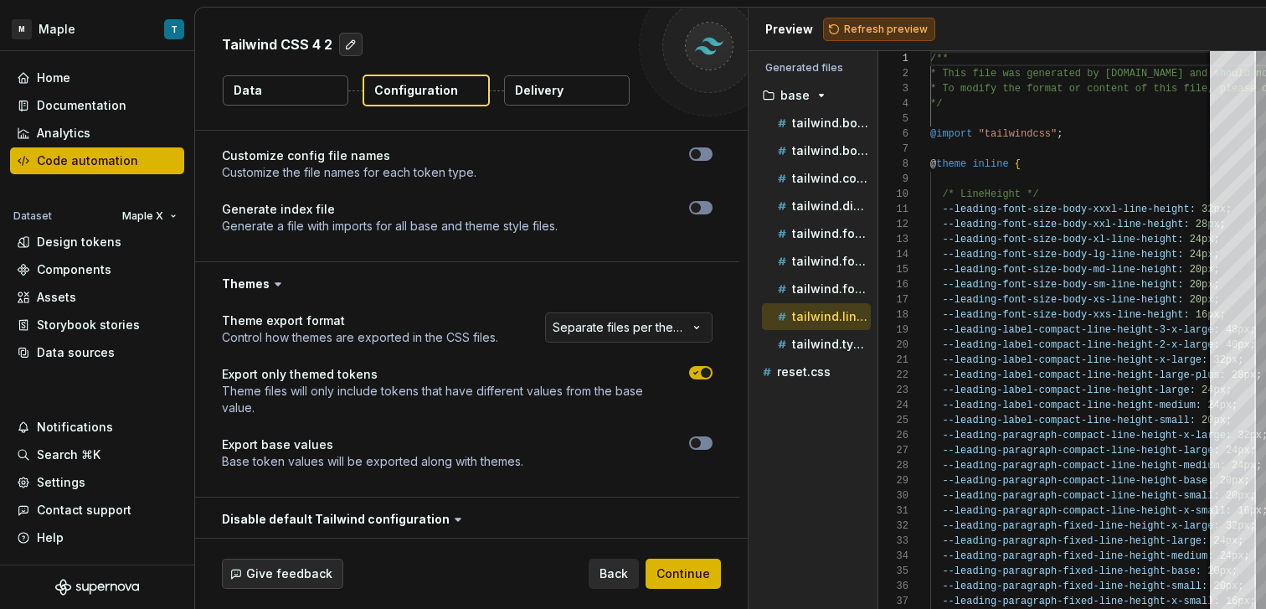
click at [868, 23] on span "Refresh preview" at bounding box center [886, 29] width 84 height 13
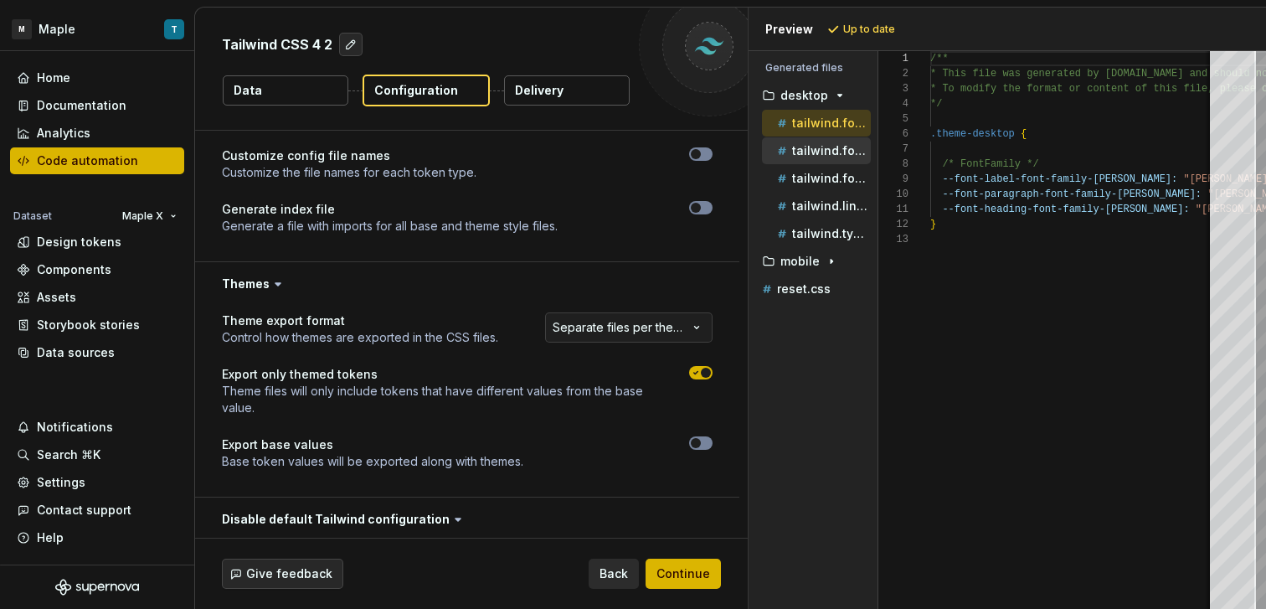
click at [830, 156] on p "tailwind.font-size.css" at bounding box center [831, 150] width 79 height 13
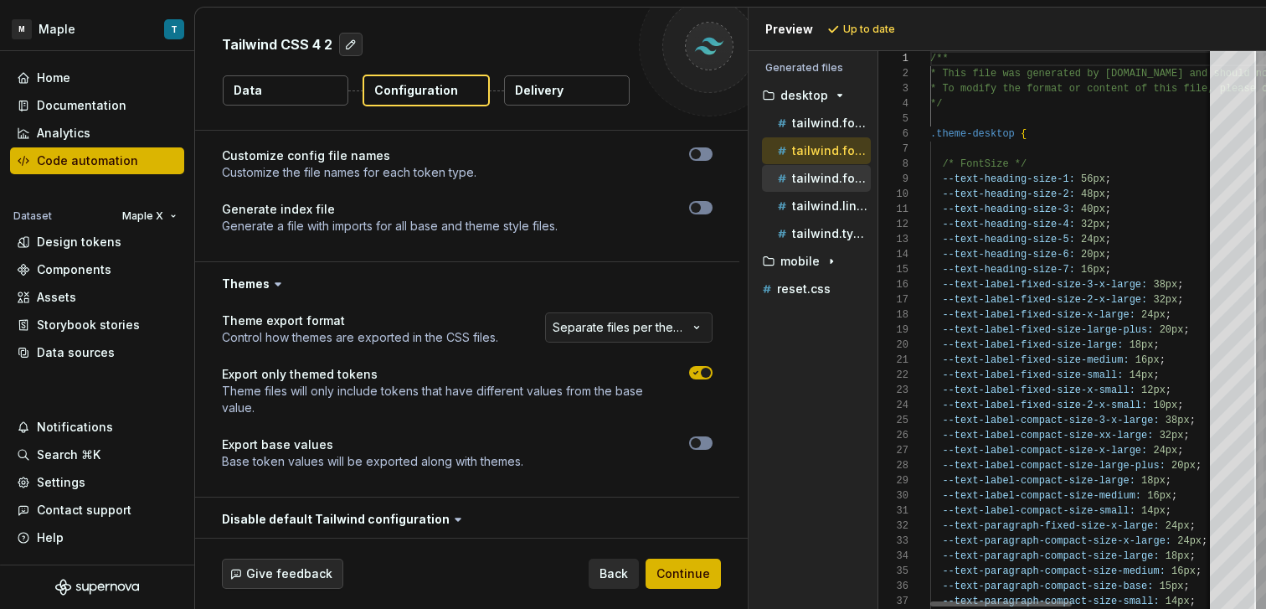
scroll to position [151, 0]
click at [830, 179] on p "tailwind.font-weight.css" at bounding box center [831, 178] width 79 height 13
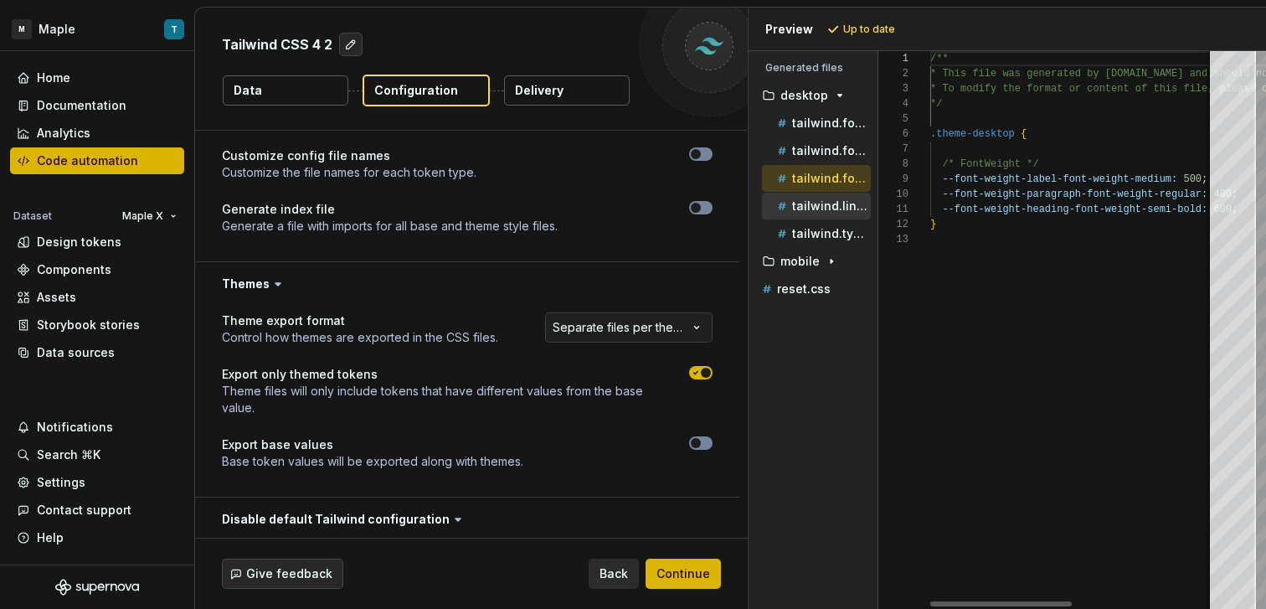
click at [828, 202] on p "tailwind.line-height.css" at bounding box center [831, 205] width 79 height 13
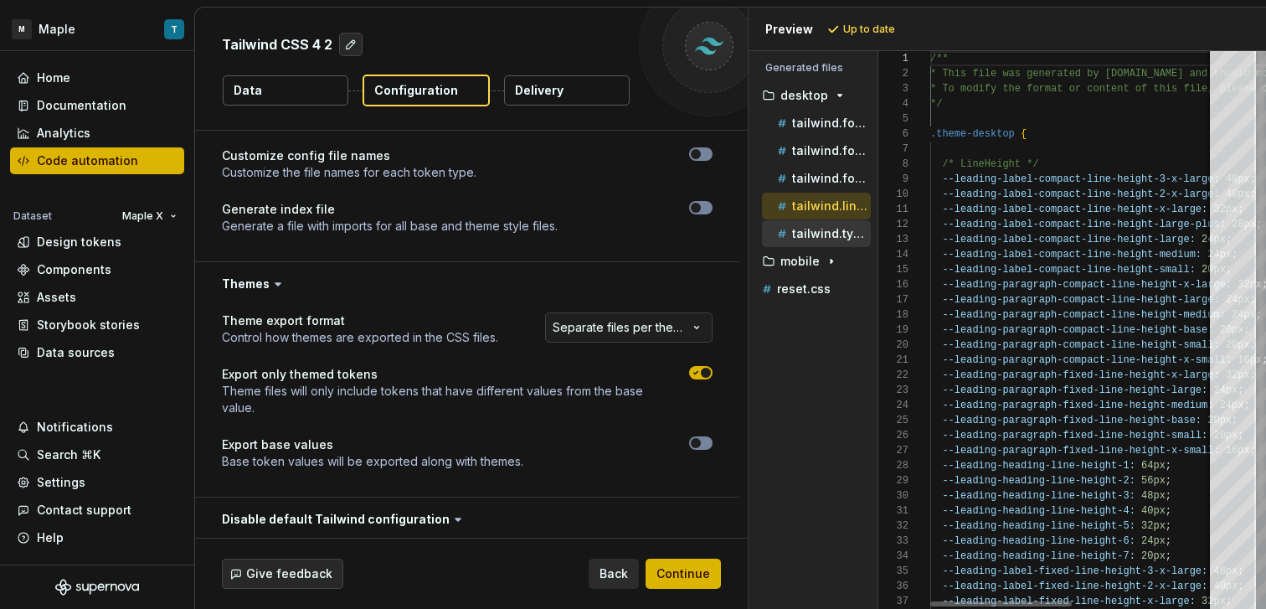
click at [830, 230] on p "tailwind.typography.css" at bounding box center [831, 233] width 79 height 13
type textarea "**********"
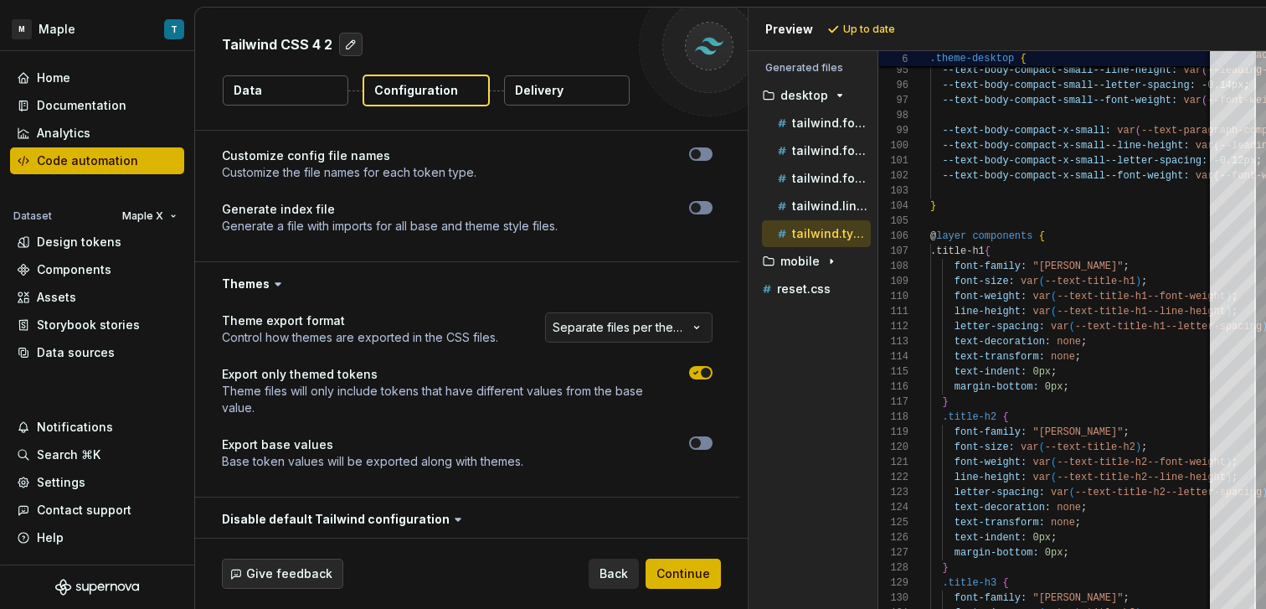
click at [562, 90] on button "Delivery" at bounding box center [567, 90] width 126 height 30
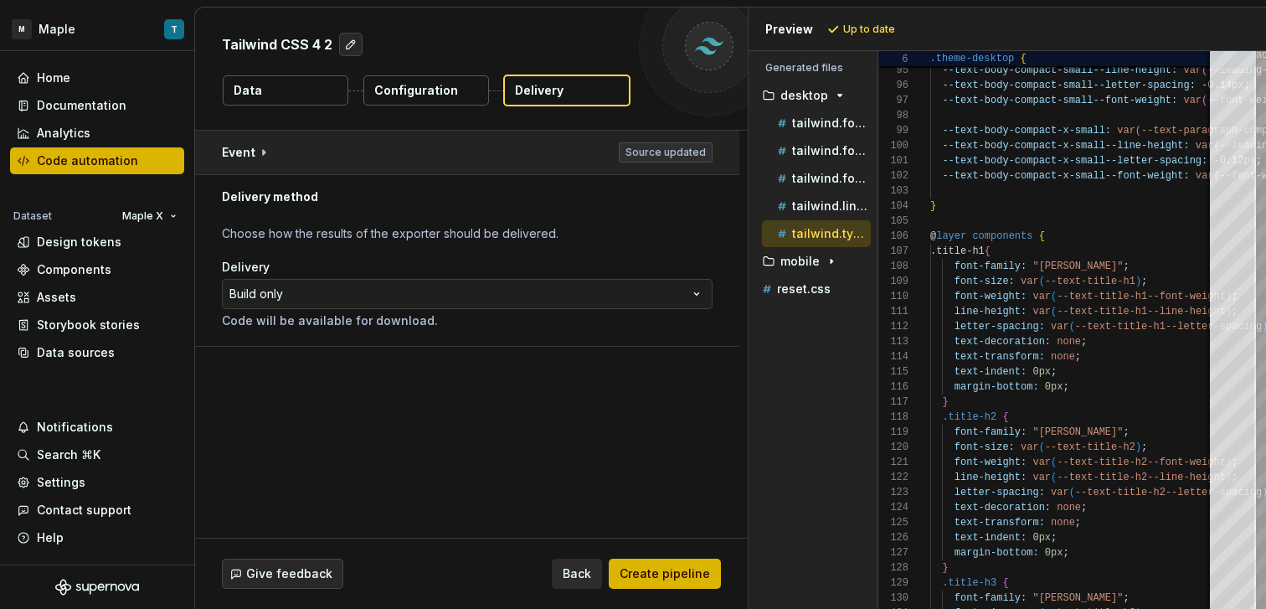
click at [537, 148] on button "button" at bounding box center [467, 153] width 544 height 44
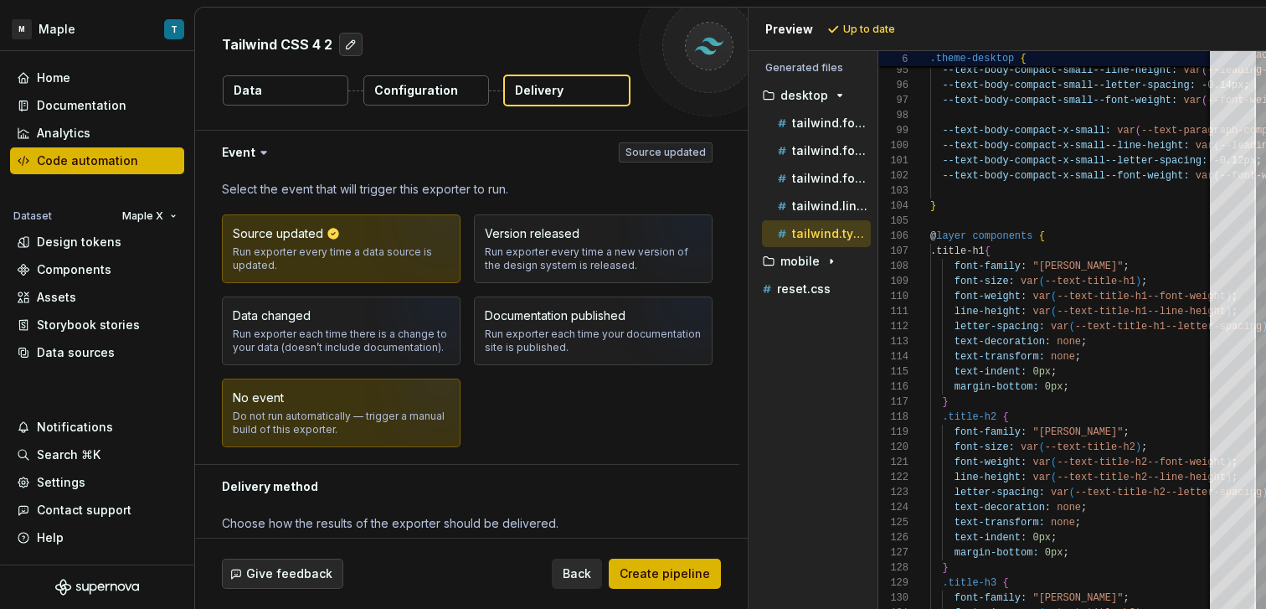
click at [368, 388] on img "button" at bounding box center [419, 418] width 107 height 112
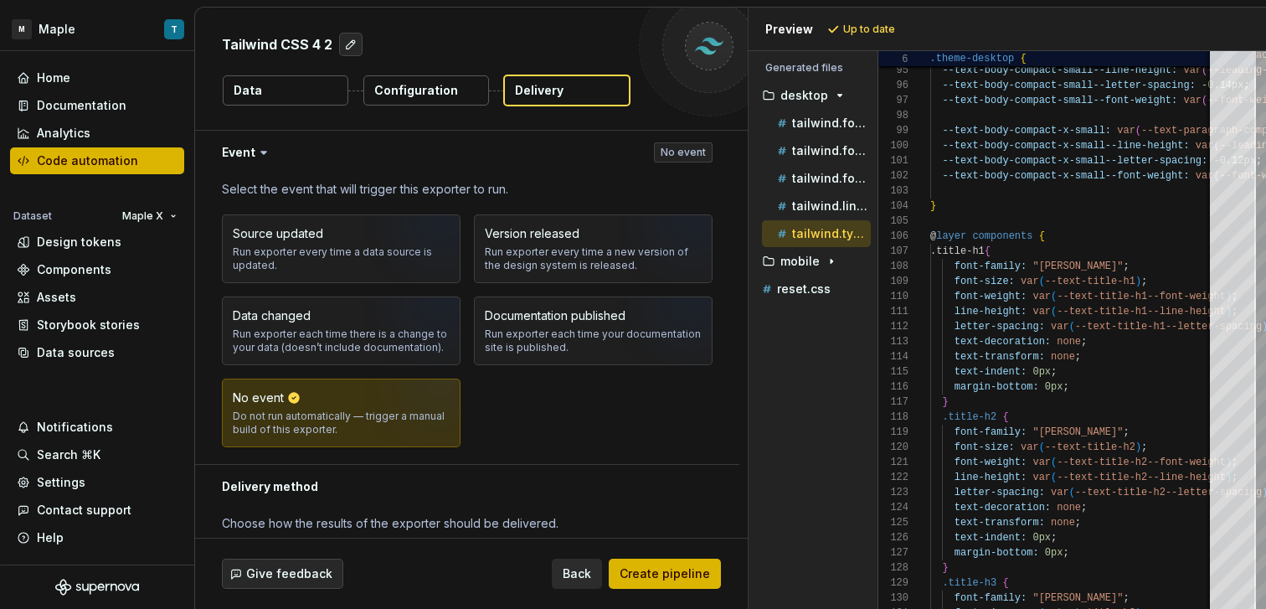
scroll to position [99, 0]
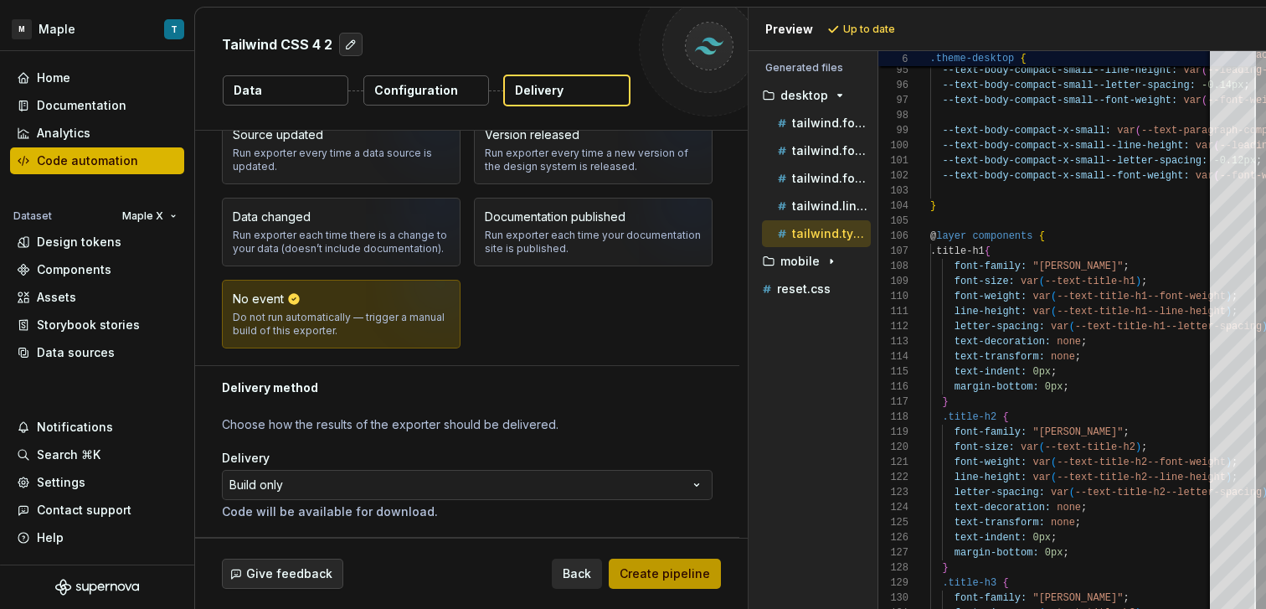
click at [685, 567] on span "Create pipeline" at bounding box center [664, 573] width 90 height 17
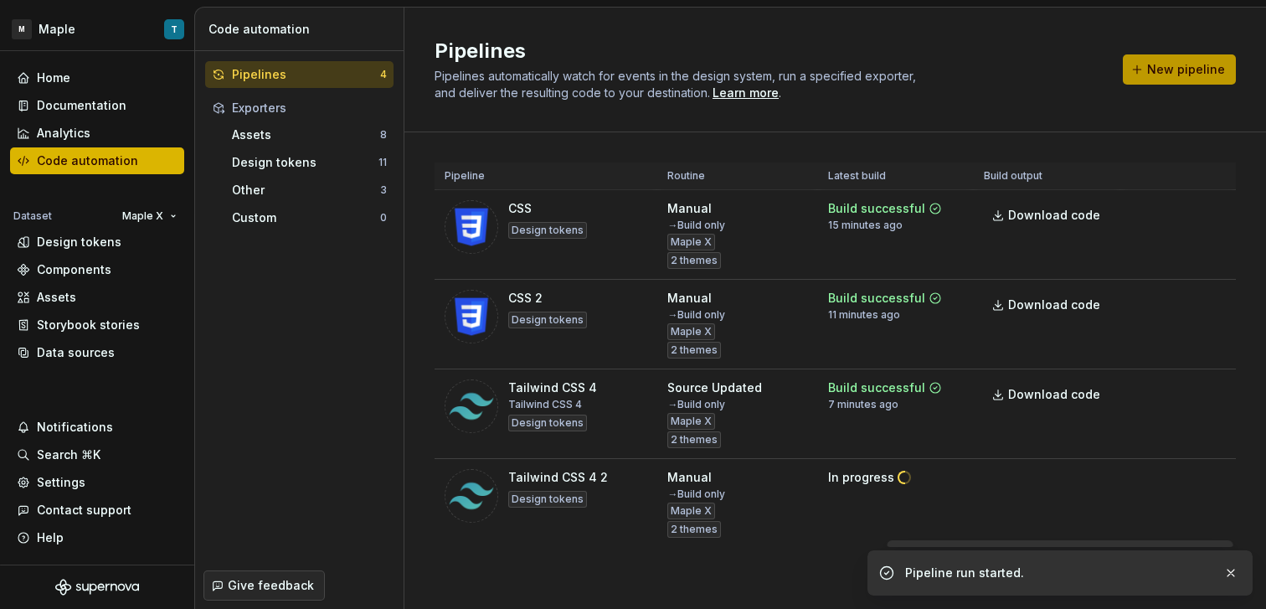
click at [1142, 79] on button "New pipeline" at bounding box center [1179, 69] width 113 height 30
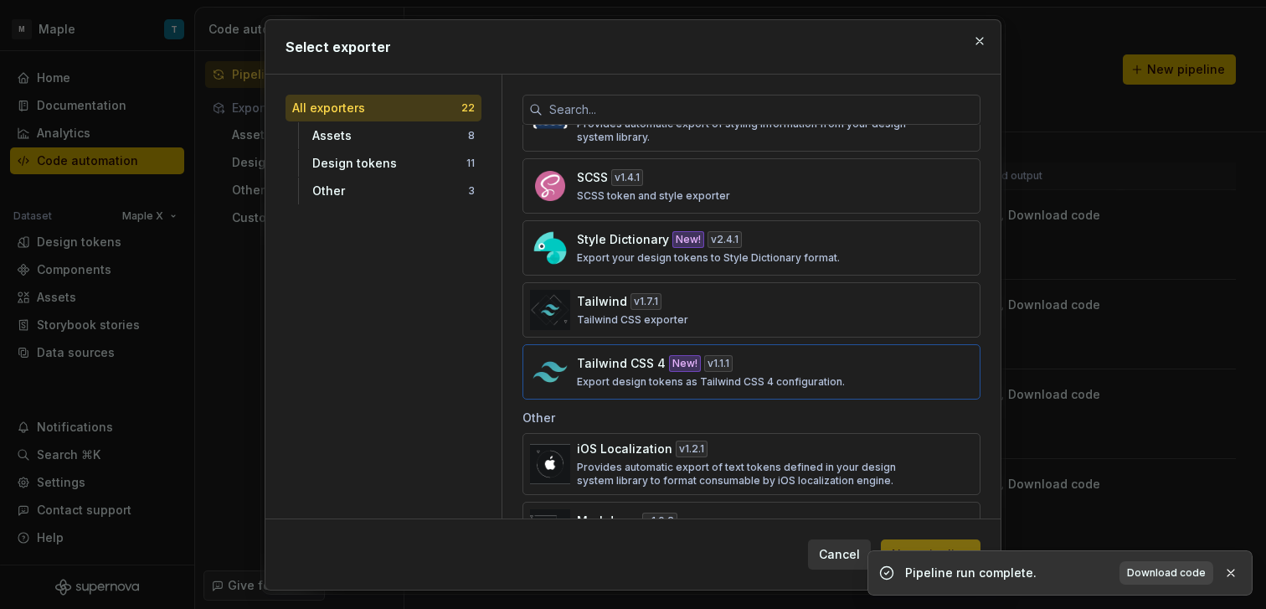
scroll to position [1007, 0]
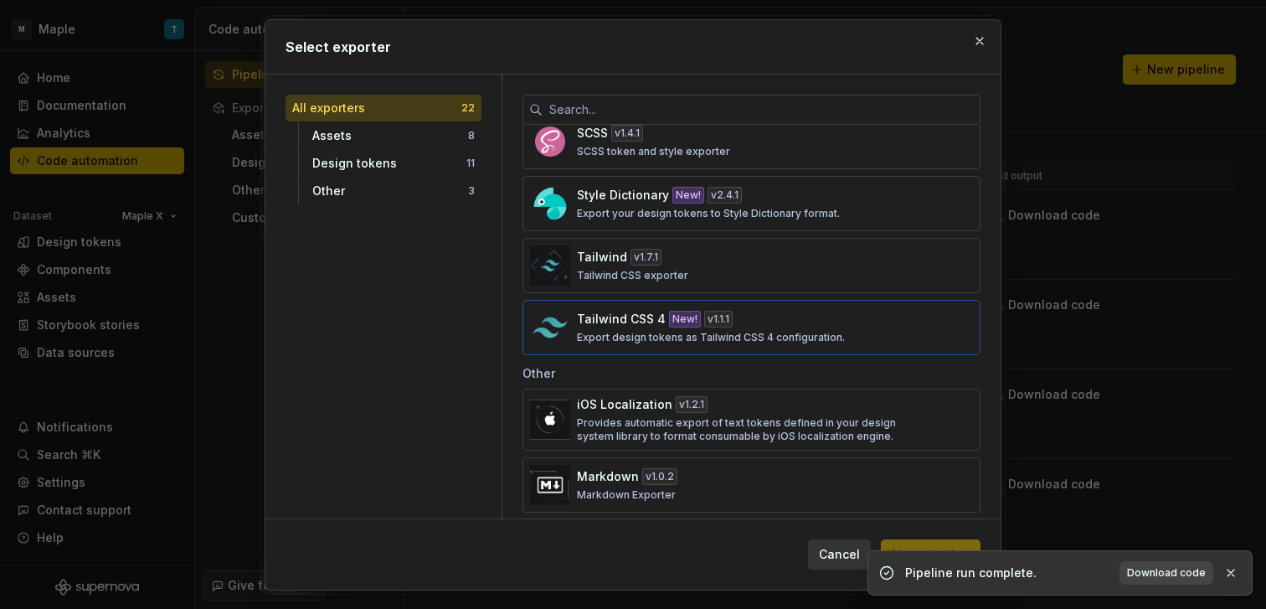
click at [770, 337] on p "Export design tokens as Tailwind CSS 4 configuration." at bounding box center [711, 337] width 268 height 13
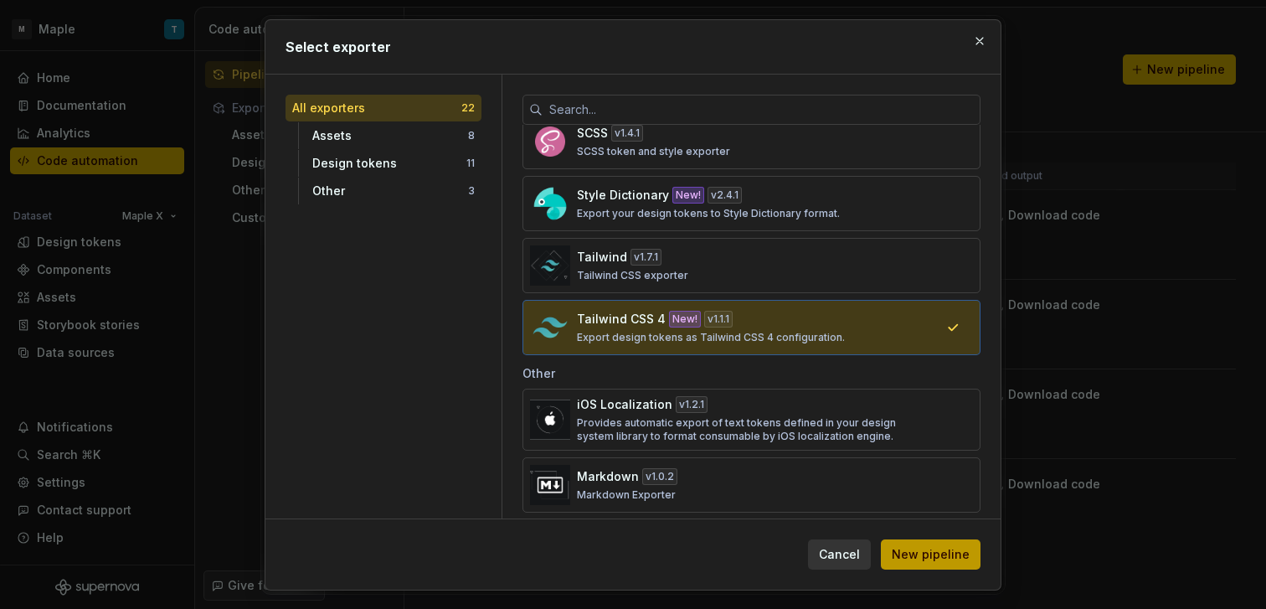
click at [923, 548] on span "New pipeline" at bounding box center [931, 554] width 78 height 17
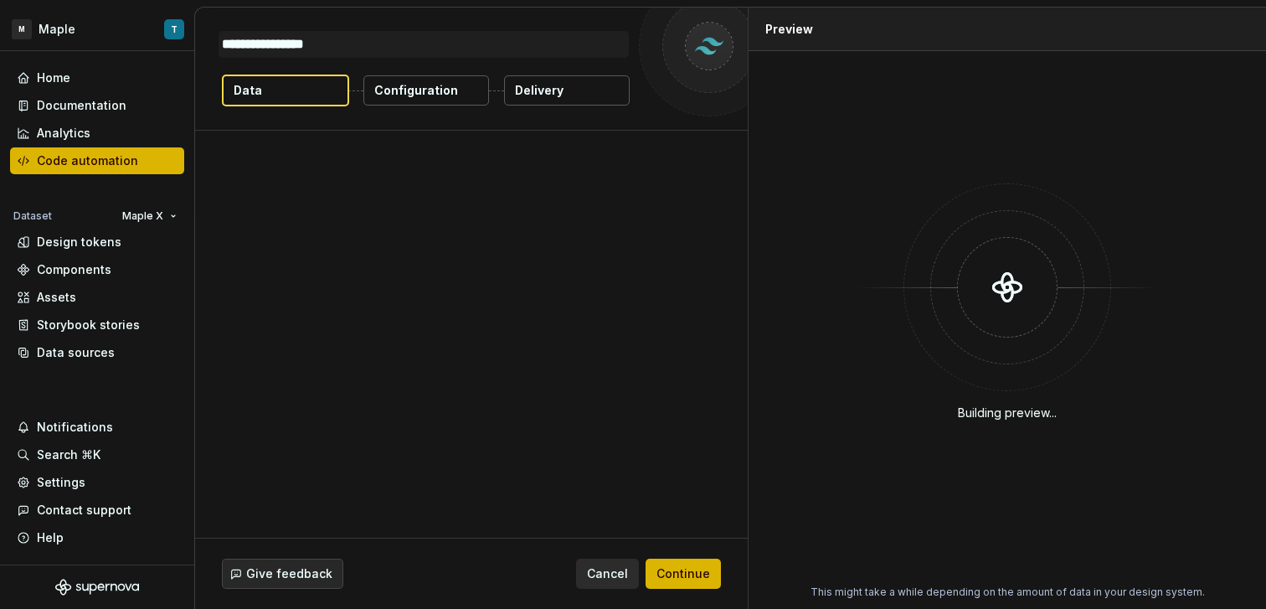
type textarea "*"
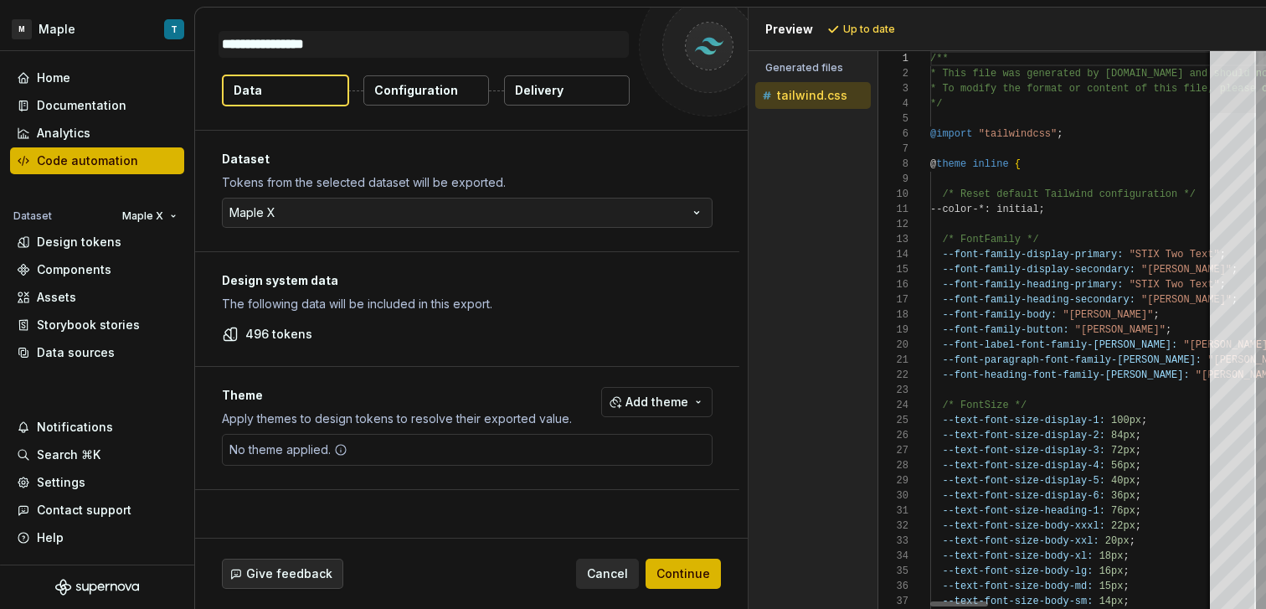
click at [1251, 83] on div at bounding box center [1233, 82] width 46 height 62
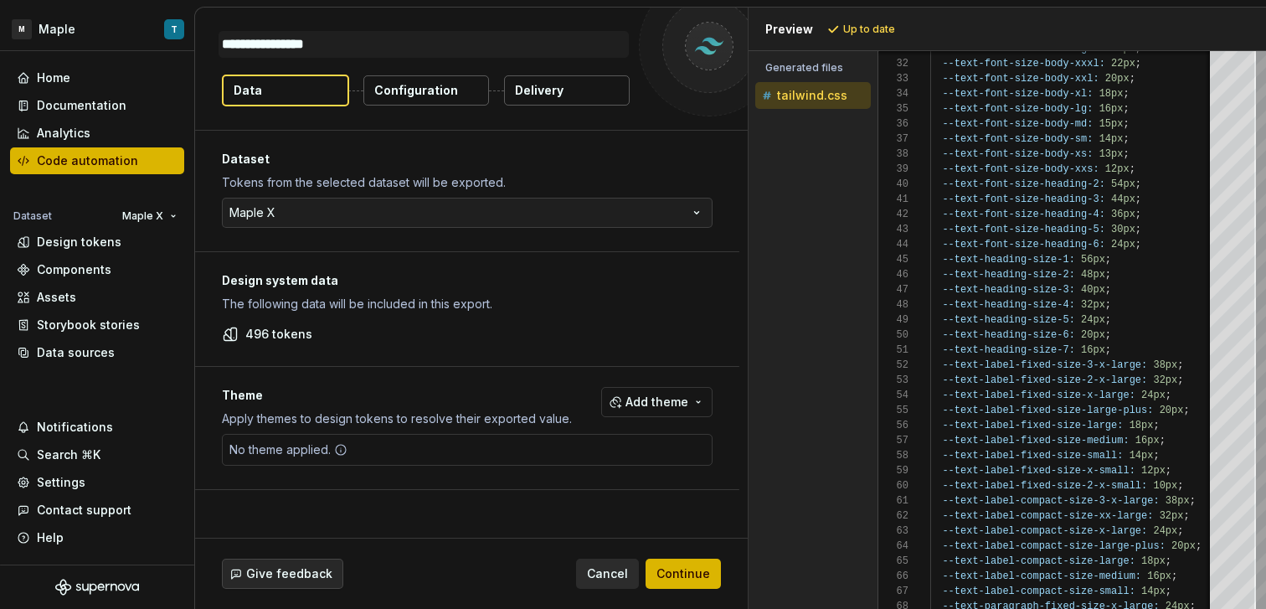
click at [450, 100] on button "Configuration" at bounding box center [426, 90] width 126 height 30
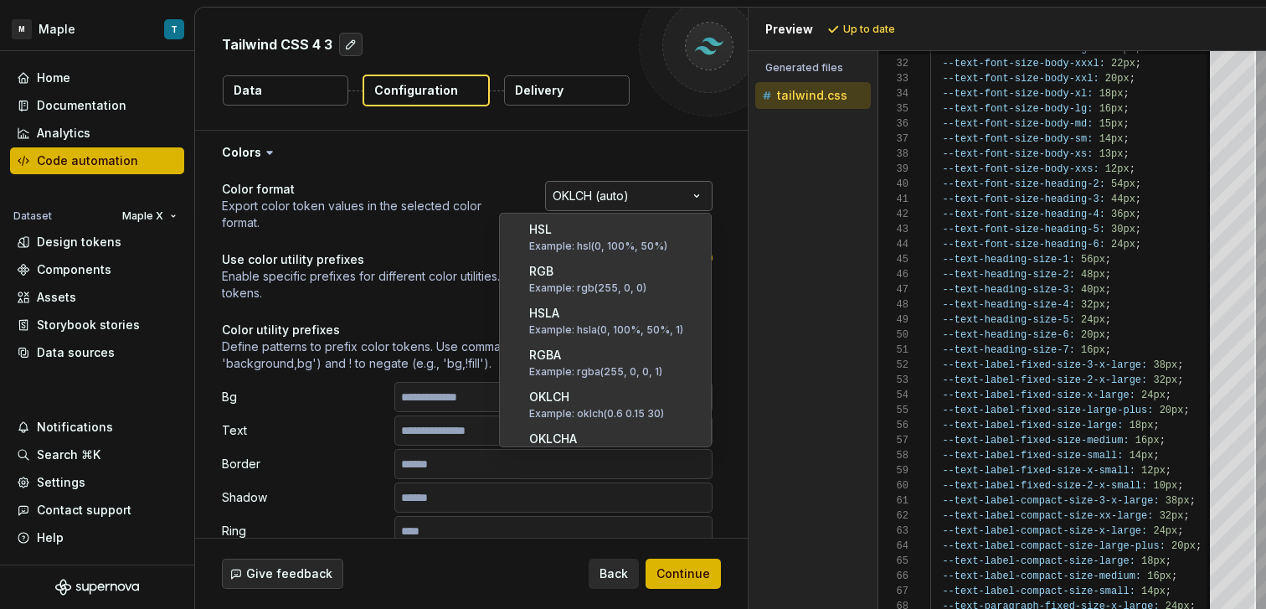
click at [645, 186] on html "**********" at bounding box center [633, 304] width 1266 height 609
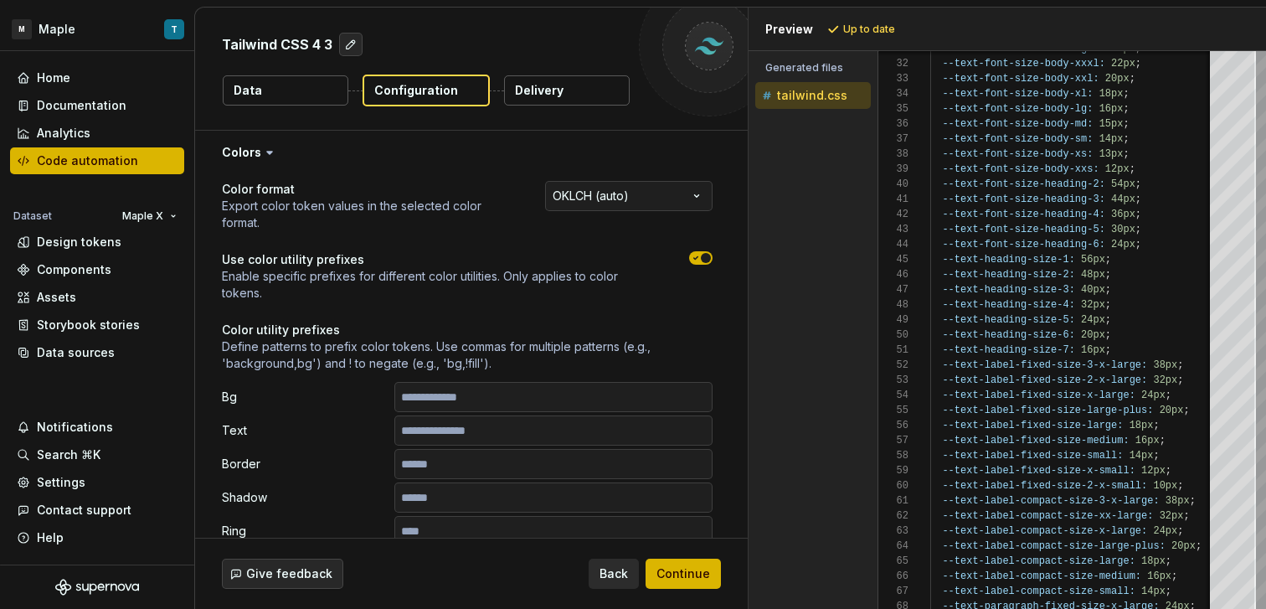
click at [405, 261] on html "**********" at bounding box center [633, 304] width 1266 height 609
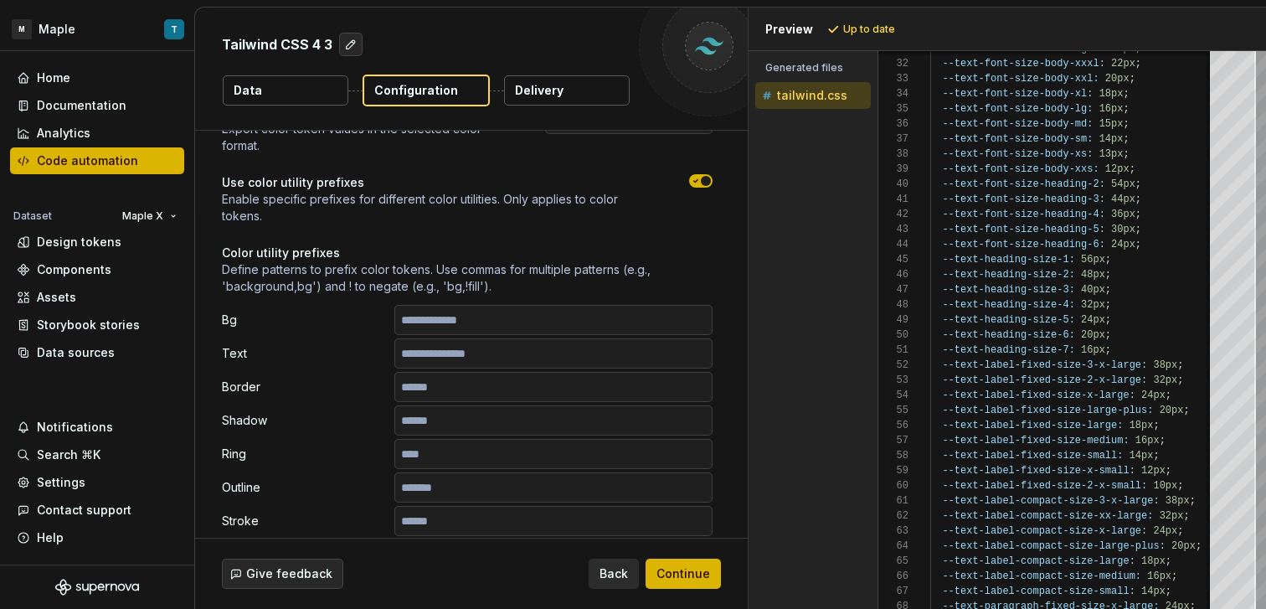
scroll to position [31, 0]
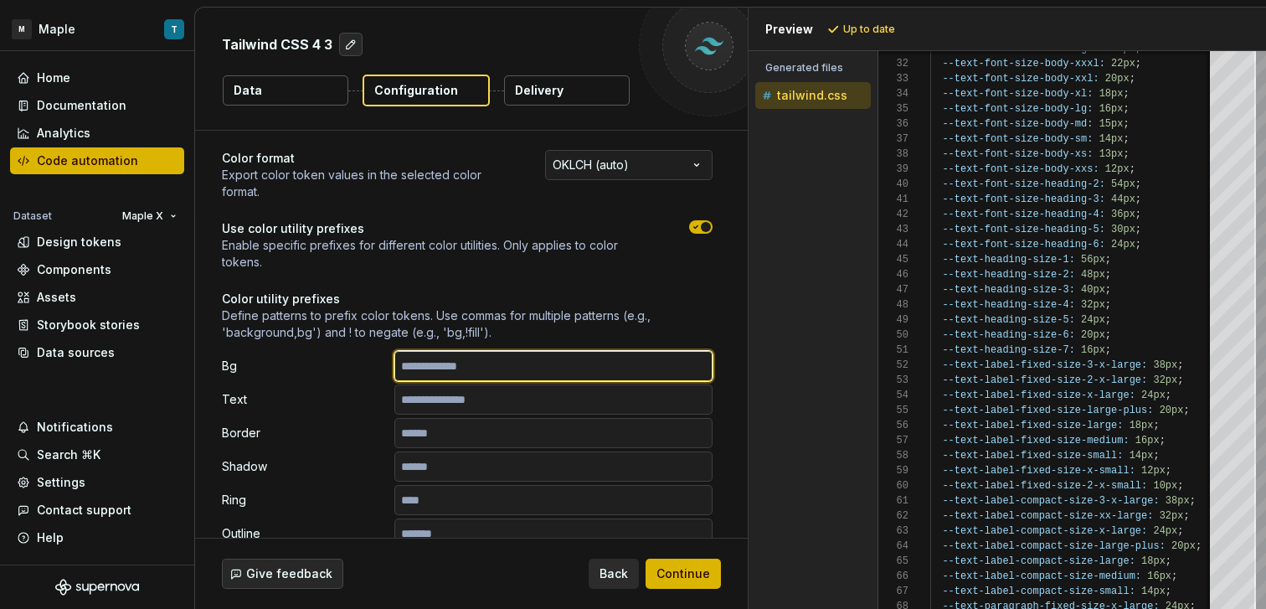
click at [519, 365] on input "text" at bounding box center [553, 366] width 318 height 30
type input "**********"
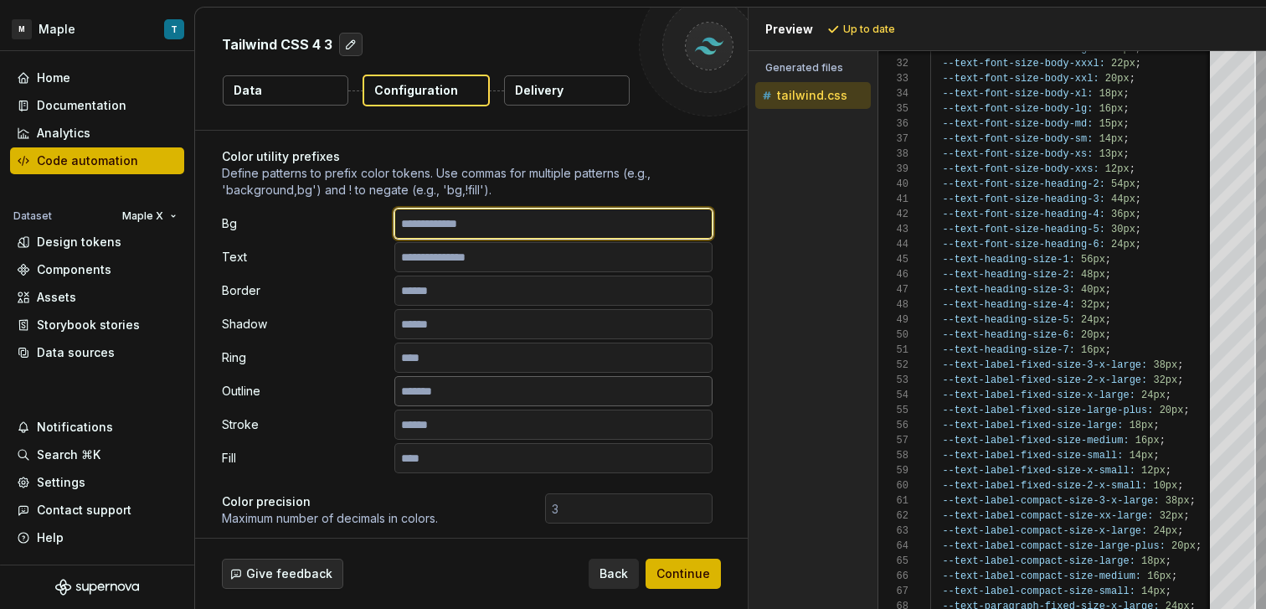
scroll to position [199, 0]
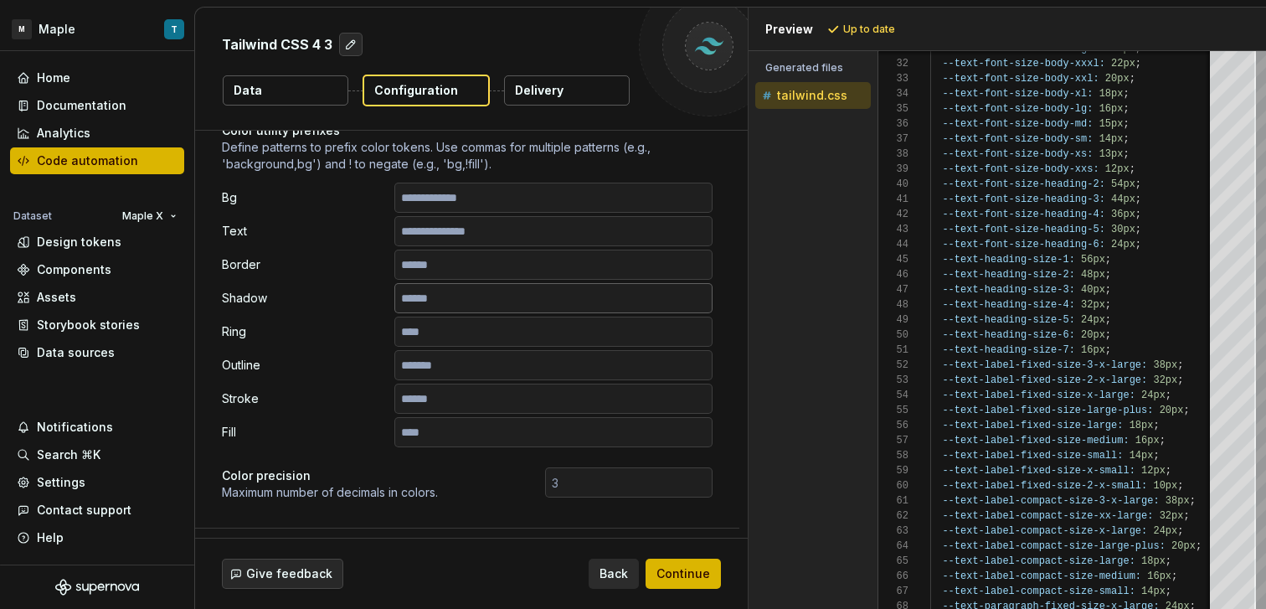
click at [467, 283] on input "text" at bounding box center [553, 298] width 318 height 30
click at [467, 270] on input "text" at bounding box center [553, 264] width 318 height 30
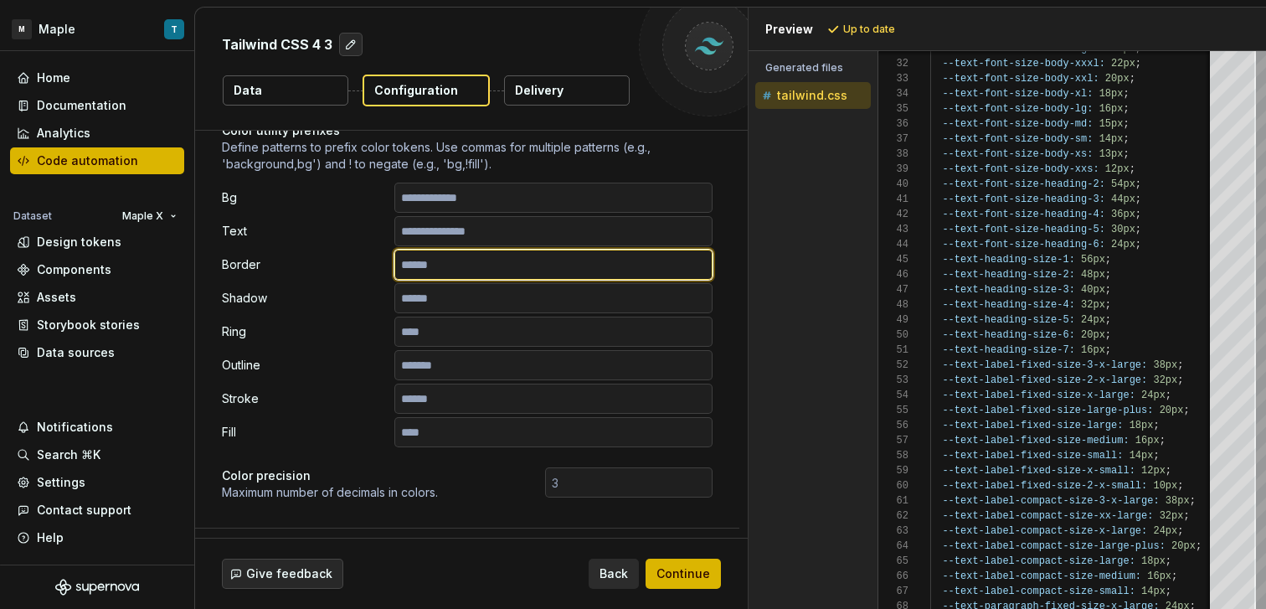
paste input "**********"
type input "**********"
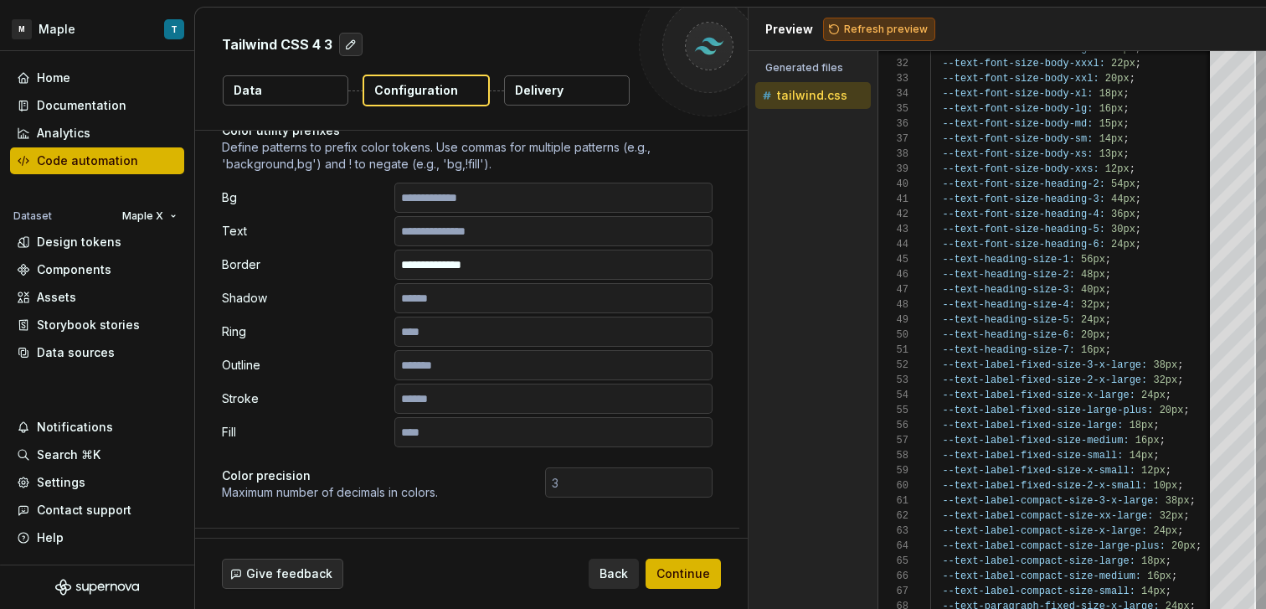
click at [871, 35] on button "Refresh preview" at bounding box center [879, 29] width 112 height 23
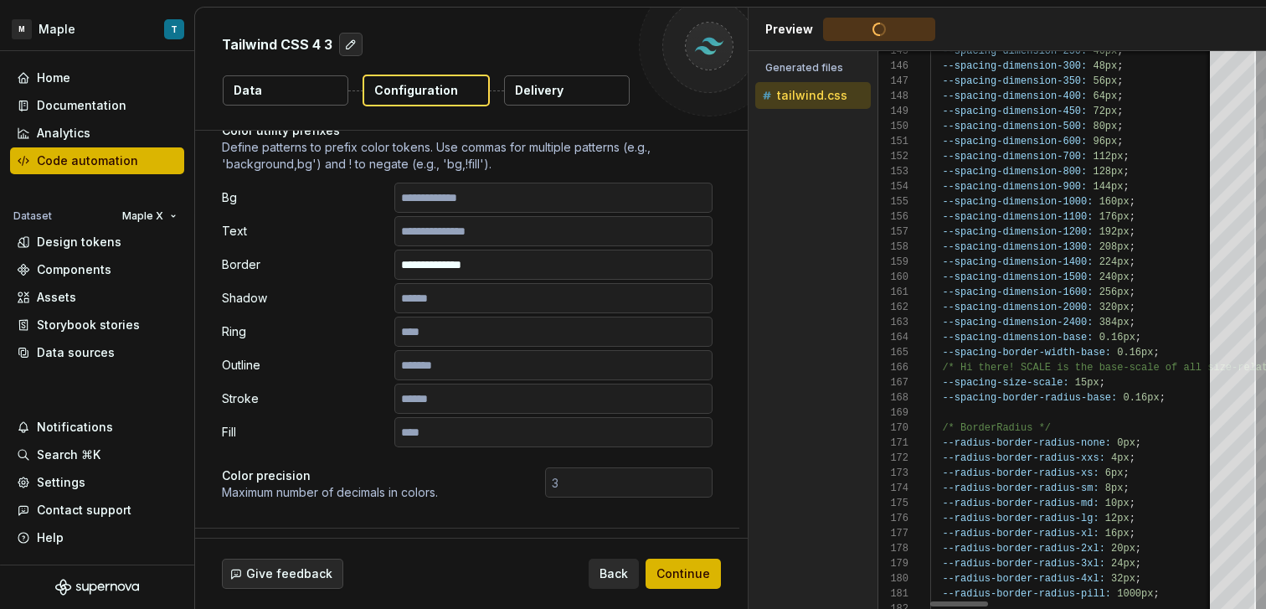
type textarea "**********"
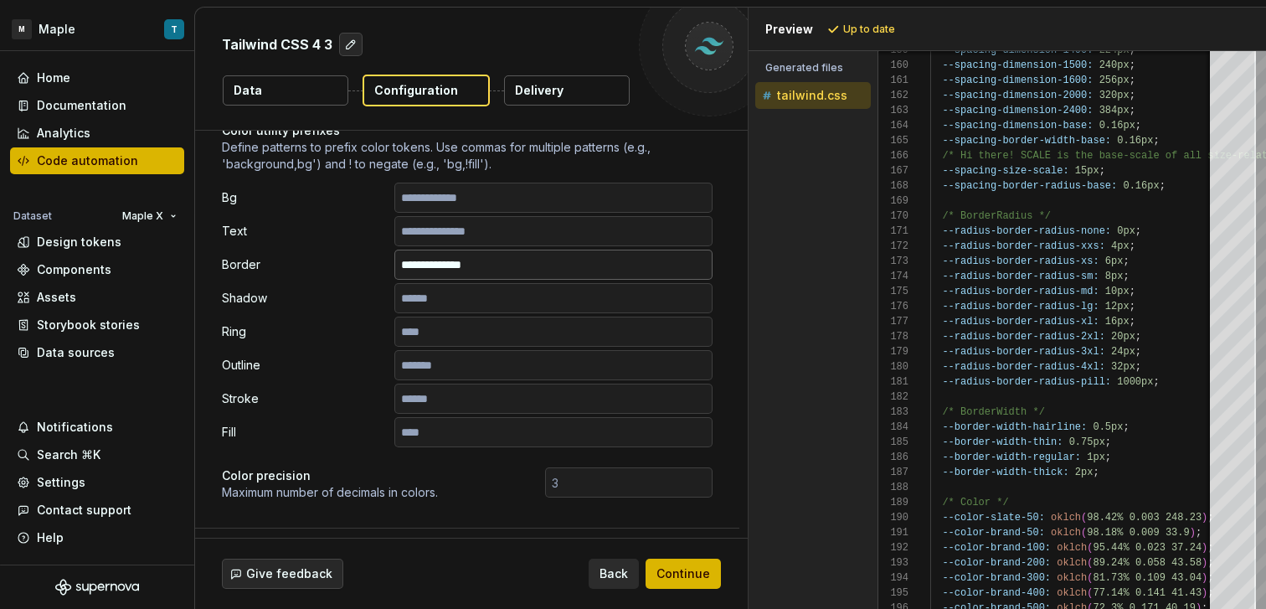
click at [465, 268] on input "**********" at bounding box center [553, 264] width 318 height 30
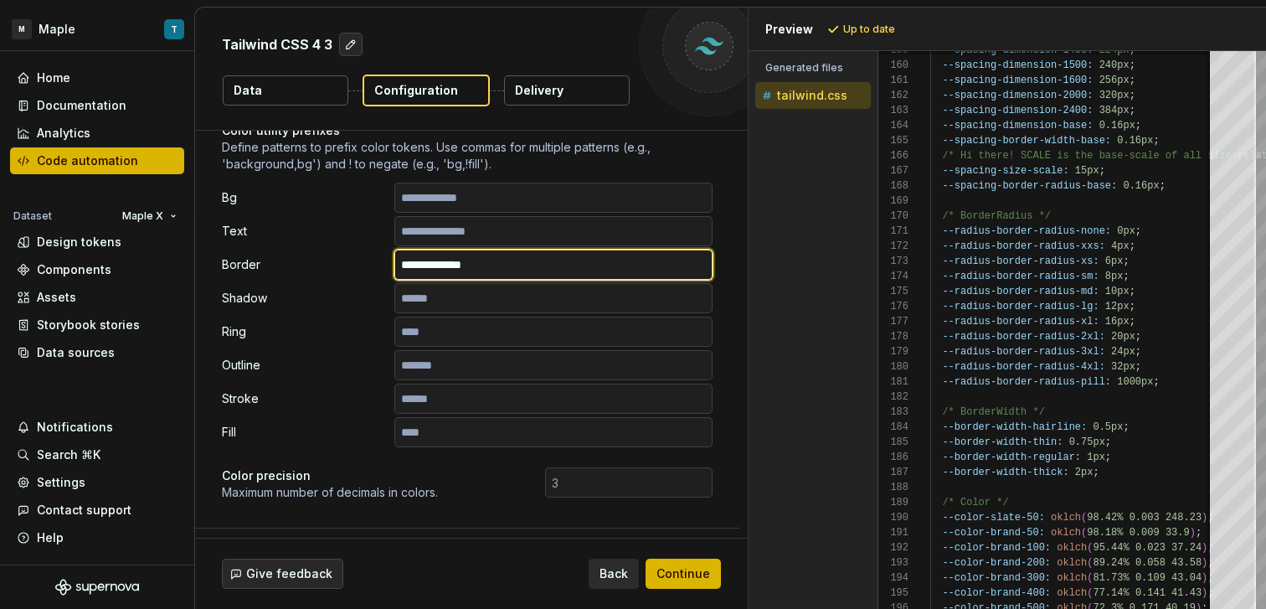
click at [465, 268] on input "**********" at bounding box center [553, 264] width 318 height 30
type input "******"
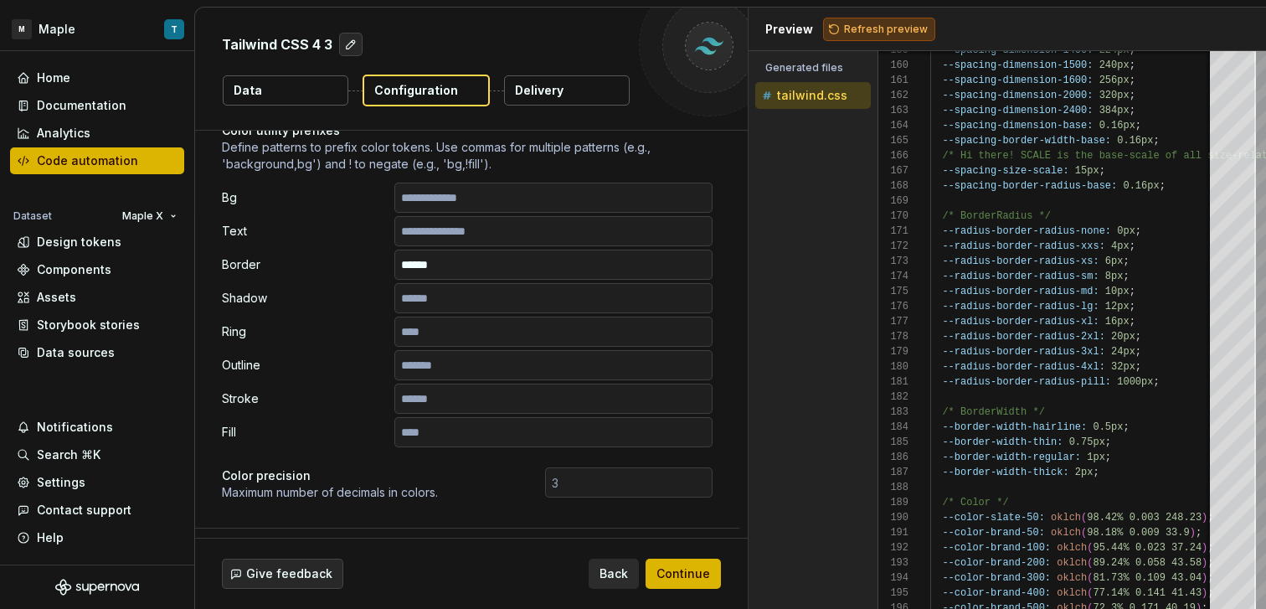
click at [844, 23] on span "Refresh preview" at bounding box center [886, 29] width 84 height 13
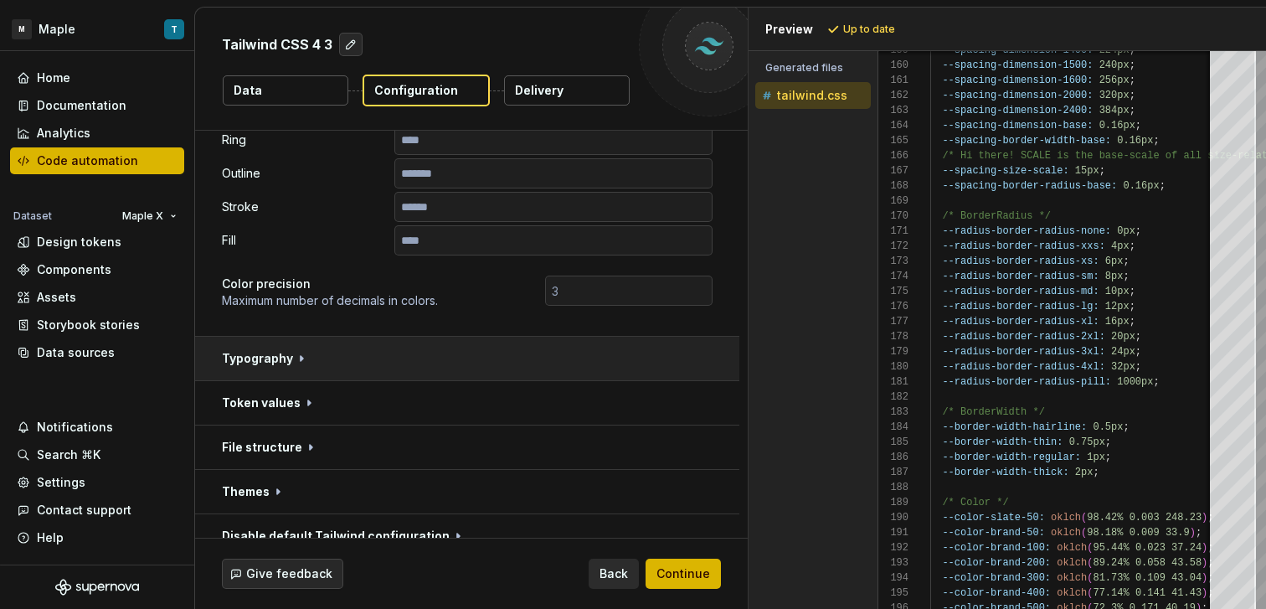
click at [440, 353] on button "button" at bounding box center [467, 359] width 544 height 44
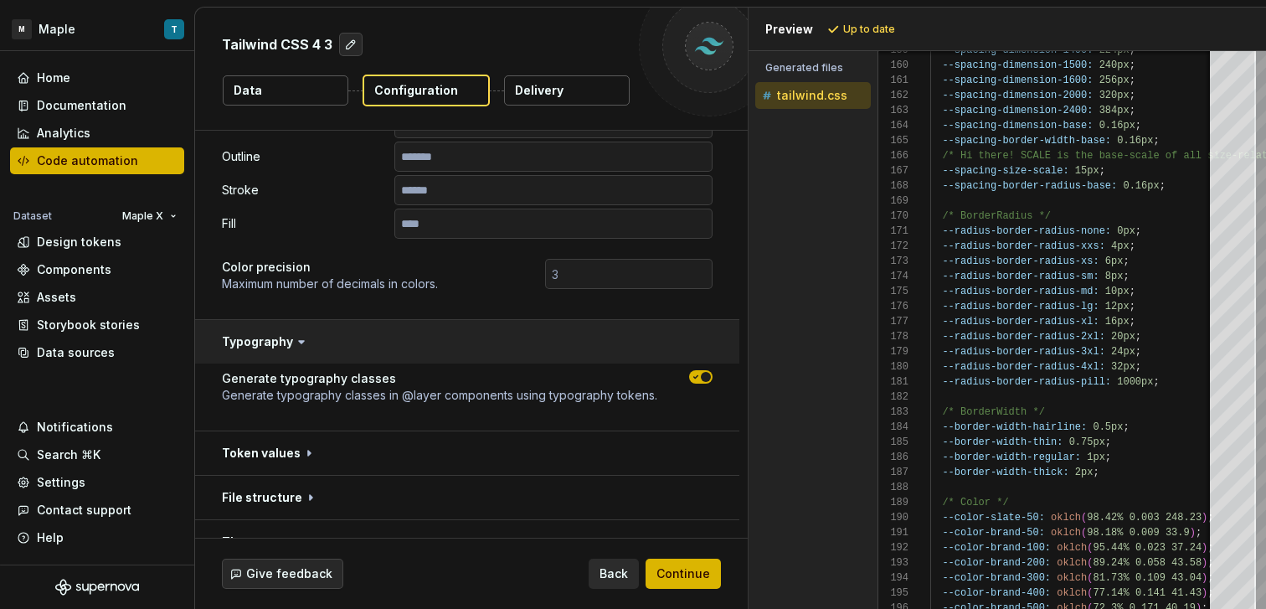
scroll to position [452, 0]
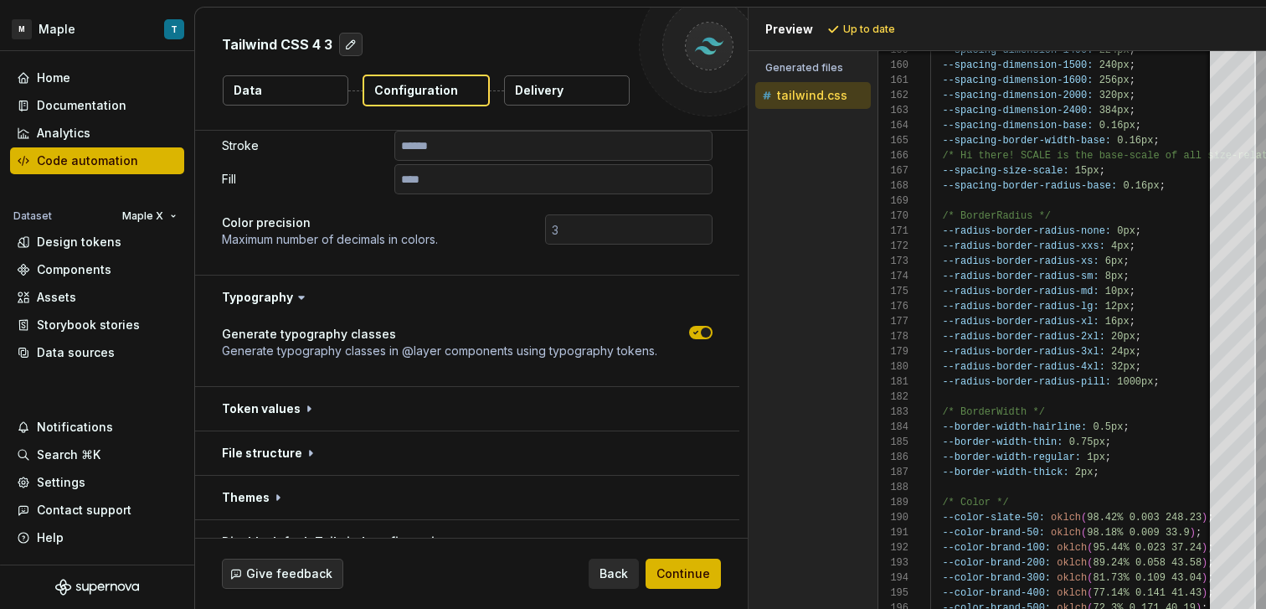
click at [689, 328] on icon "button" at bounding box center [695, 332] width 13 height 10
click at [876, 27] on span "Refresh preview" at bounding box center [886, 29] width 84 height 13
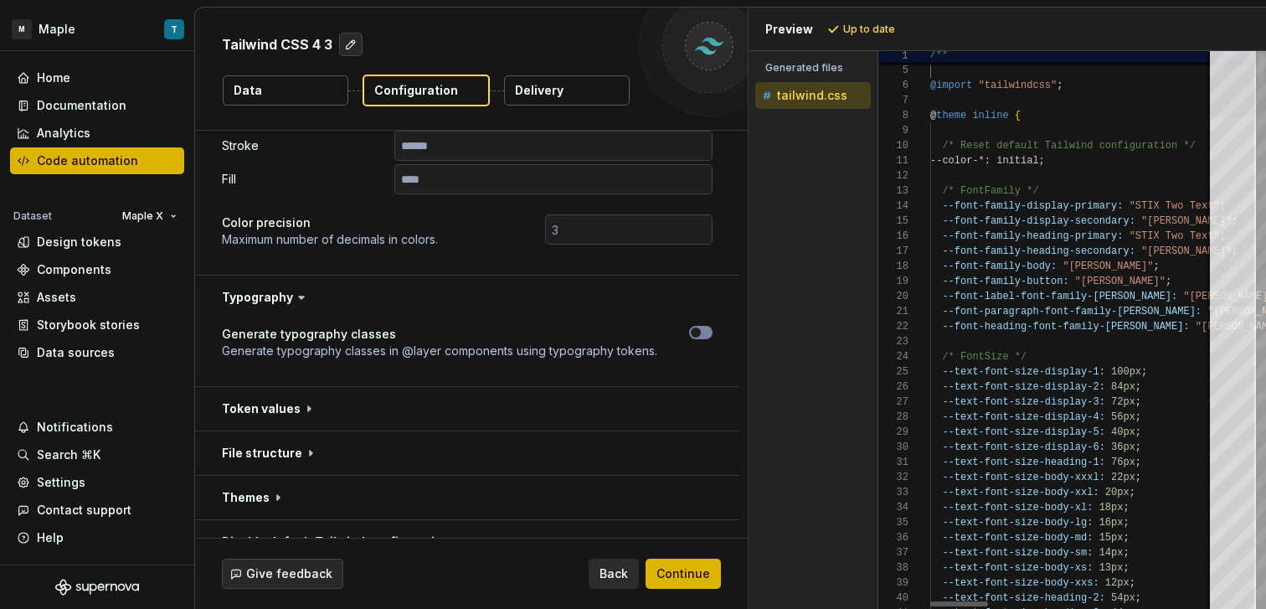
scroll to position [151, 0]
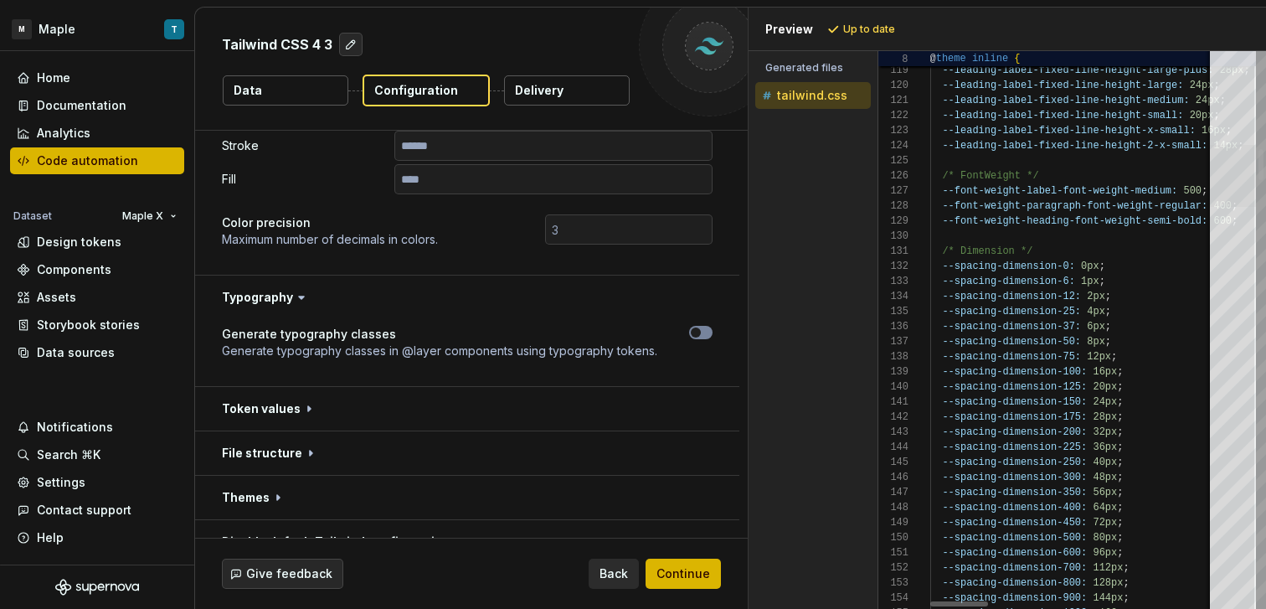
click at [1228, 166] on div at bounding box center [1233, 176] width 46 height 62
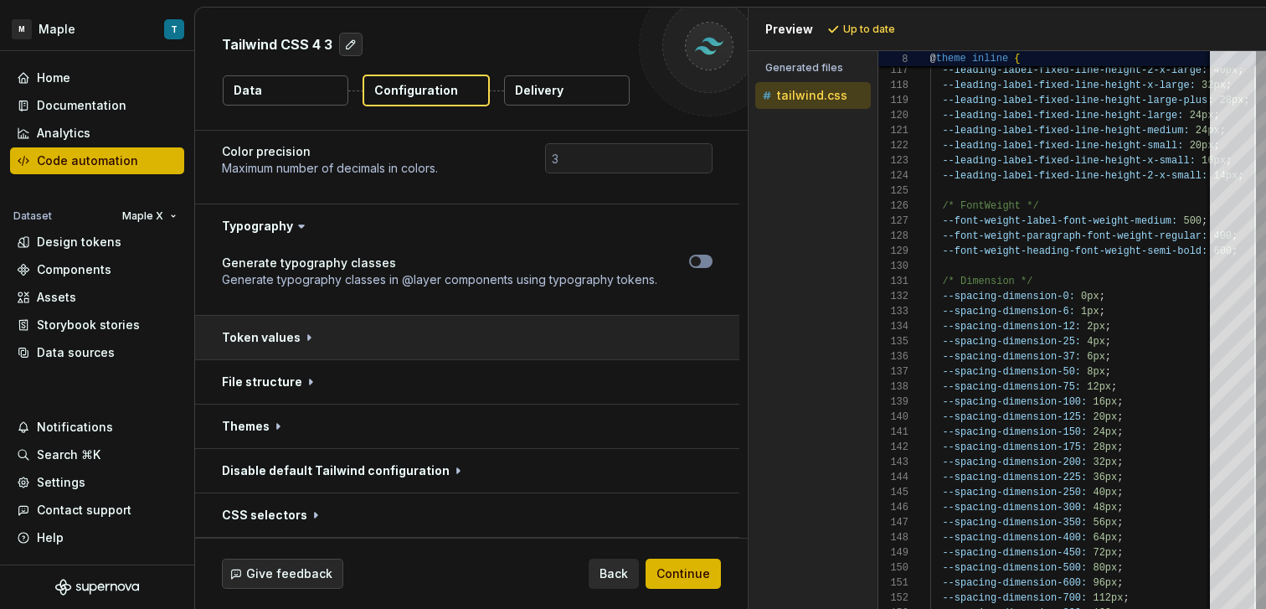
click at [439, 342] on button "button" at bounding box center [467, 338] width 544 height 44
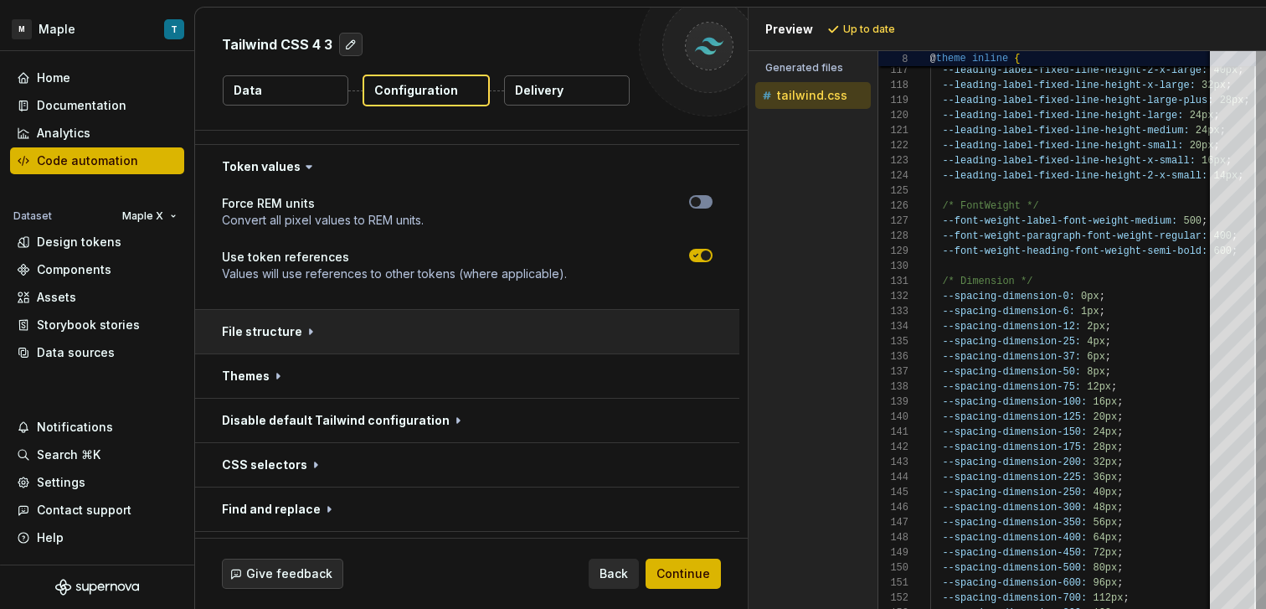
click at [469, 333] on button "button" at bounding box center [467, 332] width 544 height 44
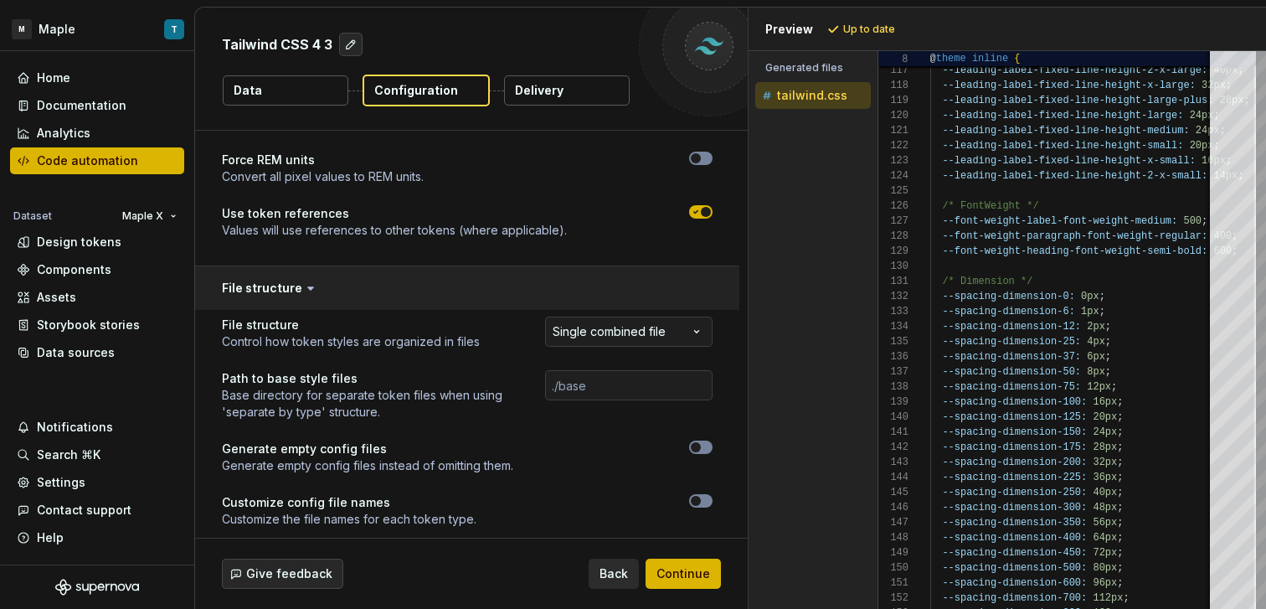
scroll to position [771, 0]
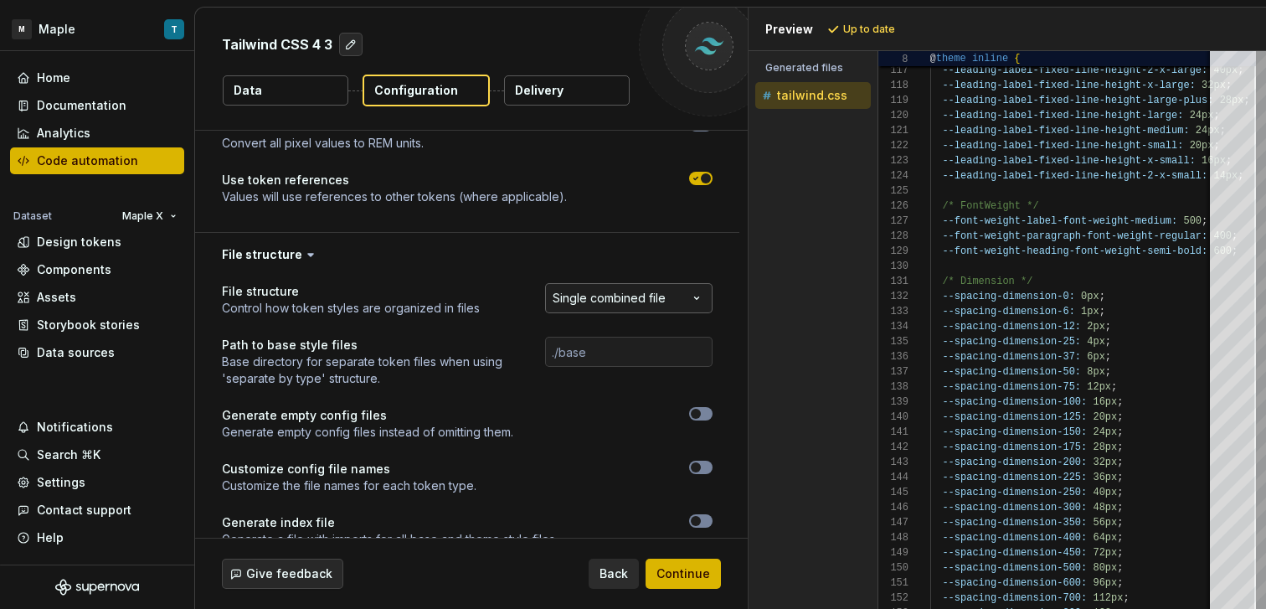
click at [663, 306] on html "**********" at bounding box center [633, 304] width 1266 height 609
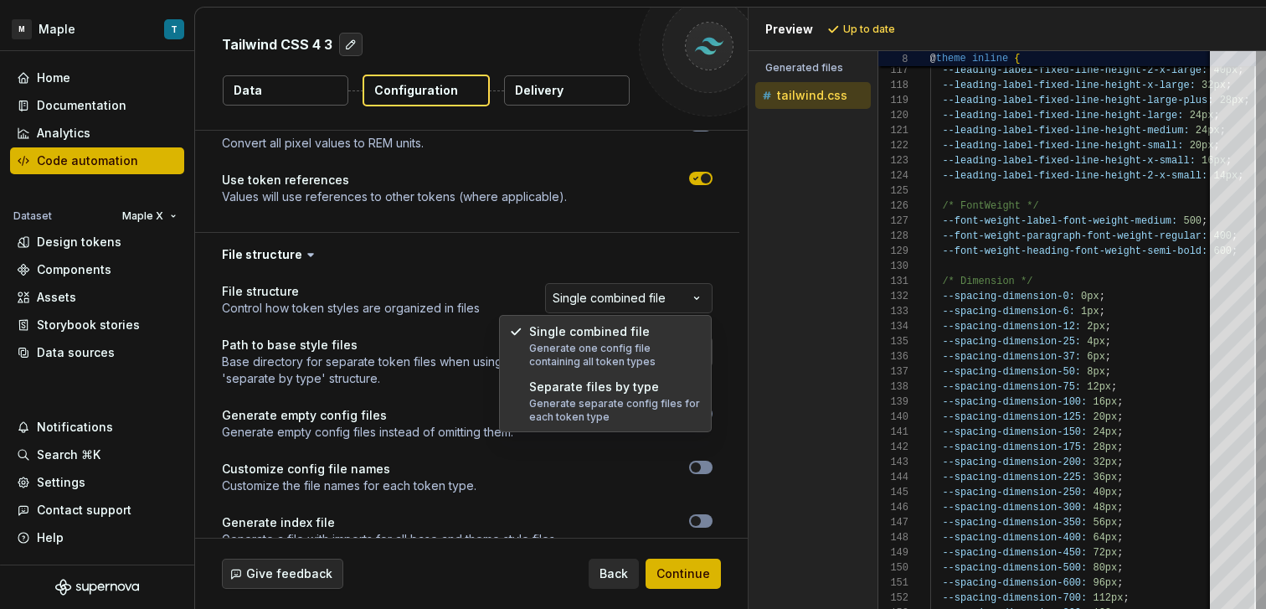
click at [465, 296] on html "**********" at bounding box center [633, 304] width 1266 height 609
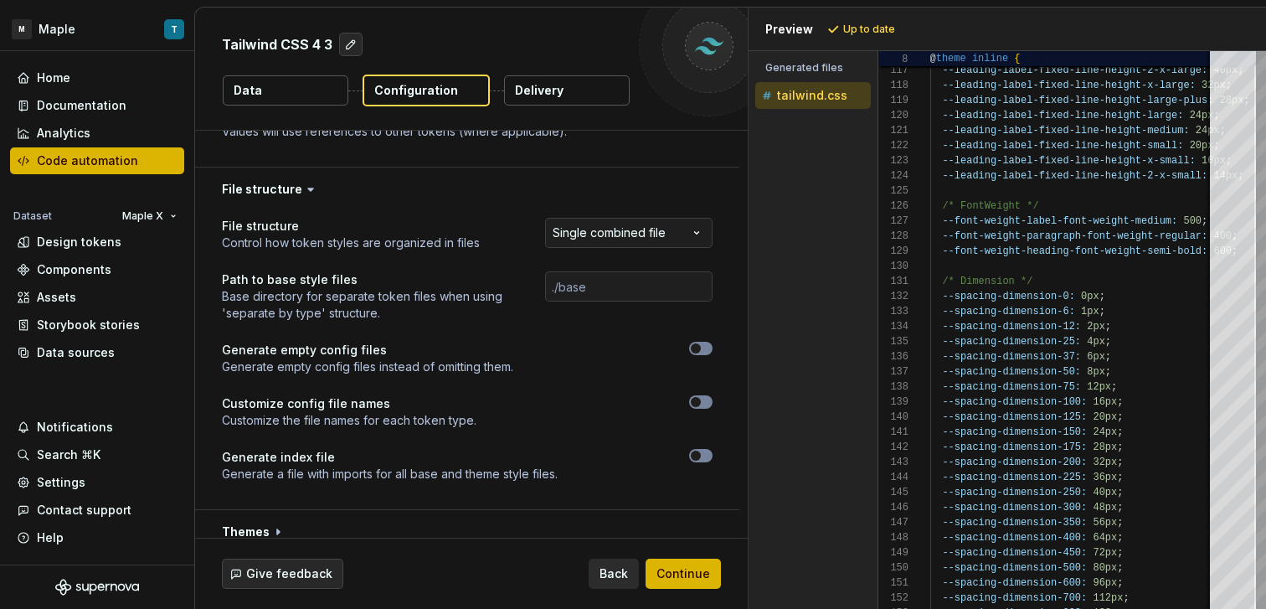
scroll to position [843, 0]
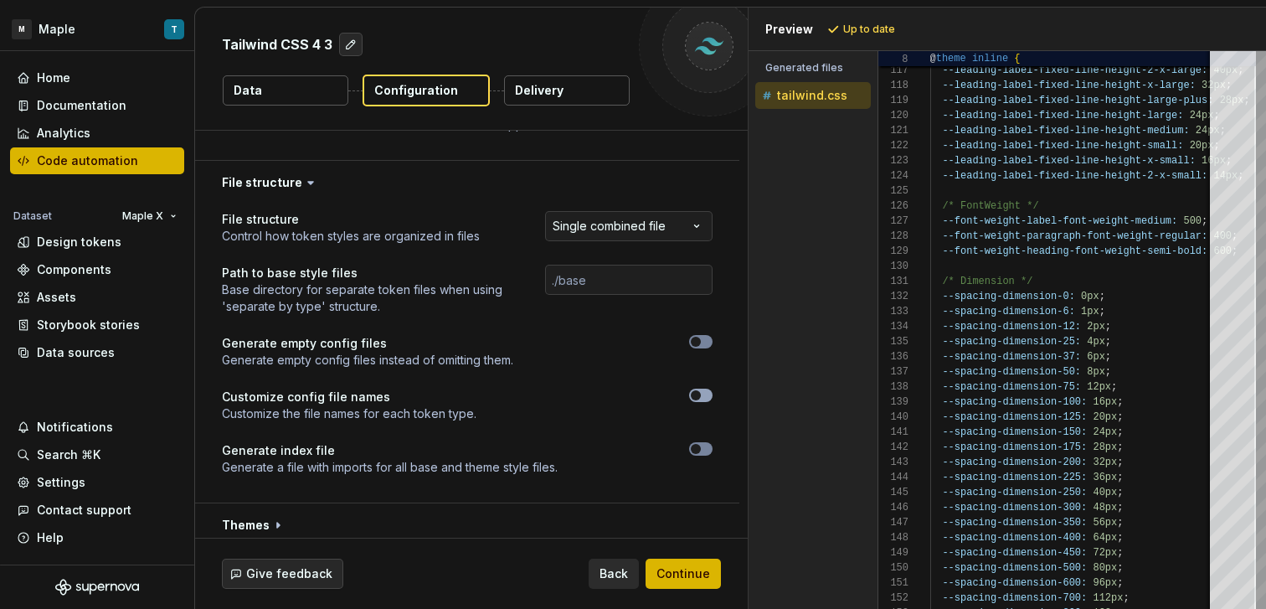
click at [696, 398] on span "button" at bounding box center [696, 395] width 10 height 10
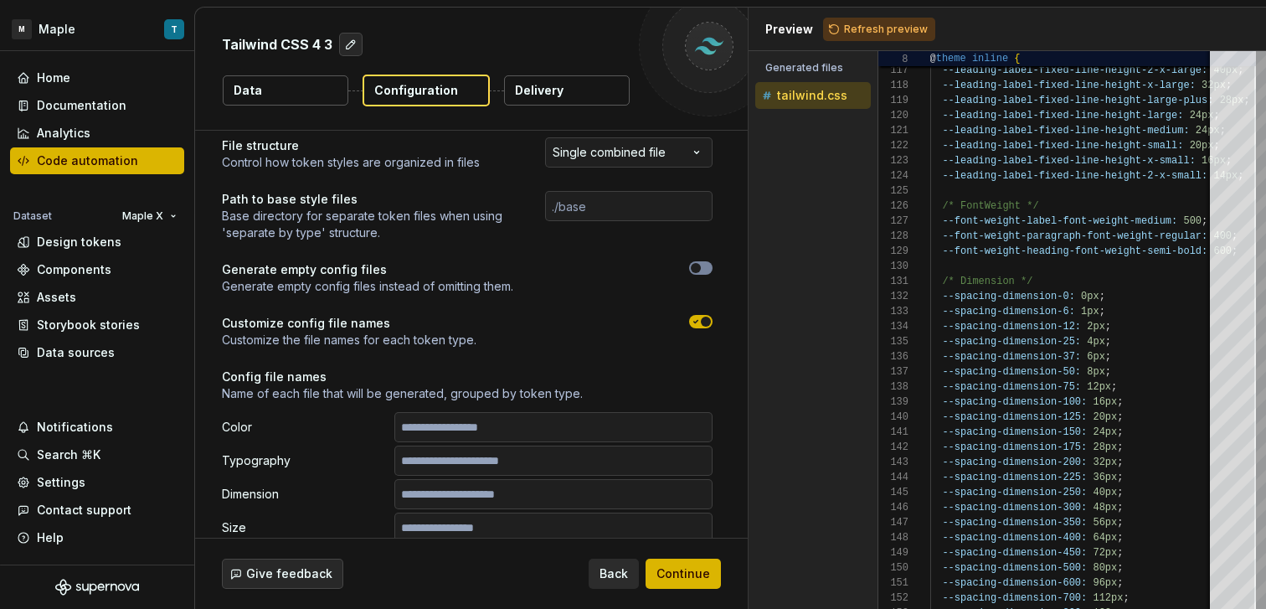
scroll to position [929, 0]
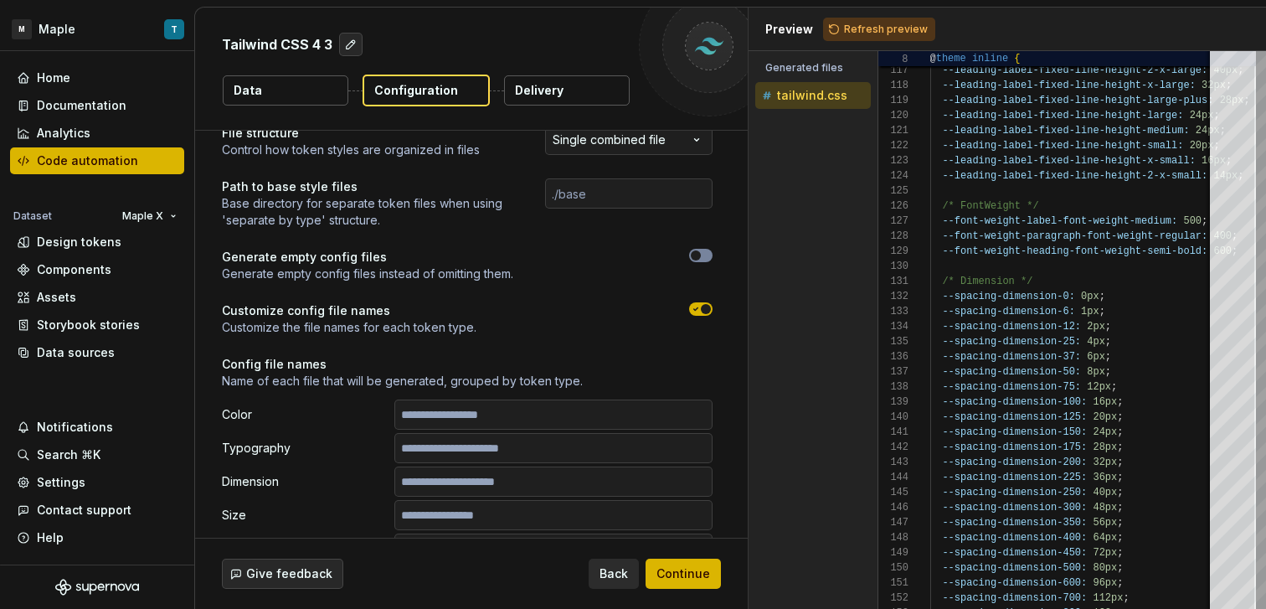
click at [701, 316] on div at bounding box center [609, 318] width 206 height 33
click at [701, 308] on span "button" at bounding box center [706, 309] width 10 height 10
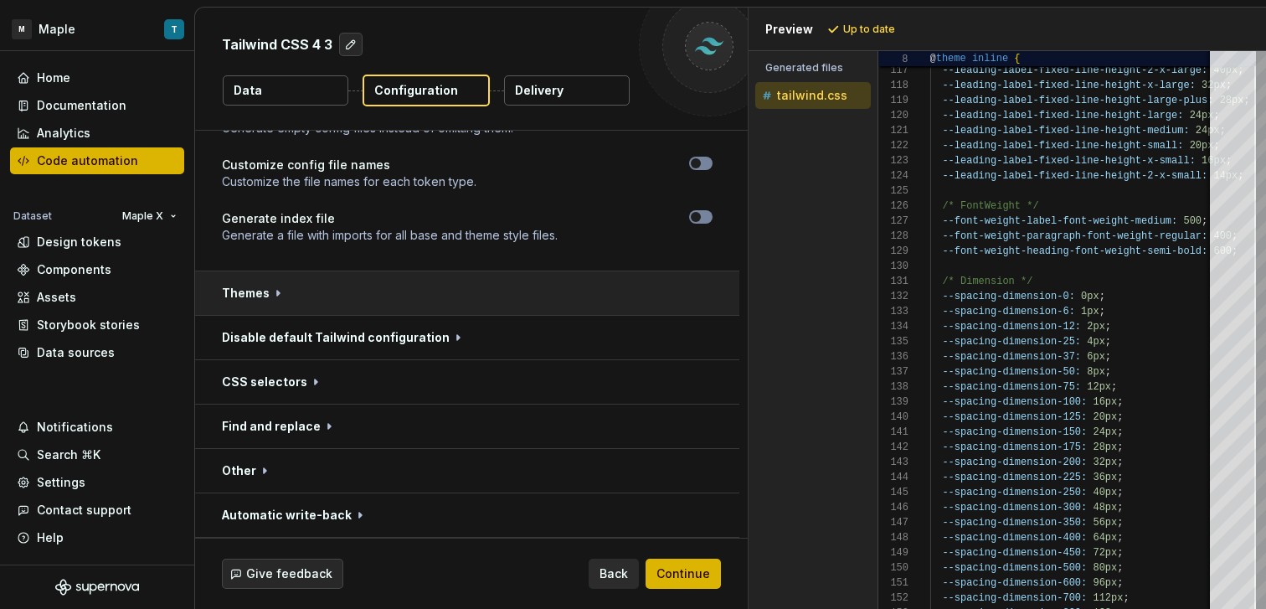
click at [513, 307] on button "button" at bounding box center [467, 293] width 544 height 44
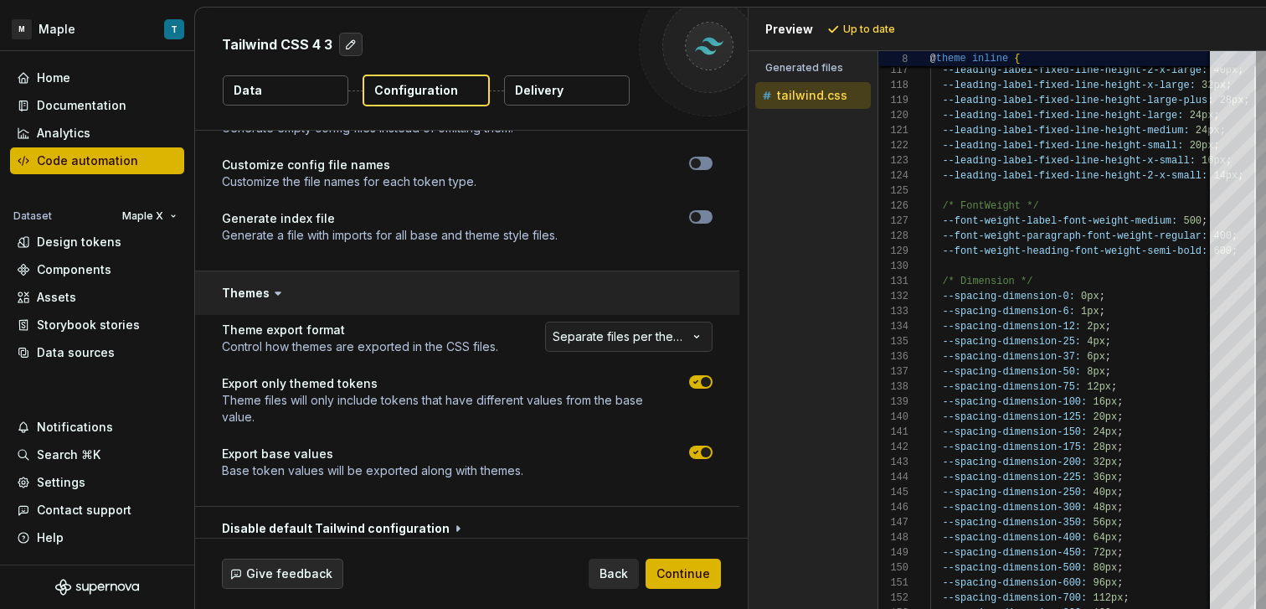
scroll to position [1119, 0]
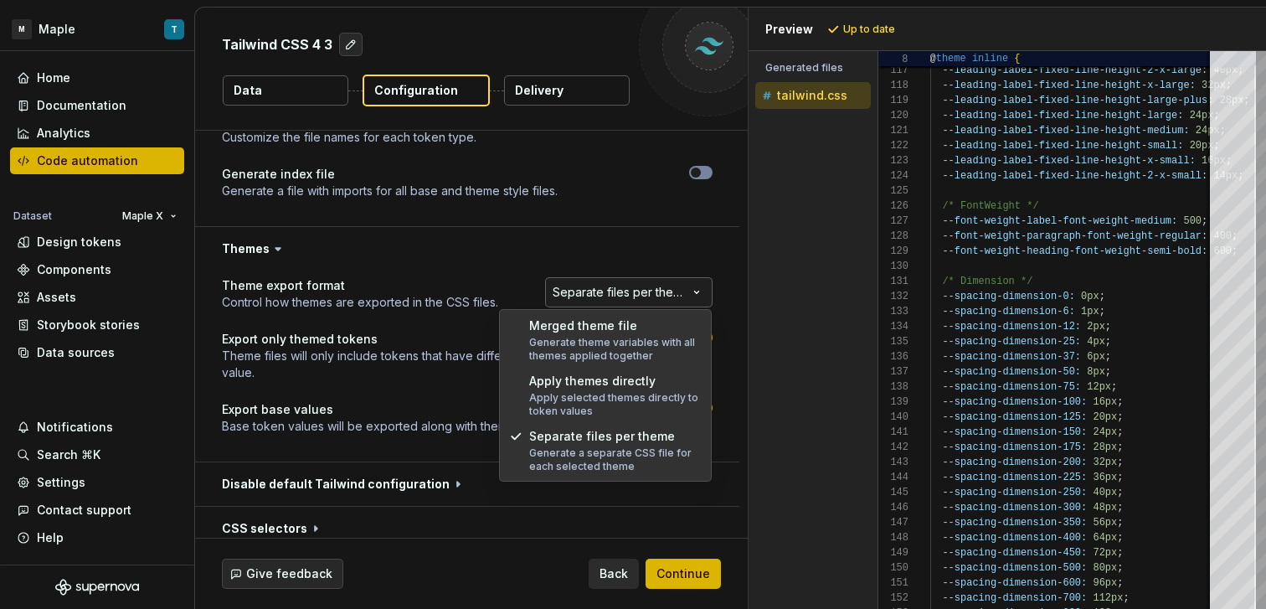
click at [654, 292] on html "**********" at bounding box center [633, 304] width 1266 height 609
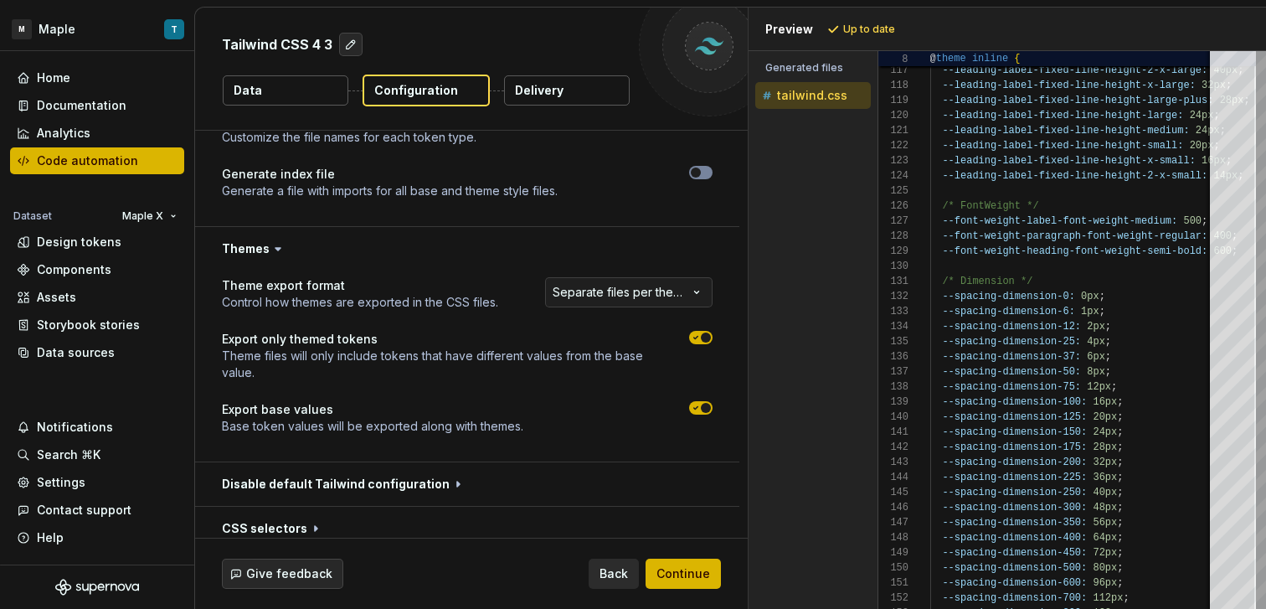
click at [461, 296] on html "**********" at bounding box center [633, 304] width 1266 height 609
click at [702, 409] on span "button" at bounding box center [706, 408] width 10 height 10
drag, startPoint x: 698, startPoint y: 345, endPoint x: 702, endPoint y: 335, distance: 10.6
click at [698, 345] on div at bounding box center [700, 356] width 23 height 50
click at [702, 332] on span "button" at bounding box center [706, 337] width 10 height 10
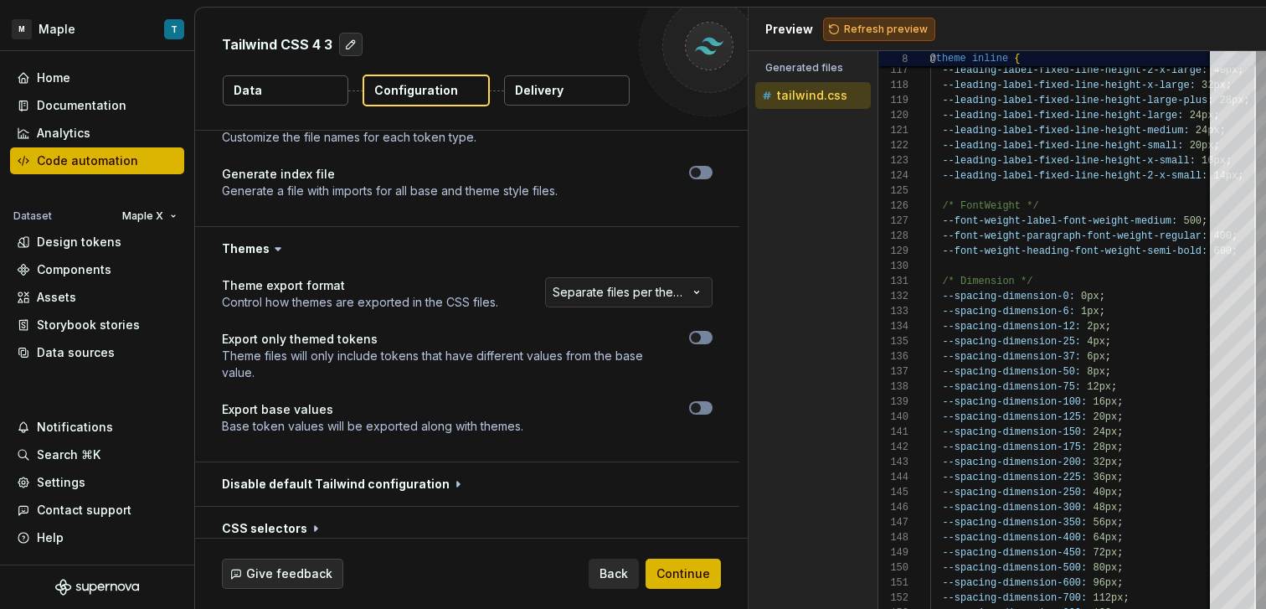
click at [853, 31] on span "Refresh preview" at bounding box center [886, 29] width 84 height 13
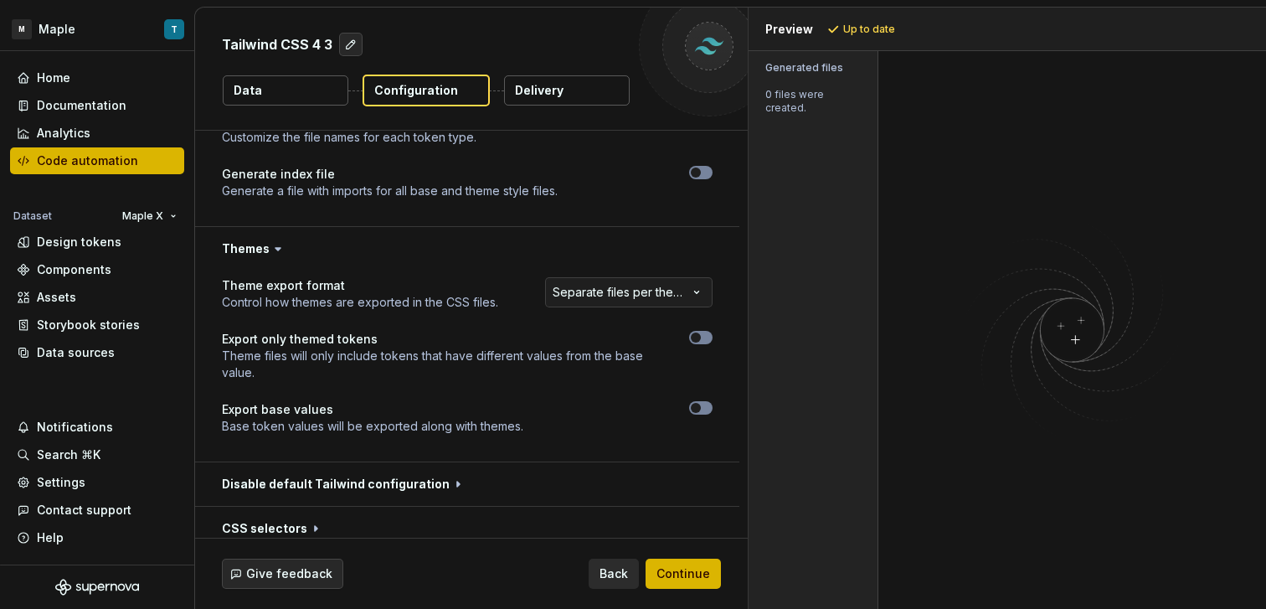
click at [699, 400] on div "**********" at bounding box center [467, 365] width 491 height 177
click at [704, 403] on button "button" at bounding box center [700, 407] width 23 height 13
click at [883, 33] on span "Refresh preview" at bounding box center [886, 29] width 84 height 13
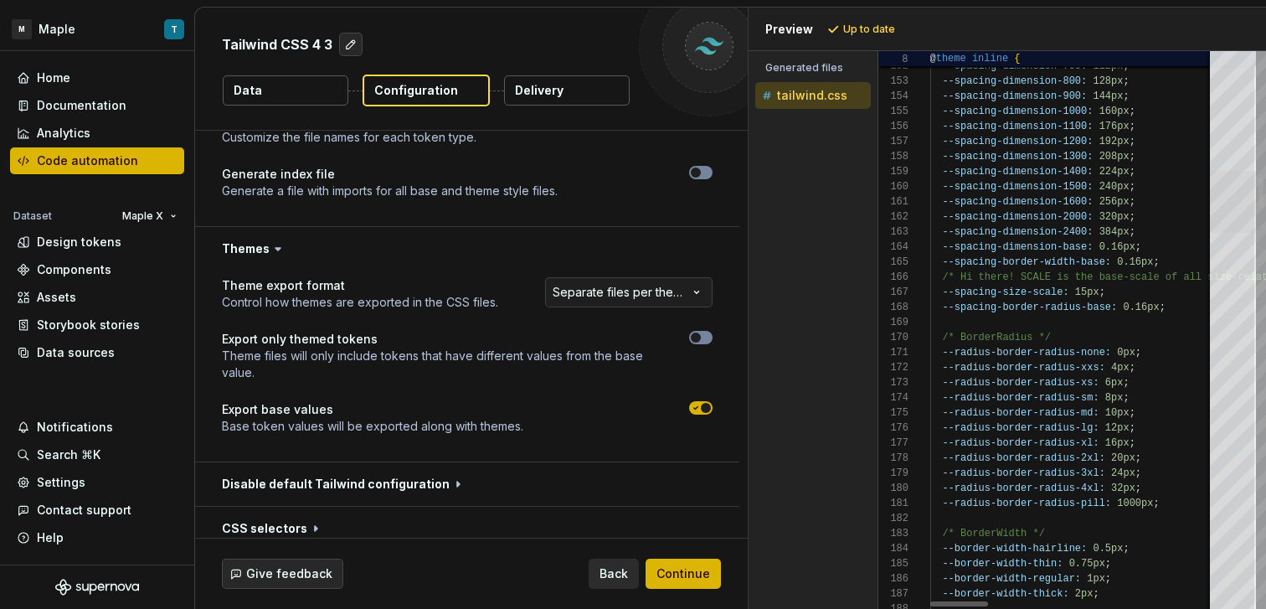
click at [1256, 215] on div at bounding box center [1233, 202] width 46 height 62
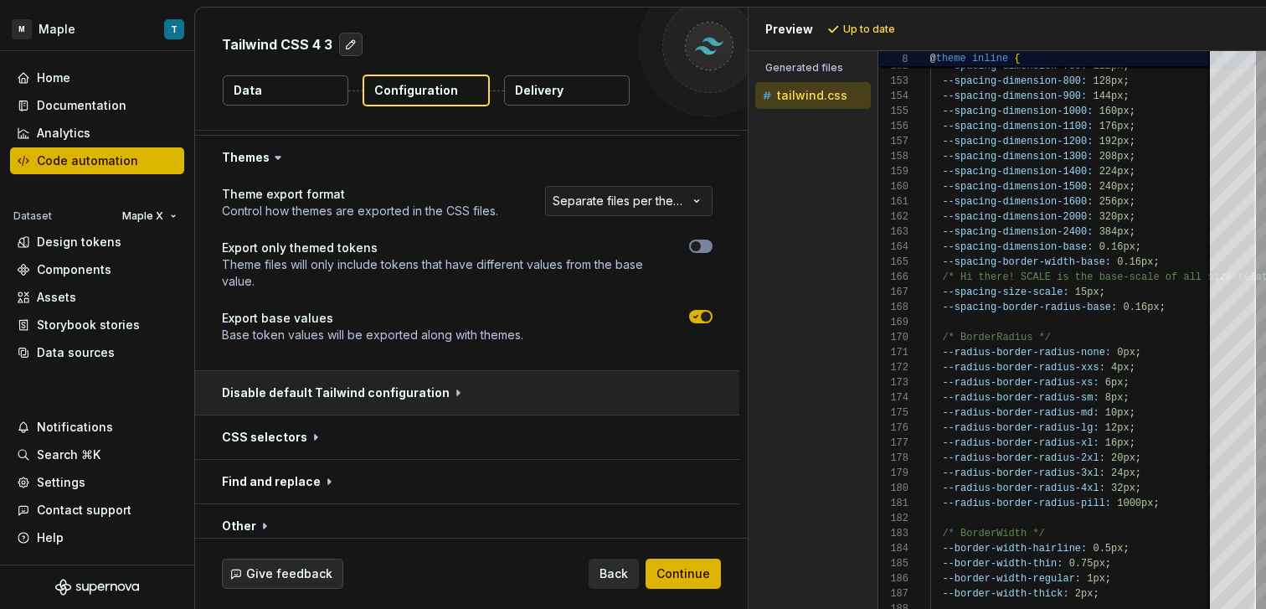
click at [427, 409] on button "button" at bounding box center [467, 393] width 544 height 44
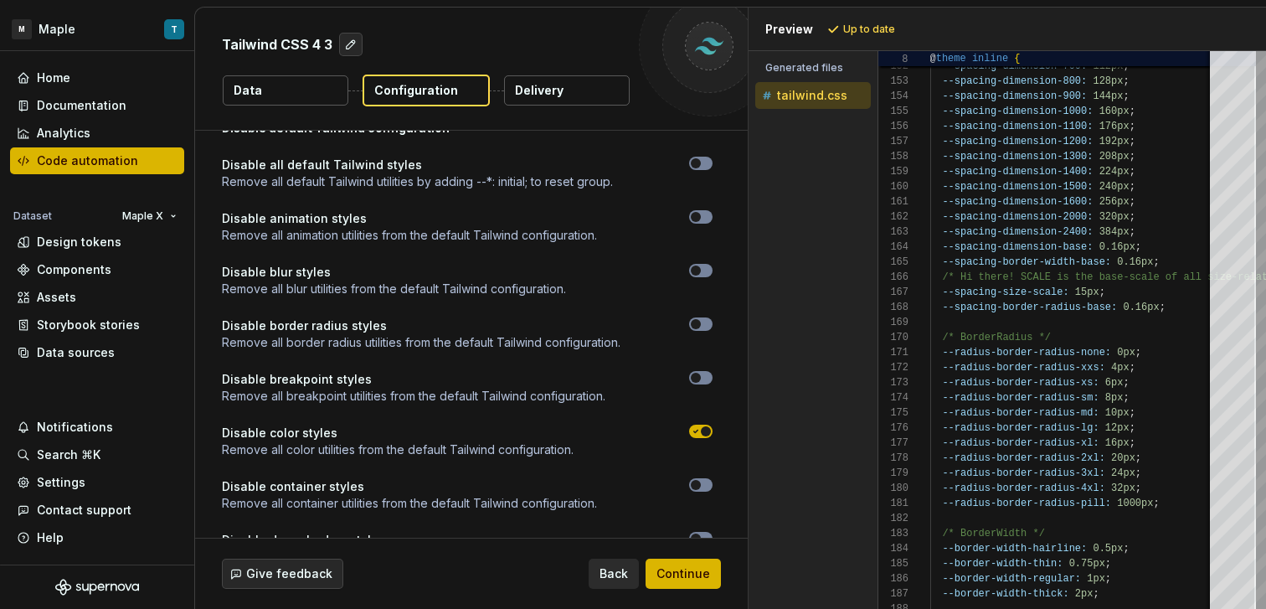
scroll to position [1483, 0]
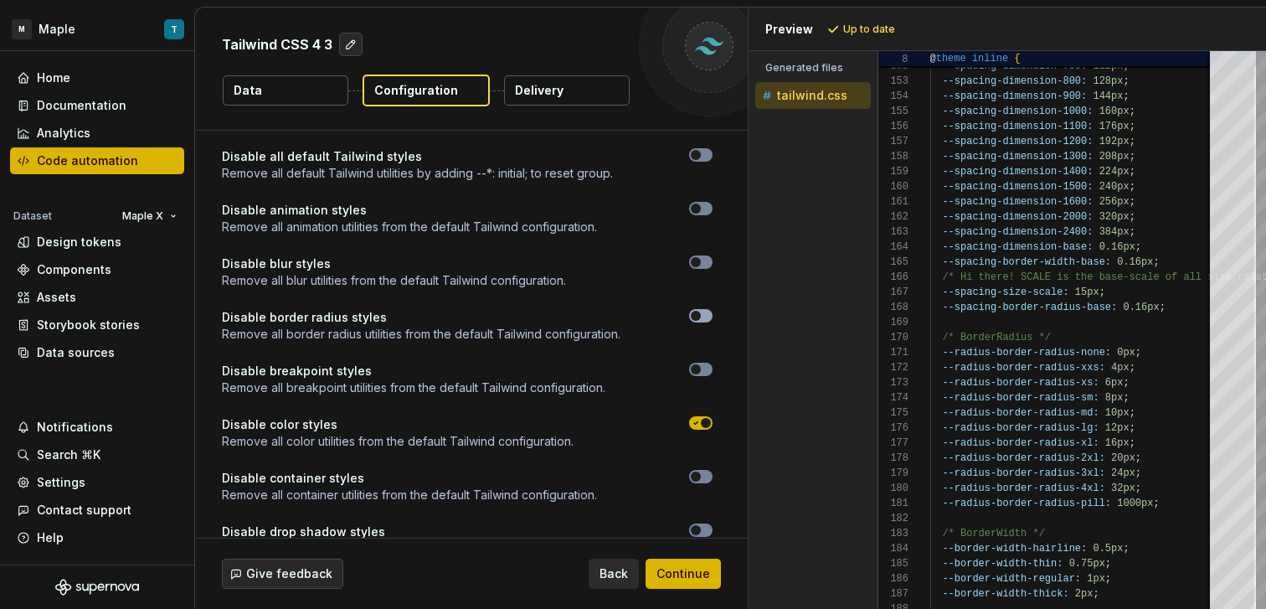
click at [702, 317] on button "button" at bounding box center [700, 315] width 23 height 13
click at [874, 27] on span "Refresh preview" at bounding box center [886, 29] width 84 height 13
type textarea "**********"
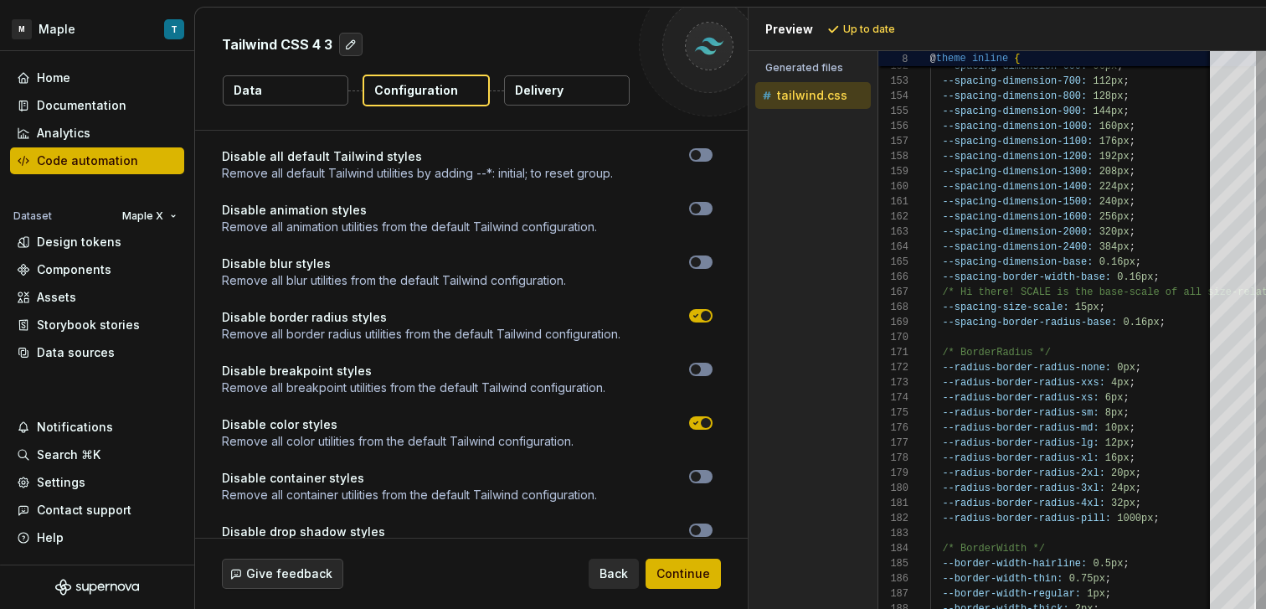
click at [705, 313] on span "button" at bounding box center [706, 316] width 10 height 10
click at [691, 428] on button "button" at bounding box center [700, 422] width 23 height 13
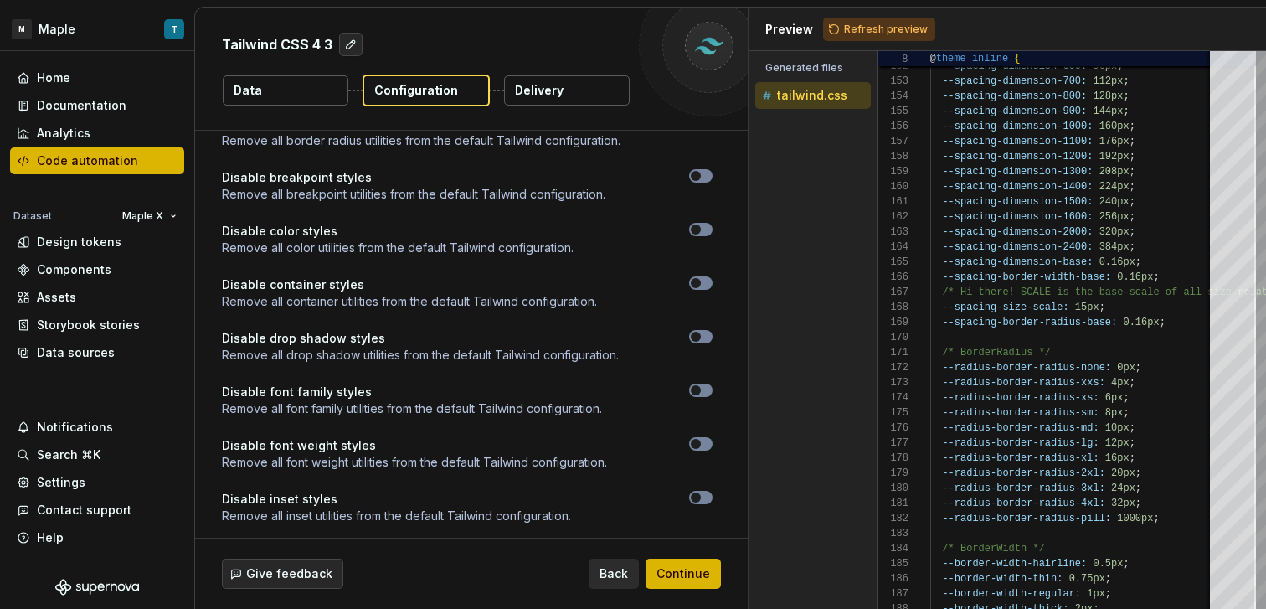
scroll to position [1710, 0]
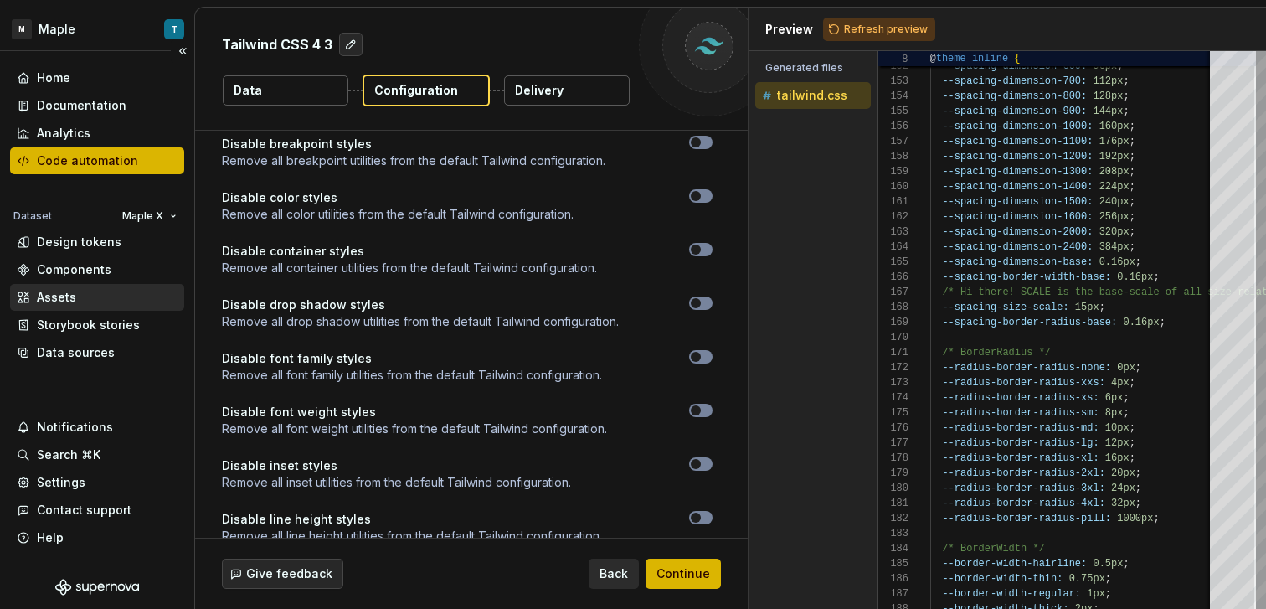
click at [121, 325] on div "Storybook stories" at bounding box center [88, 324] width 103 height 17
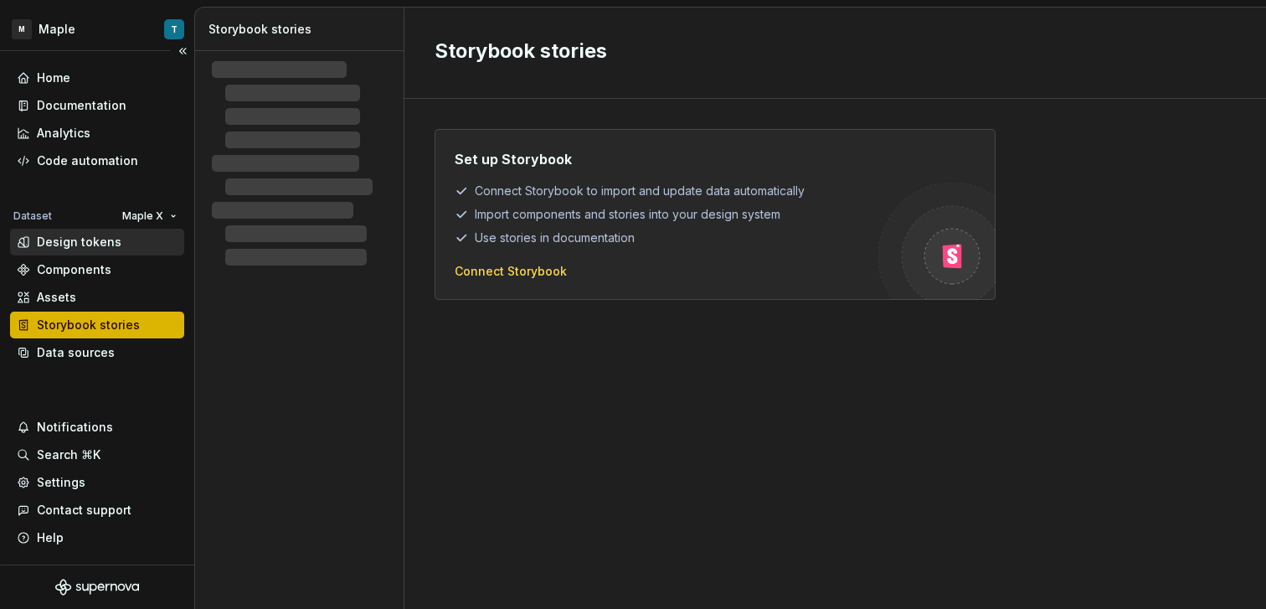
click at [110, 243] on div "Design tokens" at bounding box center [79, 242] width 85 height 17
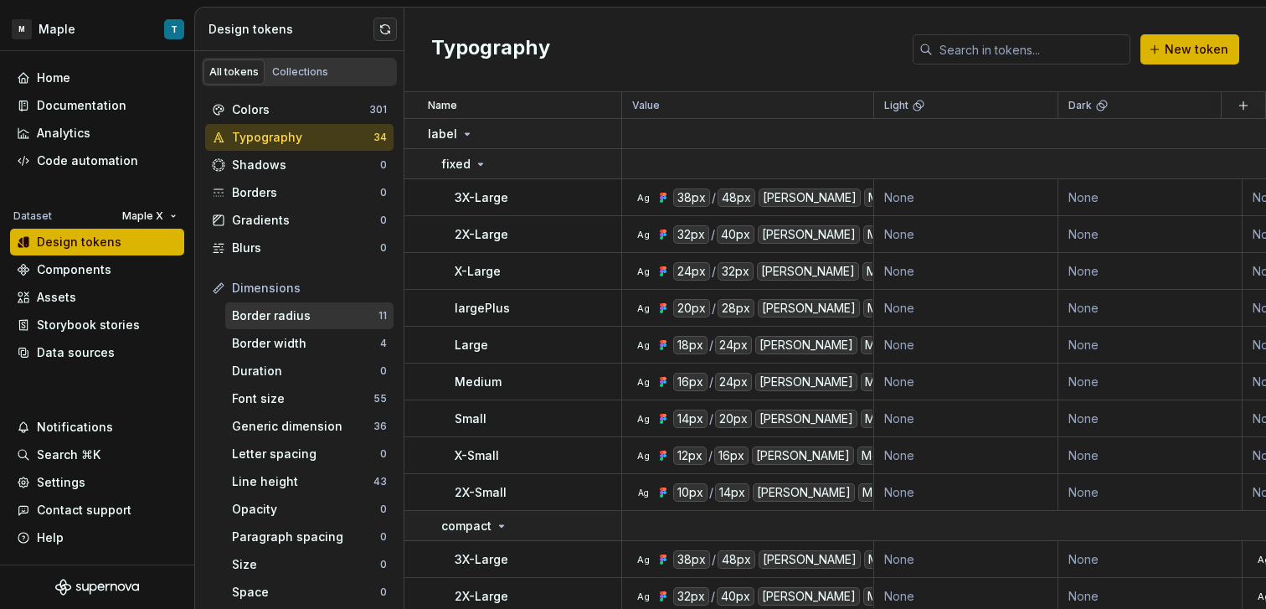
click at [310, 312] on div "Border radius" at bounding box center [305, 315] width 146 height 17
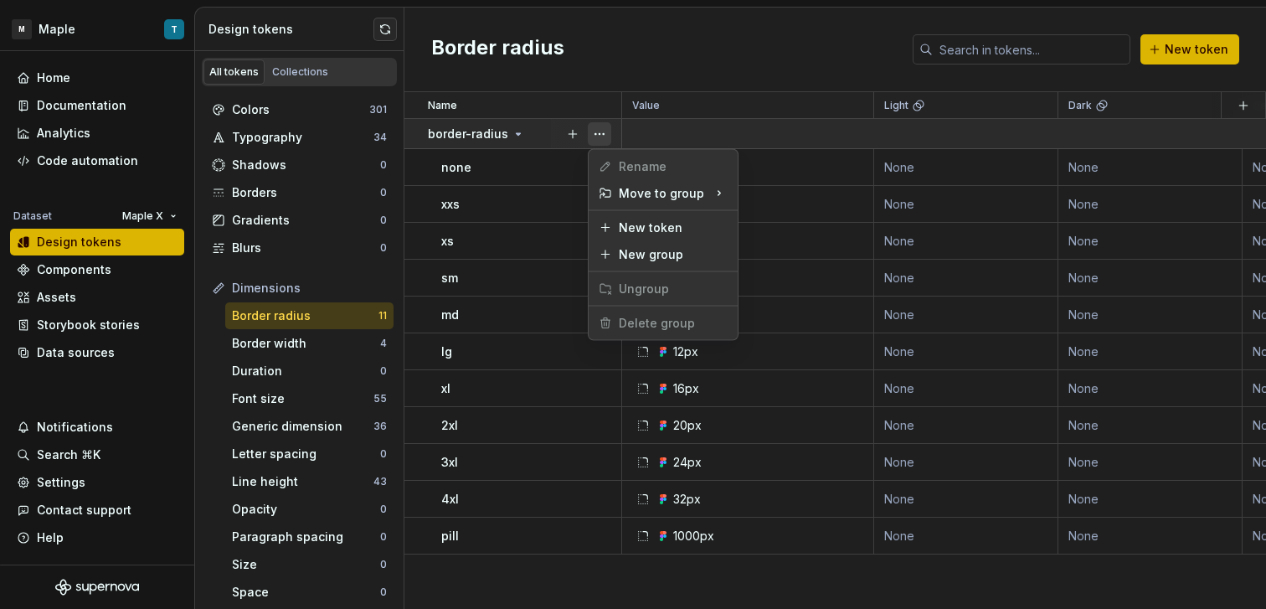
click at [596, 136] on button "button" at bounding box center [599, 133] width 23 height 23
click at [314, 346] on html "M Maple T Home Documentation Analytics Code automation Dataset Maple X Design t…" at bounding box center [633, 304] width 1266 height 609
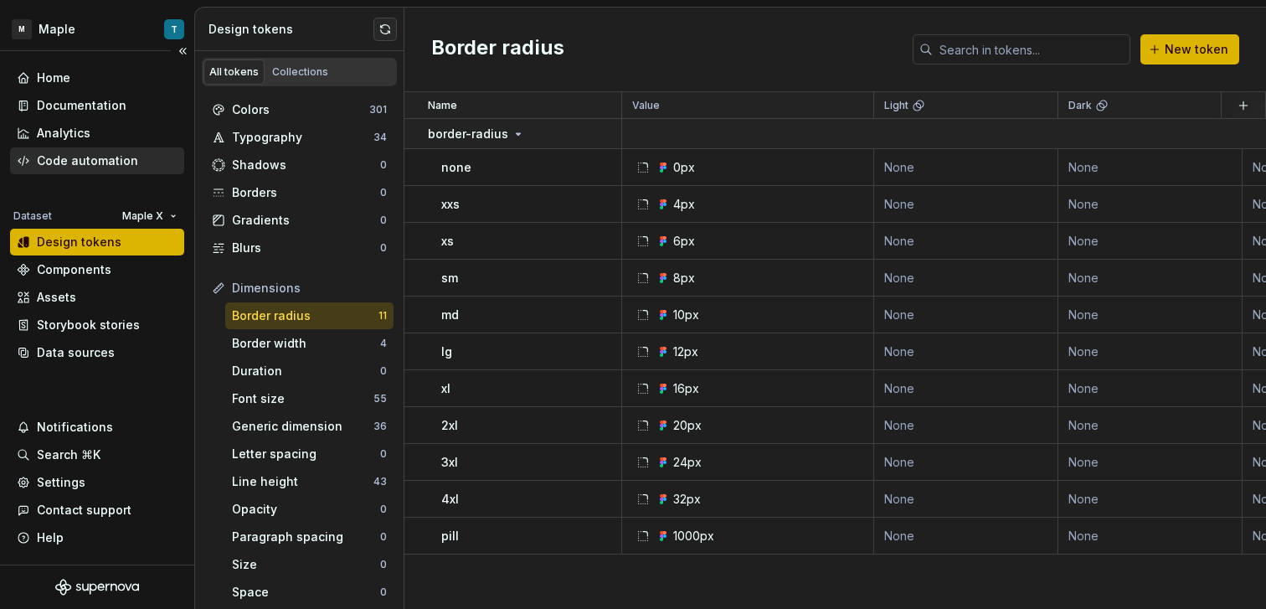
click at [129, 161] on div "Code automation" at bounding box center [87, 160] width 101 height 17
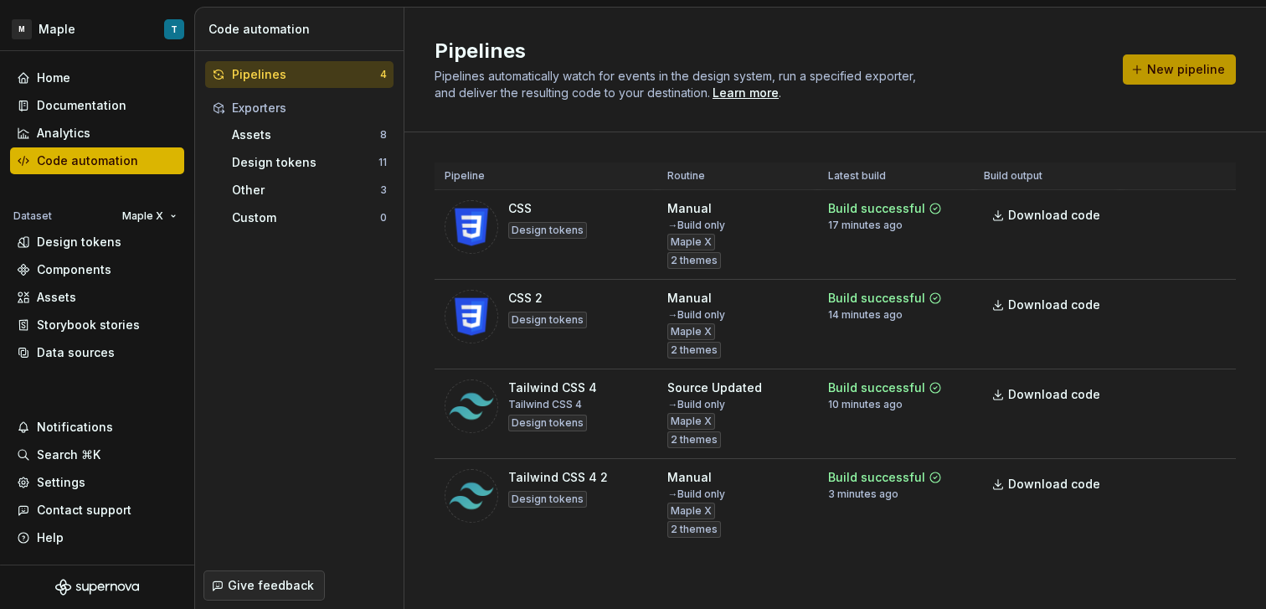
click at [1185, 67] on span "New pipeline" at bounding box center [1186, 69] width 78 height 17
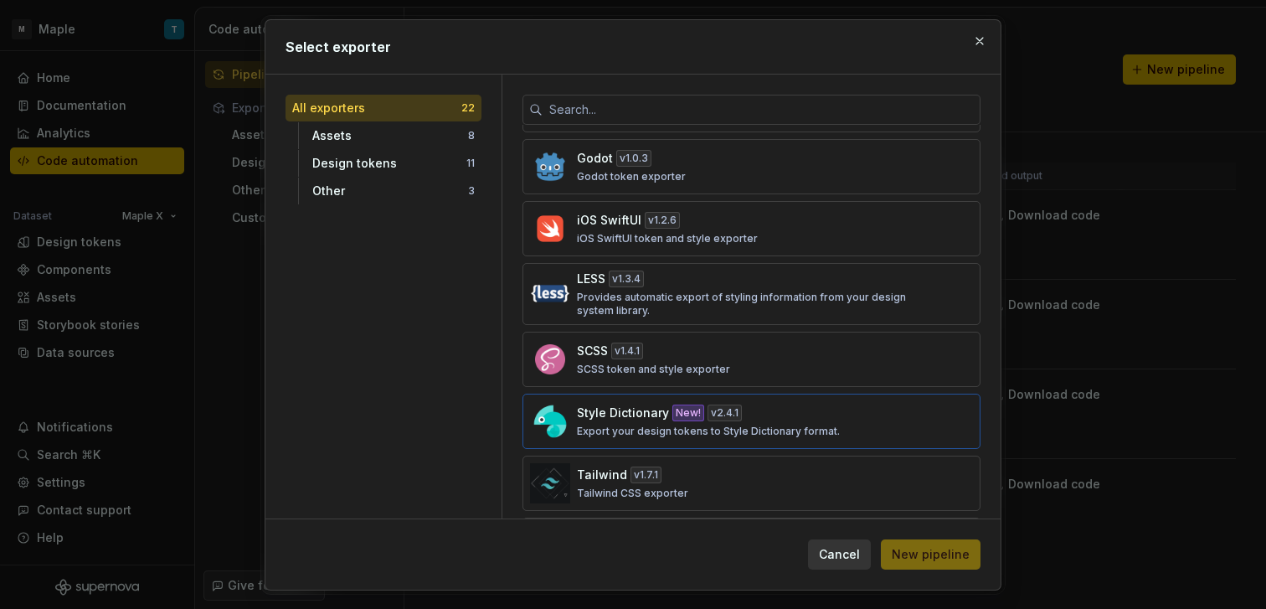
scroll to position [794, 0]
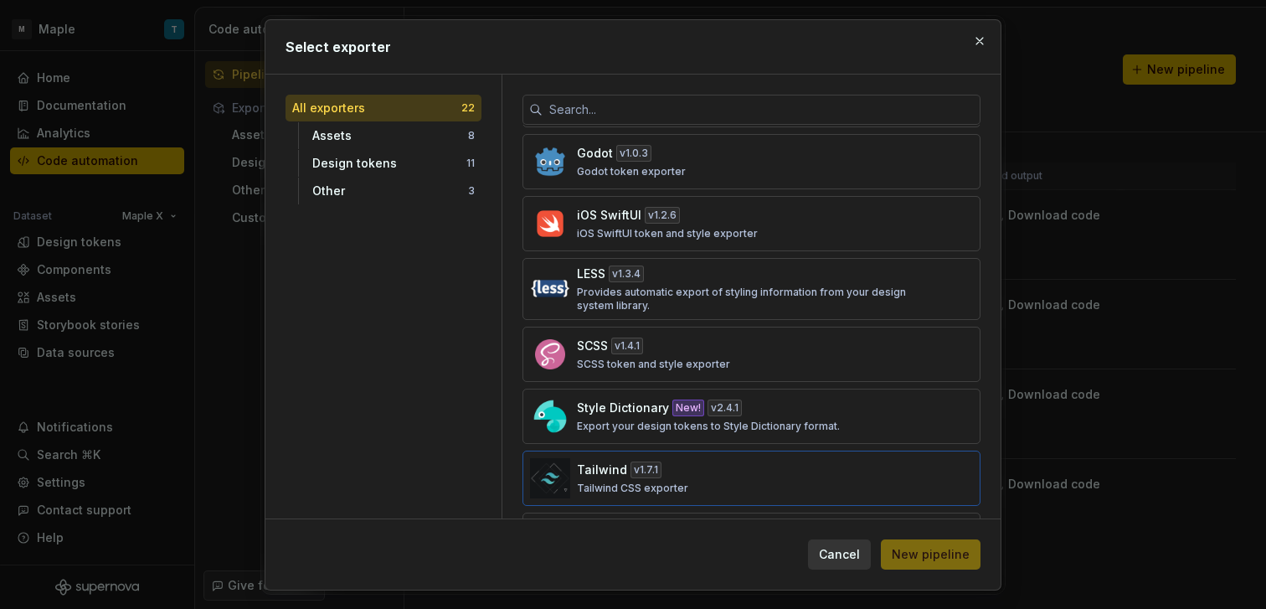
click at [753, 455] on button "Tailwind v 1.7.1 Tailwind CSS exporter" at bounding box center [751, 477] width 458 height 55
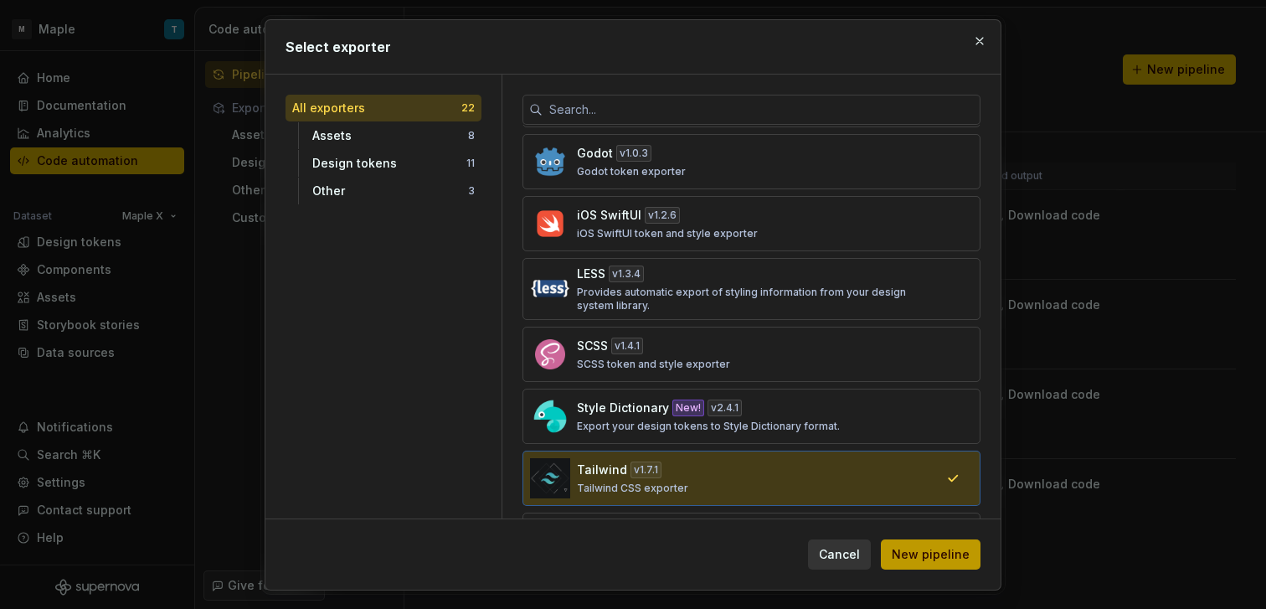
click at [920, 551] on span "New pipeline" at bounding box center [931, 554] width 78 height 17
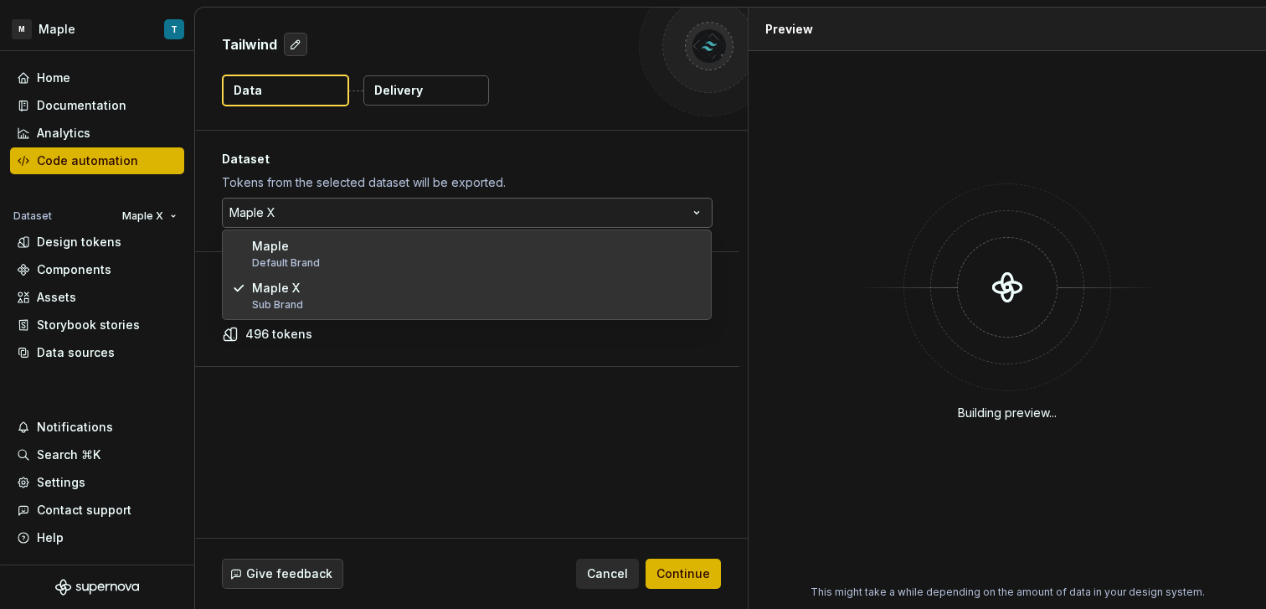
click at [511, 206] on html "M Maple T Home Documentation Analytics Code automation Dataset Maple X Design t…" at bounding box center [633, 304] width 1266 height 609
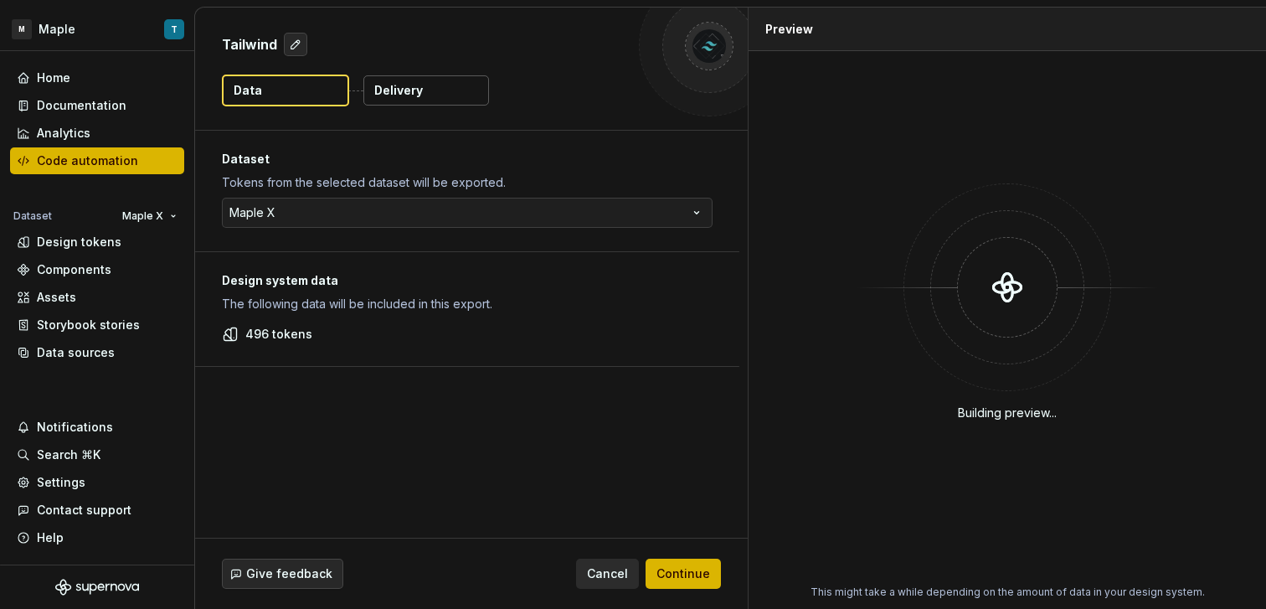
click at [476, 139] on html "M Maple T Home Documentation Analytics Code automation Dataset Maple X Design t…" at bounding box center [633, 304] width 1266 height 609
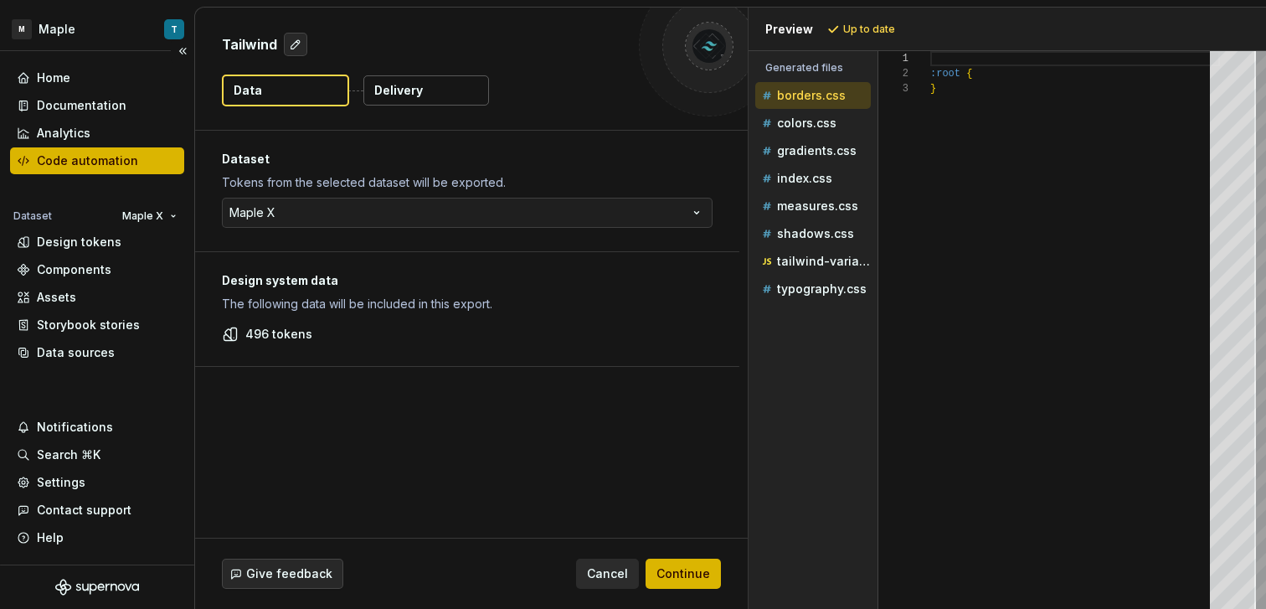
click at [172, 155] on div "Code automation" at bounding box center [97, 160] width 161 height 17
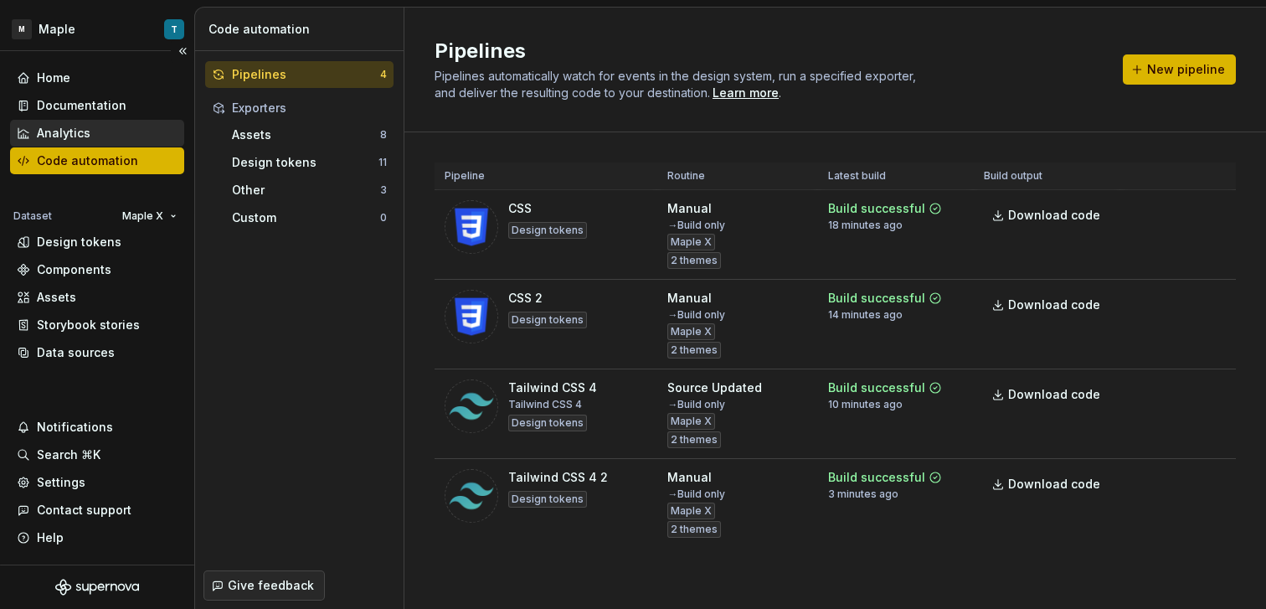
click at [131, 128] on div "Analytics" at bounding box center [97, 133] width 161 height 17
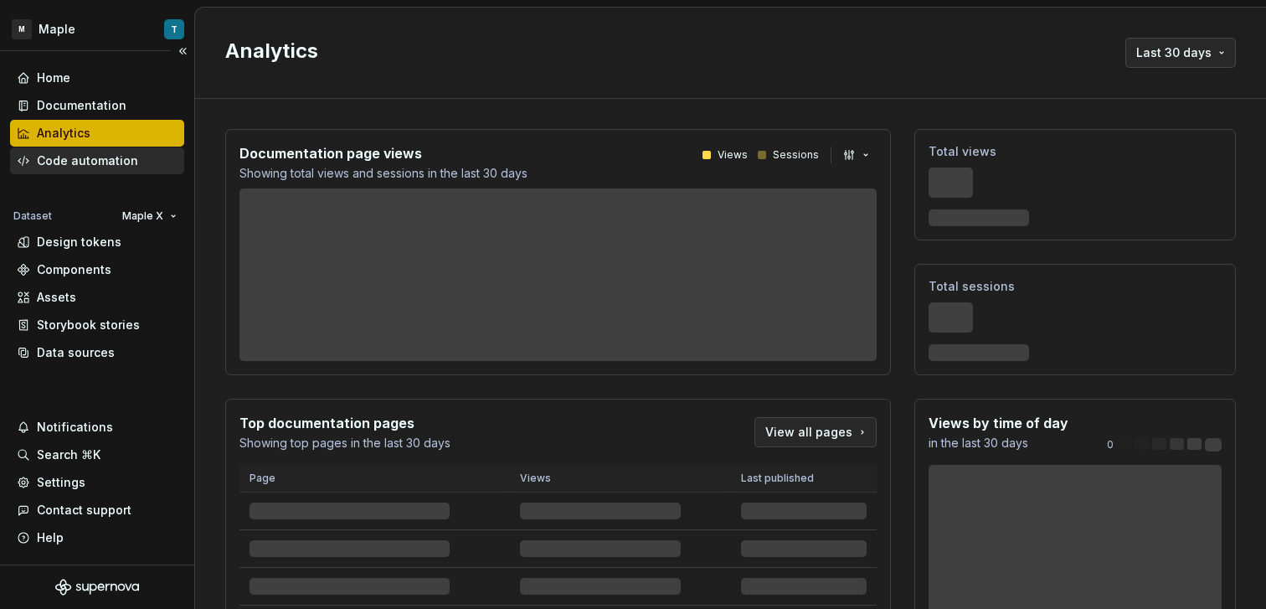
click at [139, 154] on div "Code automation" at bounding box center [97, 160] width 161 height 17
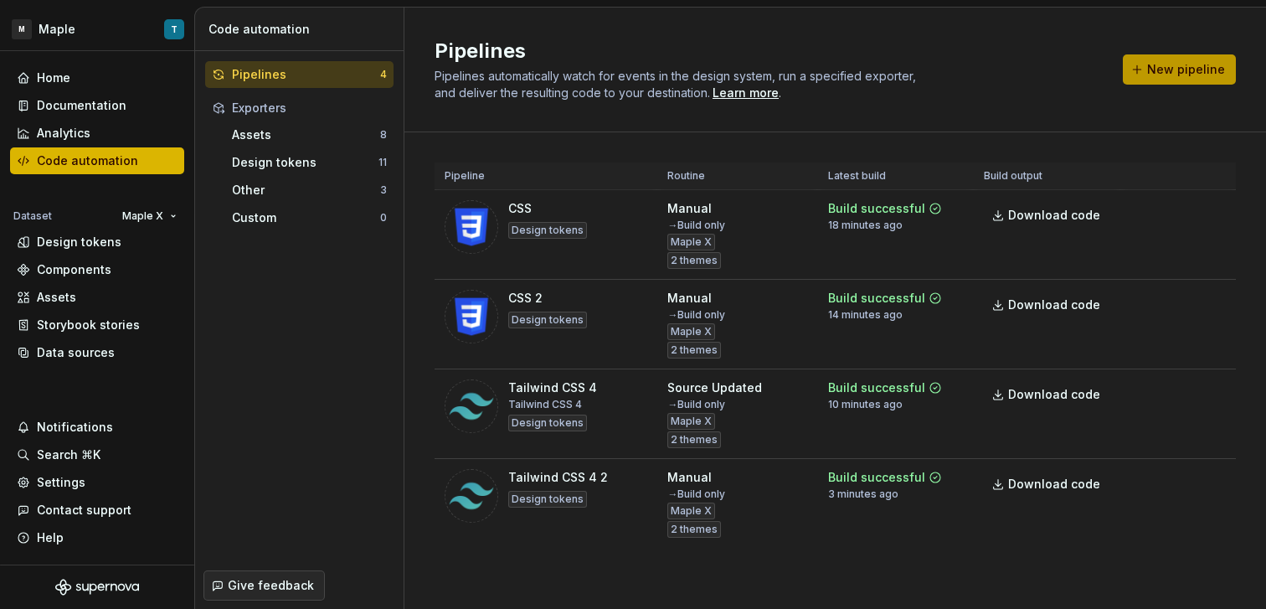
click at [1164, 75] on span "New pipeline" at bounding box center [1186, 69] width 78 height 17
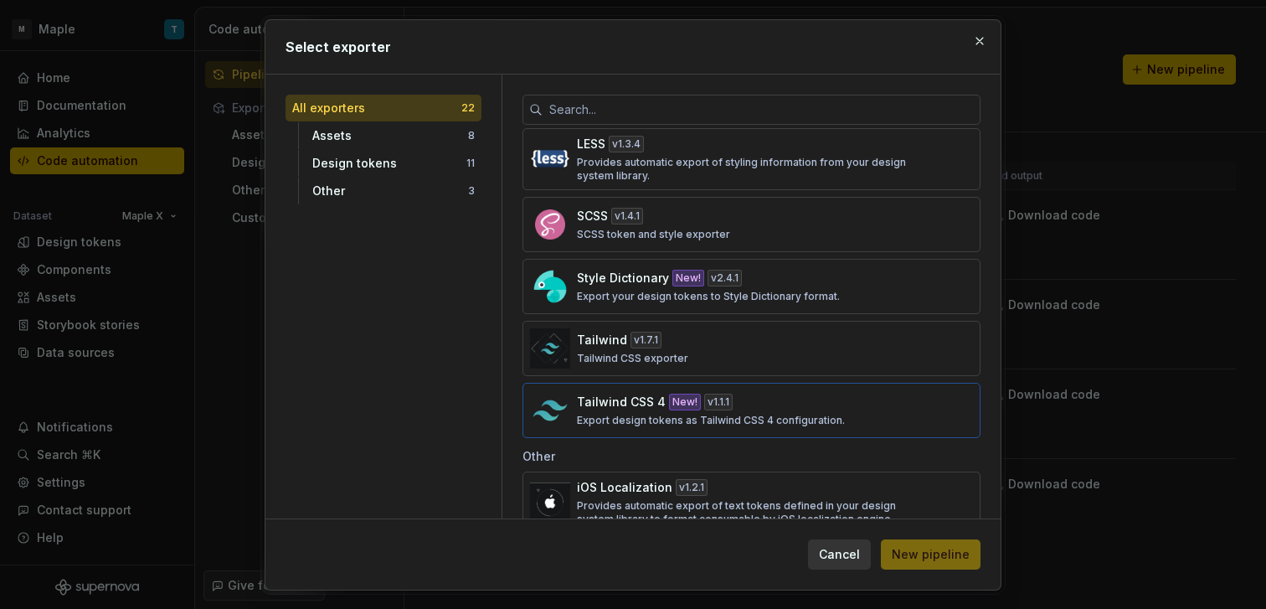
scroll to position [967, 0]
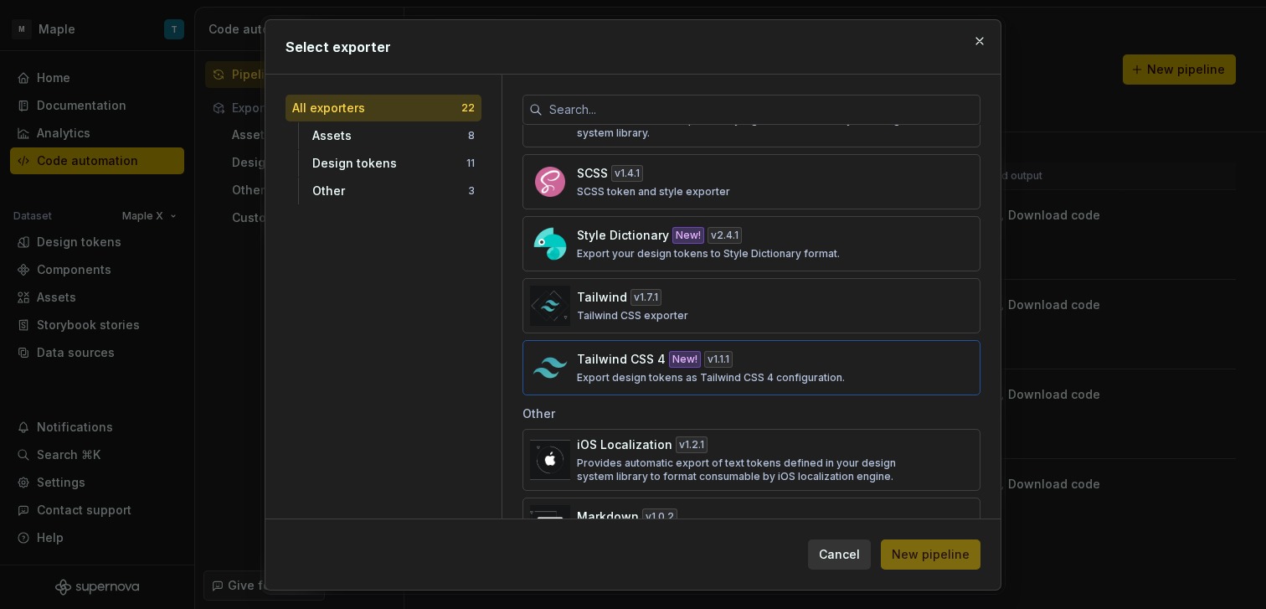
click at [787, 366] on div "Tailwind CSS 4 New! v 1.1.1 Export design tokens as Tailwind CSS 4 configuratio…" at bounding box center [746, 367] width 339 height 33
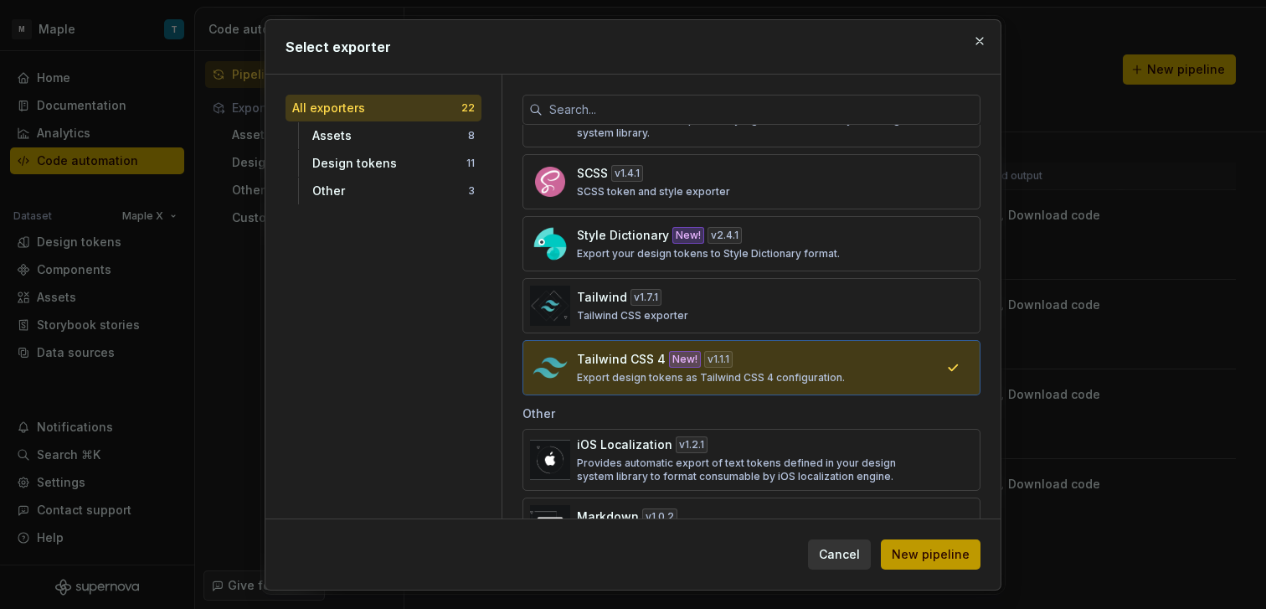
click at [918, 545] on button "New pipeline" at bounding box center [931, 554] width 100 height 30
type textarea "*"
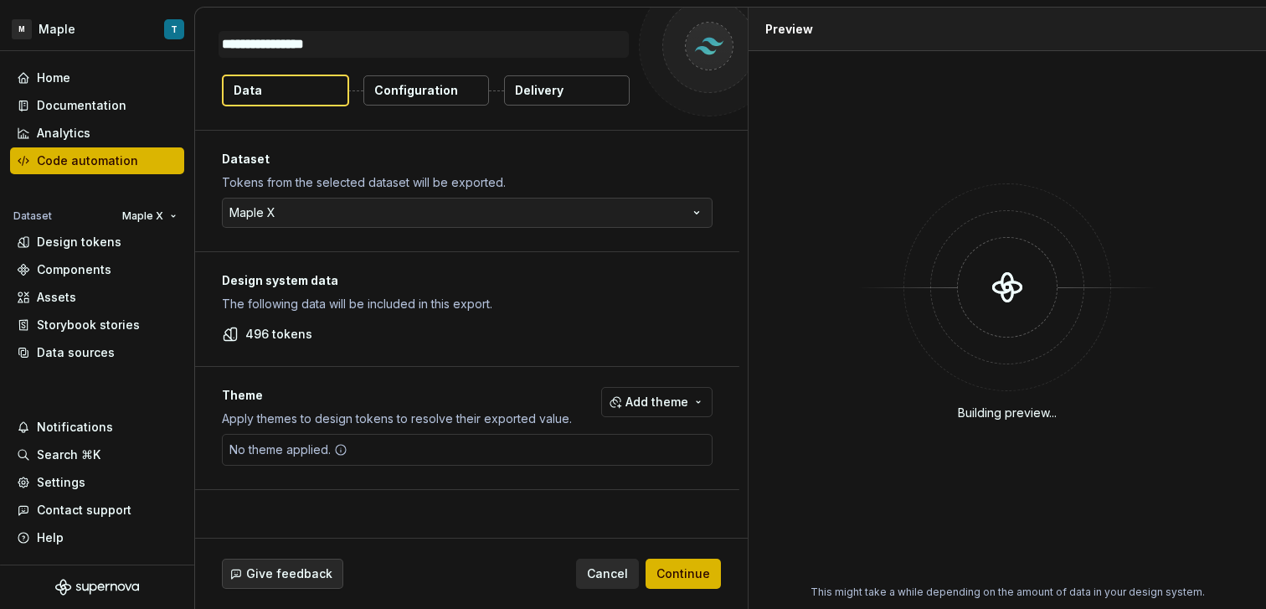
click at [607, 440] on div "No theme applied." at bounding box center [467, 450] width 491 height 32
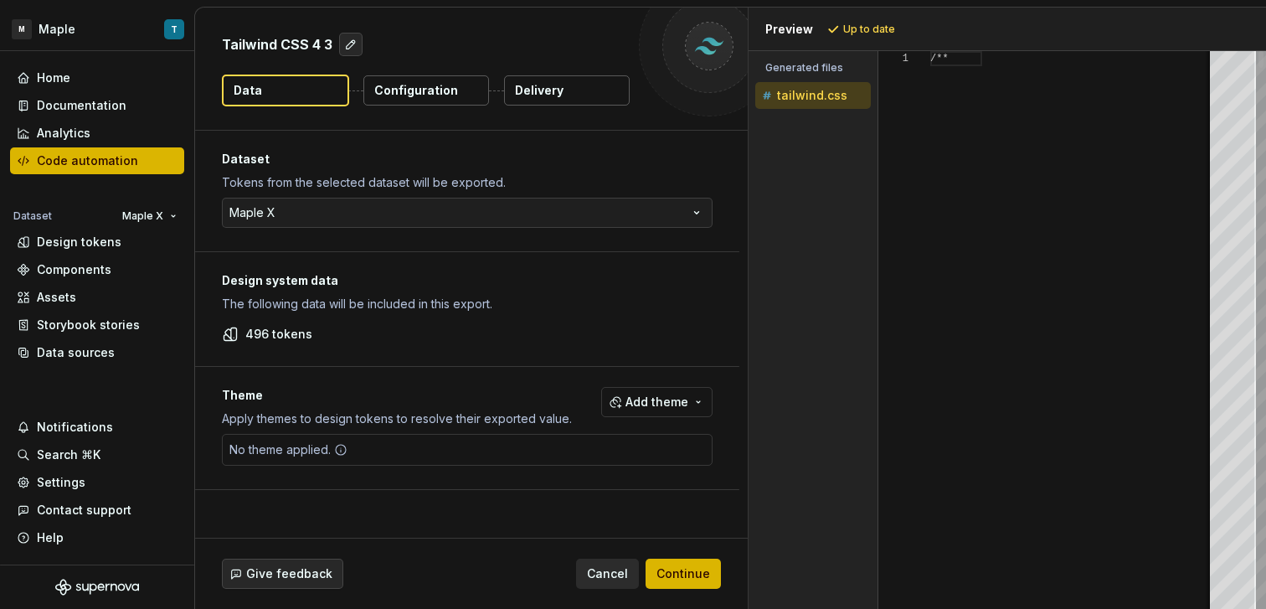
click at [583, 449] on div "No theme applied." at bounding box center [467, 450] width 491 height 32
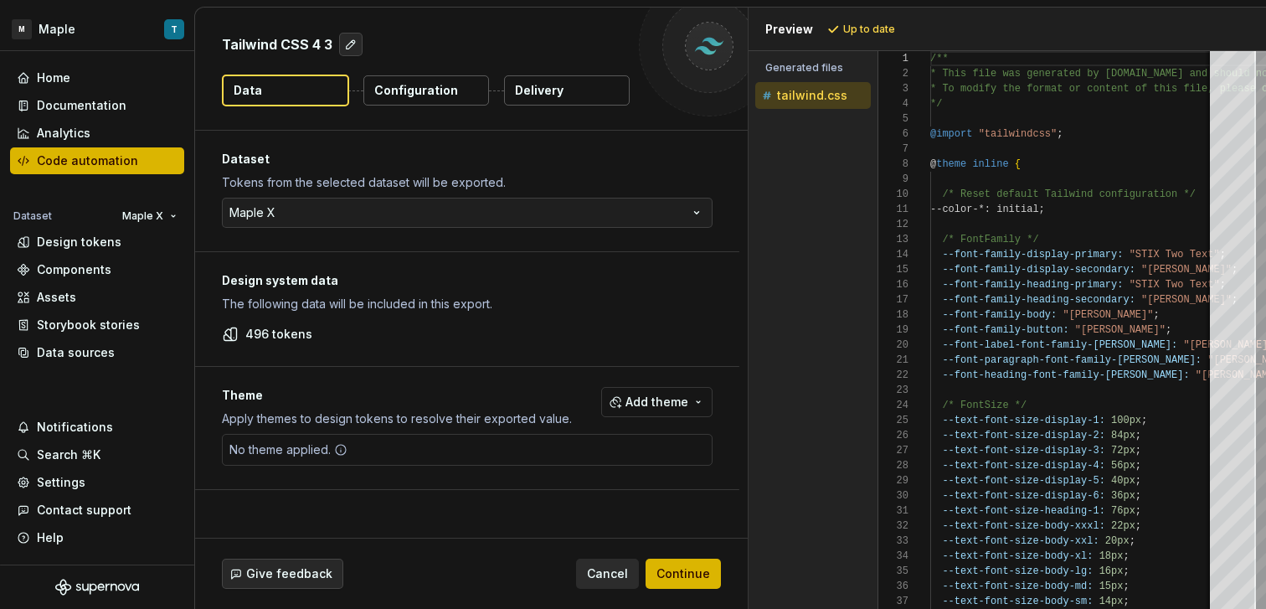
click at [398, 85] on p "Configuration" at bounding box center [416, 90] width 84 height 17
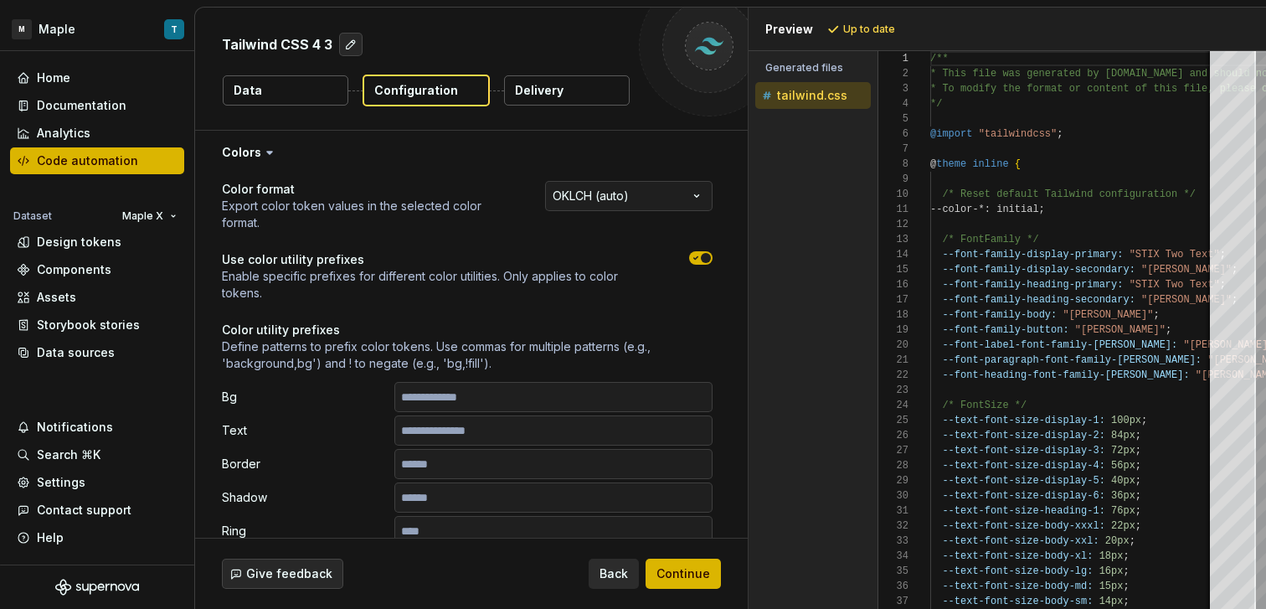
click at [676, 258] on div "Use color utility prefixes Enable specific prefixes for different color utiliti…" at bounding box center [467, 276] width 491 height 50
click at [689, 258] on icon "button" at bounding box center [695, 258] width 13 height 10
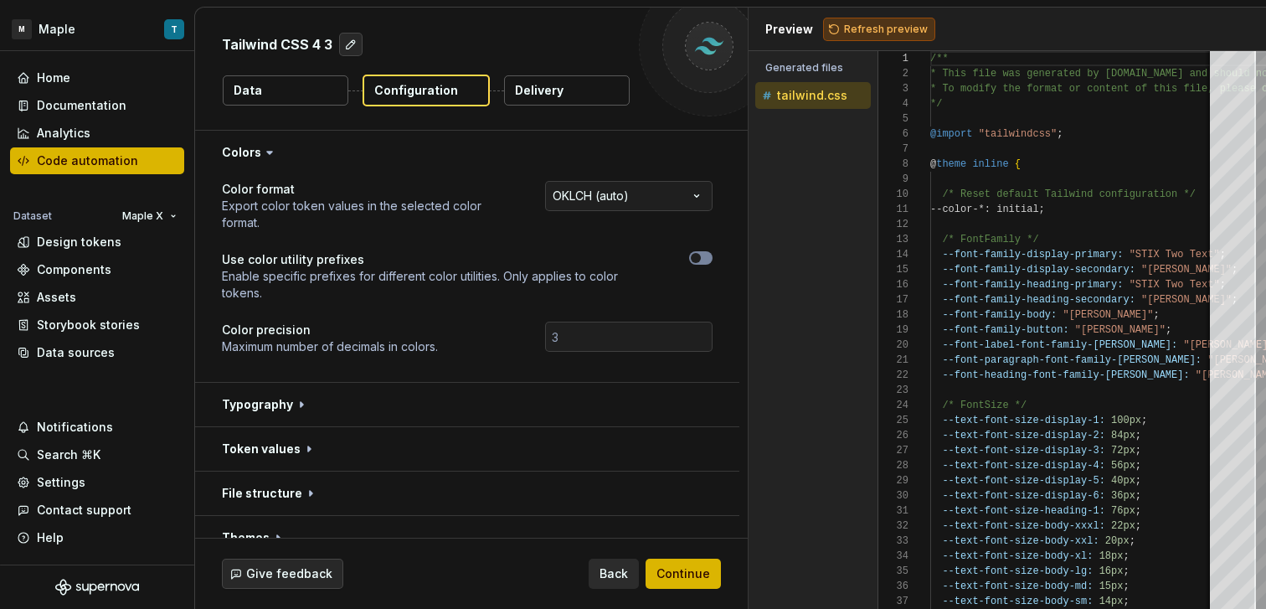
click at [871, 26] on span "Refresh preview" at bounding box center [886, 29] width 84 height 13
type textarea "**********"
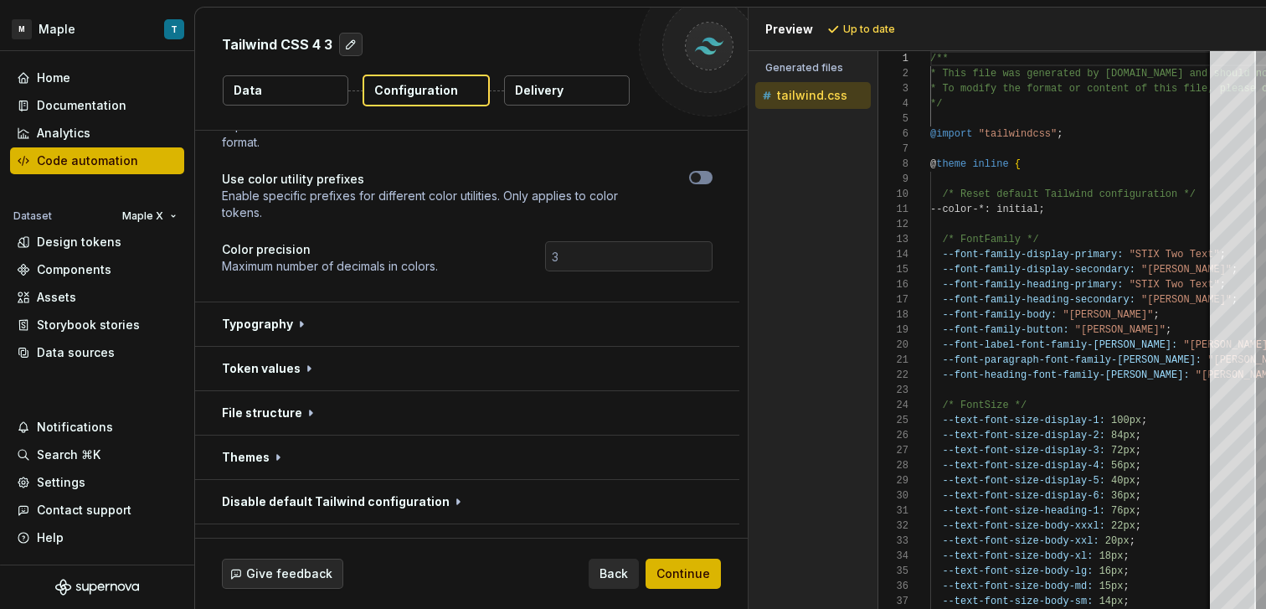
click at [398, 301] on div "**********" at bounding box center [467, 198] width 544 height 208
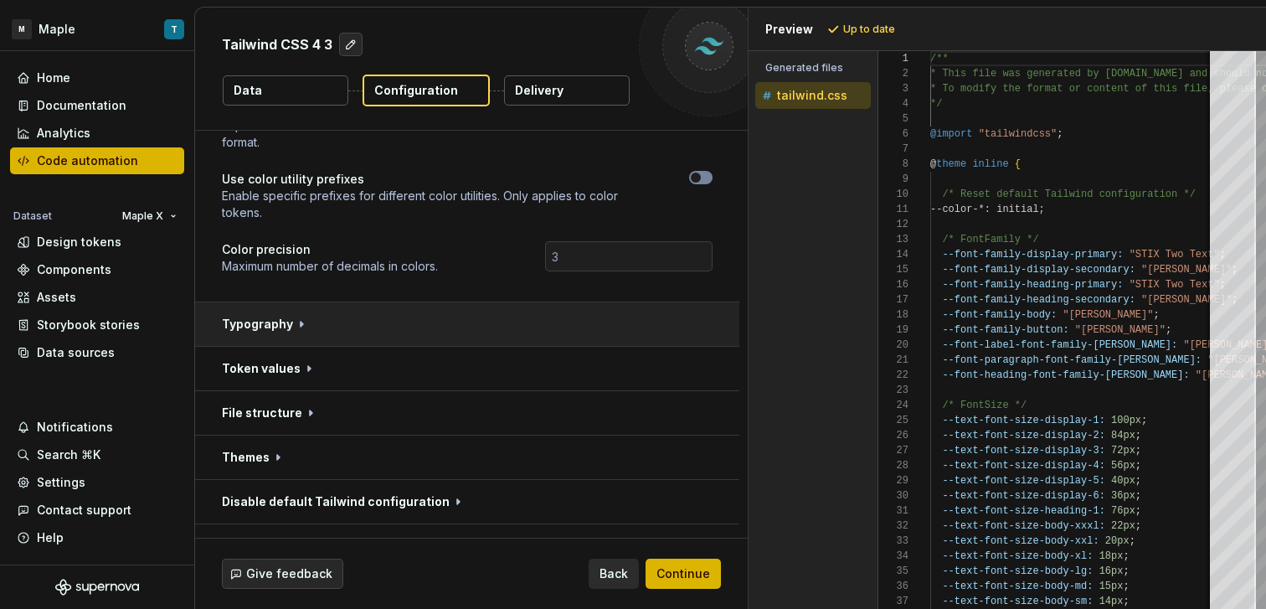
click at [411, 321] on button "button" at bounding box center [467, 324] width 544 height 44
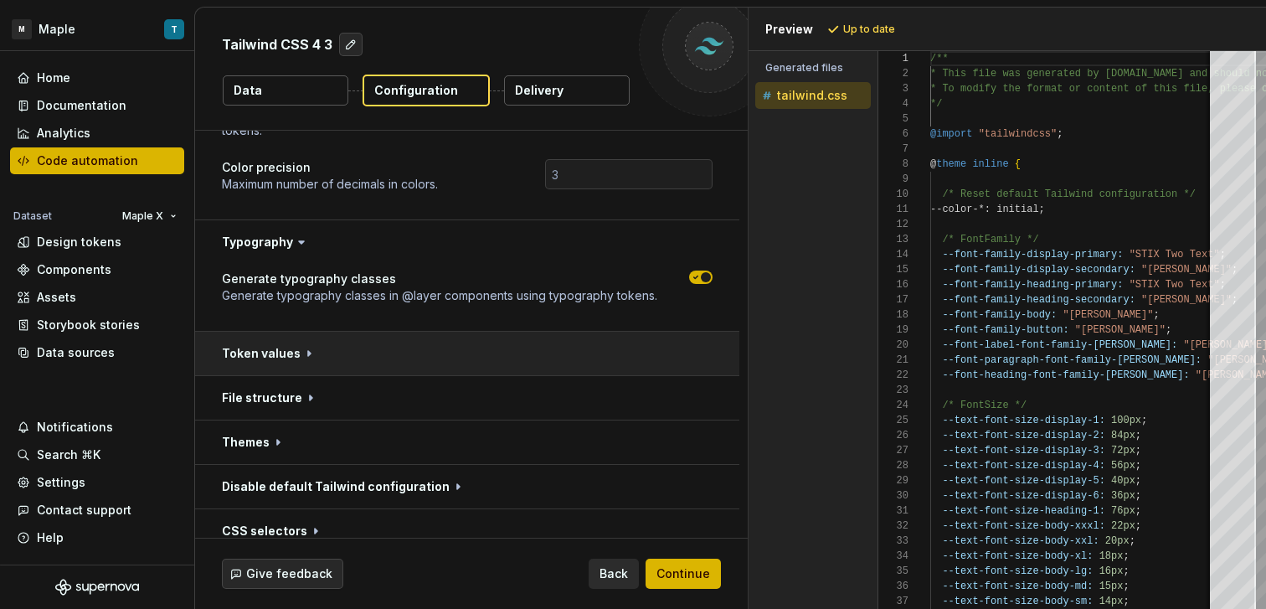
click at [489, 350] on button "button" at bounding box center [467, 353] width 544 height 44
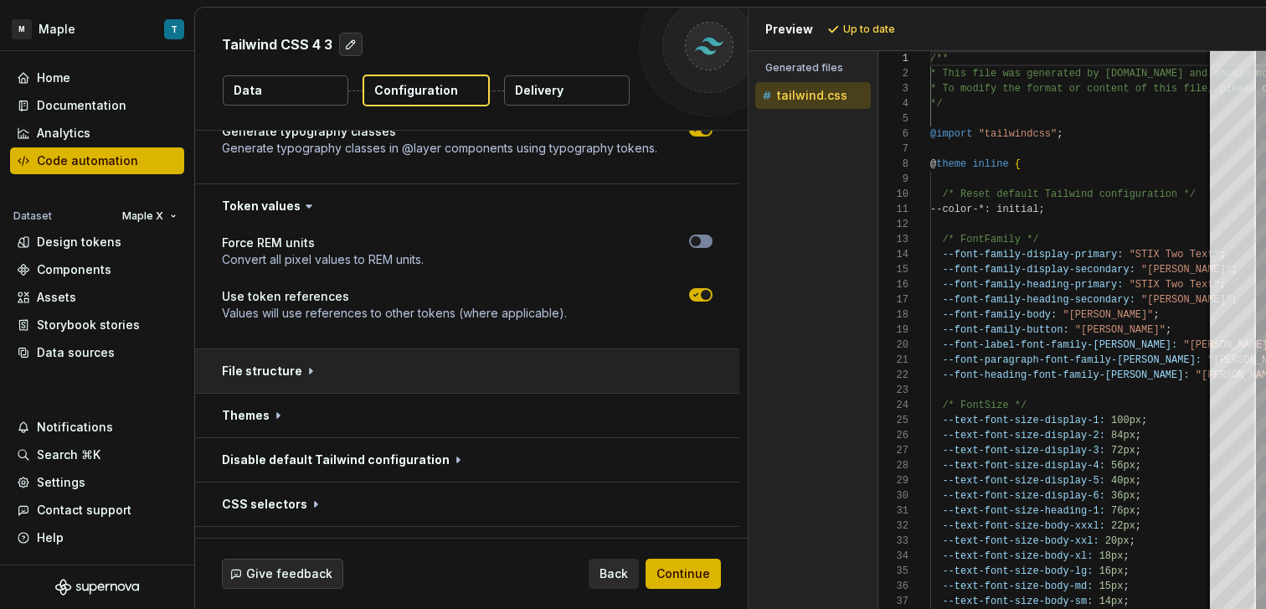
click at [491, 370] on button "button" at bounding box center [467, 371] width 544 height 44
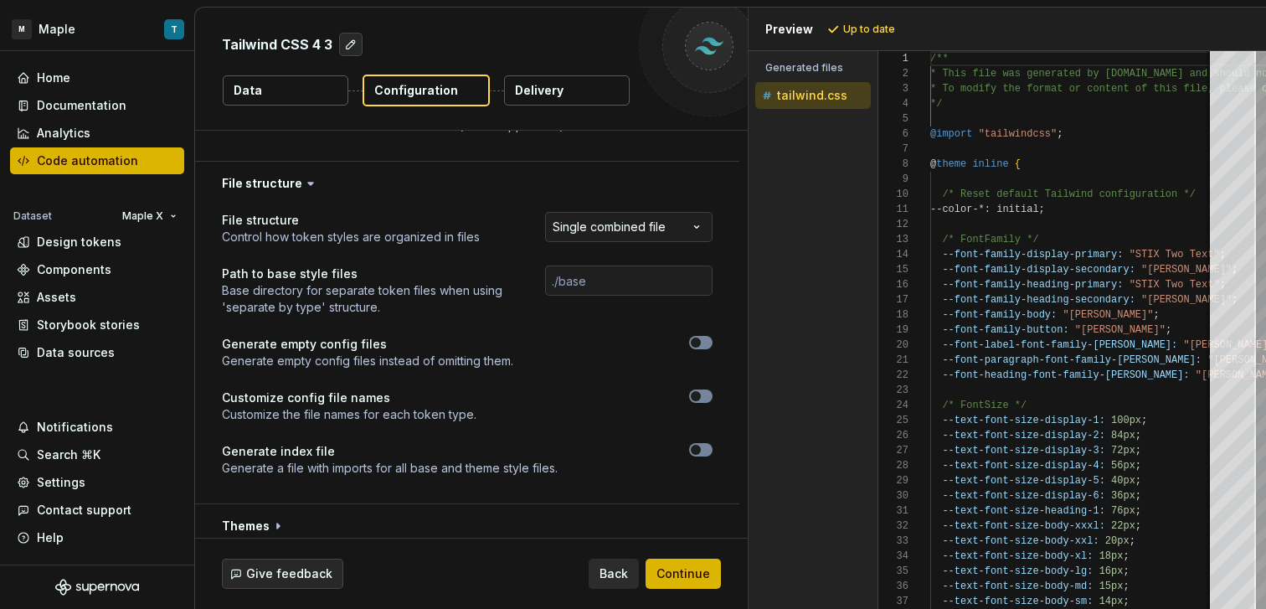
scroll to position [507, 0]
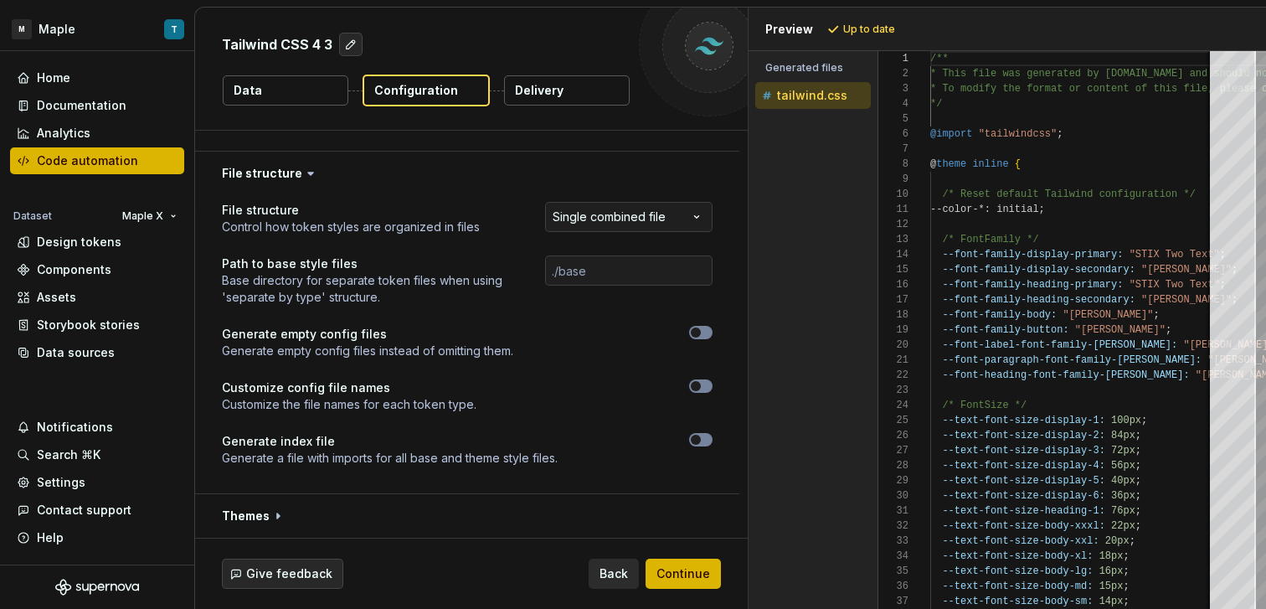
click at [699, 339] on div at bounding box center [627, 342] width 169 height 33
click at [697, 334] on span "button" at bounding box center [696, 332] width 10 height 10
click at [637, 224] on html "**********" at bounding box center [633, 304] width 1266 height 609
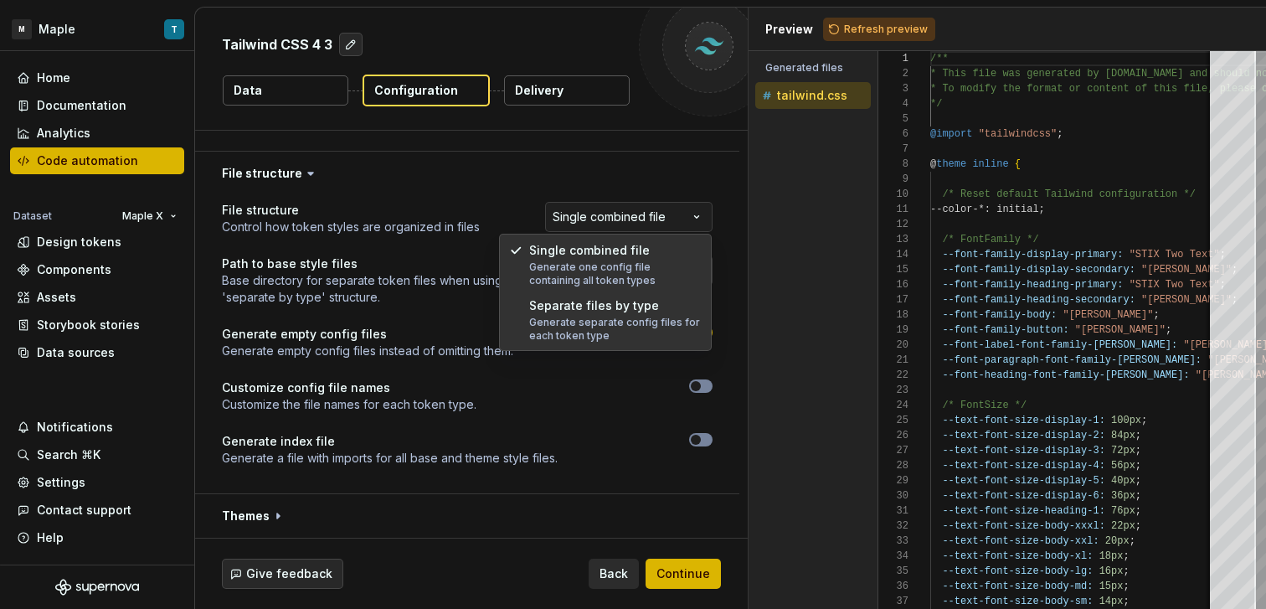
select select "**********"
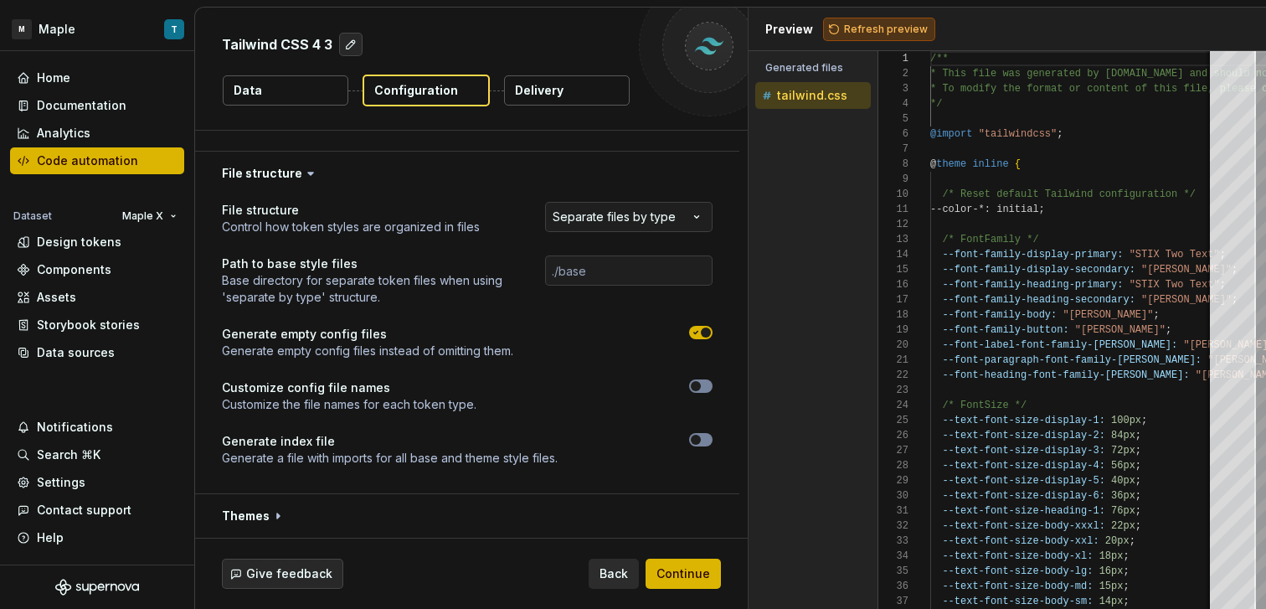
click at [861, 34] on span "Refresh preview" at bounding box center [886, 29] width 84 height 13
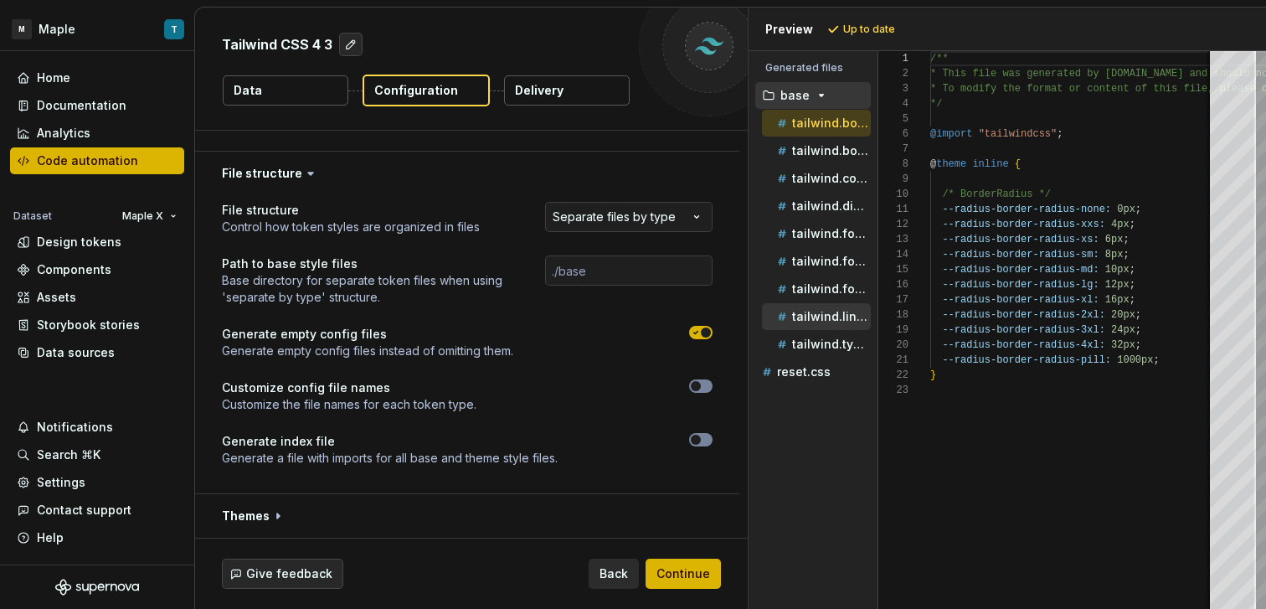
click at [841, 305] on div "tailwind.line-height.css" at bounding box center [816, 316] width 109 height 27
click at [836, 352] on div "tailwind.typography.css" at bounding box center [821, 344] width 97 height 17
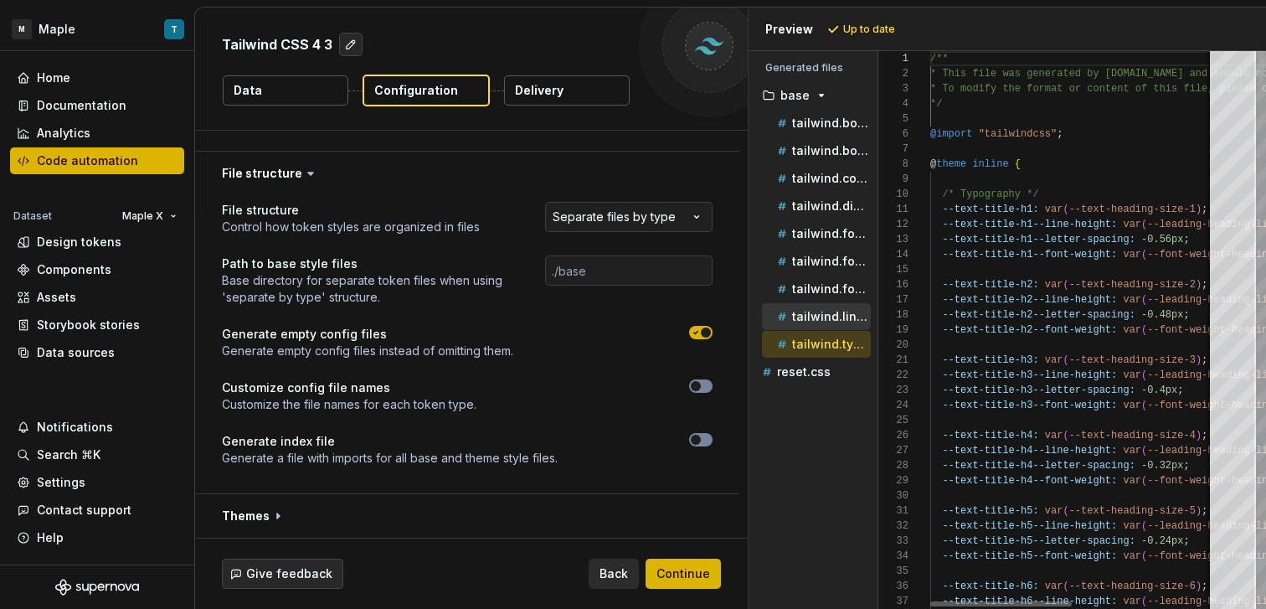
click at [830, 319] on p "tailwind.line-height.css" at bounding box center [831, 316] width 79 height 13
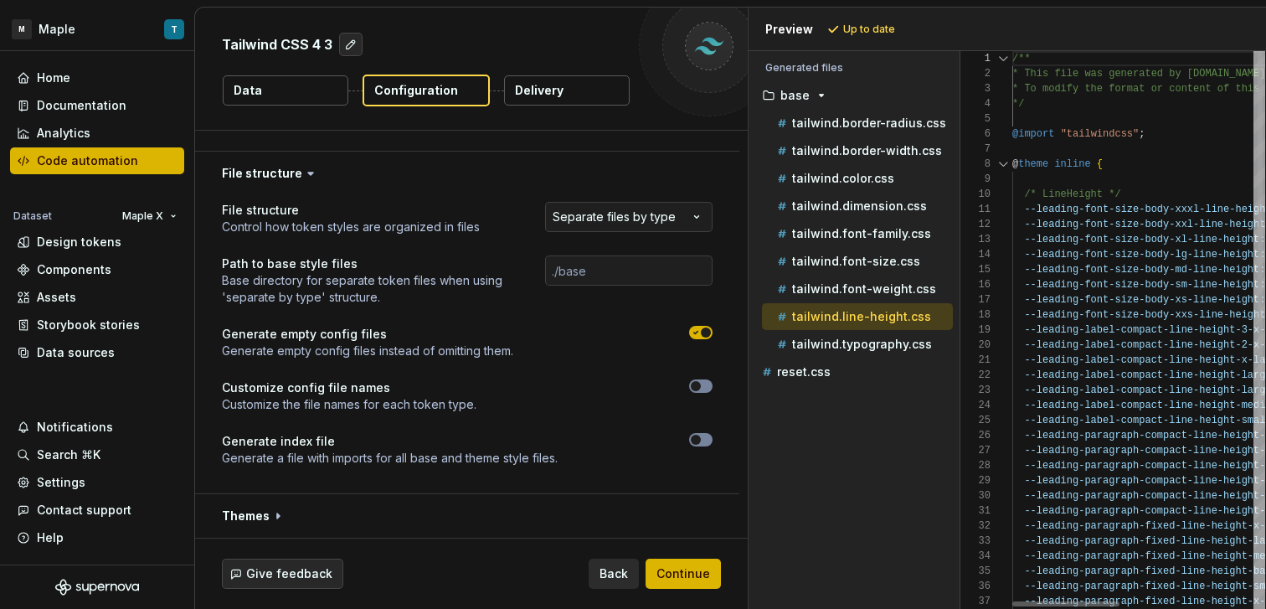
click at [962, 193] on div "Generated files Accessibility guide for tree . Navigate the tree with the arrow…" at bounding box center [1006, 330] width 517 height 558
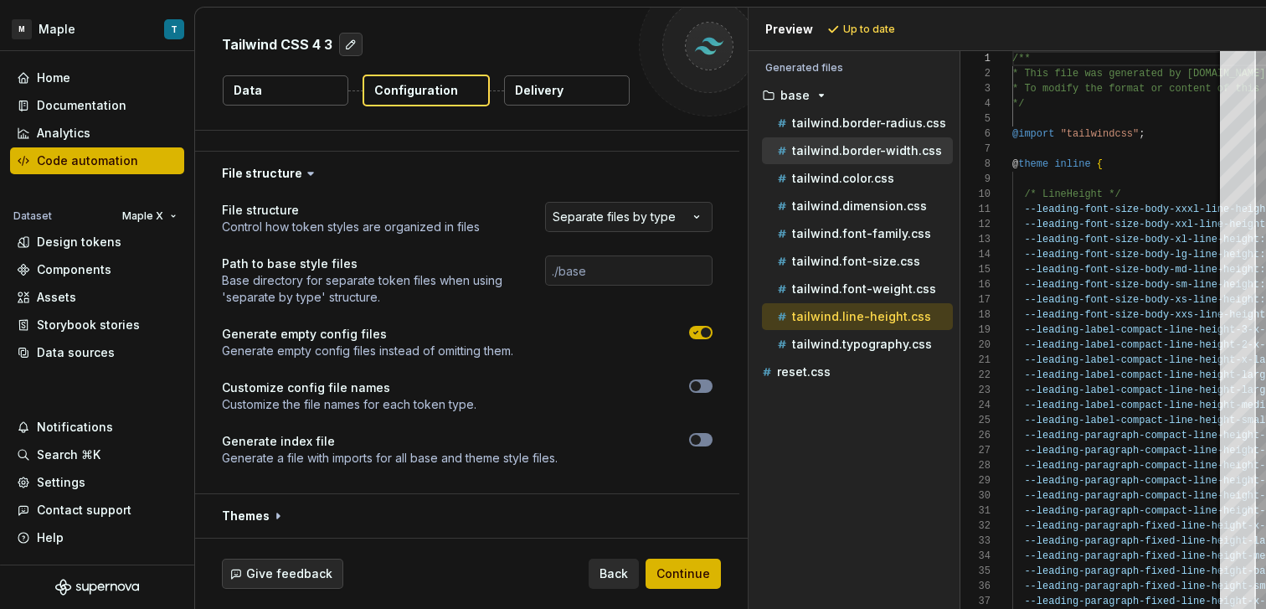
click at [890, 155] on p "tailwind.border-width.css" at bounding box center [867, 150] width 150 height 13
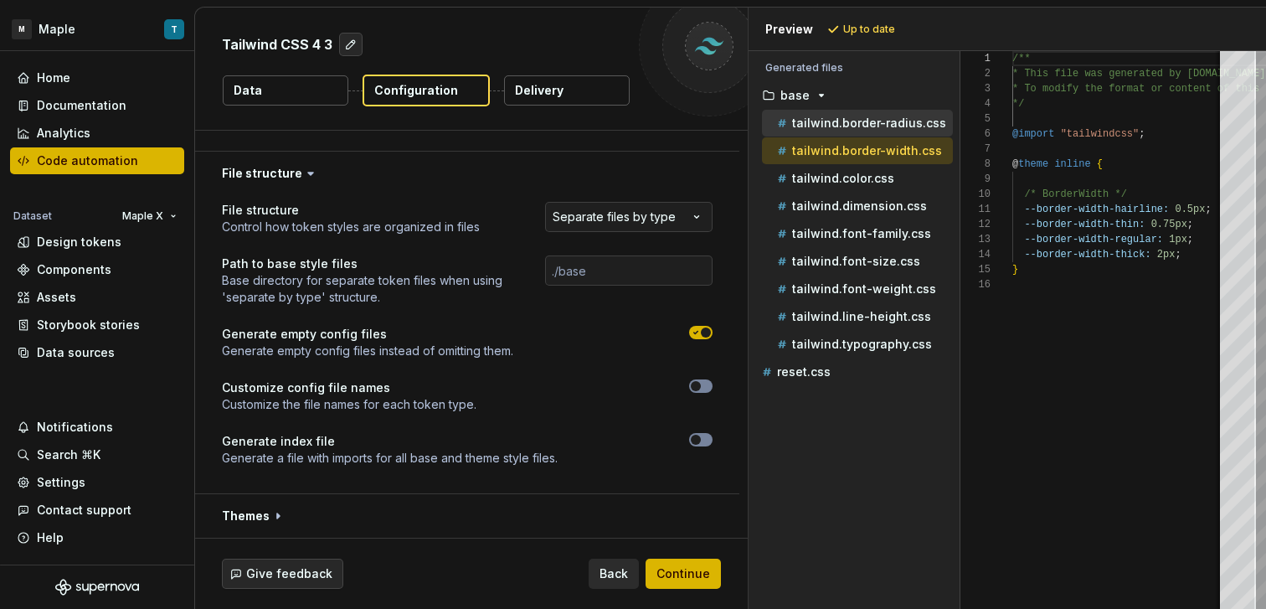
click at [879, 129] on p "tailwind.border-radius.css" at bounding box center [869, 122] width 154 height 13
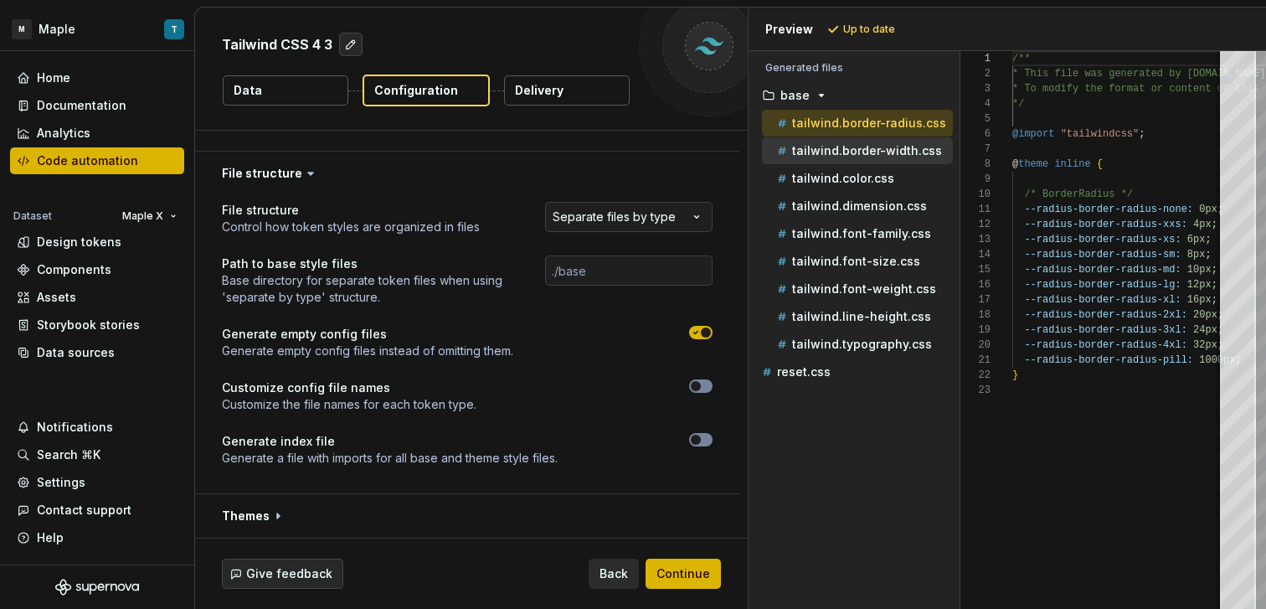
click at [872, 147] on p "tailwind.border-width.css" at bounding box center [867, 150] width 150 height 13
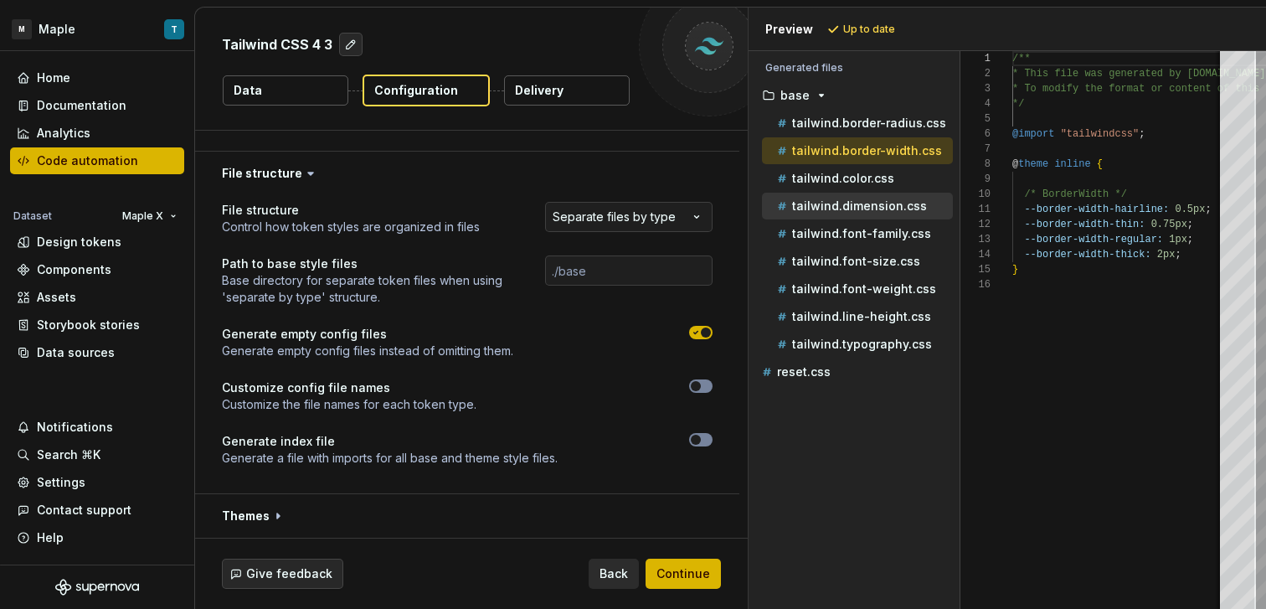
click at [879, 204] on p "tailwind.dimension.css" at bounding box center [859, 205] width 135 height 13
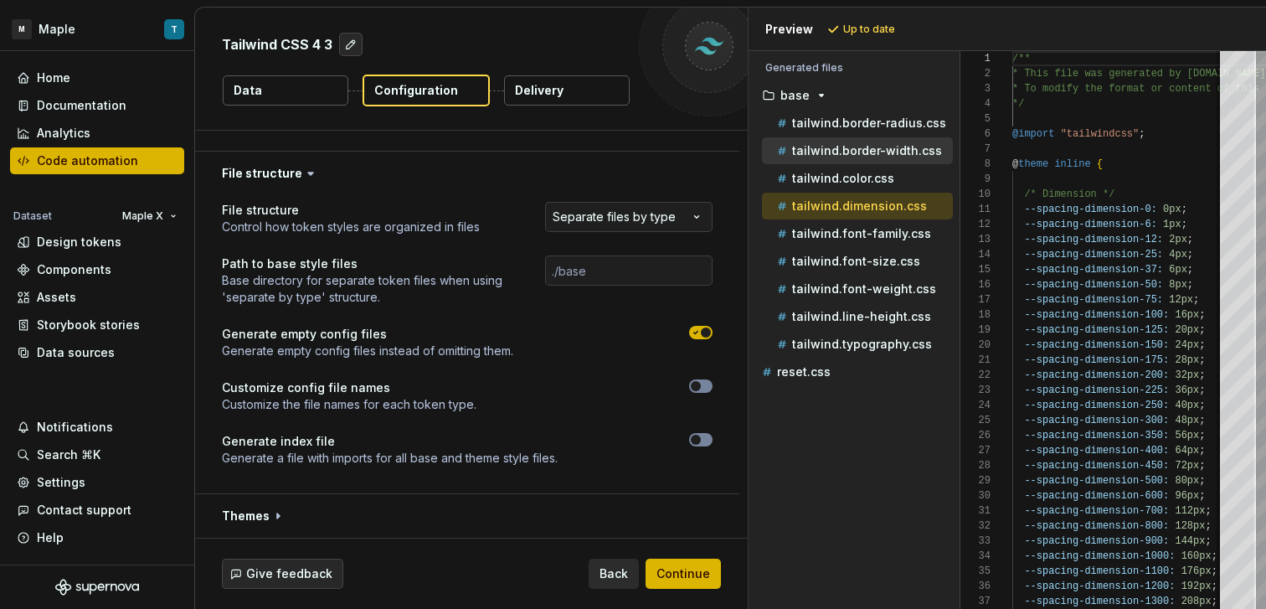
click at [871, 156] on p "tailwind.border-width.css" at bounding box center [867, 150] width 150 height 13
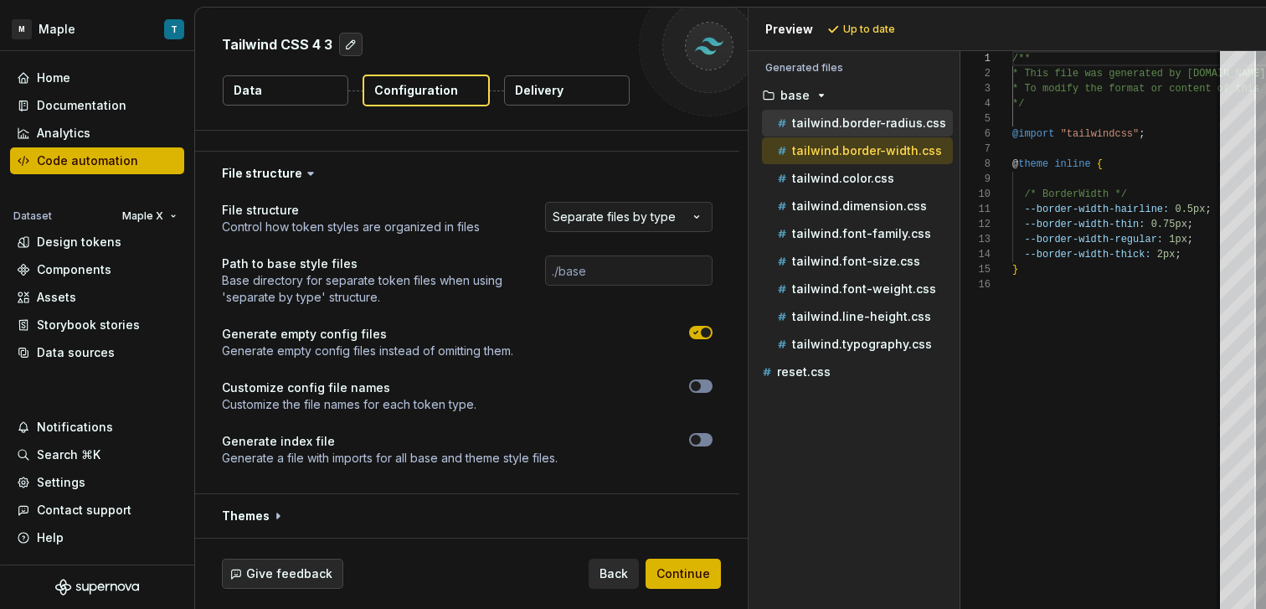
click at [866, 121] on p "tailwind.border-radius.css" at bounding box center [869, 122] width 154 height 13
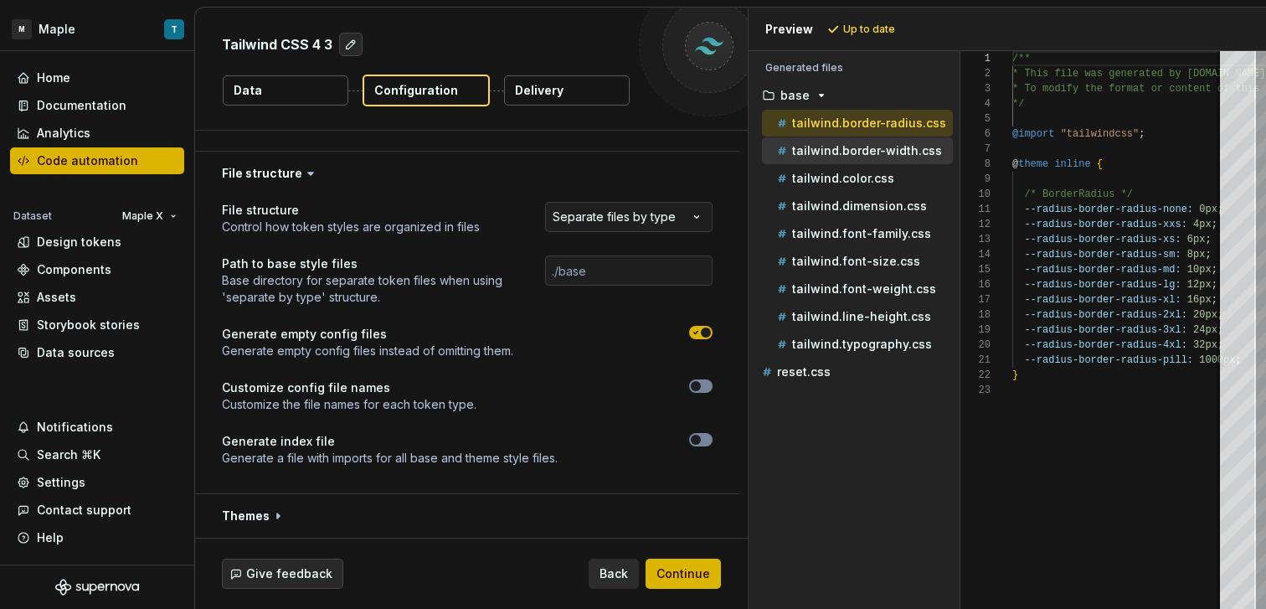
click at [871, 144] on p "tailwind.border-width.css" at bounding box center [867, 150] width 150 height 13
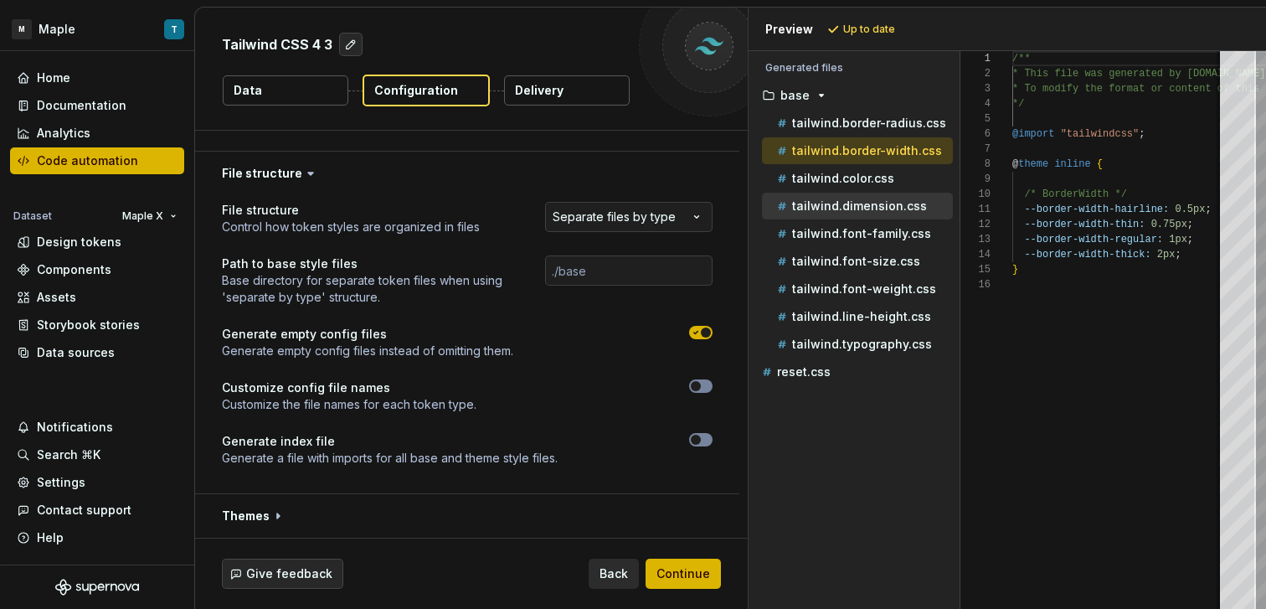
click at [883, 201] on p "tailwind.dimension.css" at bounding box center [859, 205] width 135 height 13
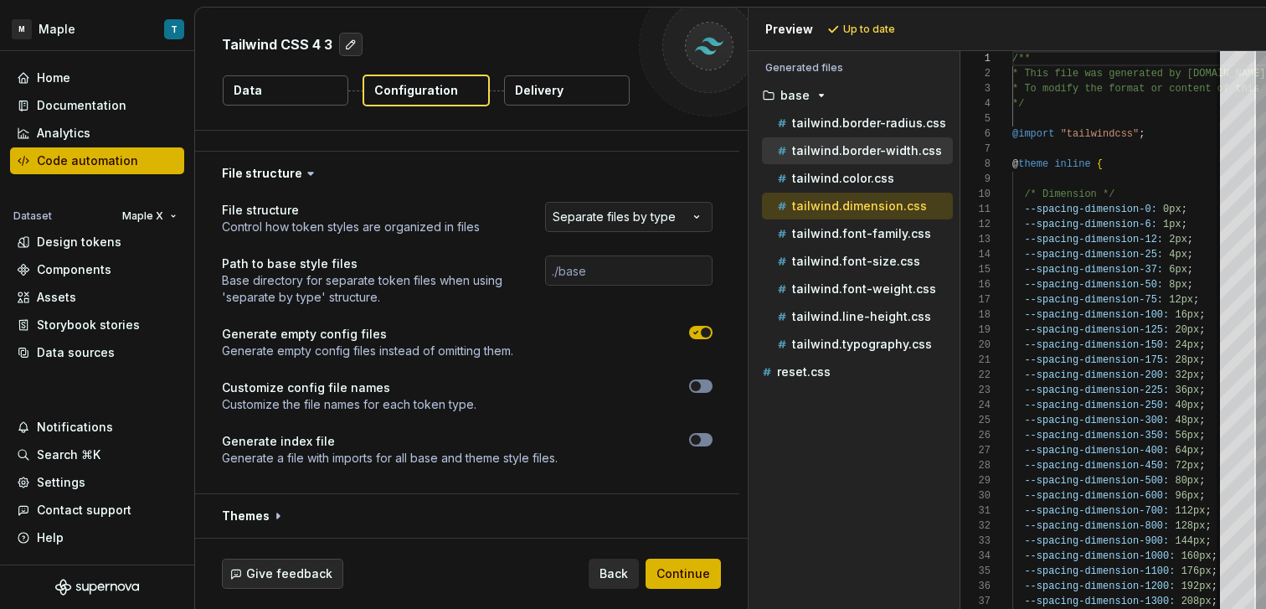
click at [866, 152] on p "tailwind.border-width.css" at bounding box center [867, 150] width 150 height 13
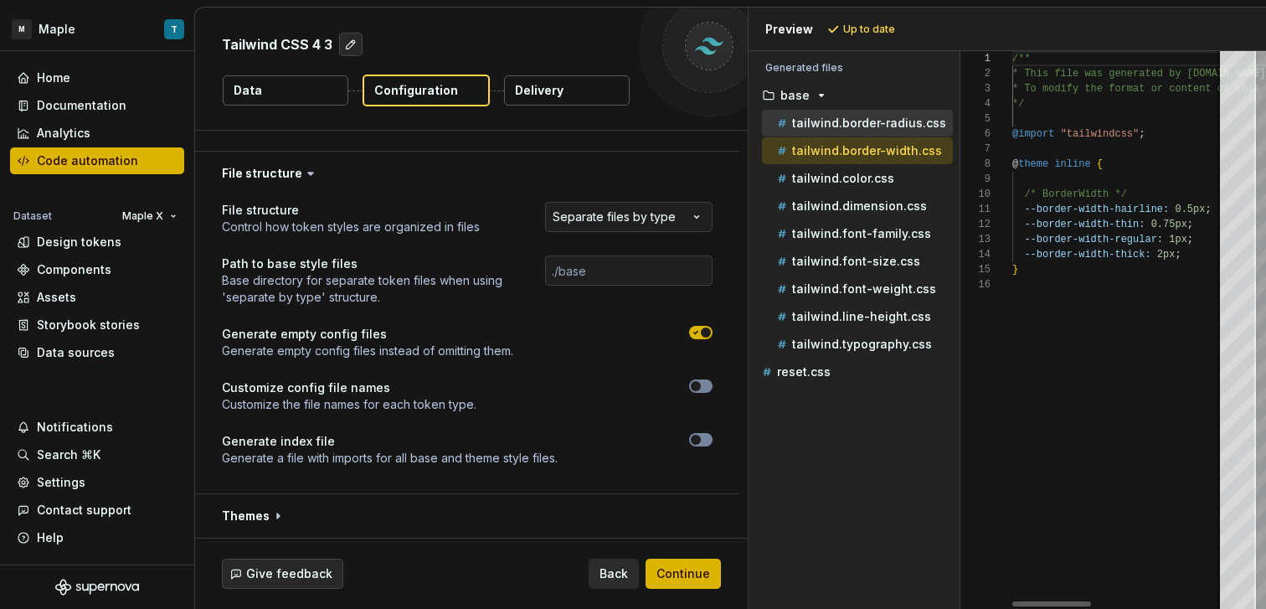
click at [863, 121] on p "tailwind.border-radius.css" at bounding box center [869, 122] width 154 height 13
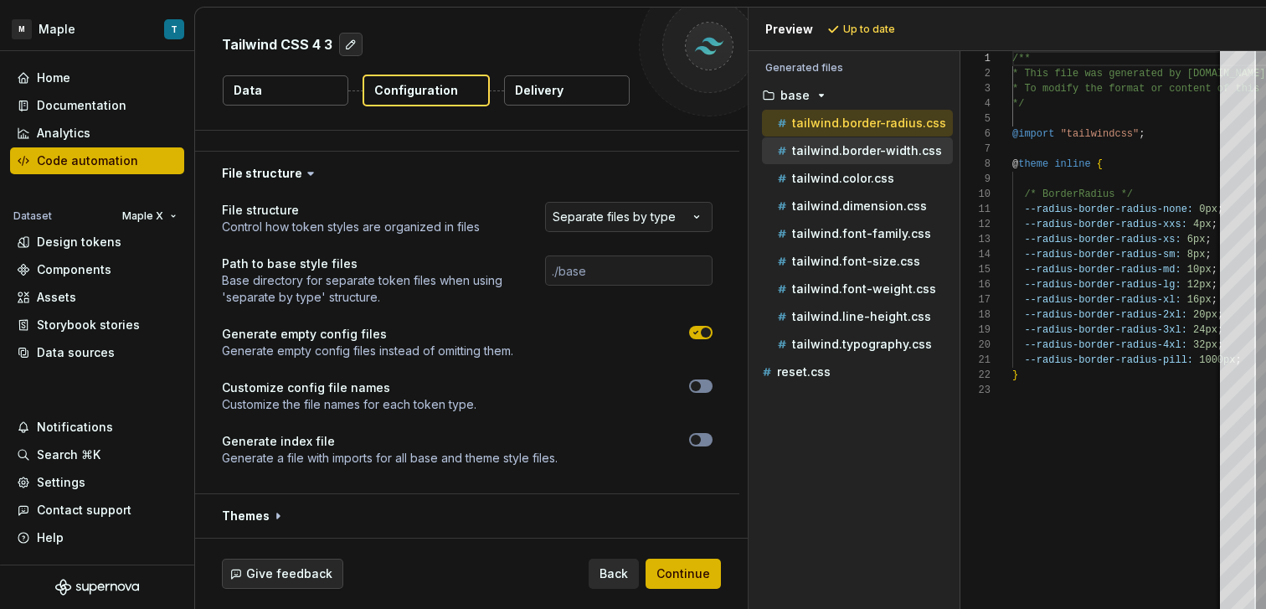
click at [866, 144] on p "tailwind.border-width.css" at bounding box center [867, 150] width 150 height 13
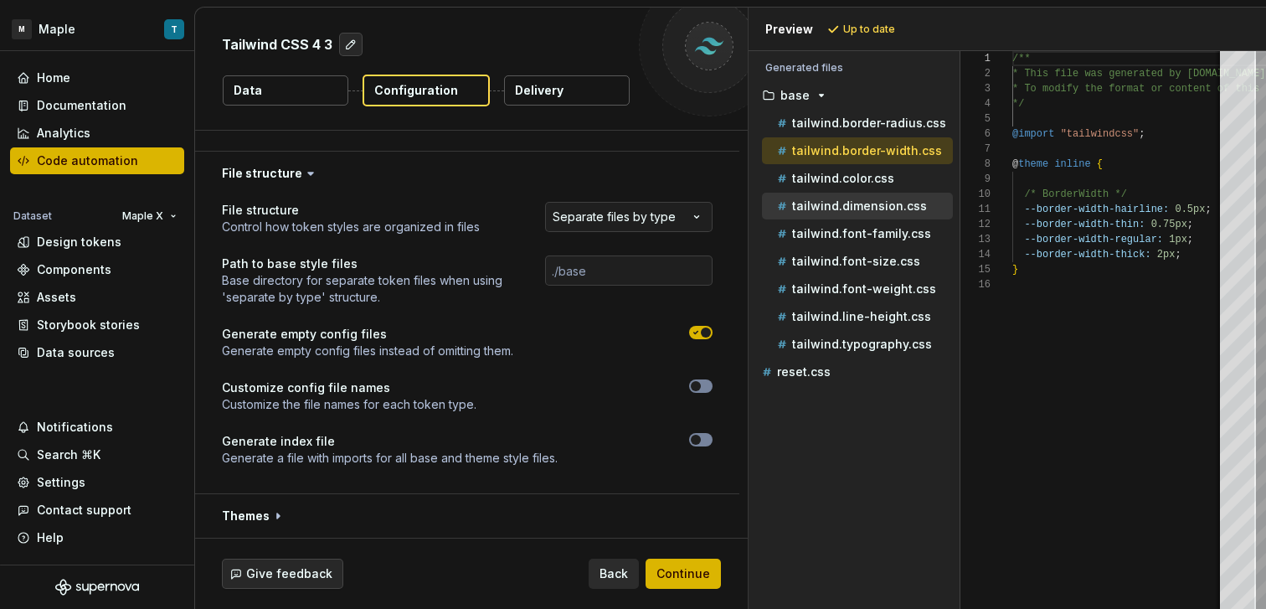
click at [869, 199] on p "tailwind.dimension.css" at bounding box center [859, 205] width 135 height 13
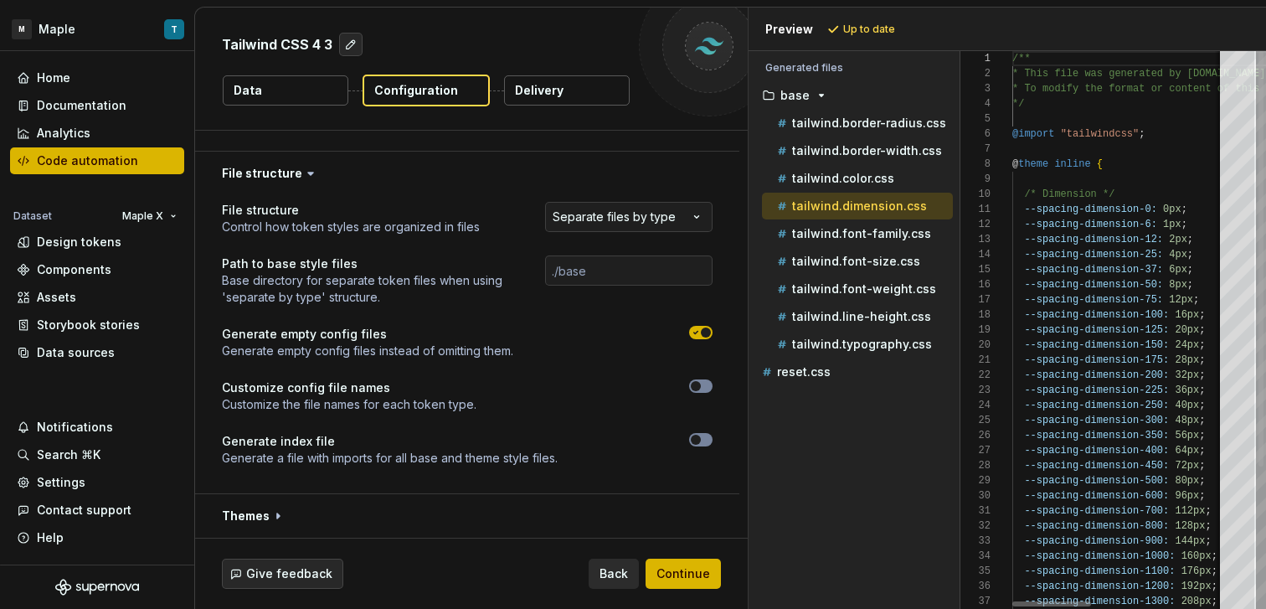
click at [859, 136] on ul "tailwind.border-radius.css tailwind.border-width.css tailwind.color.css tailwin…" at bounding box center [854, 234] width 198 height 248
click at [859, 120] on p "tailwind.border-radius.css" at bounding box center [869, 122] width 154 height 13
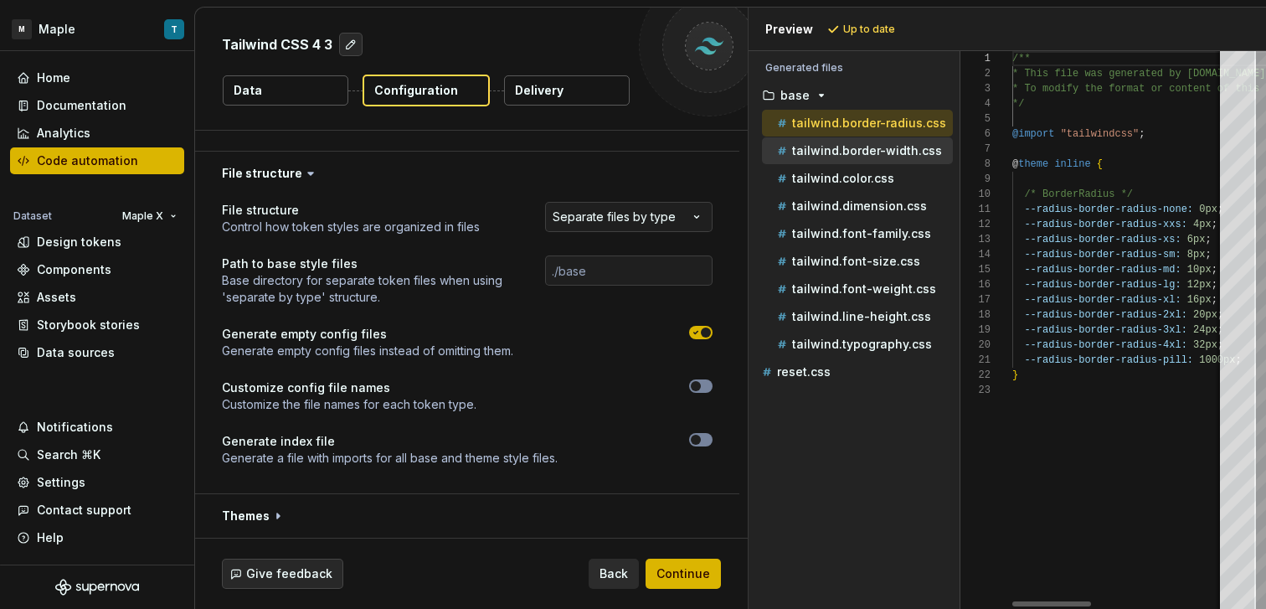
click at [861, 140] on div "tailwind.border-width.css" at bounding box center [857, 150] width 191 height 27
click at [864, 152] on p "tailwind.border-width.css" at bounding box center [867, 150] width 150 height 13
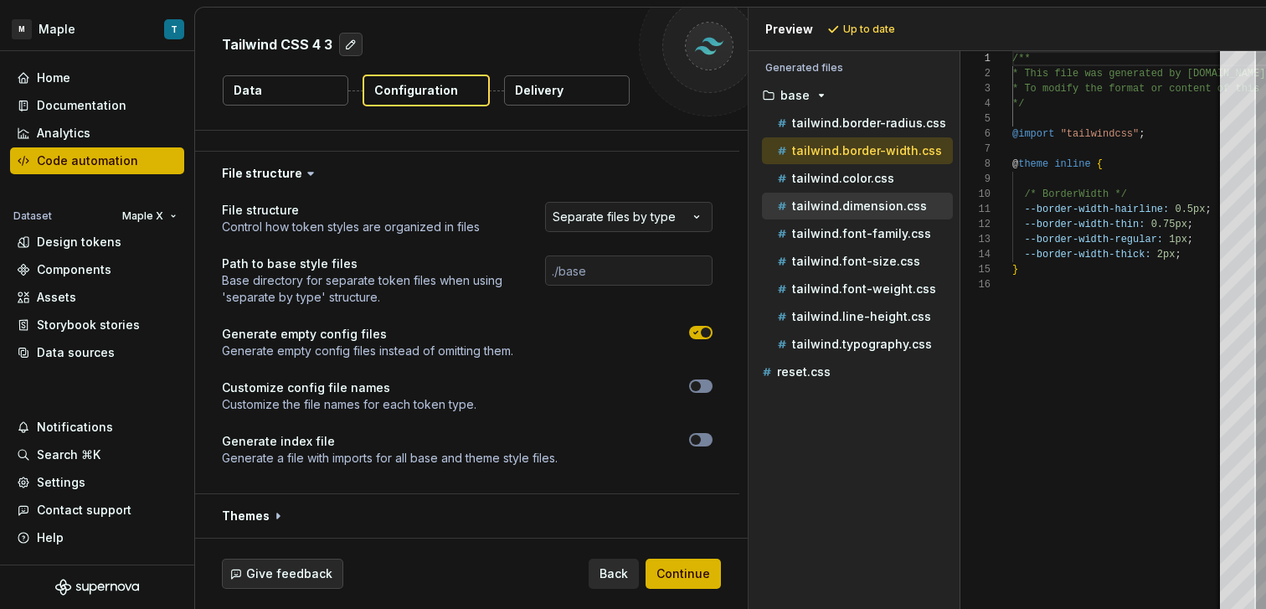
click at [878, 202] on p "tailwind.dimension.css" at bounding box center [859, 205] width 135 height 13
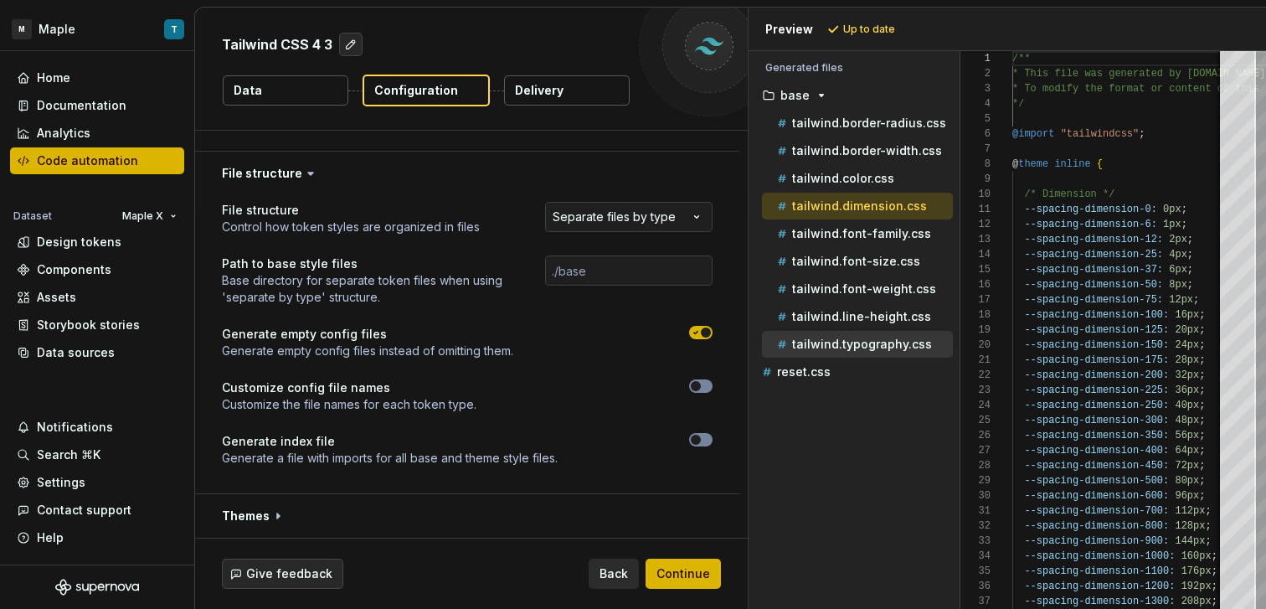
click at [850, 338] on p "tailwind.typography.css" at bounding box center [862, 343] width 140 height 13
type textarea "**********"
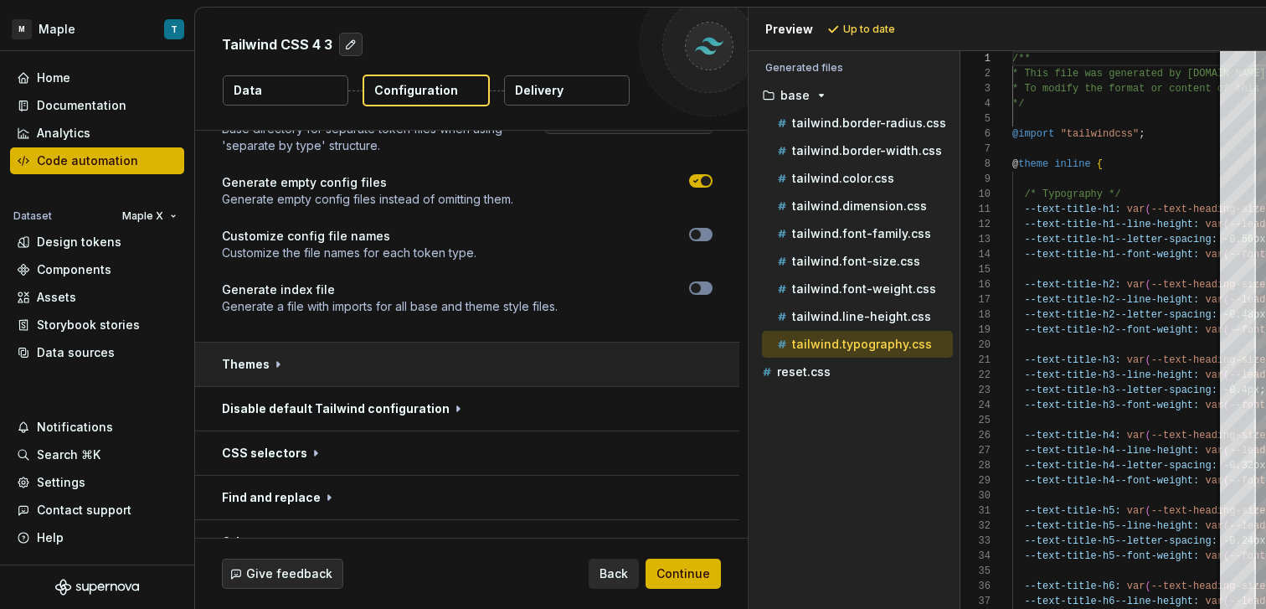
click at [548, 363] on button "button" at bounding box center [467, 364] width 544 height 44
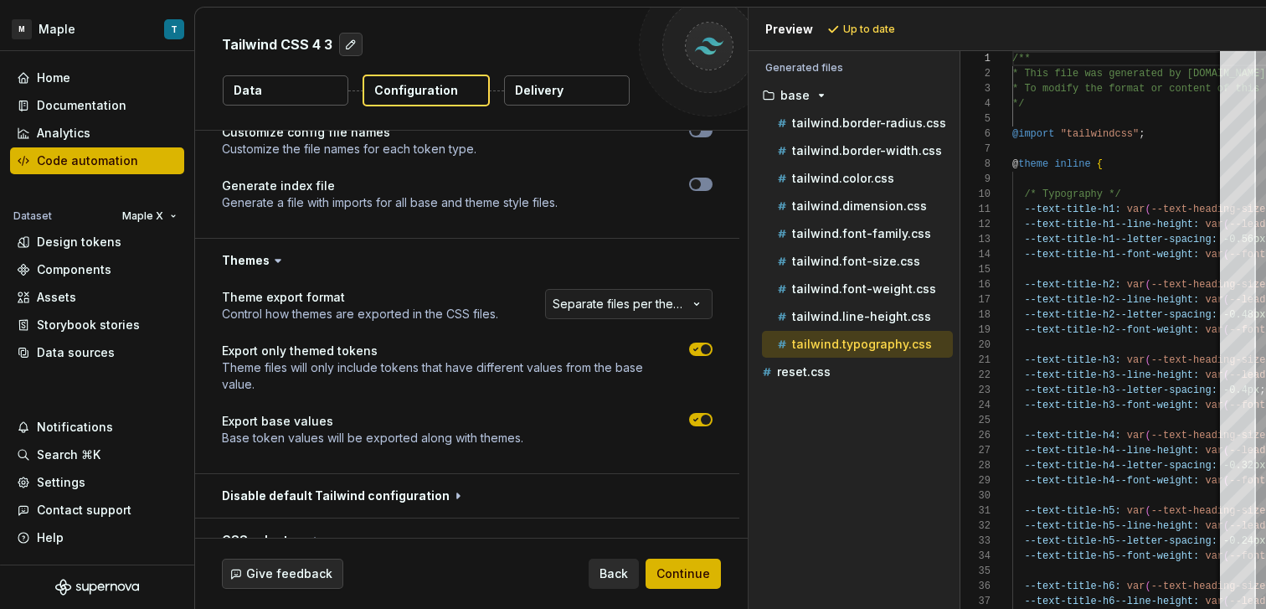
scroll to position [771, 0]
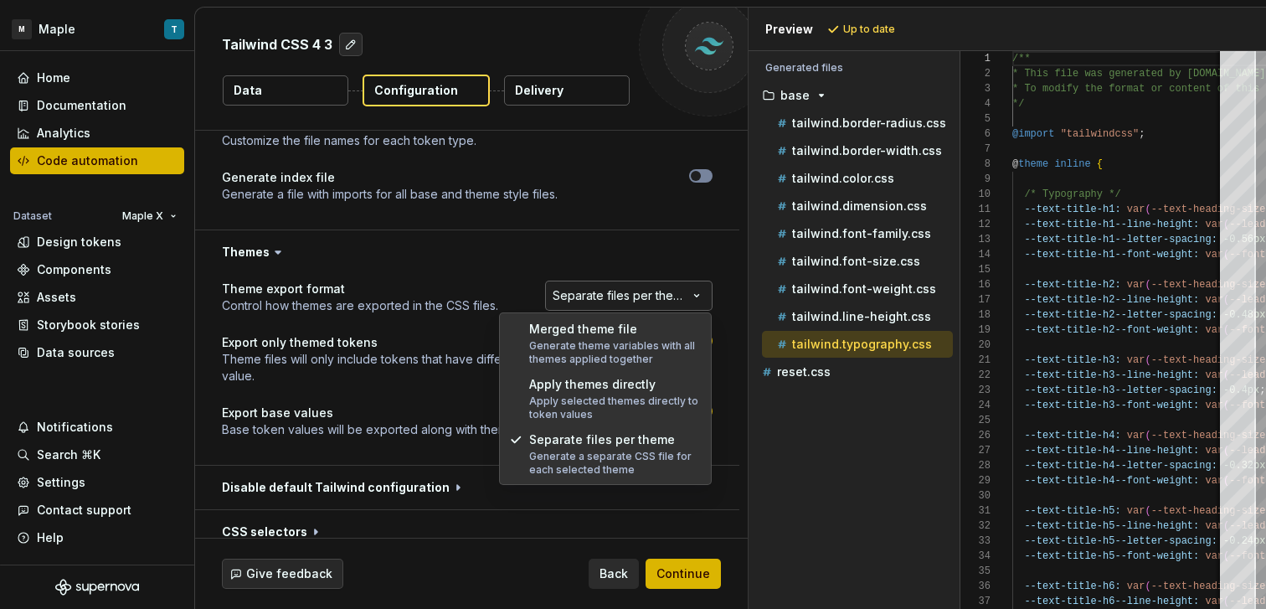
click at [629, 307] on html "**********" at bounding box center [633, 304] width 1266 height 609
drag, startPoint x: 624, startPoint y: 355, endPoint x: 659, endPoint y: 310, distance: 57.3
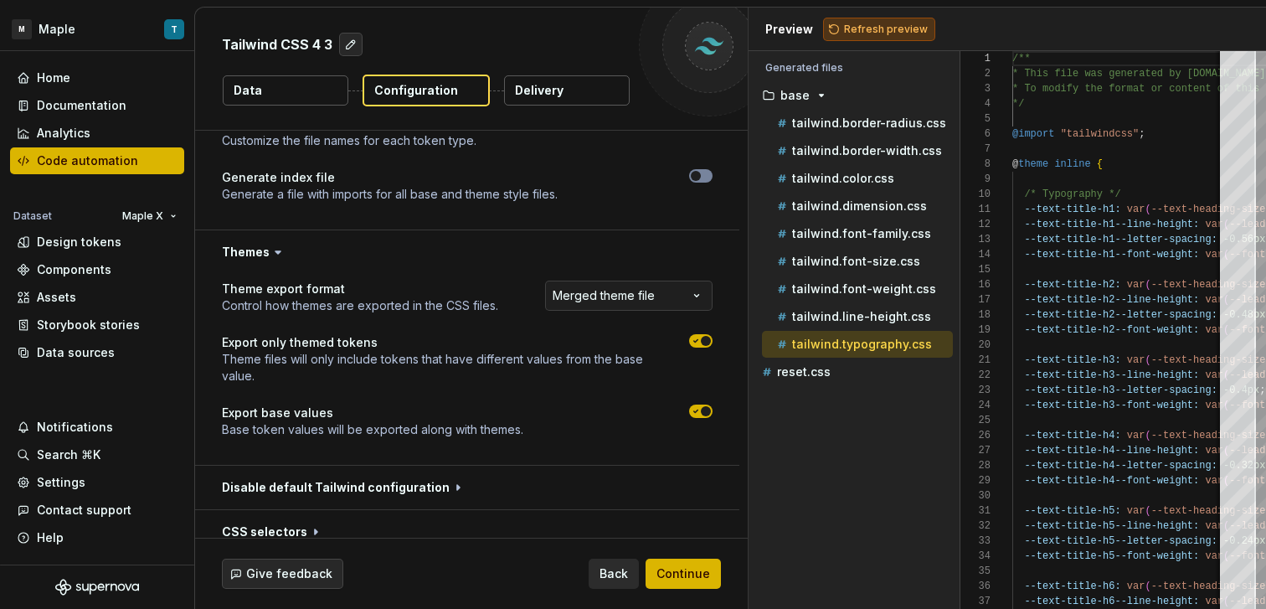
click at [861, 33] on span "Refresh preview" at bounding box center [886, 29] width 84 height 13
click at [684, 304] on html "**********" at bounding box center [633, 304] width 1266 height 609
click at [880, 32] on span "Refresh preview" at bounding box center [886, 29] width 84 height 13
click at [695, 341] on icon "button" at bounding box center [696, 341] width 4 height 3
click at [855, 20] on button "Refresh preview" at bounding box center [879, 29] width 112 height 23
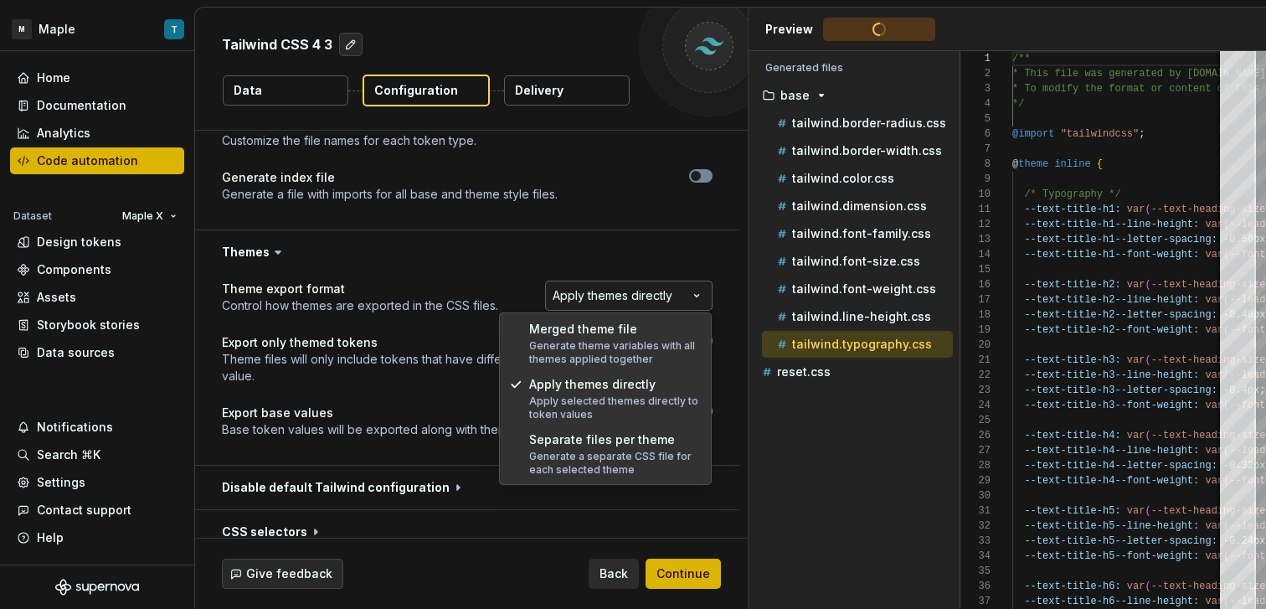
click at [681, 290] on html "**********" at bounding box center [633, 304] width 1266 height 609
select select "**********"
drag, startPoint x: 653, startPoint y: 446, endPoint x: 655, endPoint y: 431, distance: 15.2
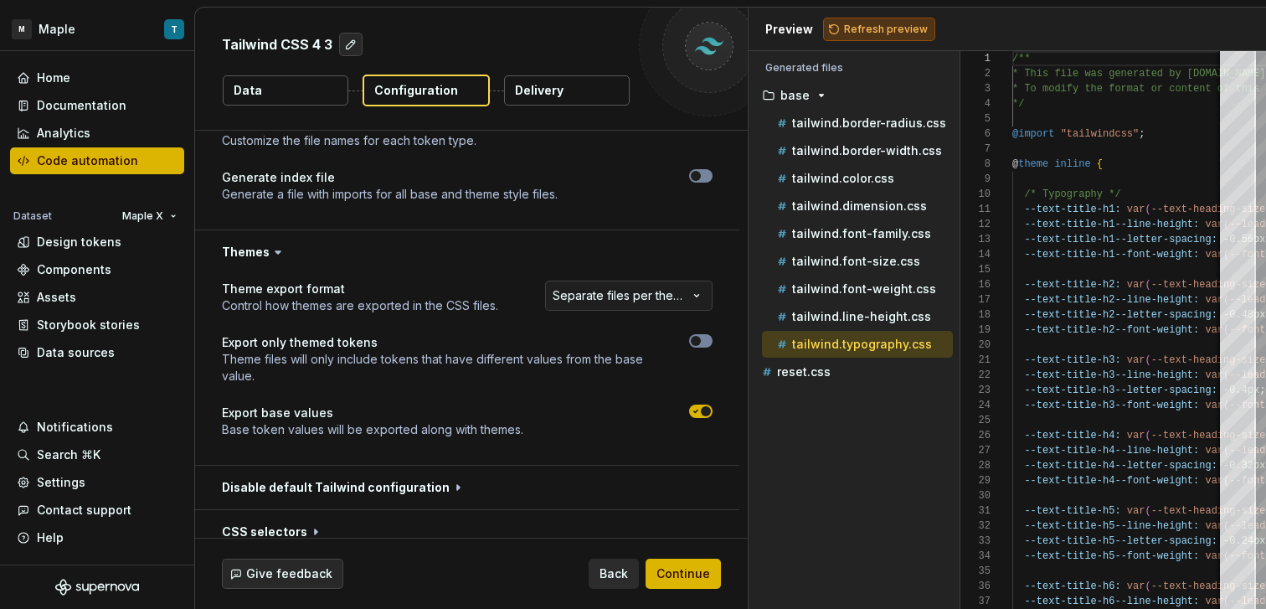
click at [895, 29] on span "Refresh preview" at bounding box center [886, 29] width 84 height 13
click at [881, 149] on p "tailwind.border-width.css" at bounding box center [867, 150] width 150 height 13
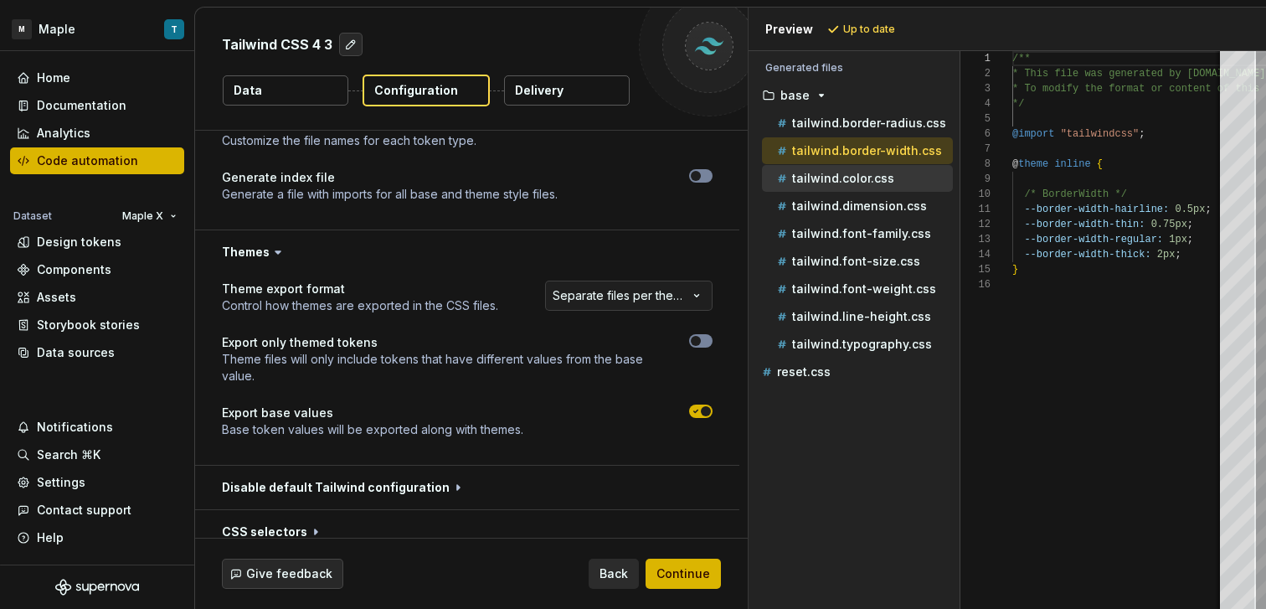
click at [887, 172] on p "tailwind.color.css" at bounding box center [843, 178] width 102 height 13
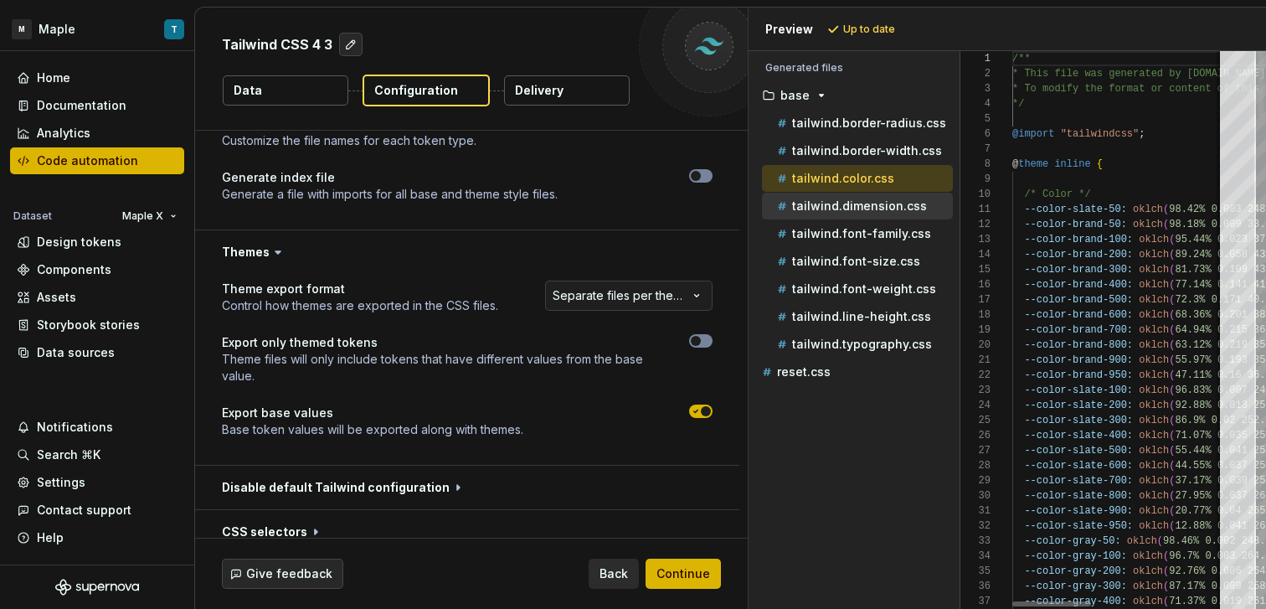
click at [885, 192] on ul "tailwind.border-radius.css tailwind.border-width.css tailwind.color.css tailwin…" at bounding box center [854, 234] width 198 height 248
click at [884, 203] on p "tailwind.dimension.css" at bounding box center [859, 205] width 135 height 13
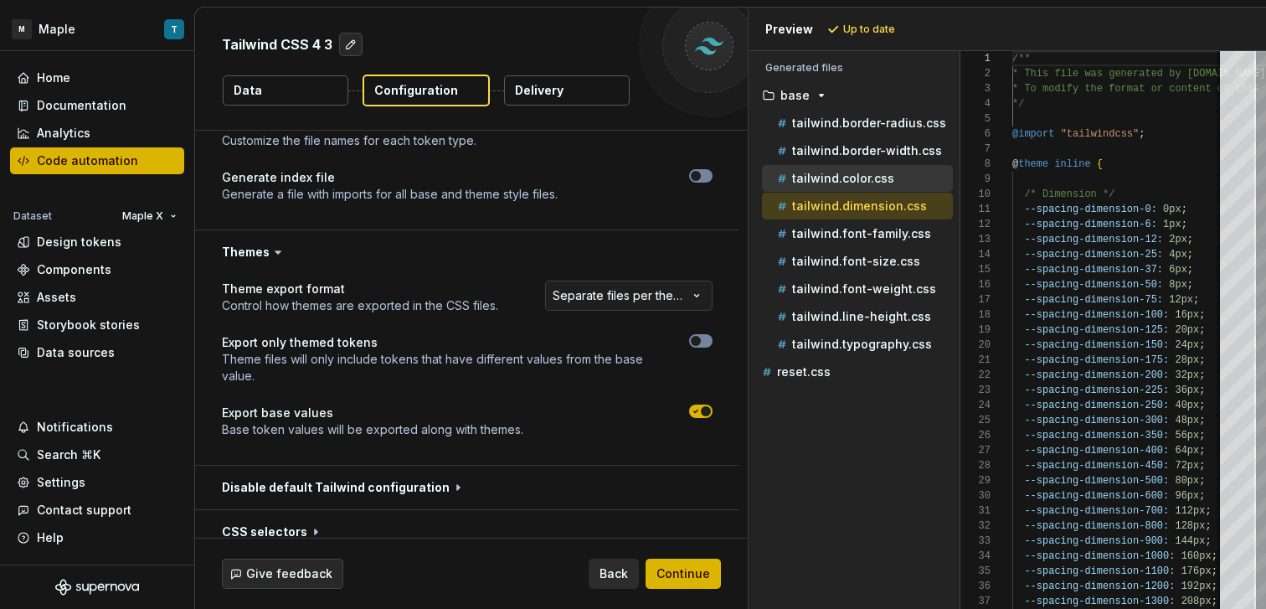
click at [871, 173] on p "tailwind.color.css" at bounding box center [843, 178] width 102 height 13
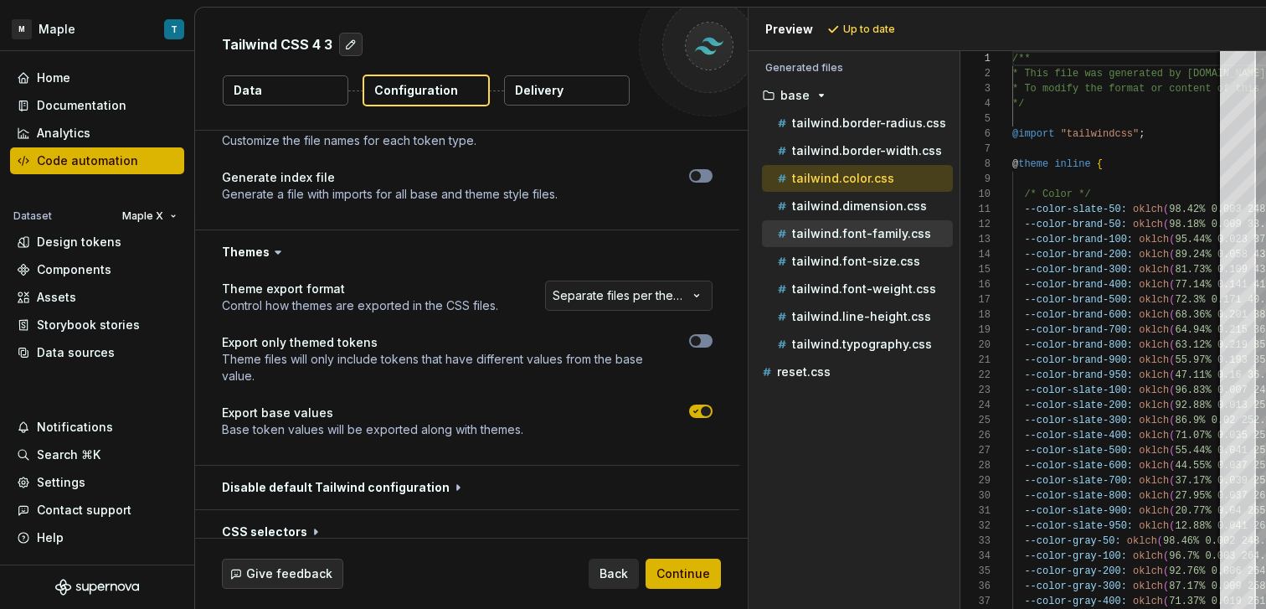
click at [892, 245] on div "tailwind.font-family.css" at bounding box center [857, 233] width 191 height 27
click at [892, 262] on p "tailwind.font-size.css" at bounding box center [856, 260] width 128 height 13
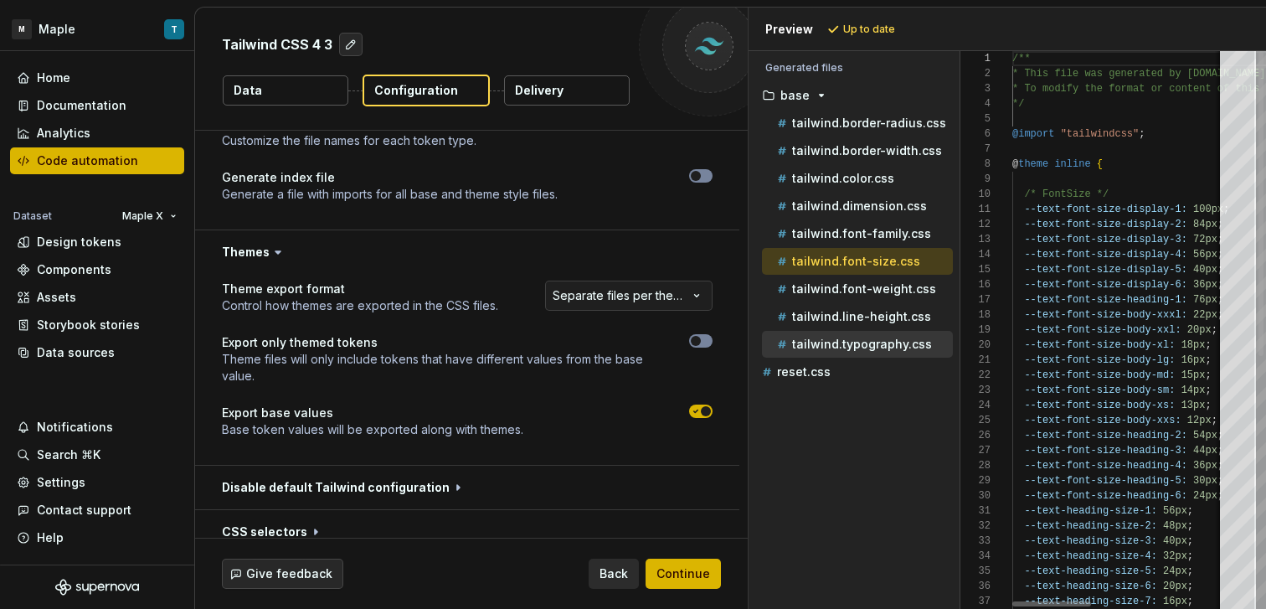
click at [906, 345] on p "tailwind.typography.css" at bounding box center [862, 343] width 140 height 13
type textarea "**********"
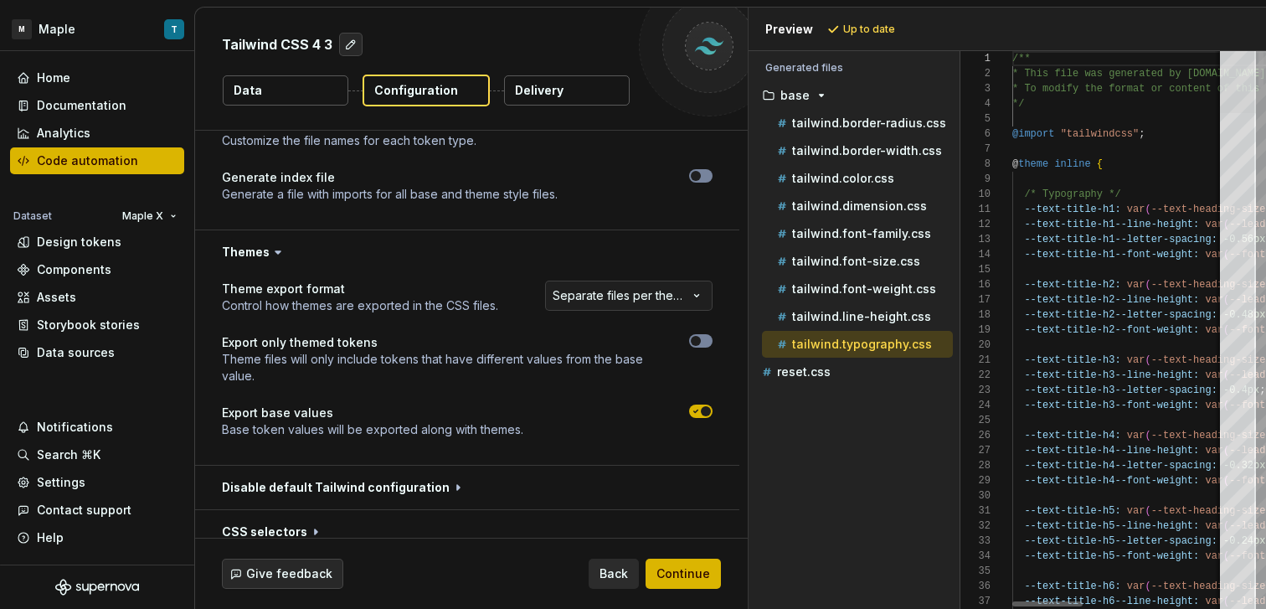
click at [1220, 51] on div at bounding box center [1238, 82] width 36 height 62
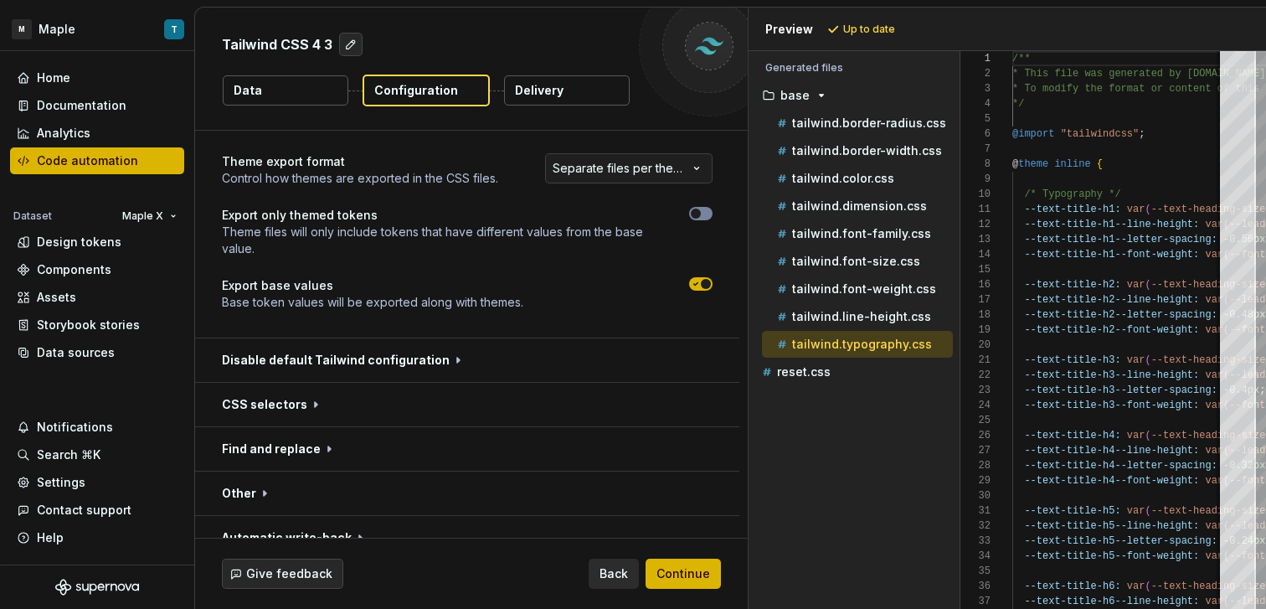
scroll to position [918, 0]
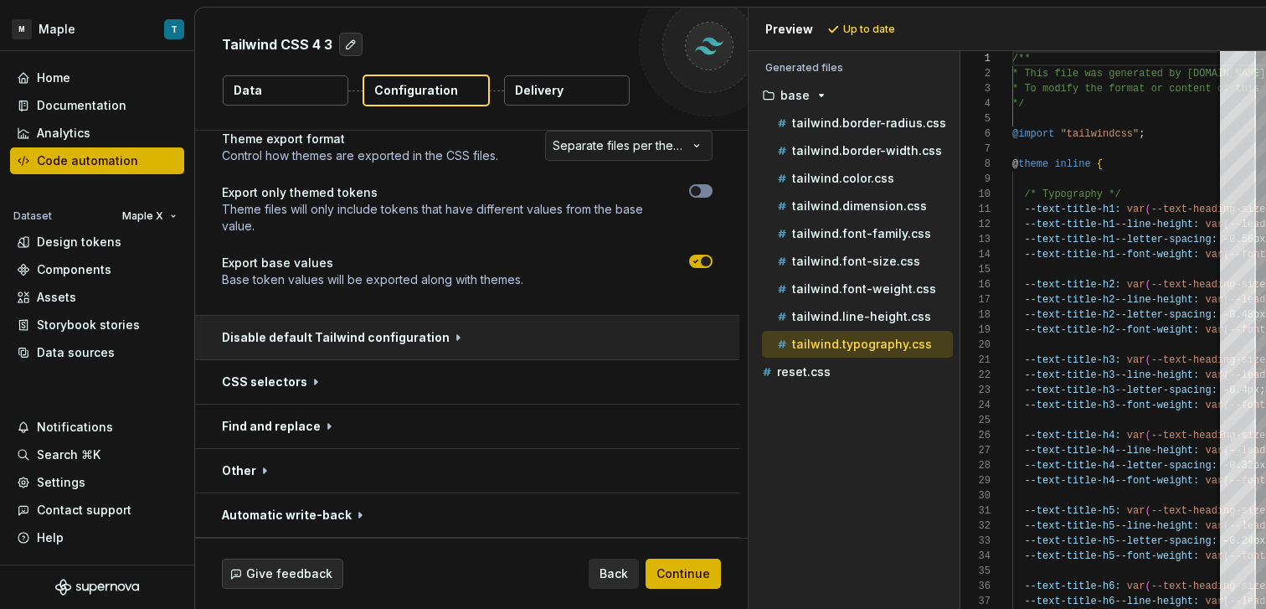
click at [457, 341] on button "button" at bounding box center [467, 338] width 544 height 44
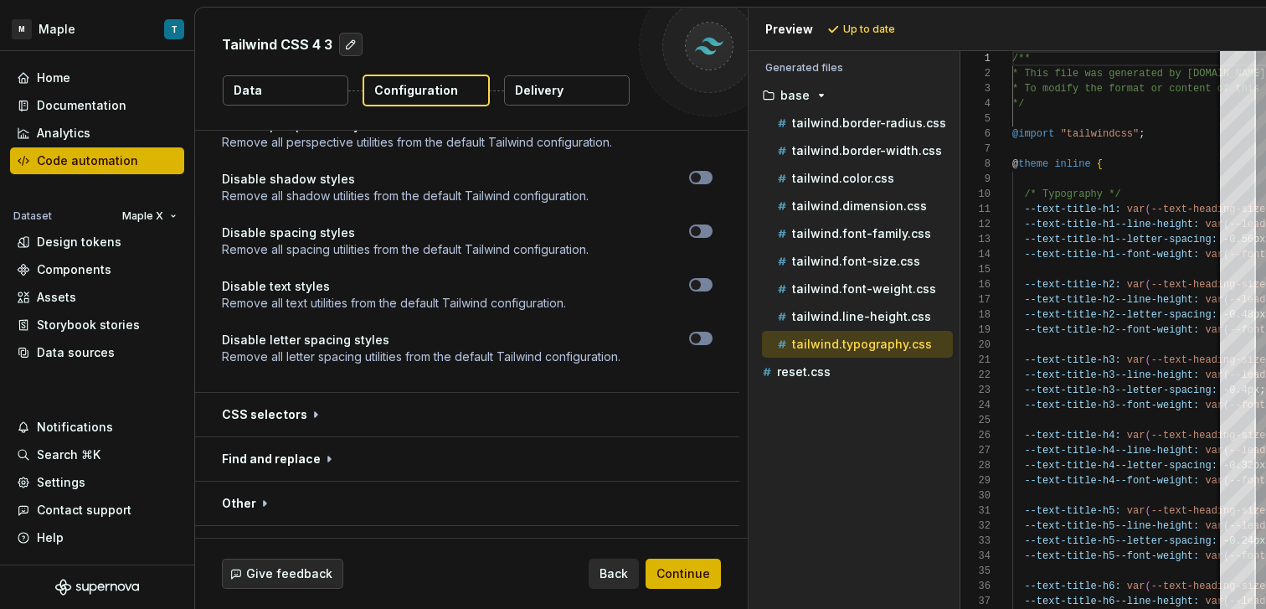
scroll to position [1845, 0]
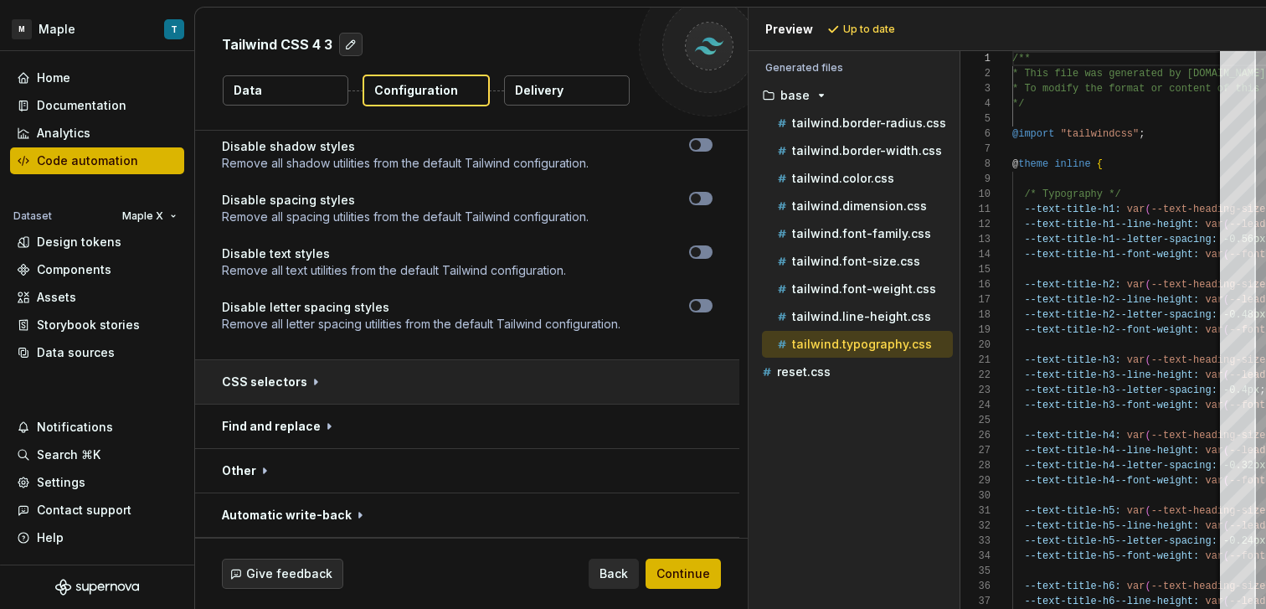
click at [449, 380] on button "button" at bounding box center [467, 382] width 544 height 44
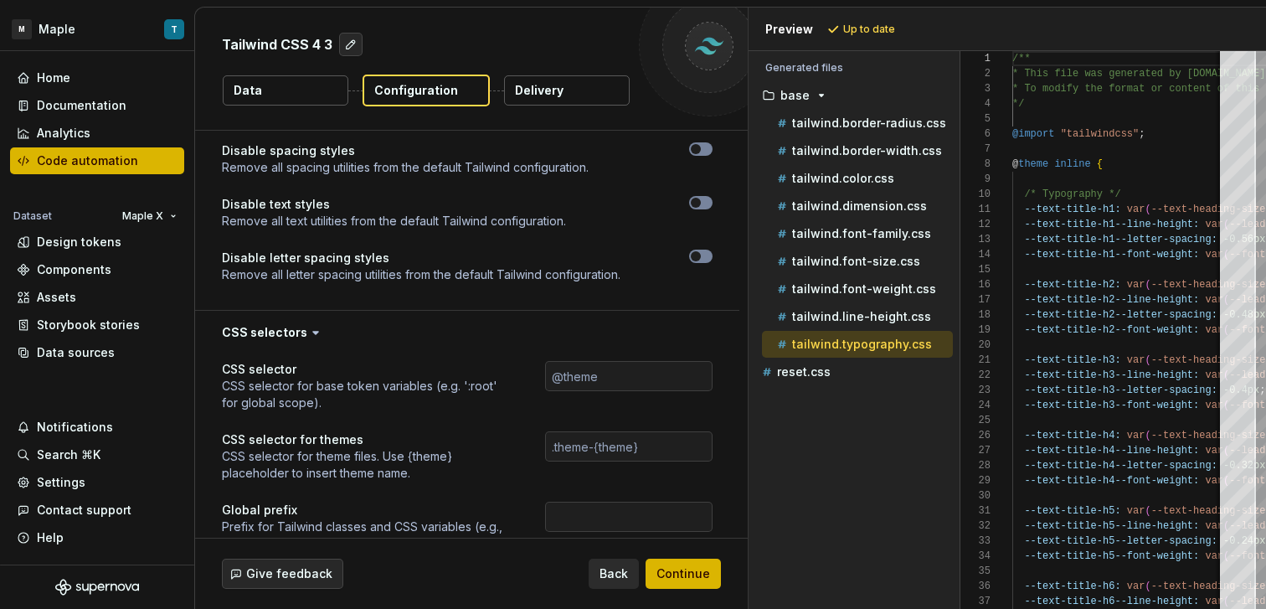
scroll to position [2086, 0]
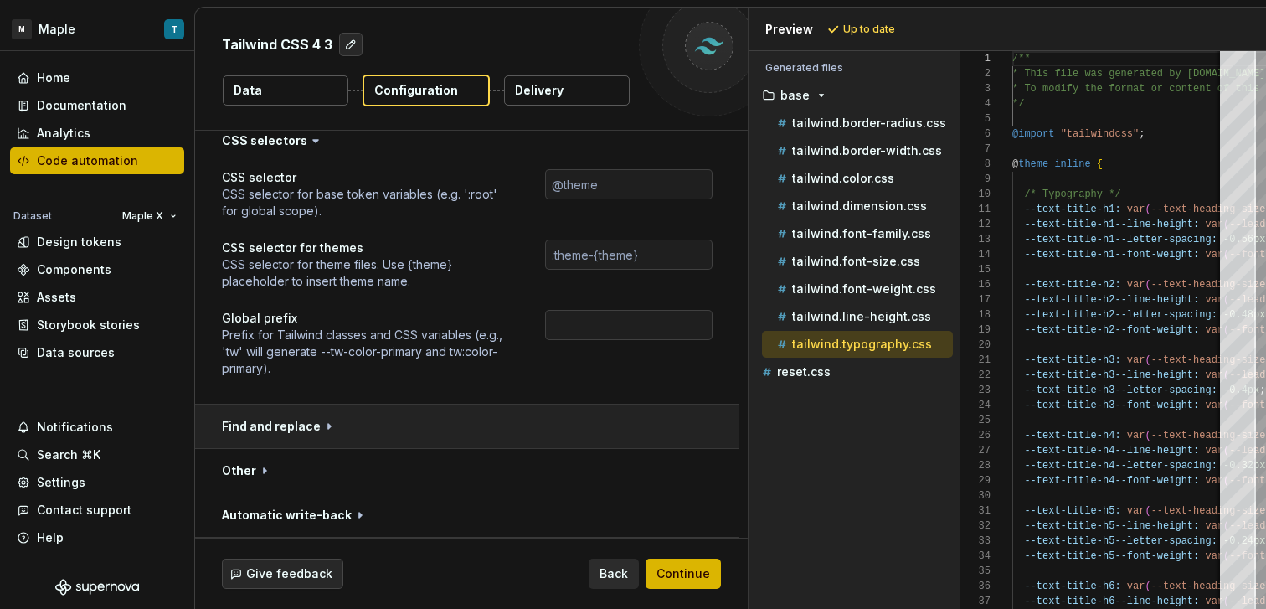
click at [409, 444] on button "button" at bounding box center [467, 426] width 544 height 44
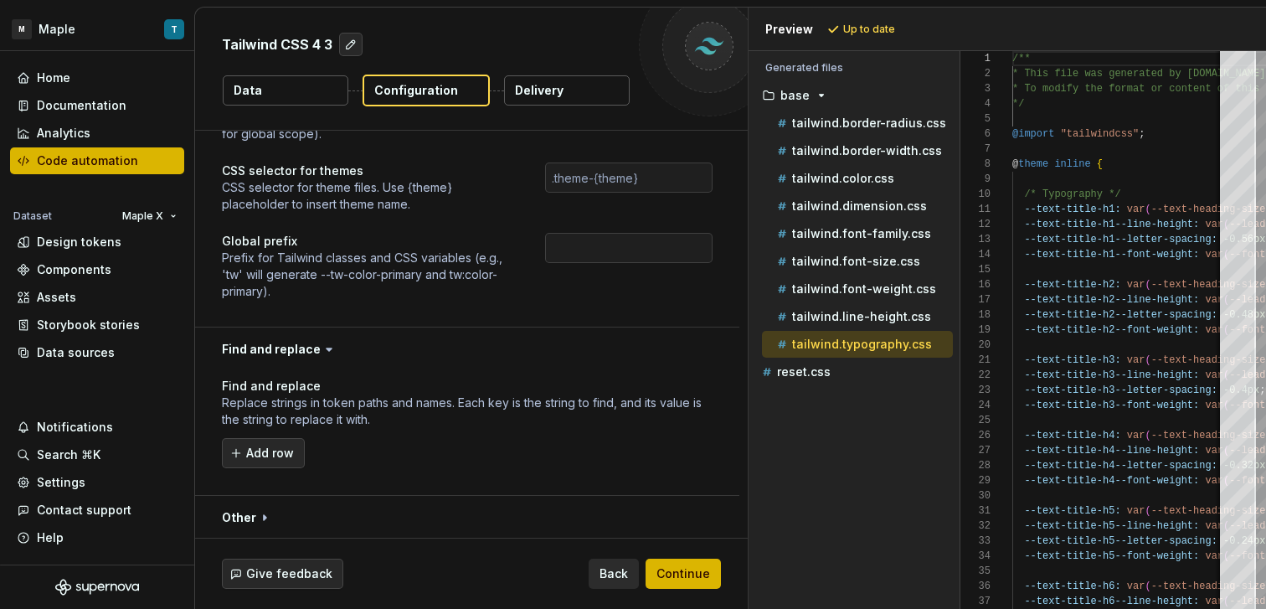
scroll to position [2210, 0]
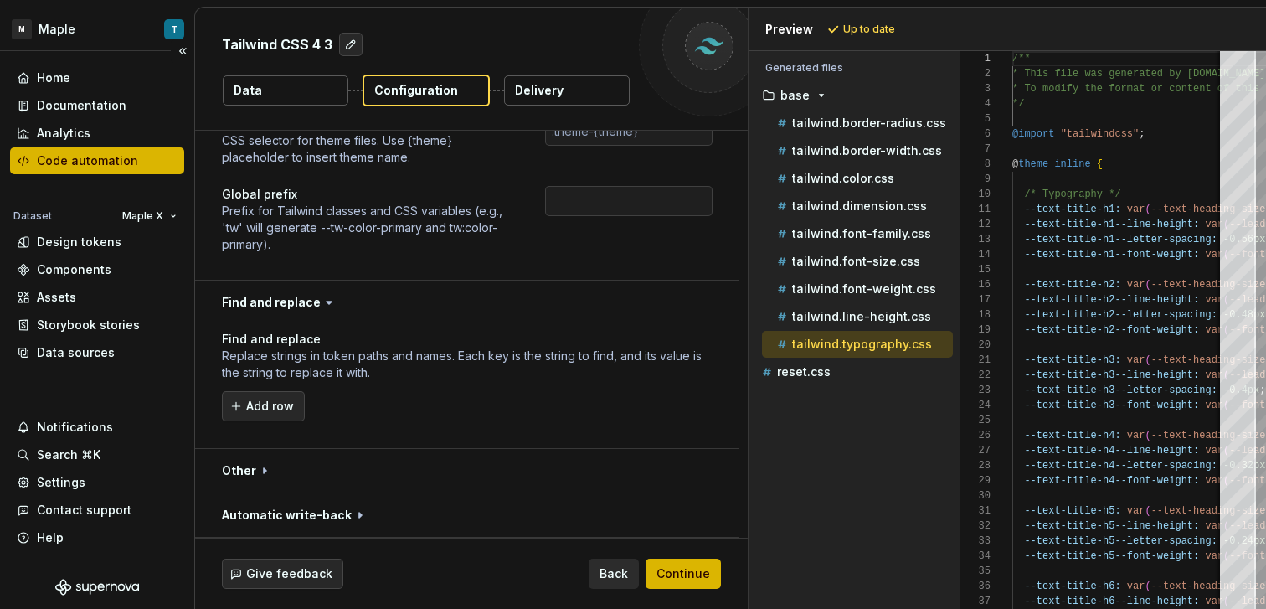
click at [110, 149] on div "Code automation" at bounding box center [97, 160] width 174 height 27
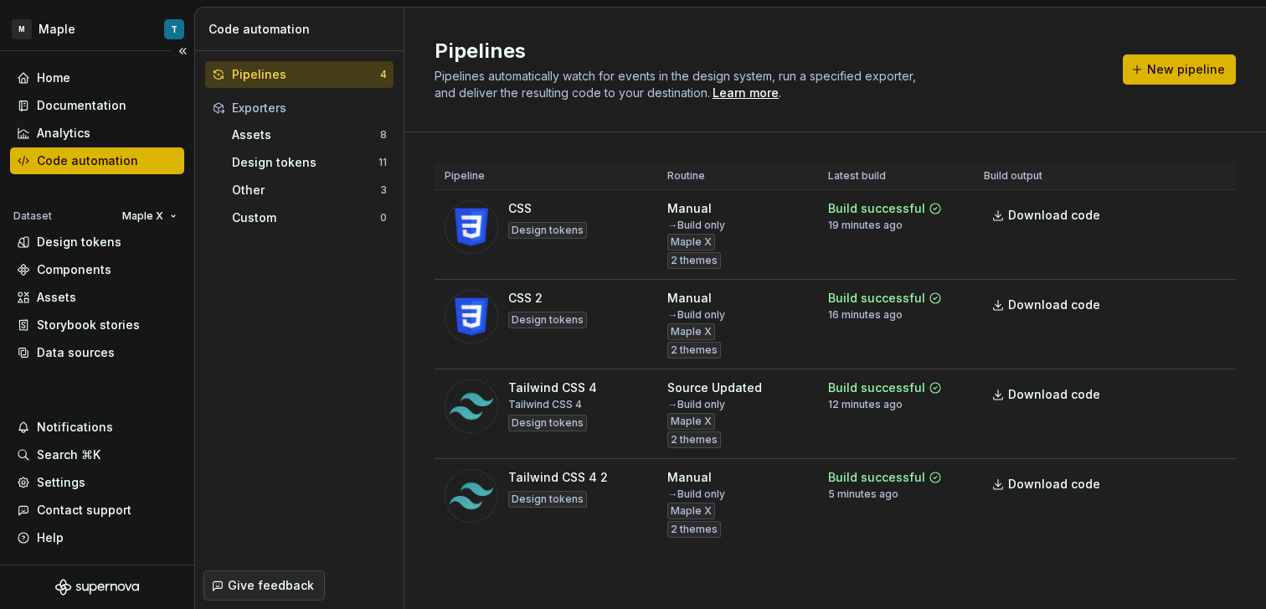
click at [114, 155] on div "Code automation" at bounding box center [87, 160] width 101 height 17
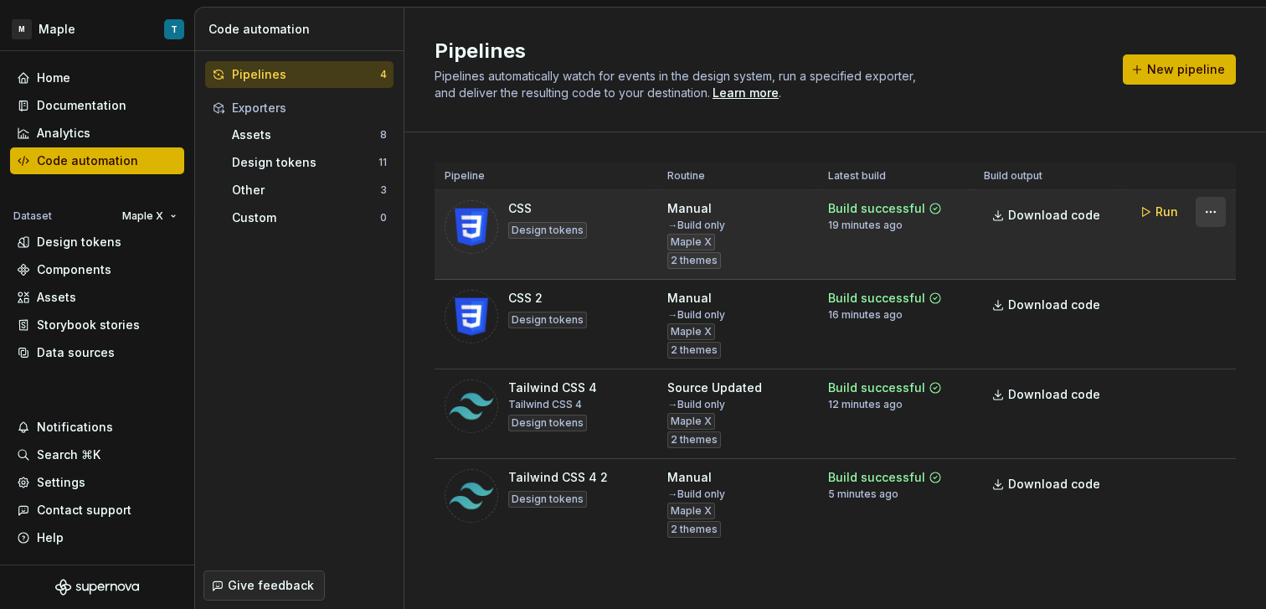
click at [1180, 213] on div "Run" at bounding box center [1178, 212] width 95 height 30
click at [1187, 213] on html "M Maple T Home Documentation Analytics Code automation Dataset Maple X Design t…" at bounding box center [633, 304] width 1266 height 609
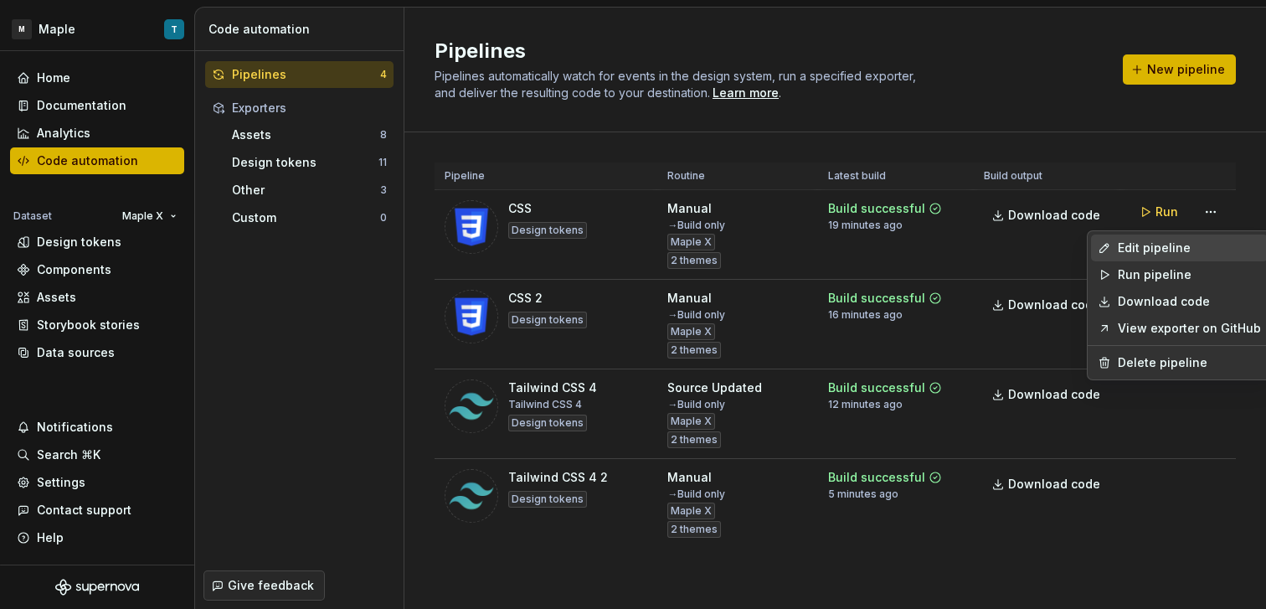
click at [1163, 244] on div "Edit pipeline" at bounding box center [1189, 247] width 143 height 17
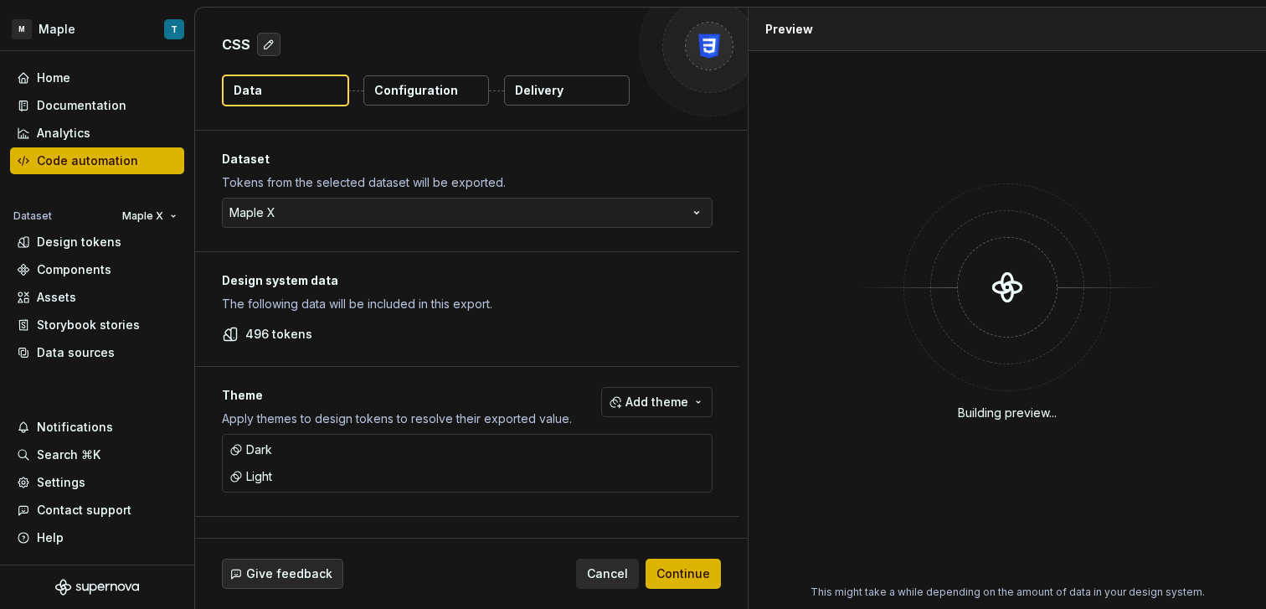
click at [284, 45] on div "CSS" at bounding box center [426, 44] width 408 height 30
click at [269, 46] on button "button" at bounding box center [268, 44] width 23 height 23
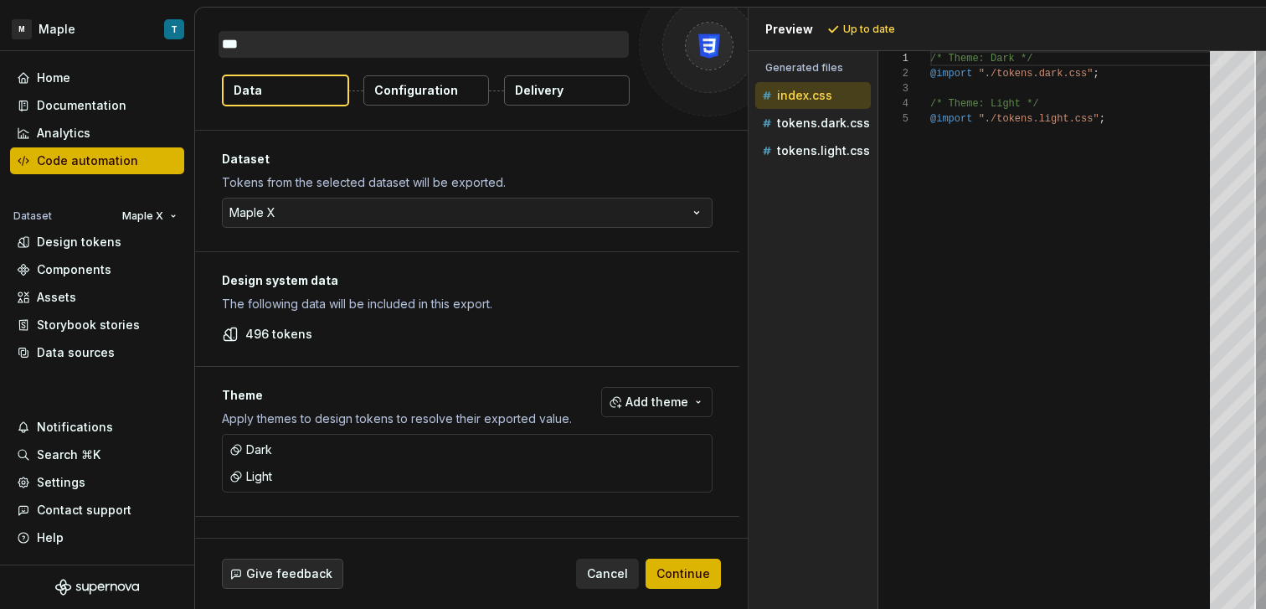
type textarea "*"
type textarea "**"
type textarea "*"
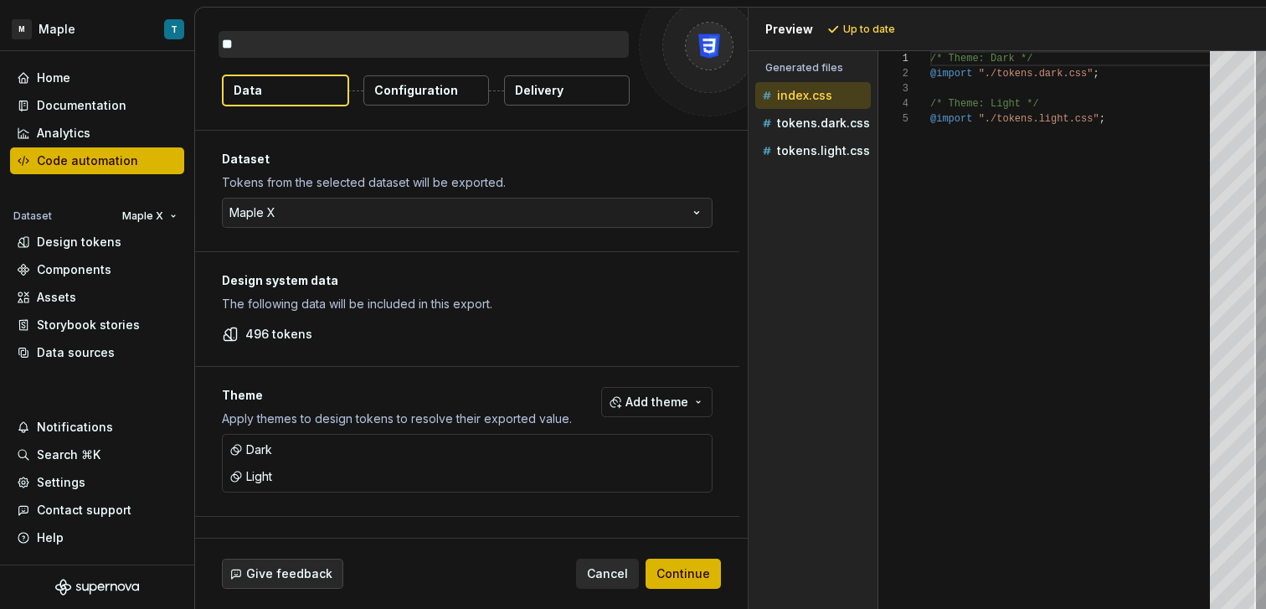
type textarea "***"
type textarea "*"
type textarea "****"
type textarea "*"
type textarea "****"
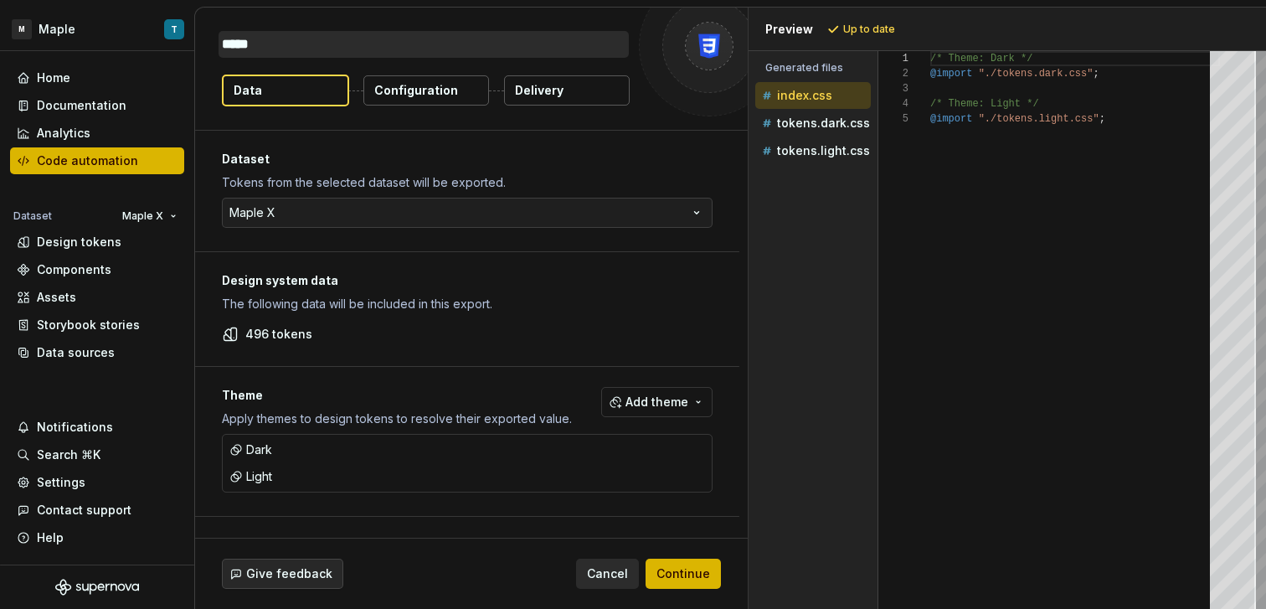
type textarea "*"
type textarea "*******"
type textarea "*"
type textarea "********"
type textarea "*"
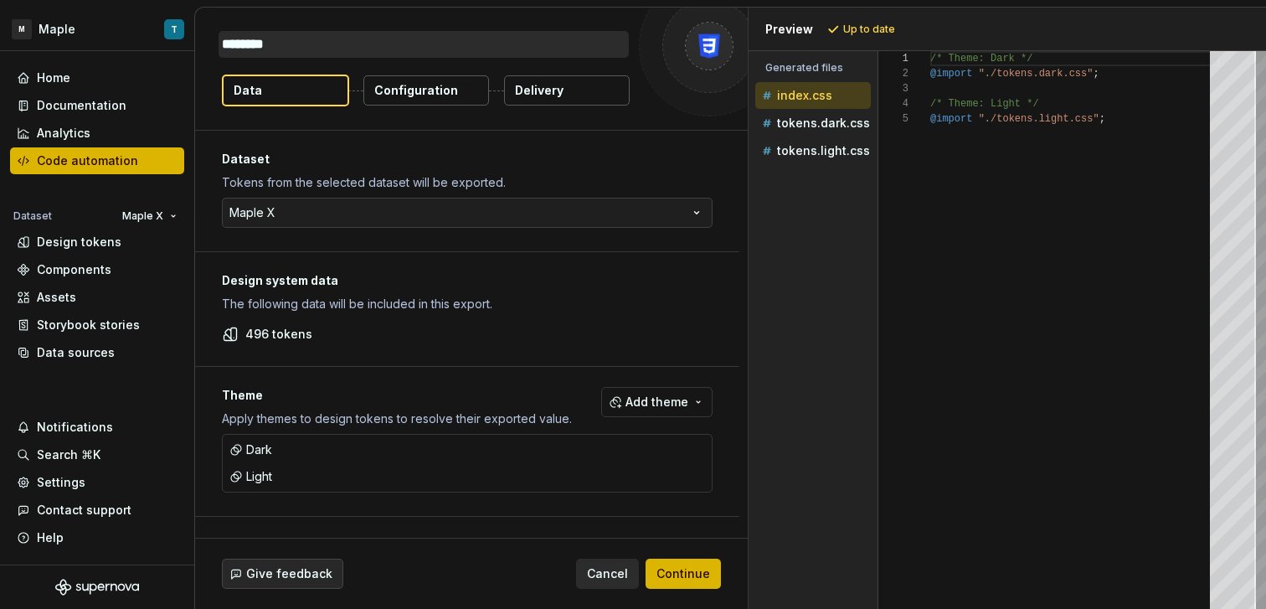
type textarea "********"
type textarea "*"
type textarea "**********"
type textarea "*"
type textarea "**********"
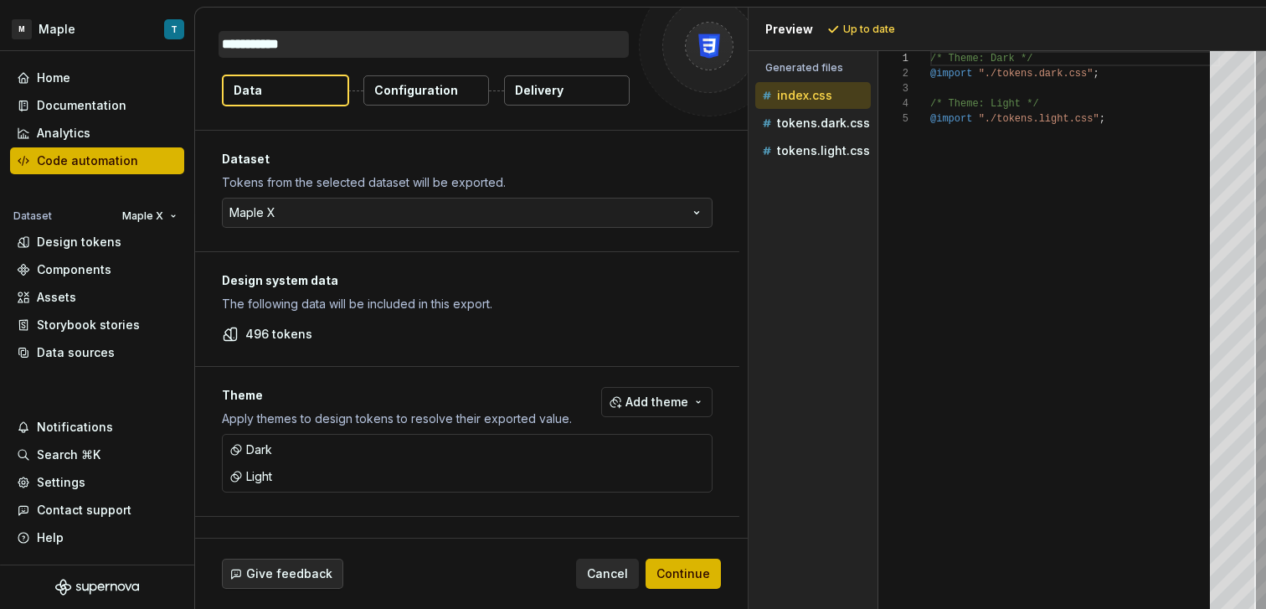
type textarea "*"
type textarea "**********"
type textarea "*"
type textarea "**********"
type textarea "*"
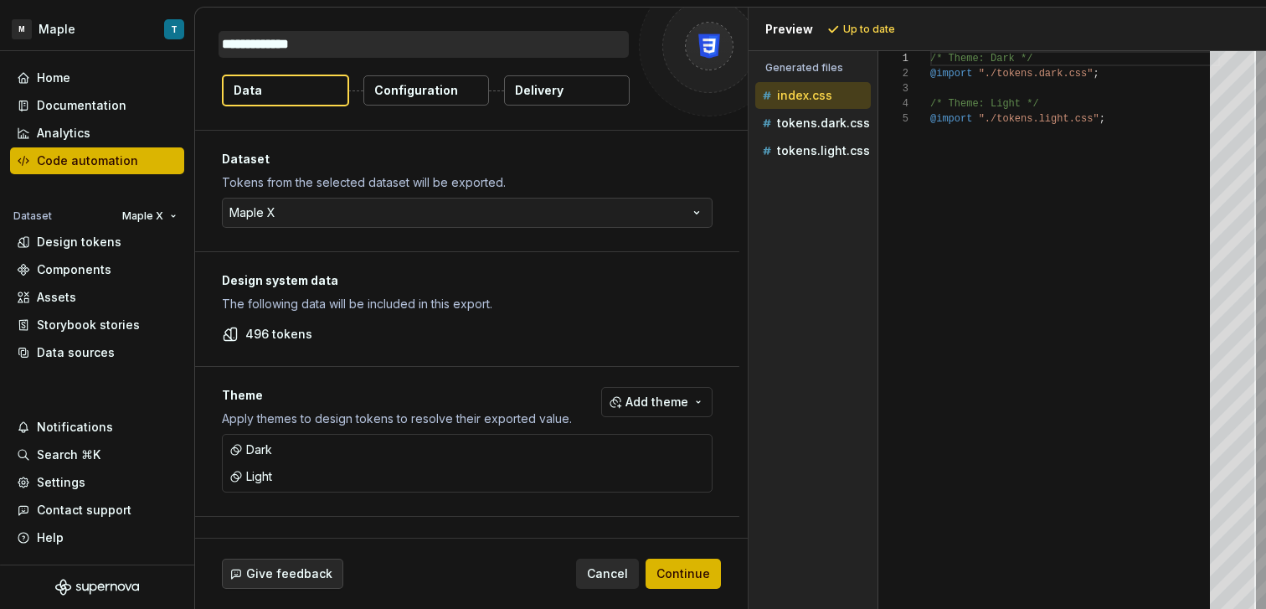
type textarea "**********"
click at [717, 569] on button "Continue" at bounding box center [682, 573] width 75 height 30
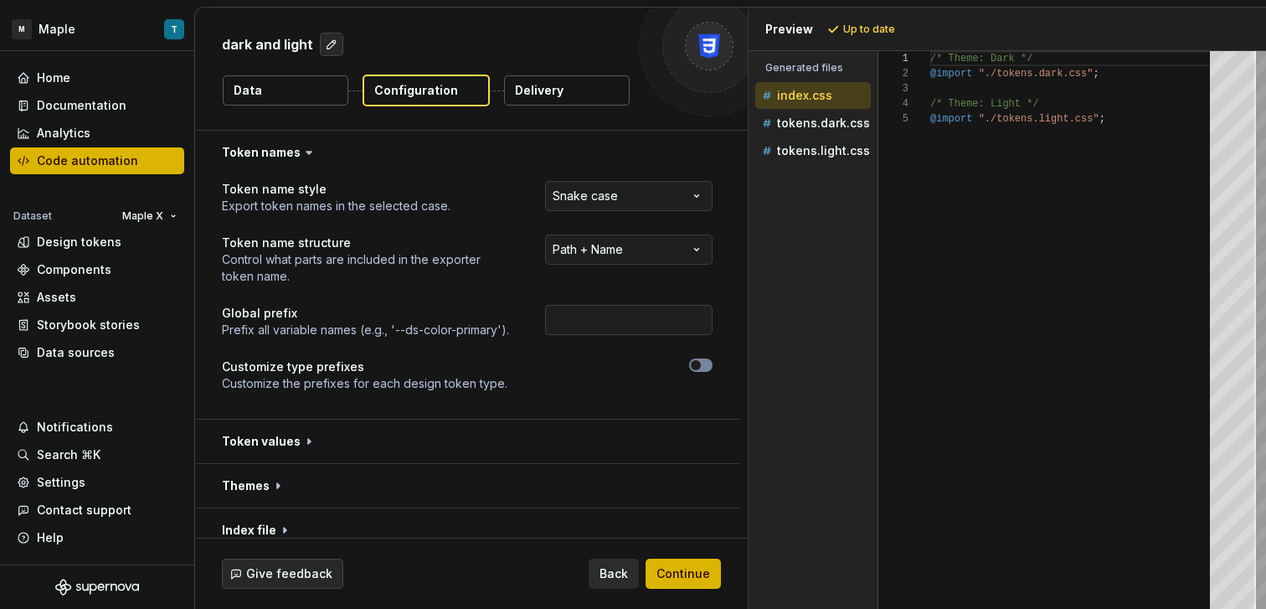
click at [817, 102] on div "index.css" at bounding box center [814, 95] width 112 height 17
click at [825, 115] on div "tokens.dark.css" at bounding box center [814, 123] width 112 height 17
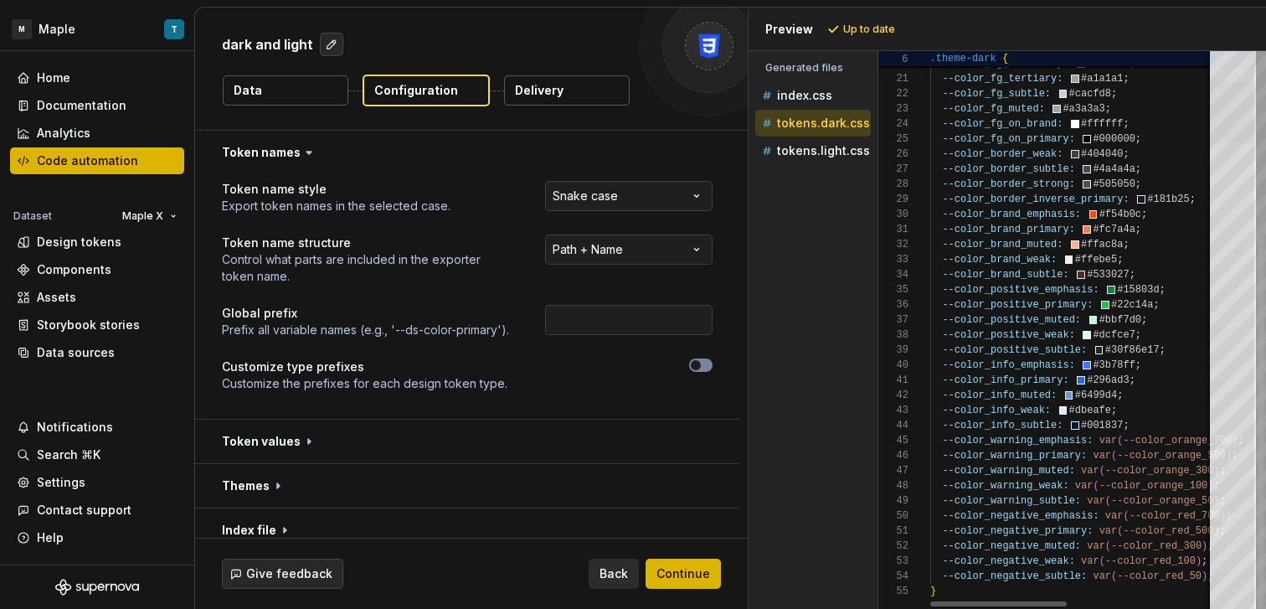
click at [1241, 143] on div at bounding box center [1233, 112] width 46 height 62
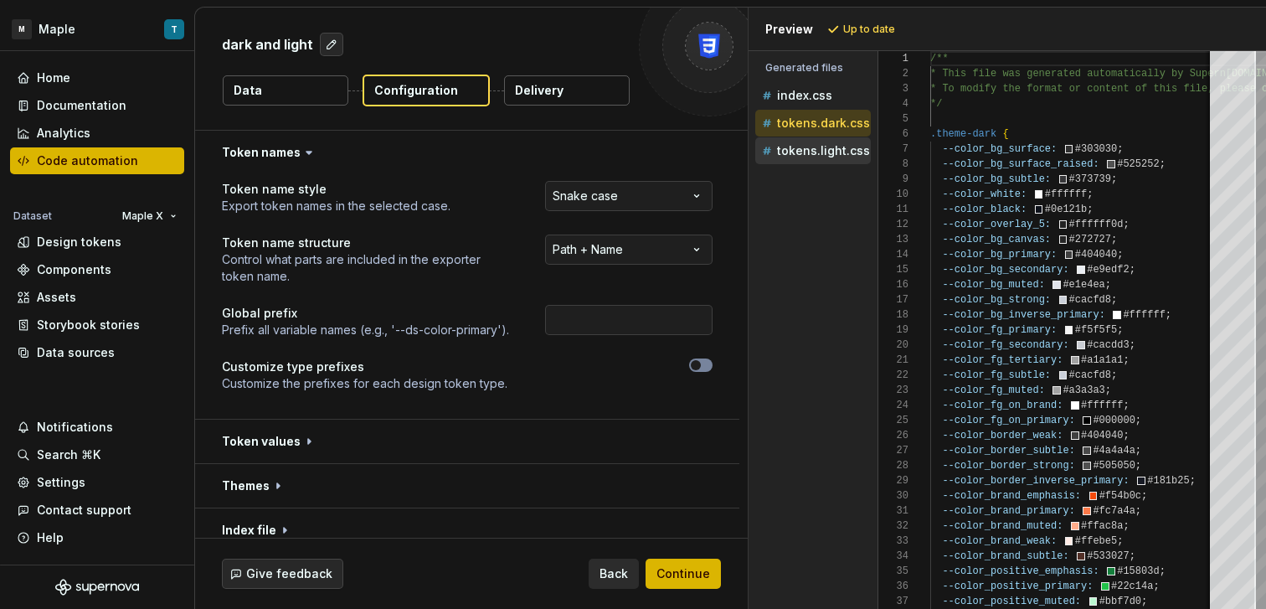
click at [809, 152] on p "tokens.light.css" at bounding box center [823, 150] width 93 height 13
type textarea "**********"
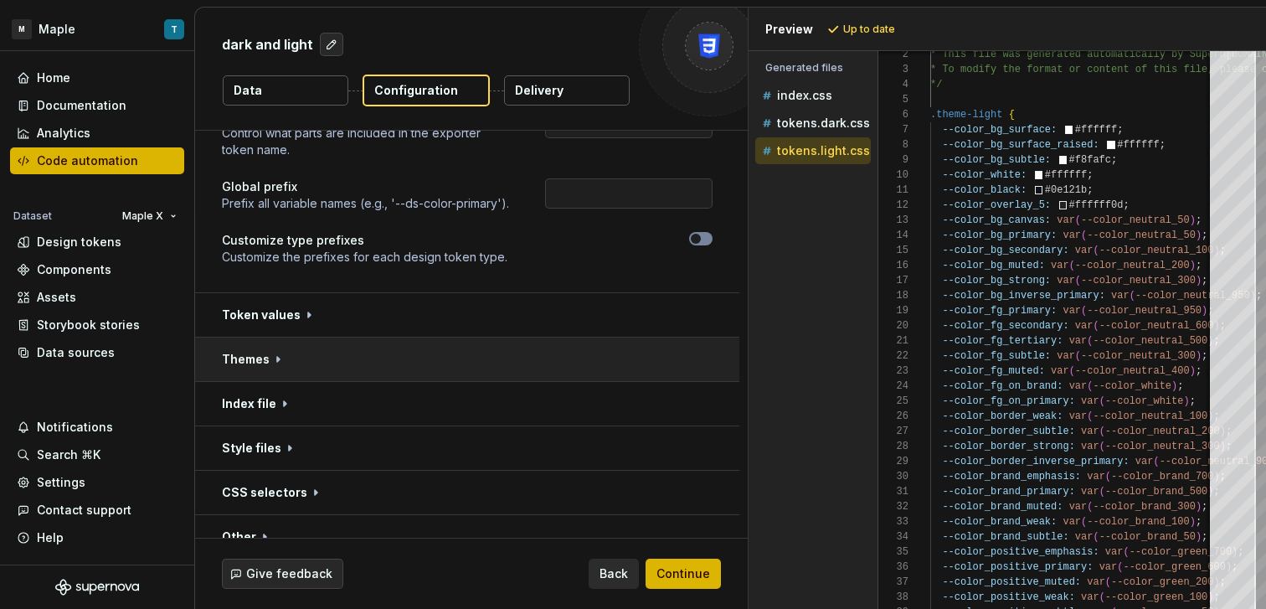
scroll to position [193, 0]
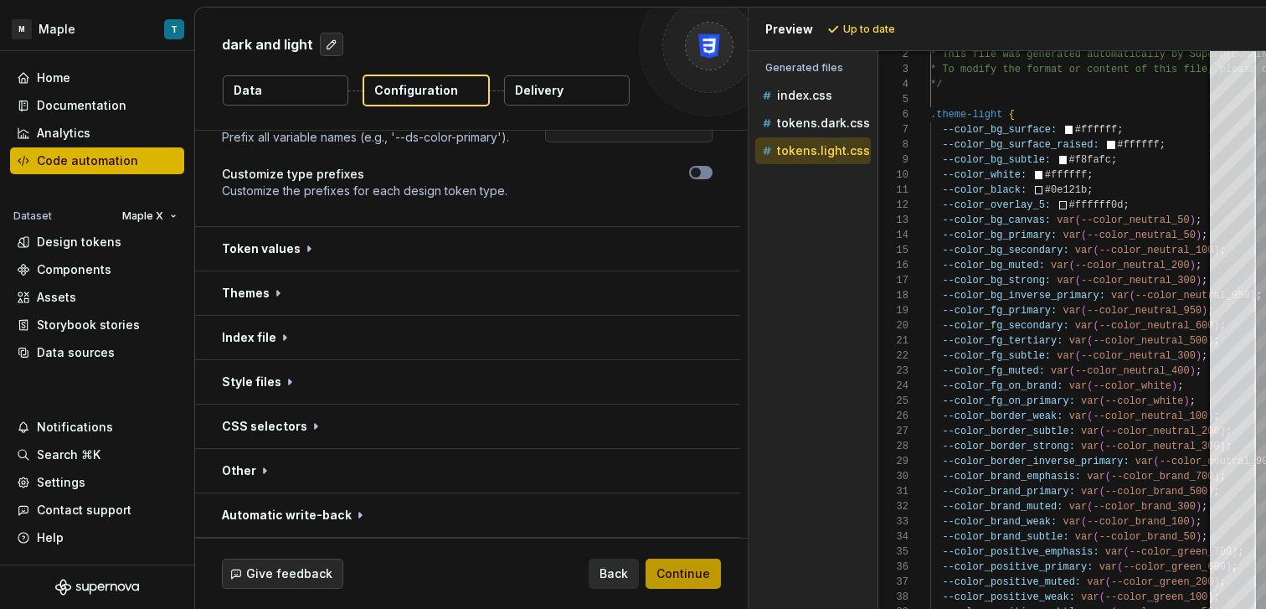
click at [681, 573] on span "Continue" at bounding box center [683, 573] width 54 height 17
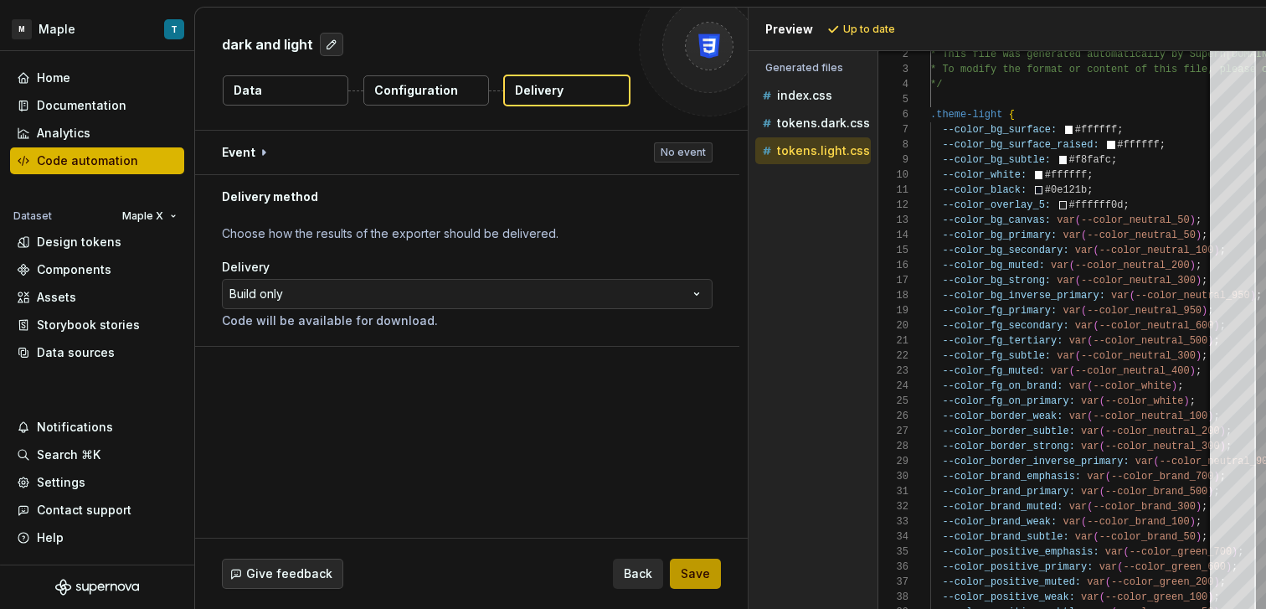
click at [684, 571] on span "Save" at bounding box center [695, 573] width 29 height 17
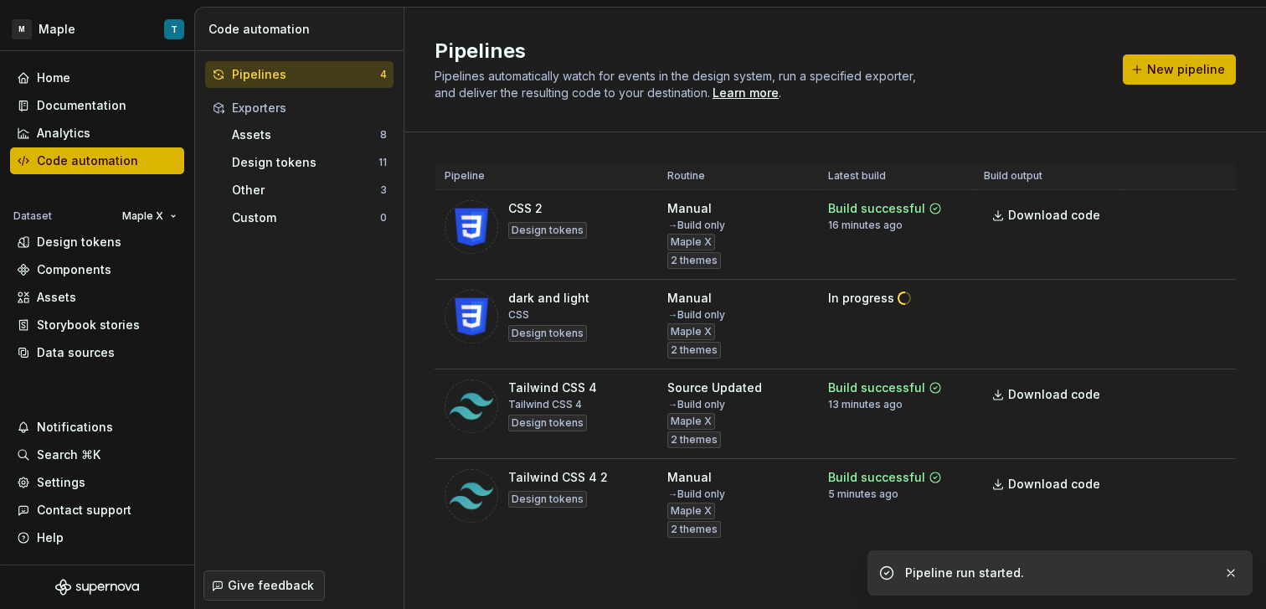
click at [1203, 206] on html "M Maple T Home Documentation Analytics Code automation Dataset Maple X Design t…" at bounding box center [633, 304] width 1266 height 609
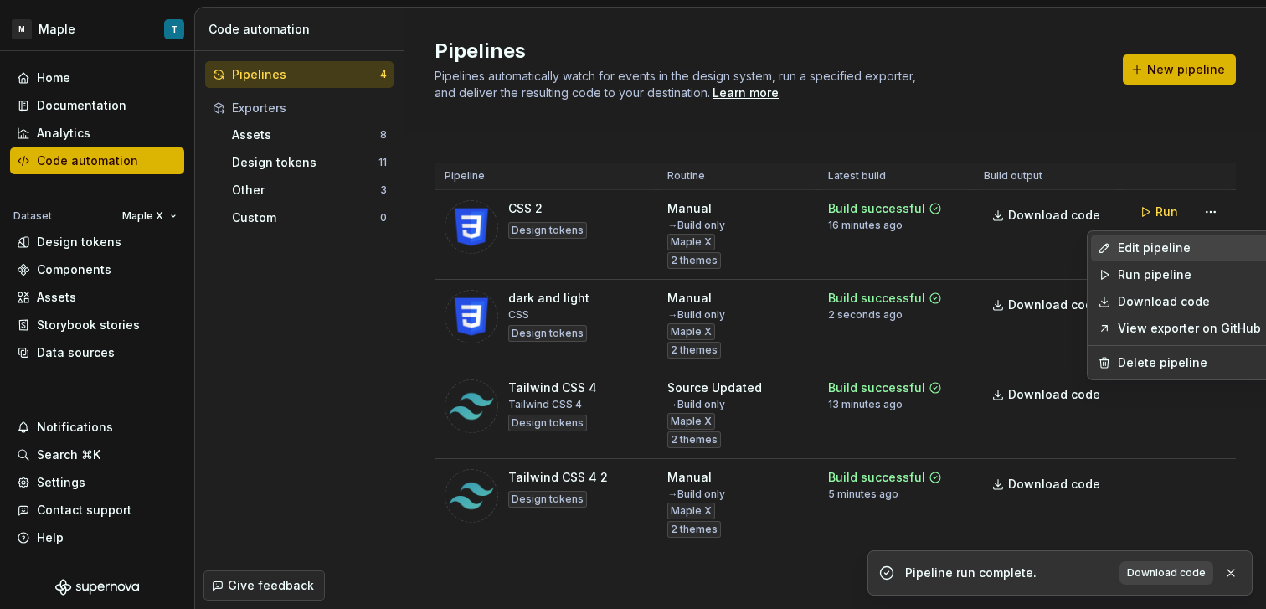
click at [1156, 242] on div "Edit pipeline" at bounding box center [1189, 247] width 143 height 17
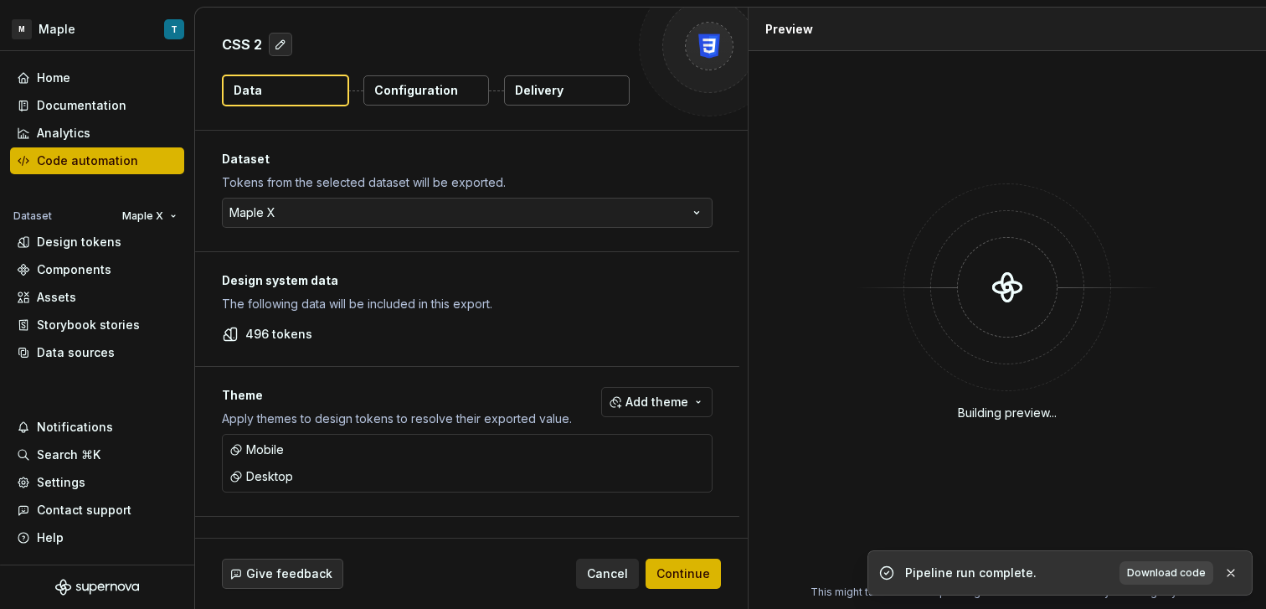
click at [426, 93] on p "Configuration" at bounding box center [416, 90] width 84 height 17
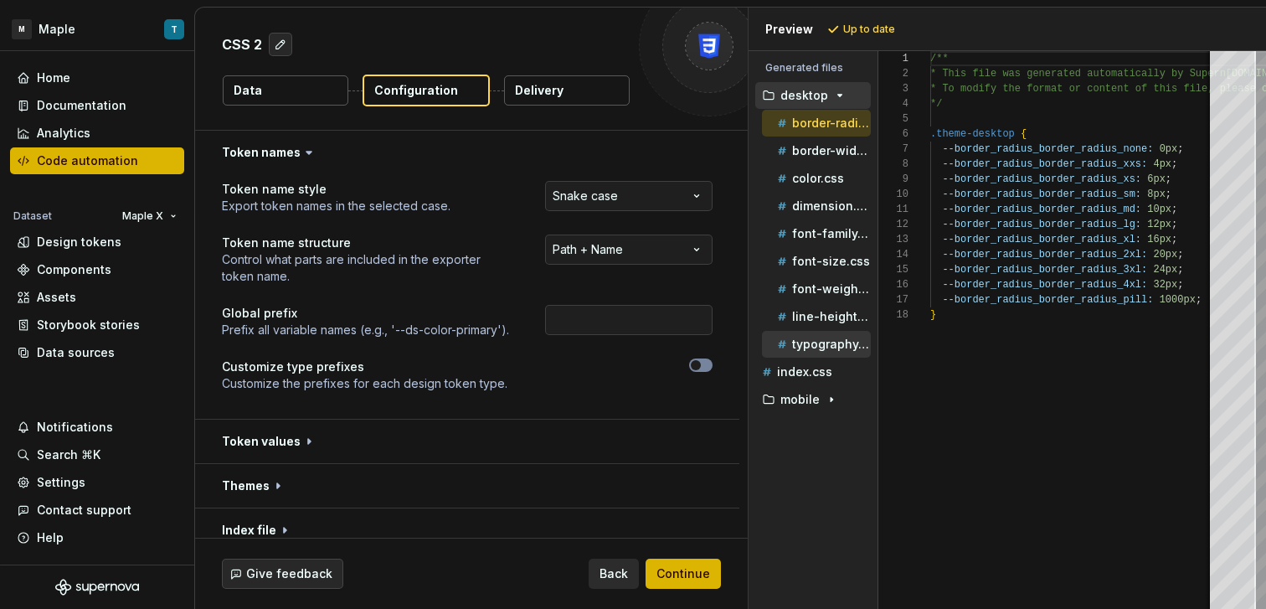
click at [806, 346] on p "typography.css" at bounding box center [831, 343] width 79 height 13
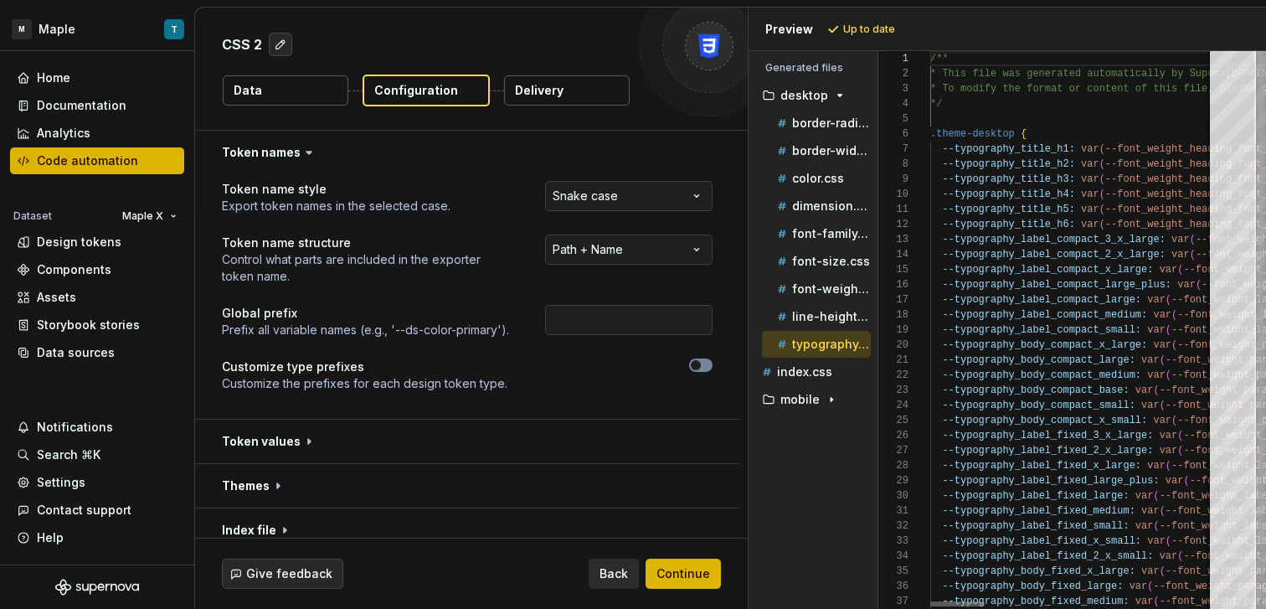
scroll to position [105, 0]
click at [811, 177] on p "color.css" at bounding box center [818, 178] width 52 height 13
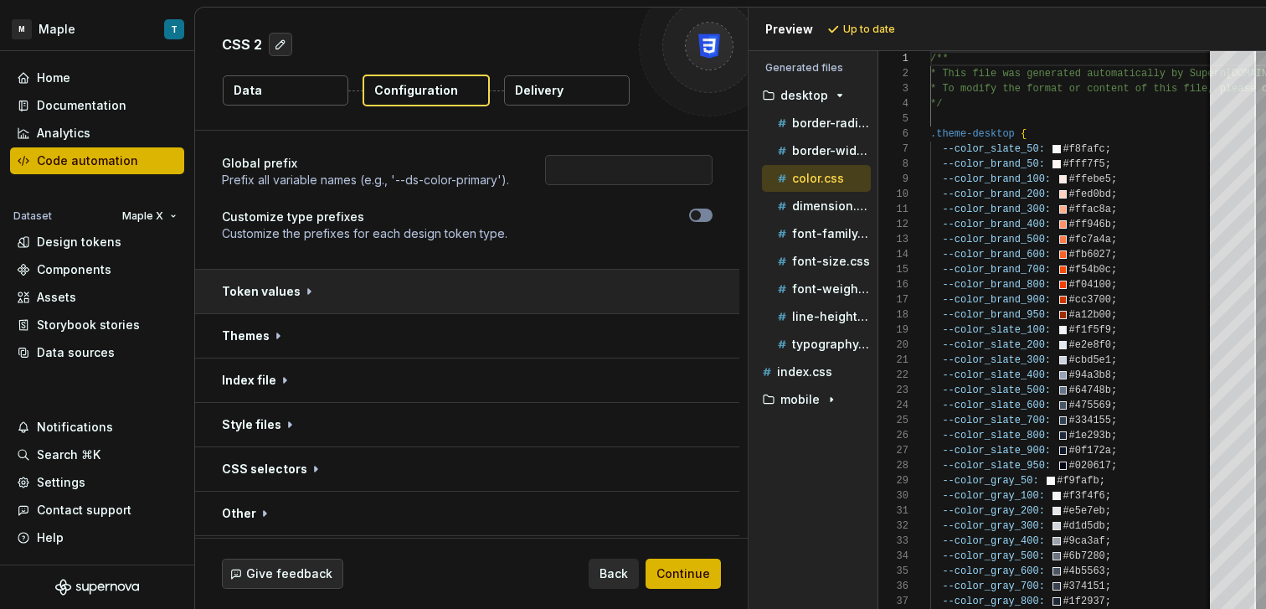
scroll to position [193, 0]
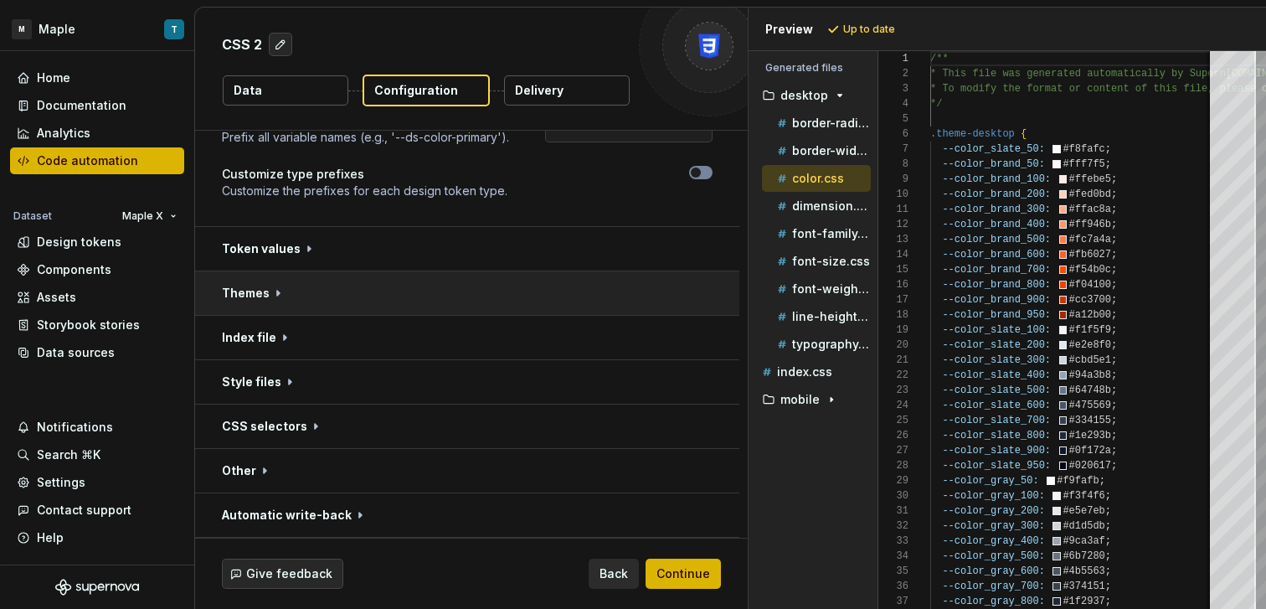
click at [442, 300] on button "button" at bounding box center [467, 293] width 544 height 44
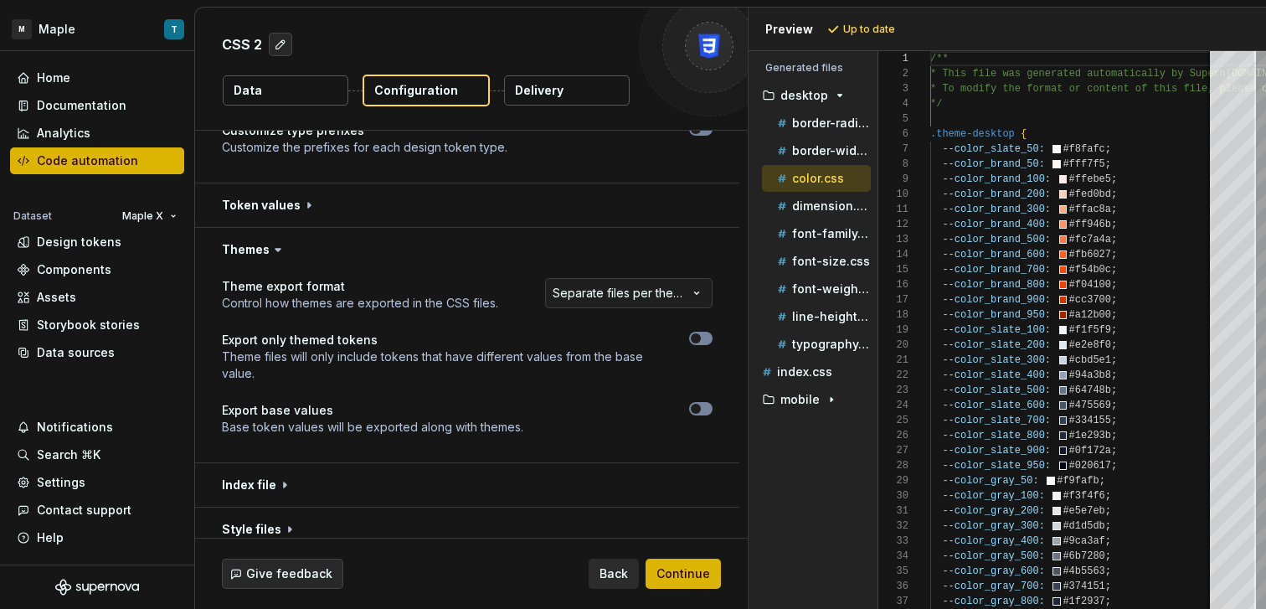
scroll to position [237, 0]
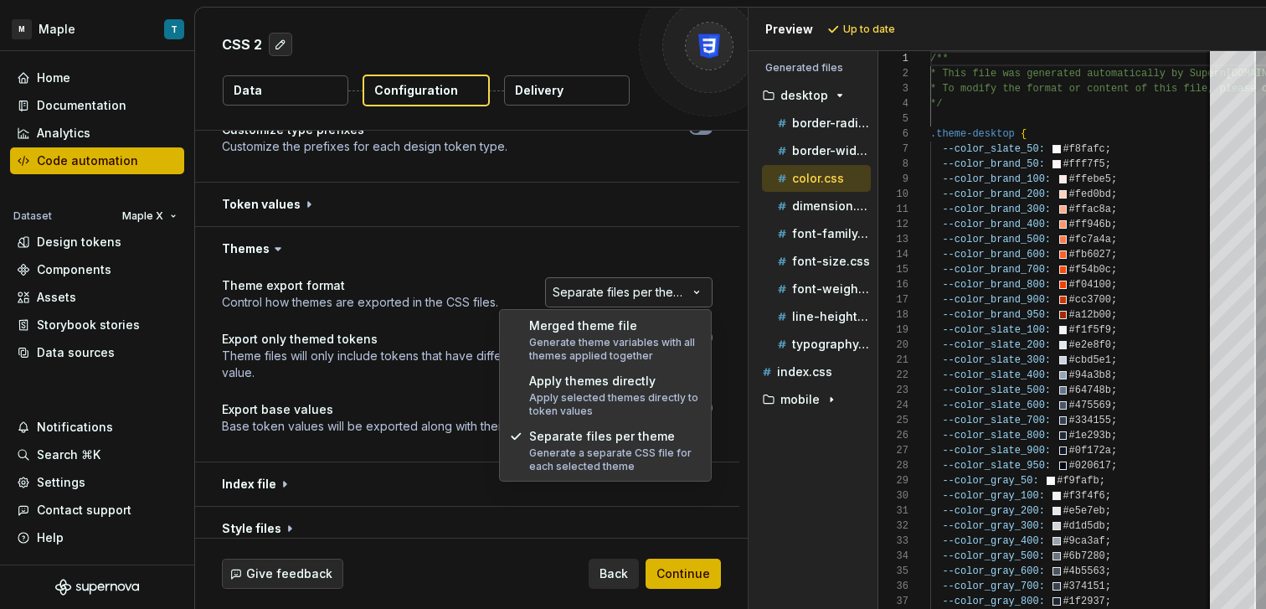
click at [648, 304] on html "**********" at bounding box center [633, 304] width 1266 height 609
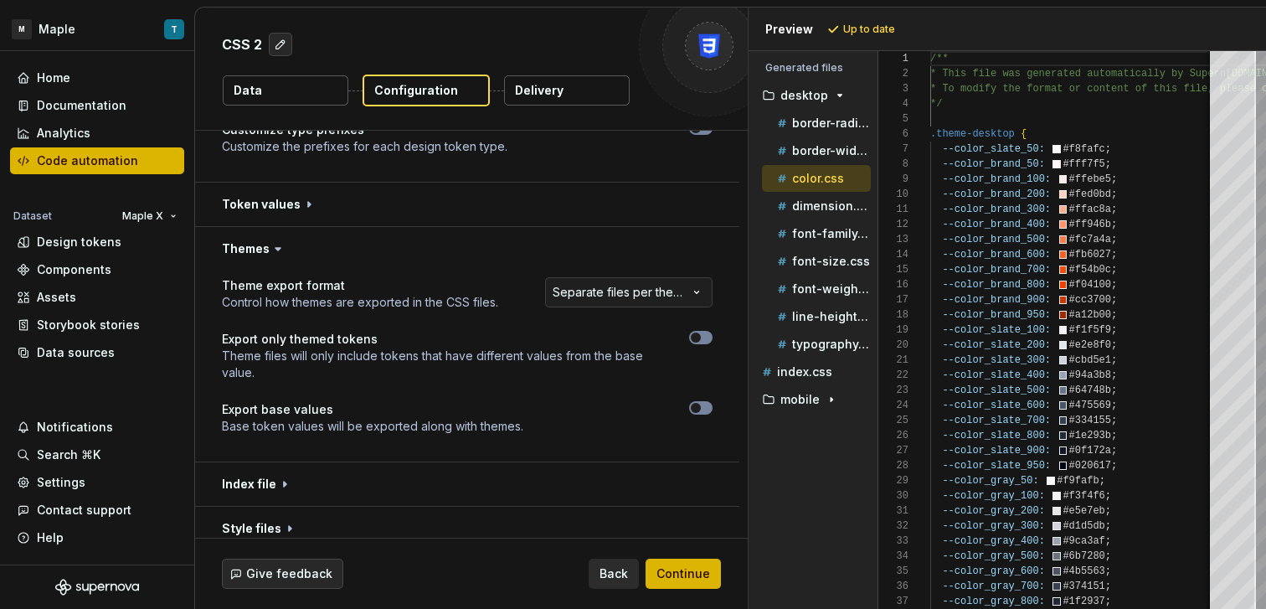
click at [825, 372] on html "**********" at bounding box center [633, 304] width 1266 height 609
click at [818, 372] on p "index.css" at bounding box center [804, 371] width 55 height 13
type textarea "**********"
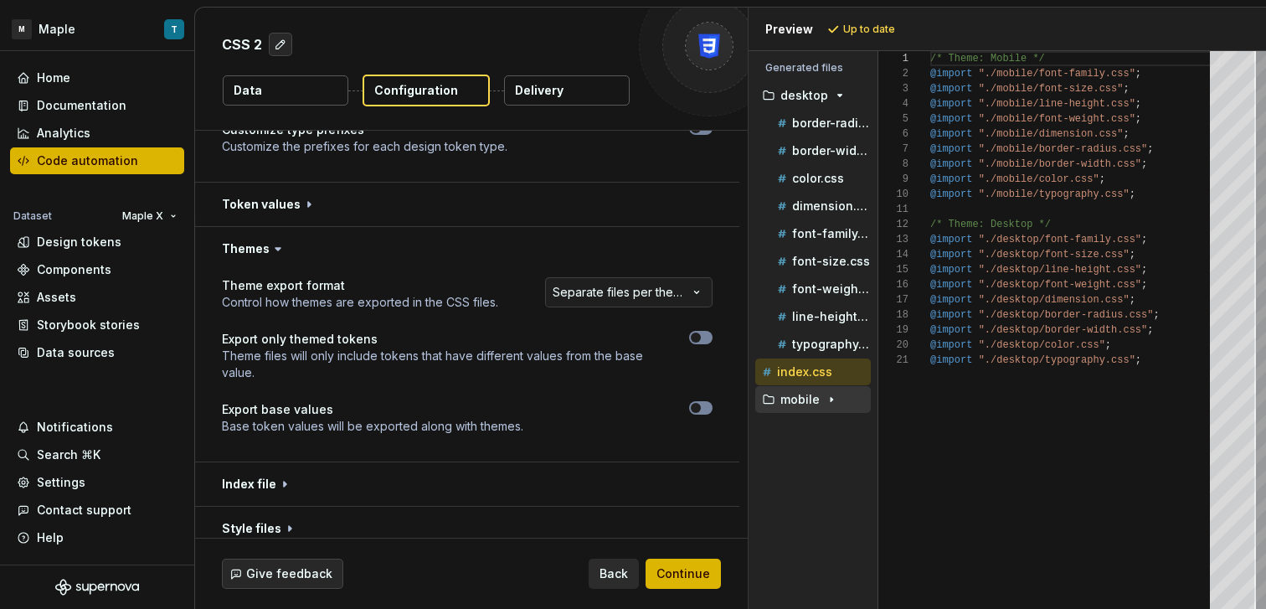
click at [825, 389] on div "mobile" at bounding box center [813, 399] width 116 height 27
click at [836, 404] on div "button" at bounding box center [831, 399] width 20 height 13
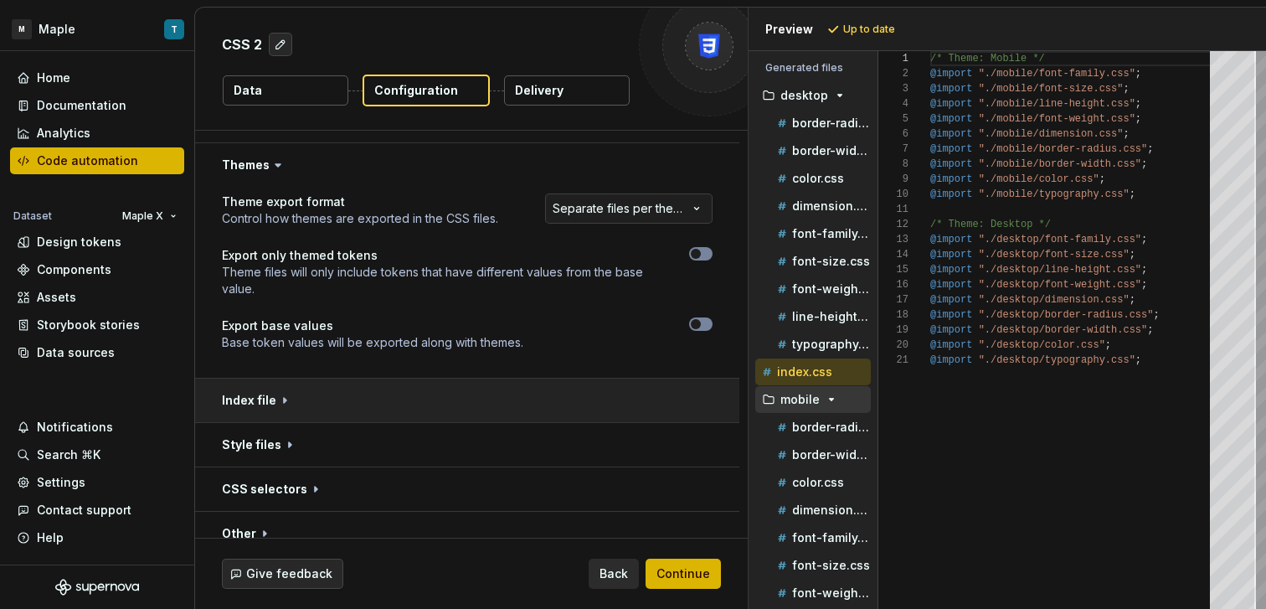
click at [454, 410] on button "button" at bounding box center [467, 400] width 544 height 44
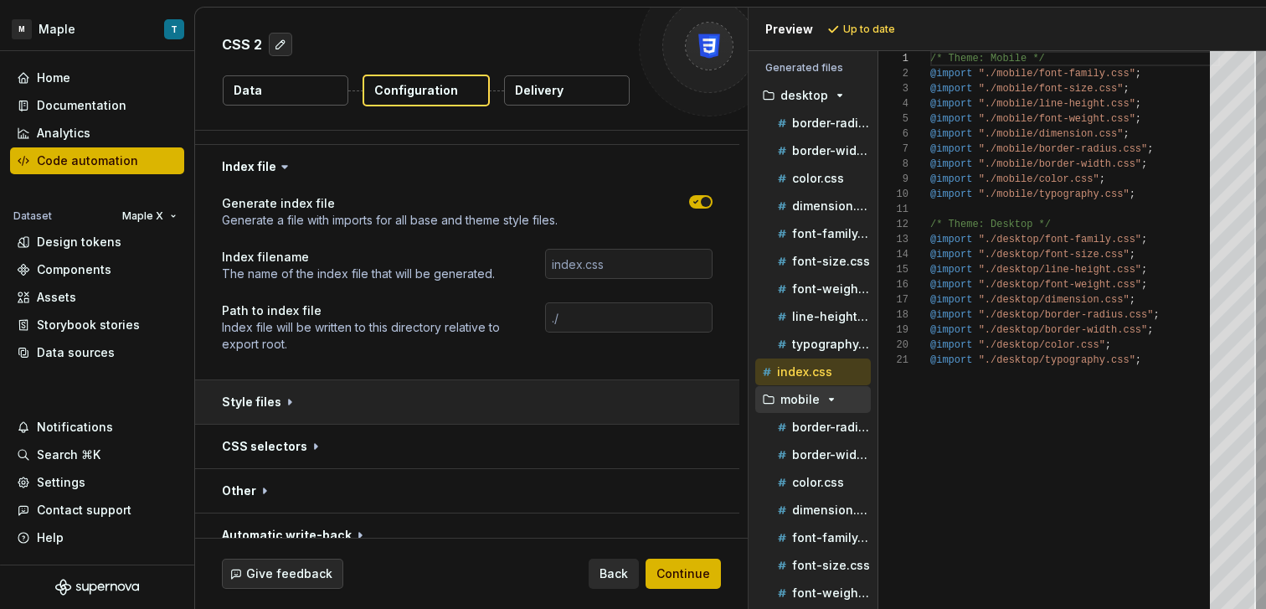
click at [445, 419] on button "button" at bounding box center [467, 402] width 544 height 44
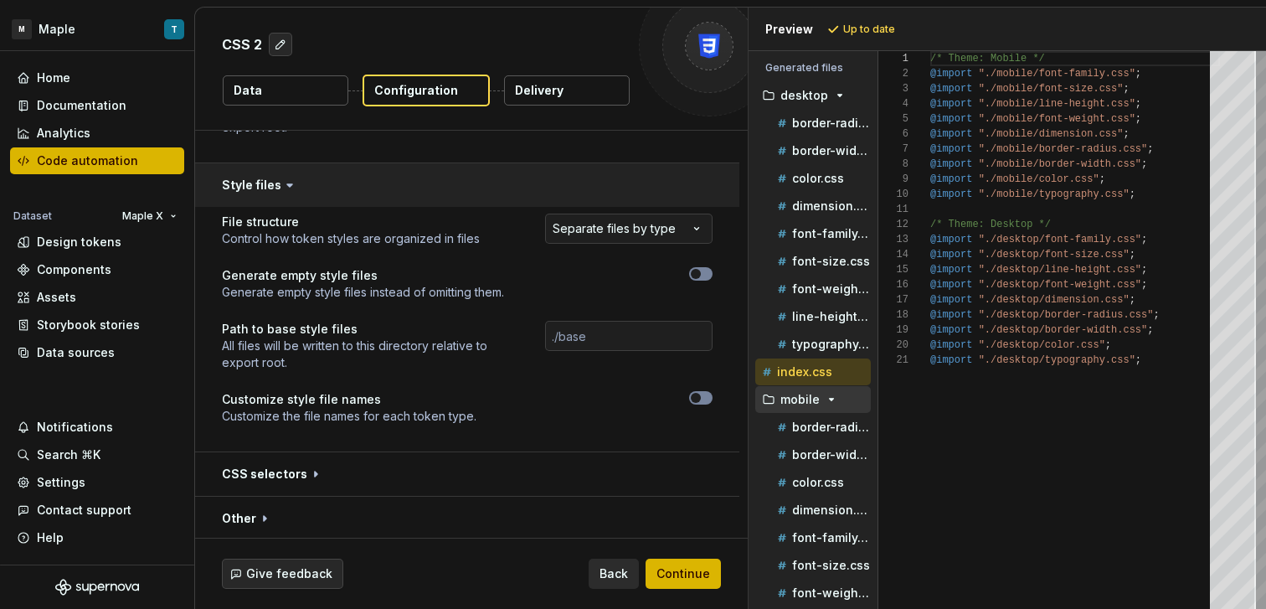
scroll to position [819, 0]
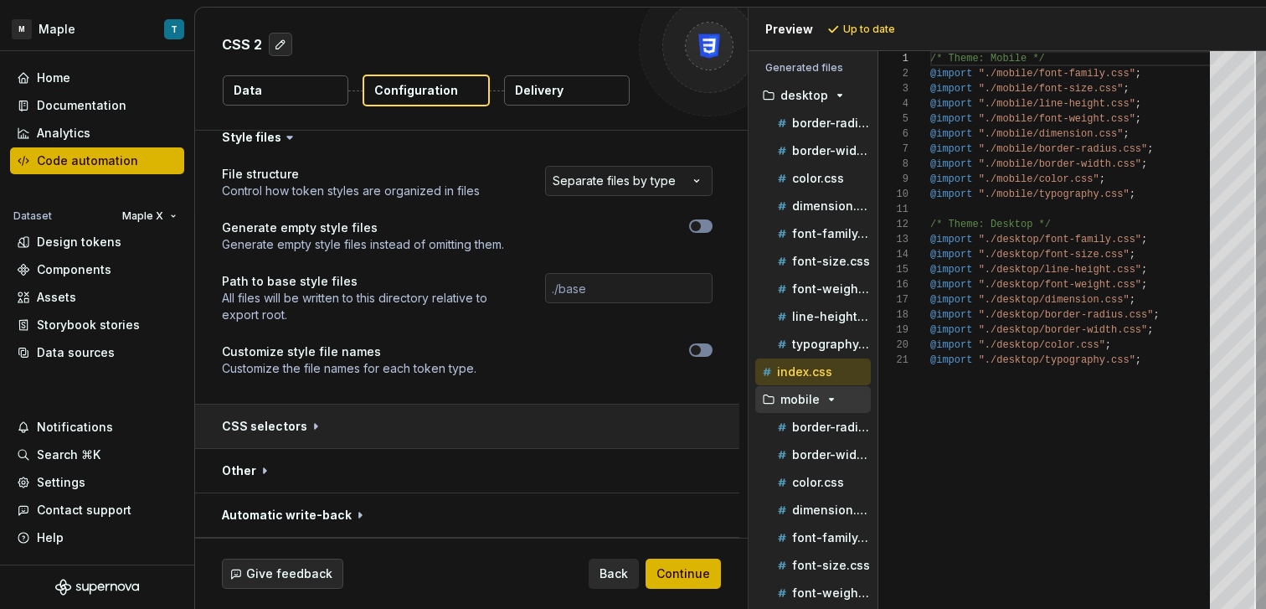
click at [449, 426] on button "button" at bounding box center [467, 426] width 544 height 44
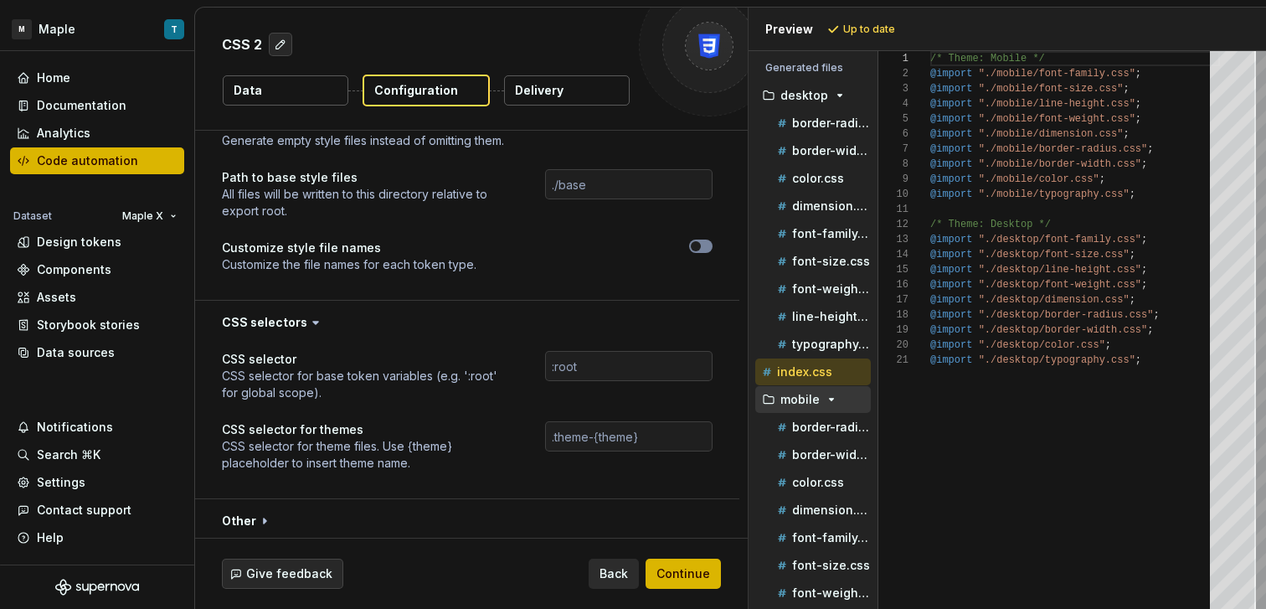
scroll to position [973, 0]
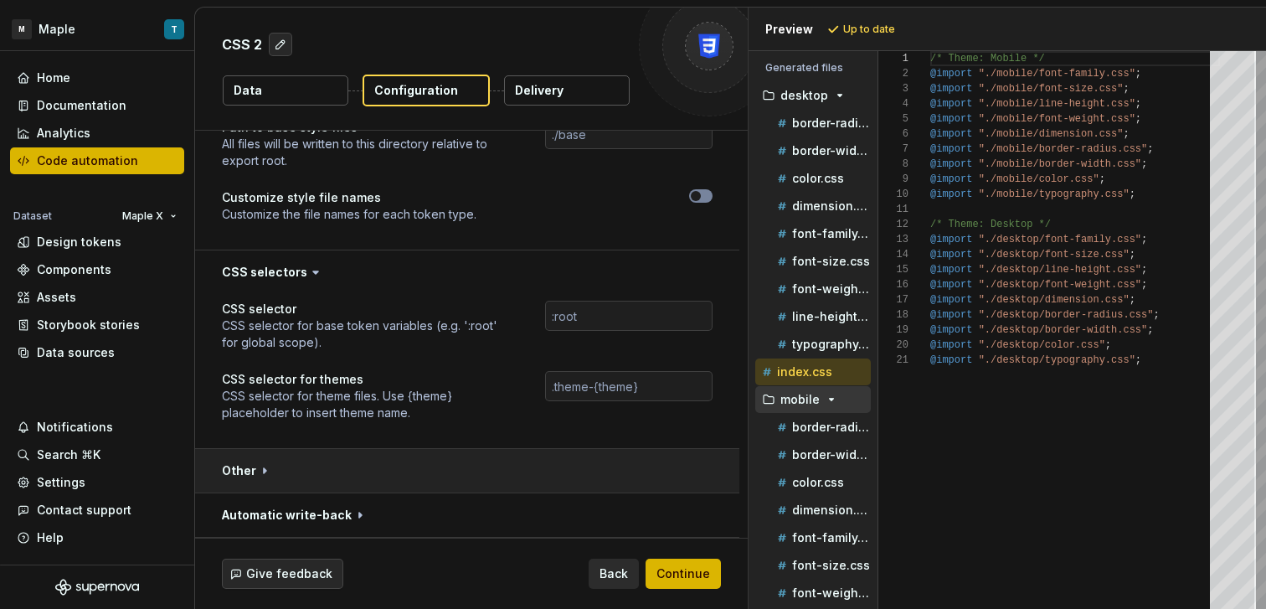
click at [451, 469] on button "button" at bounding box center [467, 471] width 544 height 44
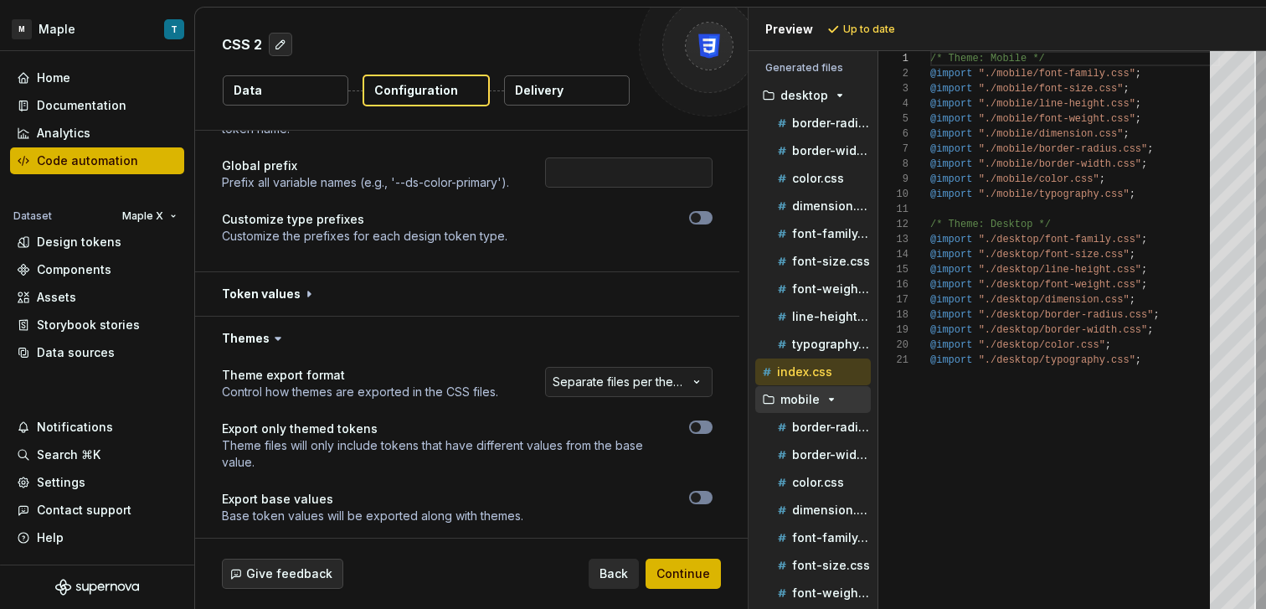
scroll to position [0, 0]
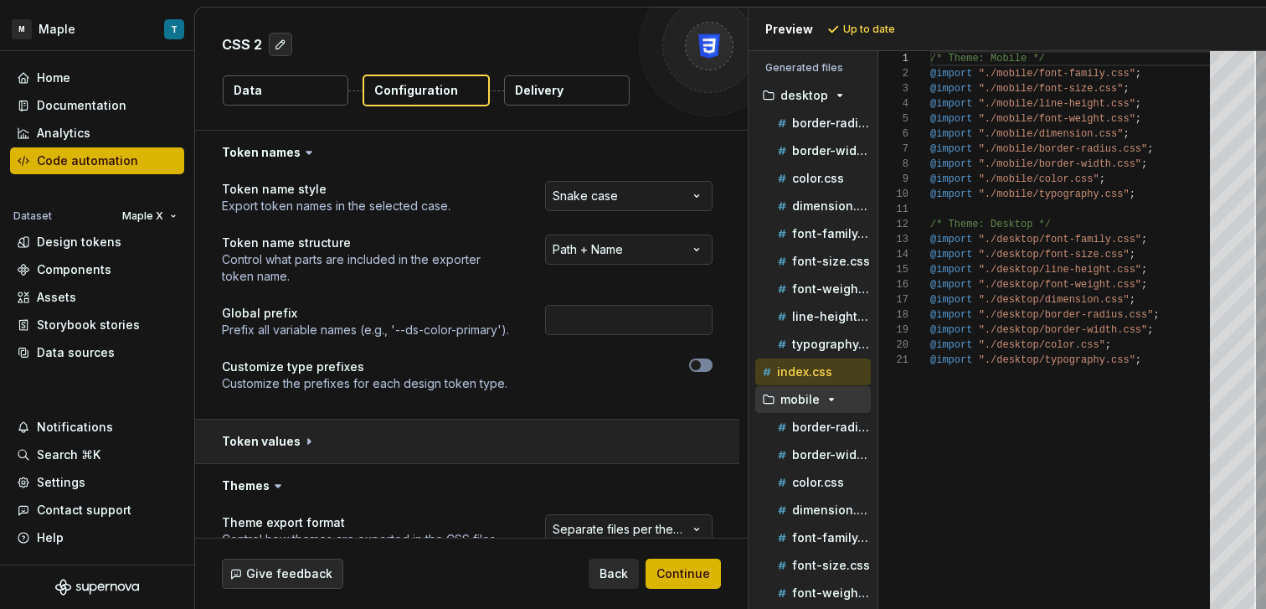
click at [449, 445] on button "button" at bounding box center [467, 441] width 544 height 44
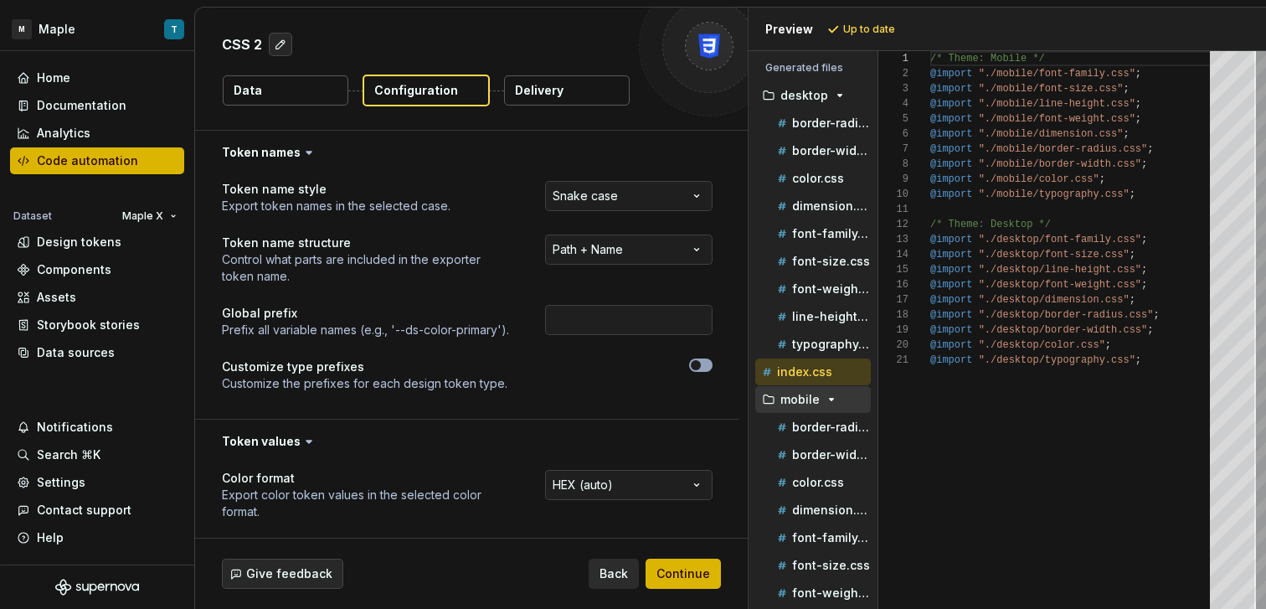
click at [697, 362] on span "button" at bounding box center [696, 365] width 10 height 10
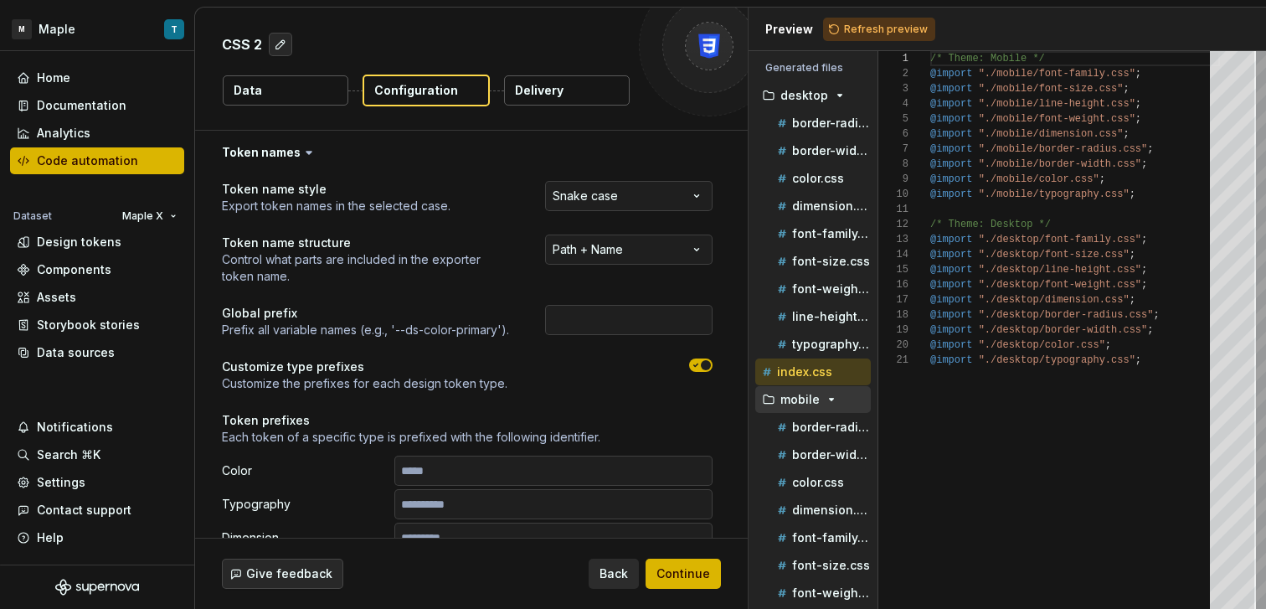
click at [697, 362] on icon "button" at bounding box center [695, 365] width 13 height 10
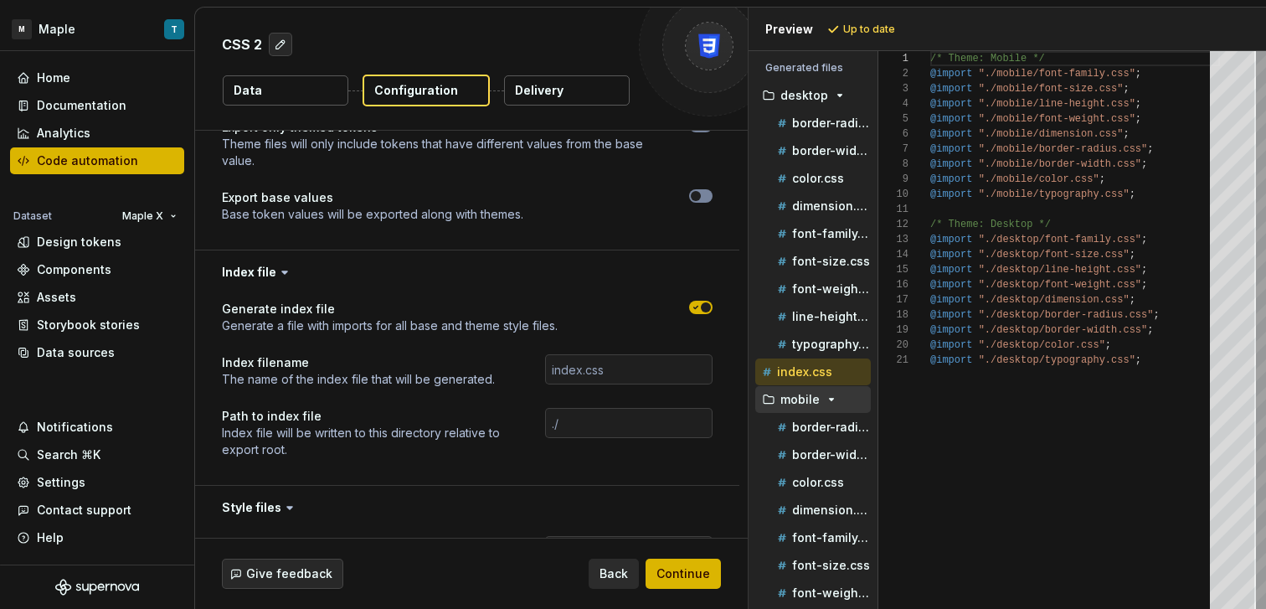
scroll to position [780, 0]
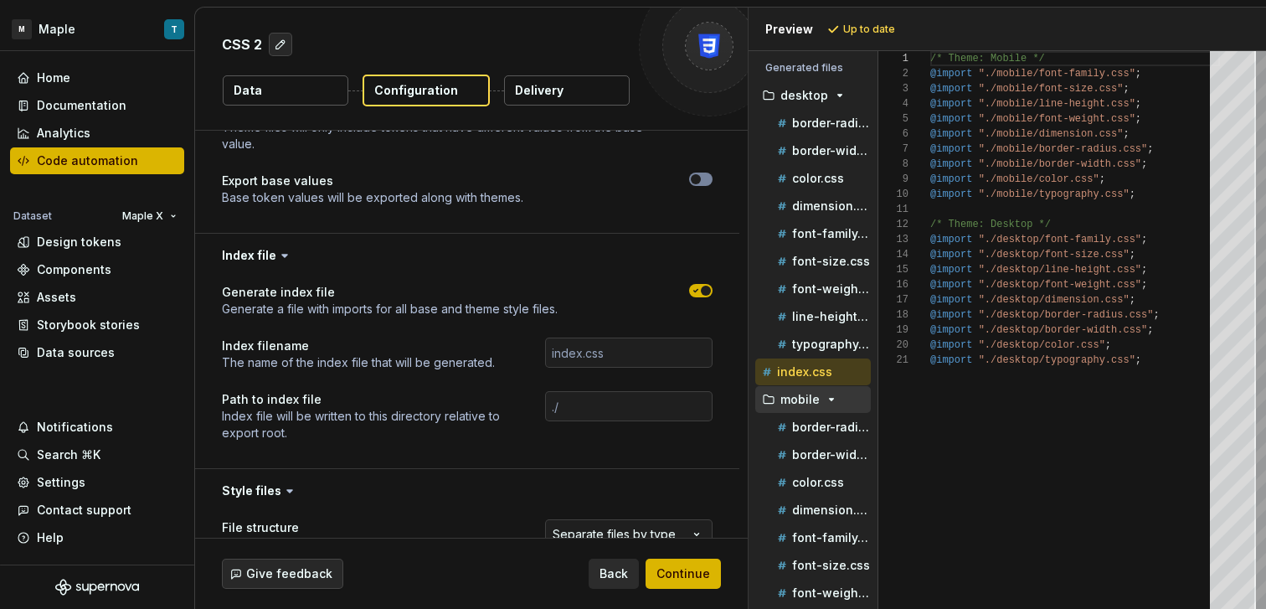
click at [691, 293] on icon "button" at bounding box center [695, 290] width 13 height 10
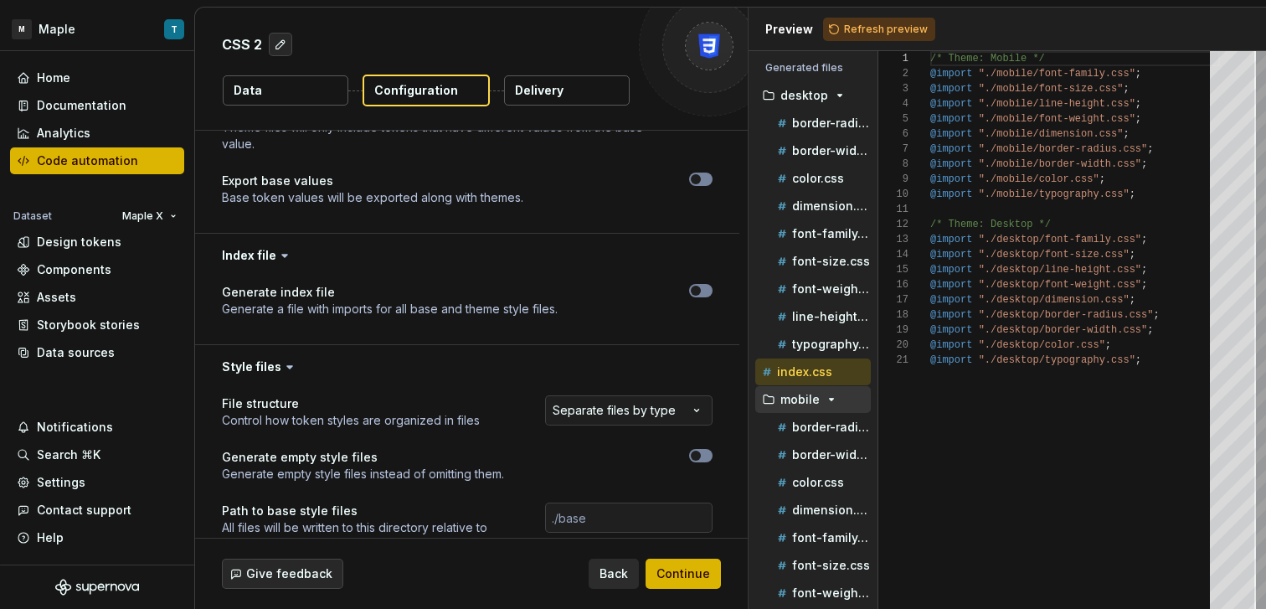
click at [876, 37] on button "Refresh preview" at bounding box center [879, 29] width 112 height 23
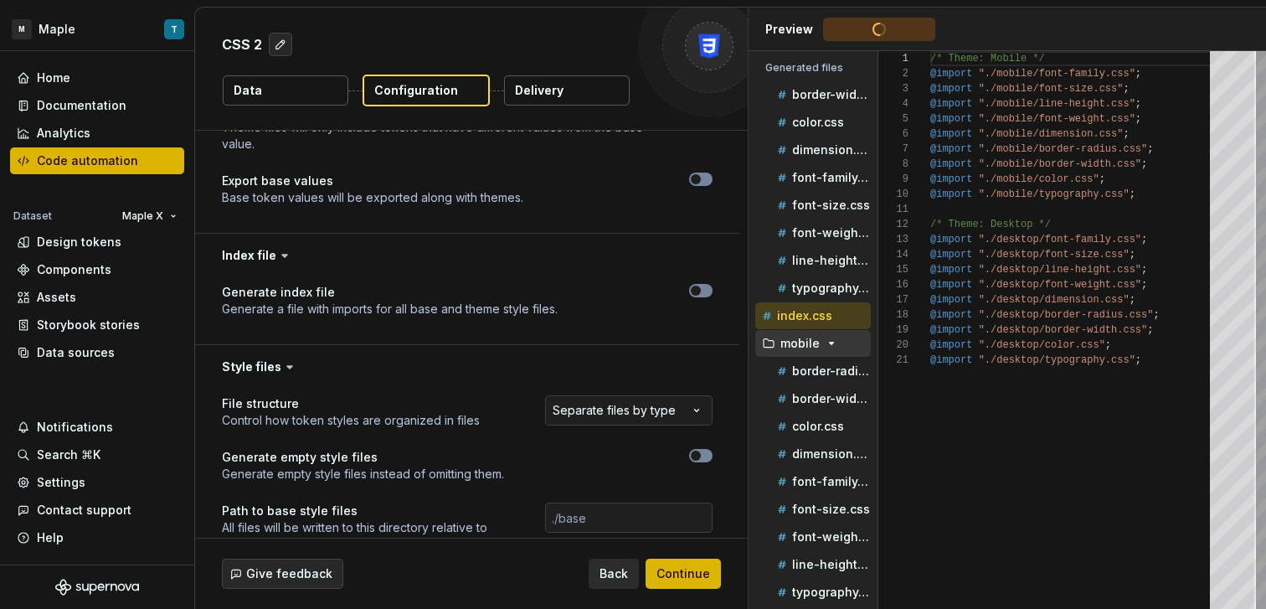
scroll to position [0, 0]
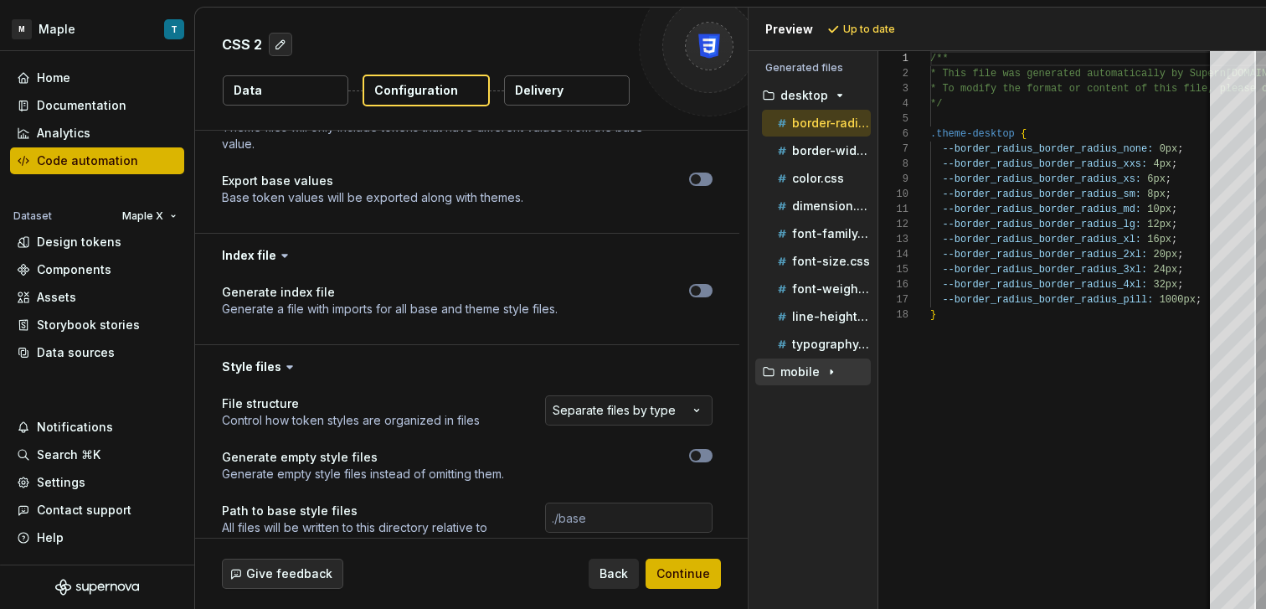
click at [831, 371] on icon "button" at bounding box center [831, 371] width 13 height 13
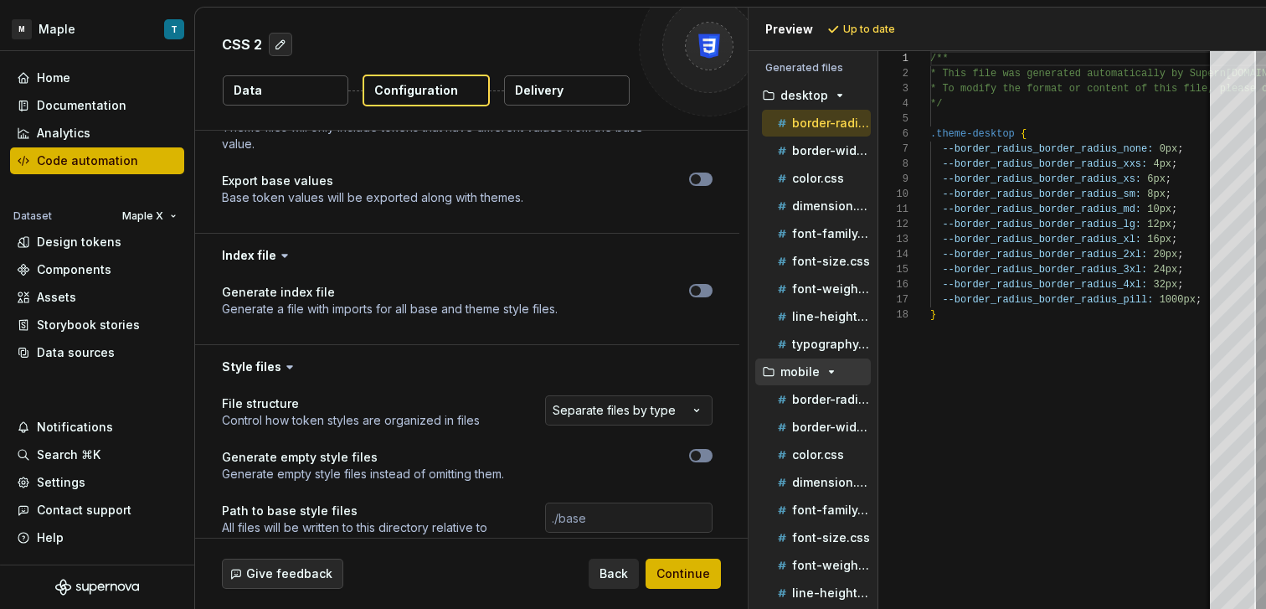
scroll to position [28, 0]
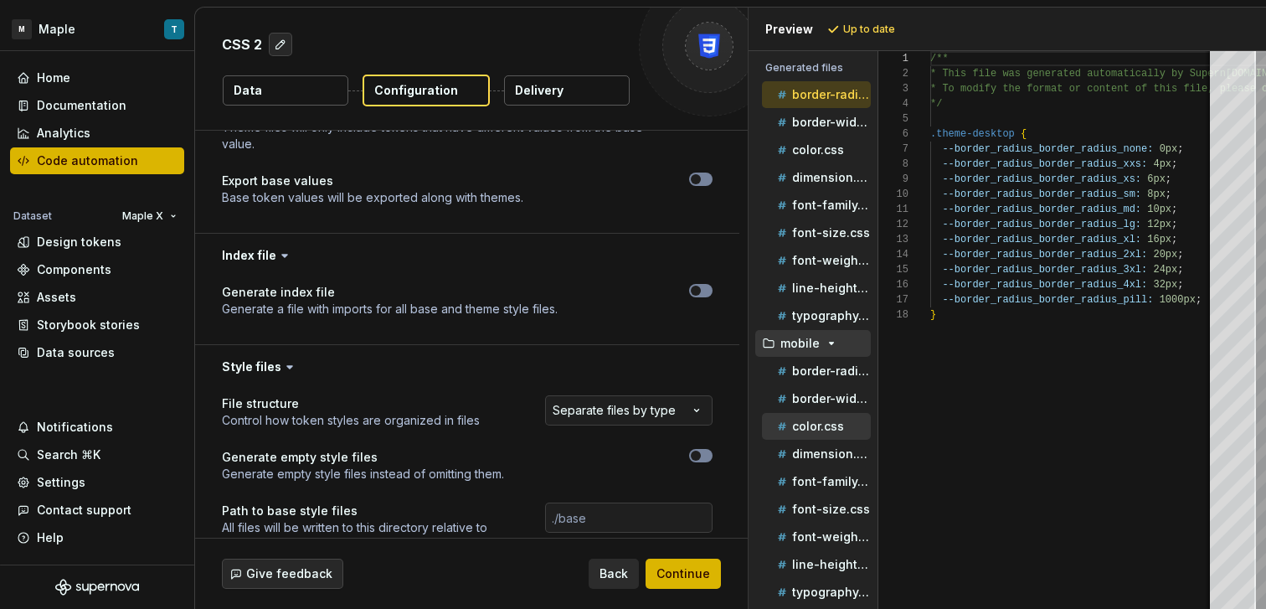
click at [825, 422] on p "color.css" at bounding box center [818, 425] width 52 height 13
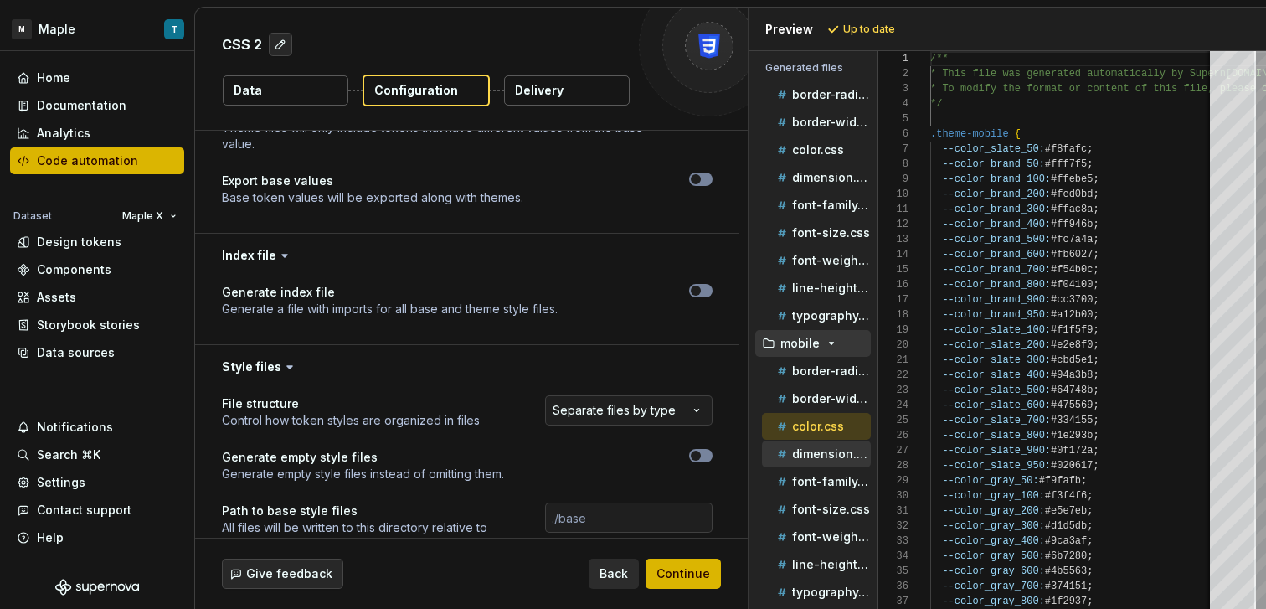
click at [817, 460] on div "dimension.css" at bounding box center [821, 453] width 97 height 17
type textarea "**********"
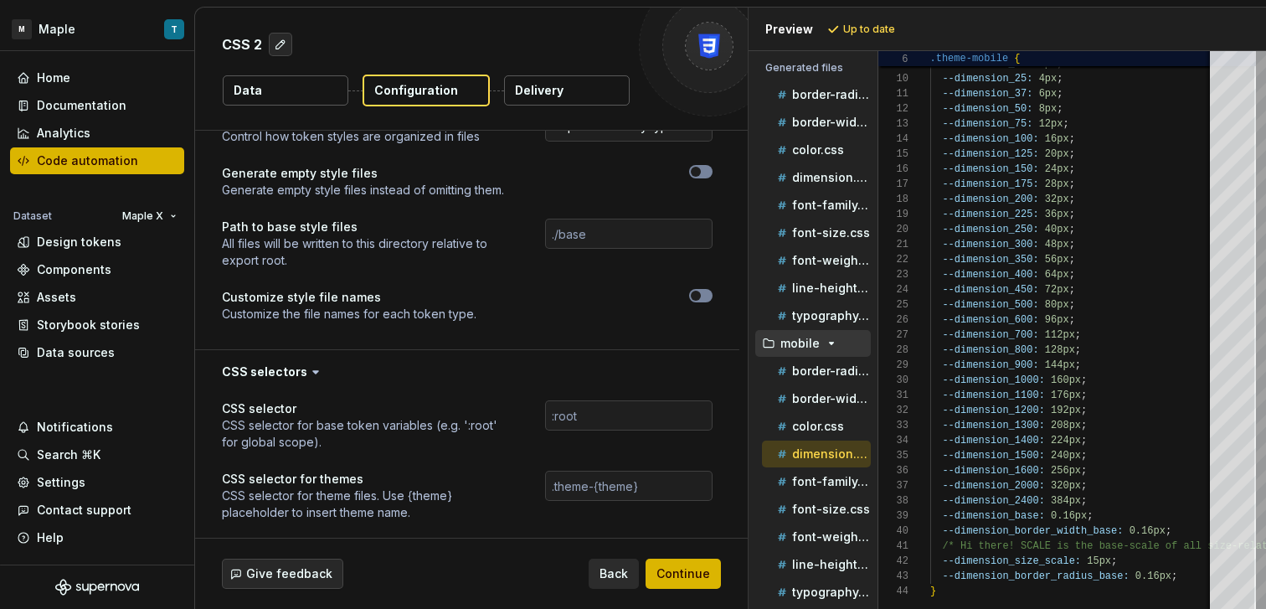
scroll to position [1076, 0]
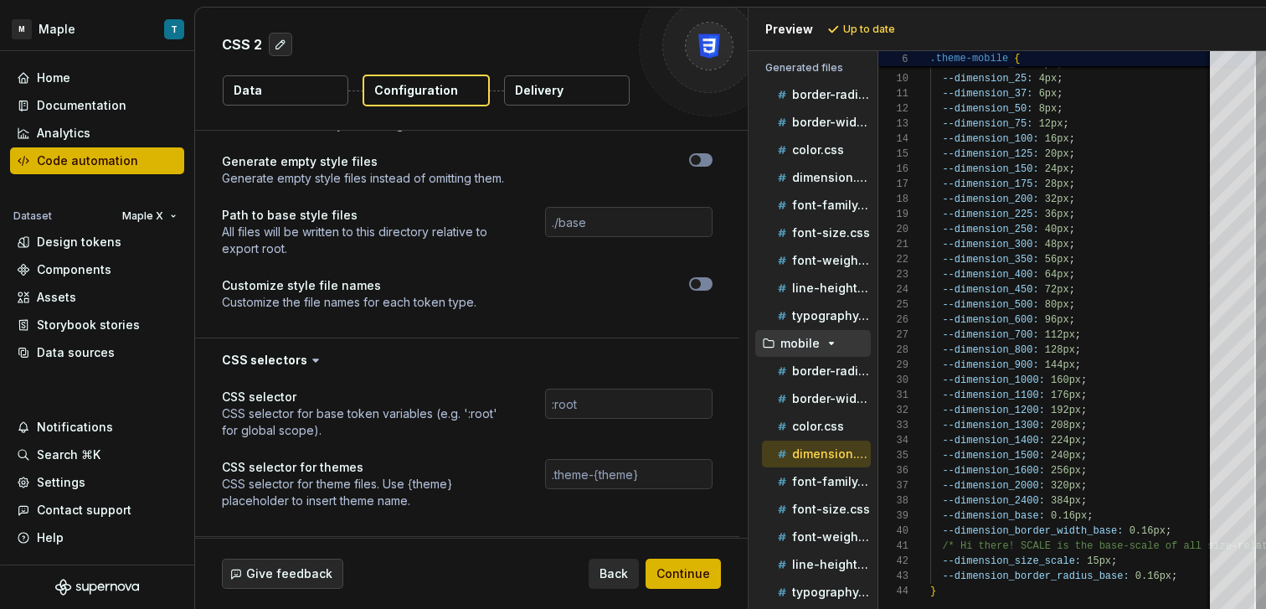
click at [700, 293] on div at bounding box center [609, 293] width 206 height 33
click at [696, 285] on span "button" at bounding box center [696, 284] width 10 height 10
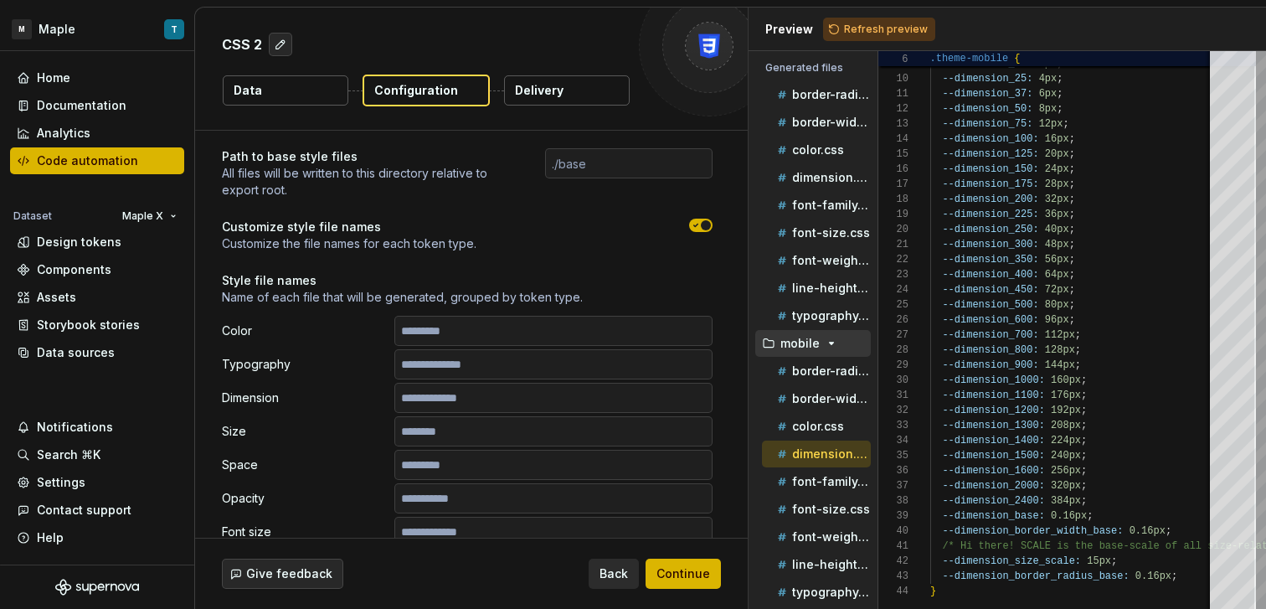
scroll to position [1131, 0]
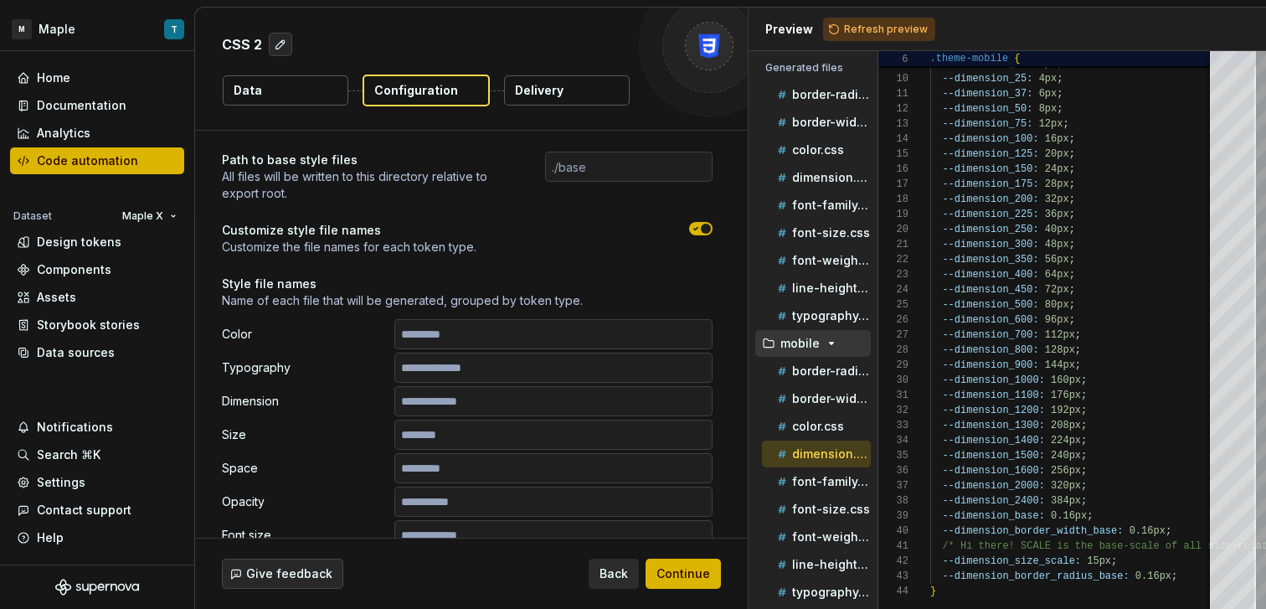
click at [690, 225] on icon "button" at bounding box center [695, 229] width 13 height 10
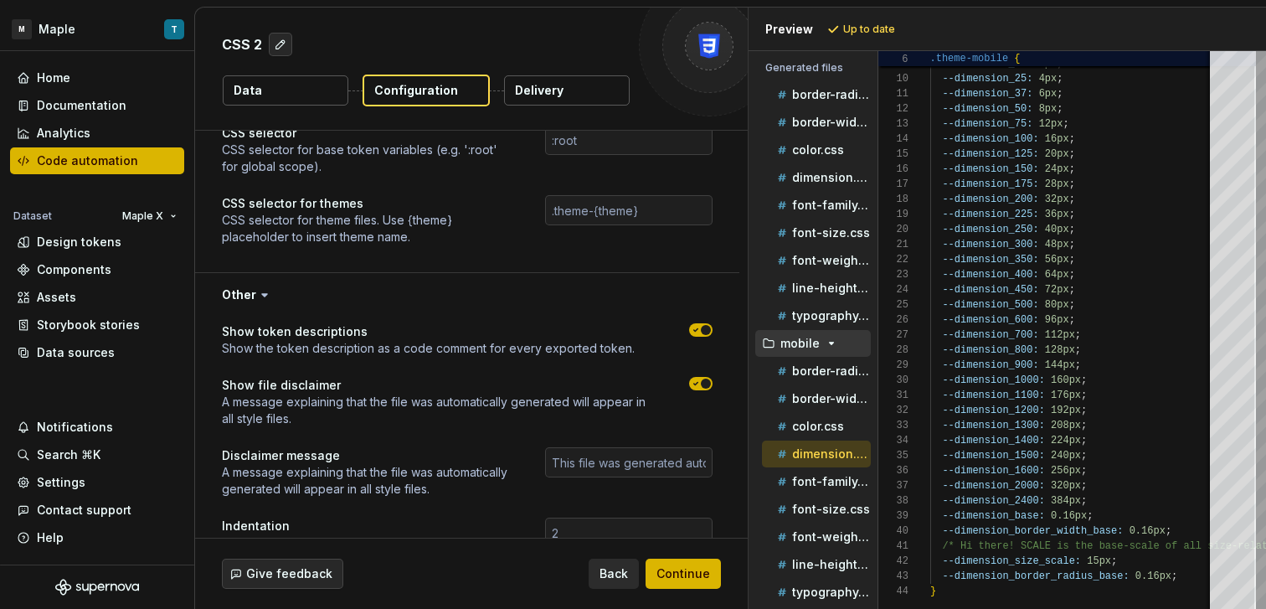
scroll to position [1425, 0]
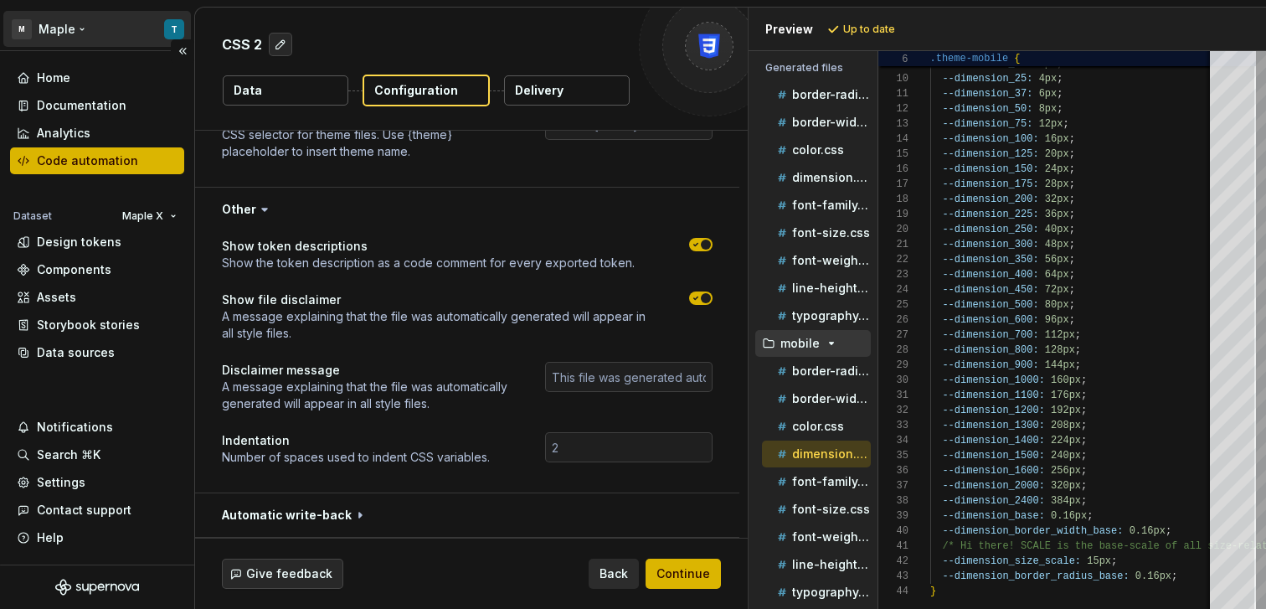
click at [68, 32] on html "**********" at bounding box center [633, 304] width 1266 height 609
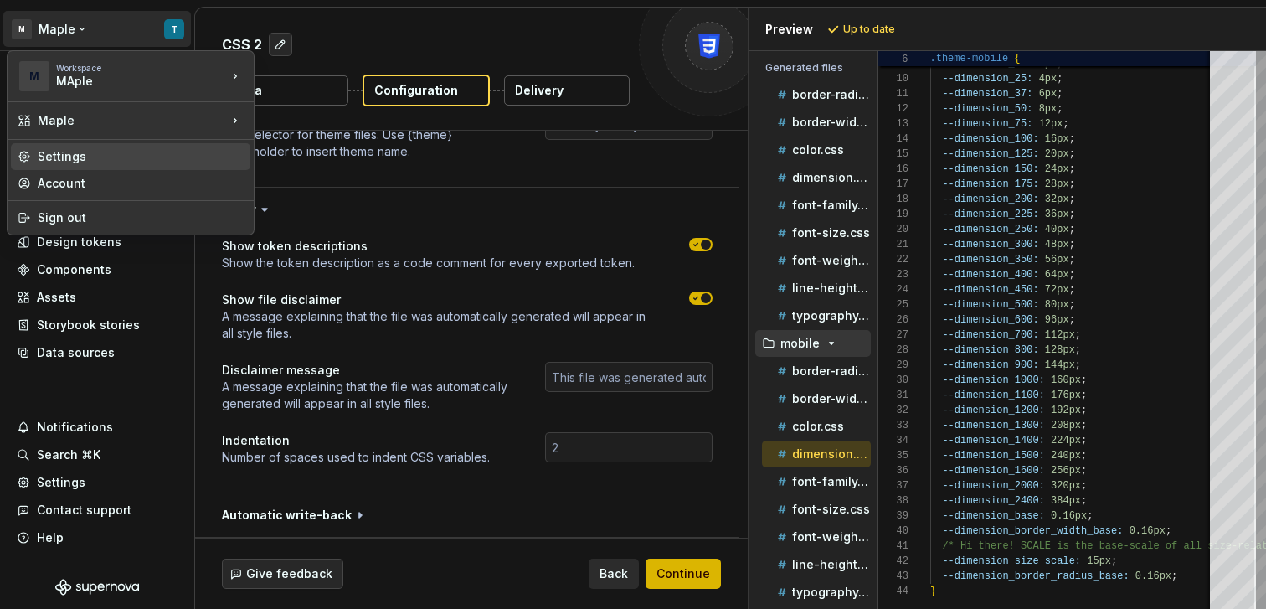
click at [110, 157] on div "Settings" at bounding box center [141, 156] width 206 height 17
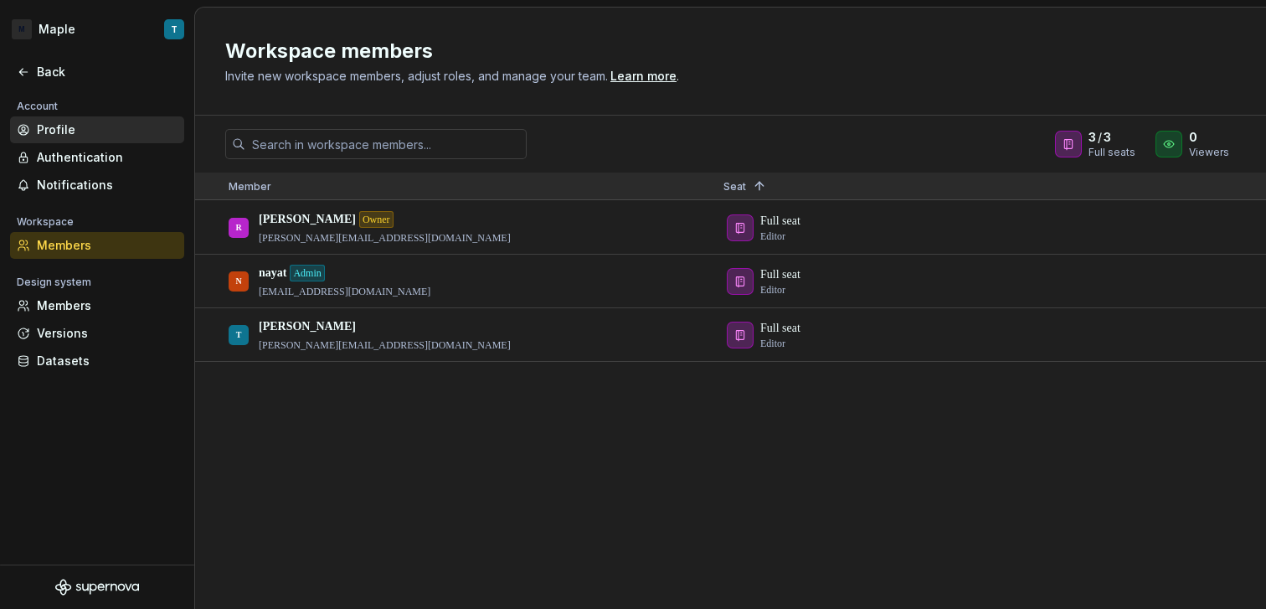
click at [105, 132] on div "Profile" at bounding box center [107, 129] width 141 height 17
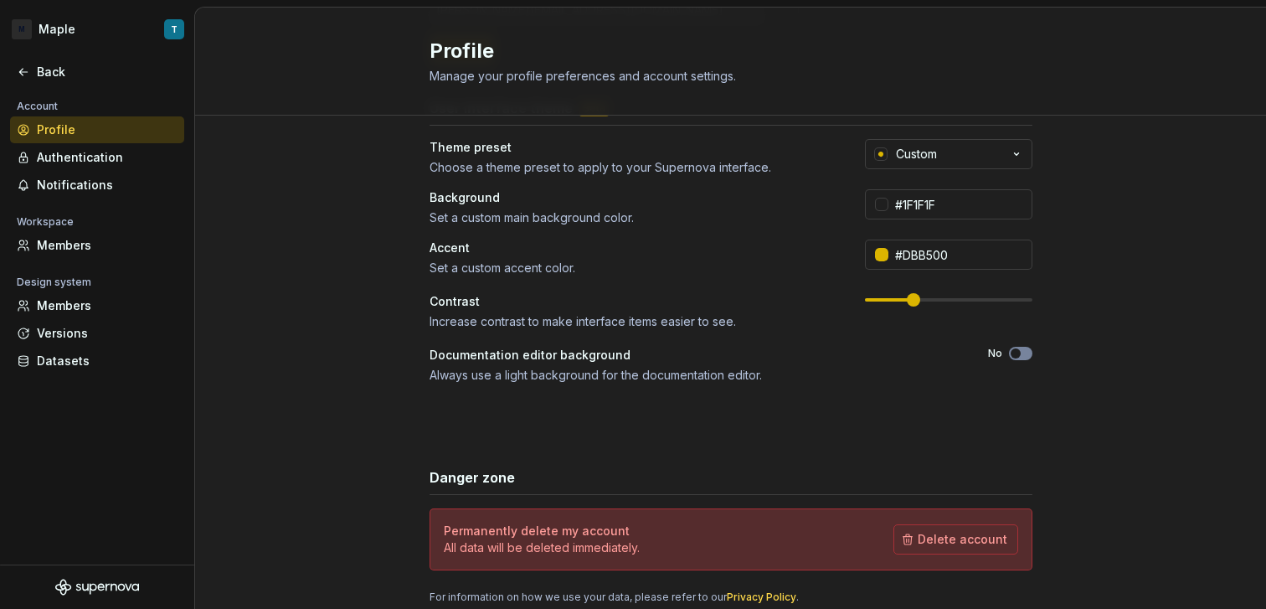
scroll to position [351, 0]
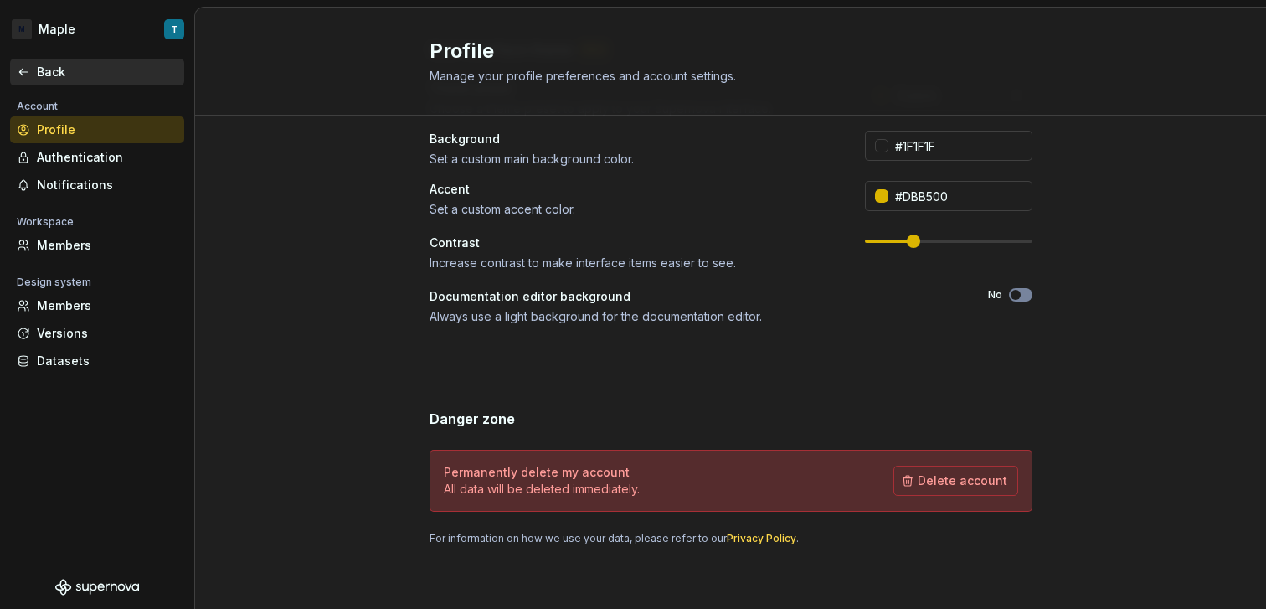
click at [64, 75] on div "Back" at bounding box center [107, 72] width 141 height 17
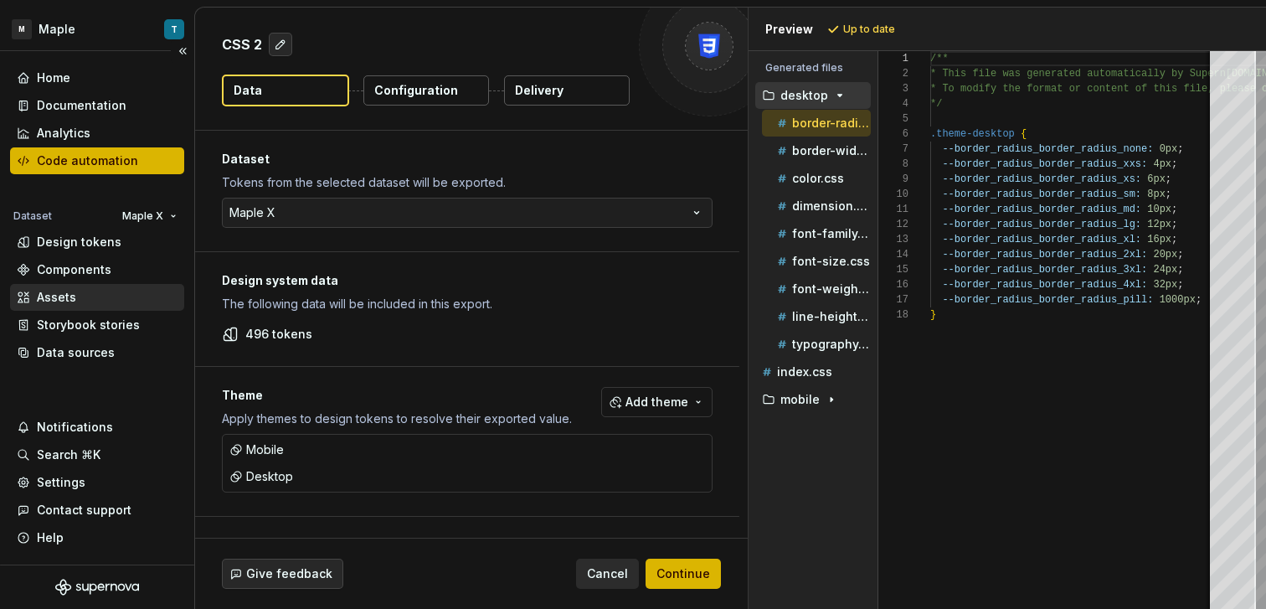
click at [138, 309] on div "Assets" at bounding box center [97, 297] width 174 height 27
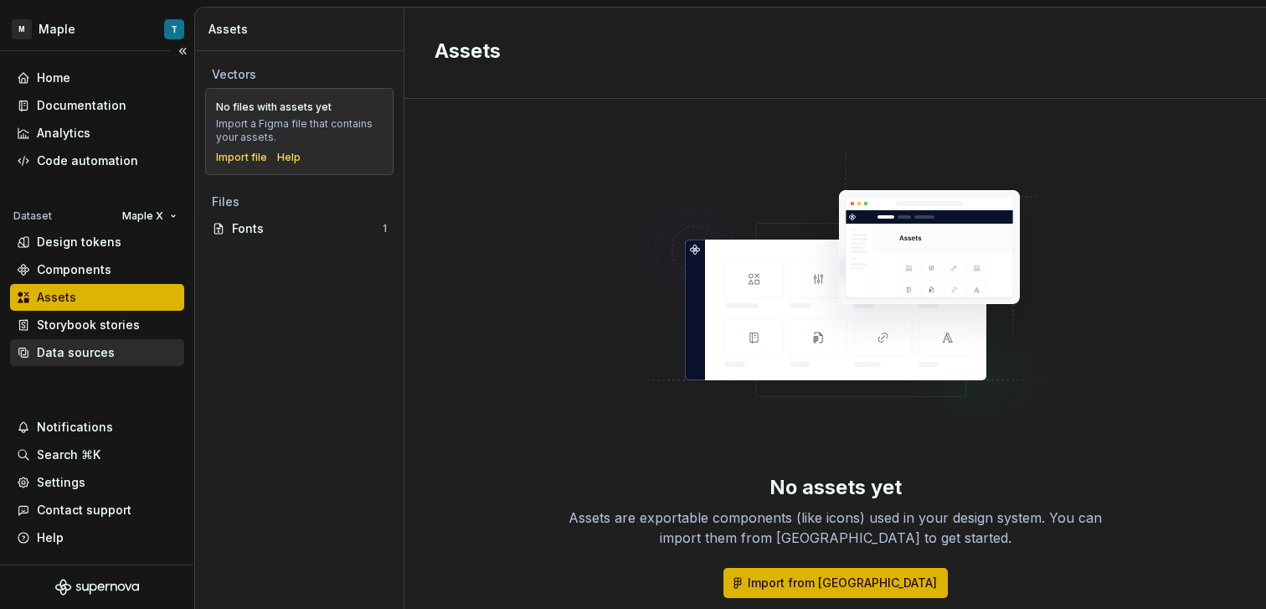
click at [121, 352] on div "Data sources" at bounding box center [97, 352] width 161 height 17
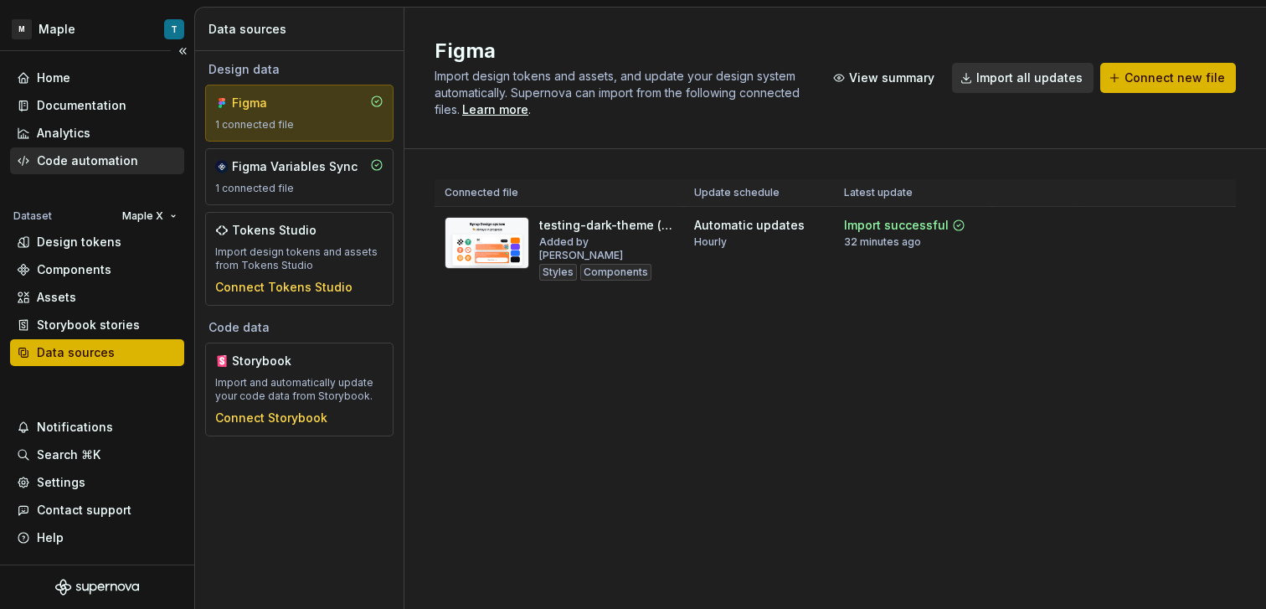
click at [89, 160] on div "Code automation" at bounding box center [87, 160] width 101 height 17
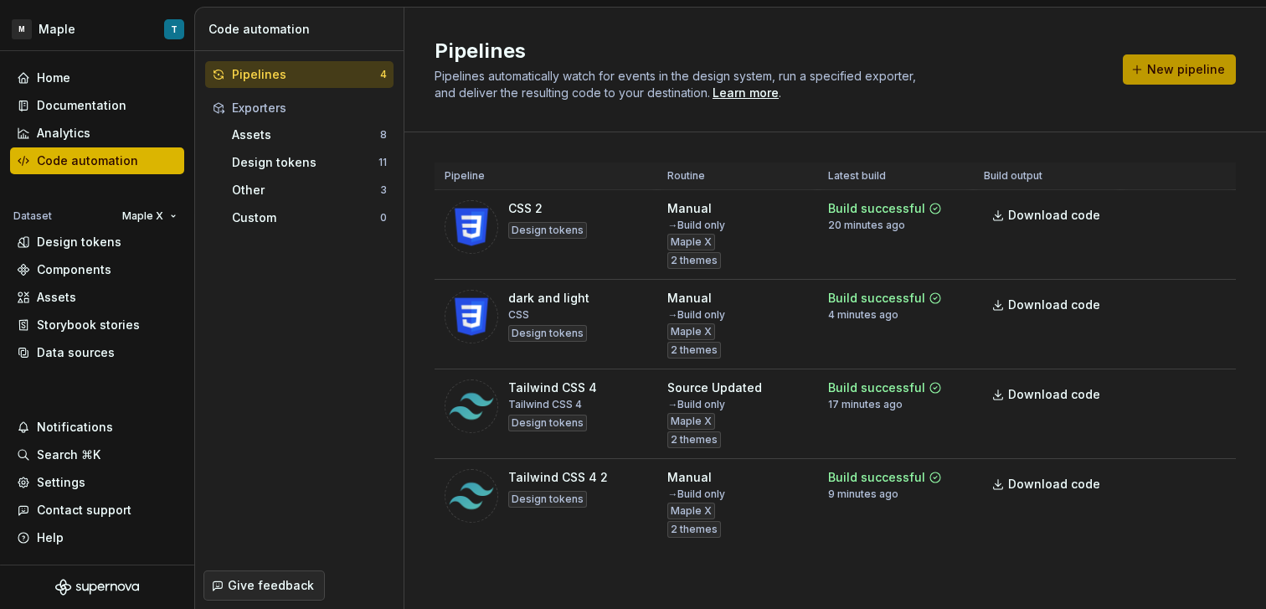
click at [1164, 72] on span "New pipeline" at bounding box center [1186, 69] width 78 height 17
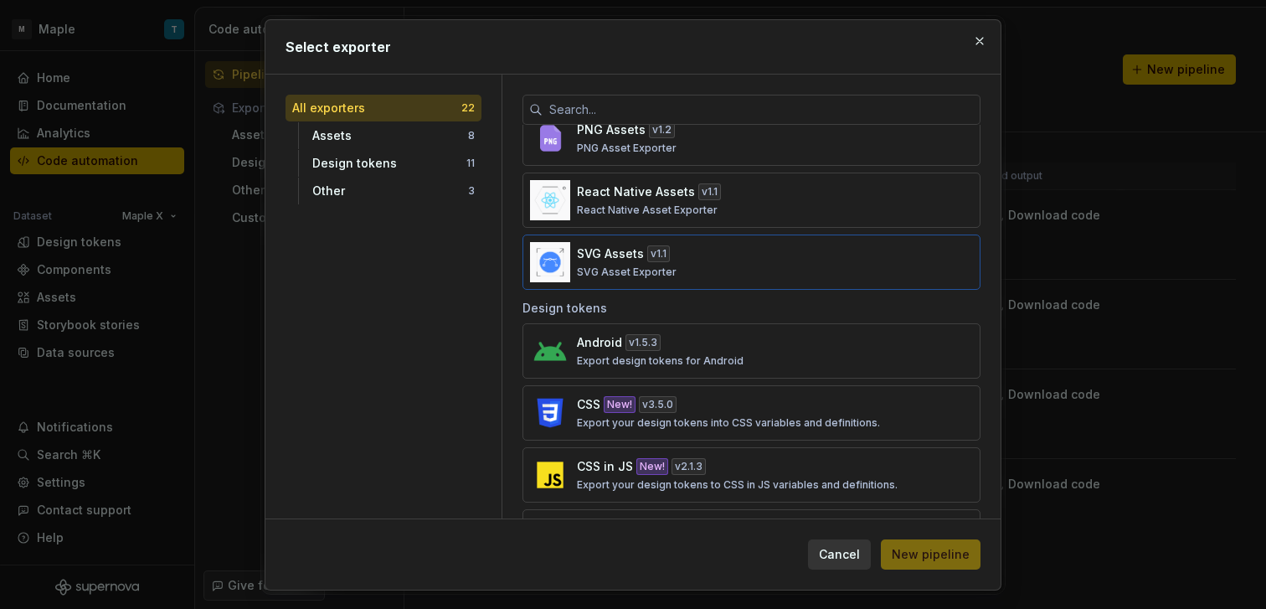
scroll to position [361, 0]
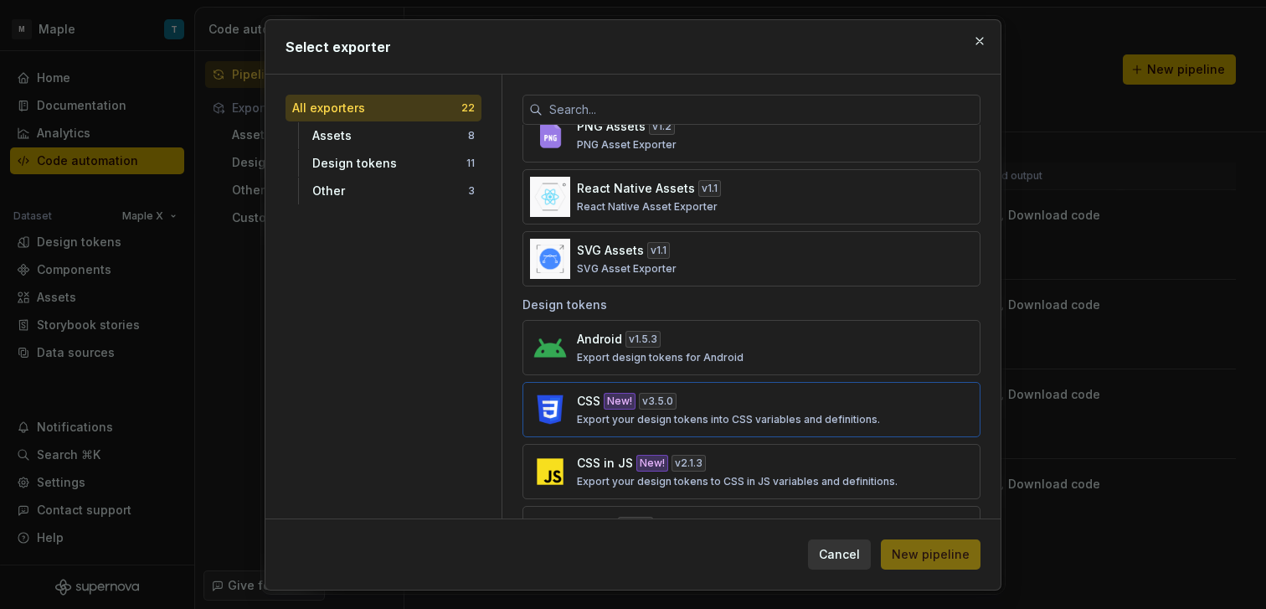
click at [722, 397] on div "CSS New! v 3.5.0 Export your design tokens into CSS variables and definitions." at bounding box center [746, 409] width 339 height 33
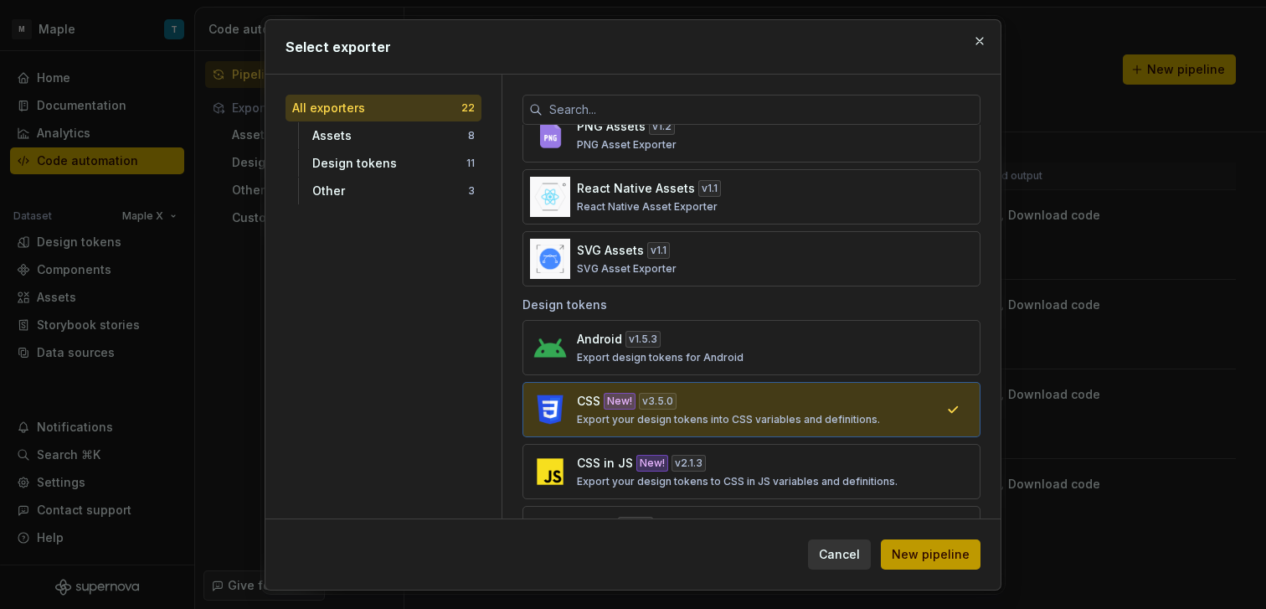
click at [939, 543] on button "New pipeline" at bounding box center [931, 554] width 100 height 30
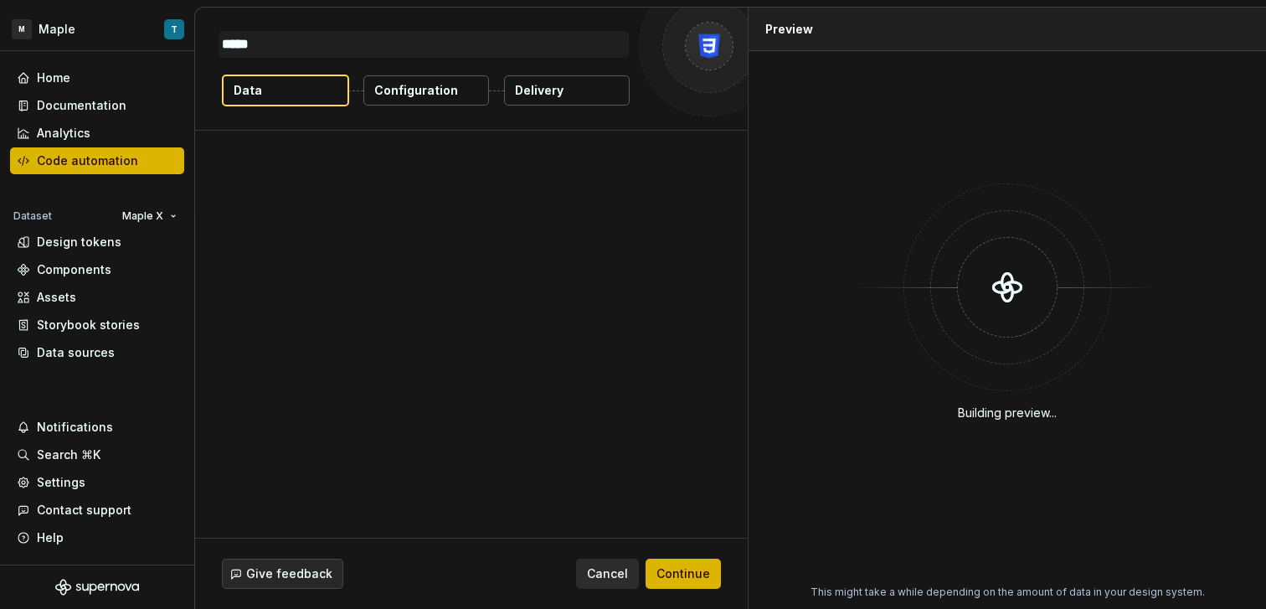
type textarea "*"
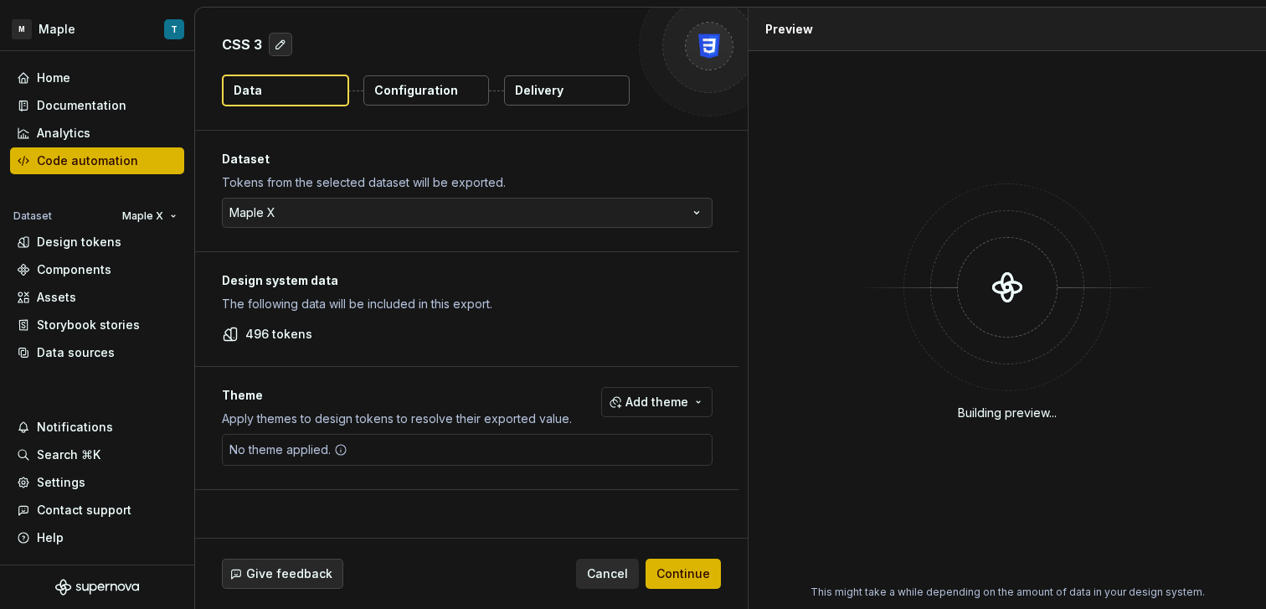
drag, startPoint x: 556, startPoint y: 444, endPoint x: 573, endPoint y: 438, distance: 17.7
click at [556, 444] on div "No theme applied." at bounding box center [467, 450] width 491 height 32
click at [655, 399] on span "Add theme" at bounding box center [656, 401] width 63 height 17
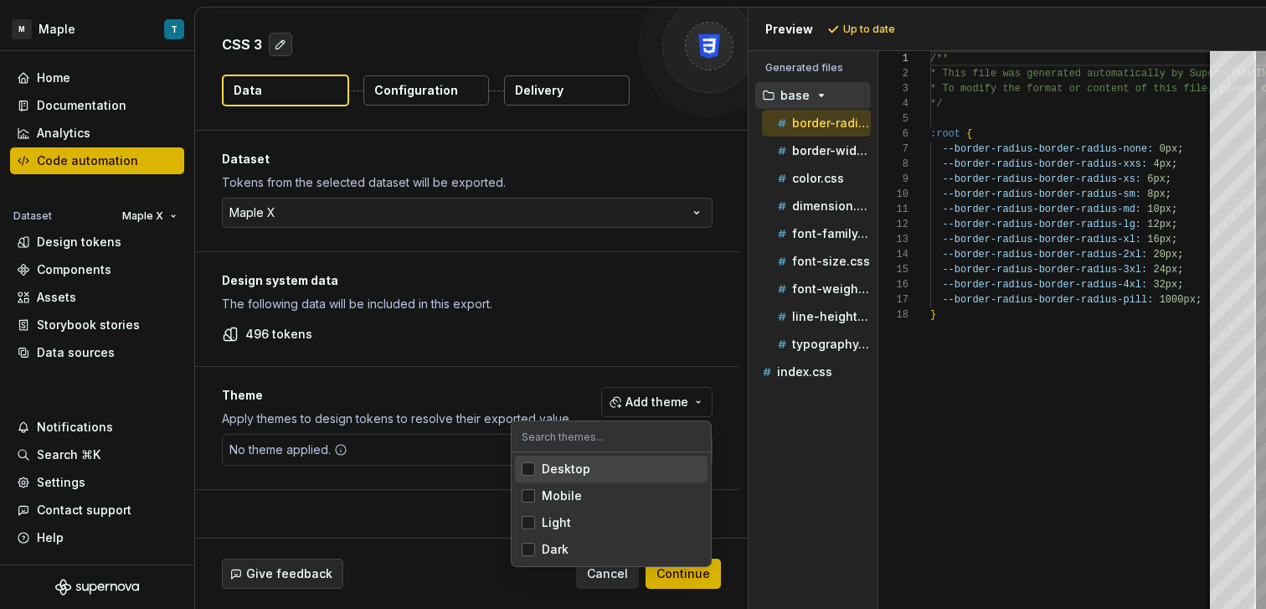
click at [586, 481] on span "Desktop" at bounding box center [611, 468] width 193 height 27
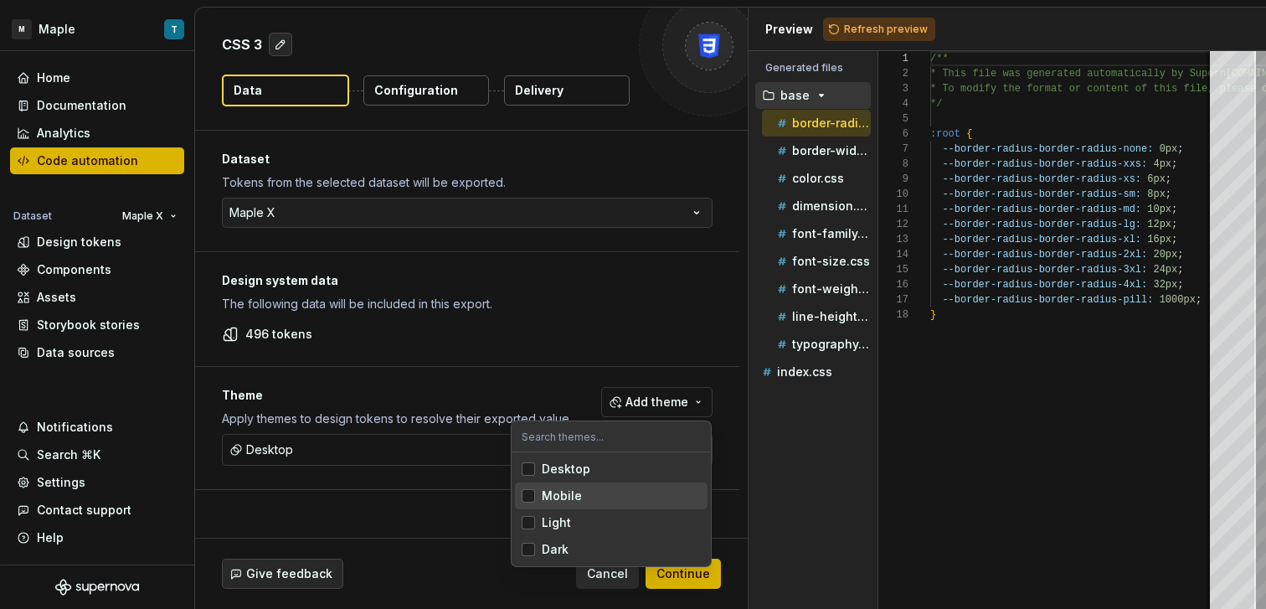
drag, startPoint x: 592, startPoint y: 495, endPoint x: 592, endPoint y: 505, distance: 10.0
click at [591, 495] on div "Mobile" at bounding box center [621, 495] width 159 height 17
drag, startPoint x: 594, startPoint y: 516, endPoint x: 602, endPoint y: 529, distance: 15.8
click at [594, 516] on div "Light" at bounding box center [621, 522] width 159 height 17
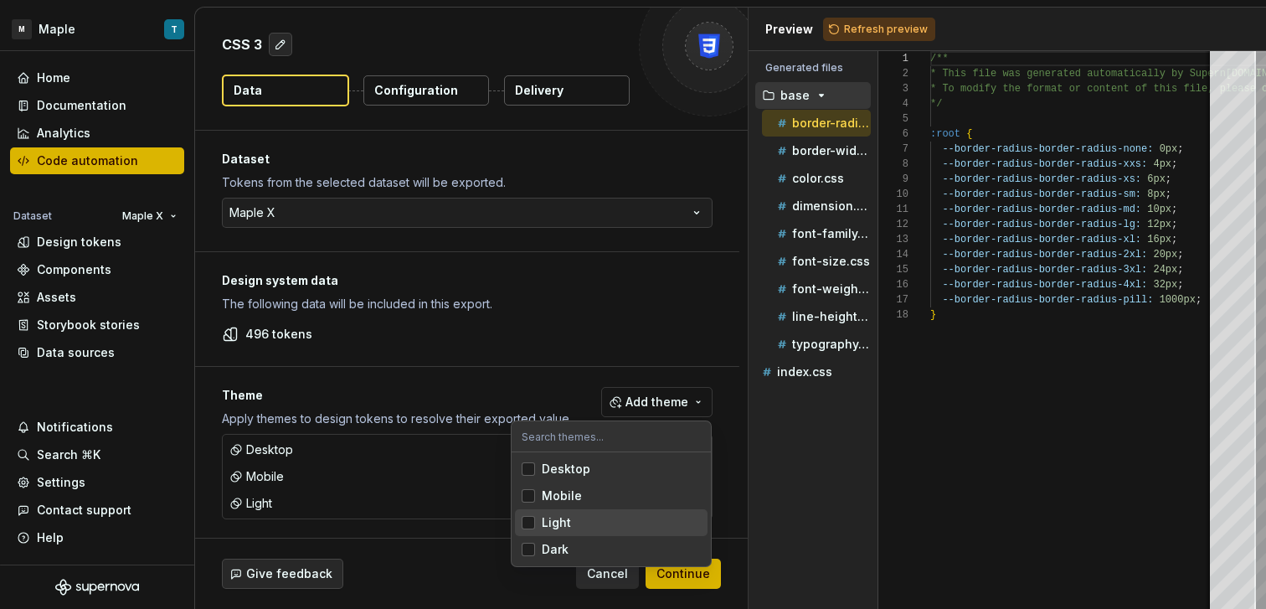
click at [599, 539] on span "Dark" at bounding box center [611, 549] width 193 height 27
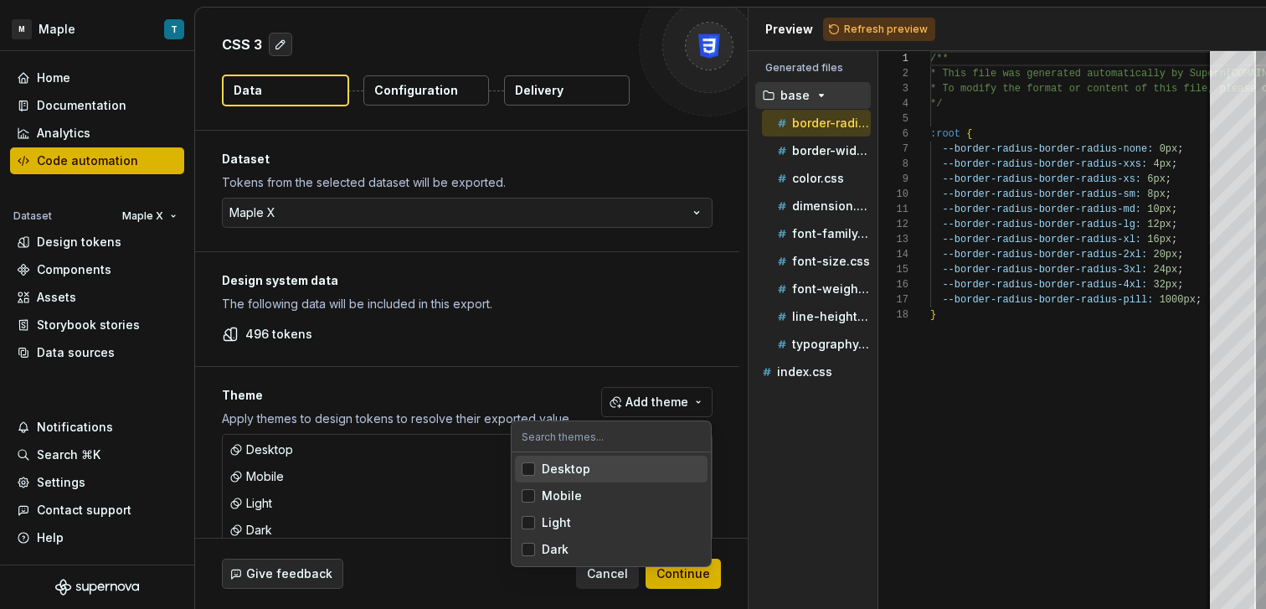
click at [558, 296] on html "M Maple T Home Documentation Analytics Code automation Dataset Maple X Design t…" at bounding box center [633, 304] width 1266 height 609
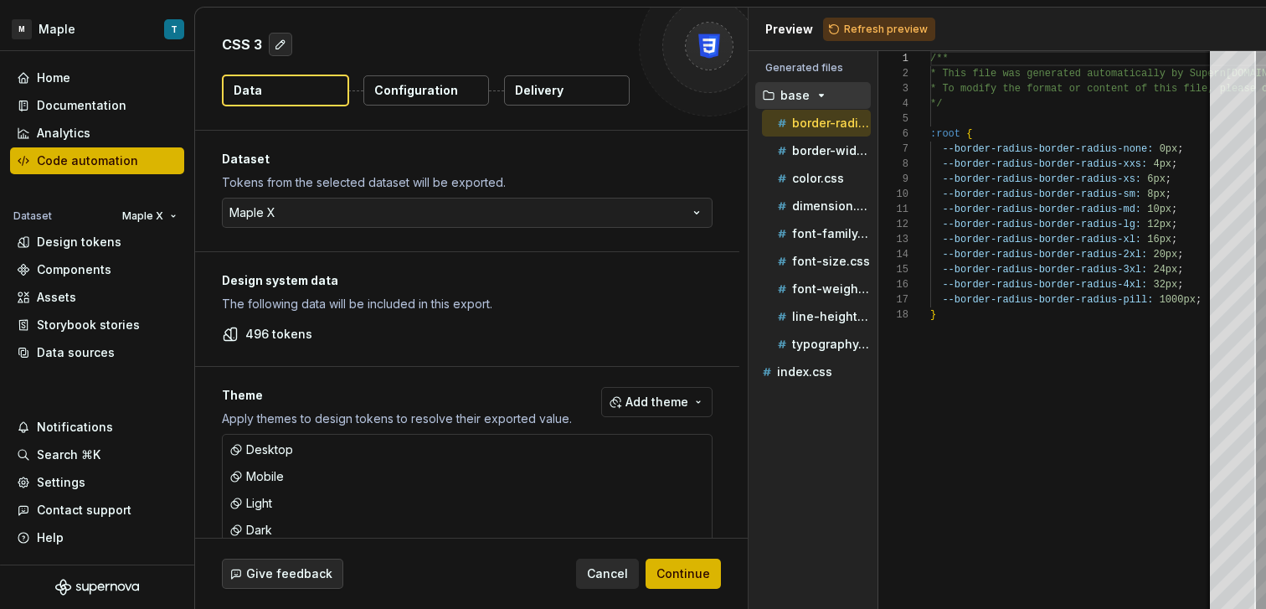
scroll to position [33, 0]
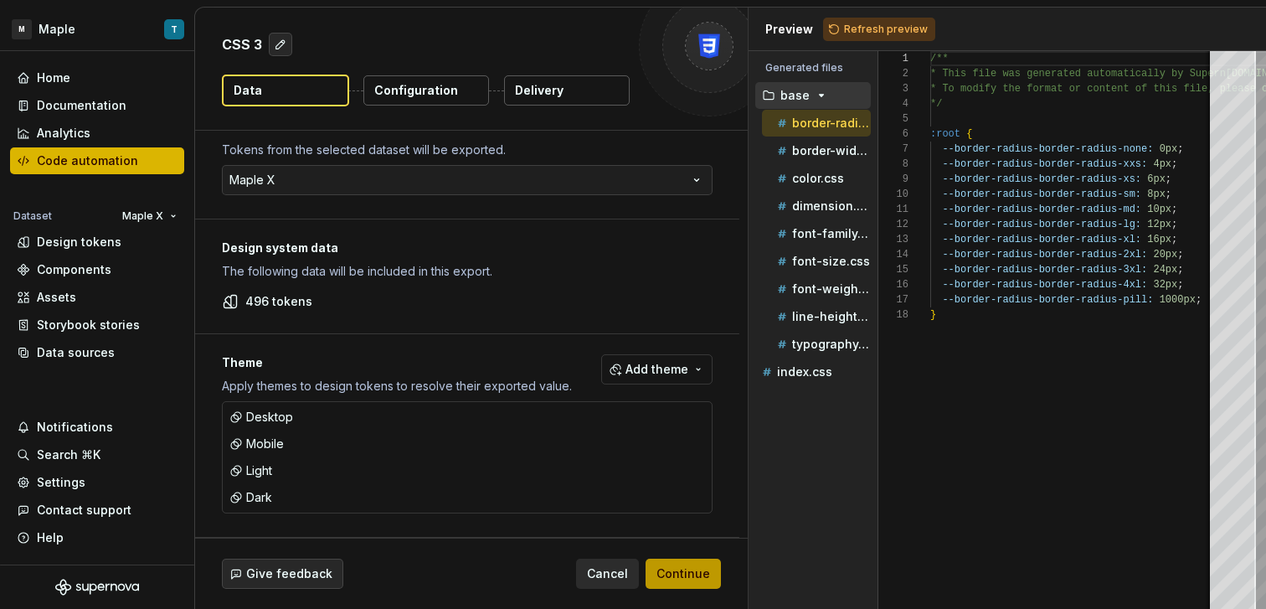
click at [686, 581] on span "Continue" at bounding box center [683, 573] width 54 height 17
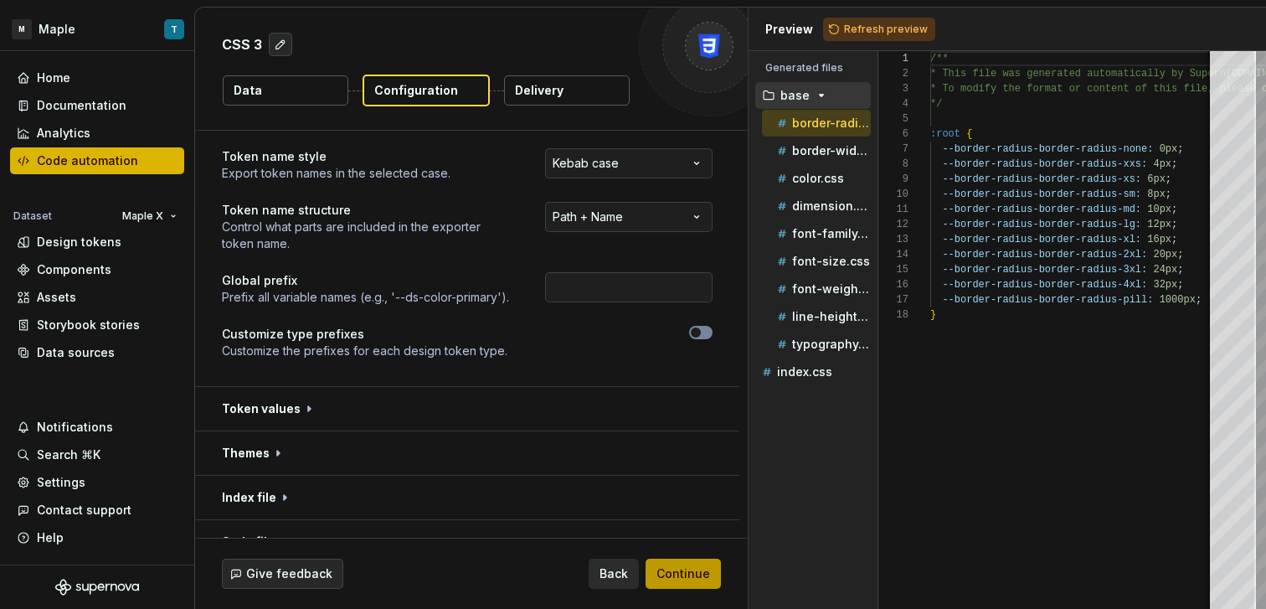
click at [707, 582] on button "Continue" at bounding box center [682, 573] width 75 height 30
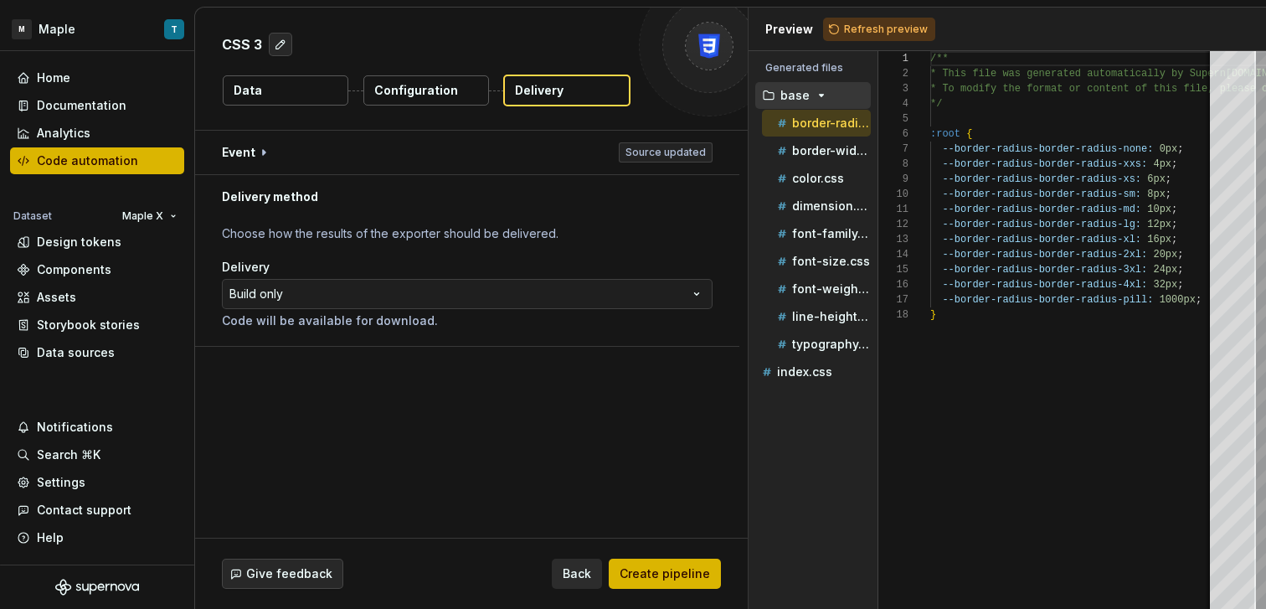
click at [393, 95] on p "Configuration" at bounding box center [416, 90] width 84 height 17
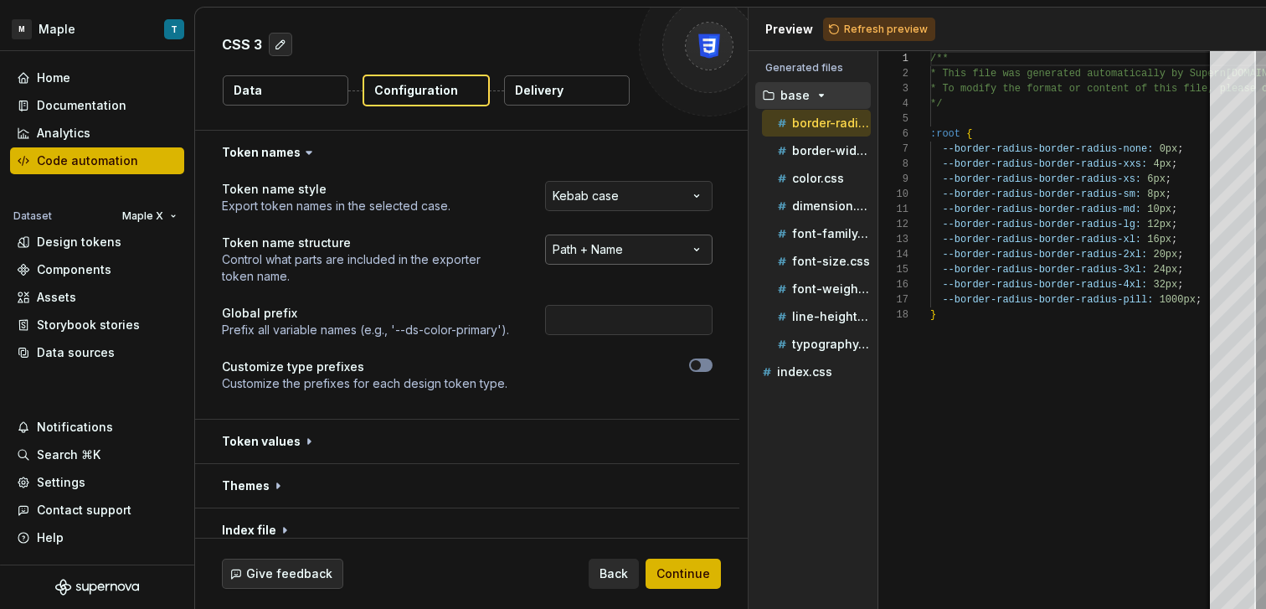
click at [606, 254] on html "**********" at bounding box center [633, 304] width 1266 height 609
click at [861, 31] on html "**********" at bounding box center [633, 304] width 1266 height 609
click at [862, 27] on span "Refresh preview" at bounding box center [886, 29] width 84 height 13
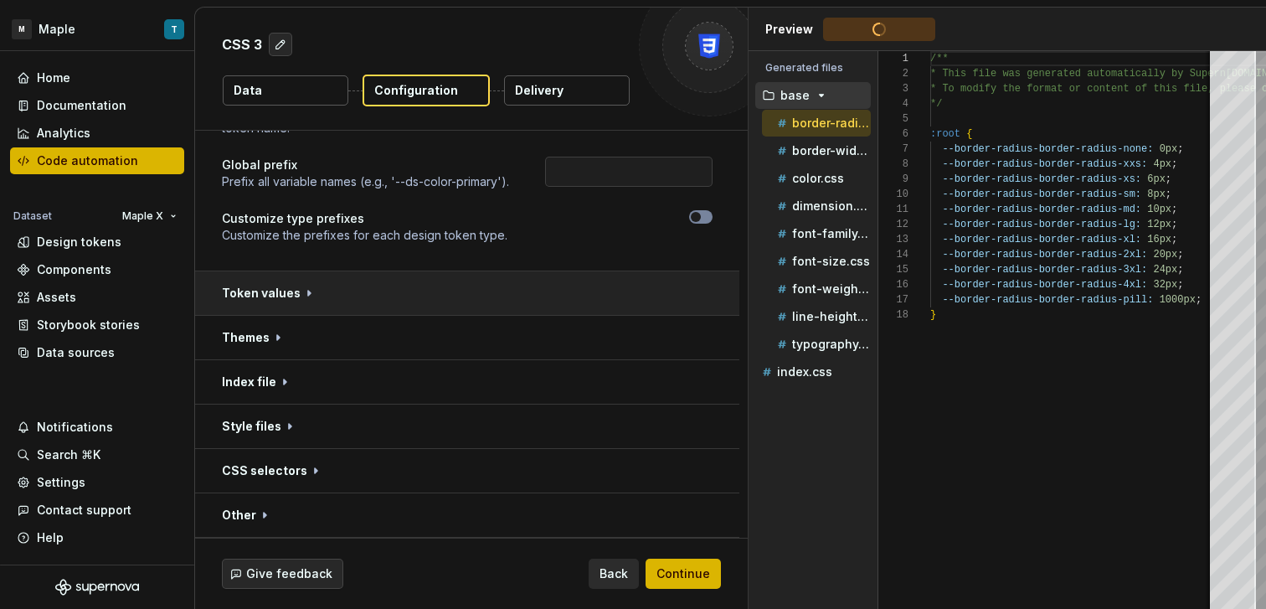
click at [501, 301] on button "button" at bounding box center [467, 293] width 544 height 44
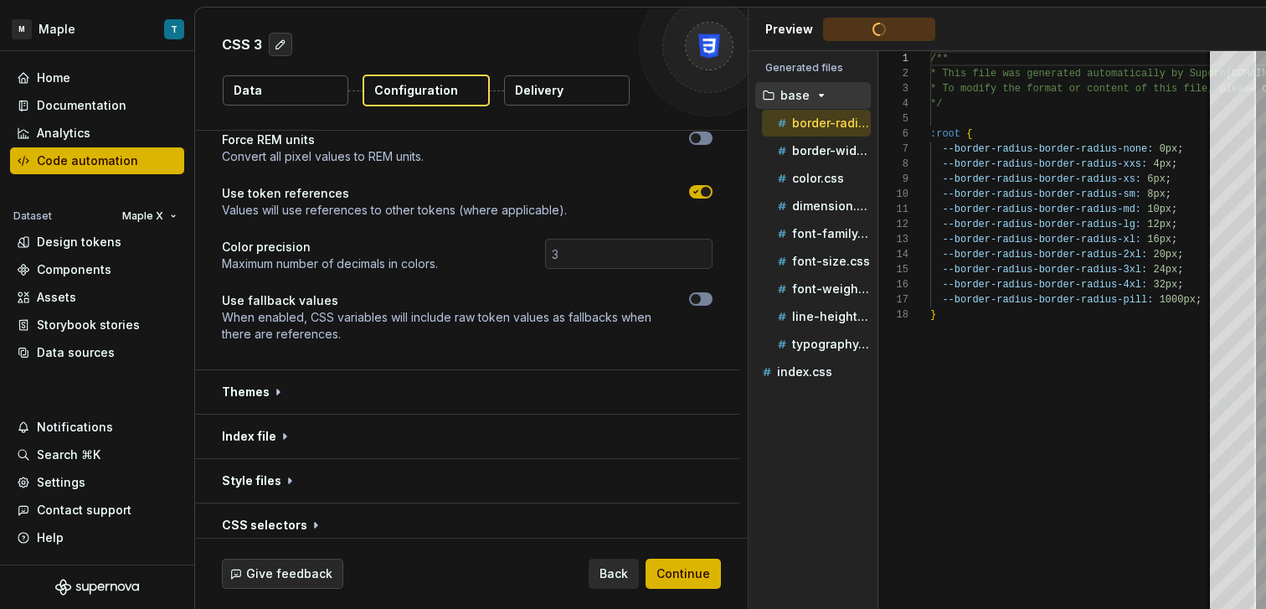
scroll to position [412, 0]
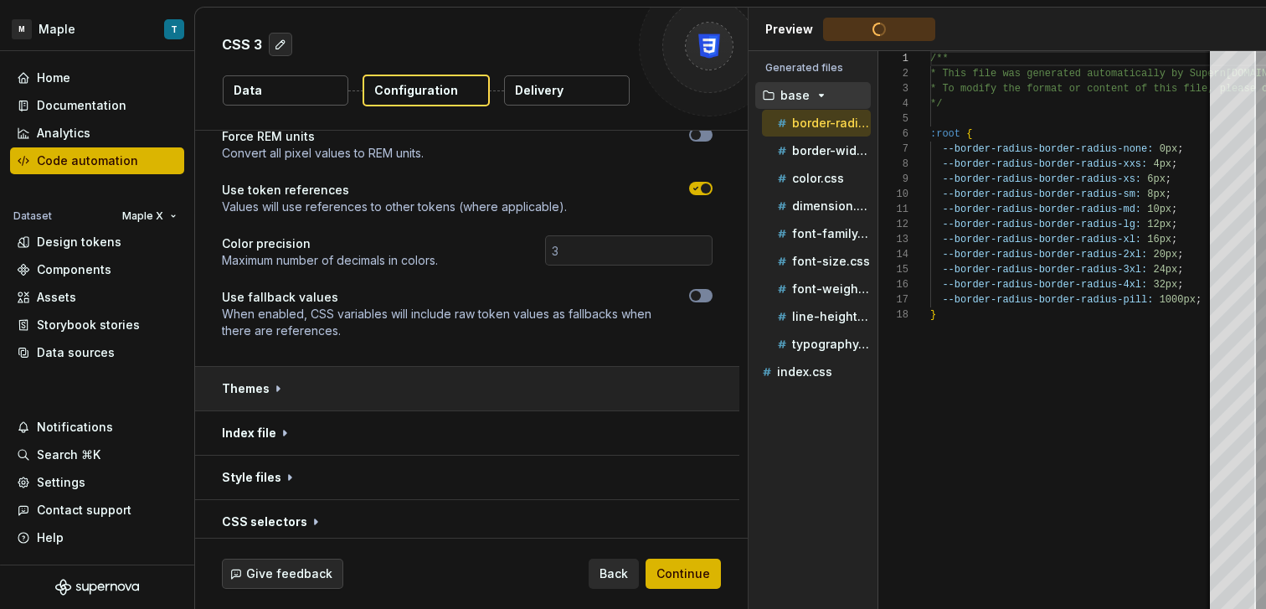
click at [476, 395] on button "button" at bounding box center [467, 389] width 544 height 44
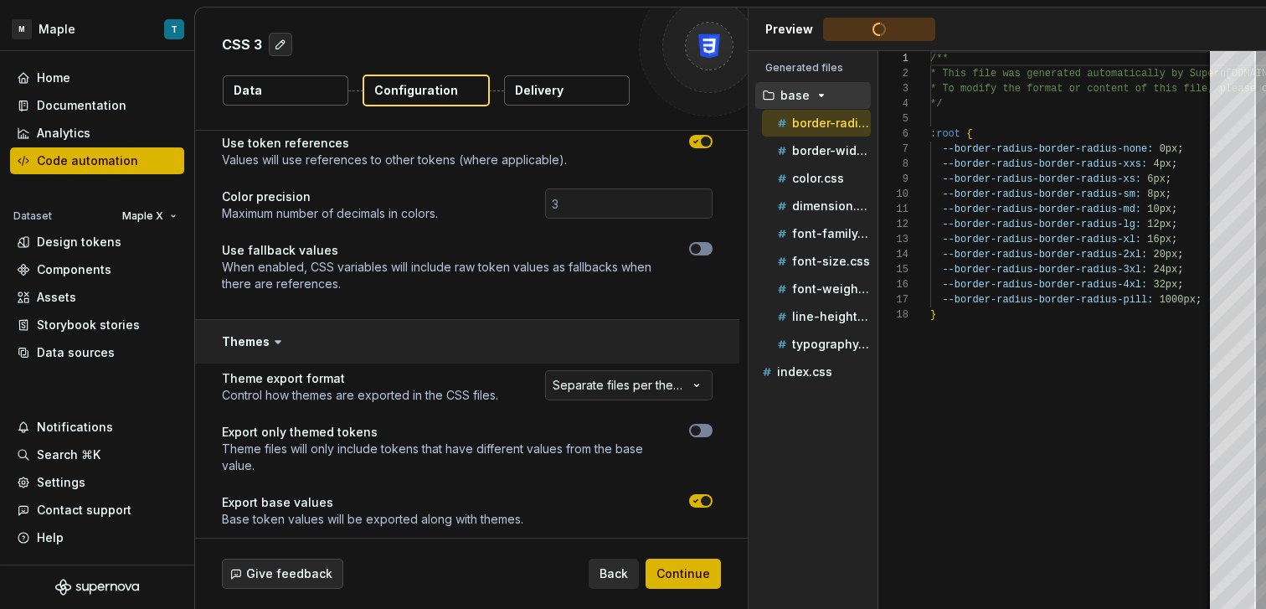
scroll to position [571, 0]
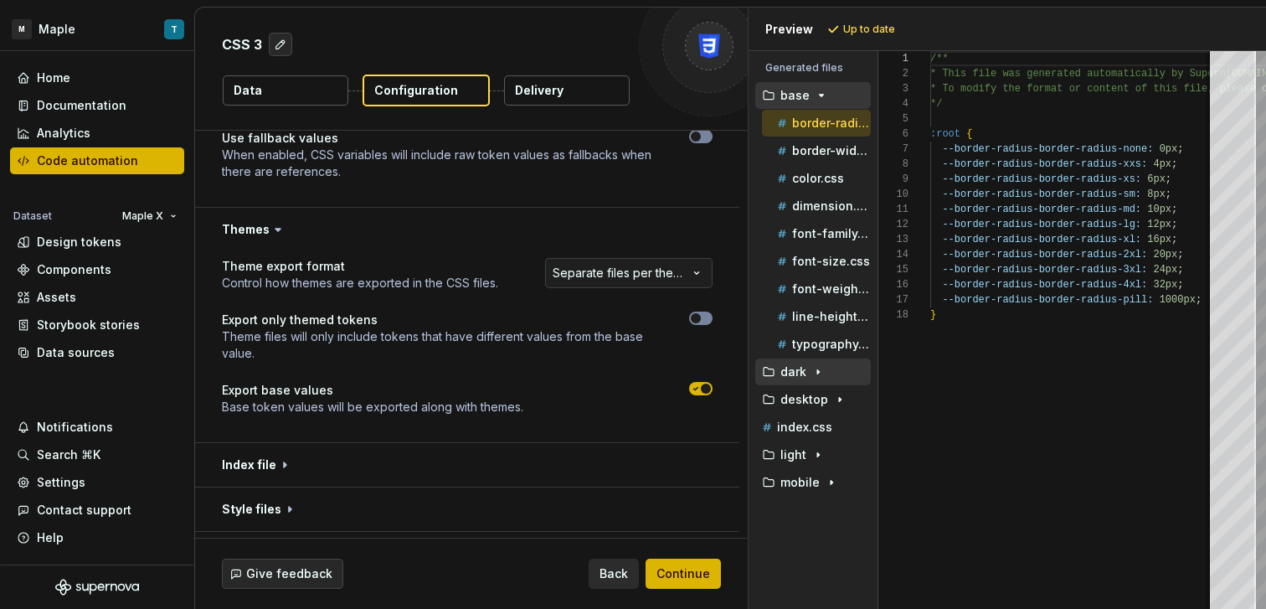
click at [804, 367] on p "dark" at bounding box center [793, 371] width 26 height 13
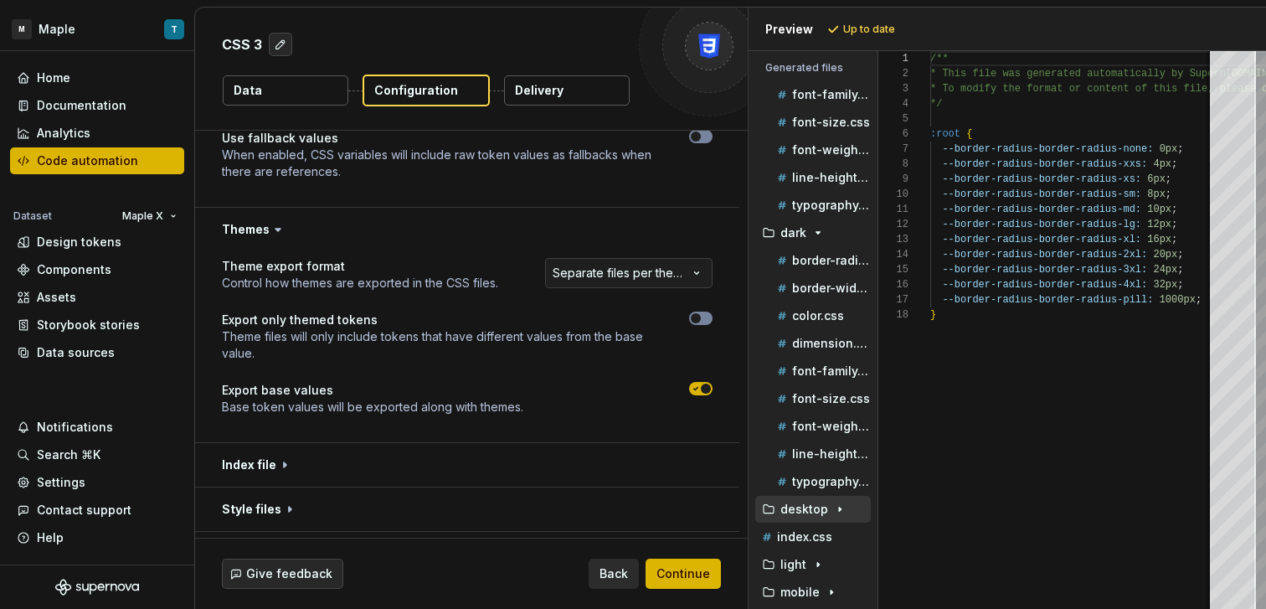
click at [833, 505] on icon "button" at bounding box center [839, 508] width 13 height 13
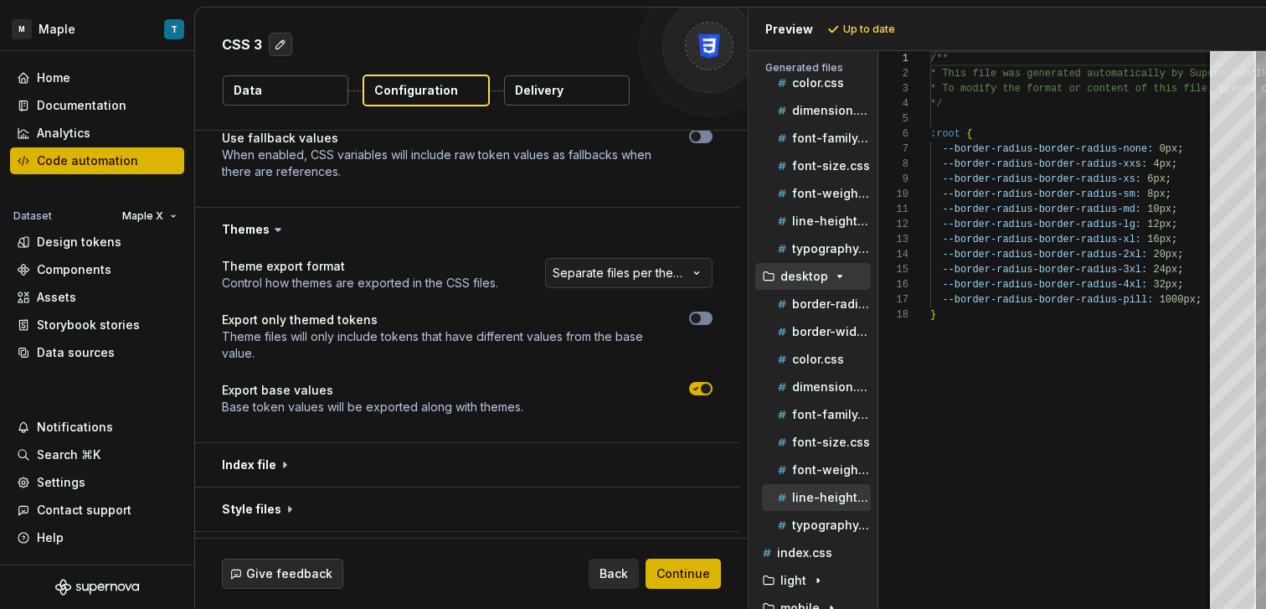
scroll to position [388, 0]
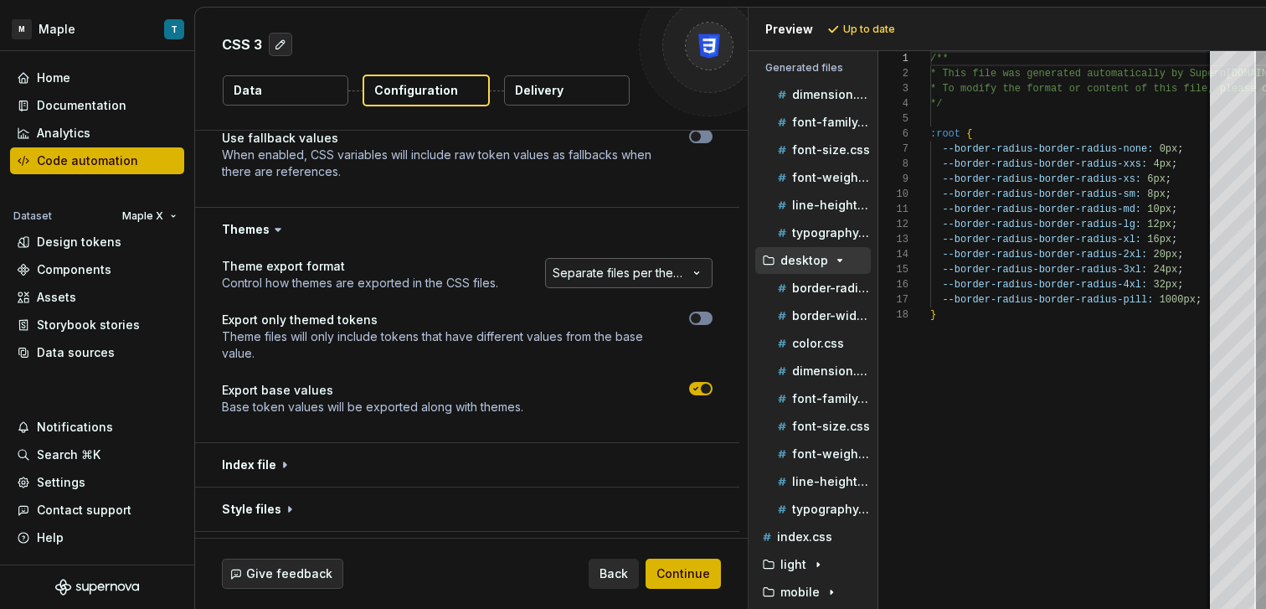
click at [645, 271] on html "**********" at bounding box center [633, 304] width 1266 height 609
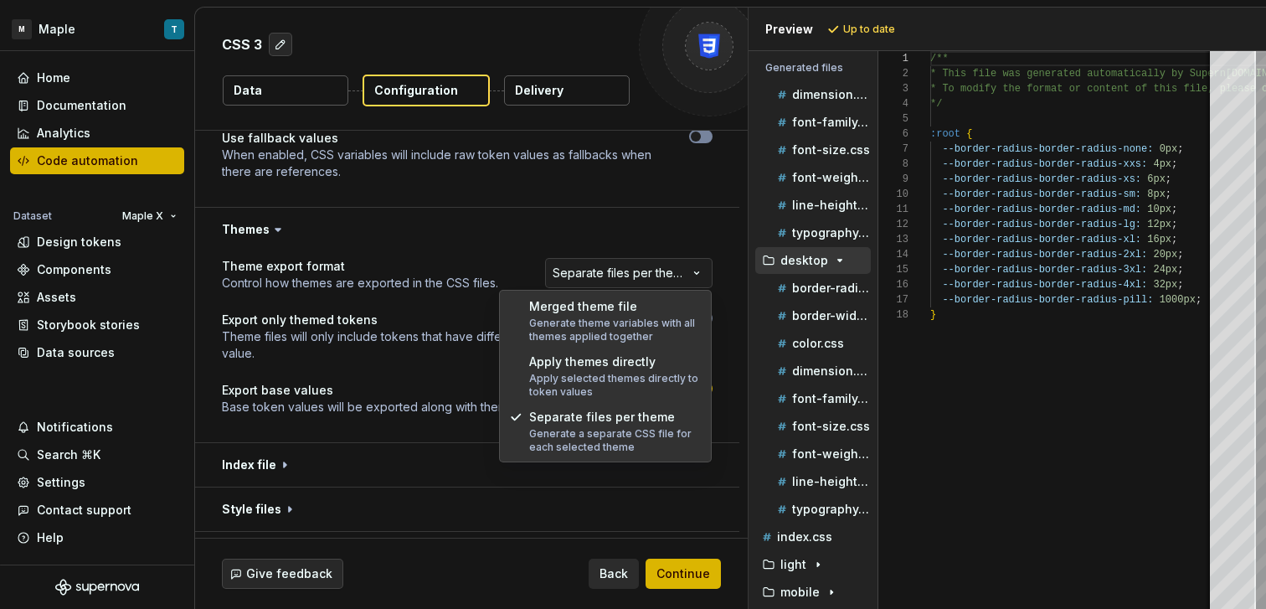
select select "**********"
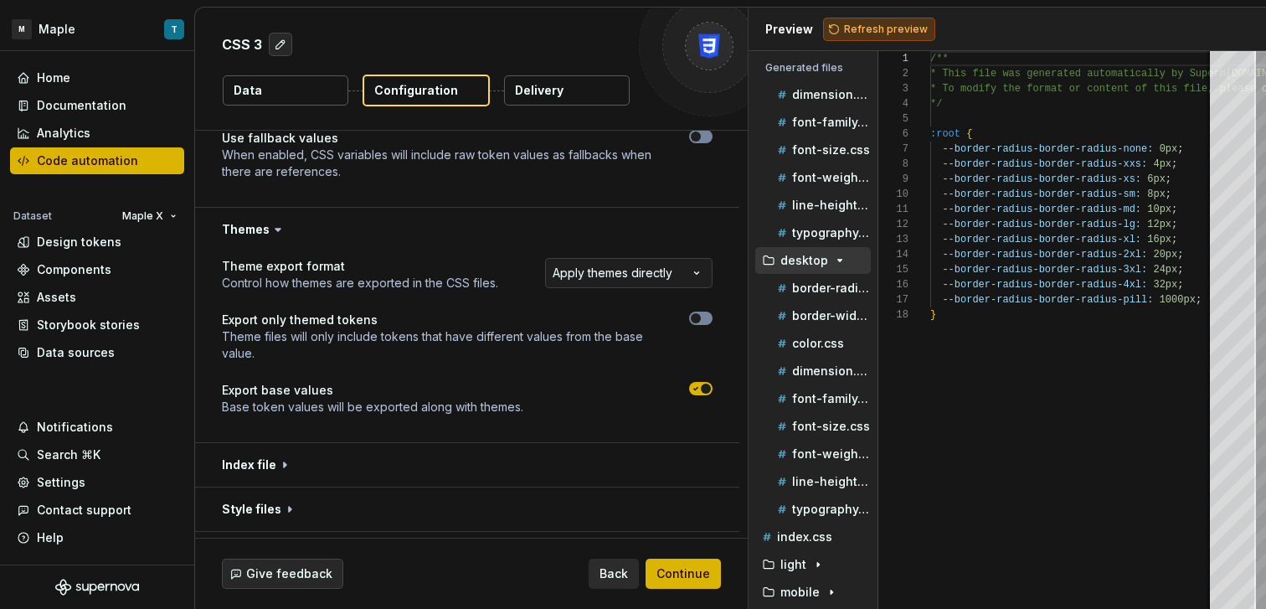
click at [844, 33] on span "Refresh preview" at bounding box center [886, 29] width 84 height 13
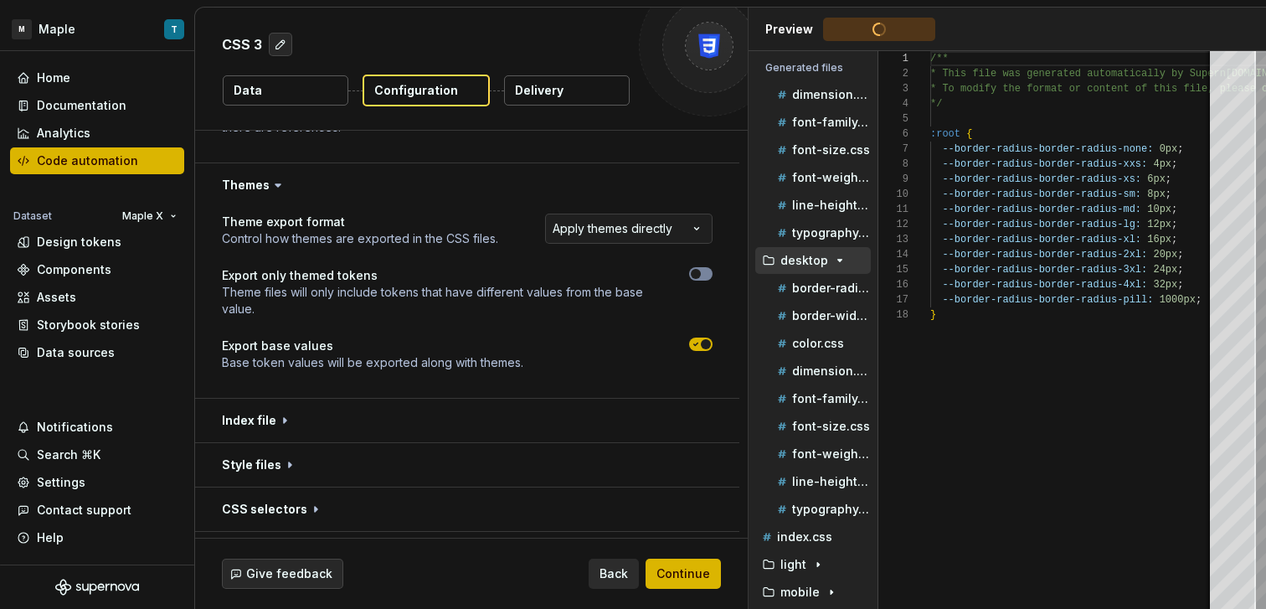
scroll to position [0, 0]
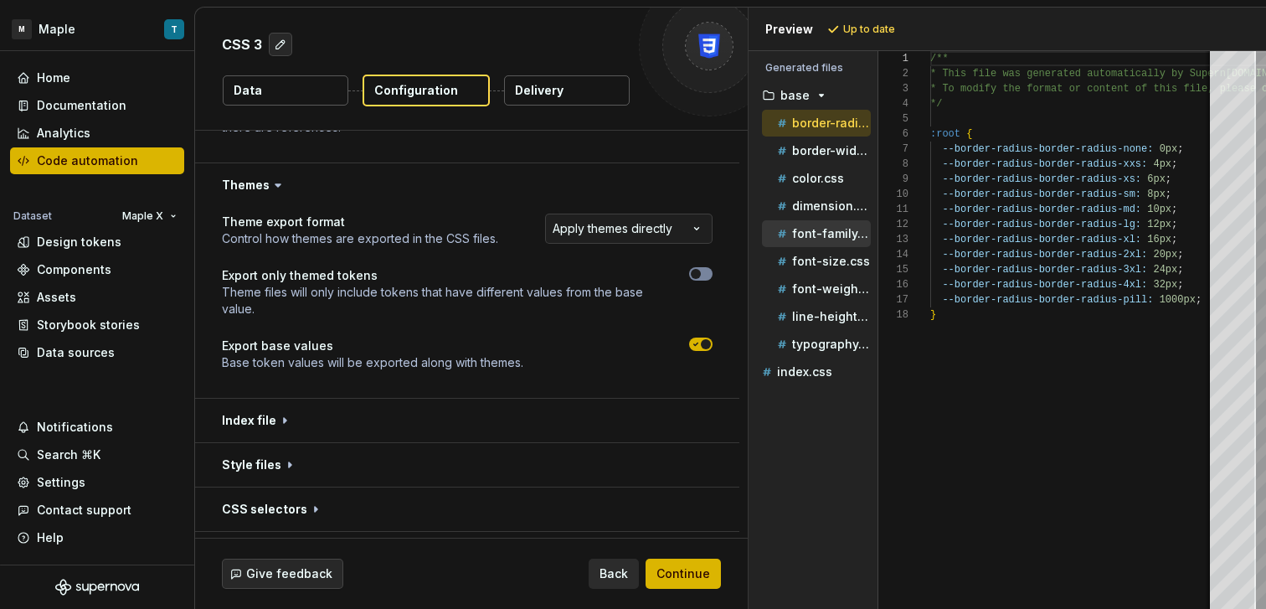
click at [819, 239] on p "font-family.css" at bounding box center [831, 233] width 79 height 13
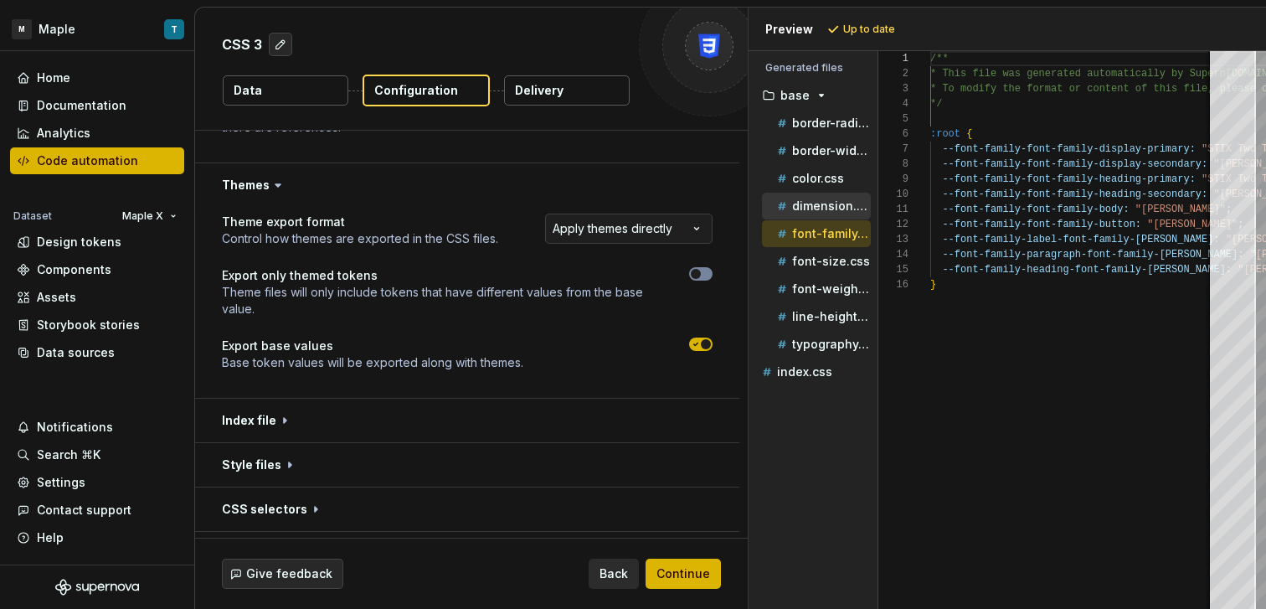
click at [821, 198] on div "dimension.css" at bounding box center [821, 206] width 97 height 17
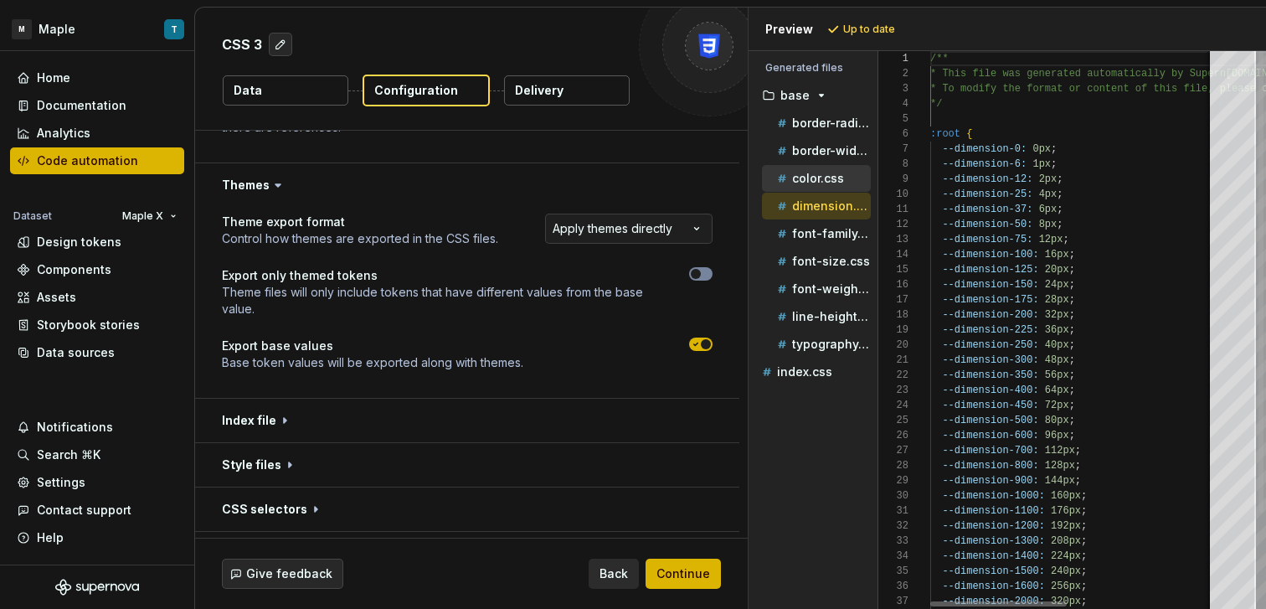
click at [822, 170] on div "color.css" at bounding box center [821, 178] width 97 height 17
type textarea "**********"
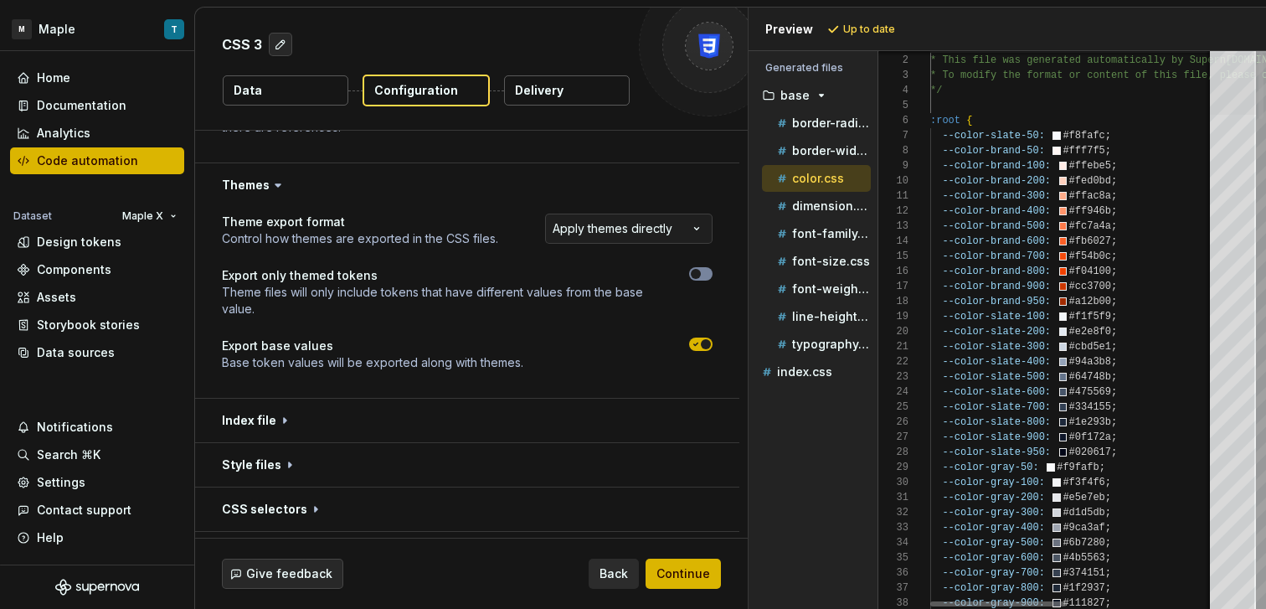
click at [1210, 59] on div at bounding box center [1233, 84] width 46 height 62
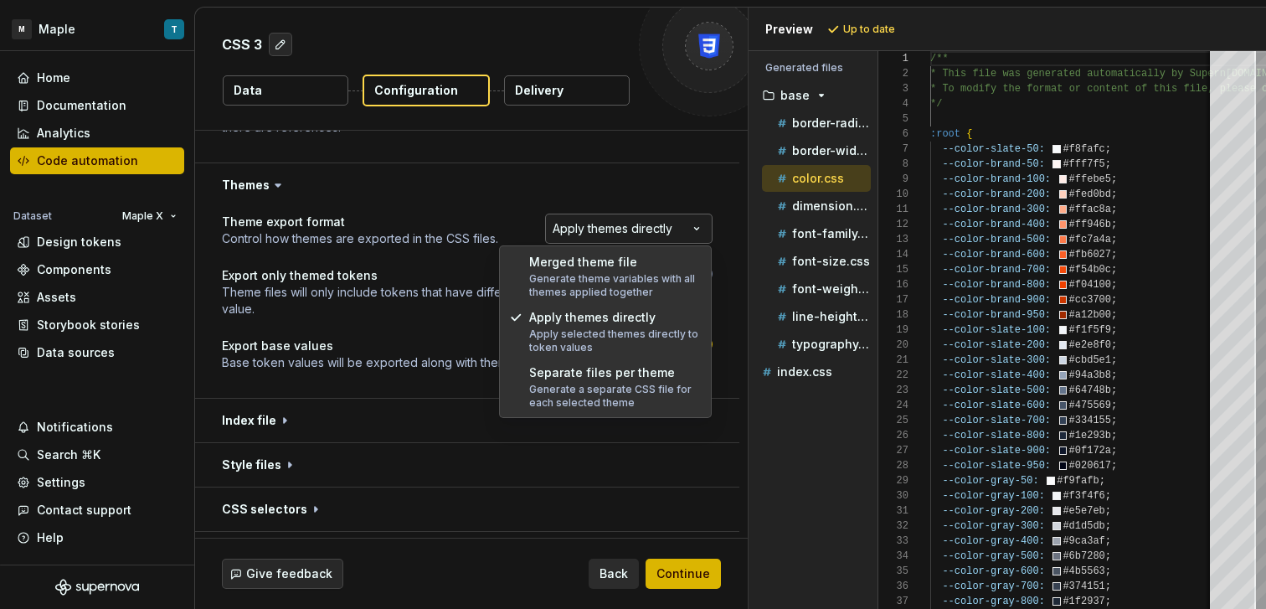
click at [671, 232] on html "**********" at bounding box center [633, 304] width 1266 height 609
click at [373, 290] on html "**********" at bounding box center [633, 304] width 1266 height 609
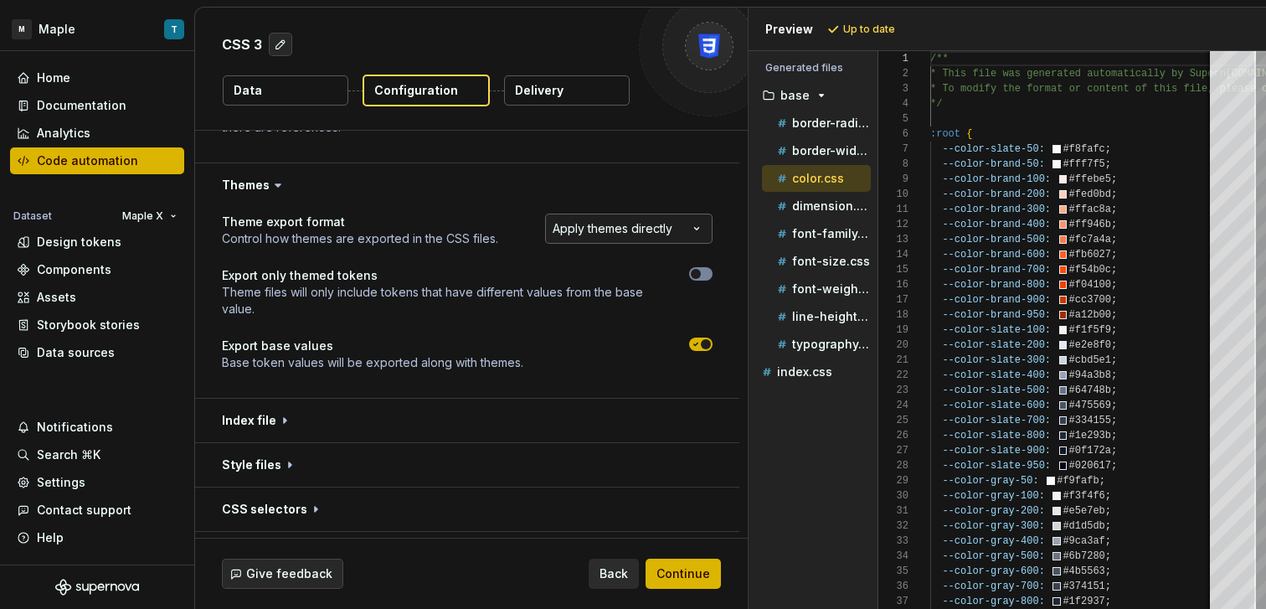
click at [643, 243] on div "**********" at bounding box center [620, 229] width 184 height 33
click at [640, 229] on html "**********" at bounding box center [633, 304] width 1266 height 609
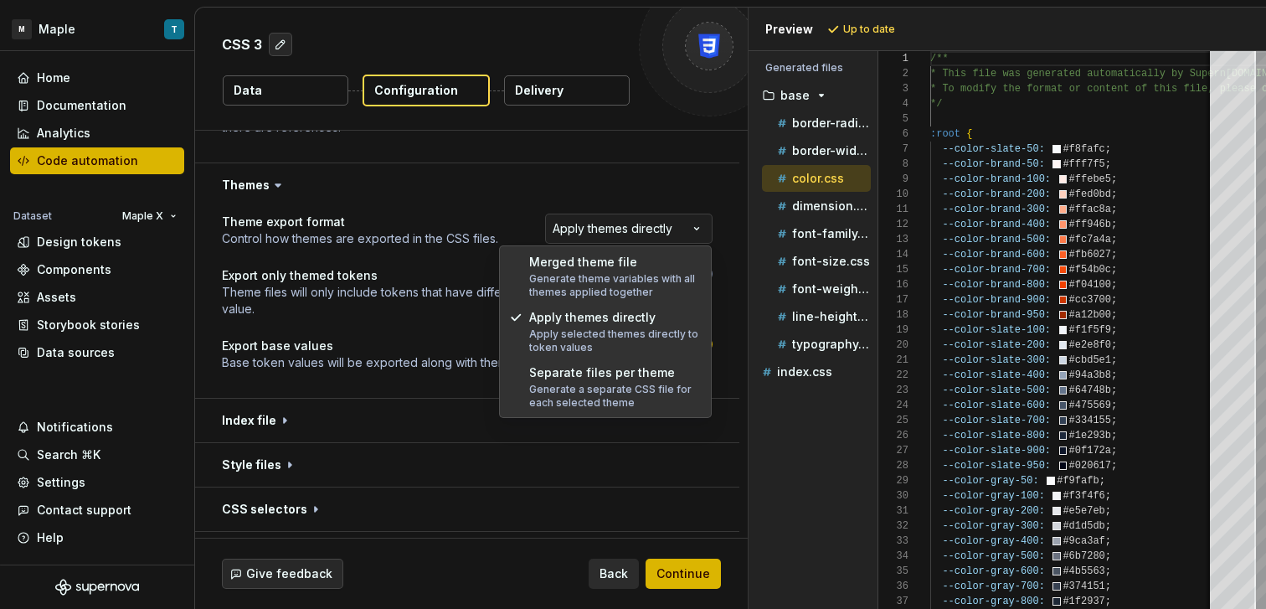
click at [403, 308] on html "**********" at bounding box center [633, 304] width 1266 height 609
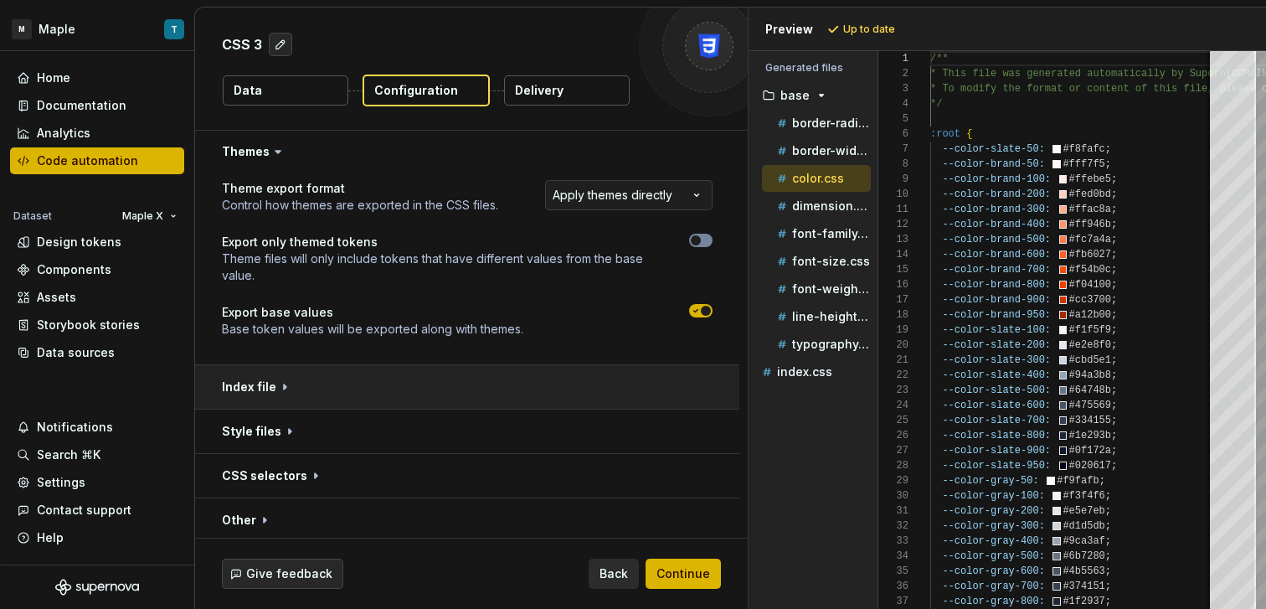
scroll to position [698, 0]
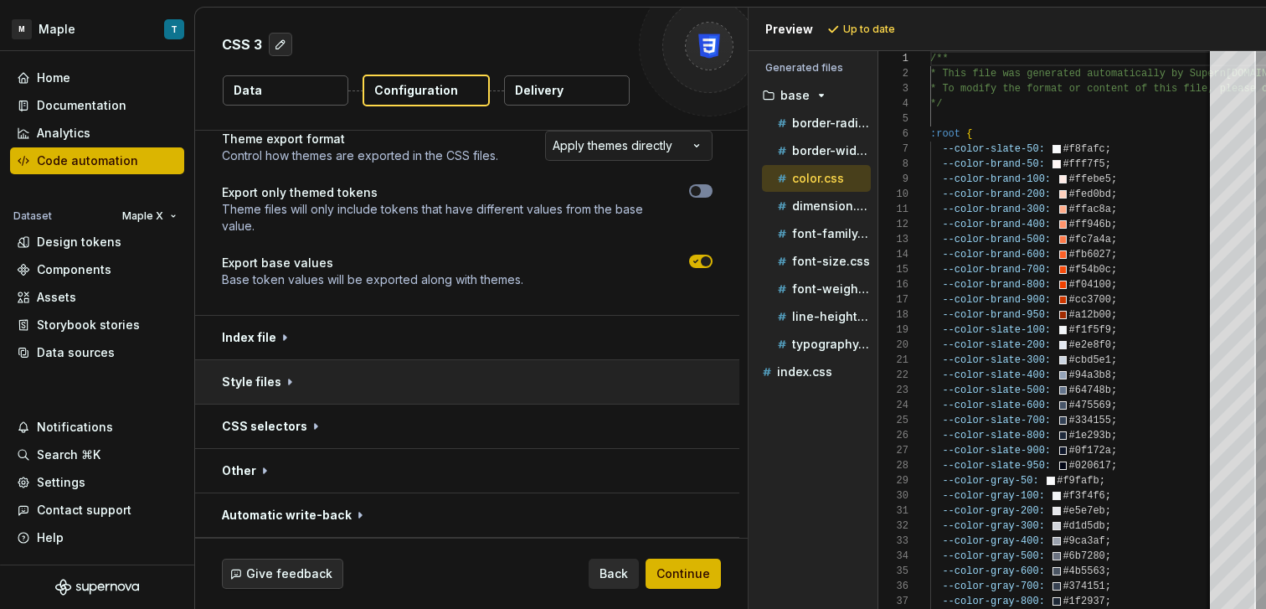
click at [436, 378] on button "button" at bounding box center [467, 382] width 544 height 44
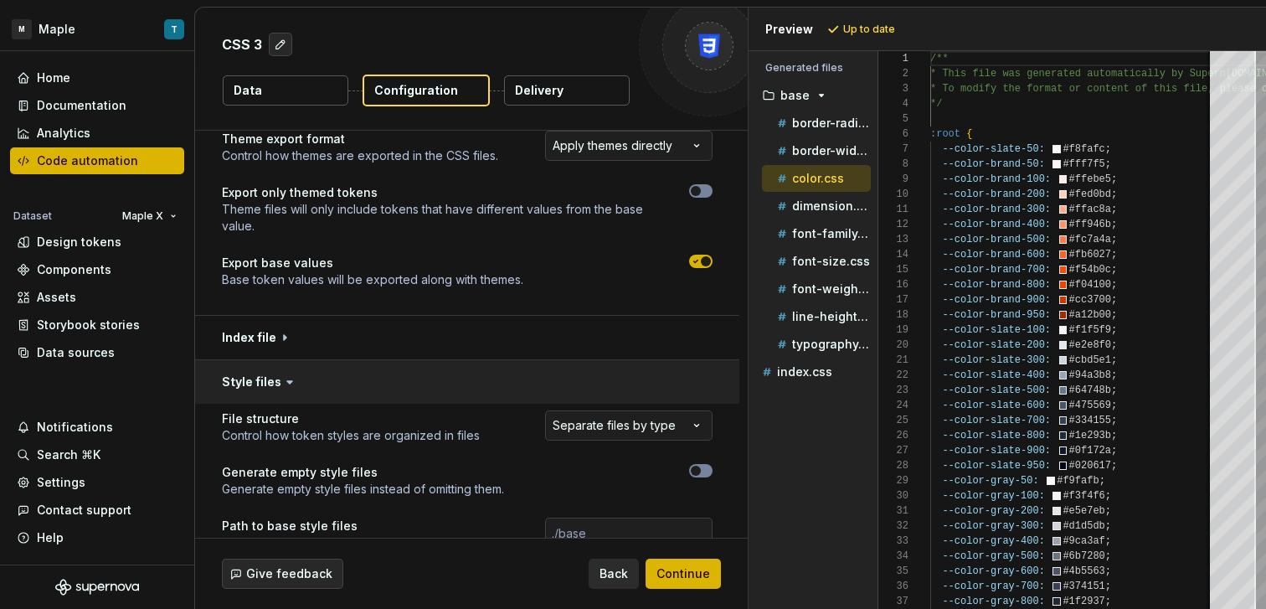
scroll to position [743, 0]
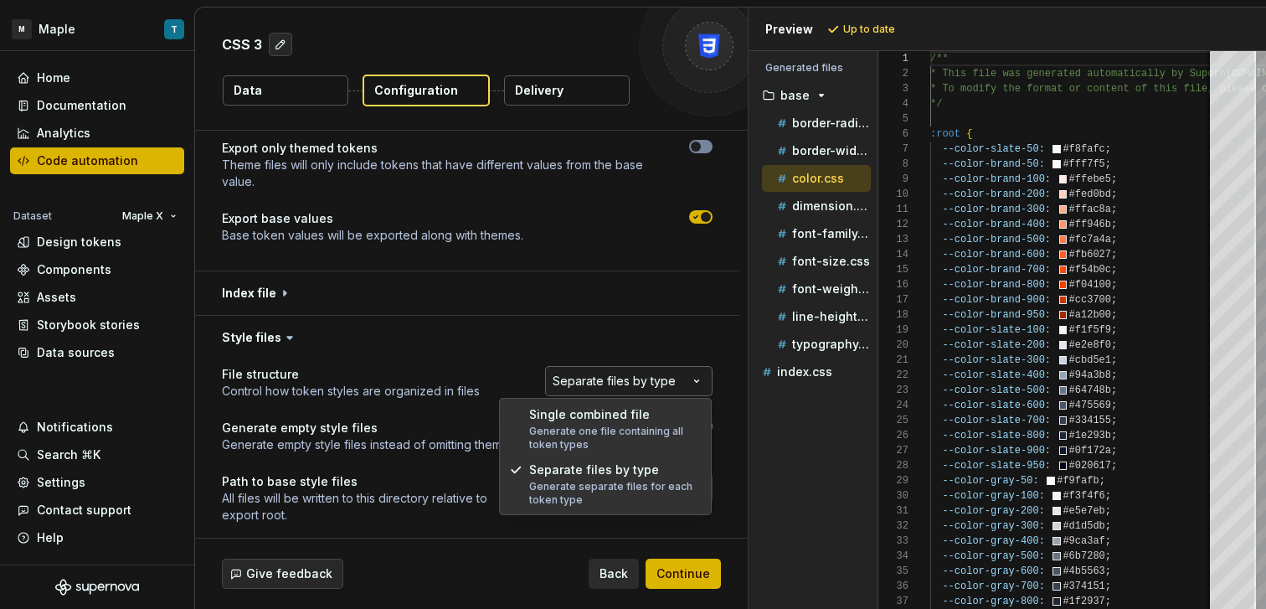
click at [614, 382] on html "**********" at bounding box center [633, 304] width 1266 height 609
drag, startPoint x: 615, startPoint y: 435, endPoint x: 596, endPoint y: 213, distance: 222.7
click at [596, 213] on html "**********" at bounding box center [633, 304] width 1266 height 609
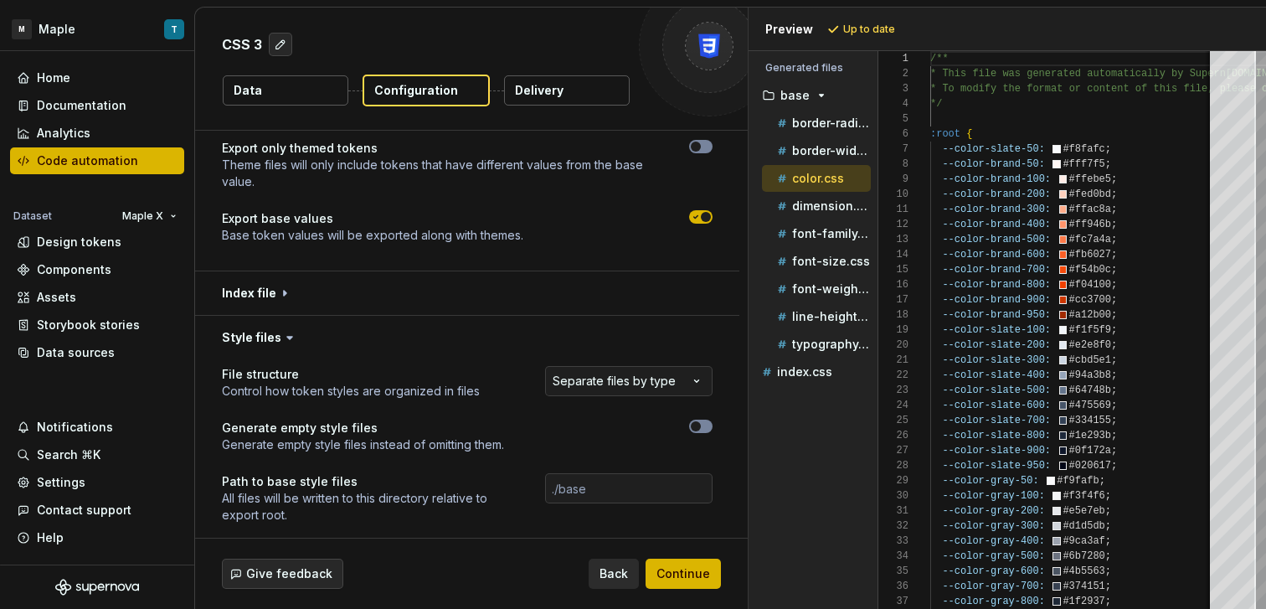
click at [668, 235] on html "**********" at bounding box center [633, 304] width 1266 height 609
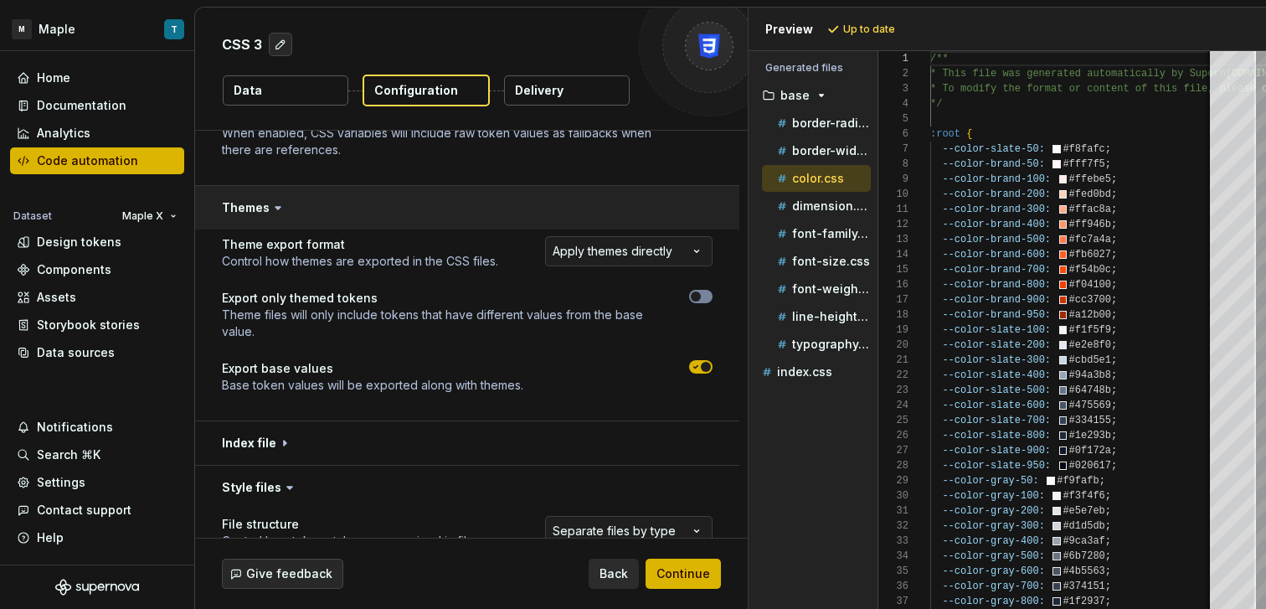
scroll to position [570, 0]
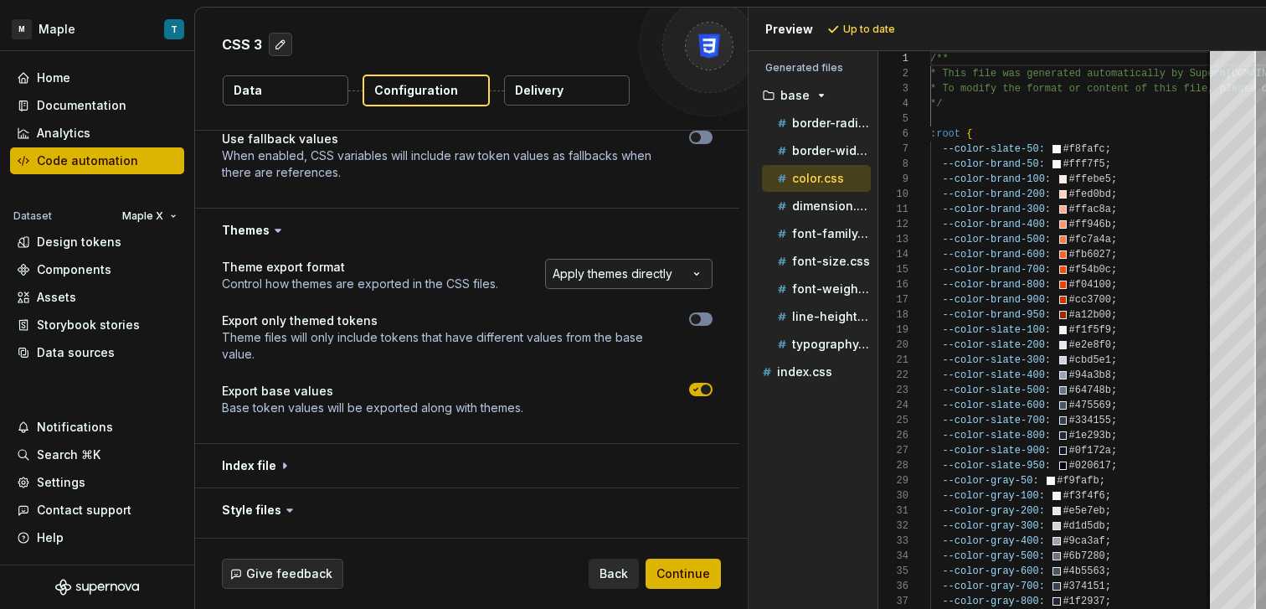
click at [653, 269] on html "**********" at bounding box center [633, 304] width 1266 height 609
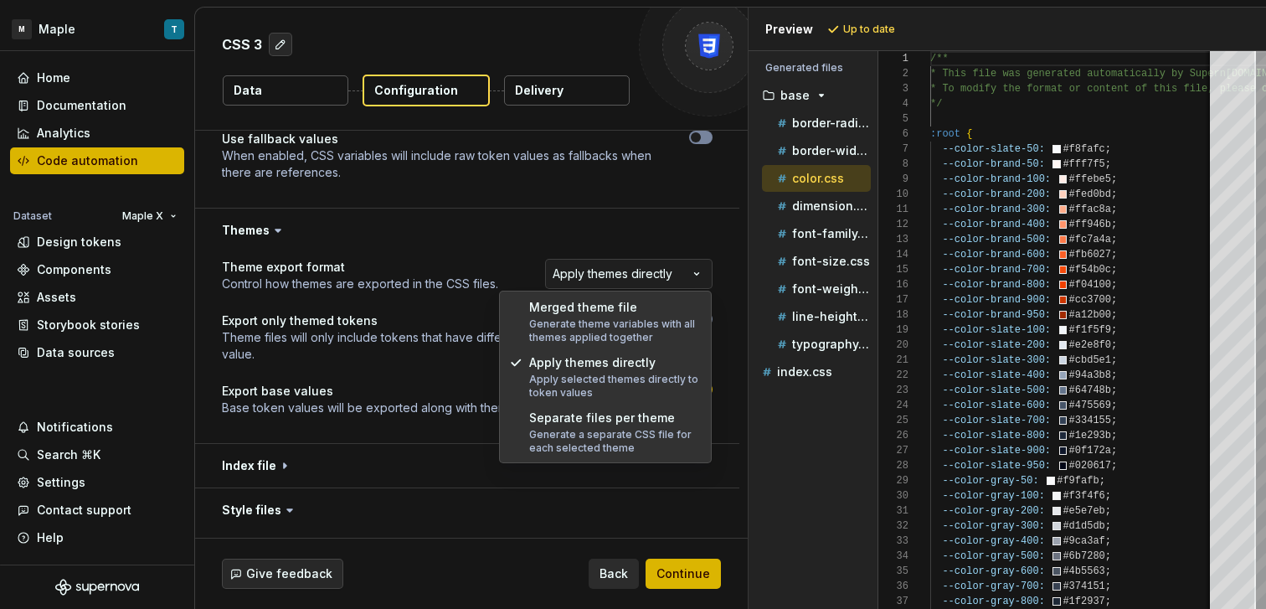
select select "**********"
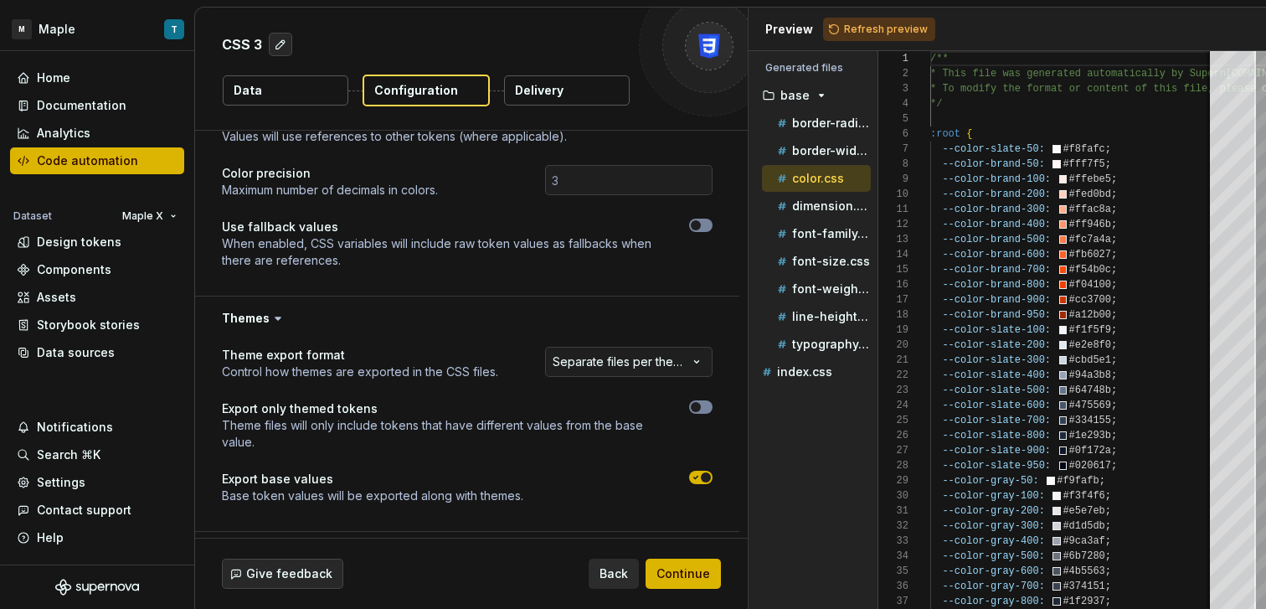
scroll to position [481, 0]
click at [836, 36] on button "Refresh preview" at bounding box center [879, 29] width 112 height 23
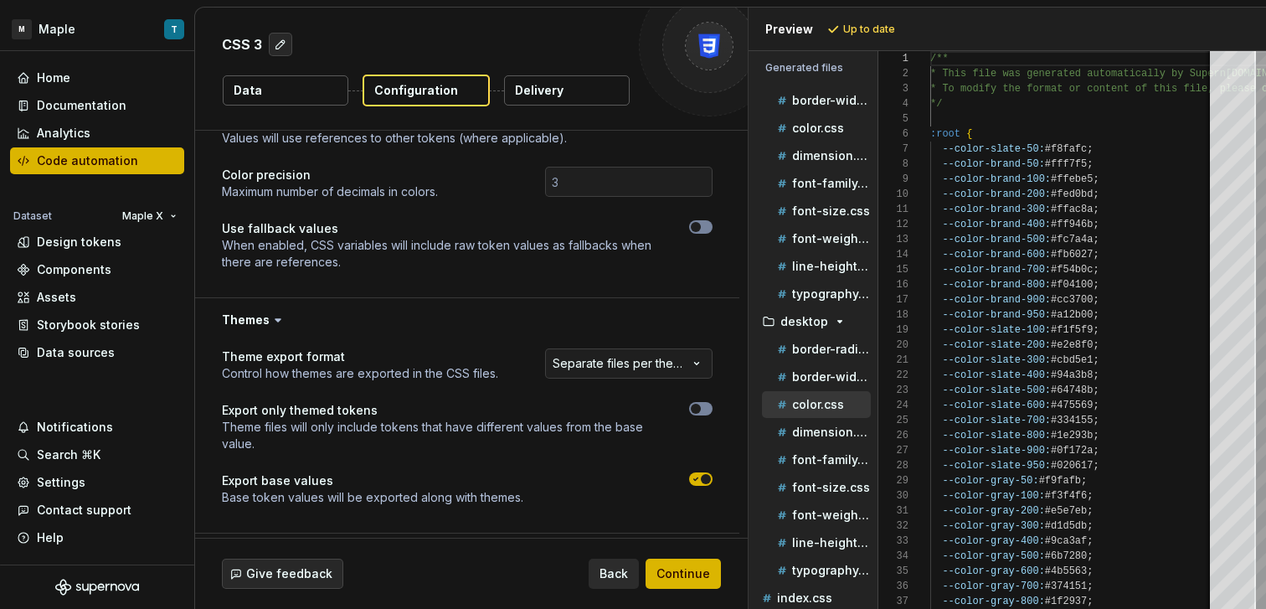
scroll to position [388, 0]
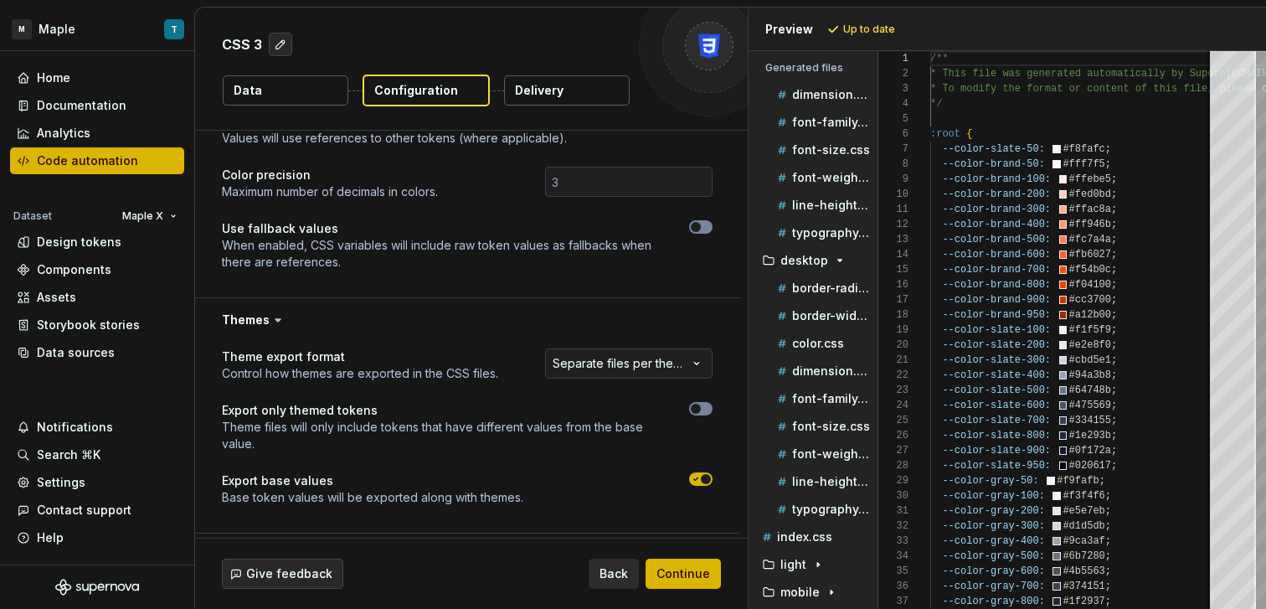
click at [299, 90] on button "Data" at bounding box center [286, 90] width 126 height 30
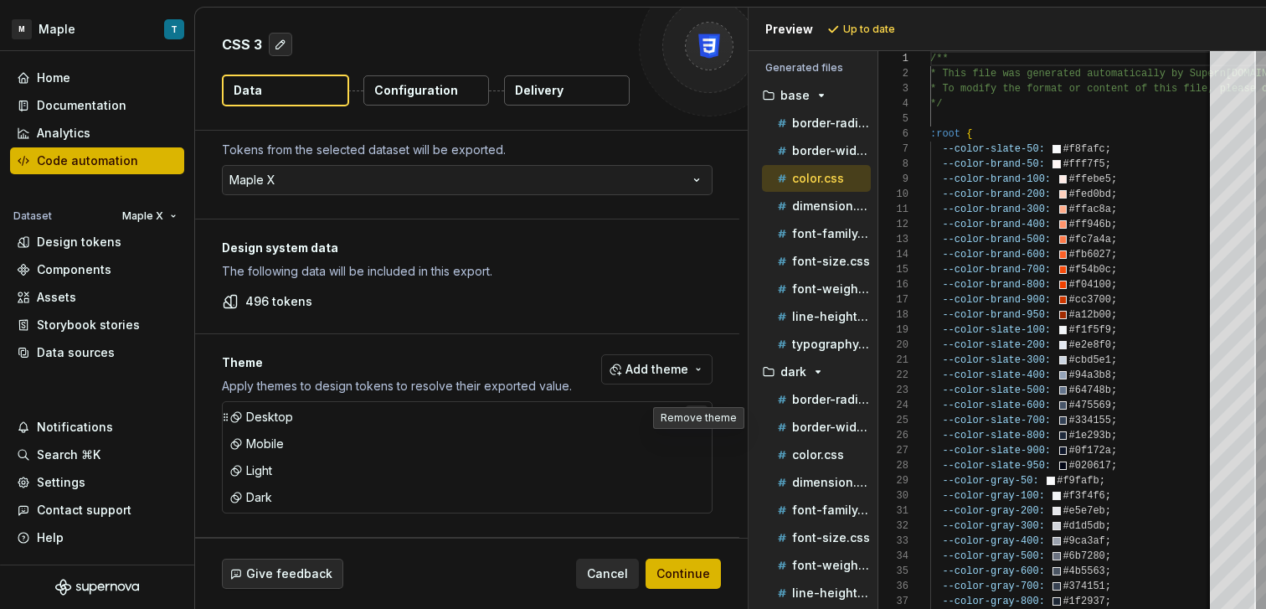
click at [688, 445] on button "button" at bounding box center [696, 443] width 23 height 23
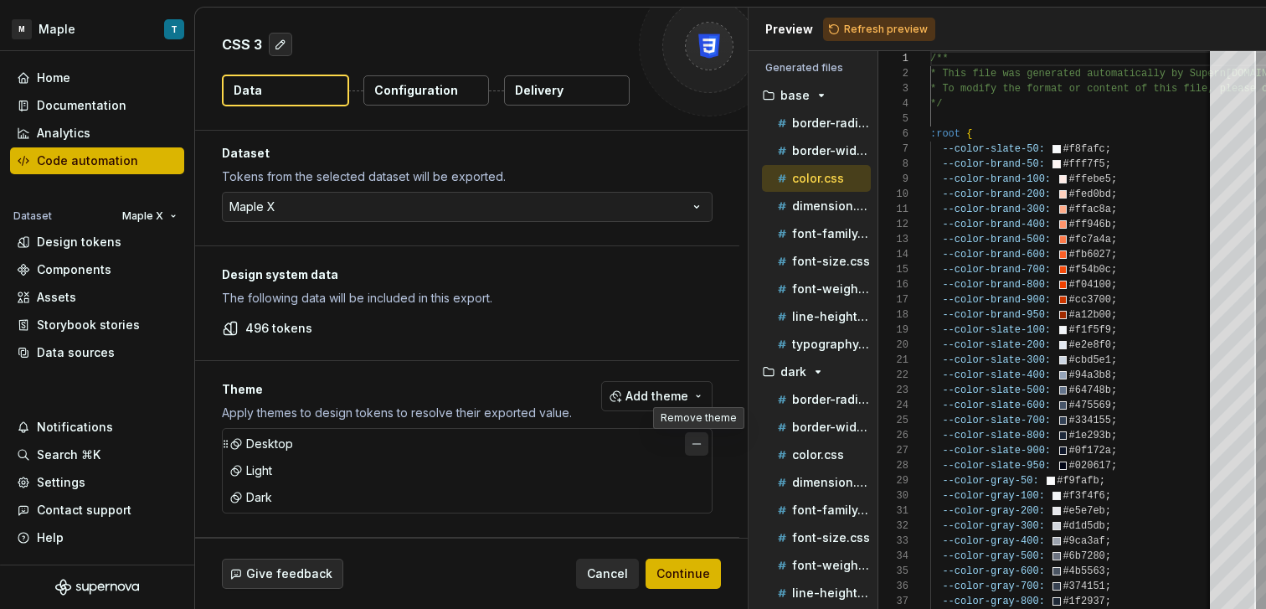
scroll to position [6, 0]
click at [692, 437] on button "button" at bounding box center [696, 443] width 23 height 23
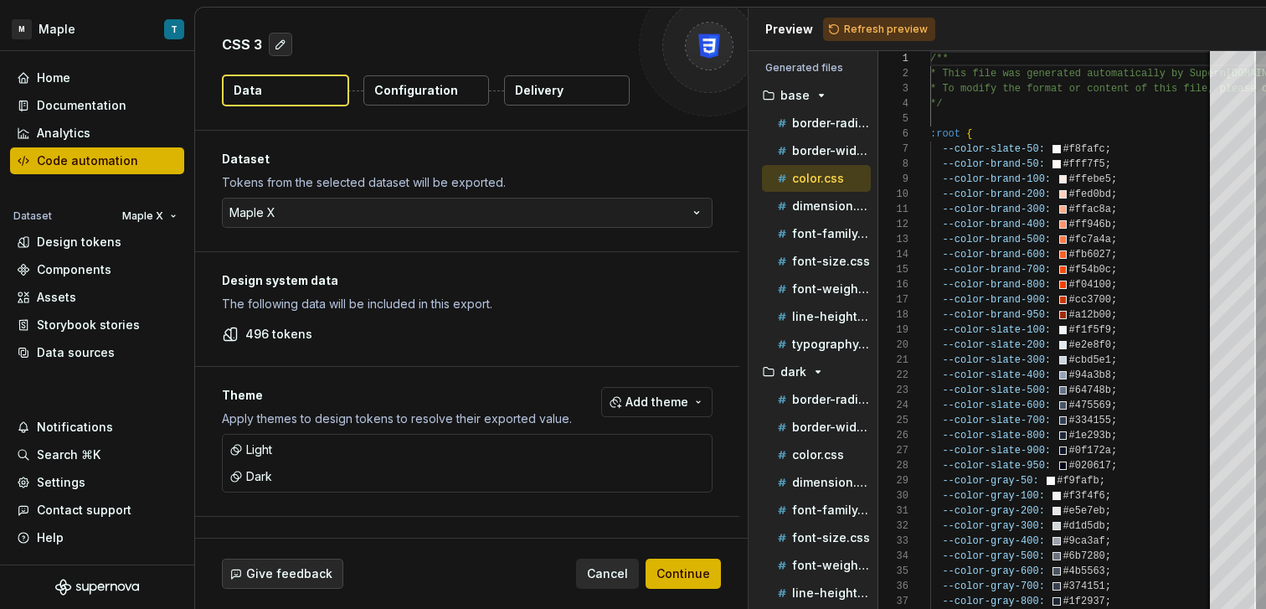
scroll to position [0, 0]
click at [95, 162] on div "Code automation" at bounding box center [87, 160] width 101 height 17
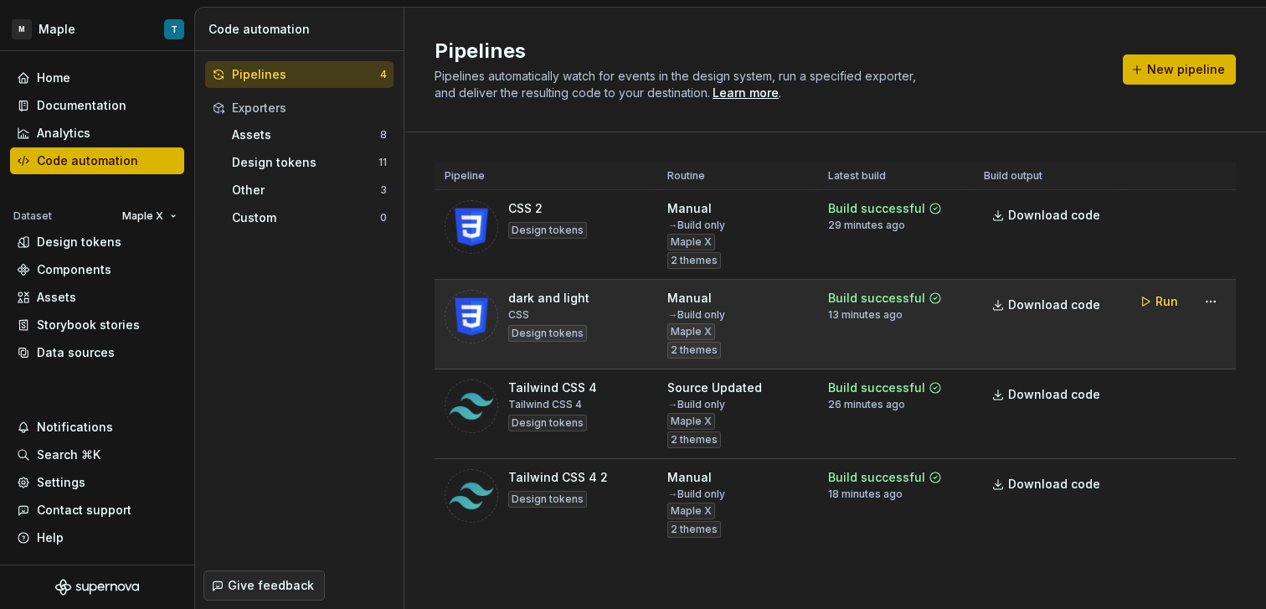
click at [609, 303] on div "dark and light CSS Design tokens" at bounding box center [546, 317] width 203 height 54
click at [1202, 301] on html "M Maple T Home Documentation Analytics Code automation Dataset Maple X Design t…" at bounding box center [633, 304] width 1266 height 609
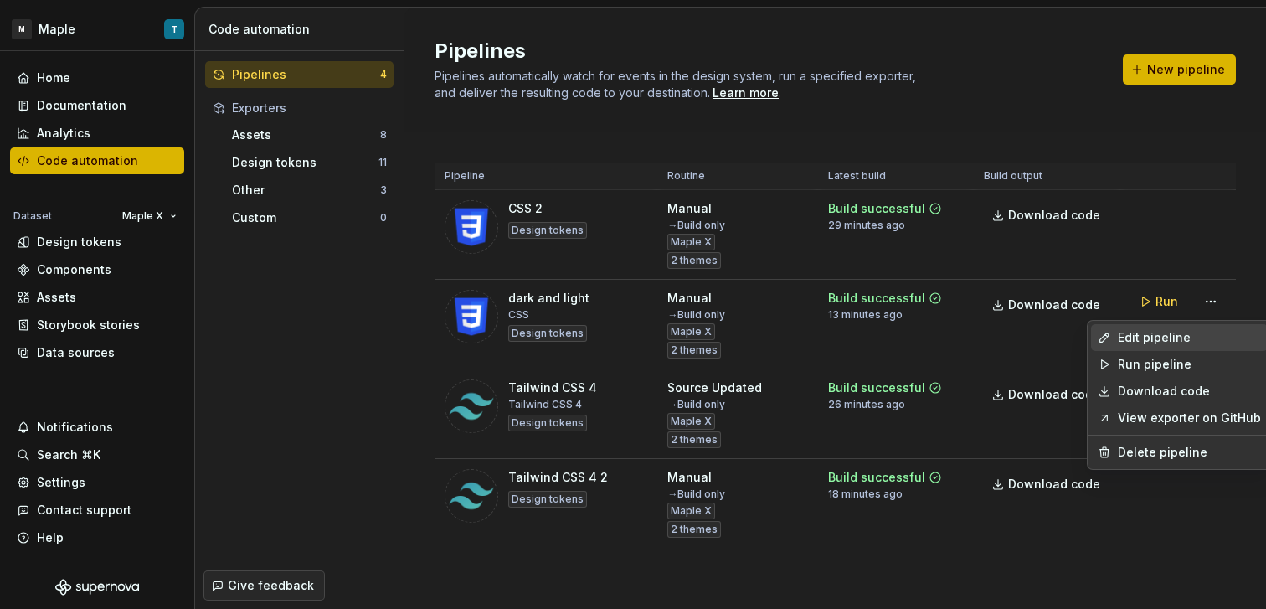
click at [1169, 333] on div "Edit pipeline" at bounding box center [1189, 337] width 143 height 17
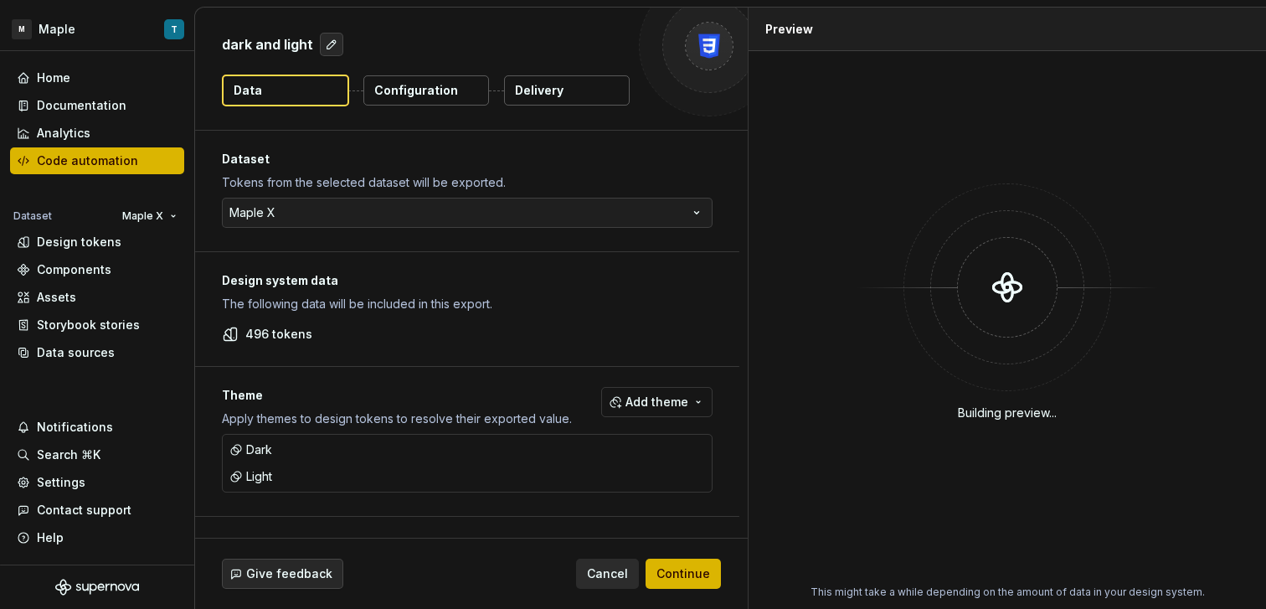
click at [551, 88] on p "Delivery" at bounding box center [539, 90] width 49 height 17
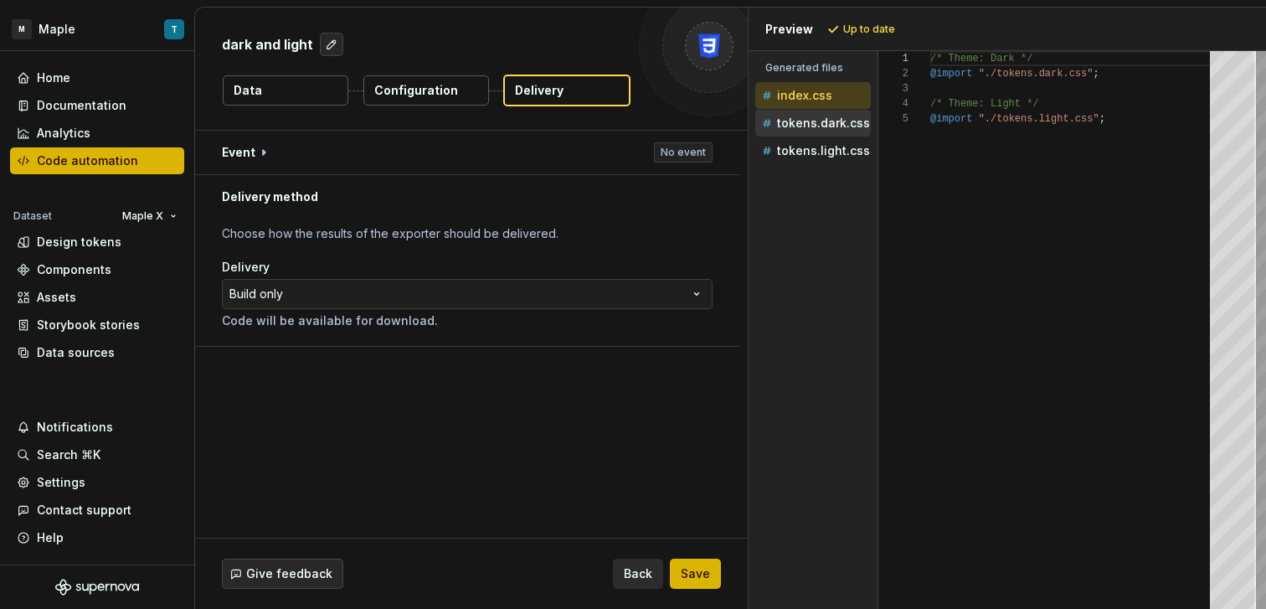
click at [796, 119] on p "tokens.dark.css" at bounding box center [823, 122] width 93 height 13
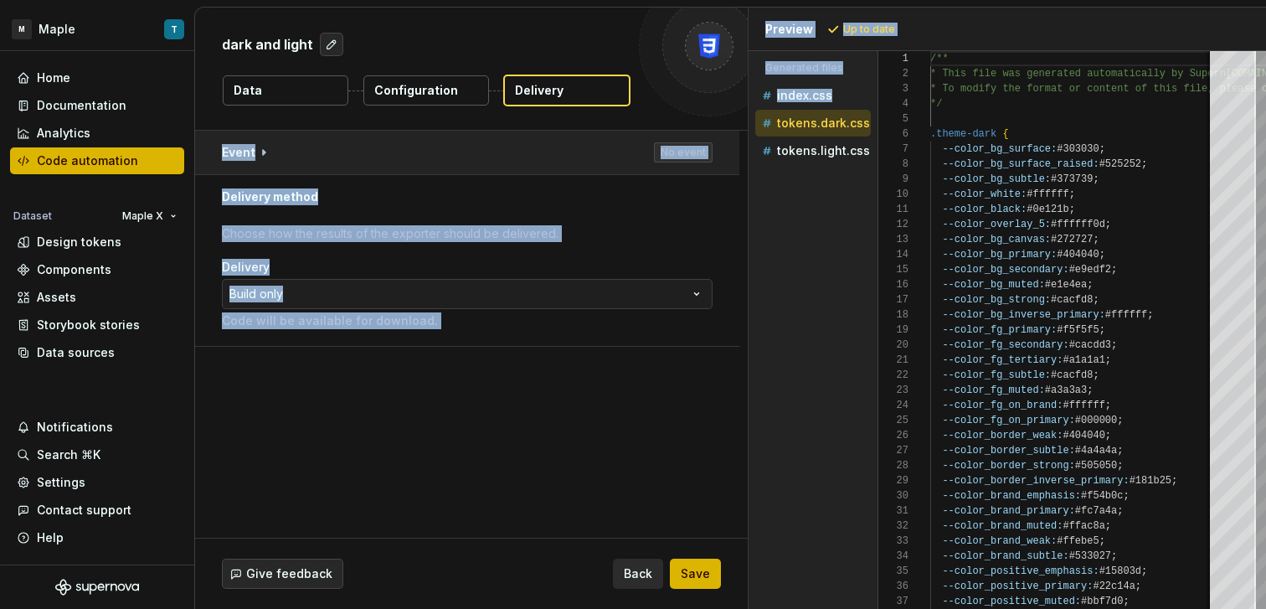
drag, startPoint x: 748, startPoint y: 135, endPoint x: 735, endPoint y: 135, distance: 12.6
click at [735, 135] on div "**********" at bounding box center [730, 308] width 1071 height 601
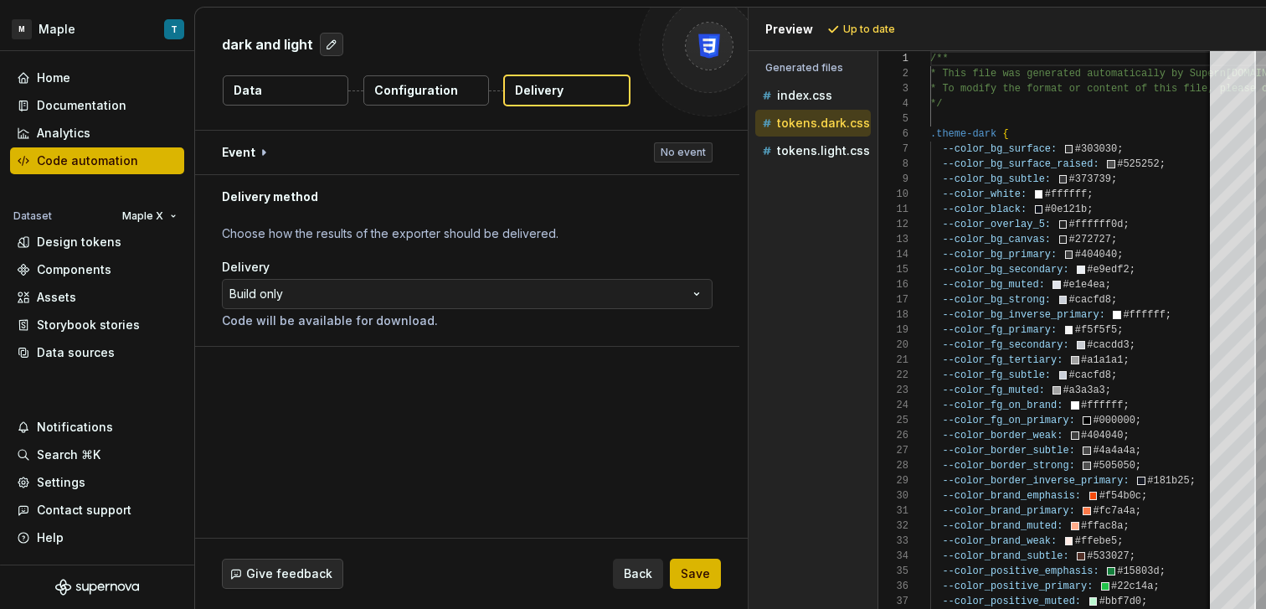
click at [804, 187] on div "Accessibility guide for tree . Navigate the tree with the arrow keys. Common tr…" at bounding box center [812, 343] width 129 height 531
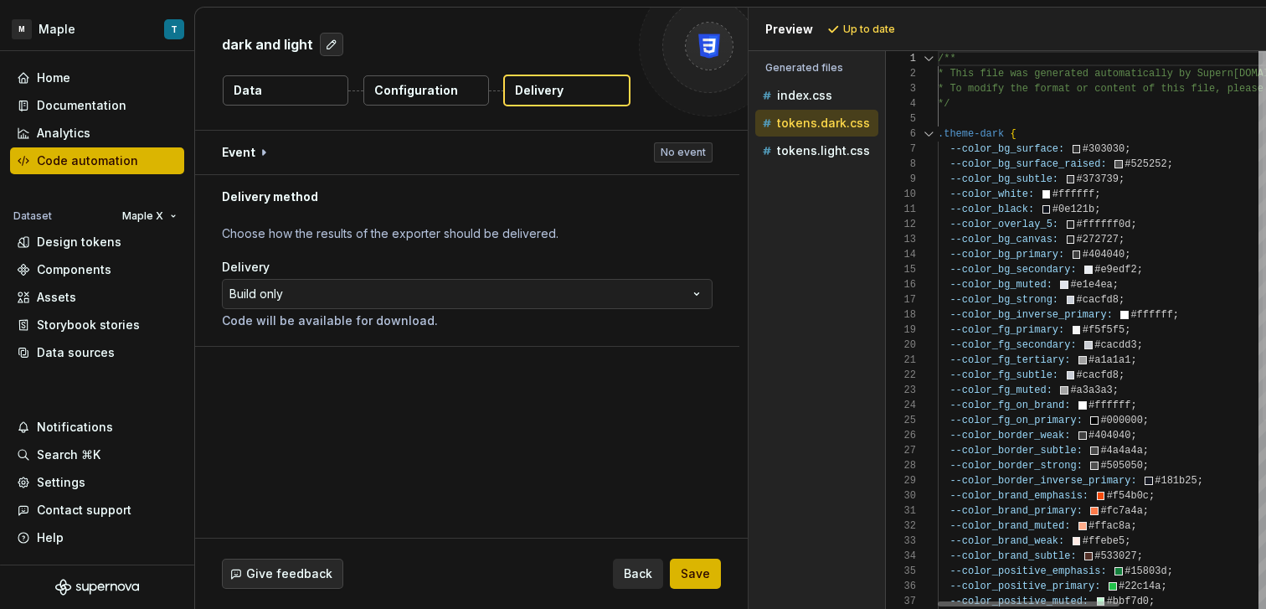
click at [897, 205] on div "Generated files Accessibility guide for tree . Navigate the tree with the arrow…" at bounding box center [1006, 330] width 517 height 558
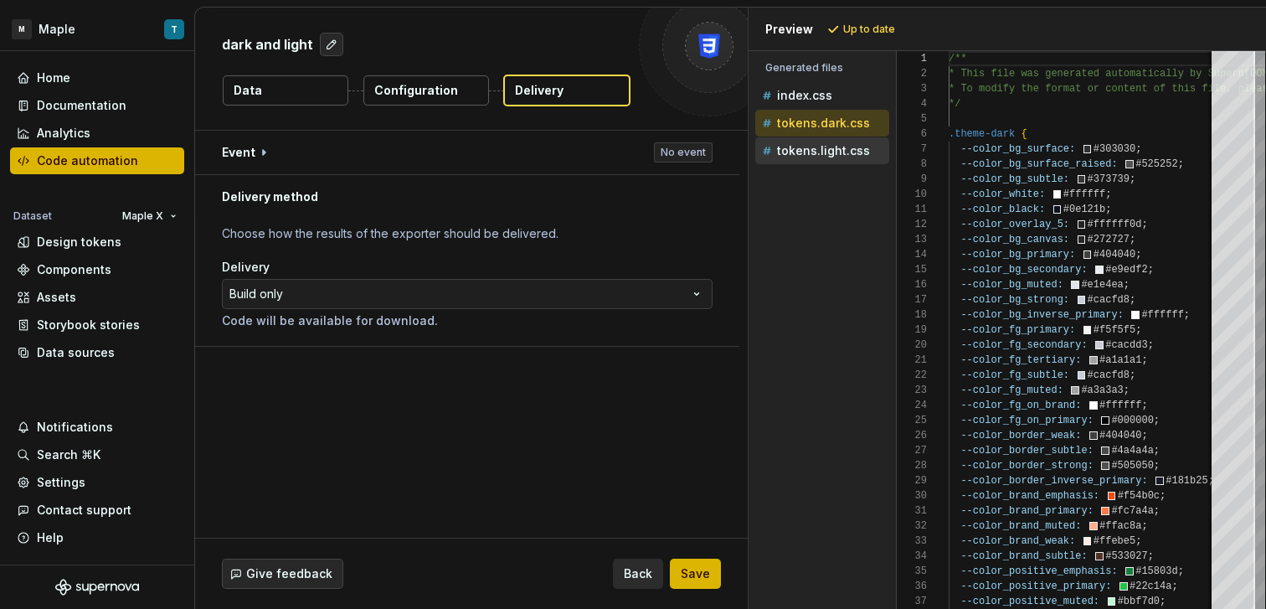
click at [838, 155] on p "tokens.light.css" at bounding box center [823, 150] width 93 height 13
type textarea "**********"
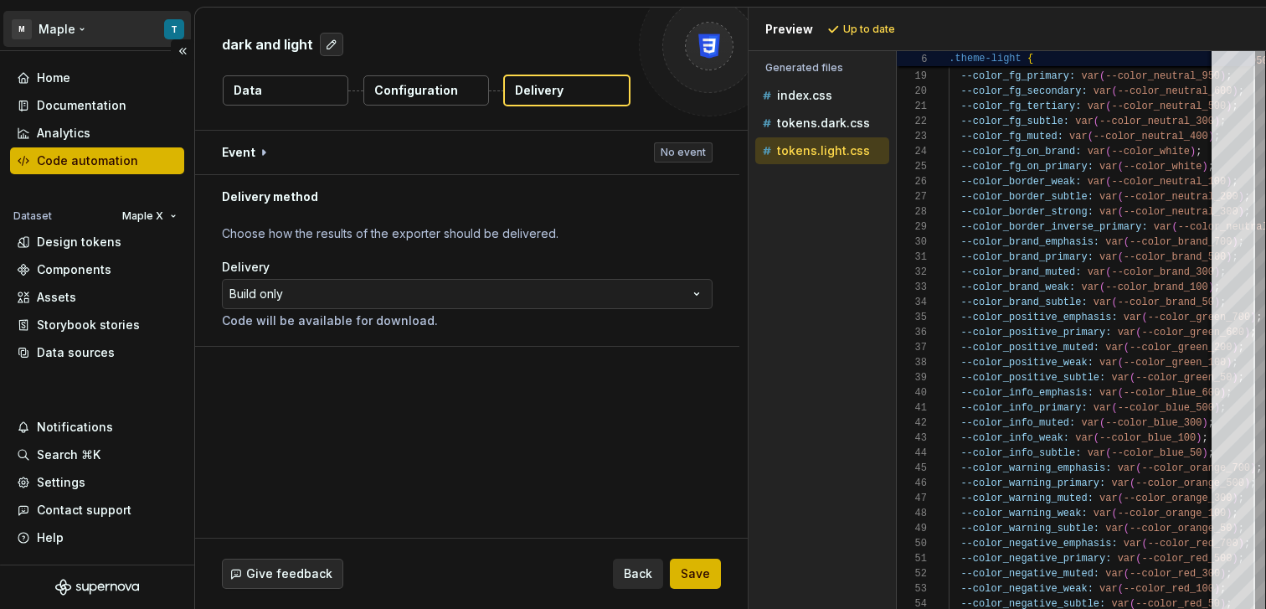
click at [97, 36] on html "**********" at bounding box center [633, 304] width 1266 height 609
click at [99, 35] on html "**********" at bounding box center [633, 304] width 1266 height 609
click at [138, 147] on div "Code automation" at bounding box center [97, 160] width 174 height 27
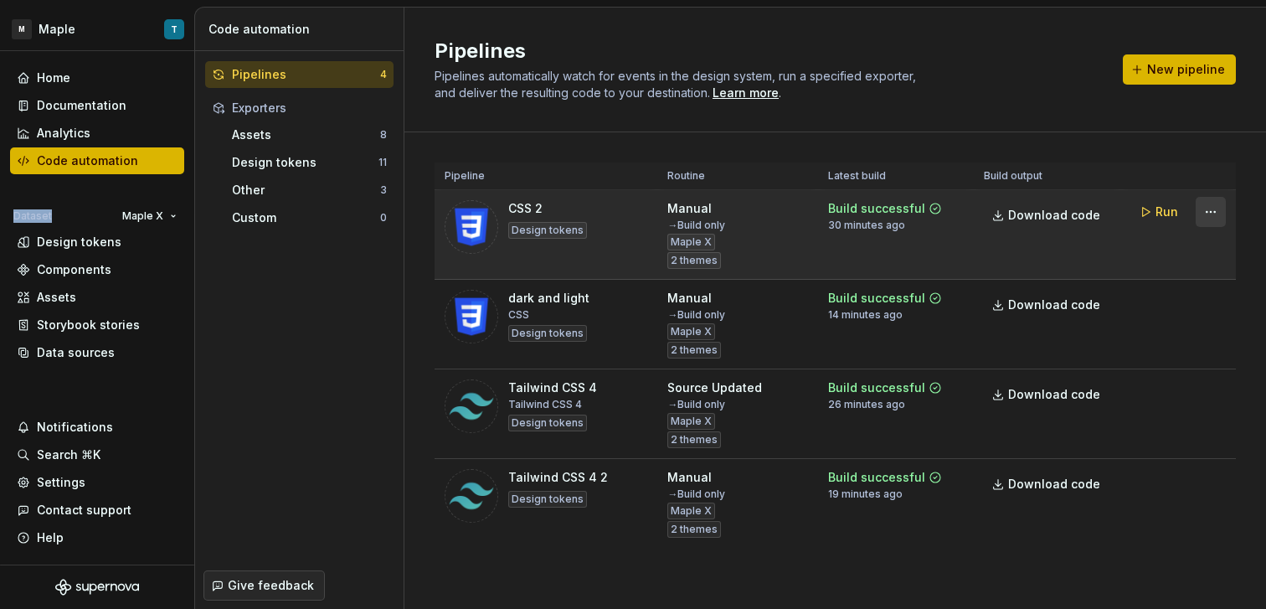
click at [1185, 210] on html "M Maple T Home Documentation Analytics Code automation Dataset Maple X Design t…" at bounding box center [633, 304] width 1266 height 609
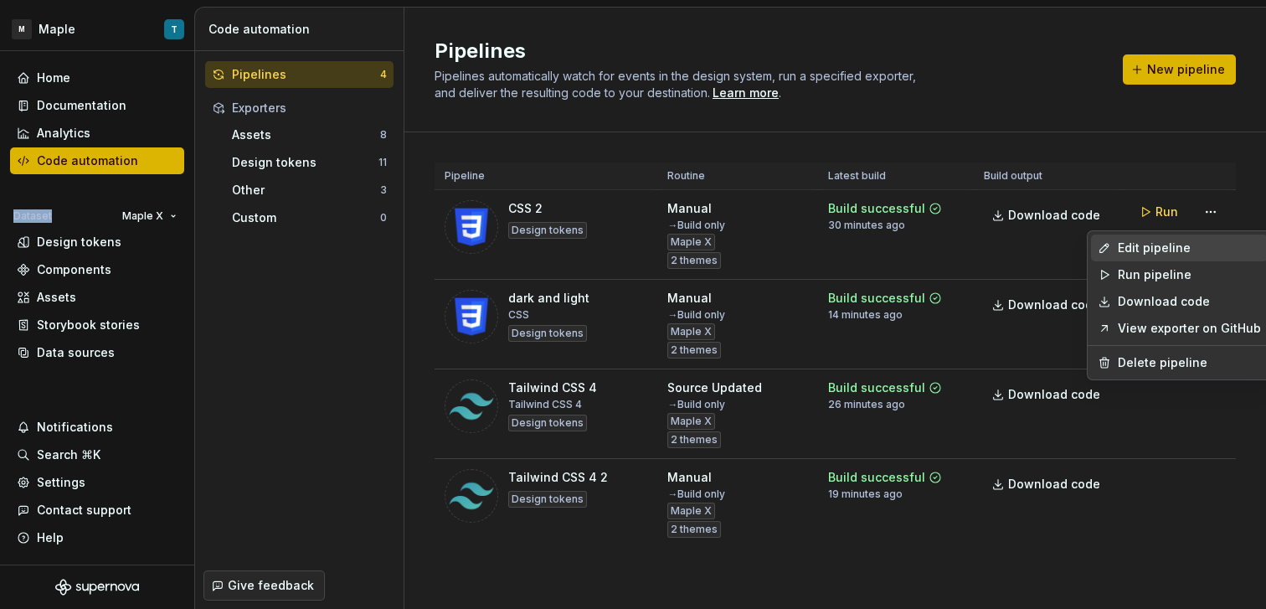
click at [1161, 244] on div "Edit pipeline" at bounding box center [1189, 247] width 143 height 17
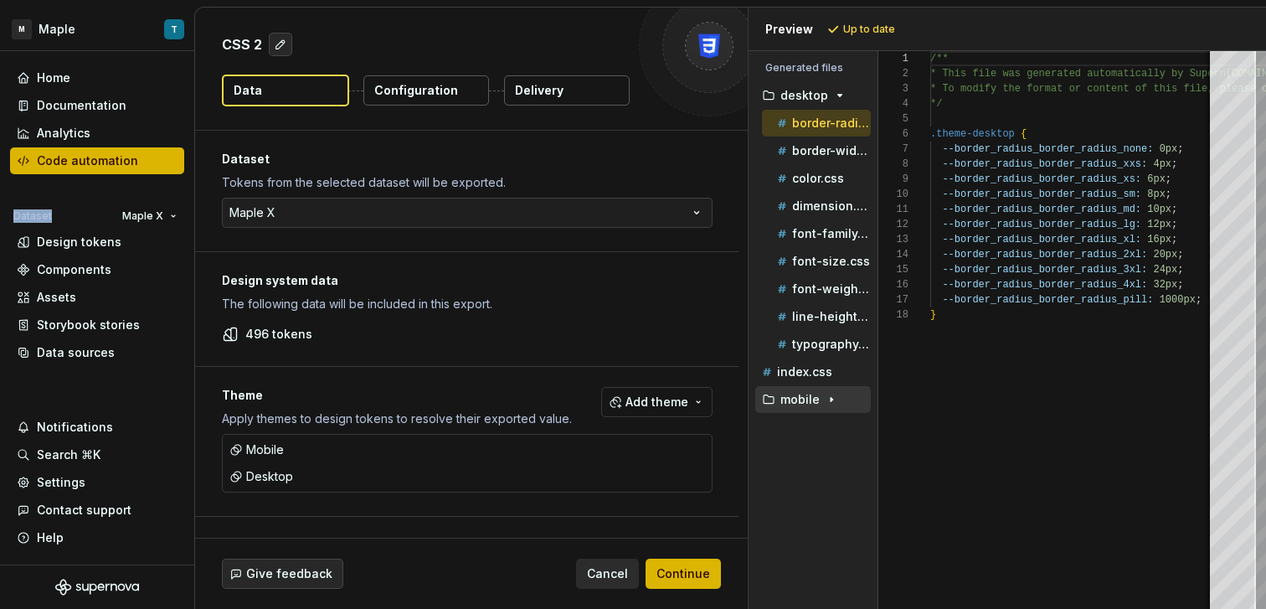
click at [817, 393] on div "mobile" at bounding box center [814, 399] width 112 height 13
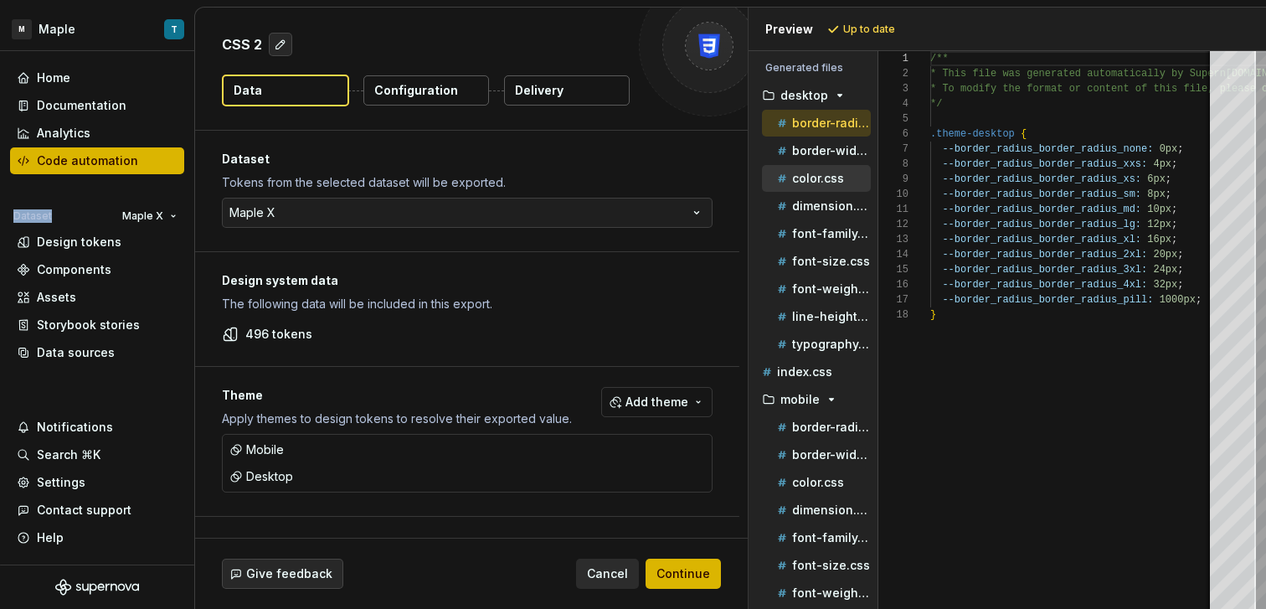
click at [817, 178] on p "color.css" at bounding box center [818, 178] width 52 height 13
type textarea "**********"
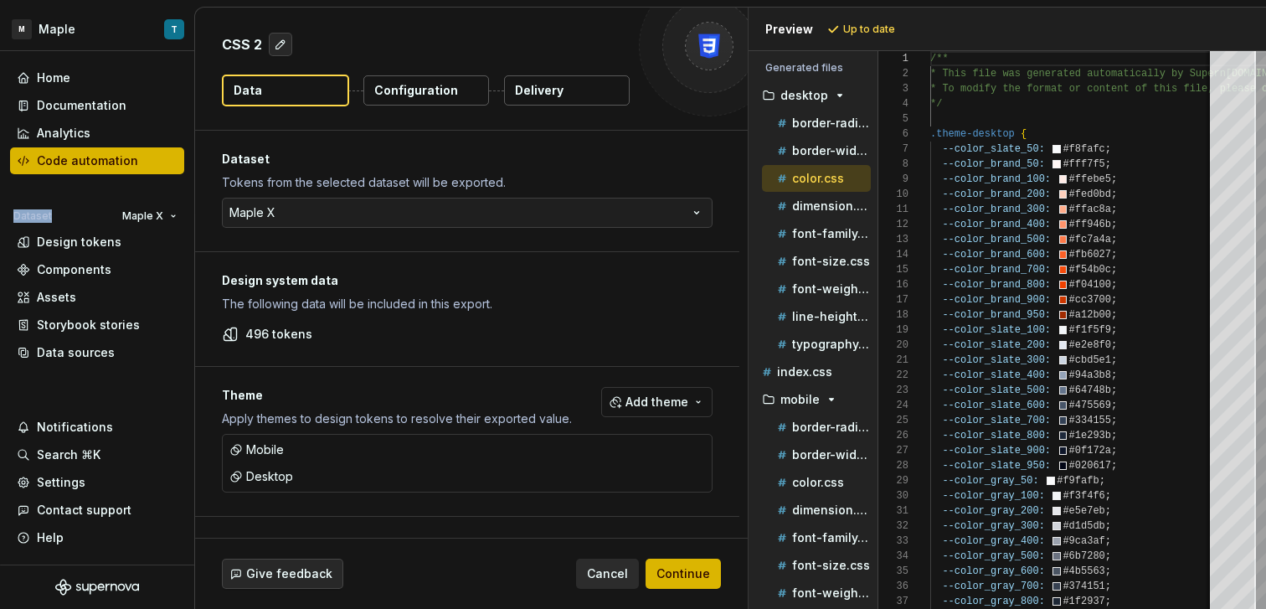
click at [429, 90] on p "Configuration" at bounding box center [416, 90] width 84 height 17
click at [424, 96] on p "Configuration" at bounding box center [416, 90] width 84 height 17
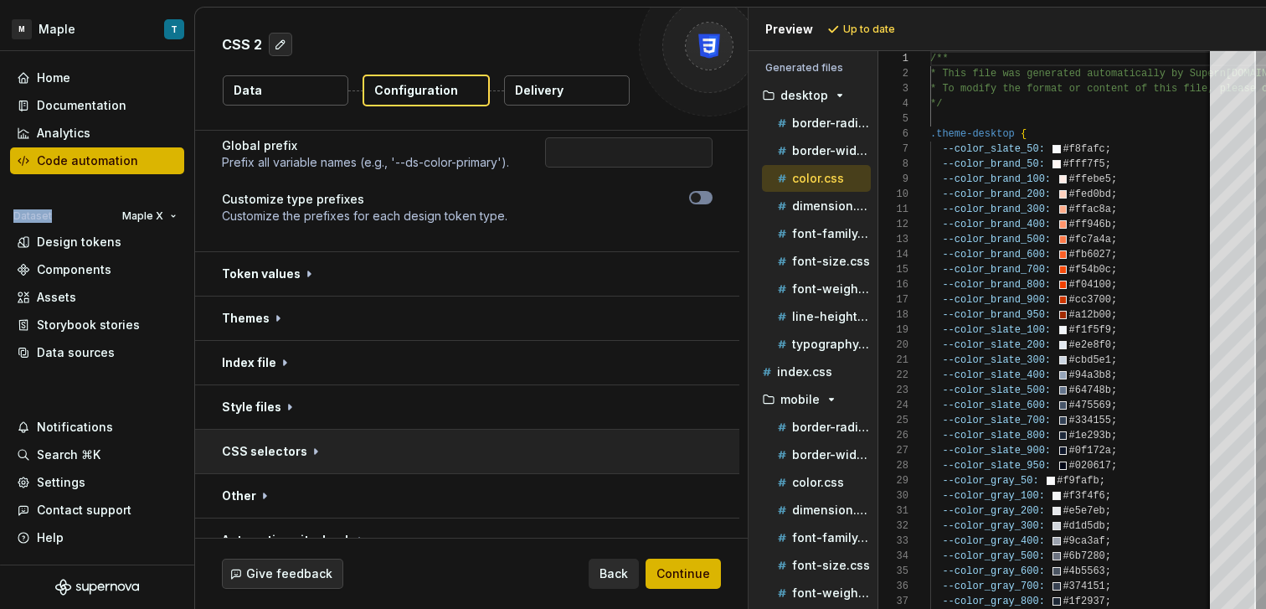
scroll to position [178, 0]
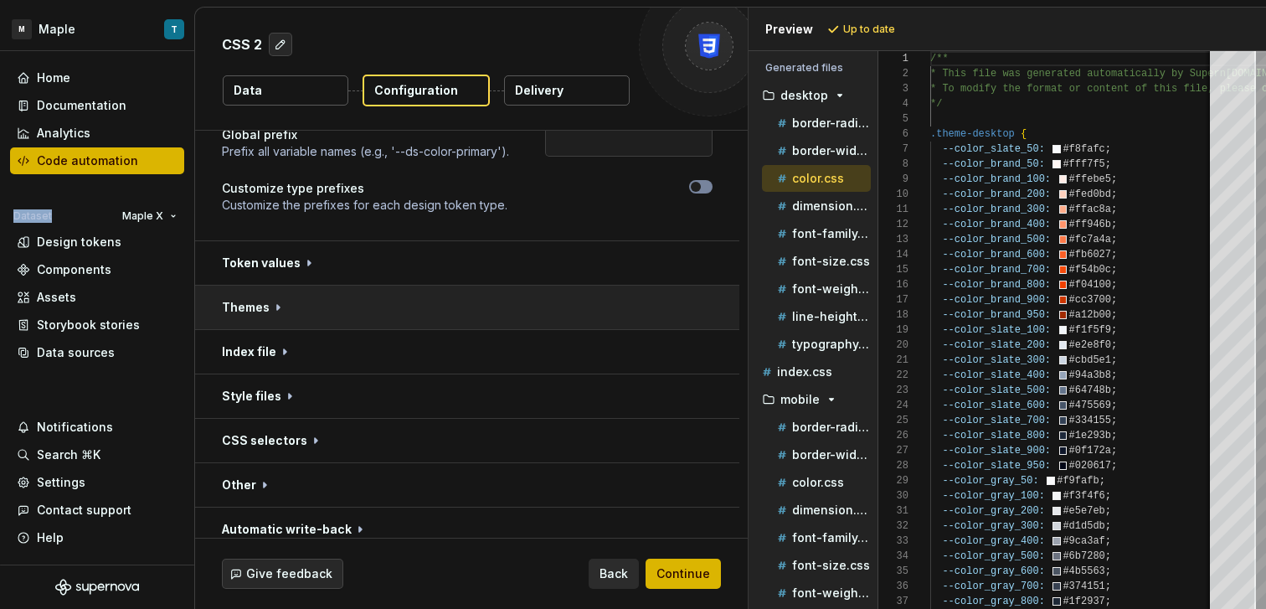
click at [470, 304] on button "button" at bounding box center [467, 307] width 544 height 44
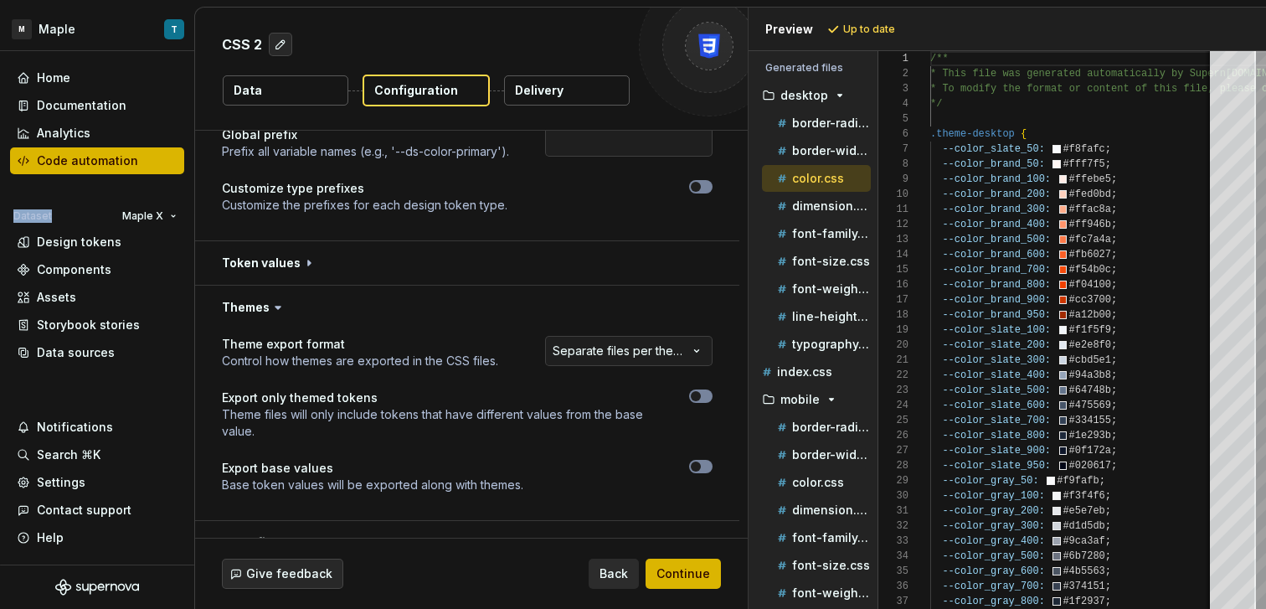
scroll to position [222, 0]
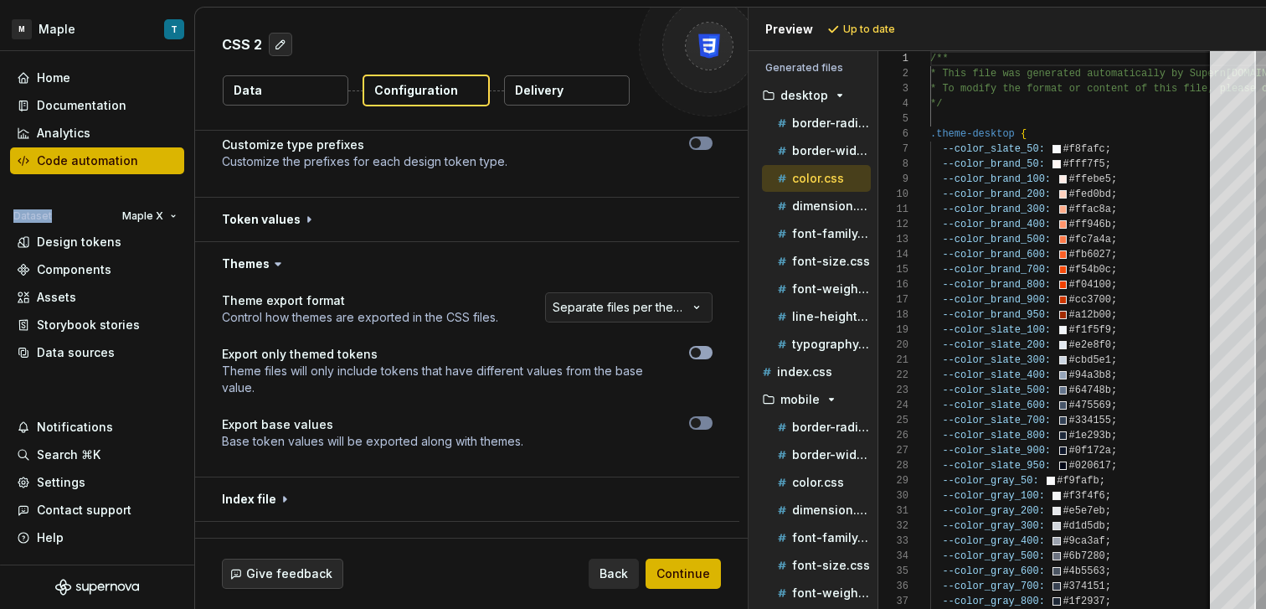
click at [694, 357] on span "button" at bounding box center [696, 352] width 10 height 10
click at [876, 37] on button "Refresh preview" at bounding box center [879, 29] width 112 height 23
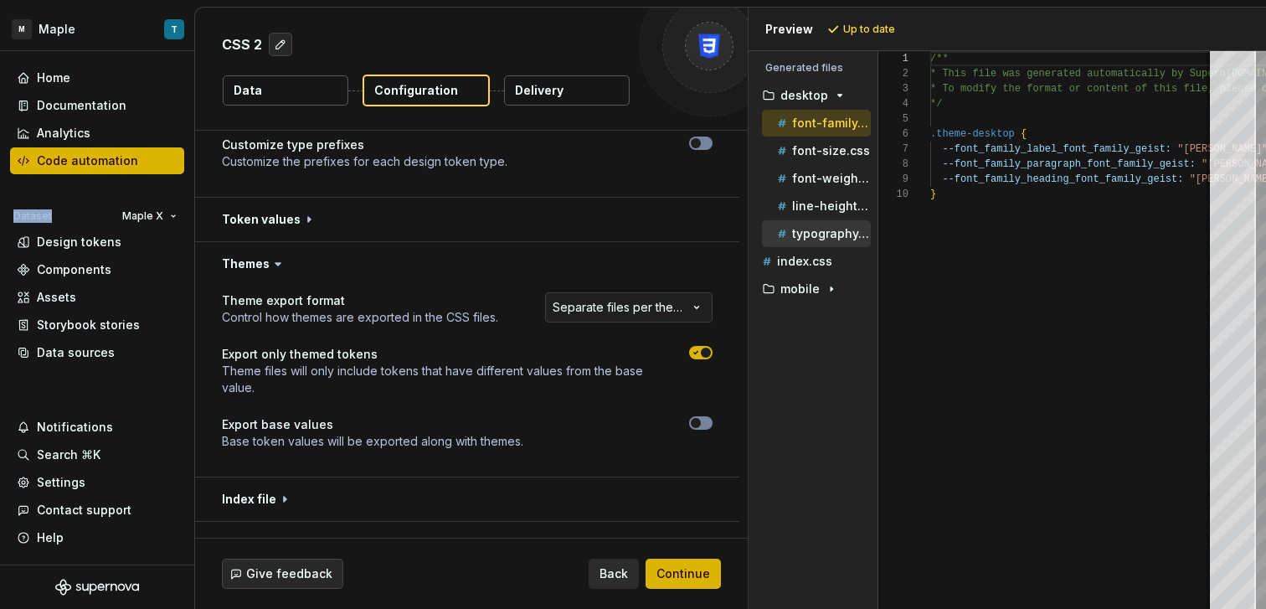
click at [819, 231] on p "typography.css" at bounding box center [831, 233] width 79 height 13
type textarea "**********"
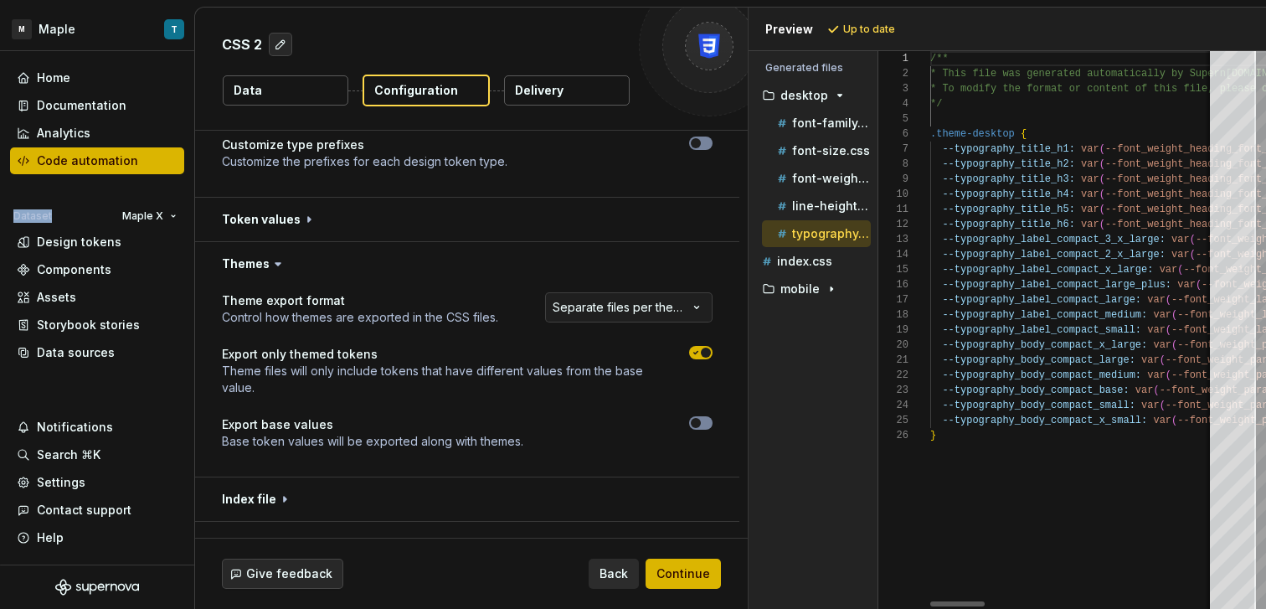
scroll to position [105, 0]
click at [838, 285] on div "button" at bounding box center [831, 288] width 20 height 13
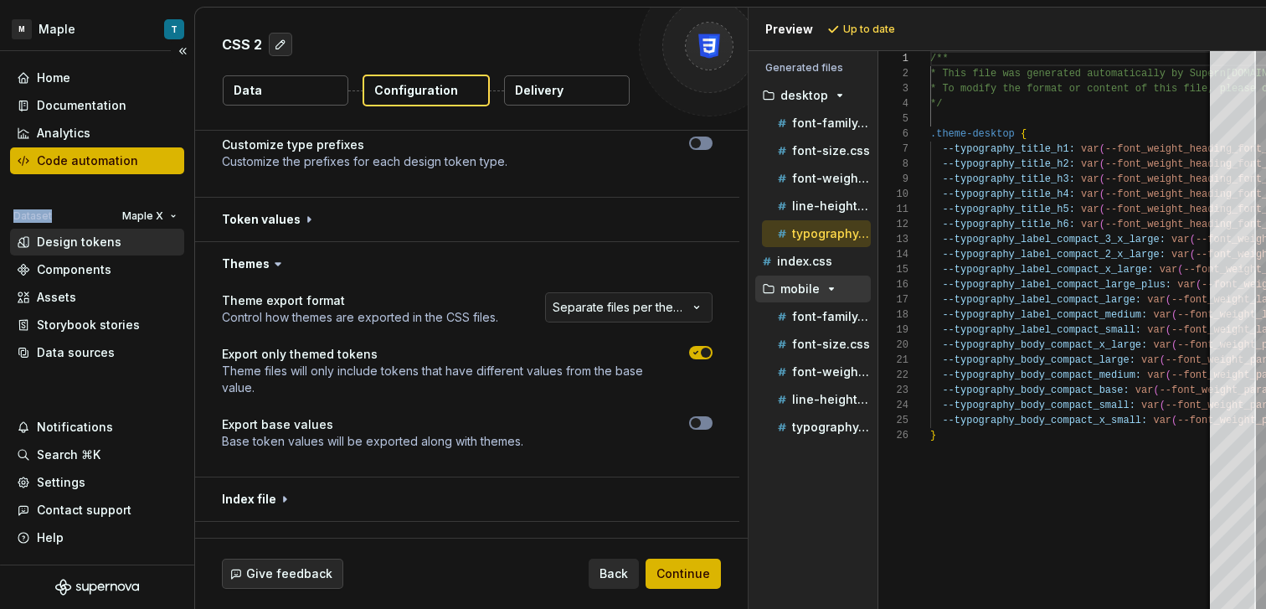
click at [96, 236] on div "Design tokens" at bounding box center [79, 242] width 85 height 17
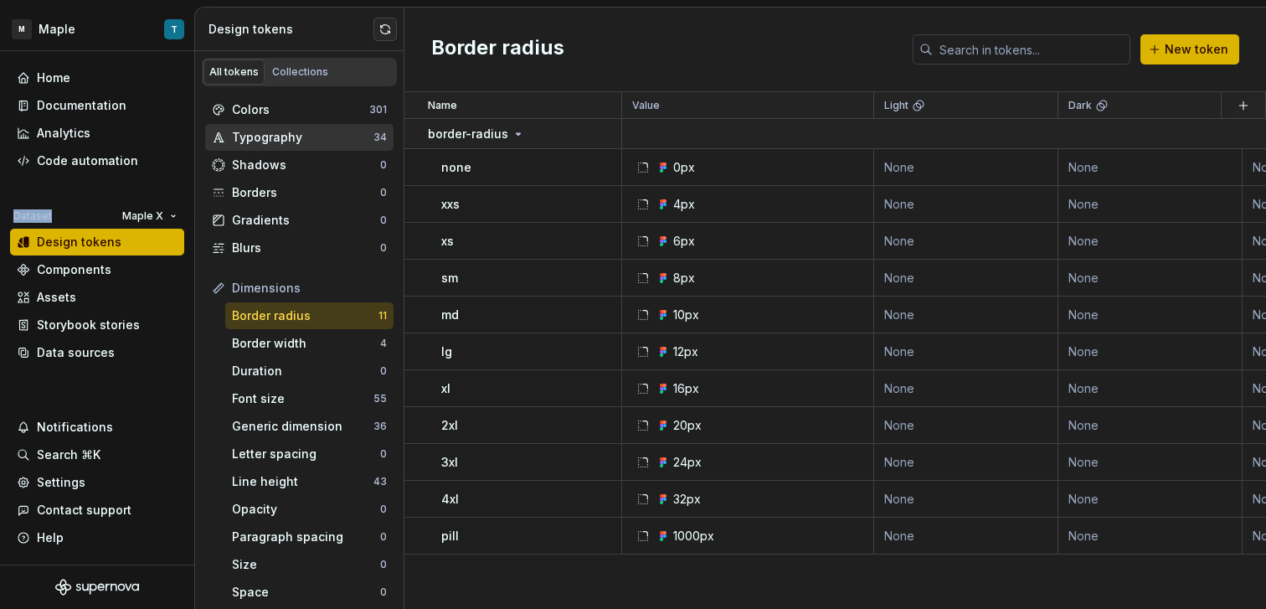
click at [282, 136] on div "Typography" at bounding box center [302, 137] width 141 height 17
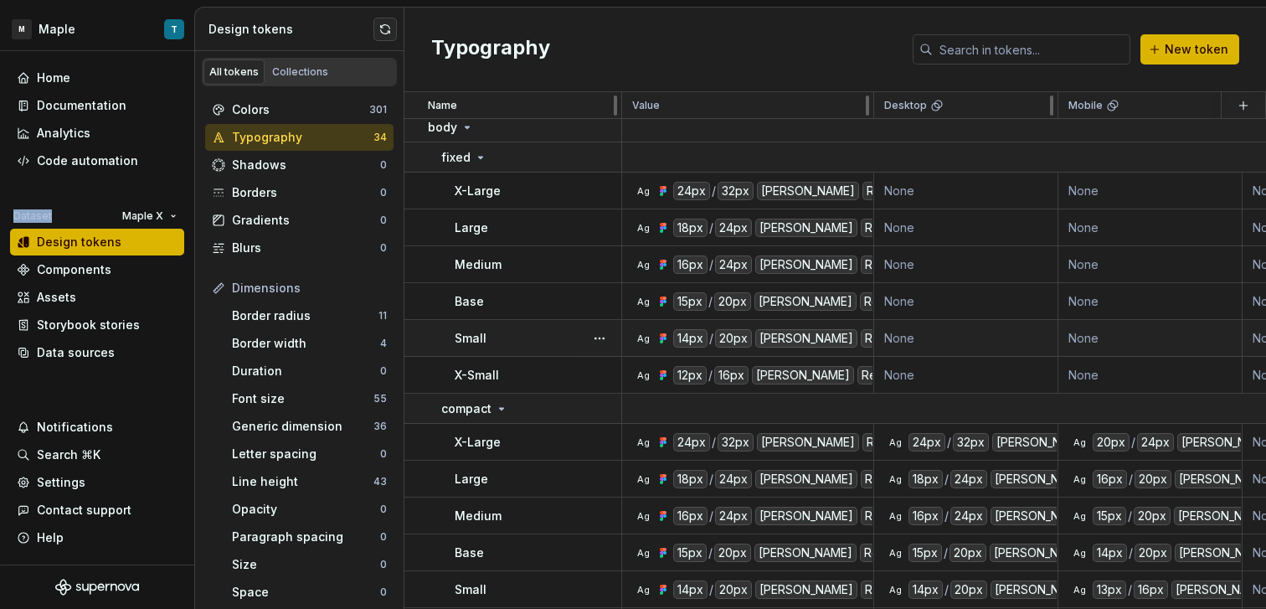
scroll to position [703, 0]
